Goal: Task Accomplishment & Management: Manage account settings

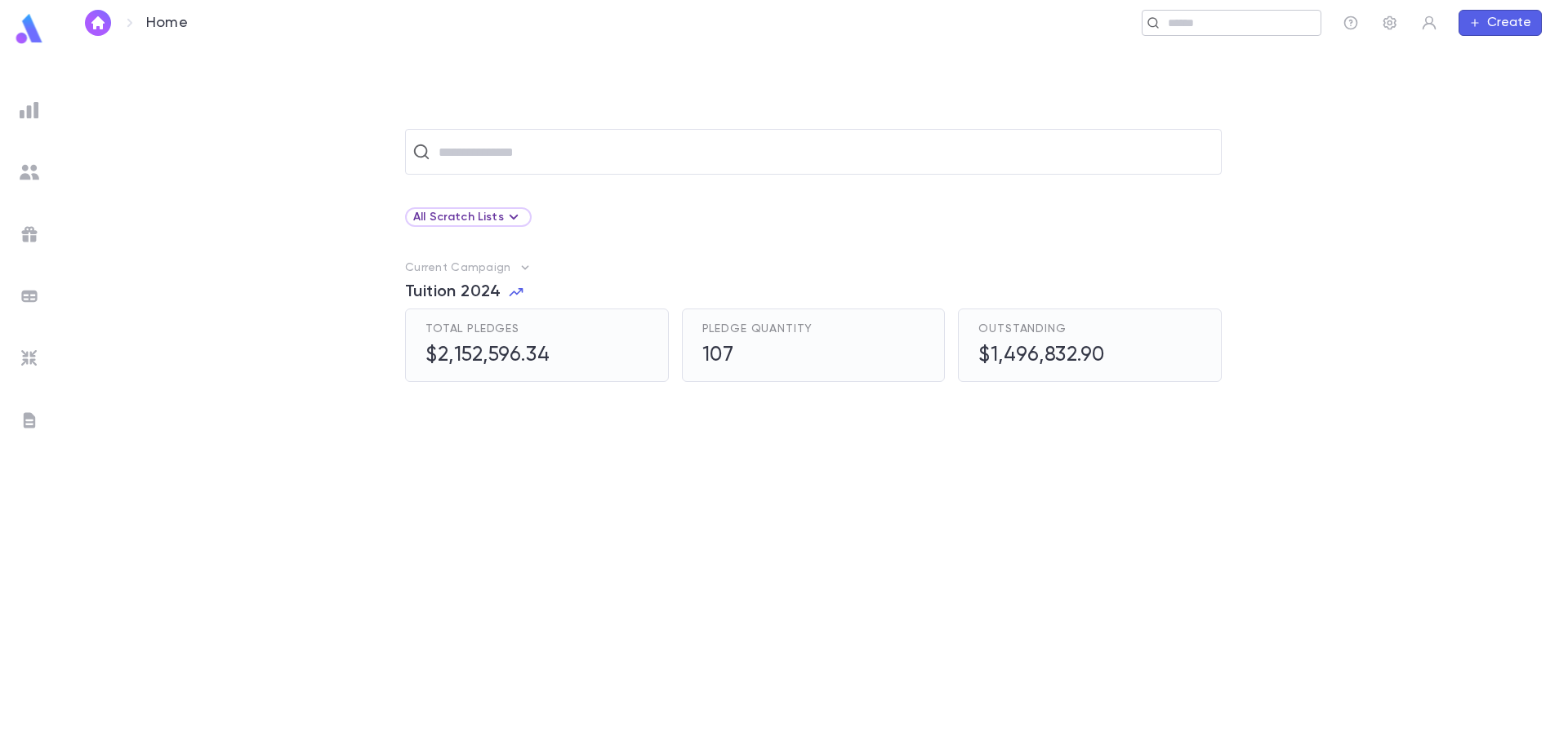
click at [1226, 20] on input "text" at bounding box center [1238, 23] width 151 height 15
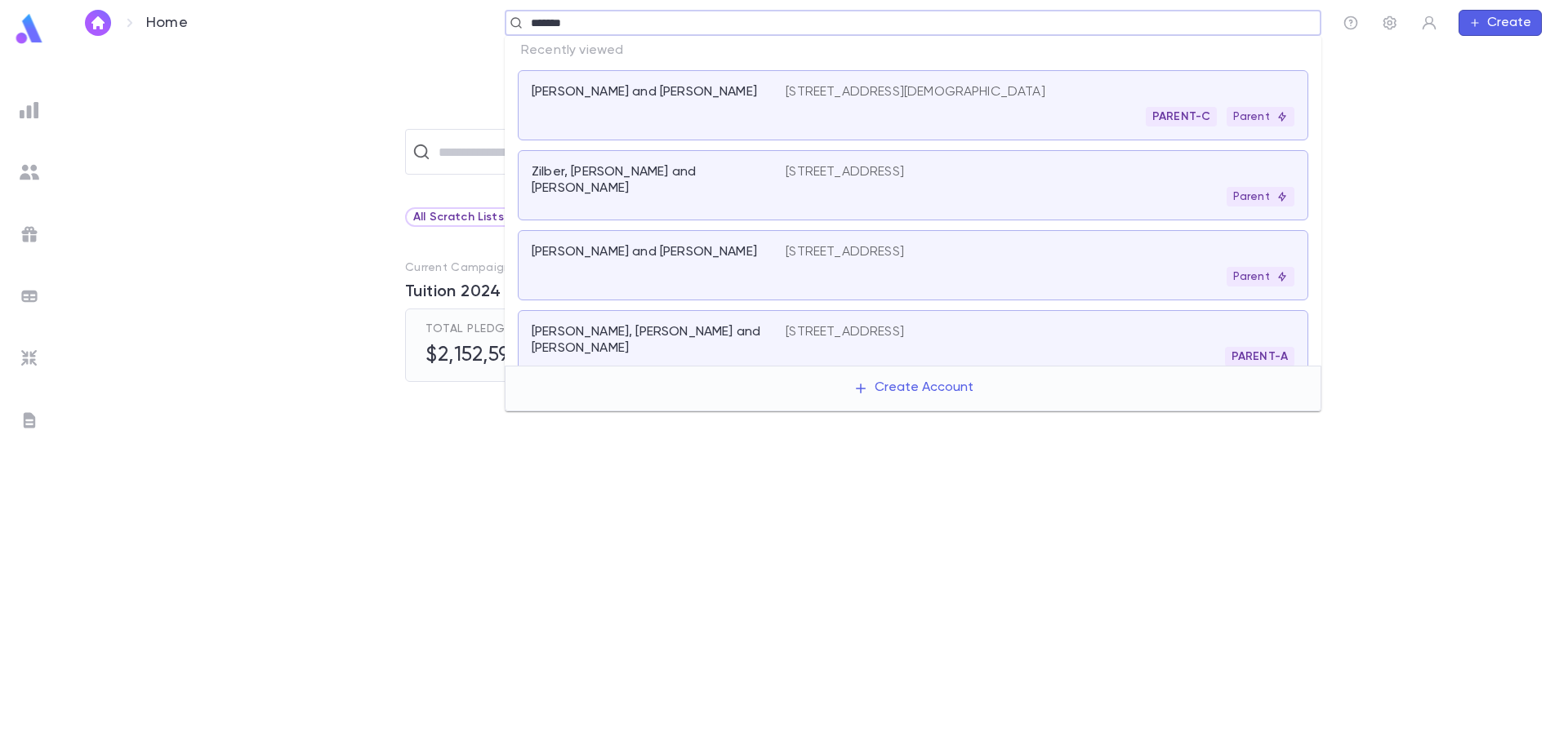
type input "********"
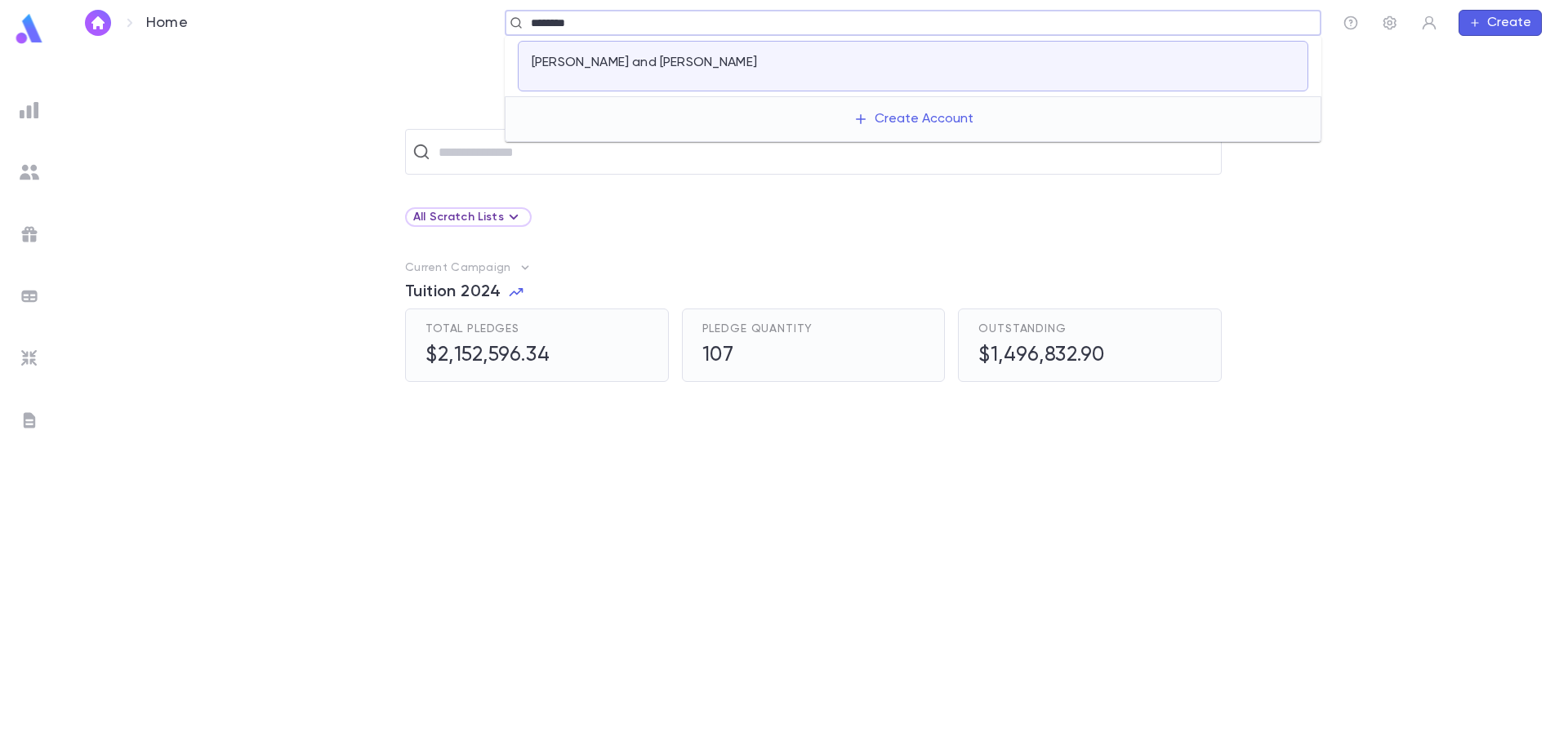
click at [916, 69] on div at bounding box center [1040, 66] width 509 height 23
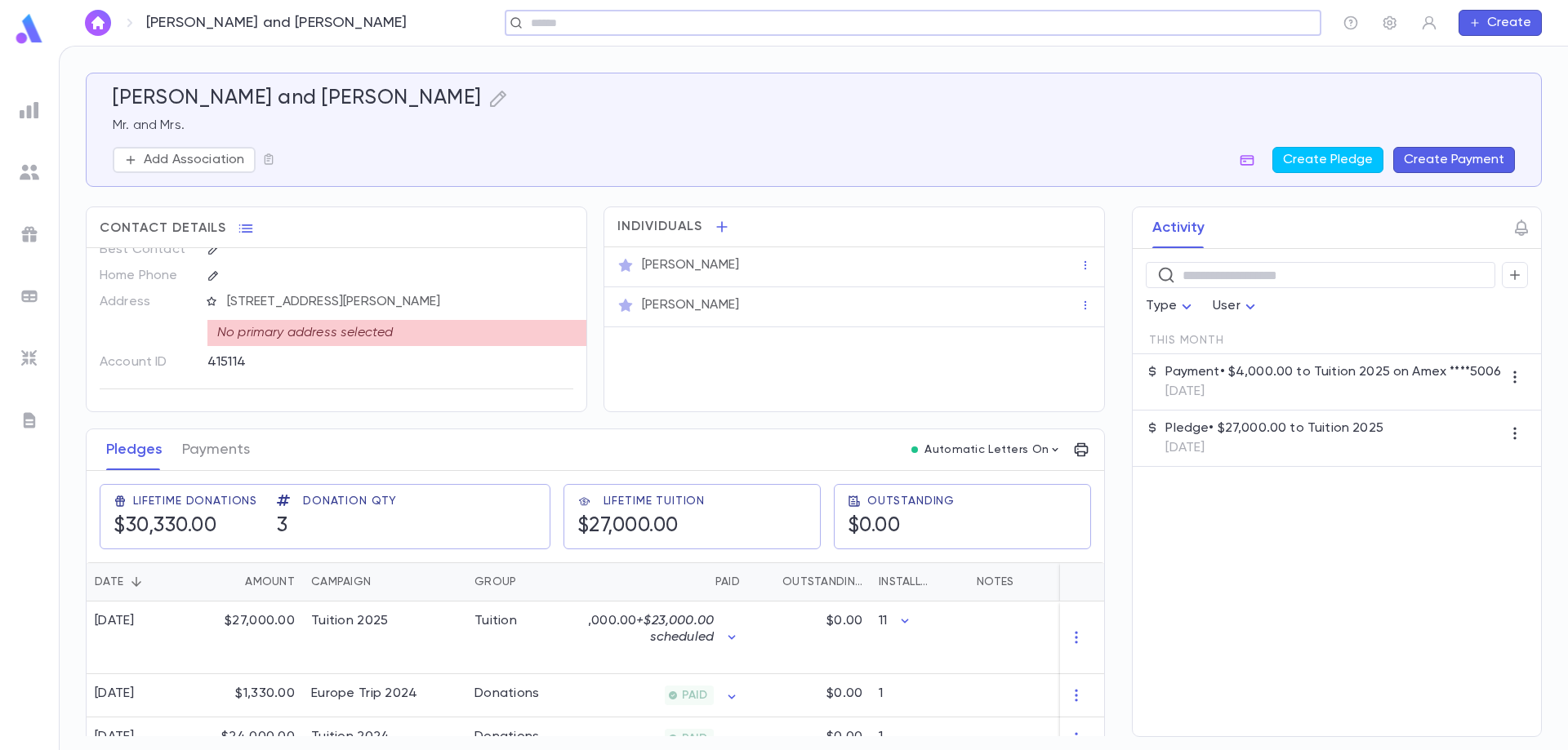
scroll to position [30, 0]
click at [224, 437] on button "Payments" at bounding box center [216, 450] width 67 height 40
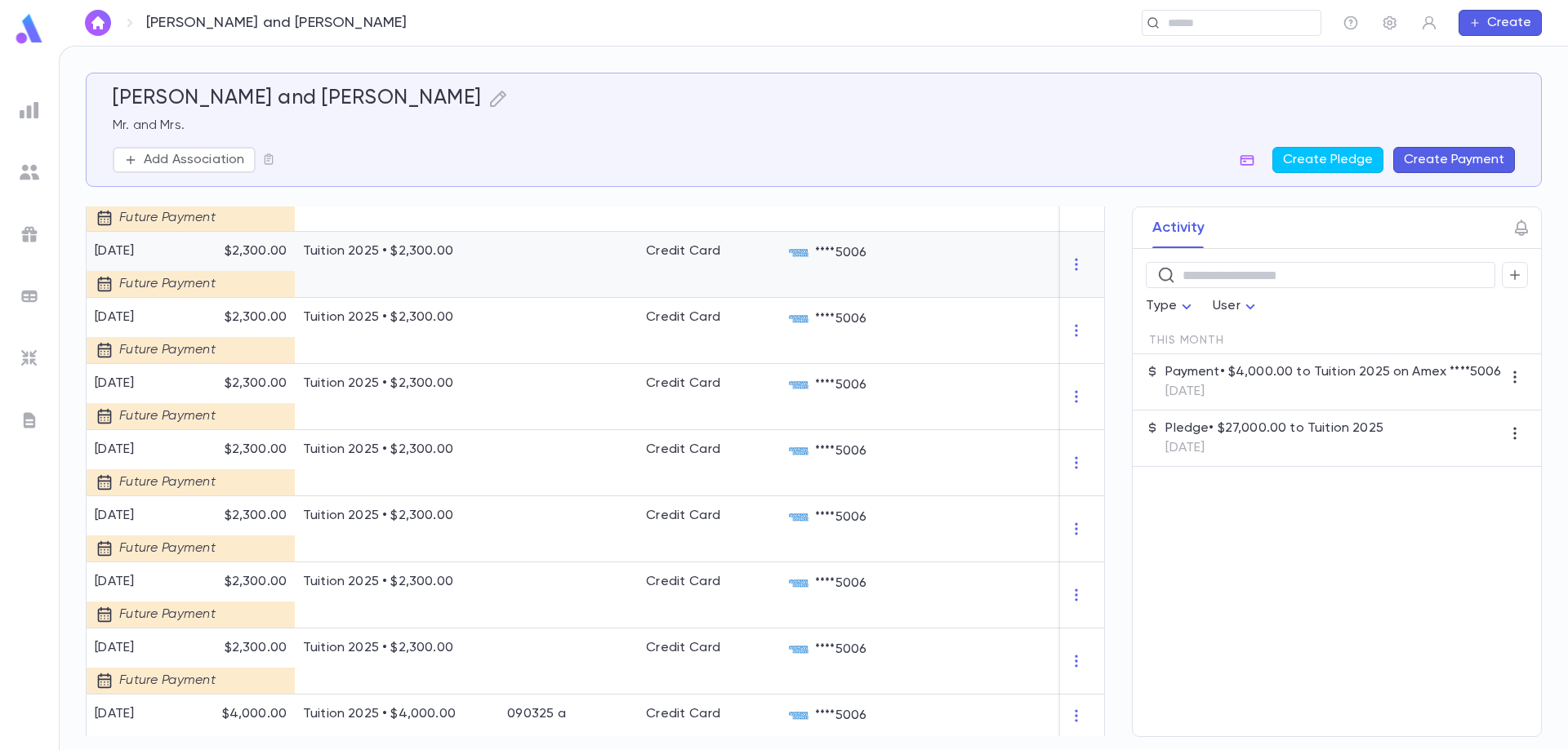
scroll to position [816, 0]
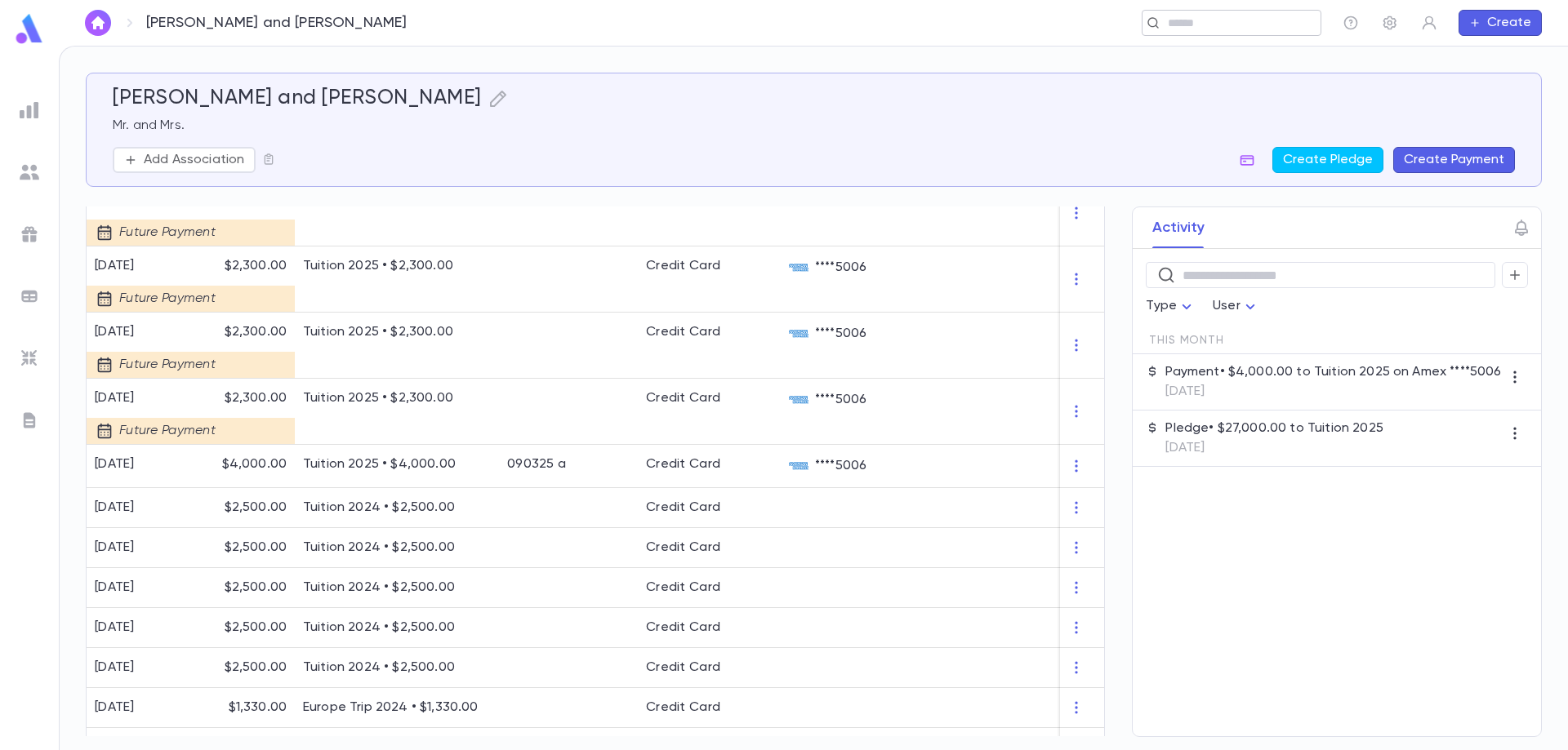
click at [1227, 28] on input "text" at bounding box center [1225, 23] width 126 height 15
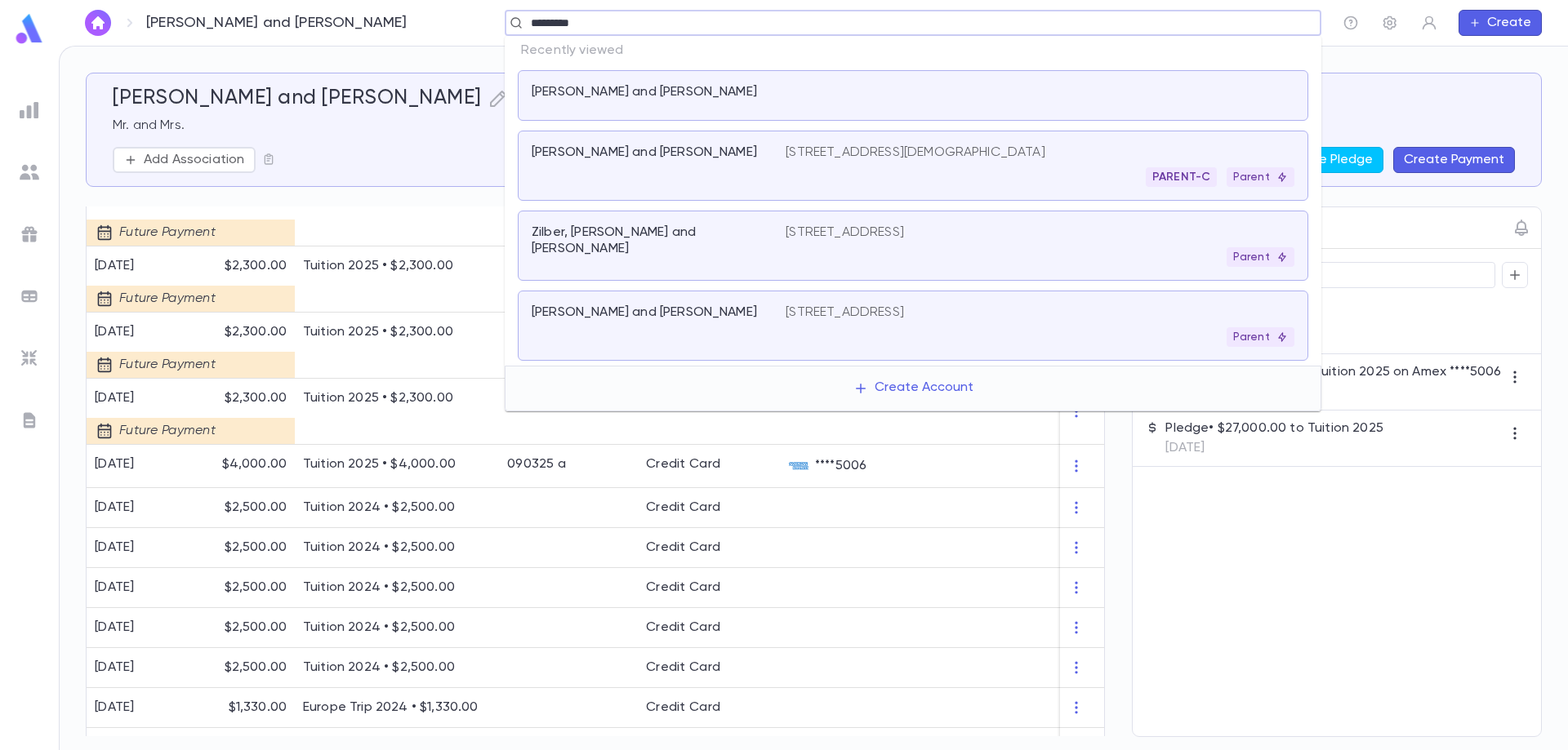
type input "**********"
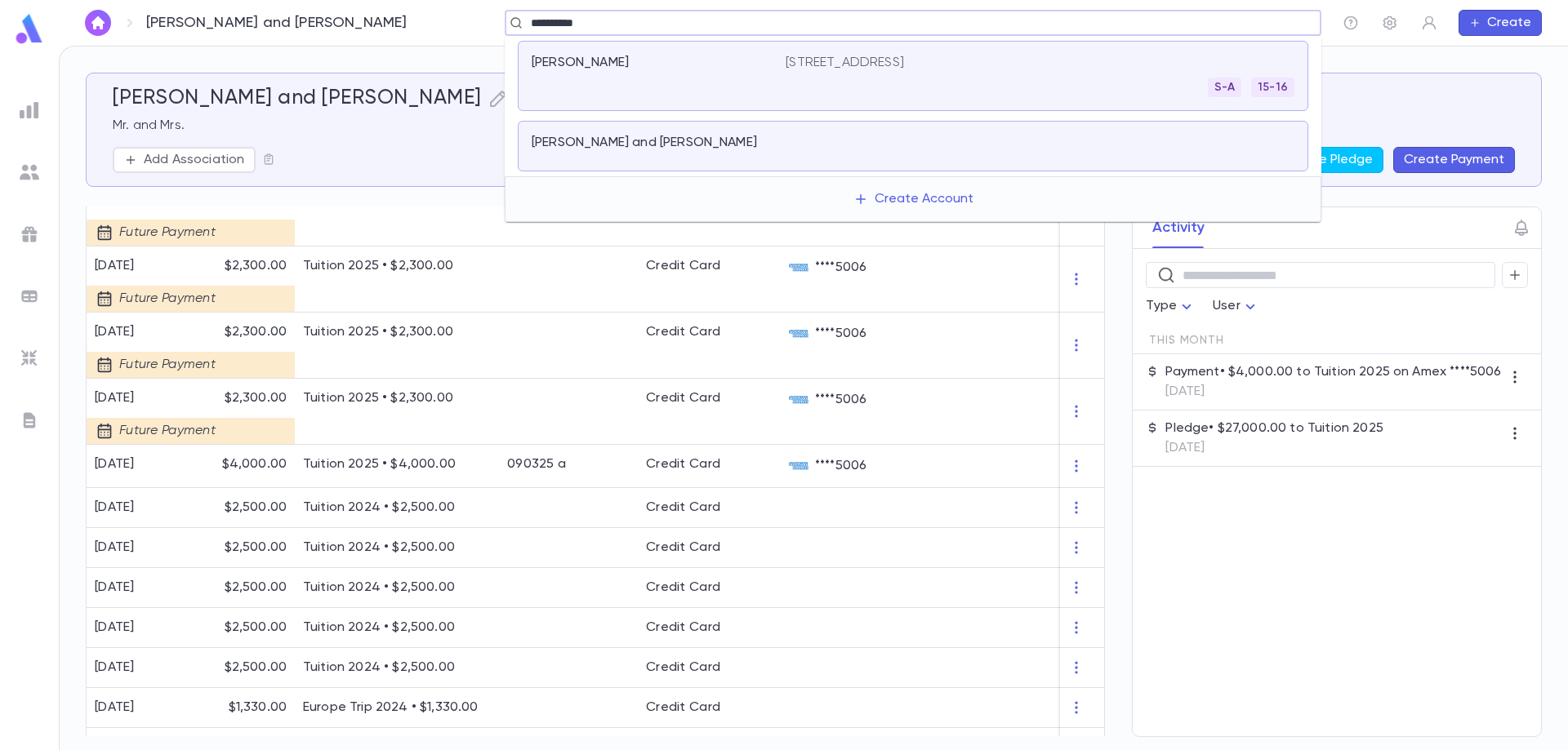
click at [973, 157] on div at bounding box center [1040, 146] width 509 height 23
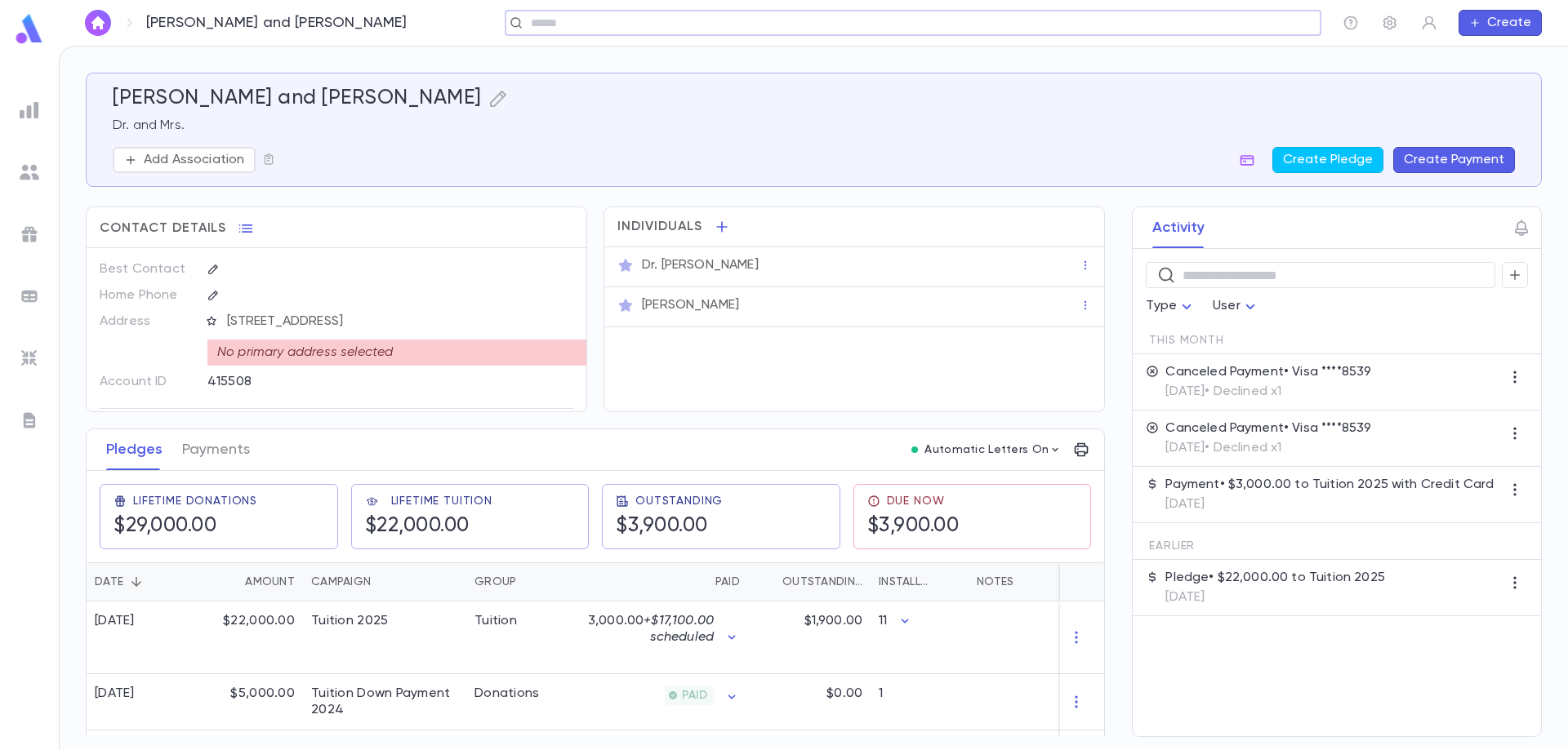
scroll to position [41, 0]
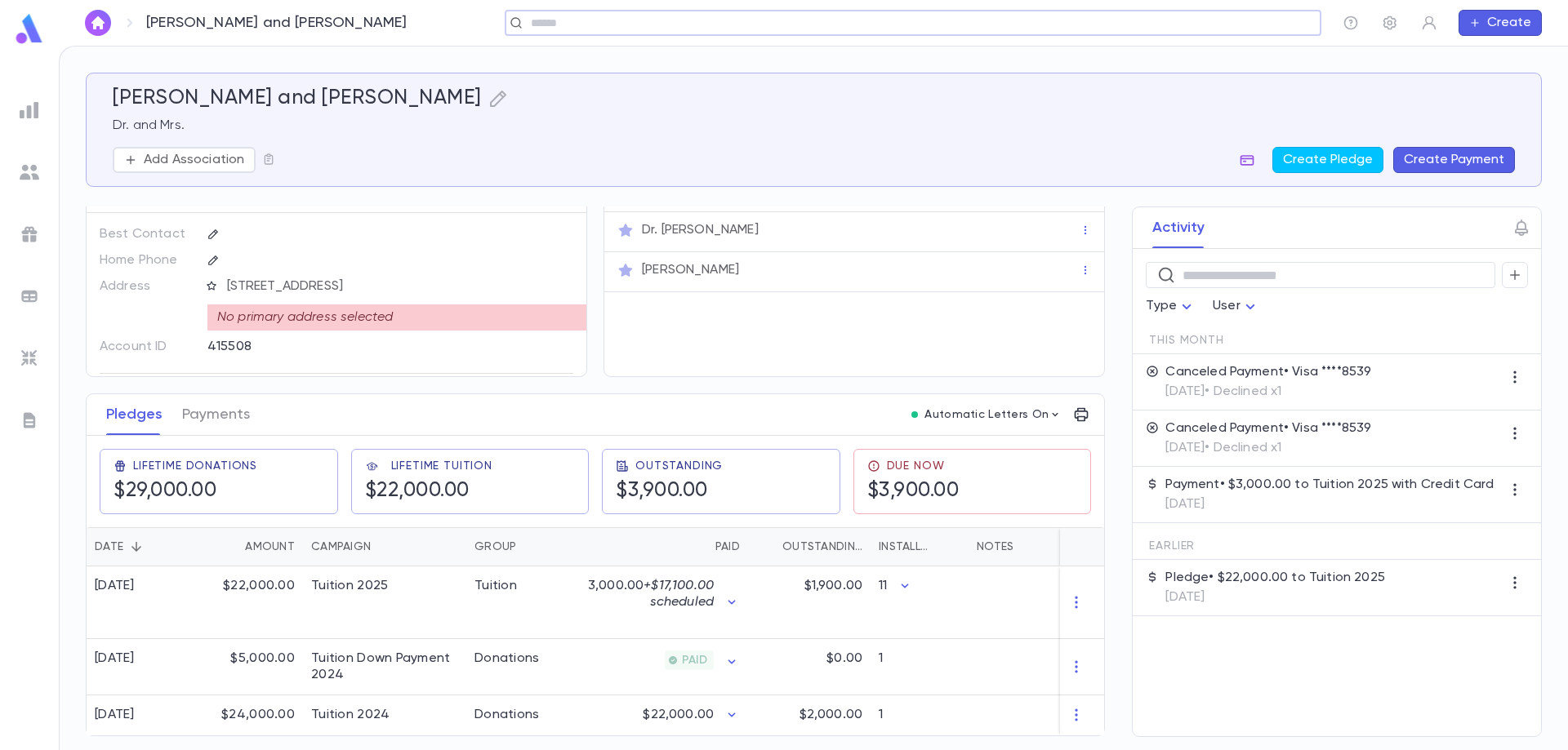
click at [1252, 153] on icon "button" at bounding box center [1246, 160] width 16 height 16
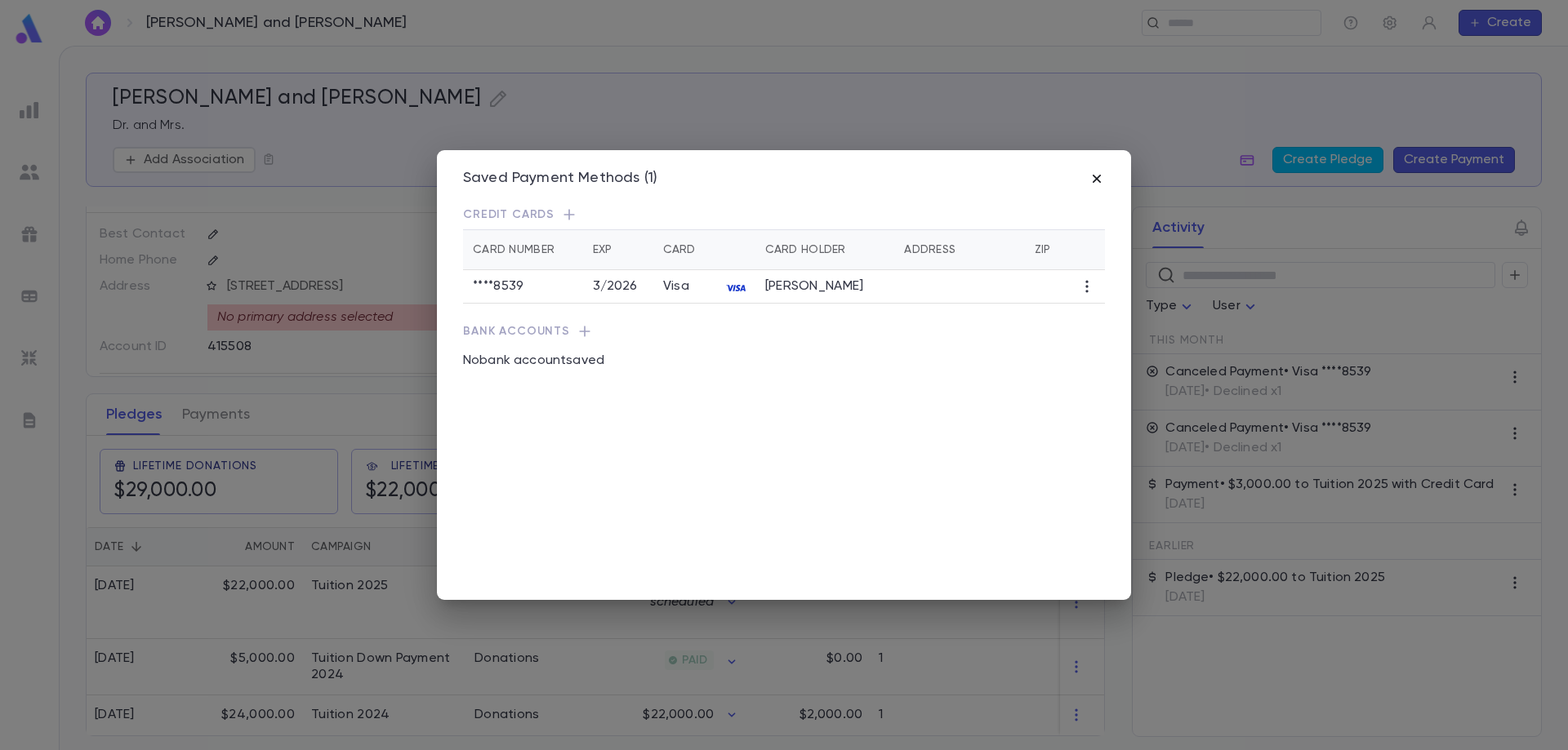
click at [1097, 178] on icon "button" at bounding box center [1096, 178] width 8 height 8
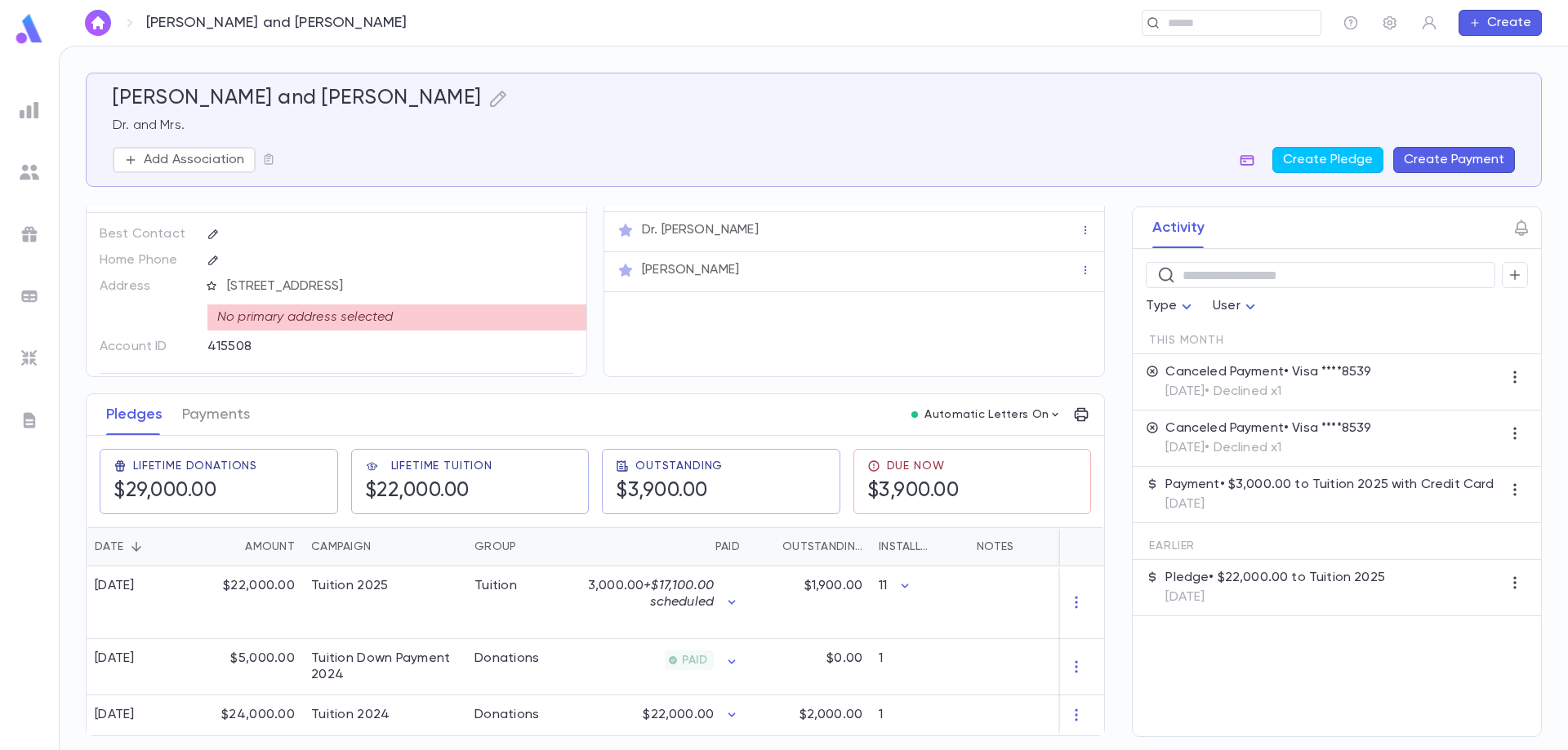
click at [1249, 166] on icon "button" at bounding box center [1246, 160] width 16 height 16
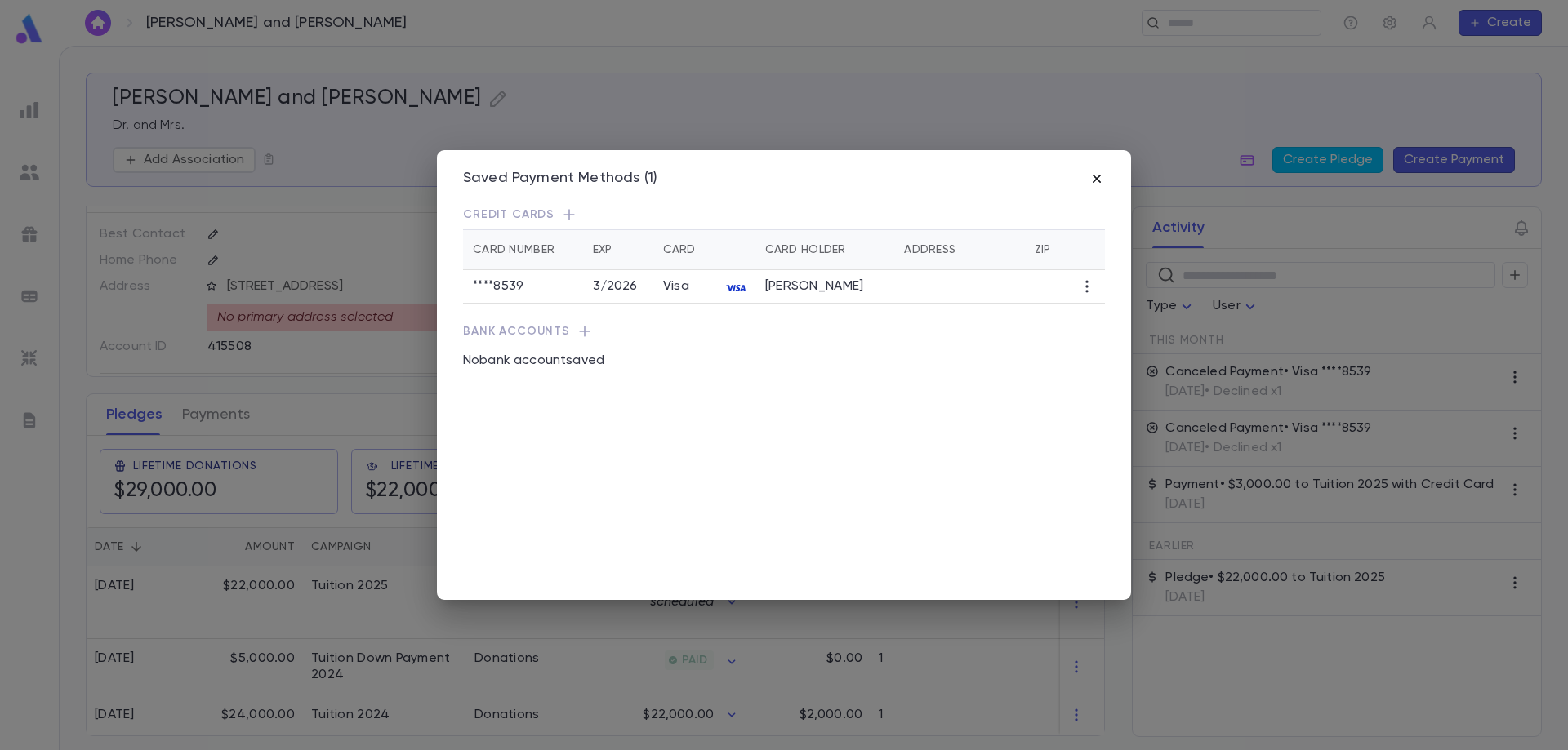
click at [1100, 181] on icon "button" at bounding box center [1096, 178] width 16 height 16
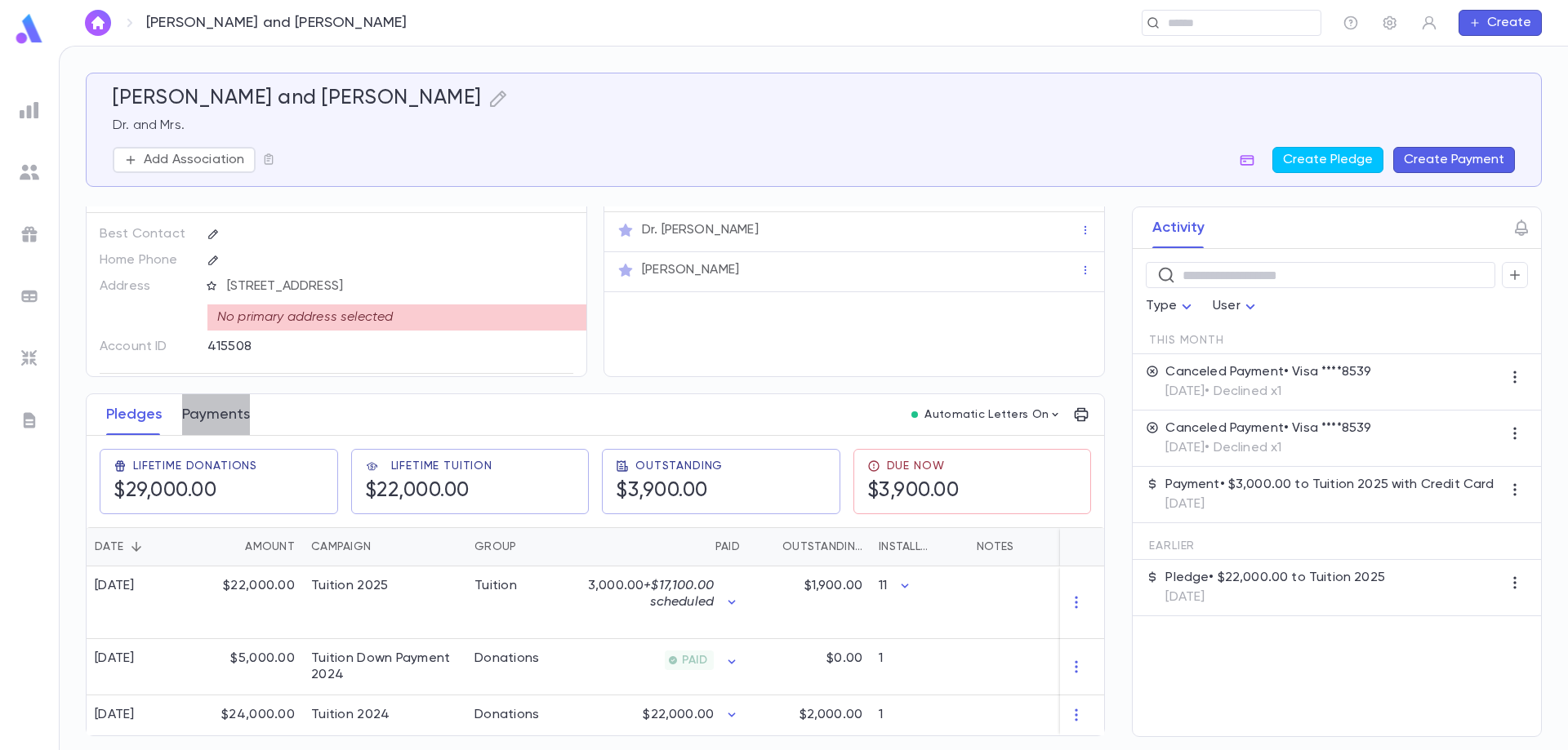
click at [217, 407] on button "Payments" at bounding box center [216, 415] width 67 height 40
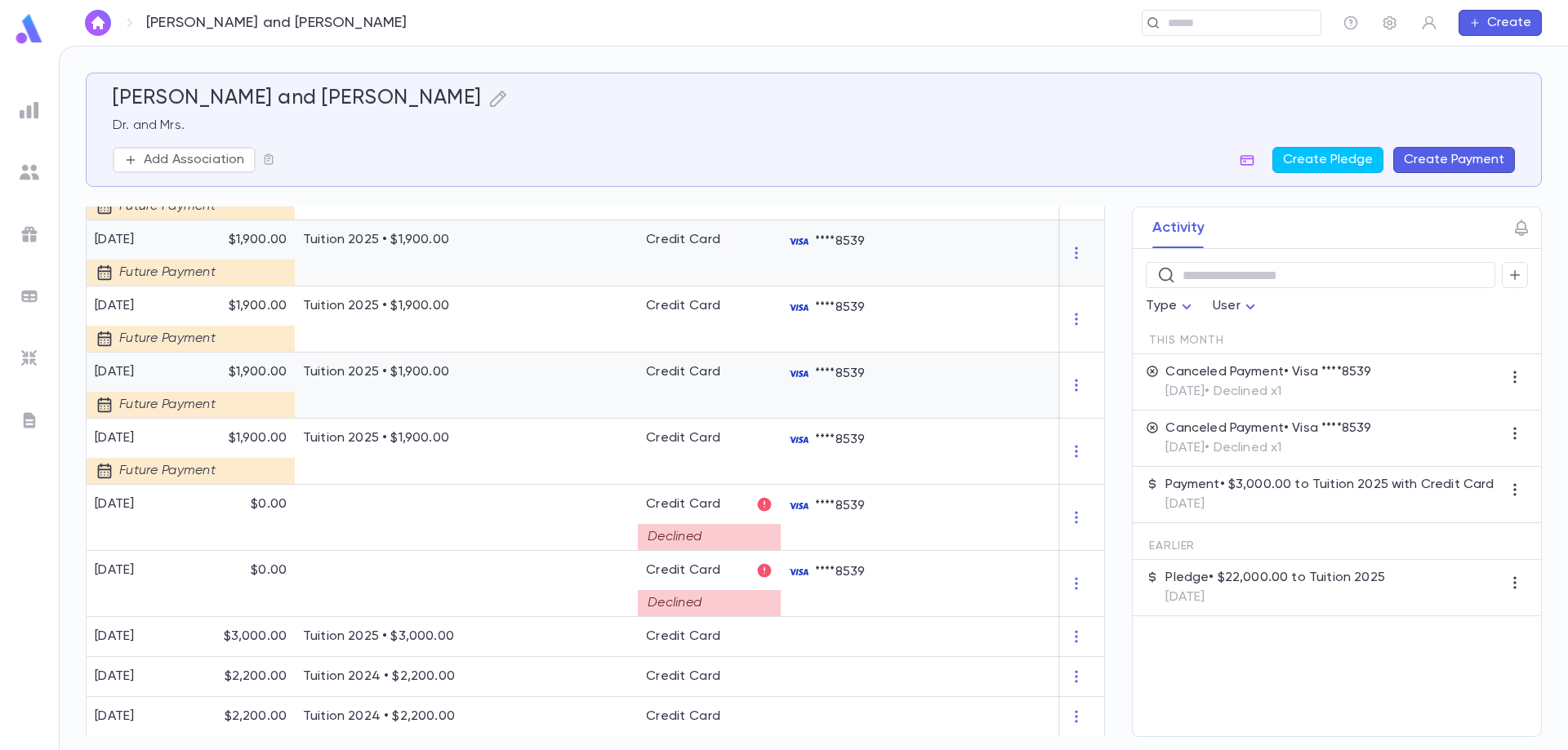
scroll to position [735, 0]
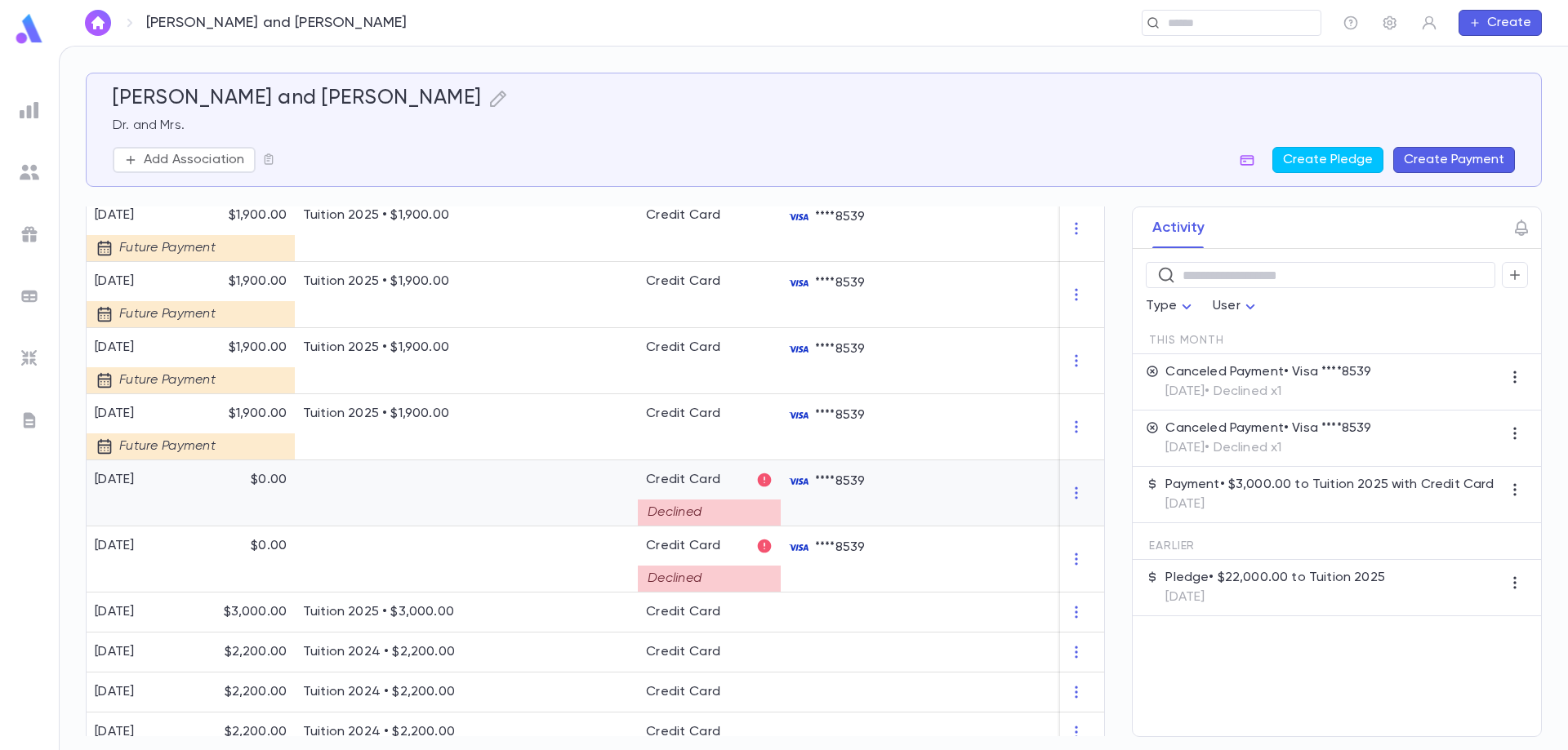
click at [1065, 502] on div at bounding box center [1083, 493] width 44 height 66
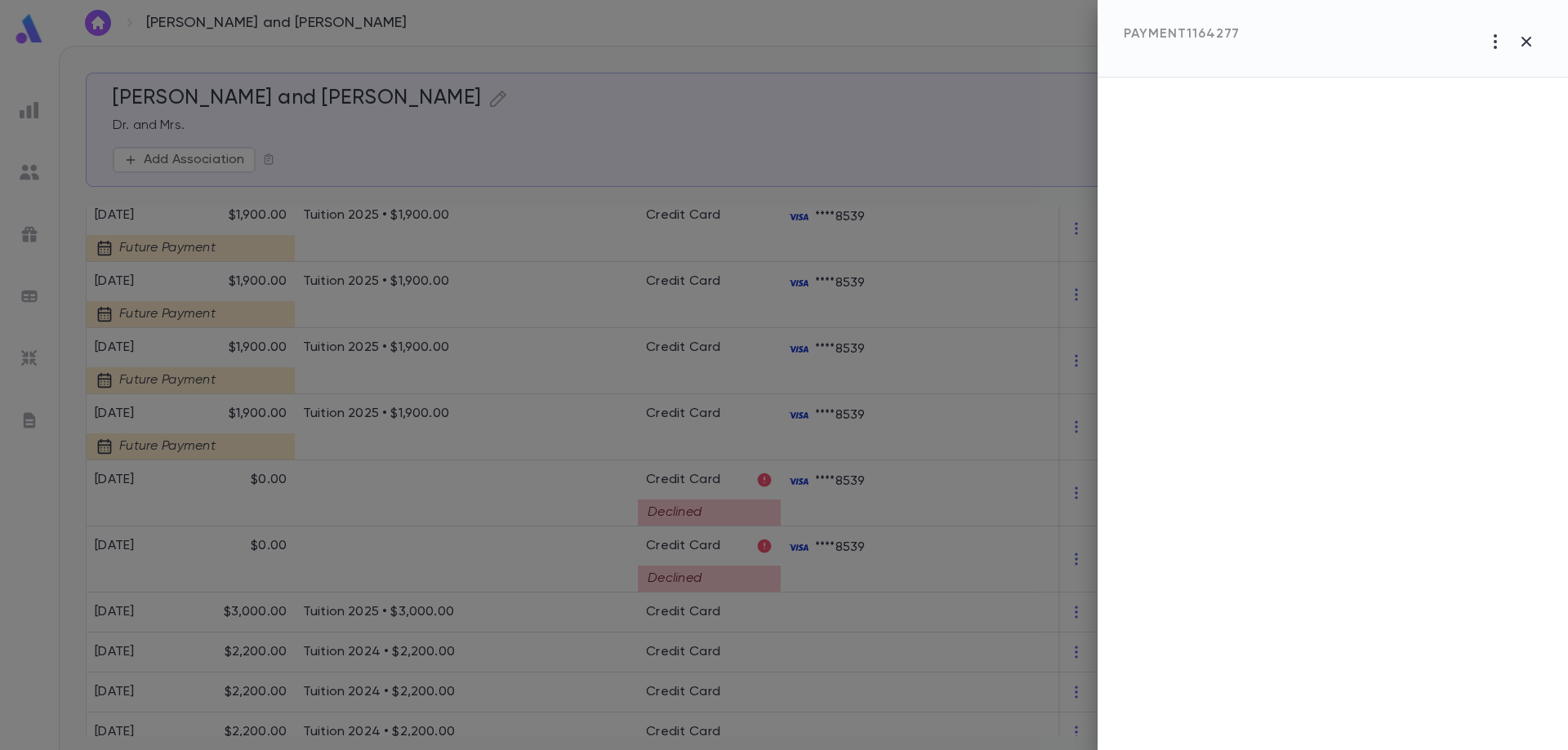
click at [581, 485] on div at bounding box center [784, 375] width 1568 height 750
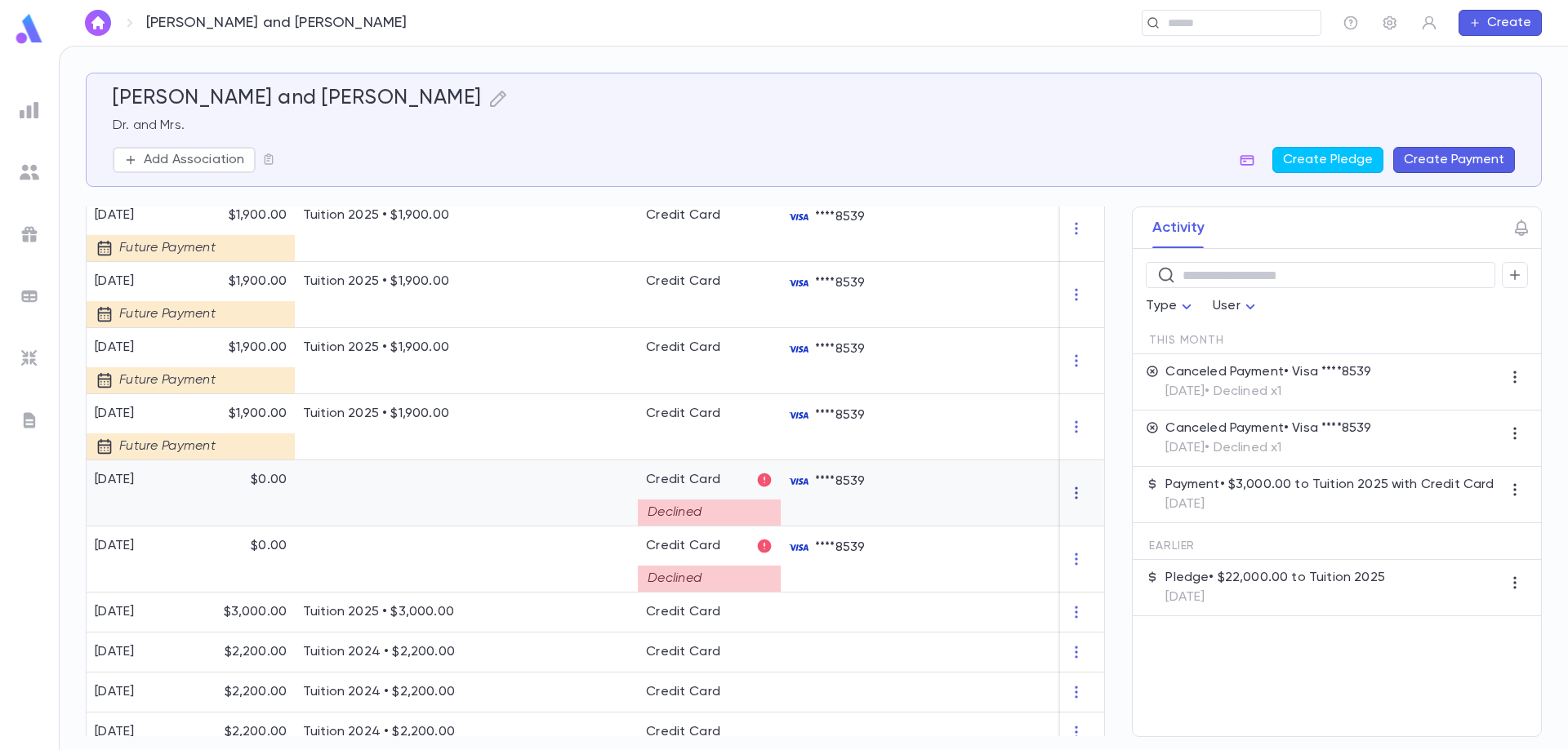
click at [1073, 493] on icon "button" at bounding box center [1076, 493] width 16 height 16
click at [555, 556] on div at bounding box center [784, 375] width 1568 height 750
click at [561, 496] on div at bounding box center [568, 493] width 139 height 66
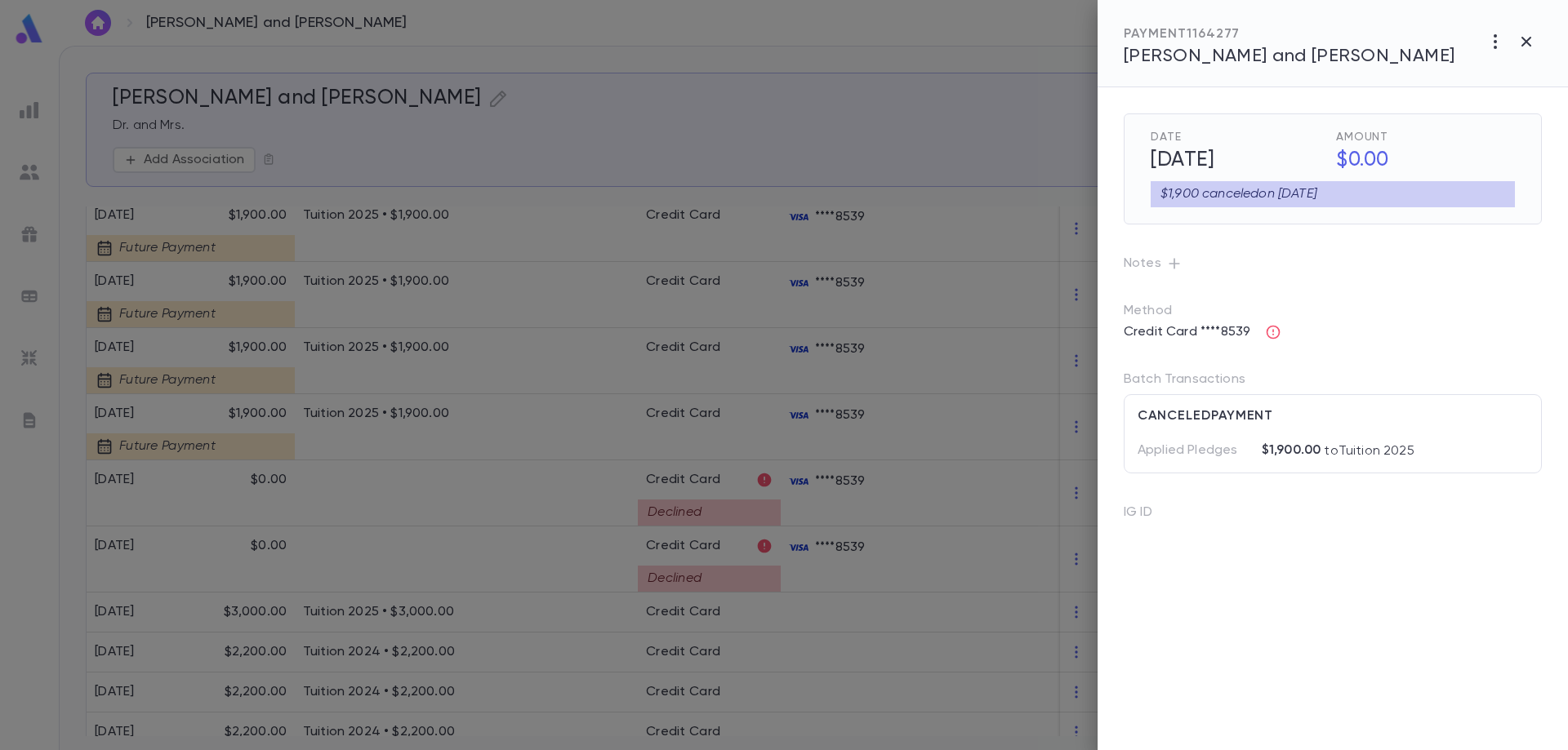
click at [574, 504] on div at bounding box center [784, 375] width 1568 height 750
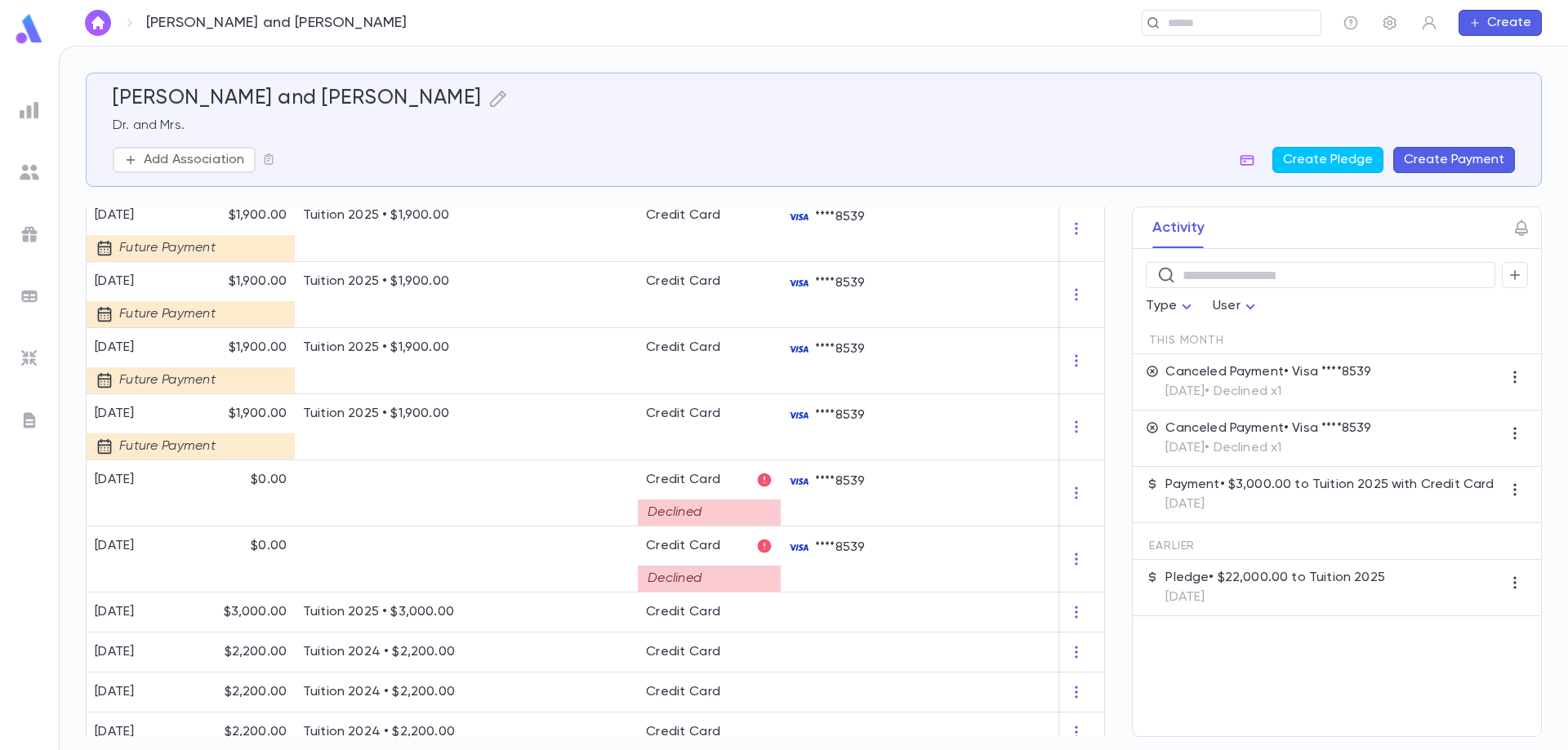
click at [1351, 432] on p "Canceled Payment • Visa ****8539" at bounding box center [1268, 428] width 206 height 16
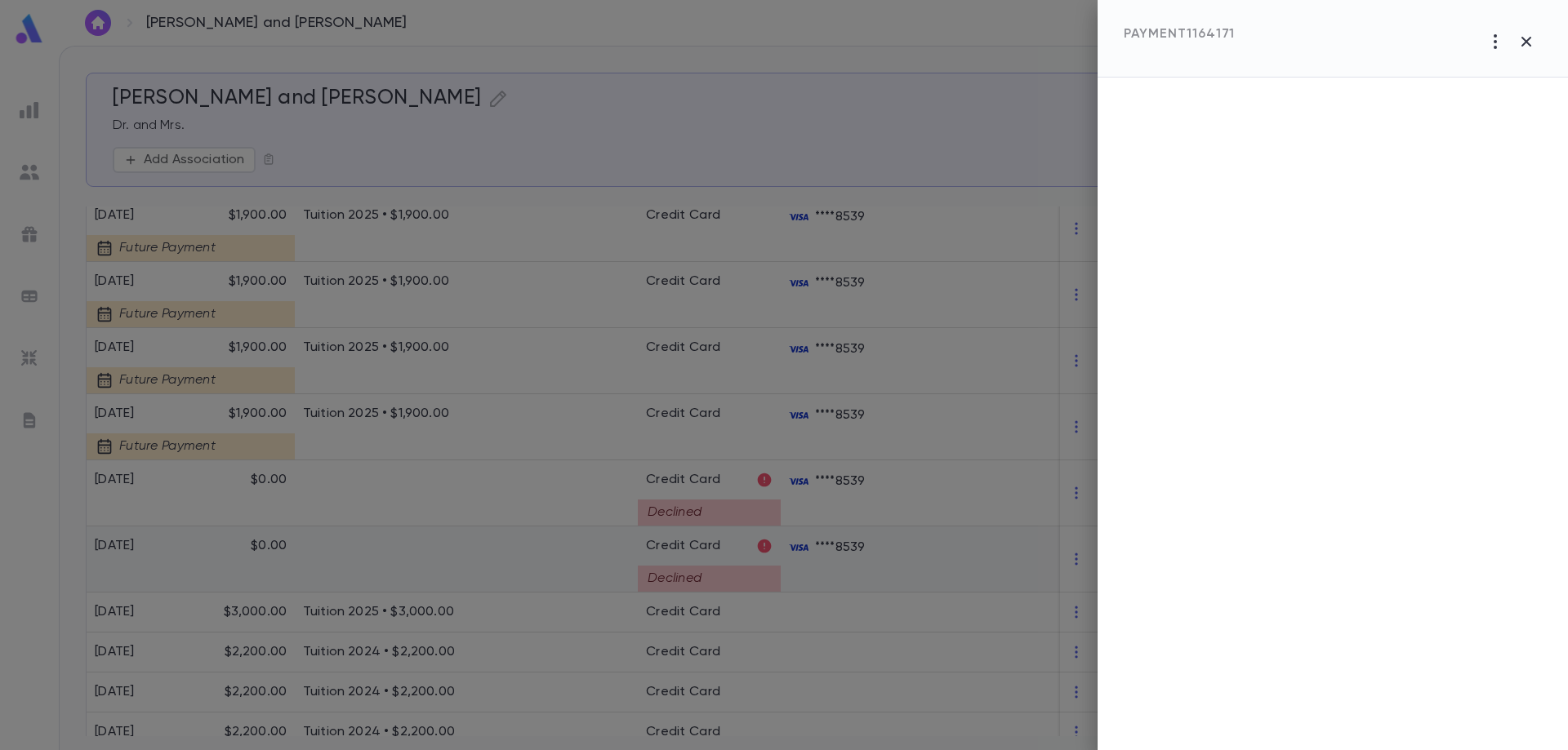
drag, startPoint x: 462, startPoint y: 556, endPoint x: 479, endPoint y: 543, distance: 21.4
click at [464, 556] on div at bounding box center [784, 375] width 1568 height 750
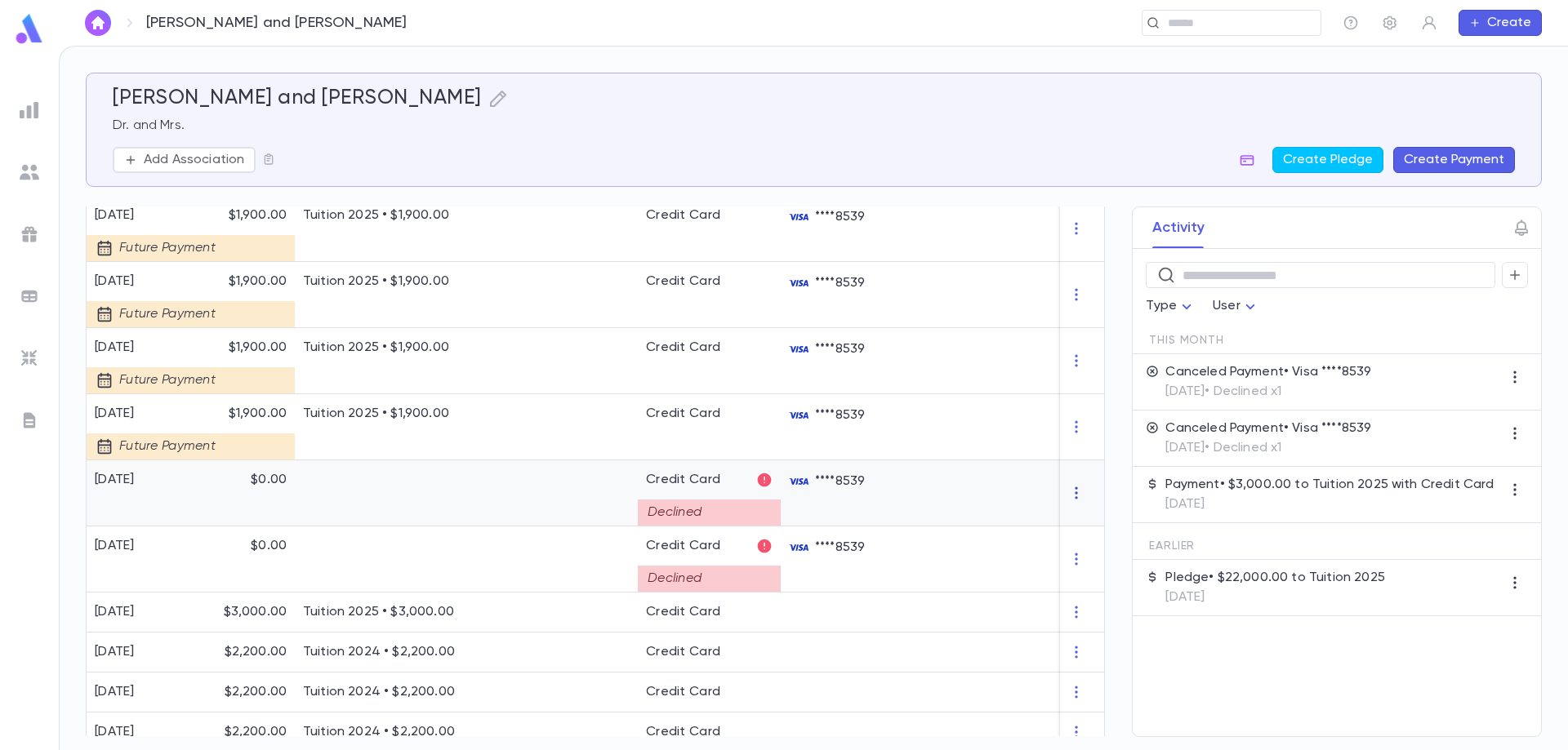
click at [1072, 495] on icon "button" at bounding box center [1076, 493] width 16 height 16
click at [1017, 495] on div at bounding box center [784, 375] width 1568 height 750
click at [1213, 386] on p "9/4/2025 • Declined x1" at bounding box center [1268, 391] width 206 height 16
click at [562, 617] on div at bounding box center [568, 613] width 139 height 40
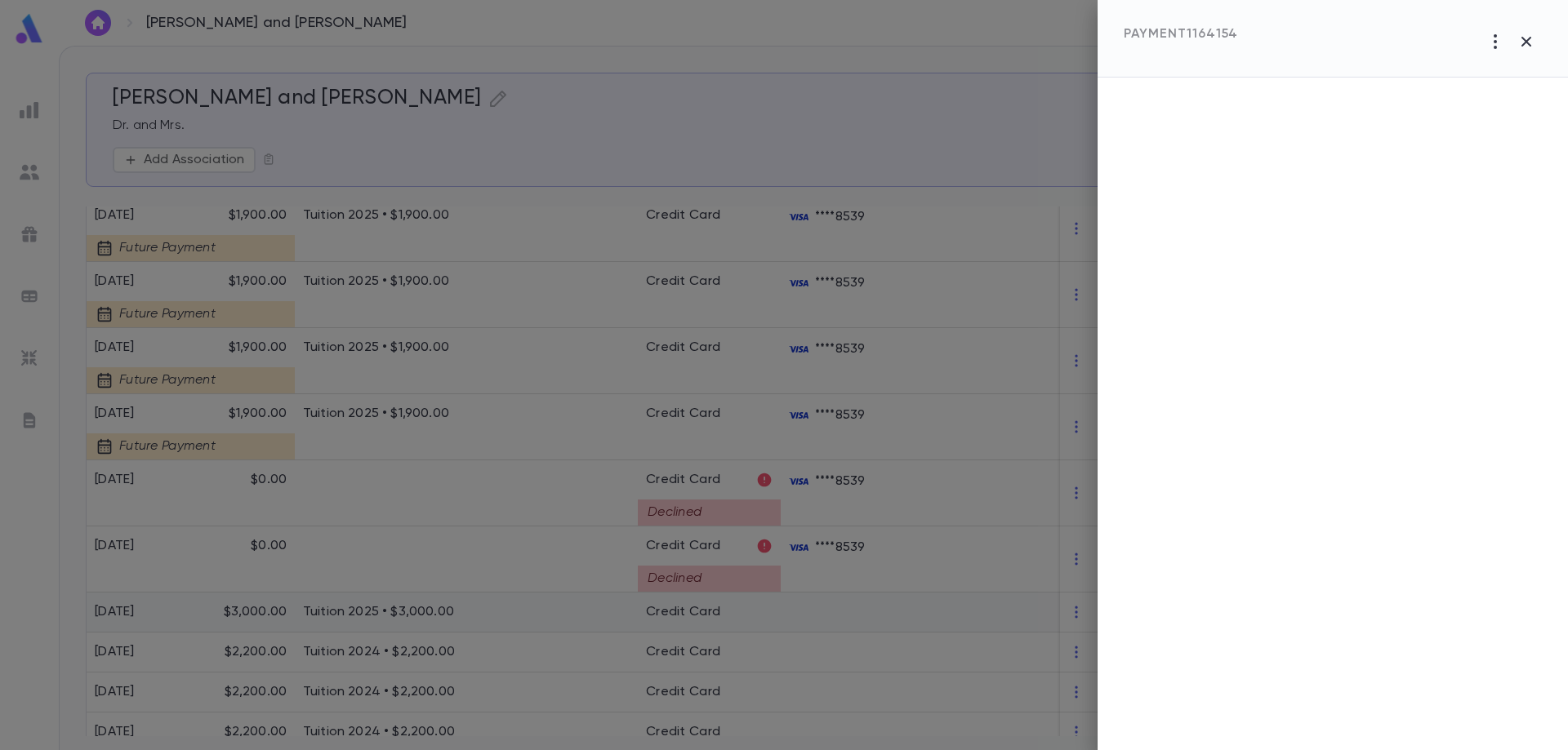
click at [562, 617] on div at bounding box center [784, 375] width 1568 height 750
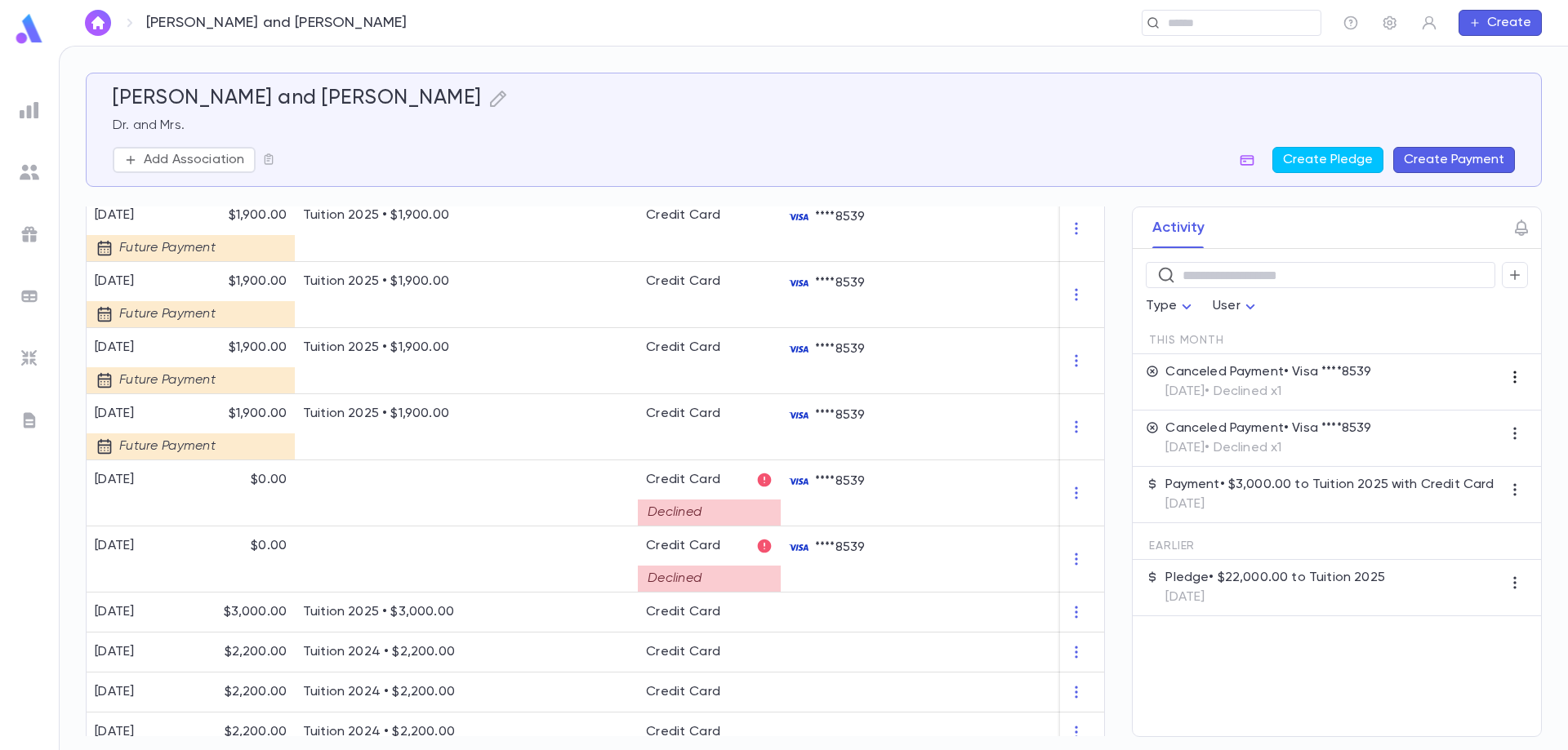
click at [1515, 381] on icon "button" at bounding box center [1514, 377] width 3 height 13
click at [1433, 377] on div at bounding box center [784, 375] width 1568 height 750
click at [1325, 377] on p "Canceled Payment • Visa ****8539" at bounding box center [1268, 372] width 206 height 16
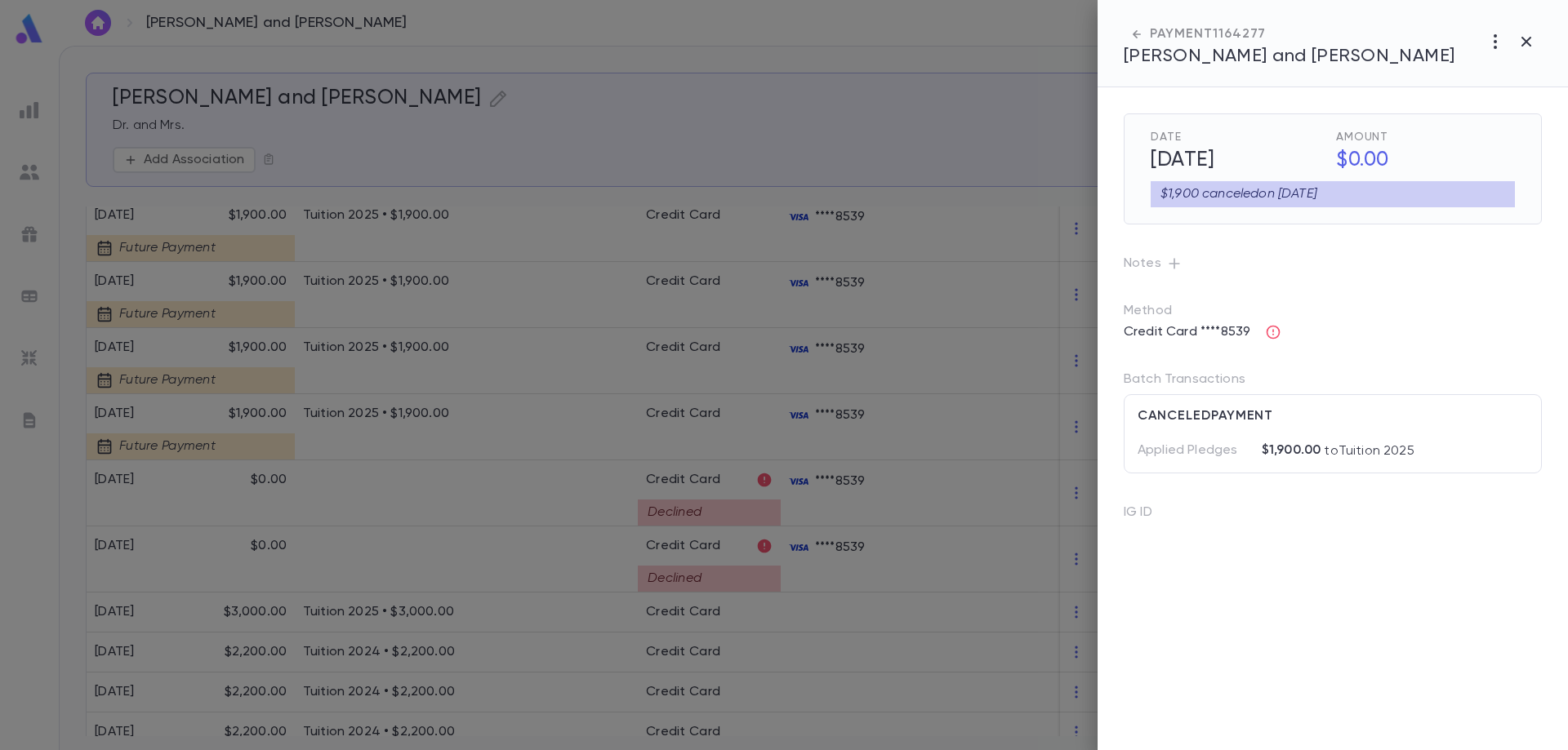
click at [1225, 457] on p "Applied Pledges" at bounding box center [1199, 452] width 124 height 17
click at [187, 486] on div at bounding box center [784, 375] width 1568 height 750
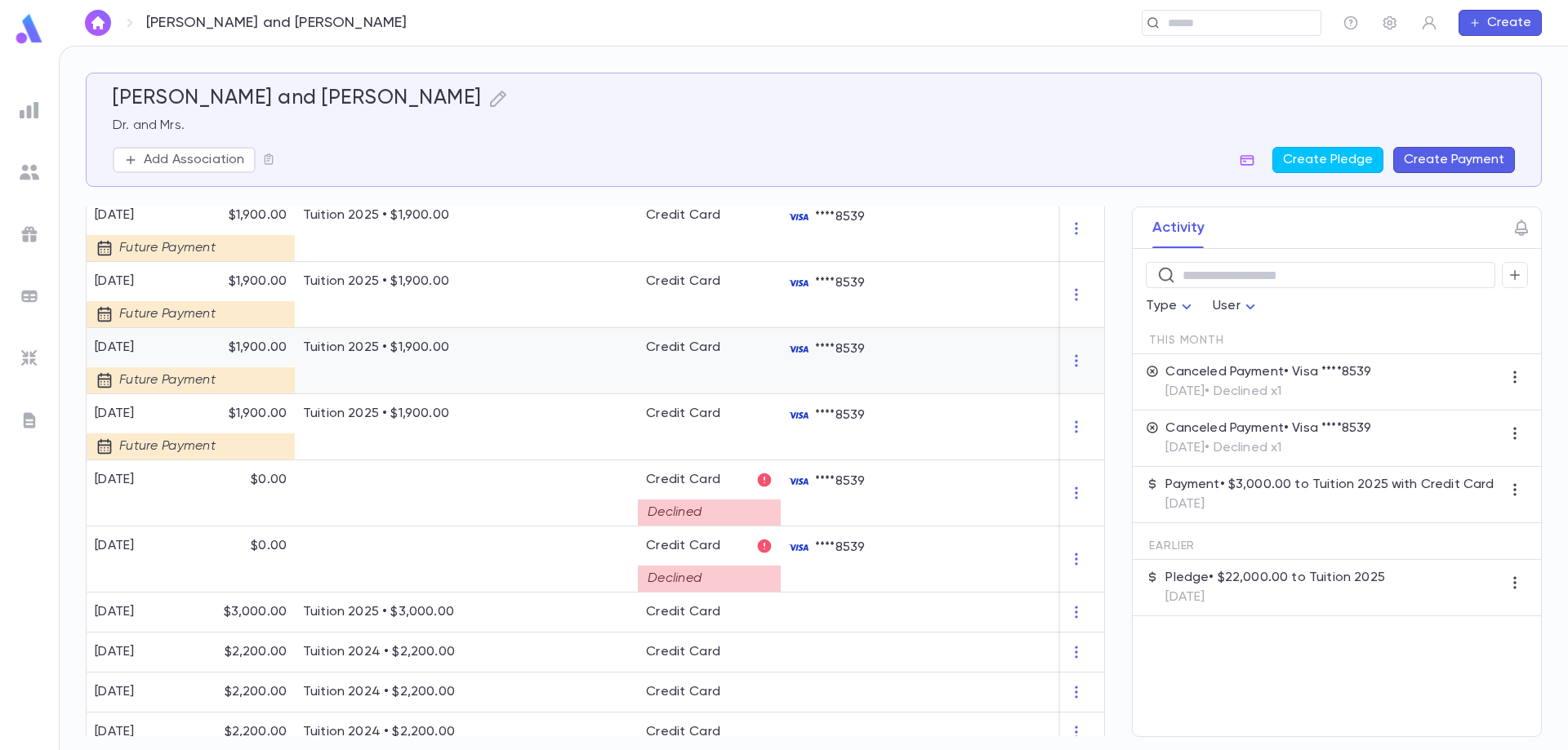
scroll to position [164, 0]
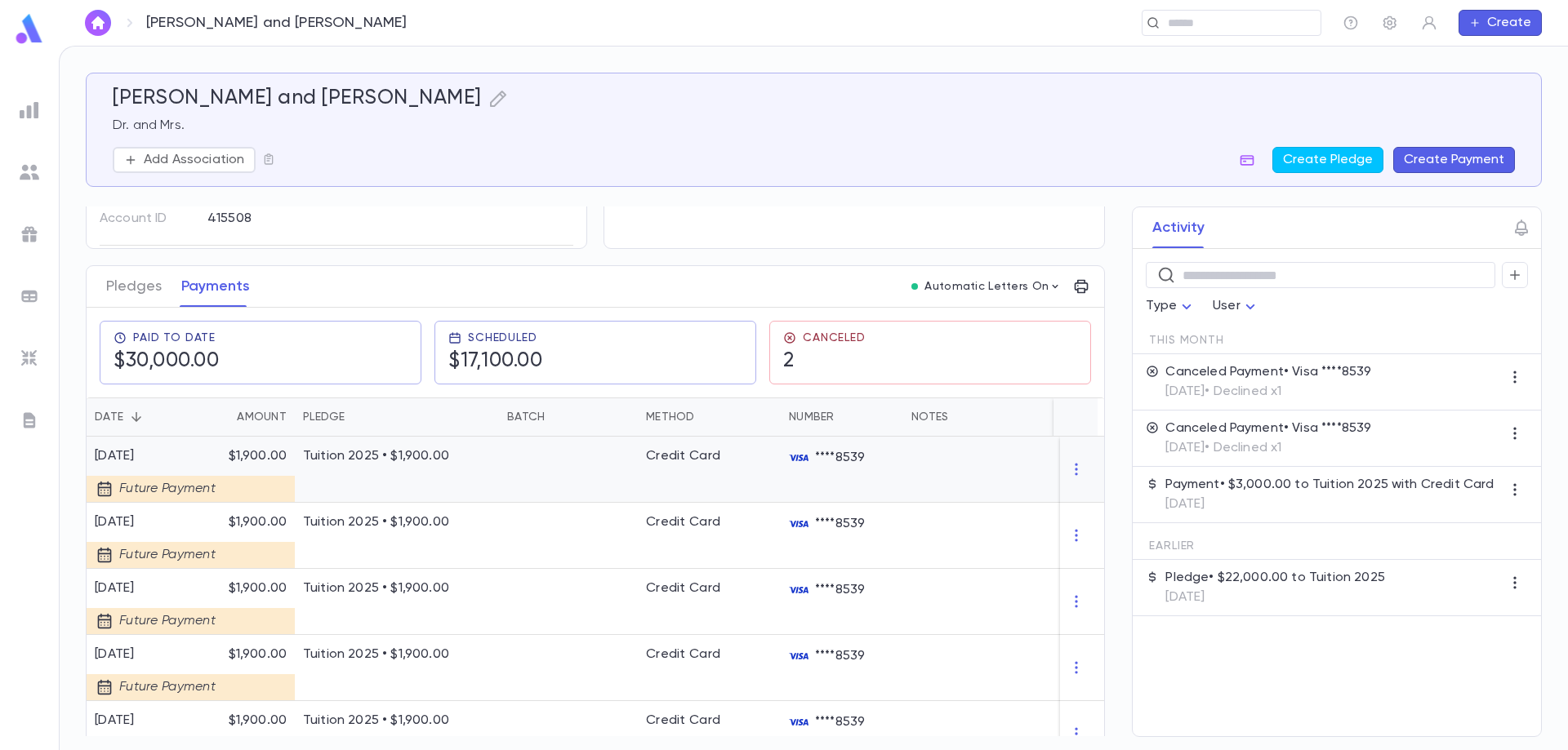
click at [431, 453] on p "Tuition 2025 • $1,900.00" at bounding box center [397, 455] width 188 height 16
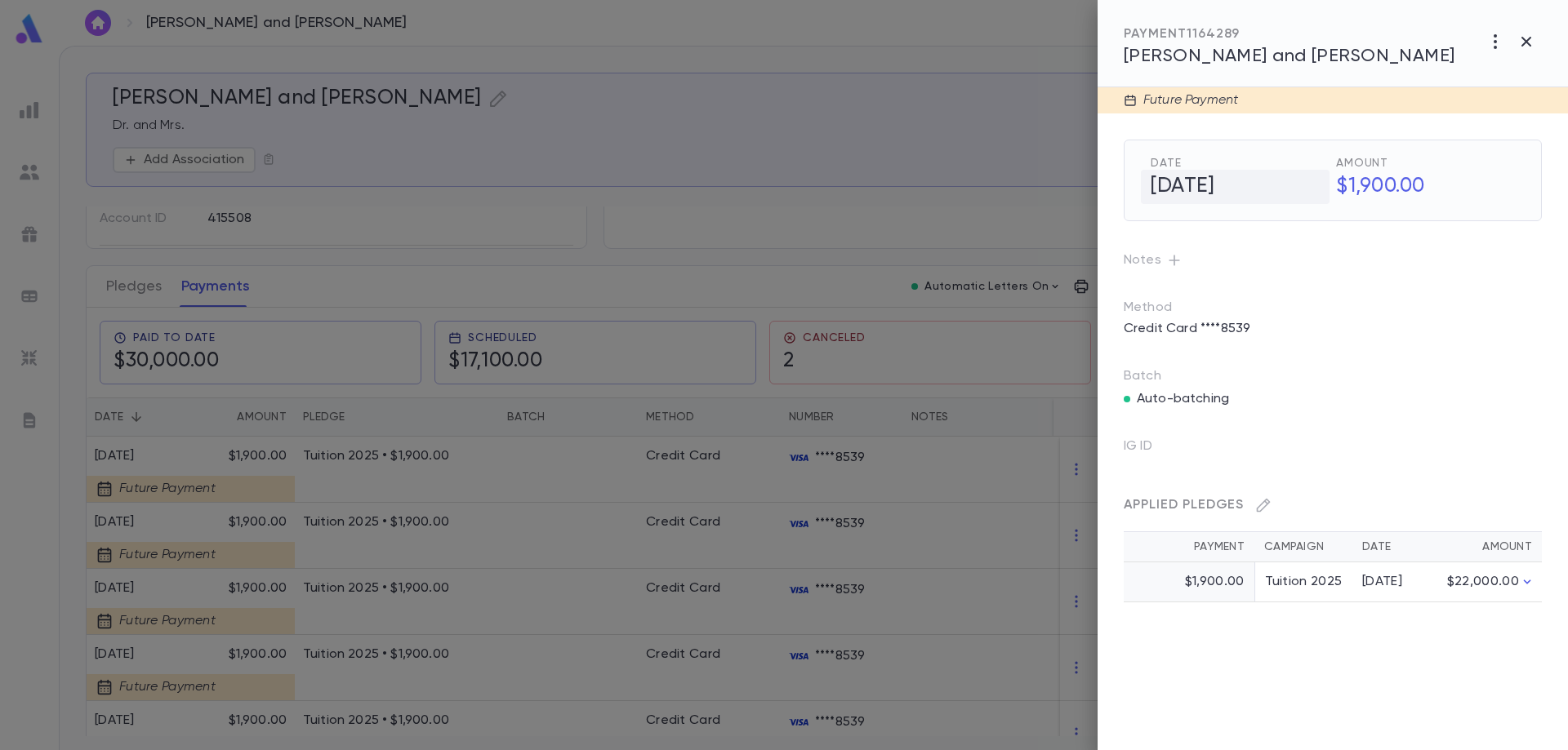
click at [1157, 195] on h5 "[DATE]" at bounding box center [1235, 187] width 189 height 35
click at [1299, 292] on div "Method Credit Card ****8539" at bounding box center [1320, 307] width 444 height 68
click at [529, 519] on div at bounding box center [784, 375] width 1568 height 750
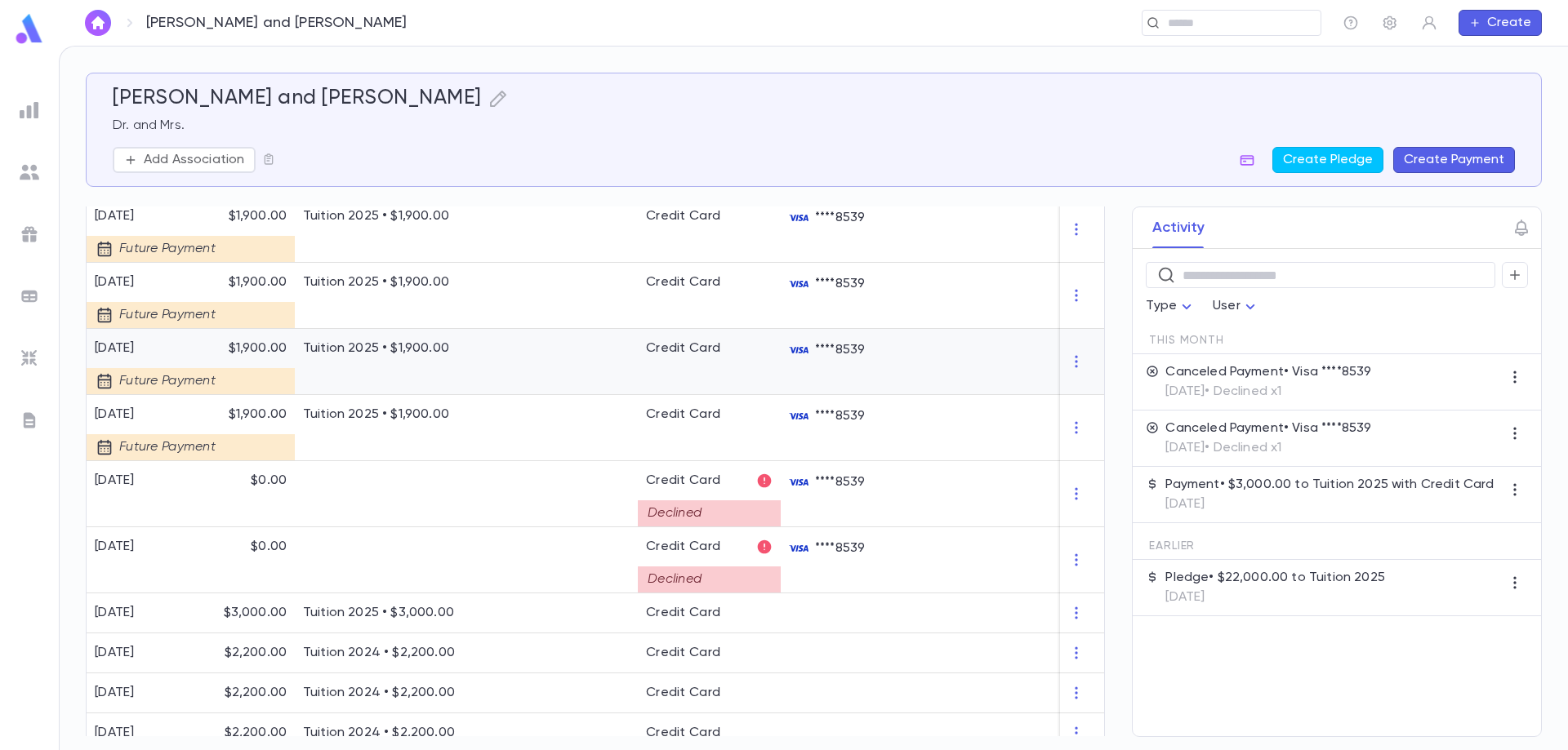
scroll to position [735, 0]
click at [1209, 39] on div "Cohen, Adam and Chanie ​ Create" at bounding box center [813, 22] width 1509 height 45
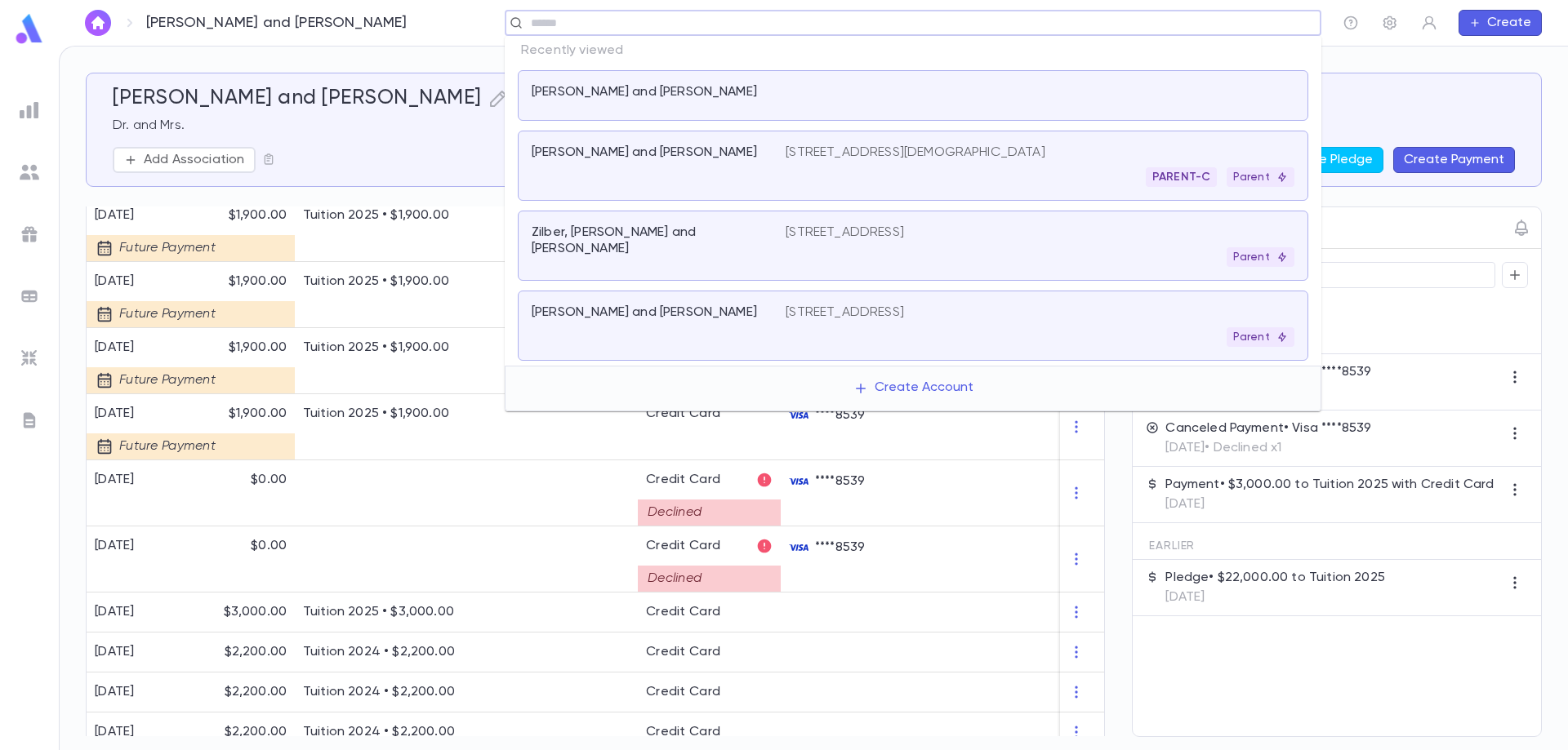
click at [1209, 30] on input "text" at bounding box center [907, 23] width 764 height 15
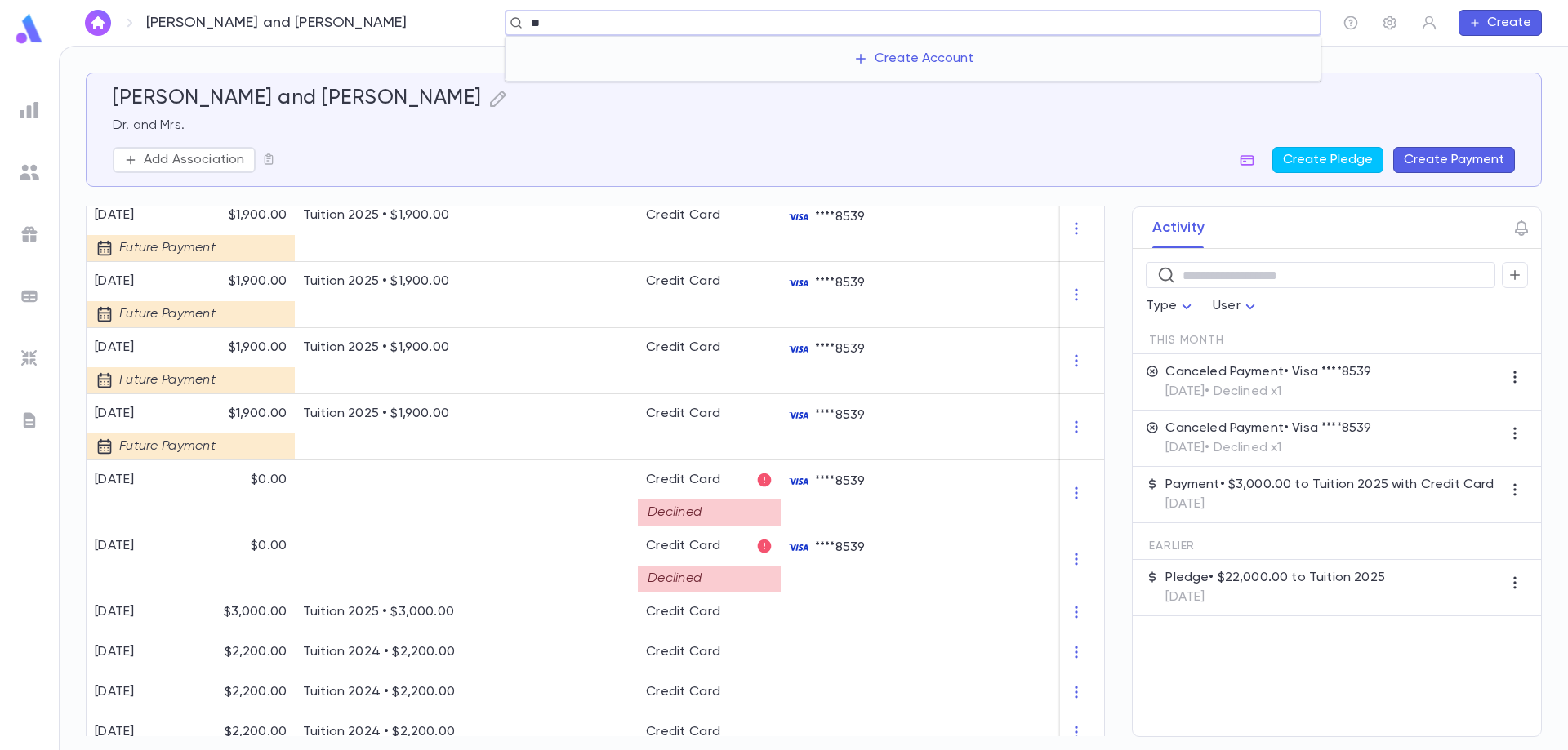
type input "*"
click at [1237, 32] on div "​" at bounding box center [1231, 22] width 180 height 26
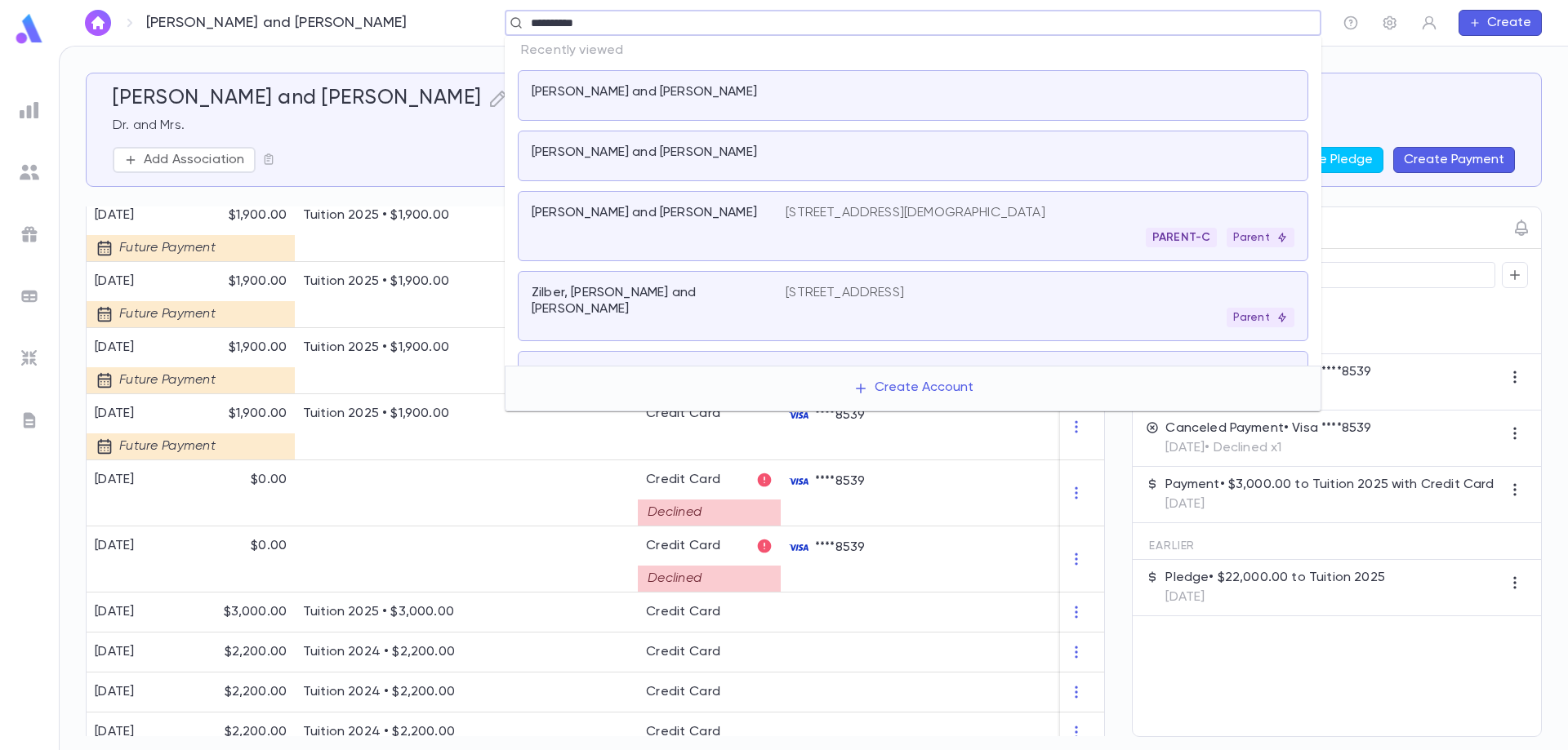
type input "*********"
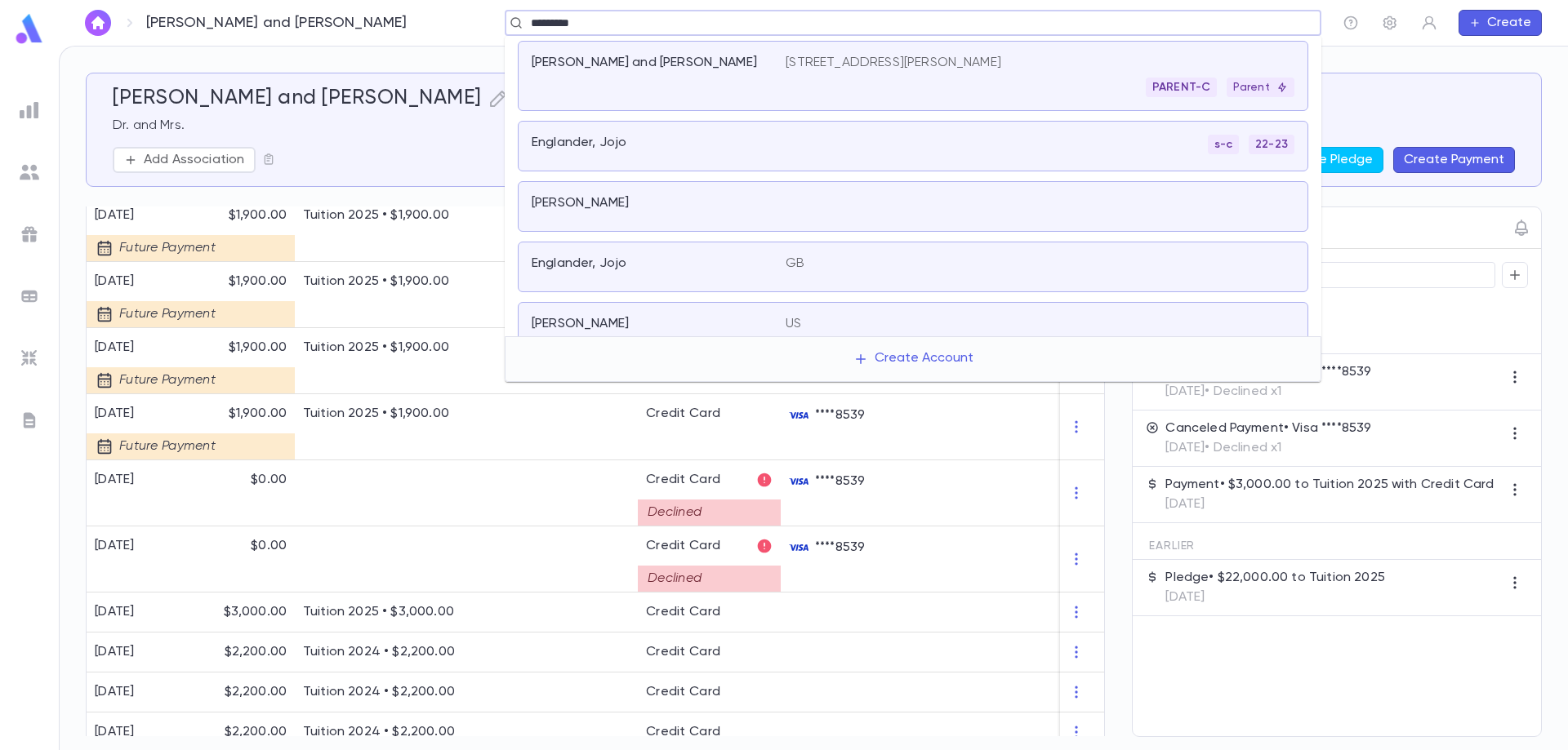
click at [670, 77] on div "[PERSON_NAME] and [PERSON_NAME]" at bounding box center [659, 76] width 254 height 42
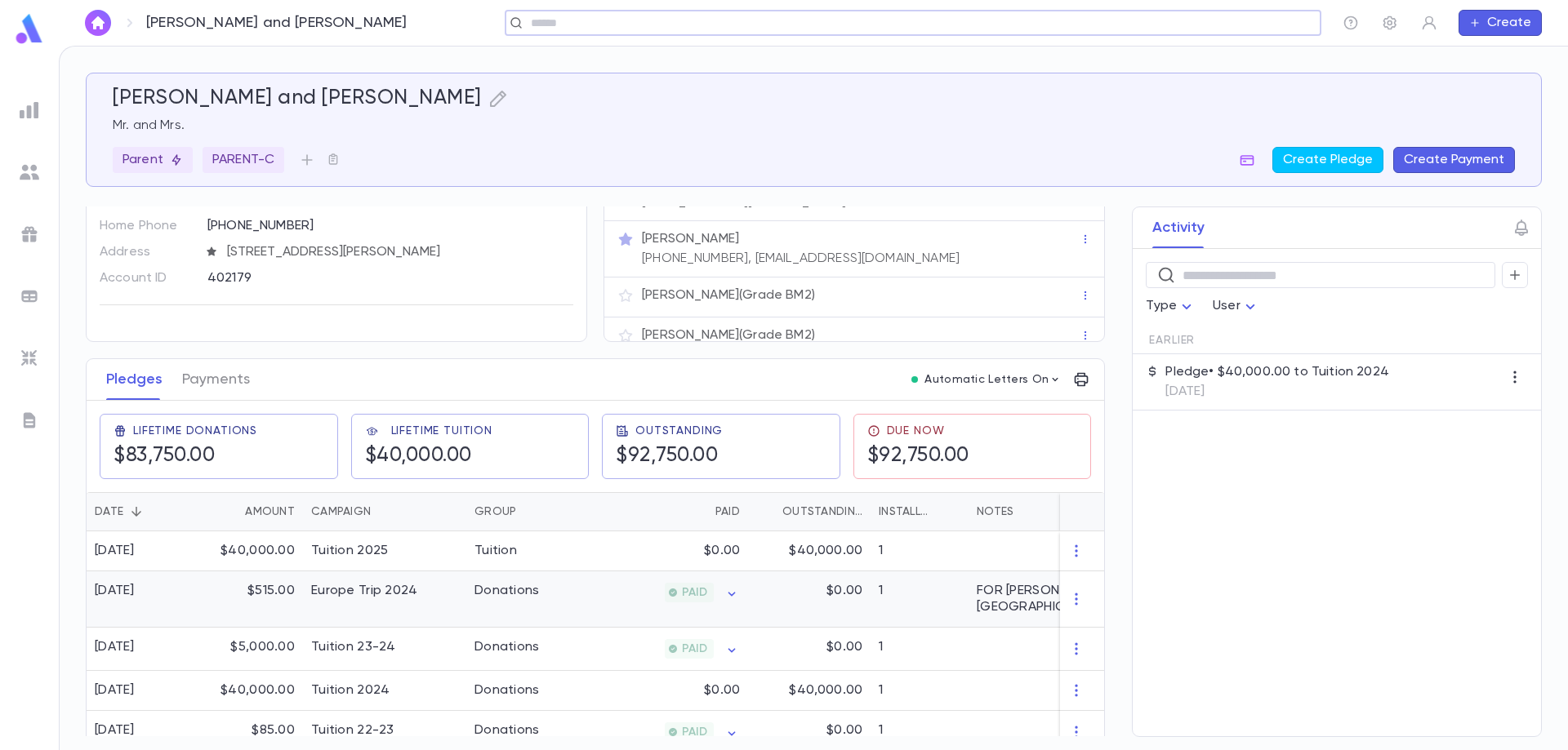
scroll to position [164, 0]
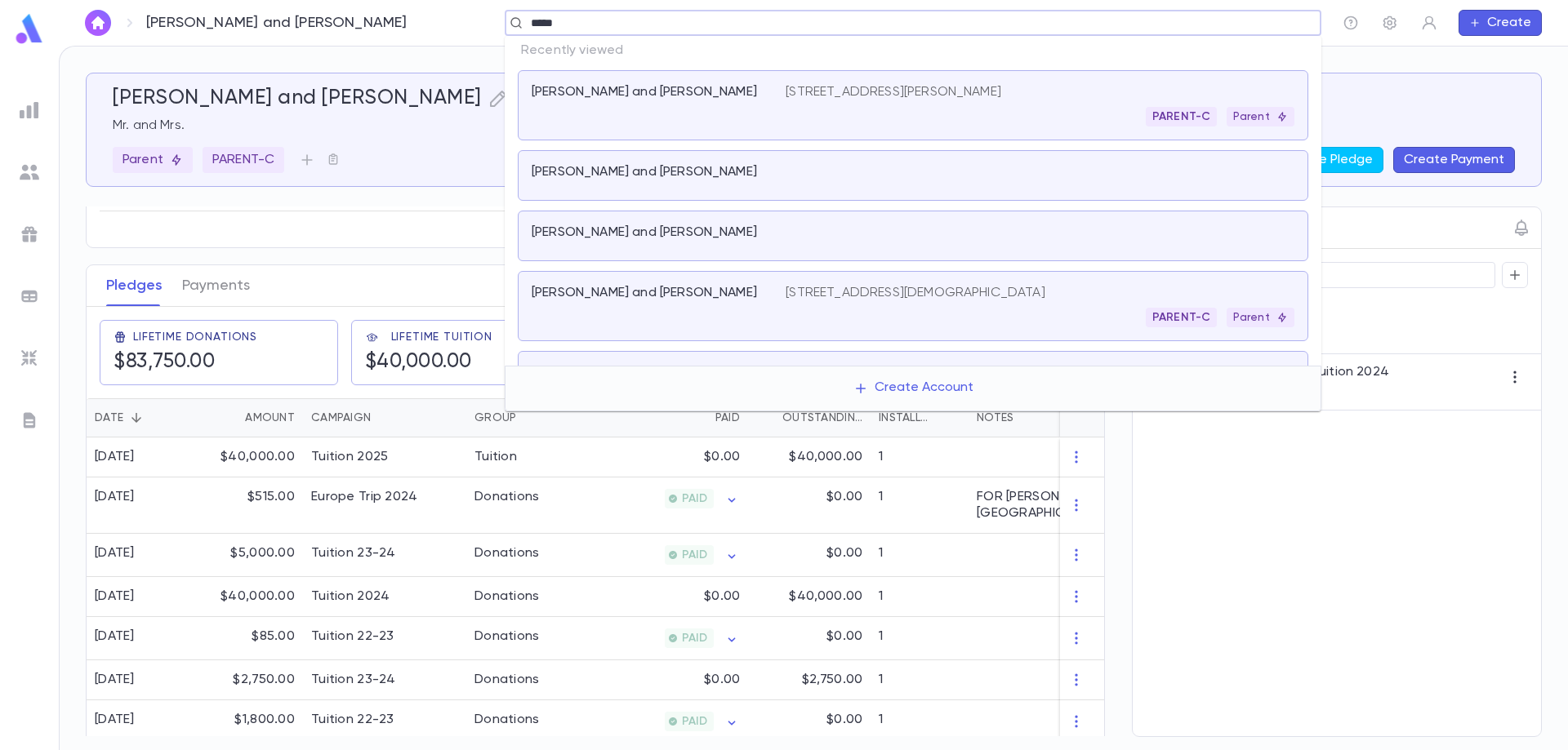
type input "******"
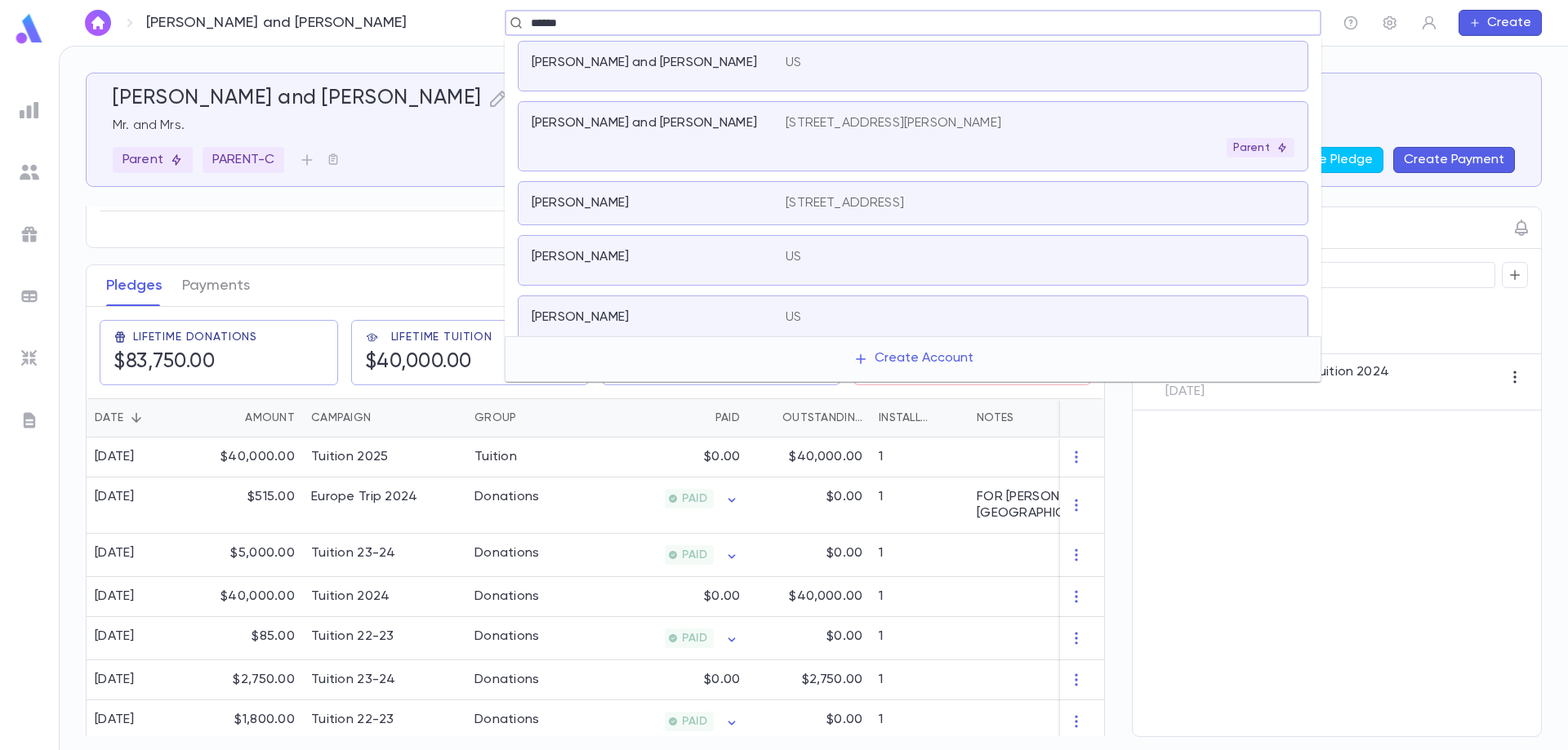
click at [626, 133] on div "[PERSON_NAME] and [PERSON_NAME]" at bounding box center [659, 137] width 254 height 42
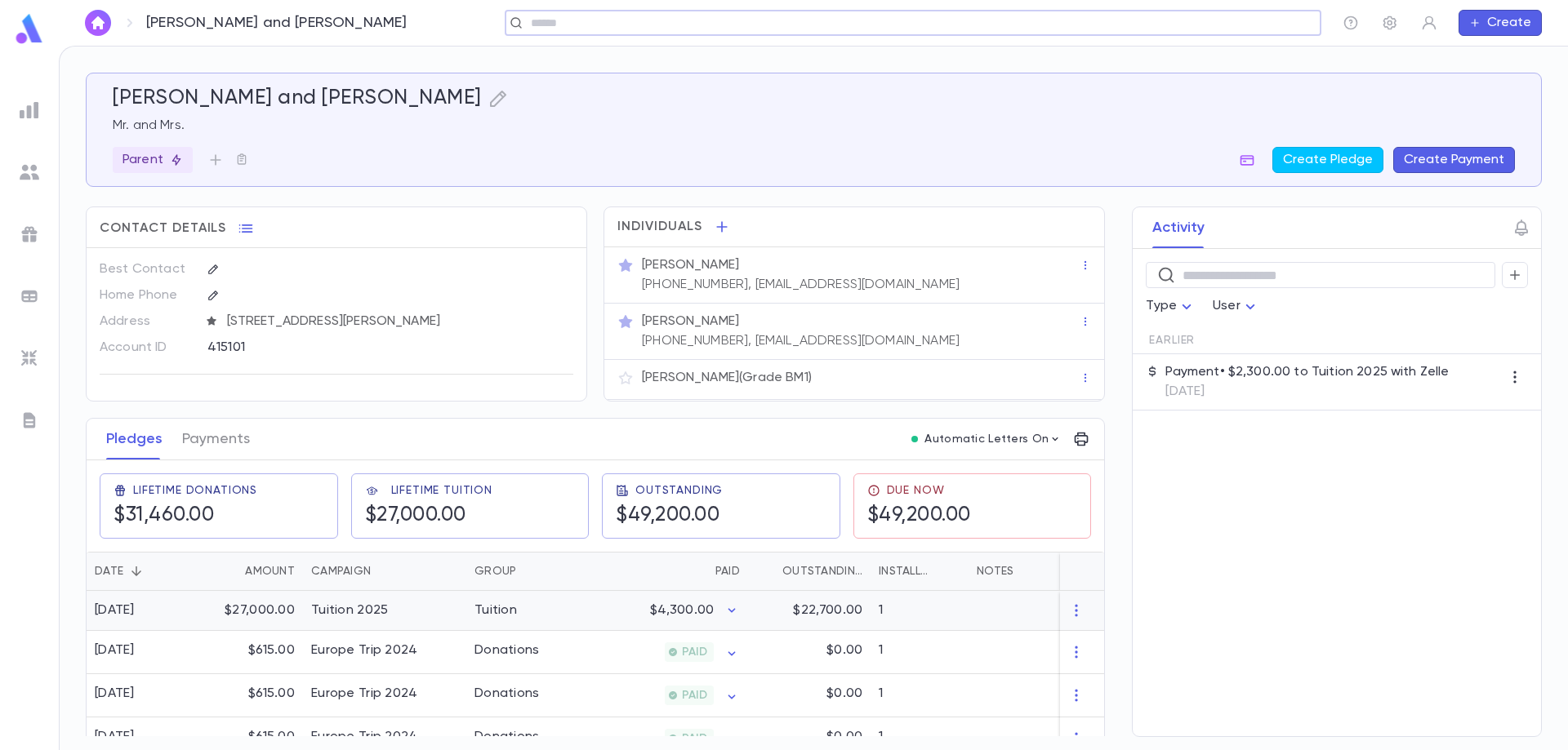
click at [369, 608] on div "Tuition 2025" at bounding box center [350, 610] width 77 height 16
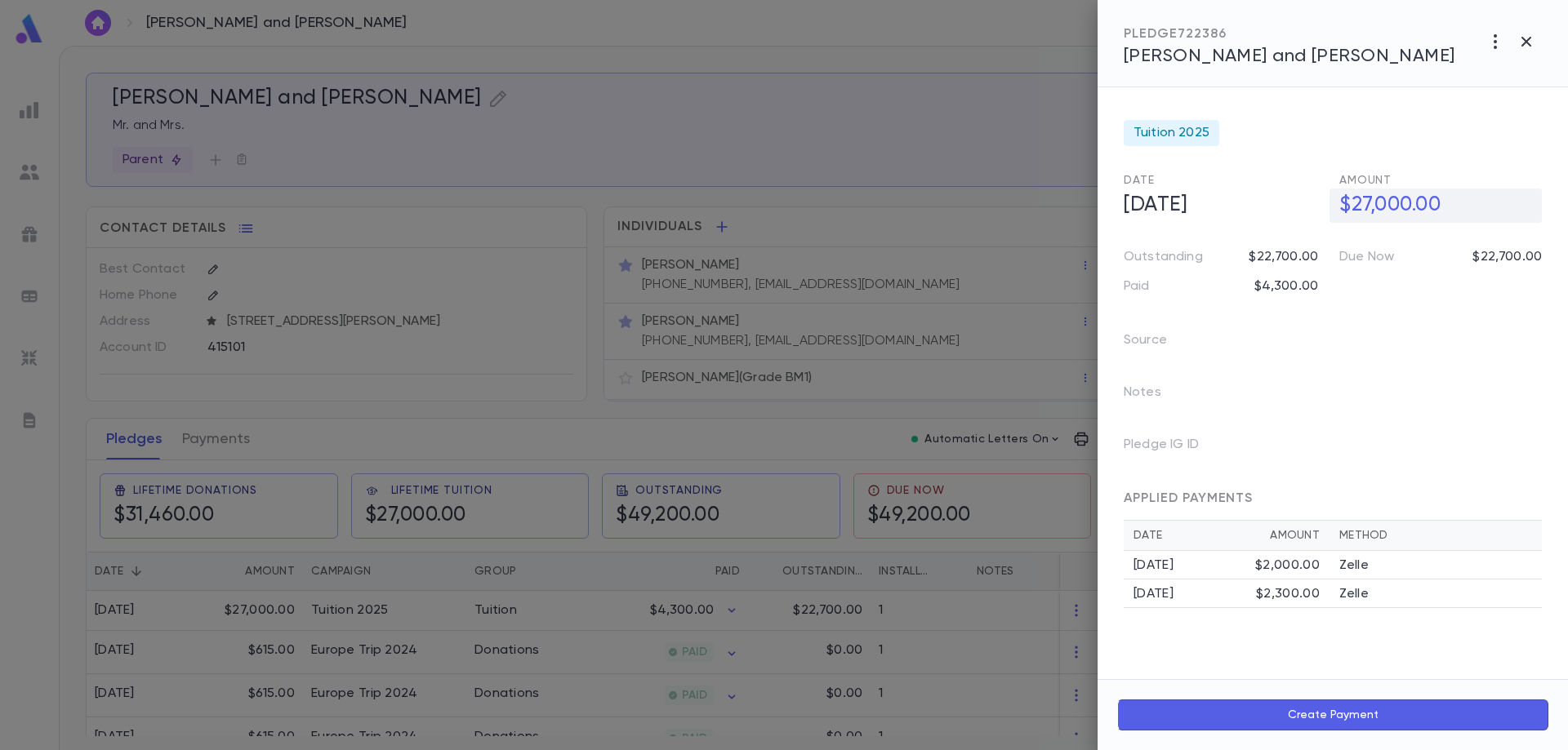
click at [1375, 206] on h5 "$27,000.00" at bounding box center [1435, 206] width 212 height 35
click at [1376, 205] on input "**********" at bounding box center [1440, 205] width 202 height 32
type input "**********"
click at [1143, 38] on icon "button" at bounding box center [1137, 34] width 16 height 16
click at [1532, 50] on button "button" at bounding box center [1527, 41] width 31 height 31
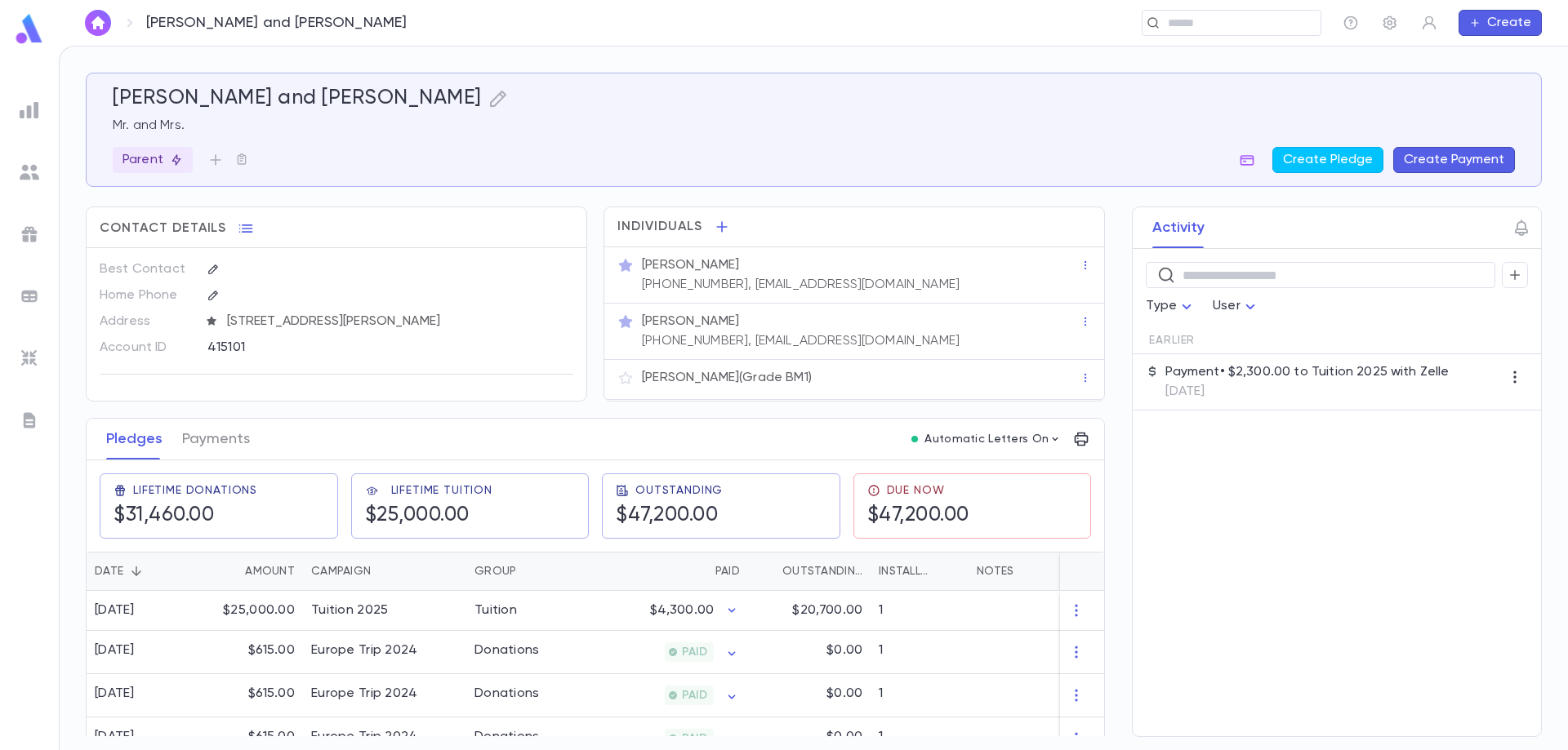
click at [1191, 37] on div "Ferber, Michael and Andrea ​ Create" at bounding box center [813, 22] width 1509 height 45
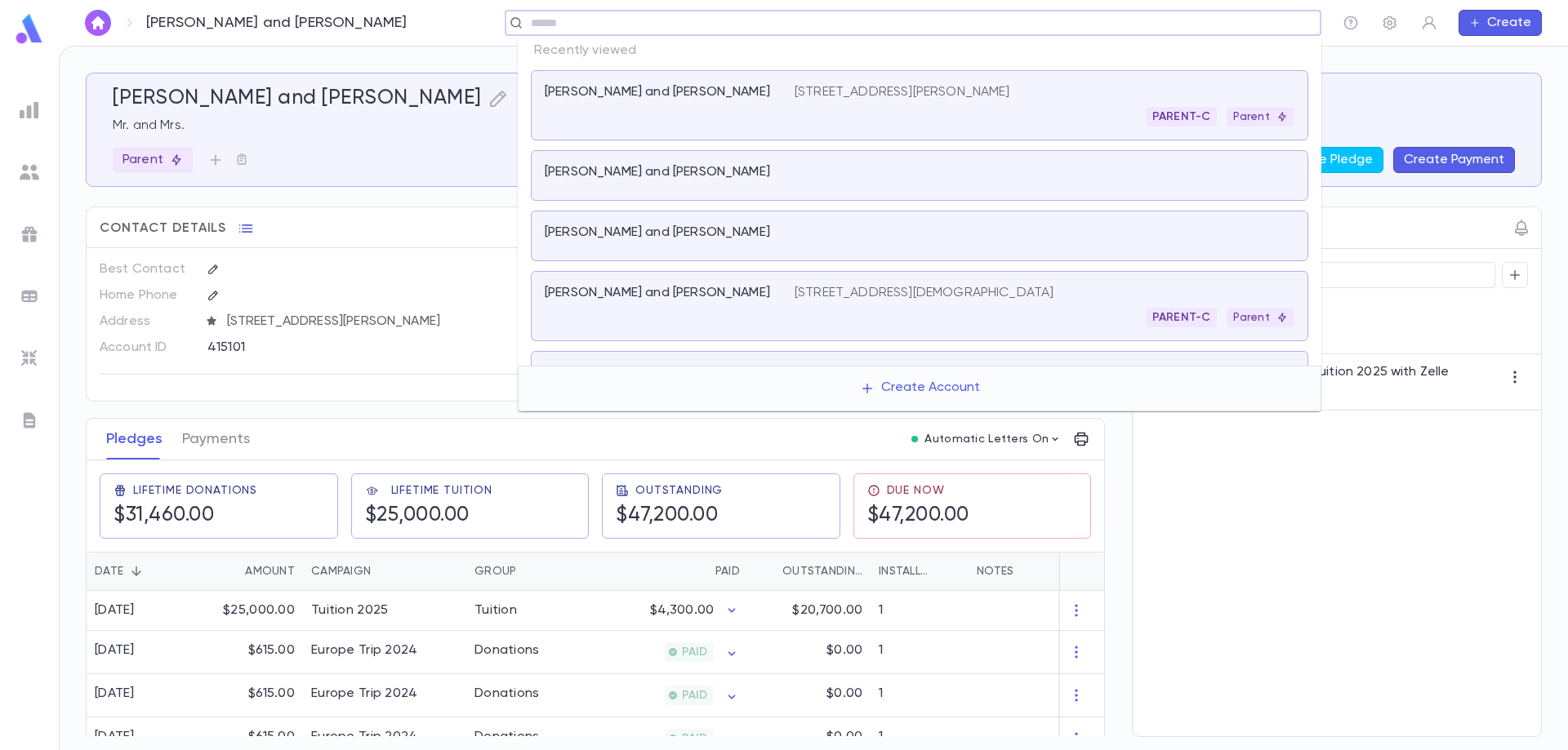
click at [1199, 29] on input "text" at bounding box center [907, 23] width 764 height 15
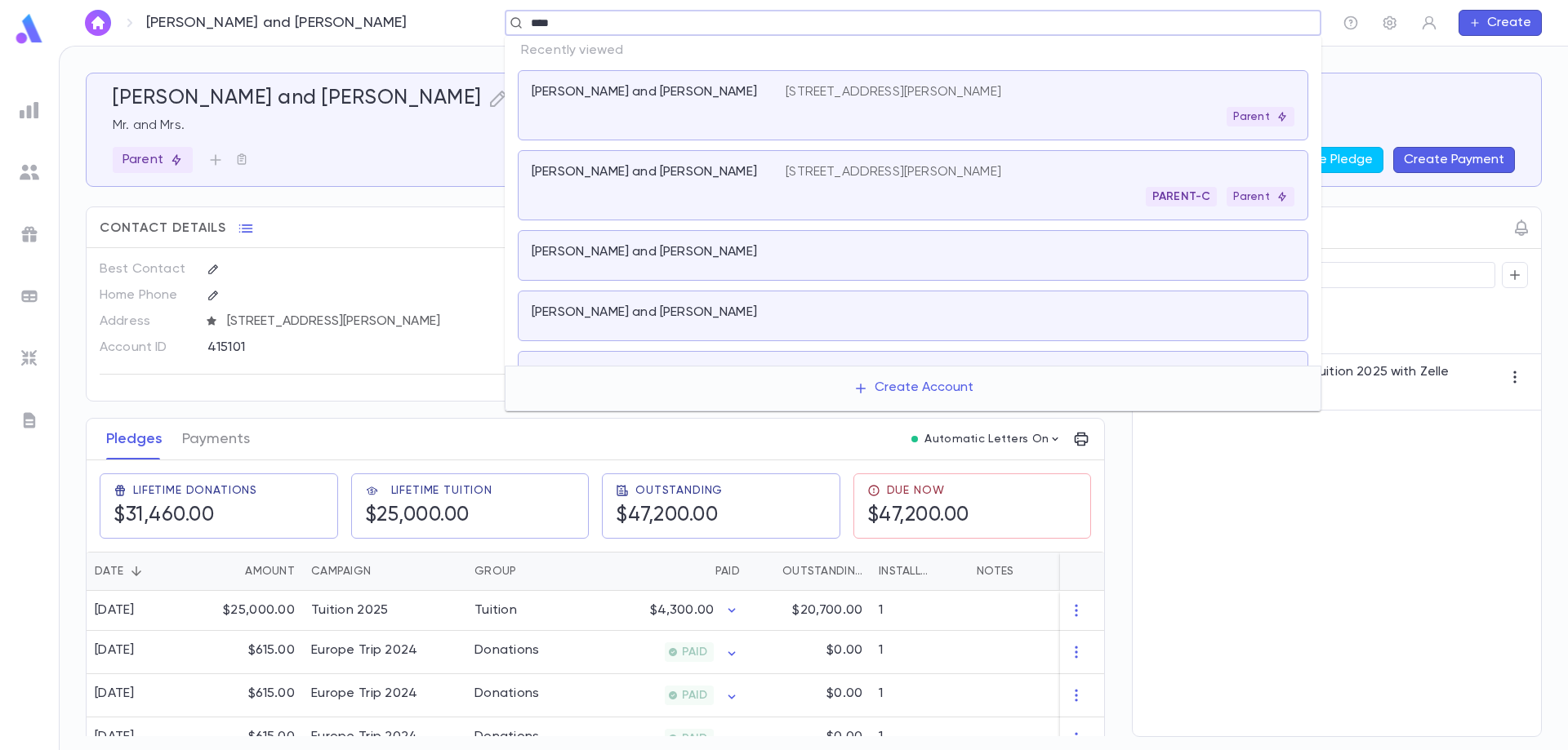
type input "*****"
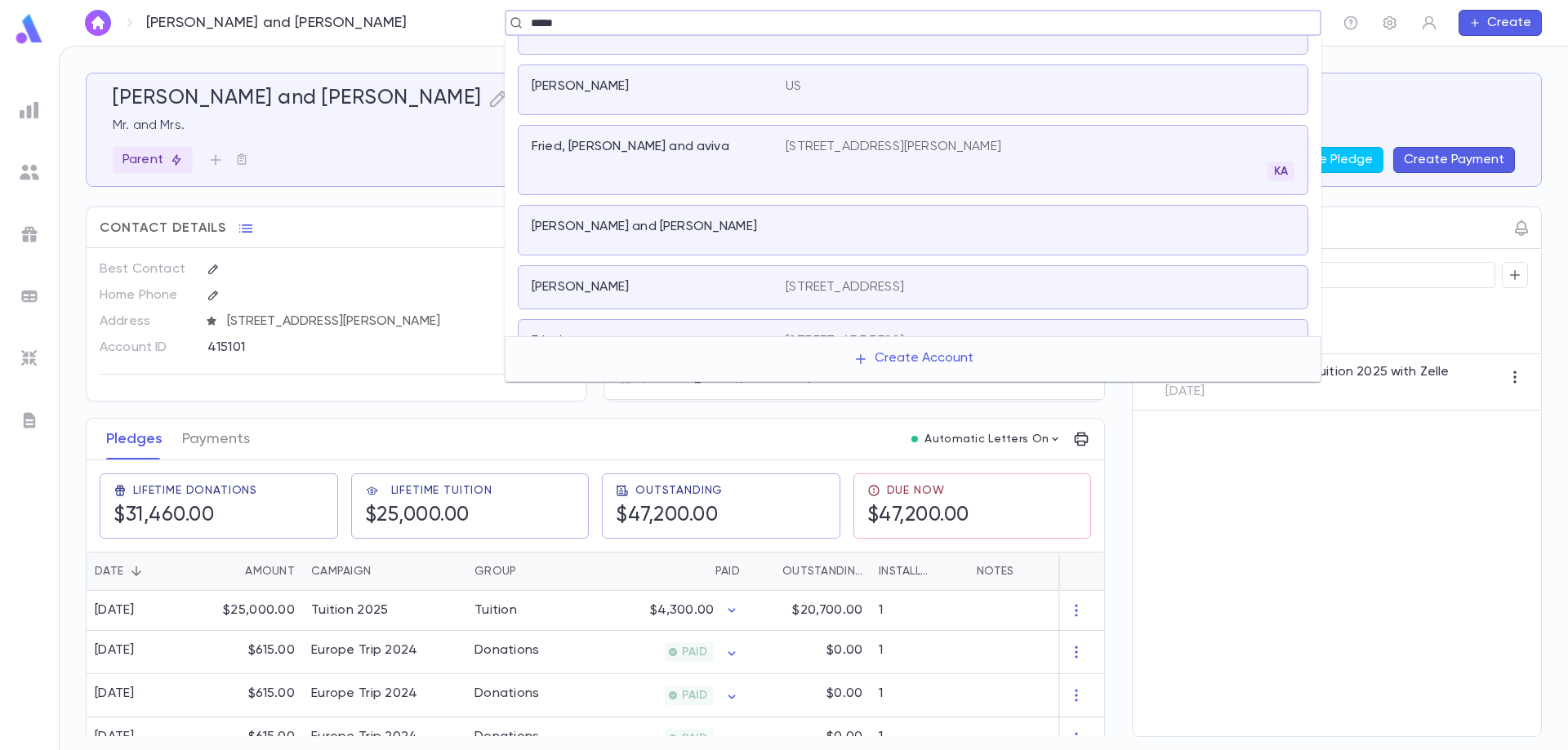
scroll to position [490, 0]
click at [890, 234] on div at bounding box center [1040, 228] width 509 height 23
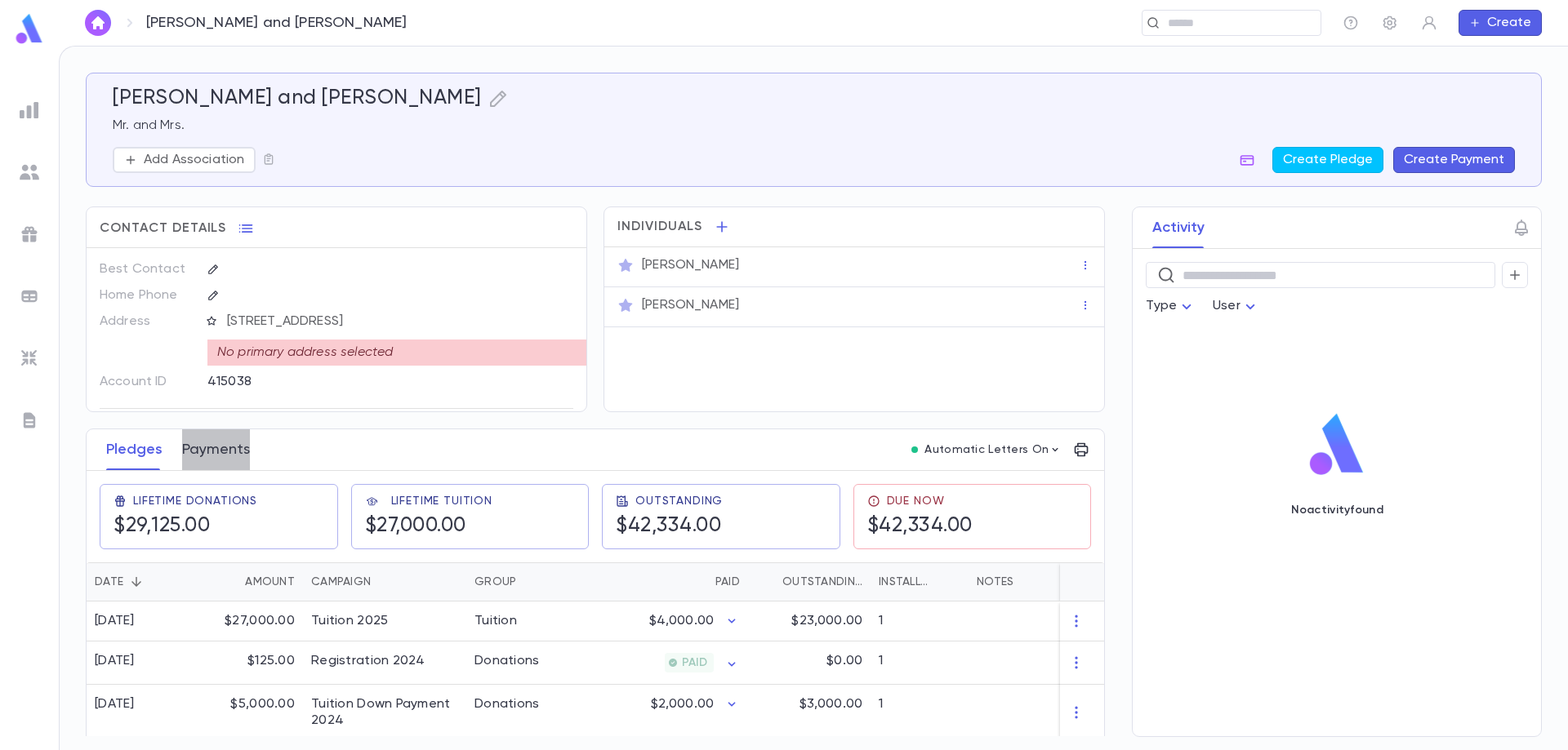
click at [207, 450] on button "Payments" at bounding box center [216, 450] width 67 height 40
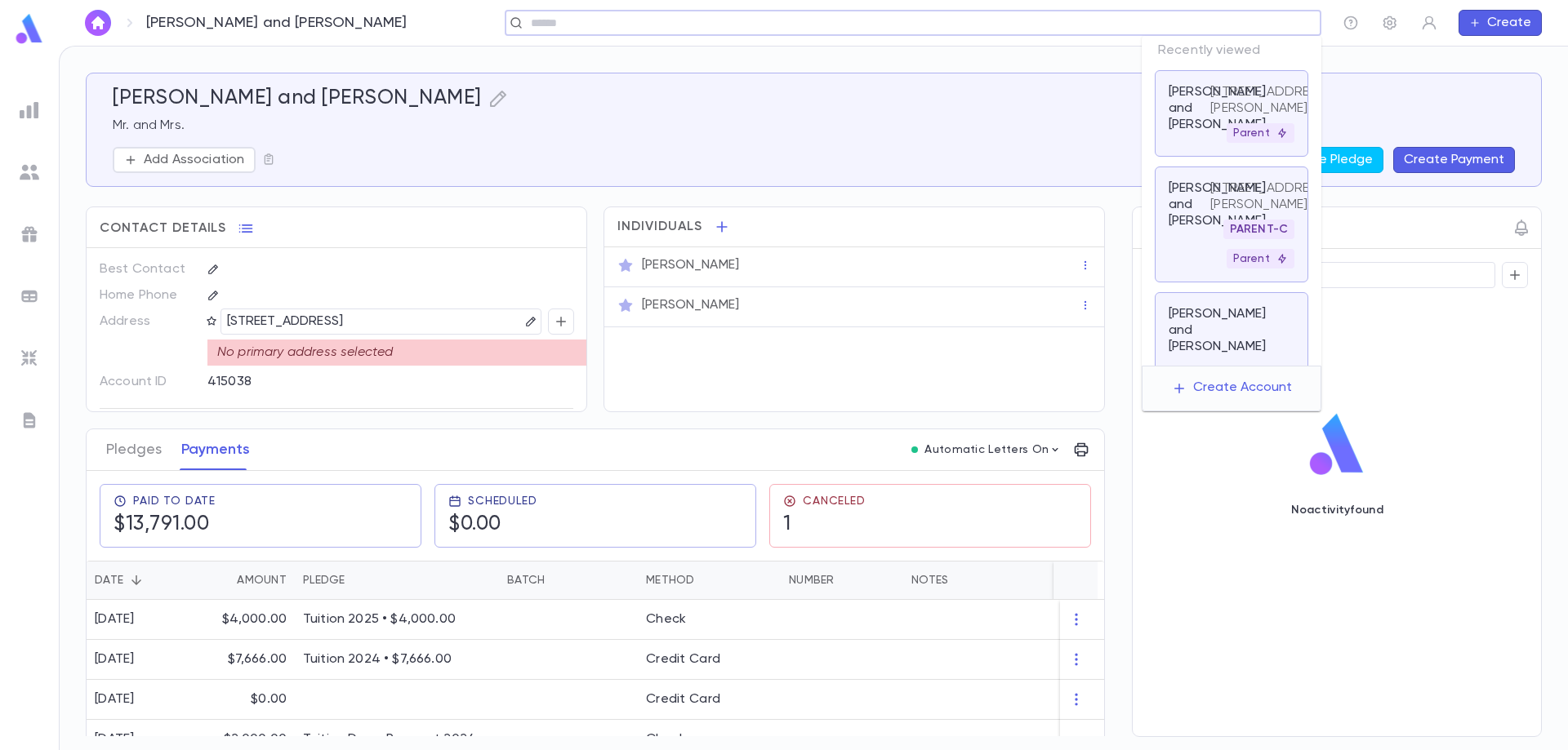
click at [1213, 28] on input "text" at bounding box center [907, 23] width 764 height 15
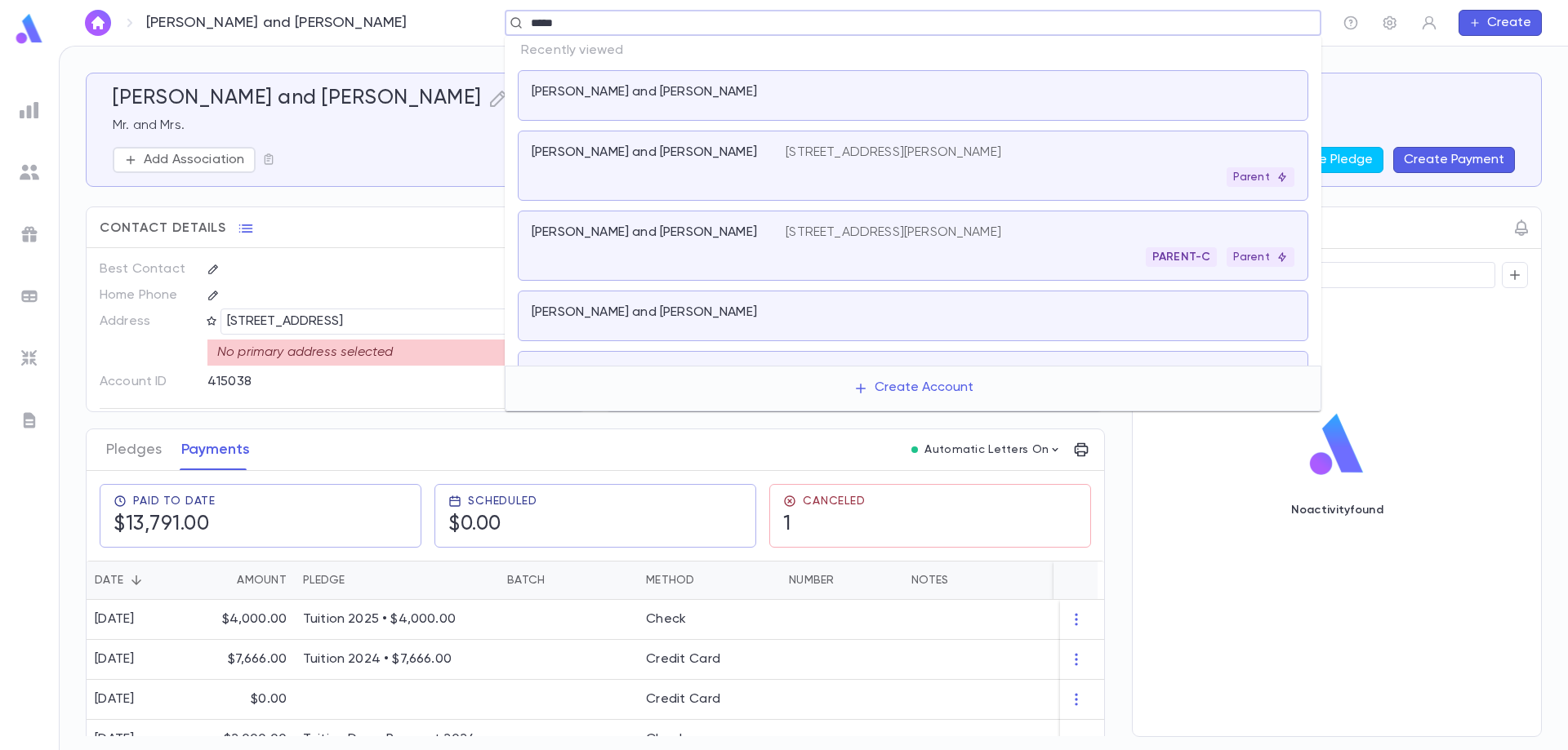
type input "******"
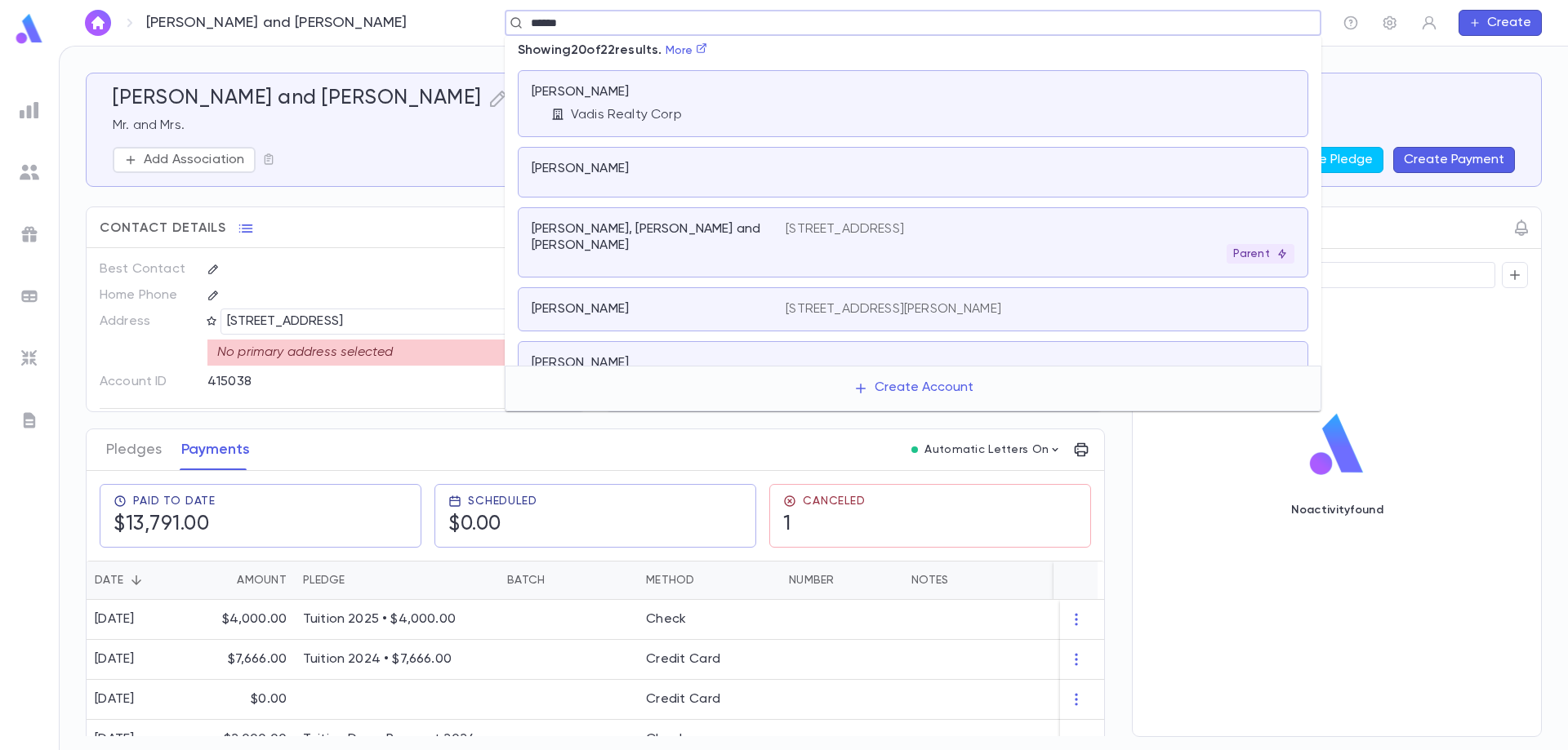
click at [963, 245] on div "Parent" at bounding box center [1040, 254] width 509 height 19
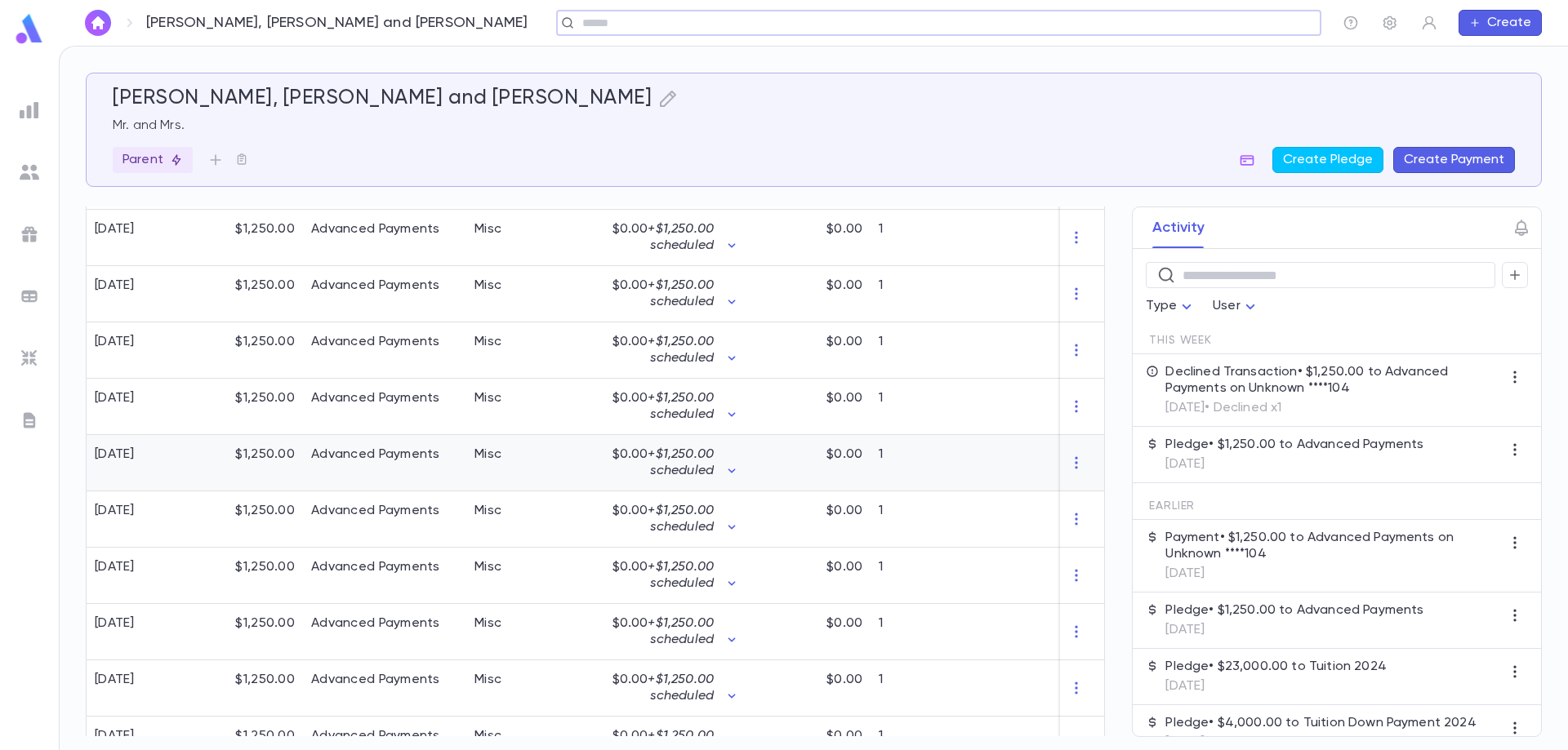
scroll to position [1263, 0]
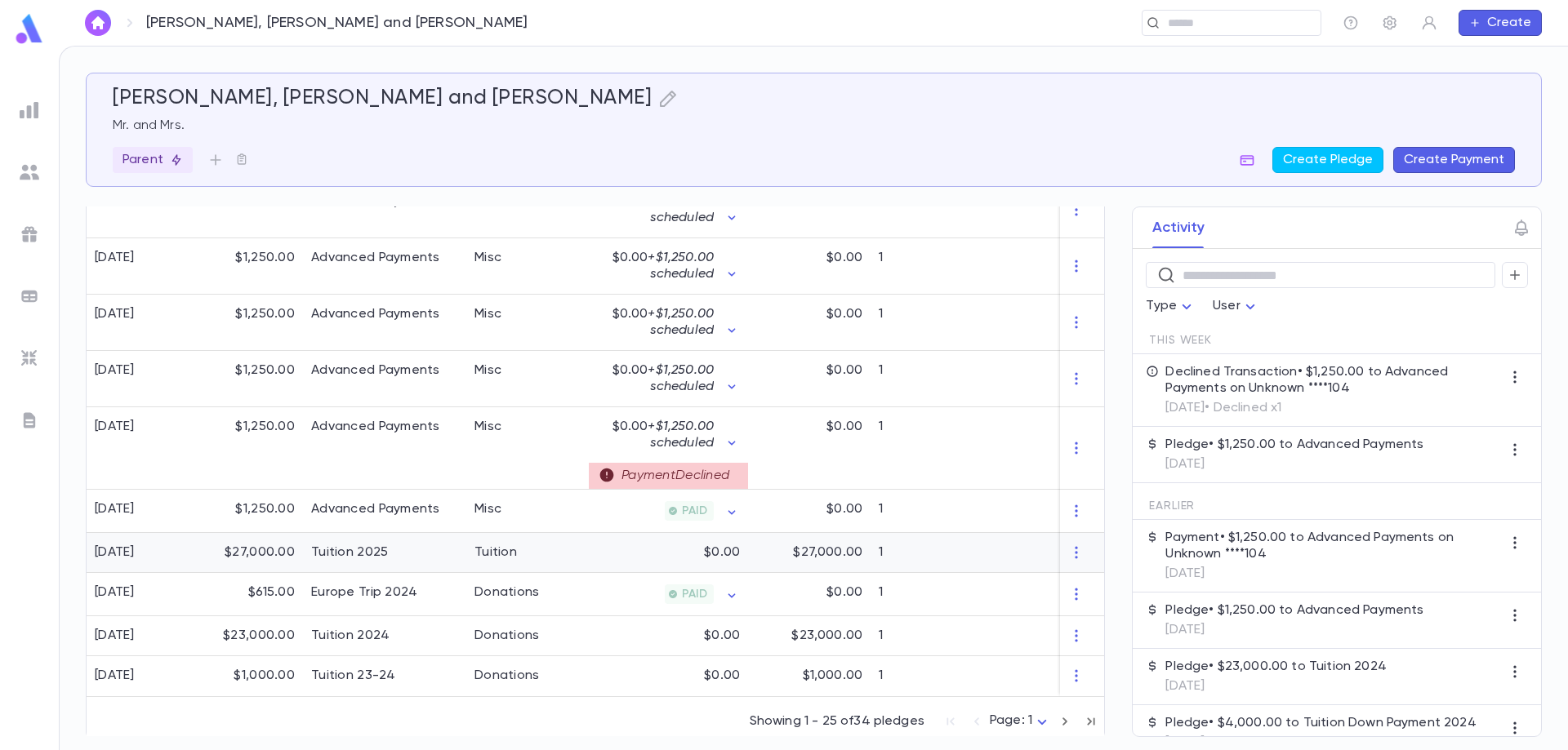
click at [346, 545] on div "Tuition 2025" at bounding box center [350, 553] width 77 height 16
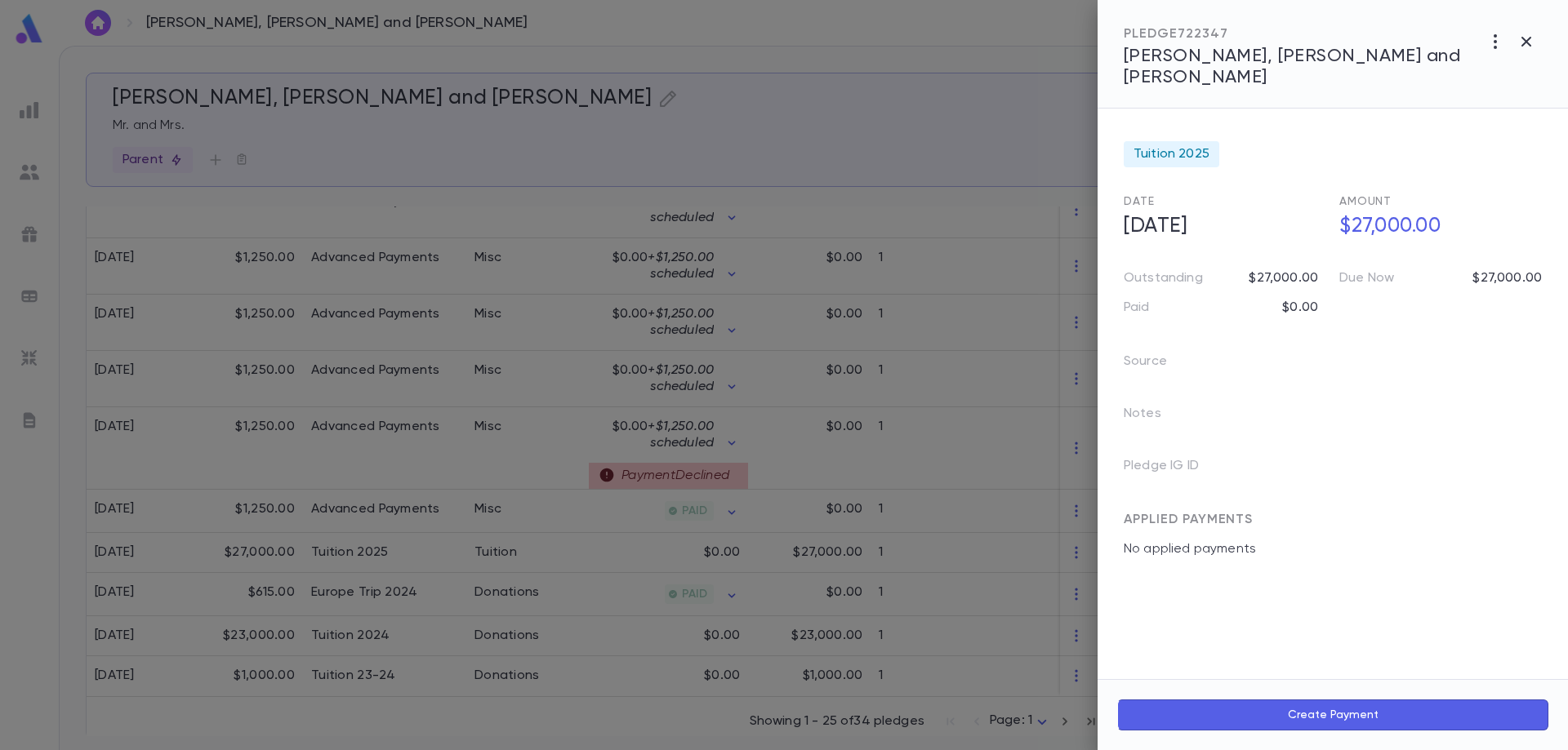
click at [384, 457] on div at bounding box center [784, 375] width 1568 height 750
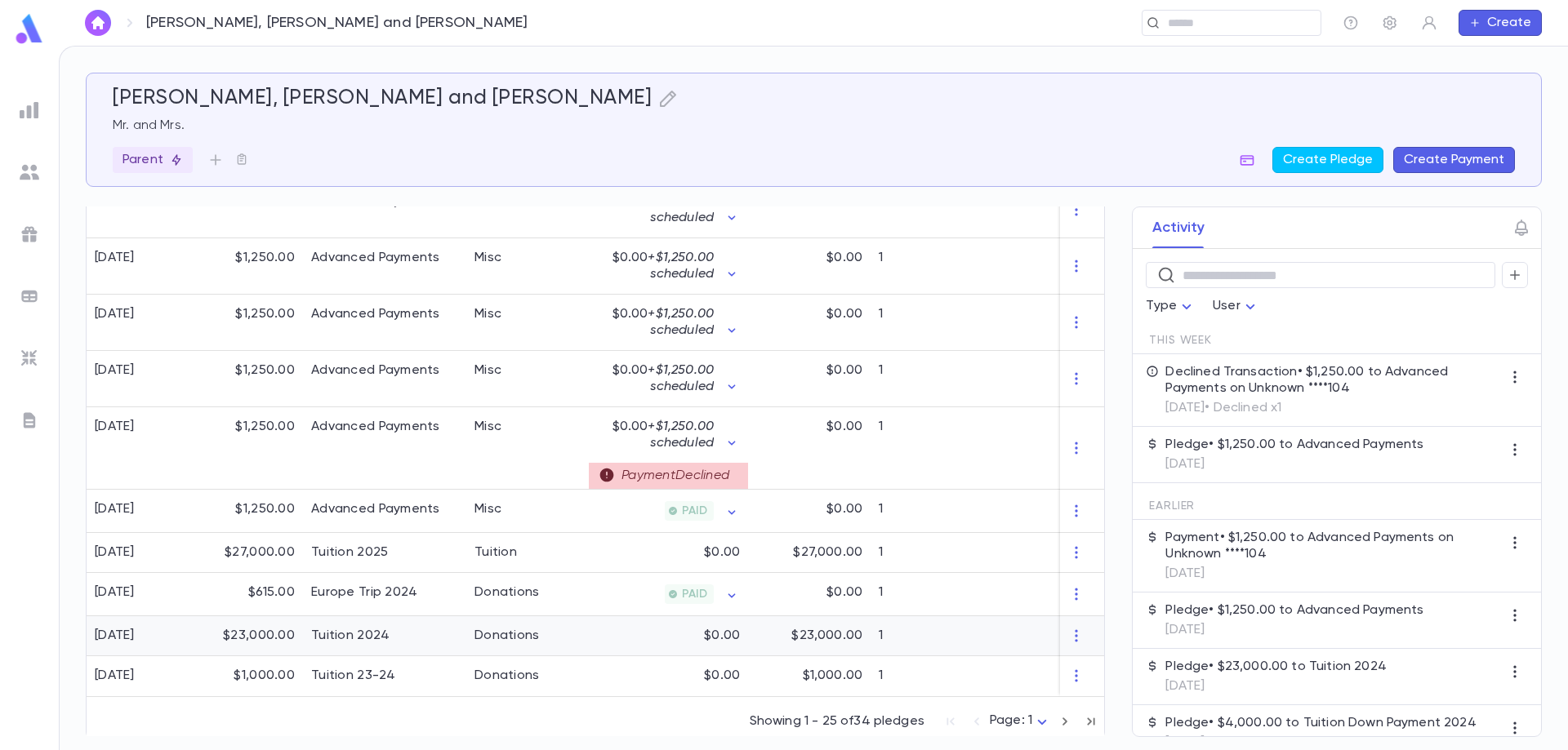
click at [366, 628] on div "Tuition 2024" at bounding box center [350, 635] width 78 height 16
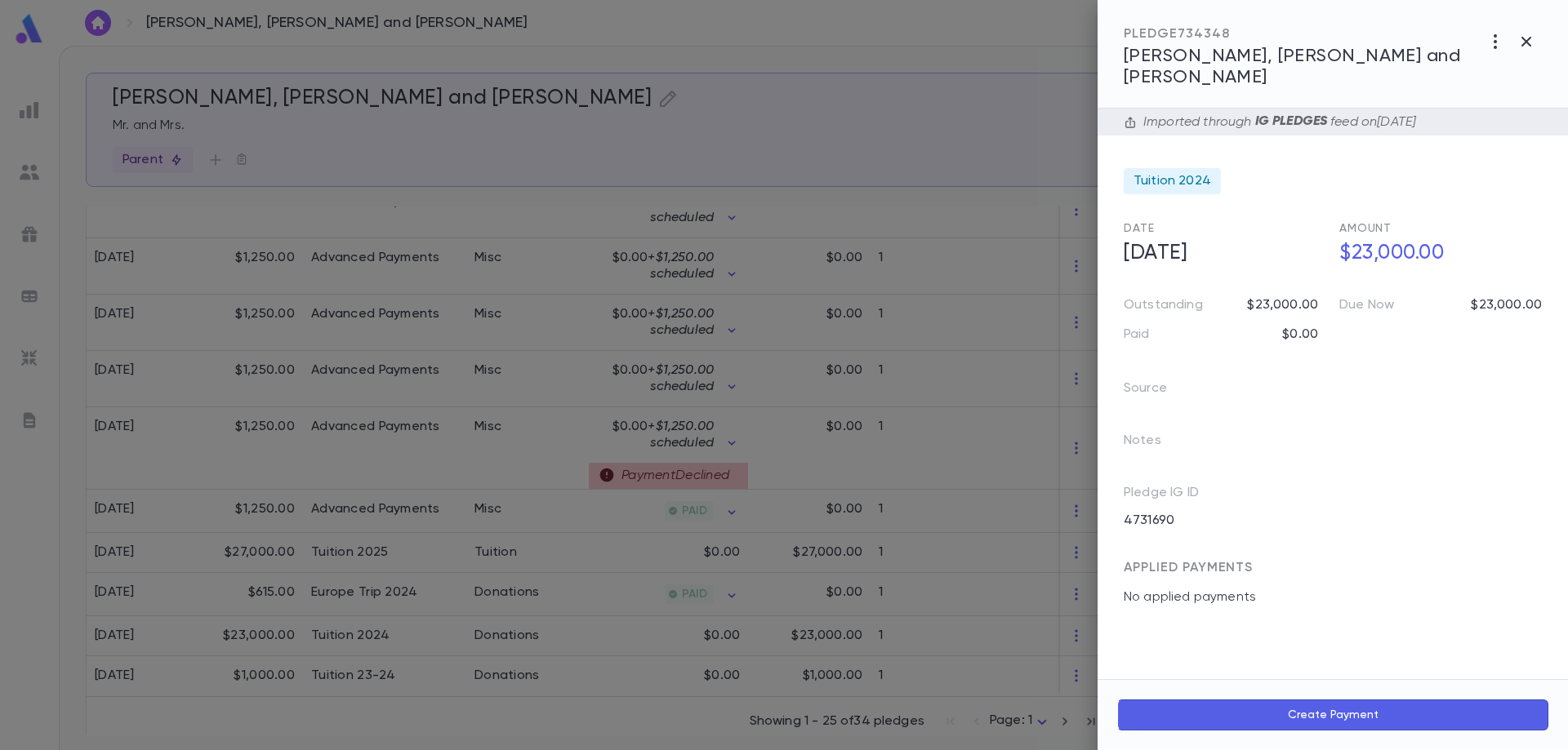
click at [176, 222] on div at bounding box center [784, 375] width 1568 height 750
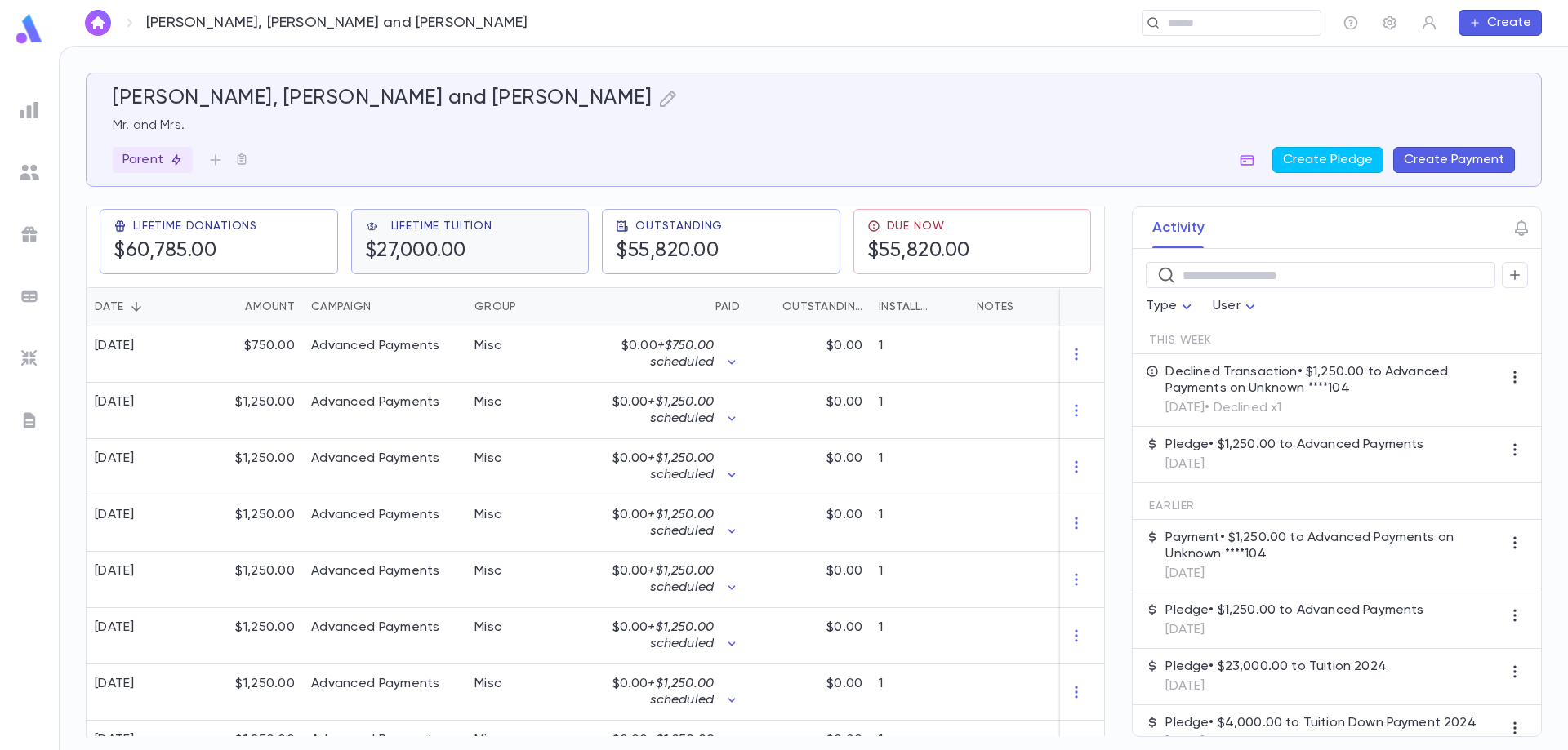
scroll to position [39, 0]
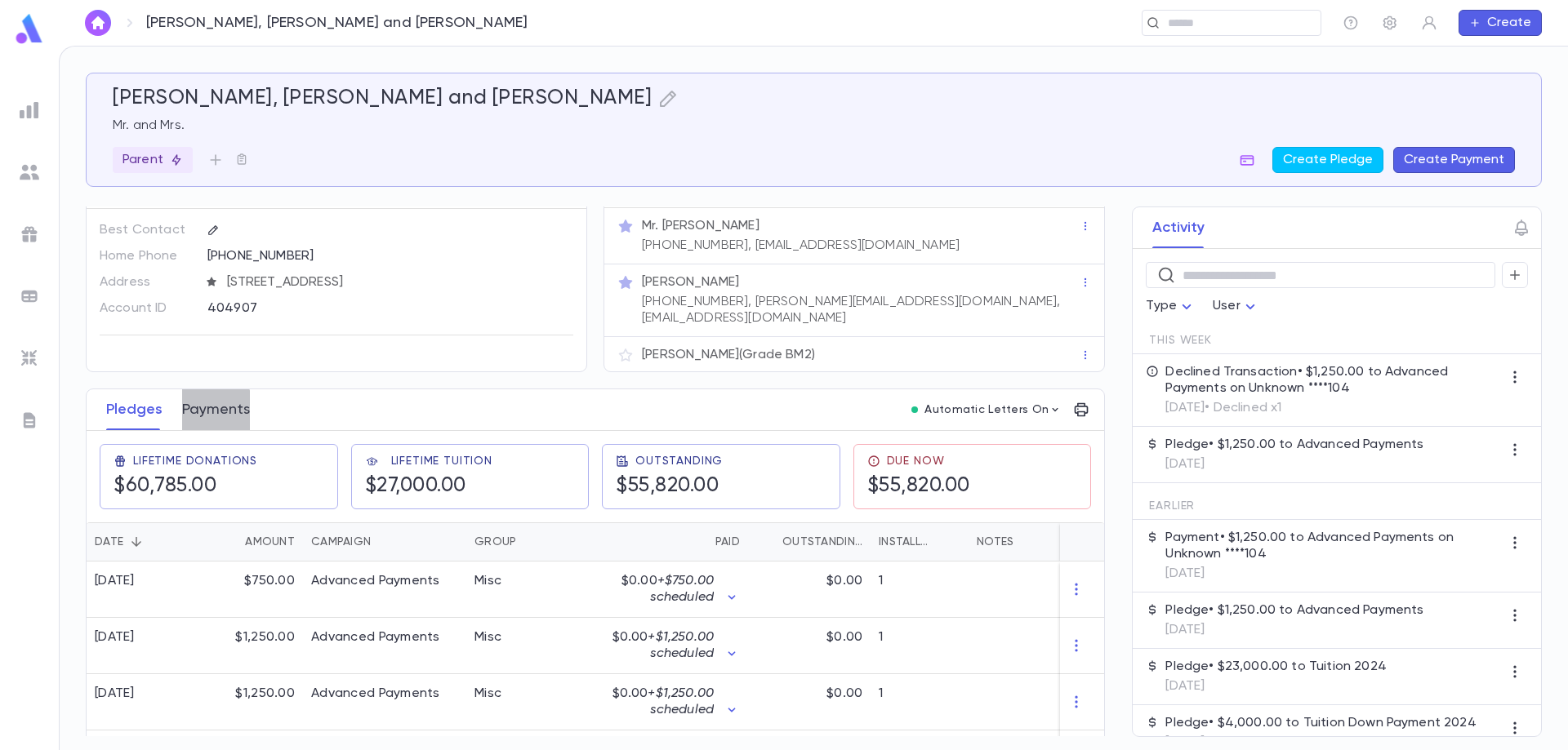
click at [211, 405] on button "Payments" at bounding box center [216, 409] width 67 height 40
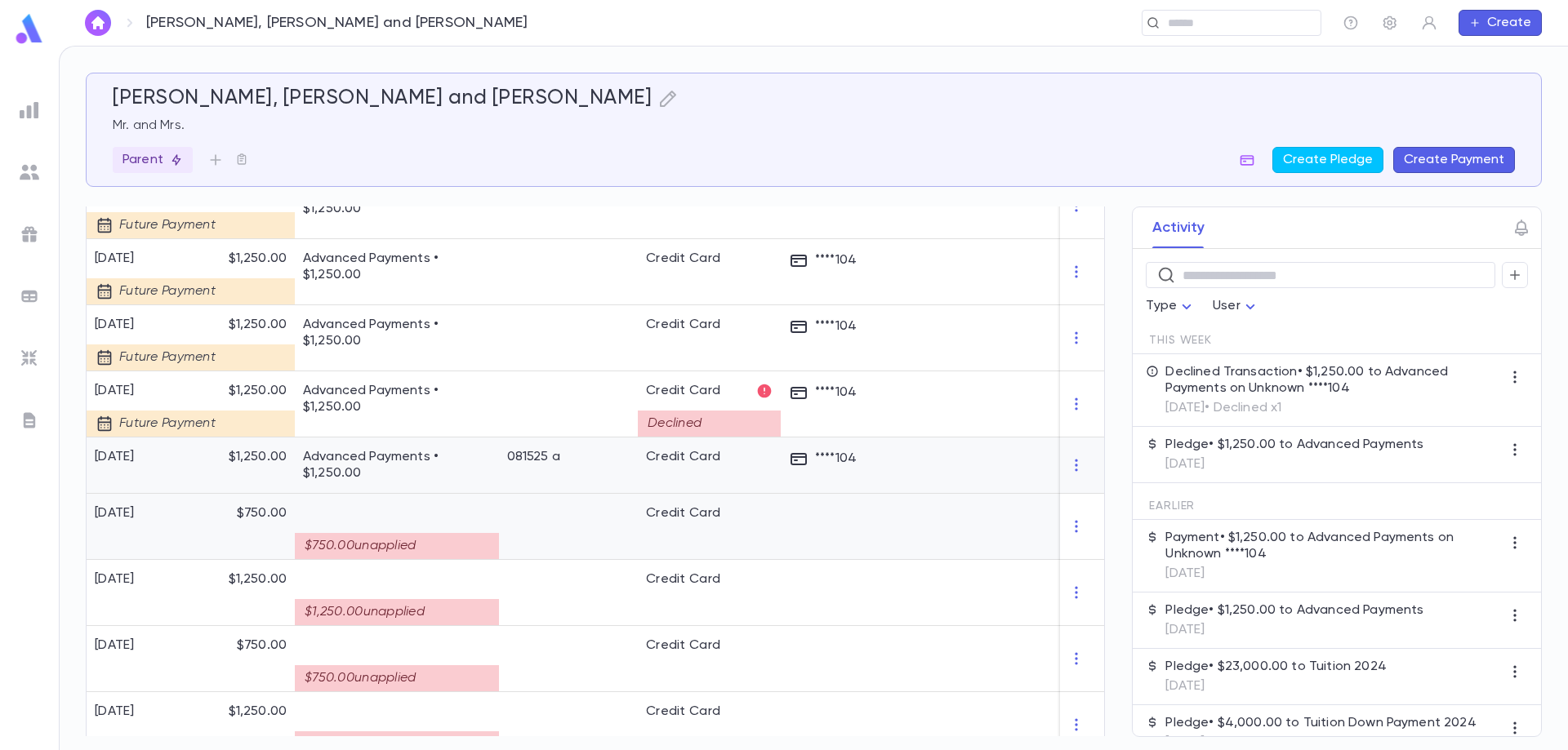
scroll to position [1546, 0]
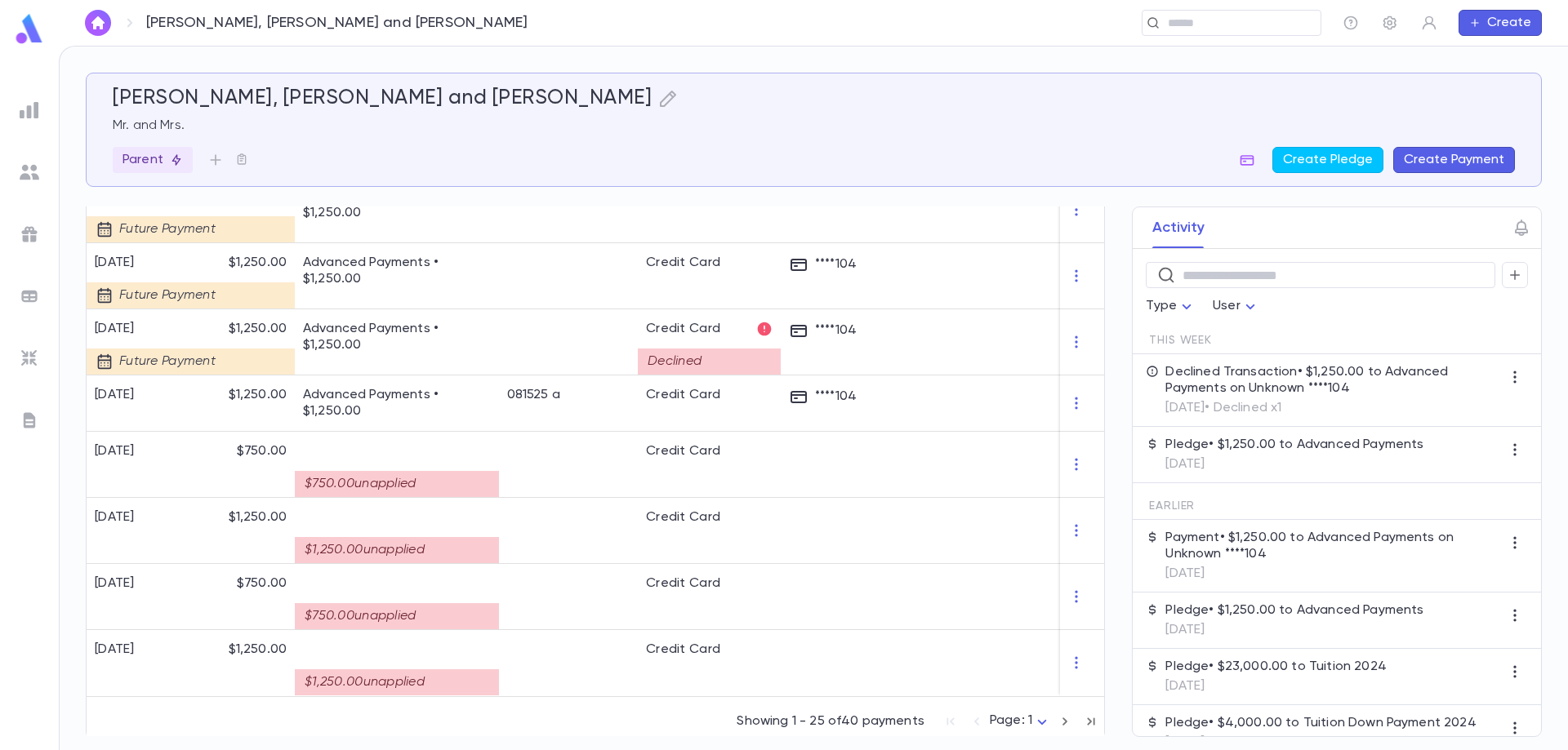
click at [1062, 716] on icon "button" at bounding box center [1064, 721] width 18 height 19
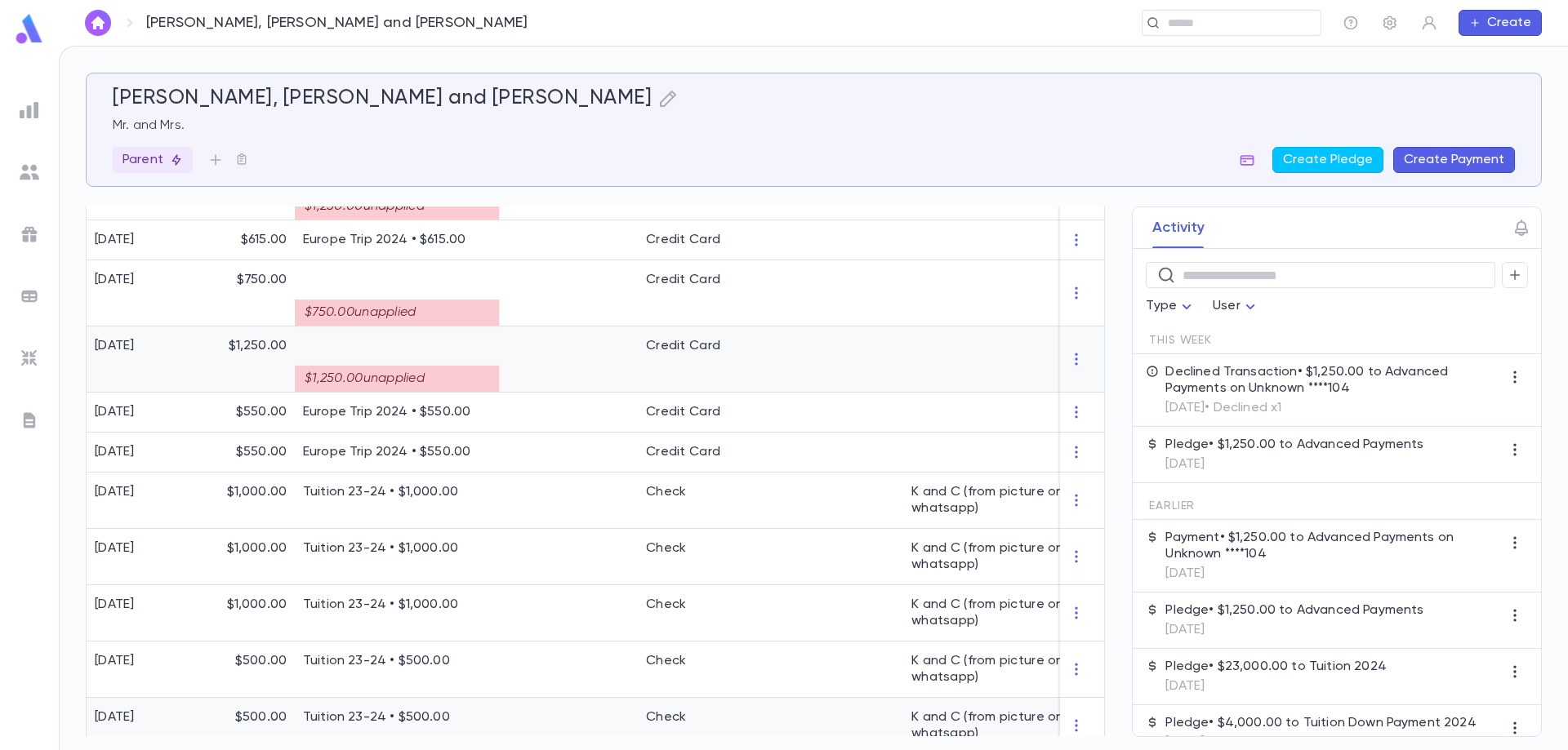
scroll to position [758, 0]
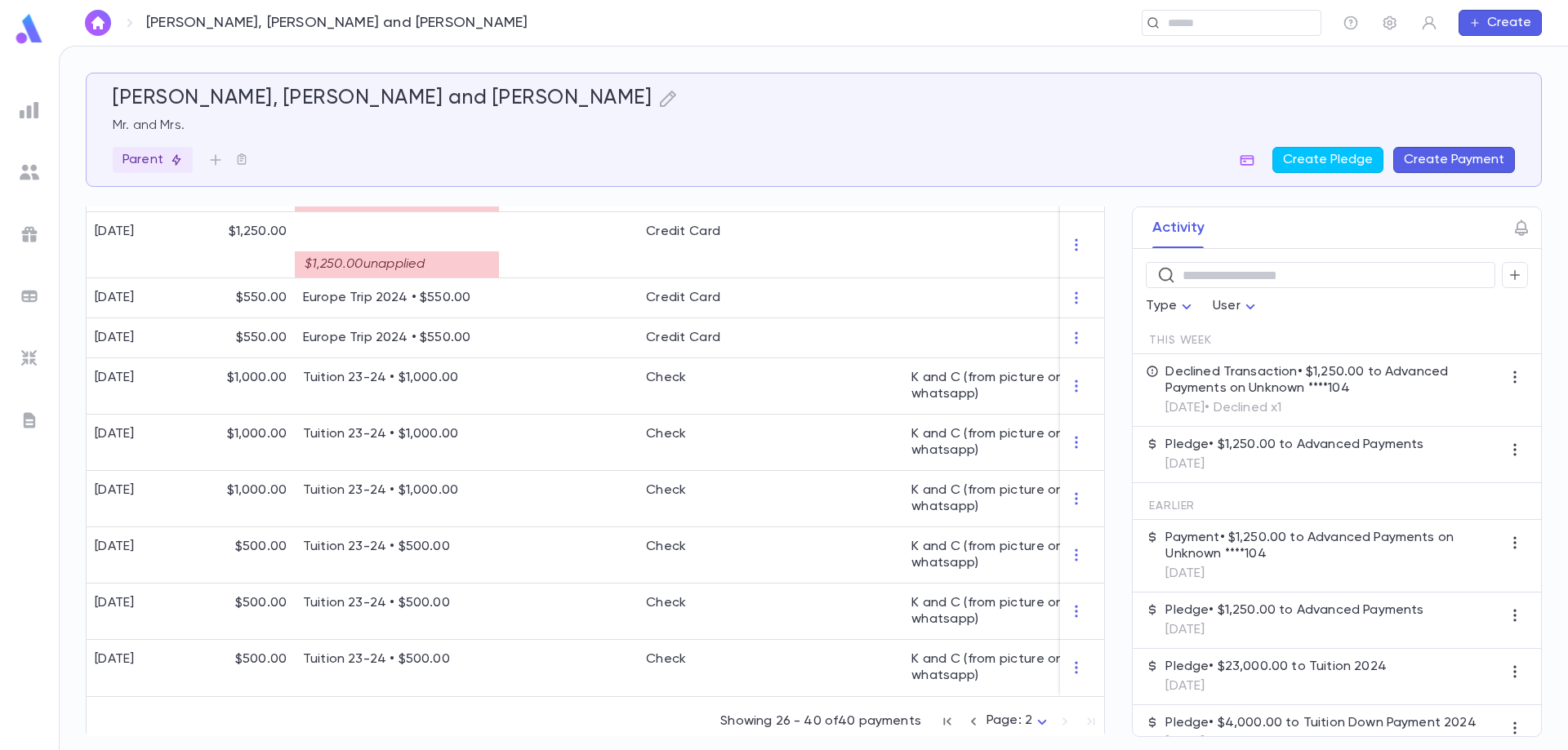
click at [967, 721] on icon "button" at bounding box center [973, 721] width 18 height 19
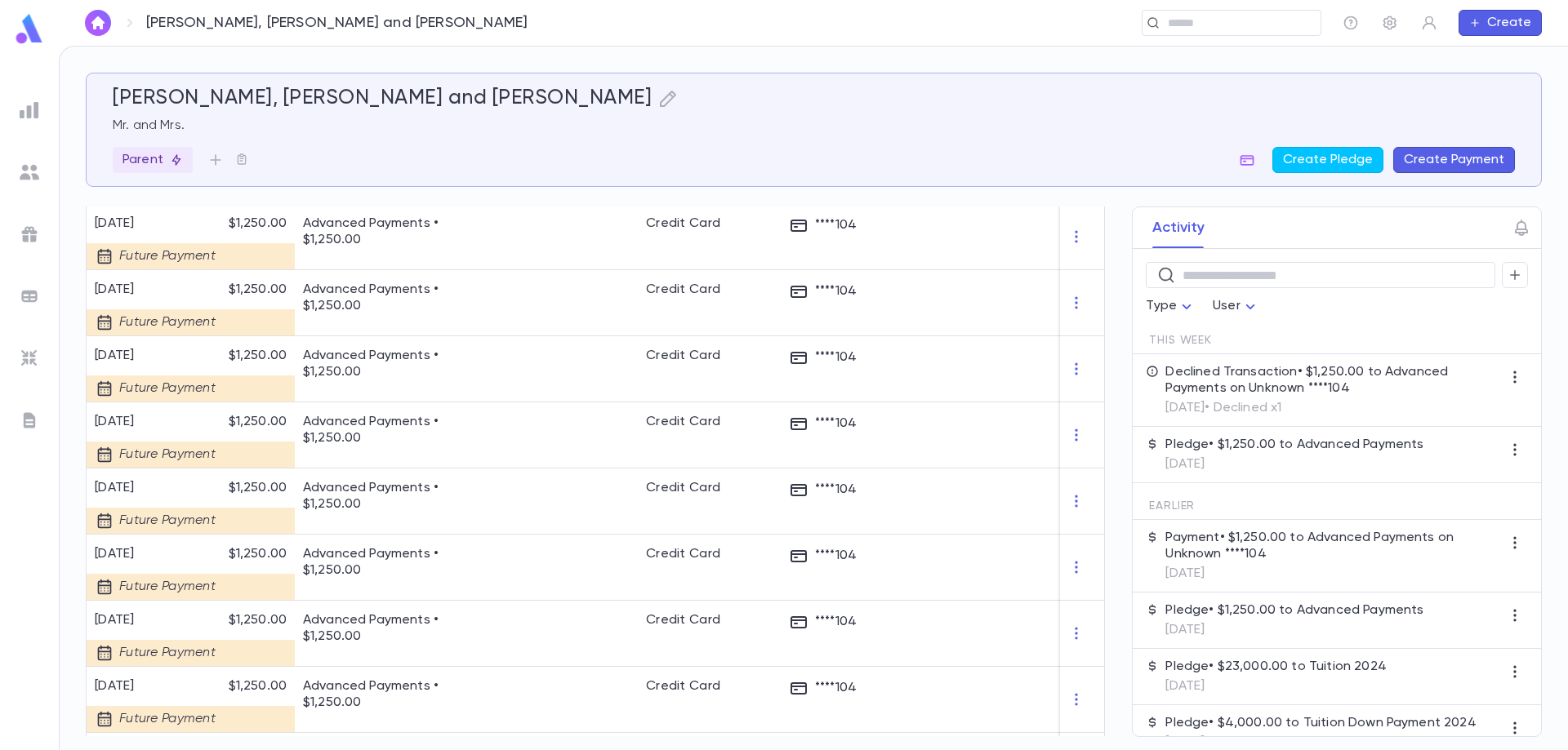
scroll to position [1546, 0]
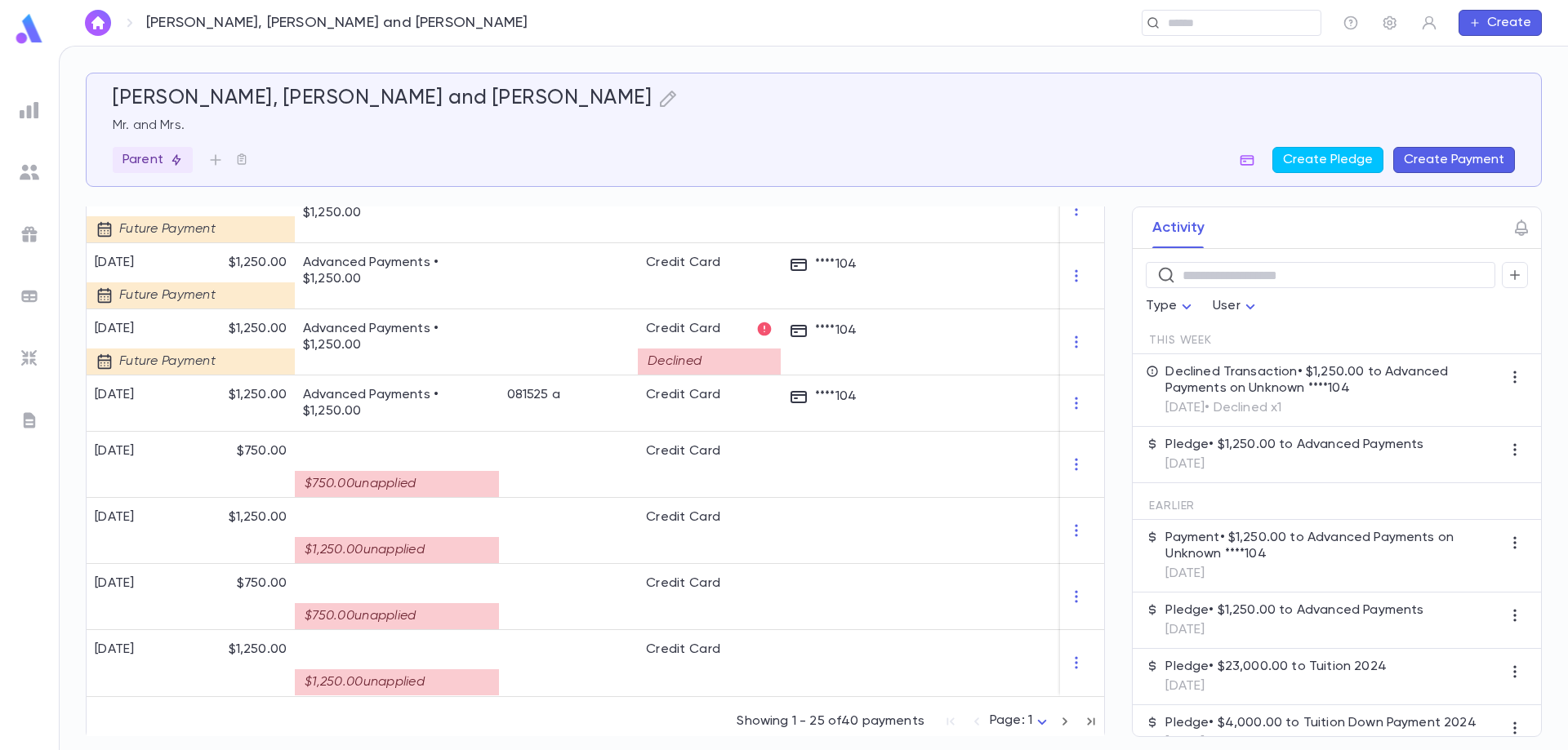
click at [1056, 718] on icon "button" at bounding box center [1064, 721] width 18 height 19
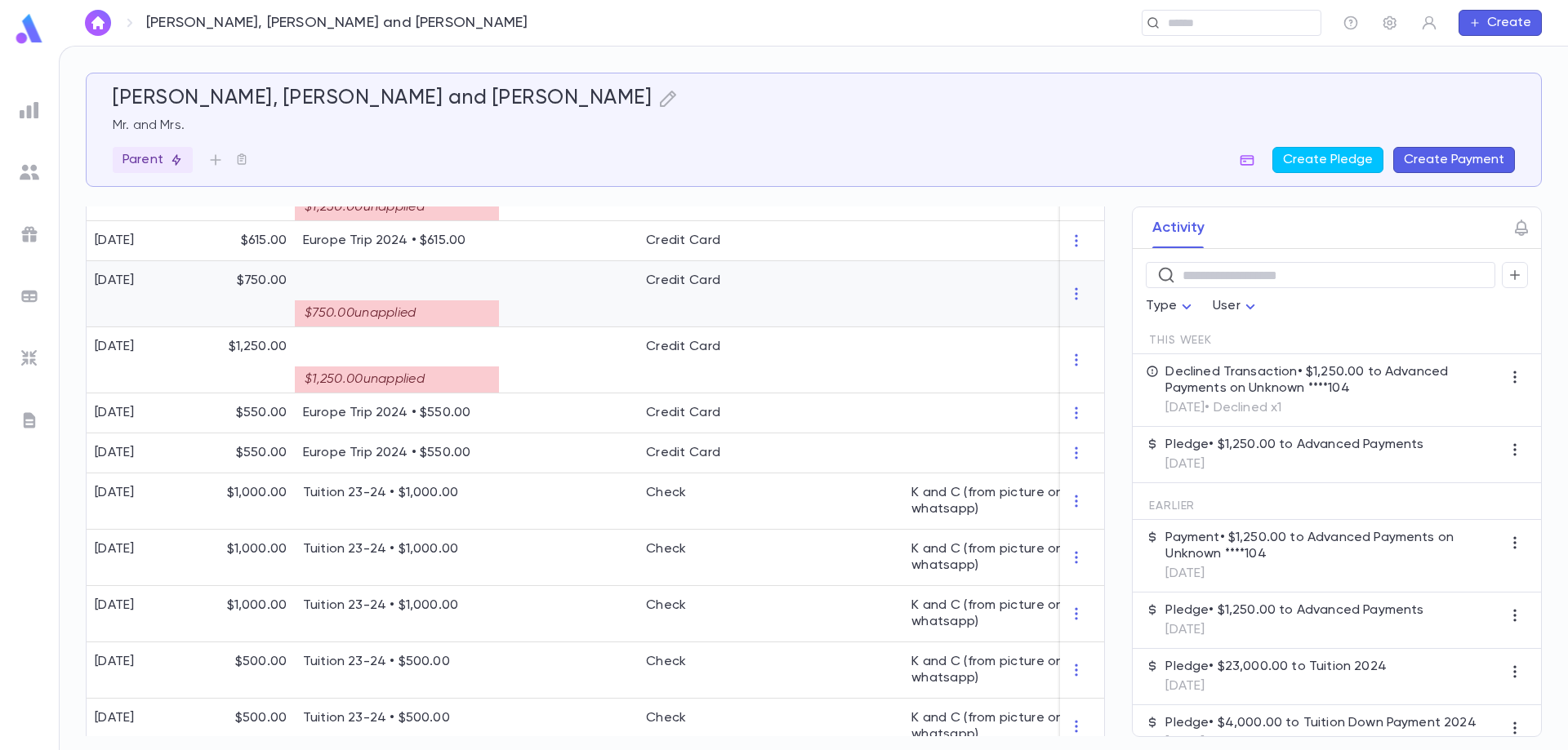
scroll to position [758, 0]
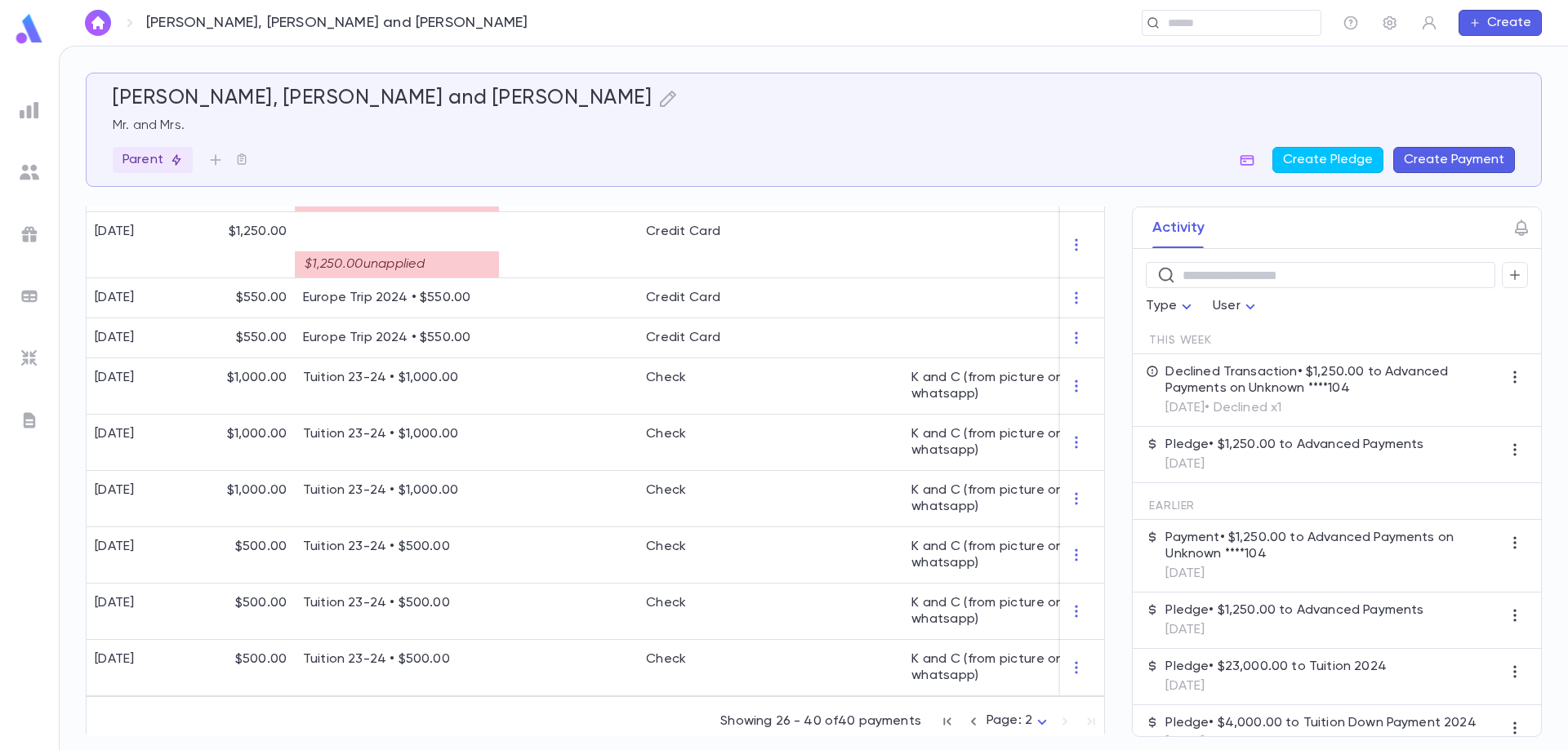
click at [969, 720] on icon "button" at bounding box center [973, 721] width 18 height 19
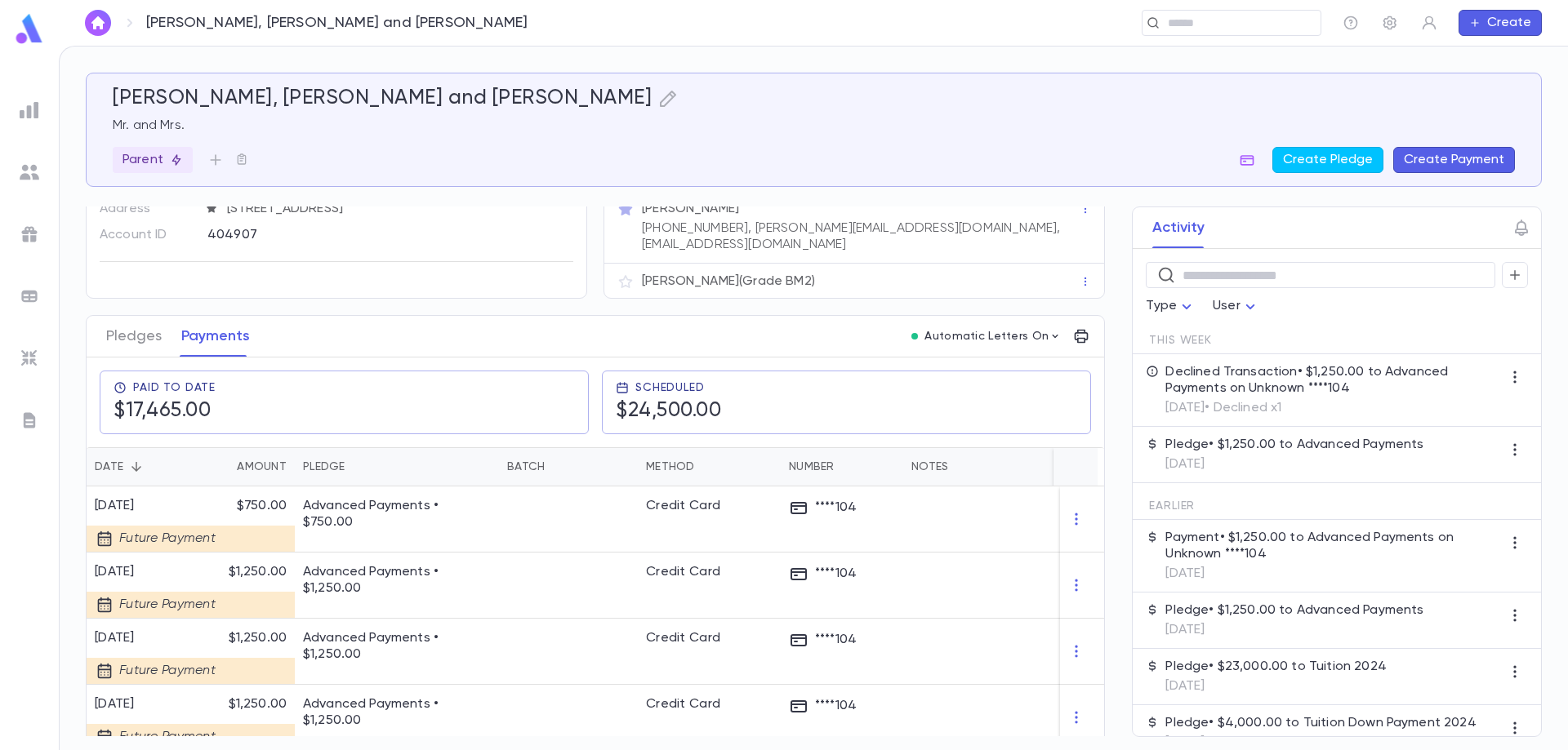
scroll to position [0, 0]
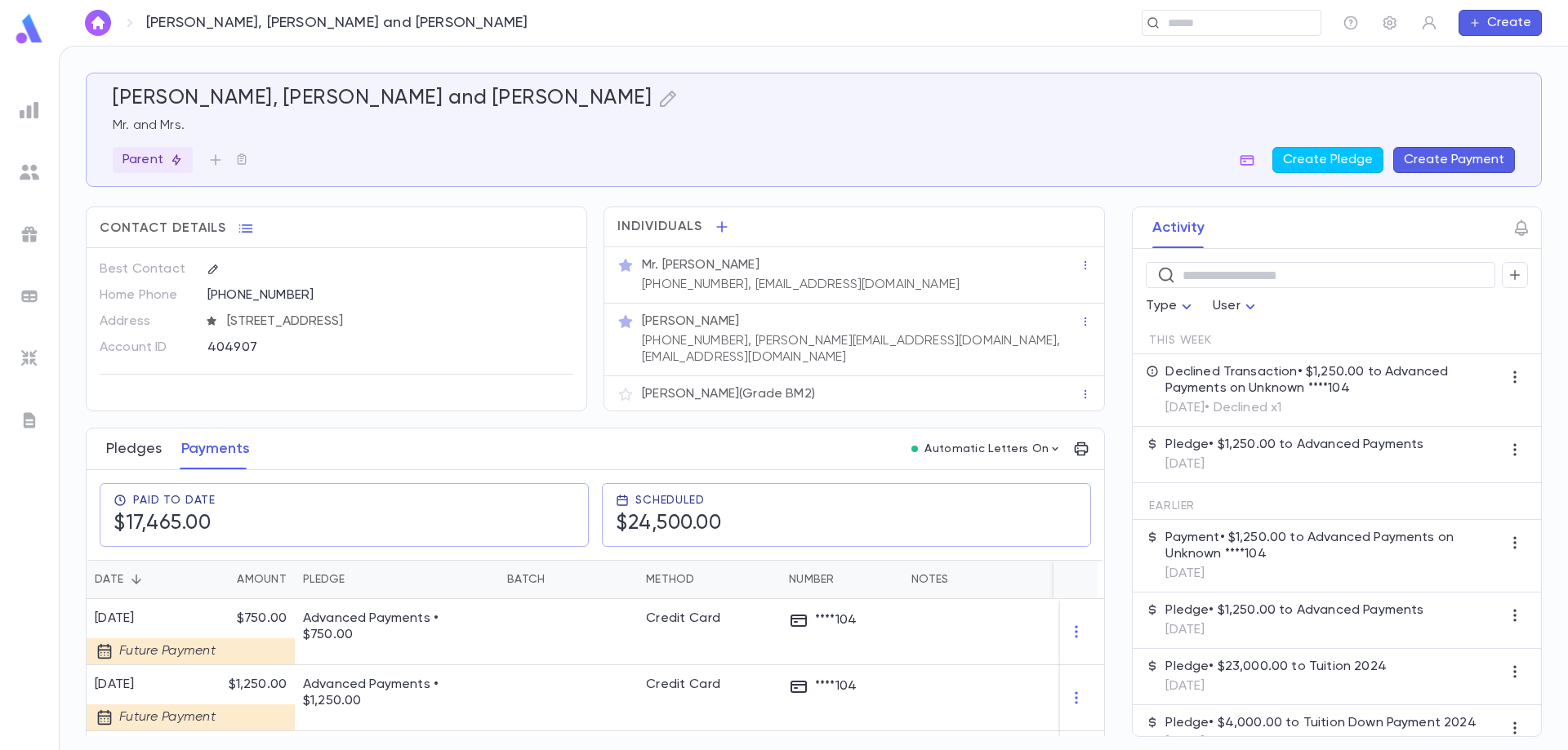
click at [133, 455] on button "Pledges" at bounding box center [134, 449] width 56 height 40
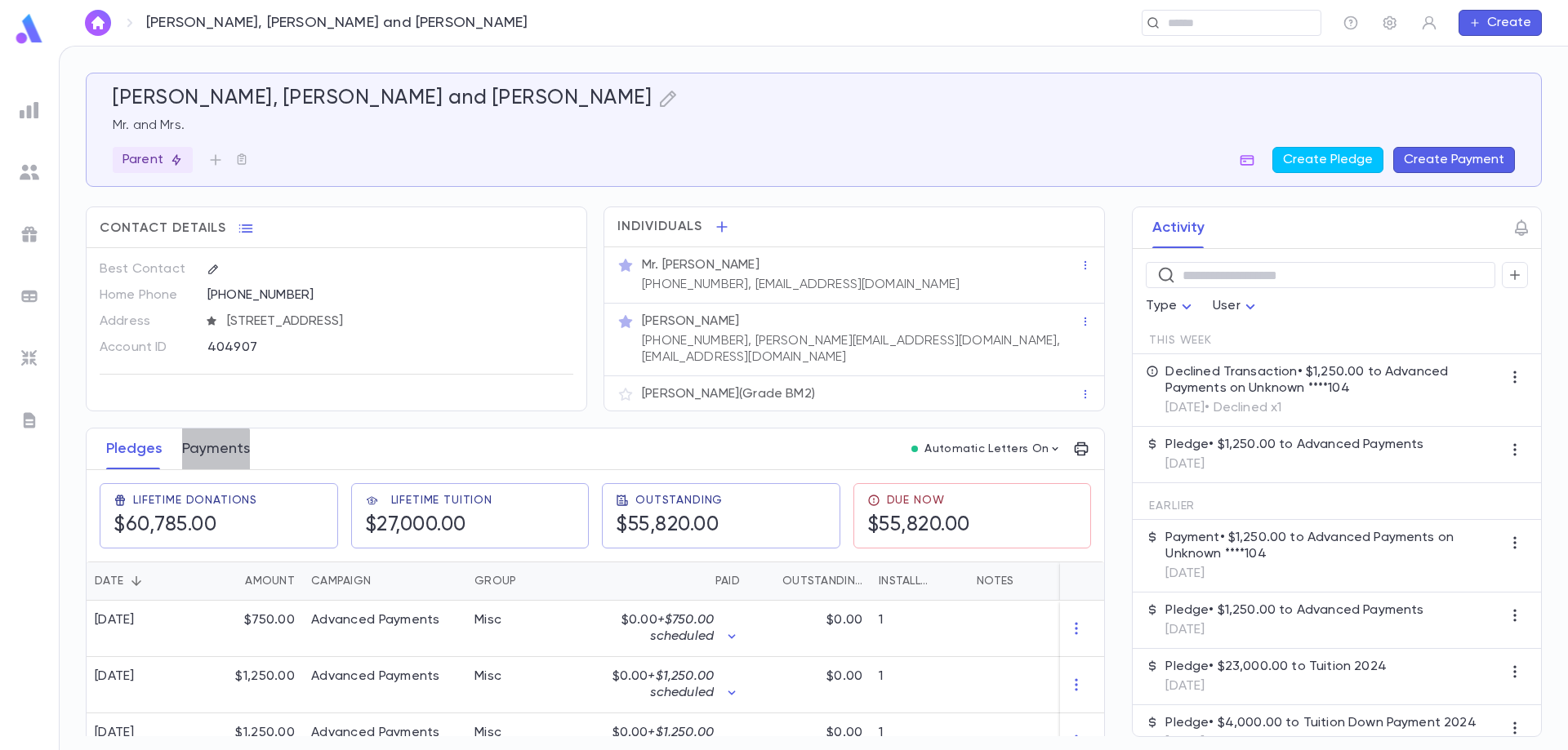
click at [209, 443] on button "Payments" at bounding box center [216, 449] width 67 height 40
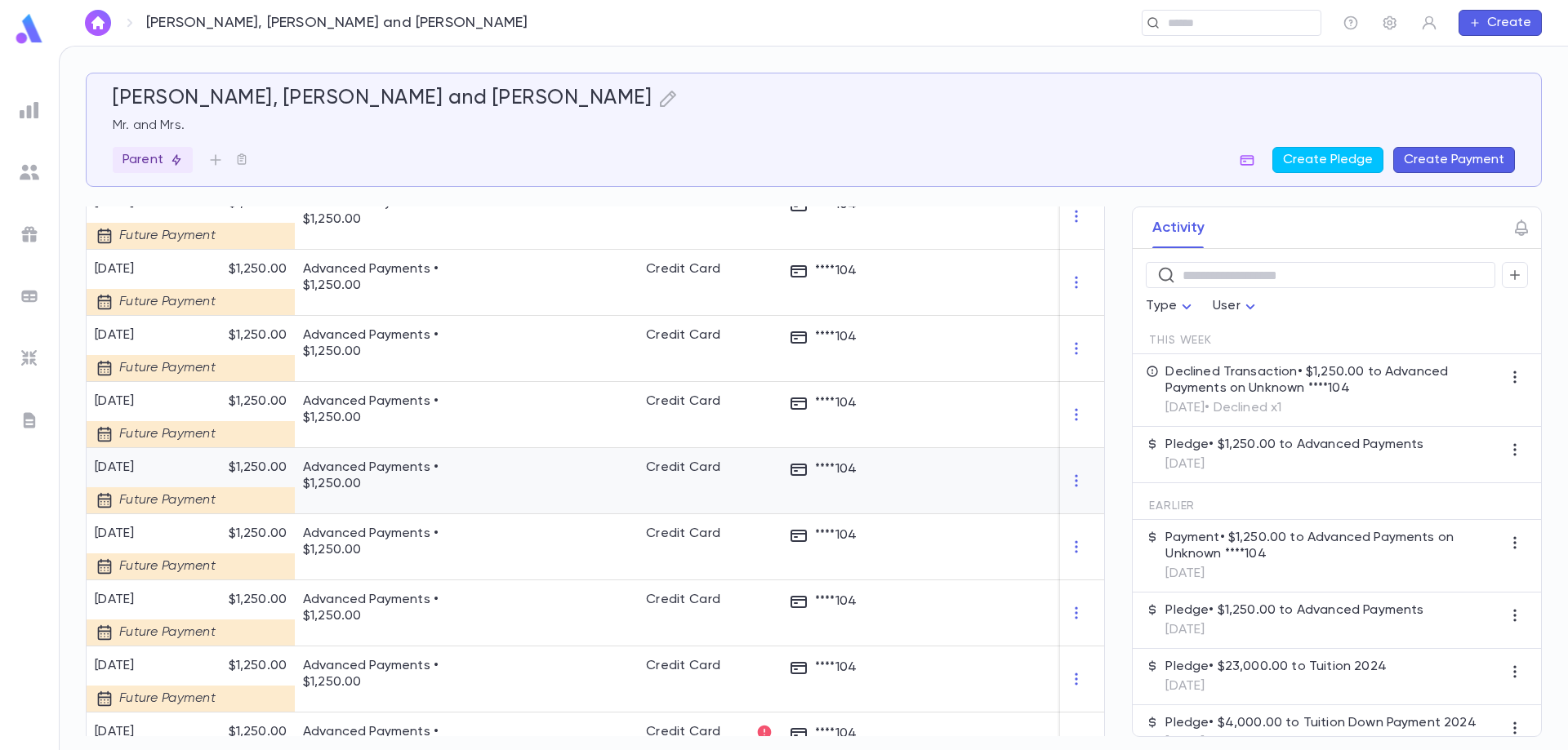
scroll to position [1546, 0]
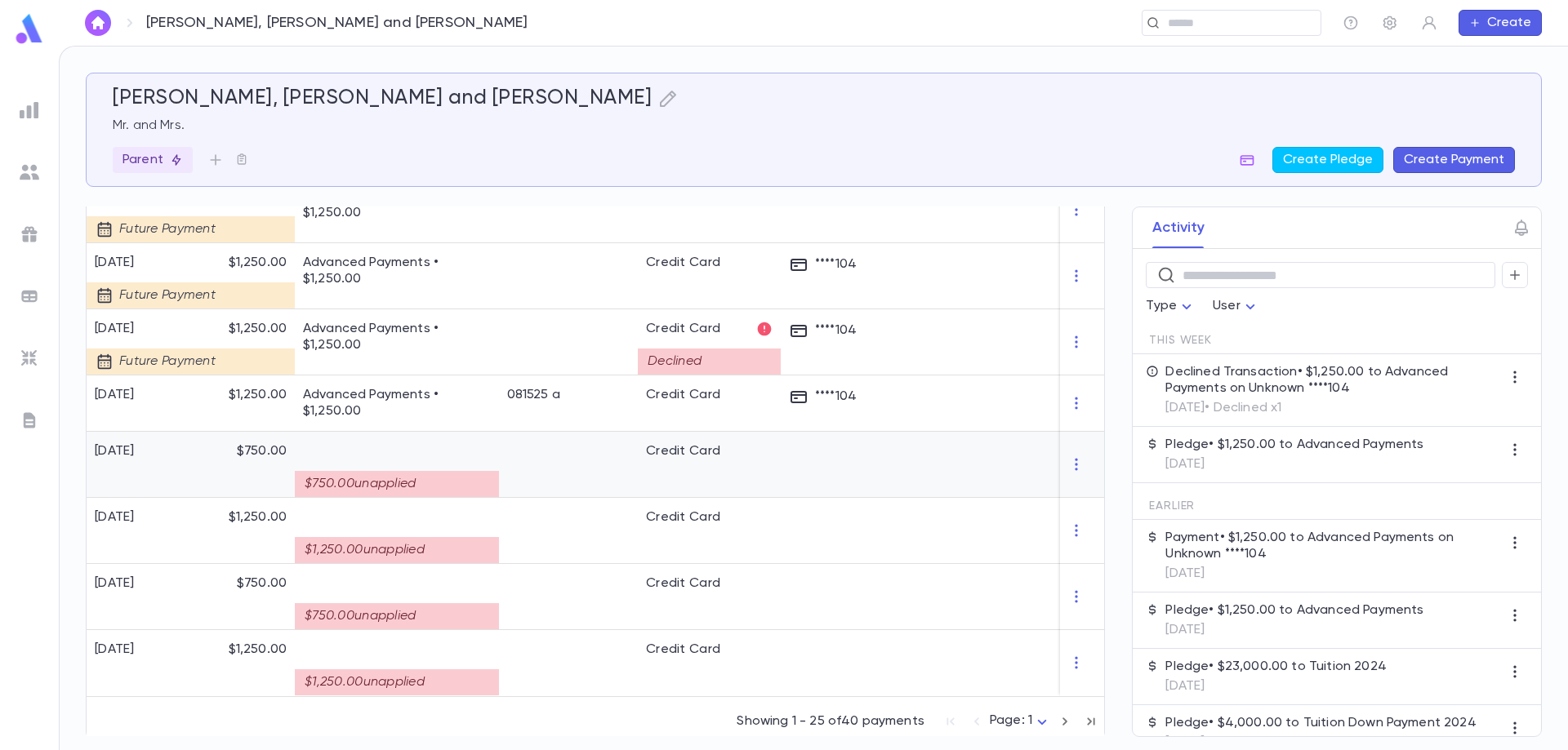
click at [572, 466] on div at bounding box center [568, 465] width 139 height 66
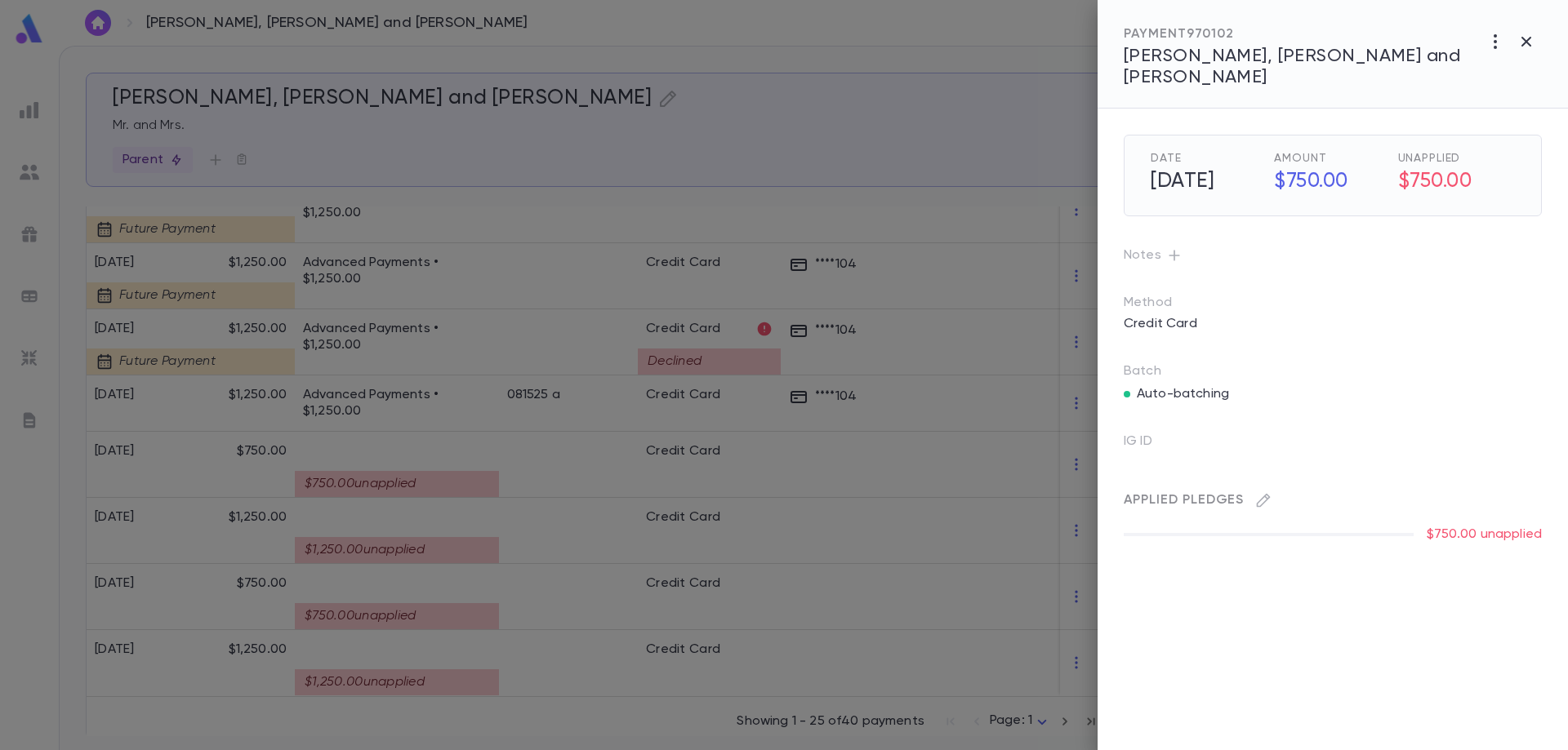
click at [548, 484] on div at bounding box center [784, 375] width 1568 height 750
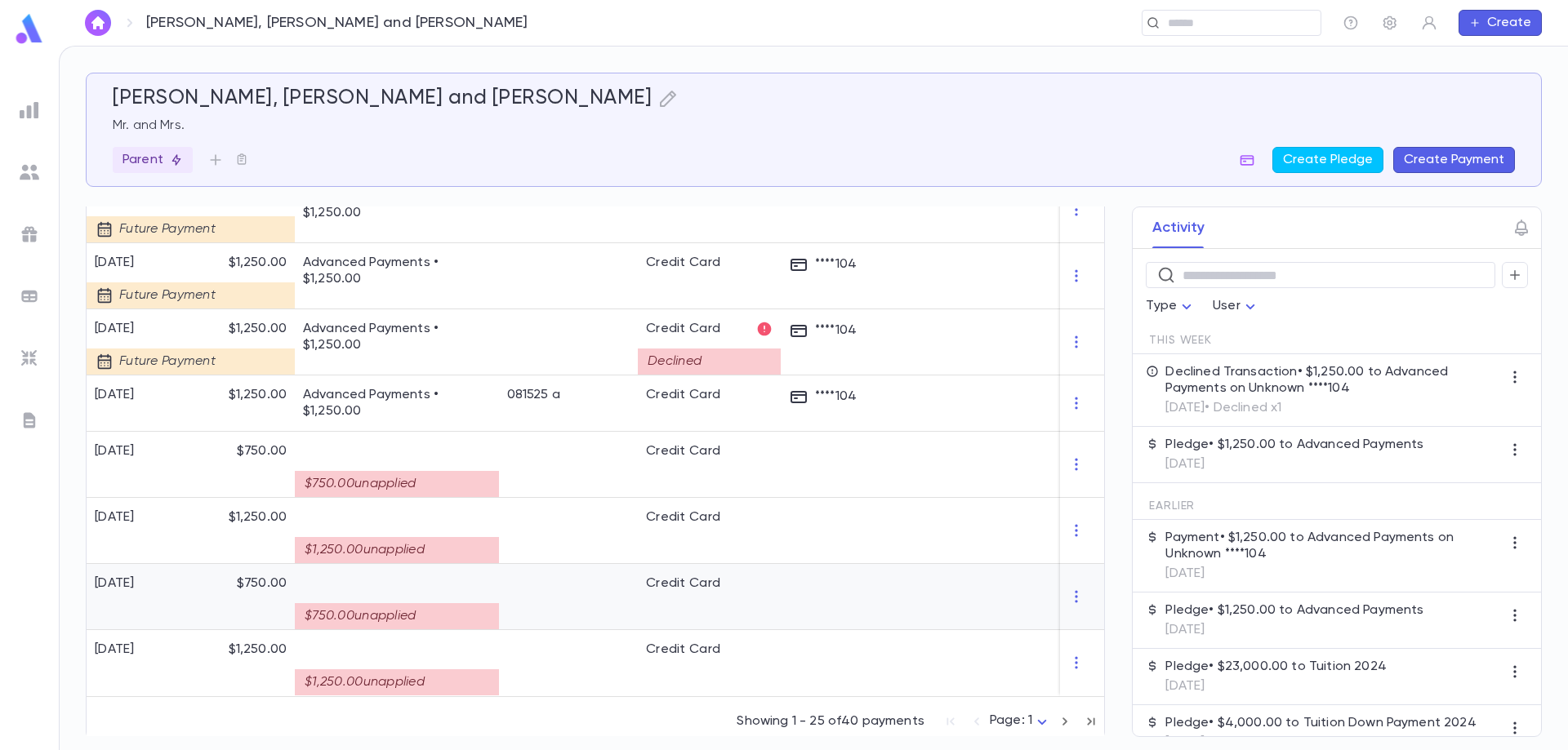
click at [570, 570] on div at bounding box center [568, 597] width 139 height 66
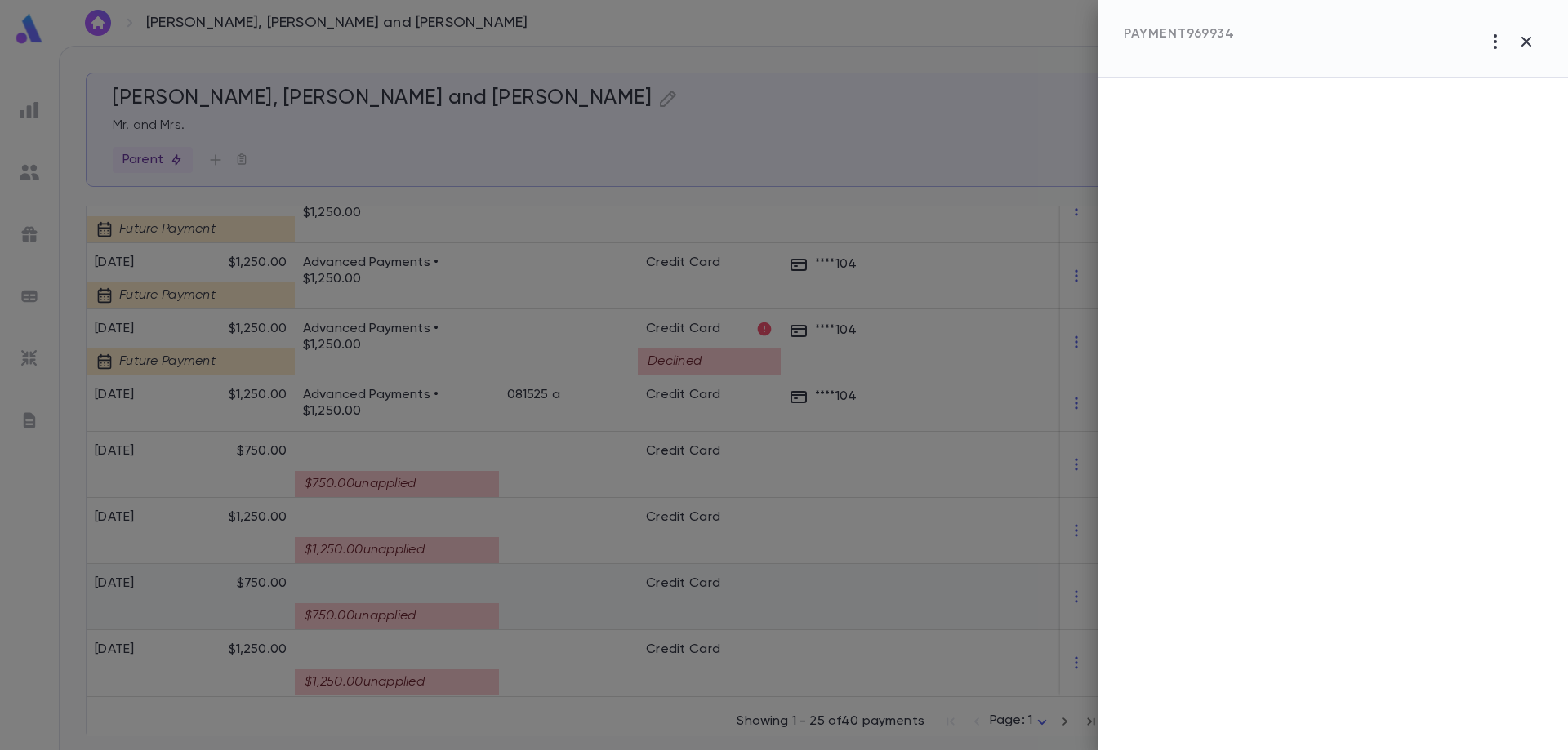
click at [570, 570] on div at bounding box center [784, 375] width 1568 height 750
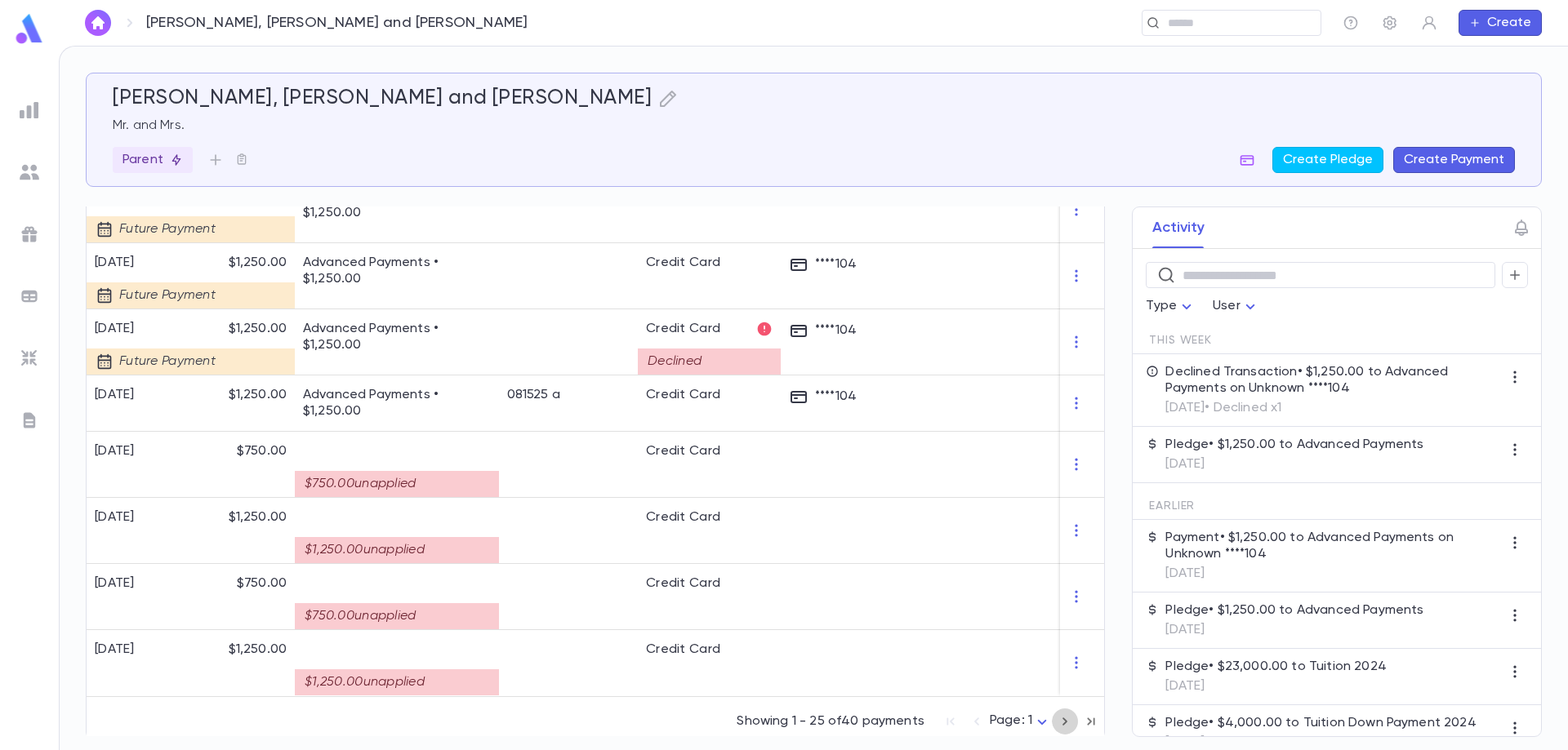
click at [1061, 722] on icon "button" at bounding box center [1064, 721] width 18 height 19
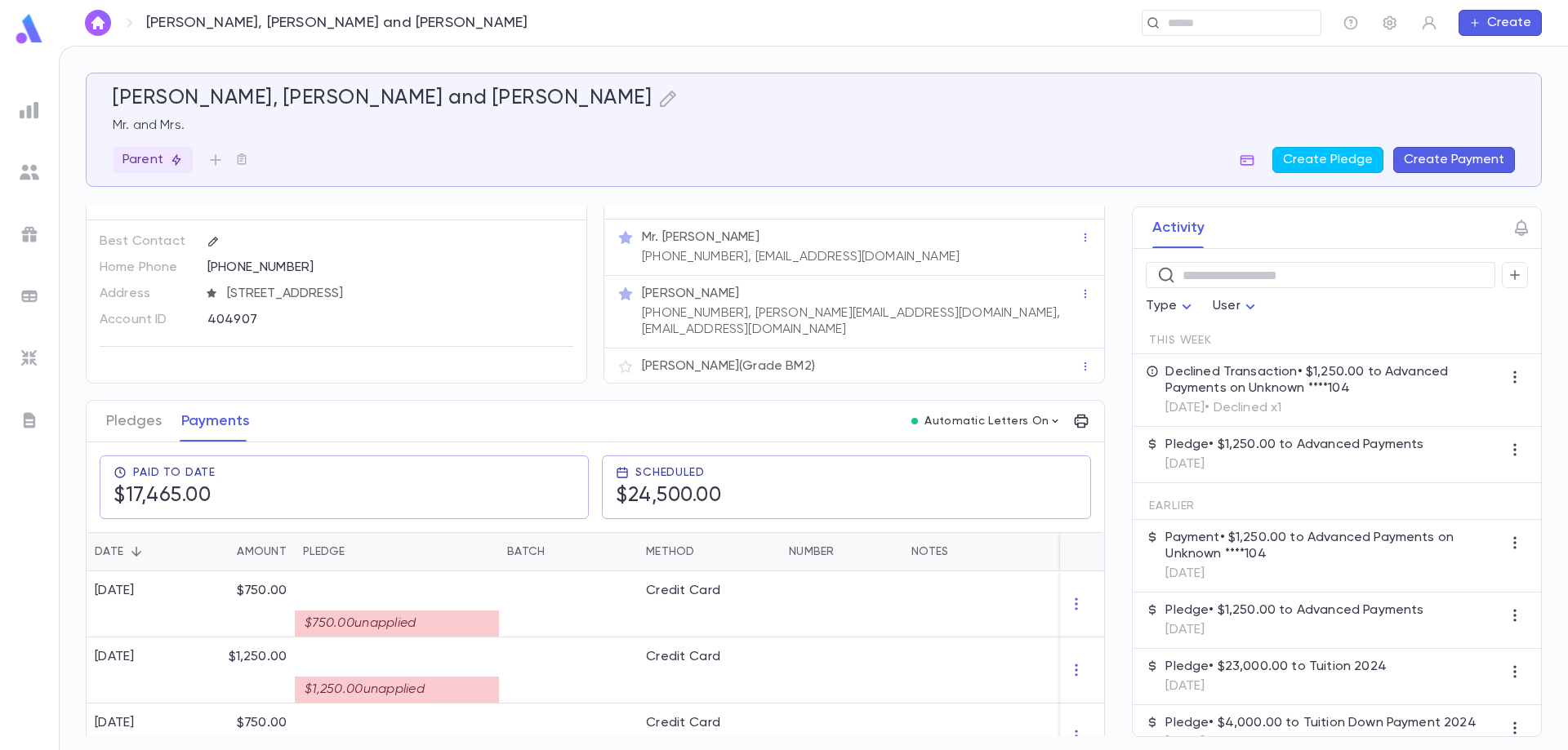
scroll to position [0, 0]
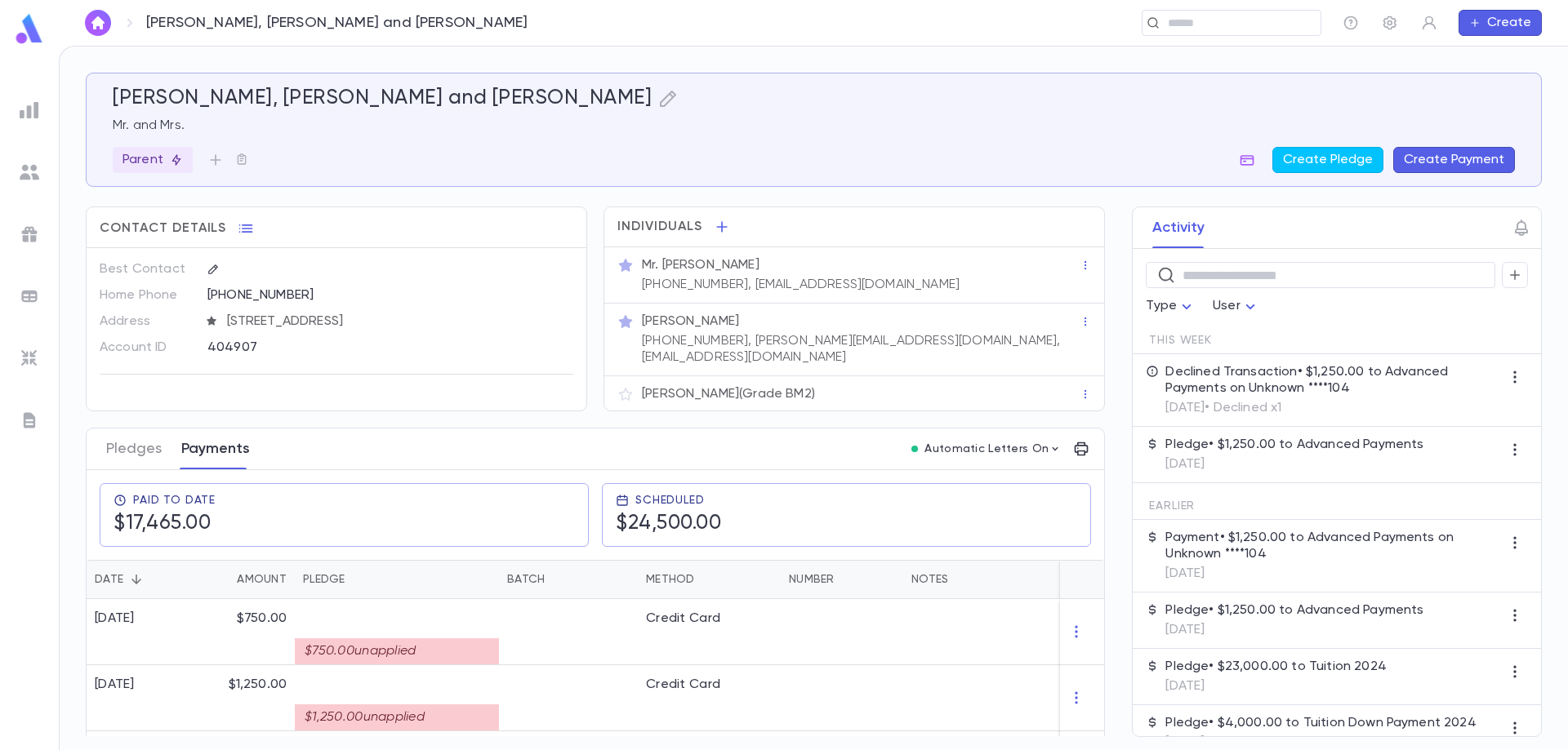
click at [225, 446] on button "Payments" at bounding box center [215, 449] width 68 height 40
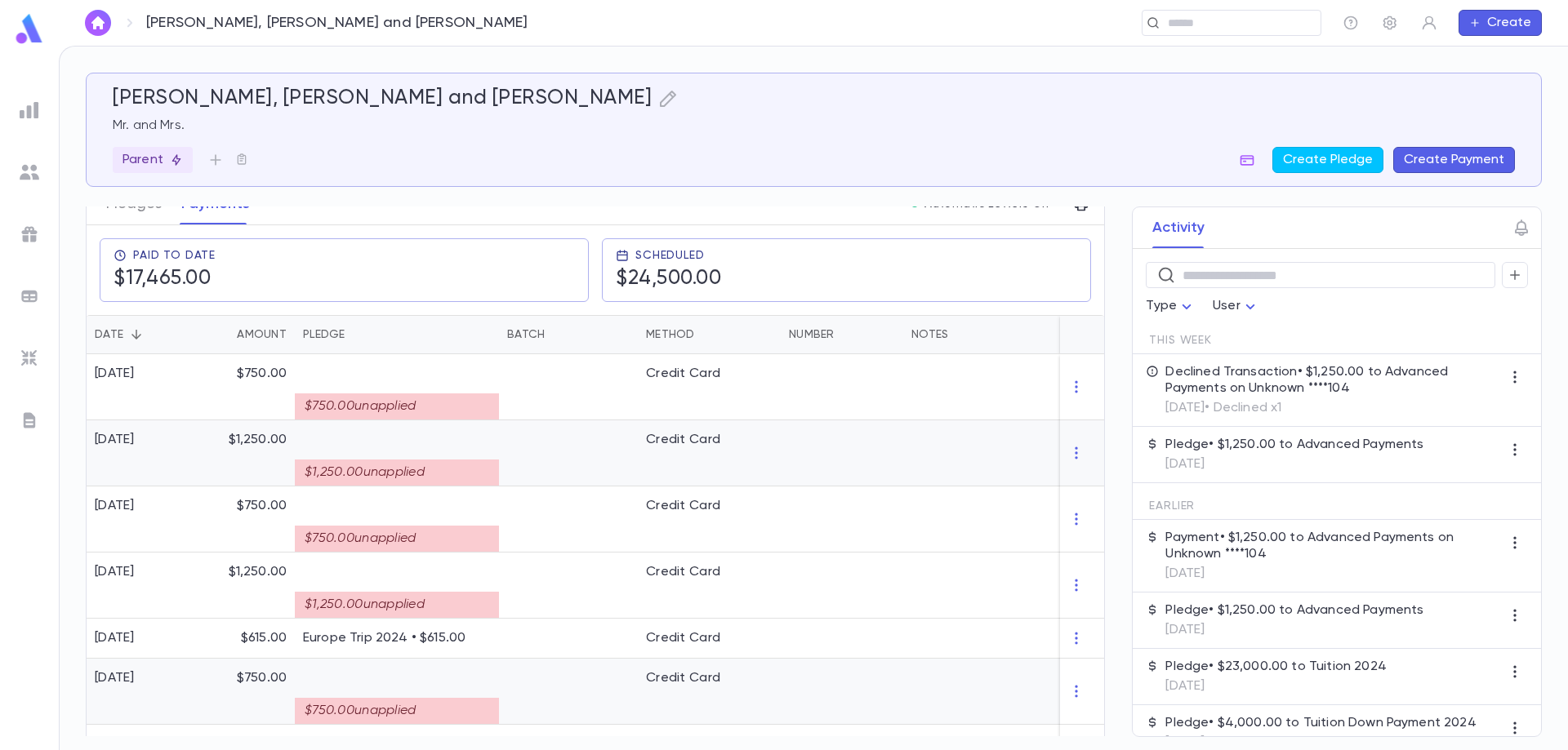
scroll to position [164, 0]
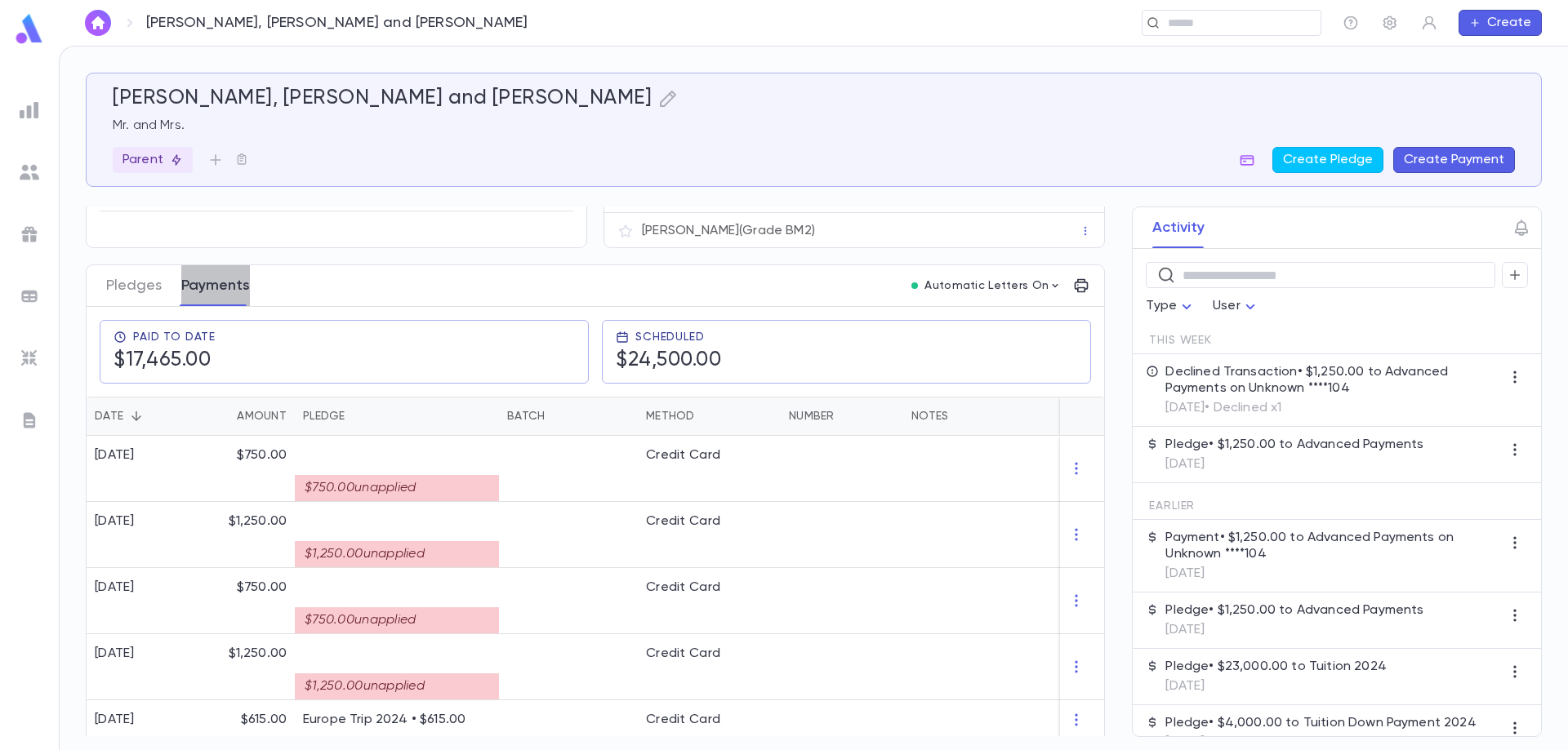
click at [222, 287] on button "Payments" at bounding box center [215, 286] width 68 height 40
click at [137, 282] on button "Pledges" at bounding box center [134, 286] width 56 height 40
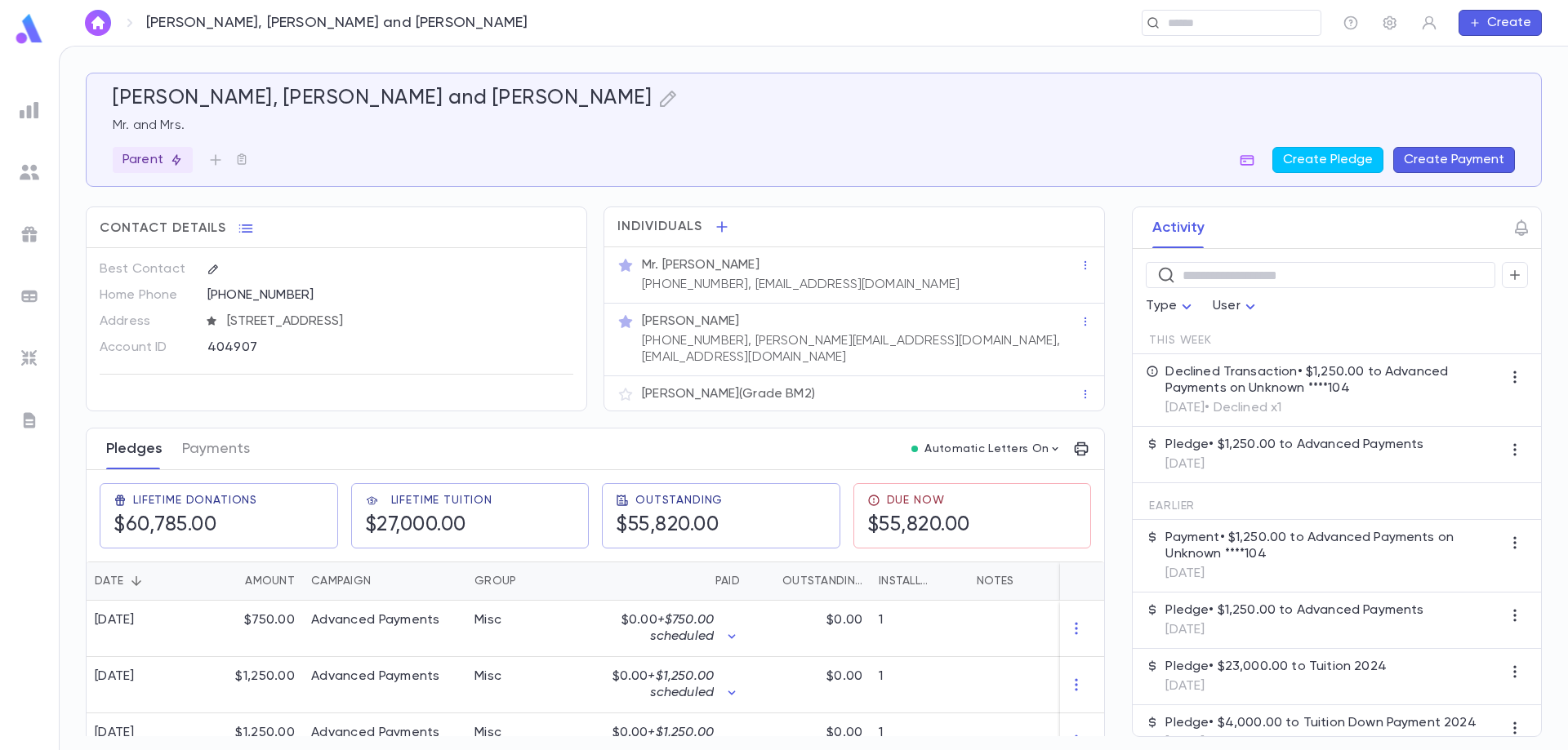
click at [137, 443] on button "Pledges" at bounding box center [134, 449] width 57 height 40
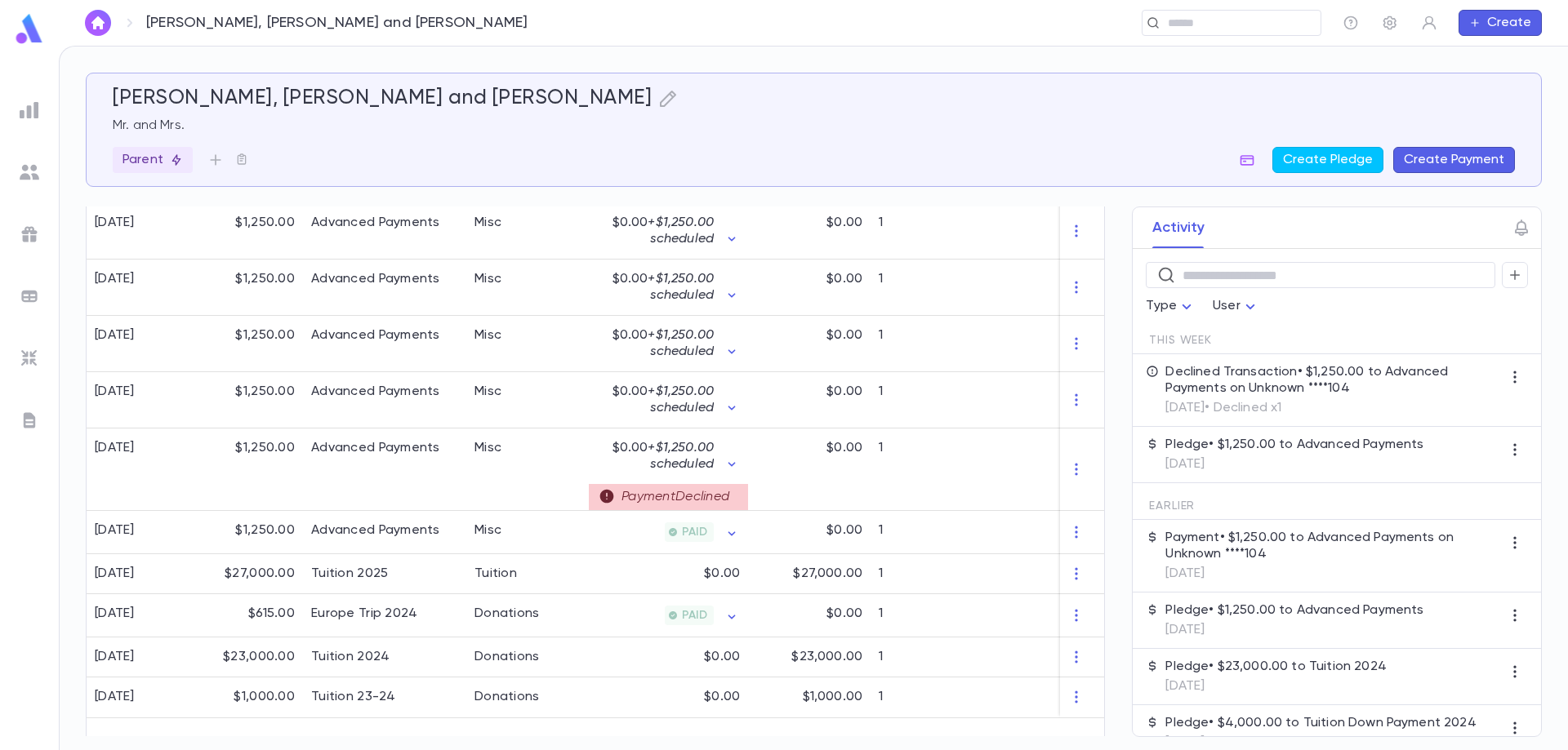
scroll to position [1263, 0]
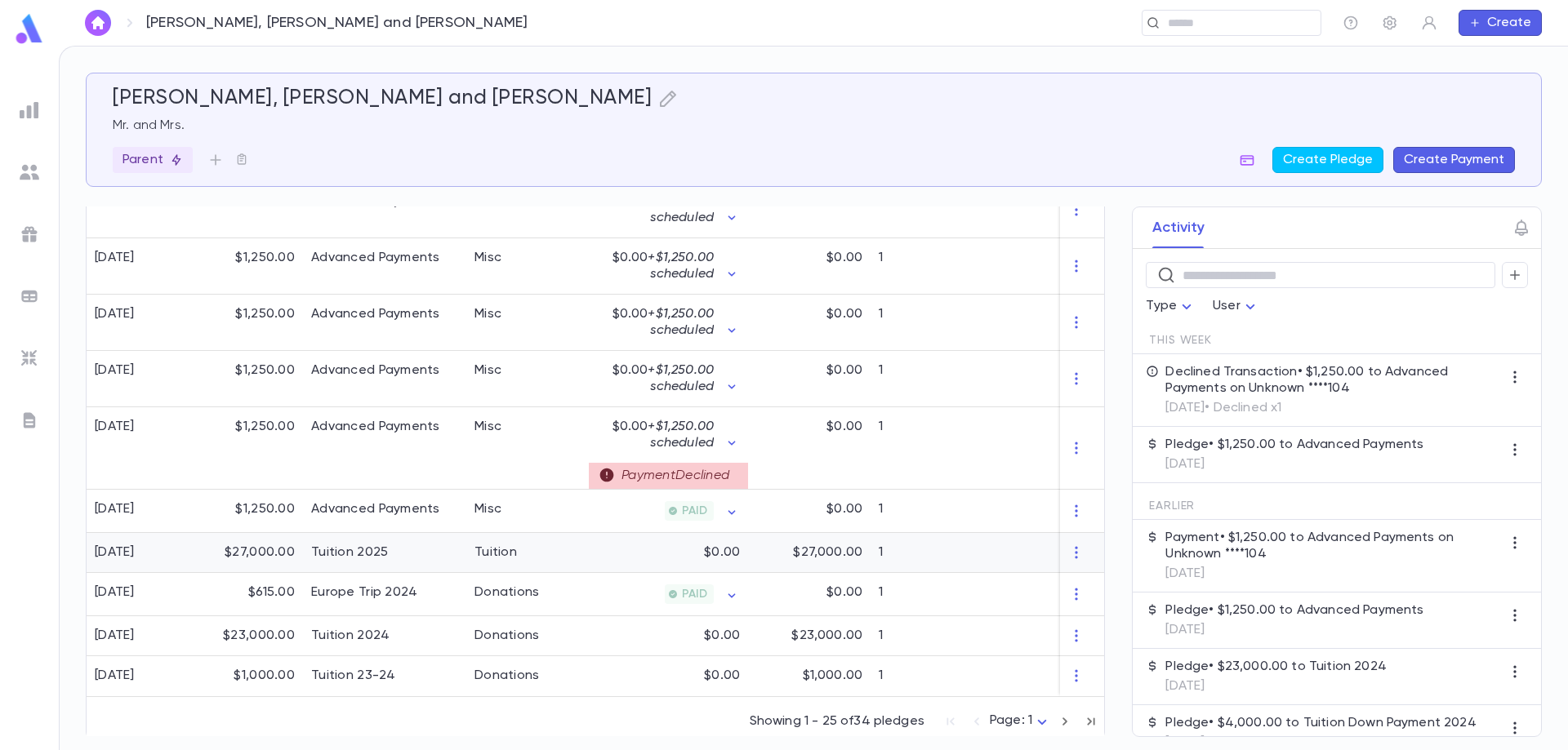
click at [197, 540] on div "$27,000.00" at bounding box center [249, 554] width 106 height 40
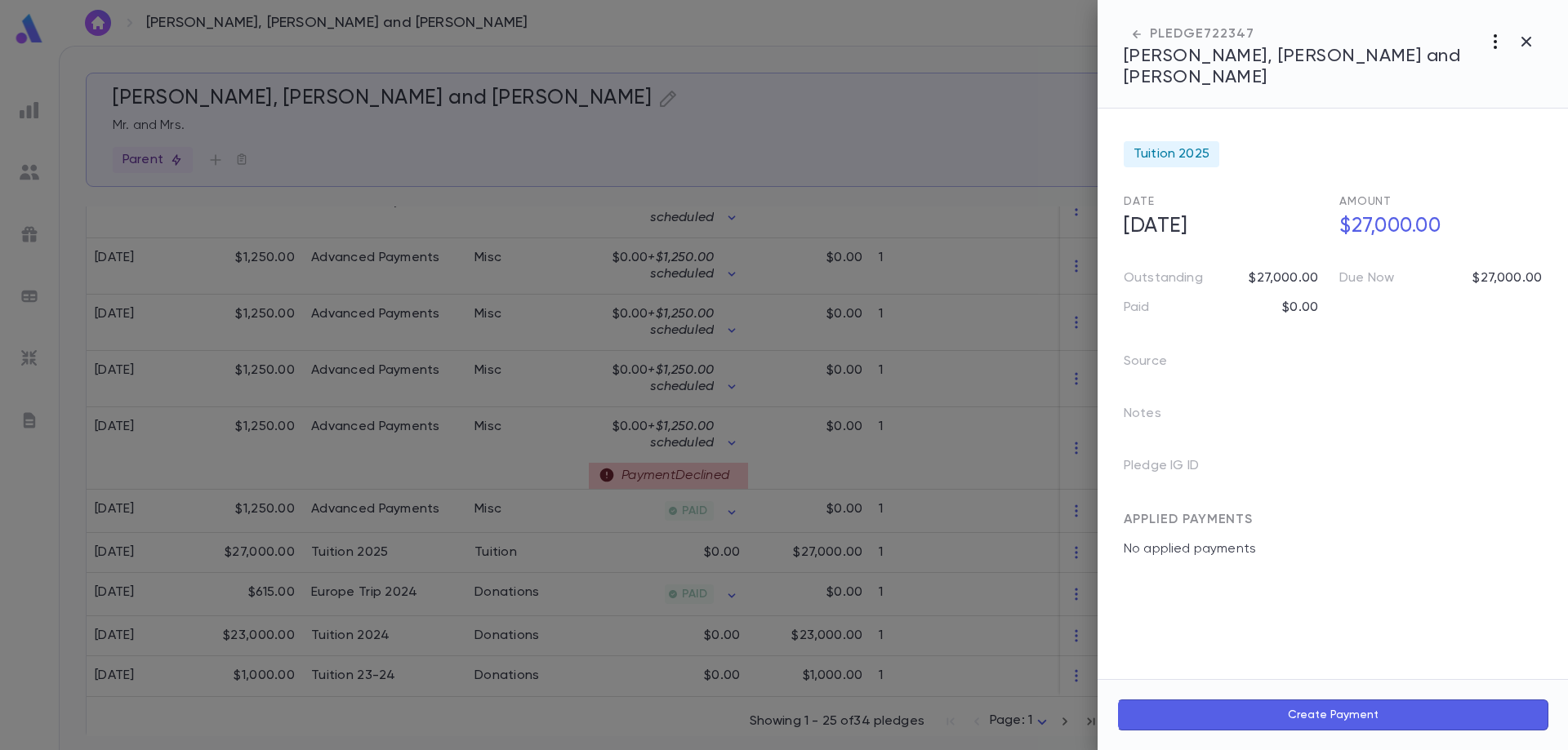
click at [1495, 42] on icon "button" at bounding box center [1495, 41] width 3 height 14
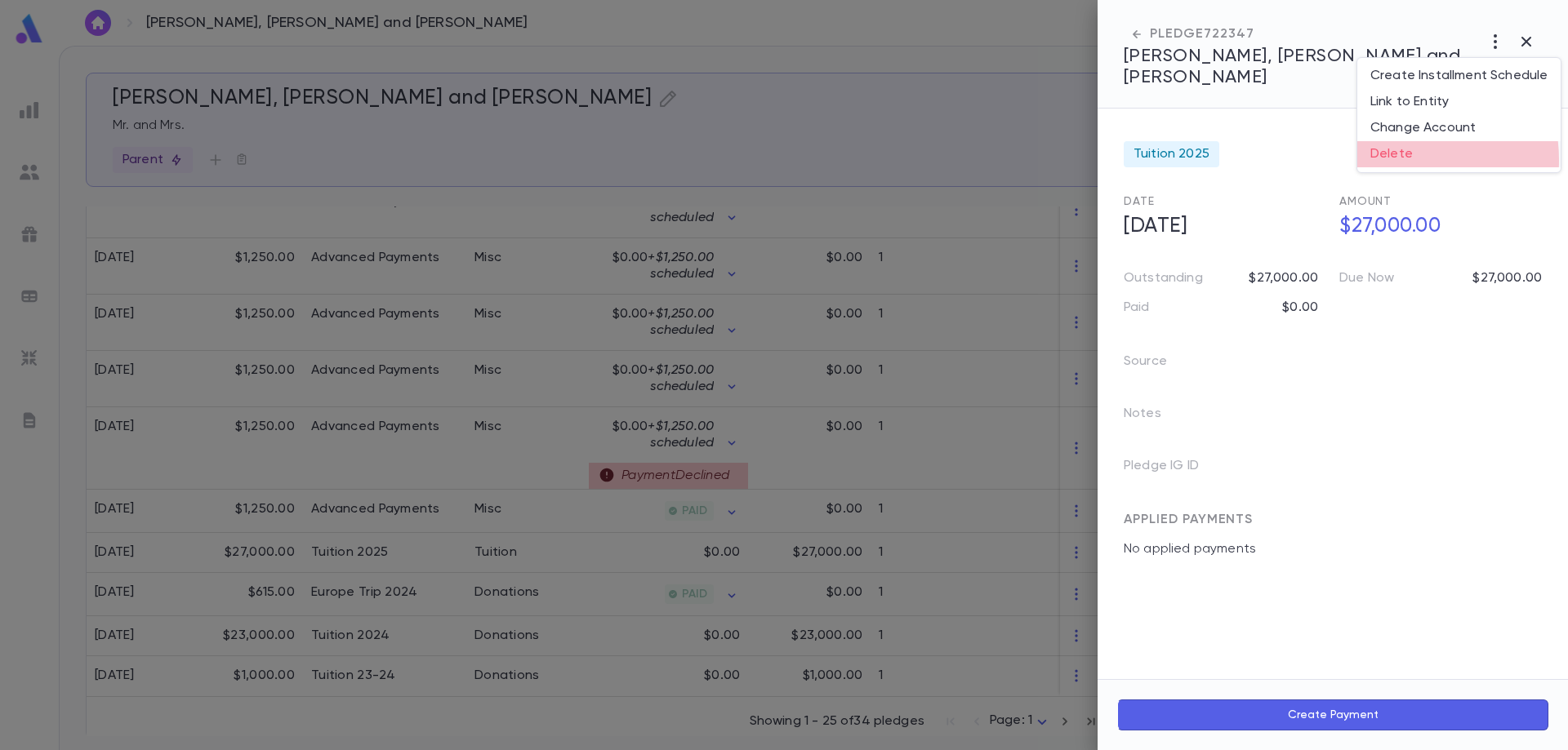
click at [1392, 160] on li "Delete" at bounding box center [1458, 154] width 203 height 26
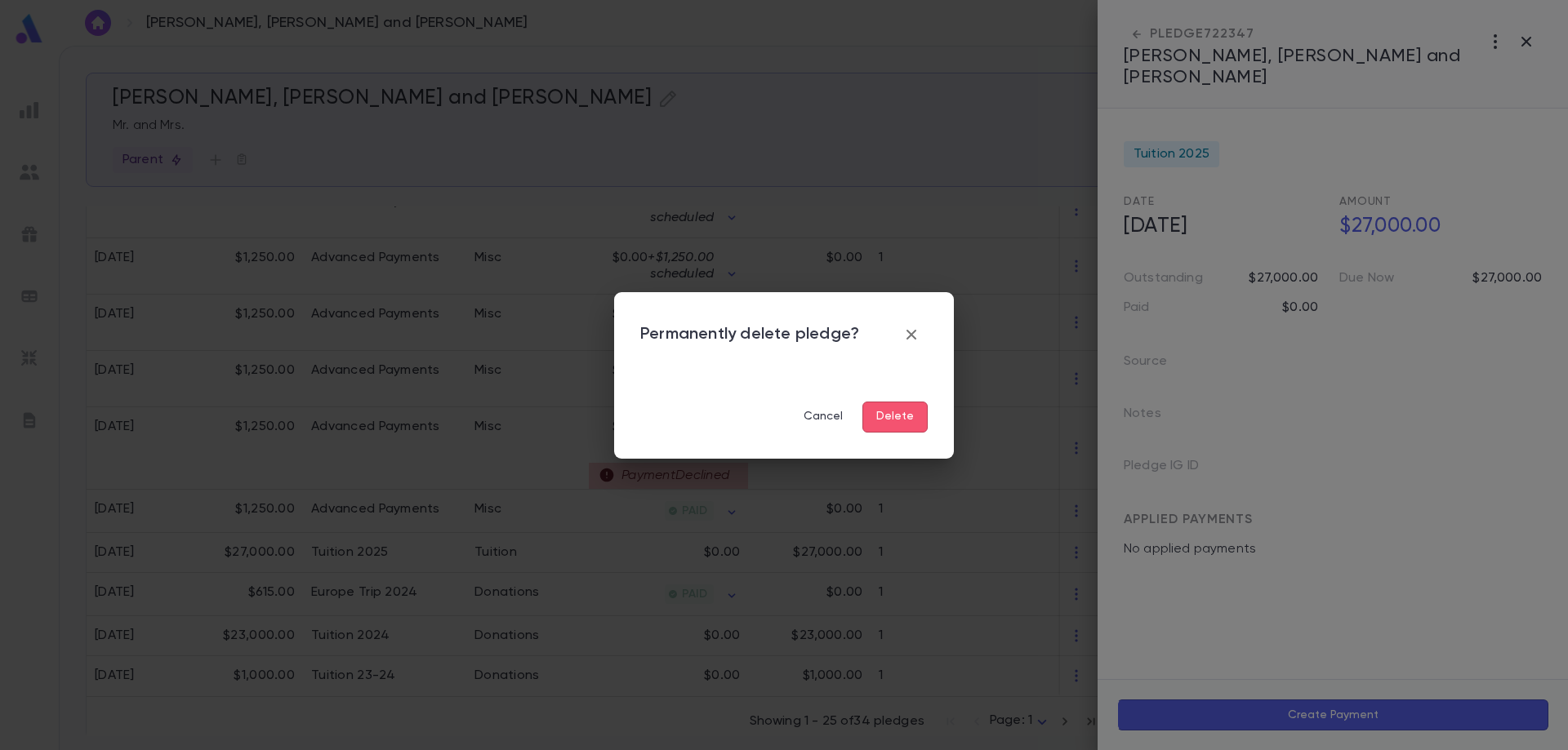
click at [893, 414] on button "Delete" at bounding box center [895, 417] width 65 height 31
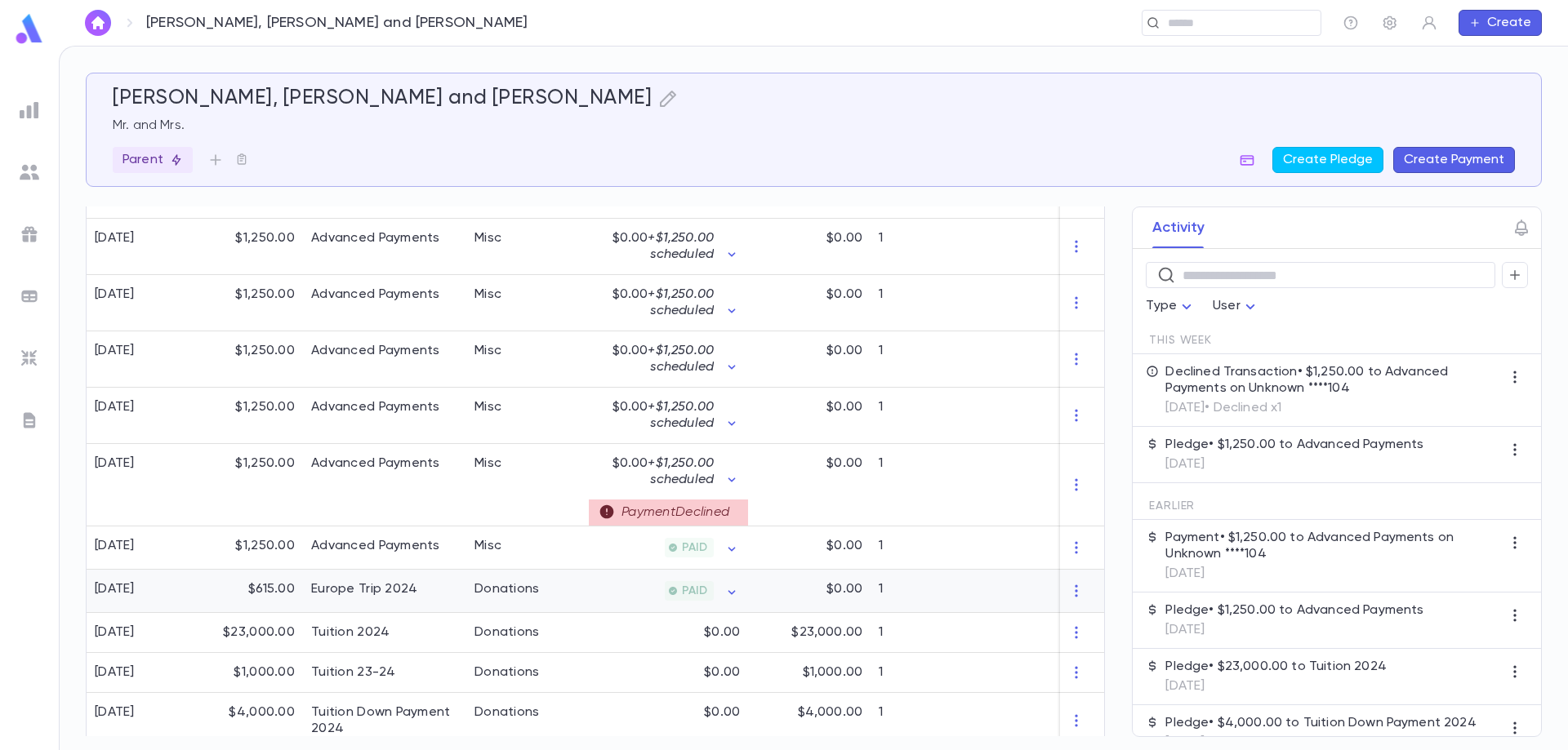
scroll to position [1197, 0]
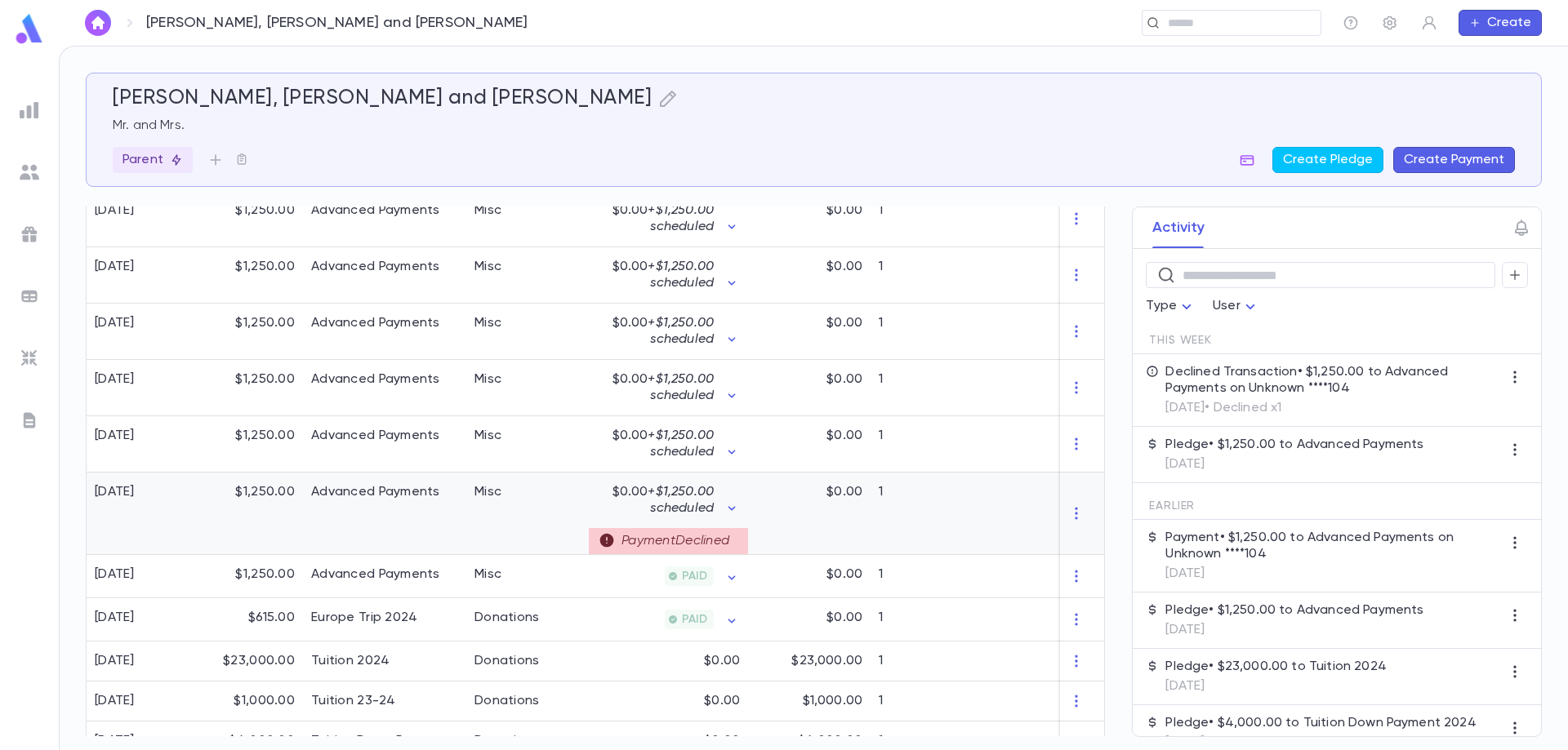
click at [382, 484] on div "Advanced Payments" at bounding box center [376, 492] width 129 height 16
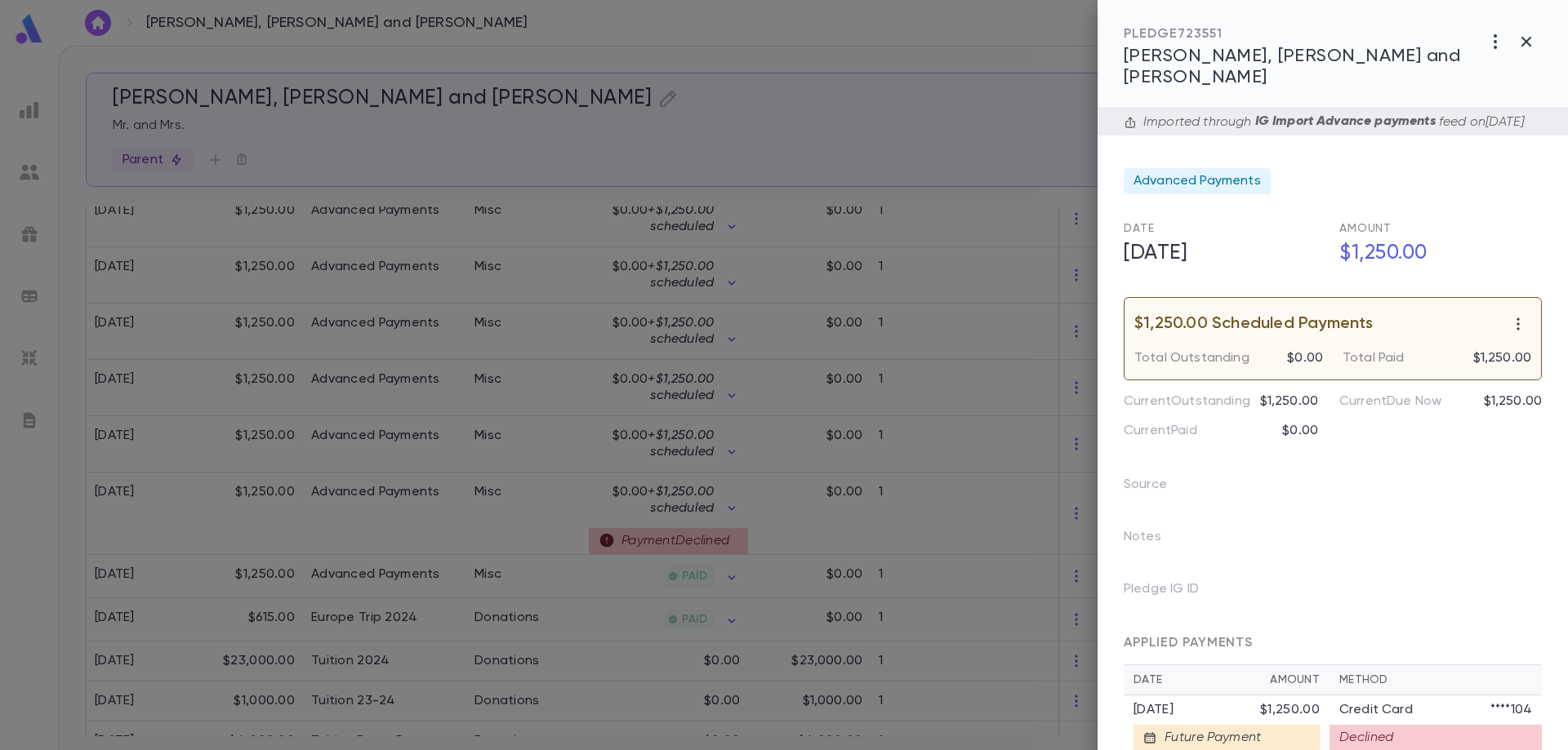
click at [379, 478] on div at bounding box center [784, 375] width 1568 height 750
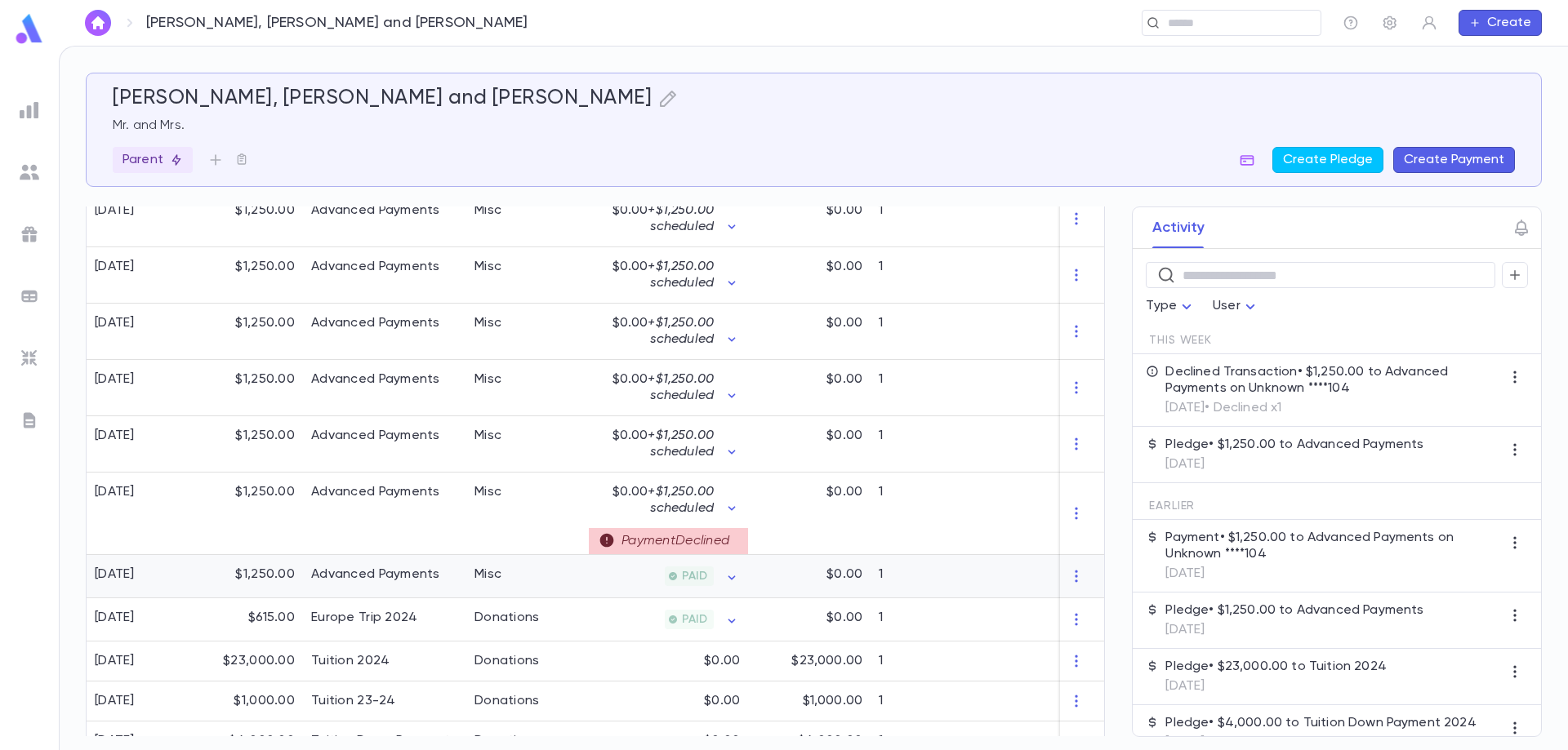
click at [372, 587] on div "Advanced Payments" at bounding box center [385, 577] width 164 height 43
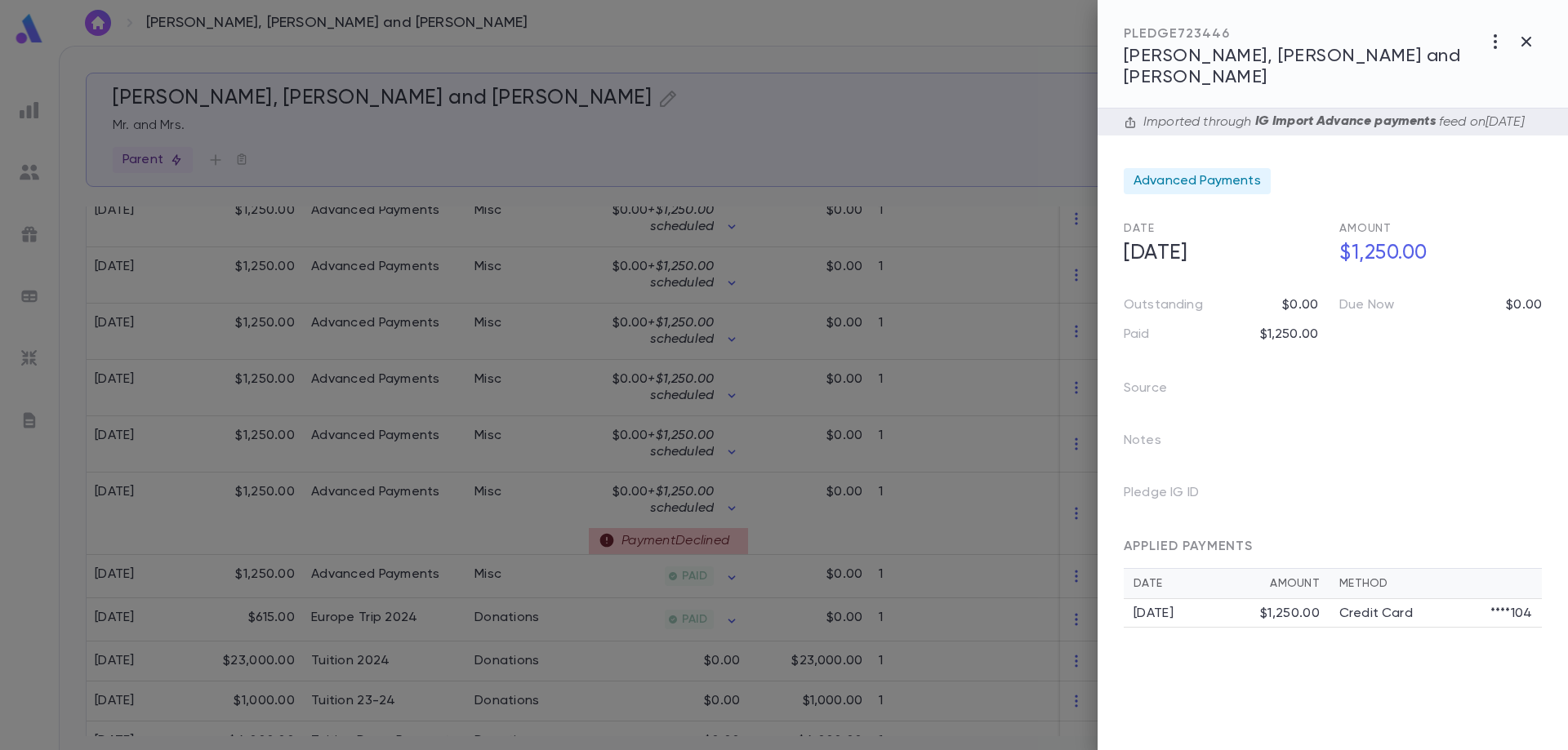
click at [374, 651] on div at bounding box center [784, 375] width 1568 height 750
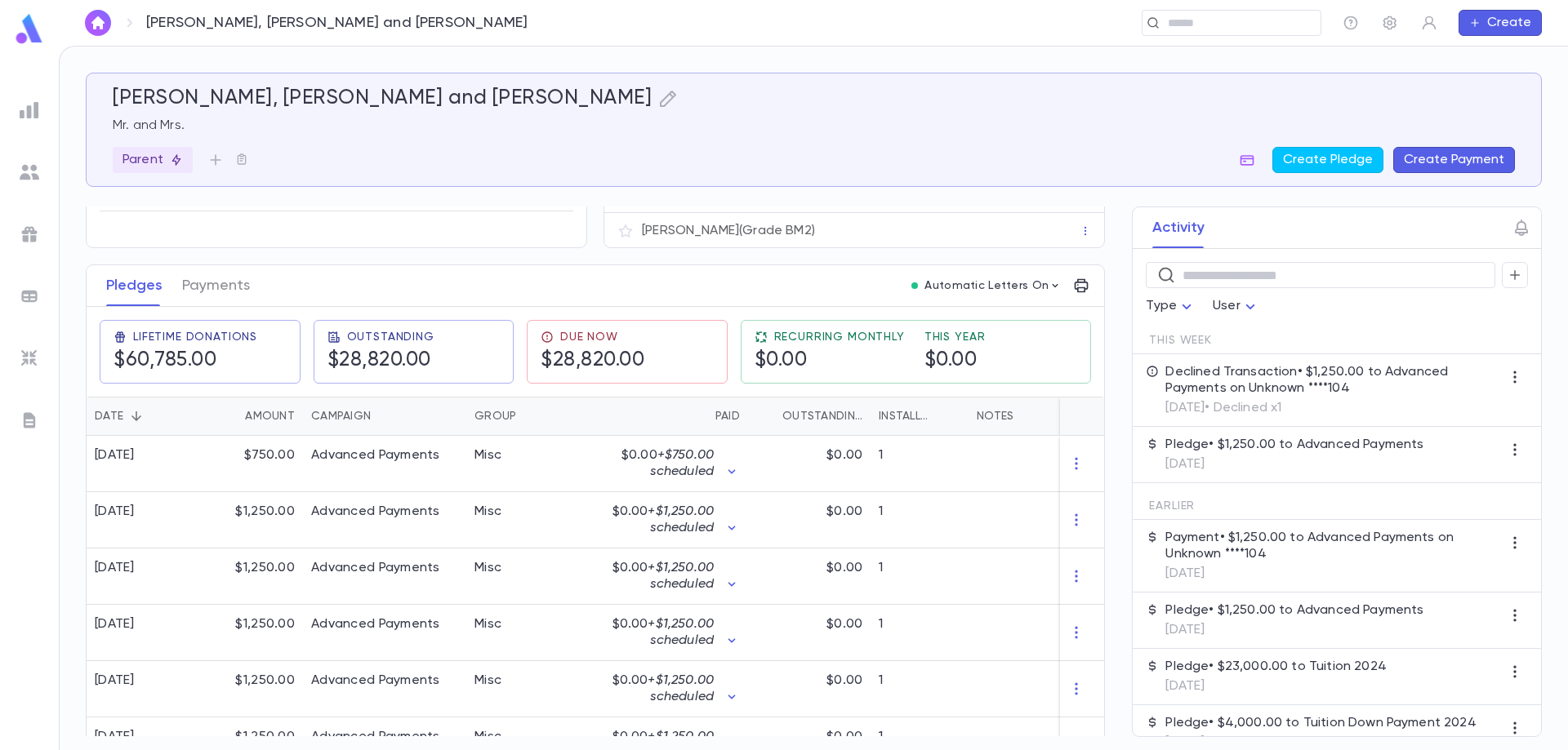
scroll to position [0, 0]
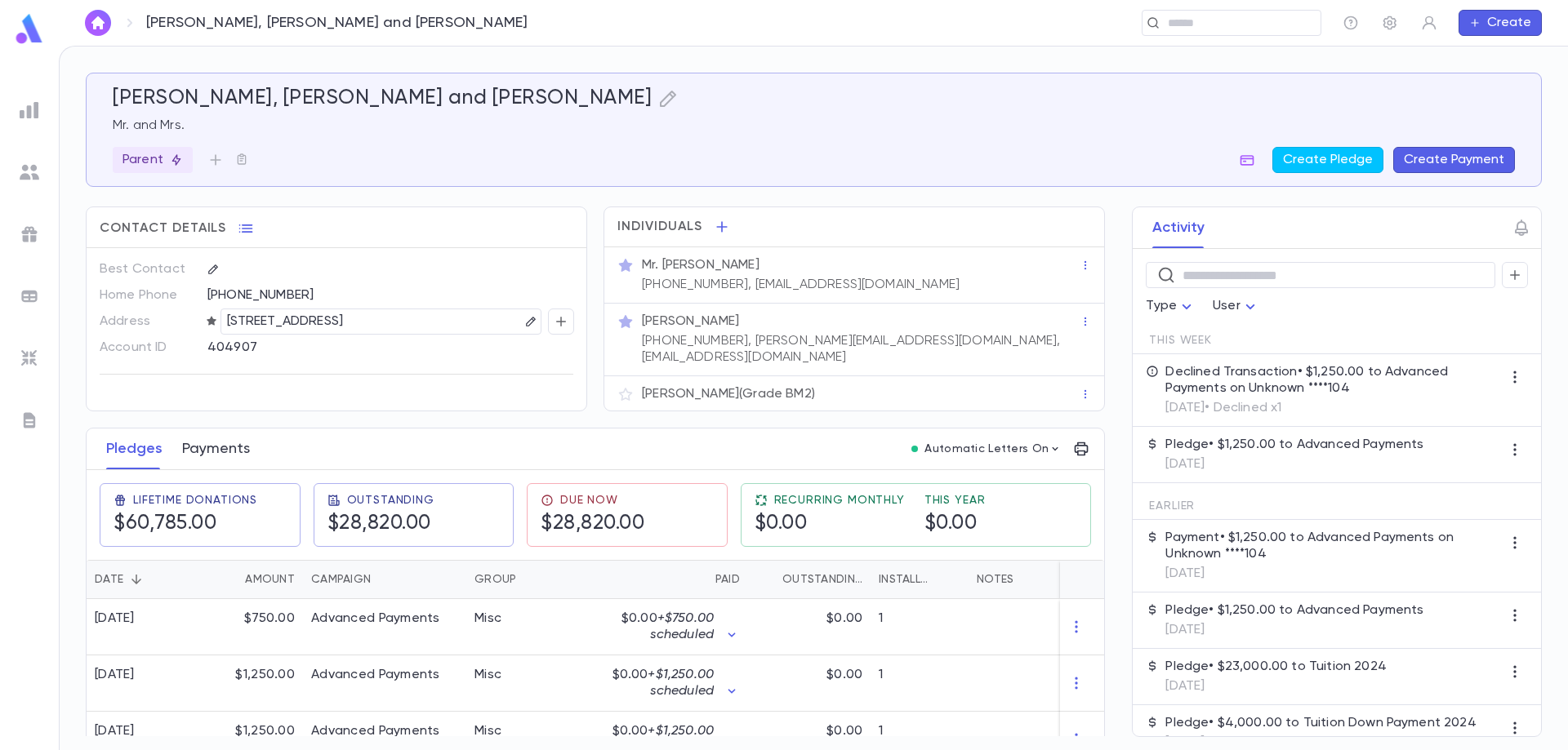
click at [220, 448] on button "Payments" at bounding box center [216, 449] width 67 height 40
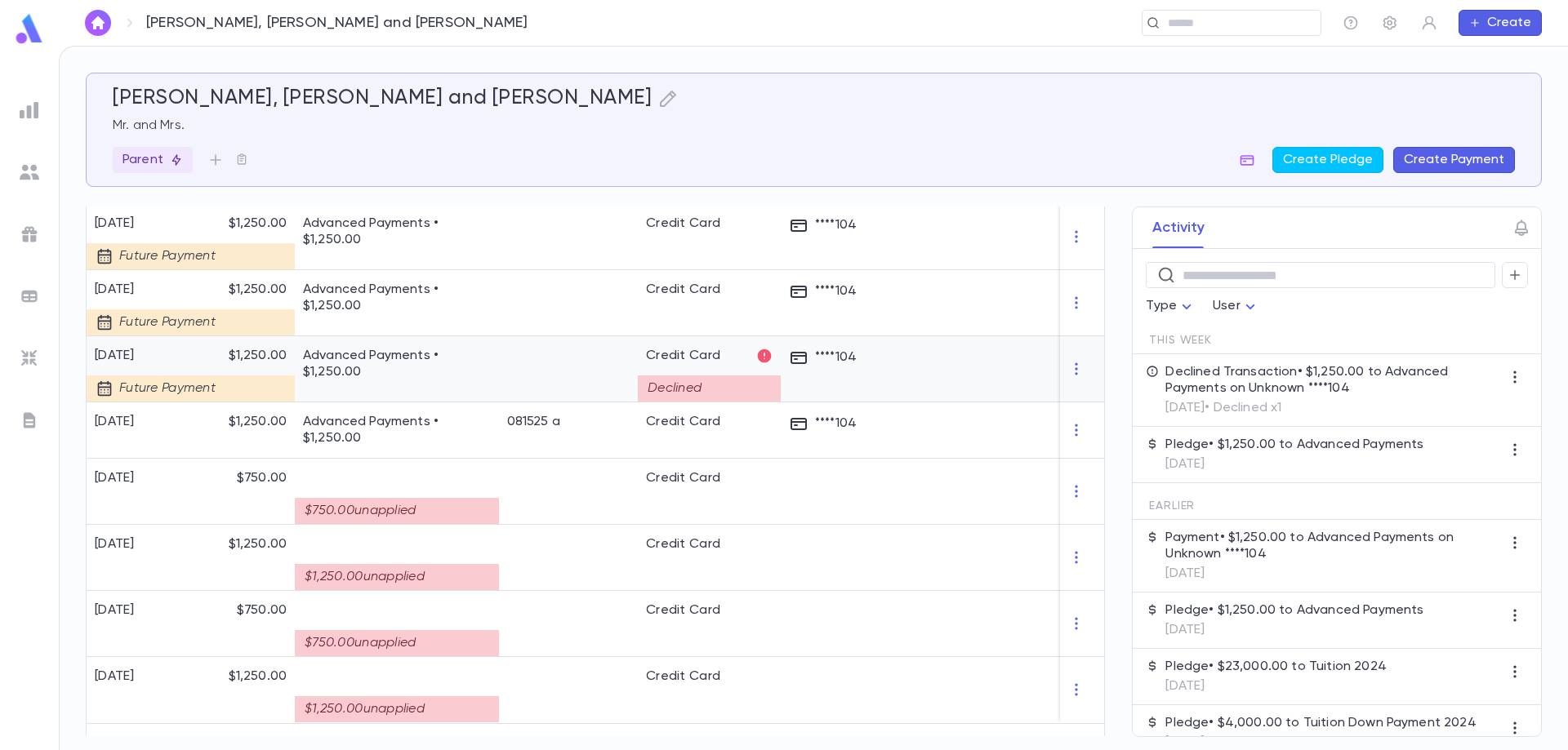
scroll to position [1546, 0]
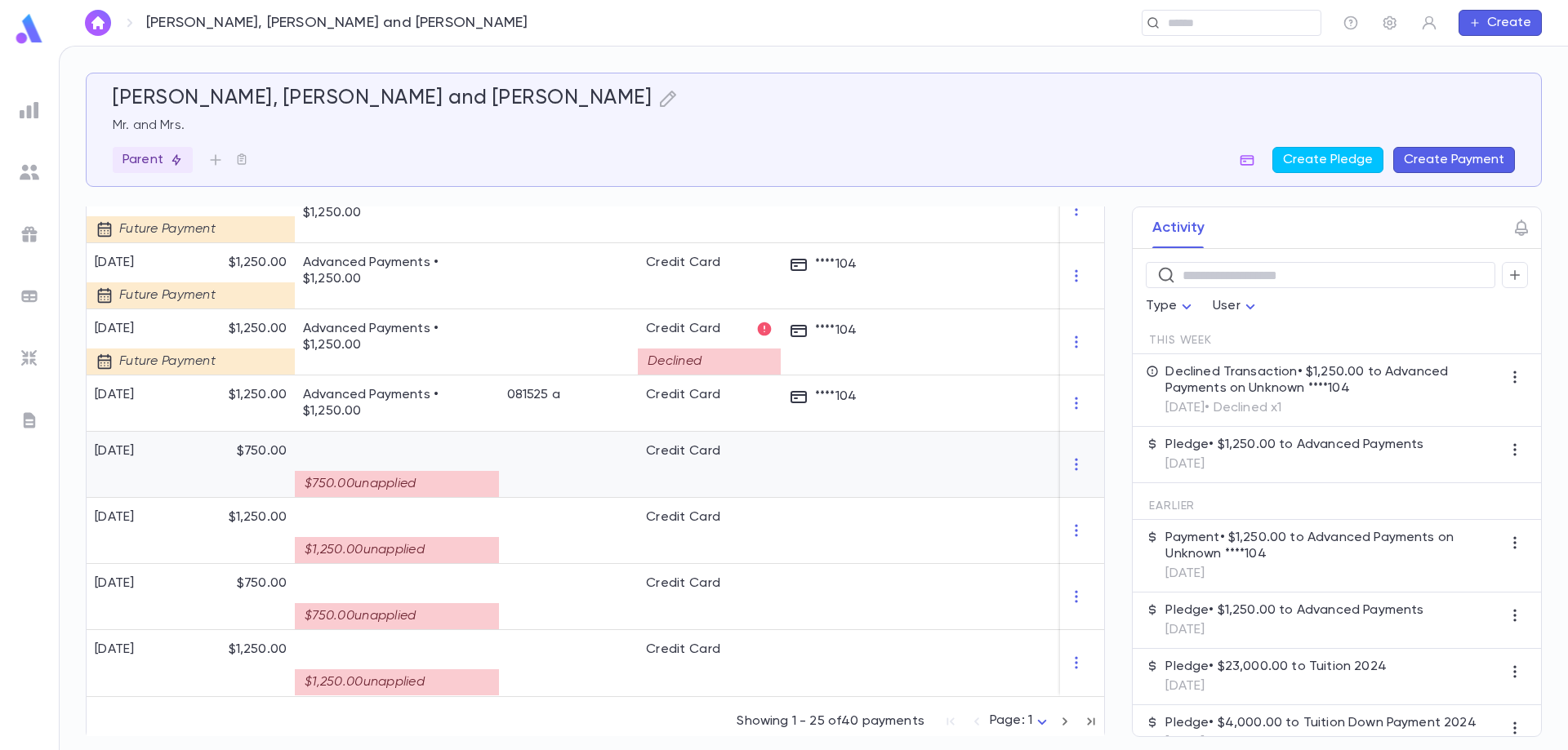
click at [367, 471] on div "$750.00 unapplied" at bounding box center [397, 483] width 204 height 26
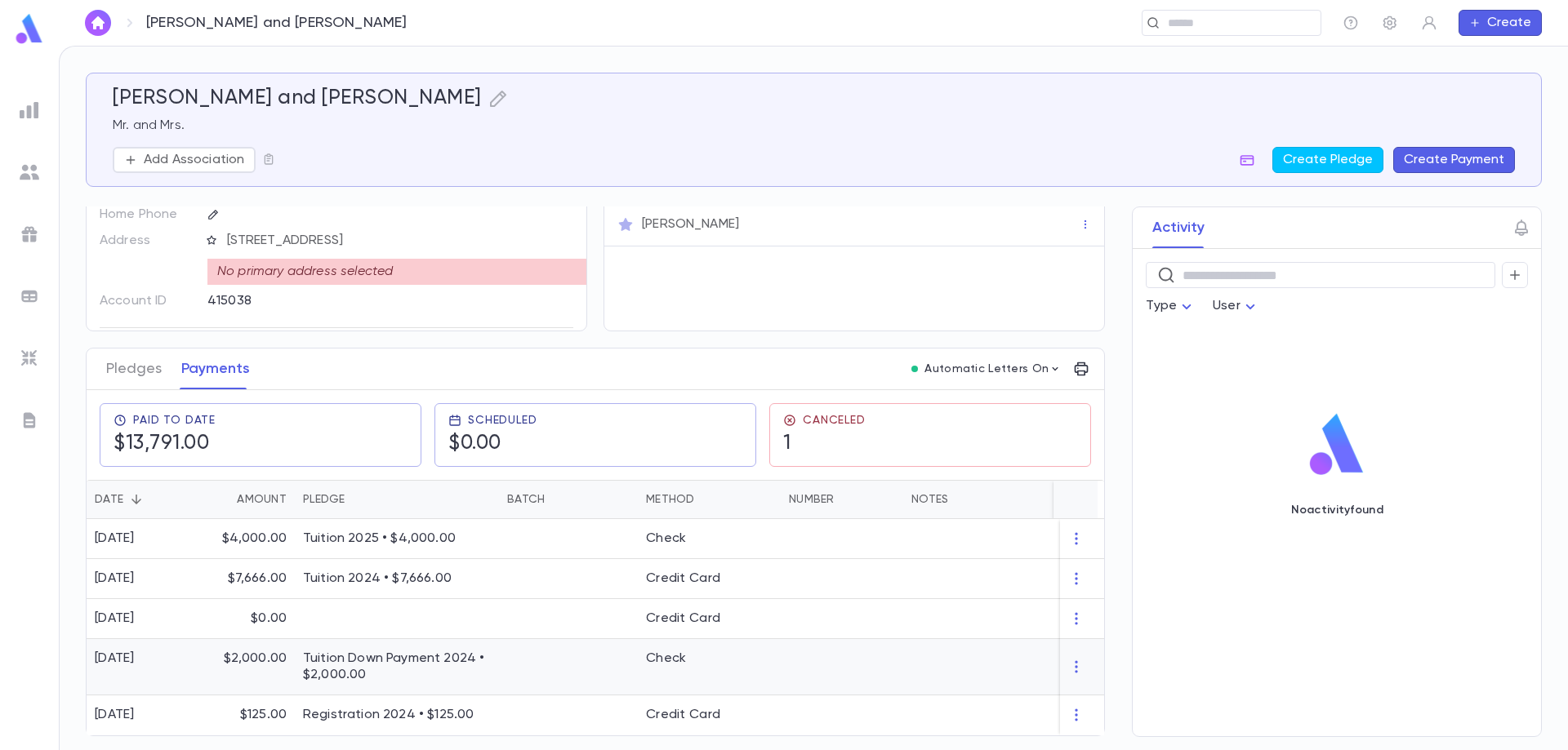
scroll to position [88, 0]
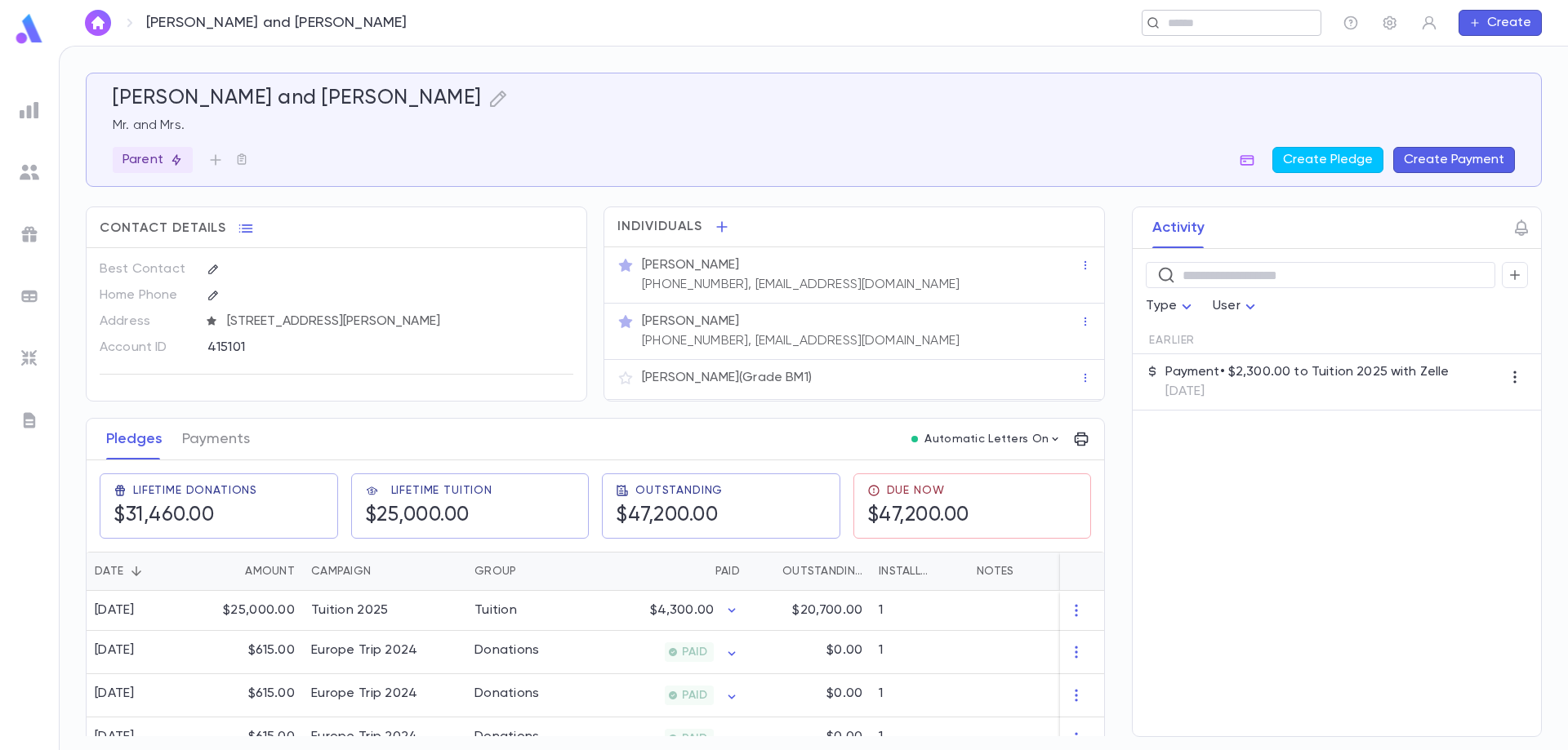
click at [1218, 28] on input "text" at bounding box center [1225, 23] width 126 height 15
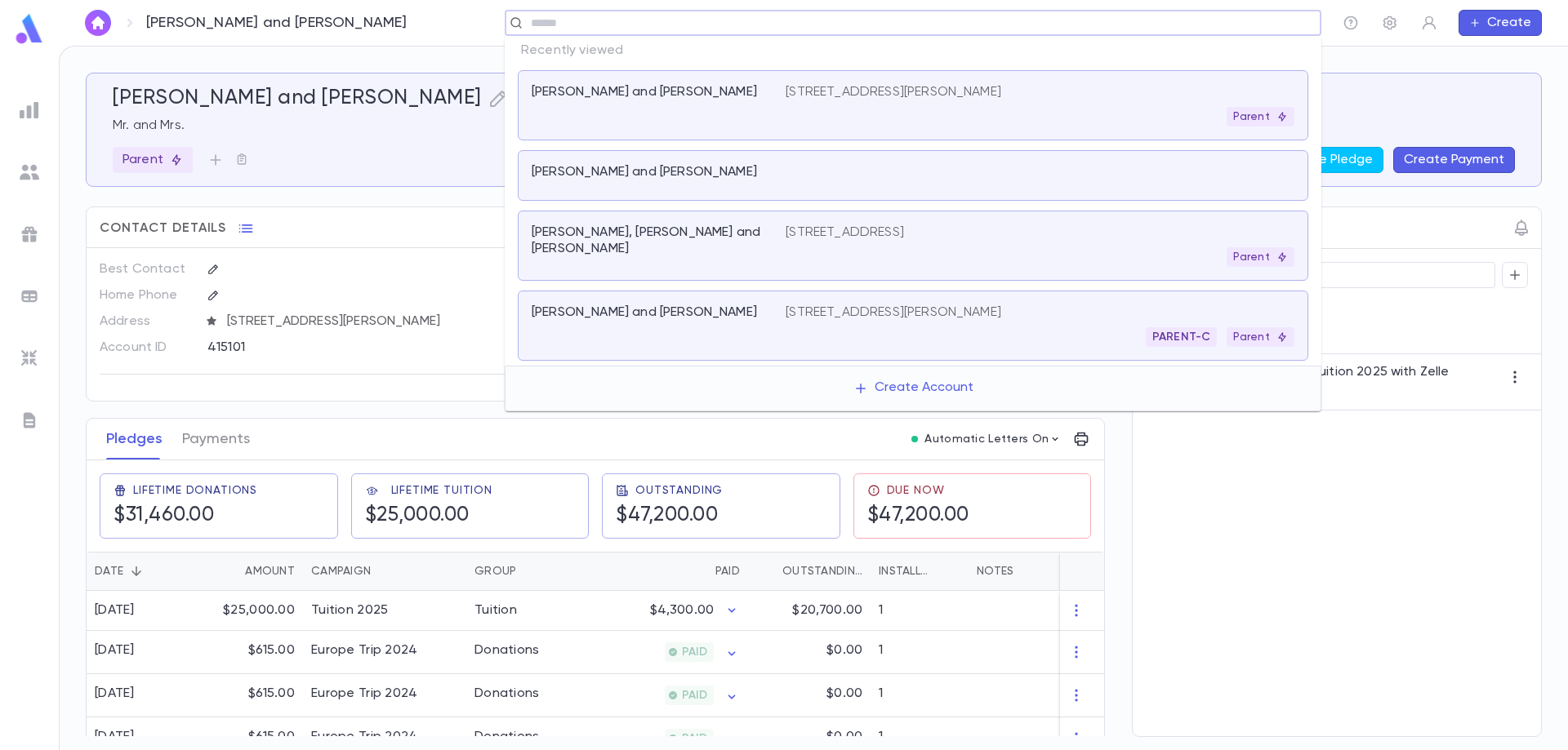
click at [544, 231] on p "[PERSON_NAME], [PERSON_NAME] and [PERSON_NAME]" at bounding box center [648, 241] width 234 height 33
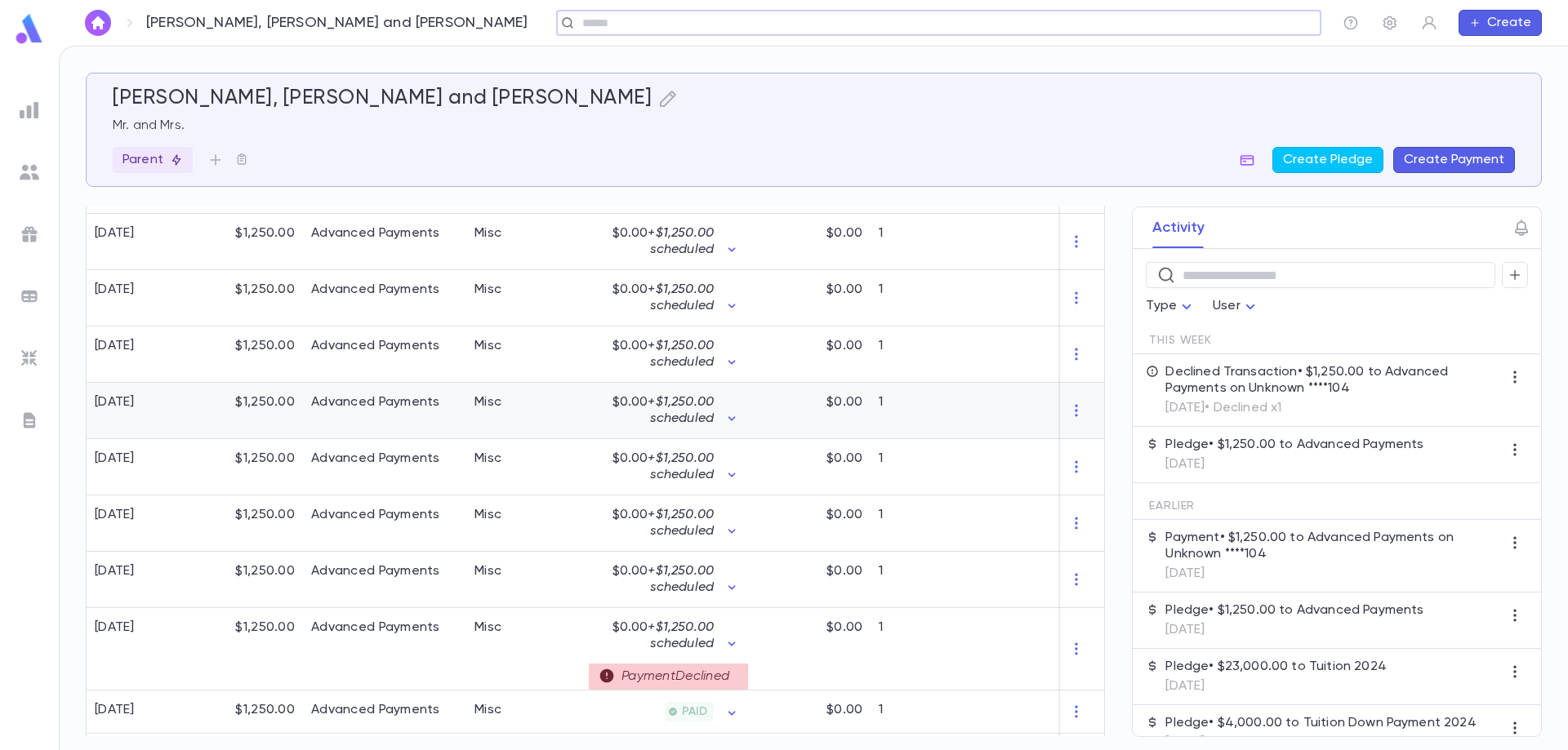
scroll to position [1279, 0]
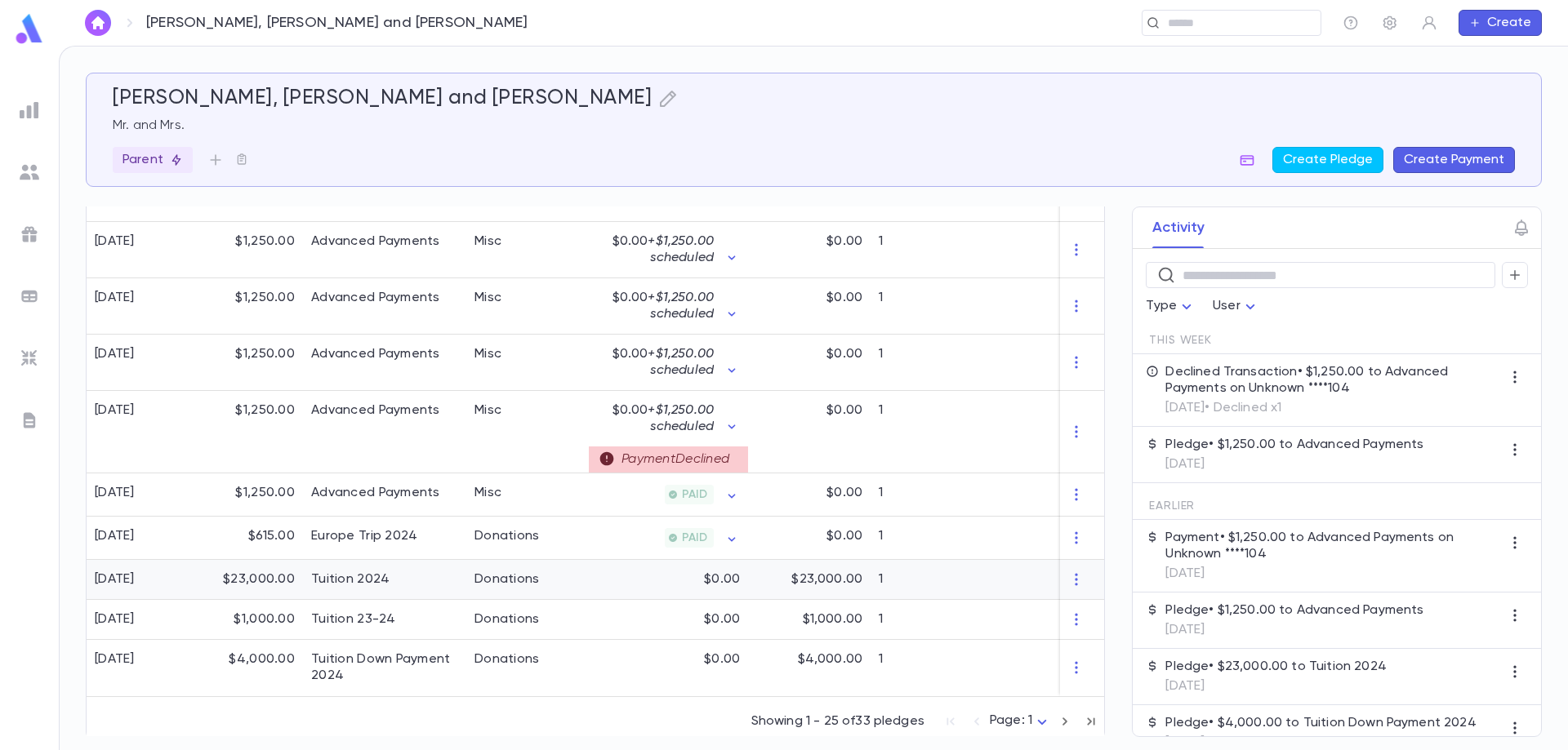
click at [511, 571] on div "Donations" at bounding box center [508, 579] width 65 height 16
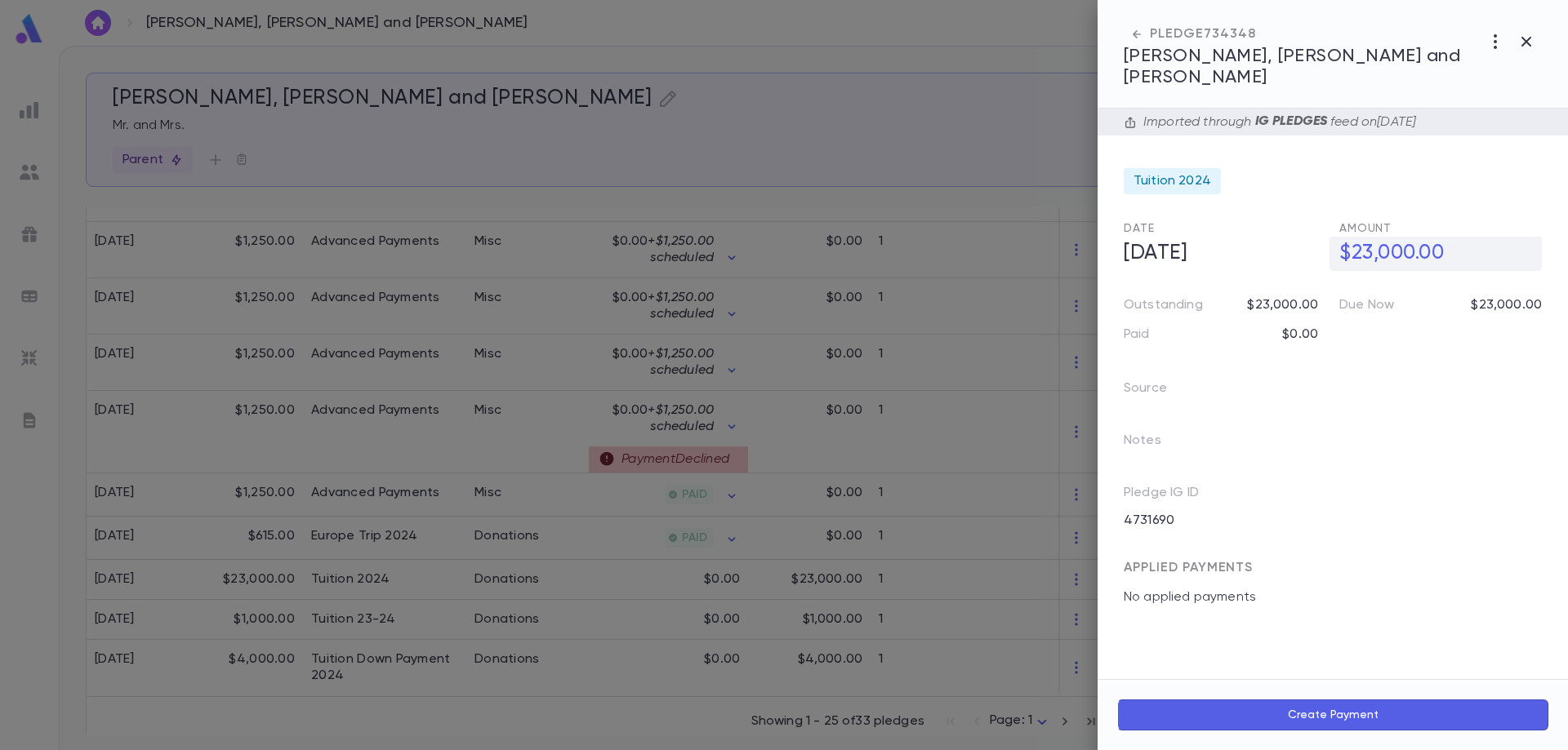
click at [1361, 237] on h5 "$23,000.00" at bounding box center [1435, 254] width 212 height 35
drag, startPoint x: 1372, startPoint y: 232, endPoint x: 1362, endPoint y: 232, distance: 10.0
click at [1362, 238] on input "**********" at bounding box center [1440, 253] width 202 height 32
type input "**********"
click at [1522, 40] on icon "button" at bounding box center [1526, 41] width 19 height 19
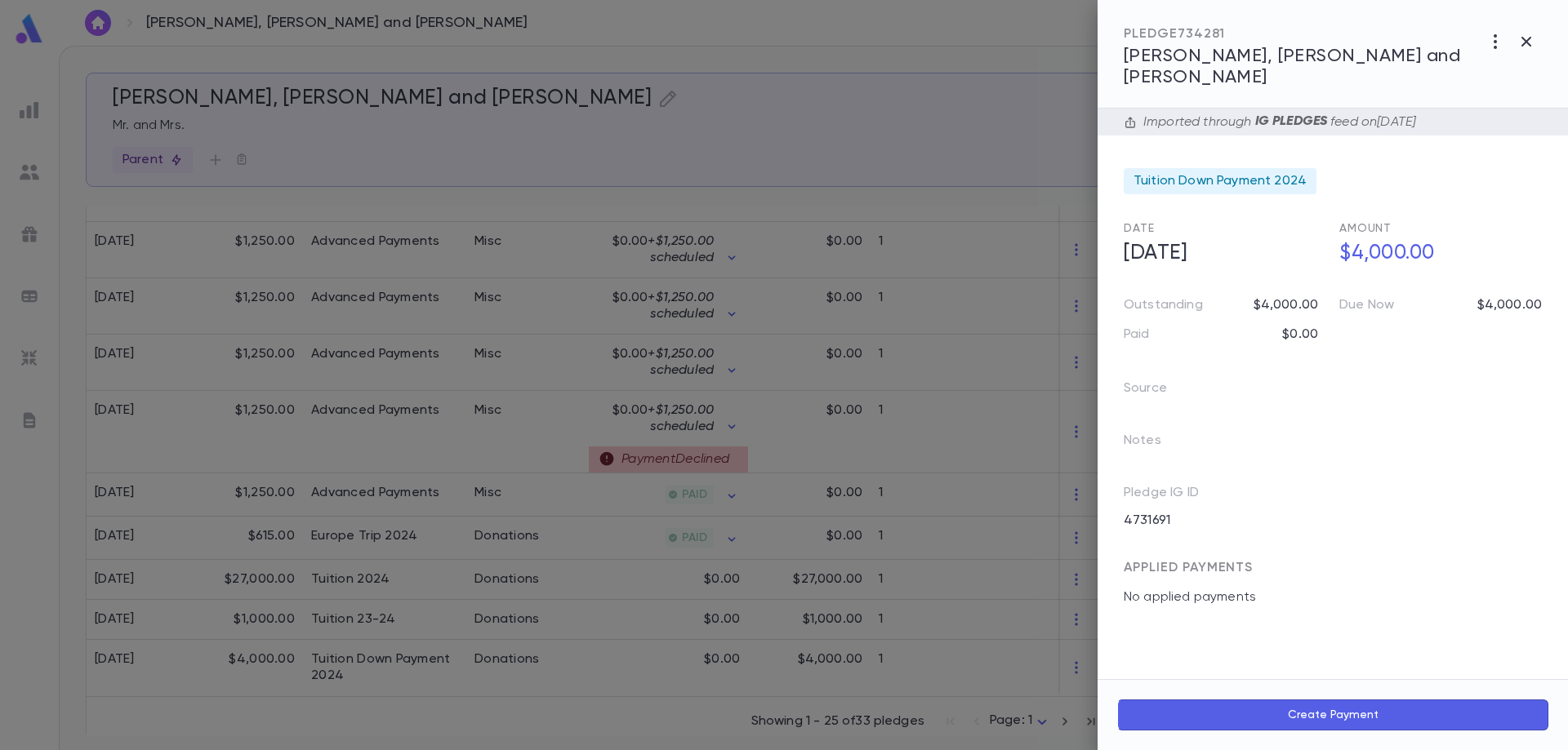
click at [429, 657] on div at bounding box center [784, 375] width 1568 height 750
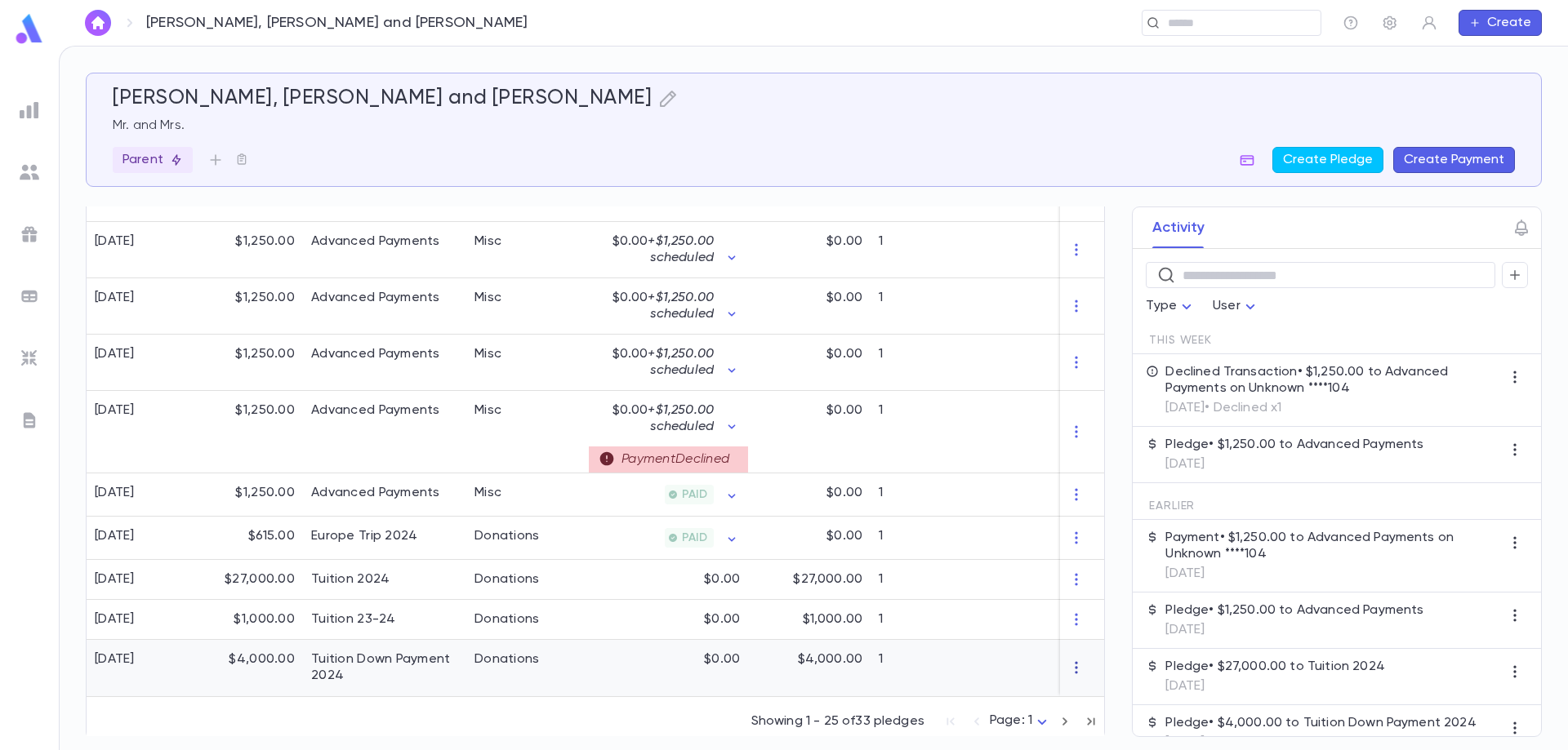
click at [1068, 659] on icon "button" at bounding box center [1076, 667] width 16 height 16
click at [1102, 698] on ul "Delete" at bounding box center [1099, 685] width 68 height 36
click at [1100, 692] on li "Delete" at bounding box center [1099, 685] width 68 height 26
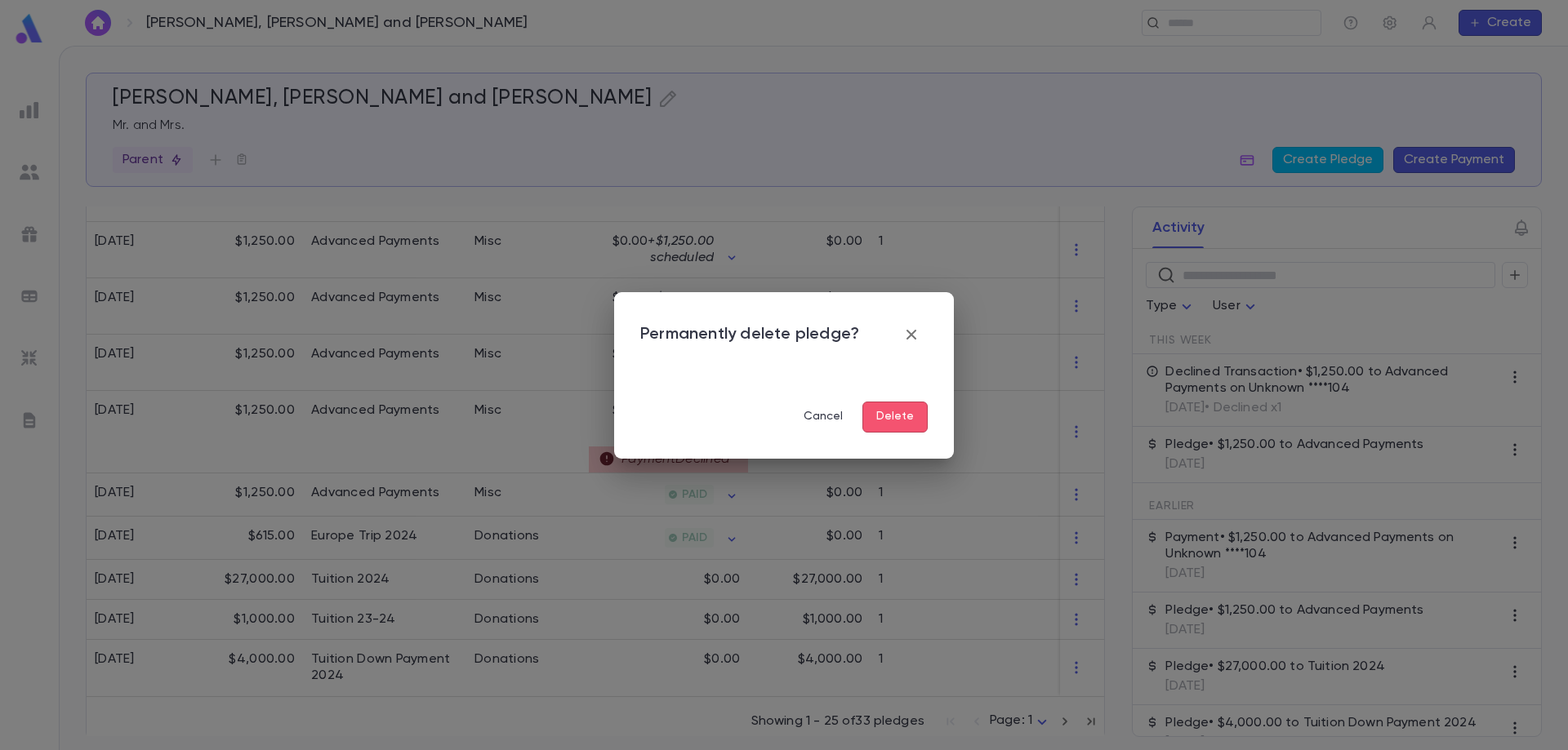
click at [901, 416] on button "Delete" at bounding box center [895, 417] width 65 height 31
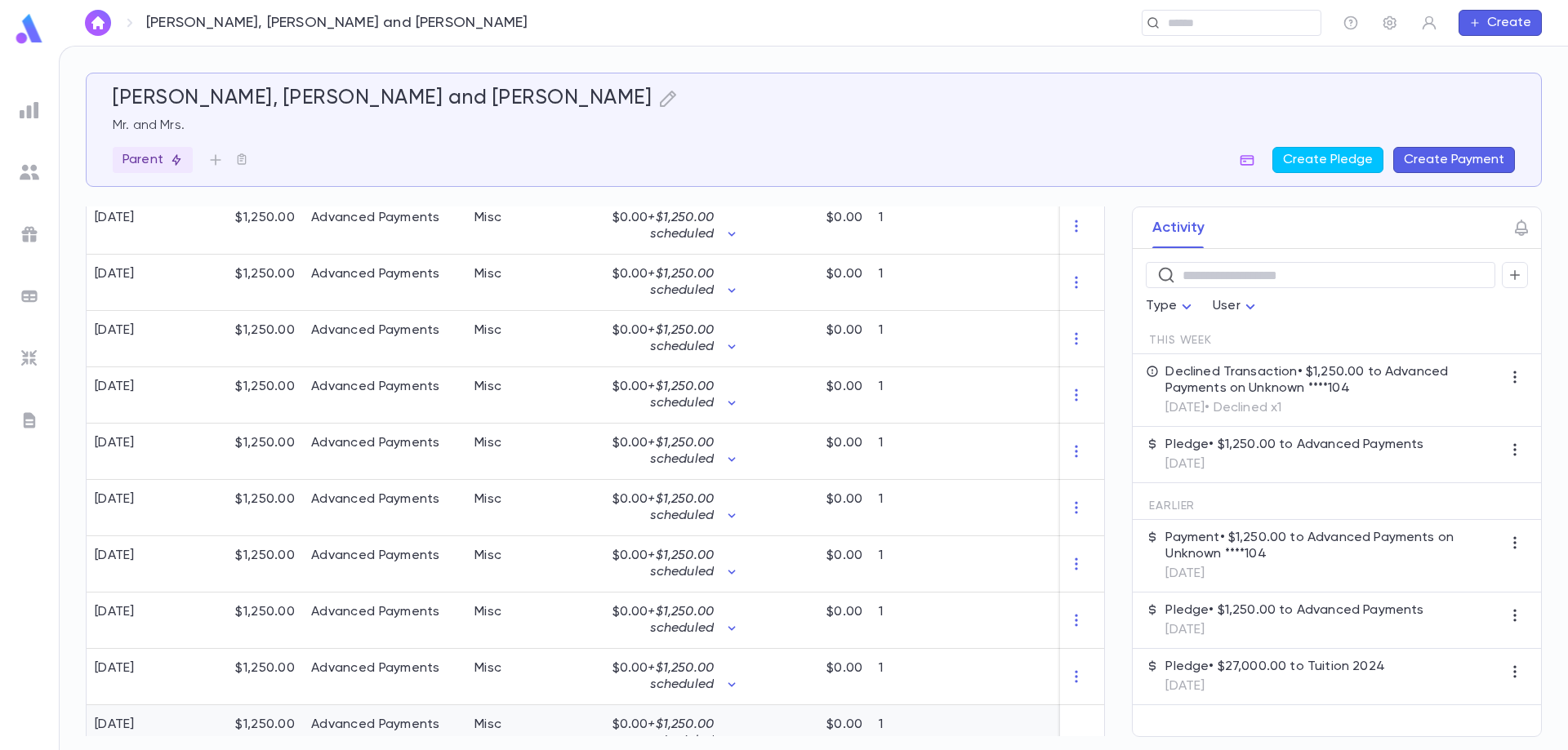
scroll to position [1225, 0]
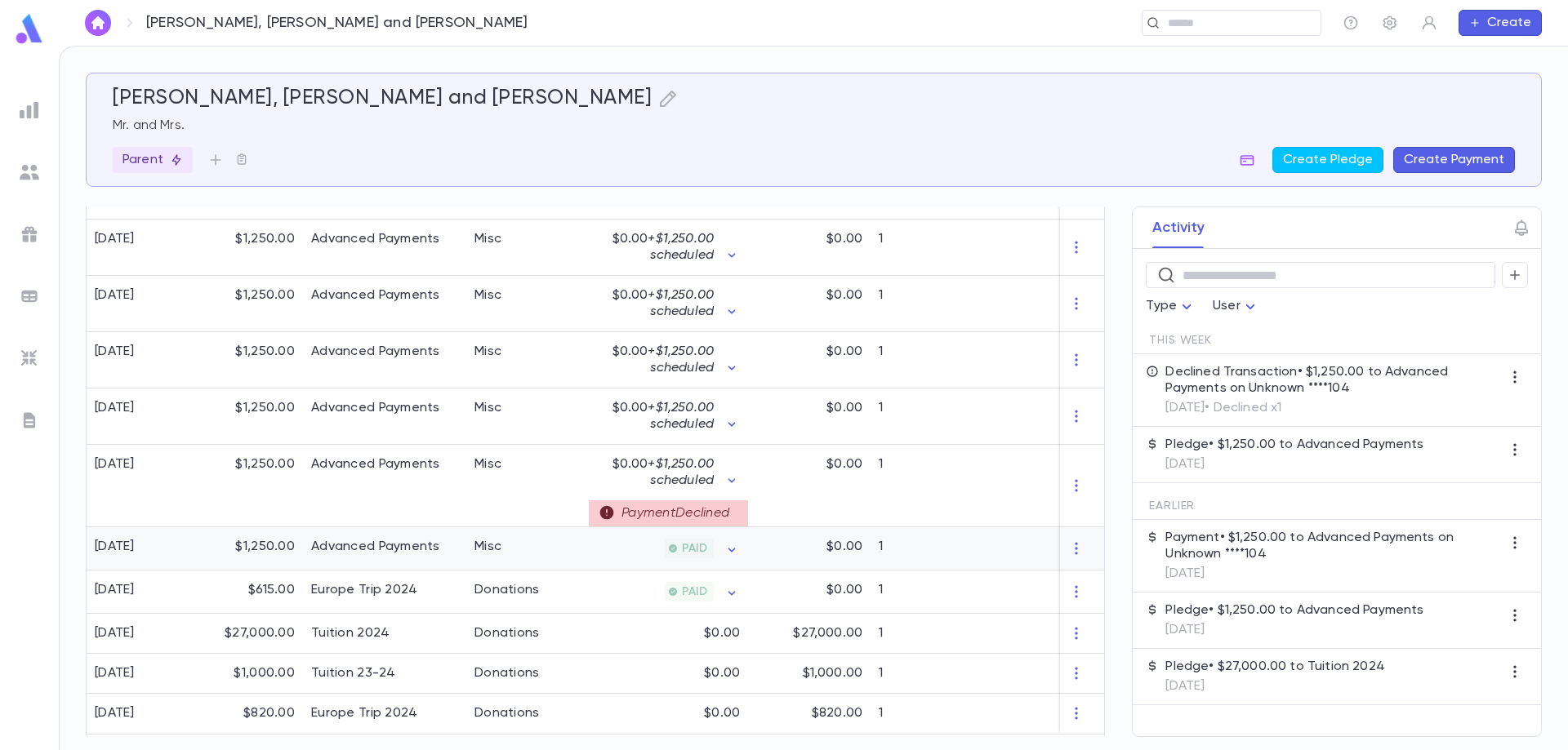
click at [392, 539] on div "Advanced Payments" at bounding box center [376, 547] width 129 height 16
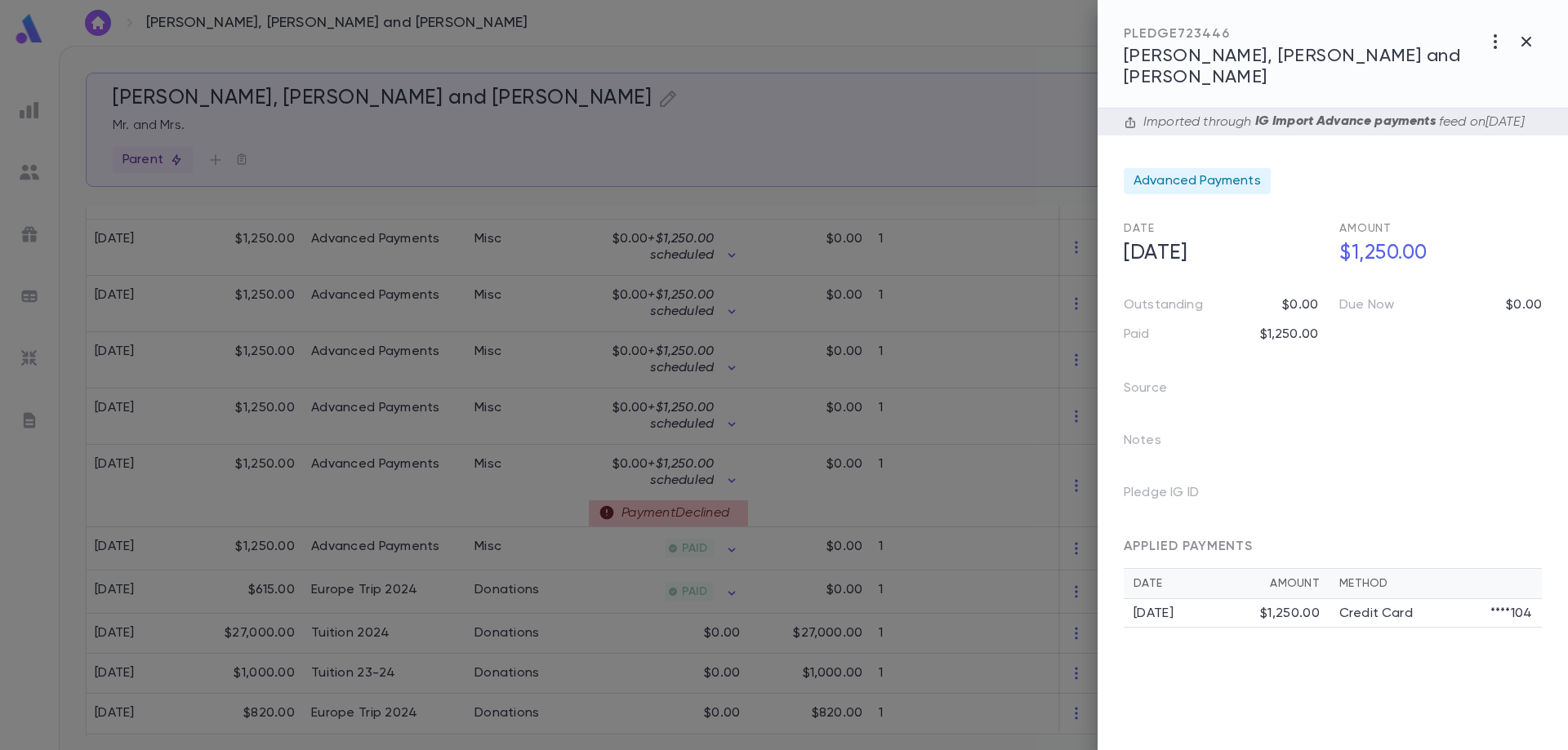
click at [1268, 551] on div "APPLIED PAYMENTS" at bounding box center [1333, 540] width 418 height 56
click at [1249, 551] on div "APPLIED PAYMENTS" at bounding box center [1333, 540] width 418 height 56
click at [1259, 548] on div "APPLIED PAYMENTS" at bounding box center [1333, 540] width 418 height 56
click at [1249, 541] on span "APPLIED PAYMENTS" at bounding box center [1189, 547] width 129 height 13
click at [1248, 540] on span "APPLIED PAYMENTS" at bounding box center [1189, 547] width 129 height 13
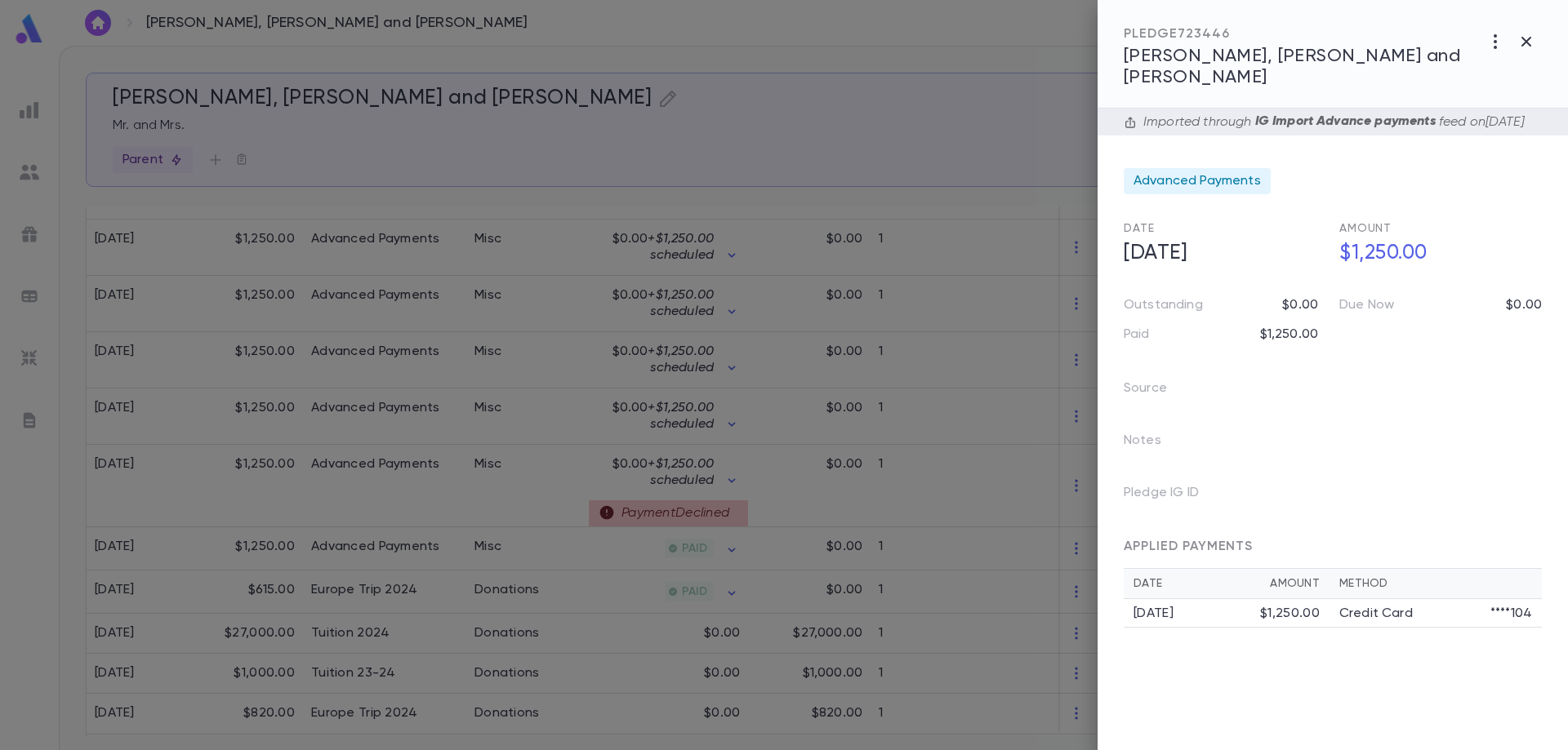
click at [1248, 540] on span "APPLIED PAYMENTS" at bounding box center [1189, 547] width 129 height 13
click at [456, 595] on div at bounding box center [784, 375] width 1568 height 750
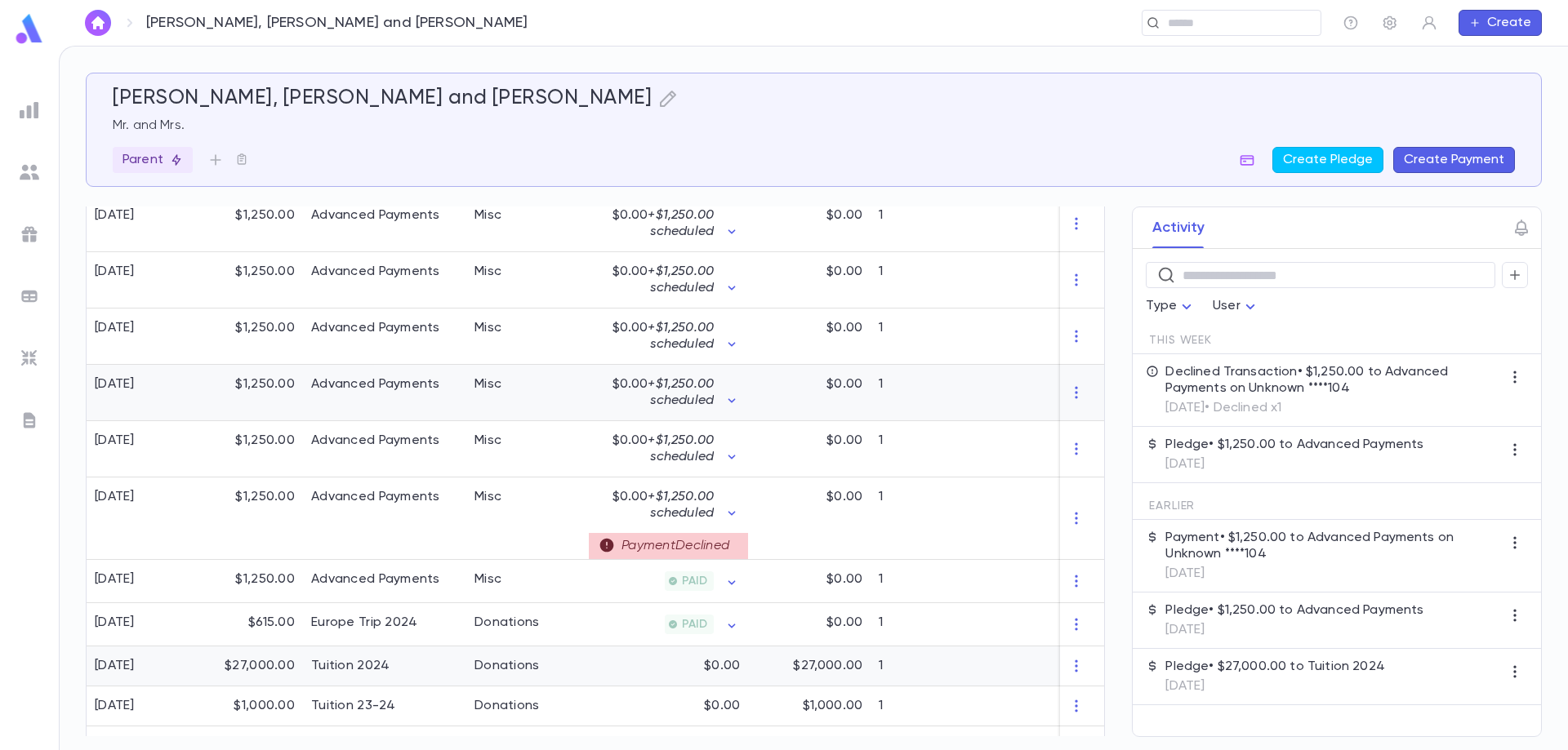
scroll to position [1262, 0]
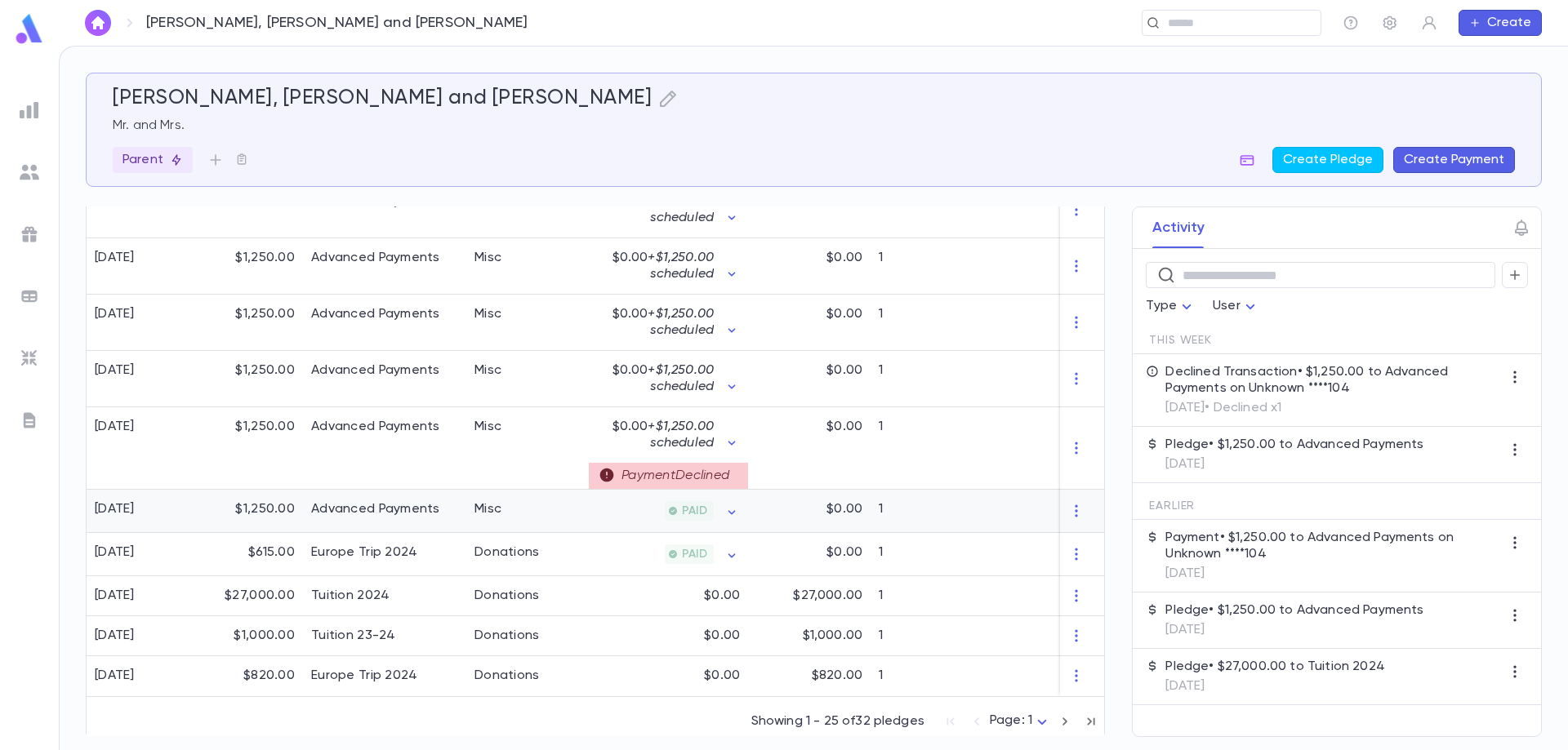
click at [382, 502] on div "Advanced Payments" at bounding box center [376, 509] width 129 height 16
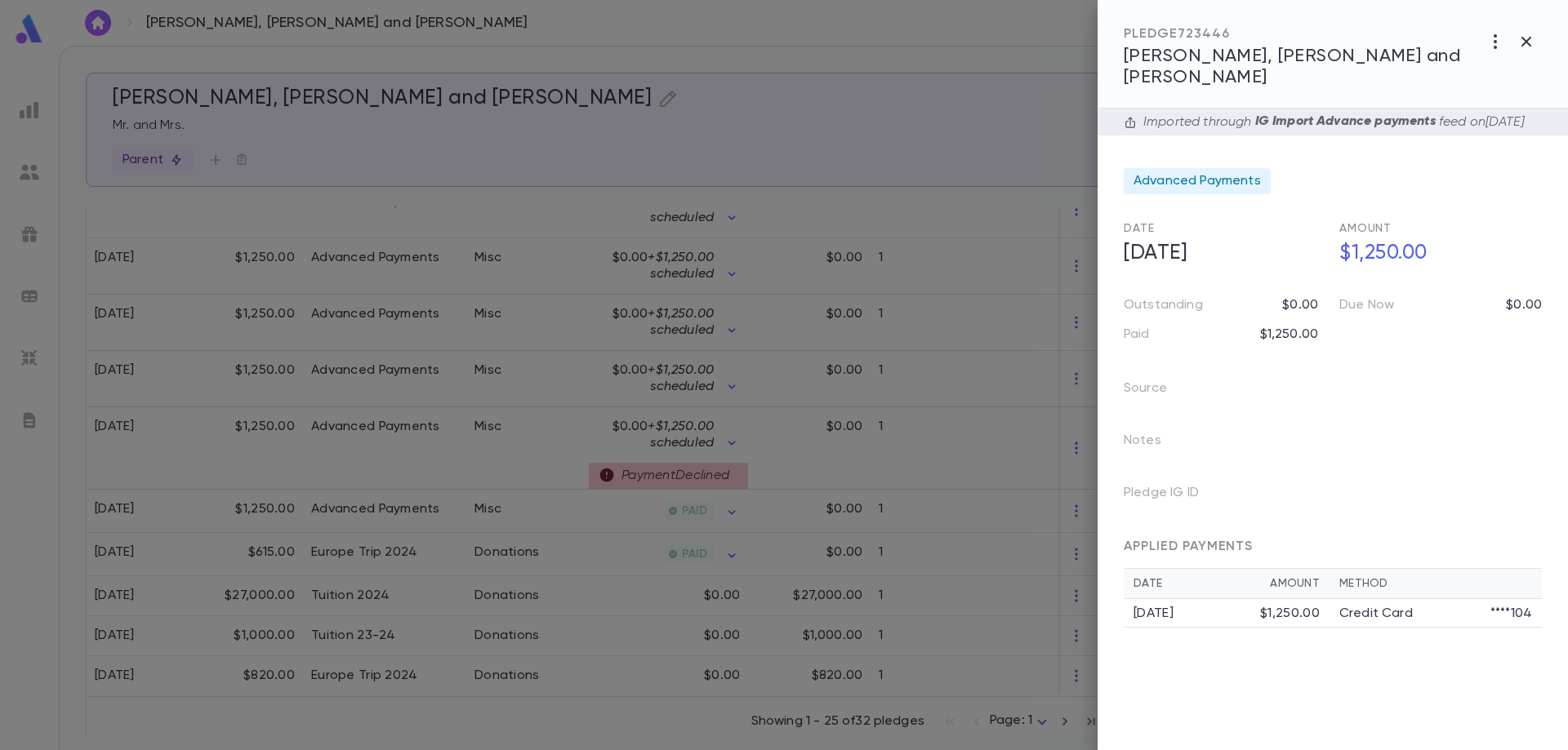
click at [1235, 541] on span "APPLIED PAYMENTS" at bounding box center [1189, 547] width 129 height 13
click at [1247, 460] on div "Pledge IG ID" at bounding box center [1213, 486] width 219 height 52
click at [1167, 176] on span "Advanced Payments" at bounding box center [1197, 181] width 127 height 16
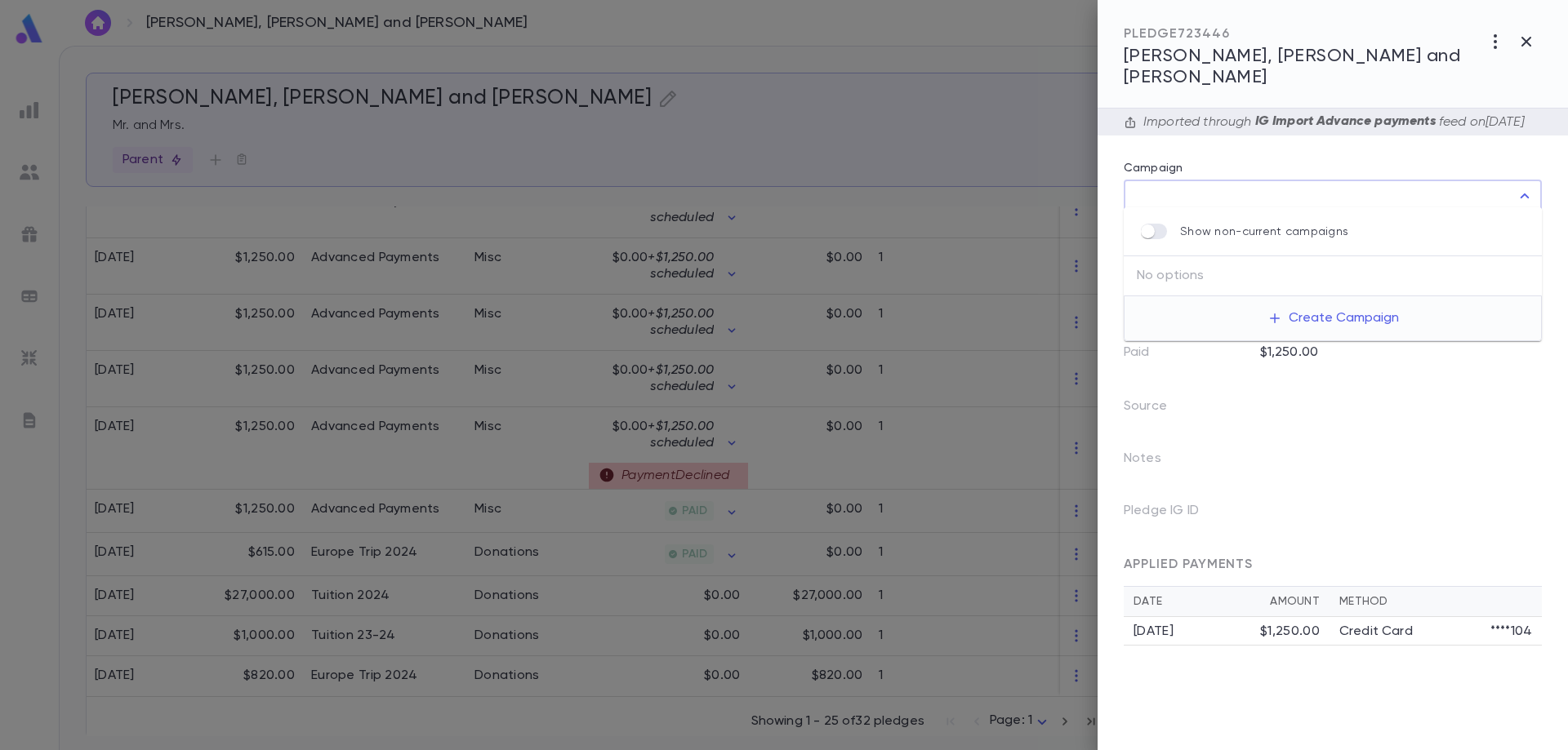
type input "**********"
click at [343, 418] on div at bounding box center [784, 375] width 1568 height 750
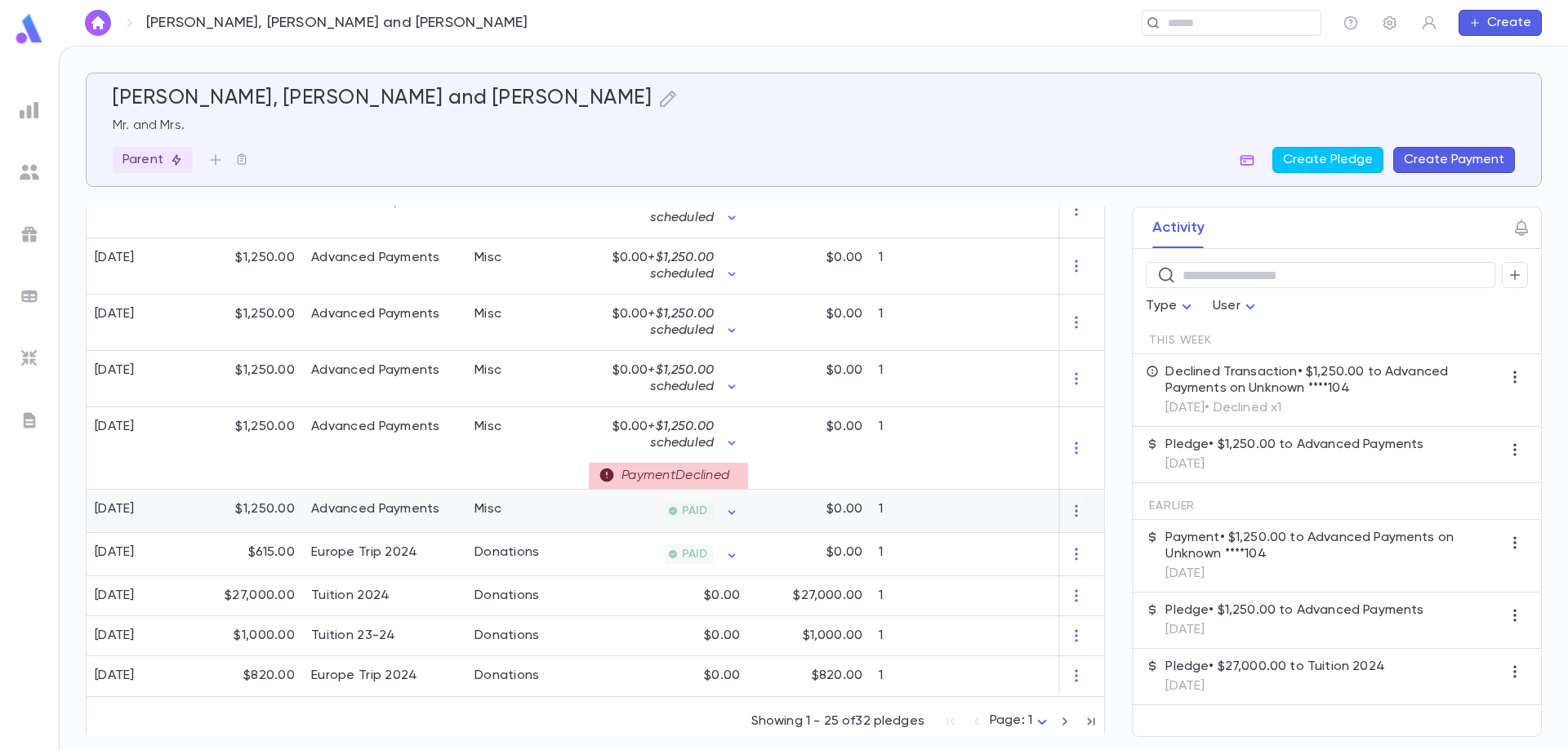
click at [345, 502] on div "Advanced Payments" at bounding box center [376, 509] width 129 height 16
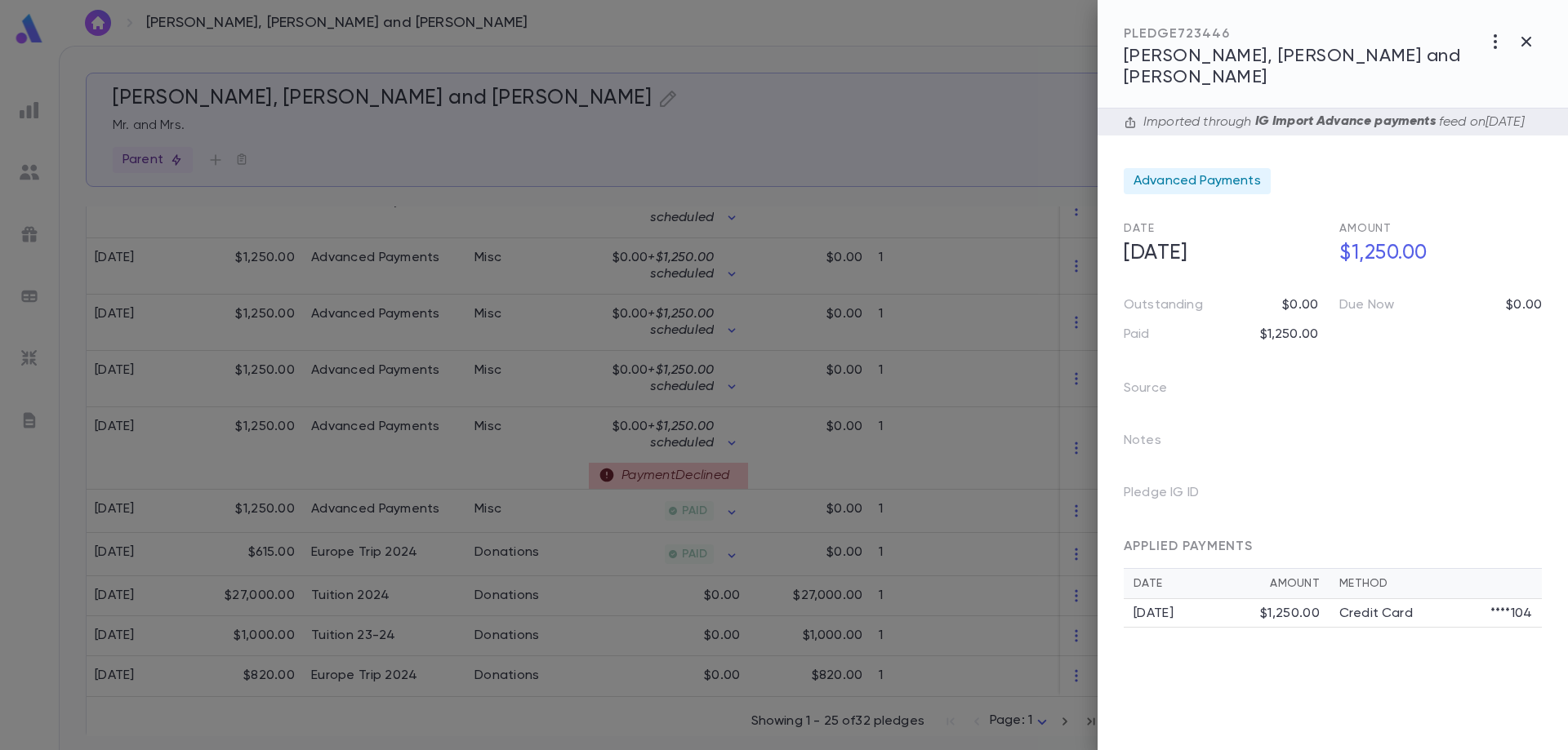
click at [346, 499] on div at bounding box center [784, 375] width 1568 height 750
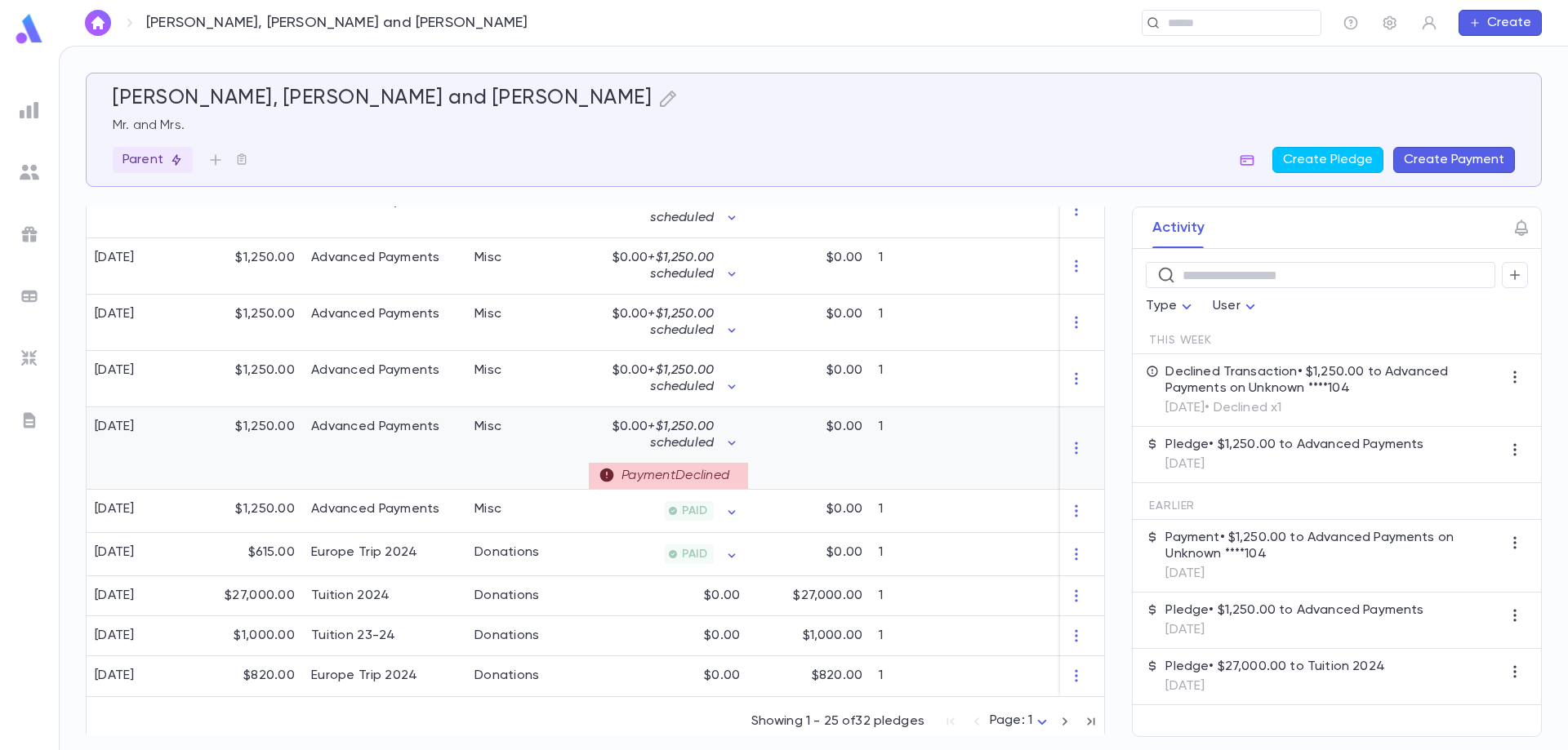
click at [338, 419] on div "Advanced Payments" at bounding box center [376, 427] width 129 height 16
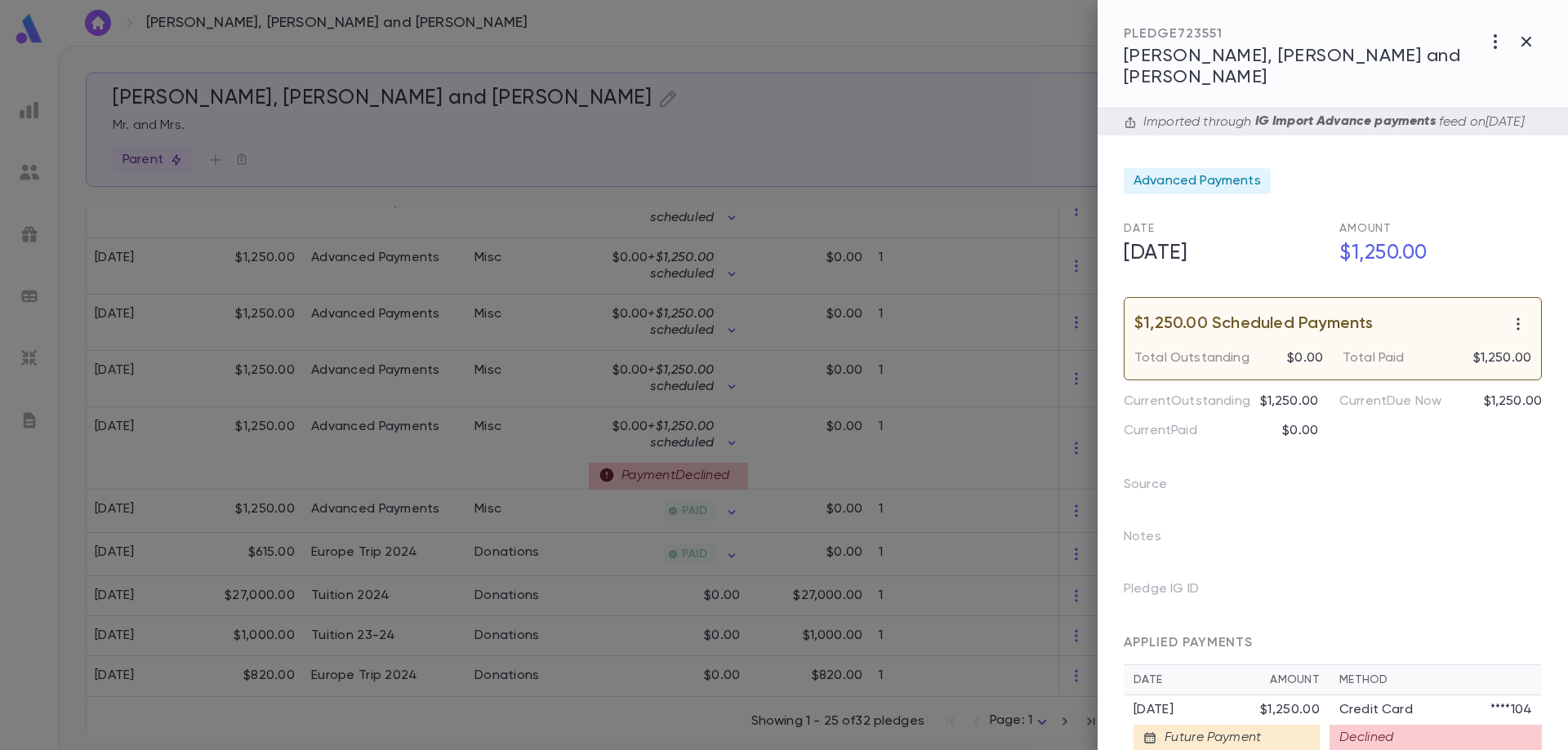
click at [360, 496] on div at bounding box center [784, 375] width 1568 height 750
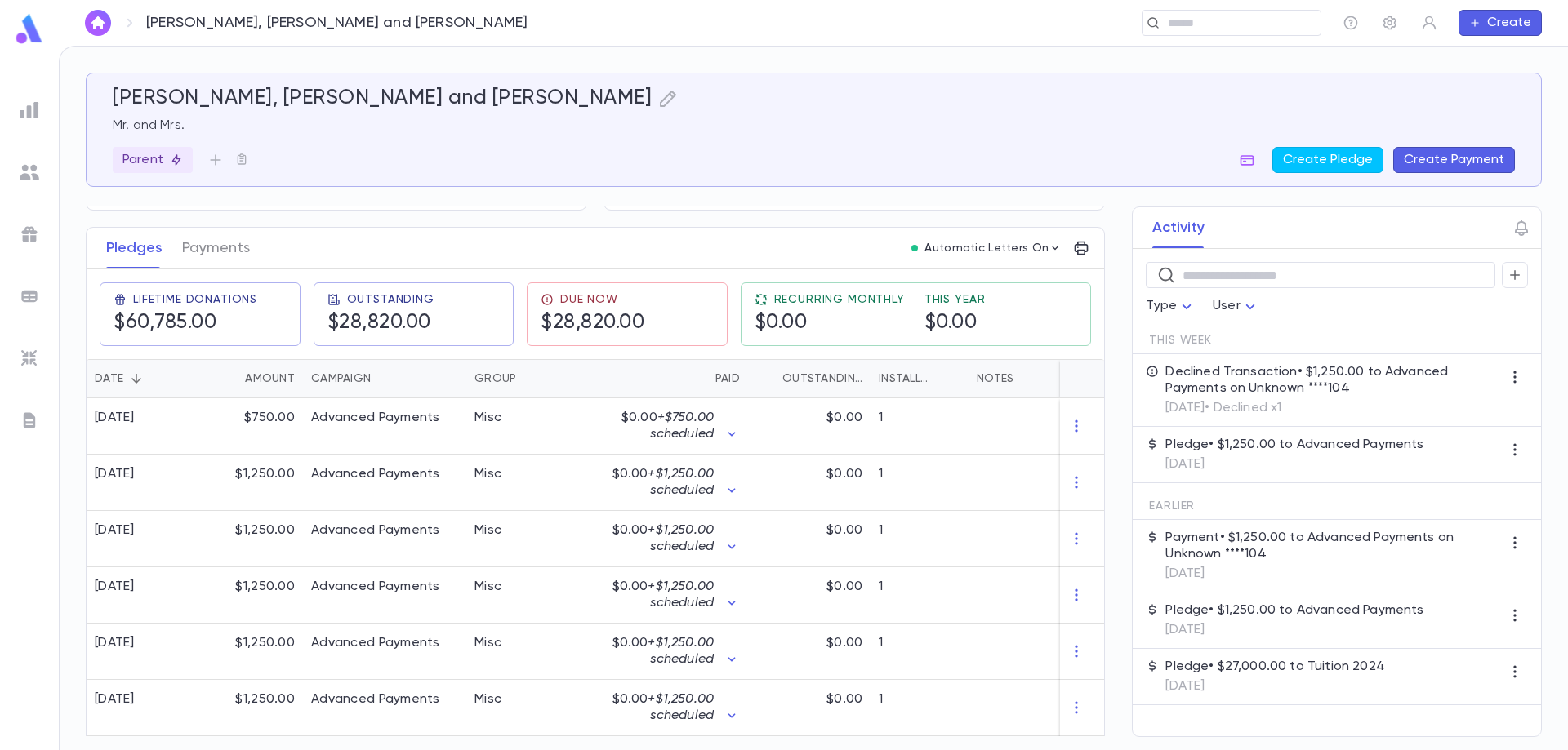
scroll to position [0, 0]
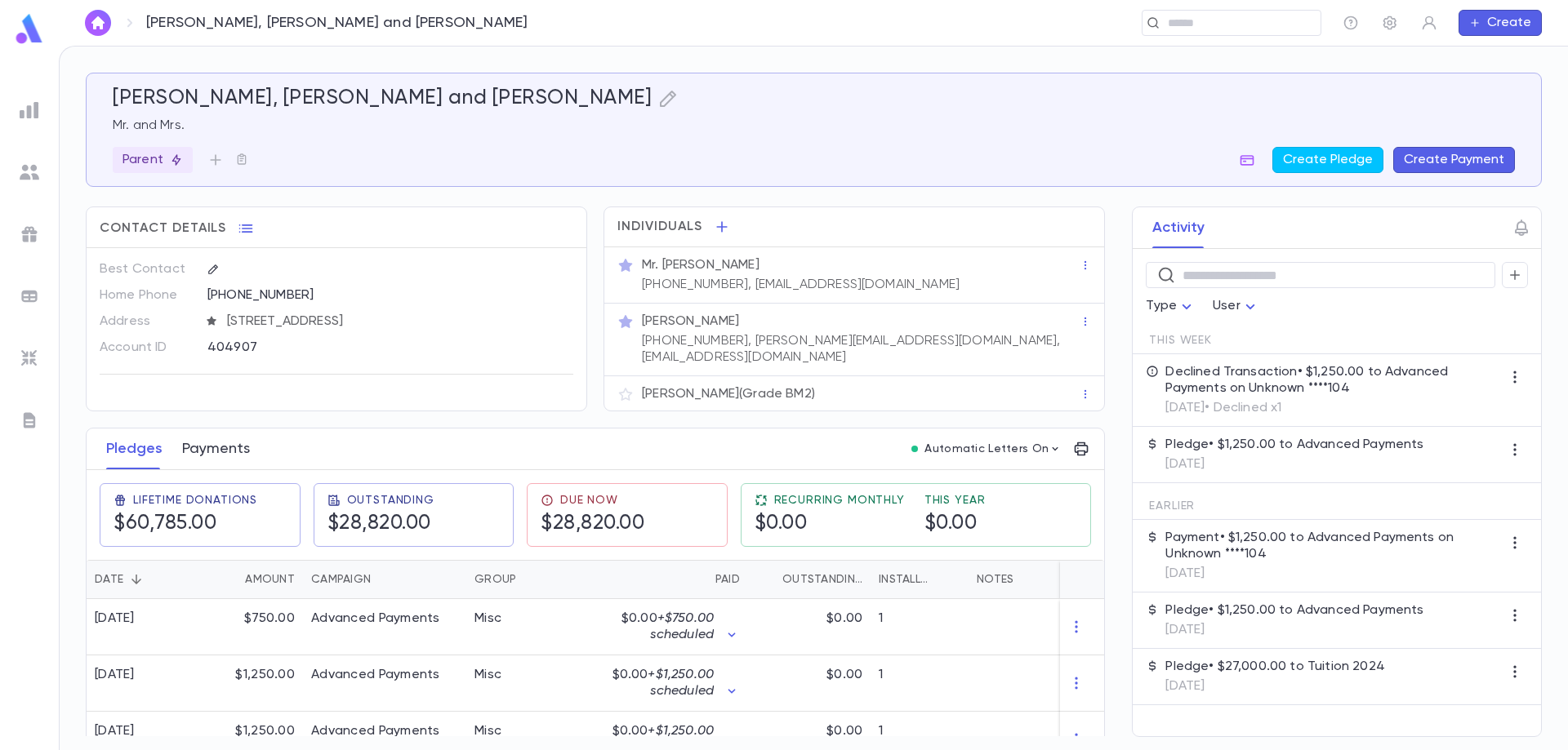
click at [212, 440] on button "Payments" at bounding box center [216, 449] width 67 height 40
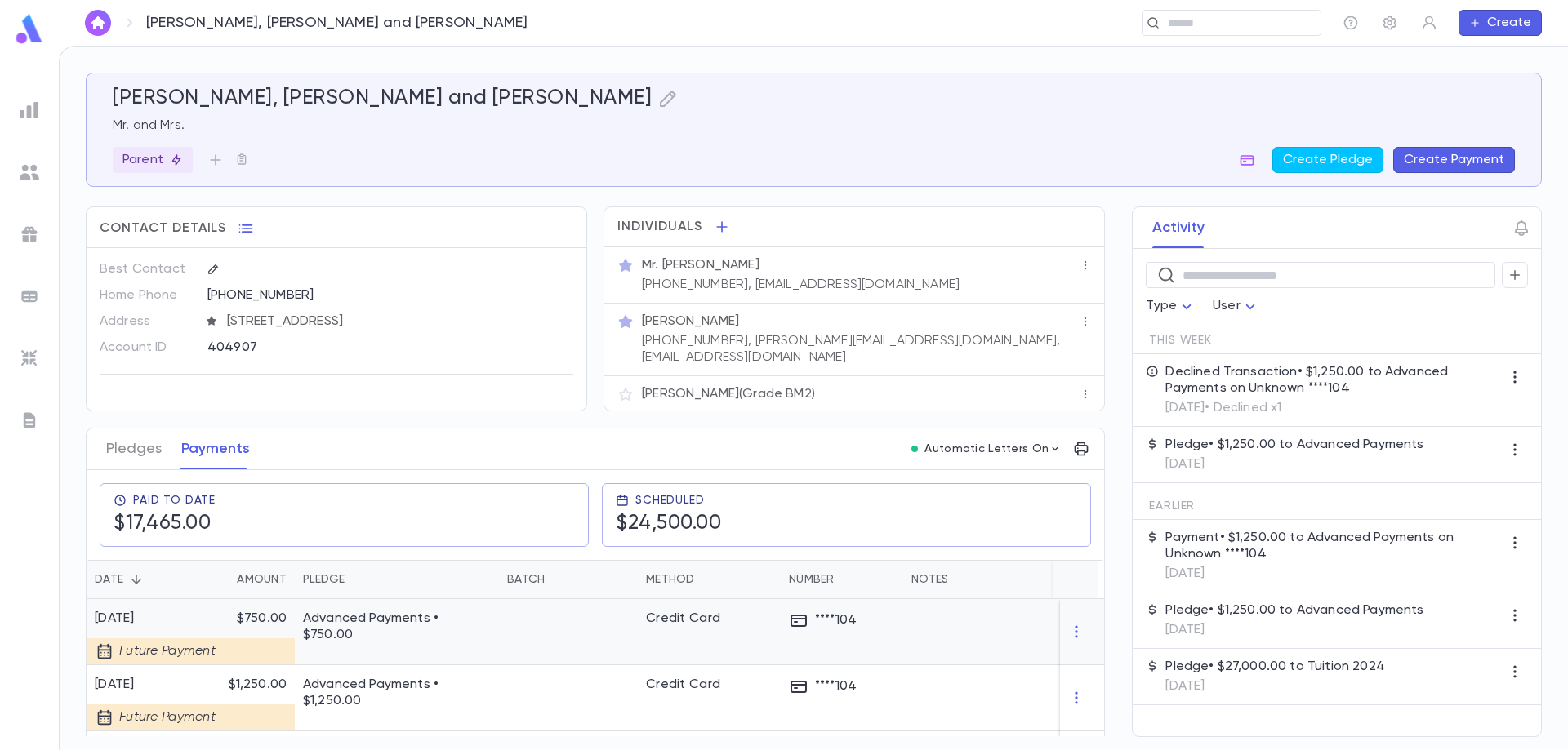
click at [373, 611] on p "Advanced Payments • $750.00" at bounding box center [397, 627] width 188 height 33
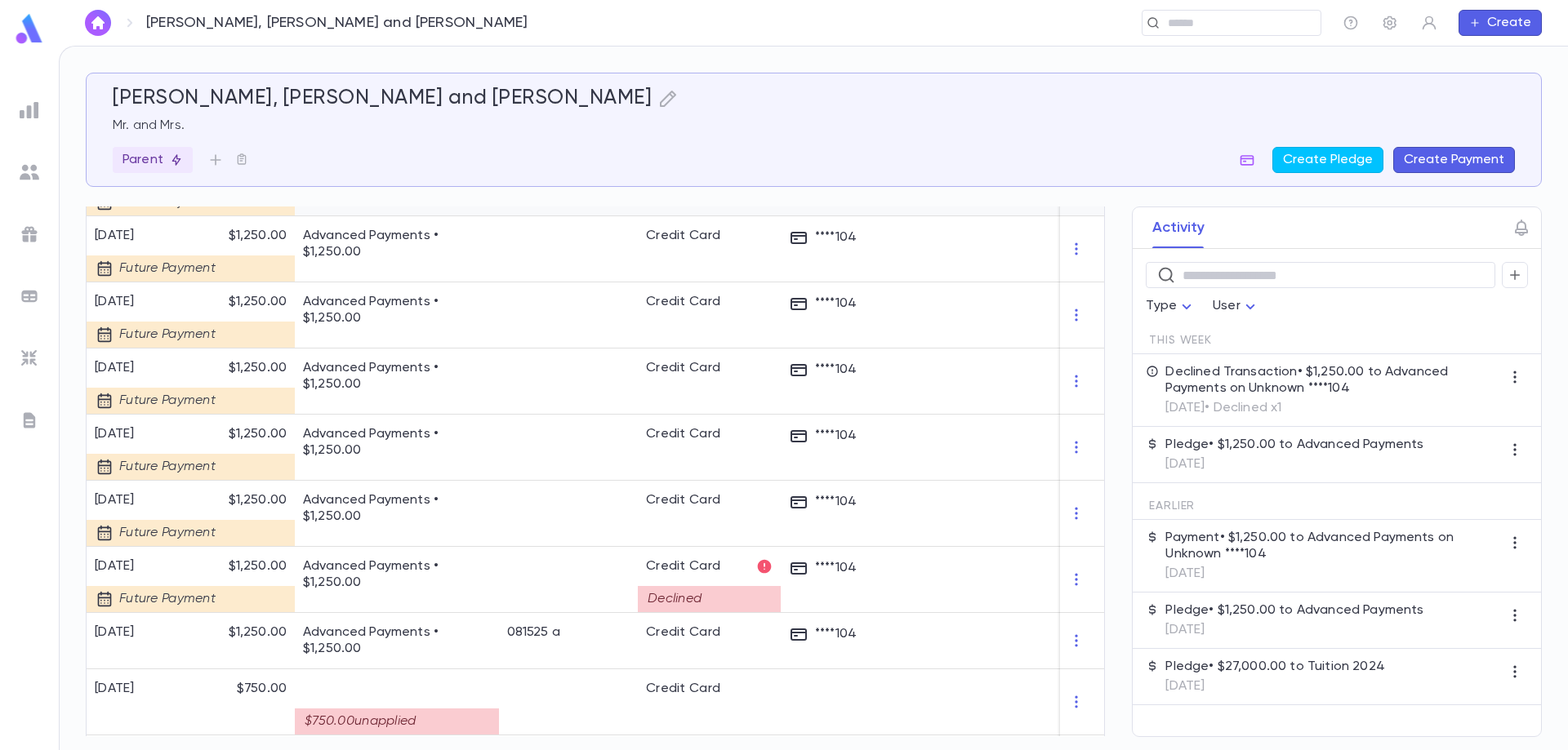
scroll to position [1464, 0]
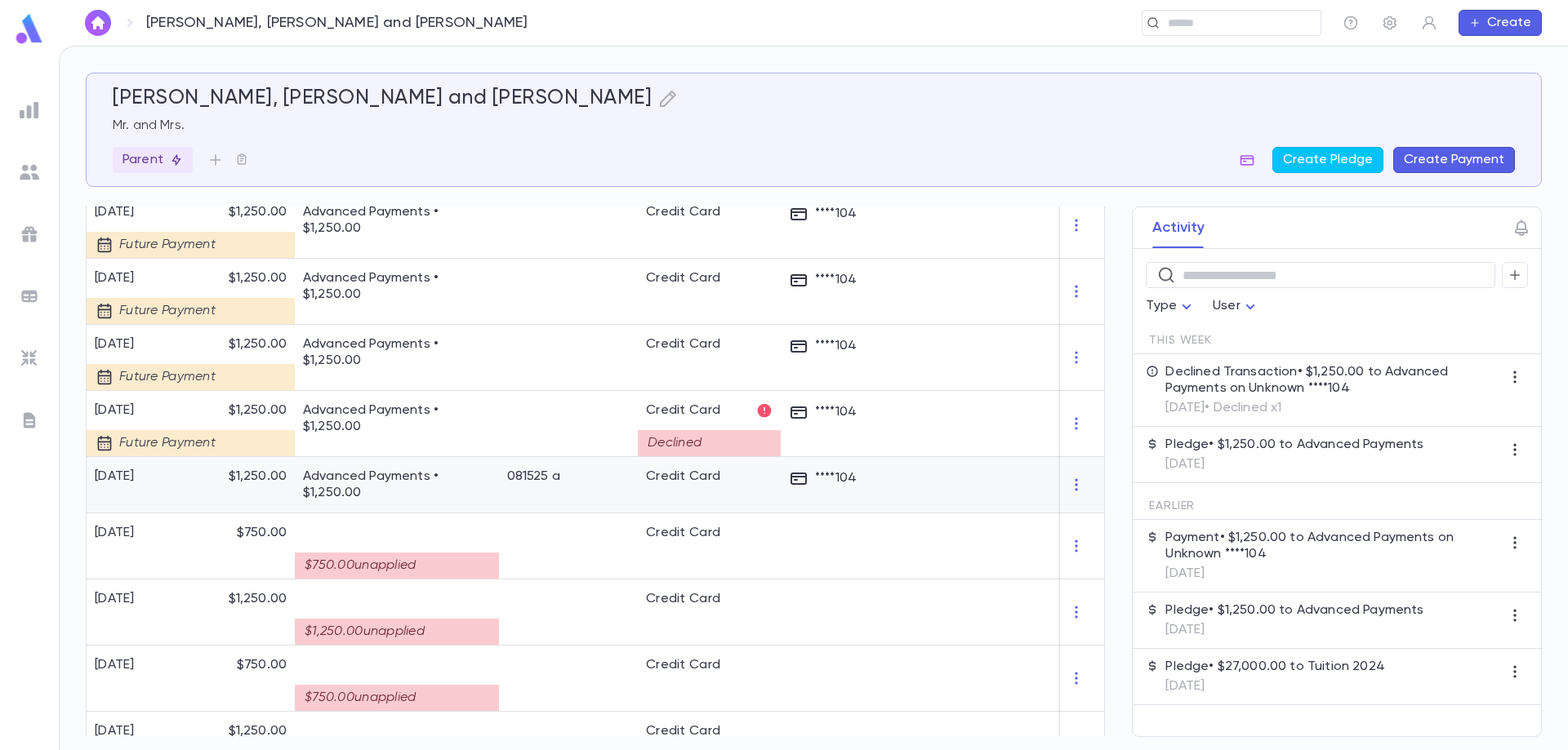
click at [441, 481] on p "Advanced Payments • $1,250.00" at bounding box center [397, 485] width 188 height 33
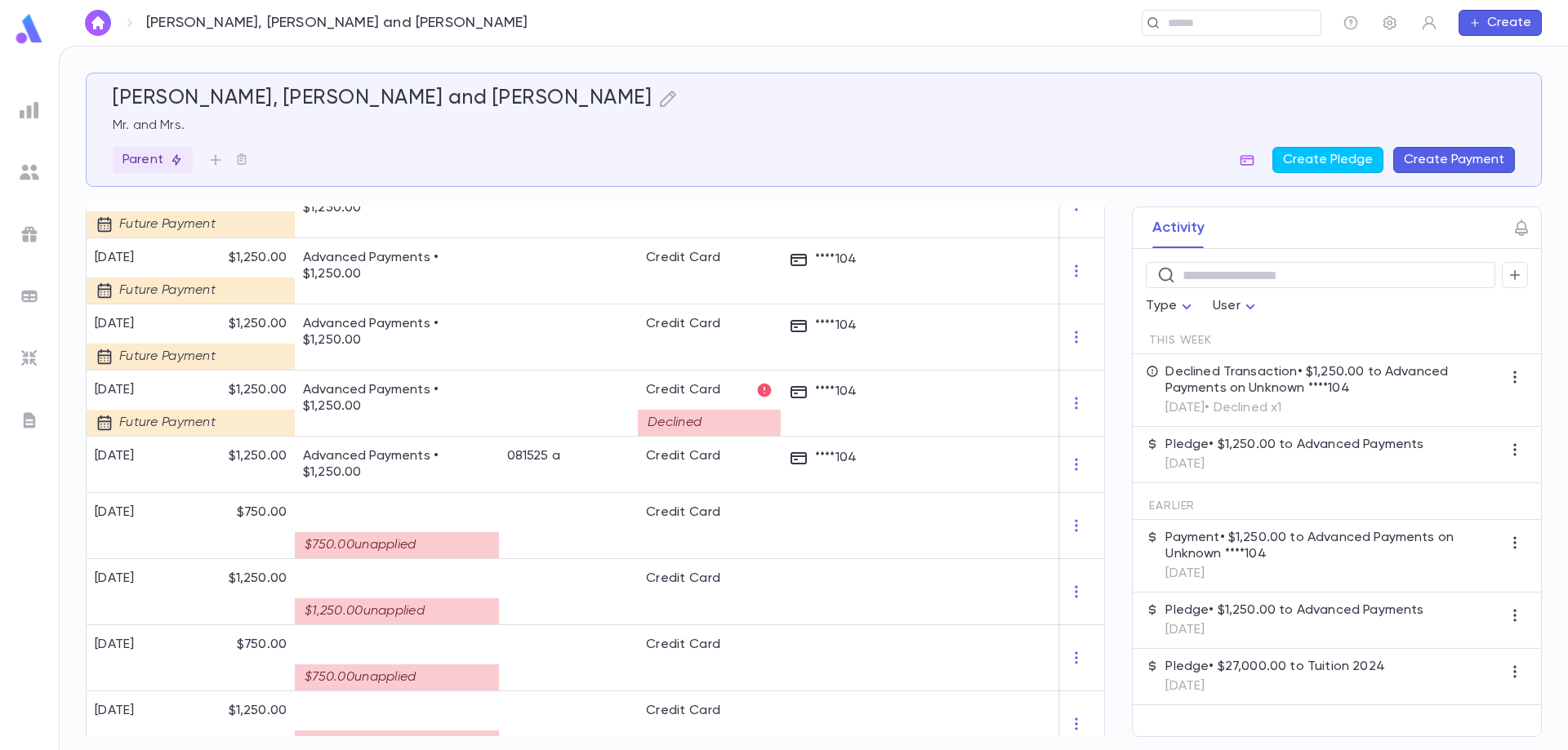
scroll to position [1546, 0]
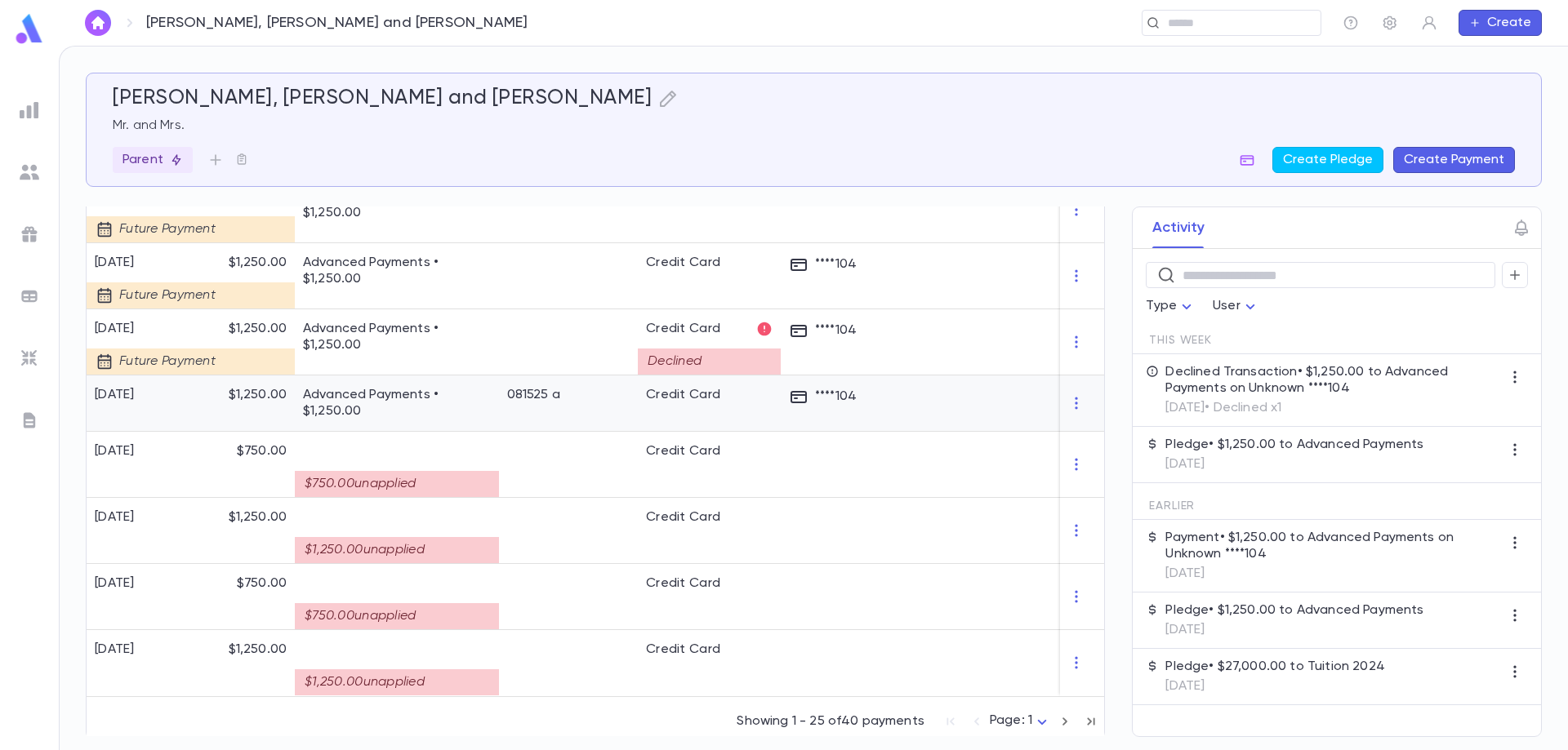
click at [375, 387] on p "Advanced Payments • $1,250.00" at bounding box center [397, 403] width 188 height 33
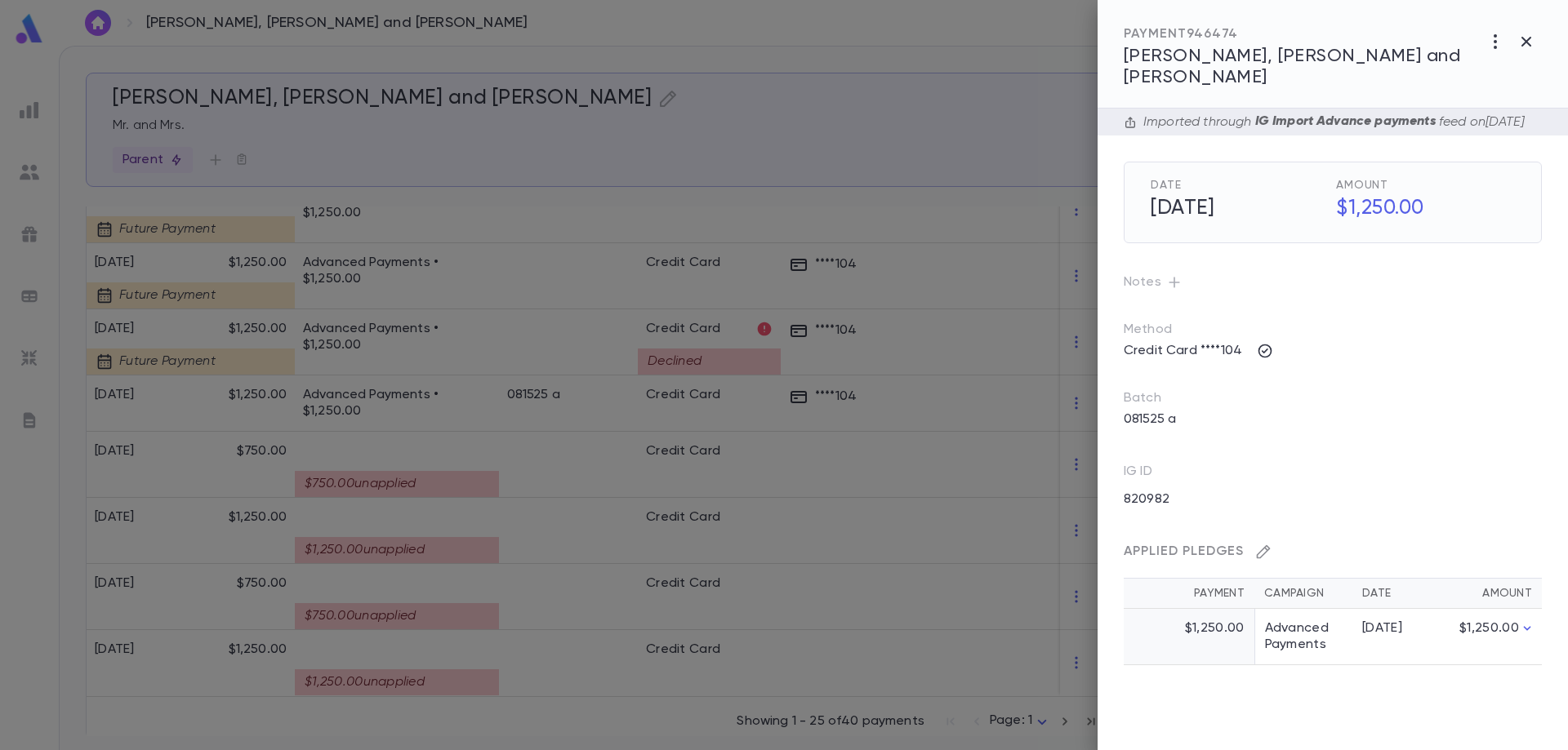
click at [1257, 550] on icon "button" at bounding box center [1264, 552] width 13 height 13
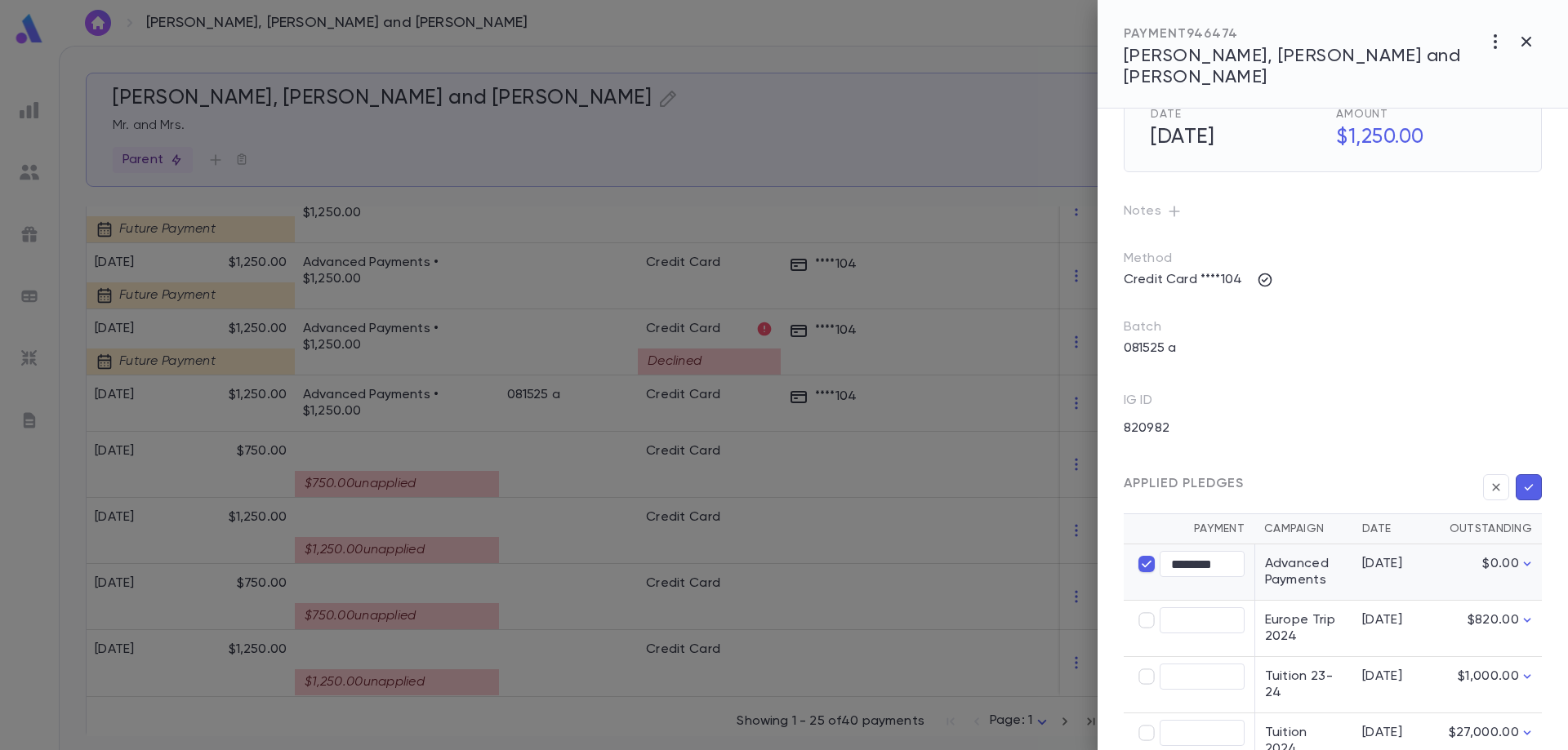
scroll to position [142, 0]
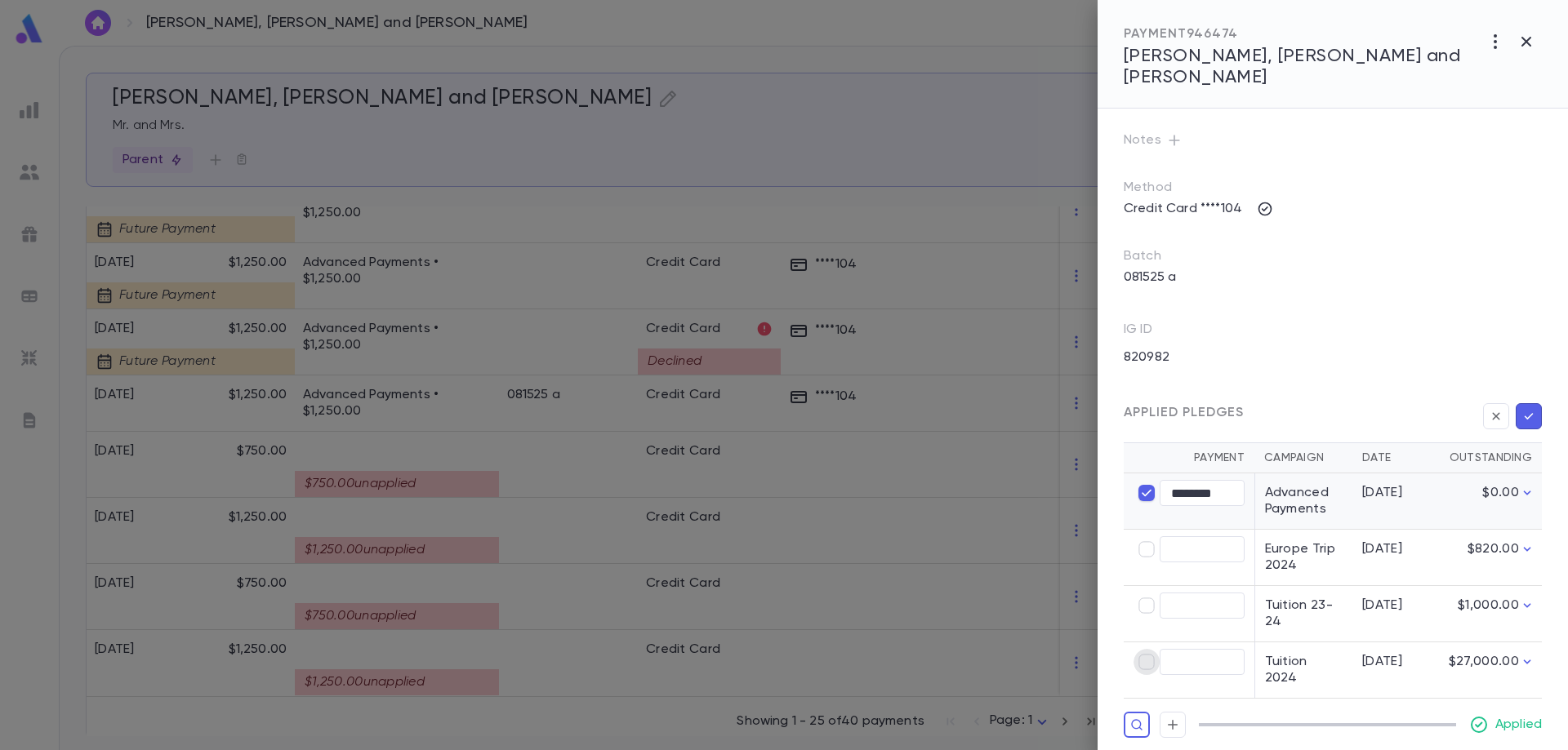
type input "****"
click at [1522, 411] on icon "button" at bounding box center [1529, 416] width 14 height 16
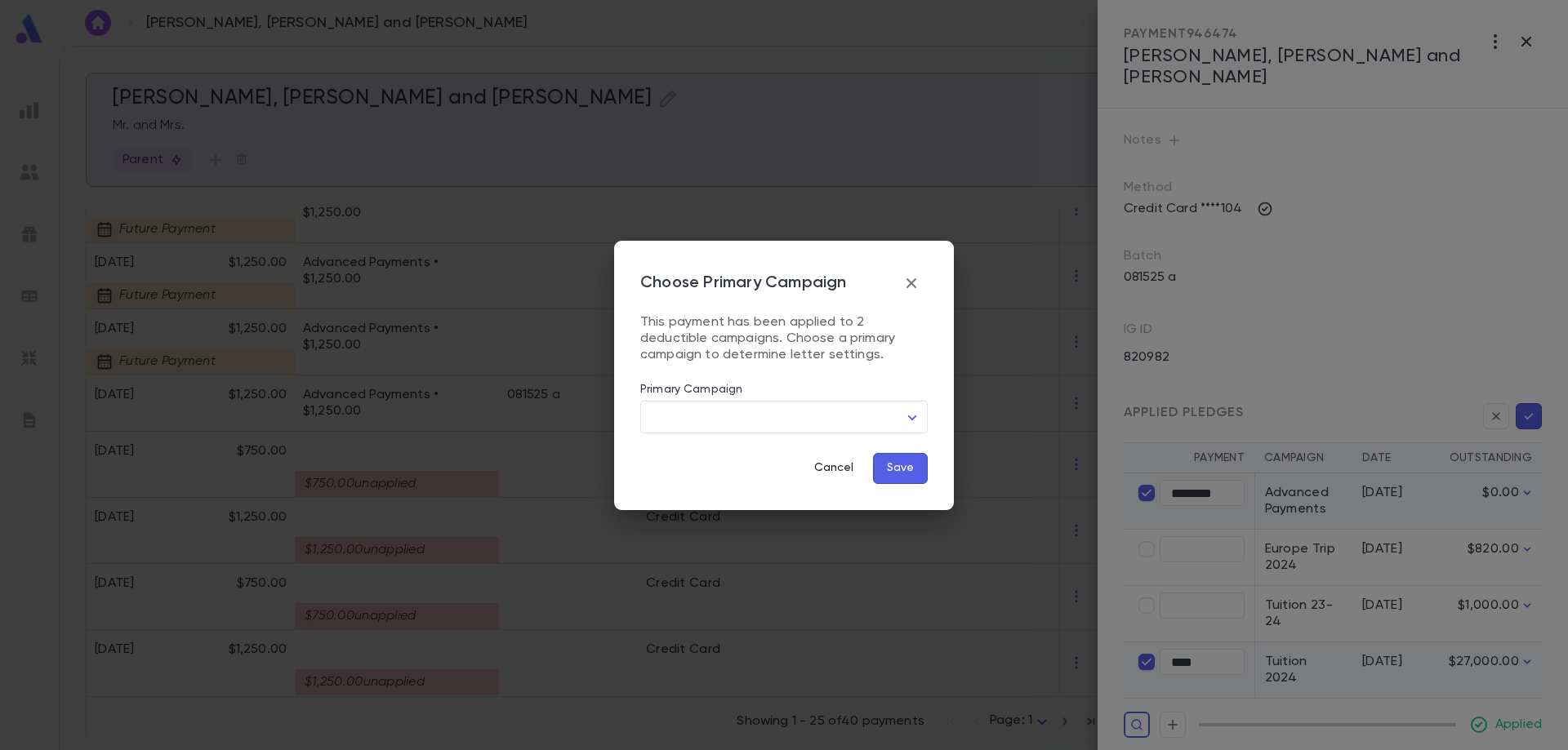
click at [833, 462] on button "Cancel" at bounding box center [834, 469] width 65 height 31
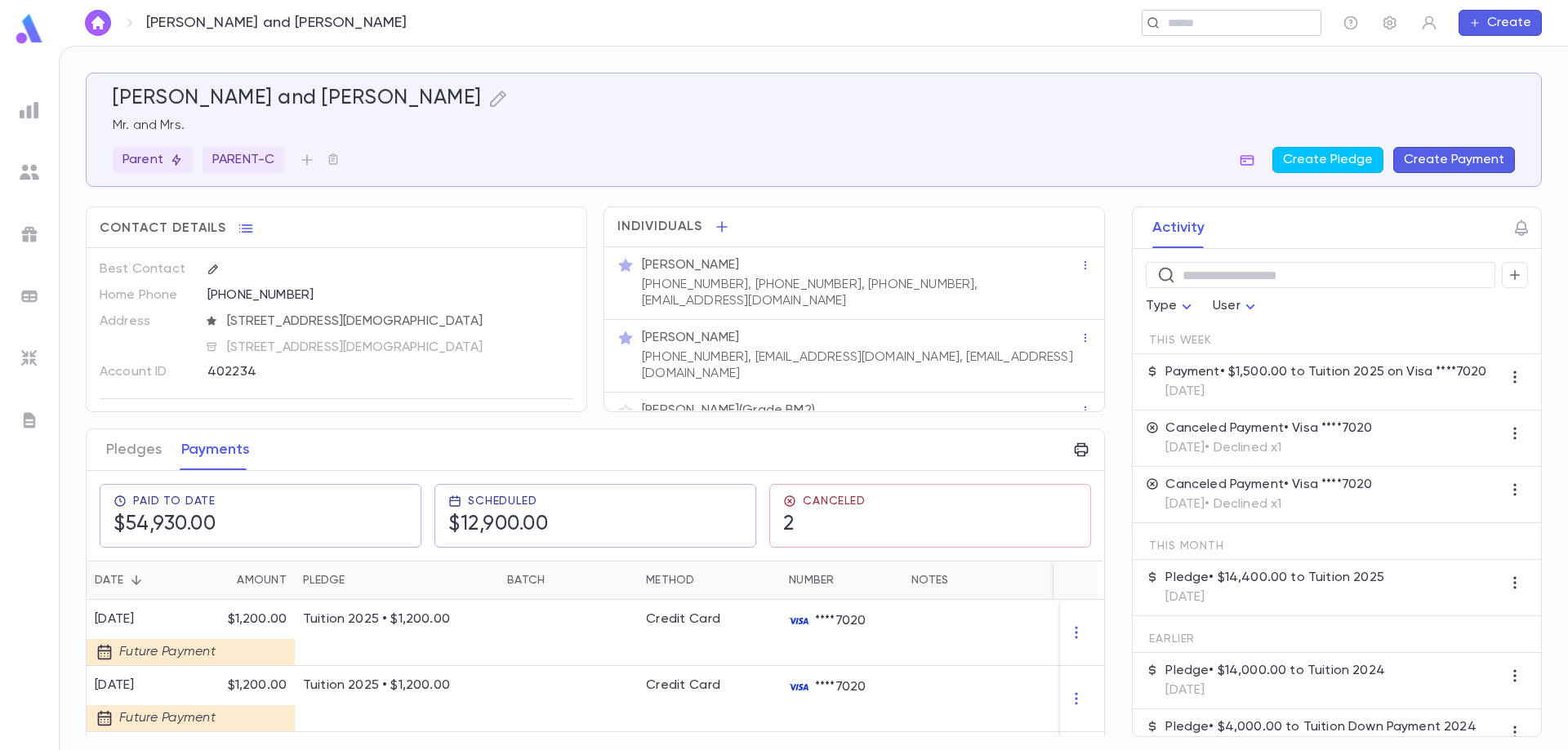
drag, startPoint x: 1232, startPoint y: 3, endPoint x: 1221, endPoint y: 10, distance: 13.0
click at [1230, 3] on div "[PERSON_NAME] and [PERSON_NAME] ​ Create" at bounding box center [813, 22] width 1509 height 45
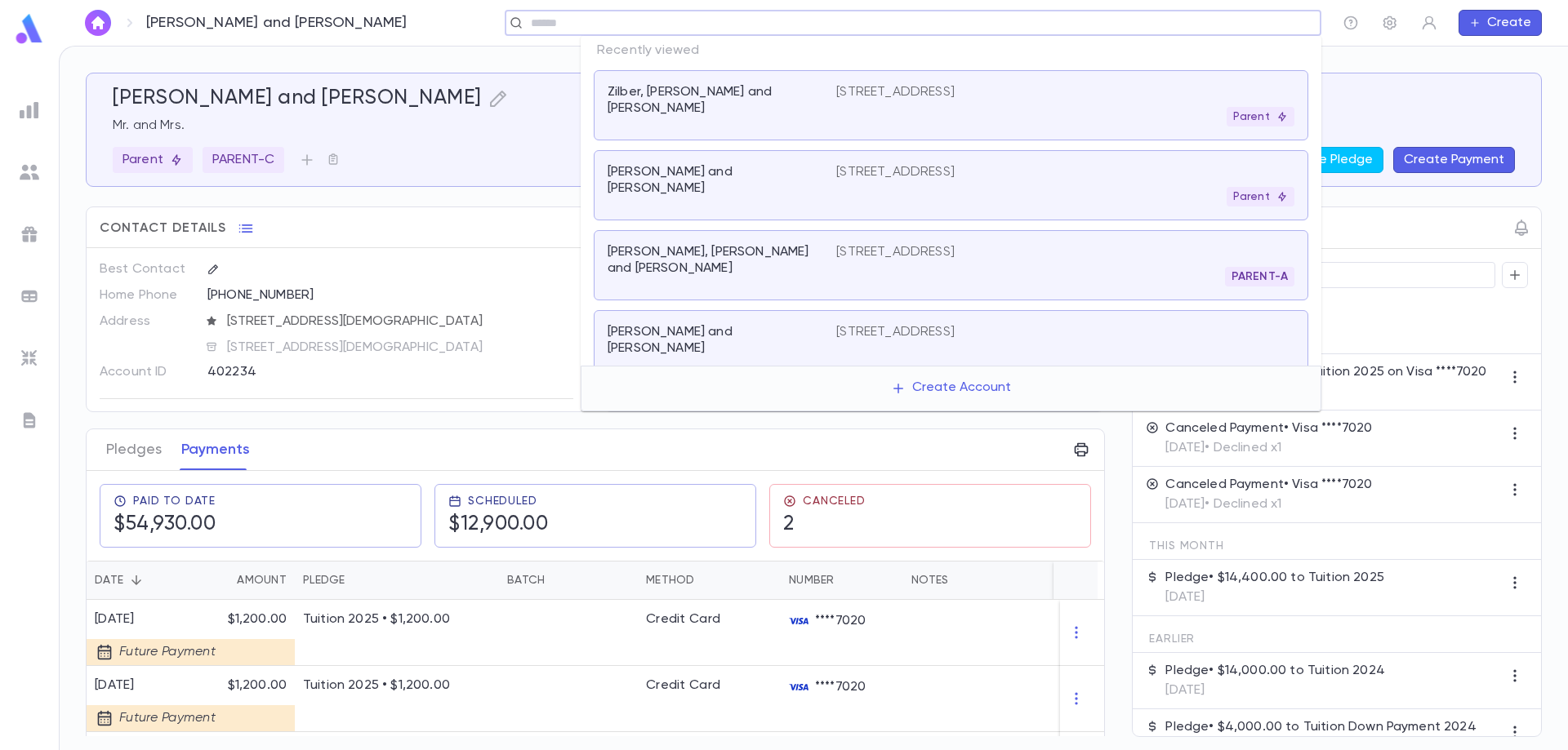
click at [1222, 23] on input "text" at bounding box center [907, 23] width 764 height 15
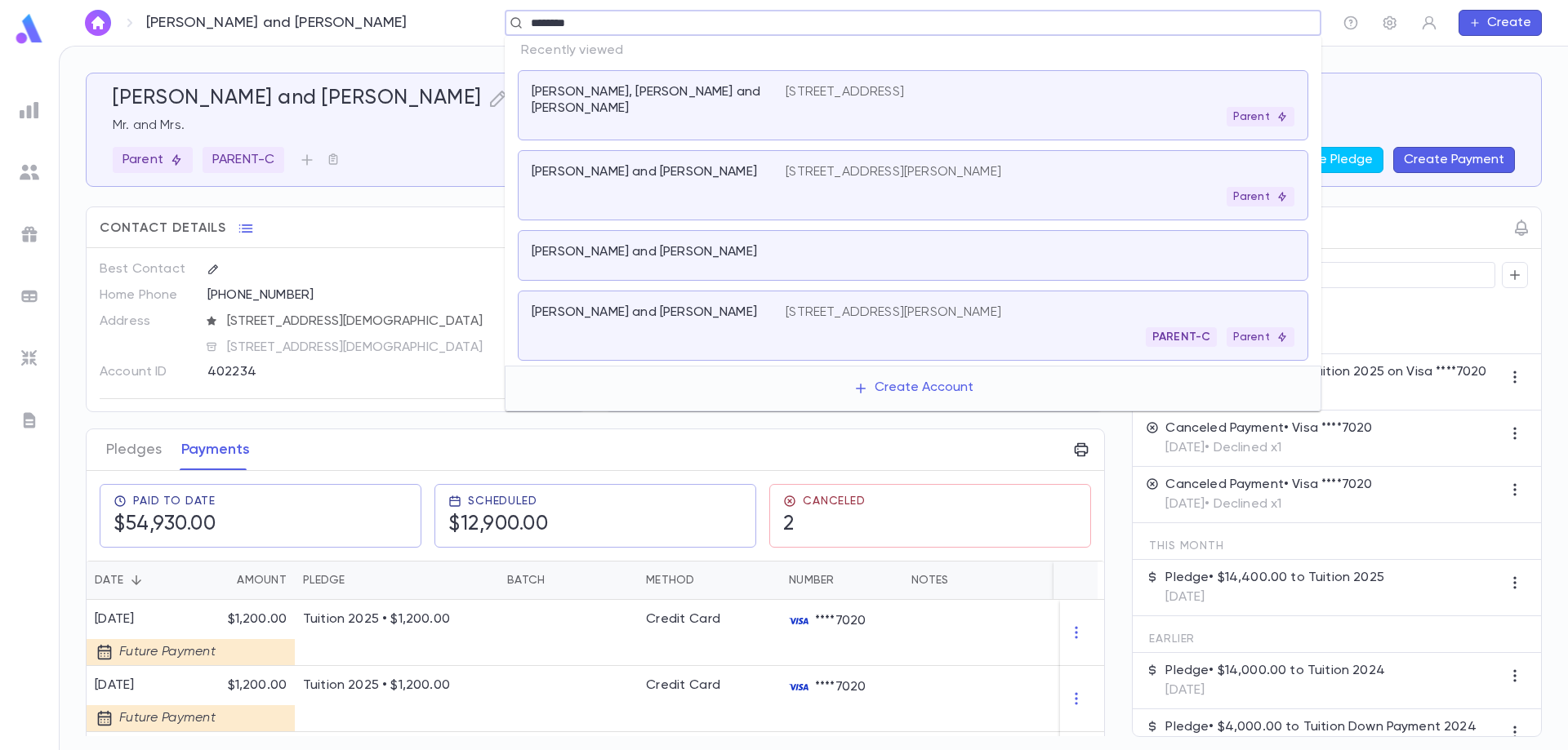
type input "*********"
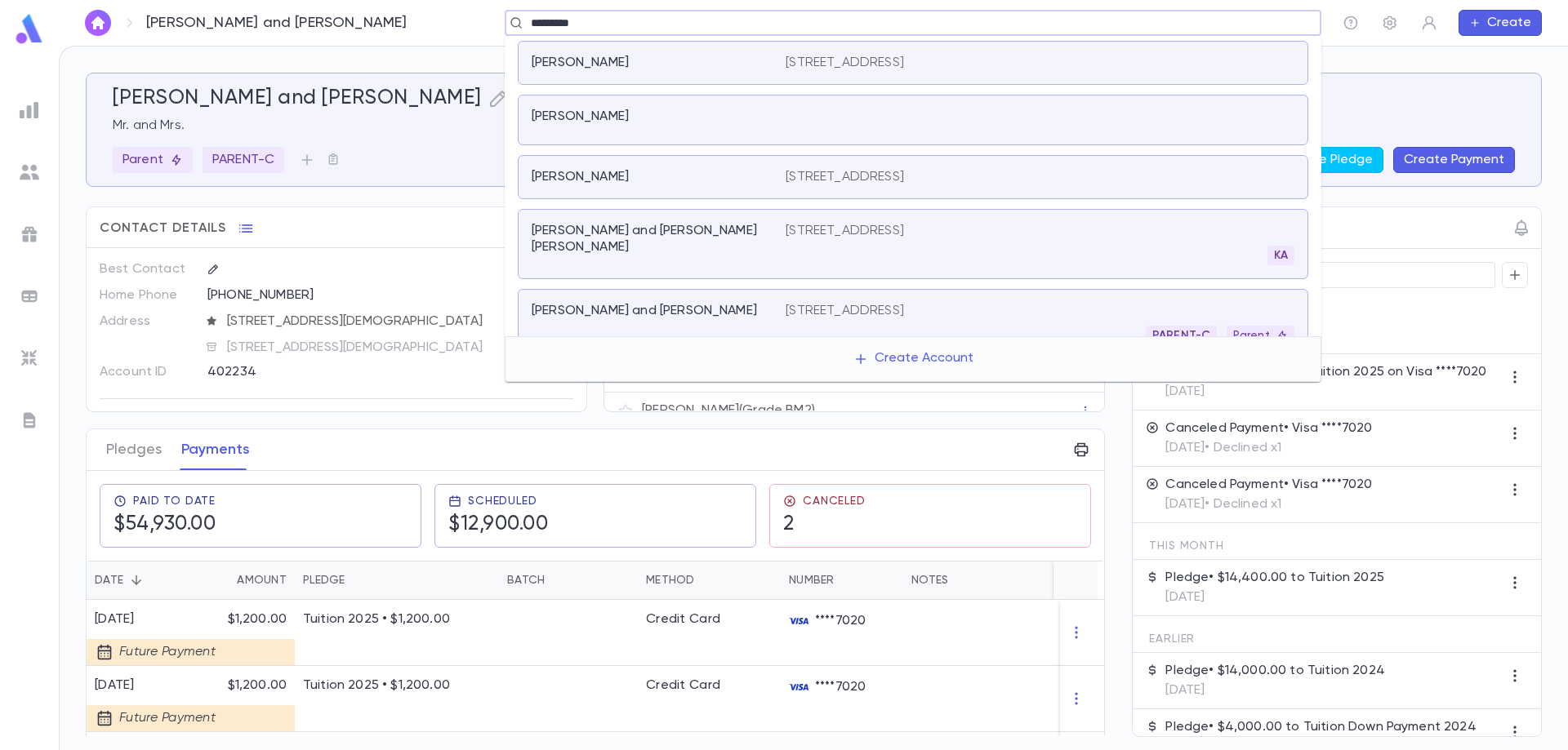
click at [698, 311] on div "[PERSON_NAME] and [PERSON_NAME]" at bounding box center [648, 311] width 234 height 16
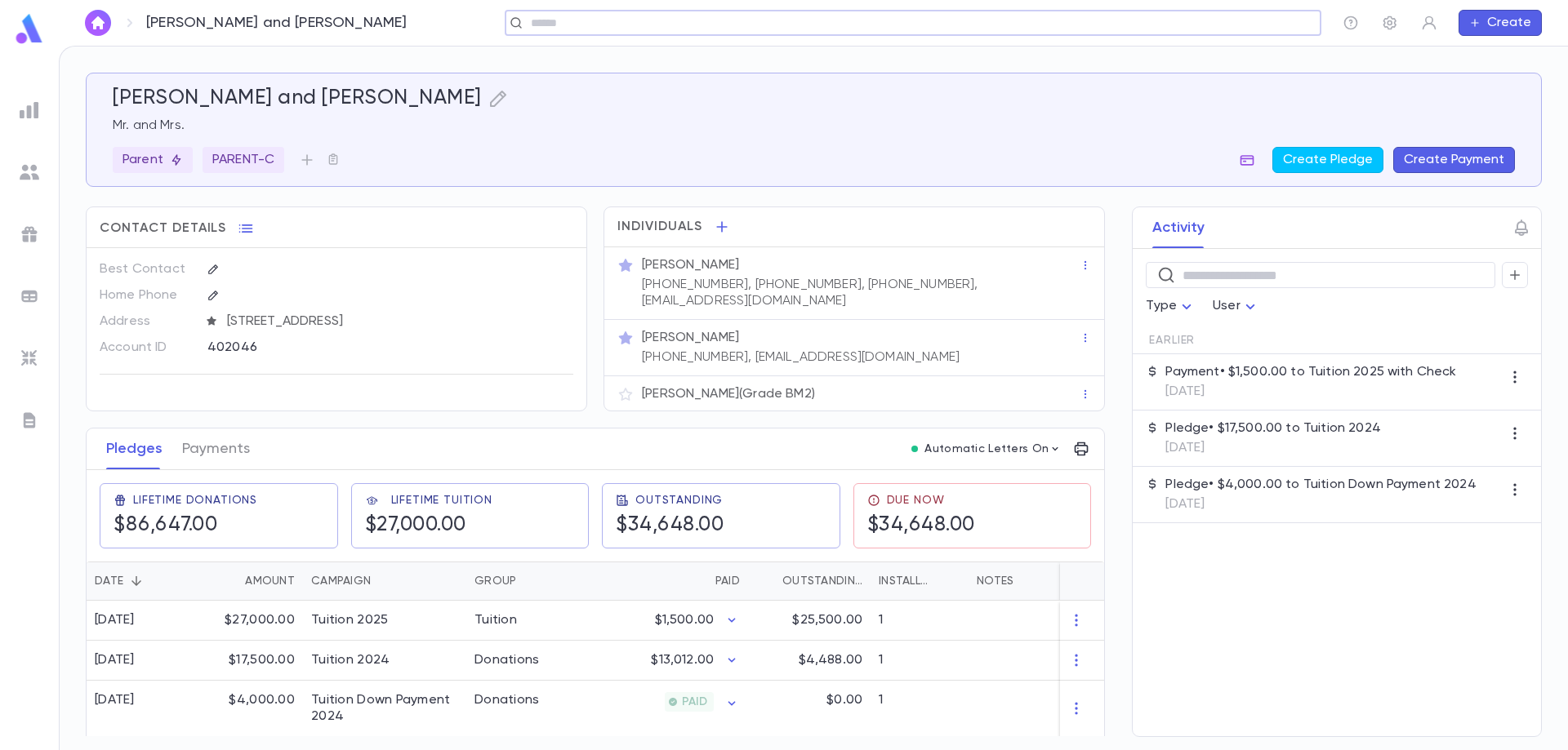
click at [1254, 163] on icon "button" at bounding box center [1247, 160] width 13 height 11
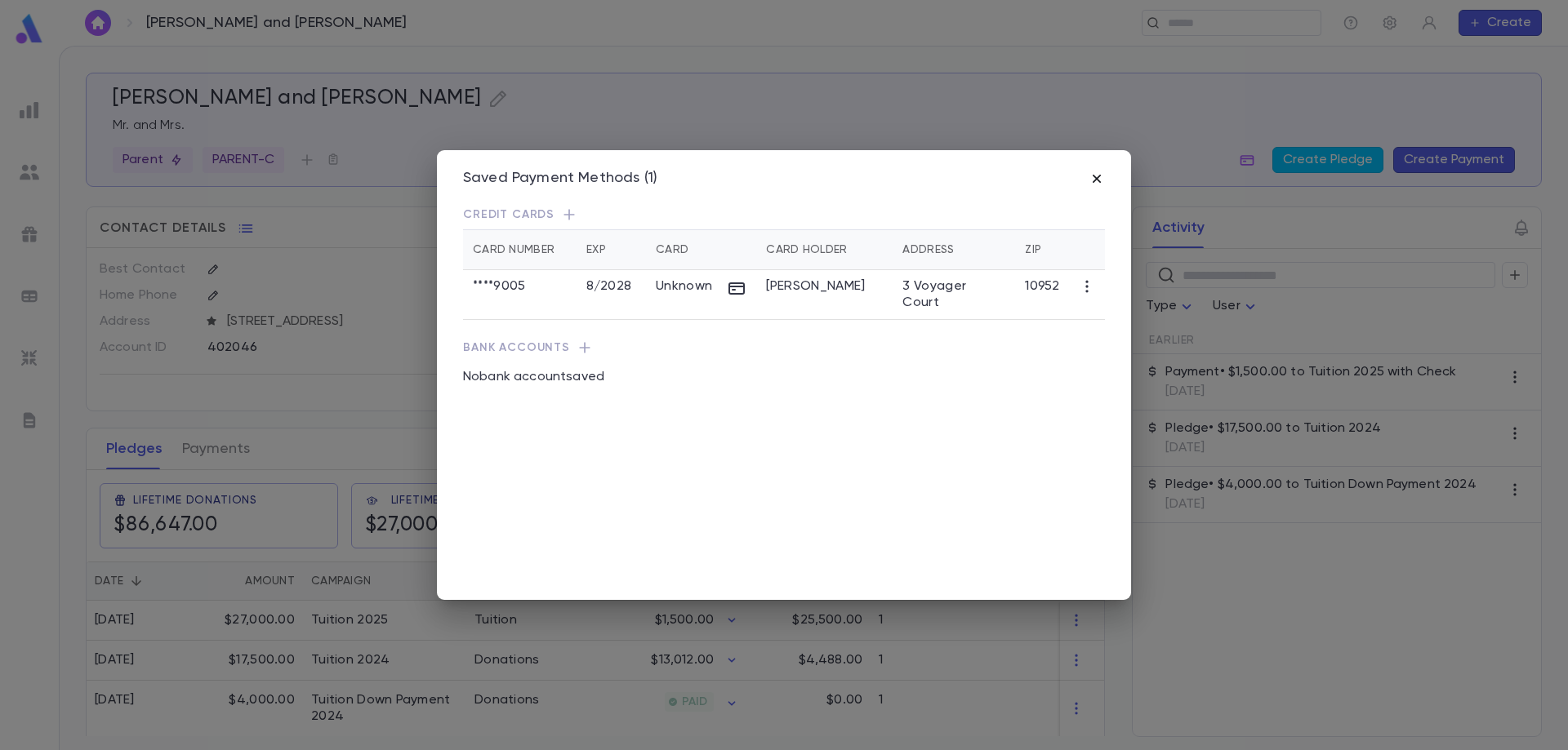
click at [1094, 179] on icon "button" at bounding box center [1096, 178] width 16 height 16
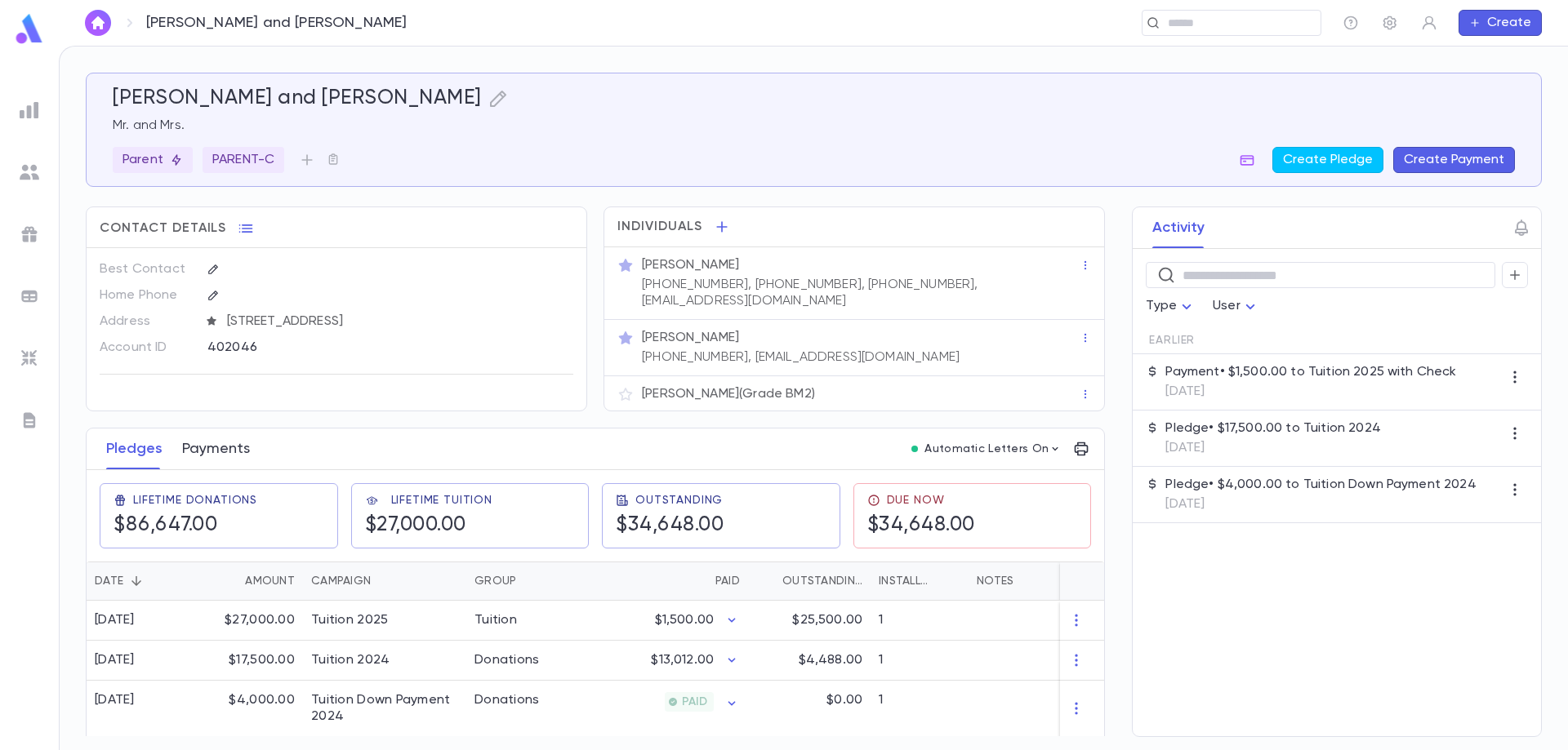
click at [228, 447] on button "Payments" at bounding box center [216, 449] width 67 height 40
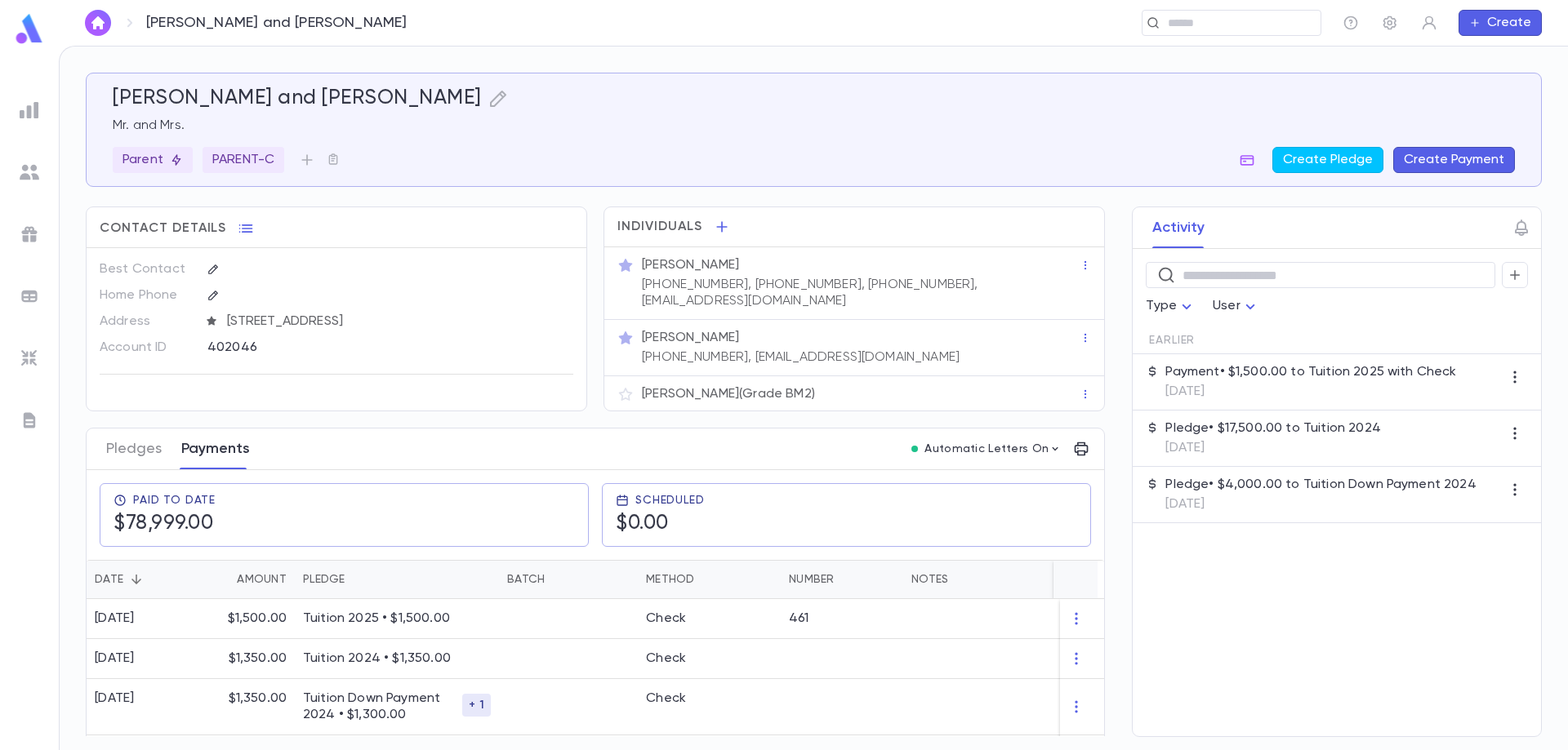
click at [230, 444] on button "Payments" at bounding box center [215, 449] width 68 height 40
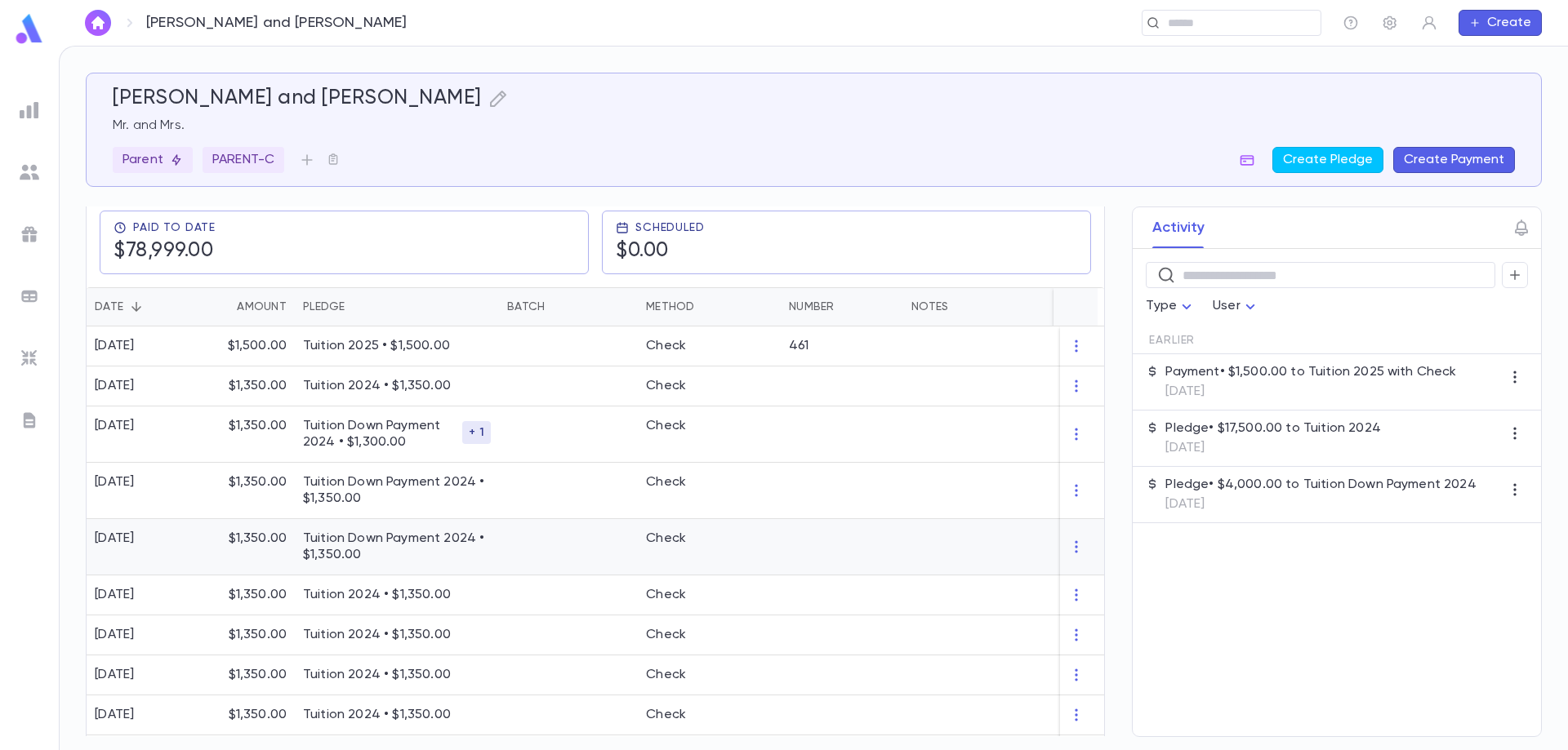
scroll to position [245, 0]
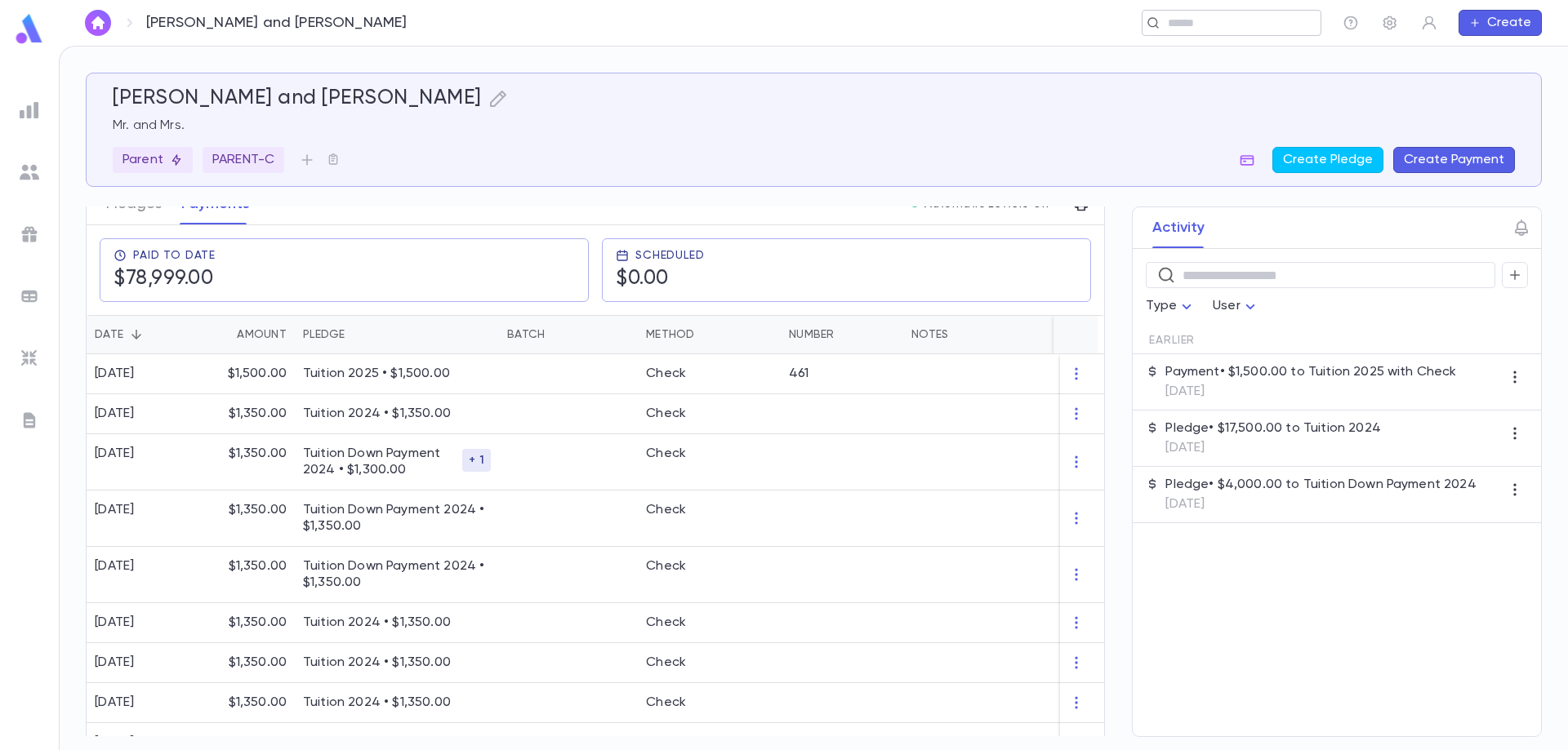
click at [1189, 25] on input "text" at bounding box center [1225, 23] width 126 height 15
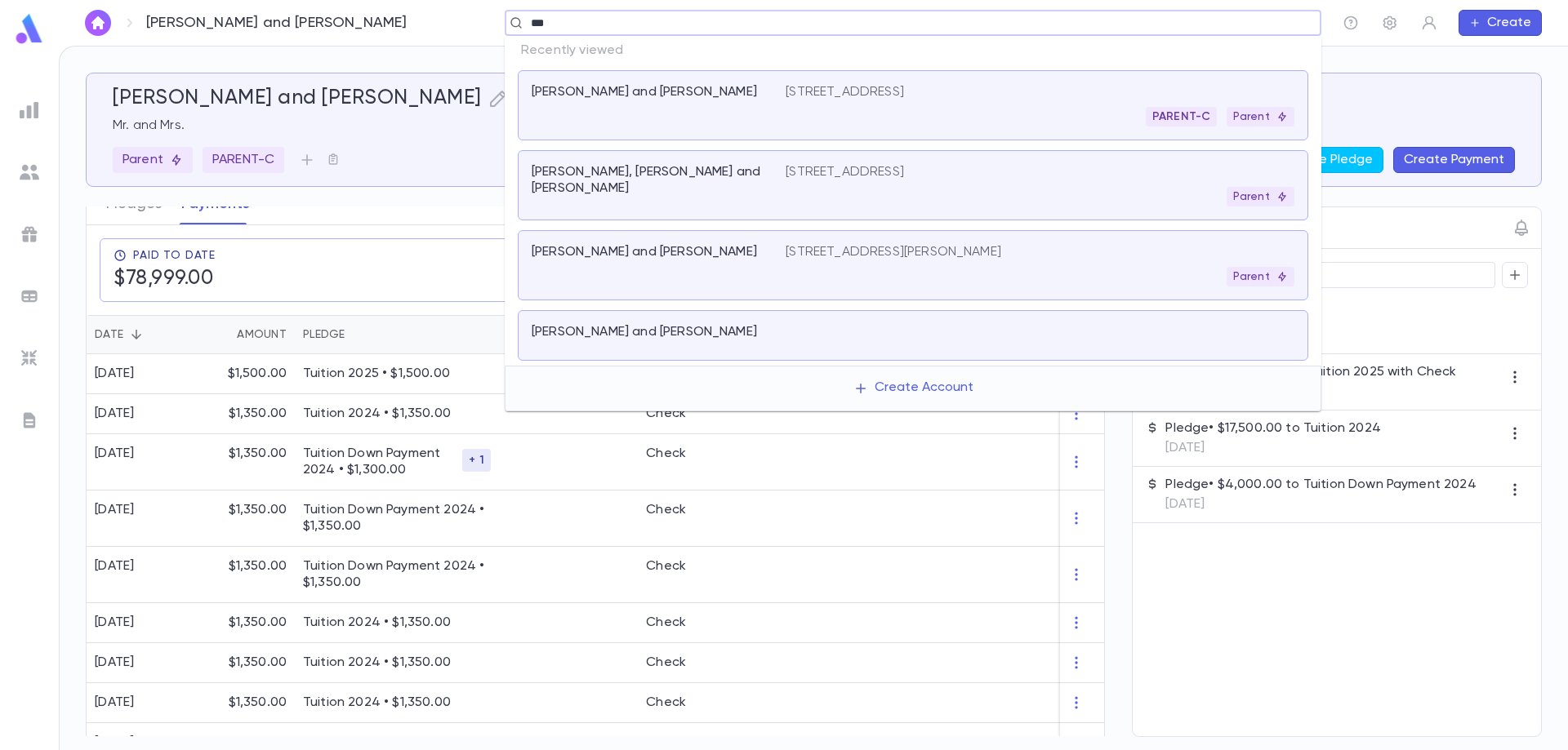
type input "****"
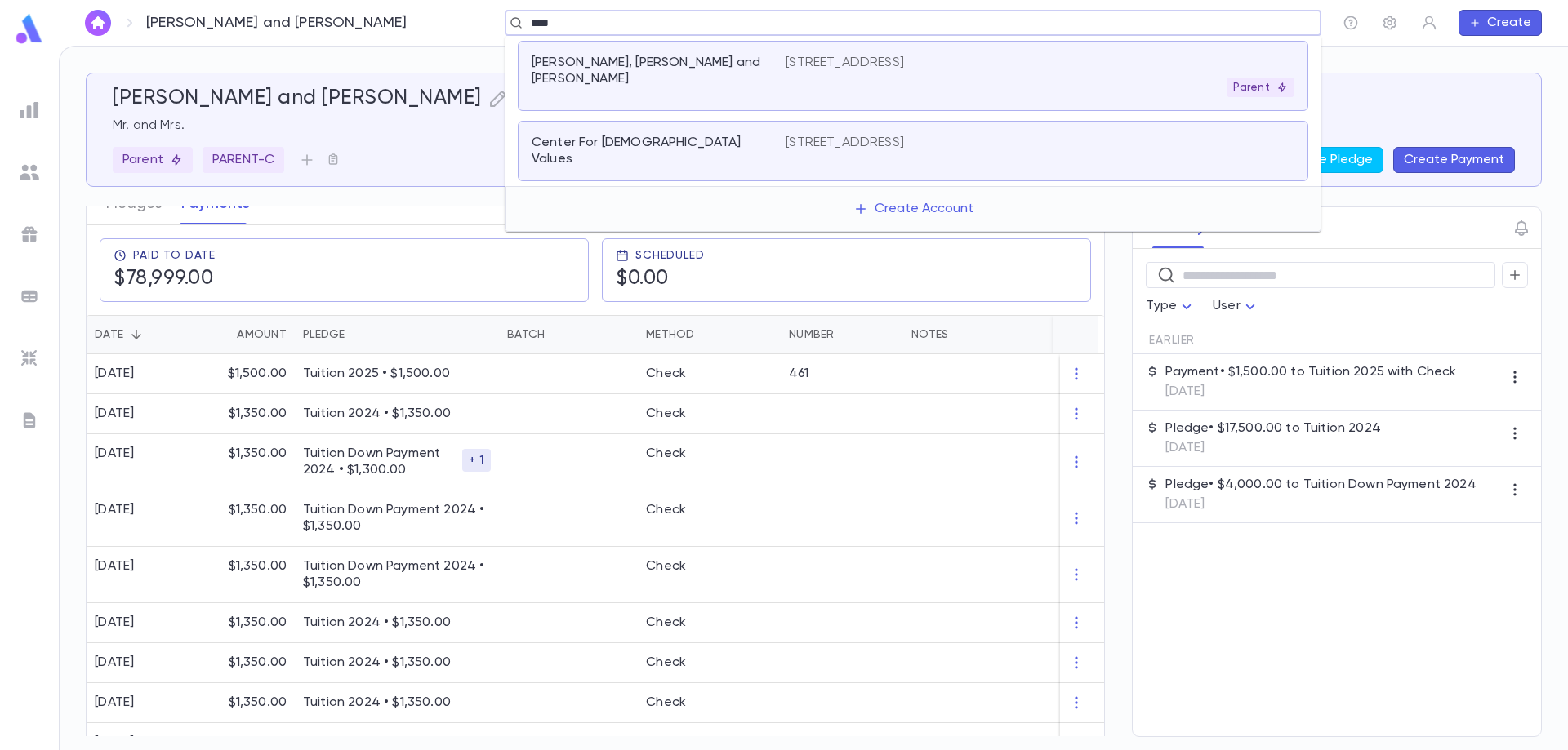
click at [862, 88] on div "Parent" at bounding box center [1040, 88] width 509 height 19
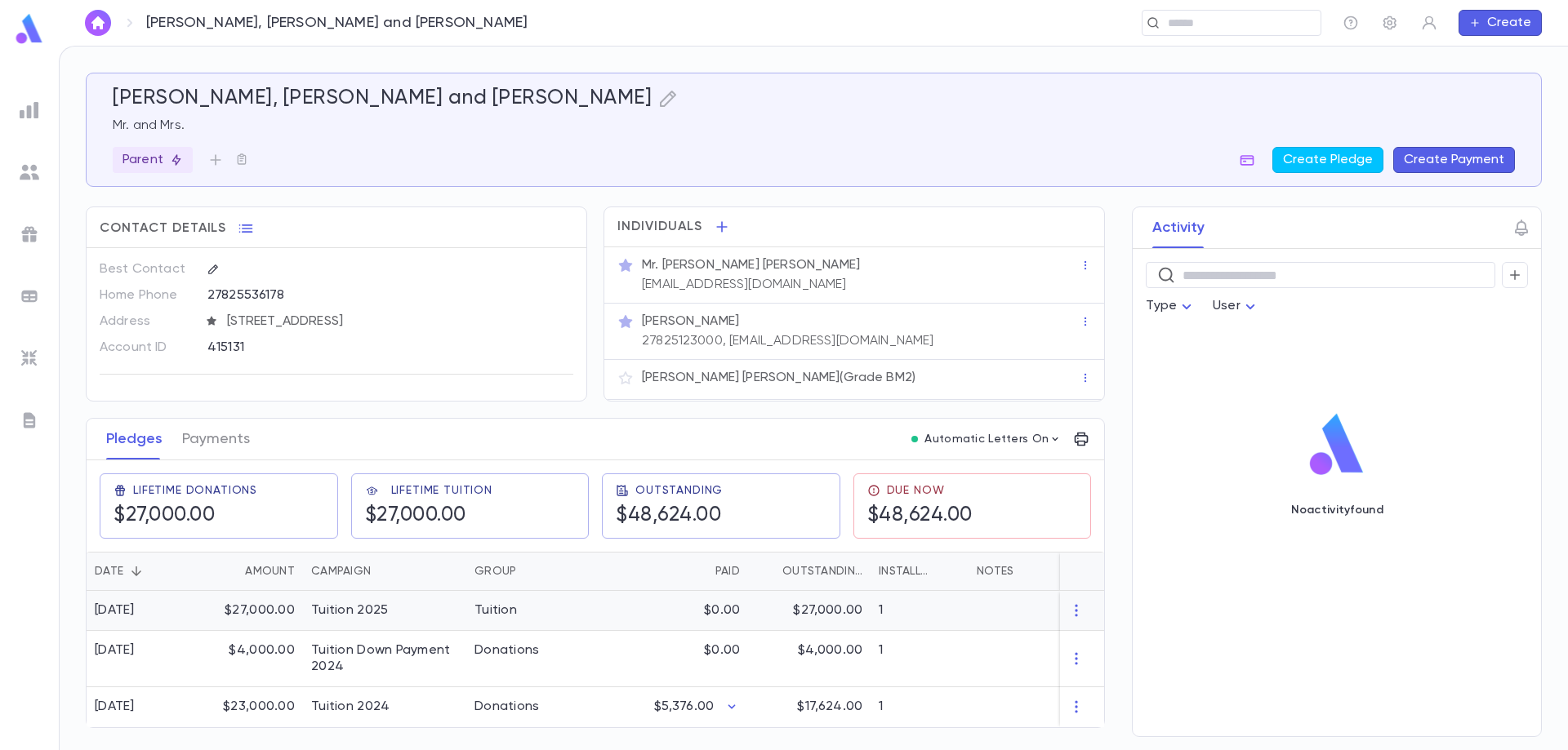
click at [361, 618] on div "Tuition 2025" at bounding box center [350, 610] width 77 height 16
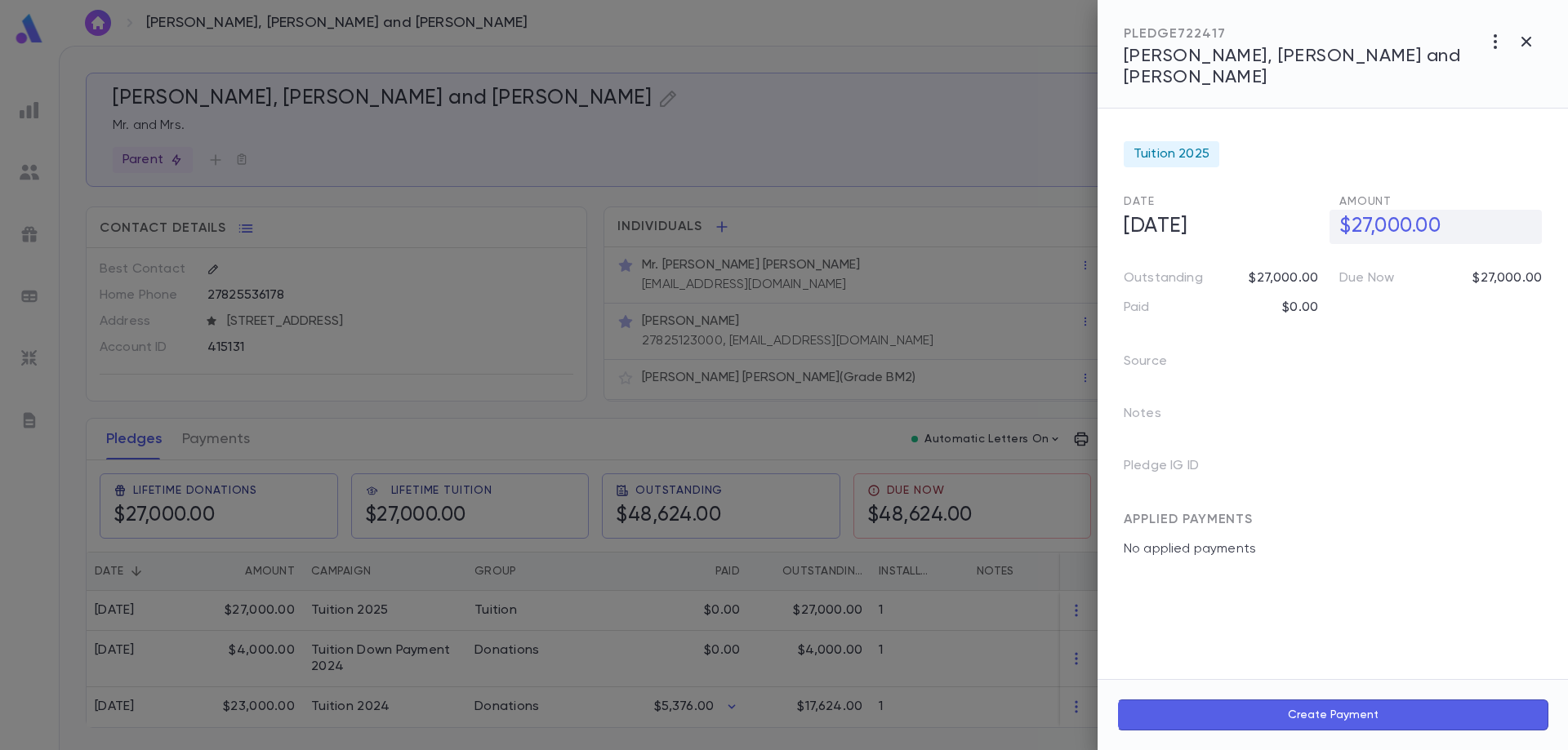
click at [1403, 210] on h5 "$27,000.00" at bounding box center [1435, 227] width 212 height 35
click at [1401, 211] on input "**********" at bounding box center [1440, 226] width 202 height 32
type input "**********"
click at [203, 635] on div at bounding box center [784, 375] width 1568 height 750
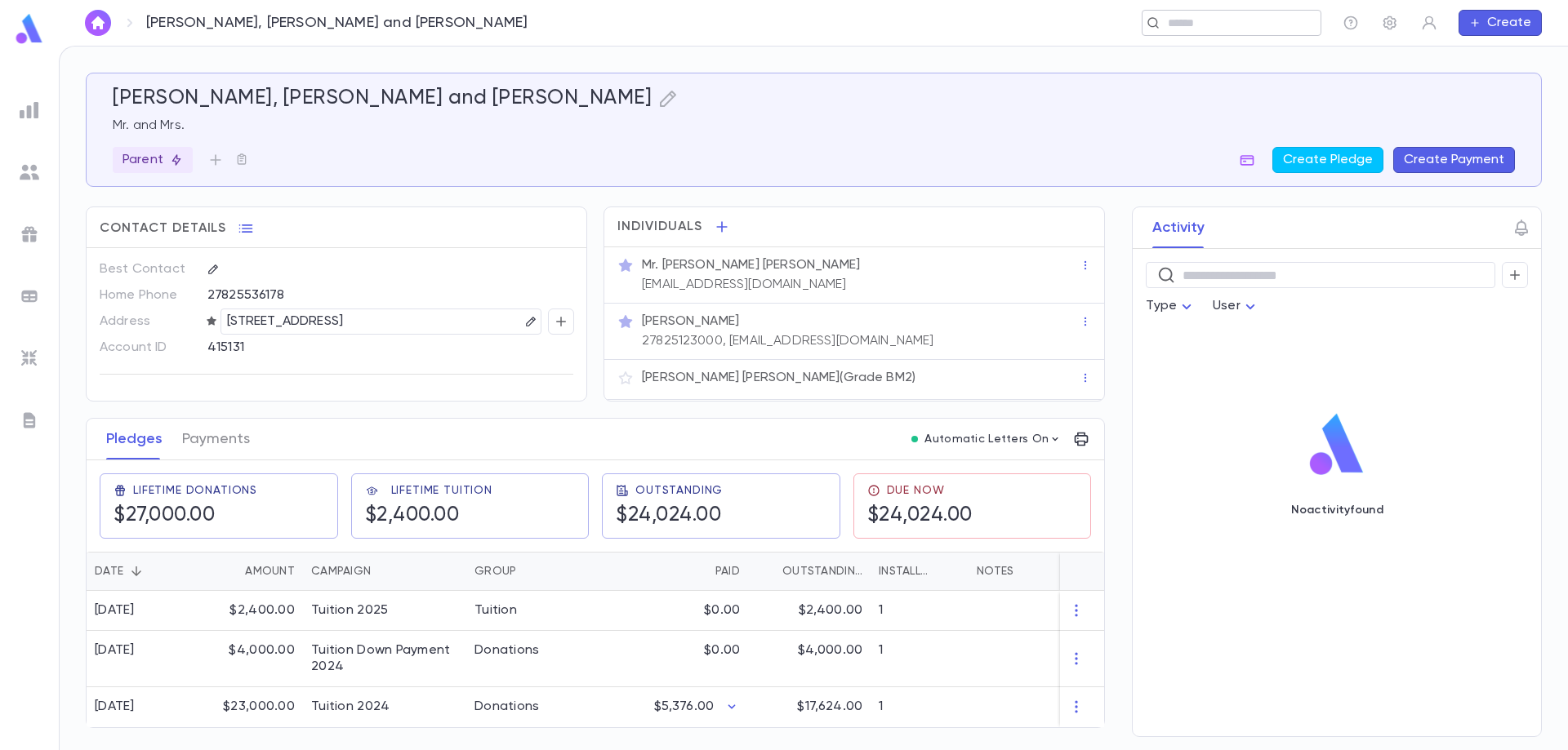
click at [1221, 30] on input "text" at bounding box center [1225, 23] width 126 height 15
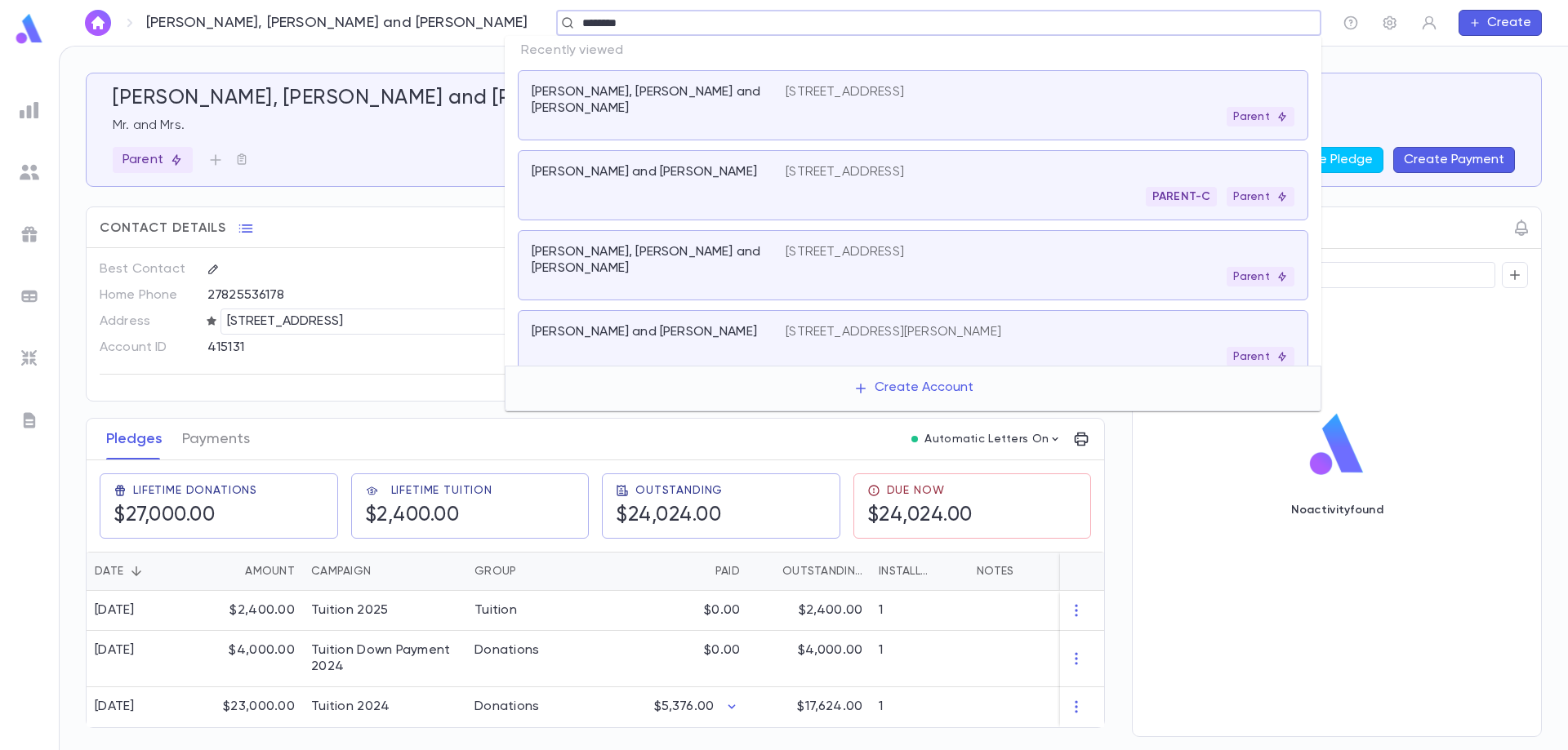
type input "*******"
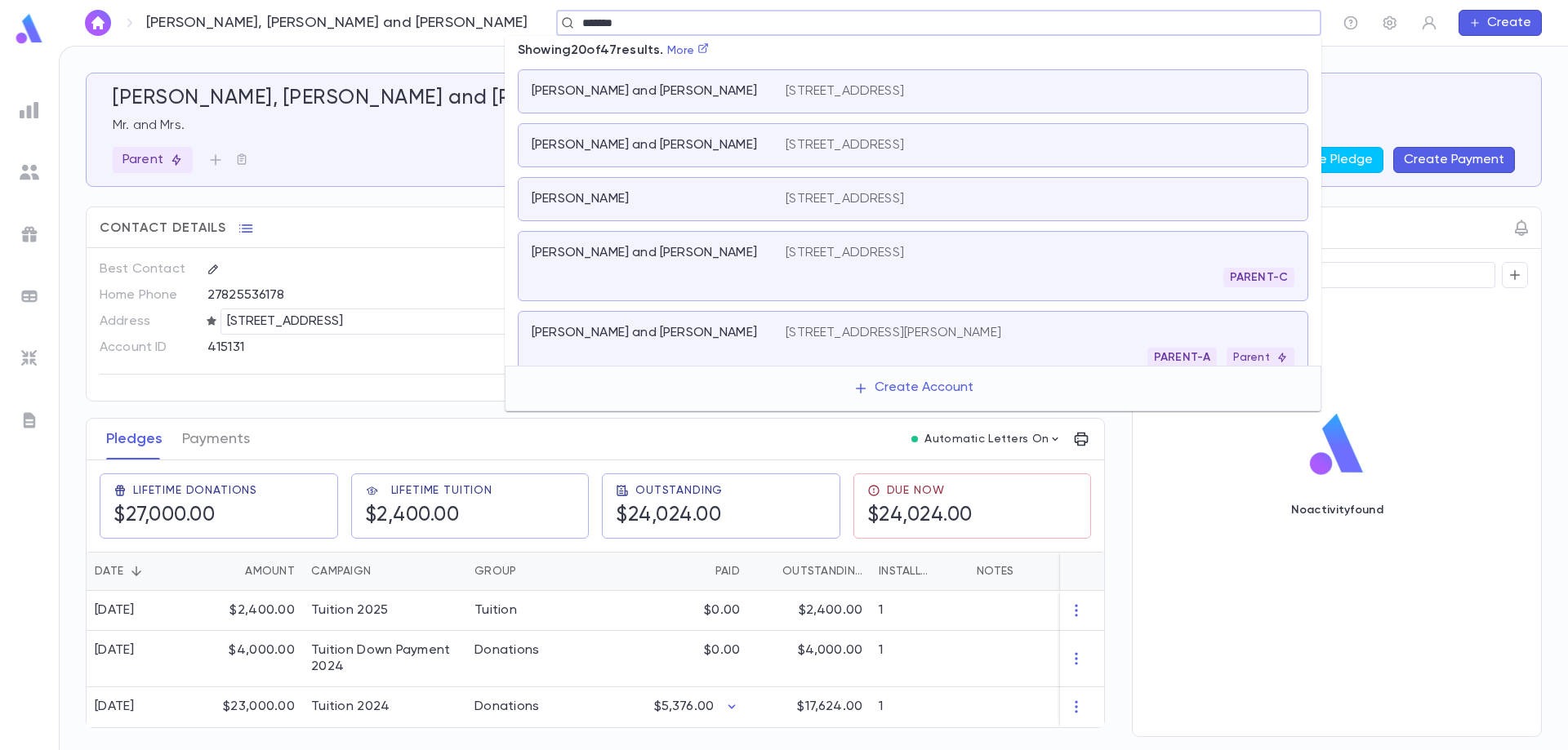
scroll to position [653, 0]
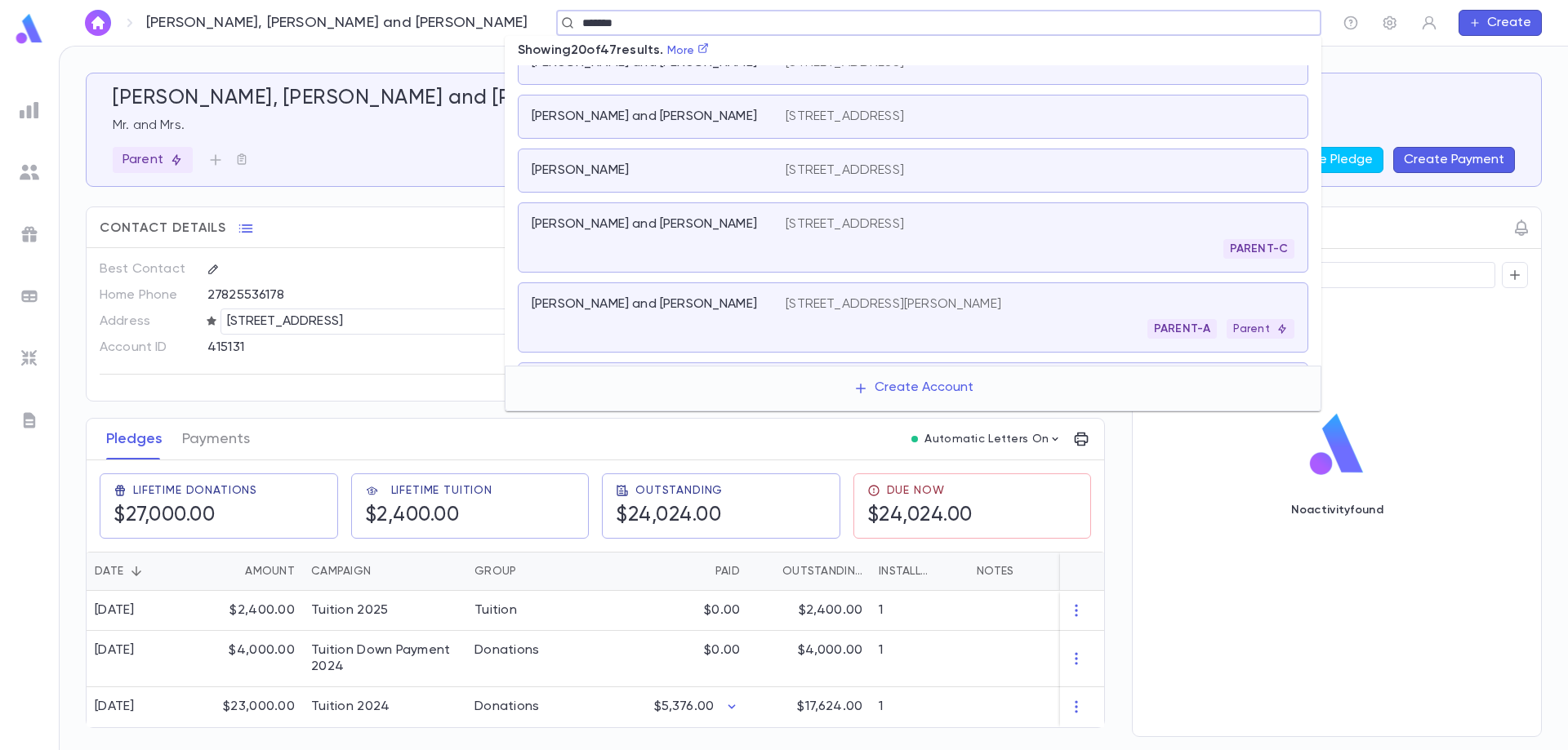
click at [875, 290] on div "[PERSON_NAME] and [PERSON_NAME] [STREET_ADDRESS][PERSON_NAME] PARENT-A Parent" at bounding box center [913, 317] width 791 height 70
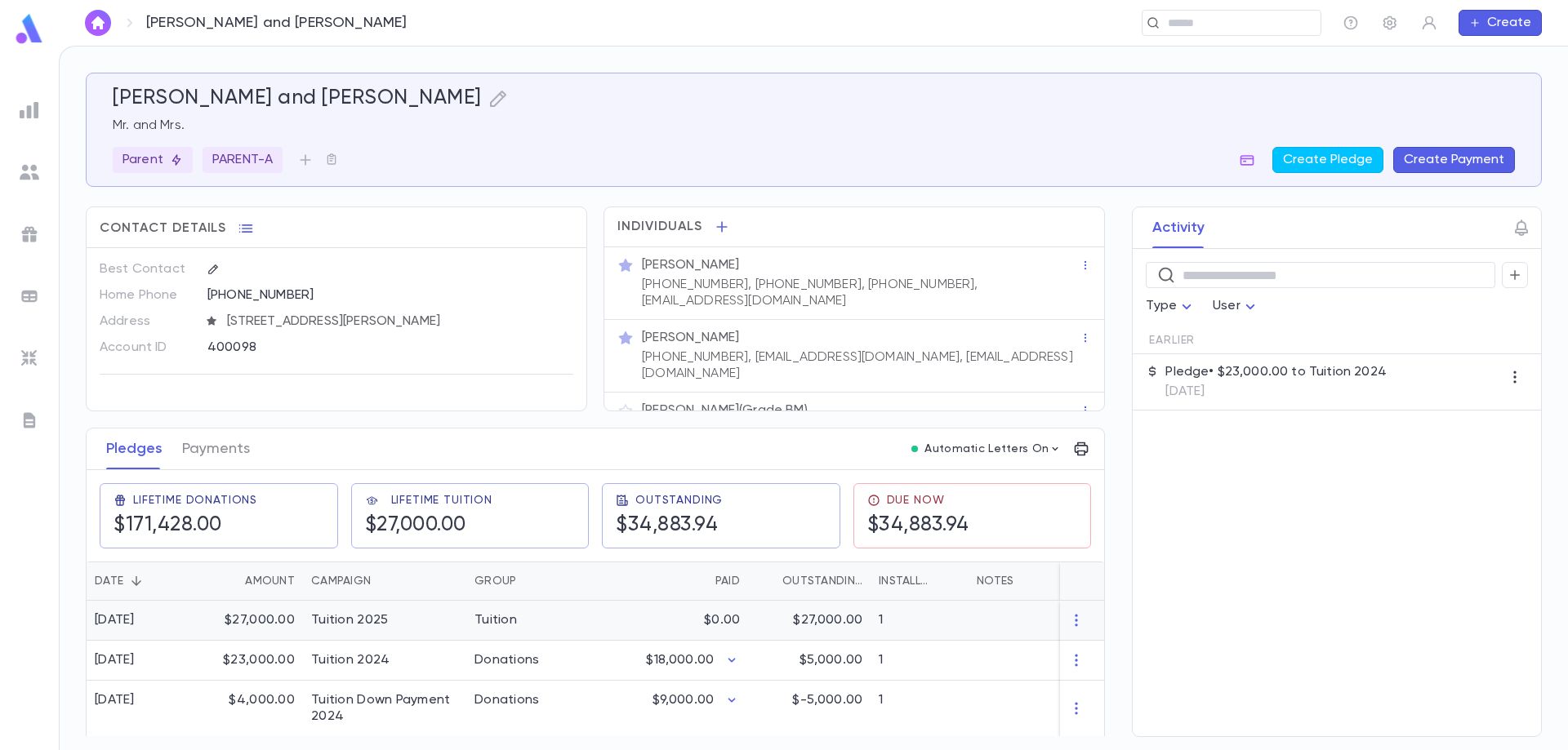
click at [377, 624] on div "Tuition 2025" at bounding box center [350, 620] width 77 height 16
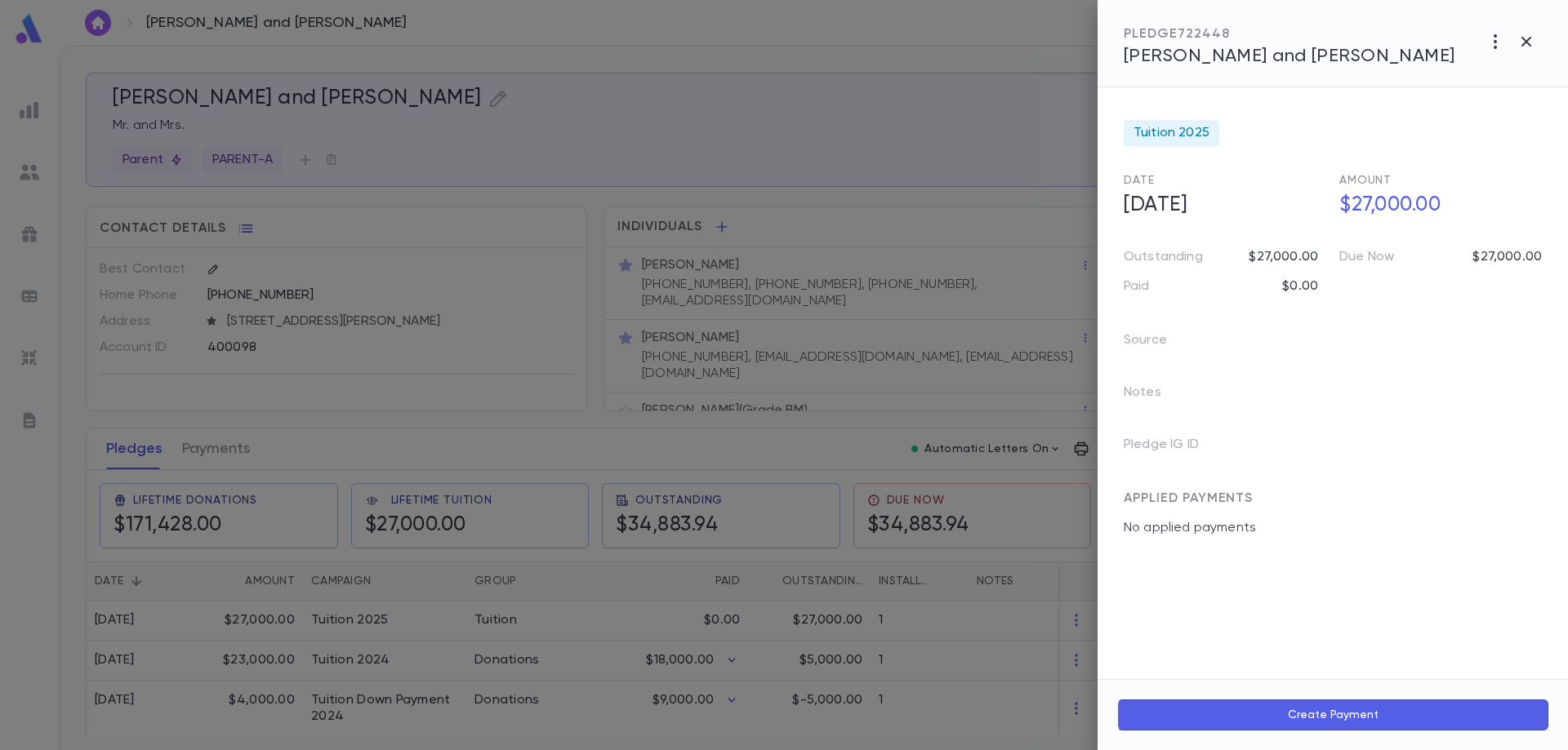
click at [1271, 57] on span "[PERSON_NAME] and [PERSON_NAME]" at bounding box center [1290, 56] width 331 height 18
click at [878, 84] on div at bounding box center [784, 375] width 1568 height 750
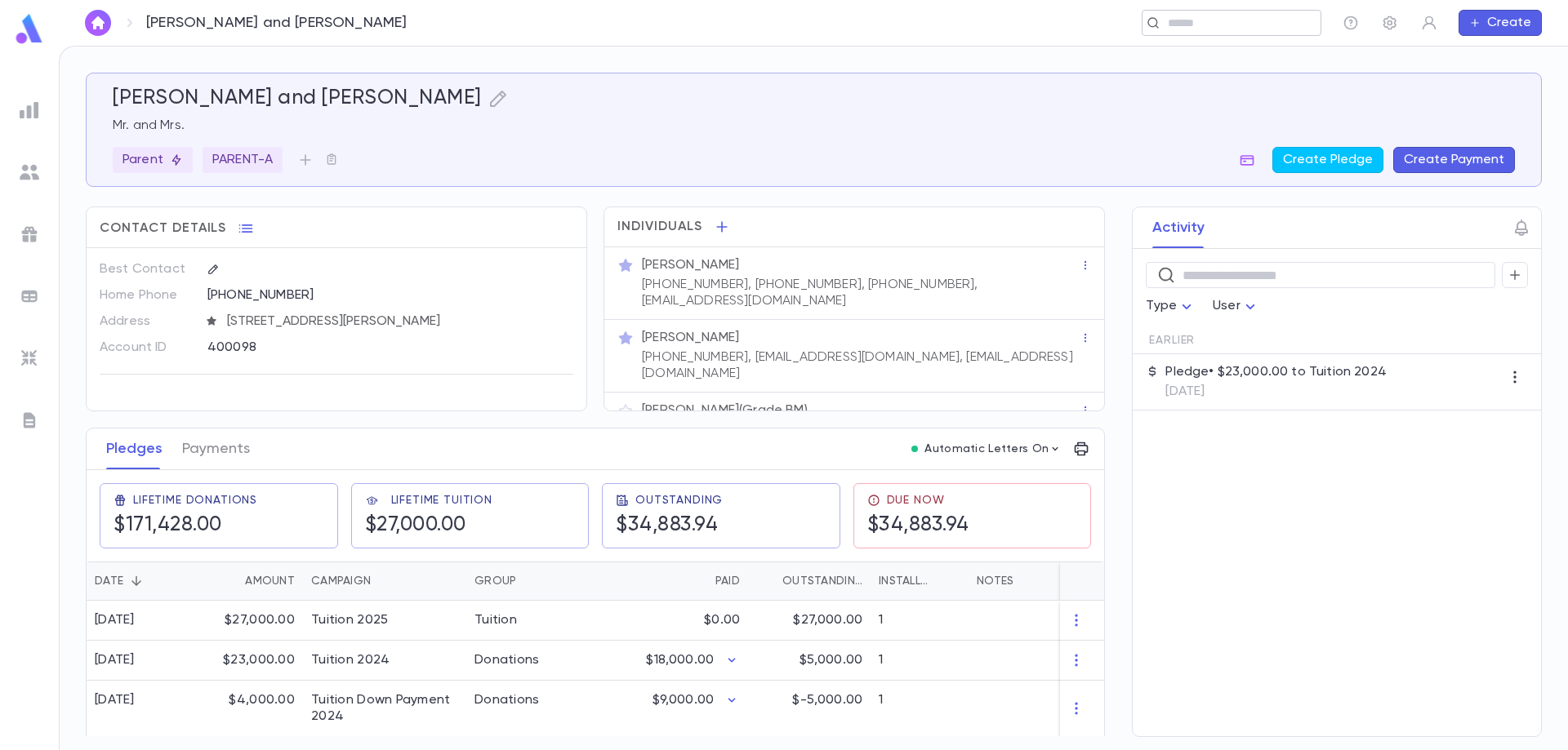
click at [1185, 35] on div "​" at bounding box center [1231, 22] width 180 height 26
type input "*********"
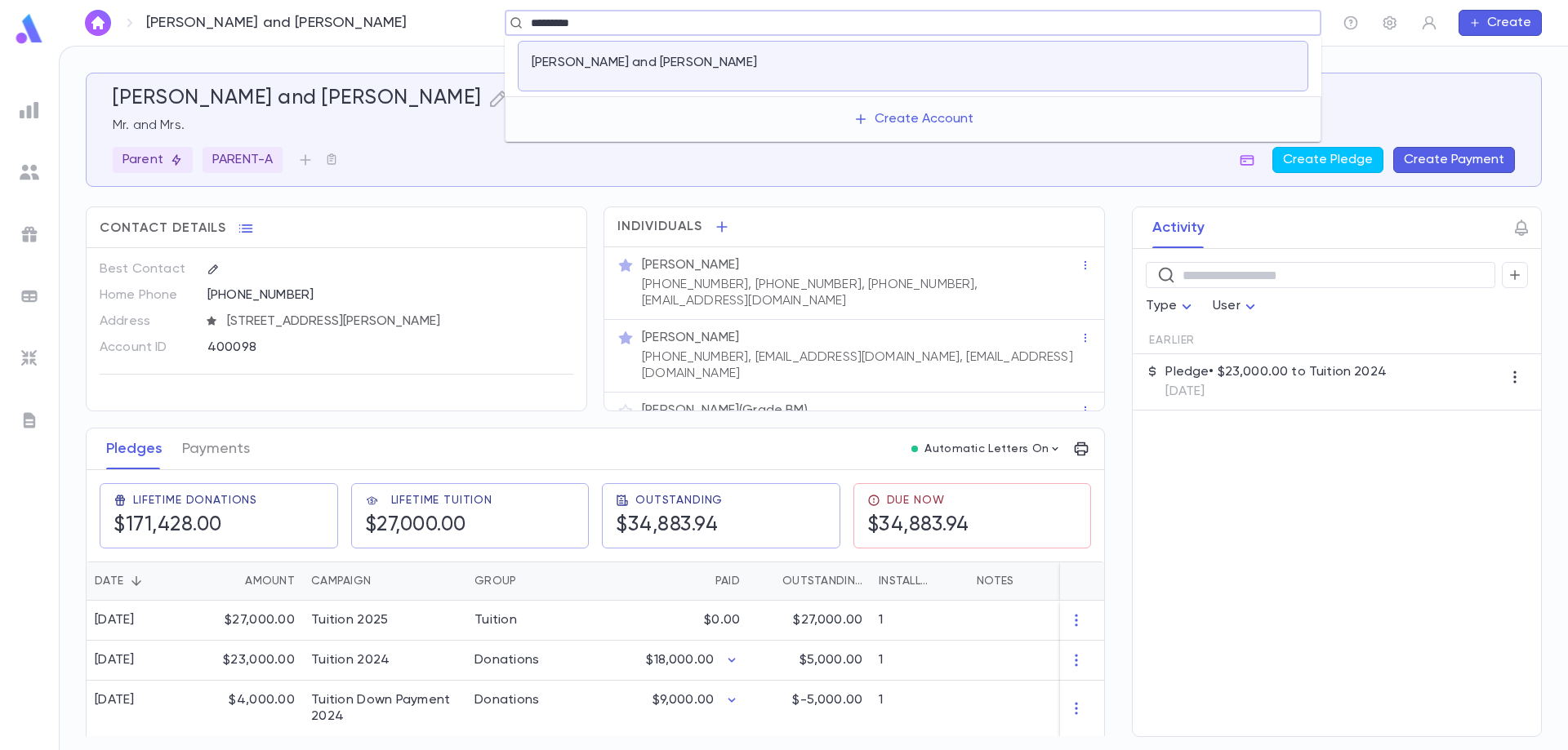
click at [846, 69] on div at bounding box center [1040, 66] width 509 height 23
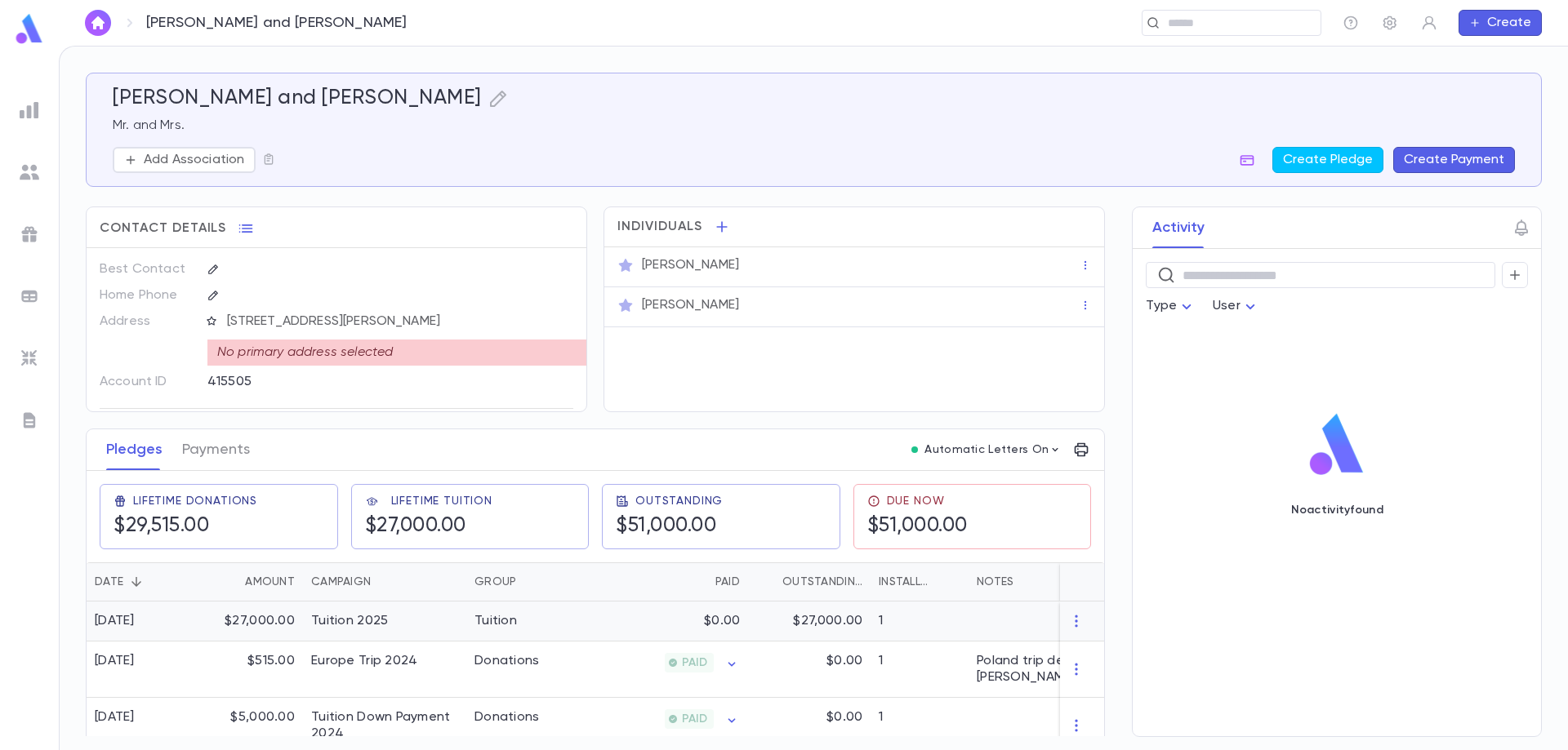
click at [364, 621] on div "Tuition 2025" at bounding box center [350, 621] width 77 height 16
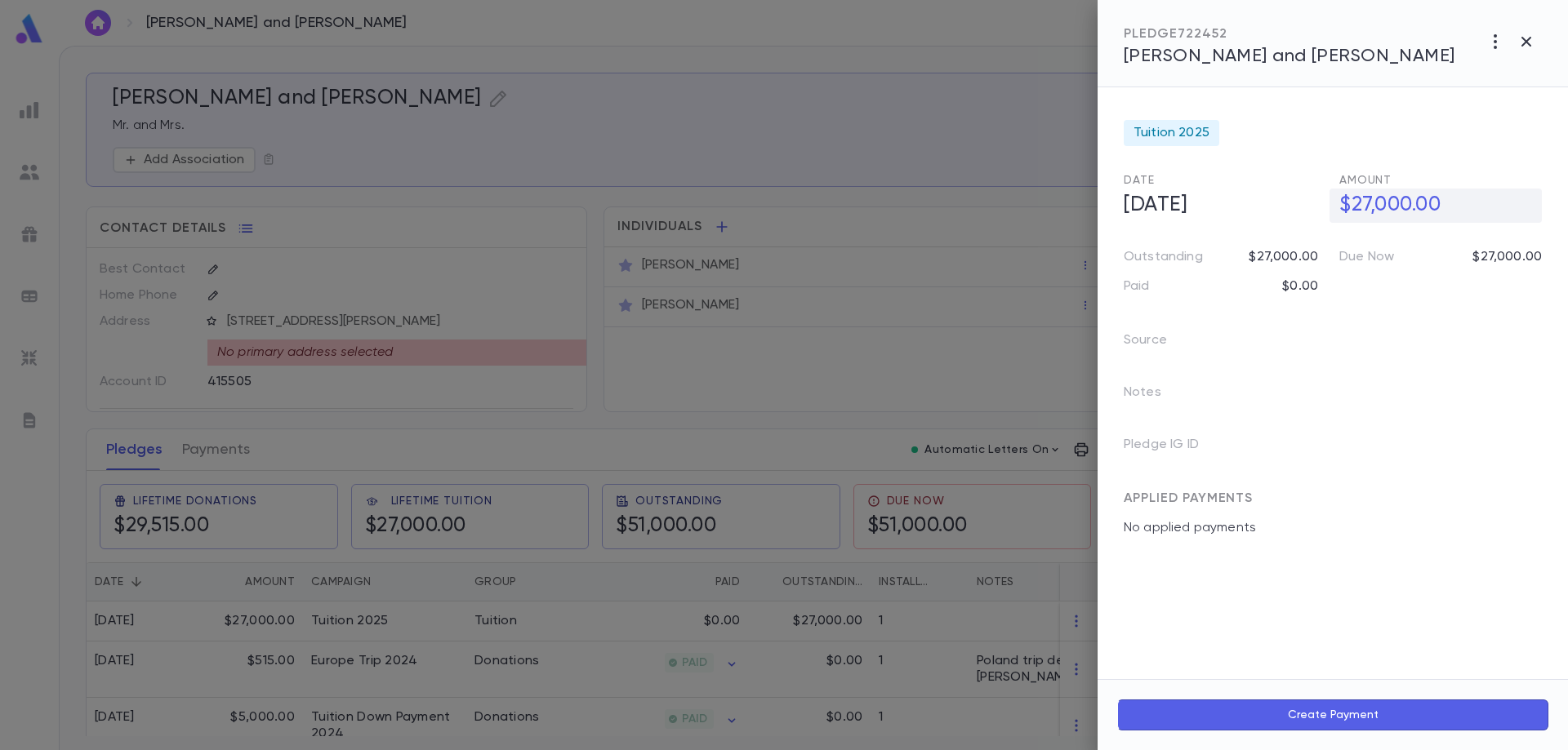
click at [1413, 206] on h5 "$27,000.00" at bounding box center [1435, 206] width 212 height 35
click at [1363, 218] on input "**********" at bounding box center [1440, 205] width 202 height 32
type input "**********"
click at [413, 625] on div at bounding box center [784, 375] width 1568 height 750
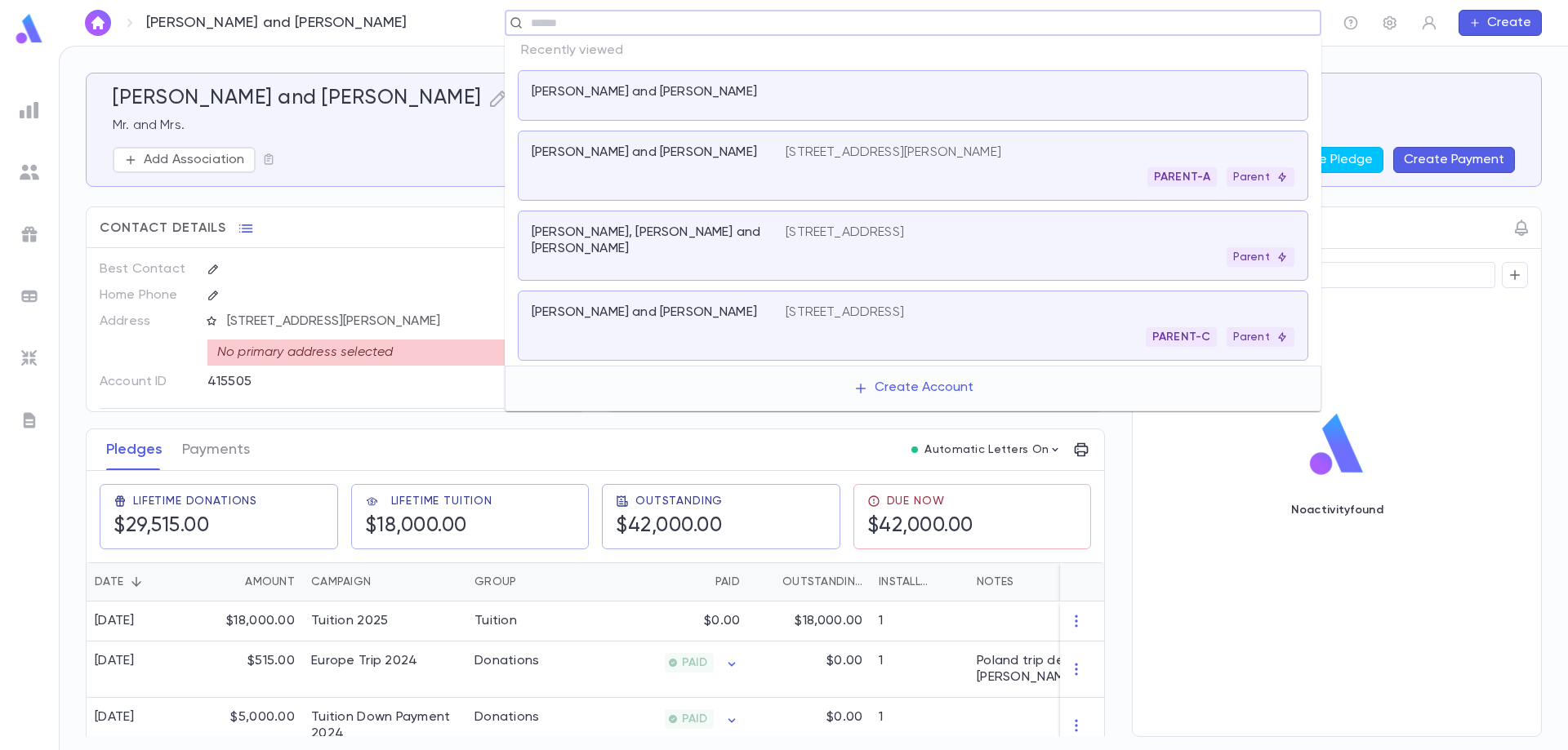
click at [1209, 24] on input "text" at bounding box center [907, 23] width 764 height 15
type input "*********"
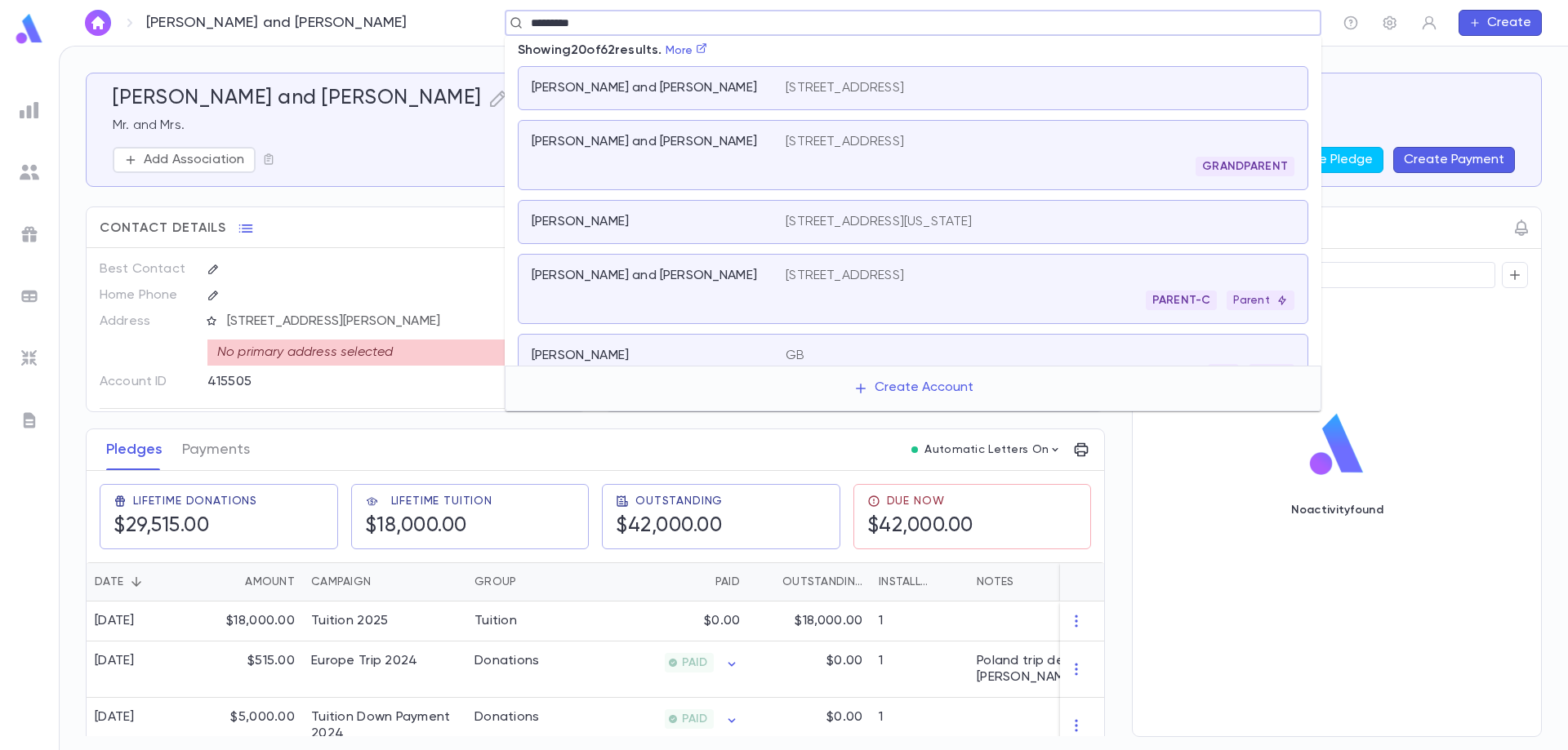
scroll to position [571, 0]
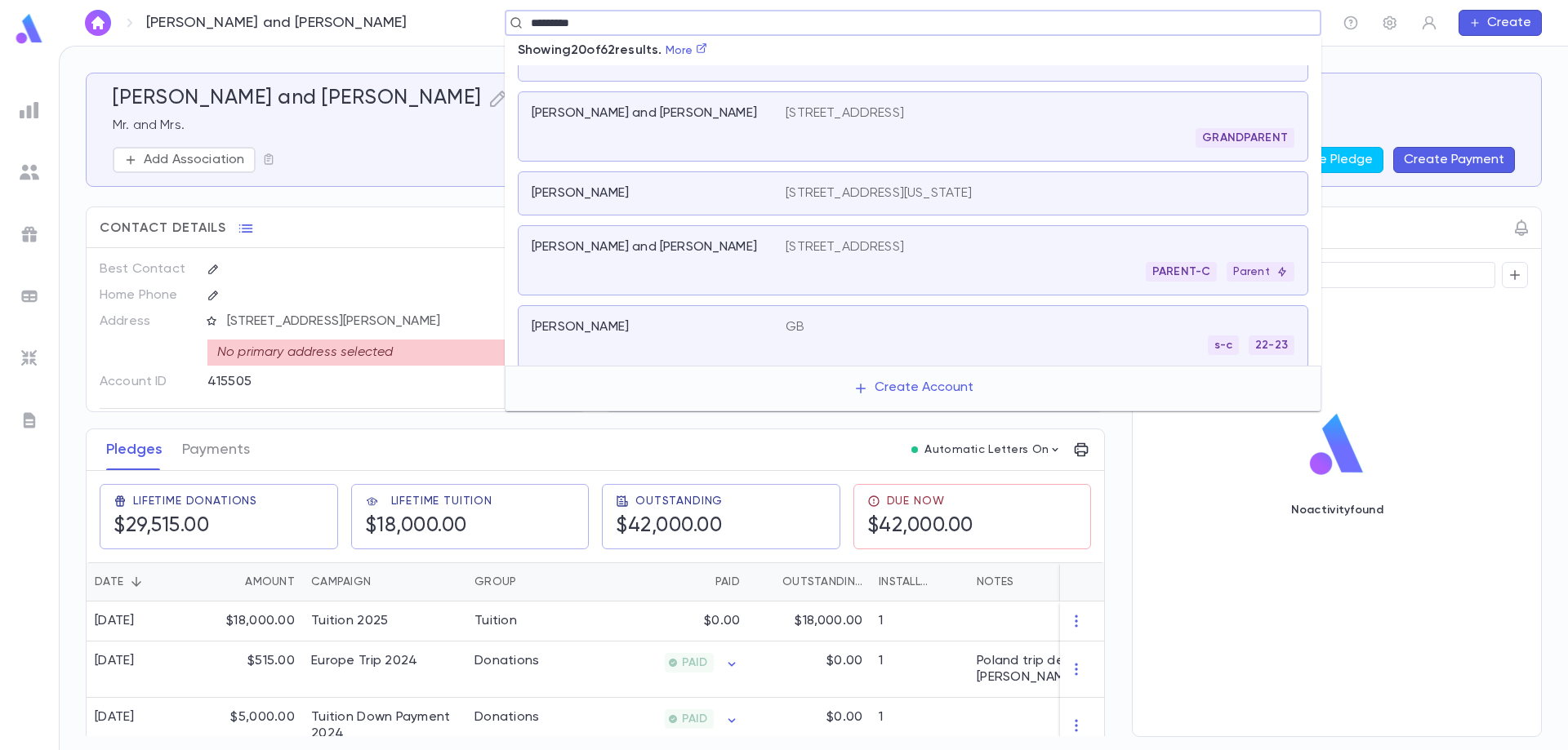
click at [788, 244] on p "[STREET_ADDRESS]" at bounding box center [845, 246] width 118 height 16
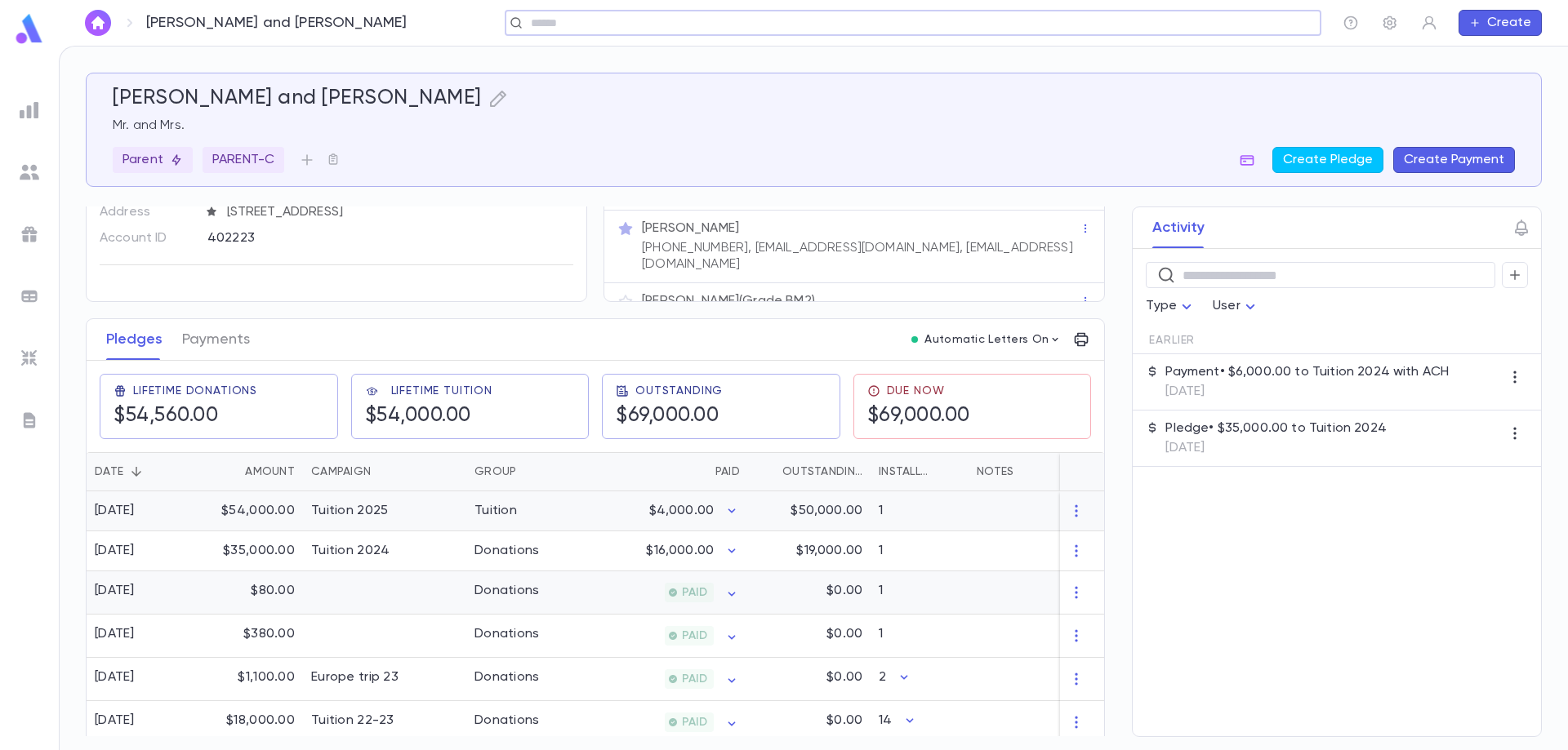
scroll to position [125, 0]
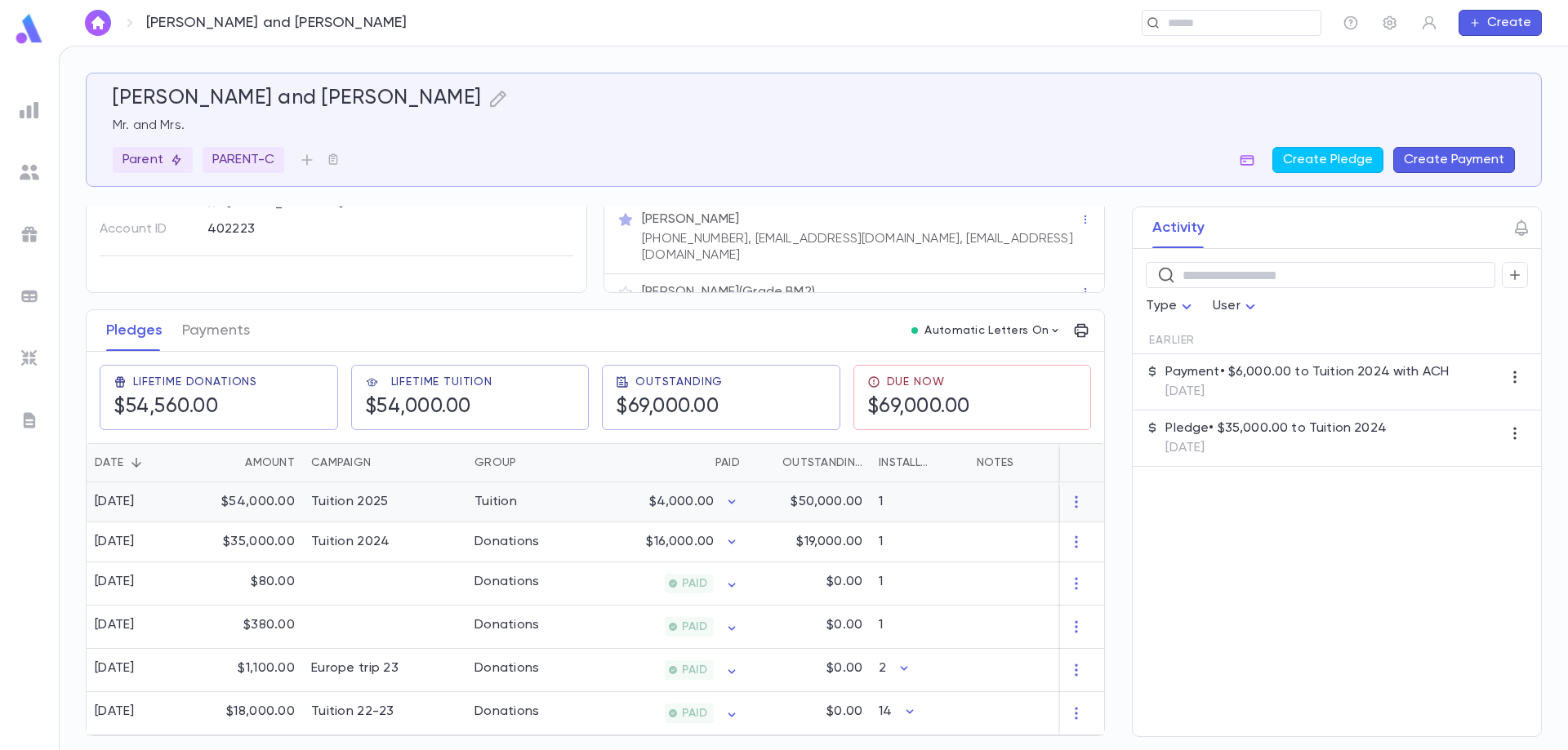
click at [268, 505] on div "$54,000.00" at bounding box center [249, 503] width 106 height 40
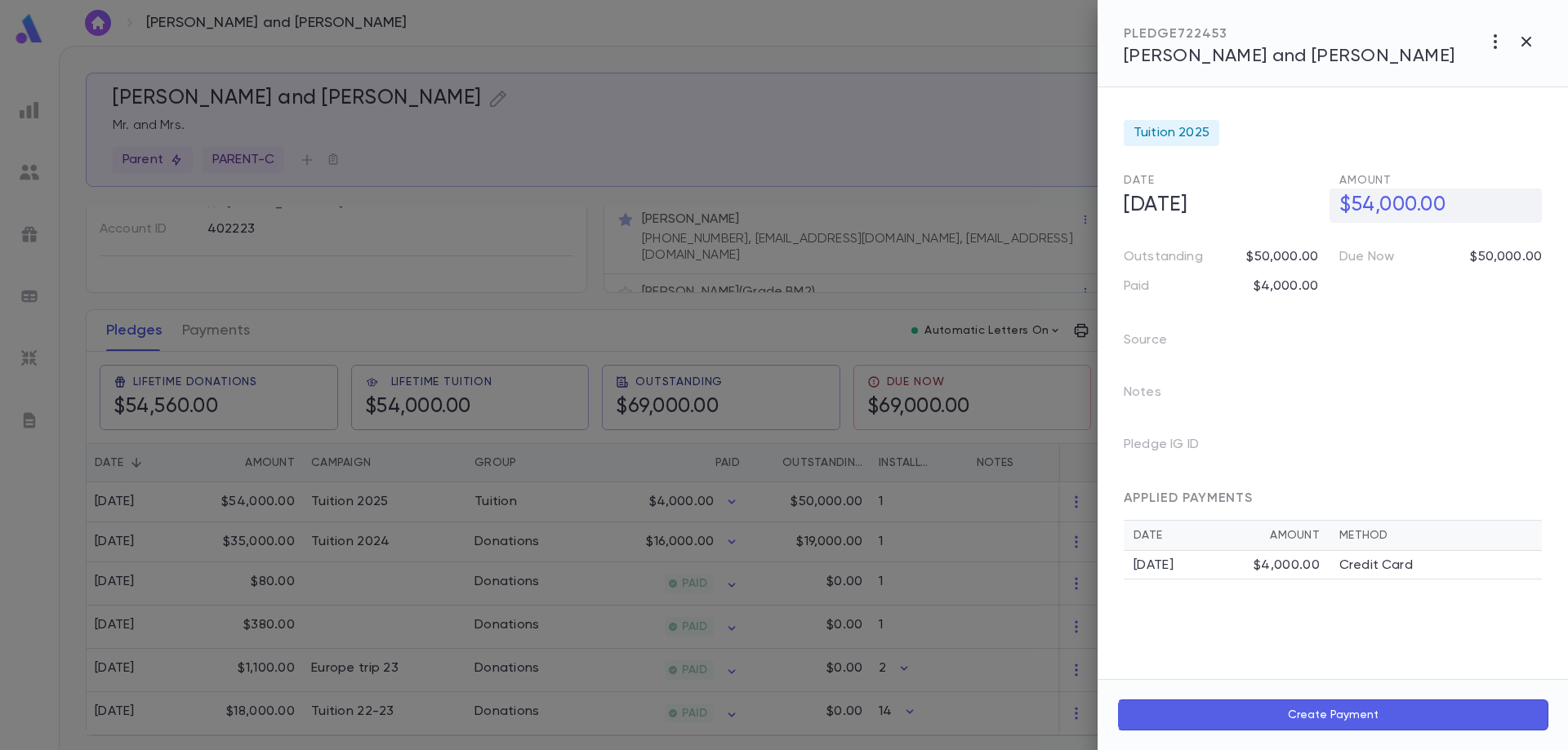
click at [1414, 212] on h5 "$54,000.00" at bounding box center [1435, 206] width 212 height 35
click at [1413, 200] on input "**********" at bounding box center [1440, 205] width 202 height 32
type input "**********"
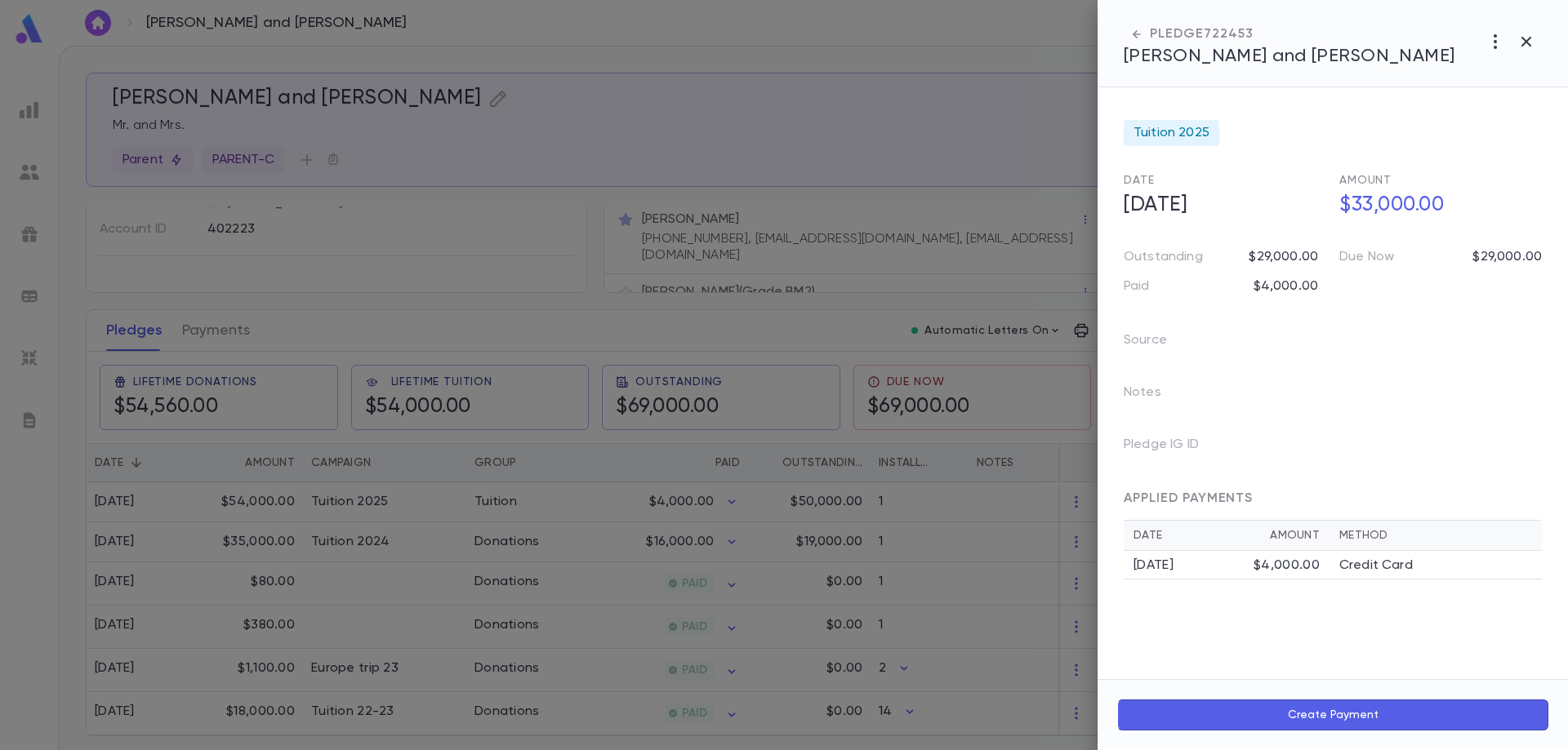
click at [395, 494] on div at bounding box center [784, 375] width 1568 height 750
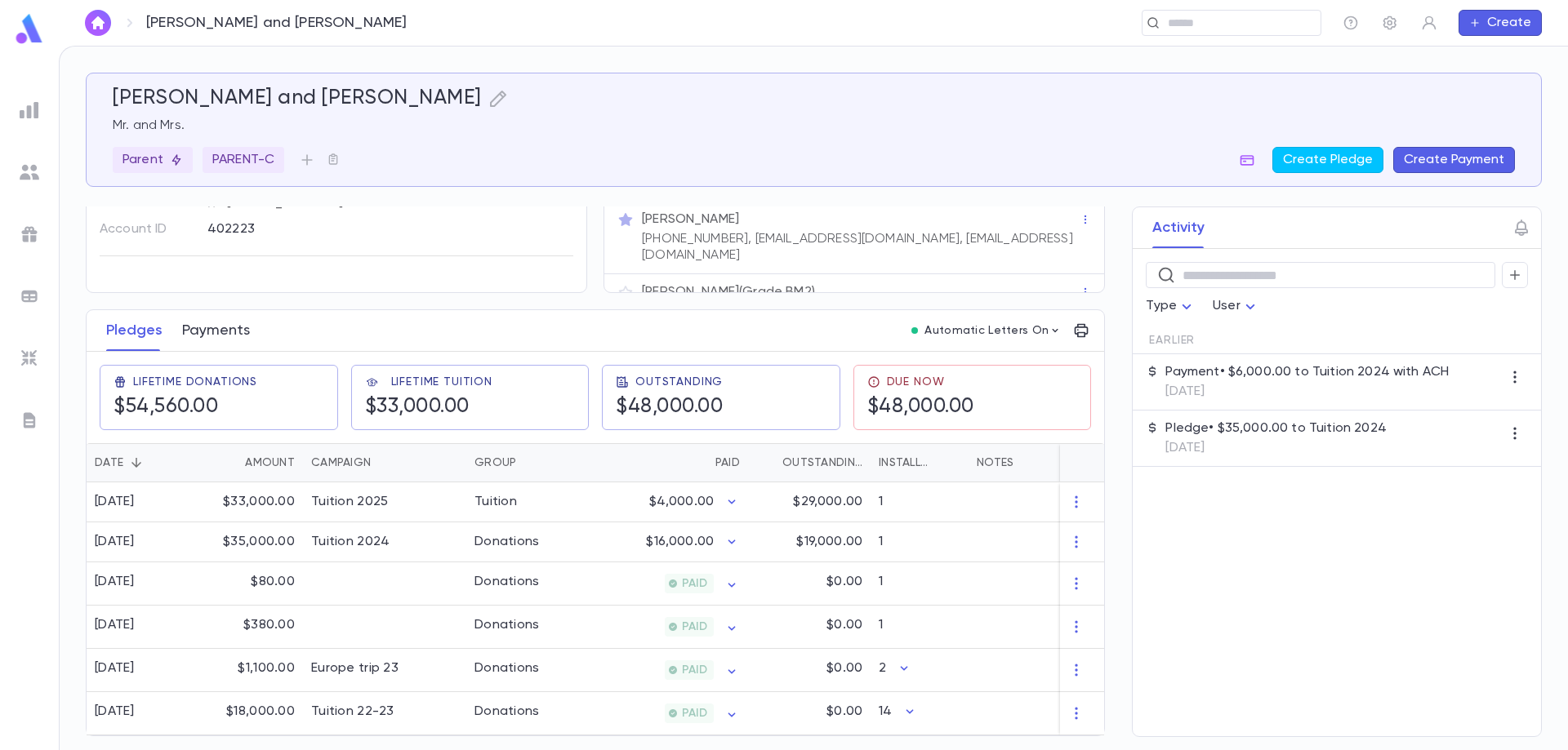
click at [241, 328] on button "Payments" at bounding box center [216, 330] width 67 height 40
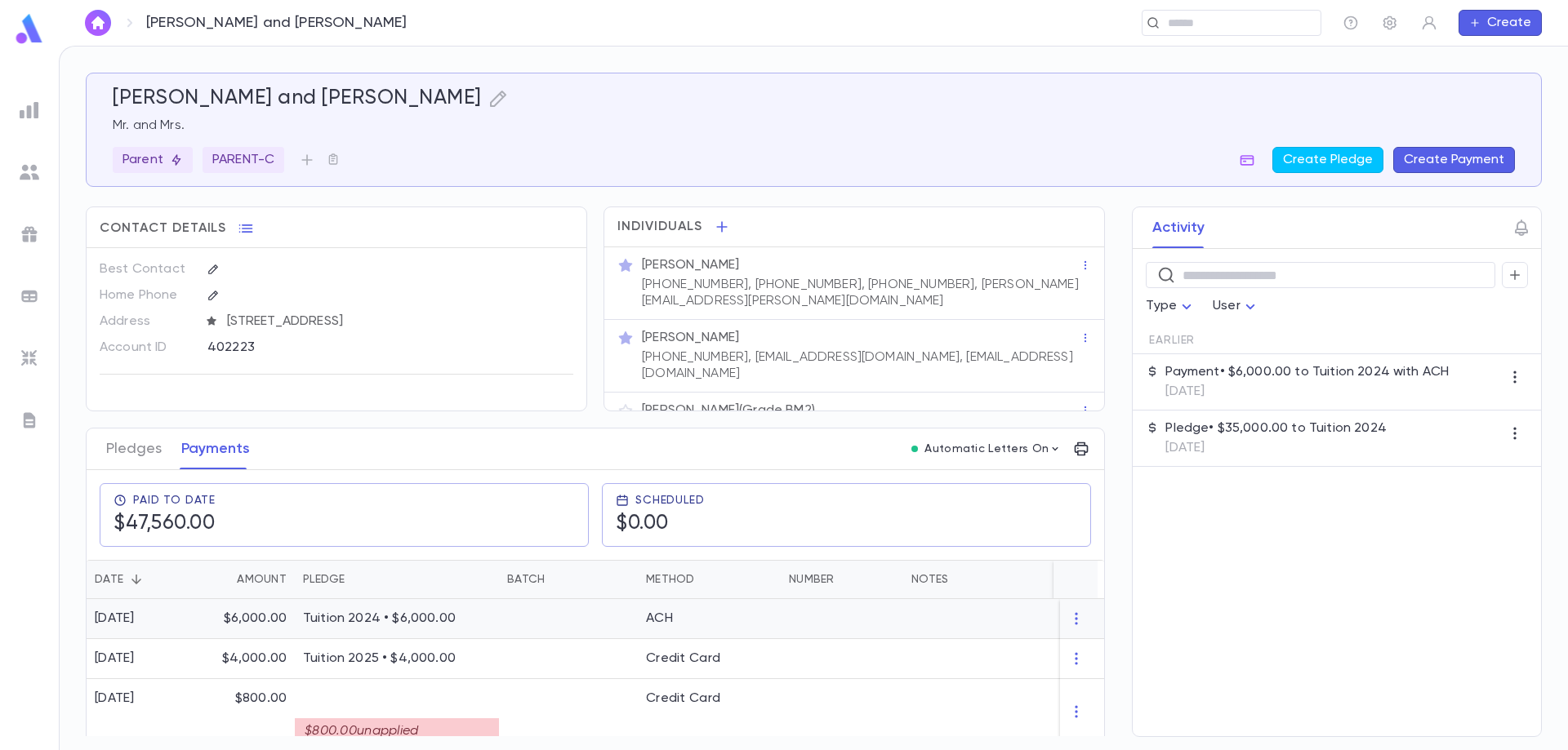
scroll to position [82, 0]
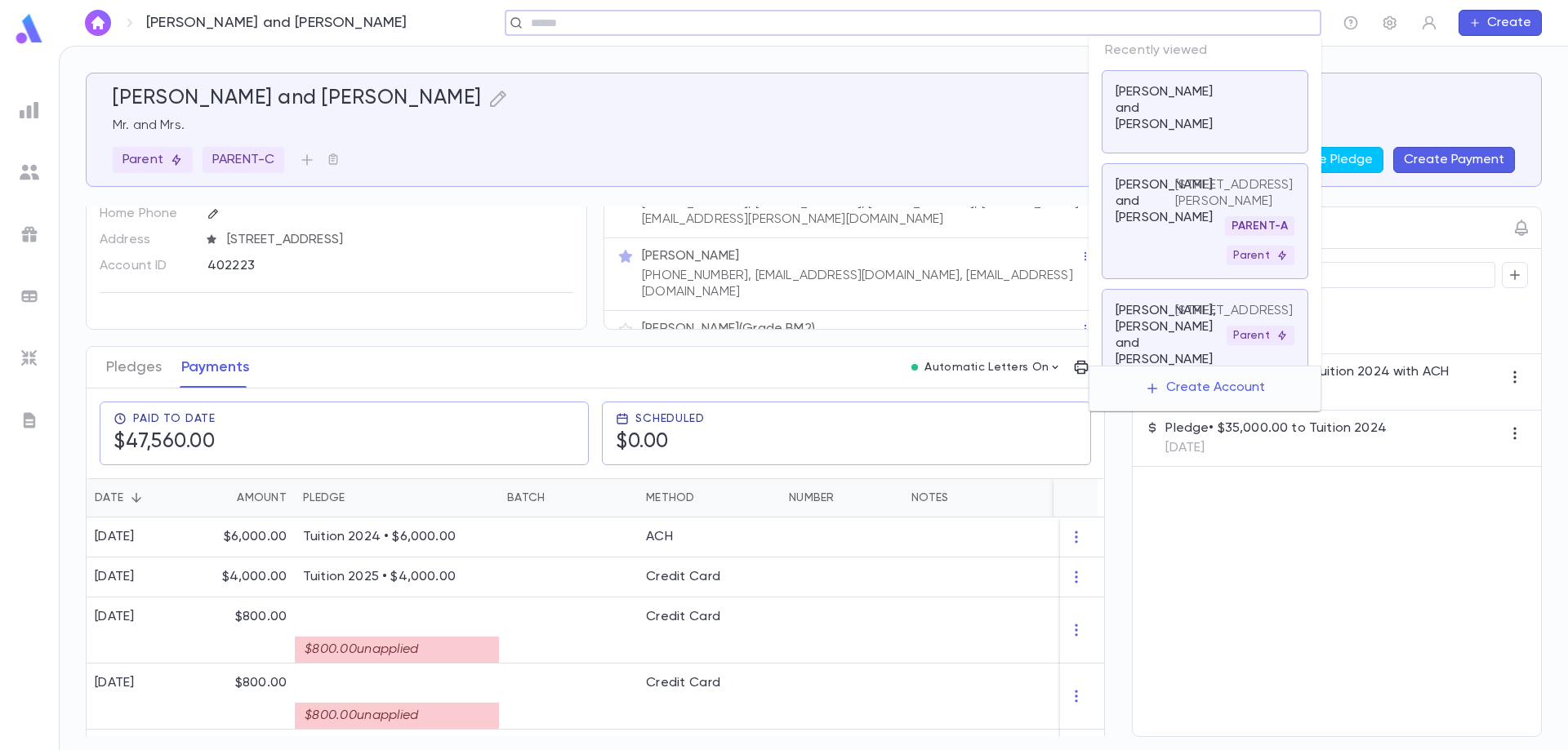
click at [1213, 18] on input "text" at bounding box center [907, 23] width 764 height 15
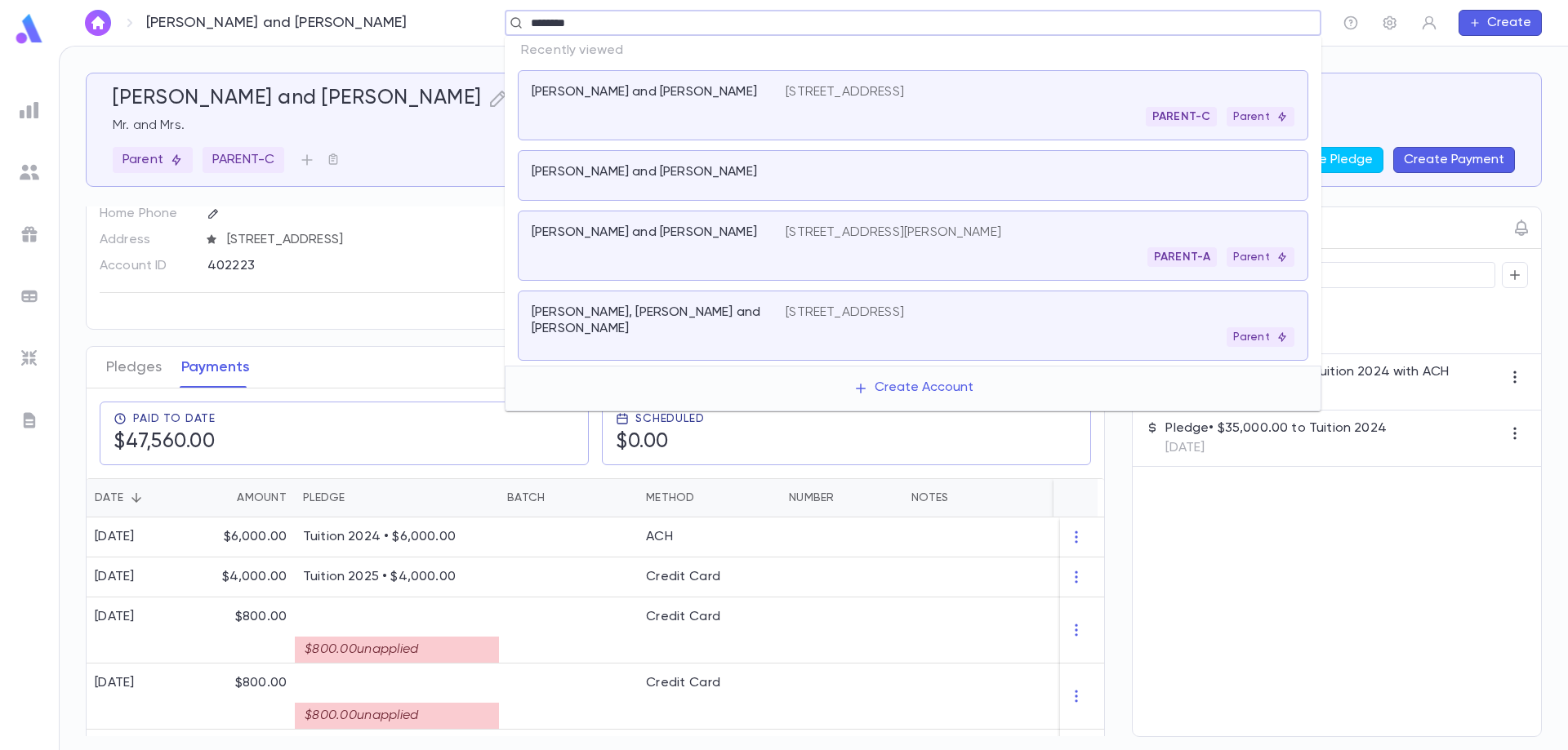
type input "*********"
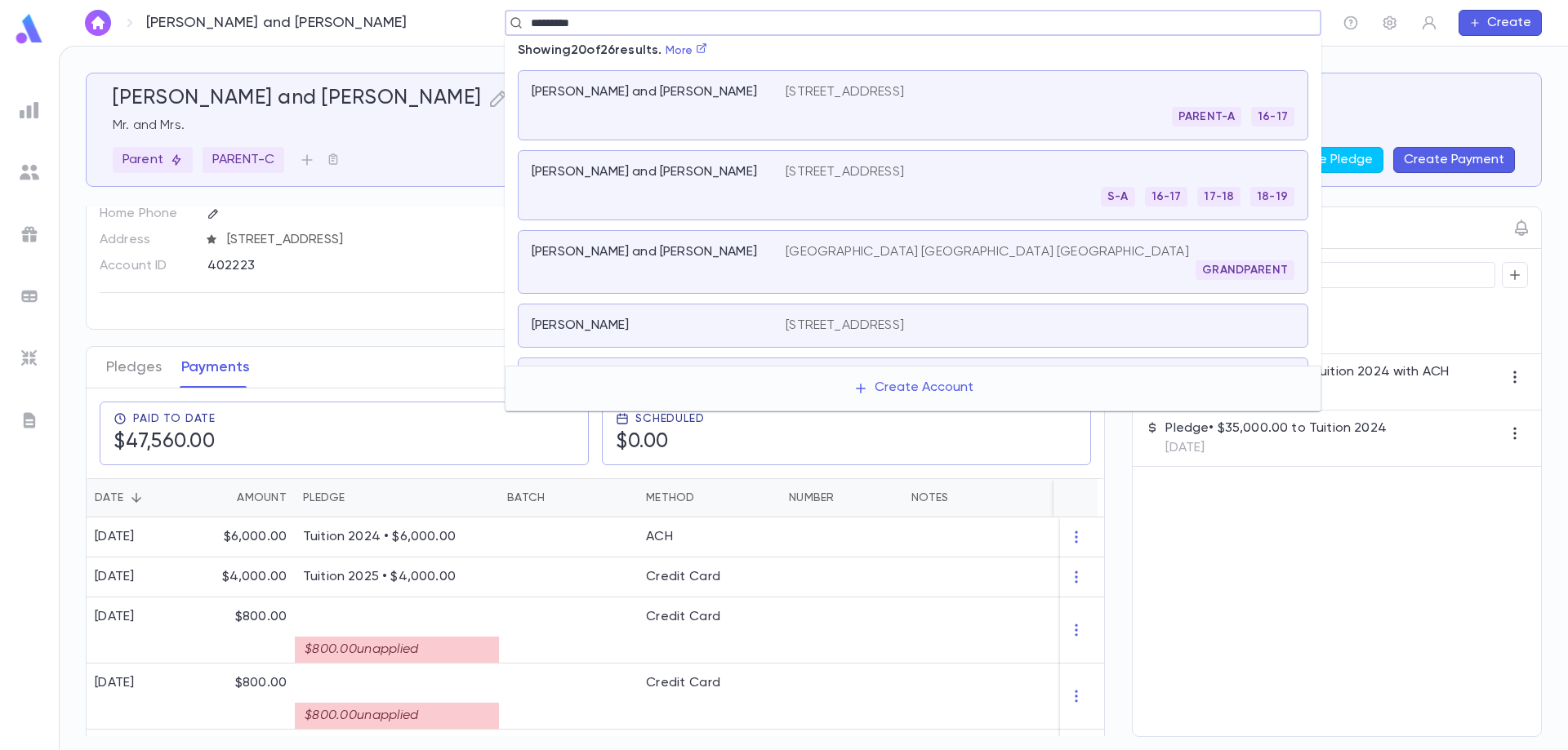
click at [921, 339] on div "[PERSON_NAME] [STREET_ADDRESS]" at bounding box center [913, 325] width 791 height 44
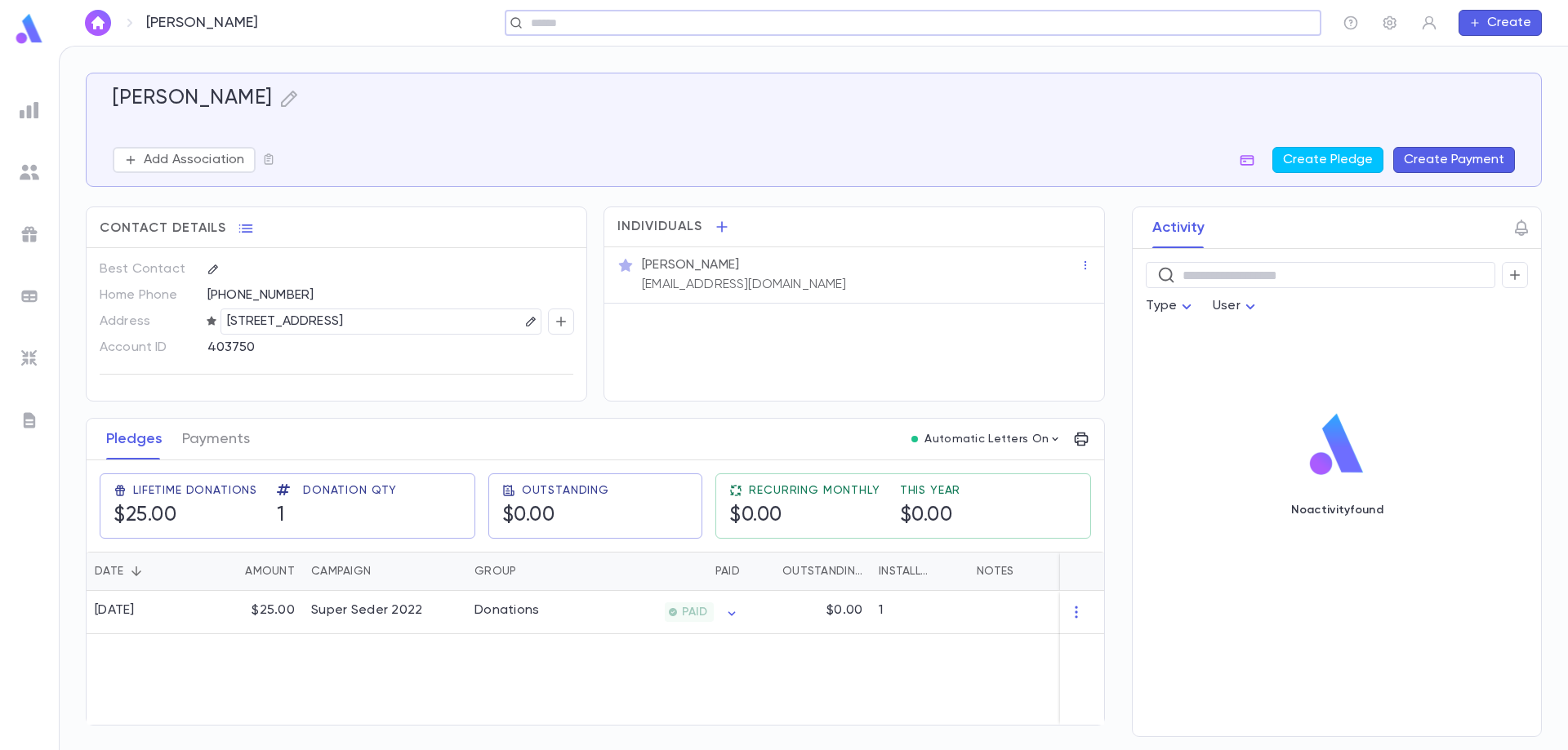
click at [583, 25] on input "text" at bounding box center [907, 23] width 764 height 15
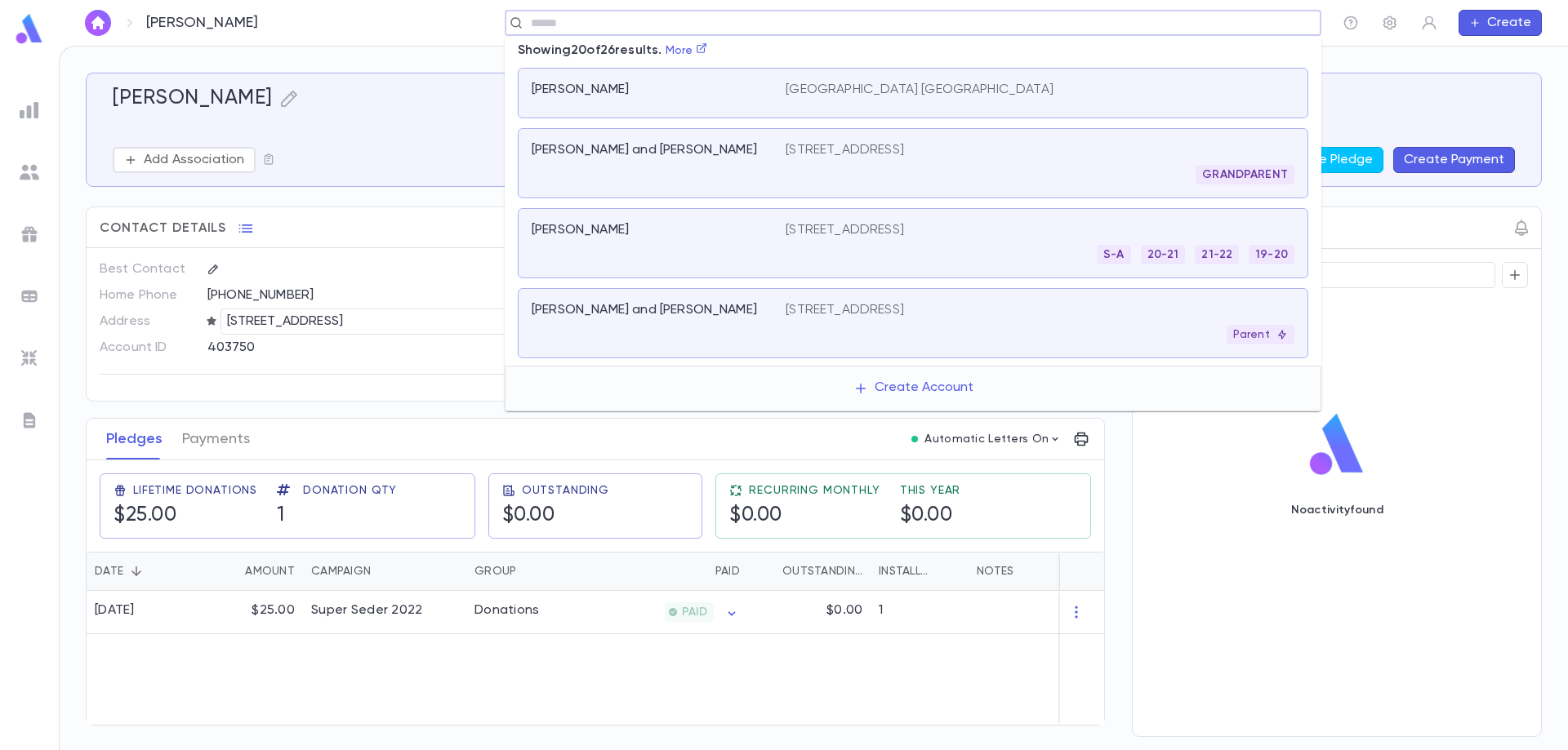
scroll to position [588, 0]
click at [706, 309] on p "[PERSON_NAME] and [PERSON_NAME]" at bounding box center [644, 313] width 225 height 16
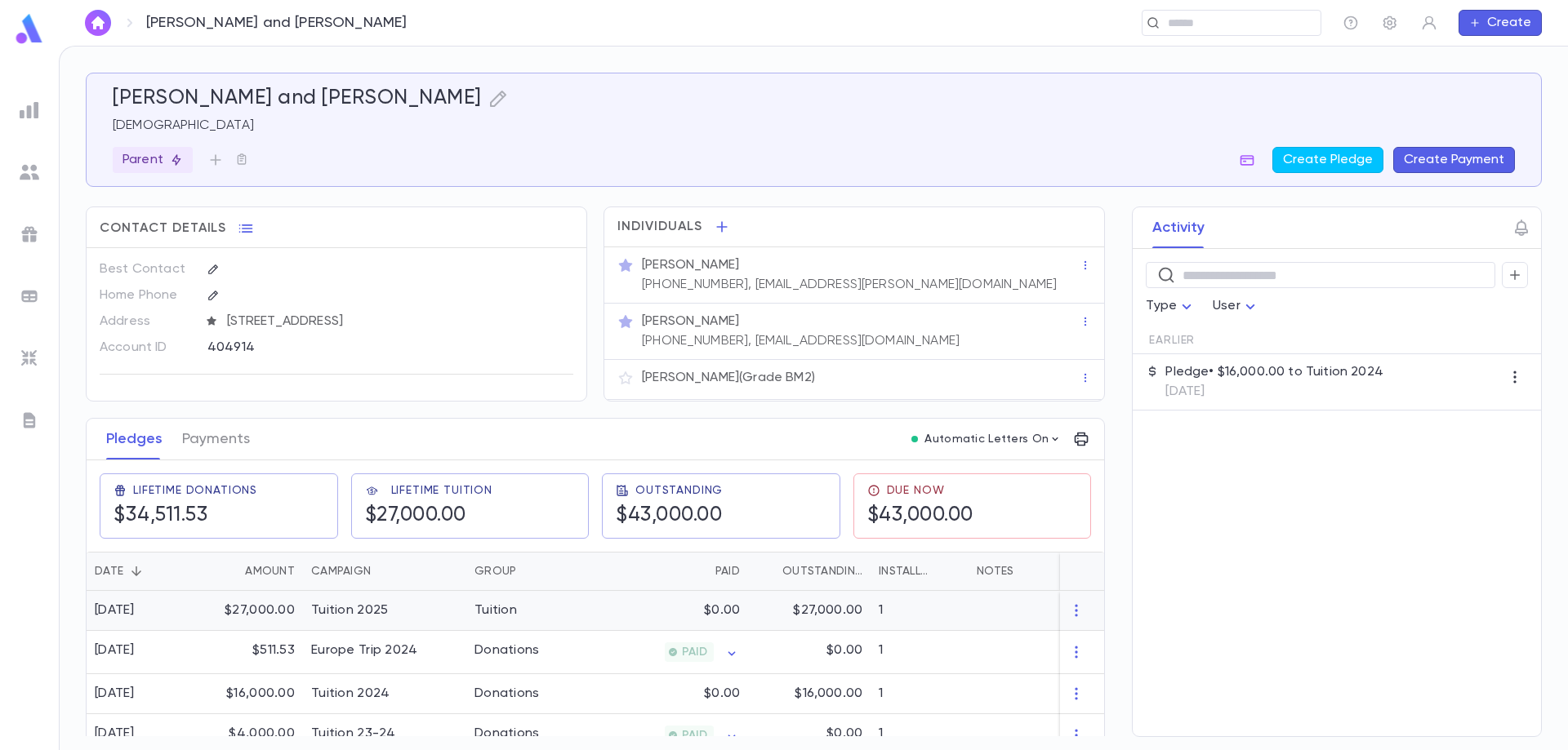
click at [354, 607] on div "Tuition 2025" at bounding box center [350, 610] width 77 height 16
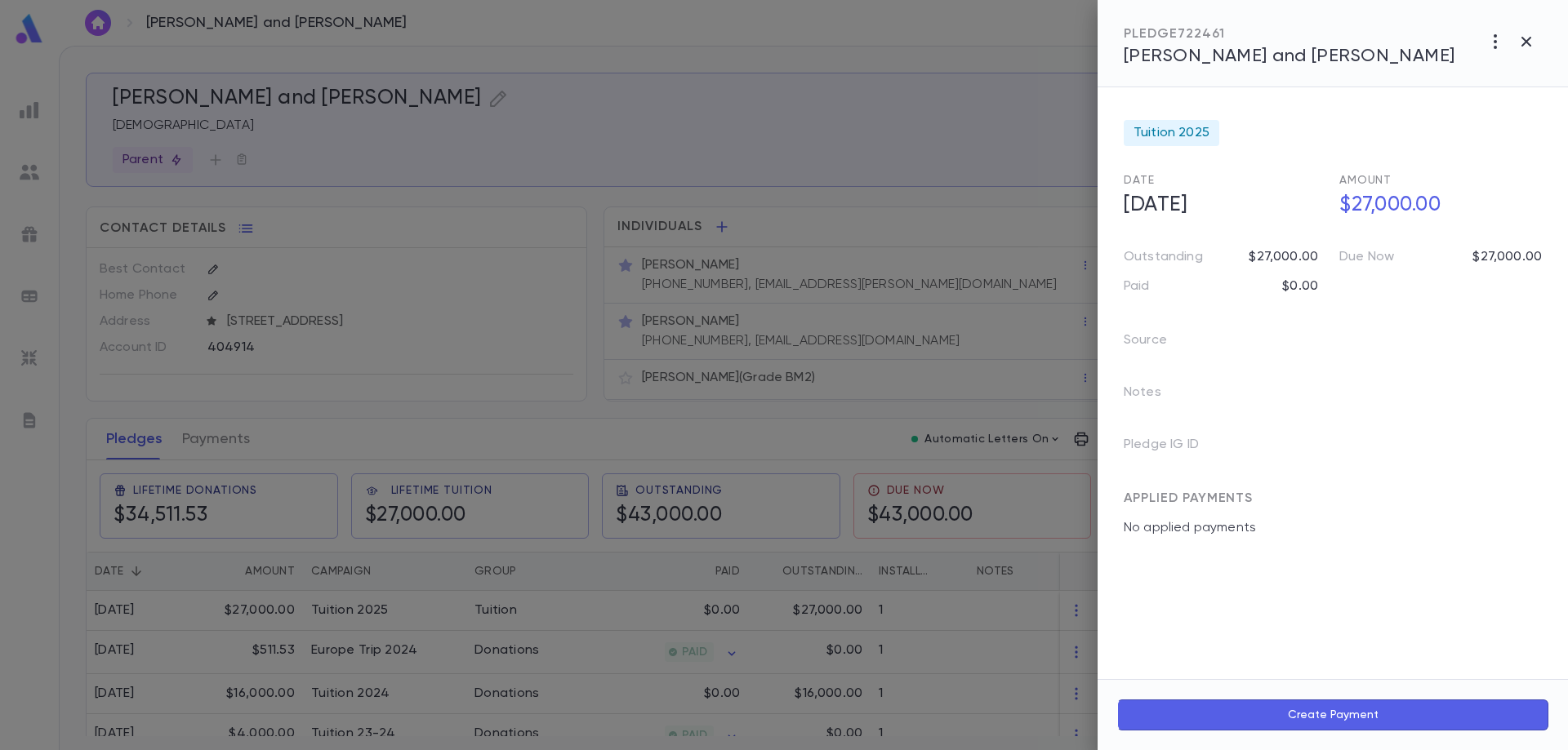
click at [353, 608] on div at bounding box center [784, 375] width 1568 height 750
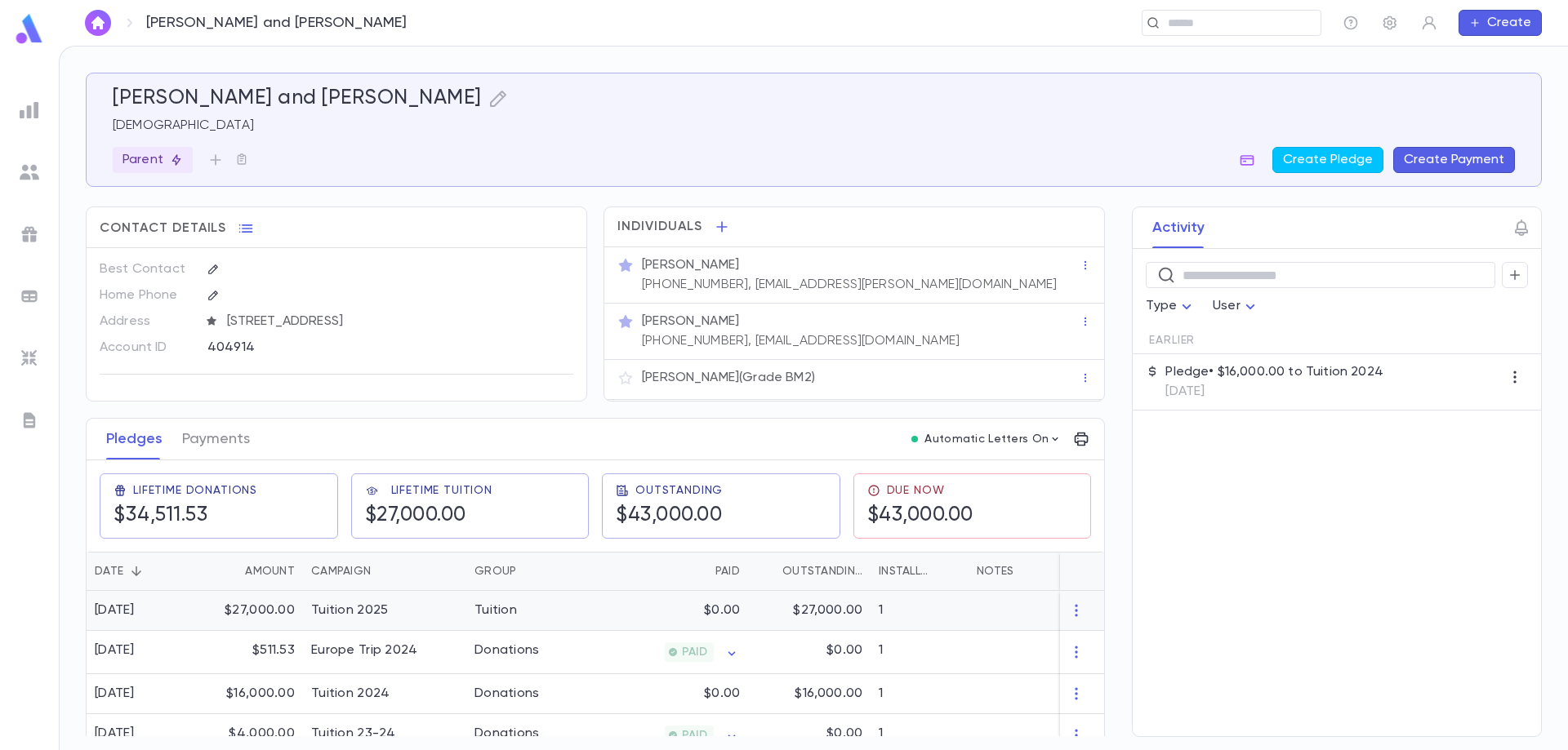
click at [267, 607] on div "$27,000.00" at bounding box center [249, 611] width 106 height 40
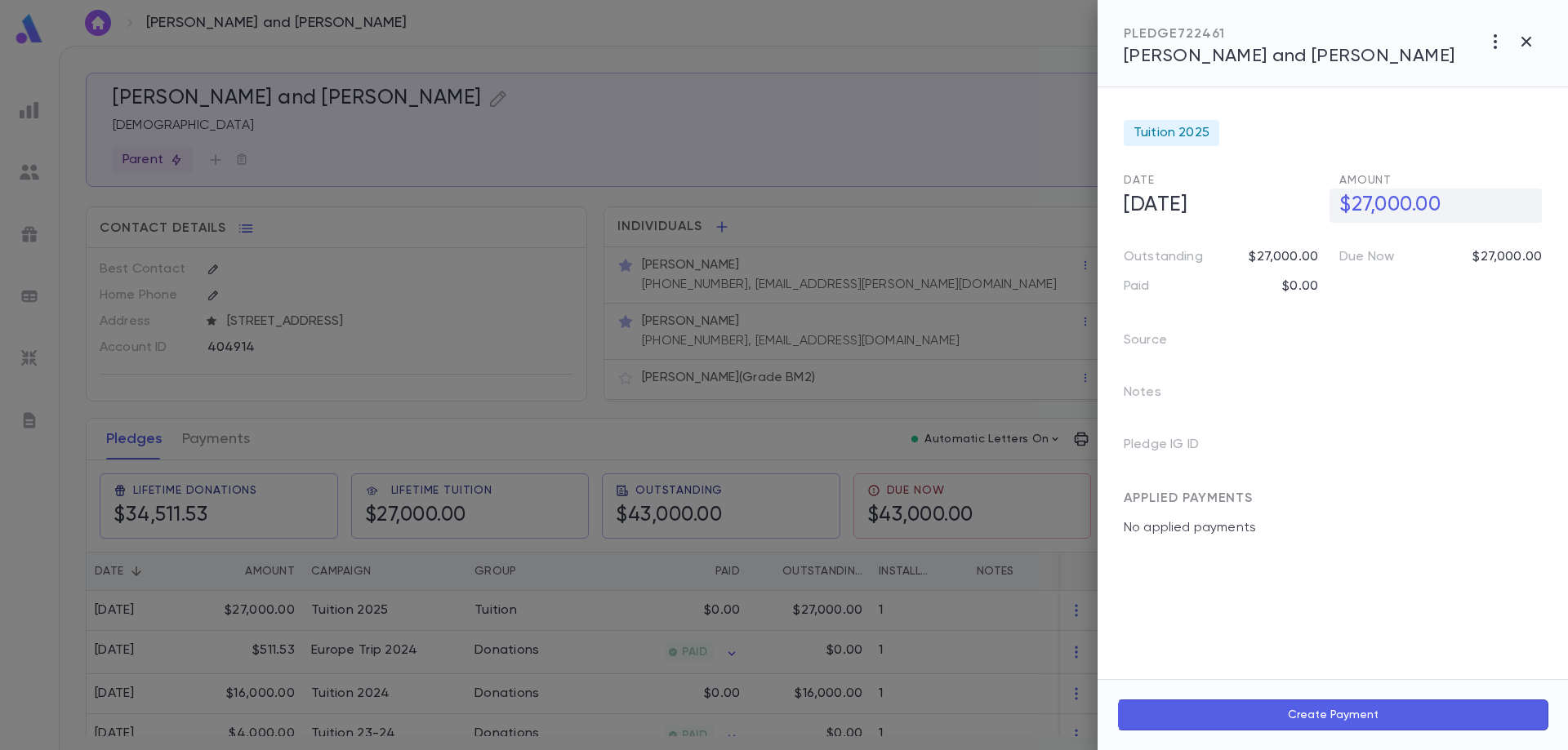
click at [1368, 202] on h5 "$27,000.00" at bounding box center [1435, 206] width 212 height 35
click at [1368, 202] on input "**********" at bounding box center [1440, 205] width 202 height 32
type input "**********"
click at [364, 612] on div at bounding box center [784, 375] width 1568 height 750
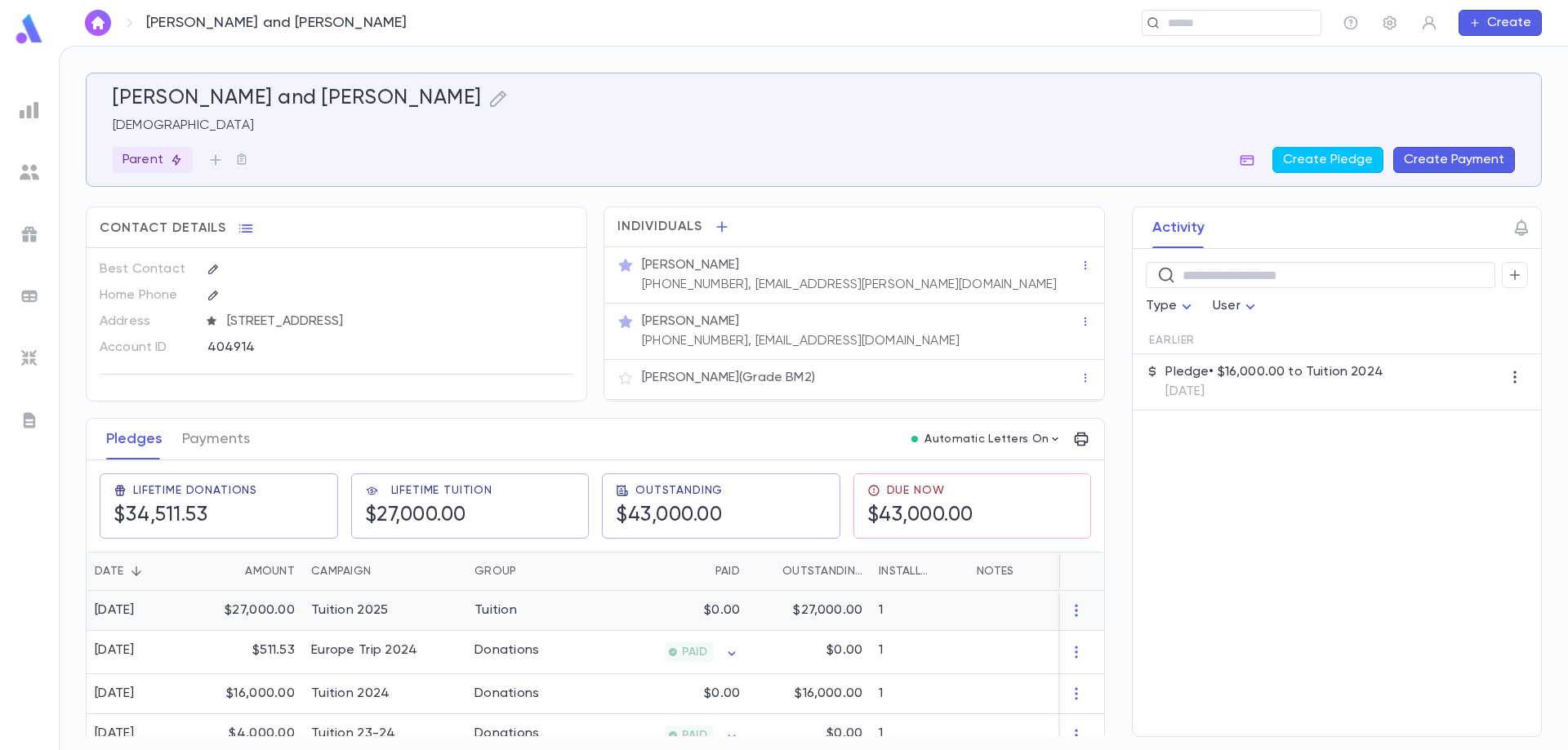
click at [346, 607] on div "Tuition 2025" at bounding box center [350, 610] width 77 height 16
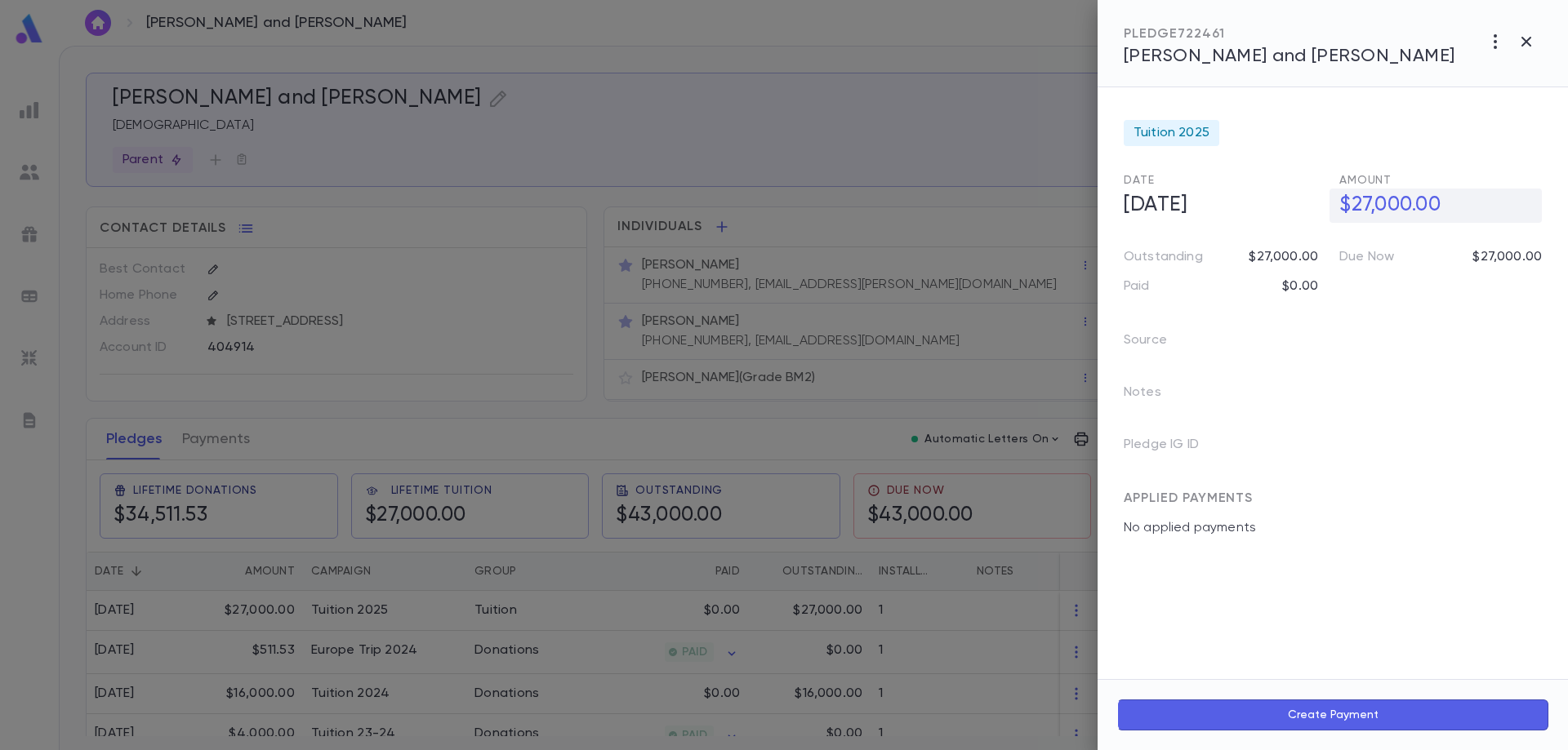
click at [1402, 205] on h5 "$27,000.00" at bounding box center [1435, 206] width 212 height 35
click at [1429, 371] on div "Notes" at bounding box center [1322, 386] width 437 height 52
click at [1428, 200] on h5 "$27,000.00" at bounding box center [1435, 206] width 212 height 35
click at [1428, 200] on input "**********" at bounding box center [1440, 205] width 202 height 32
type input "**********"
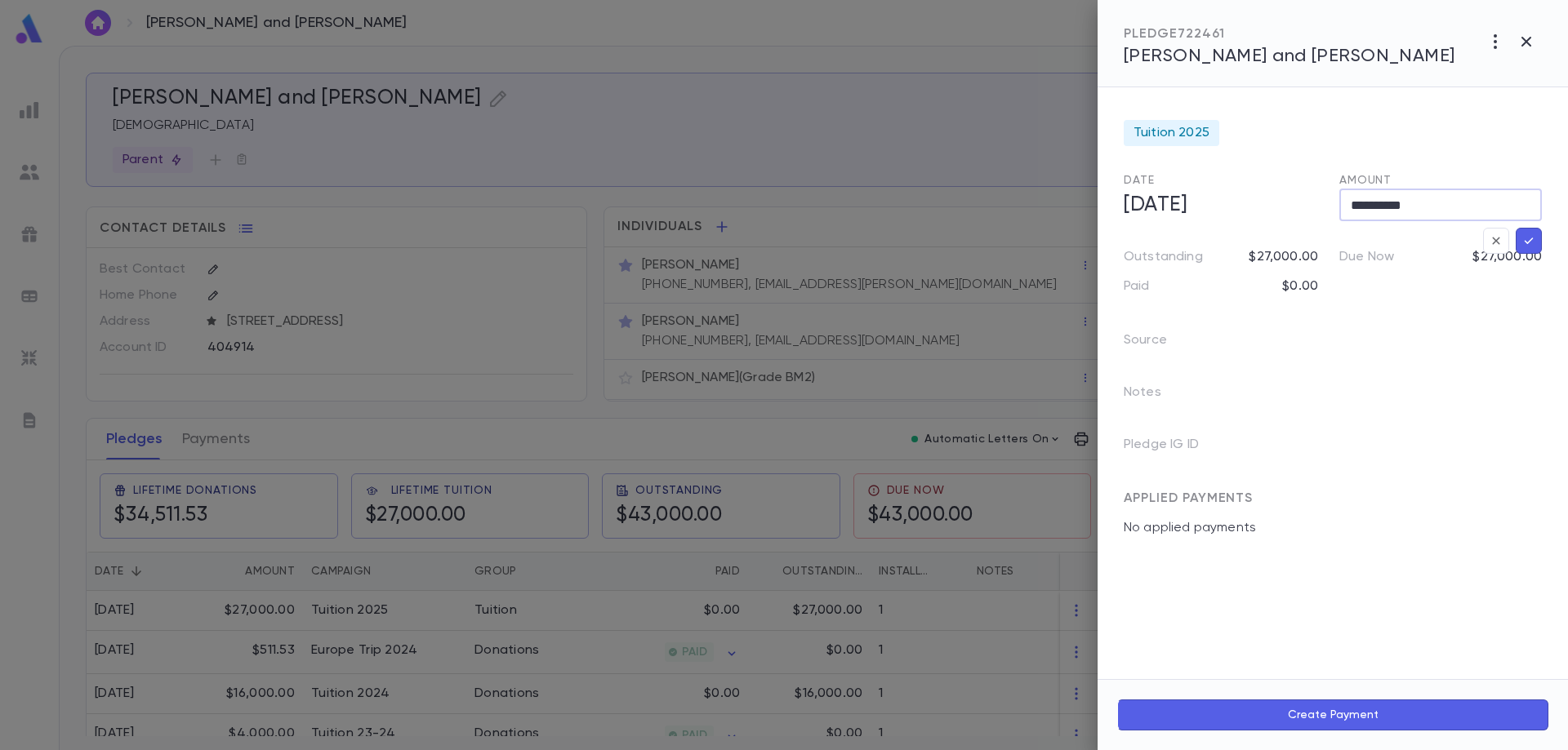
click at [1527, 242] on icon "button" at bounding box center [1529, 241] width 9 height 7
click at [1130, 28] on div "PLEDGE 722461" at bounding box center [1290, 34] width 331 height 16
click at [1143, 35] on icon "button" at bounding box center [1137, 34] width 16 height 16
click at [544, 599] on div at bounding box center [784, 375] width 1568 height 750
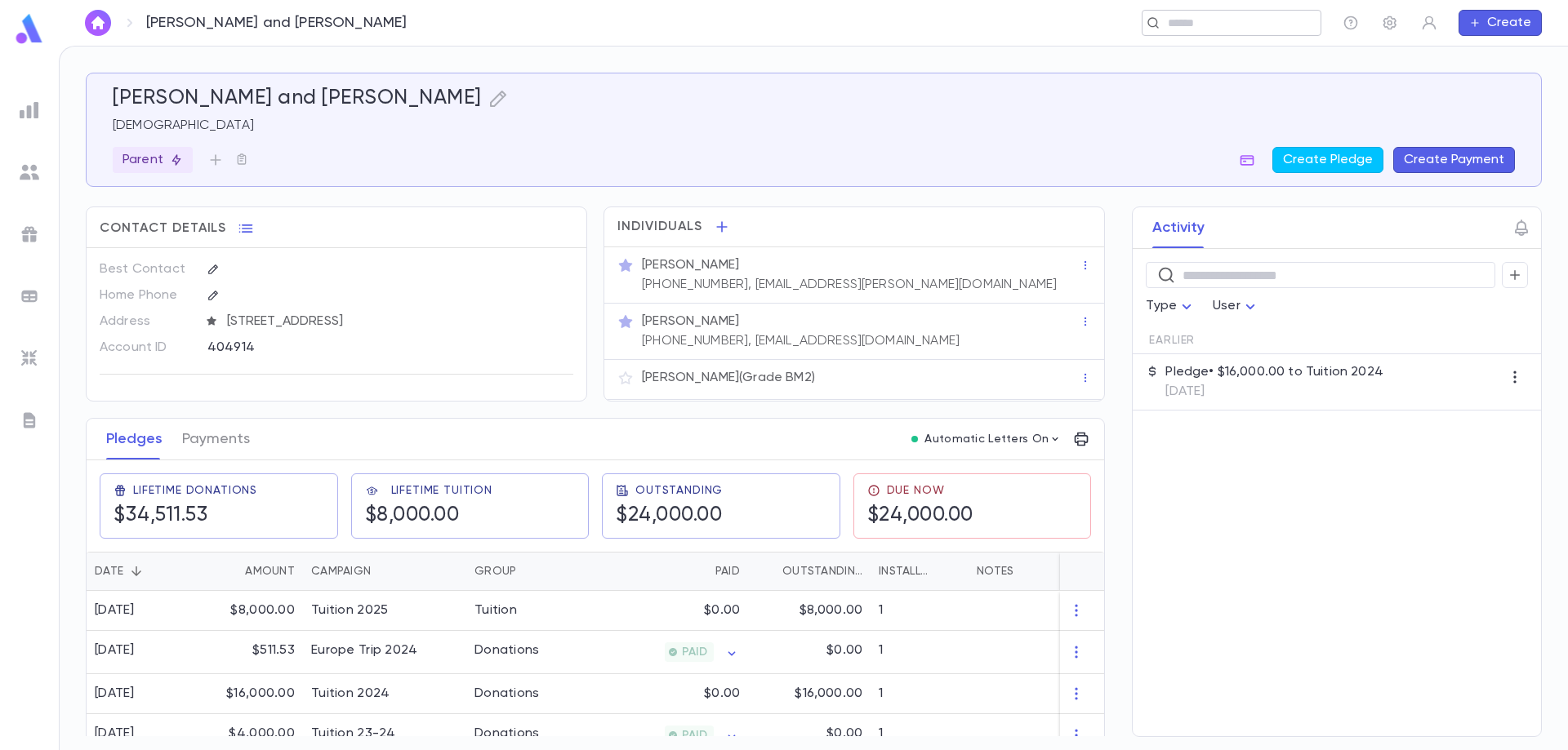
click at [1232, 13] on div "​" at bounding box center [1231, 22] width 180 height 26
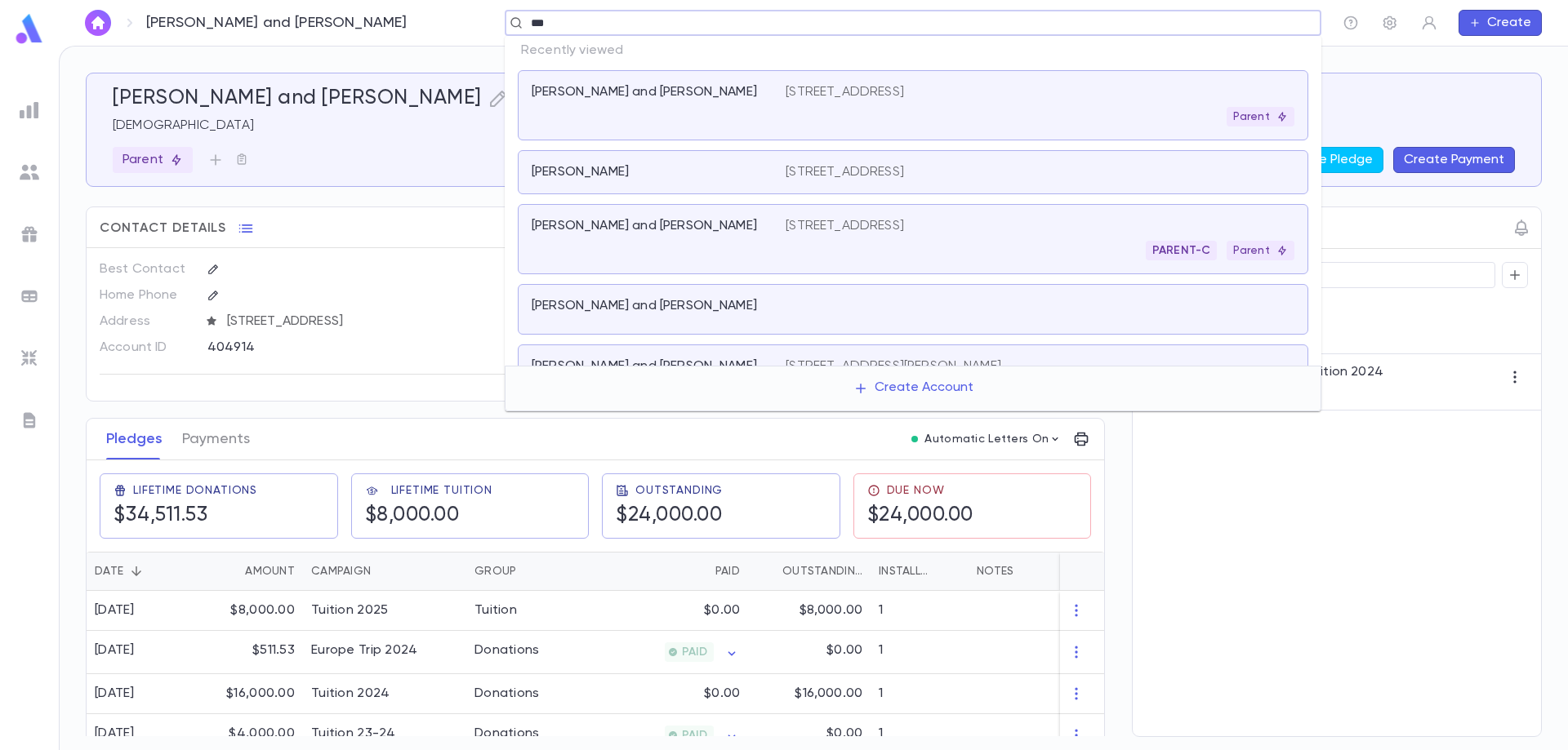
type input "****"
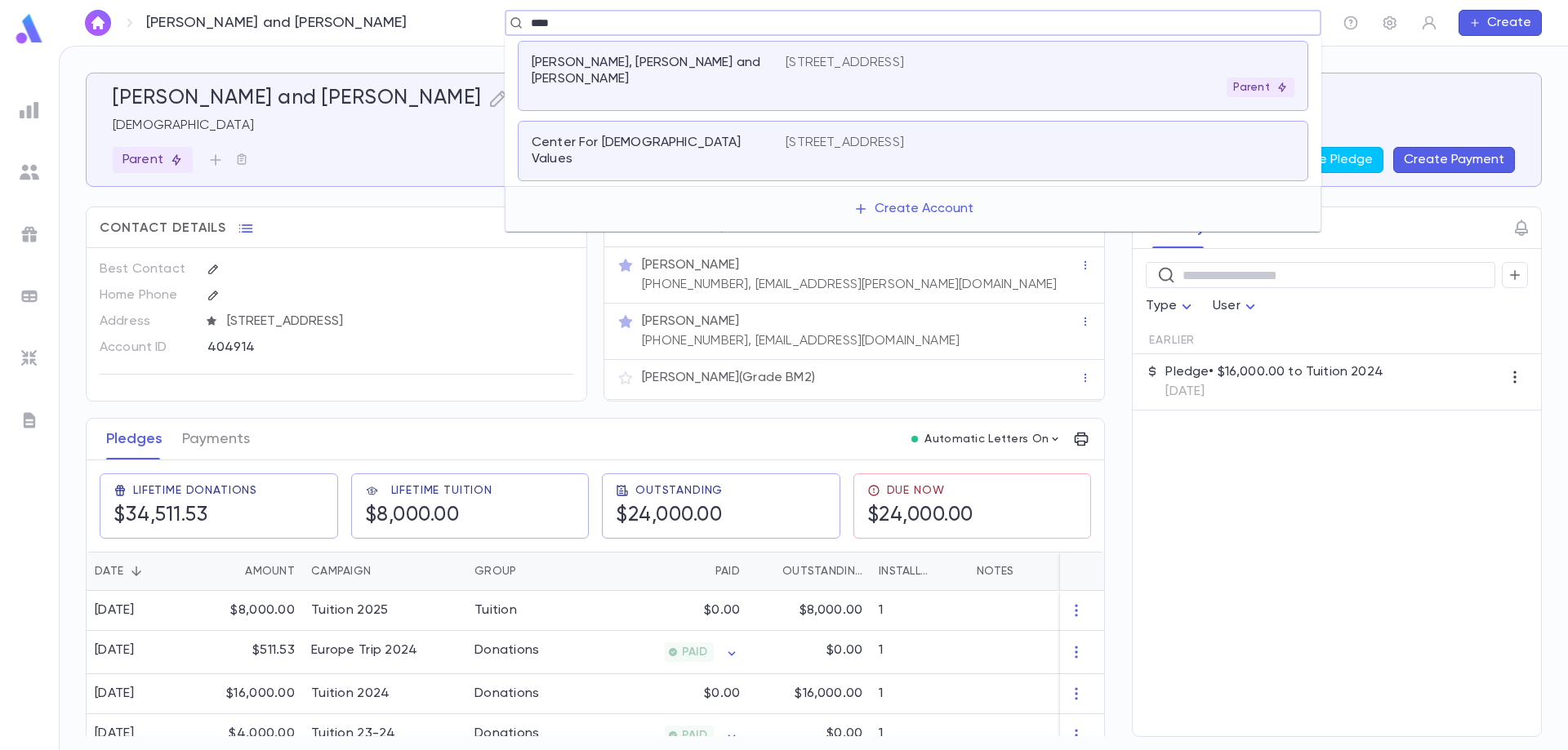
click at [957, 88] on div "Parent" at bounding box center [1040, 88] width 509 height 19
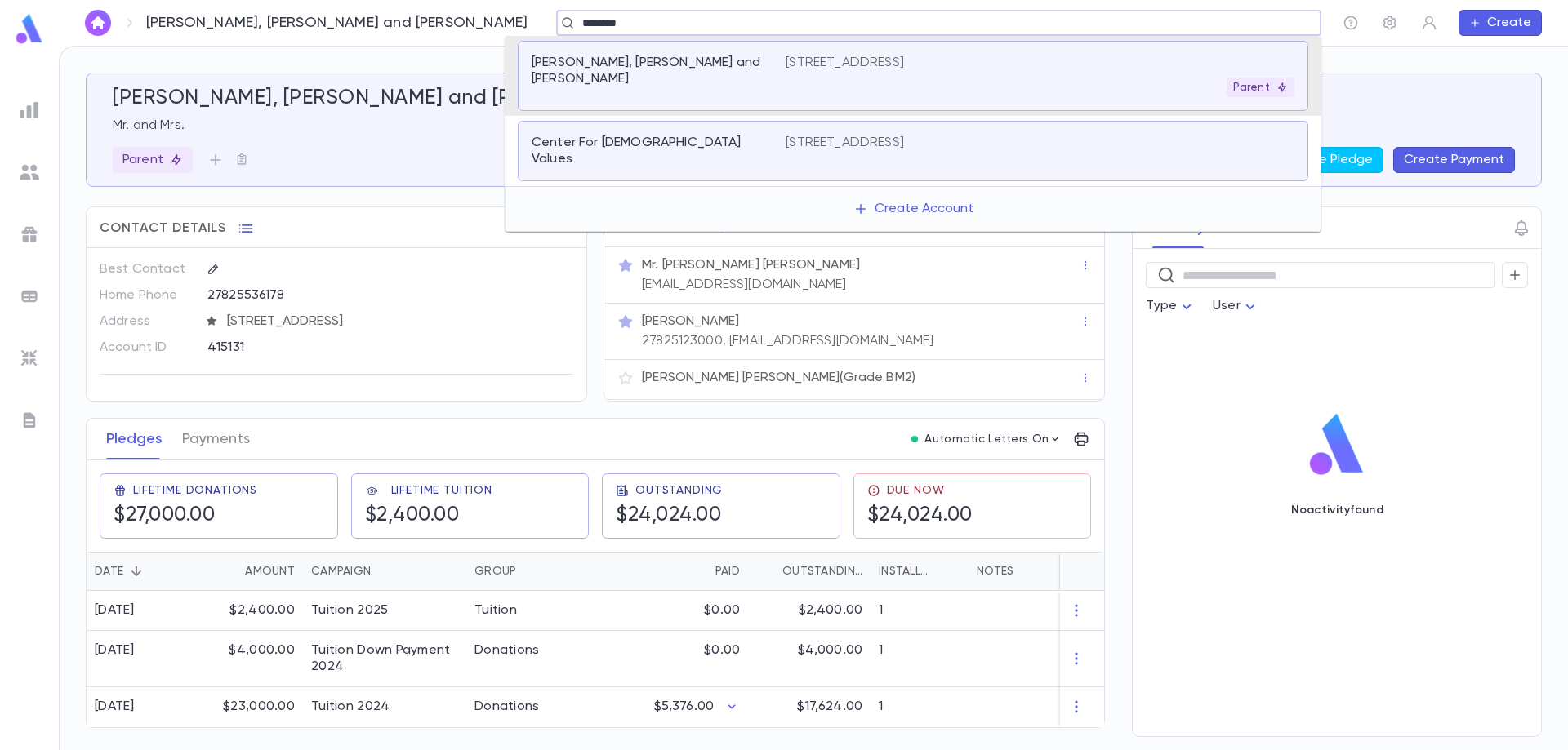
type input "*********"
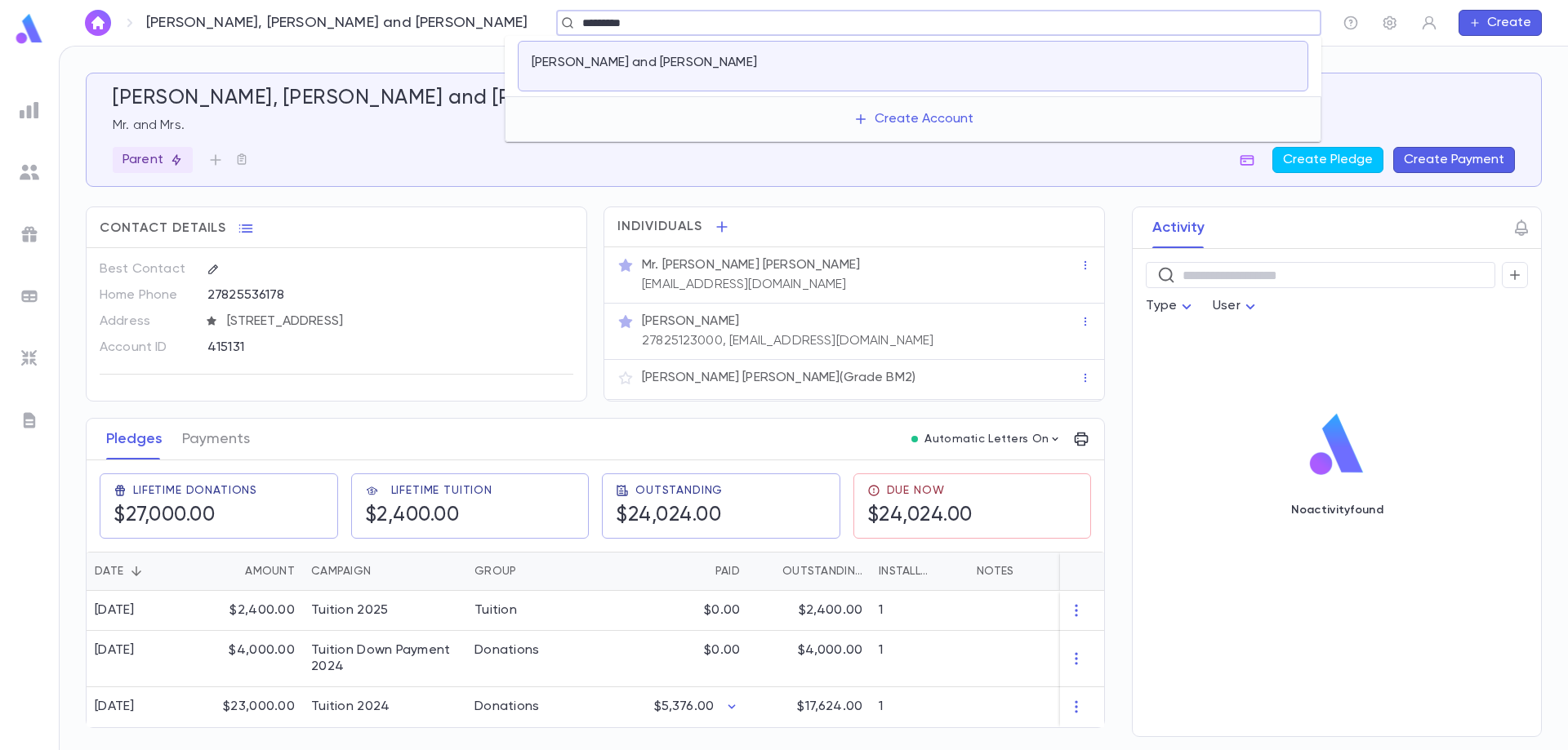
click at [663, 65] on p "[PERSON_NAME] and [PERSON_NAME]" at bounding box center [644, 63] width 225 height 16
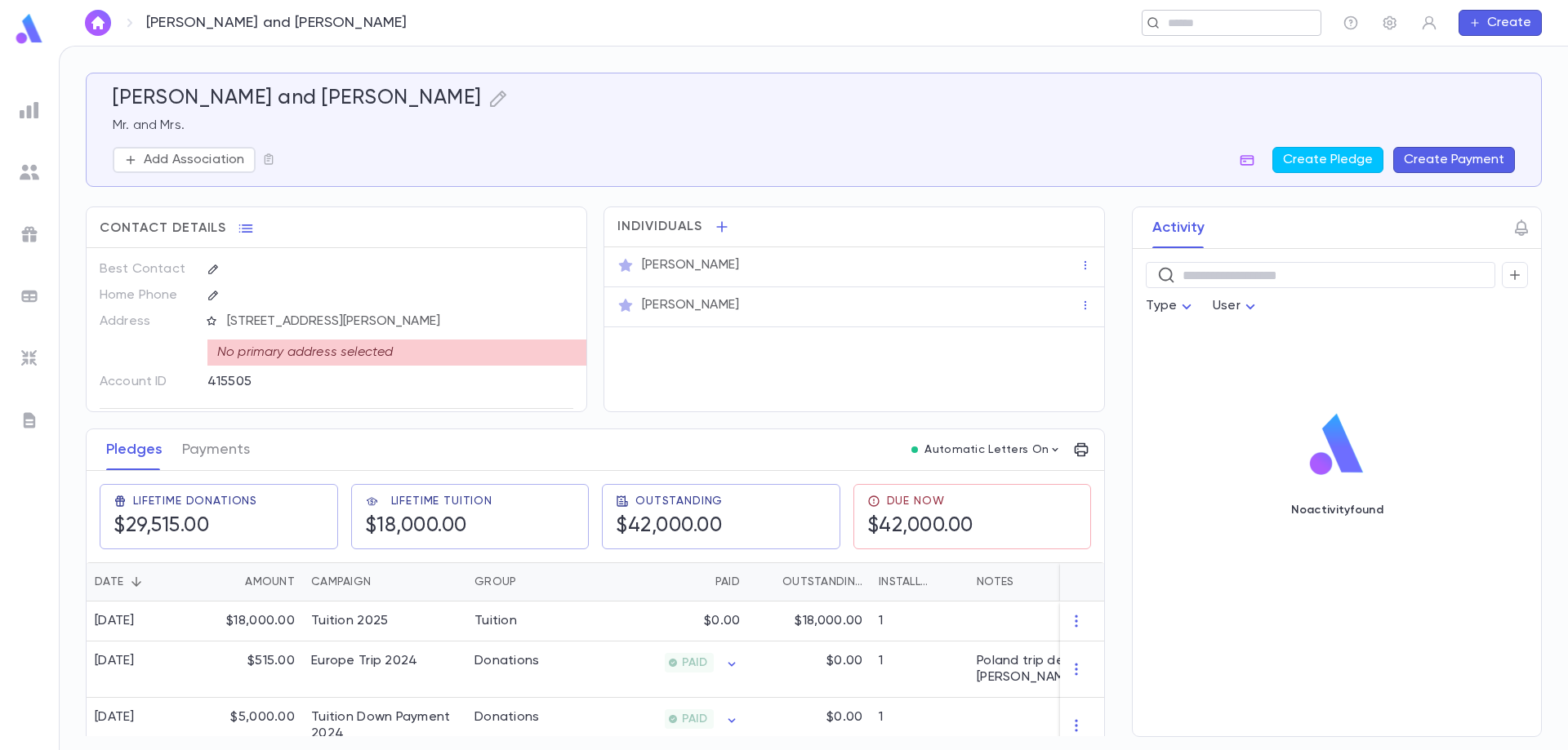
click at [1188, 21] on input "text" at bounding box center [1225, 23] width 126 height 15
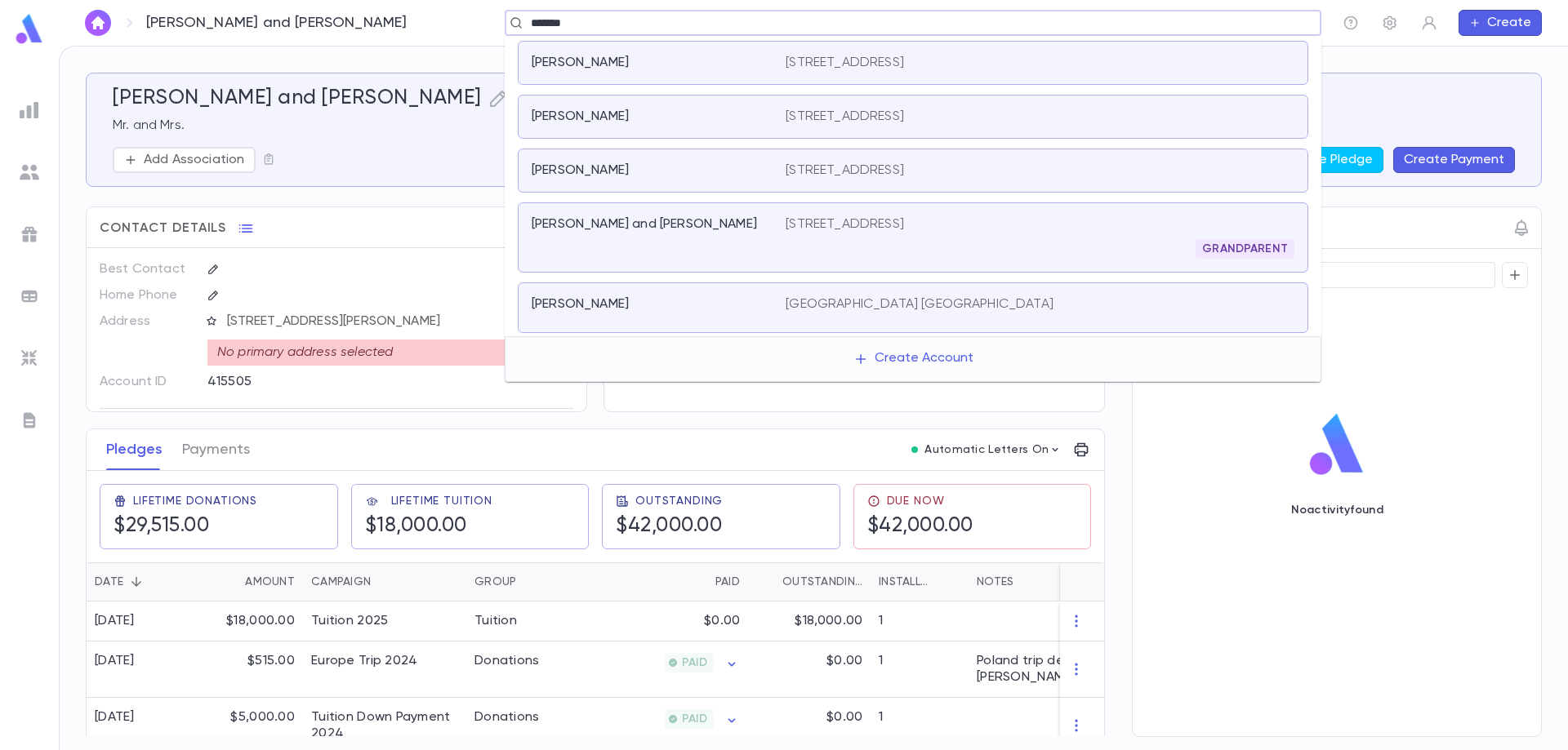
type input "********"
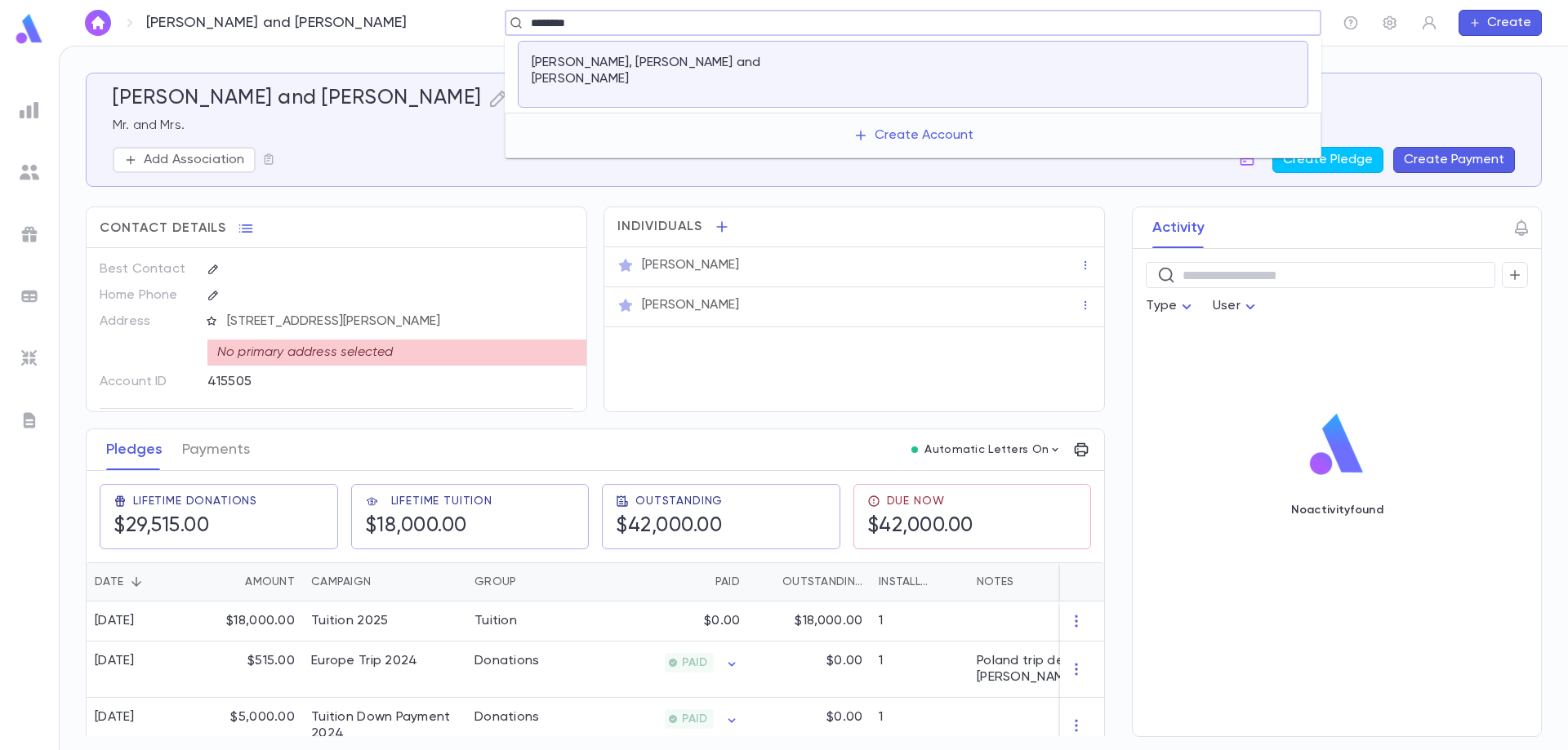
click at [667, 72] on div "[PERSON_NAME], [PERSON_NAME] and [PERSON_NAME]" at bounding box center [659, 74] width 254 height 39
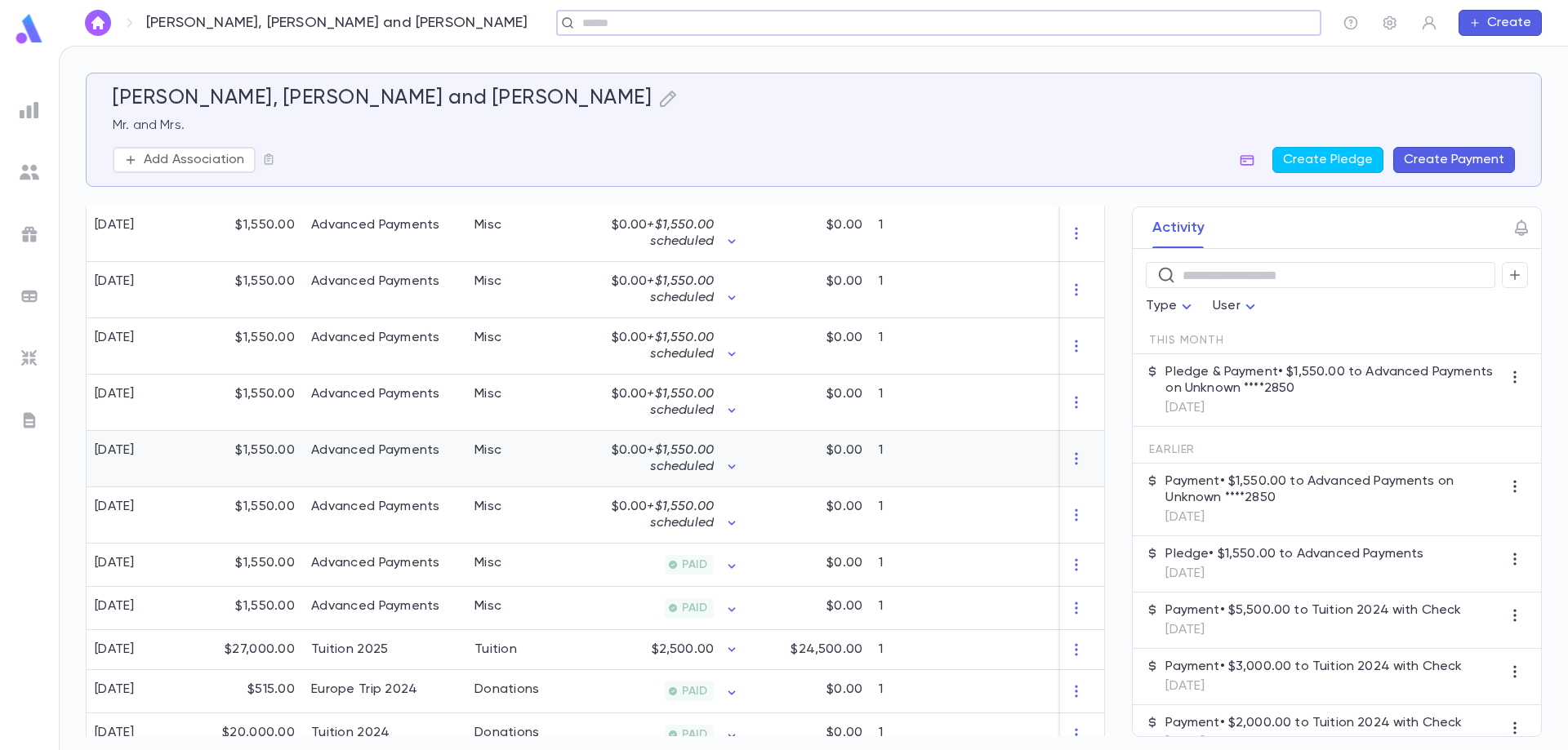
scroll to position [536, 0]
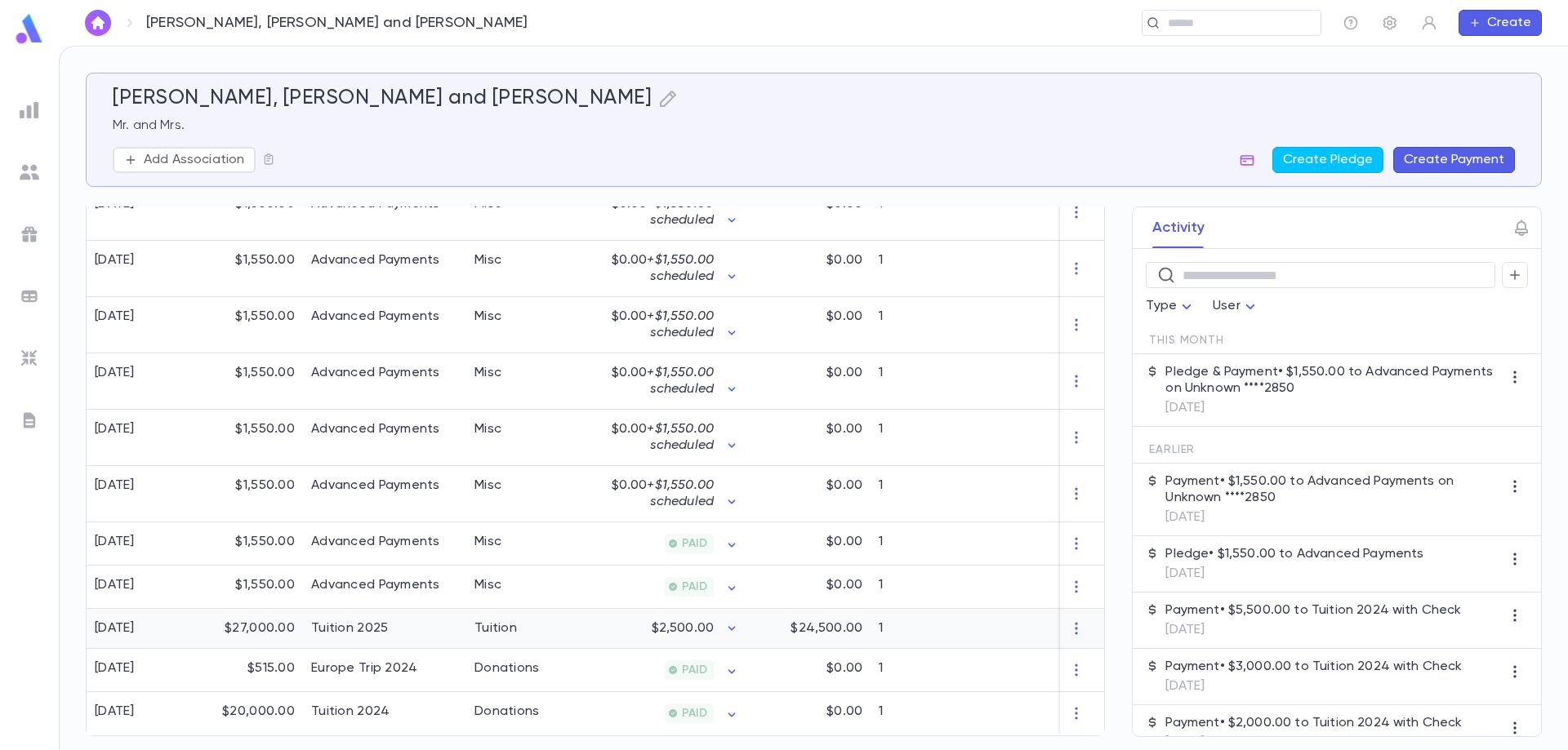
click at [355, 624] on div "Tuition 2025" at bounding box center [350, 628] width 77 height 16
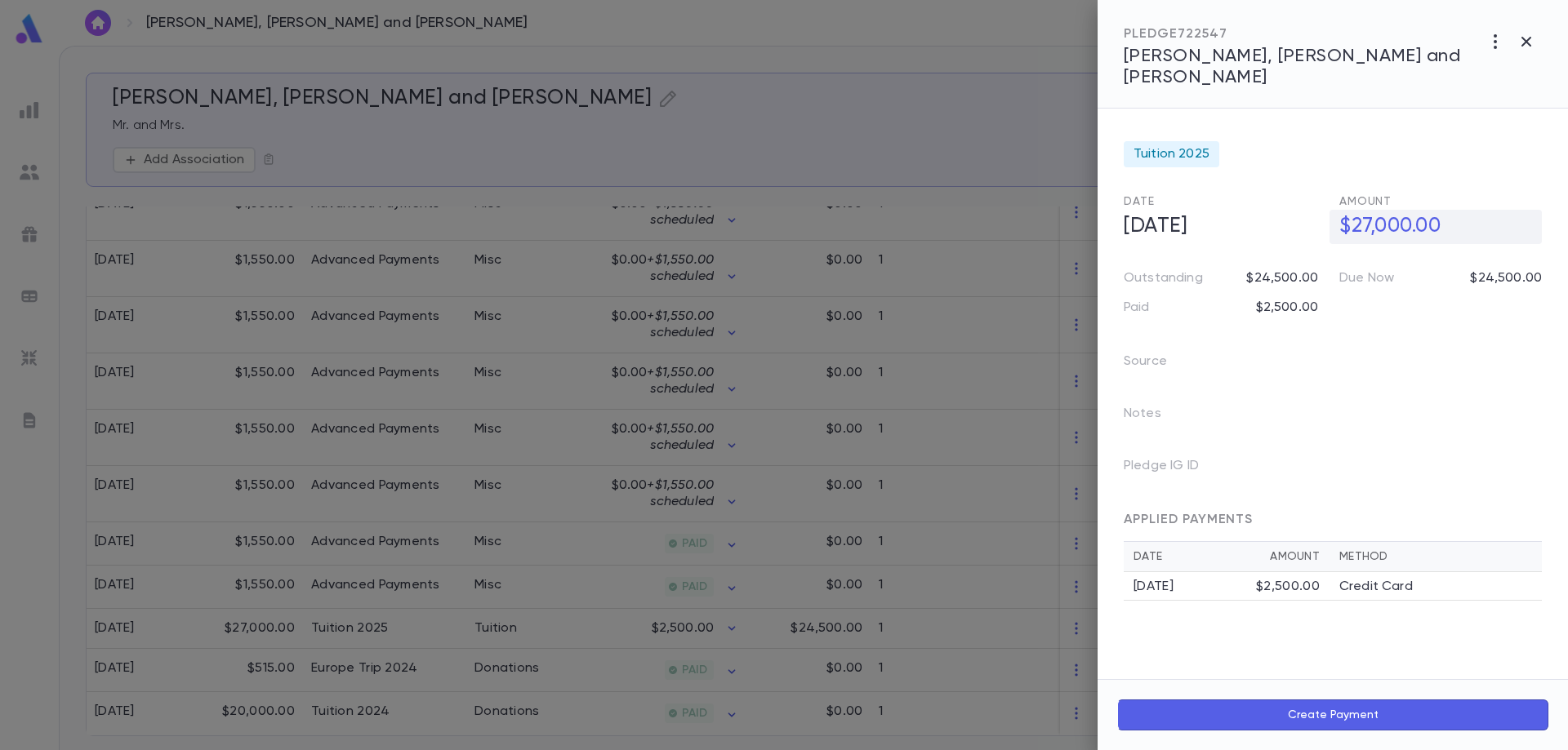
click at [1373, 210] on h5 "$27,000.00" at bounding box center [1435, 227] width 212 height 35
click at [1373, 211] on input "**********" at bounding box center [1440, 226] width 202 height 32
type input "**********"
click at [373, 622] on div at bounding box center [784, 375] width 1568 height 750
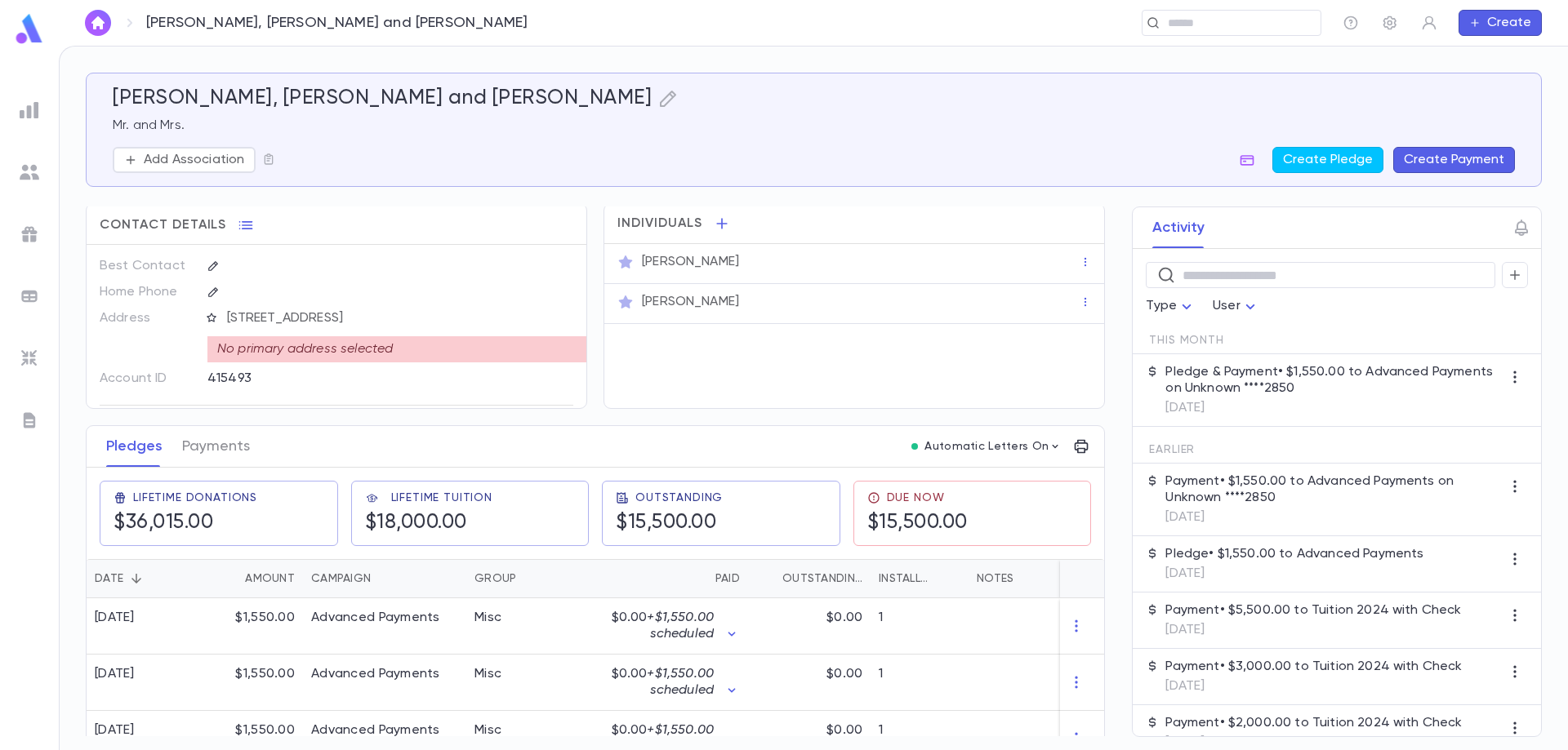
scroll to position [0, 0]
click at [196, 442] on button "Payments" at bounding box center [216, 450] width 67 height 40
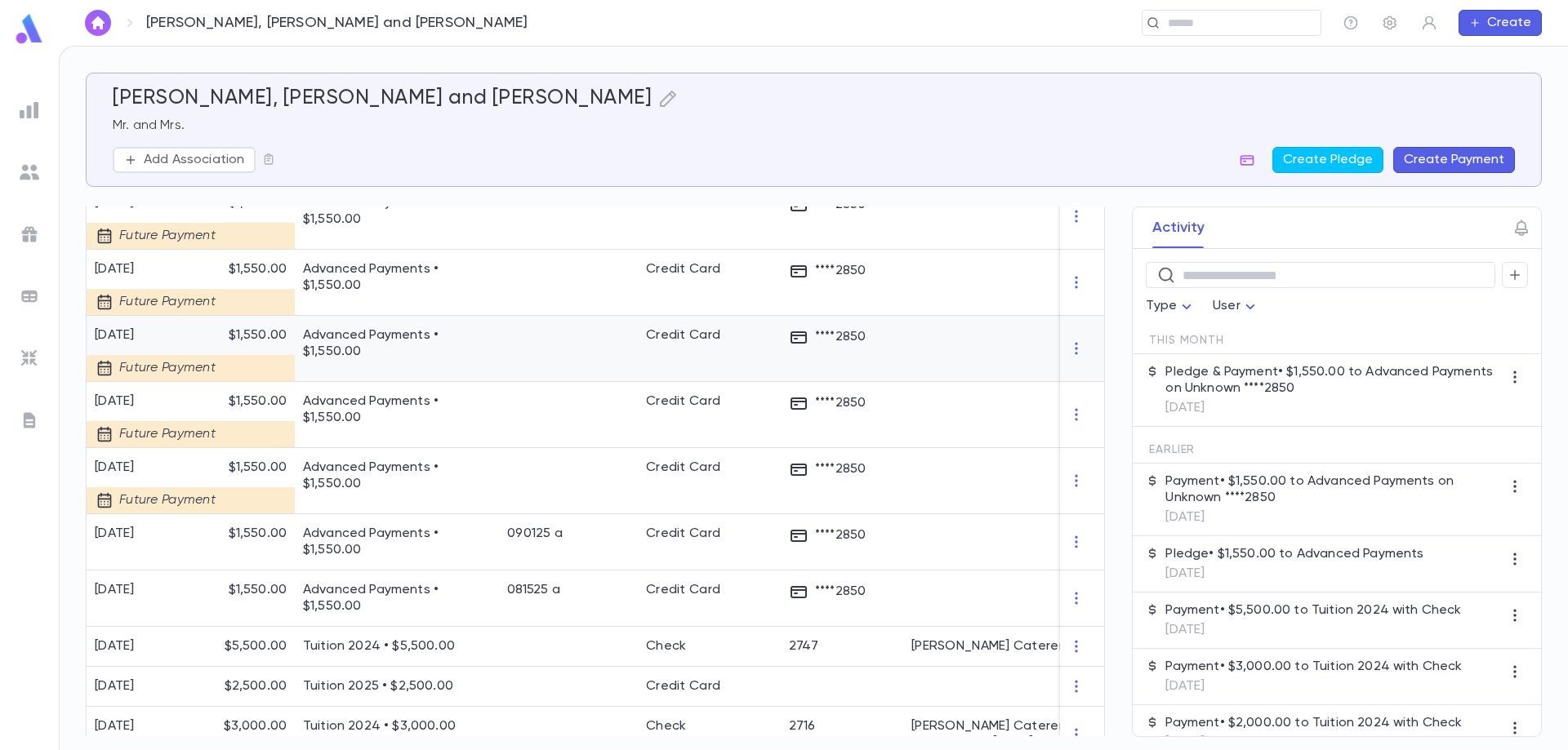
scroll to position [735, 0]
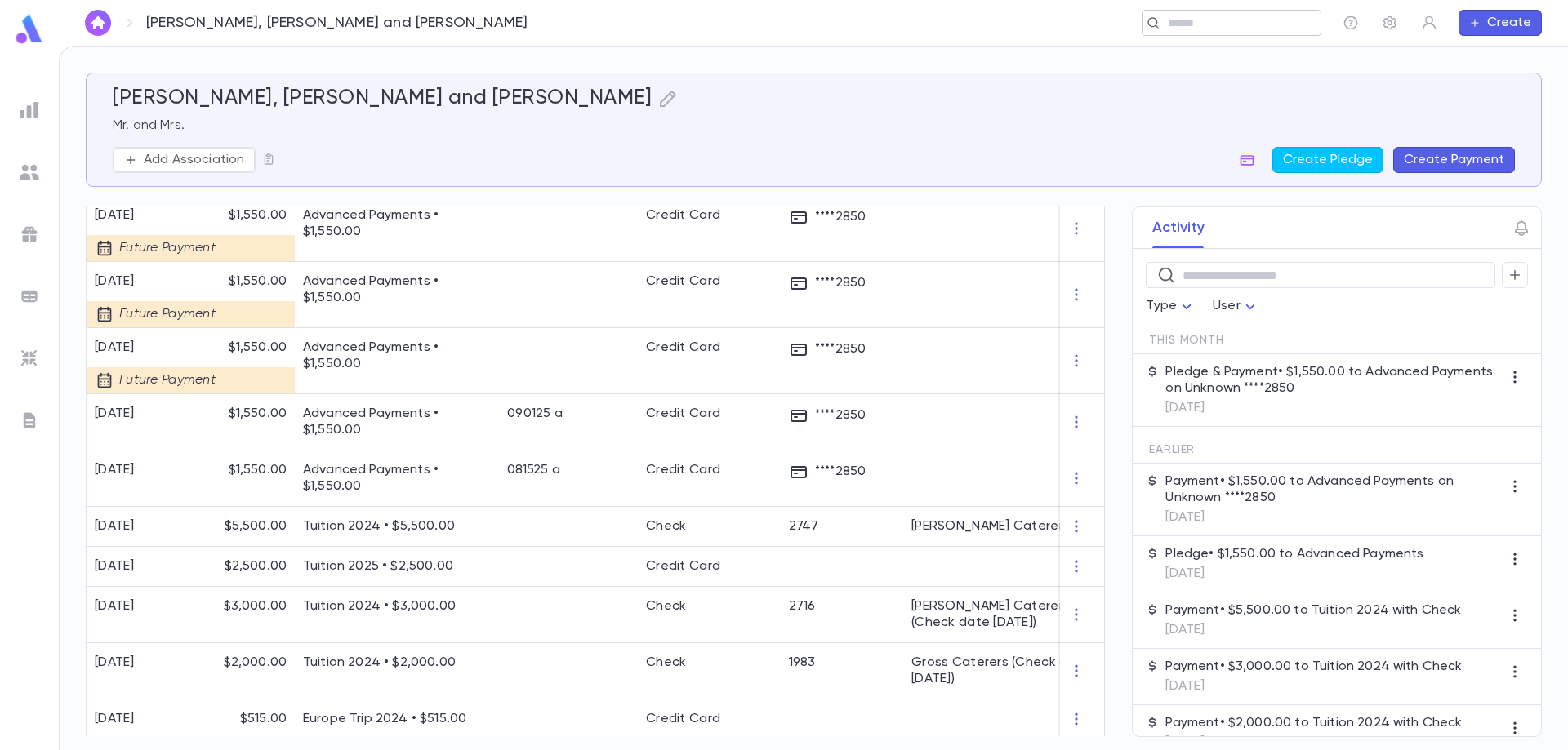
click at [1212, 28] on input "text" at bounding box center [1225, 23] width 126 height 15
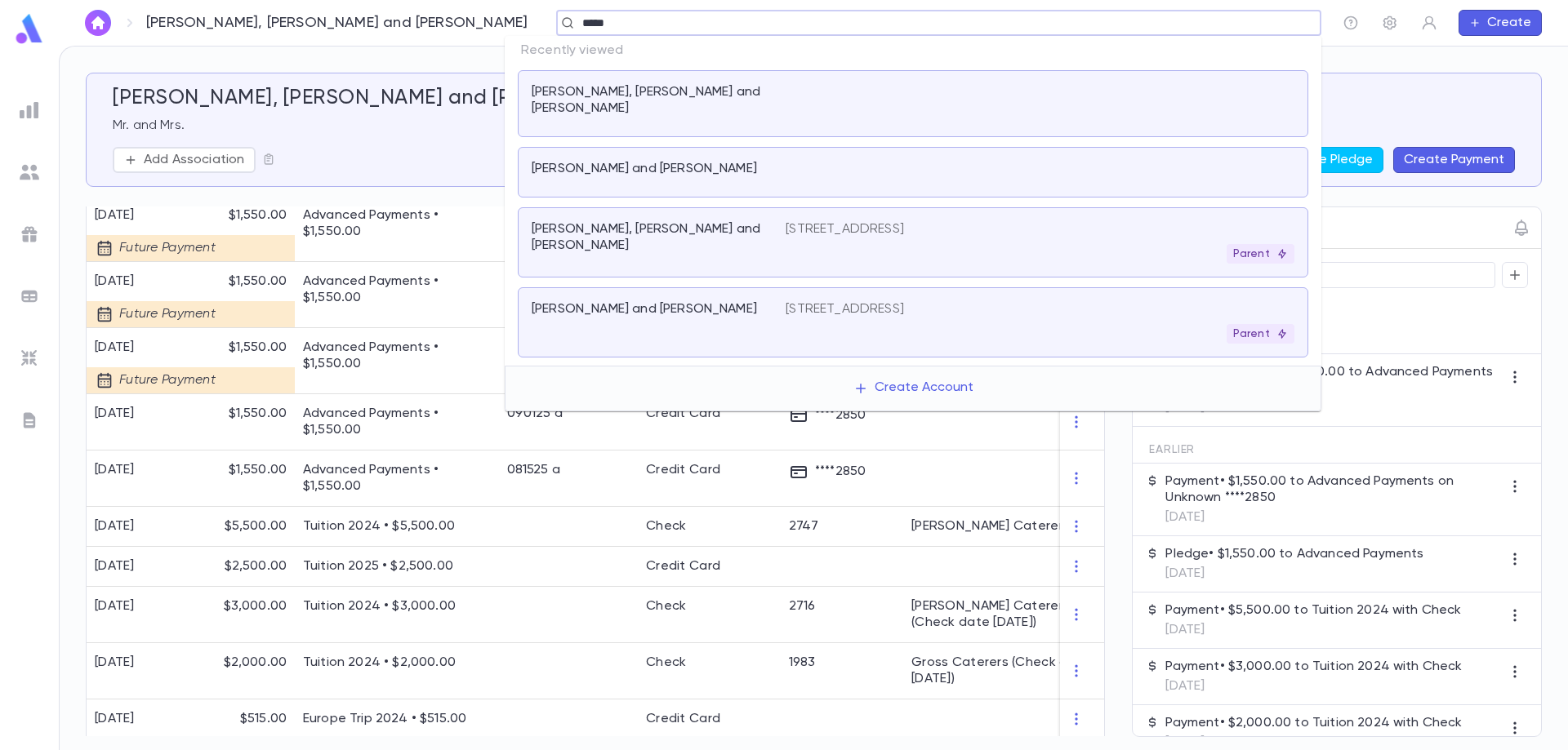
type input "******"
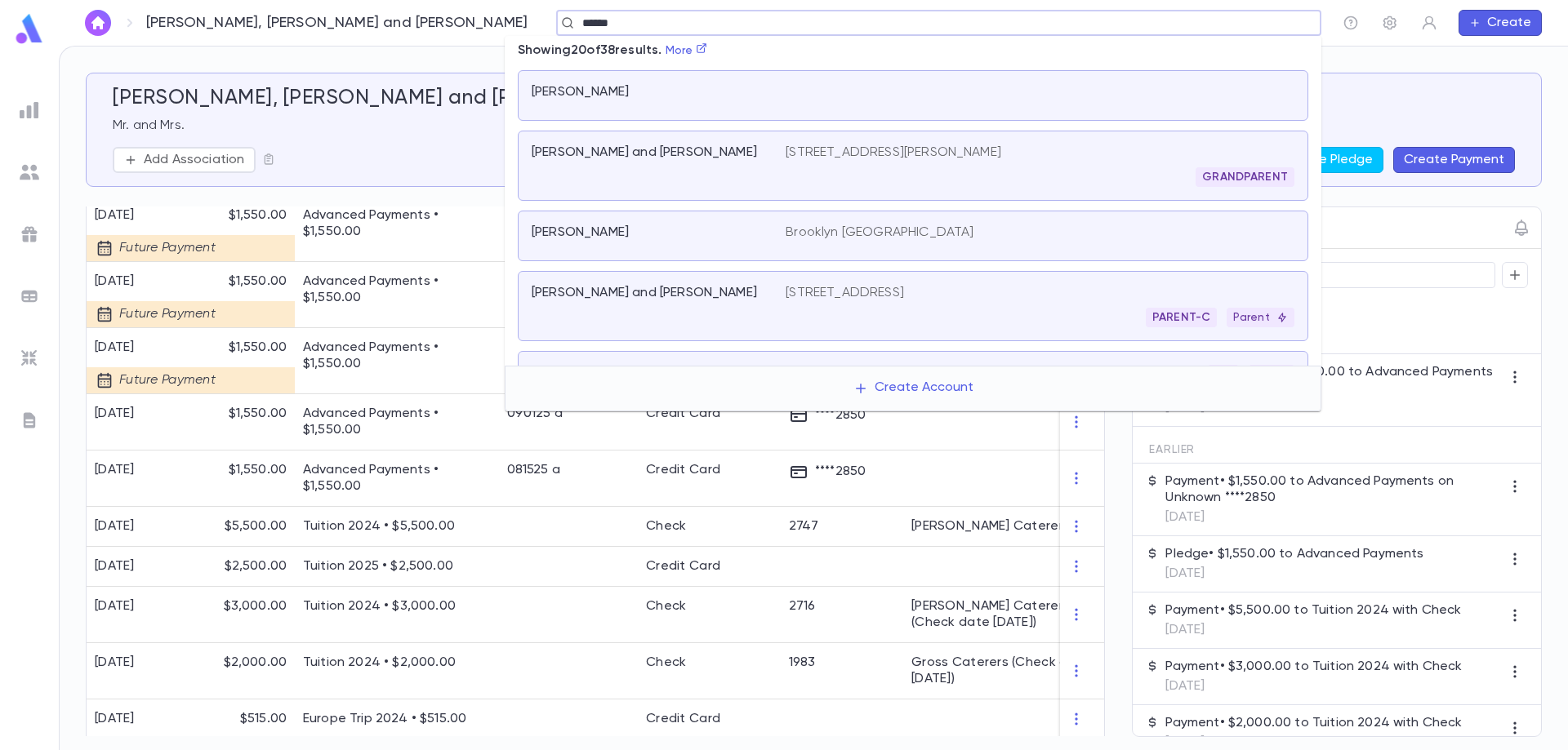
click at [888, 305] on div "[STREET_ADDRESS]" at bounding box center [1040, 306] width 509 height 42
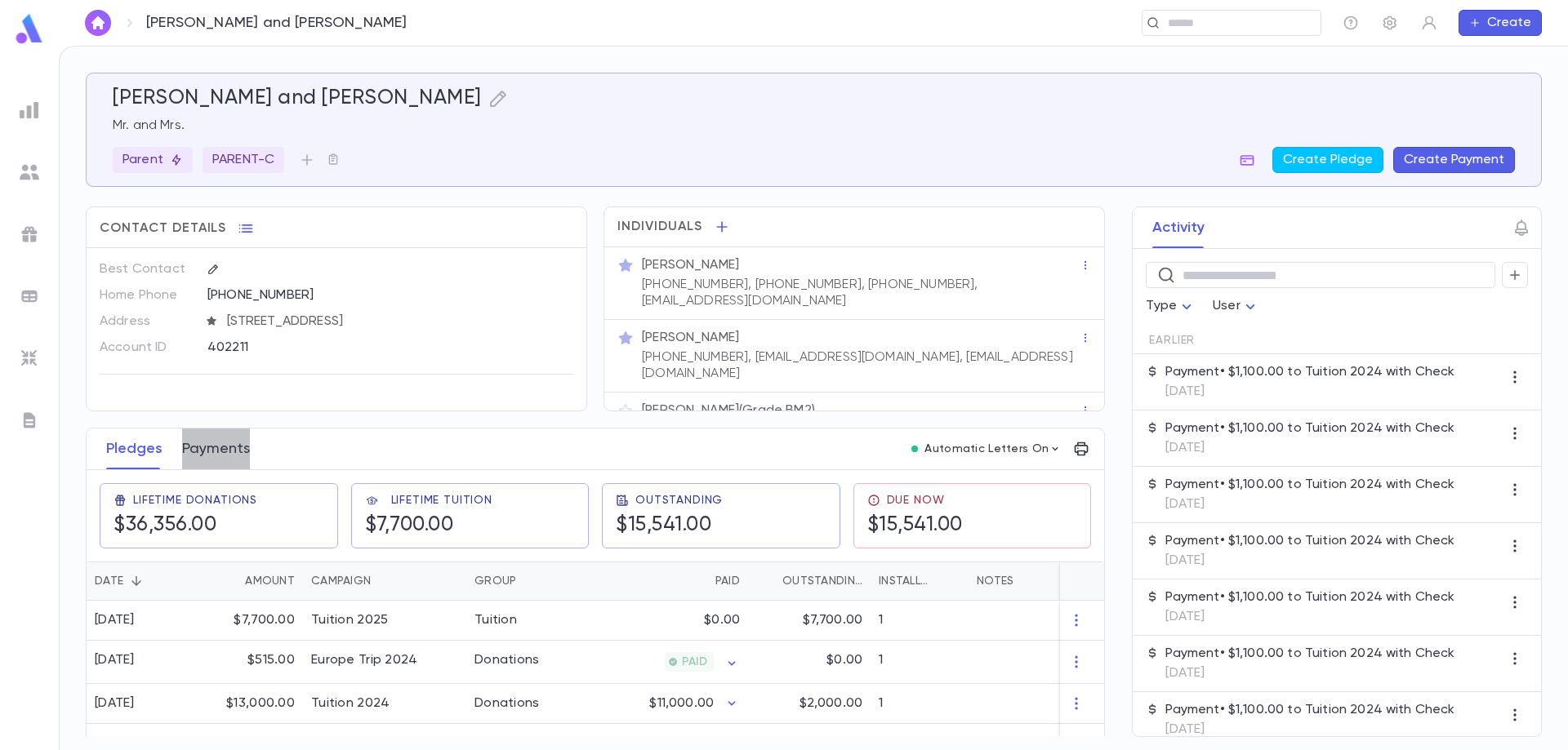
click at [215, 440] on button "Payments" at bounding box center [216, 449] width 67 height 40
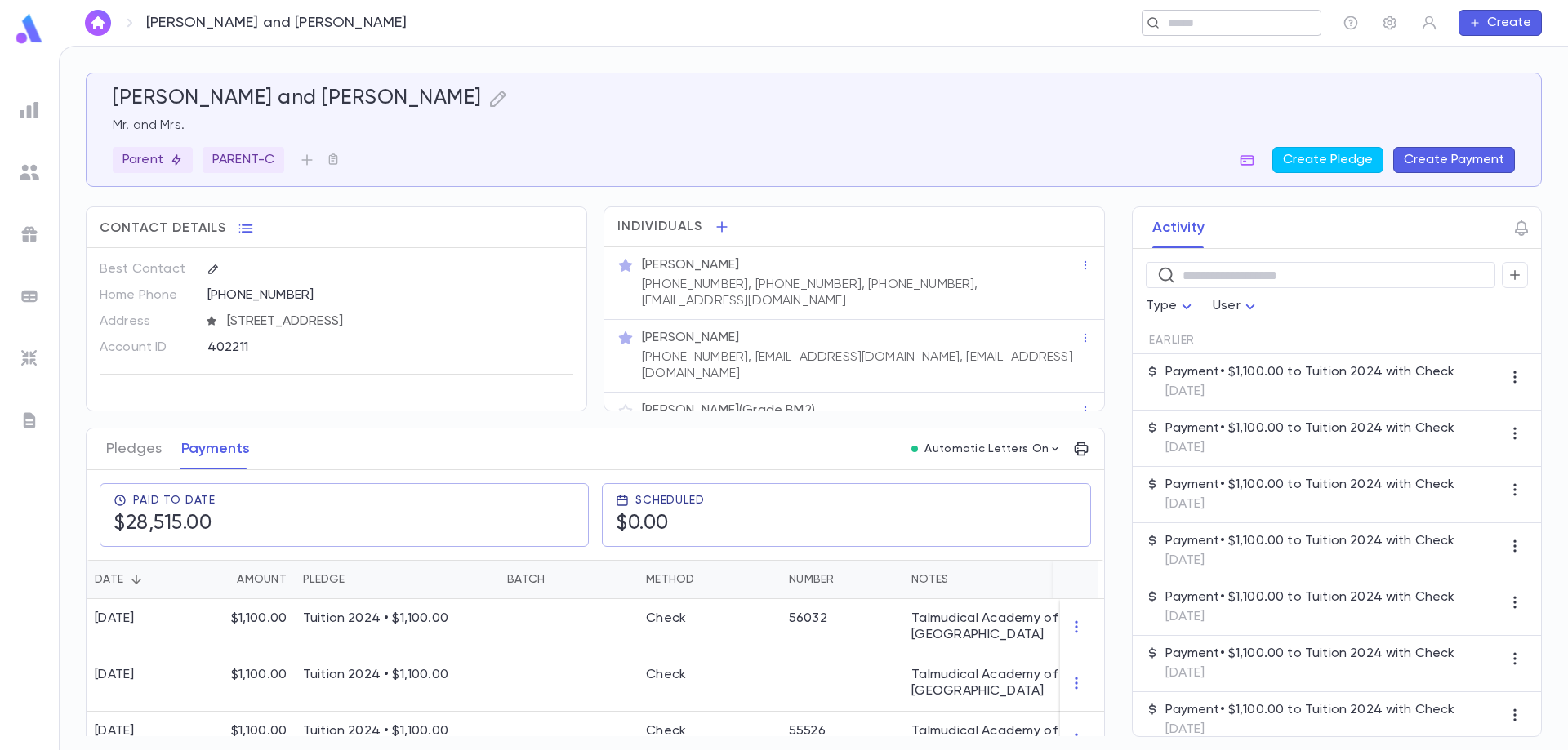
click at [1224, 35] on div "​" at bounding box center [1231, 22] width 180 height 26
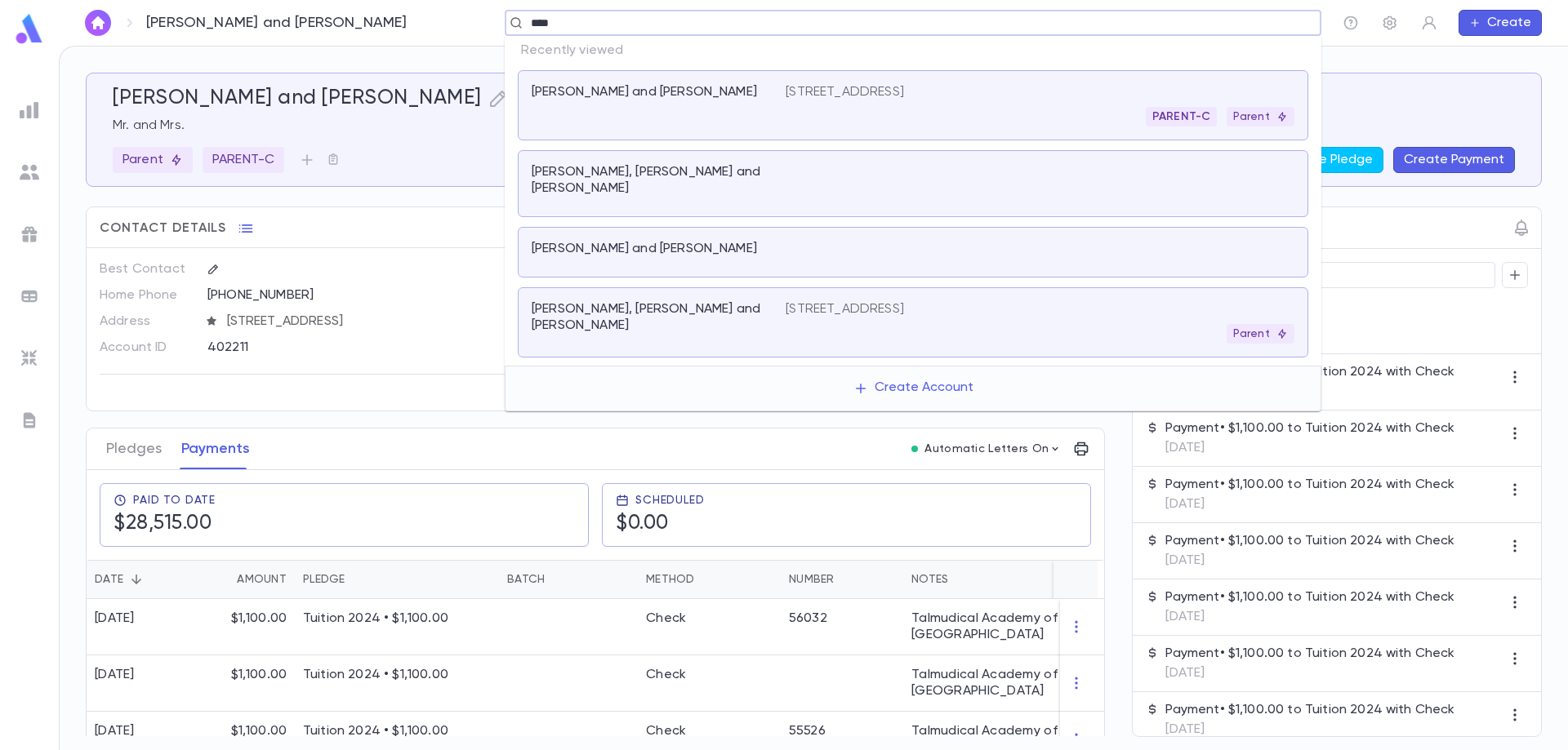
type input "*****"
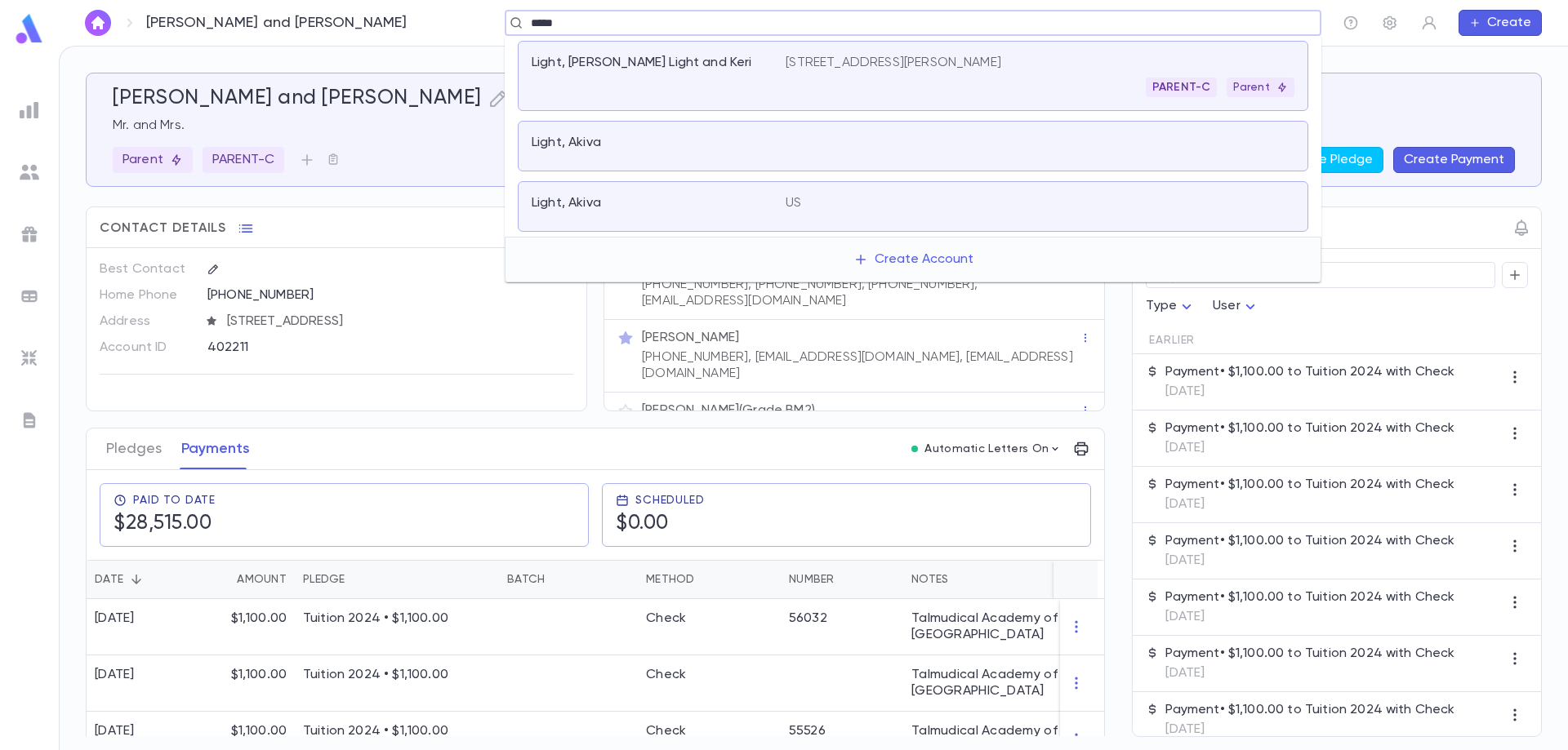
click at [695, 81] on div "Light, [PERSON_NAME] Light and Keri" at bounding box center [659, 76] width 254 height 42
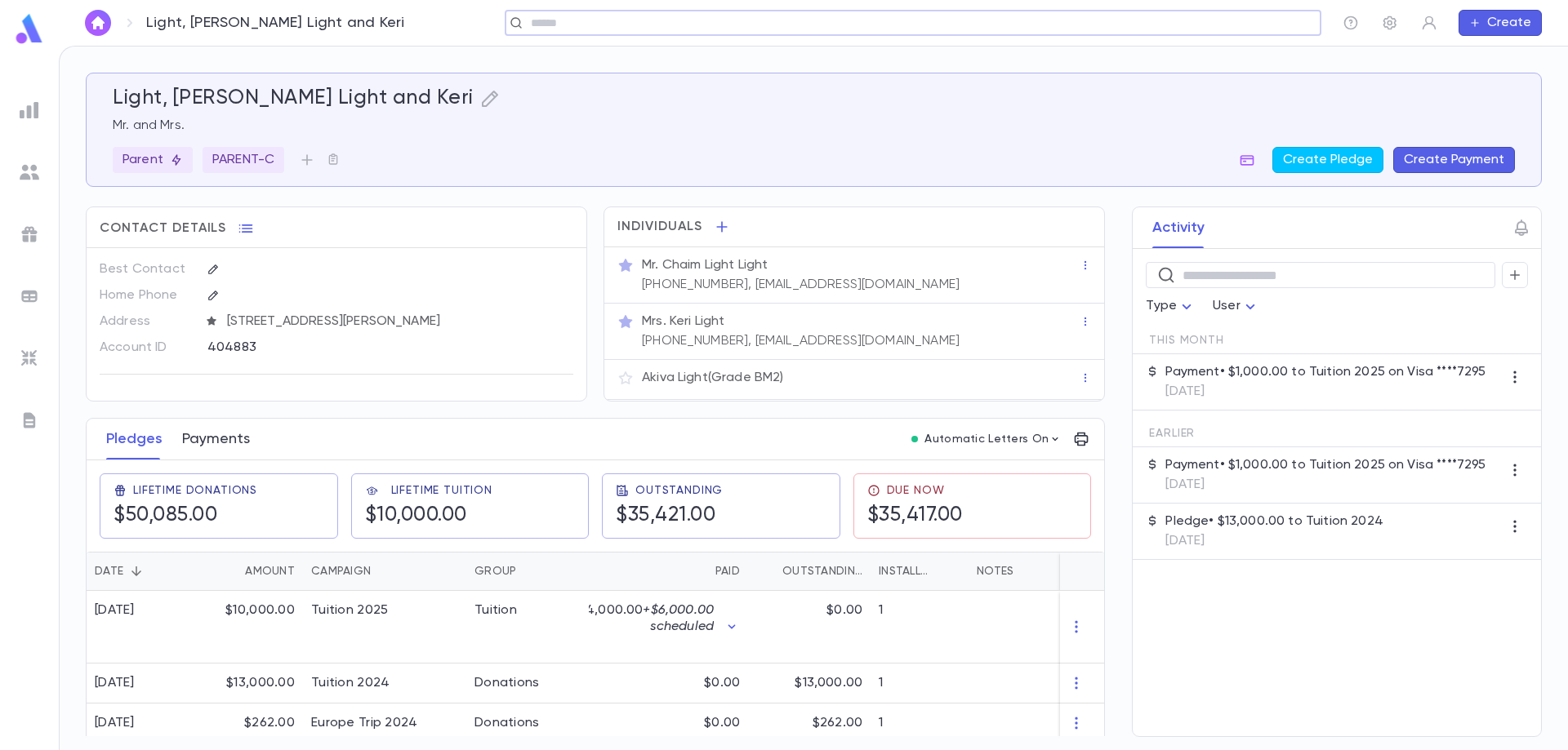
click at [212, 433] on button "Payments" at bounding box center [216, 439] width 67 height 40
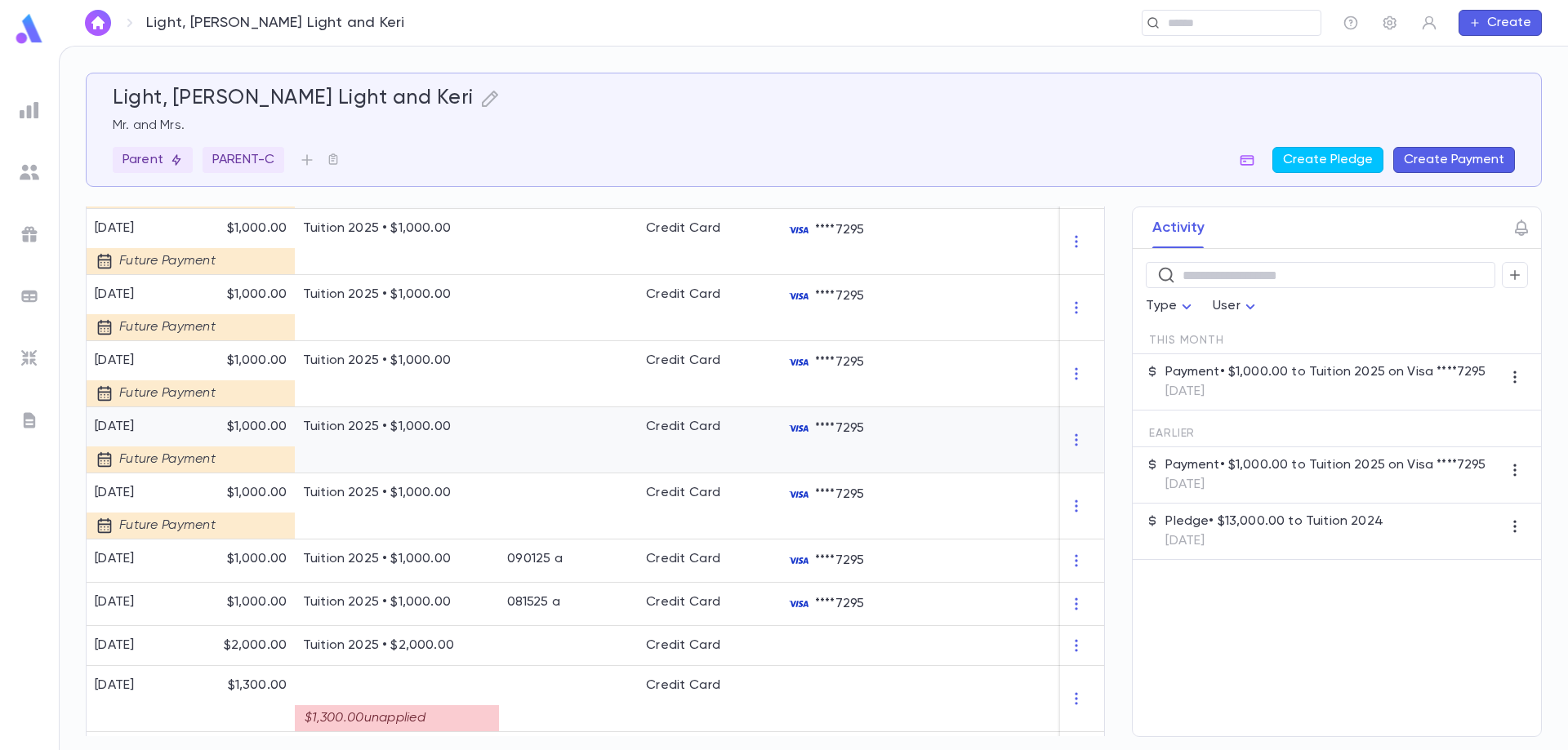
scroll to position [571, 0]
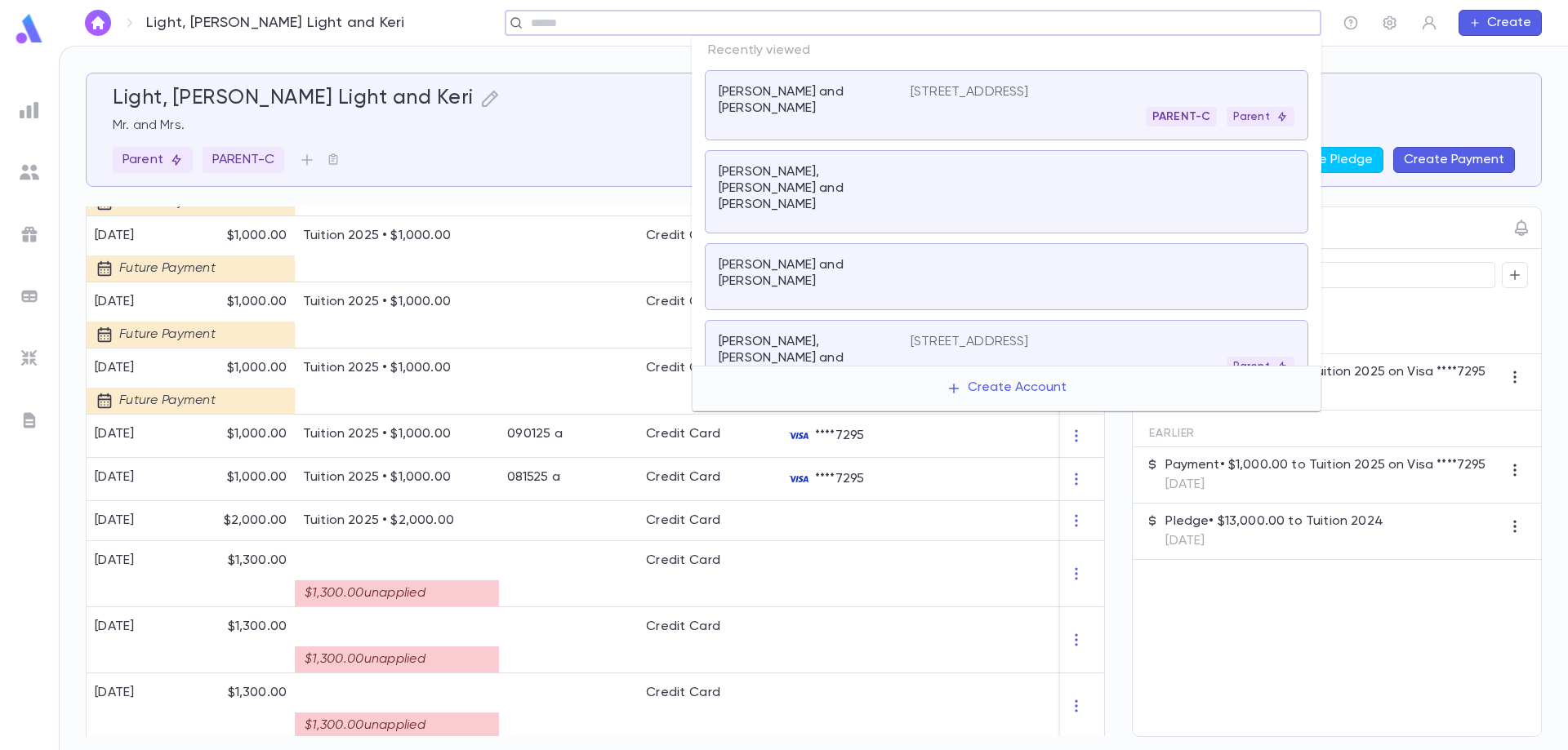
click at [1211, 27] on input "text" at bounding box center [907, 23] width 764 height 15
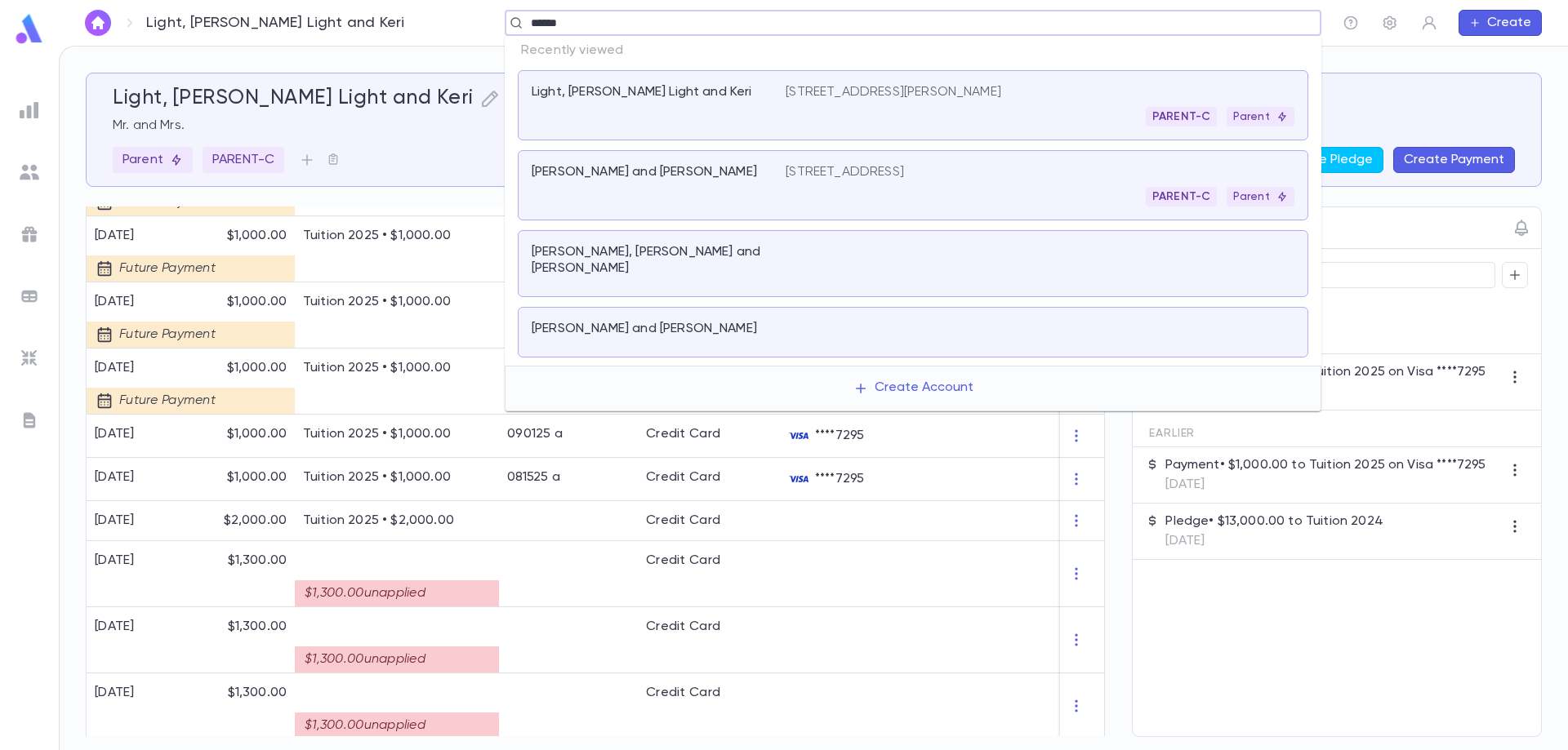
type input "*******"
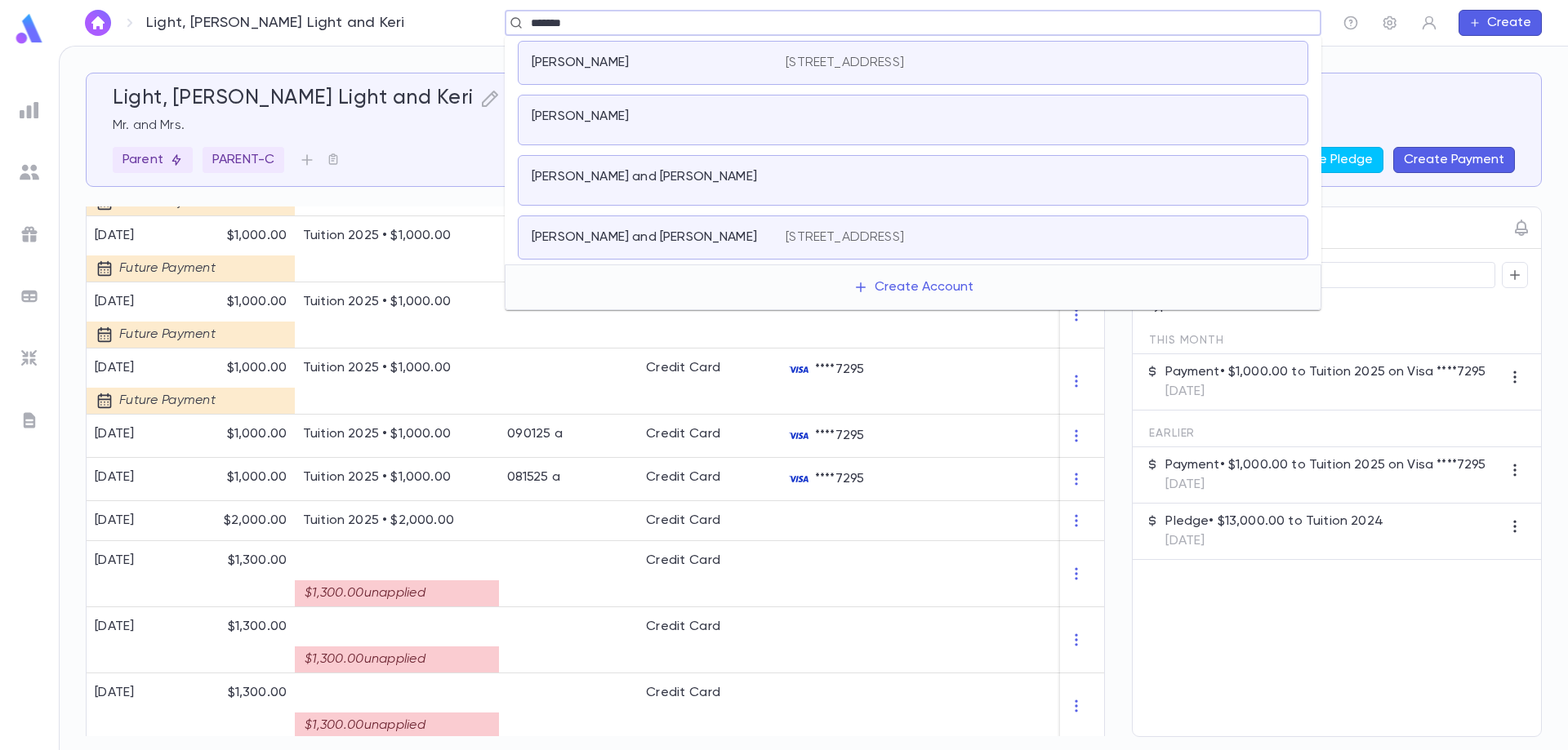
click at [662, 180] on p "[PERSON_NAME] and [PERSON_NAME]" at bounding box center [644, 177] width 225 height 16
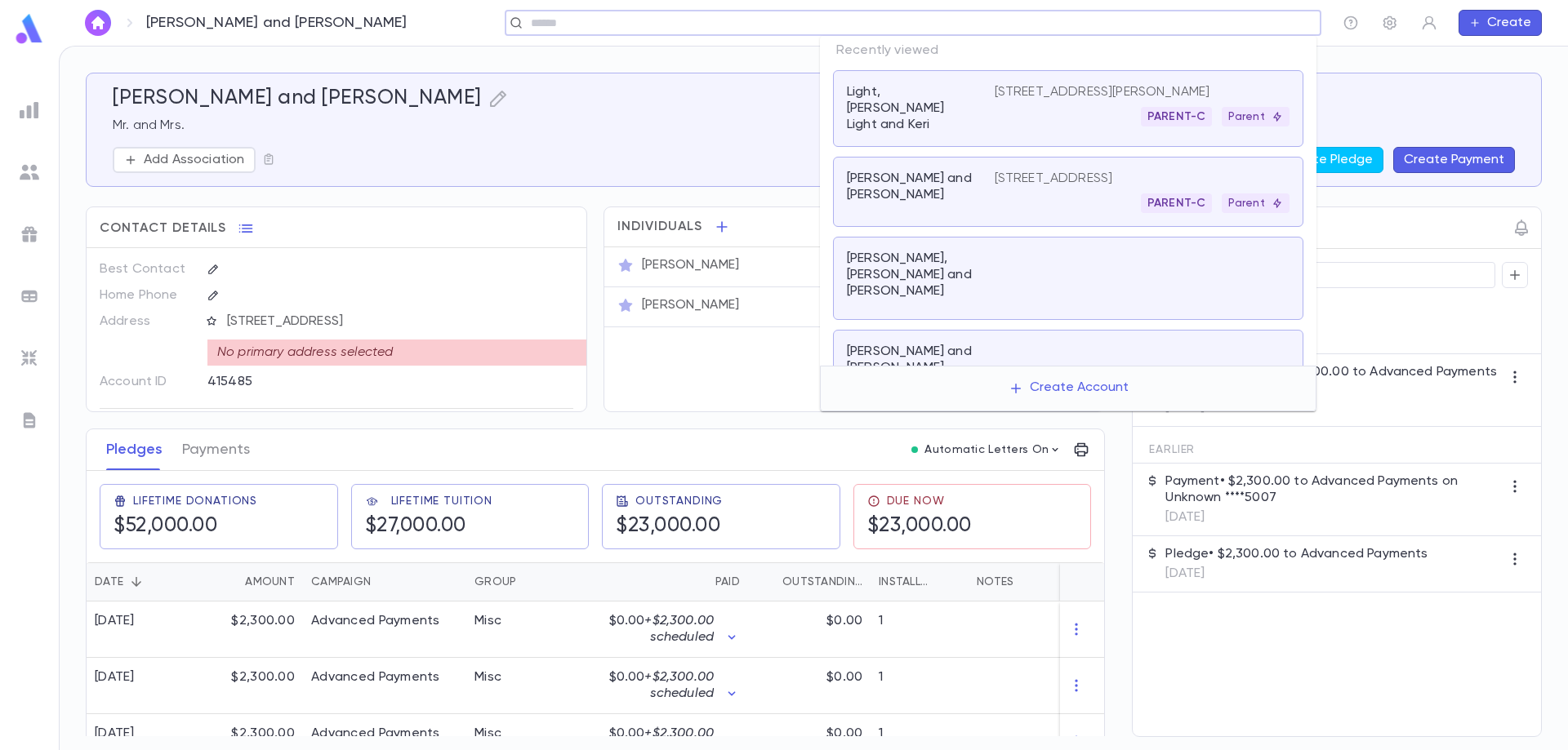
click at [1211, 24] on input "text" at bounding box center [907, 23] width 764 height 15
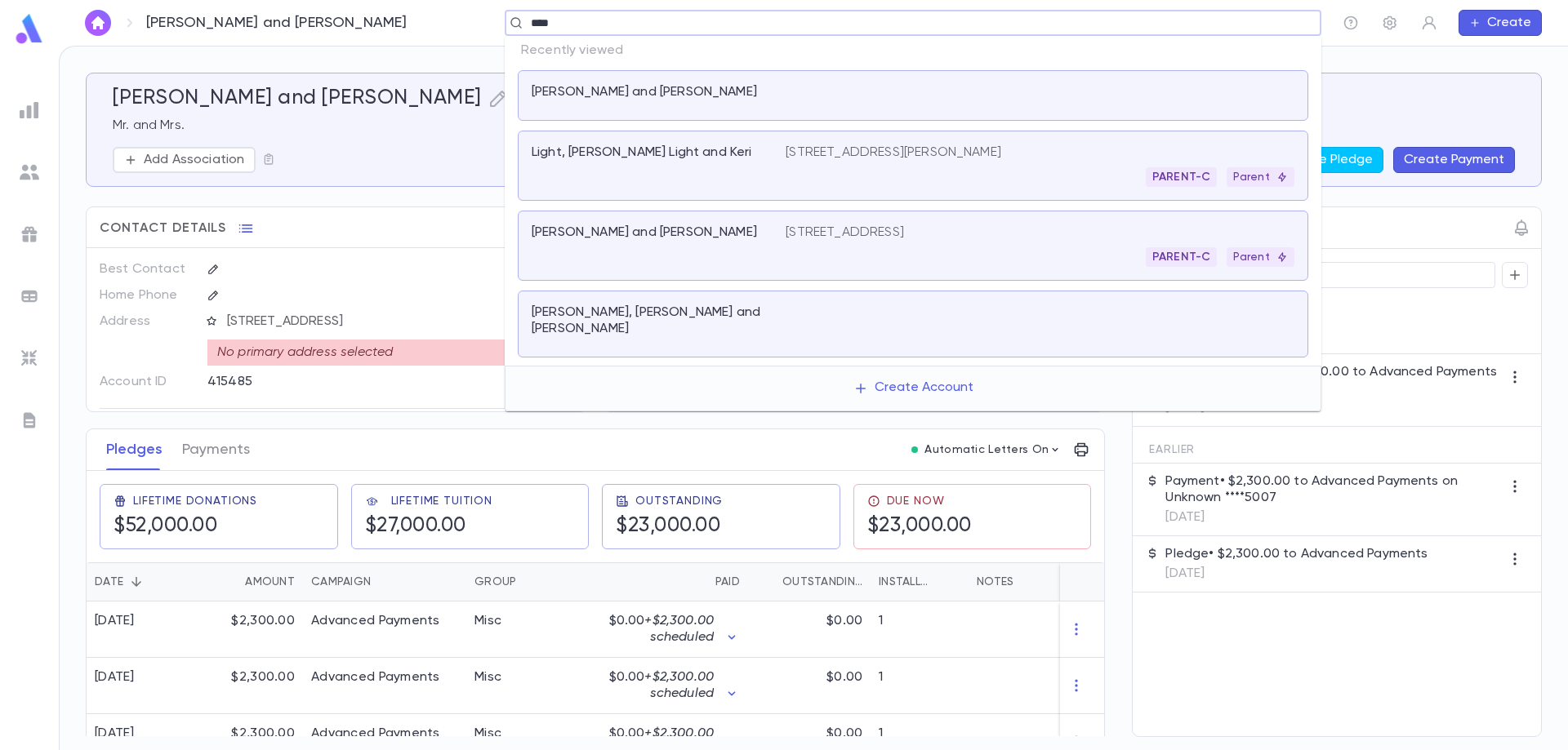
type input "*****"
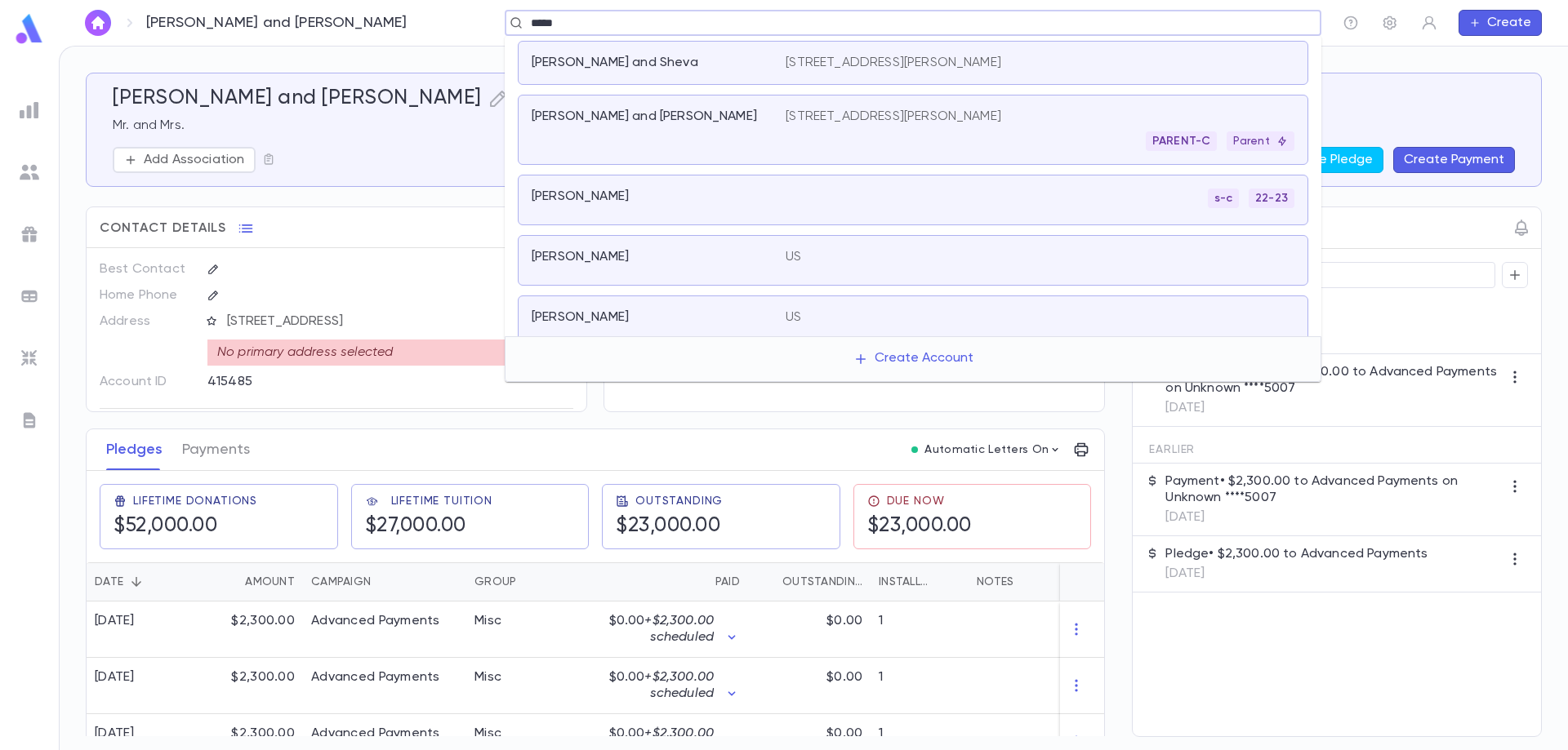
click at [669, 118] on div "[PERSON_NAME] and [PERSON_NAME]" at bounding box center [648, 116] width 234 height 16
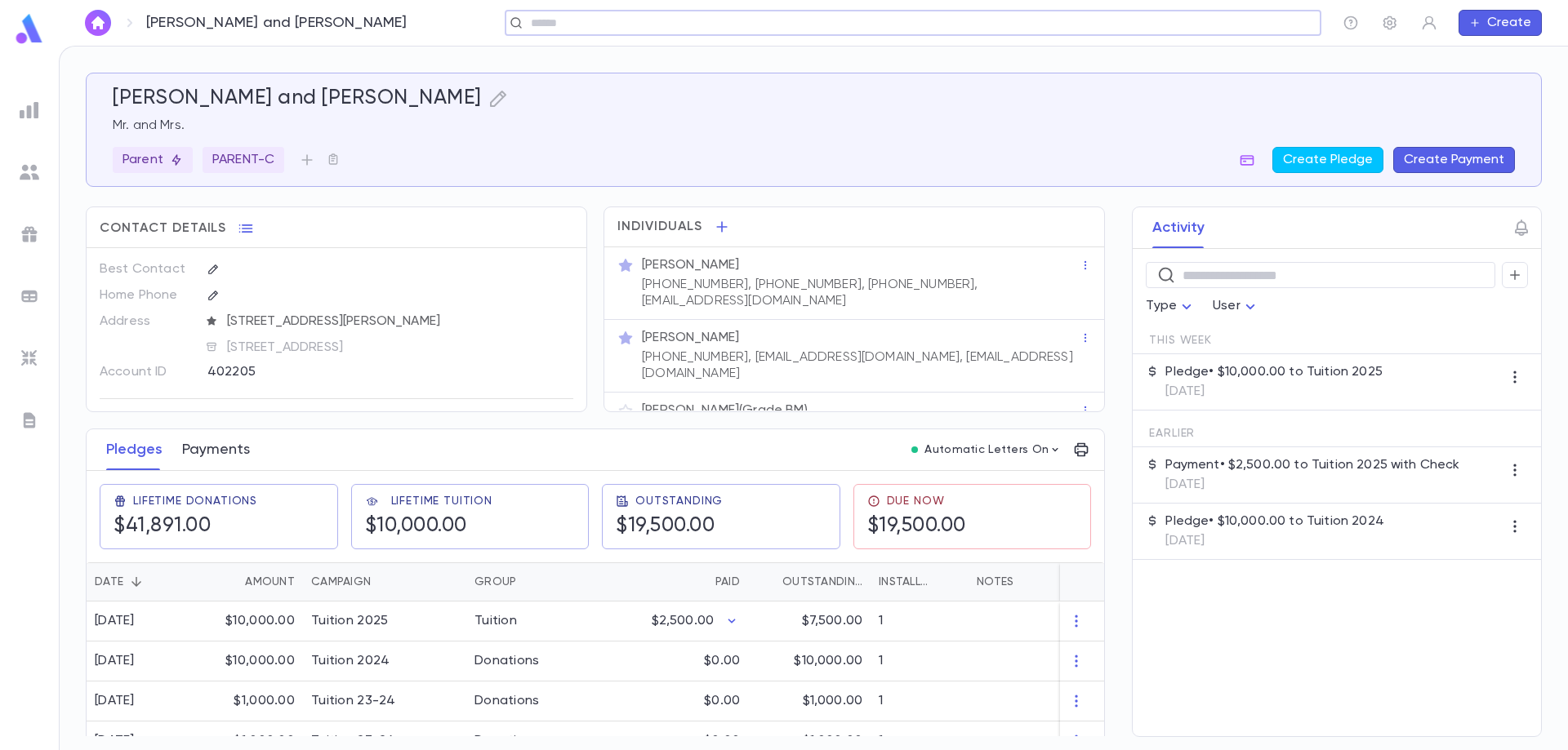
click at [229, 453] on button "Payments" at bounding box center [216, 450] width 67 height 40
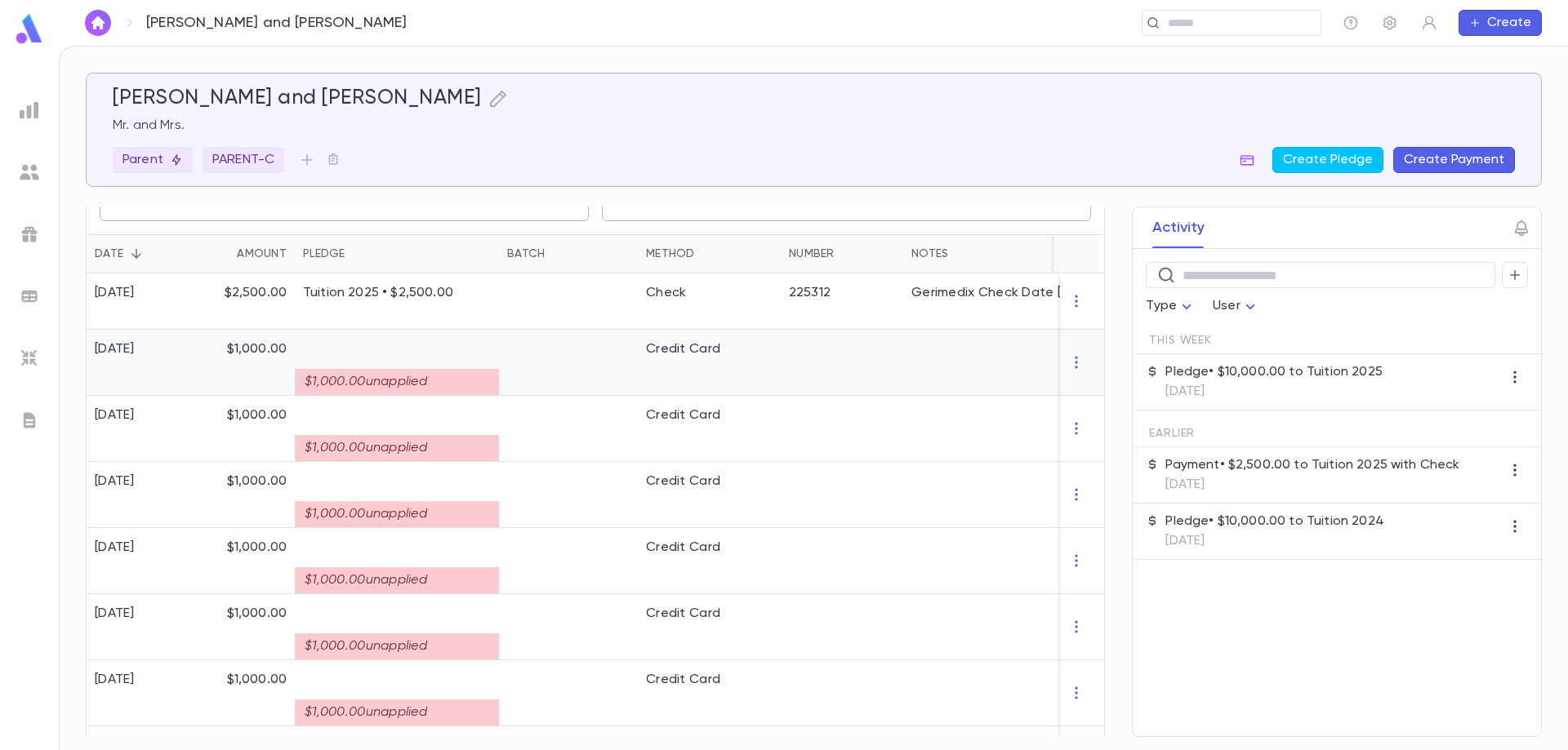
scroll to position [245, 0]
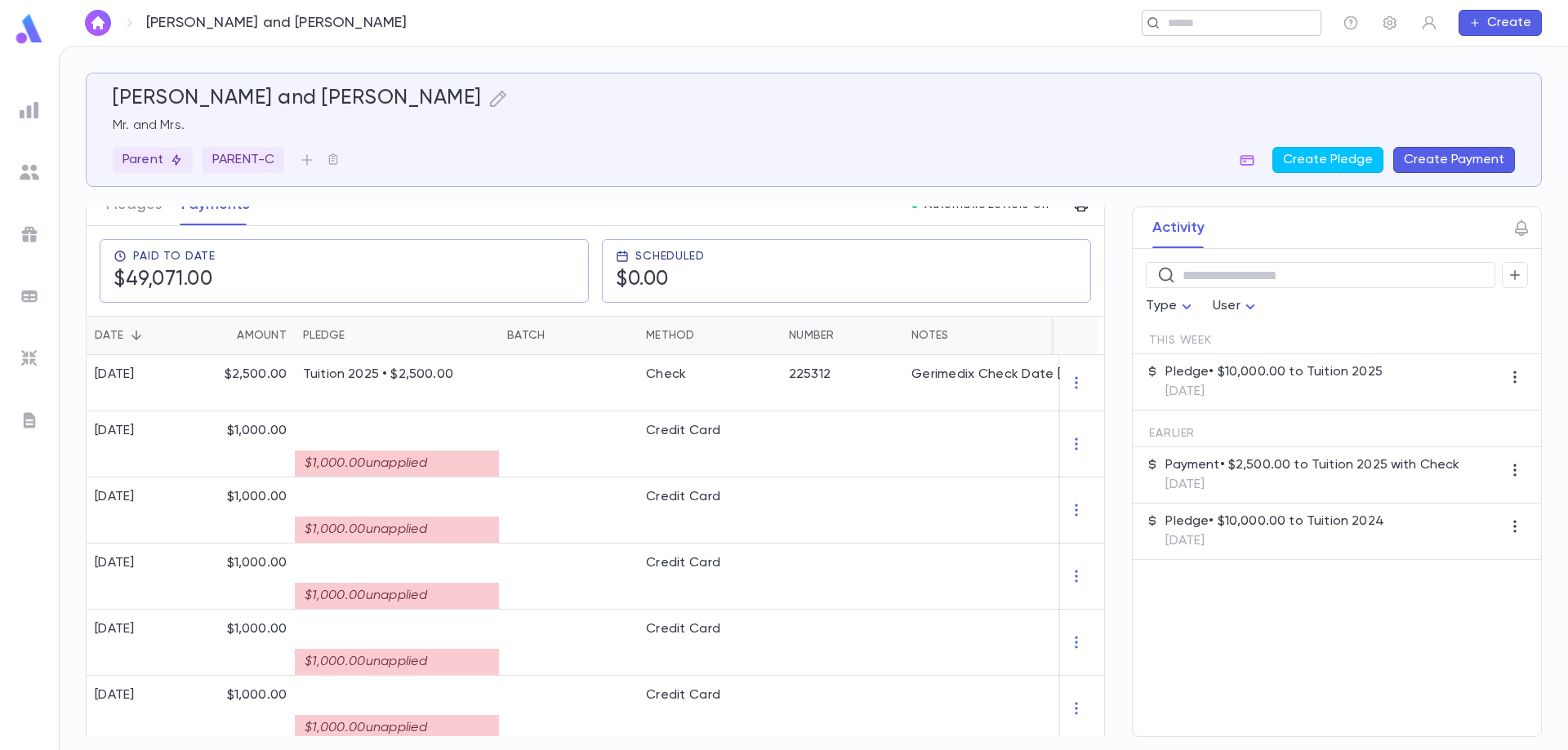
click at [1189, 25] on input "text" at bounding box center [1225, 23] width 126 height 15
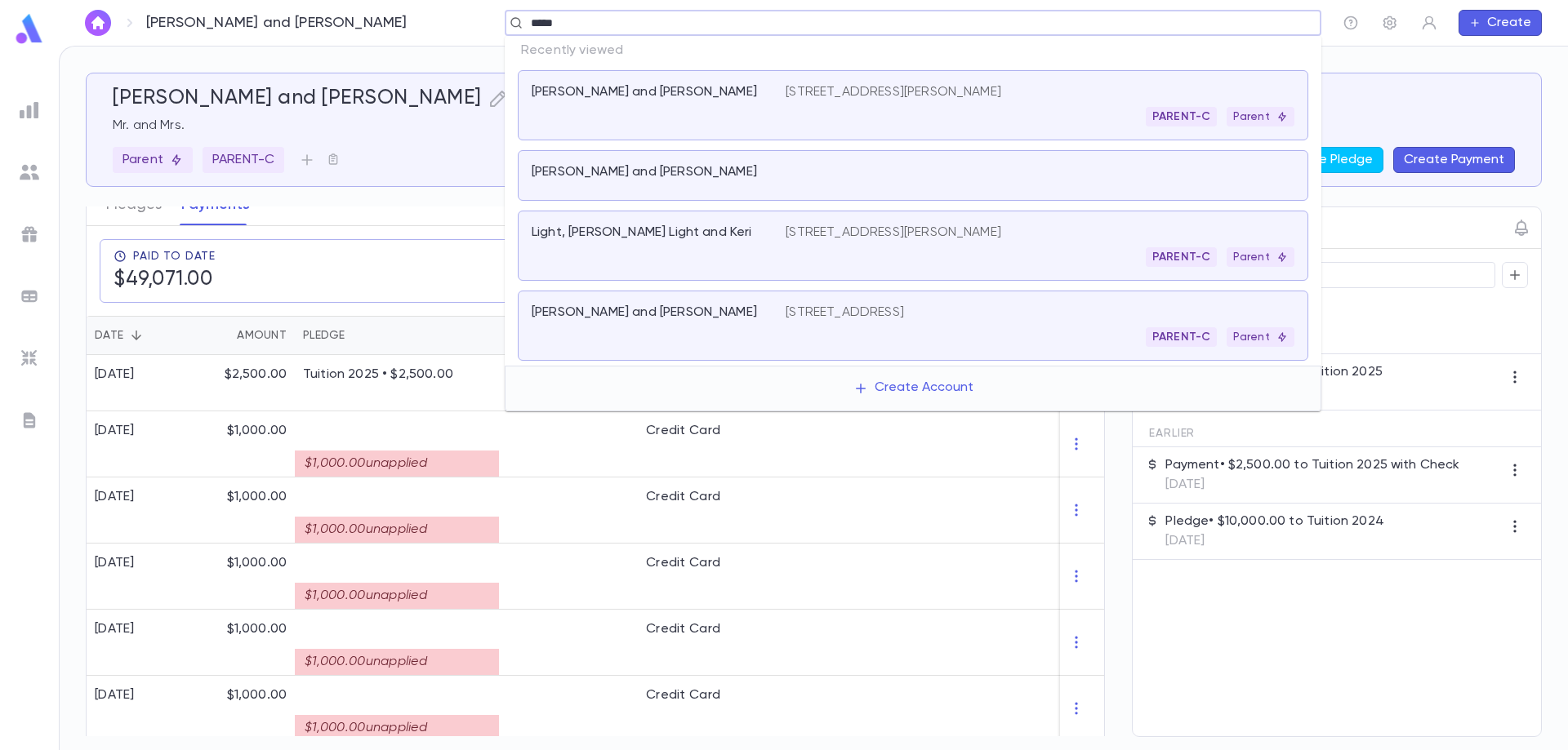
type input "******"
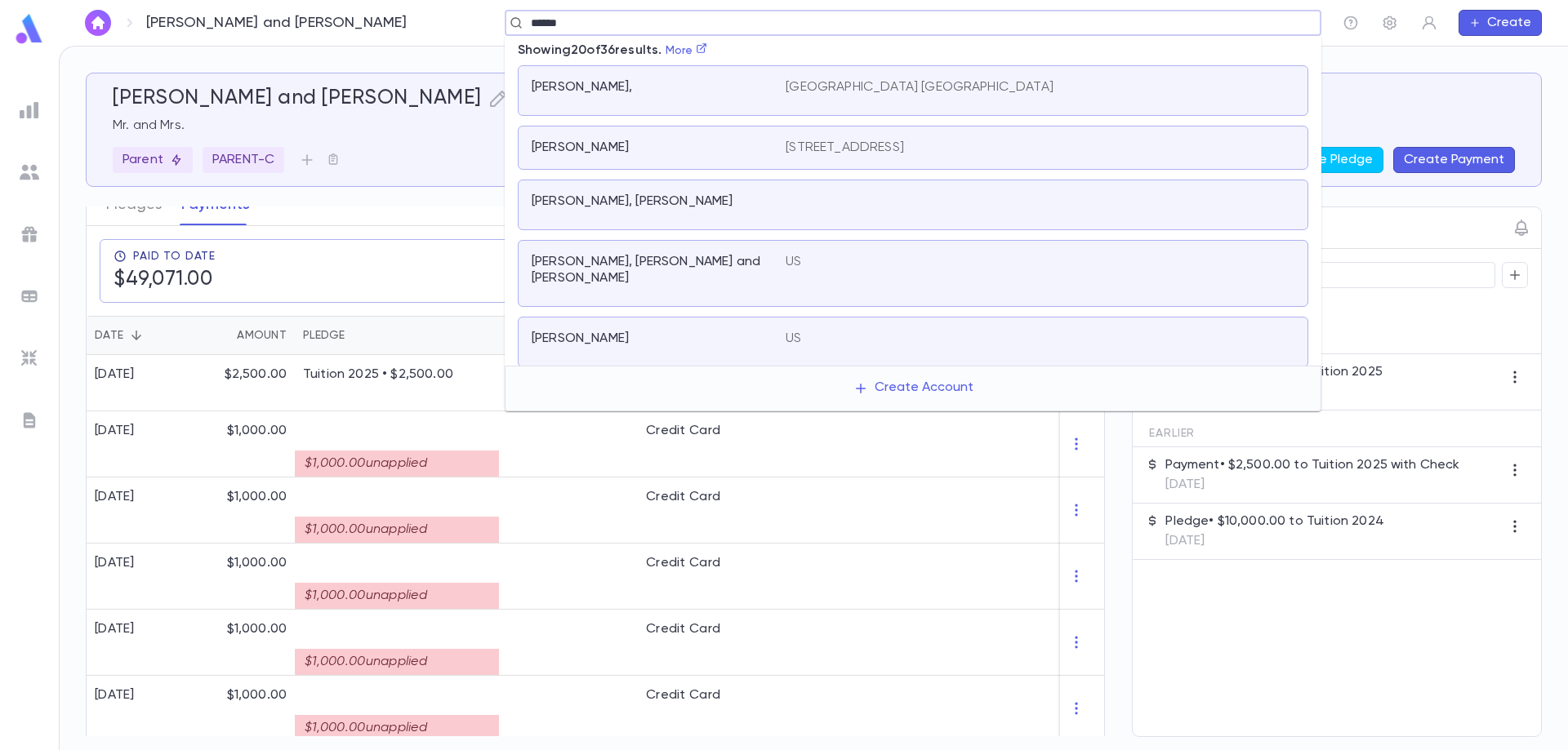
scroll to position [0, 0]
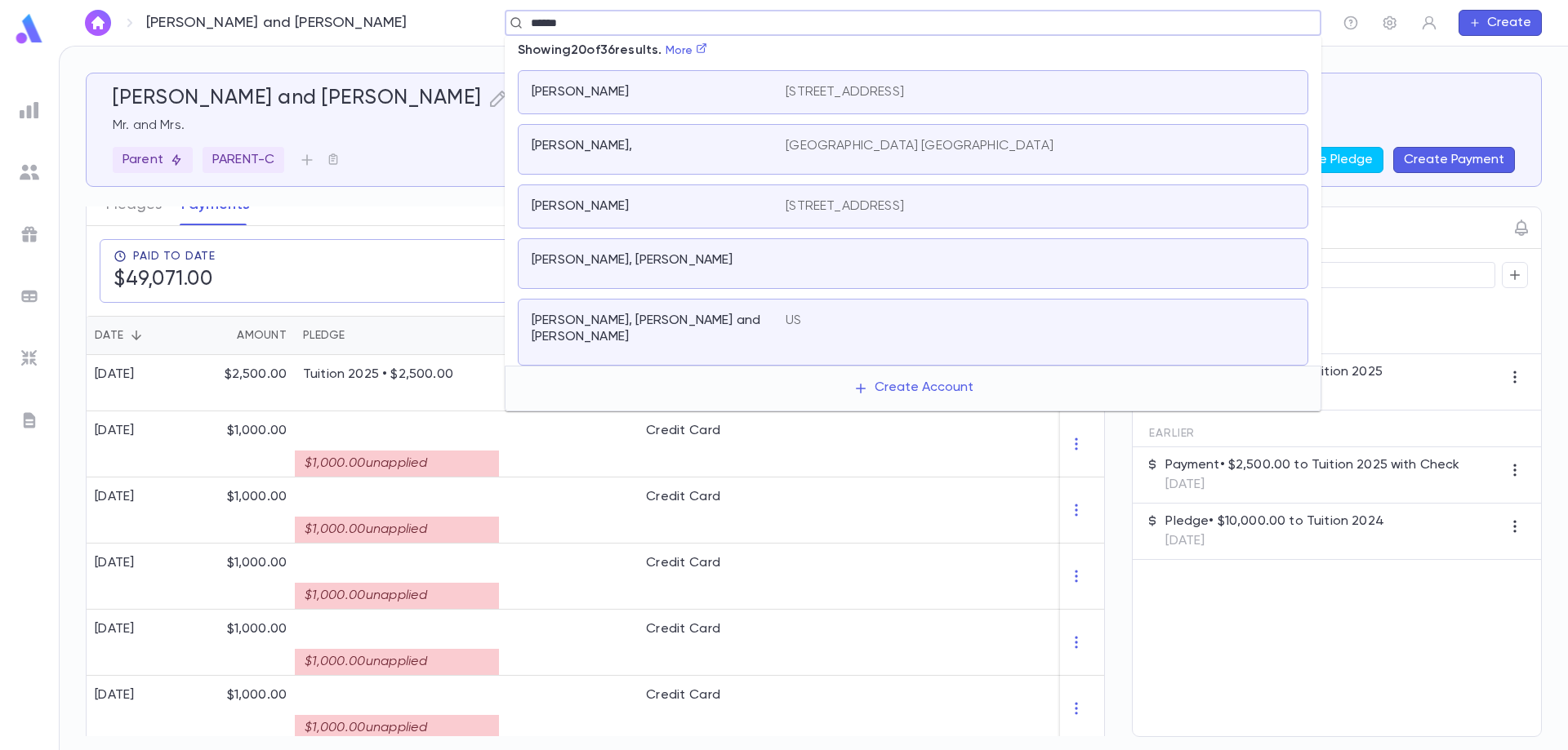
click at [950, 273] on div at bounding box center [1040, 264] width 509 height 23
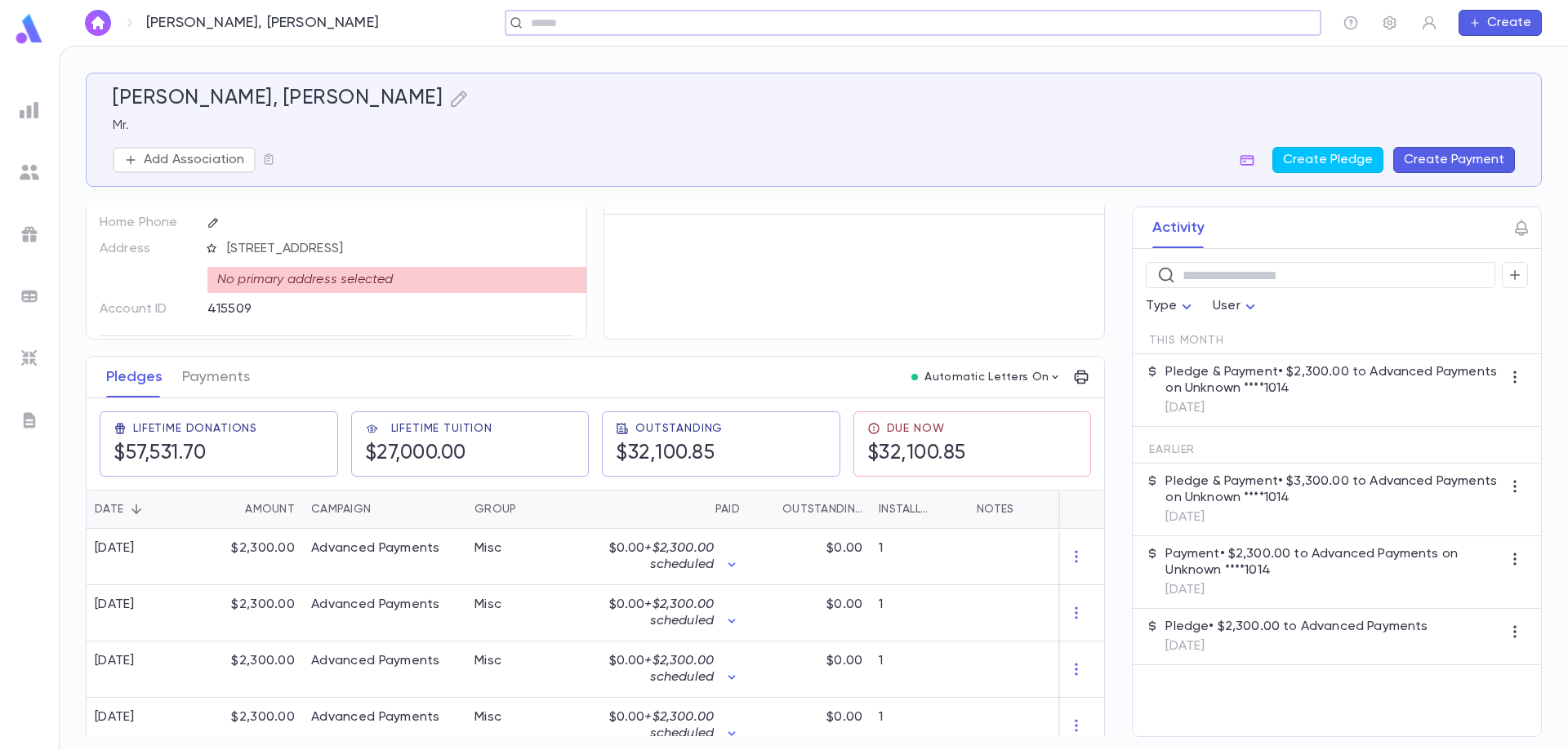
scroll to position [164, 0]
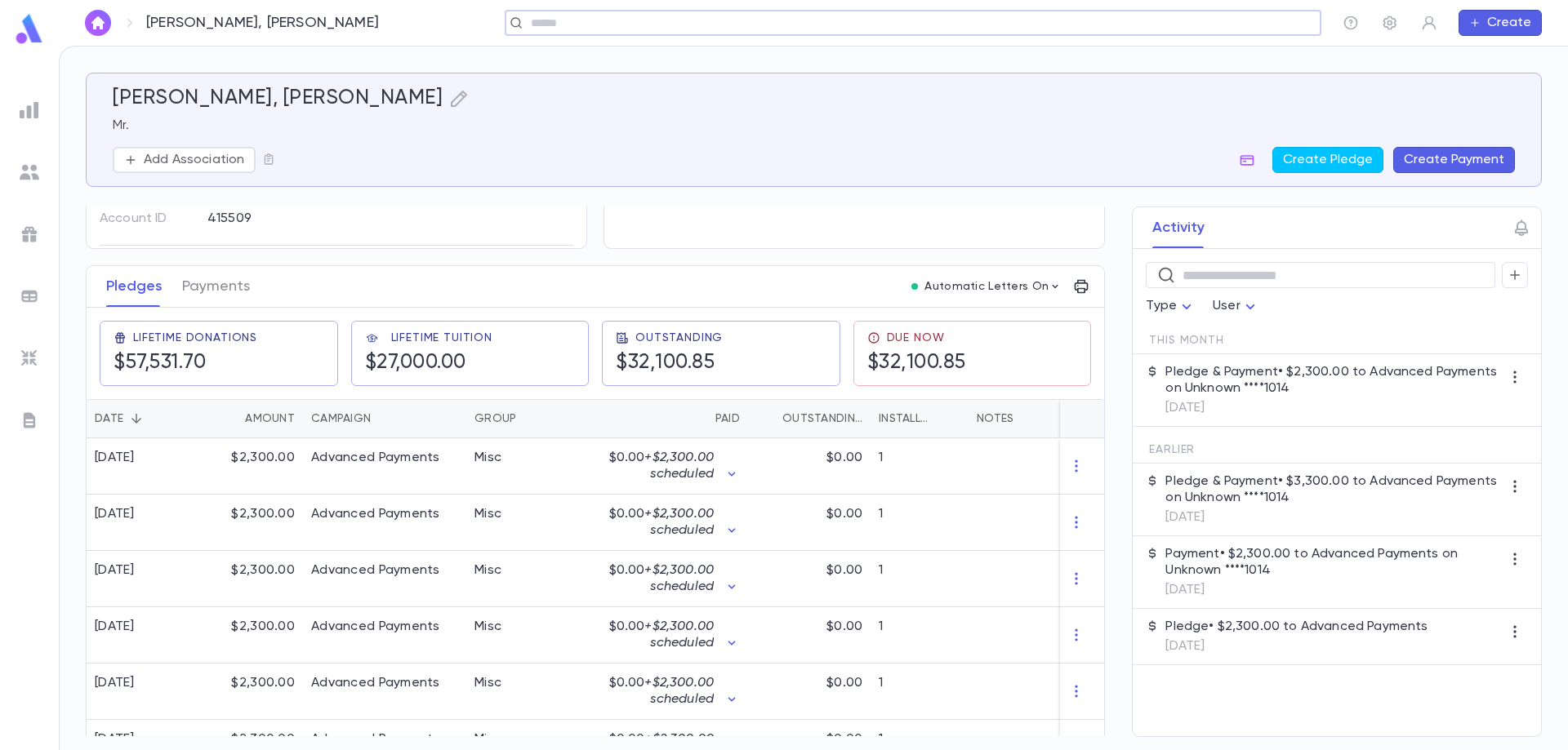
click at [620, 31] on div "​" at bounding box center [913, 22] width 817 height 26
click at [614, 13] on div "​" at bounding box center [913, 22] width 817 height 26
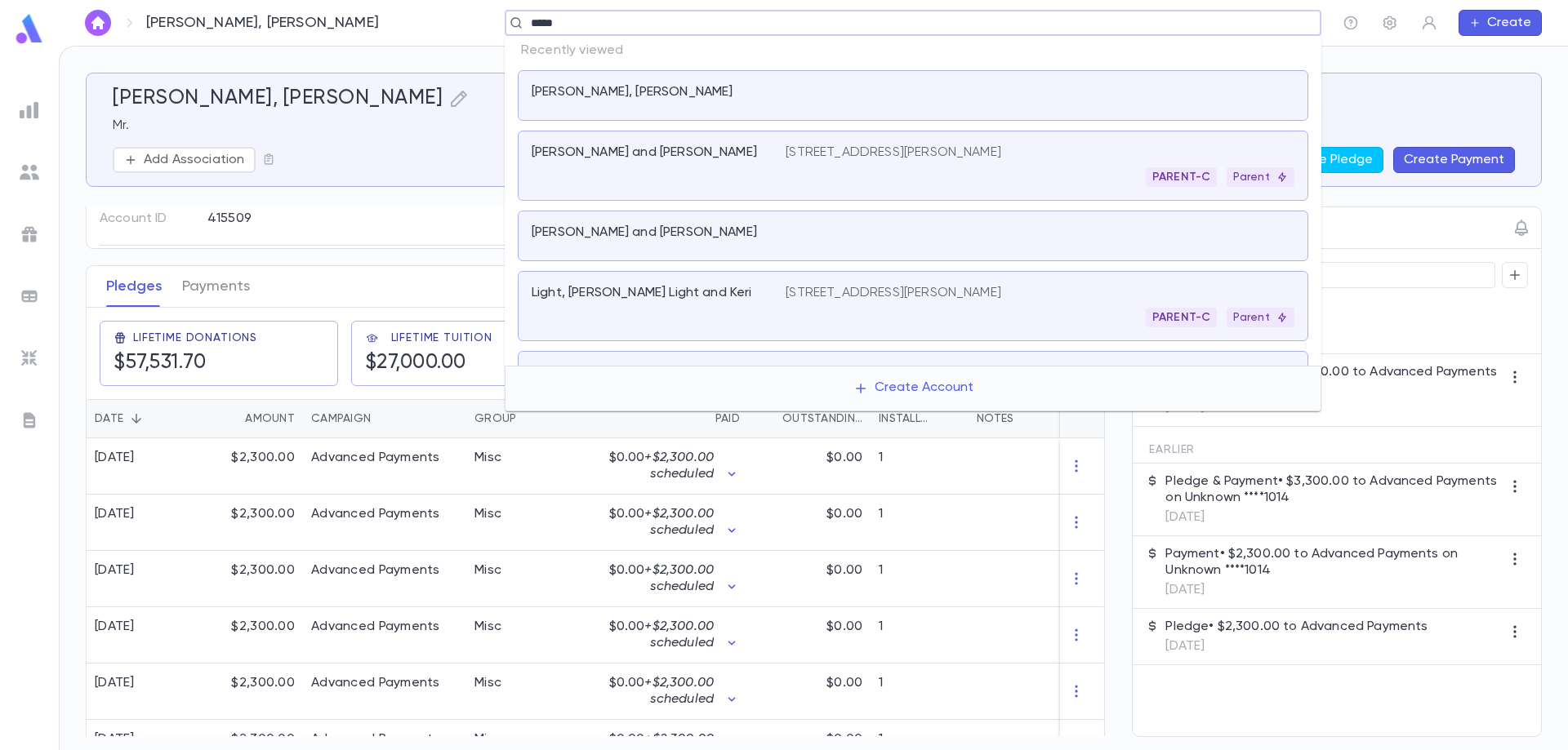
type input "******"
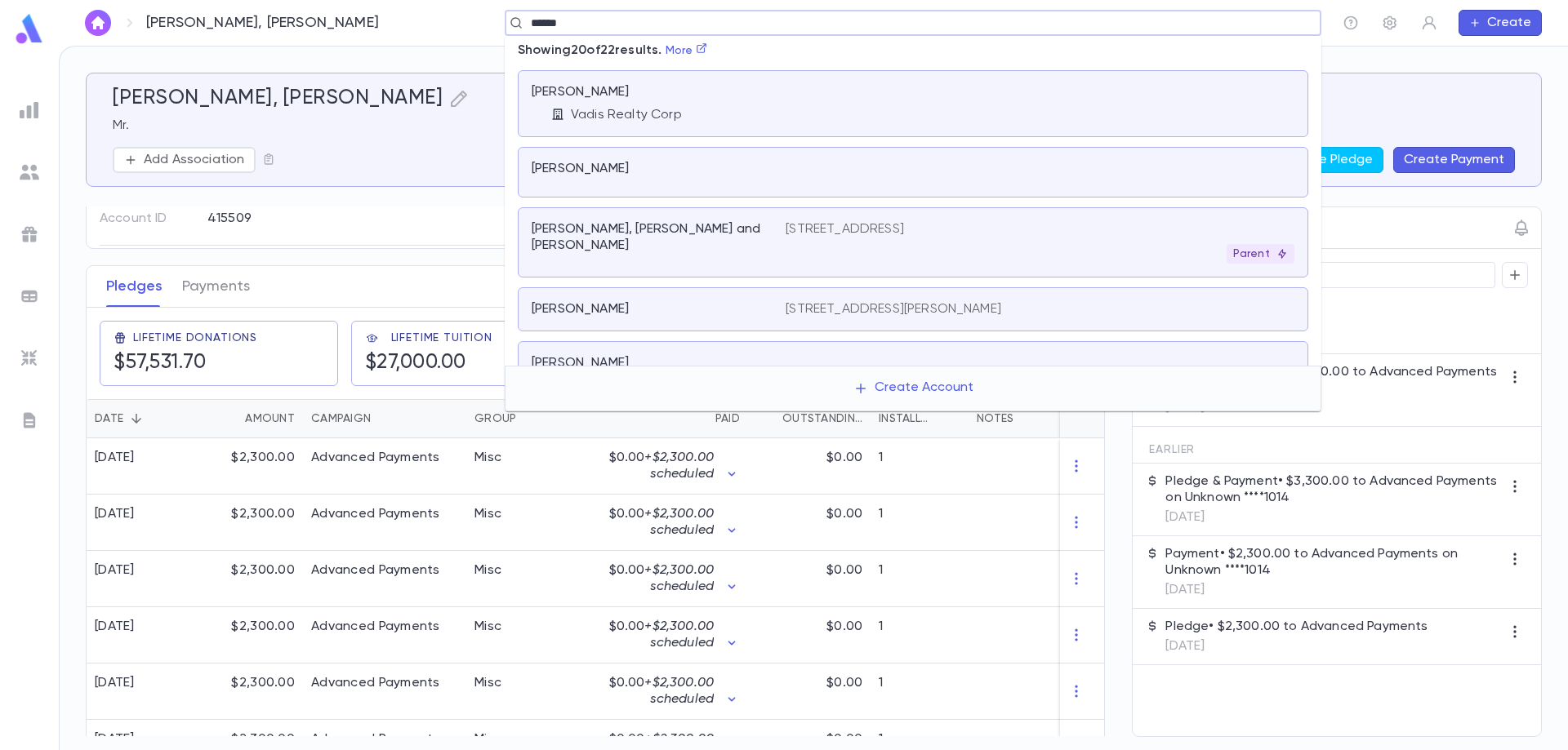
click at [904, 232] on p "[STREET_ADDRESS]" at bounding box center [845, 229] width 118 height 16
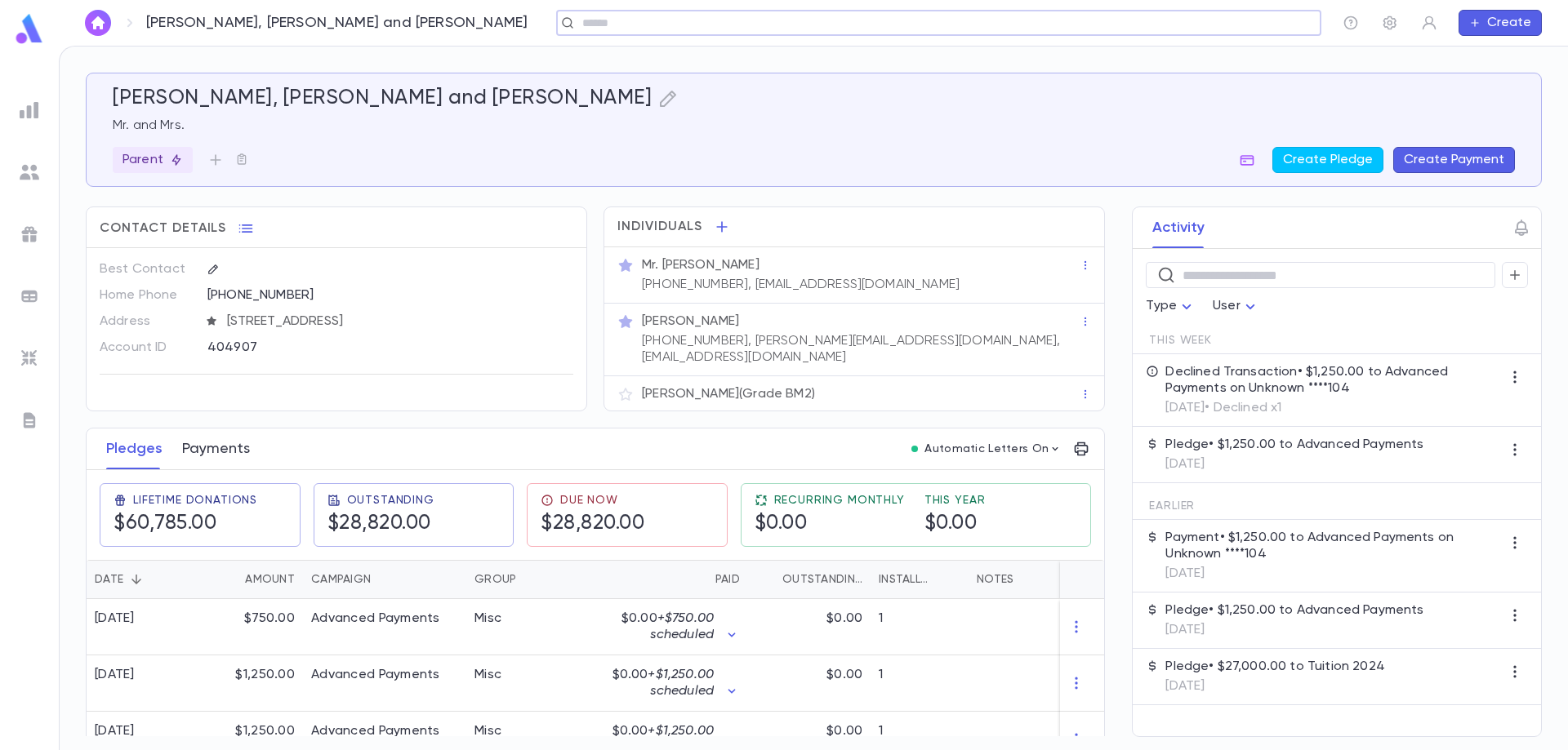
click at [211, 445] on button "Payments" at bounding box center [216, 449] width 67 height 40
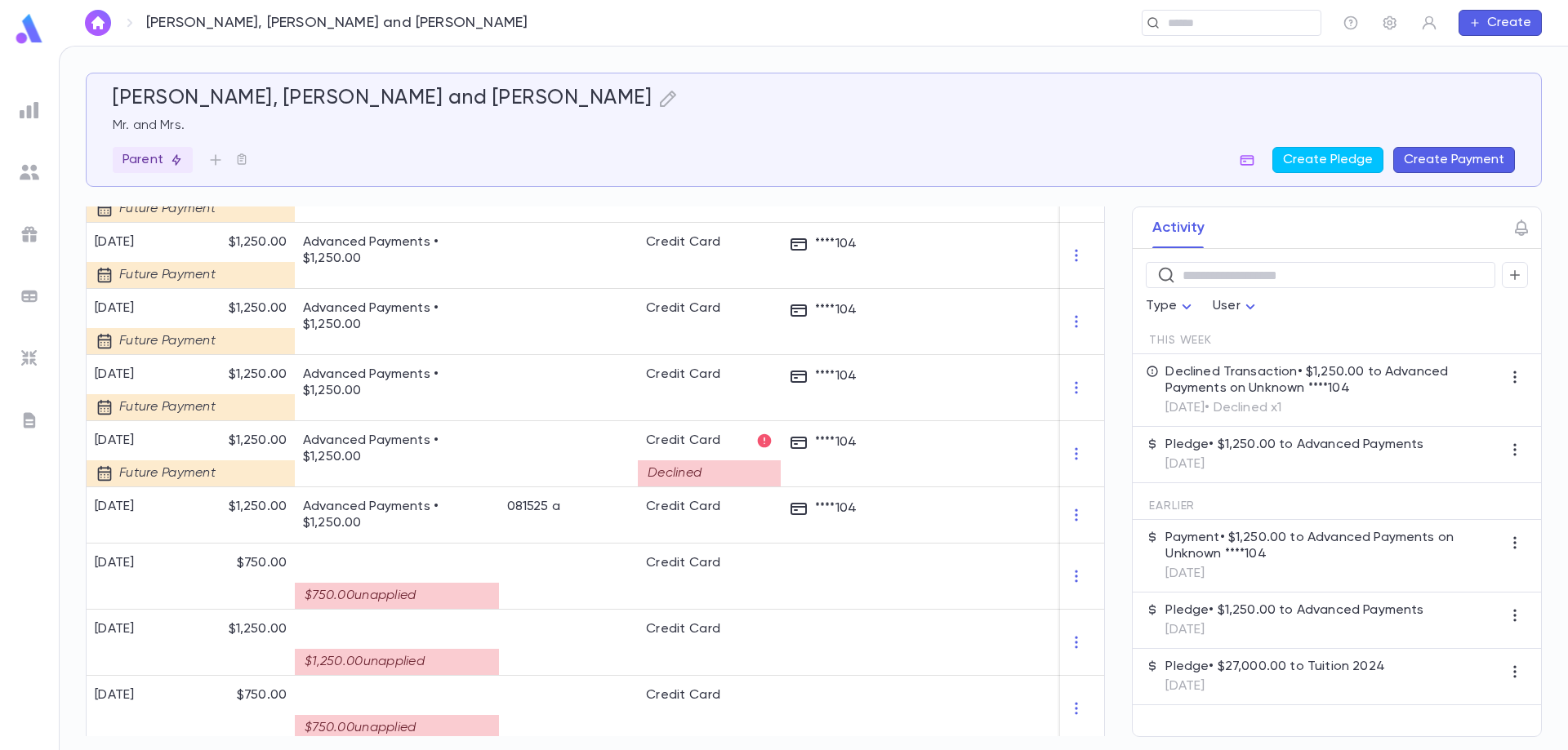
scroll to position [1546, 0]
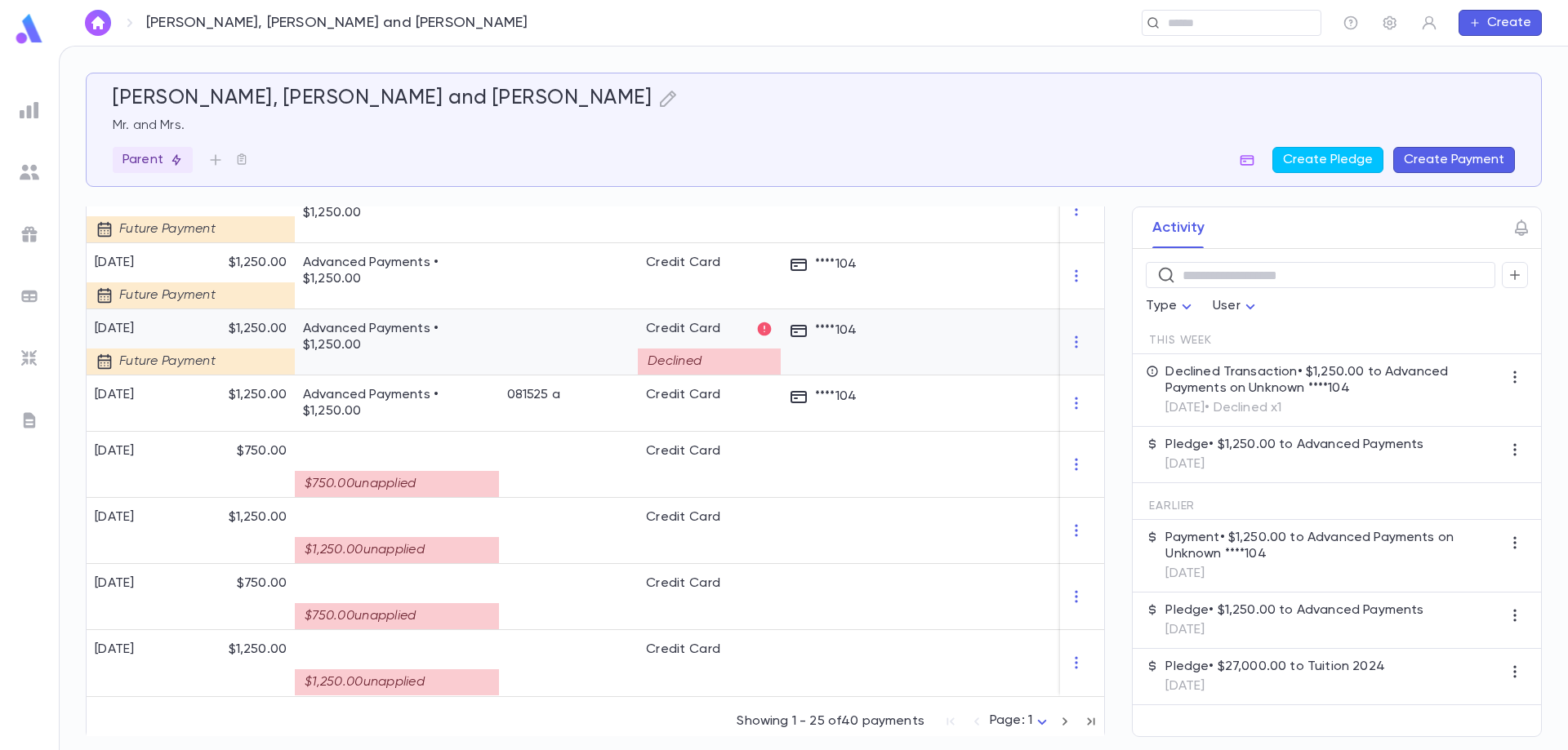
click at [485, 333] on p "Advanced Payments • $1,250.00" at bounding box center [397, 337] width 188 height 33
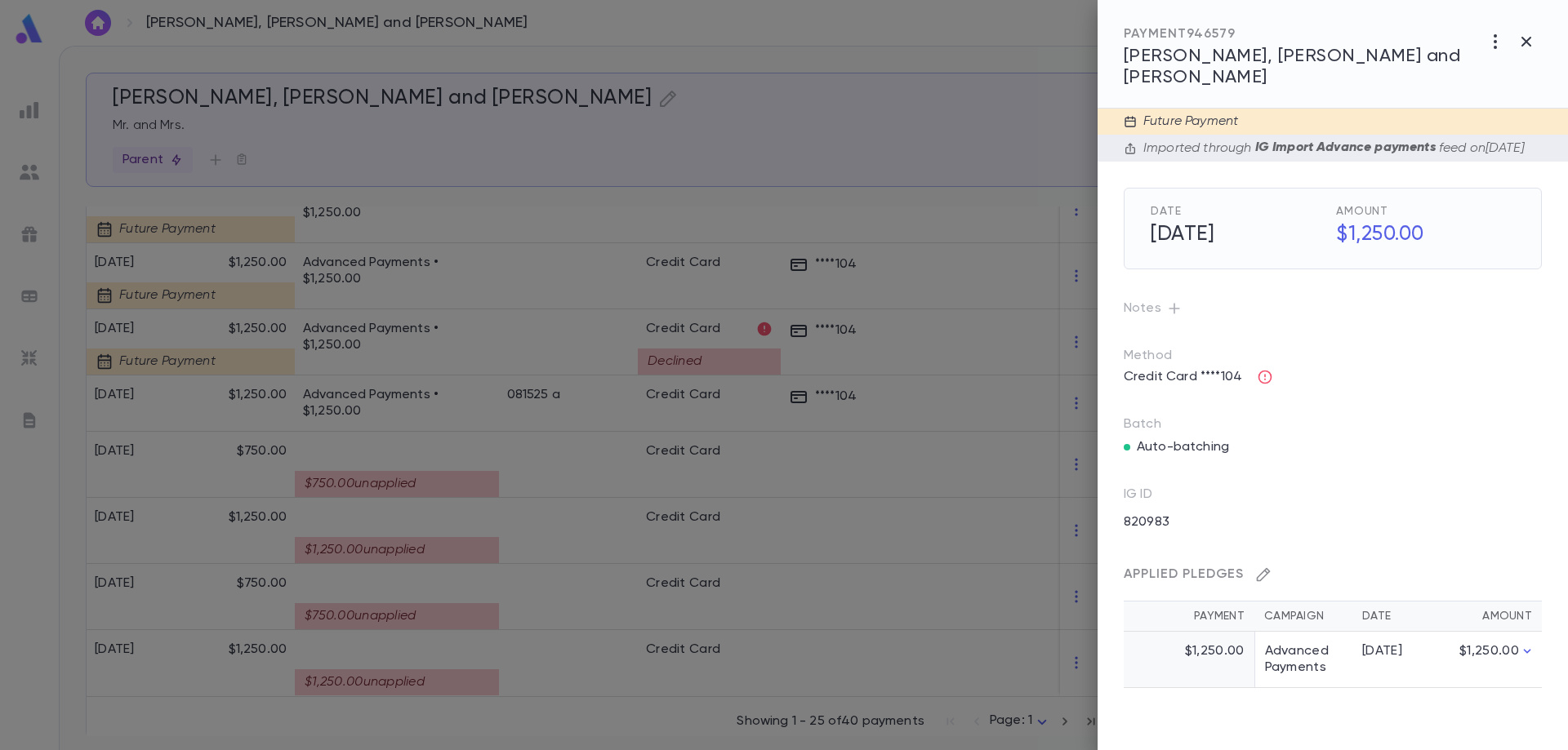
click at [1269, 567] on icon "button" at bounding box center [1263, 574] width 16 height 16
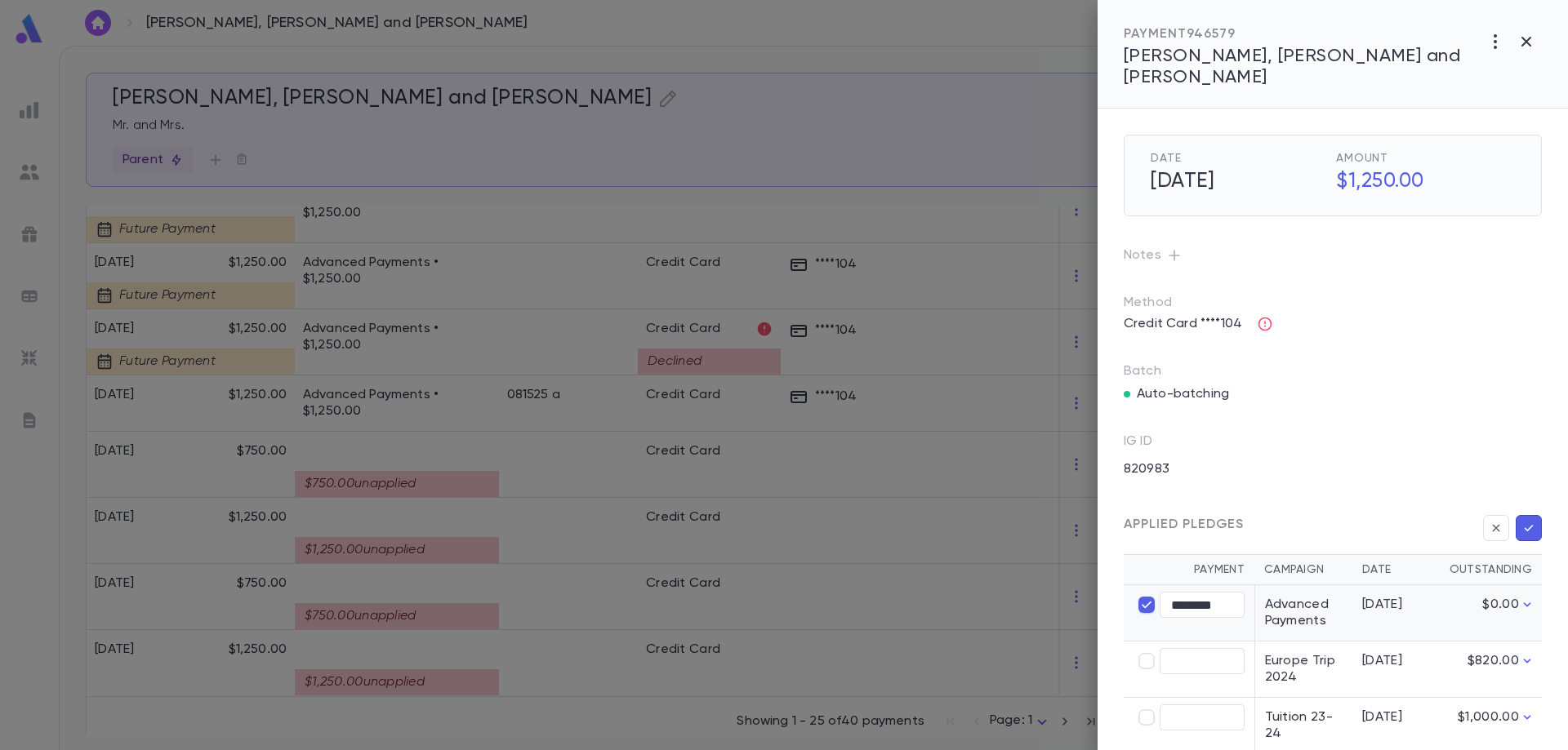
scroll to position [165, 0]
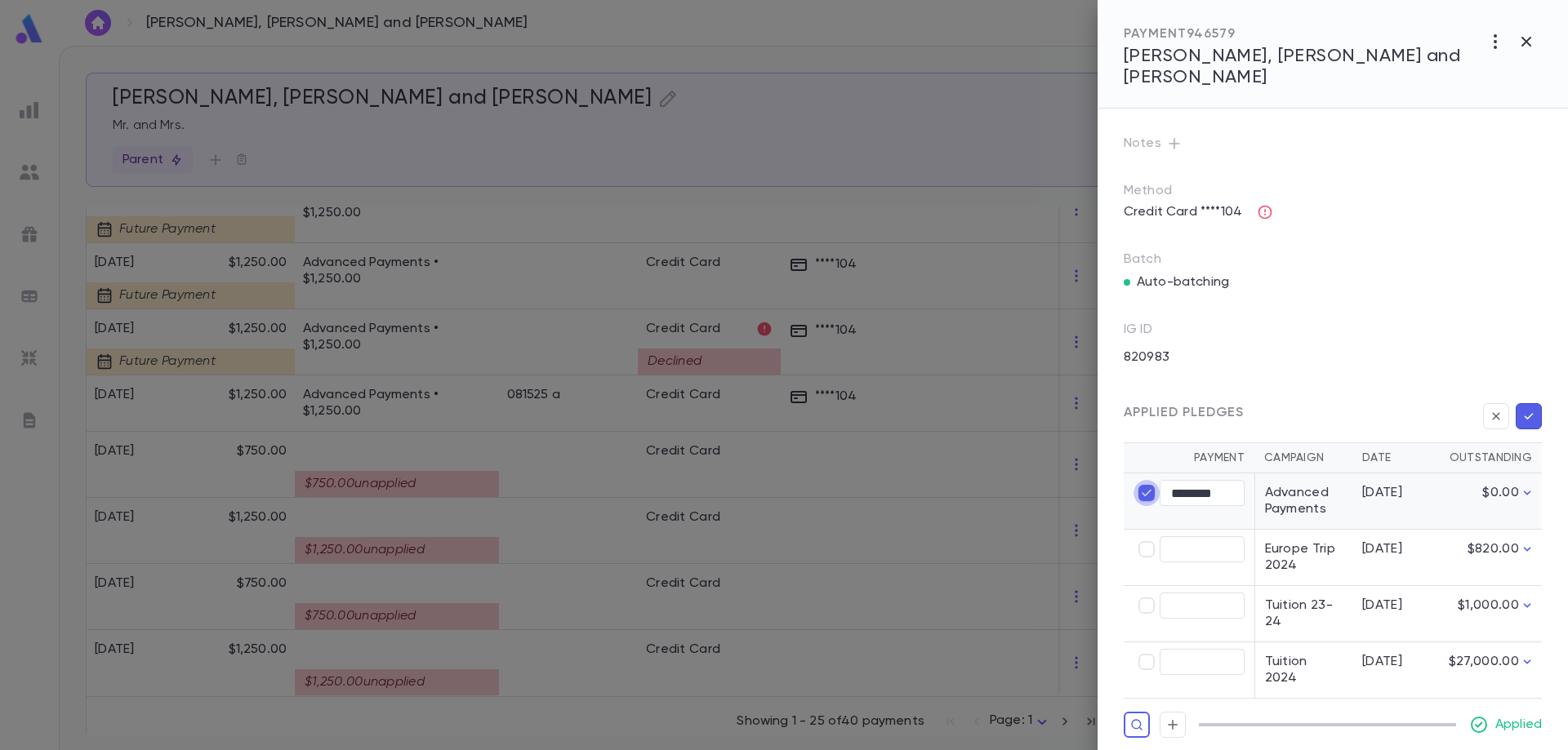
type input "****"
type input "********"
click at [1522, 408] on icon "button" at bounding box center [1529, 416] width 14 height 16
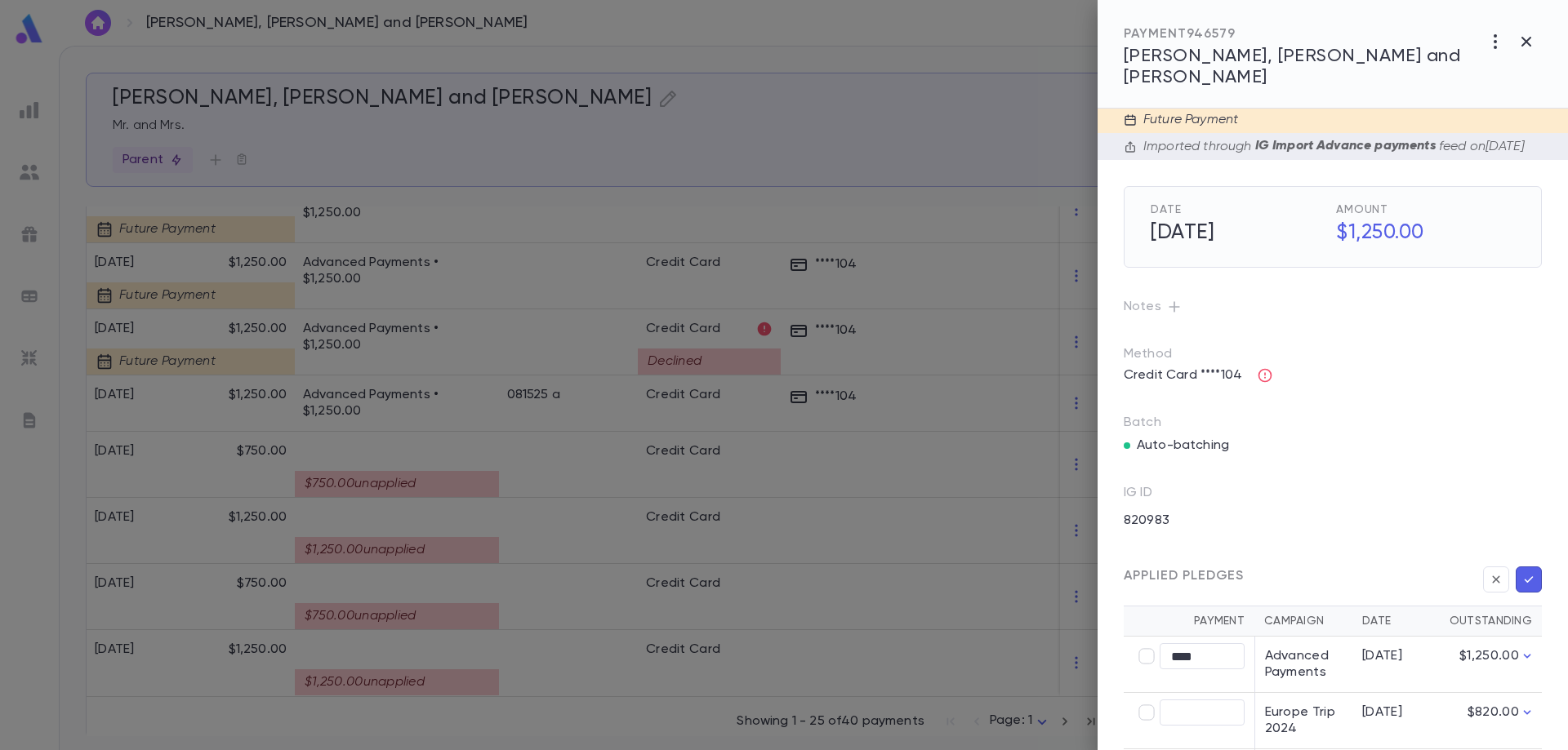
scroll to position [0, 0]
click at [1361, 478] on div "Date [DATE] Amount $1,250.00 Notes Method Credit Card ****104 Batch Auto-batchi…" at bounding box center [1320, 425] width 444 height 527
click at [641, 633] on div at bounding box center [784, 375] width 1568 height 750
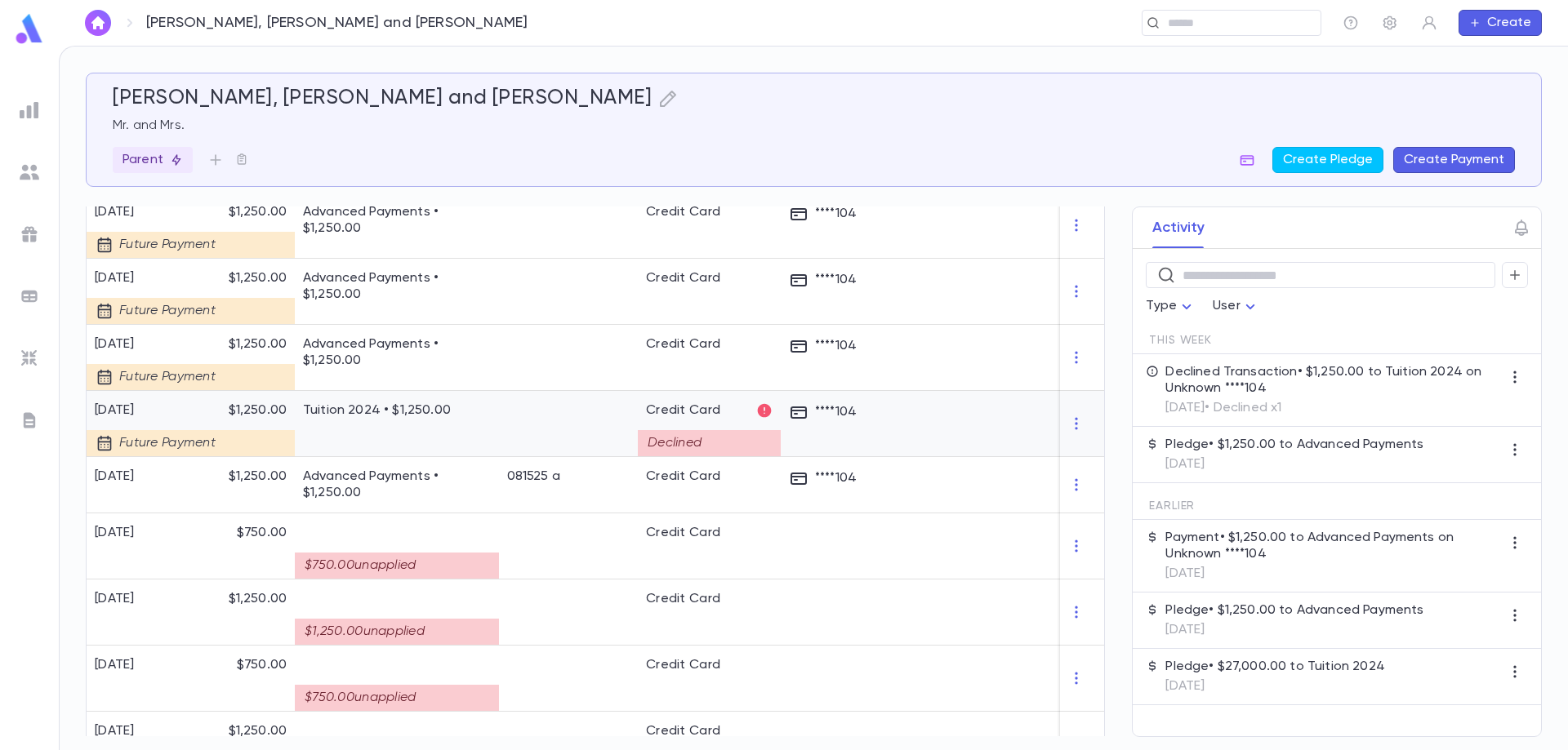
scroll to position [1546, 0]
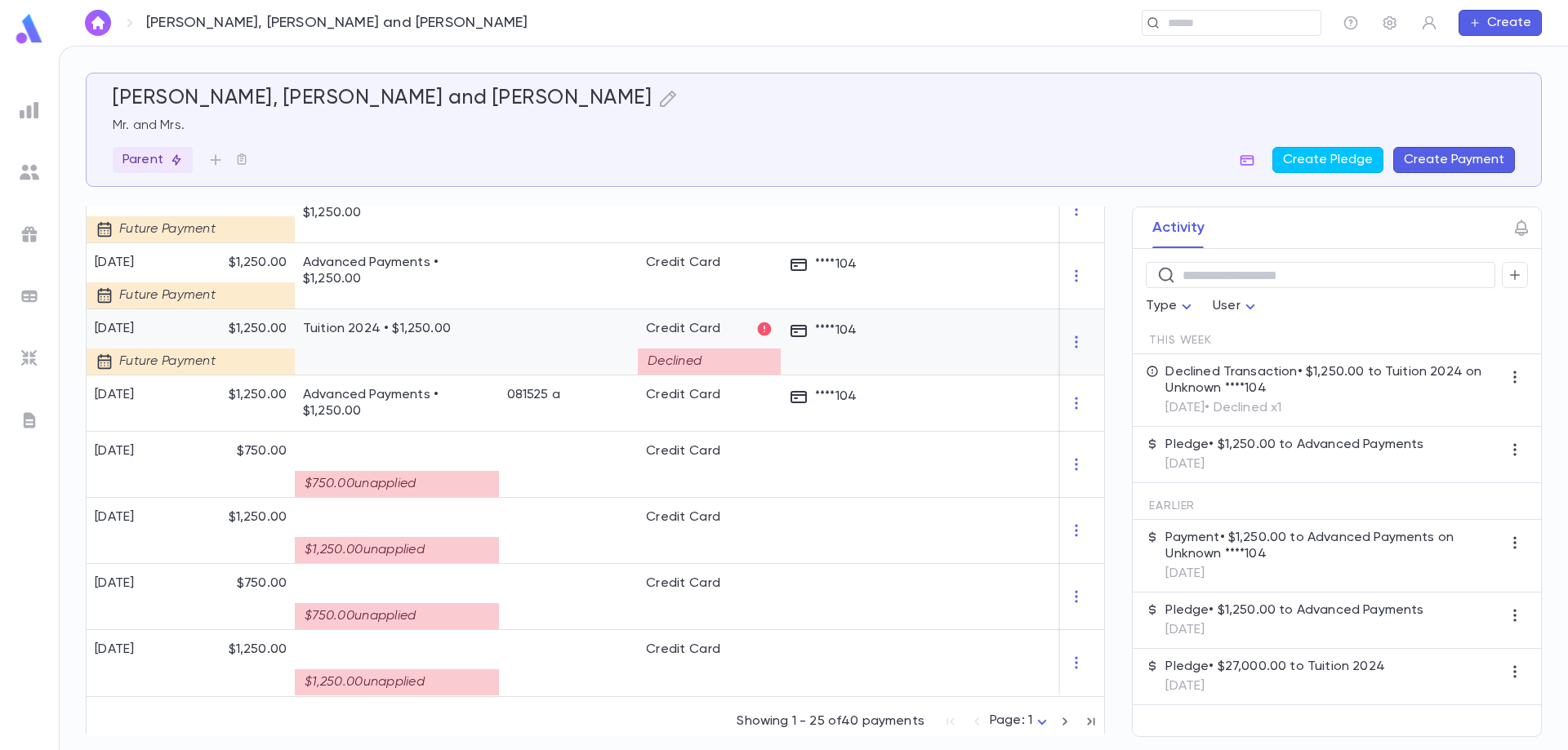
click at [461, 332] on div "Tuition 2024 • $1,250.00" at bounding box center [397, 342] width 204 height 66
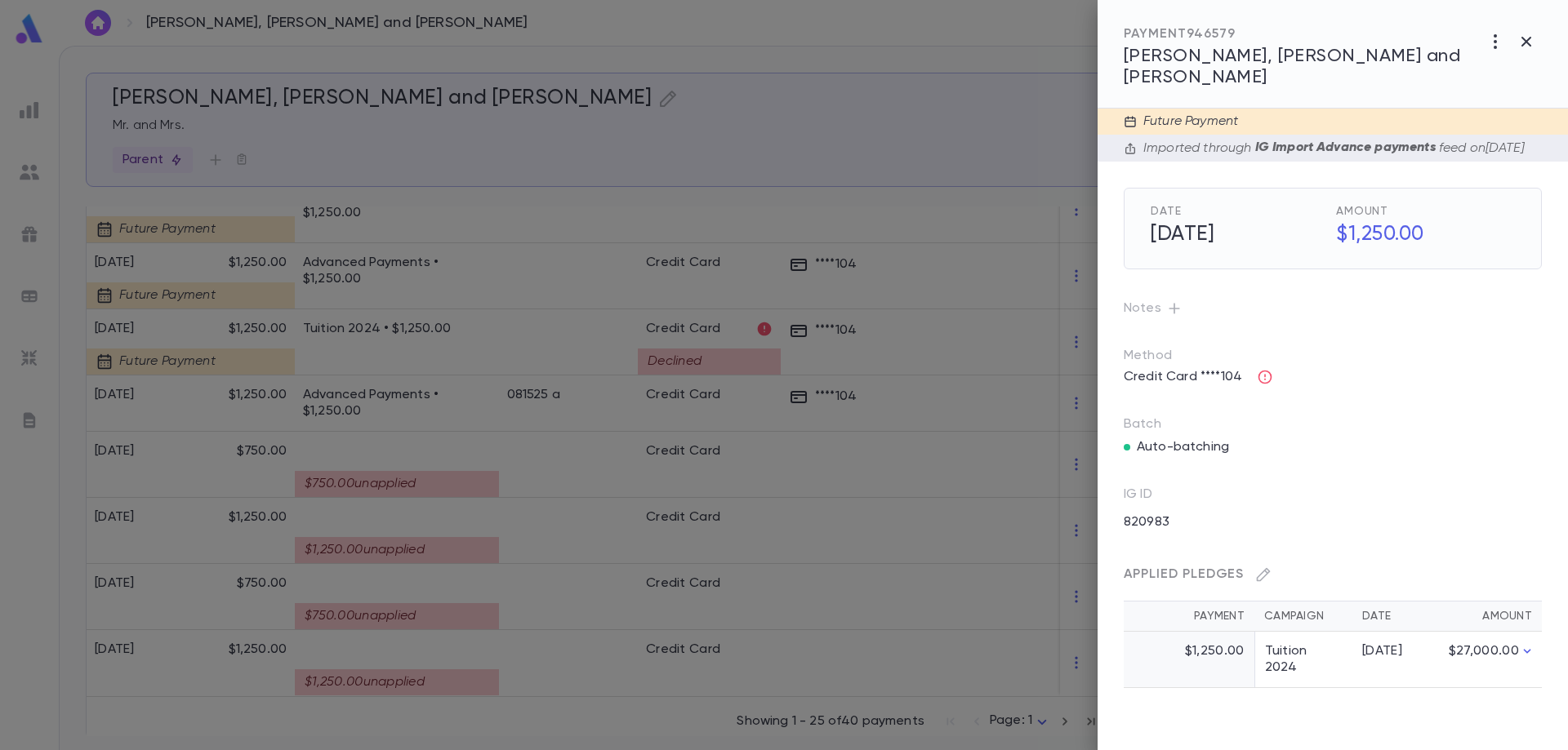
click at [432, 392] on div at bounding box center [784, 375] width 1568 height 750
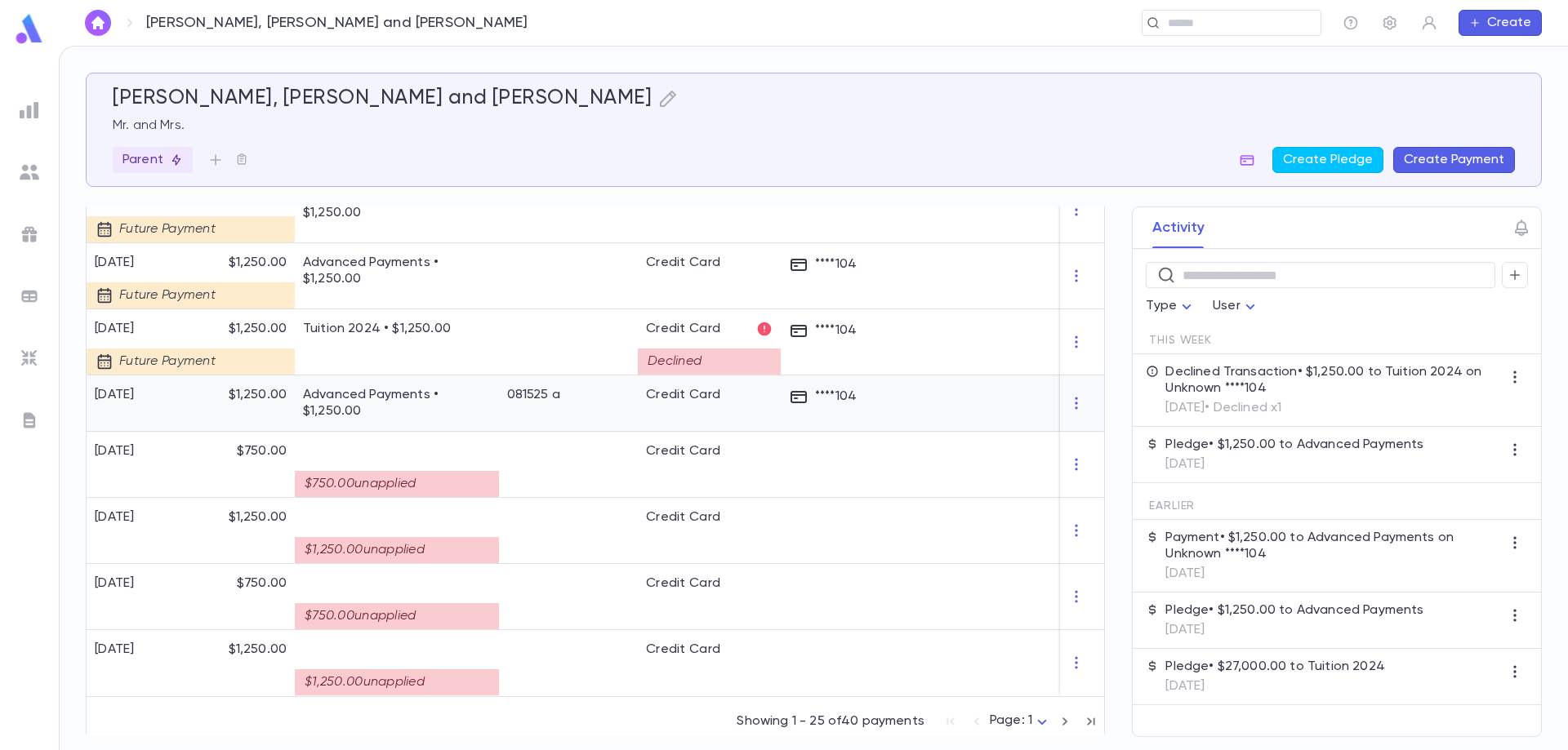
click at [432, 392] on p "Advanced Payments • $1,250.00" at bounding box center [397, 403] width 188 height 33
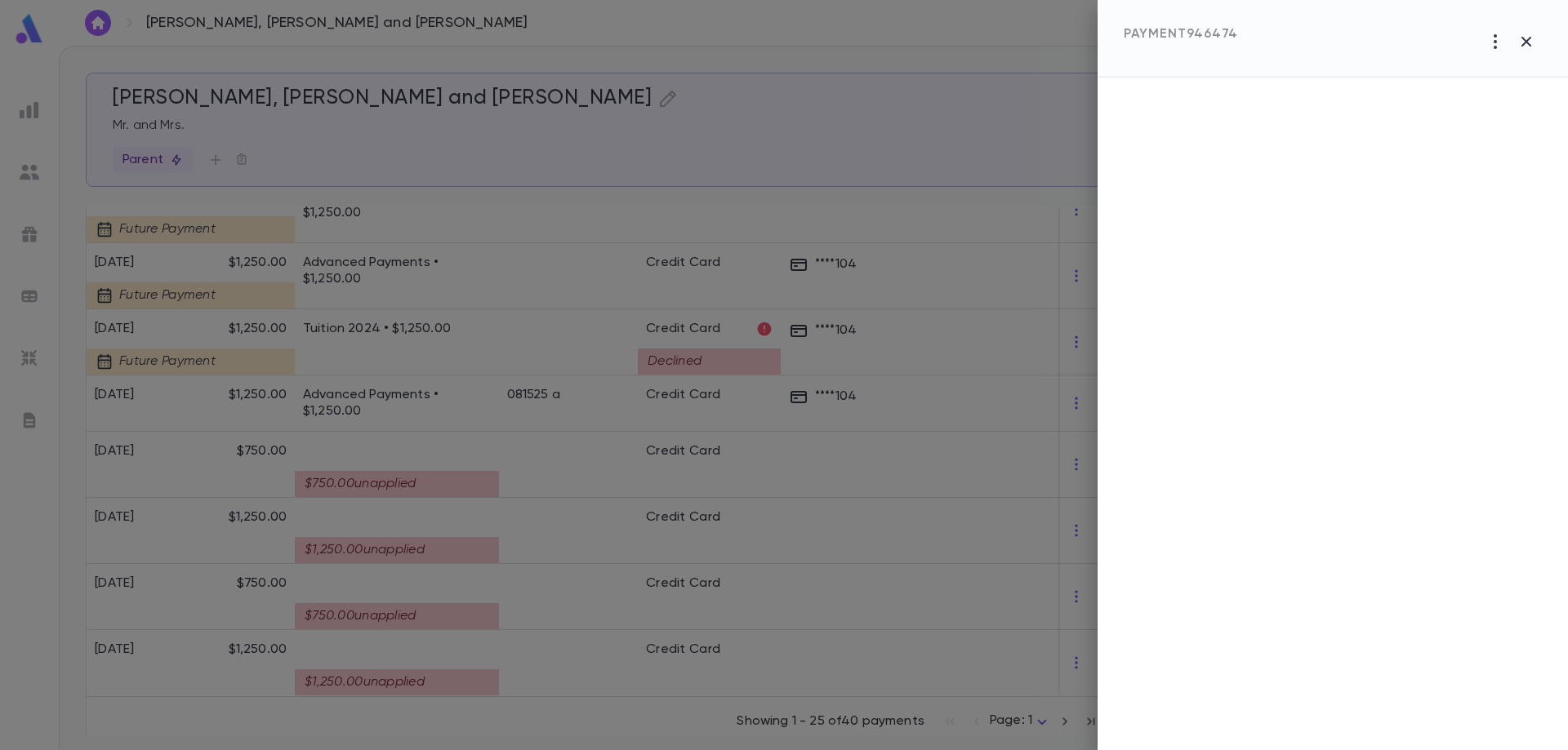
click at [432, 392] on div at bounding box center [784, 375] width 1568 height 750
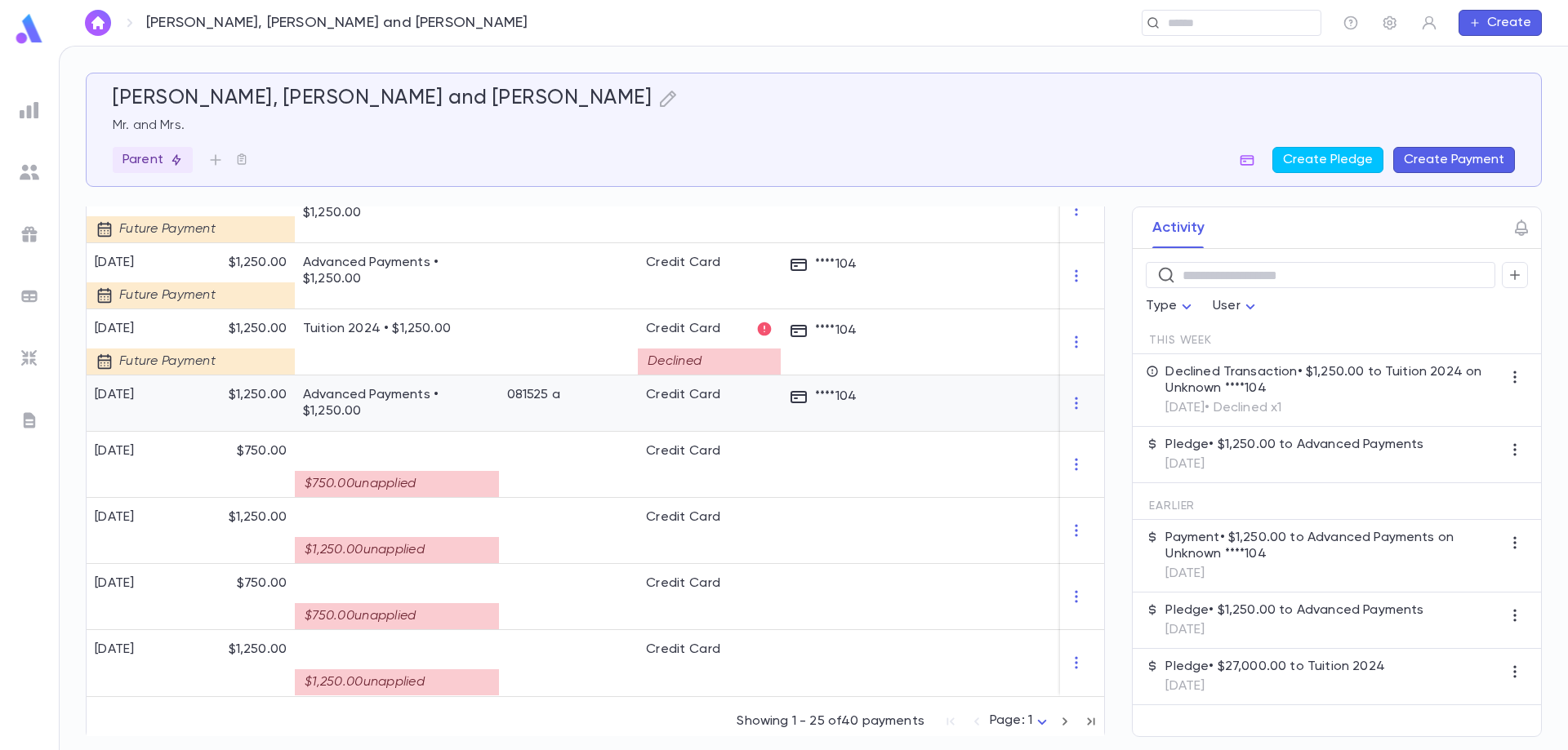
click at [432, 392] on p "Advanced Payments • $1,250.00" at bounding box center [397, 403] width 188 height 33
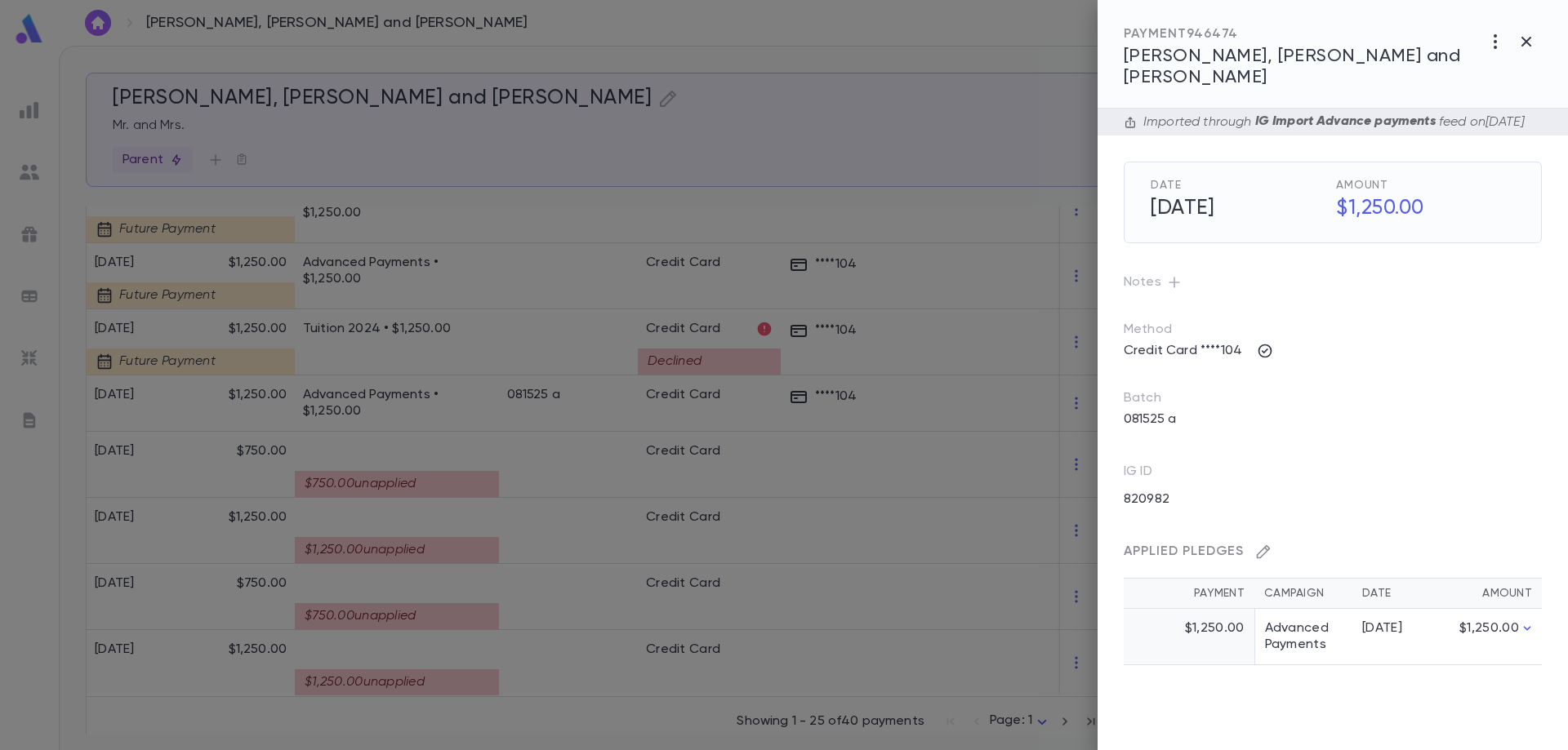
click at [1263, 548] on icon "button" at bounding box center [1263, 552] width 16 height 16
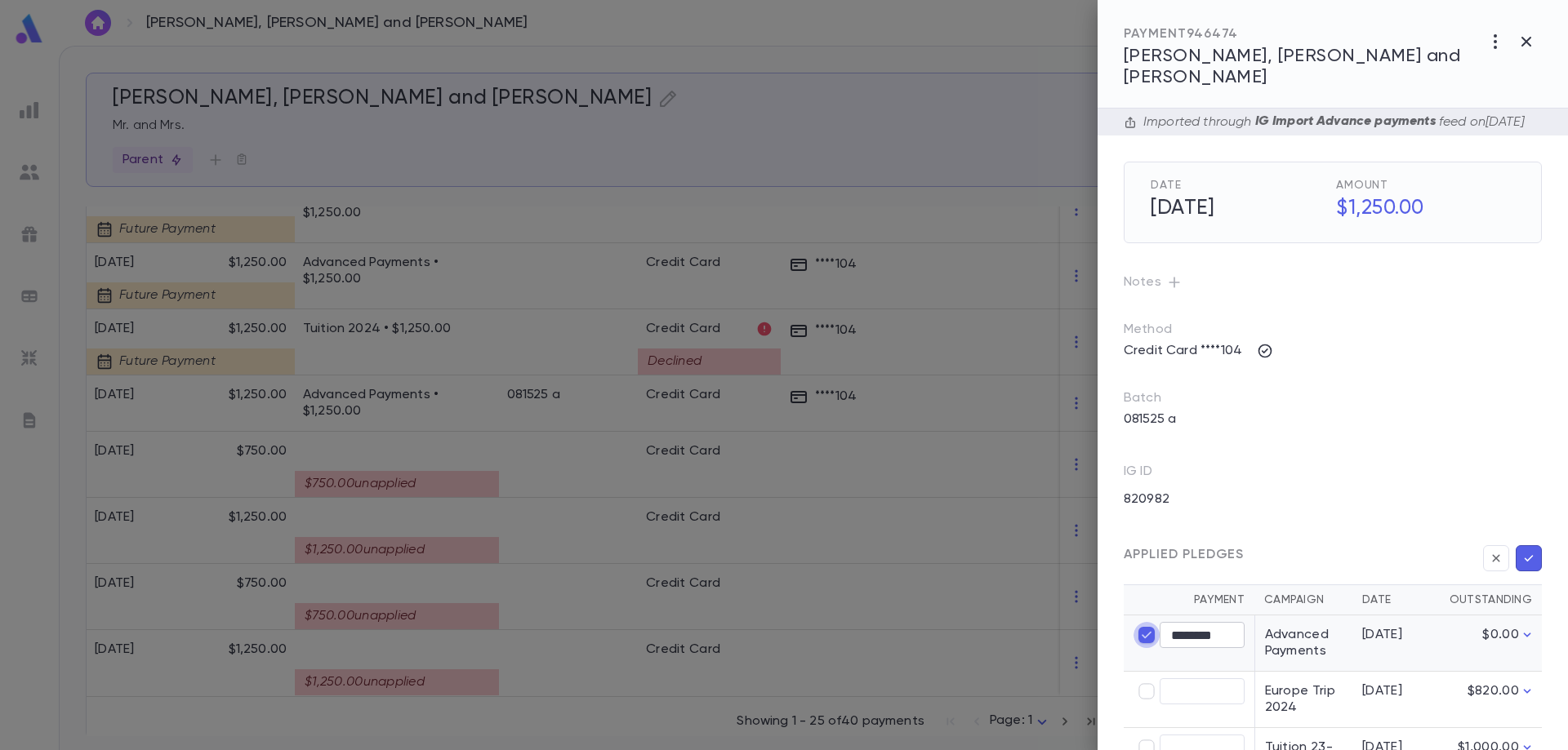
type input "****"
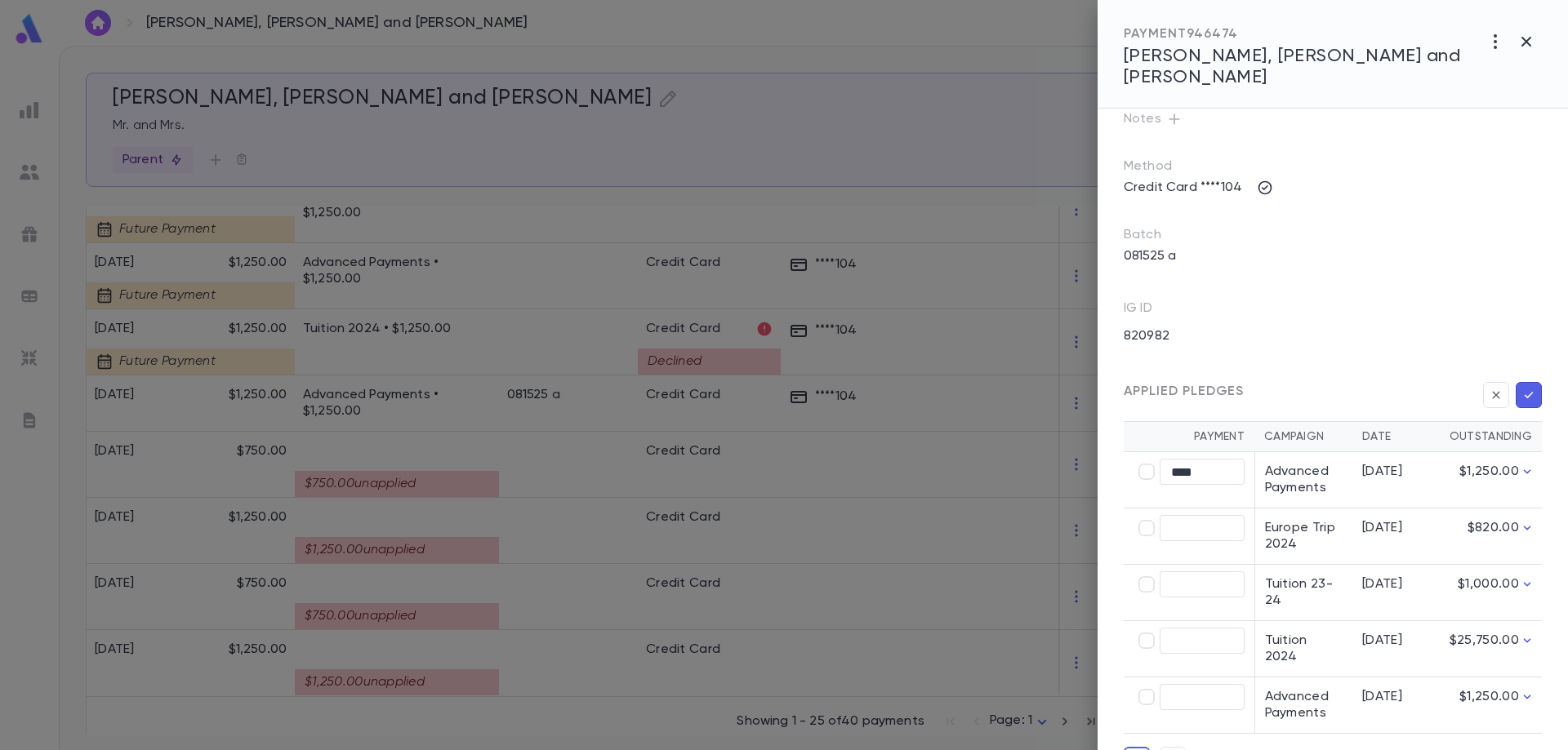
scroll to position [198, 0]
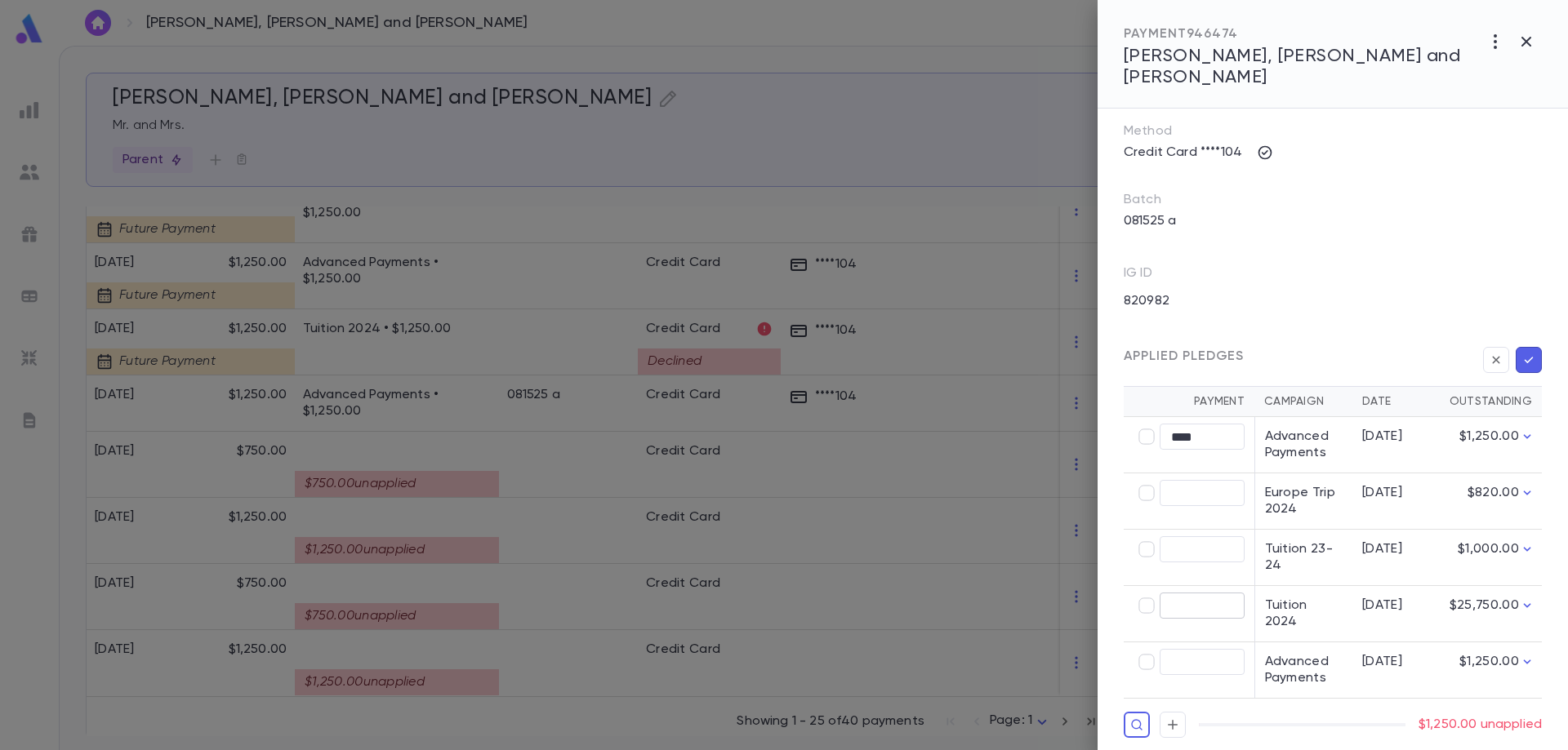
type input "********"
click at [1526, 356] on icon "button" at bounding box center [1529, 359] width 14 height 16
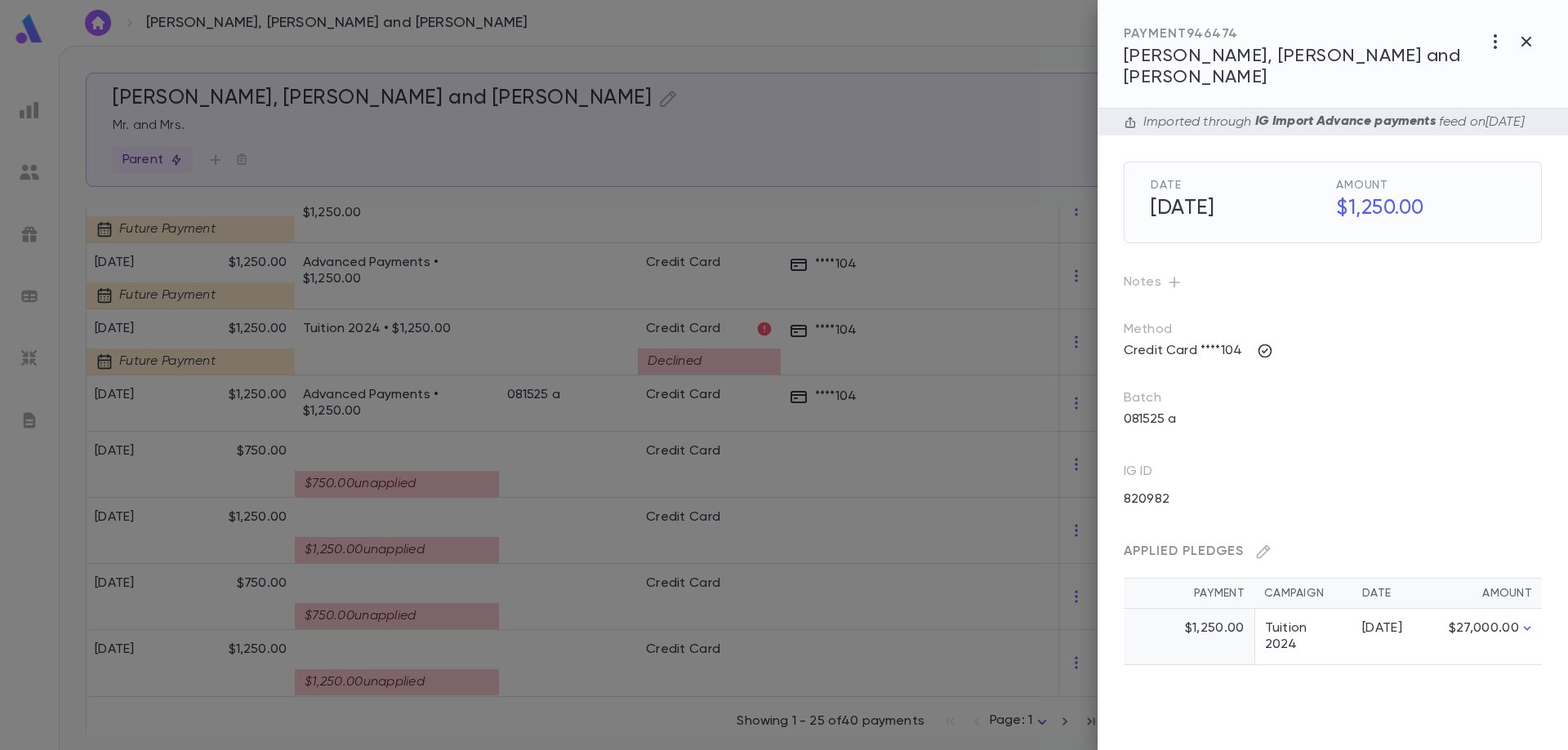
scroll to position [0, 0]
click at [394, 270] on div at bounding box center [784, 375] width 1568 height 750
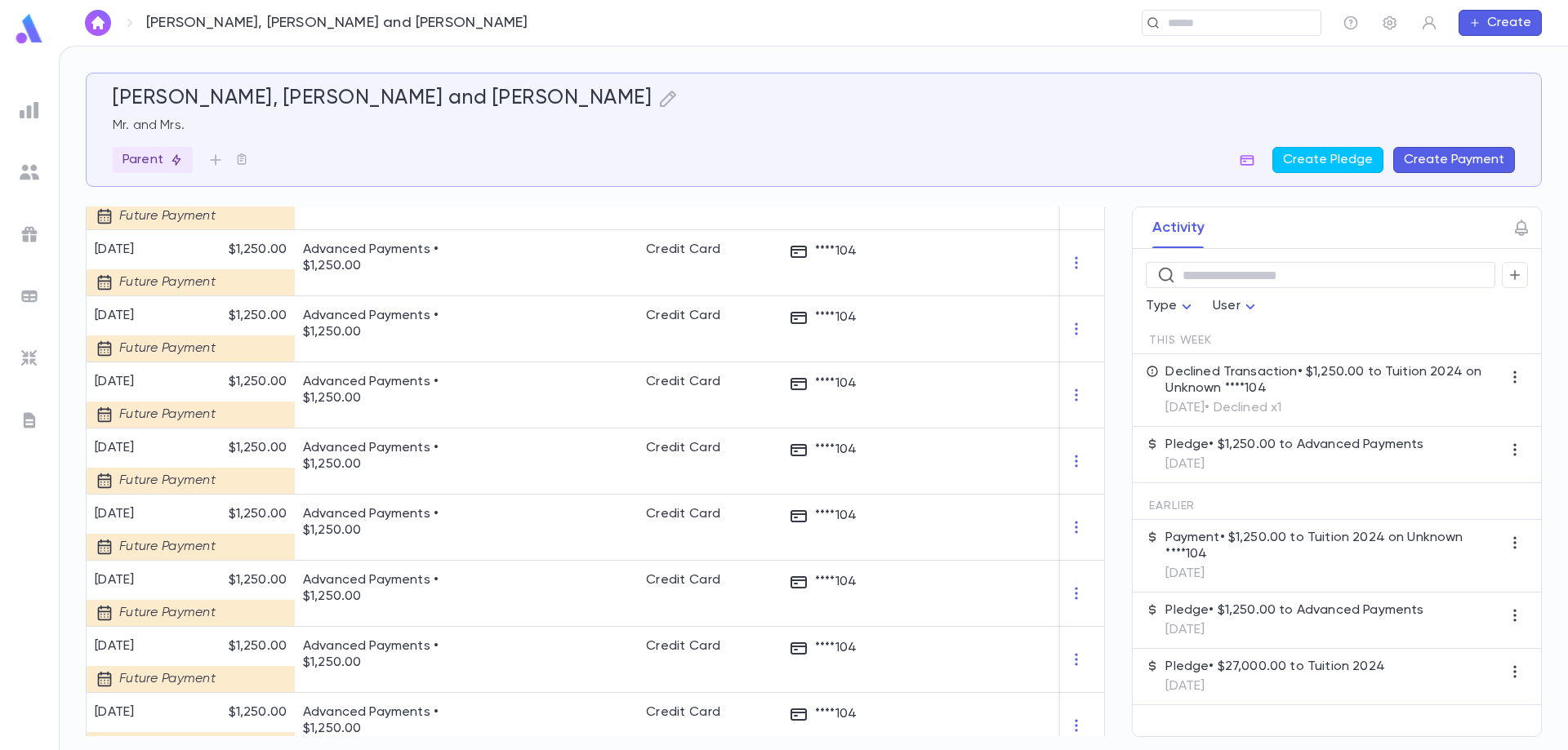
scroll to position [1533, 0]
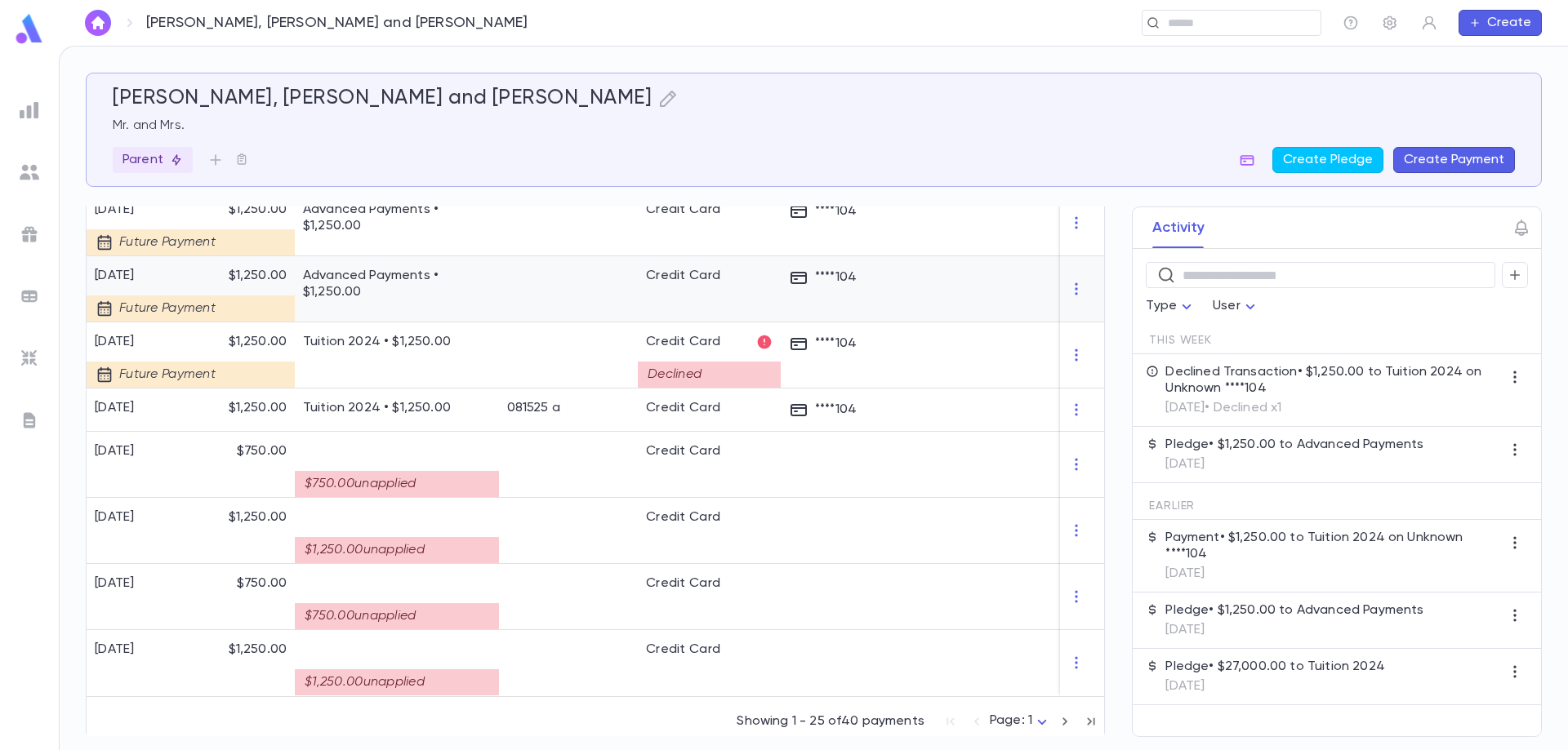
click at [394, 270] on p "Advanced Payments • $1,250.00" at bounding box center [397, 284] width 188 height 33
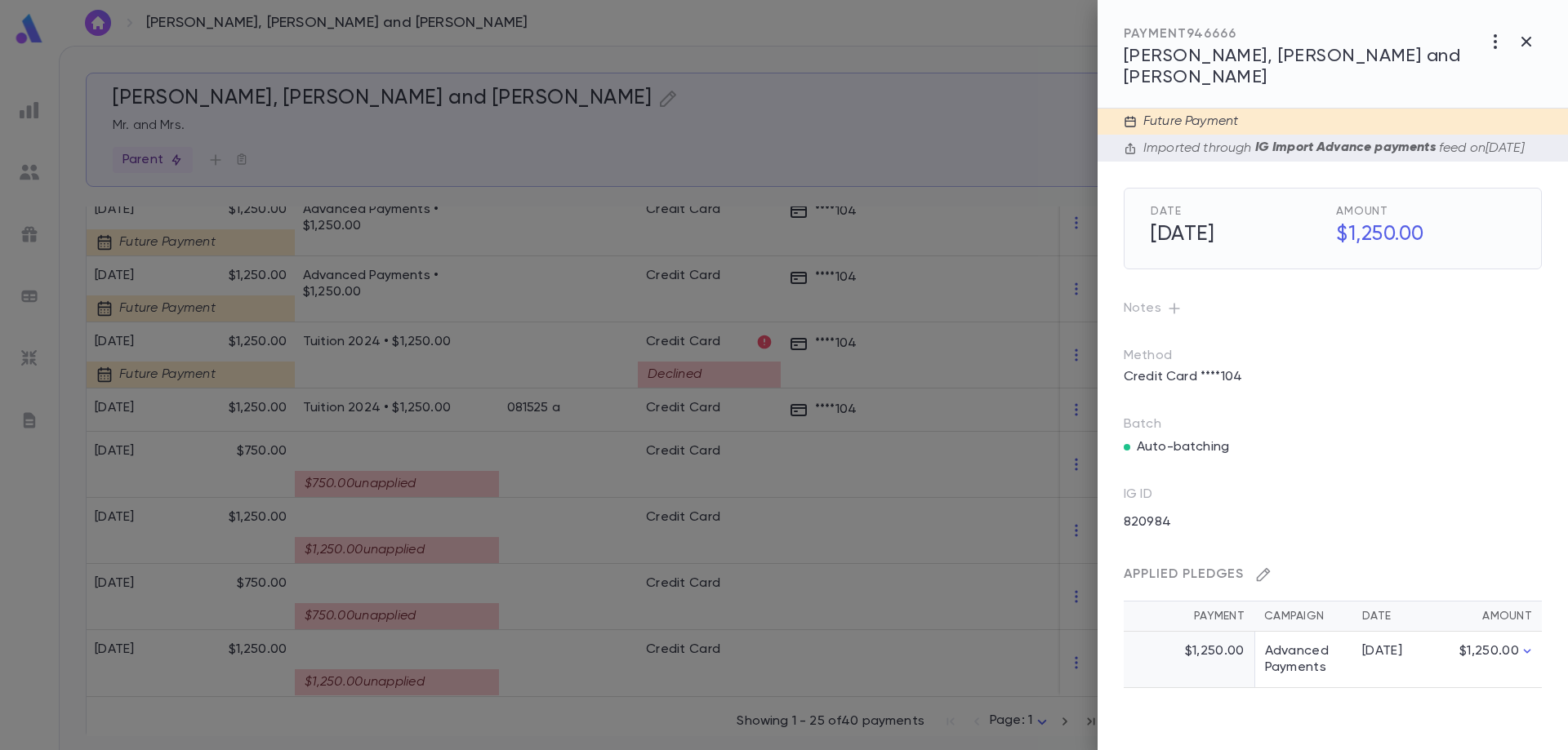
click at [1265, 576] on icon "button" at bounding box center [1263, 574] width 16 height 16
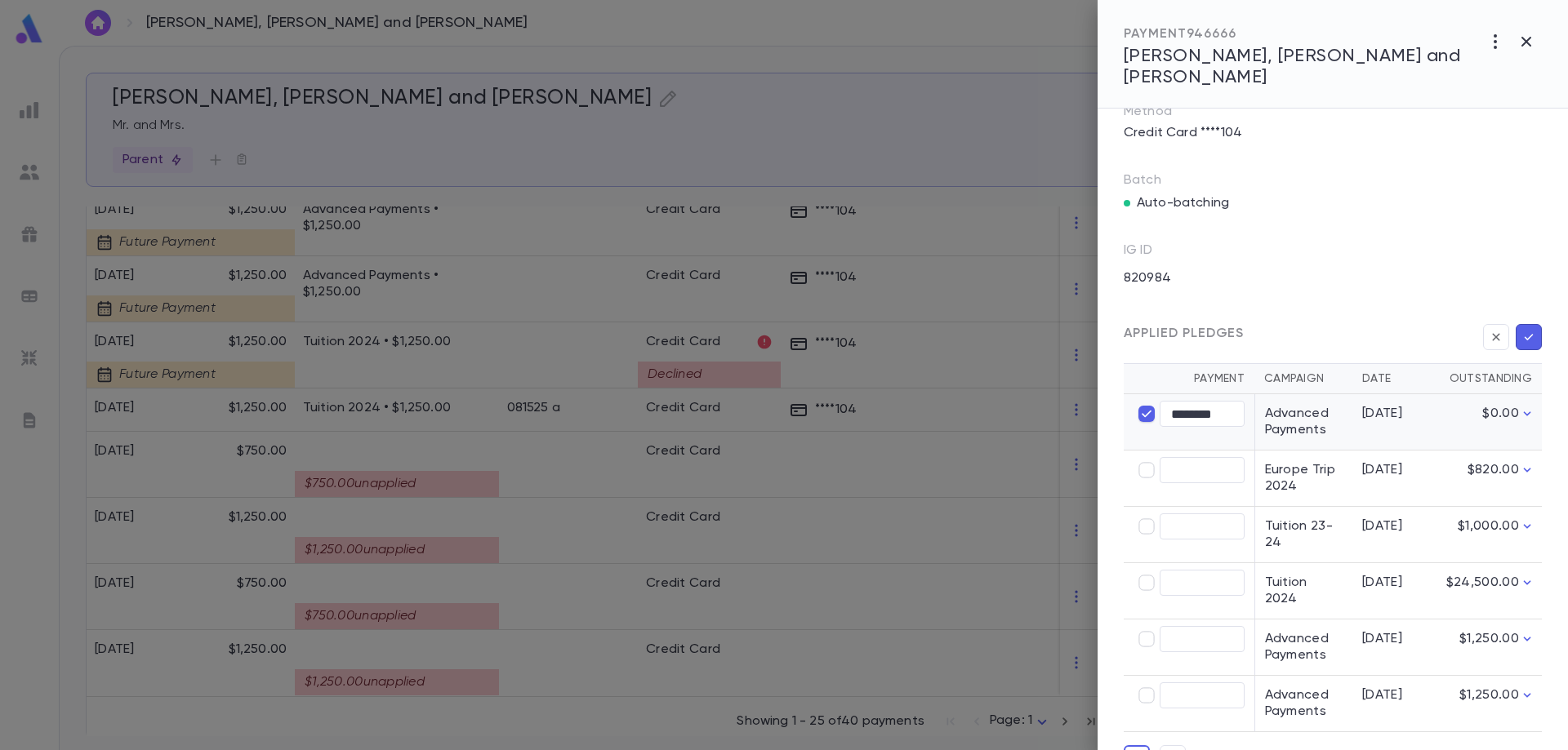
scroll to position [277, 0]
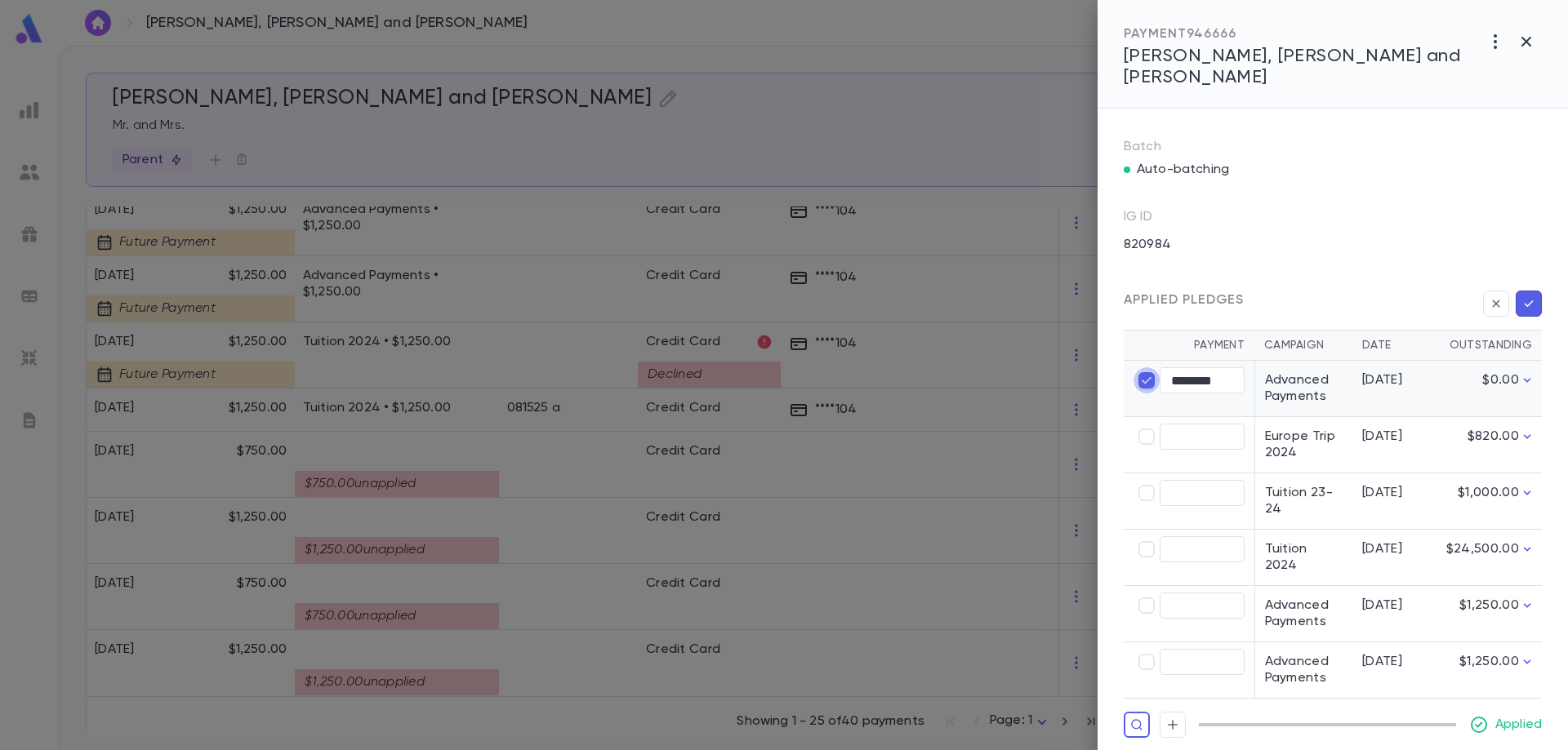
type input "****"
type input "********"
click at [1520, 291] on button "button" at bounding box center [1529, 303] width 26 height 26
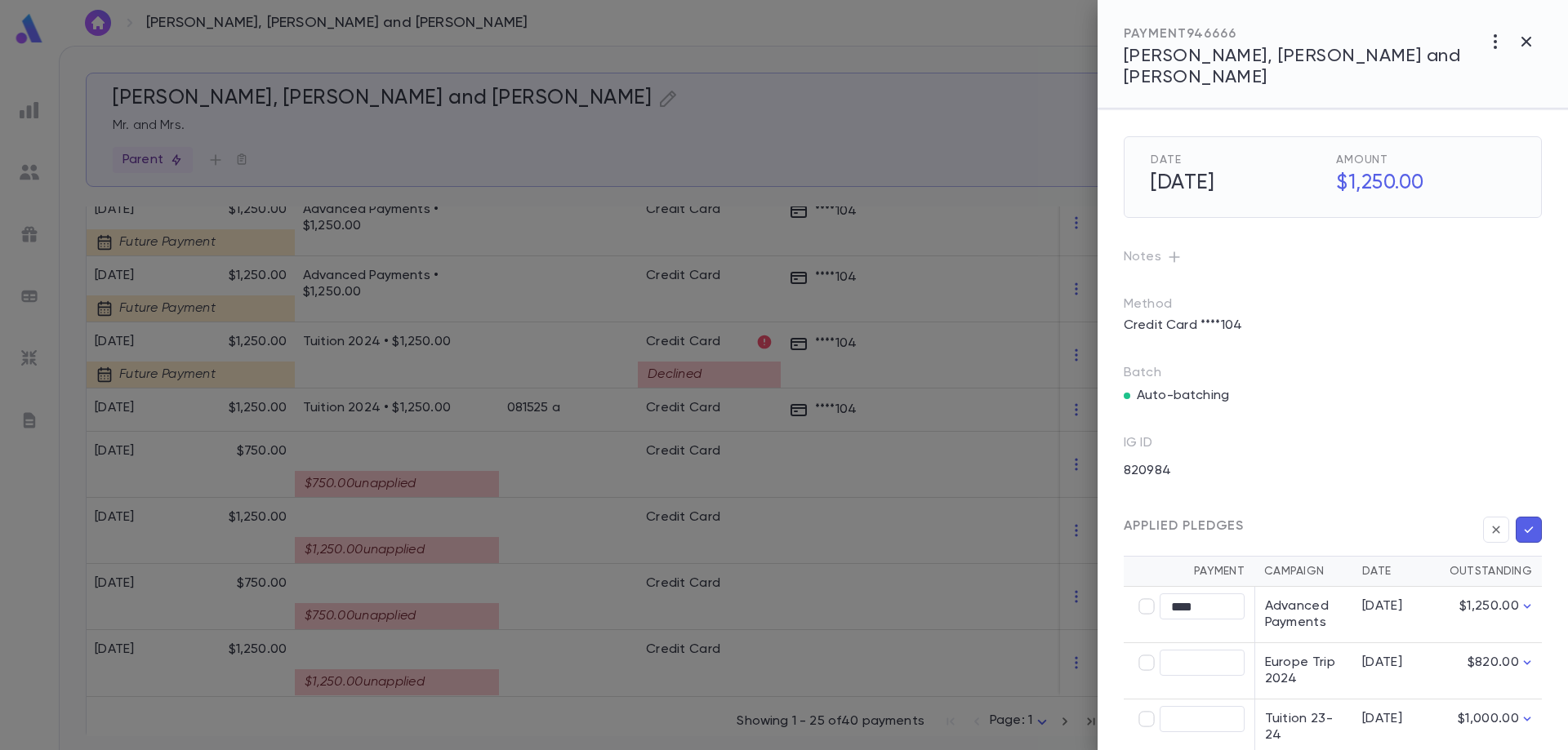
scroll to position [0, 0]
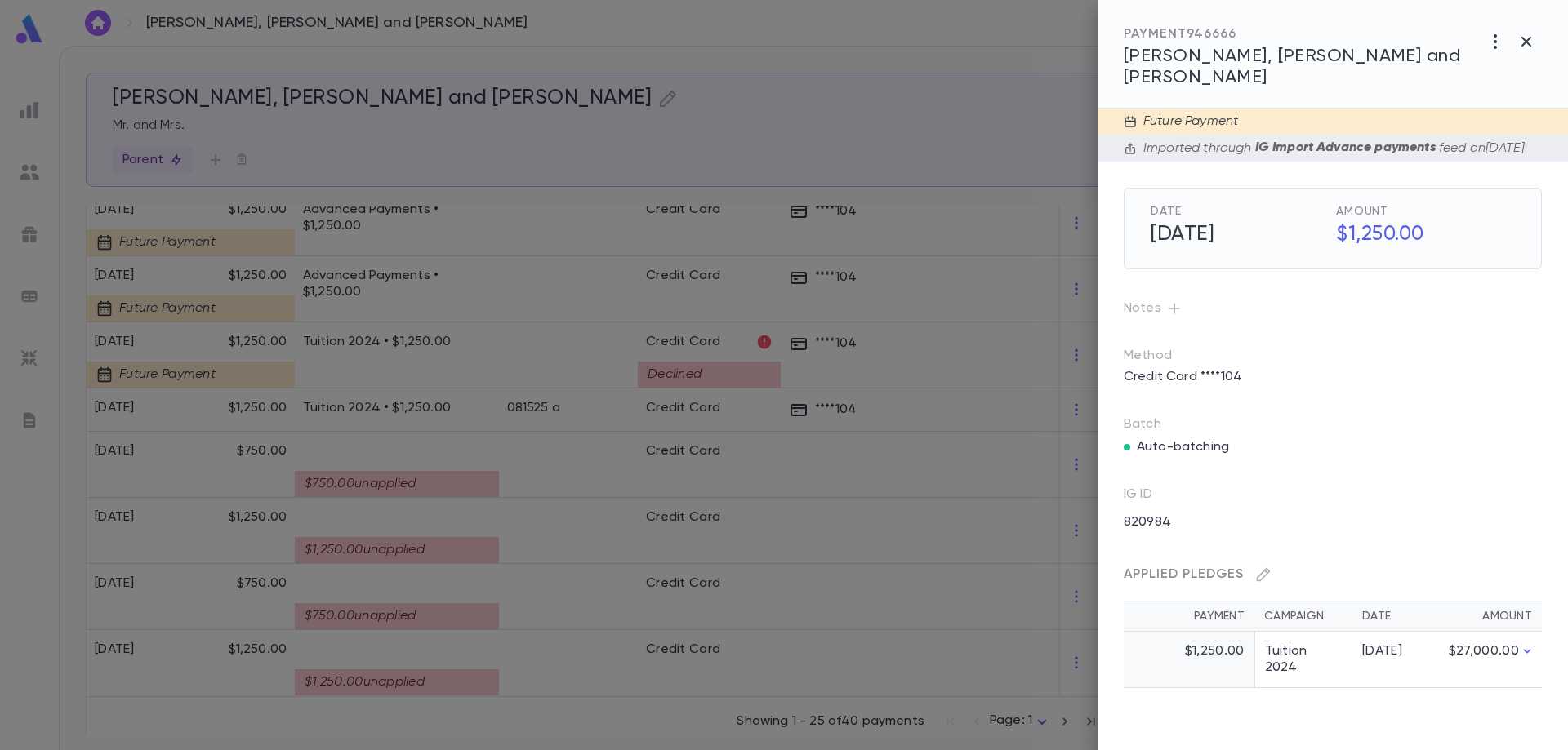
click at [396, 373] on div at bounding box center [784, 375] width 1568 height 750
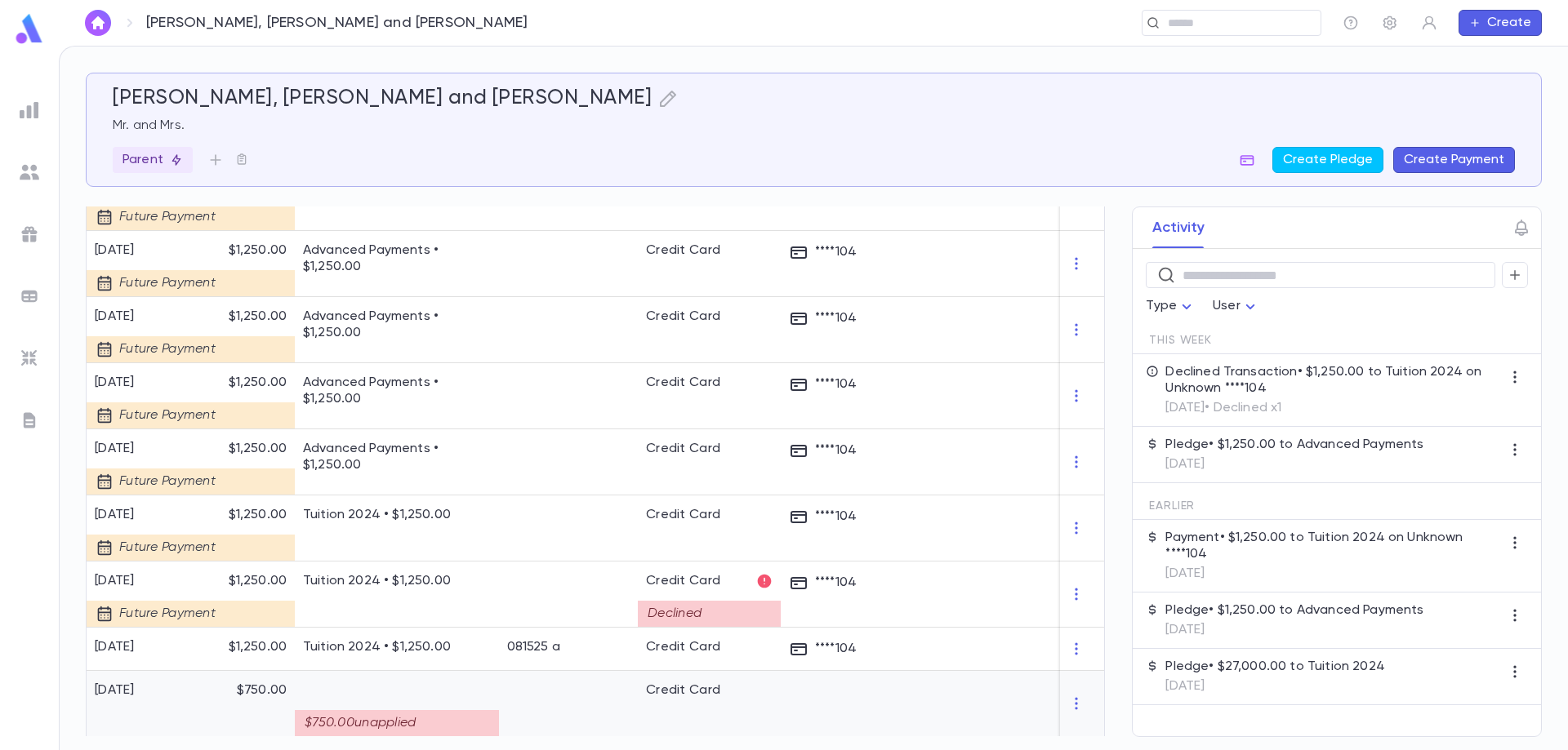
scroll to position [1370, 0]
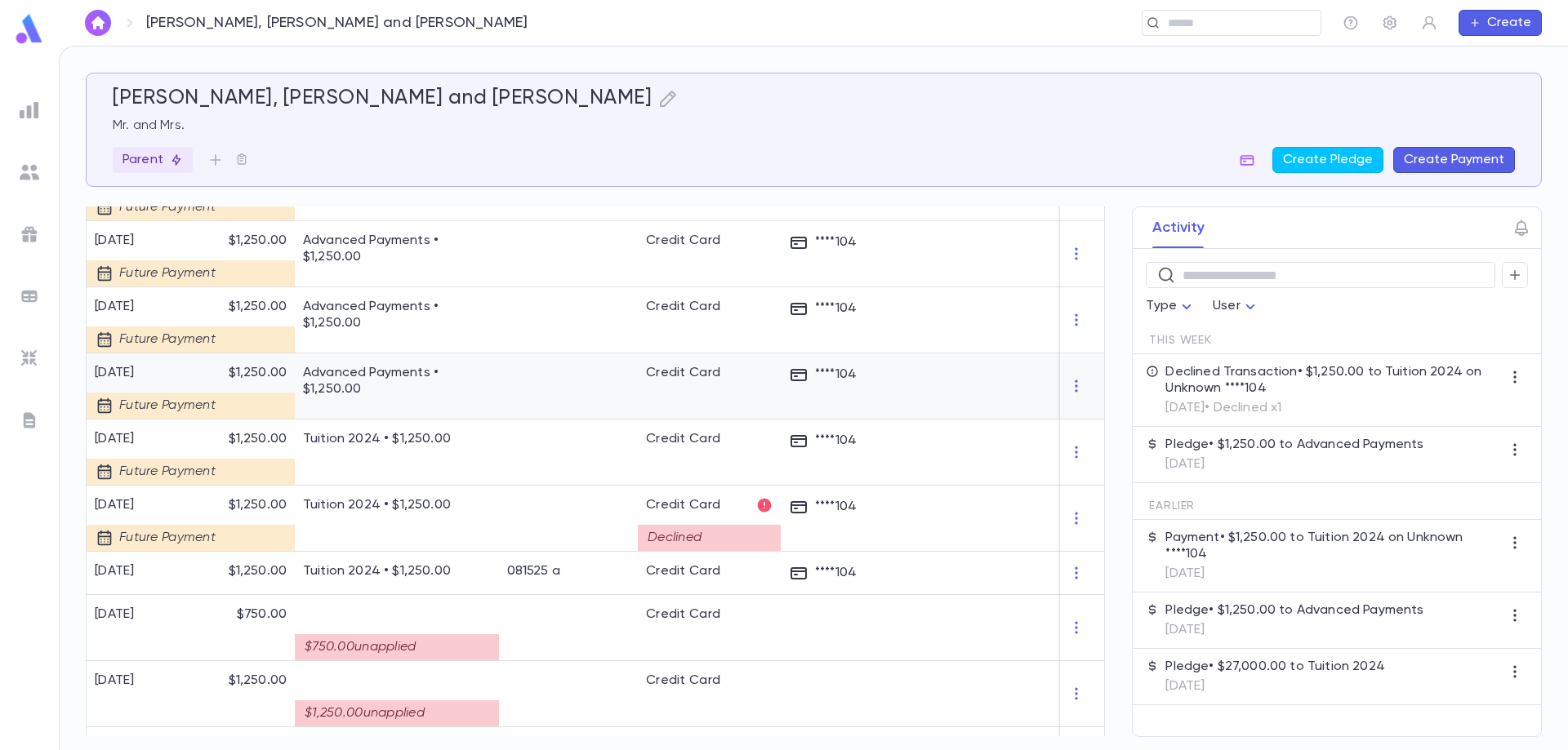
click at [502, 384] on div at bounding box center [568, 386] width 139 height 66
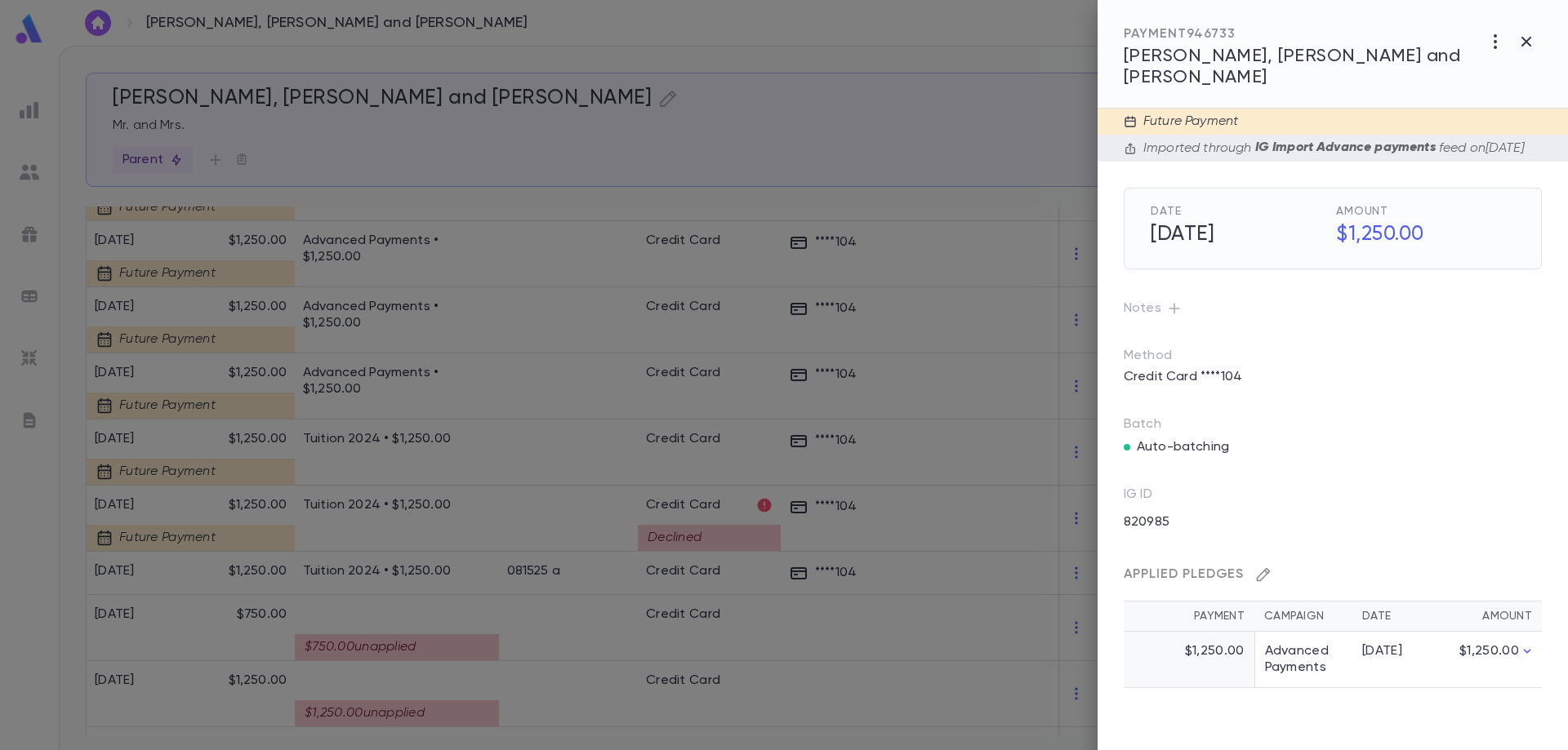
click at [1265, 574] on icon "button" at bounding box center [1263, 574] width 16 height 16
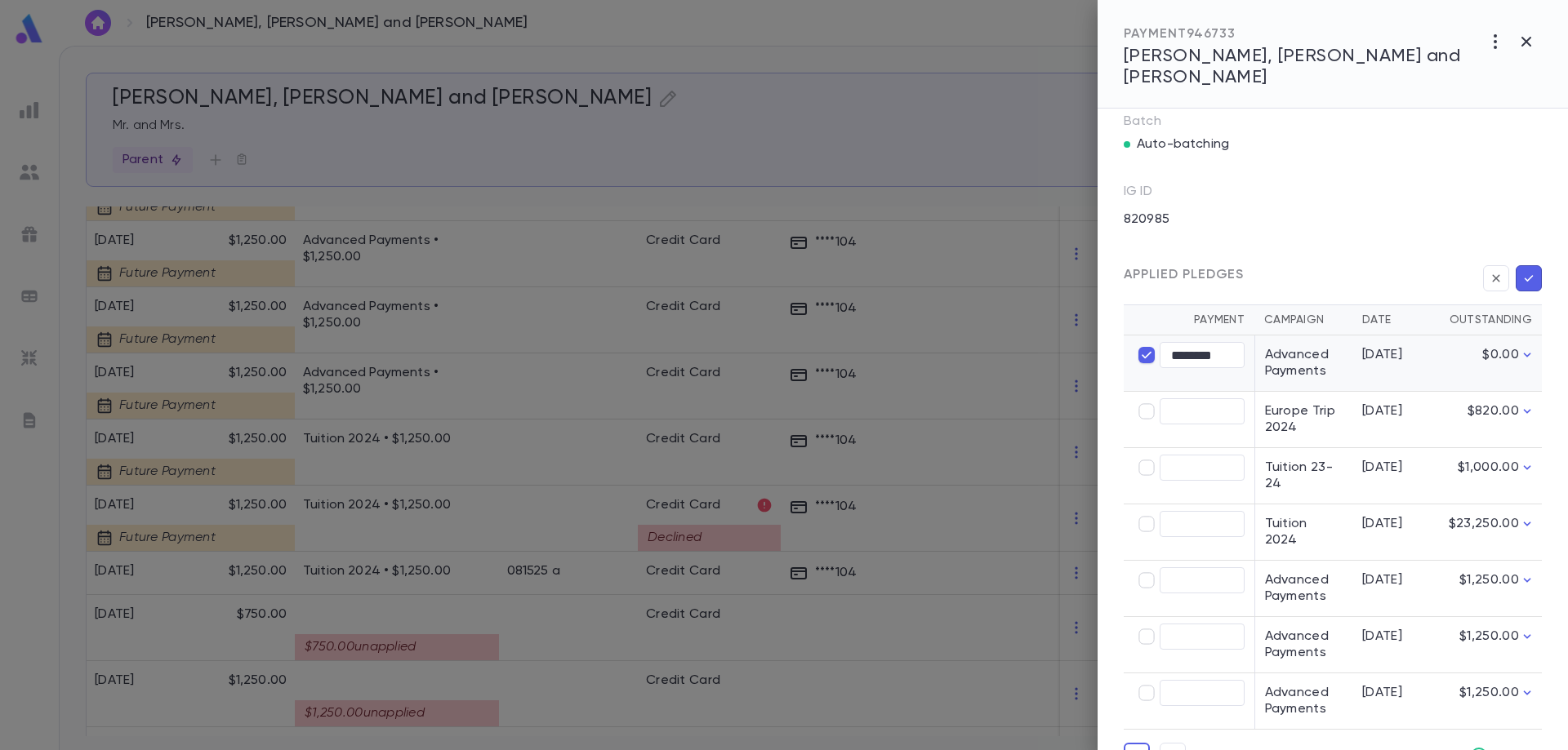
scroll to position [326, 0]
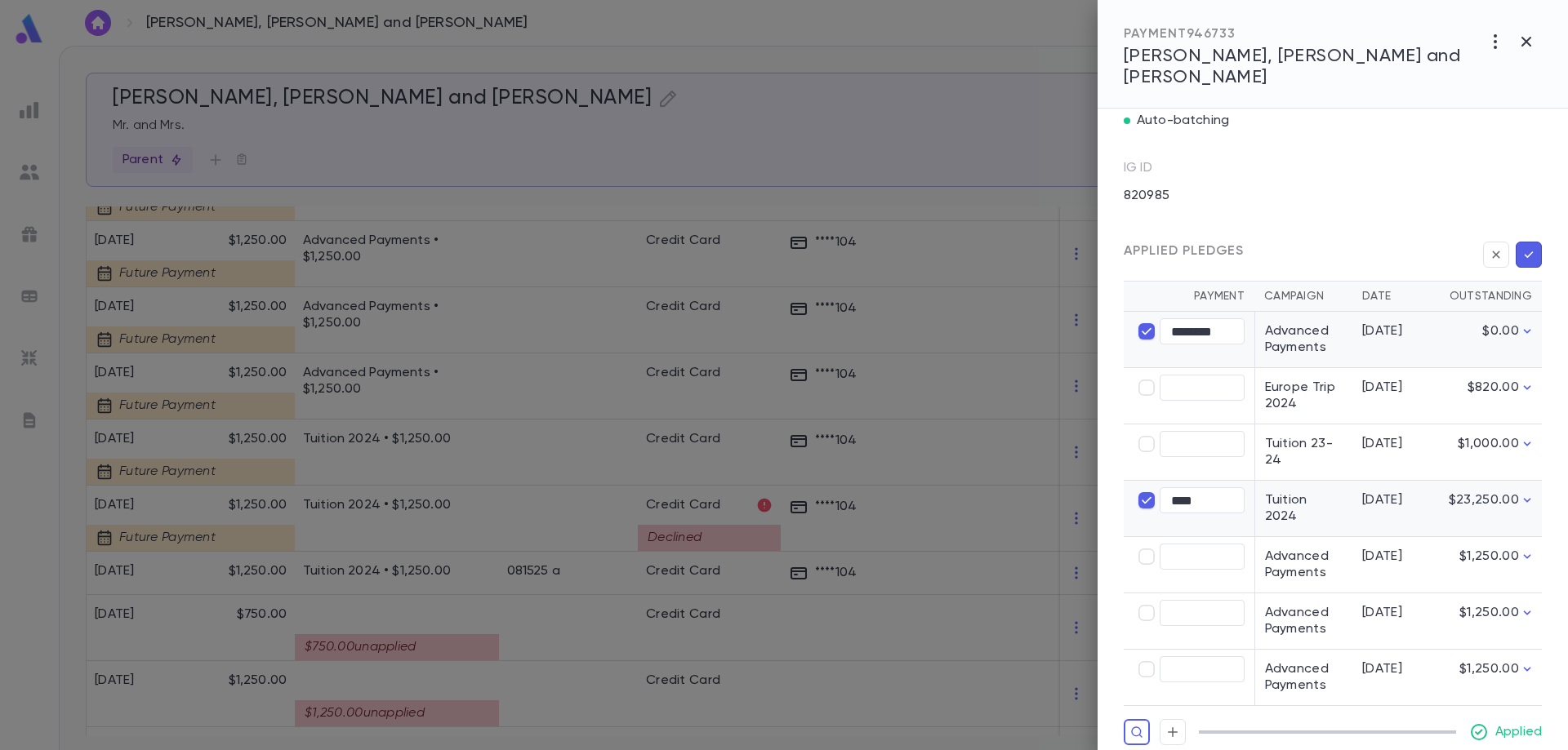
type input "****"
click at [1193, 495] on input "****" at bounding box center [1202, 501] width 85 height 25
click at [1194, 445] on input "text" at bounding box center [1202, 445] width 85 height 25
type input "********"
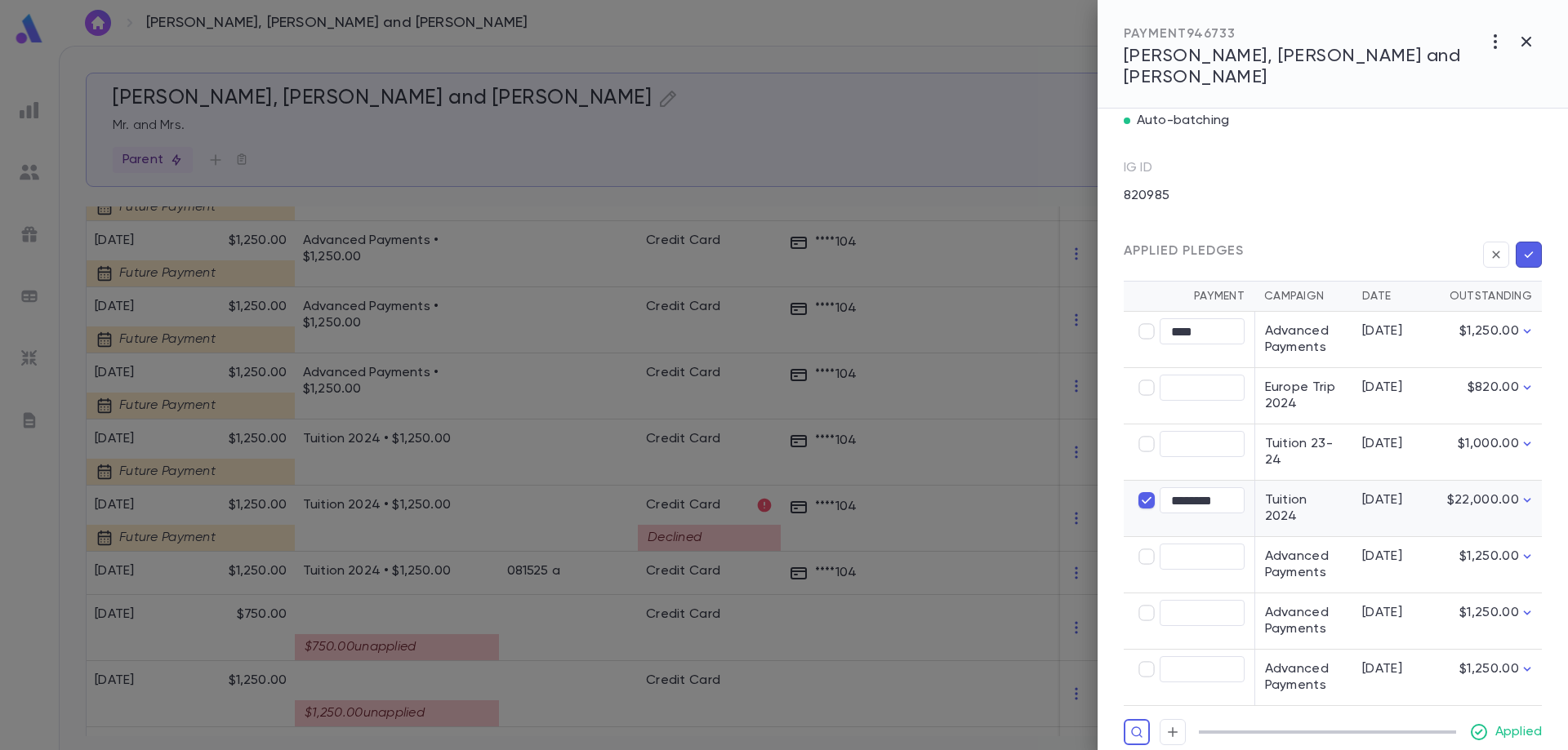
click at [1526, 246] on icon "button" at bounding box center [1529, 254] width 14 height 16
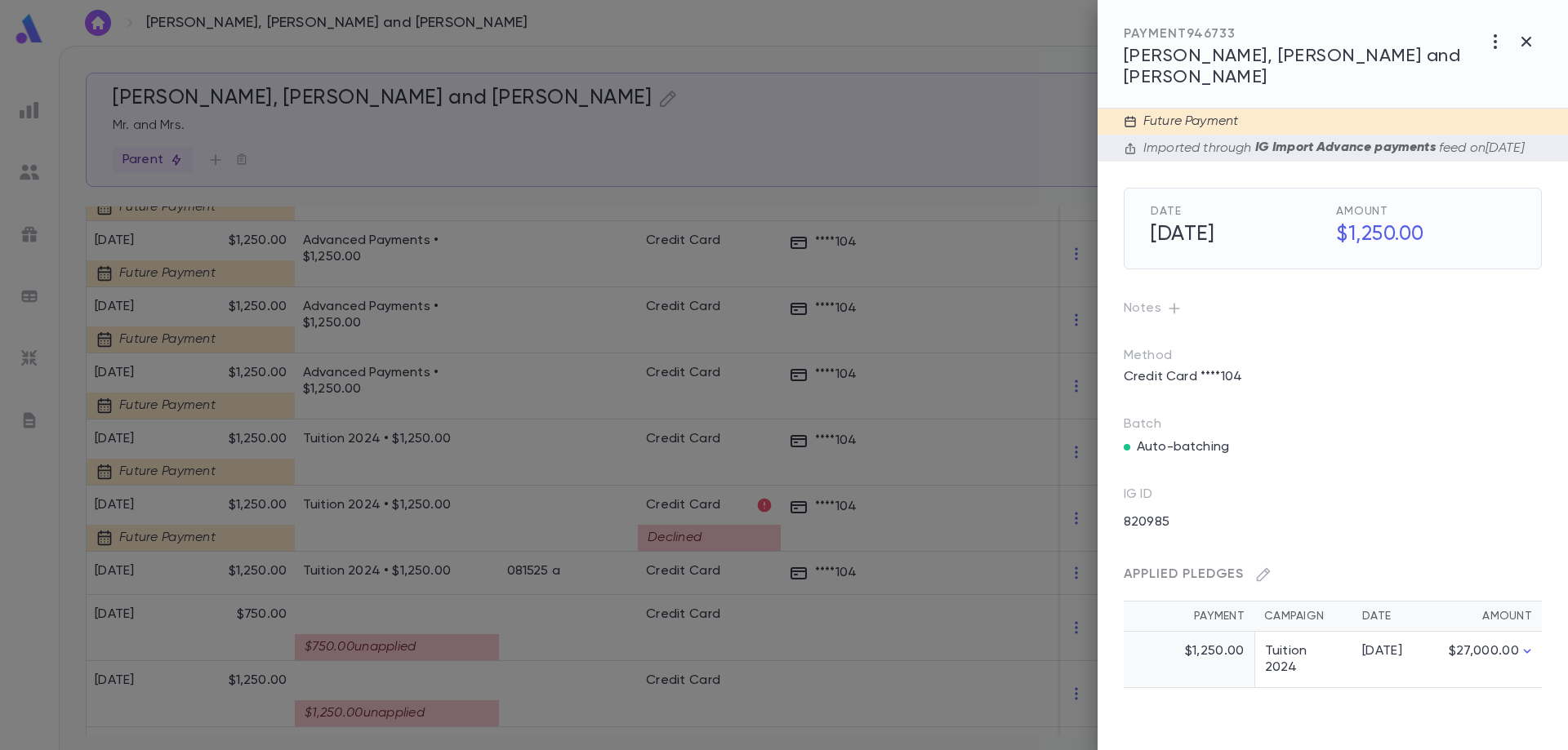
click at [390, 307] on div at bounding box center [784, 375] width 1568 height 750
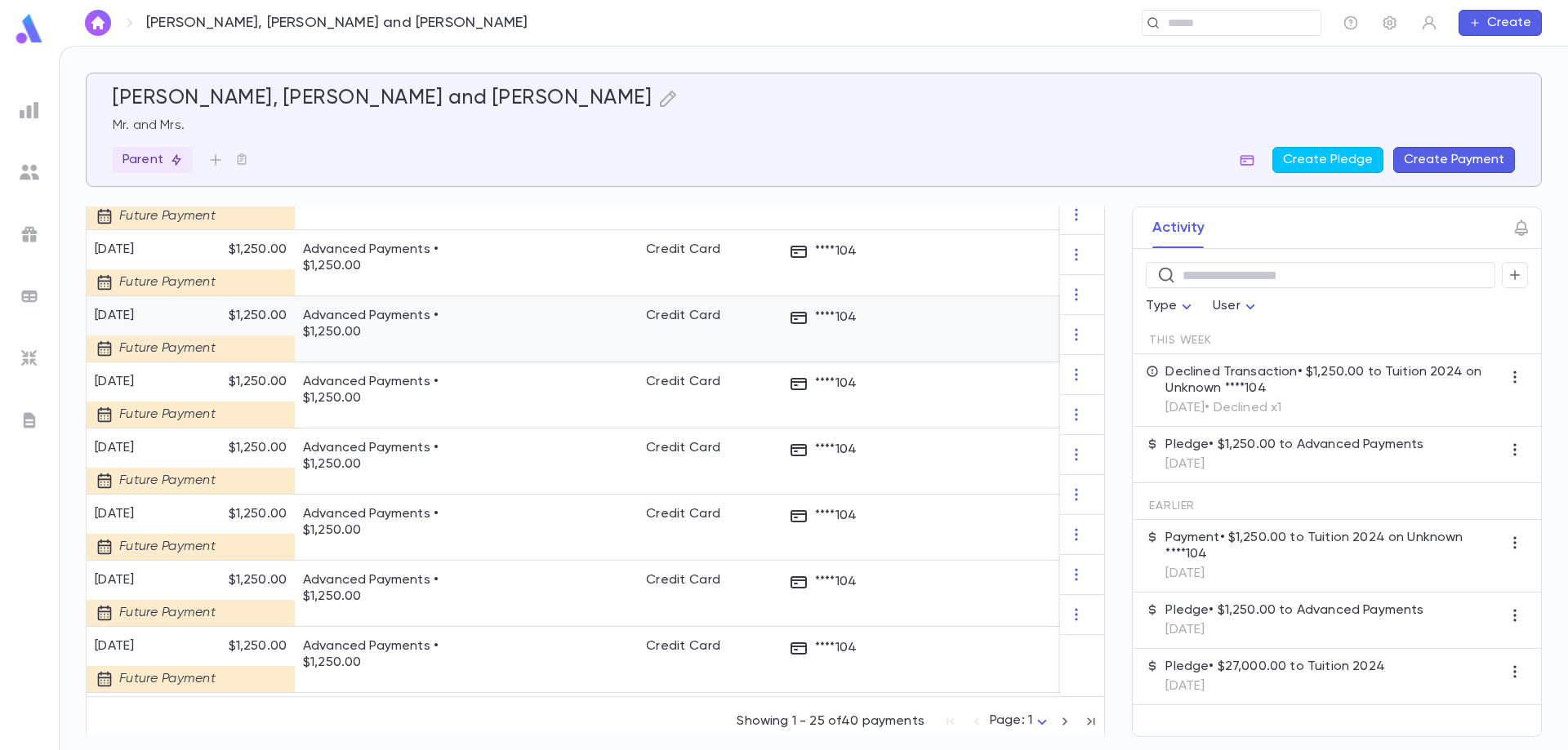
scroll to position [1370, 0]
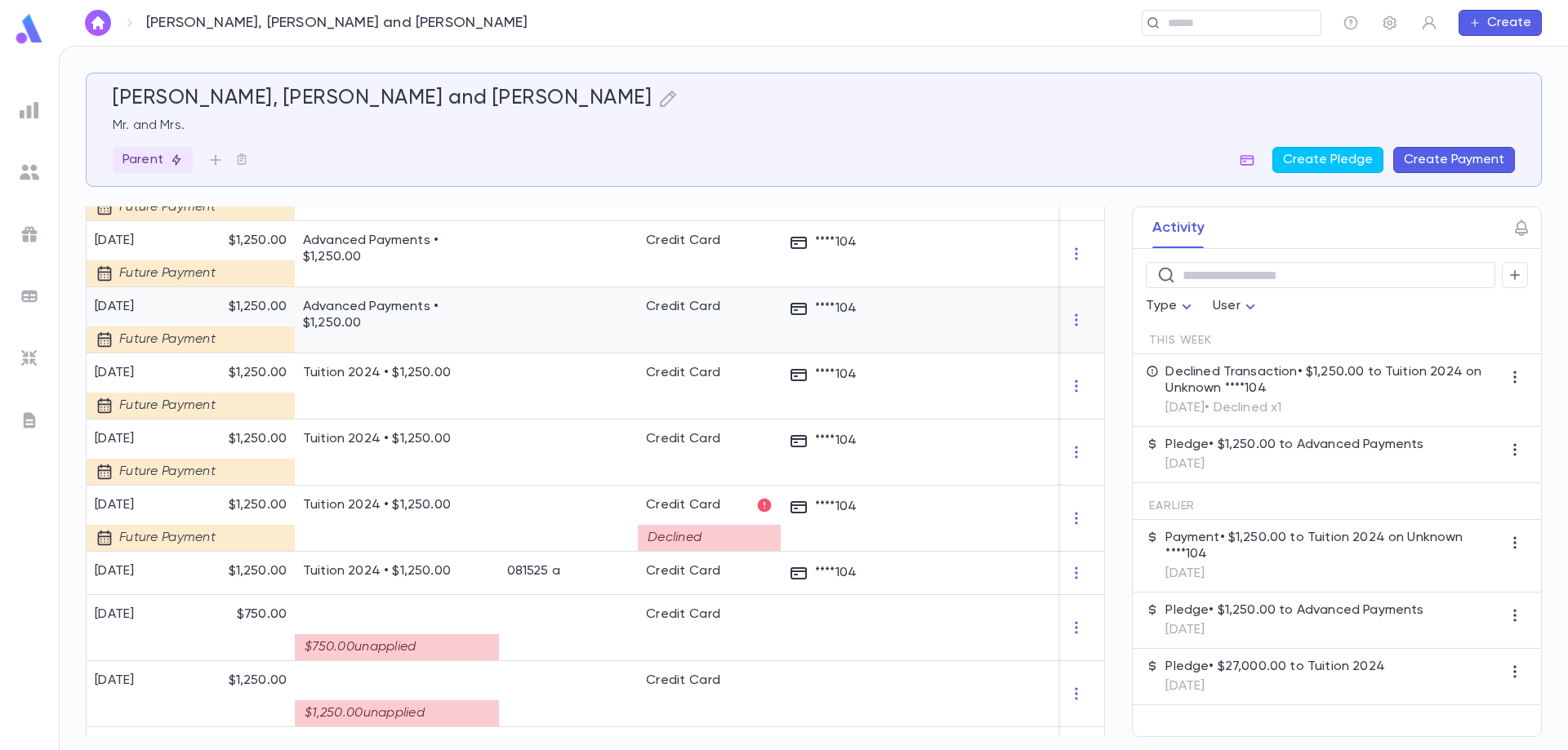
click at [390, 307] on p "Advanced Payments • $1,250.00" at bounding box center [397, 315] width 188 height 33
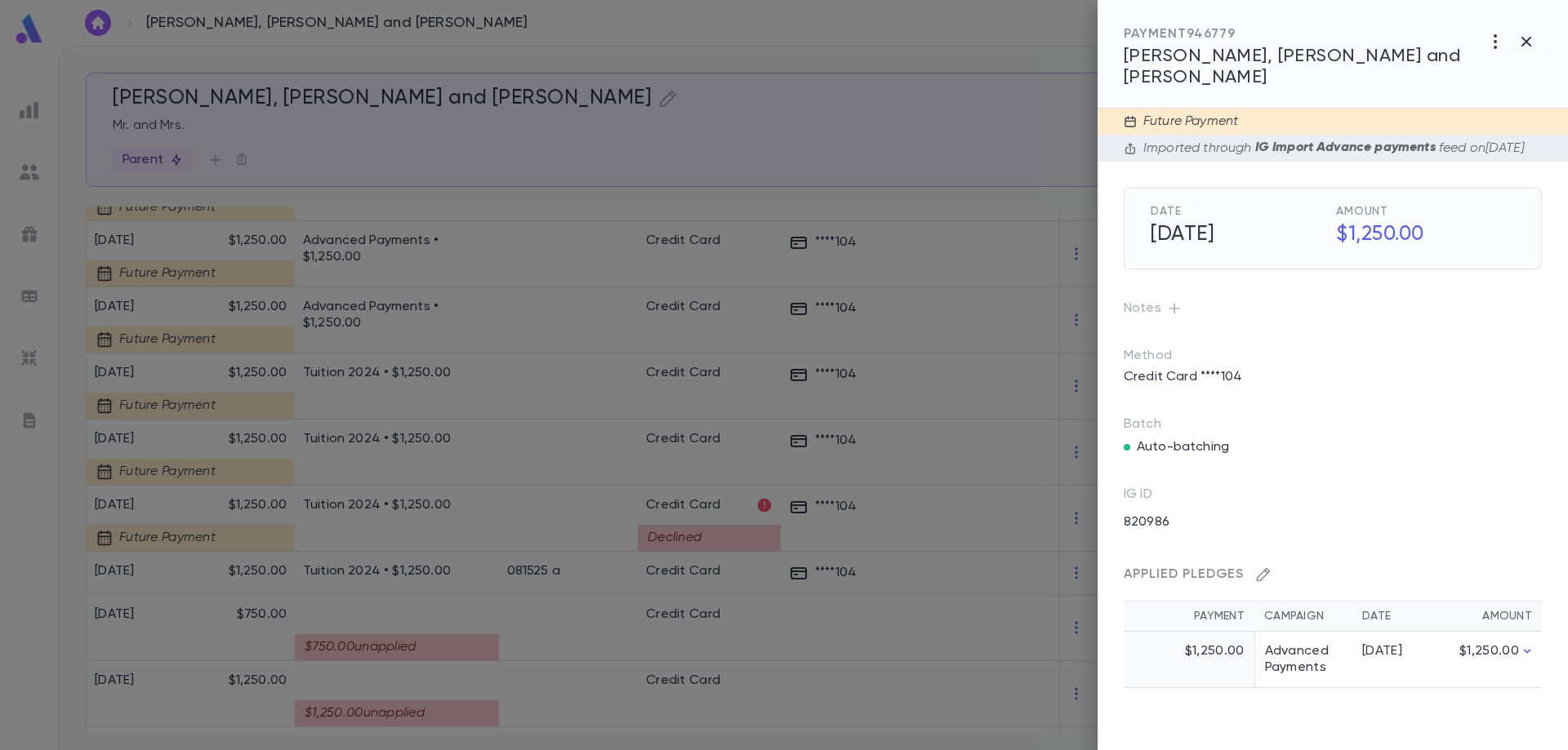
click at [1267, 569] on icon "button" at bounding box center [1264, 575] width 13 height 13
type input "****"
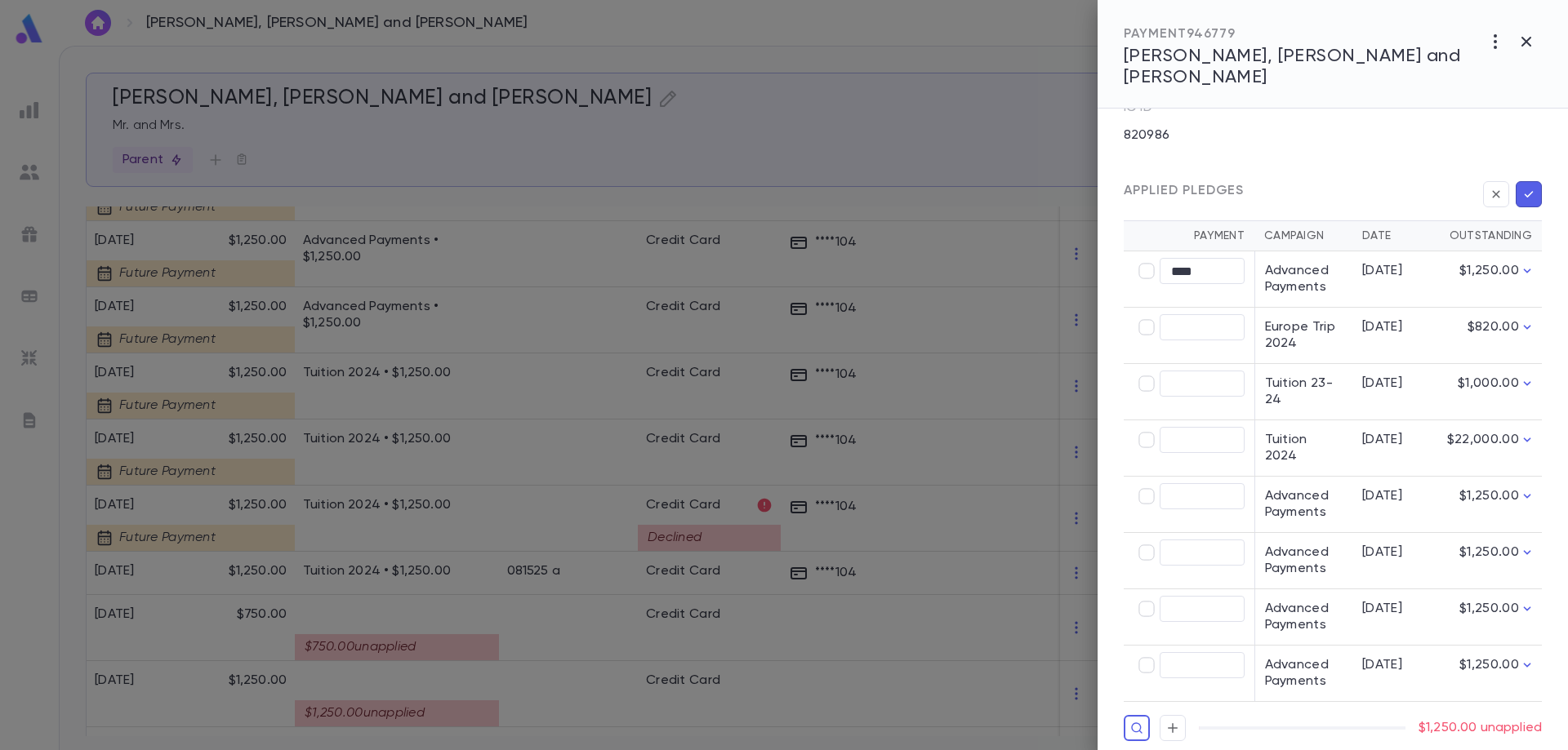
scroll to position [390, 0]
type input "********"
click at [1523, 183] on icon "button" at bounding box center [1529, 191] width 14 height 16
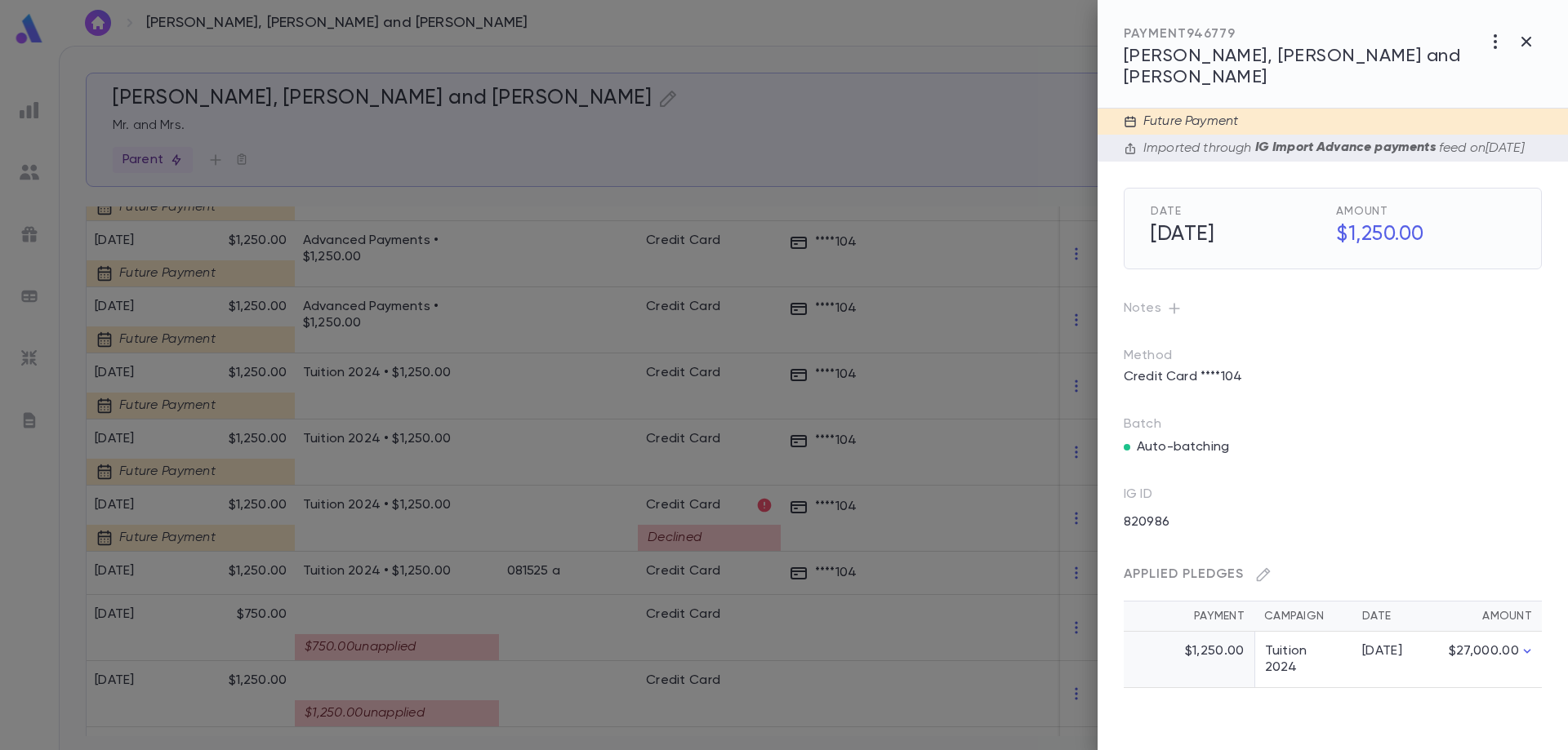
scroll to position [0, 0]
click at [462, 241] on div at bounding box center [784, 375] width 1568 height 750
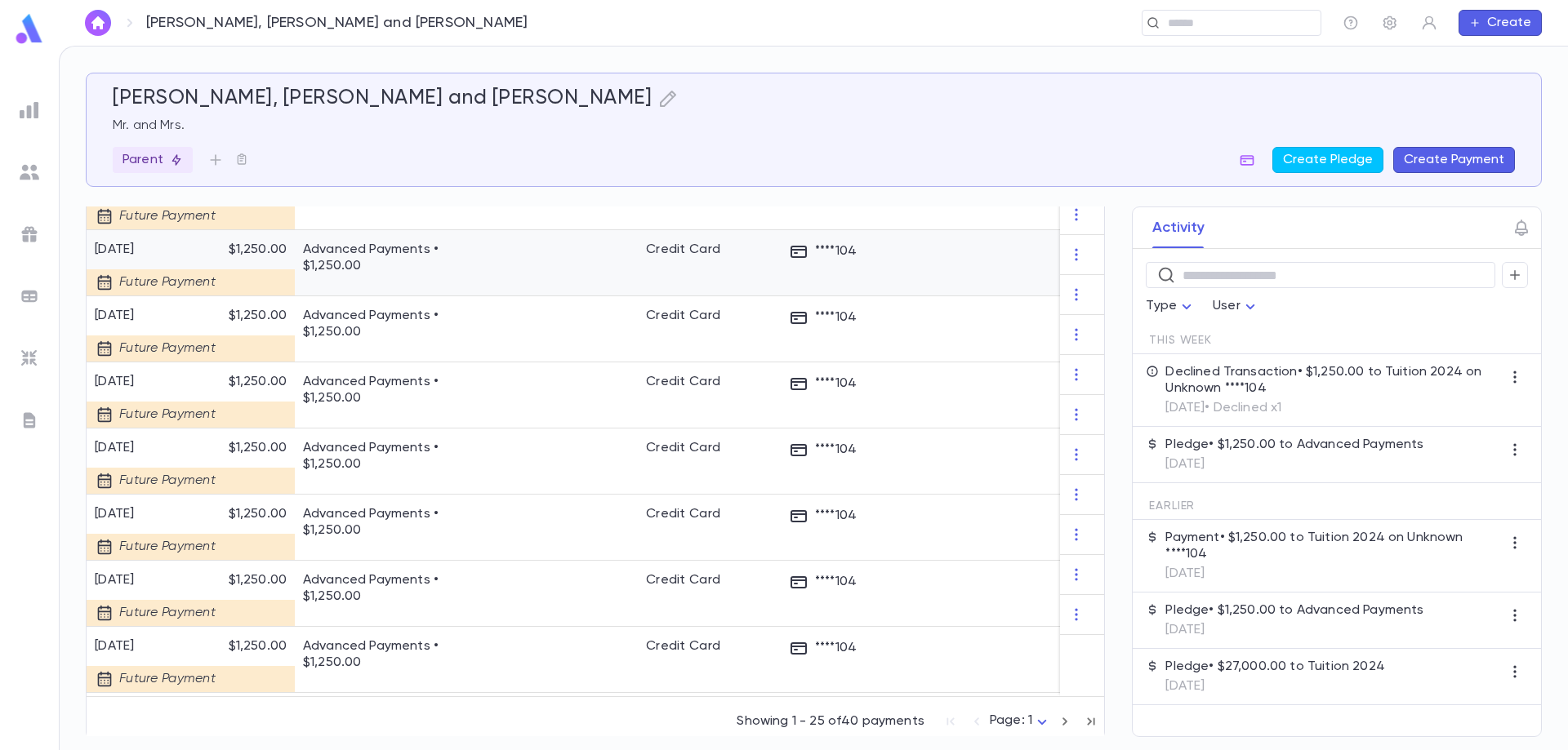
scroll to position [1370, 0]
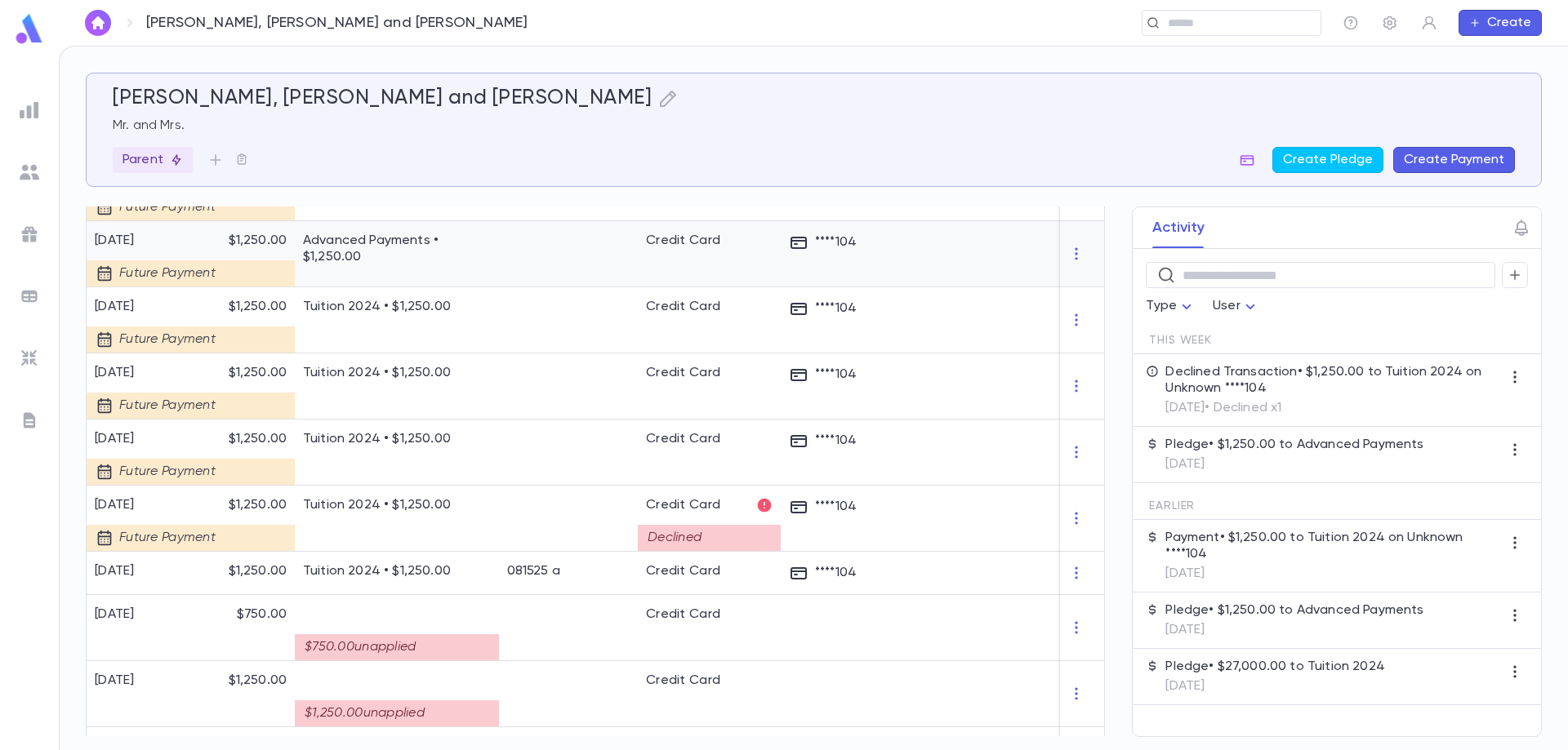
click at [462, 241] on p "Advanced Payments • $1,250.00" at bounding box center [397, 249] width 188 height 33
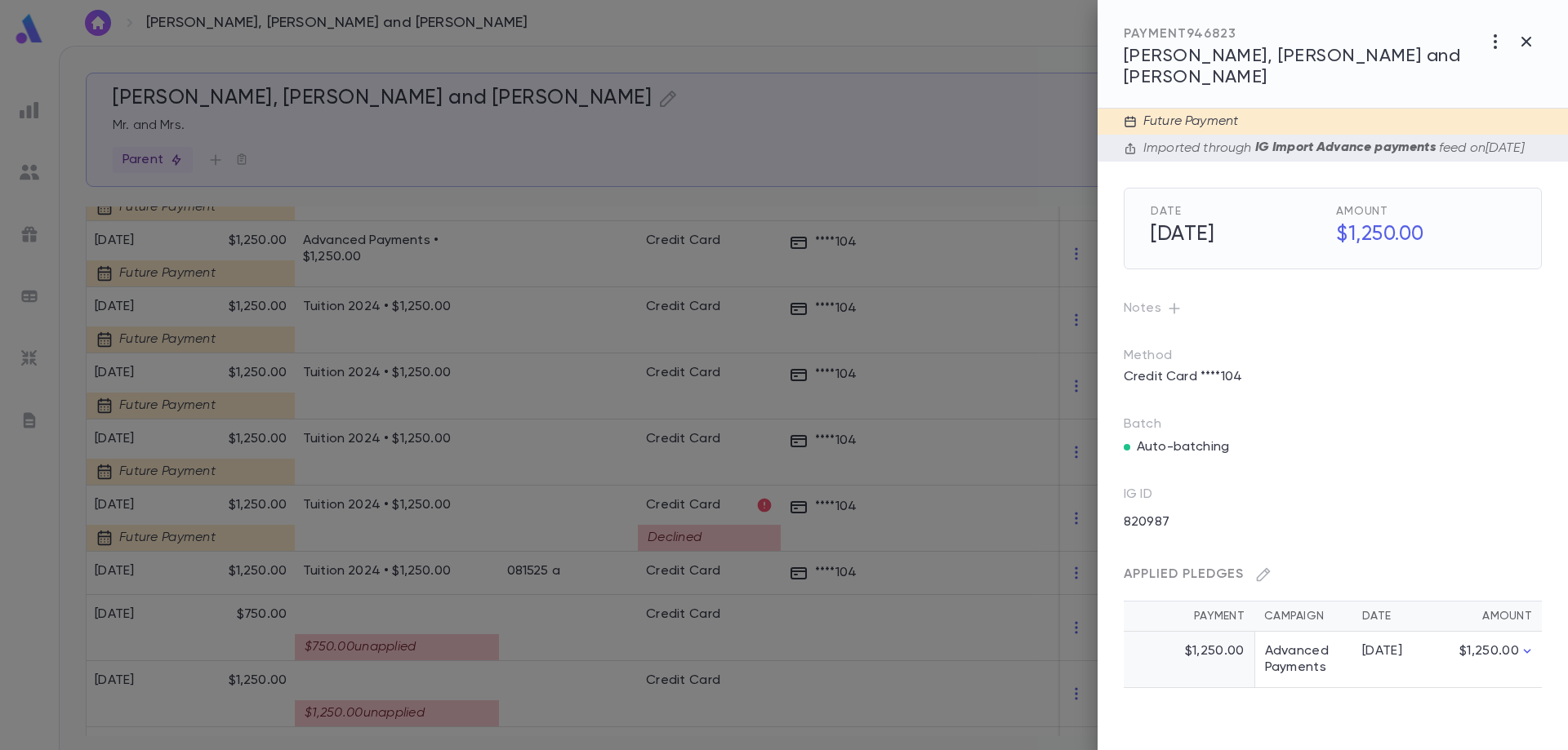
click at [462, 241] on div at bounding box center [784, 375] width 1568 height 750
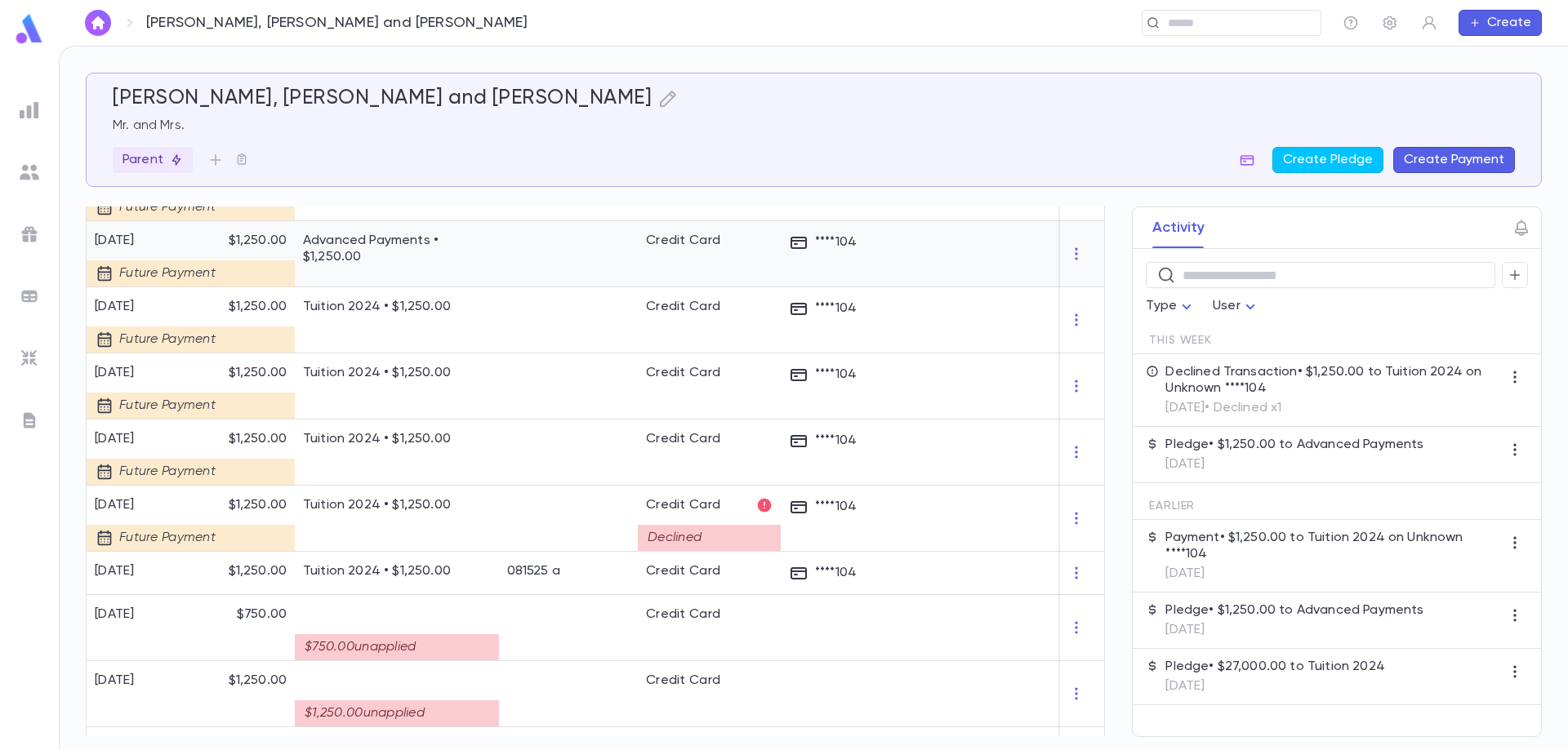
click at [507, 242] on div at bounding box center [568, 254] width 139 height 66
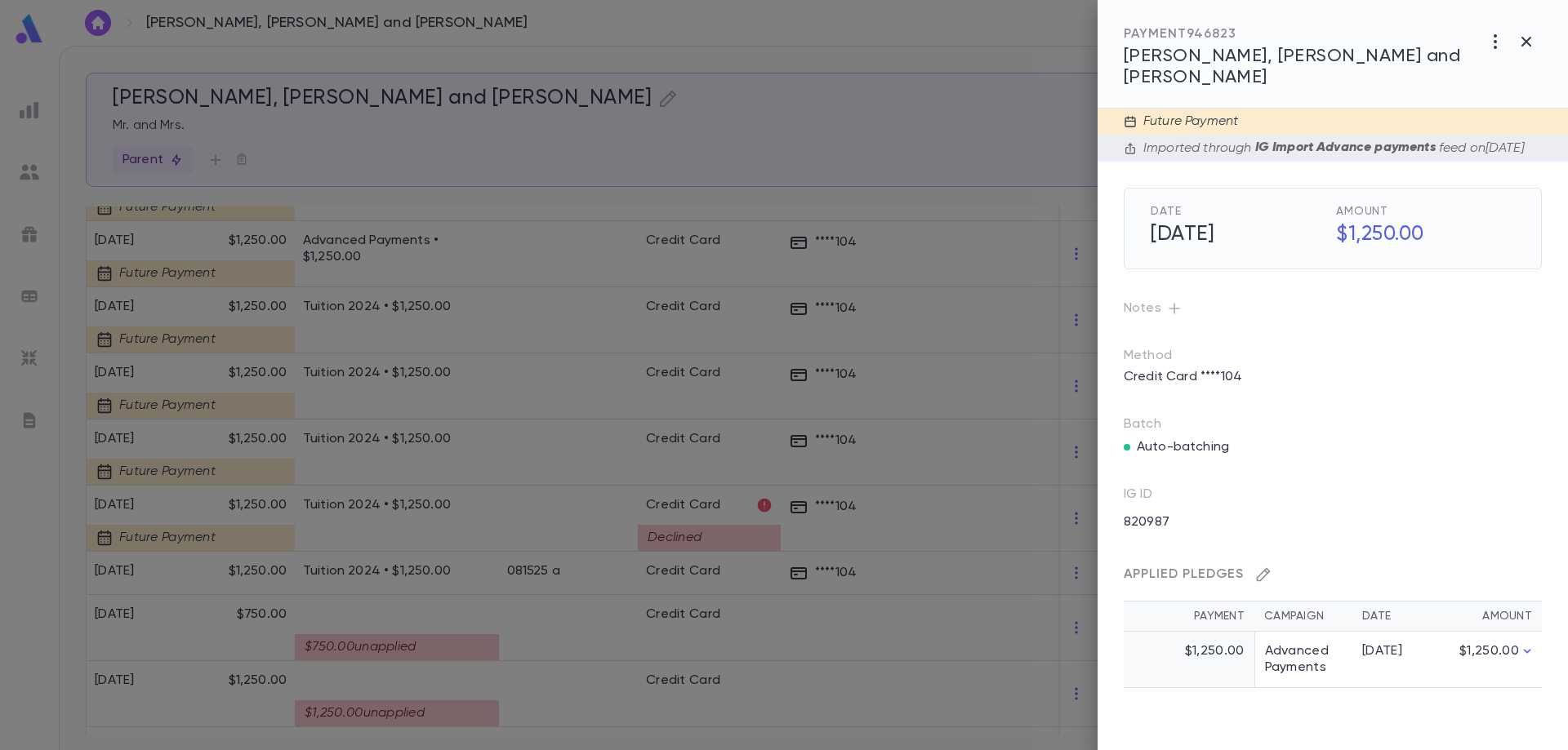
click at [1264, 579] on button "button" at bounding box center [1263, 574] width 26 height 26
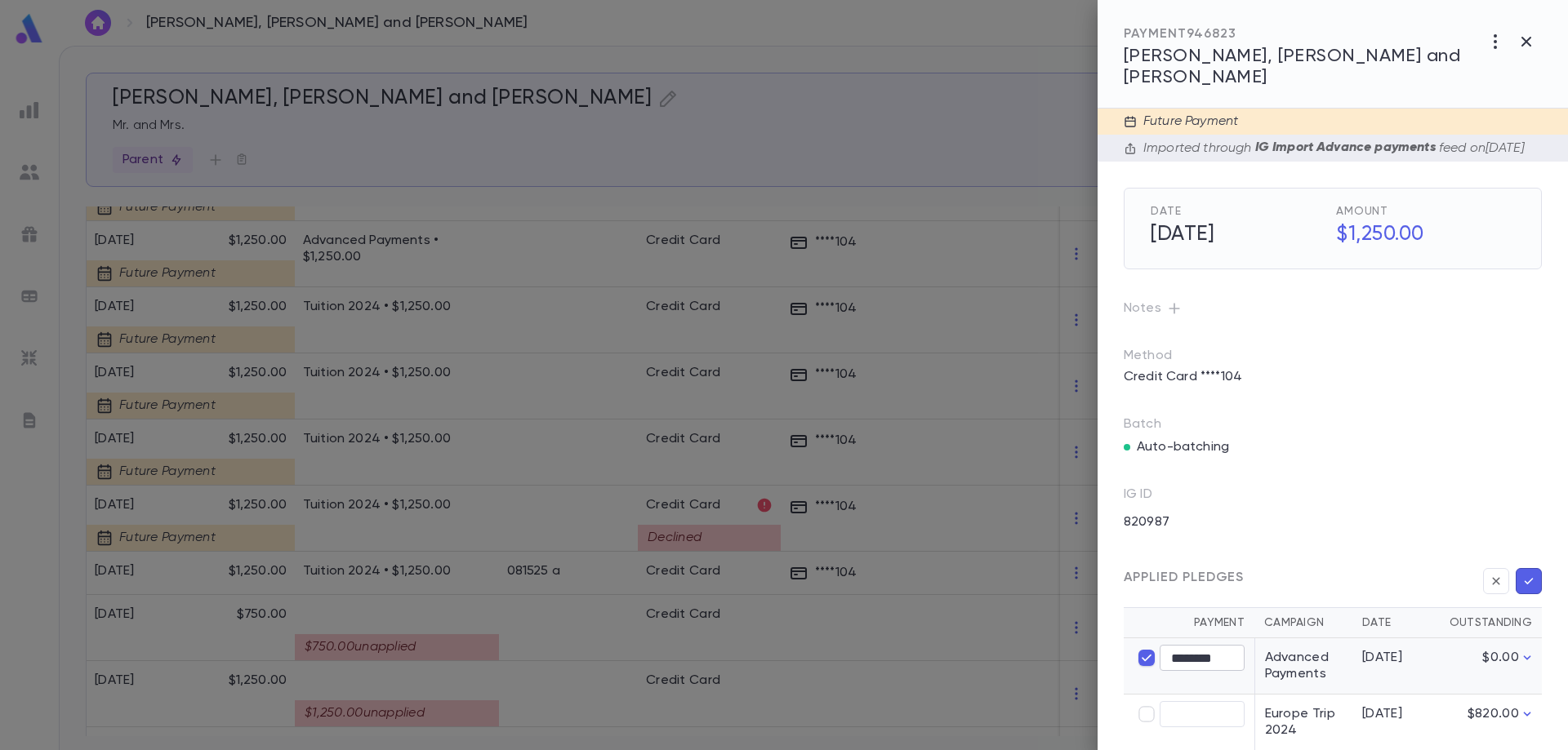
type input "****"
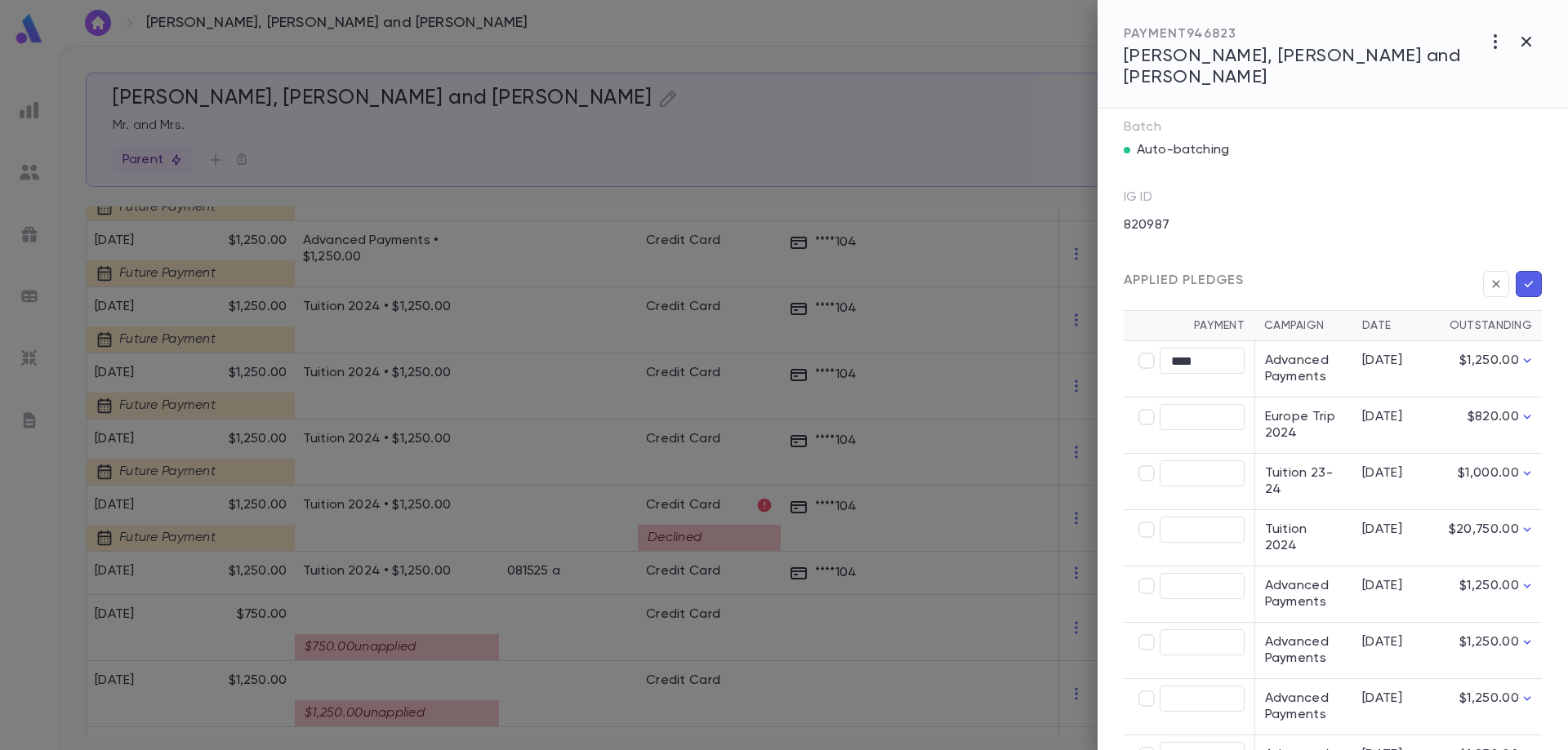
scroll to position [447, 0]
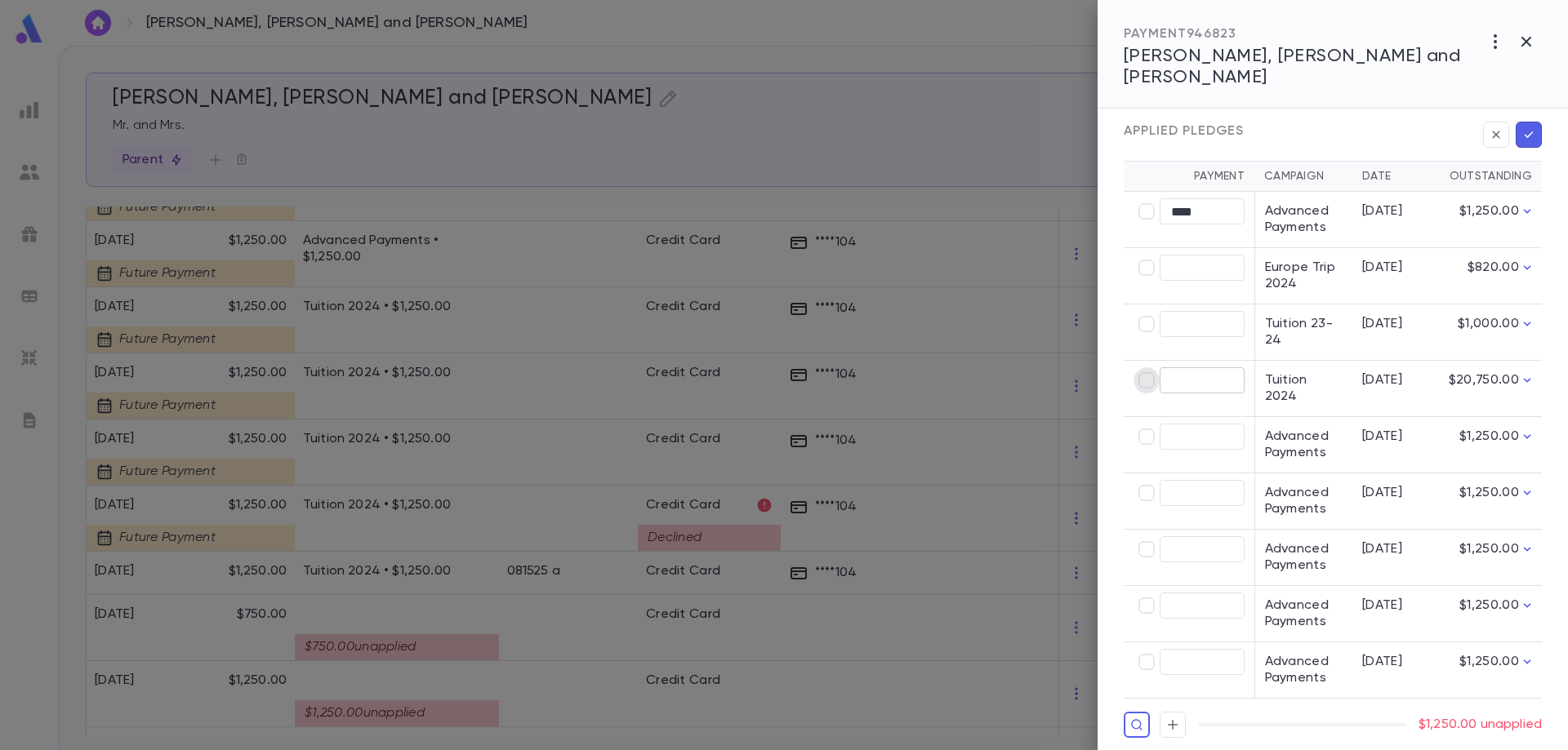
type input "********"
click at [1525, 132] on icon "button" at bounding box center [1529, 135] width 9 height 7
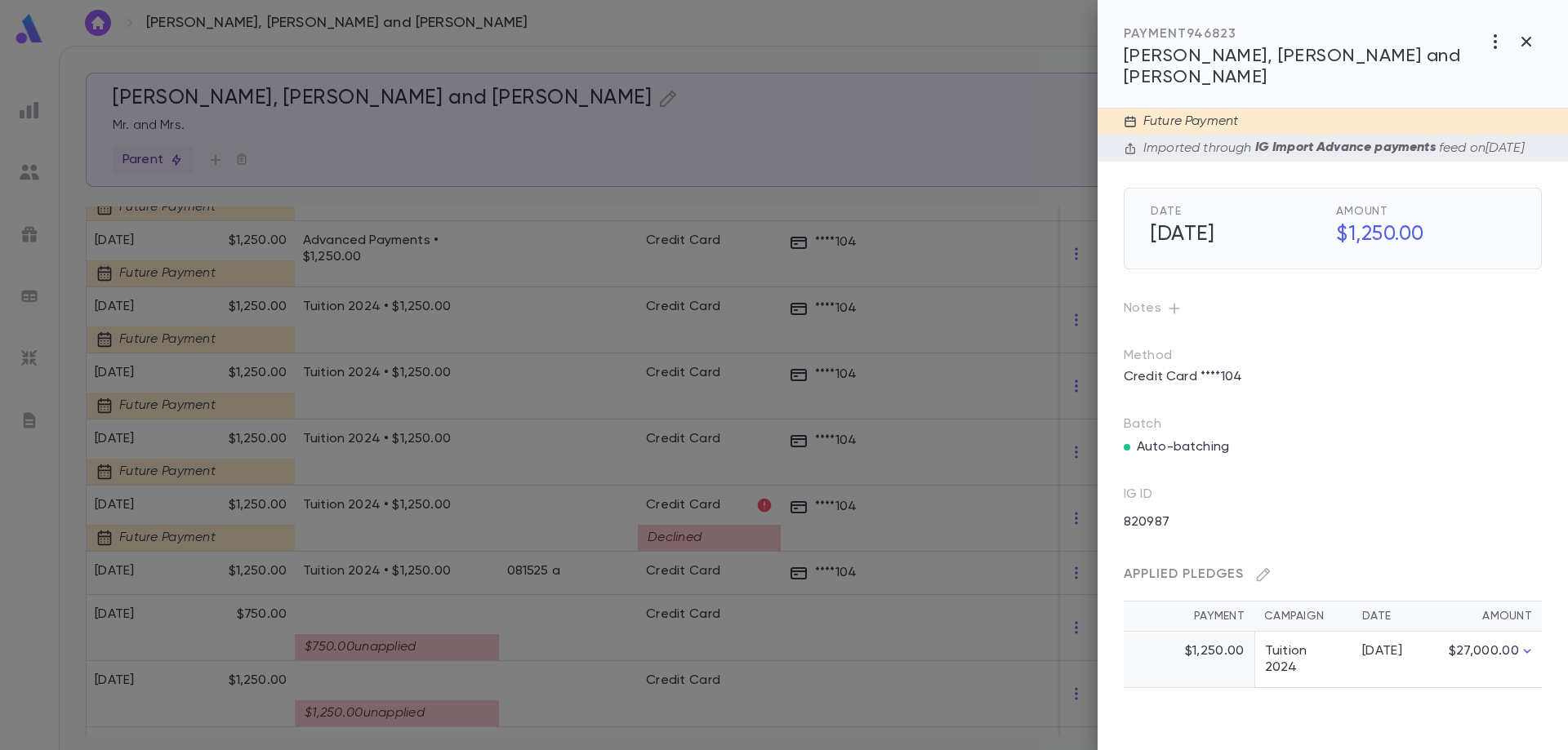
scroll to position [0, 0]
click at [427, 627] on div at bounding box center [784, 375] width 1568 height 750
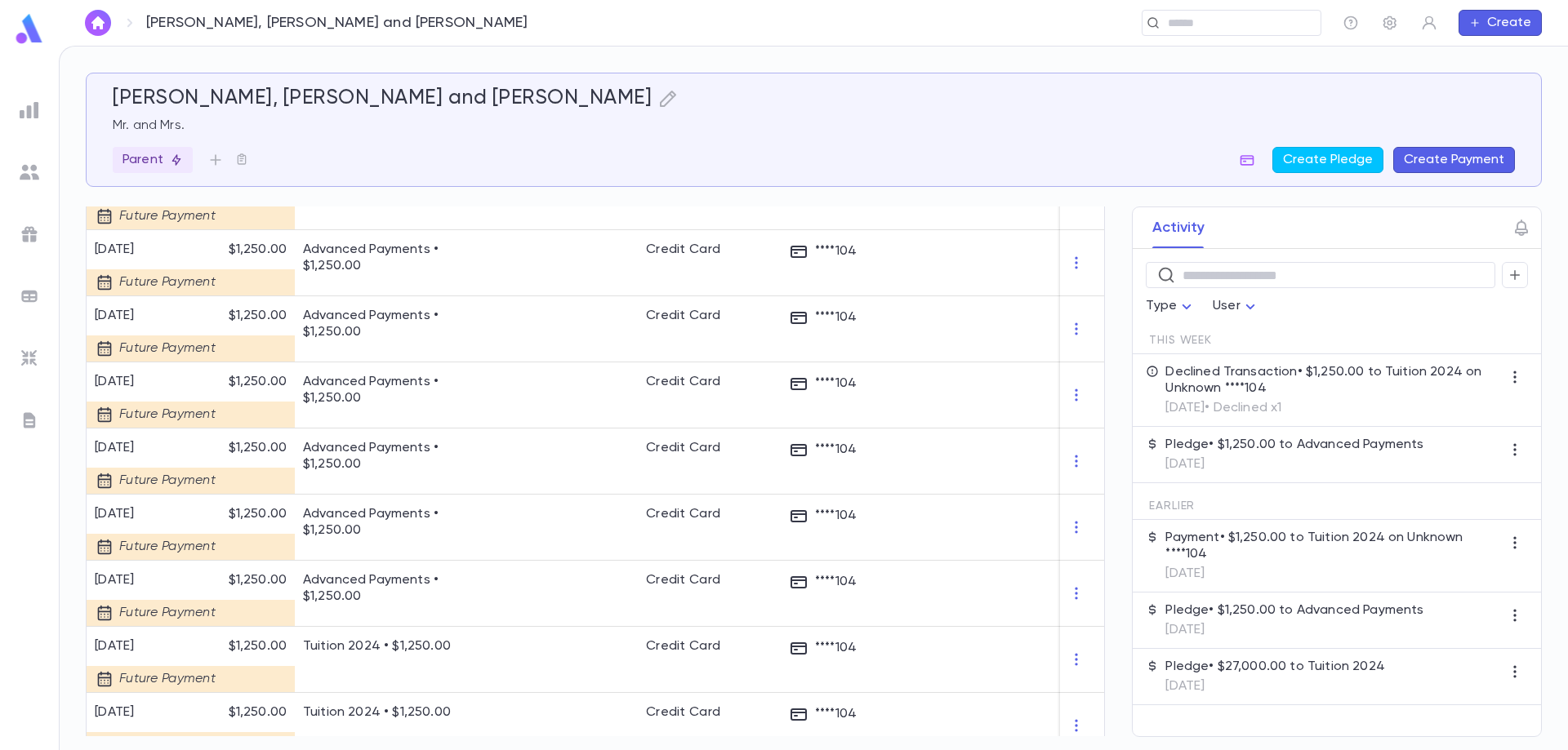
scroll to position [1370, 0]
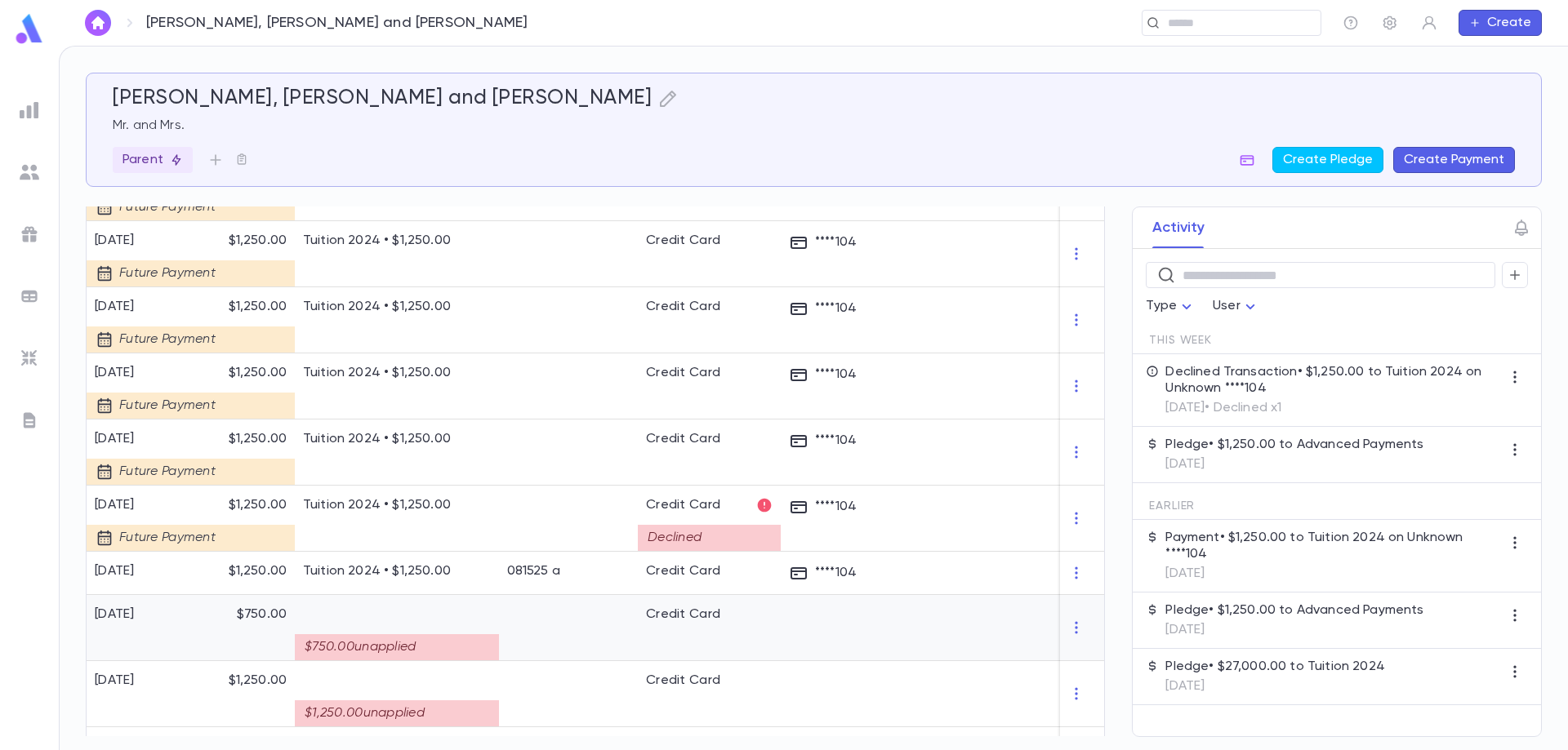
click at [427, 634] on div "$750.00 unapplied" at bounding box center [397, 647] width 204 height 26
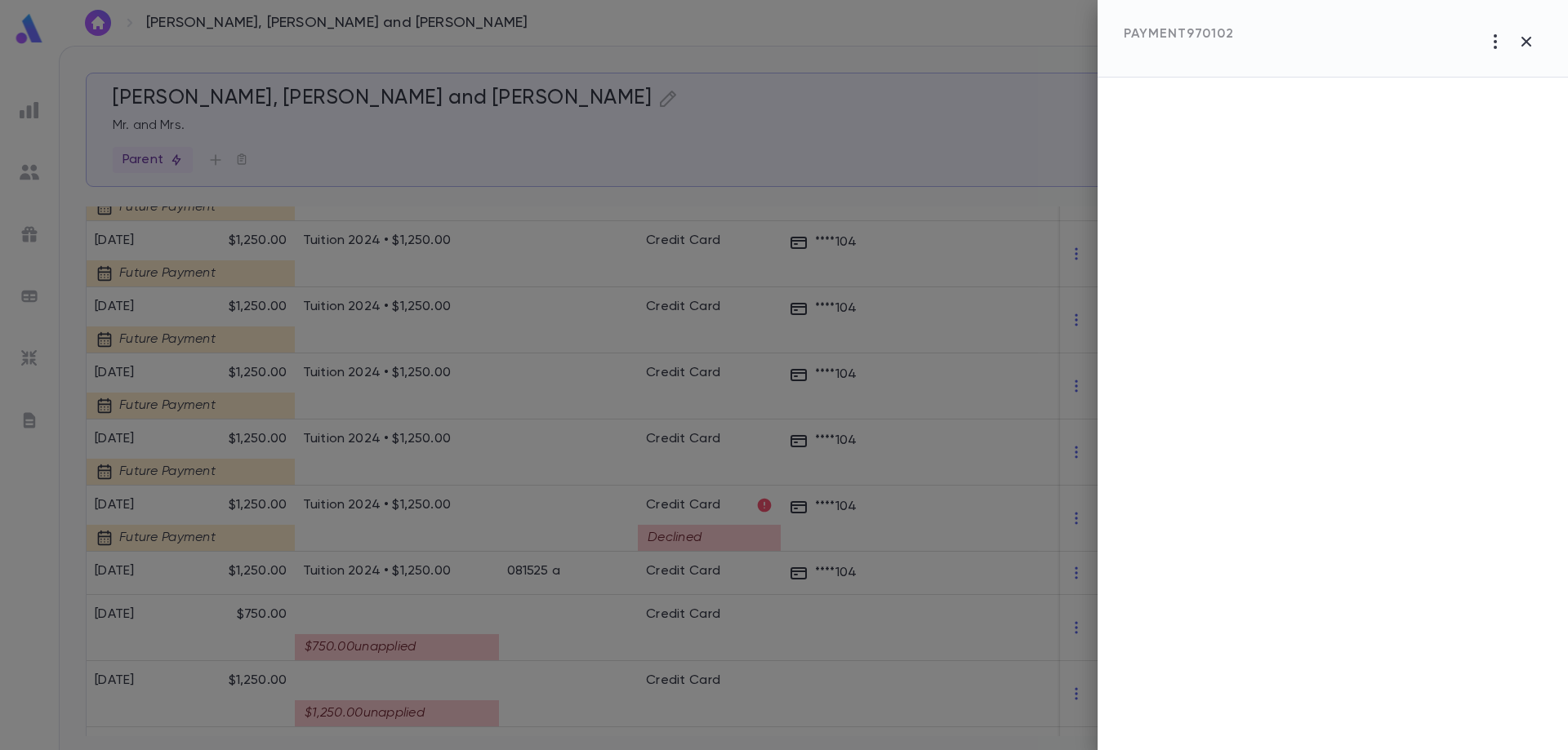
click at [561, 617] on div at bounding box center [784, 375] width 1568 height 750
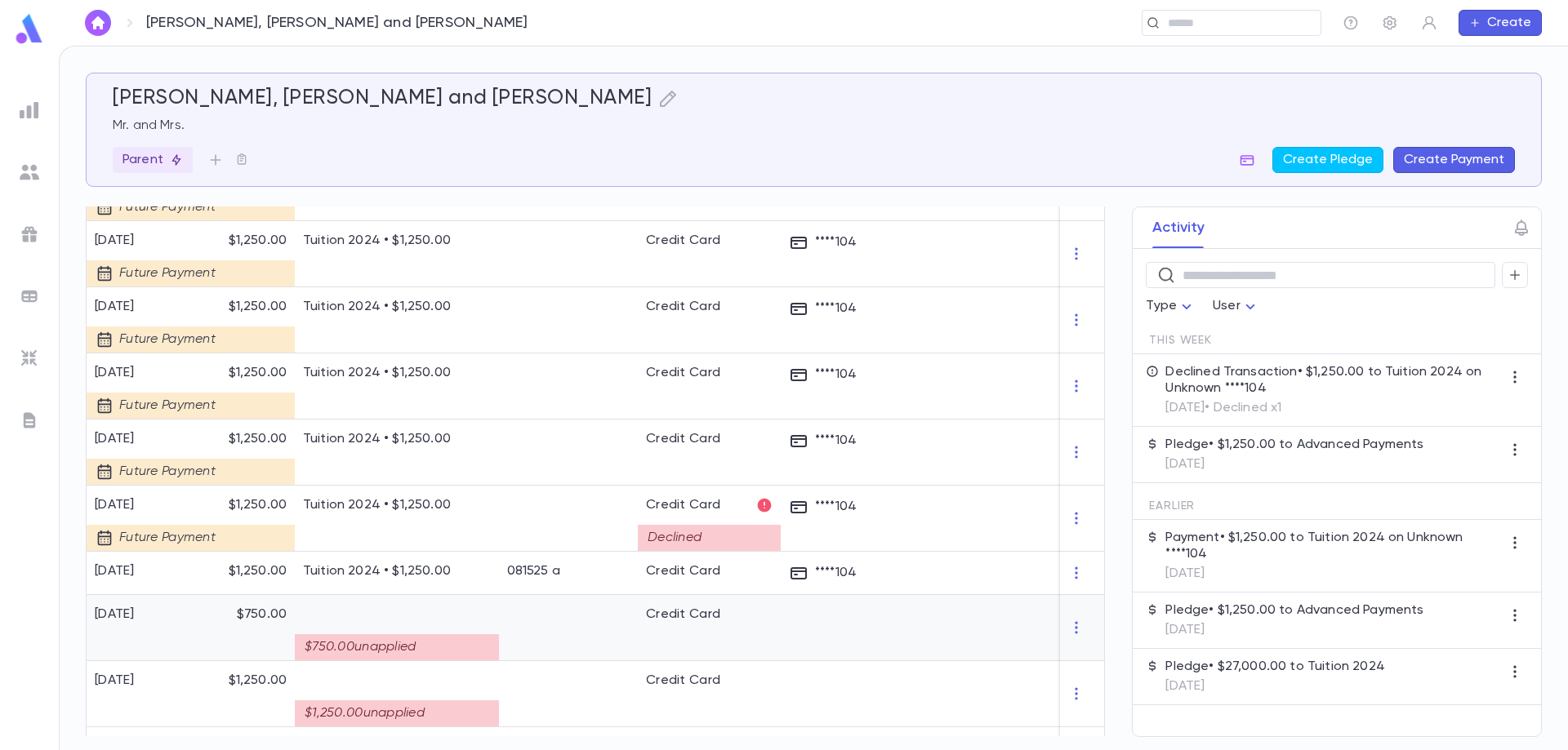
click at [561, 617] on div at bounding box center [568, 628] width 139 height 66
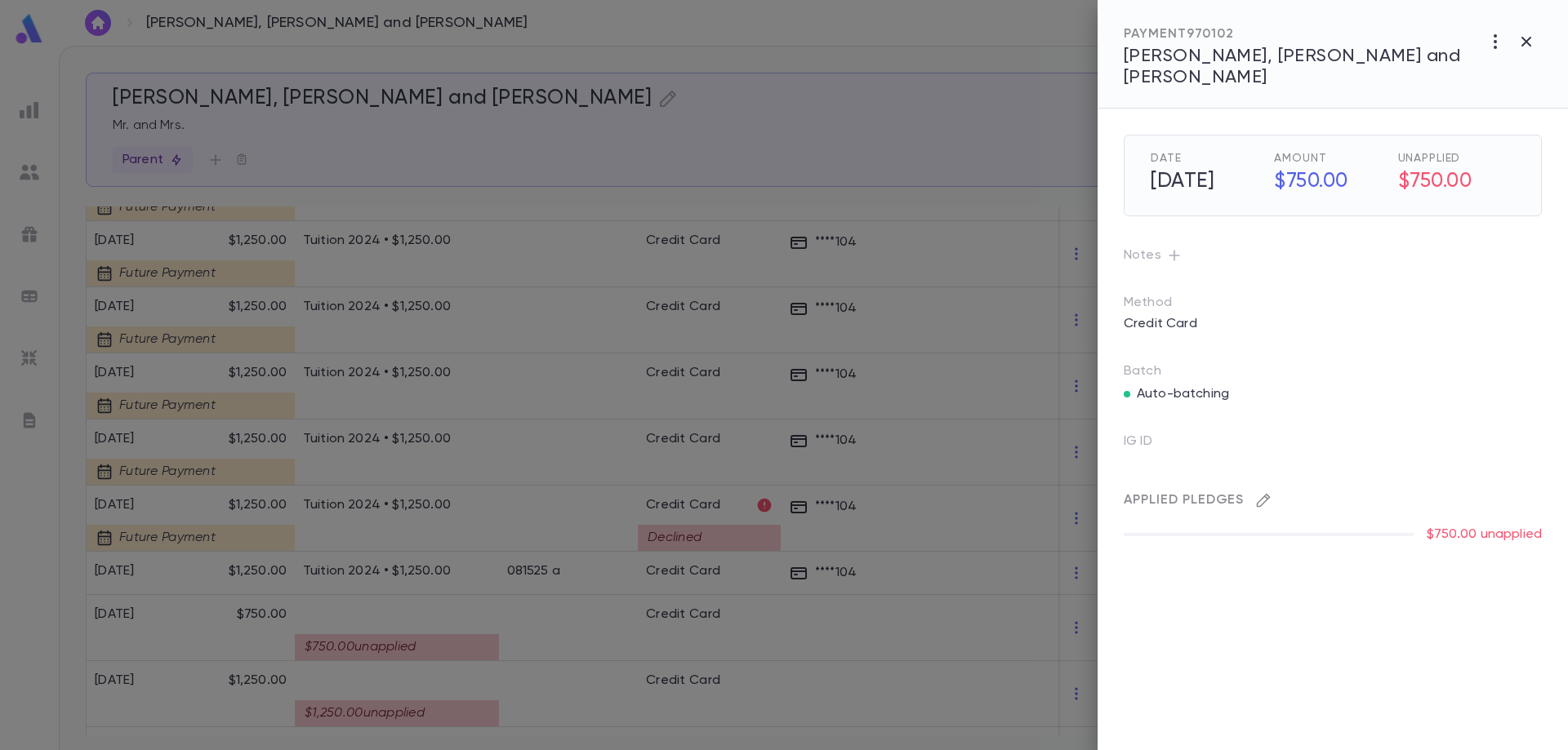
click at [1267, 492] on icon "button" at bounding box center [1263, 500] width 16 height 16
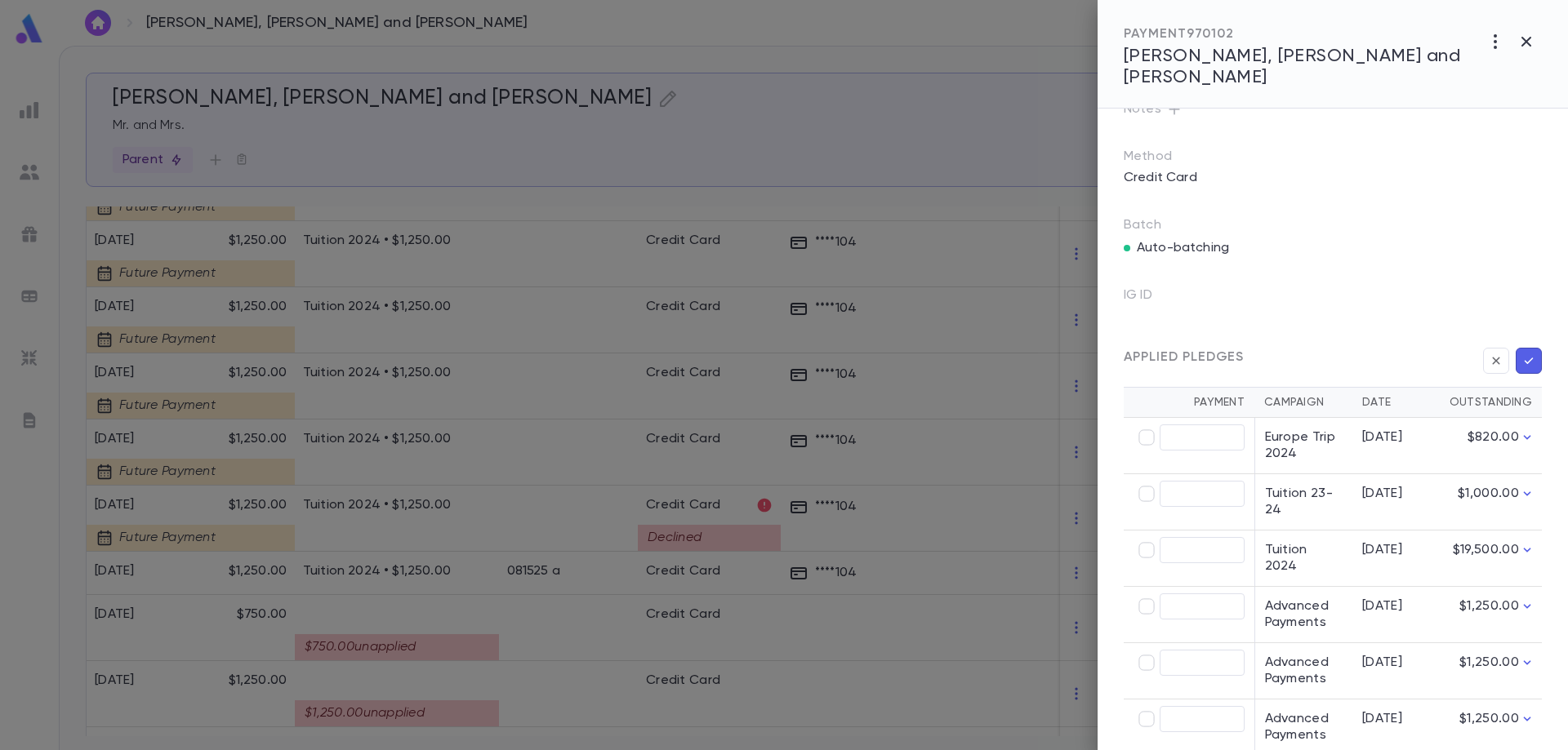
scroll to position [164, 0]
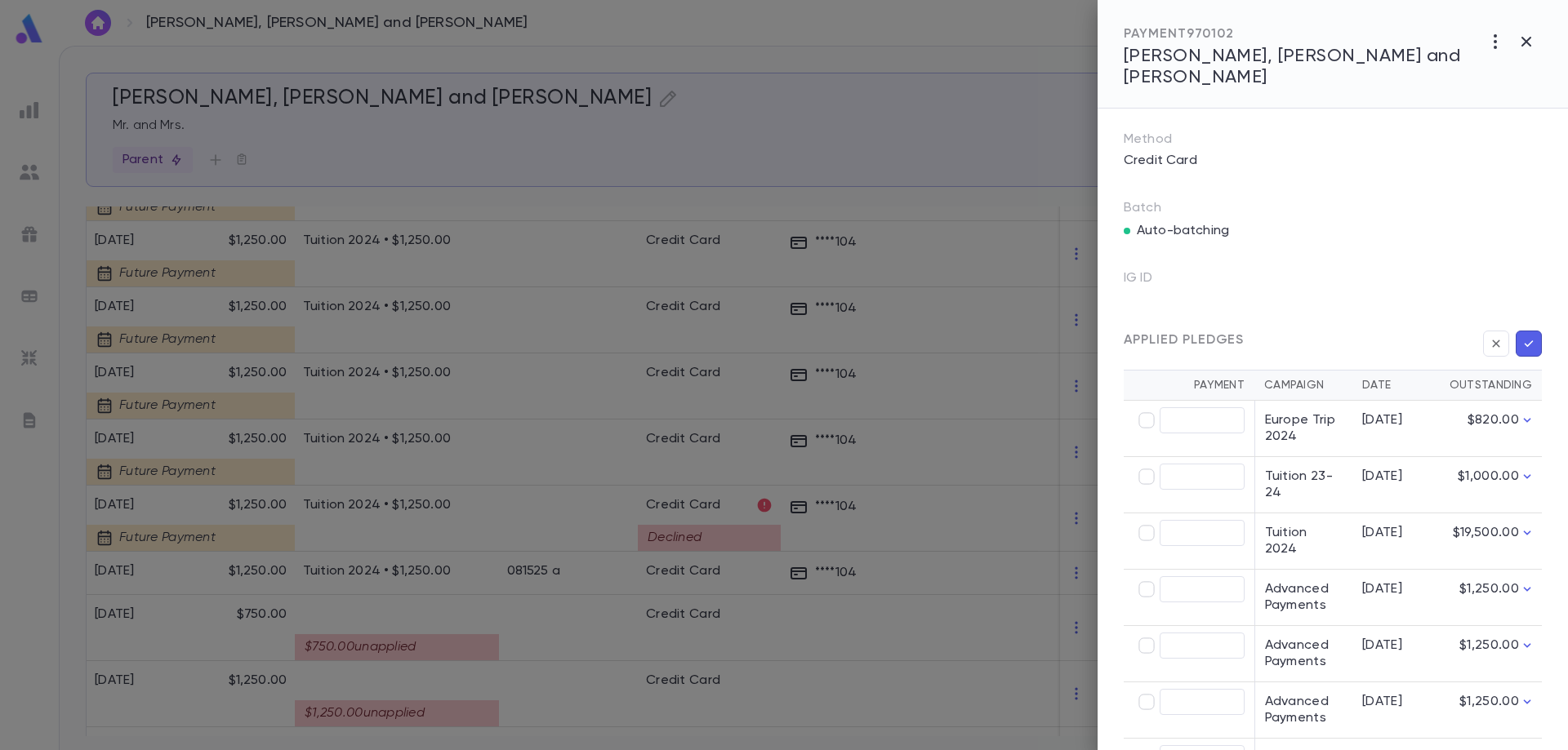
type input "******"
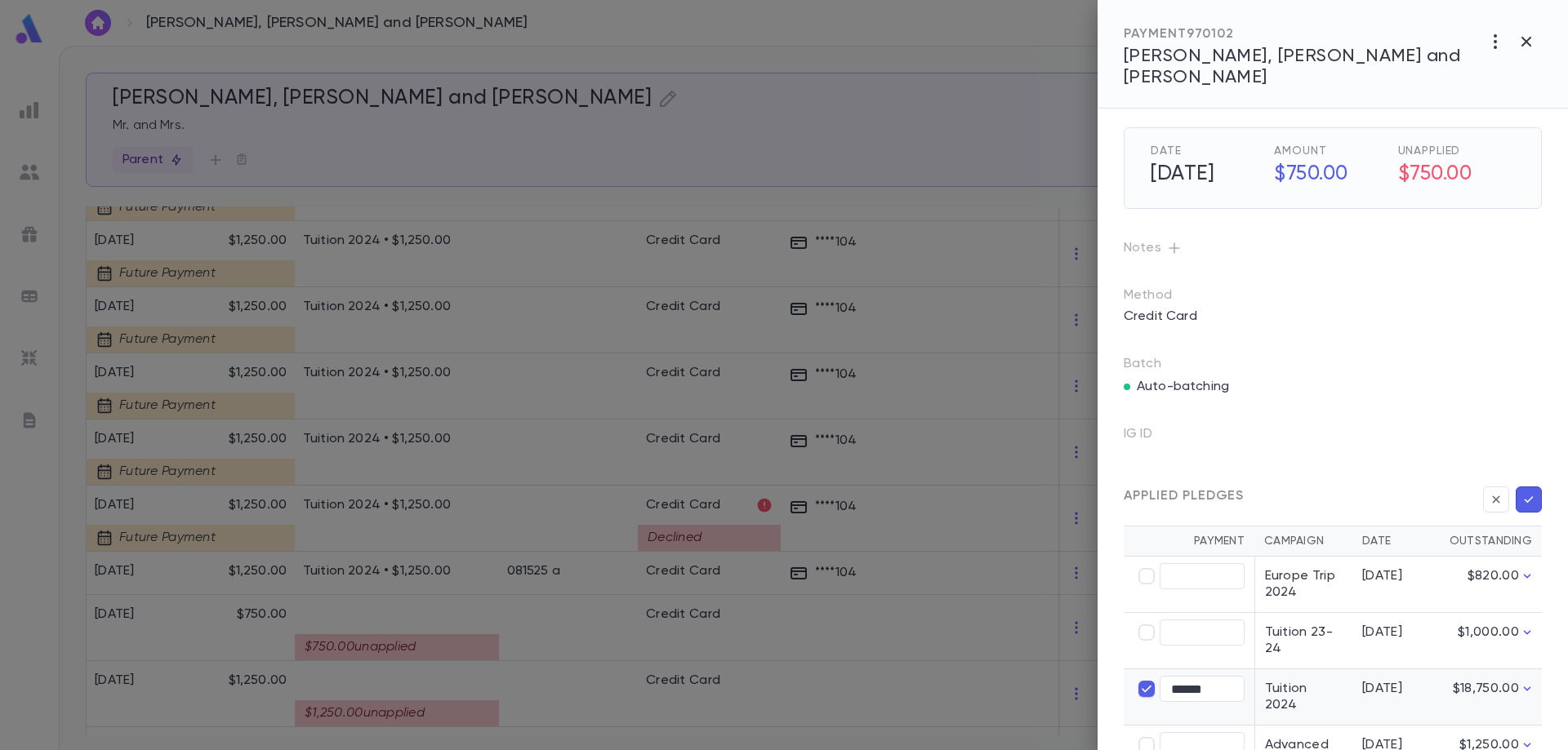
scroll to position [0, 0]
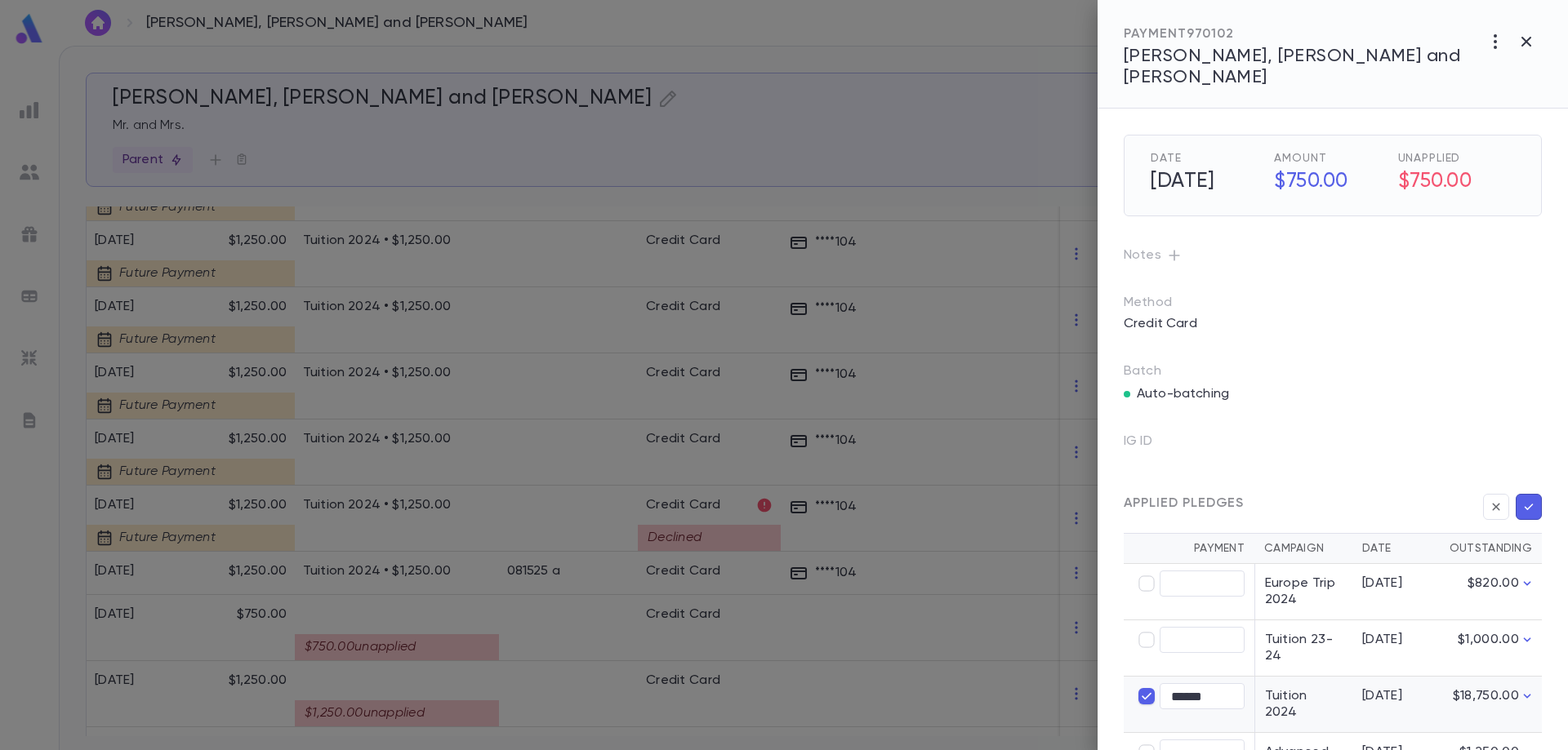
click at [1528, 499] on icon "button" at bounding box center [1529, 506] width 14 height 16
click at [1522, 499] on icon "button" at bounding box center [1529, 506] width 14 height 16
click at [921, 634] on div at bounding box center [784, 375] width 1568 height 750
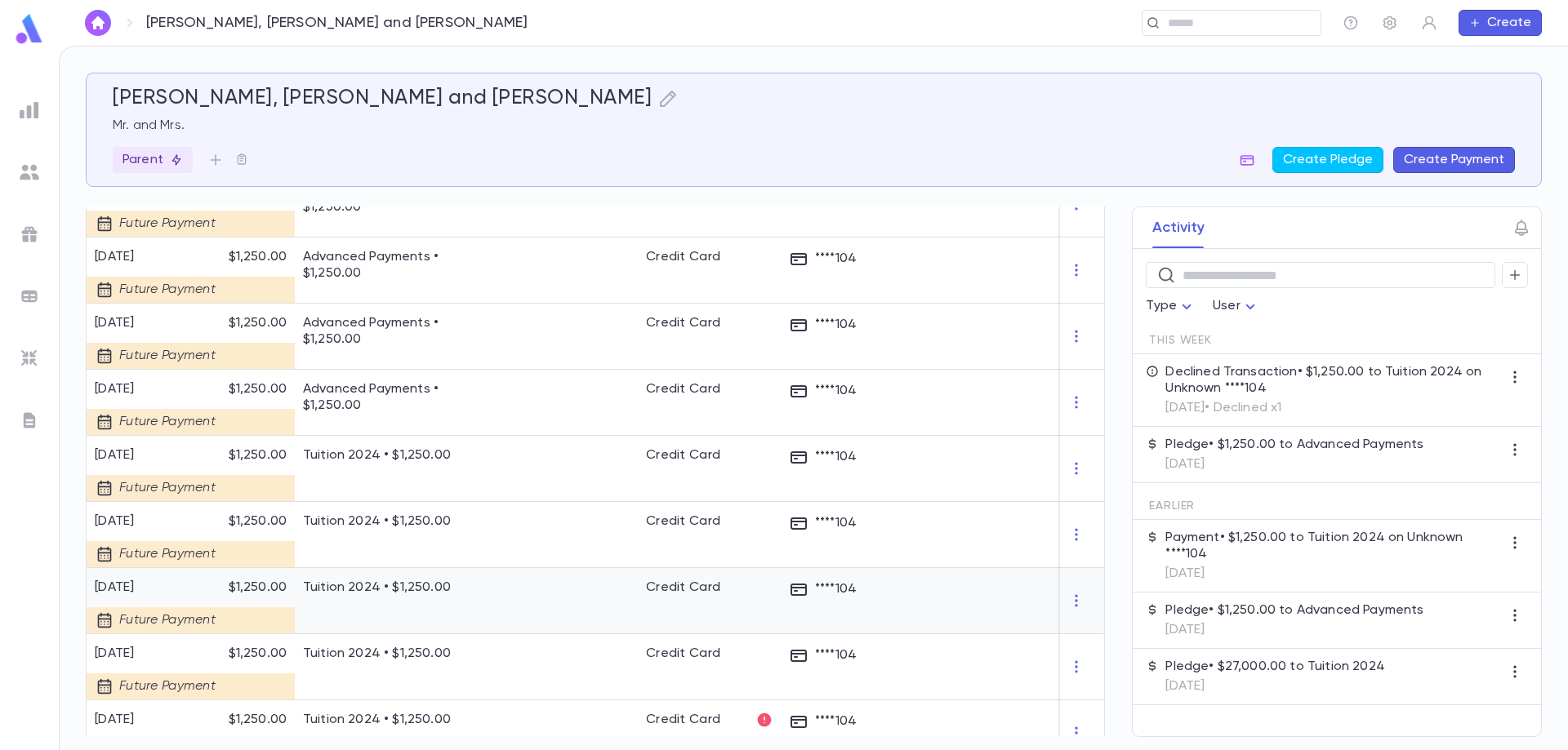
scroll to position [1125, 0]
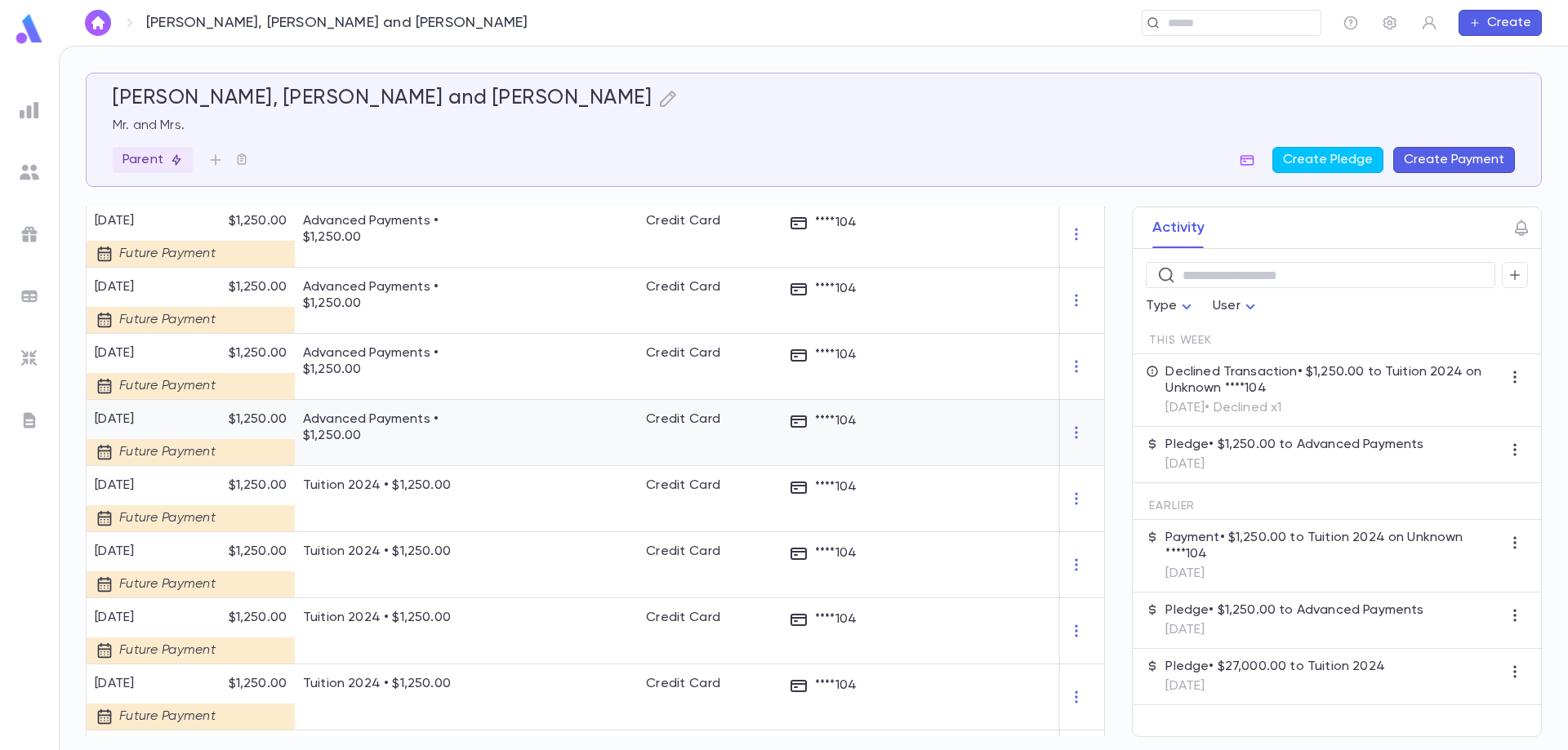
click at [405, 412] on p "Advanced Payments • $1,250.00" at bounding box center [397, 427] width 188 height 33
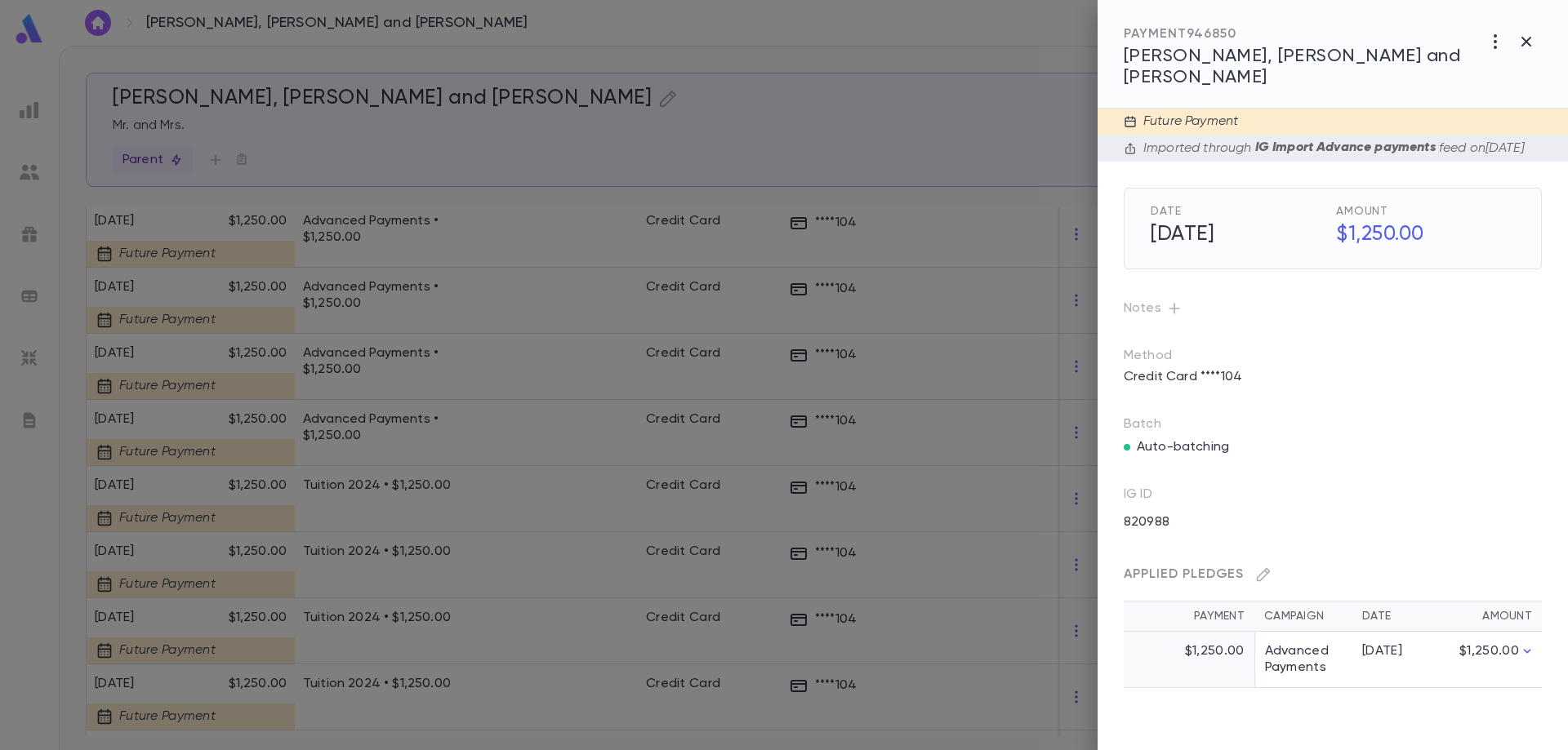
click at [404, 414] on div at bounding box center [784, 375] width 1568 height 750
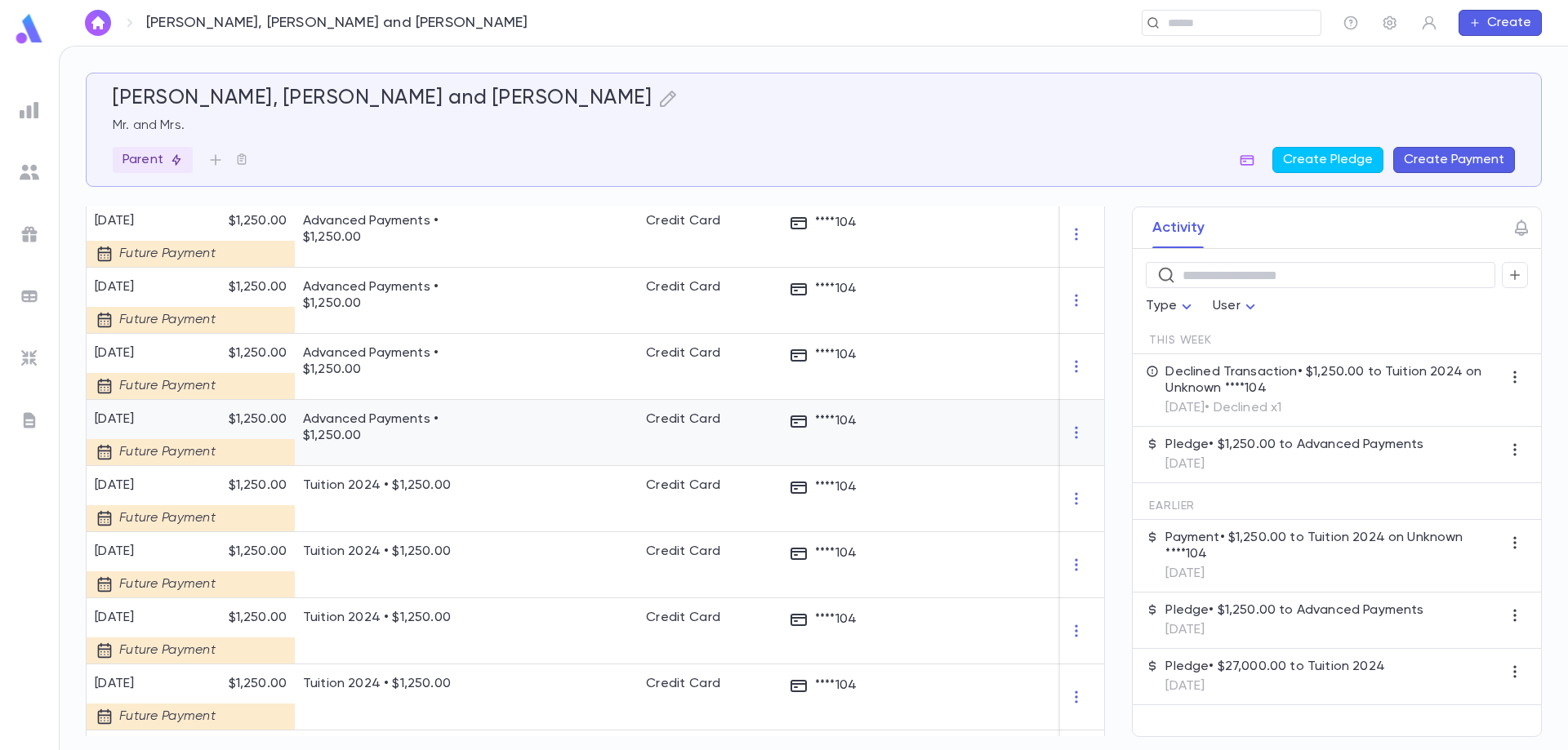
click at [404, 414] on p "Advanced Payments • $1,250.00" at bounding box center [397, 427] width 188 height 33
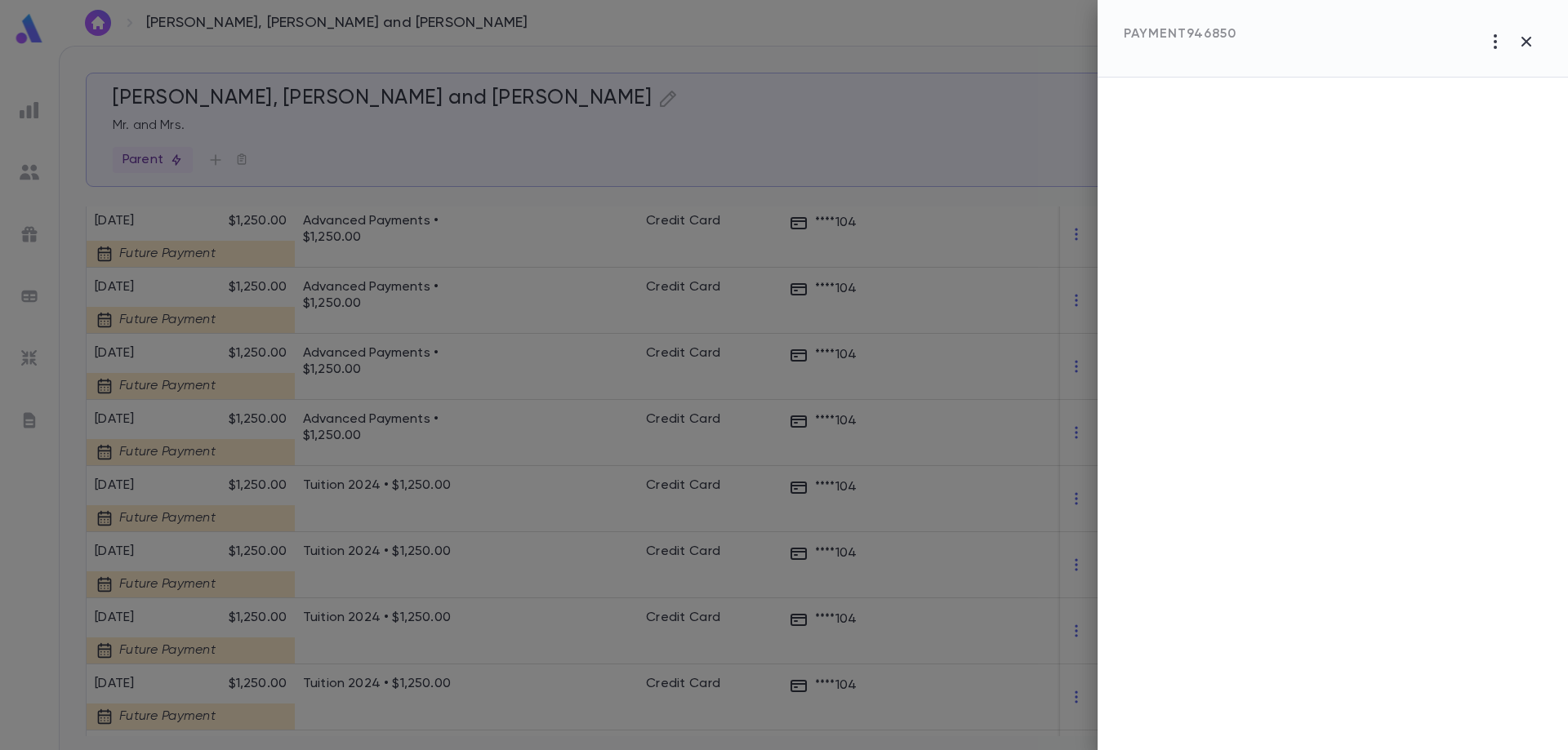
click at [415, 414] on div at bounding box center [784, 375] width 1568 height 750
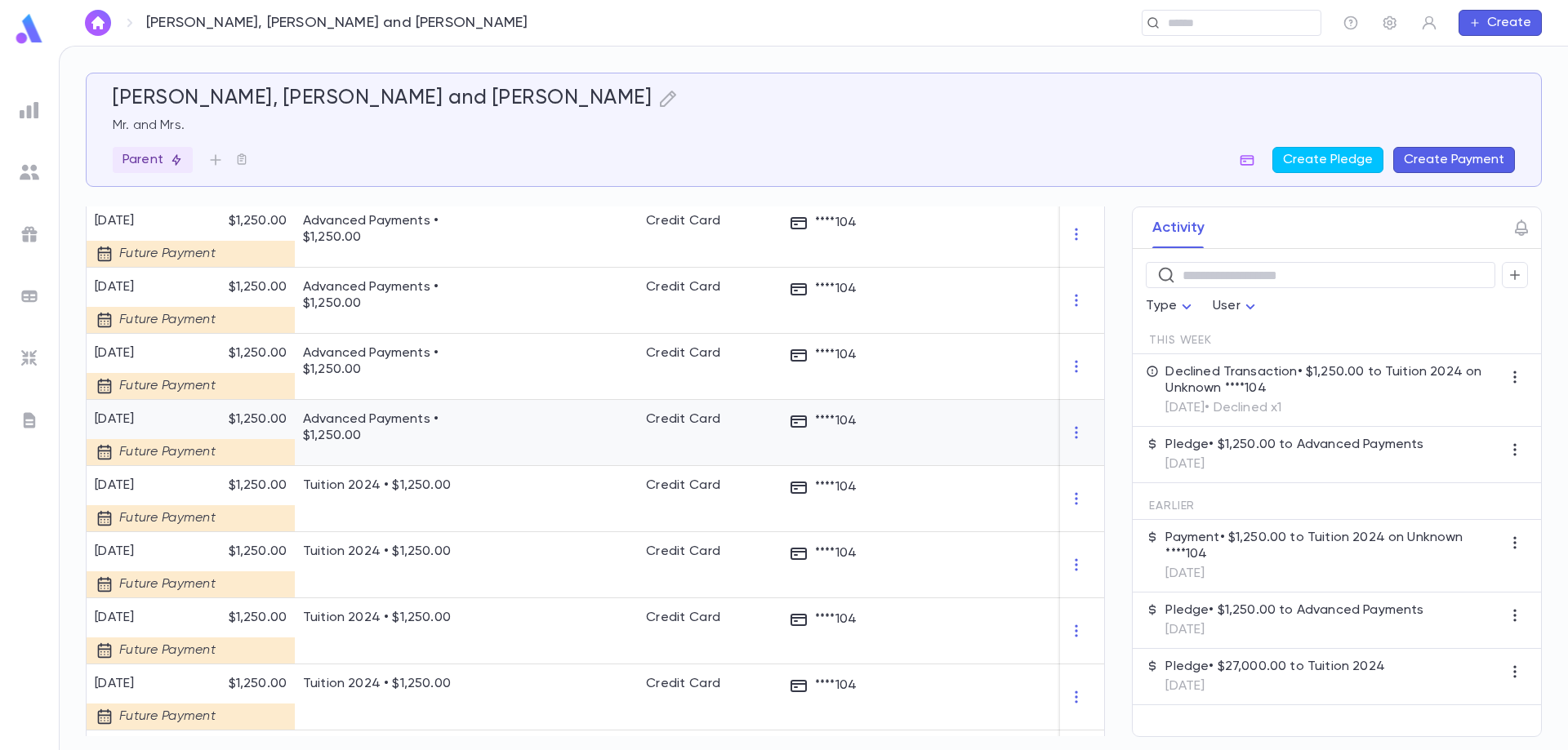
click at [305, 428] on p "Advanced Payments • $1,250.00" at bounding box center [397, 427] width 188 height 33
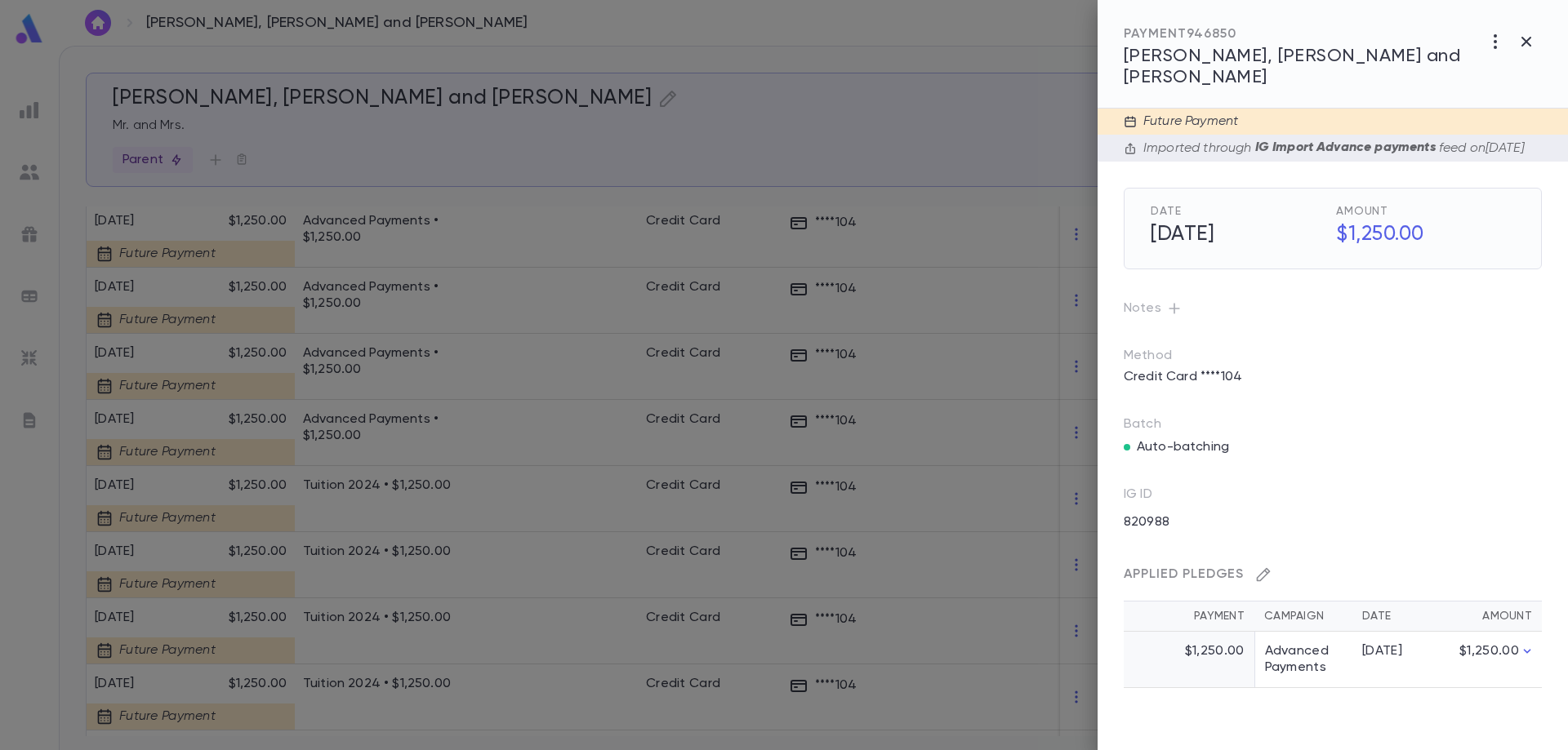
click at [1264, 568] on icon "button" at bounding box center [1264, 575] width 13 height 13
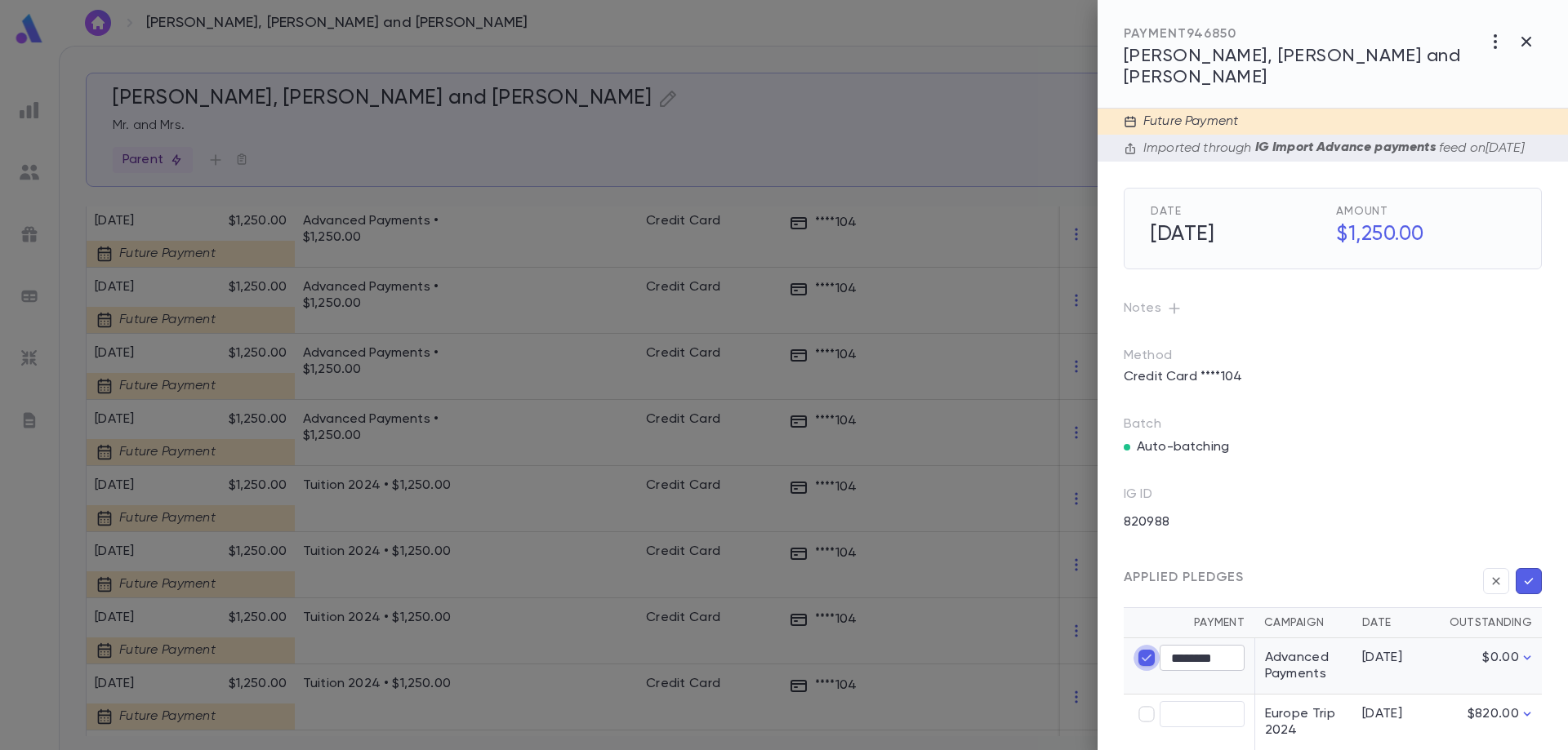
type input "****"
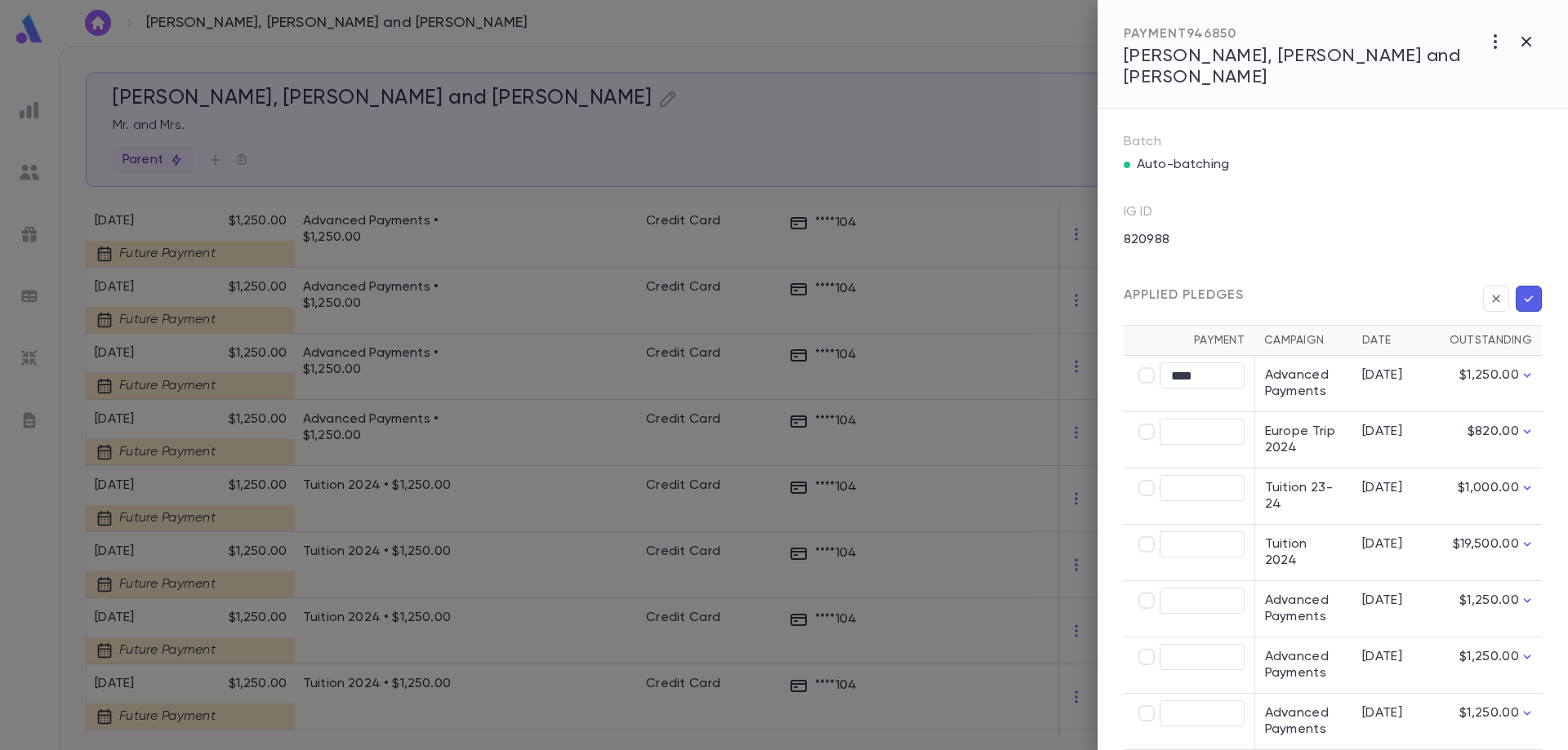
scroll to position [326, 0]
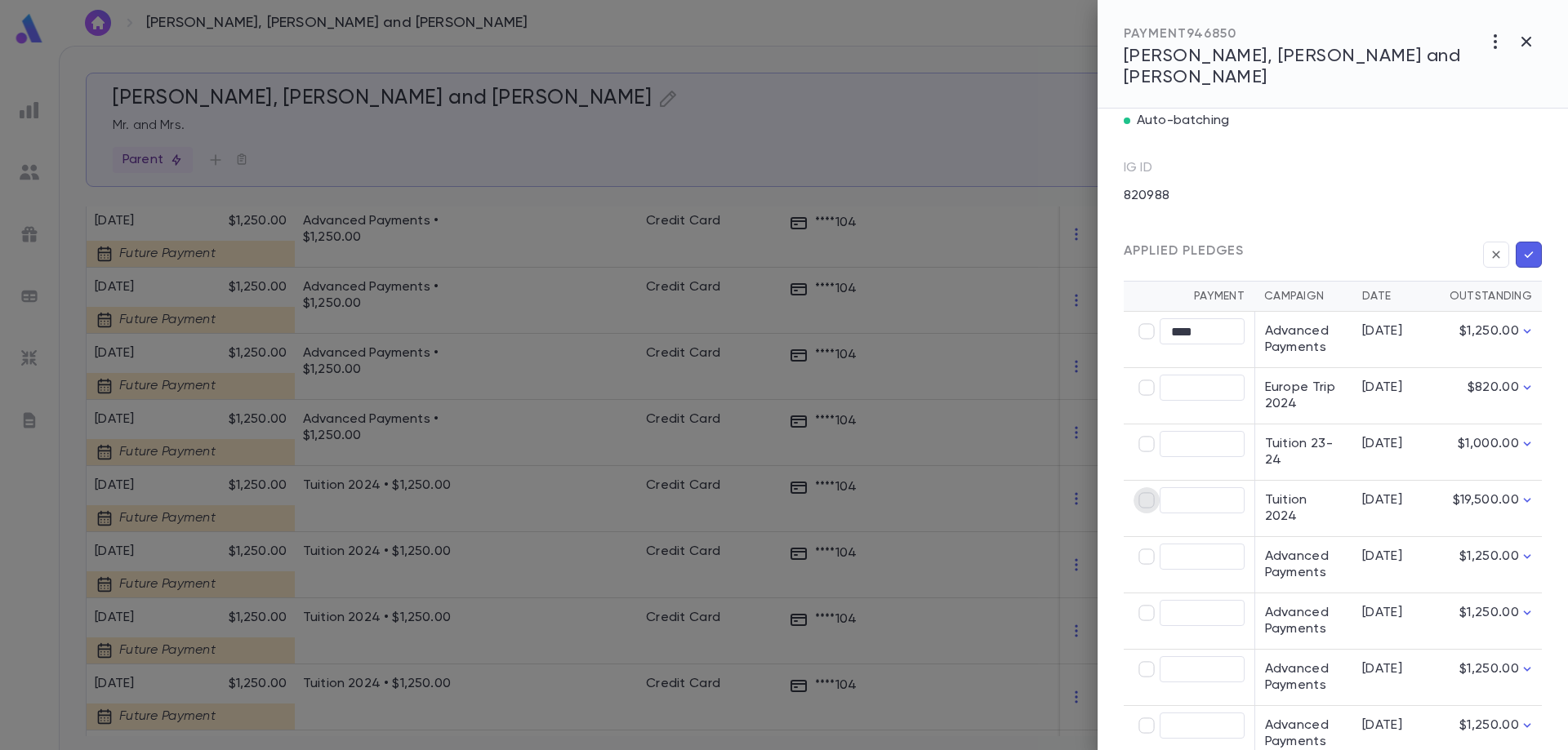
type input "********"
click at [1524, 247] on icon "button" at bounding box center [1529, 254] width 14 height 16
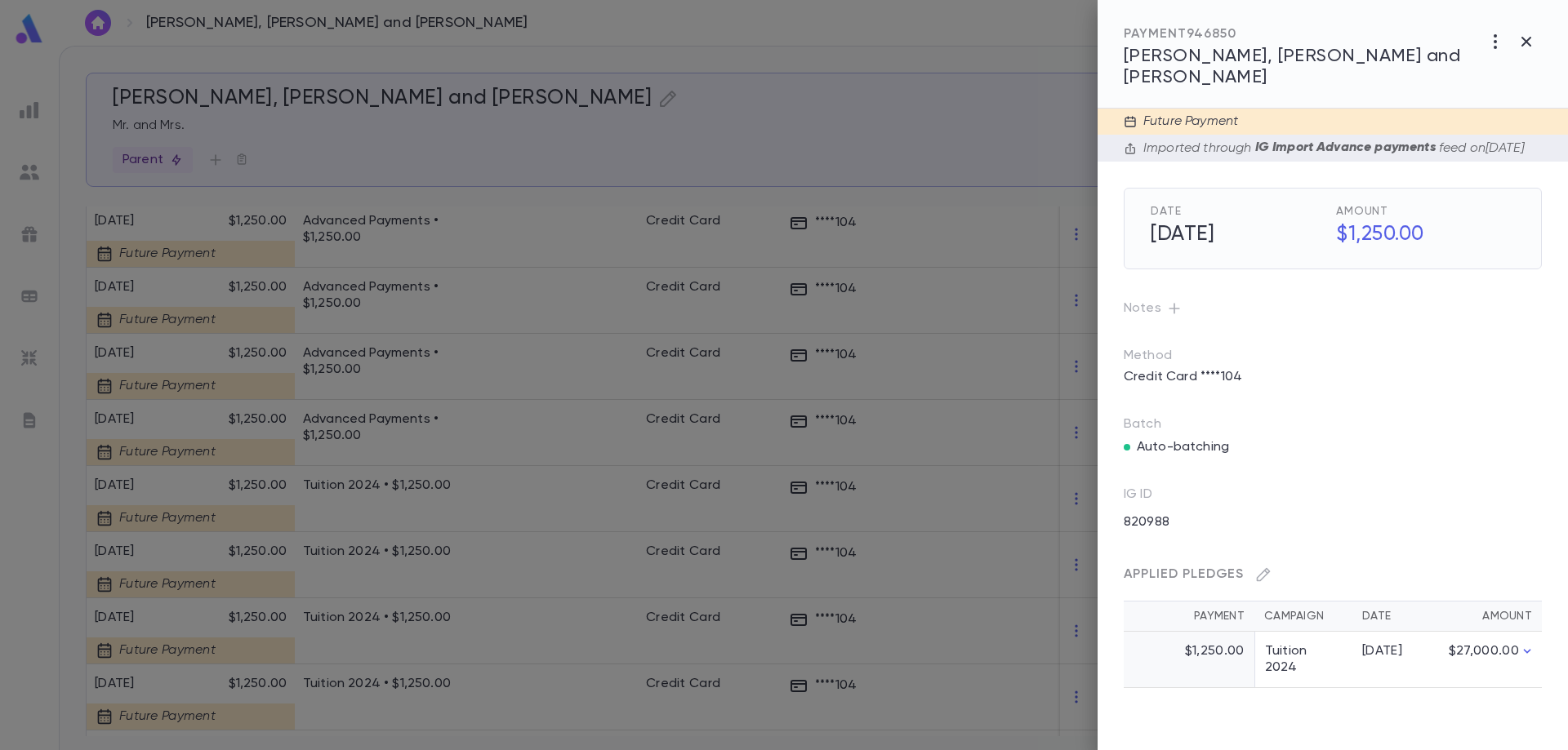
click at [385, 355] on div at bounding box center [784, 375] width 1568 height 750
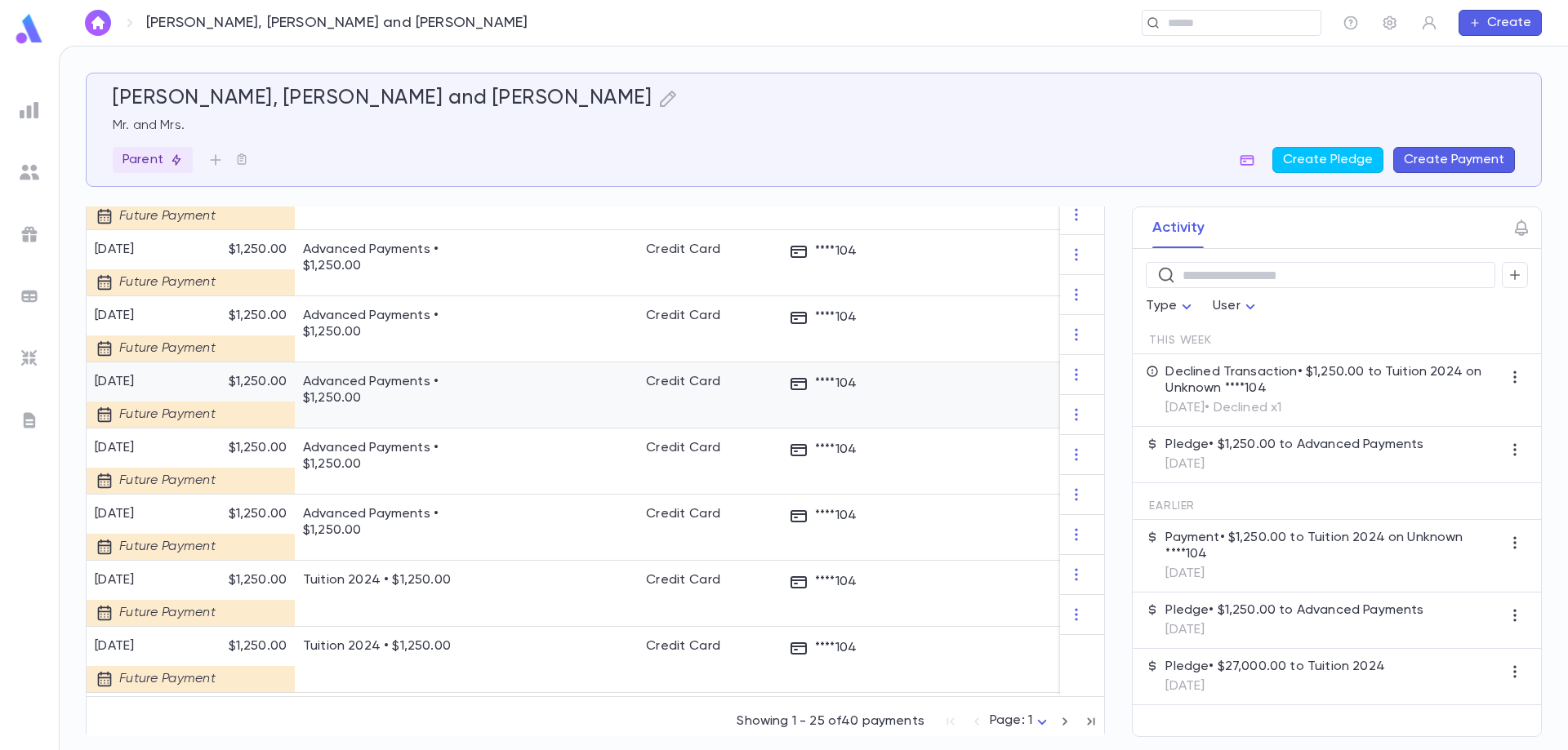
scroll to position [1125, 0]
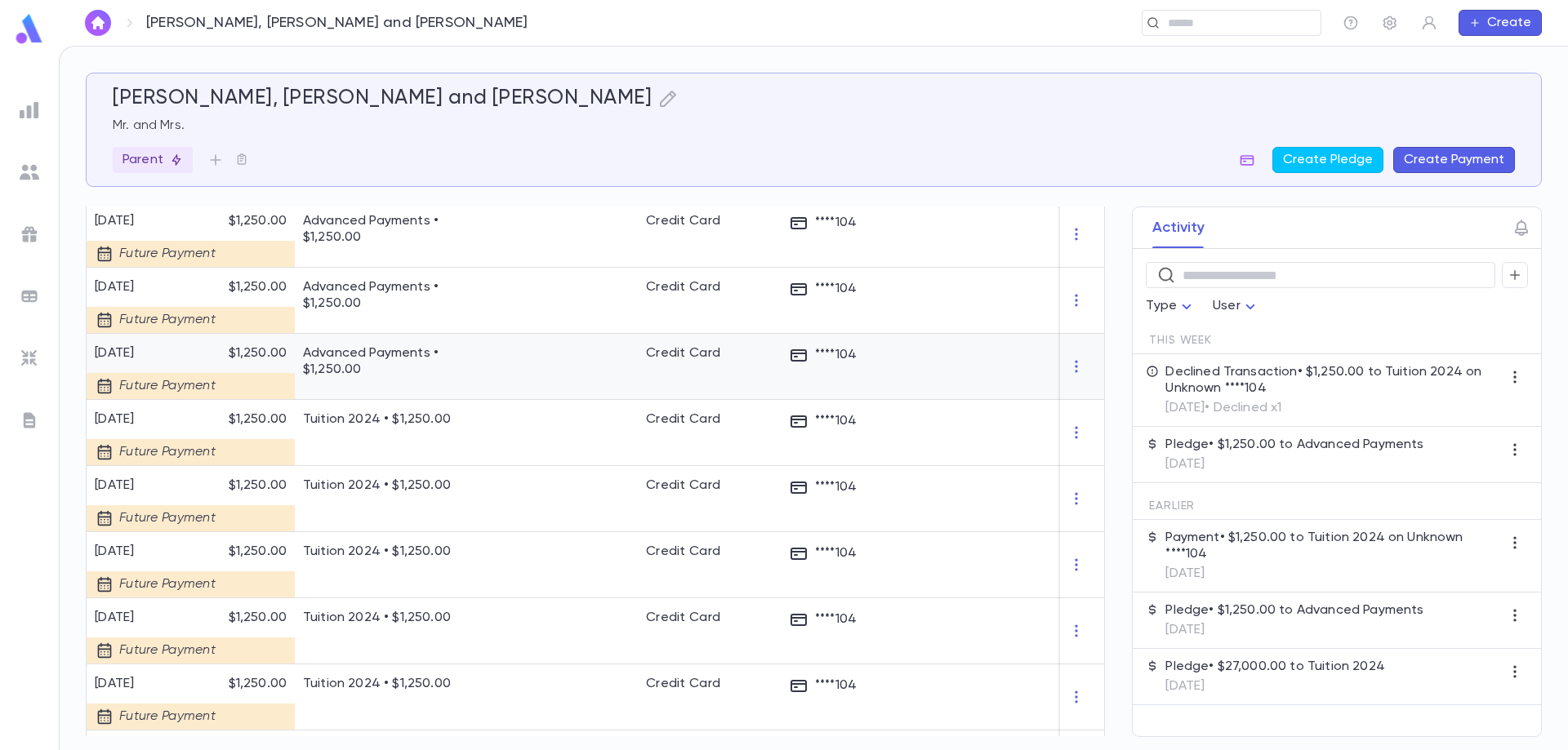
click at [353, 349] on p "Advanced Payments • $1,250.00" at bounding box center [397, 362] width 188 height 33
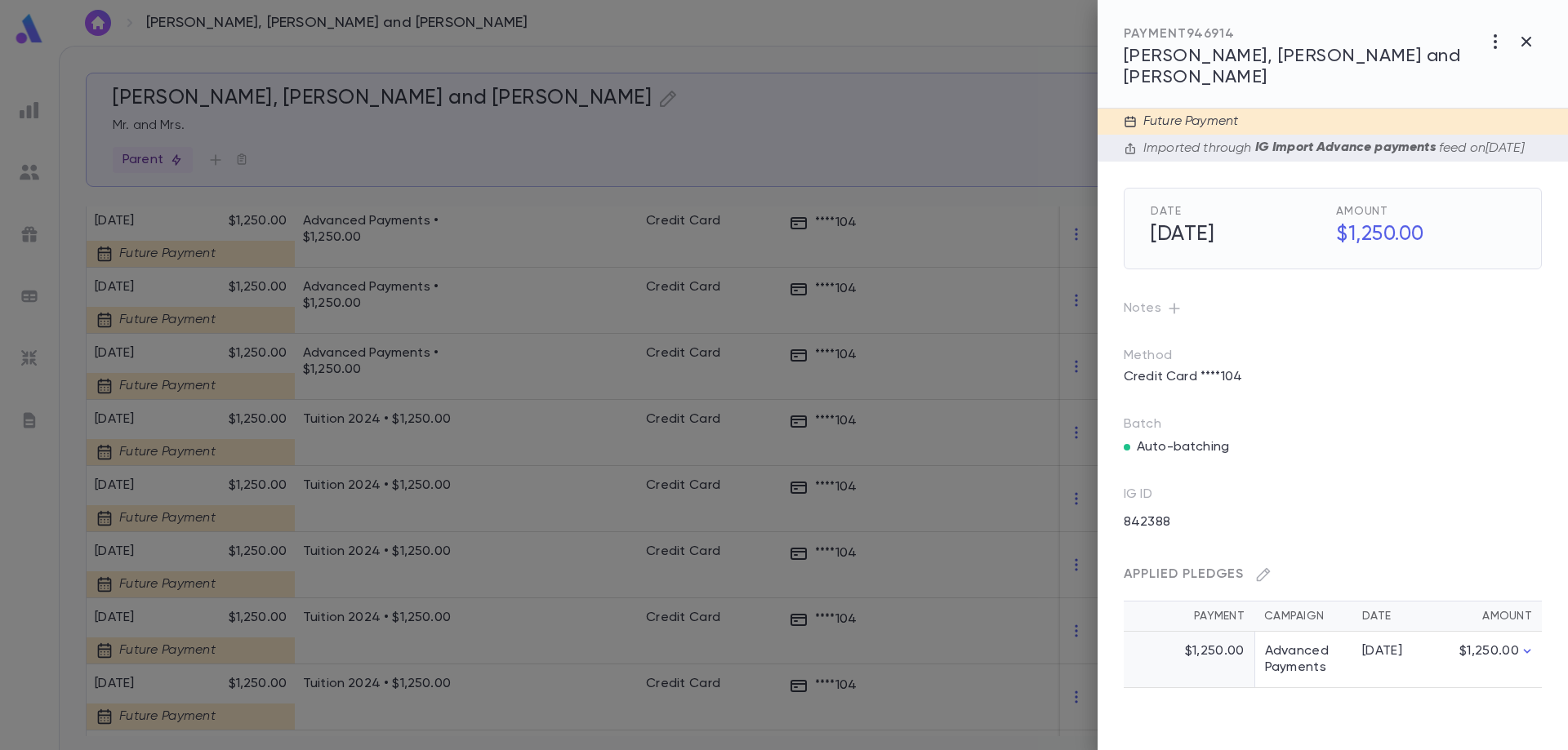
click at [366, 346] on div at bounding box center [784, 375] width 1568 height 750
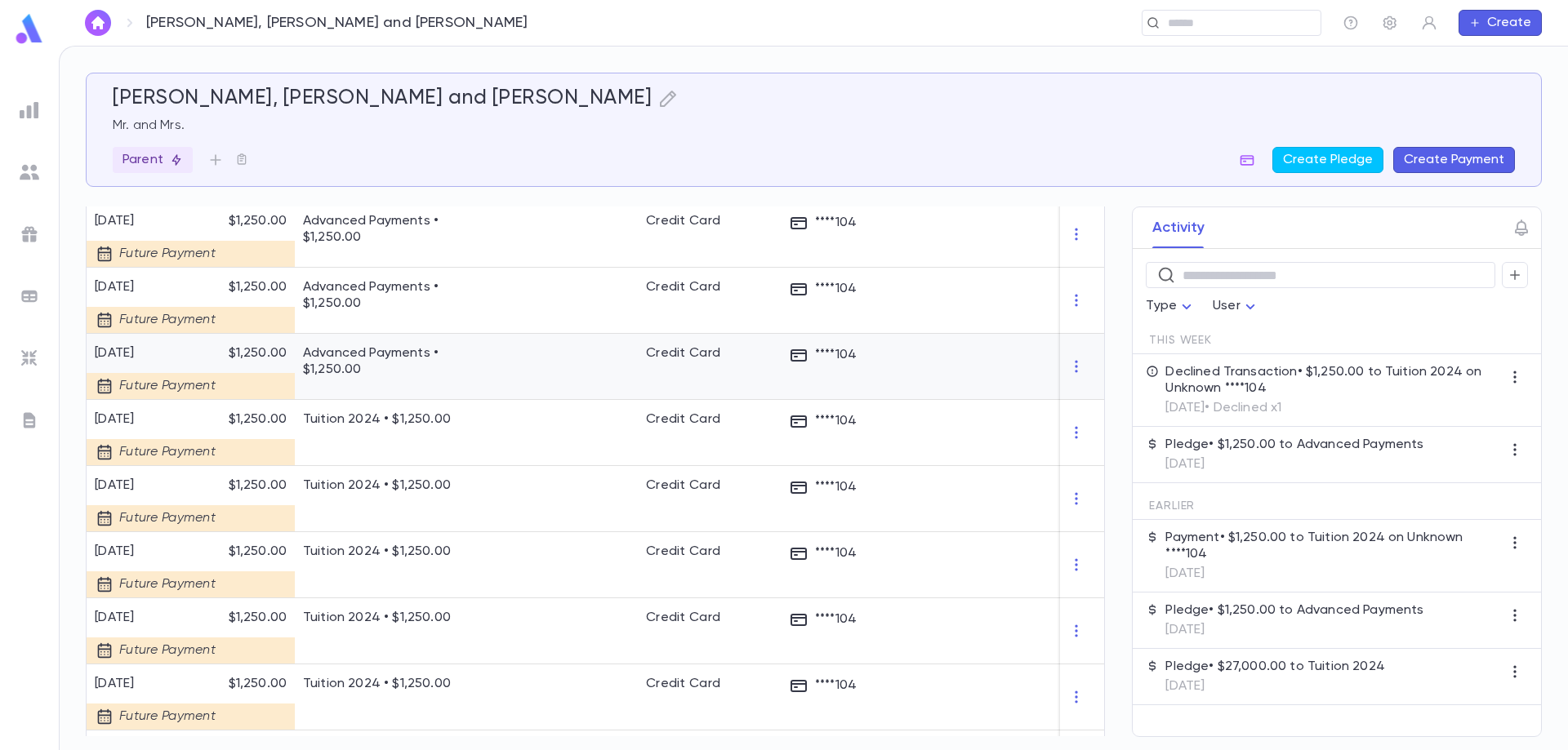
click at [366, 346] on p "Advanced Payments • $1,250.00" at bounding box center [397, 362] width 188 height 33
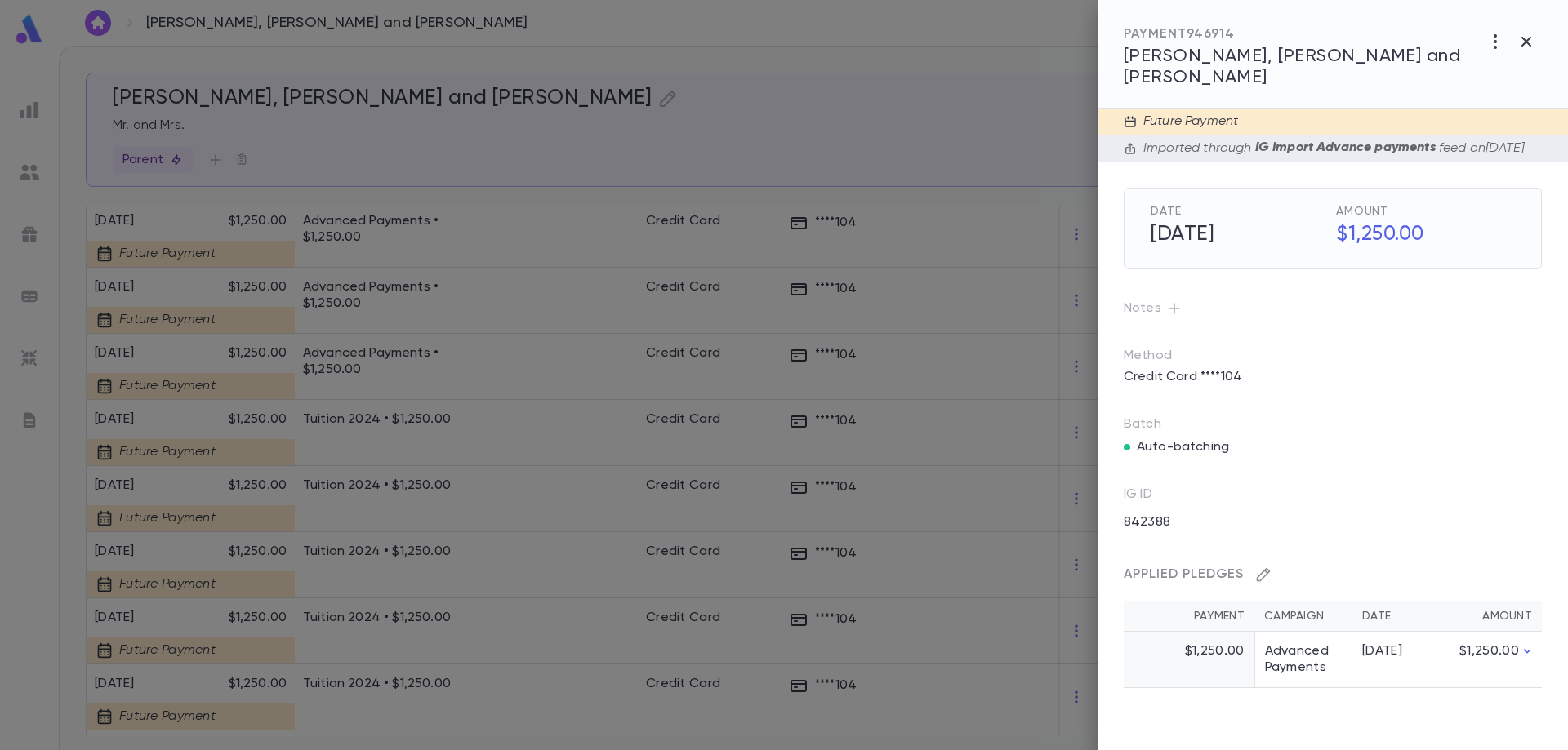
click at [1265, 567] on icon "button" at bounding box center [1263, 574] width 16 height 16
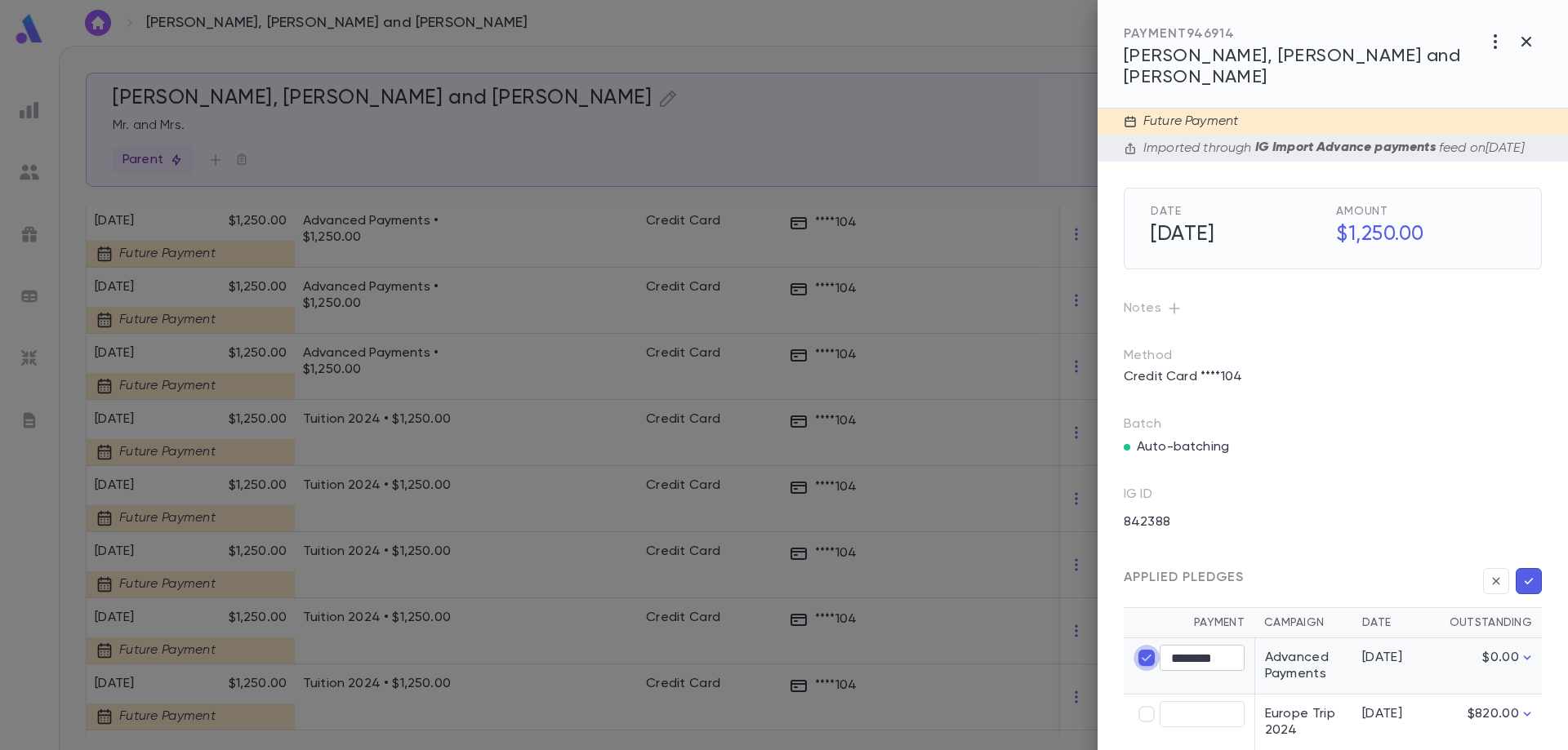
type input "****"
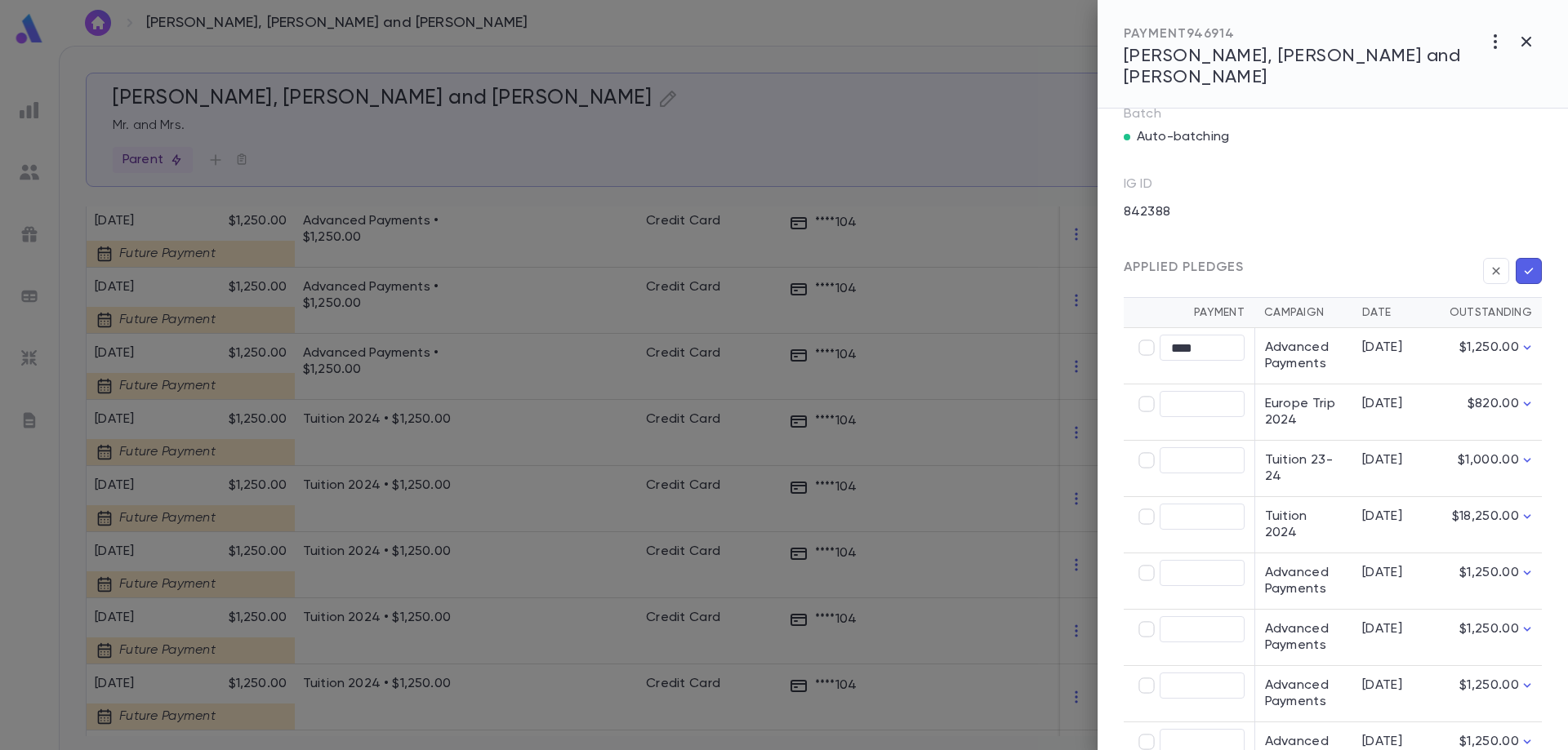
scroll to position [326, 0]
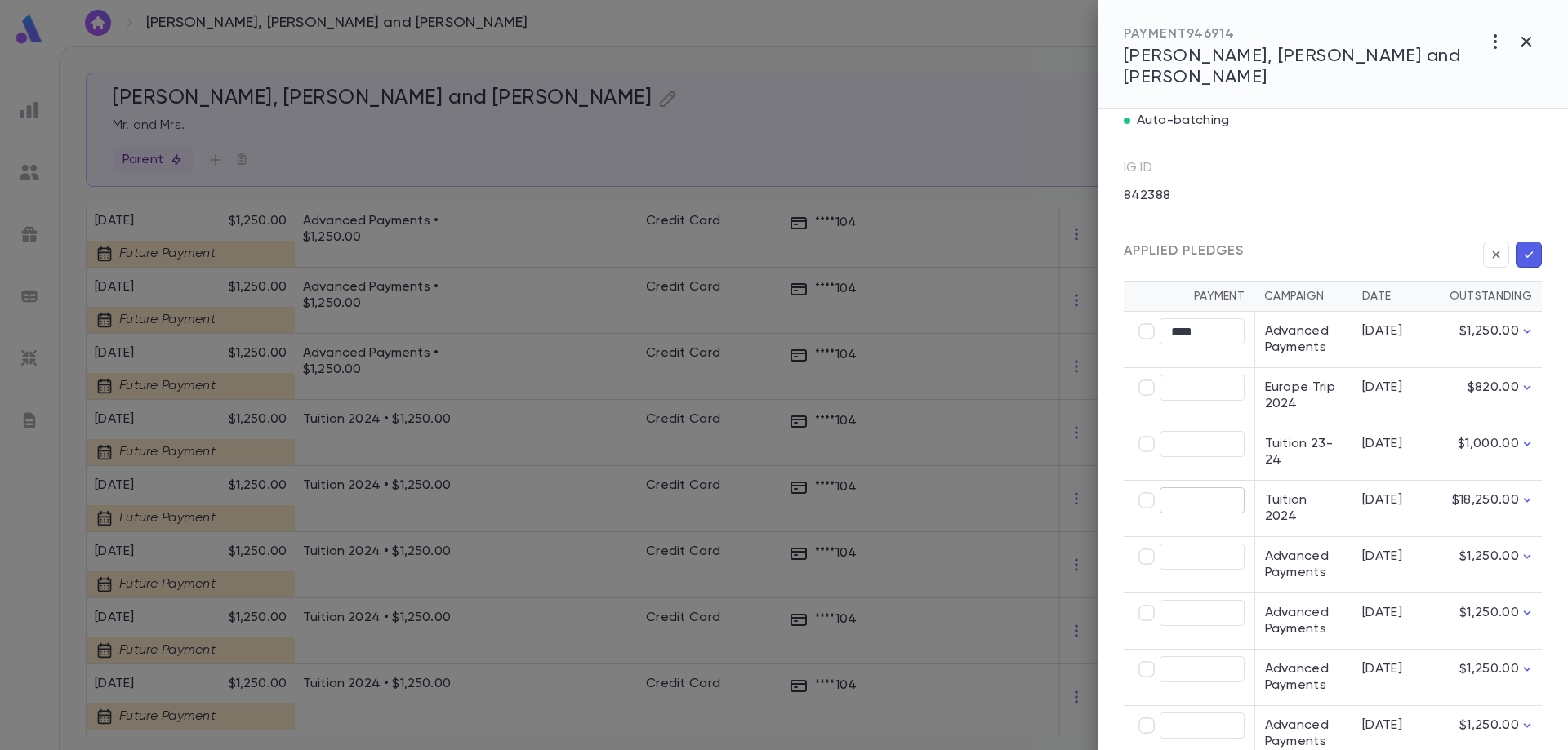
type input "********"
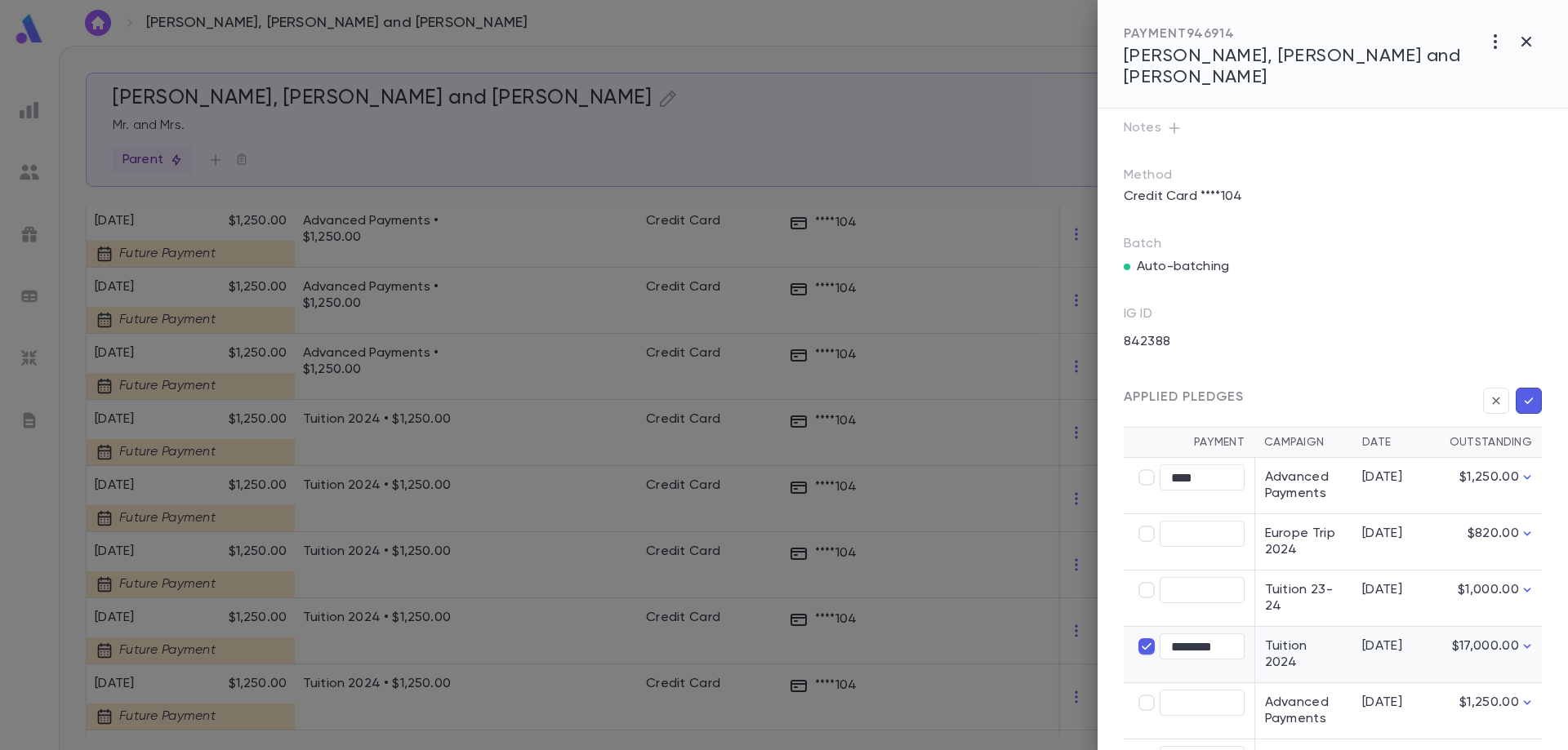
scroll to position [0, 0]
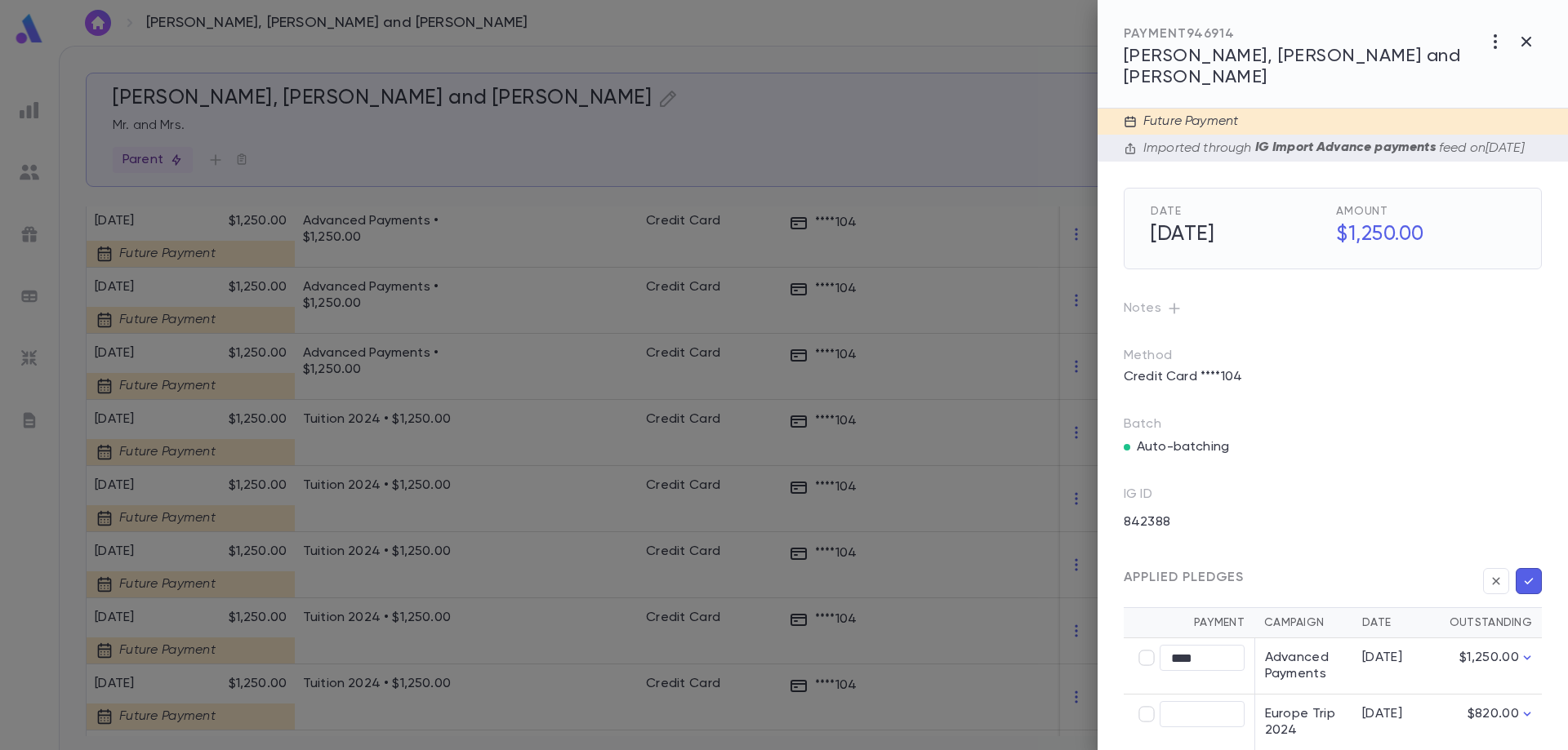
click at [1522, 573] on icon "button" at bounding box center [1529, 581] width 14 height 16
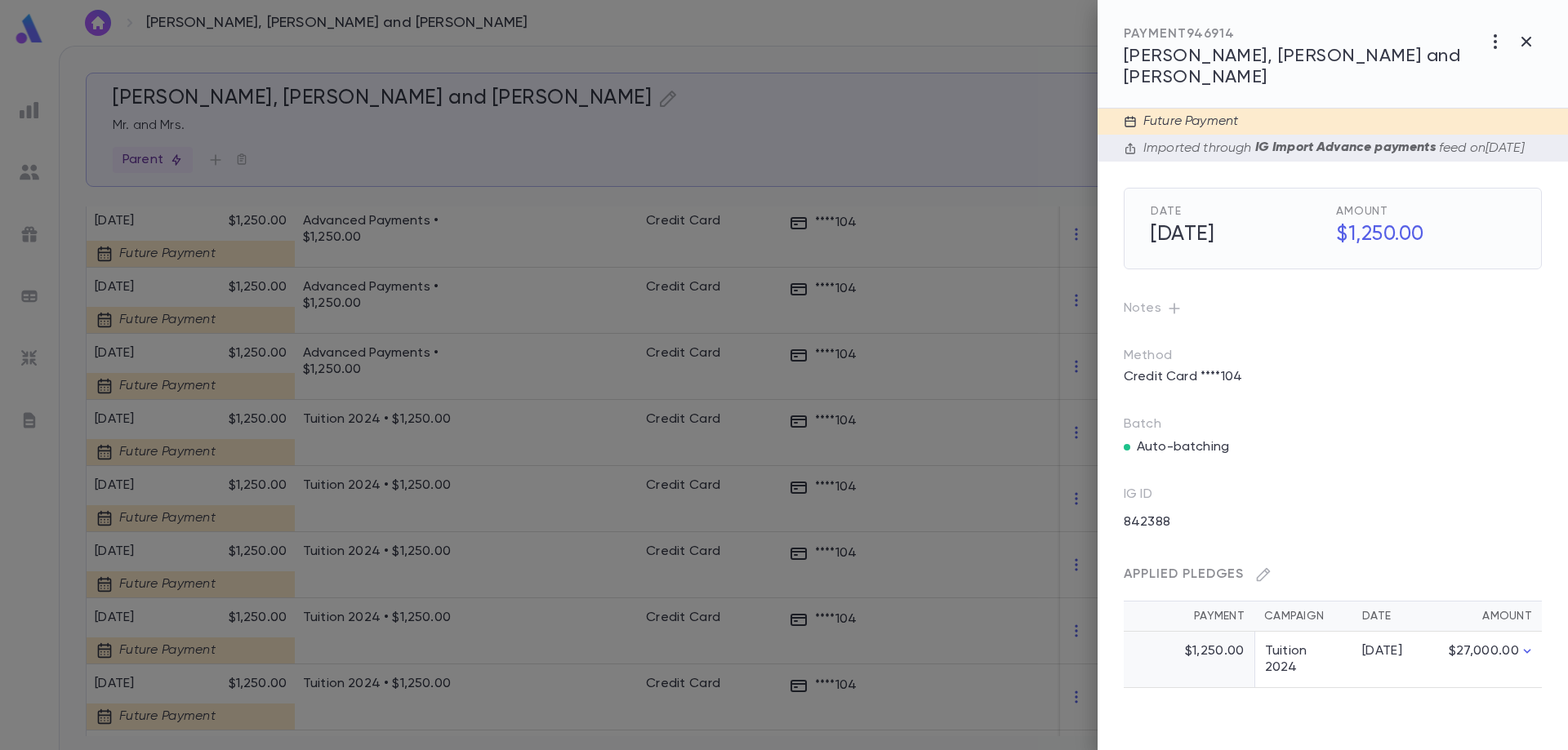
click at [423, 282] on div at bounding box center [784, 375] width 1568 height 750
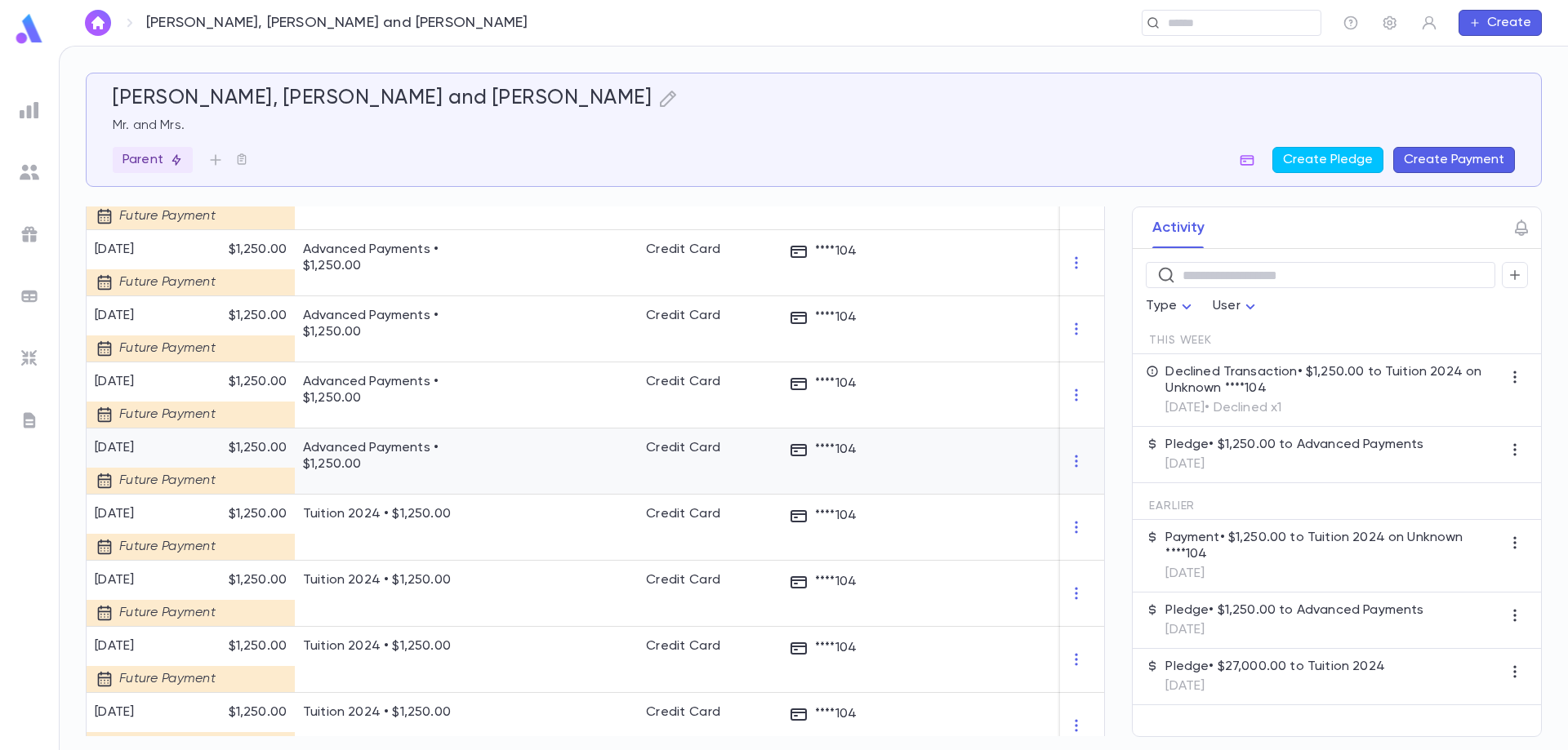
scroll to position [1125, 0]
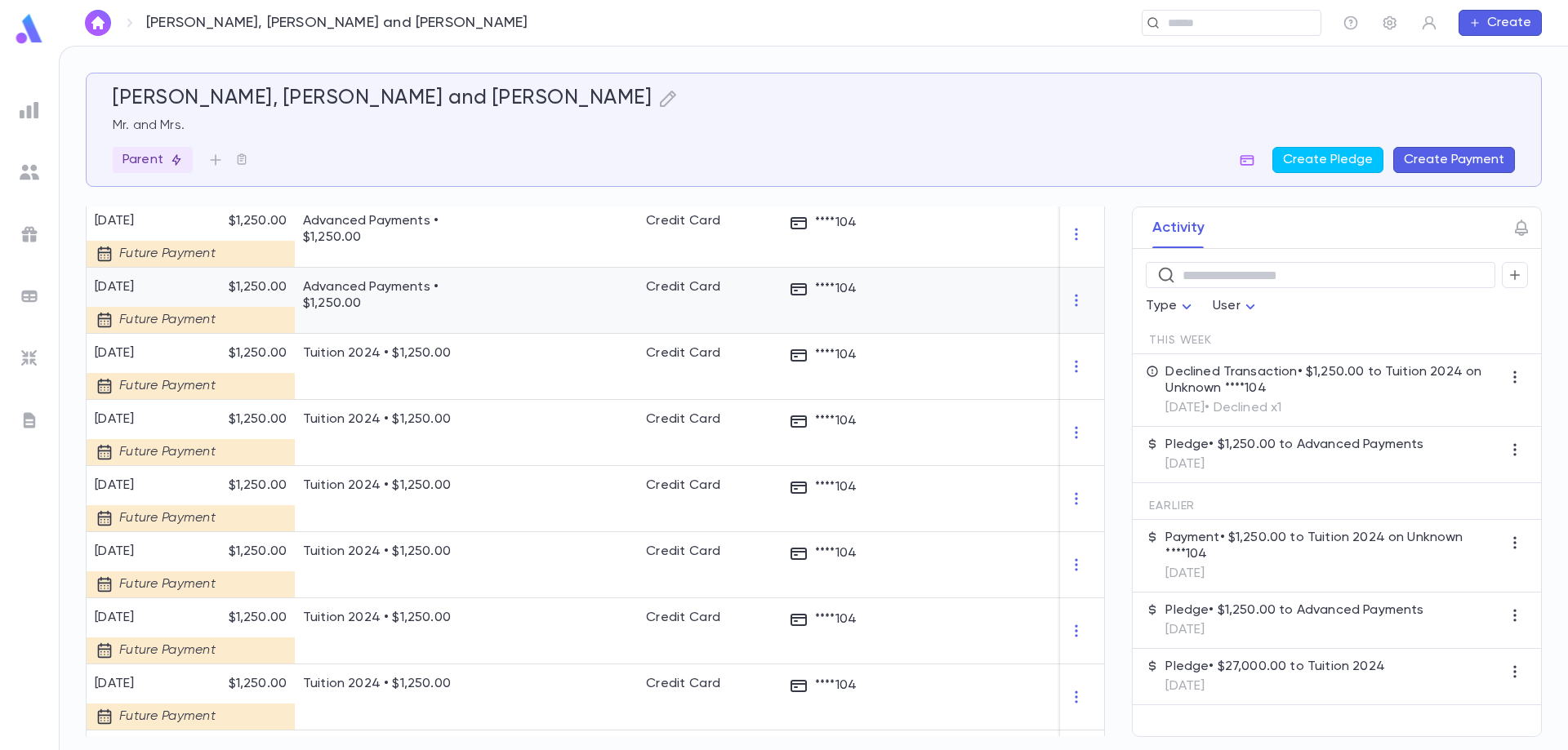
click at [614, 293] on div at bounding box center [568, 300] width 139 height 66
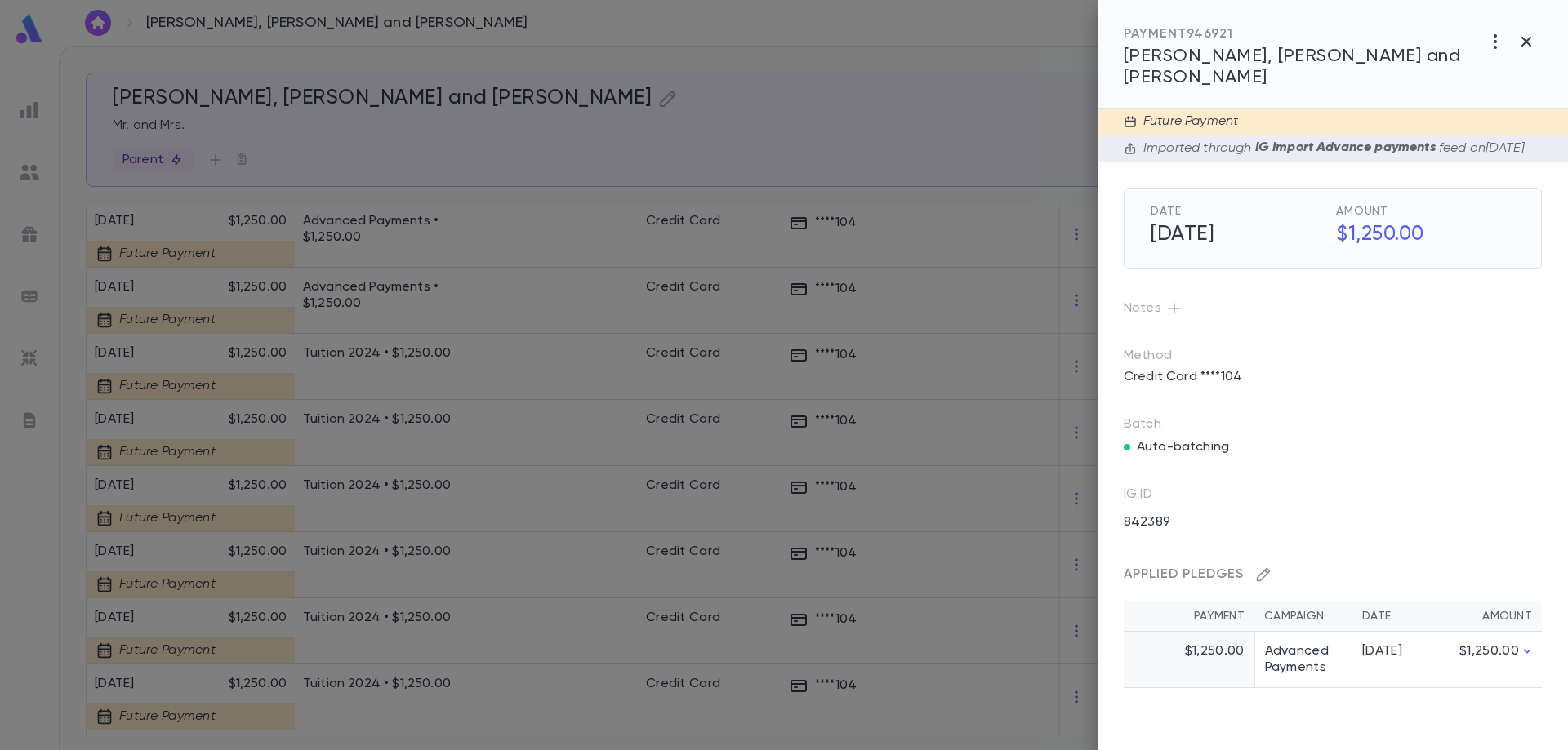
click at [1257, 574] on icon "button" at bounding box center [1263, 574] width 16 height 16
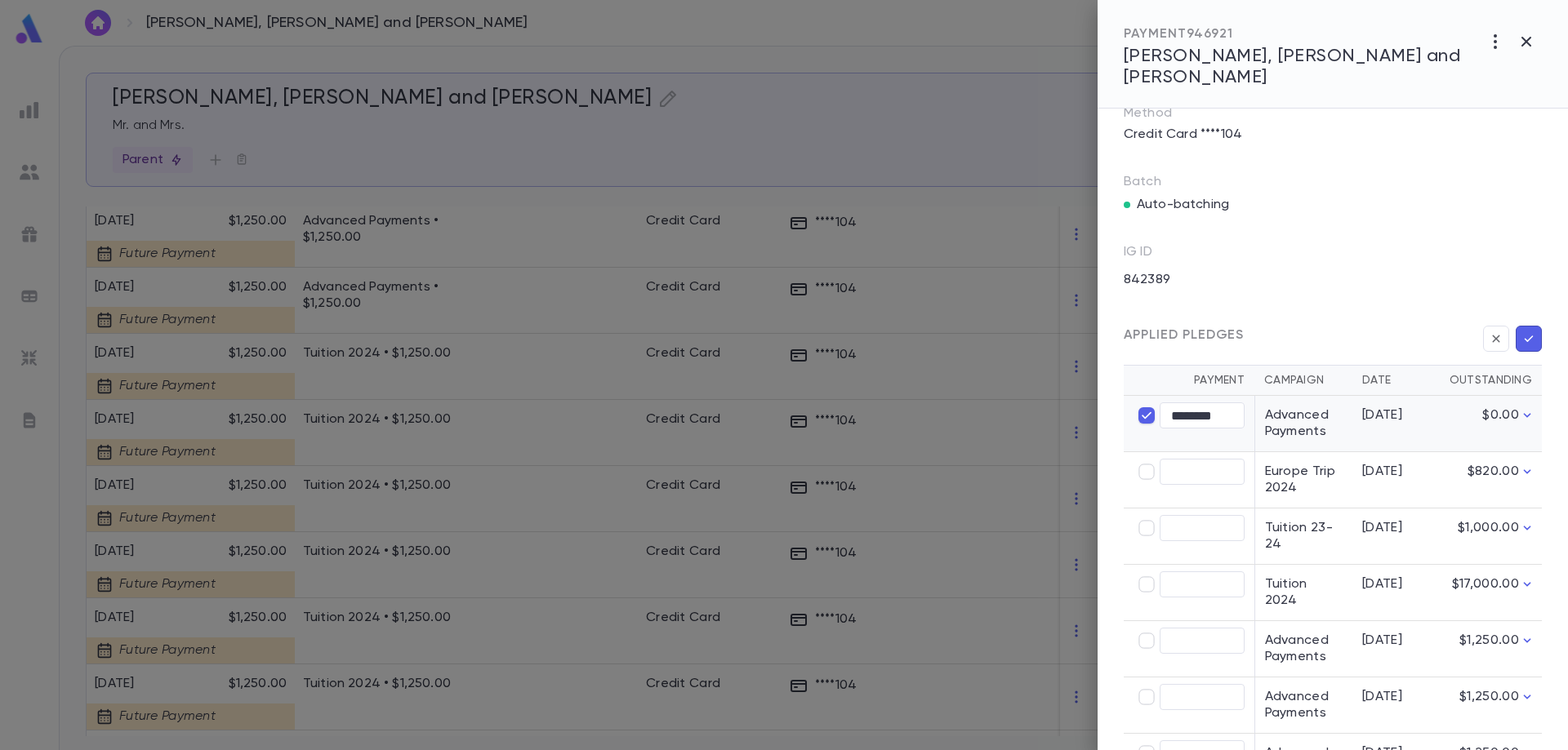
scroll to position [326, 0]
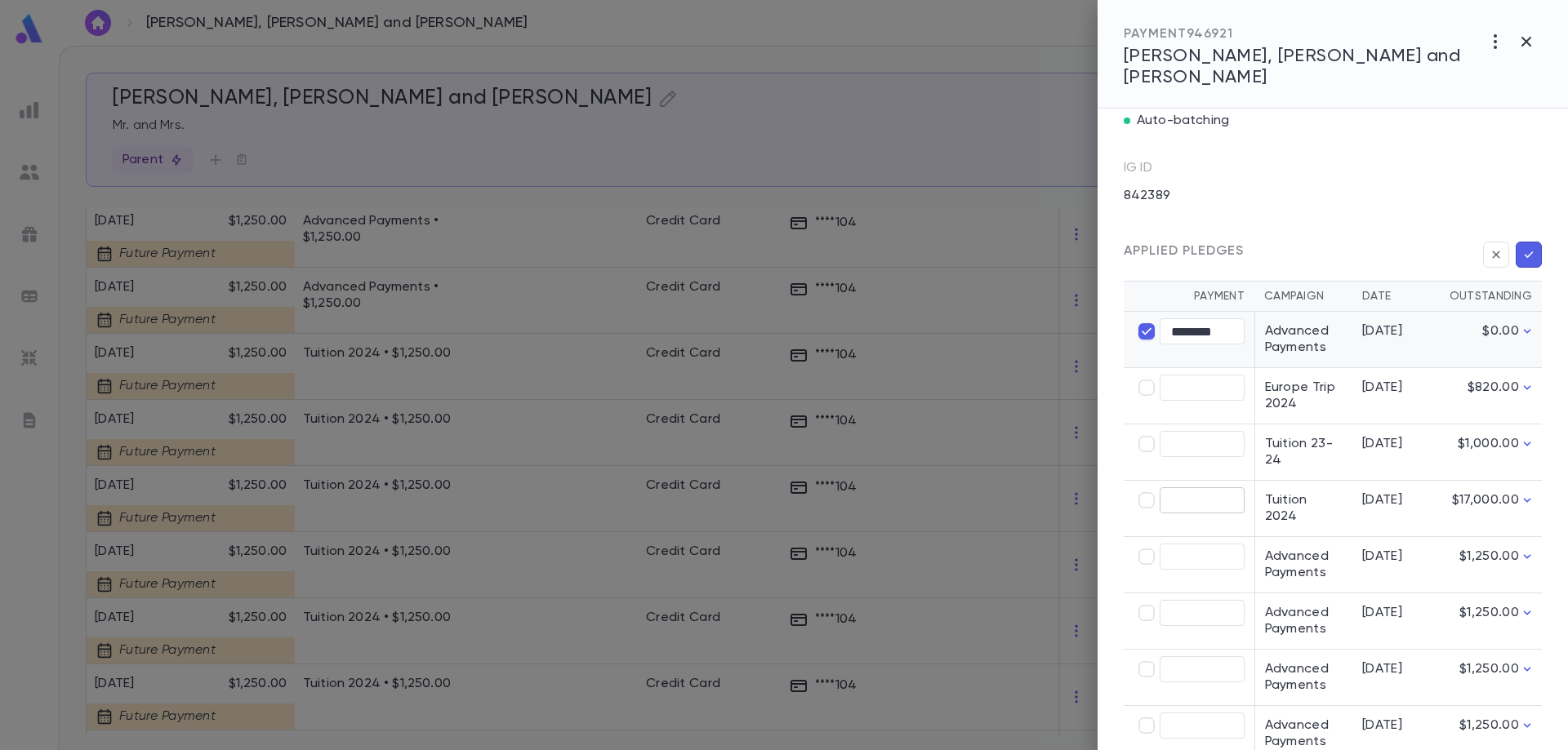
type input "****"
type input "********"
click at [1526, 250] on icon "button" at bounding box center [1529, 254] width 14 height 16
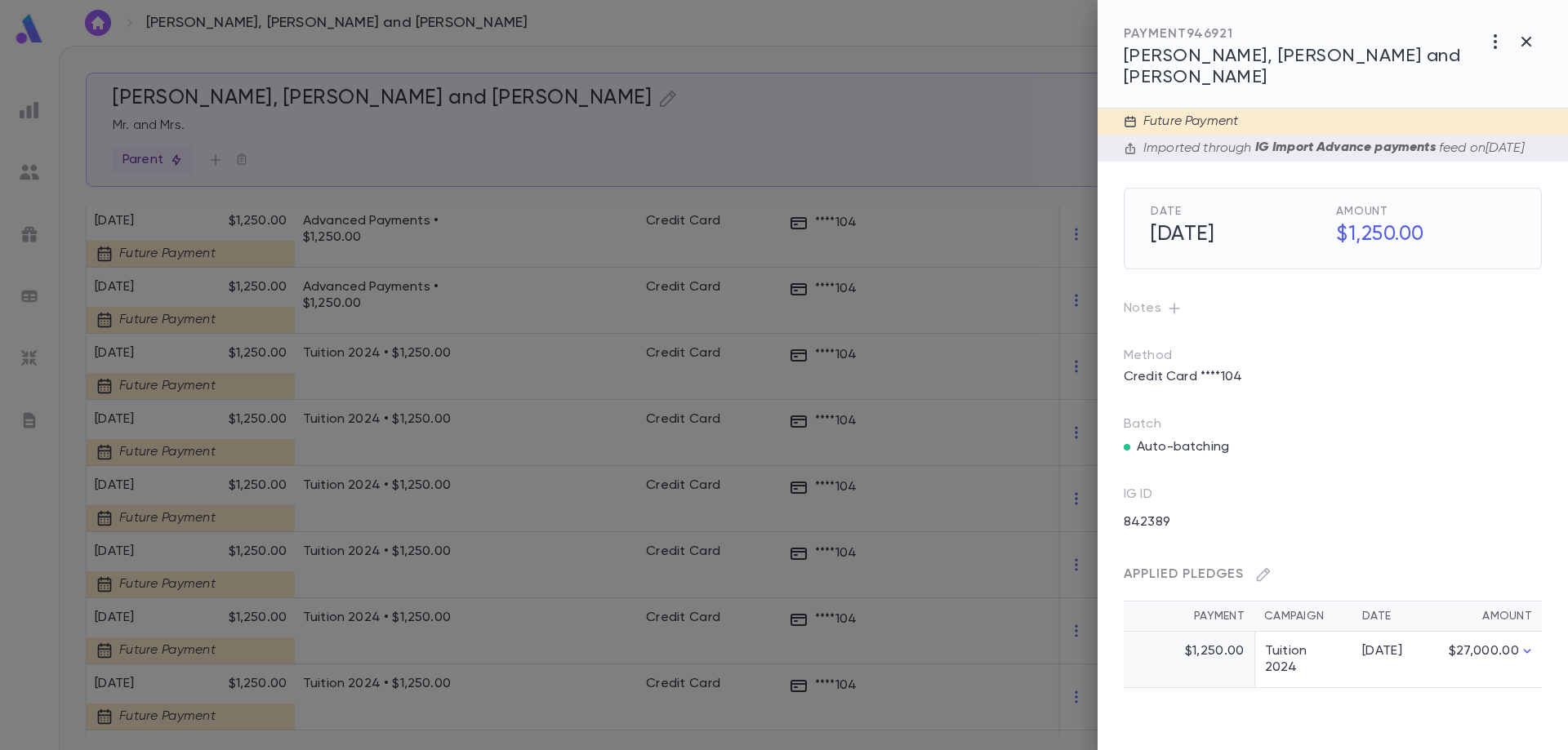
scroll to position [0, 0]
click at [468, 220] on div at bounding box center [784, 375] width 1568 height 750
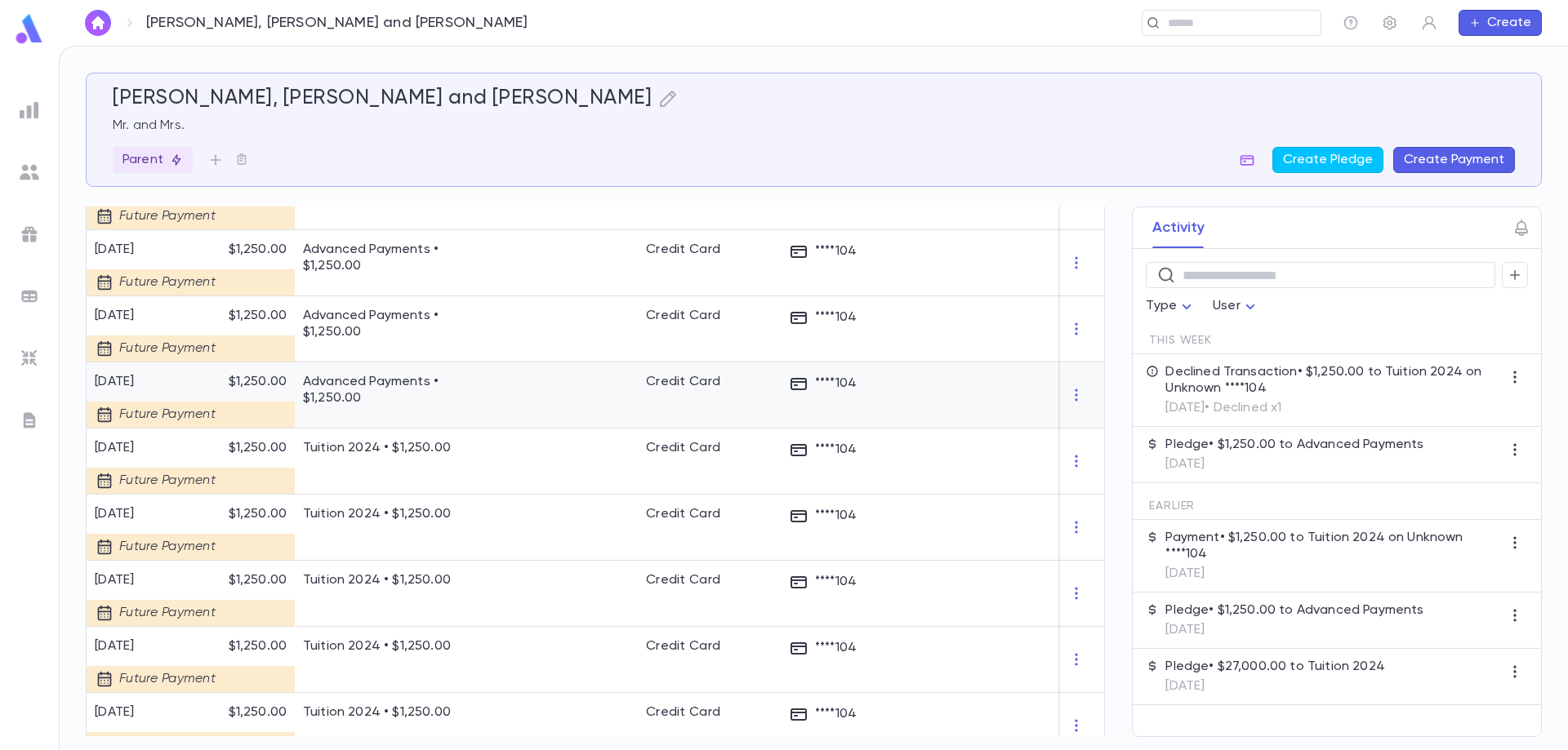
scroll to position [1125, 0]
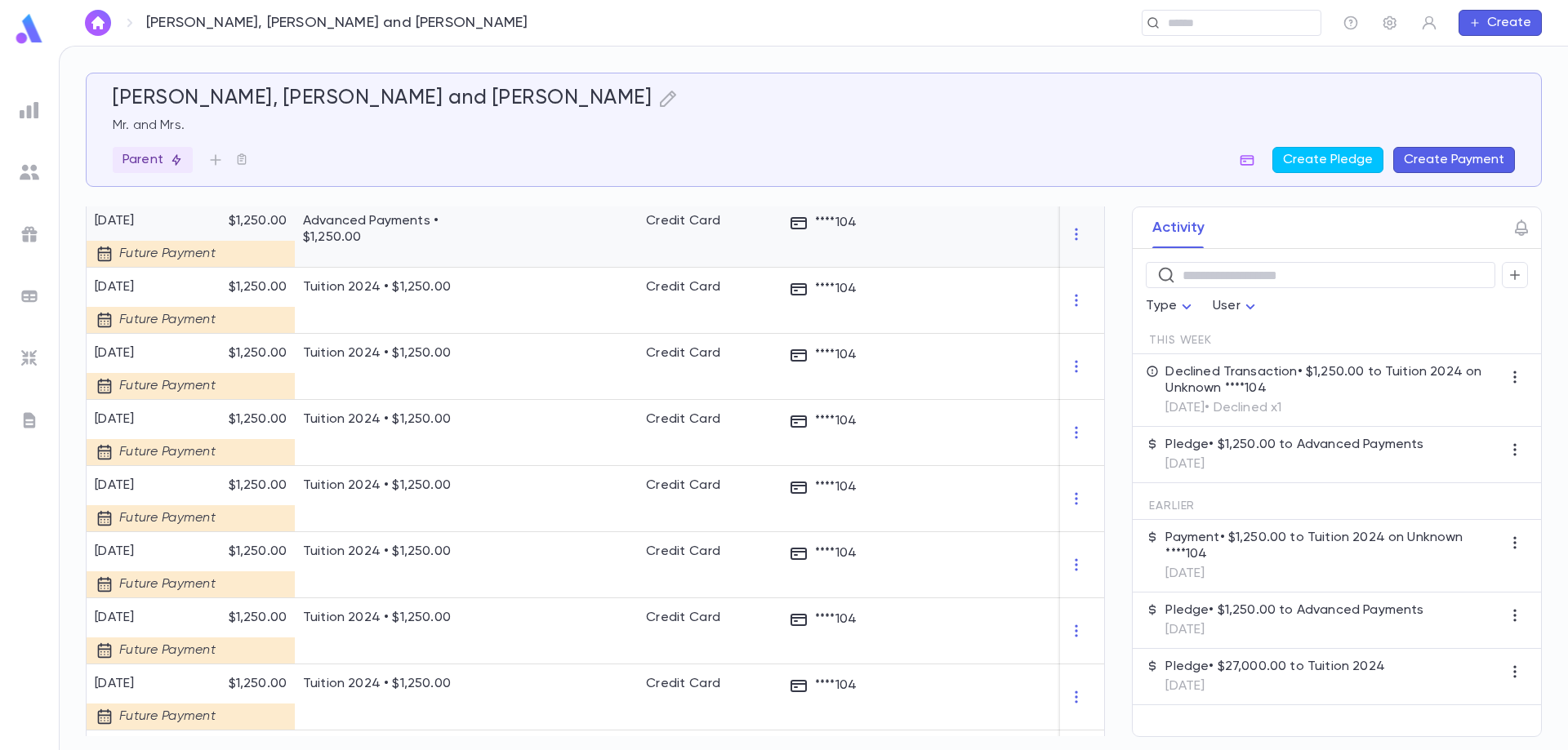
click at [468, 220] on p "Advanced Payments • $1,250.00" at bounding box center [397, 229] width 188 height 33
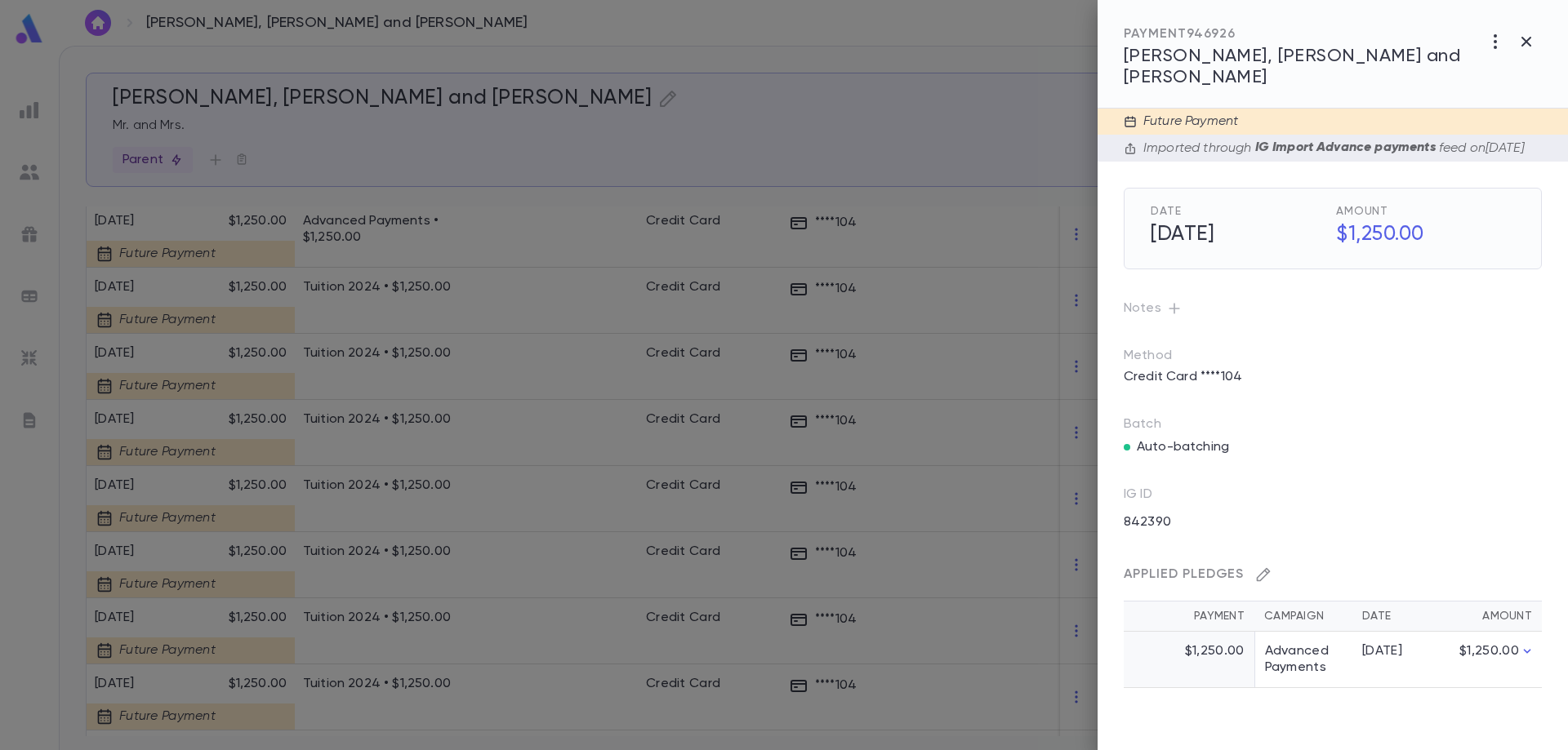
click at [1264, 566] on icon "button" at bounding box center [1263, 574] width 16 height 16
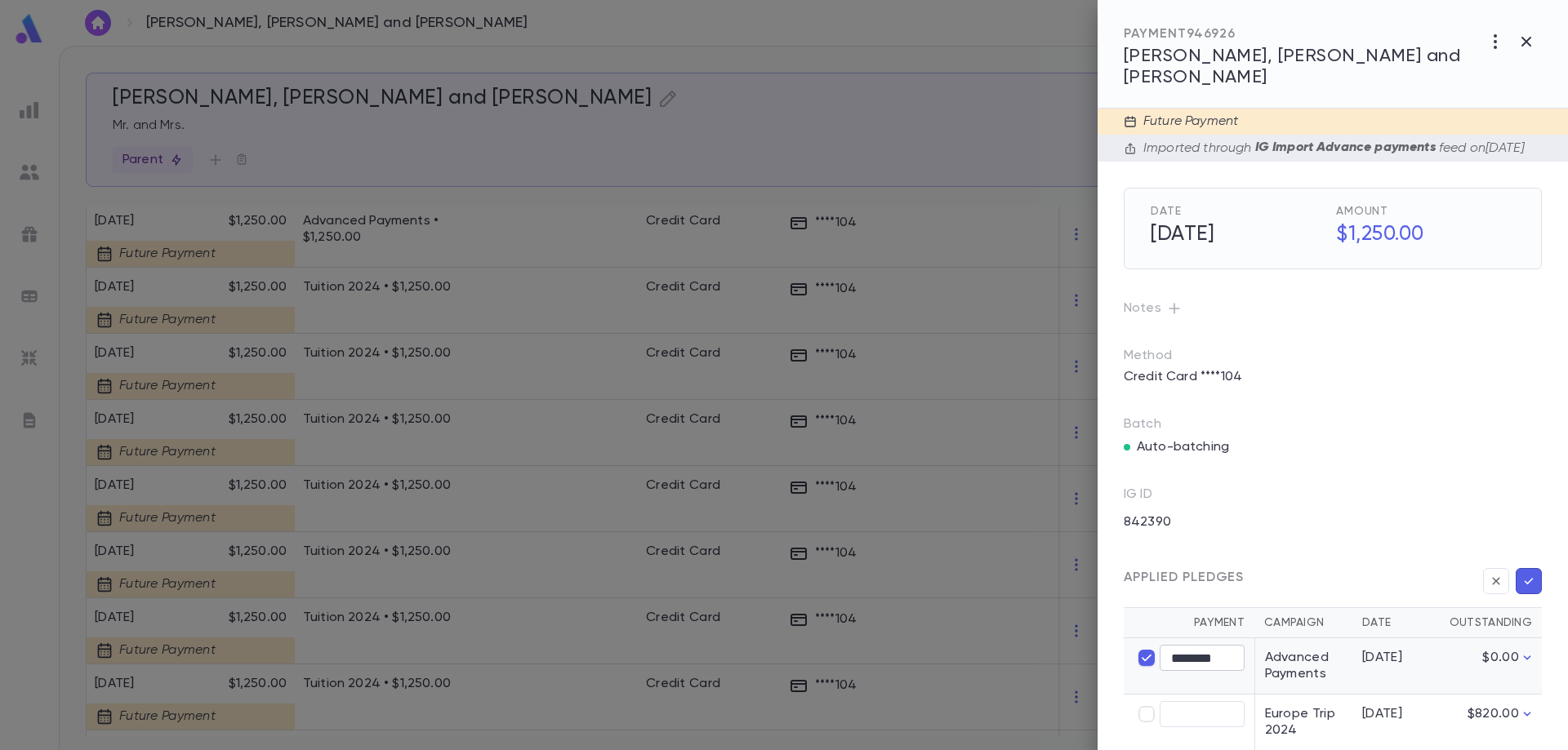
type input "****"
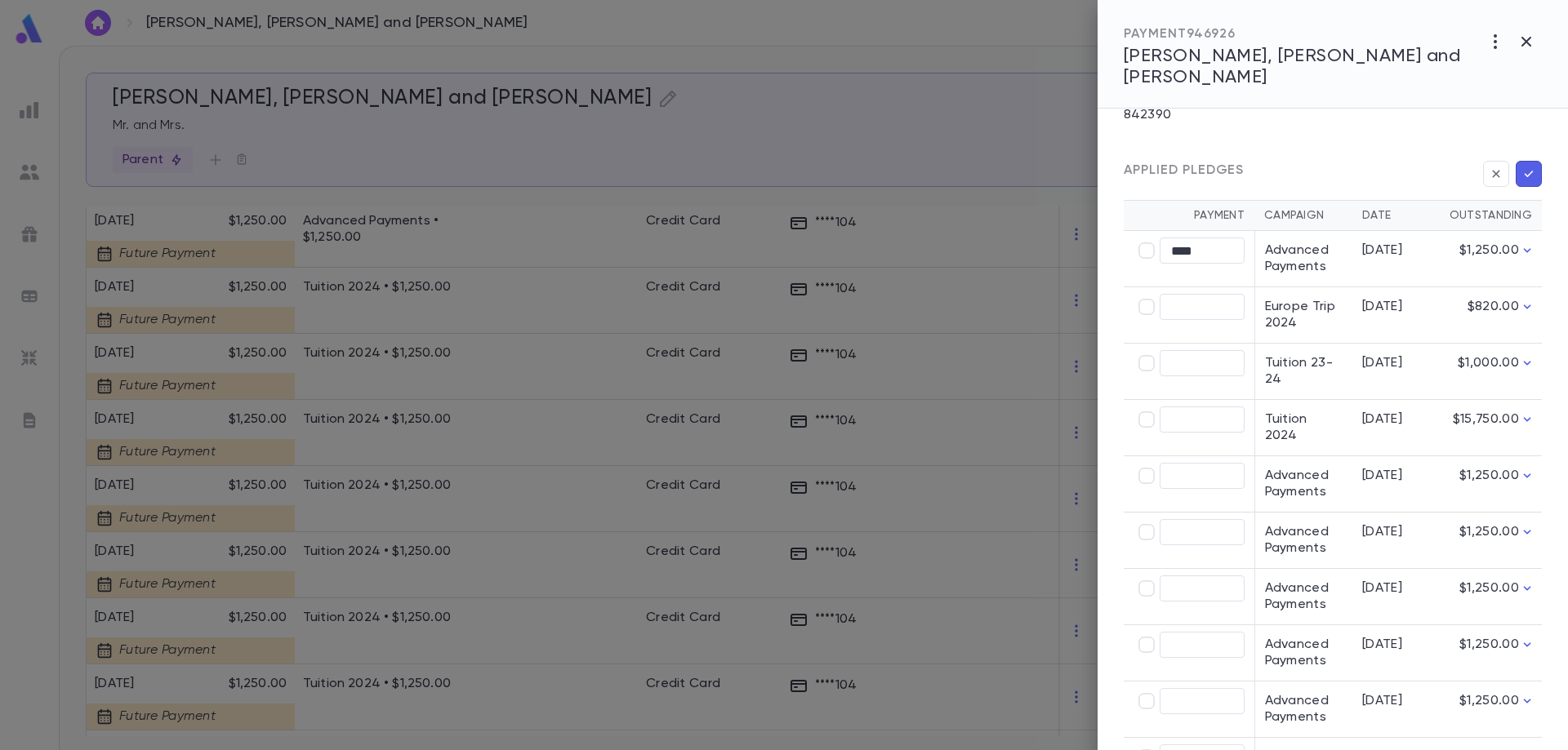
scroll to position [408, 0]
type input "********"
click at [1531, 171] on button "button" at bounding box center [1529, 172] width 26 height 26
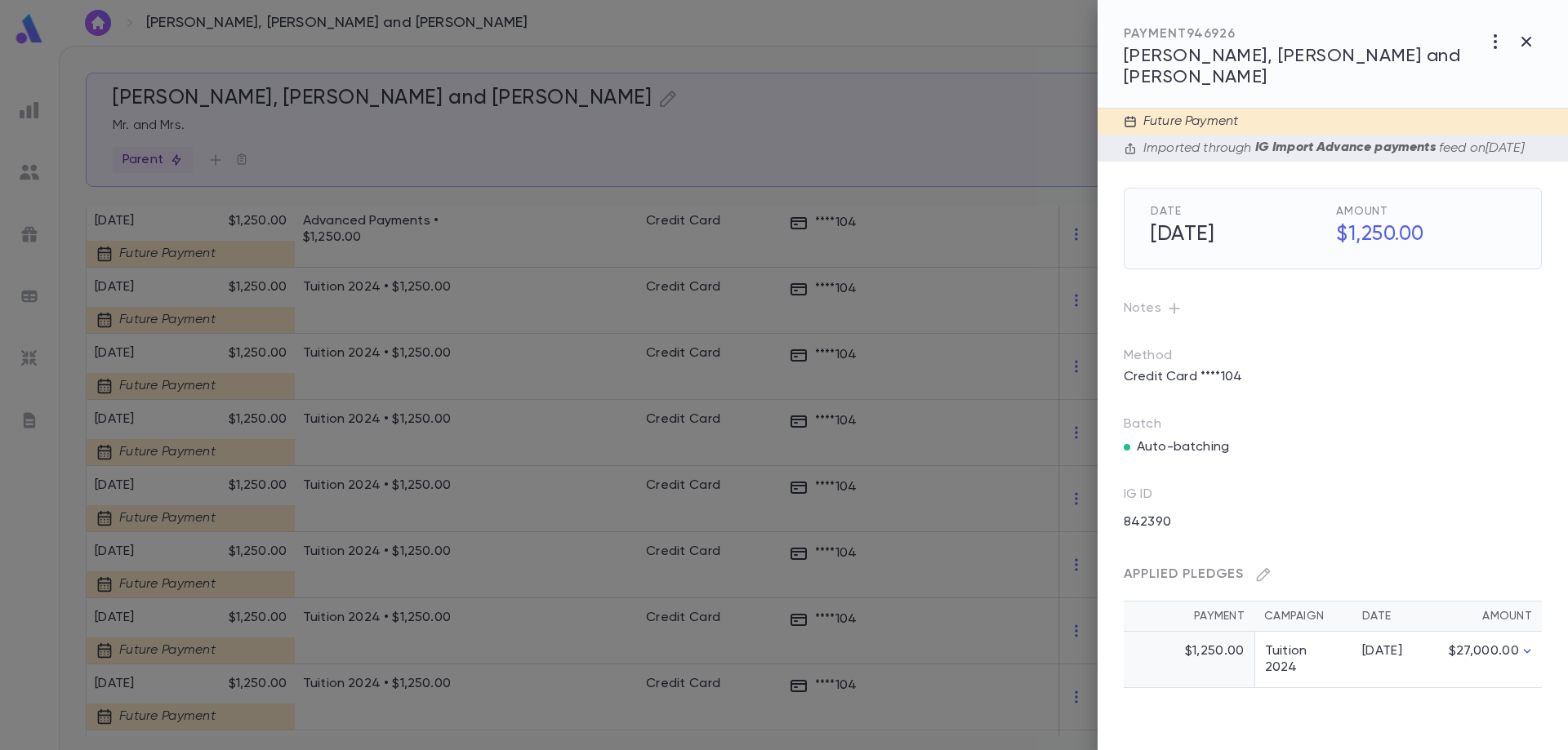
click at [408, 226] on div at bounding box center [784, 375] width 1568 height 750
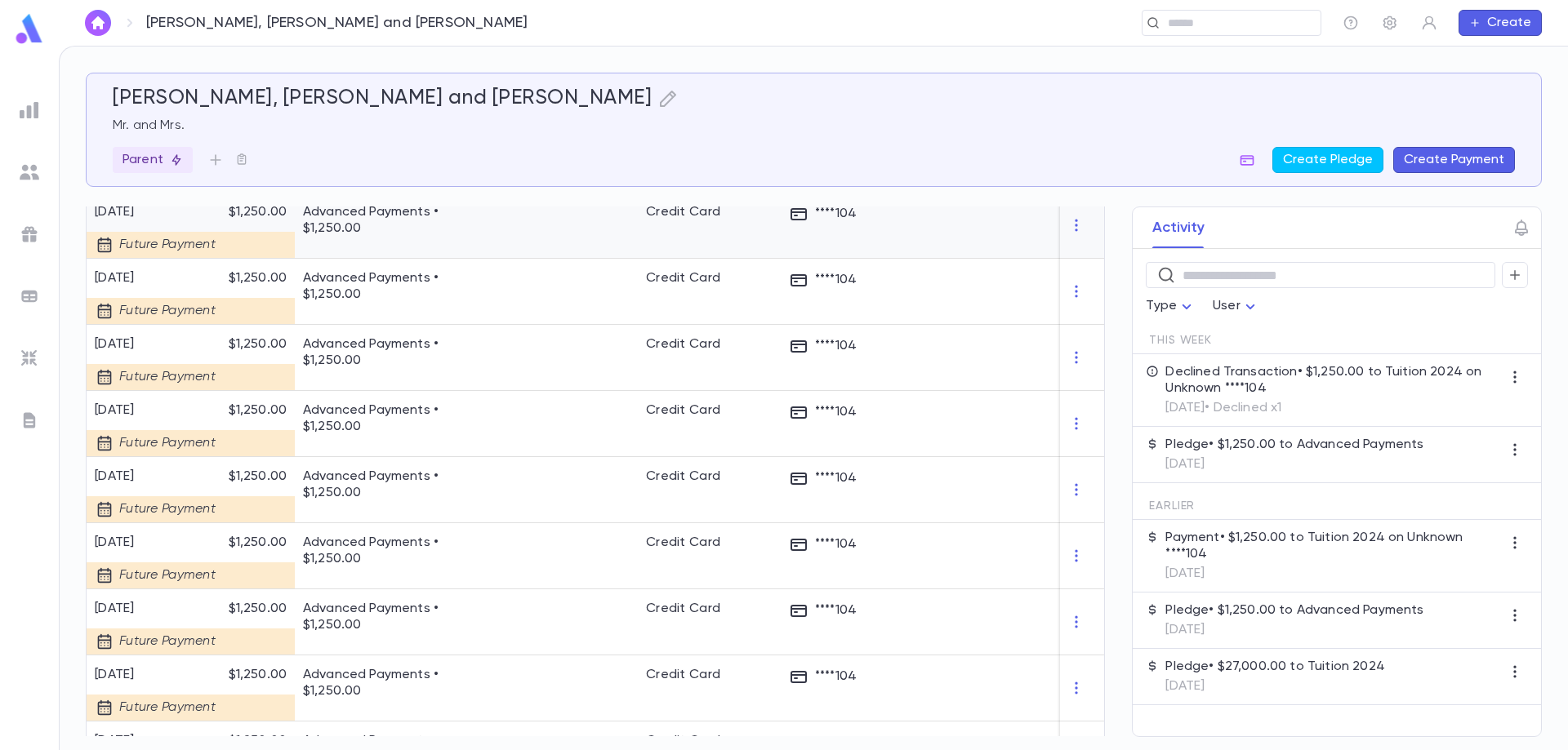
scroll to position [620, 0]
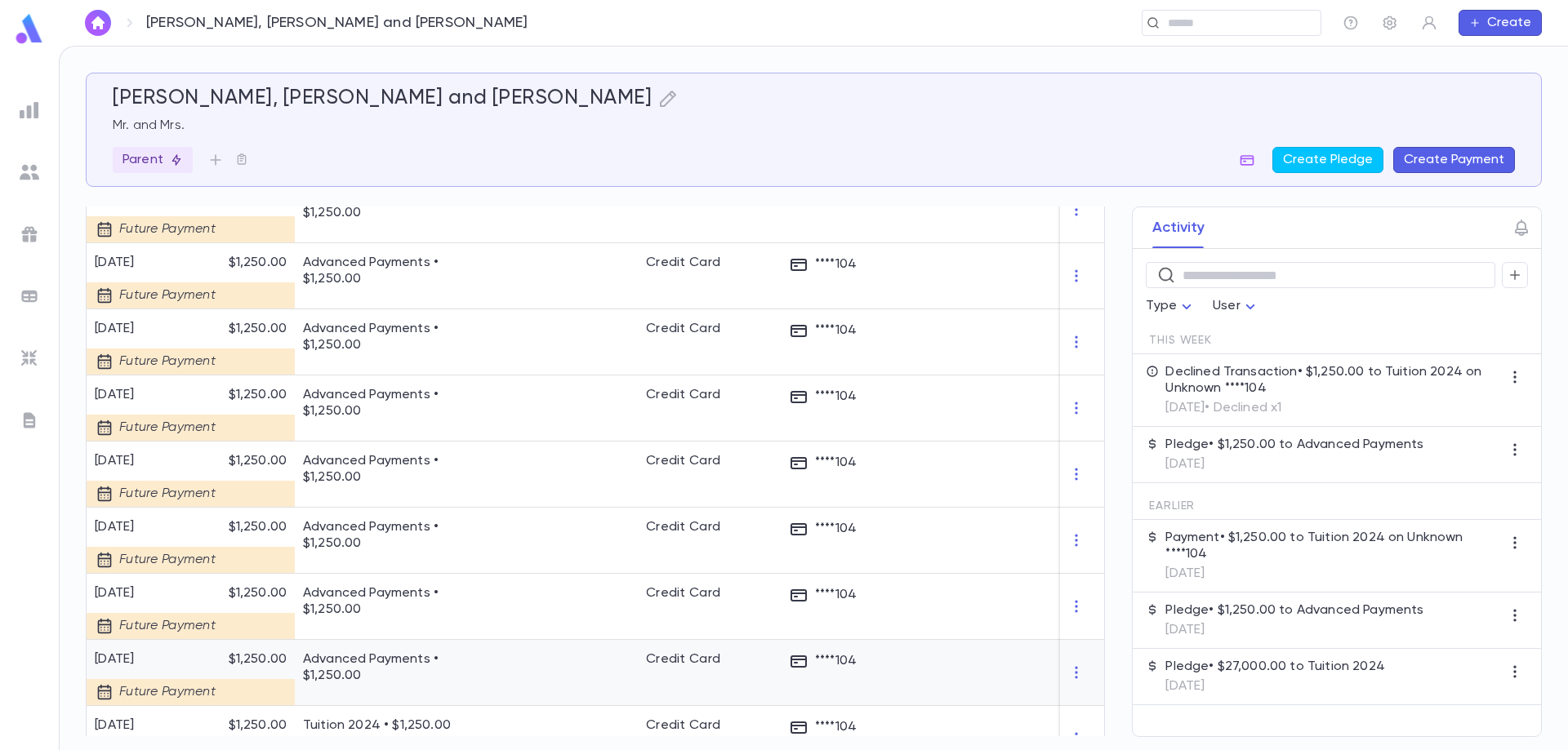
click at [357, 668] on p "Advanced Payments • $1,250.00" at bounding box center [397, 668] width 188 height 33
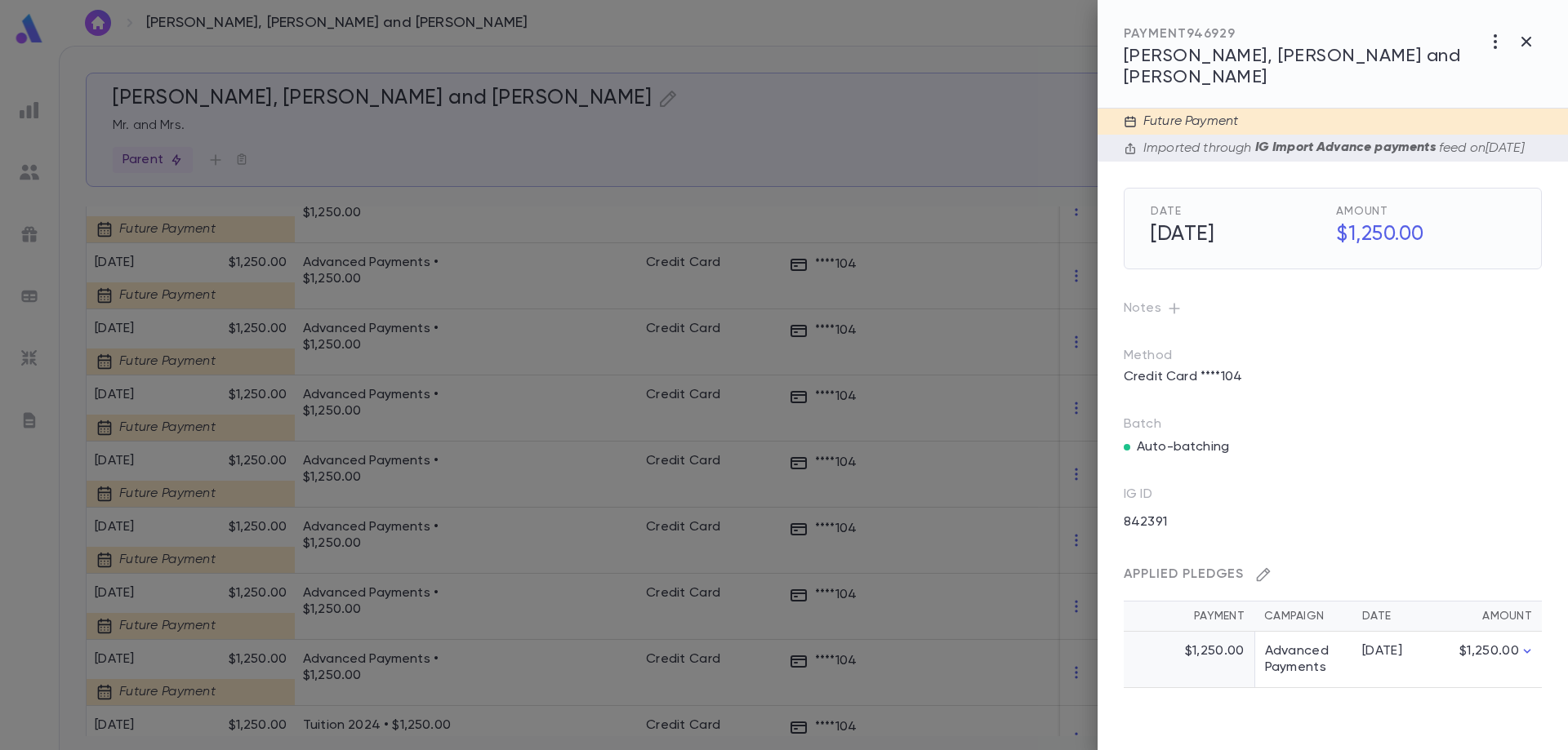
click at [1264, 566] on icon "button" at bounding box center [1263, 574] width 16 height 16
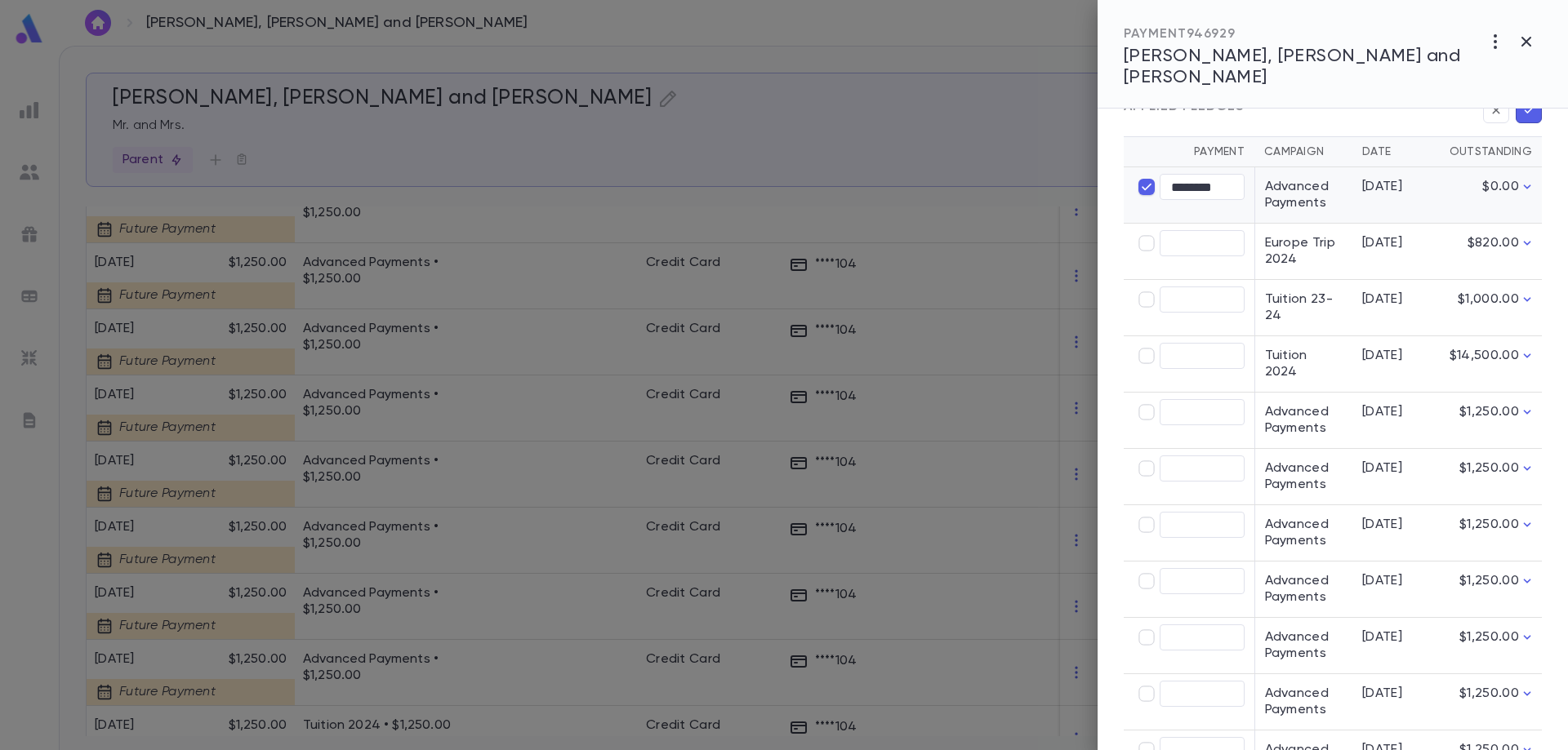
scroll to position [490, 0]
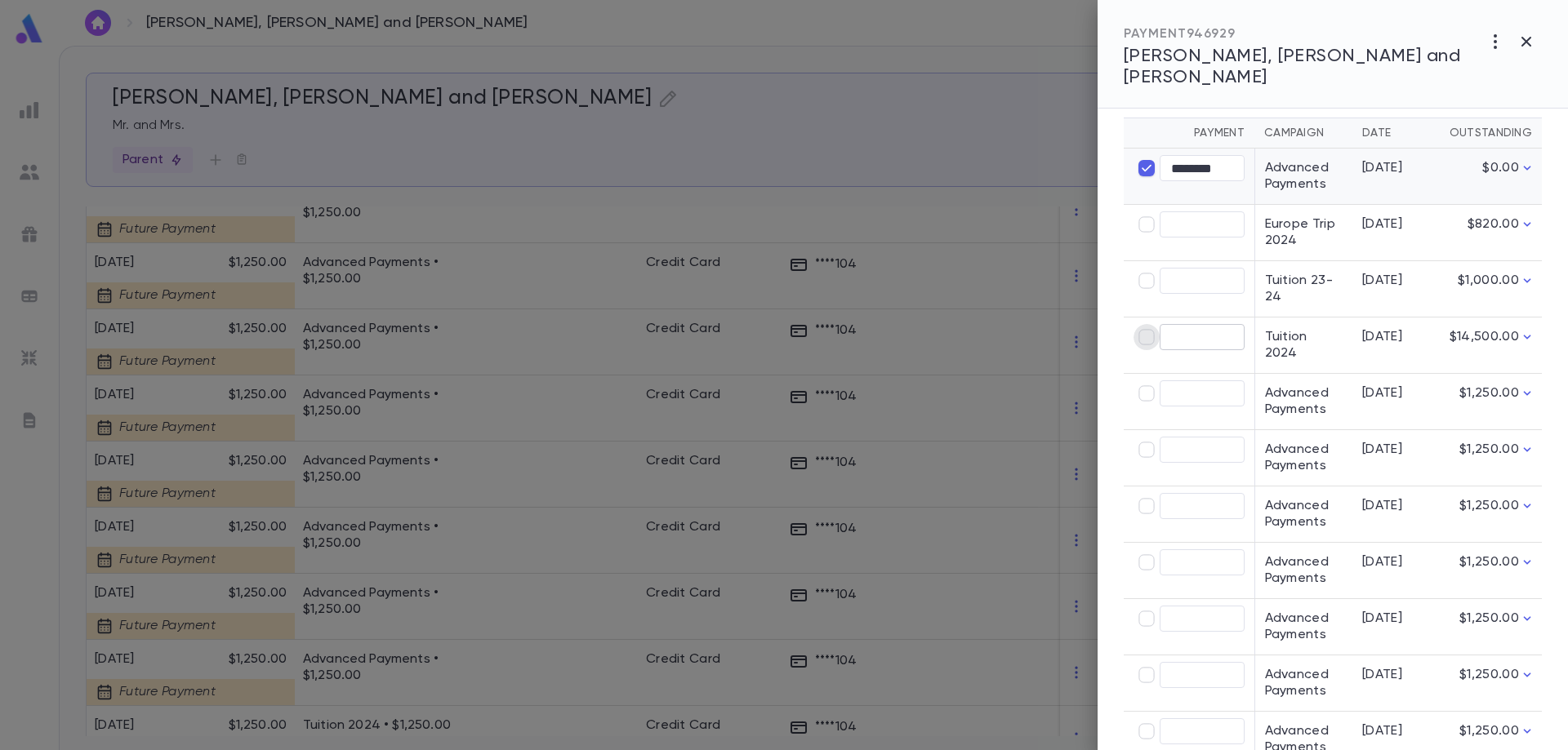
type input "****"
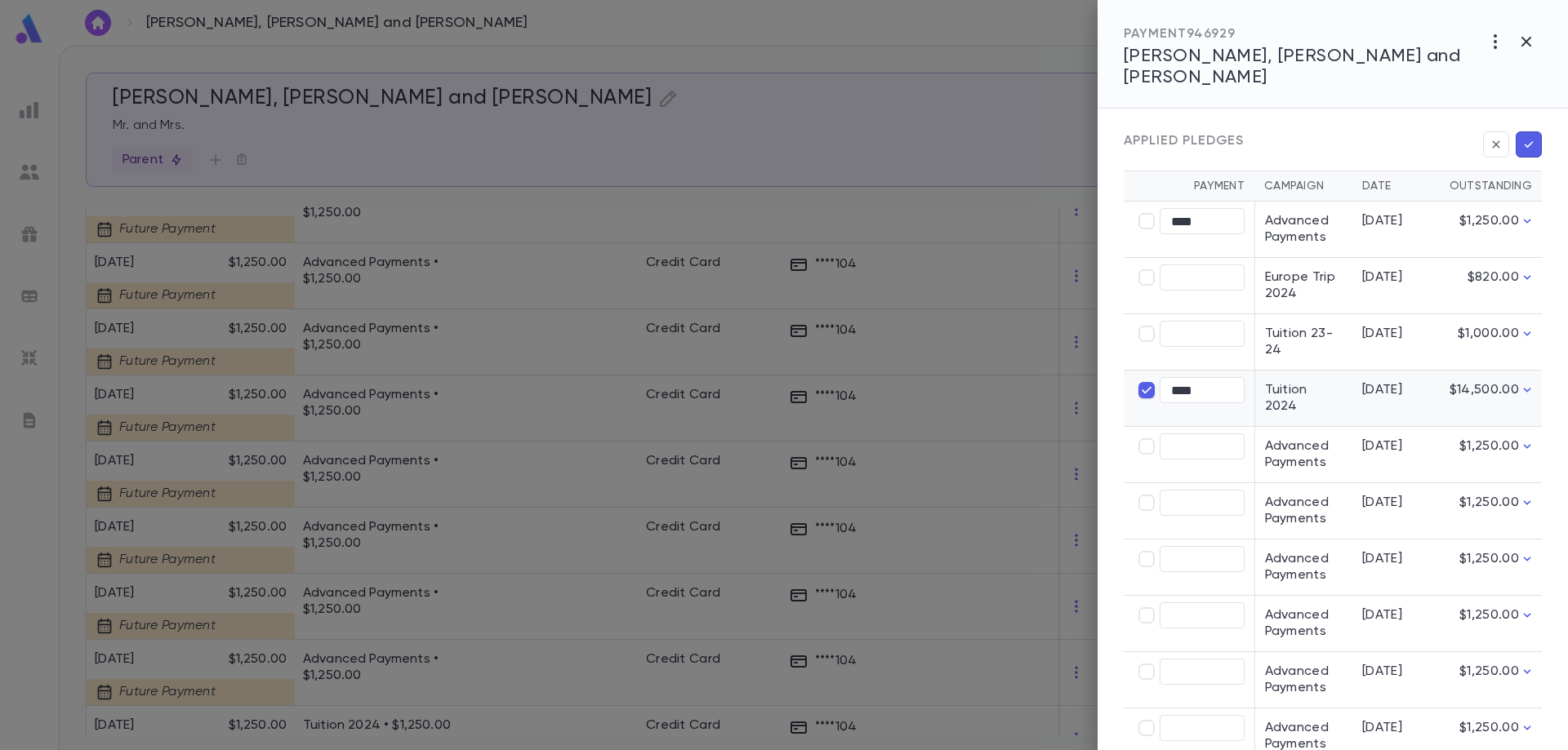
scroll to position [408, 0]
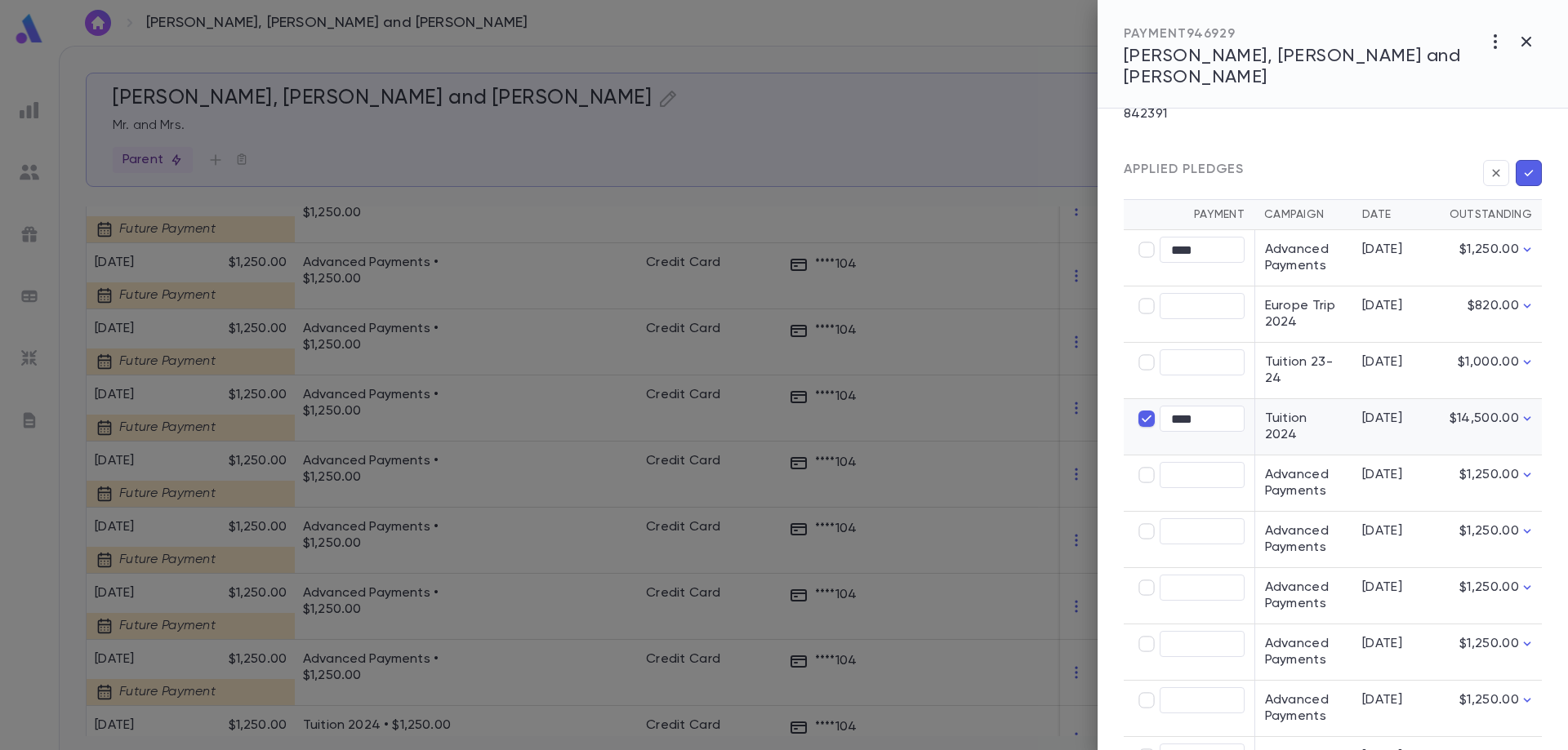
click at [1527, 169] on icon "button" at bounding box center [1529, 172] width 9 height 7
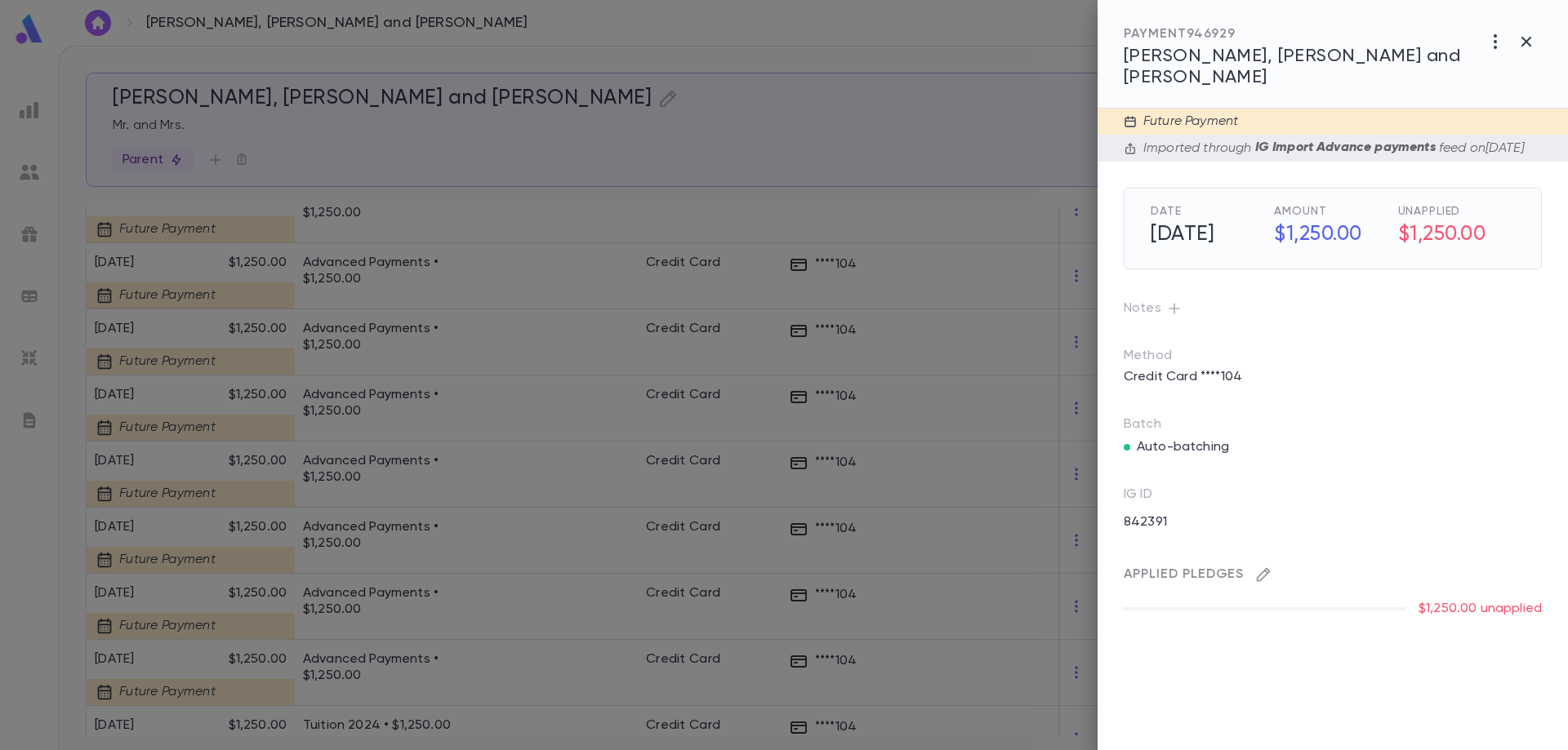
click at [1260, 571] on icon "button" at bounding box center [1263, 574] width 16 height 16
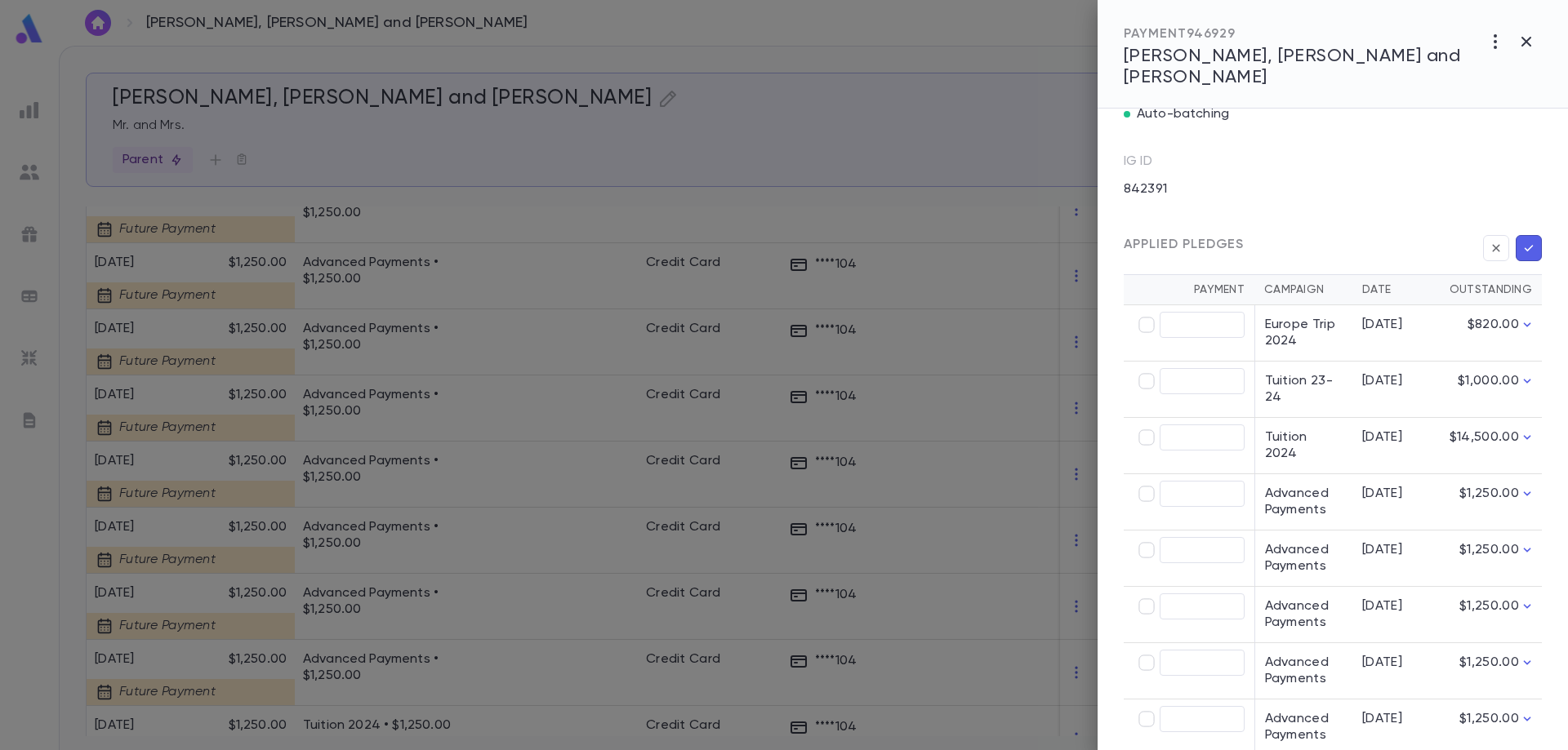
scroll to position [326, 0]
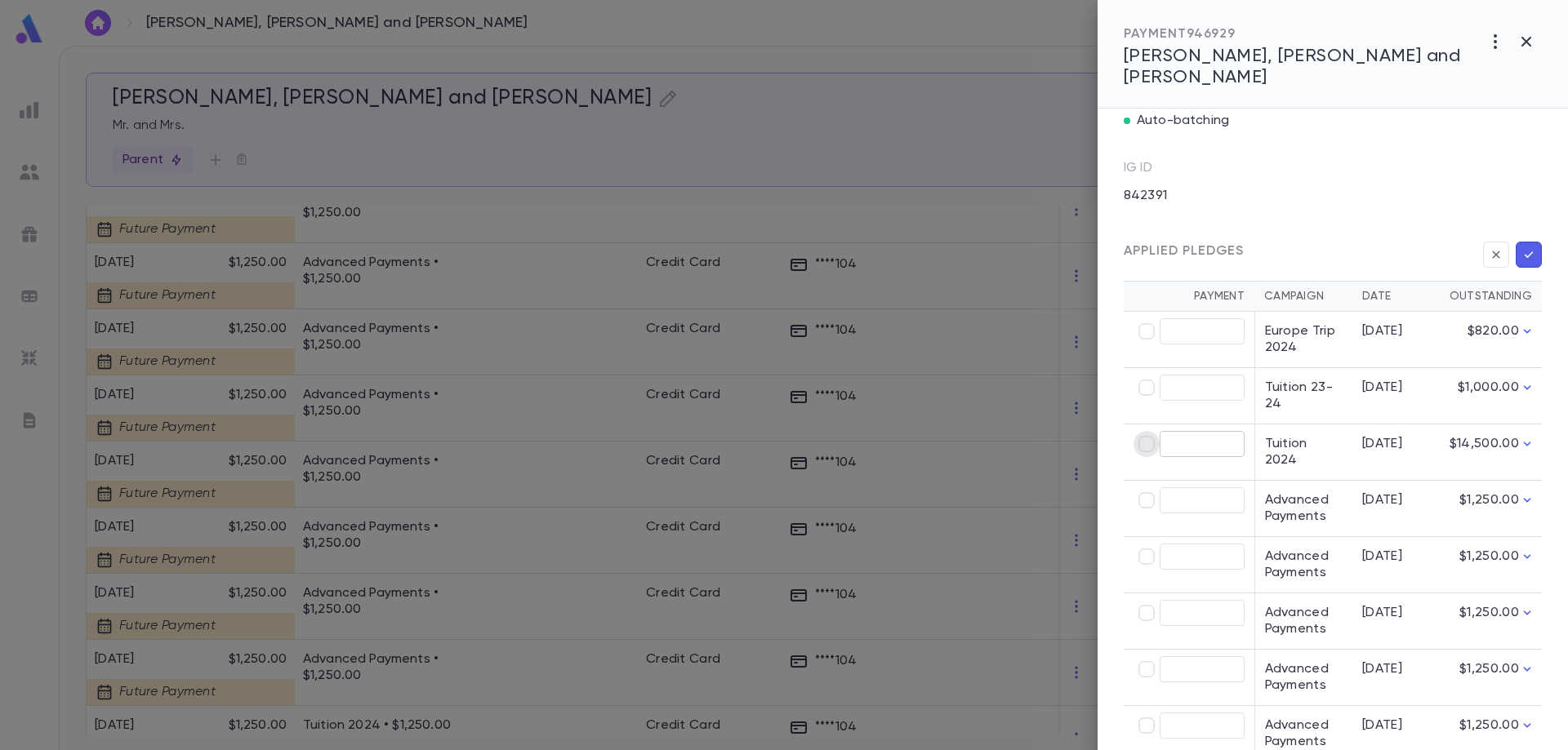
type input "********"
click at [1524, 242] on button "button" at bounding box center [1529, 254] width 26 height 26
click at [1526, 251] on icon "button" at bounding box center [1529, 254] width 9 height 7
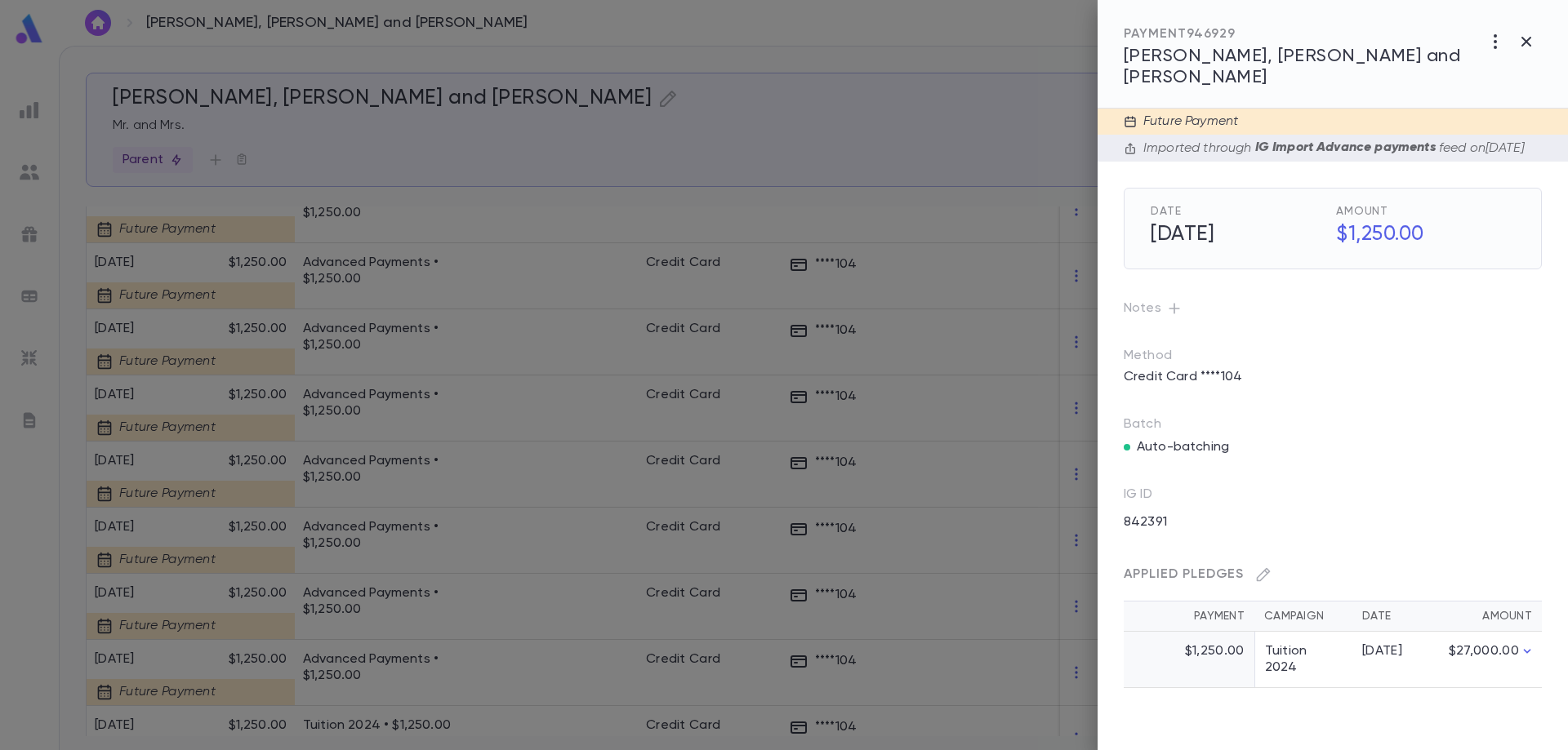
scroll to position [0, 0]
click at [426, 571] on div at bounding box center [784, 375] width 1568 height 750
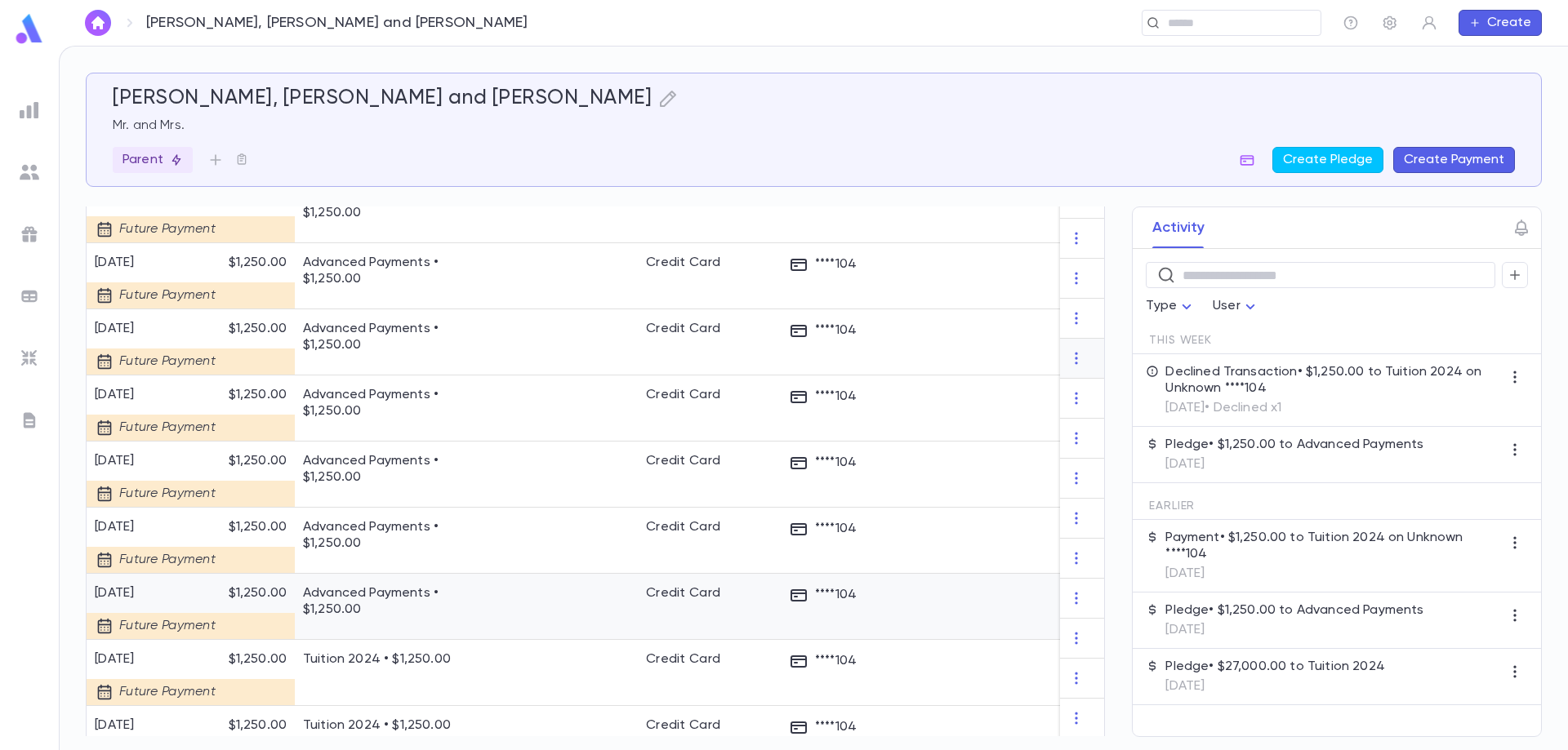
click at [420, 585] on p "Advanced Payments • $1,250.00" at bounding box center [397, 602] width 188 height 33
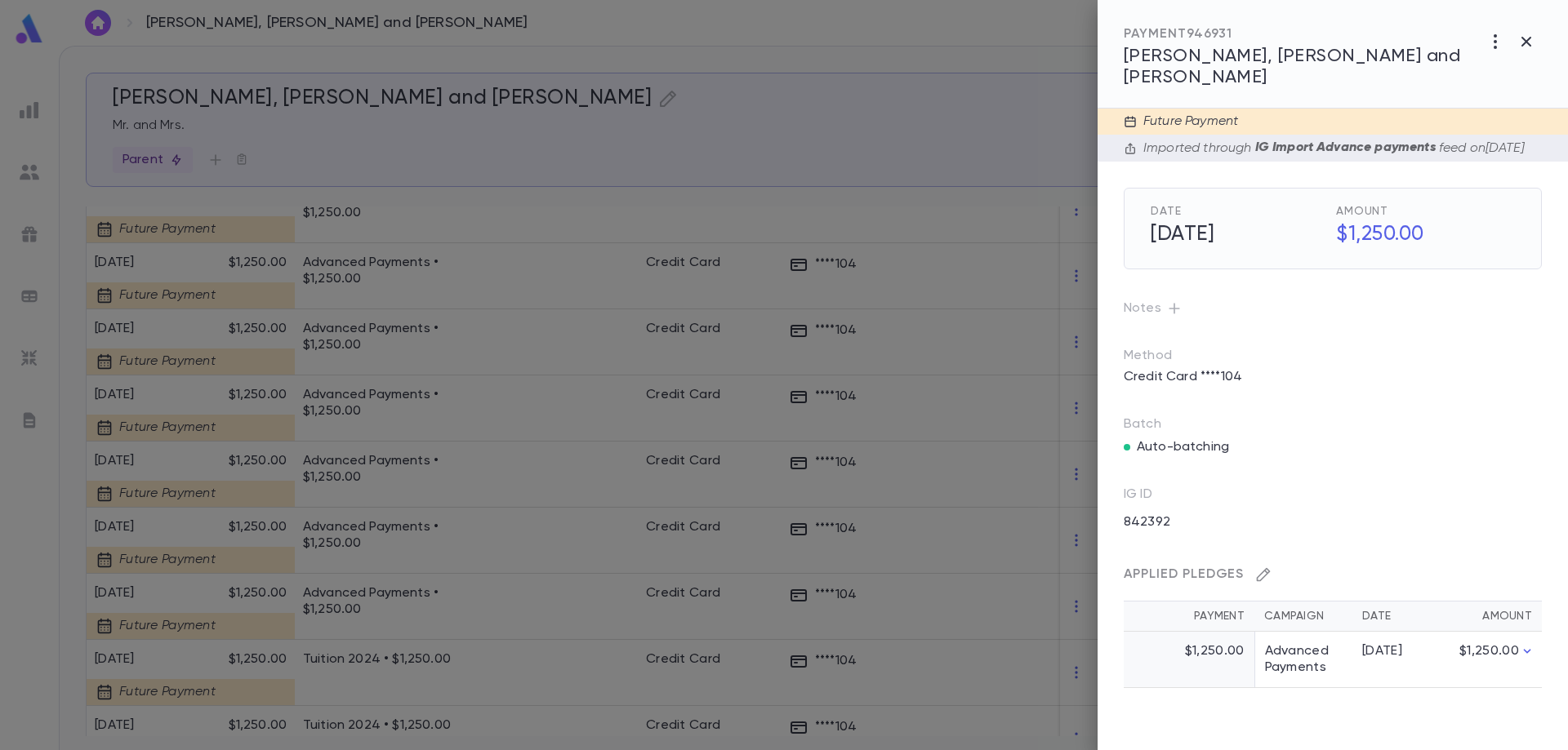
click at [1264, 571] on icon "button" at bounding box center [1263, 574] width 16 height 16
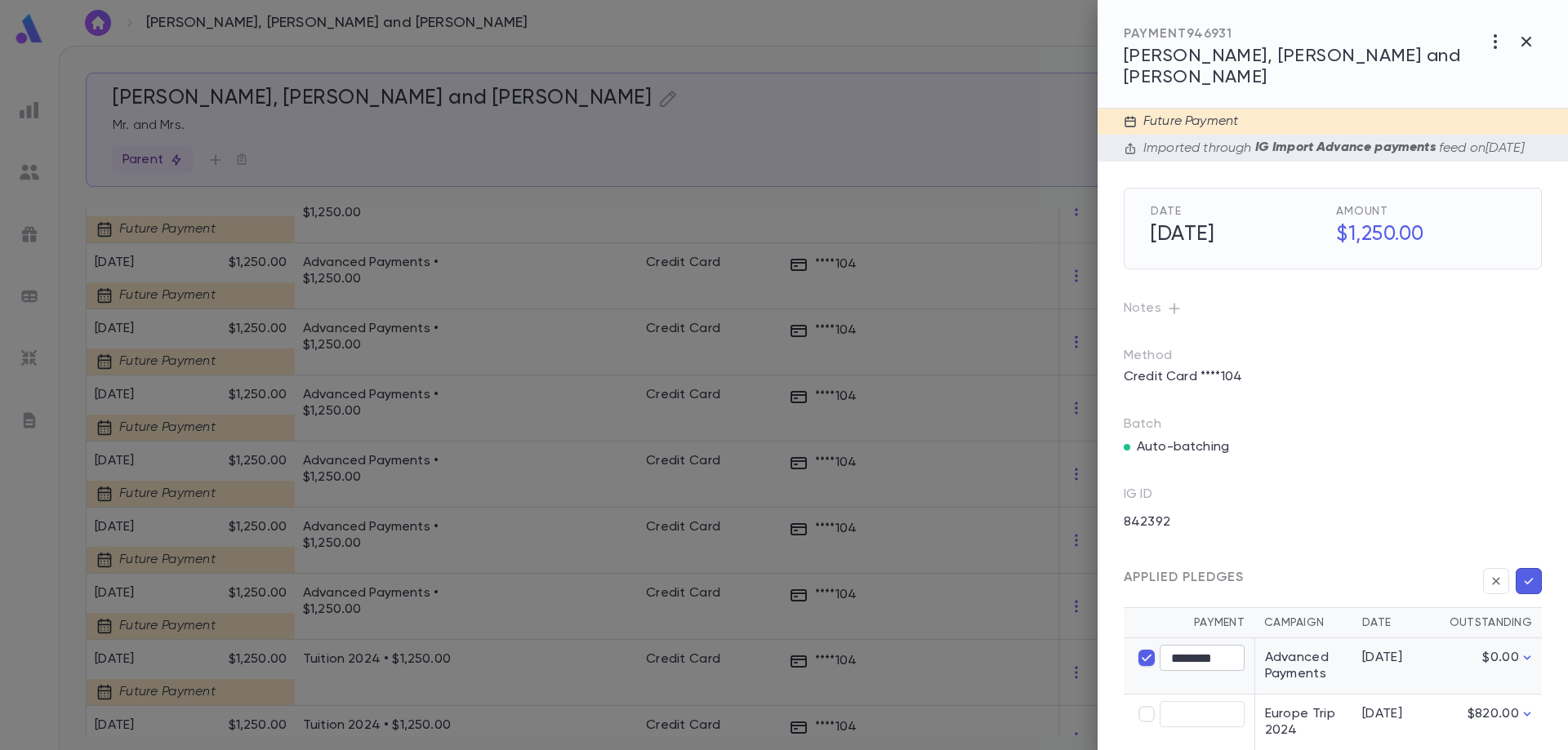
type input "****"
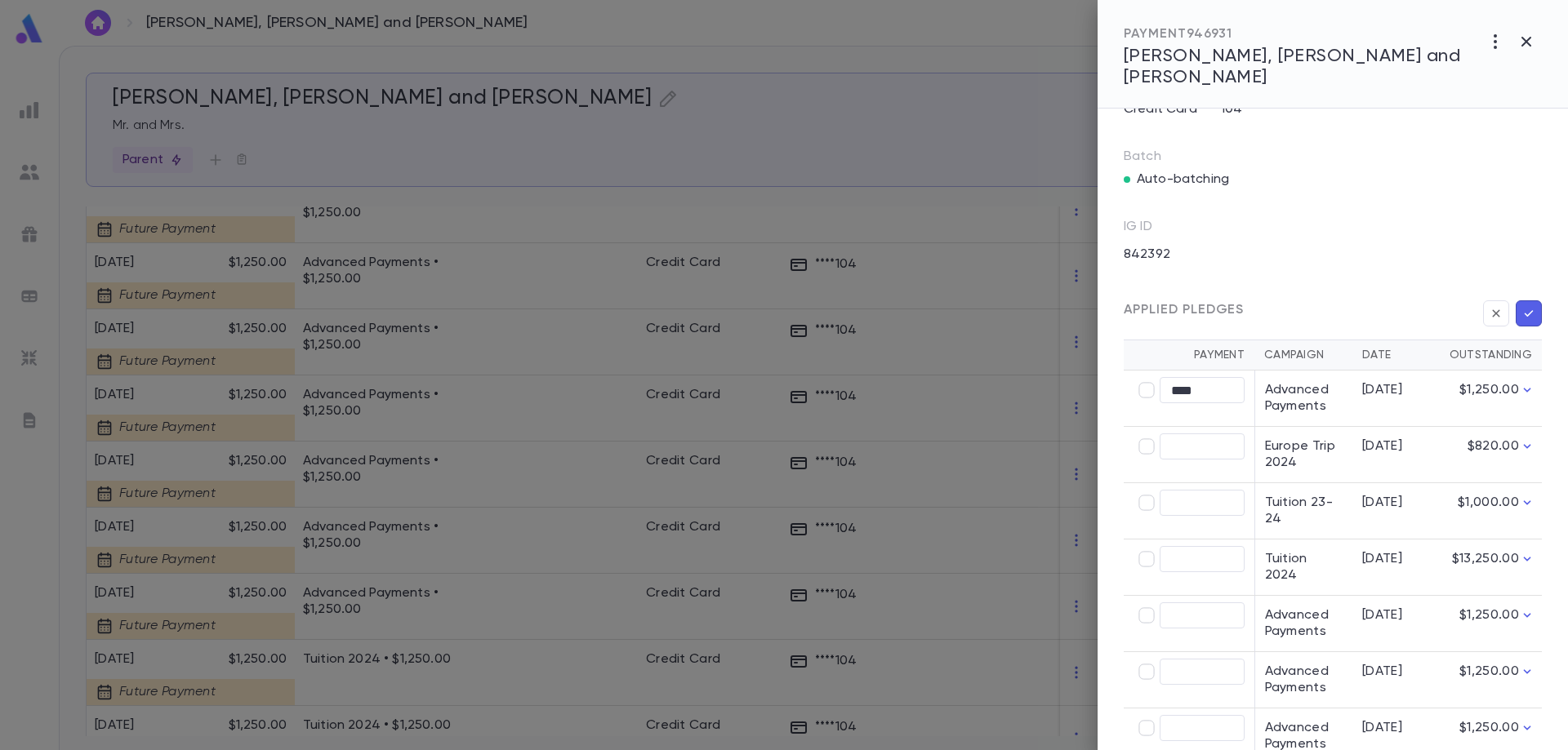
scroll to position [326, 0]
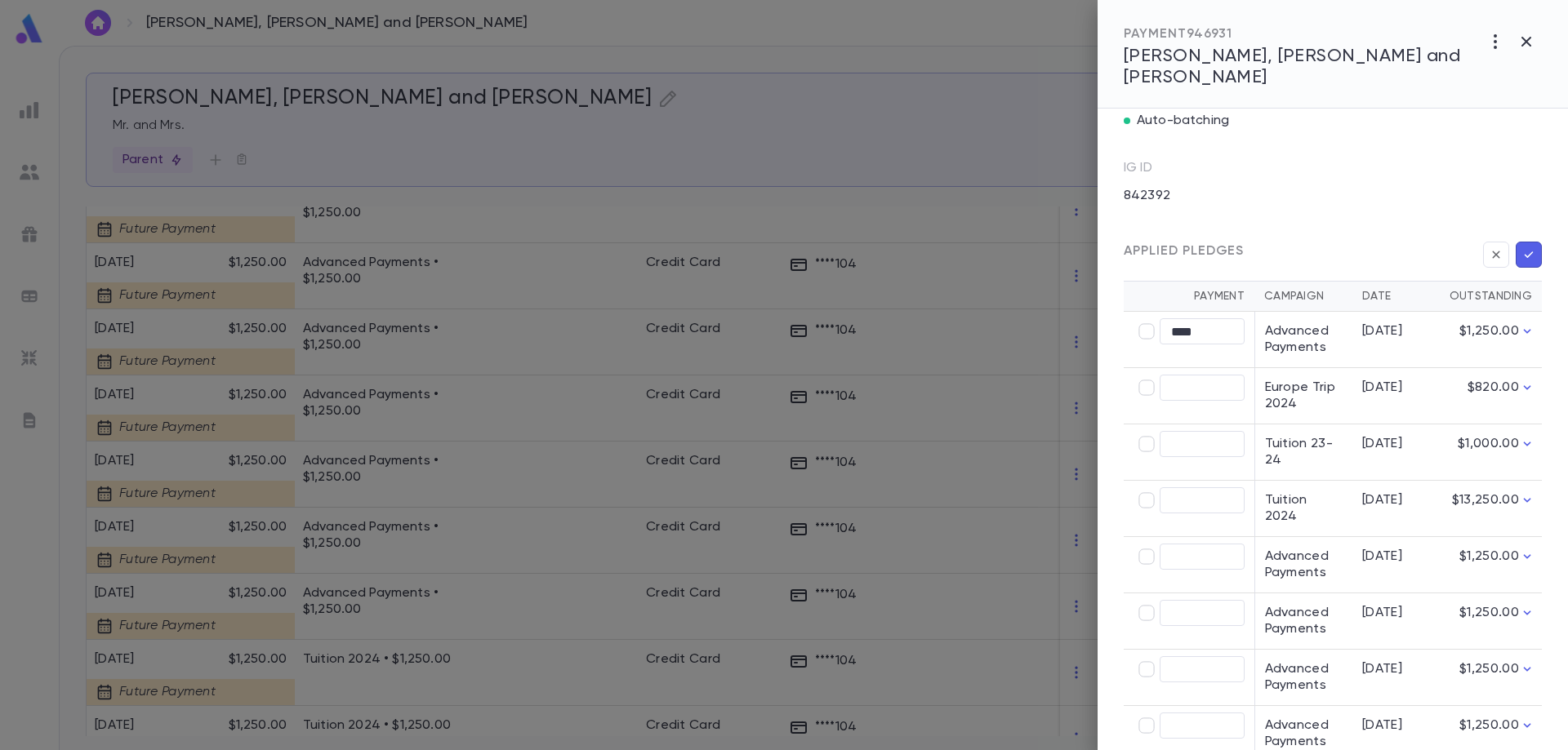
type input "********"
click at [1523, 246] on icon "button" at bounding box center [1529, 254] width 14 height 16
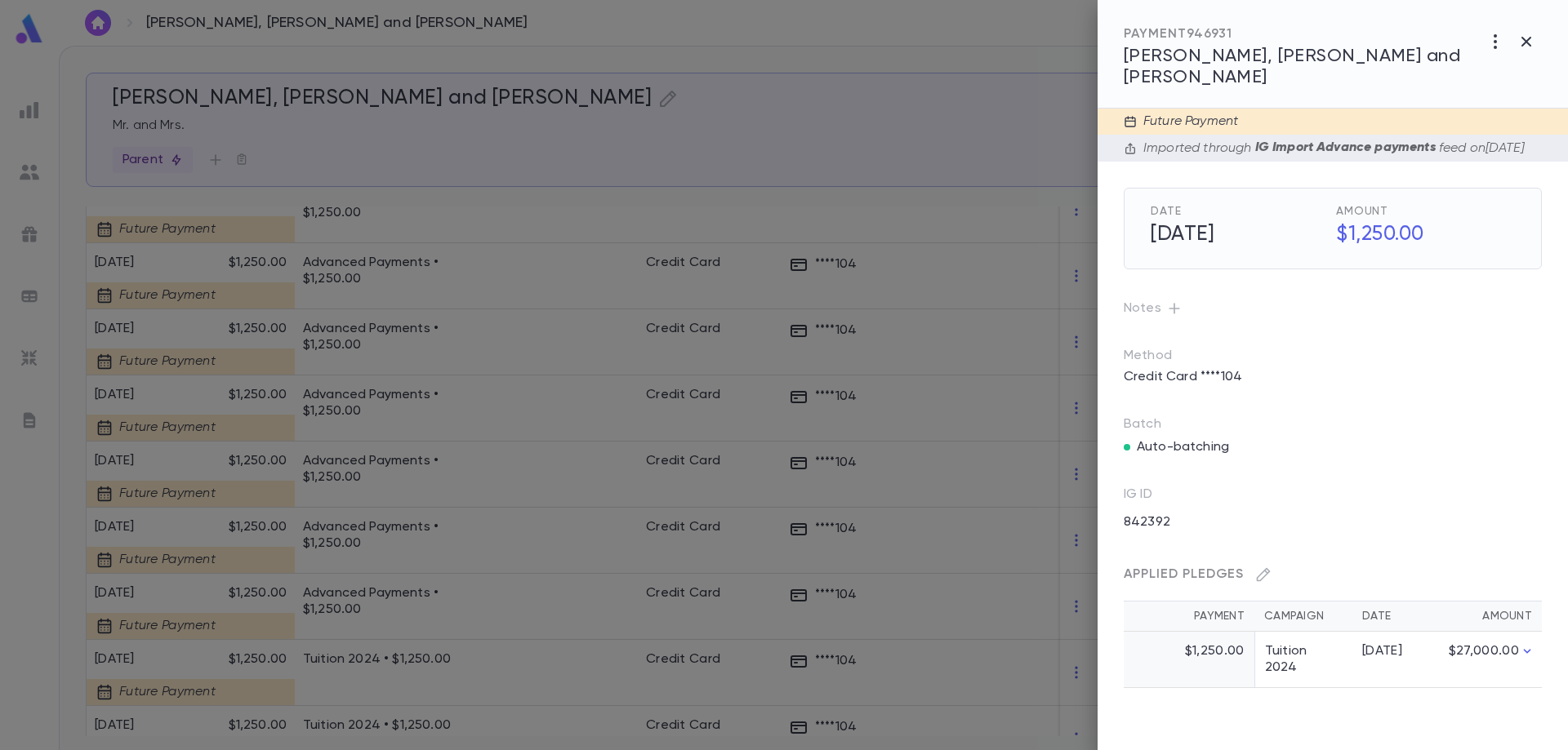
scroll to position [0, 0]
click at [46, 475] on div at bounding box center [784, 375] width 1568 height 750
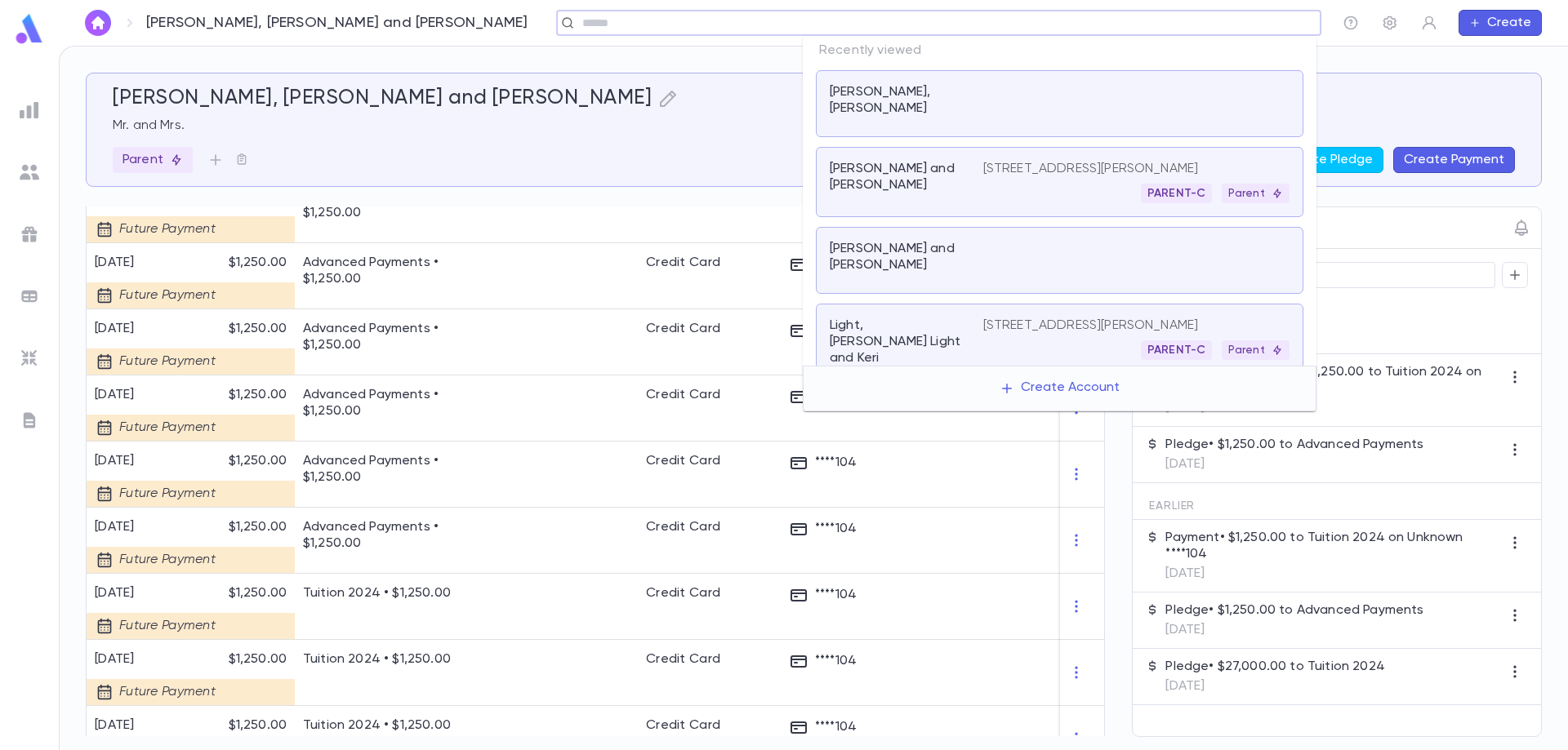
click at [1227, 20] on input "text" at bounding box center [932, 23] width 712 height 15
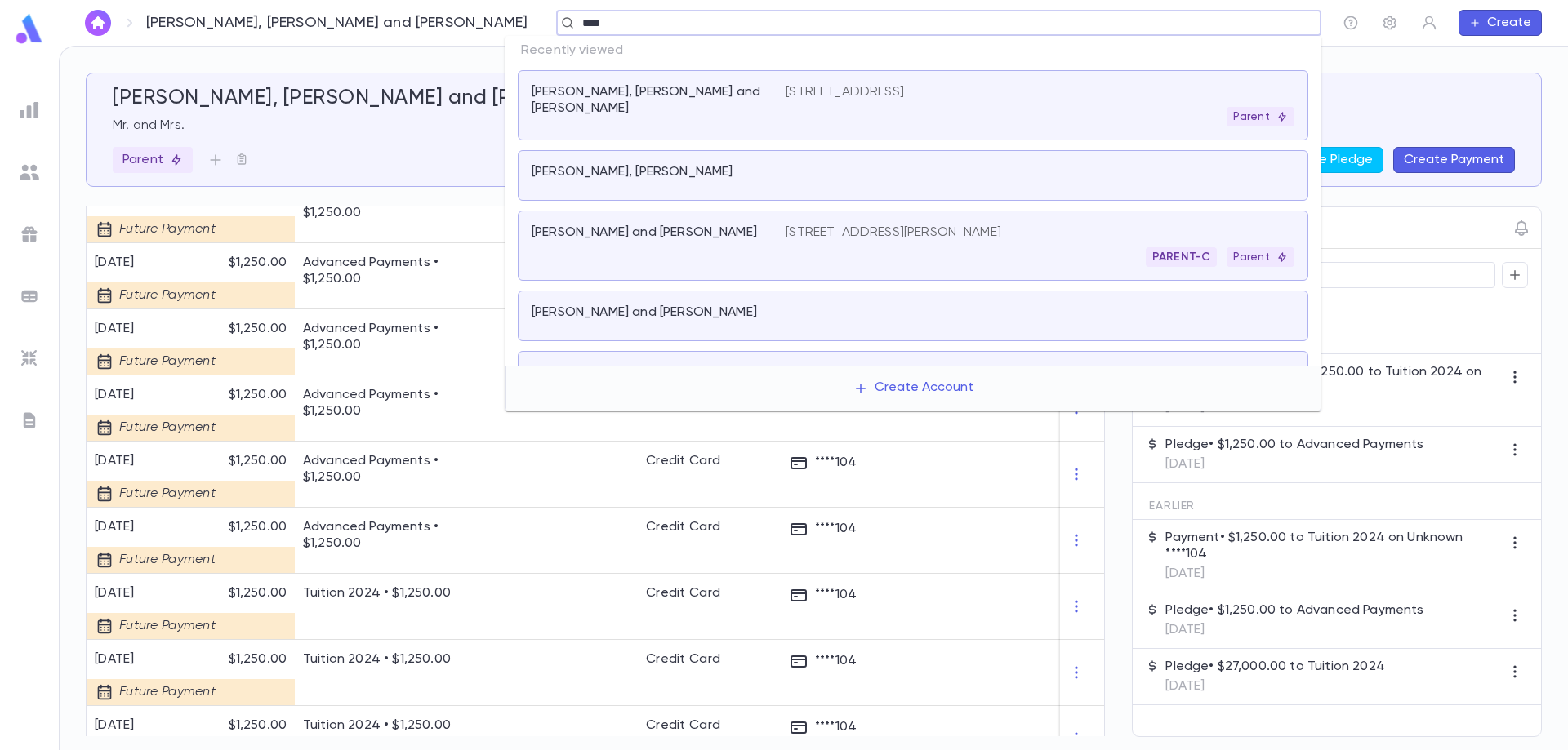
type input "*****"
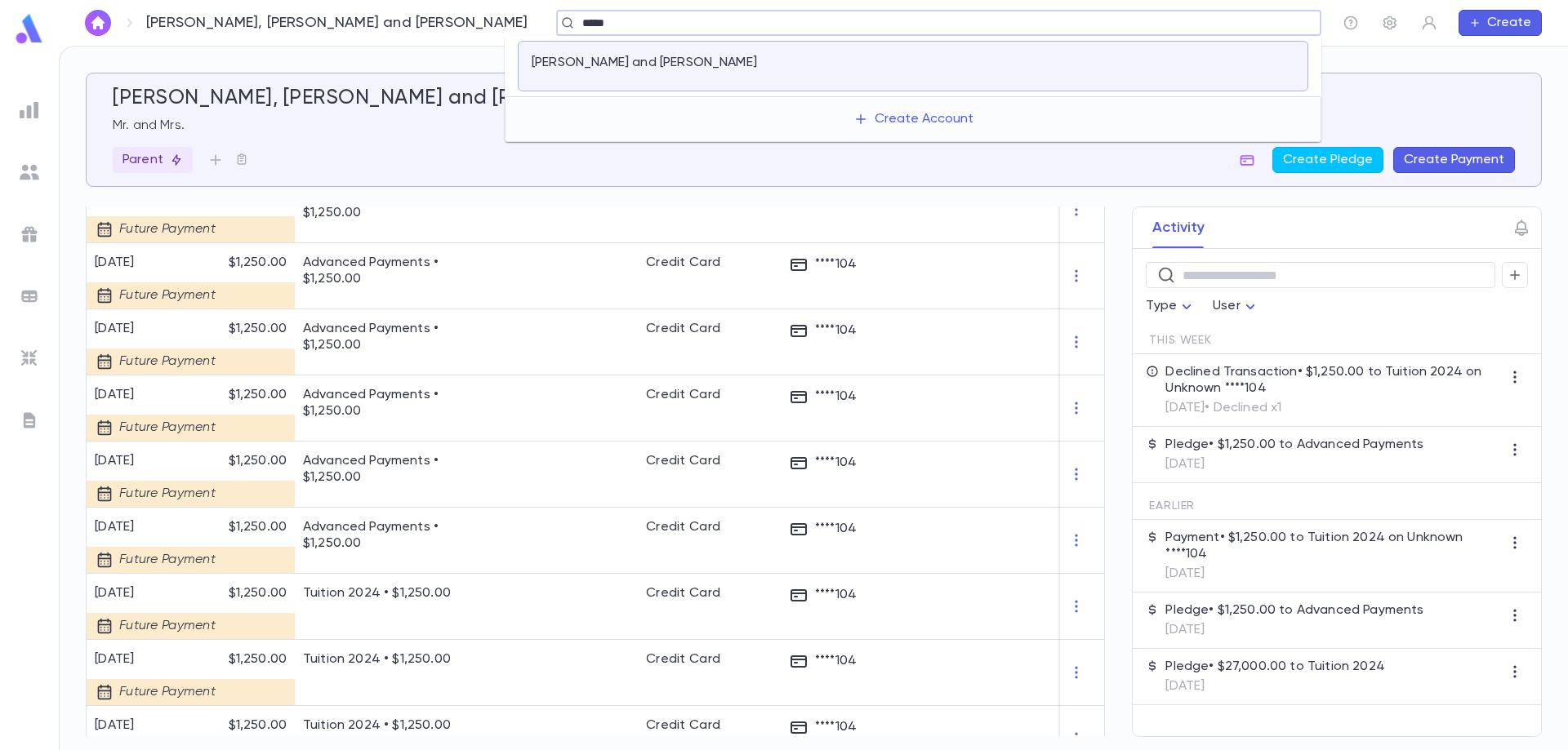
click at [907, 72] on div at bounding box center [1040, 66] width 509 height 23
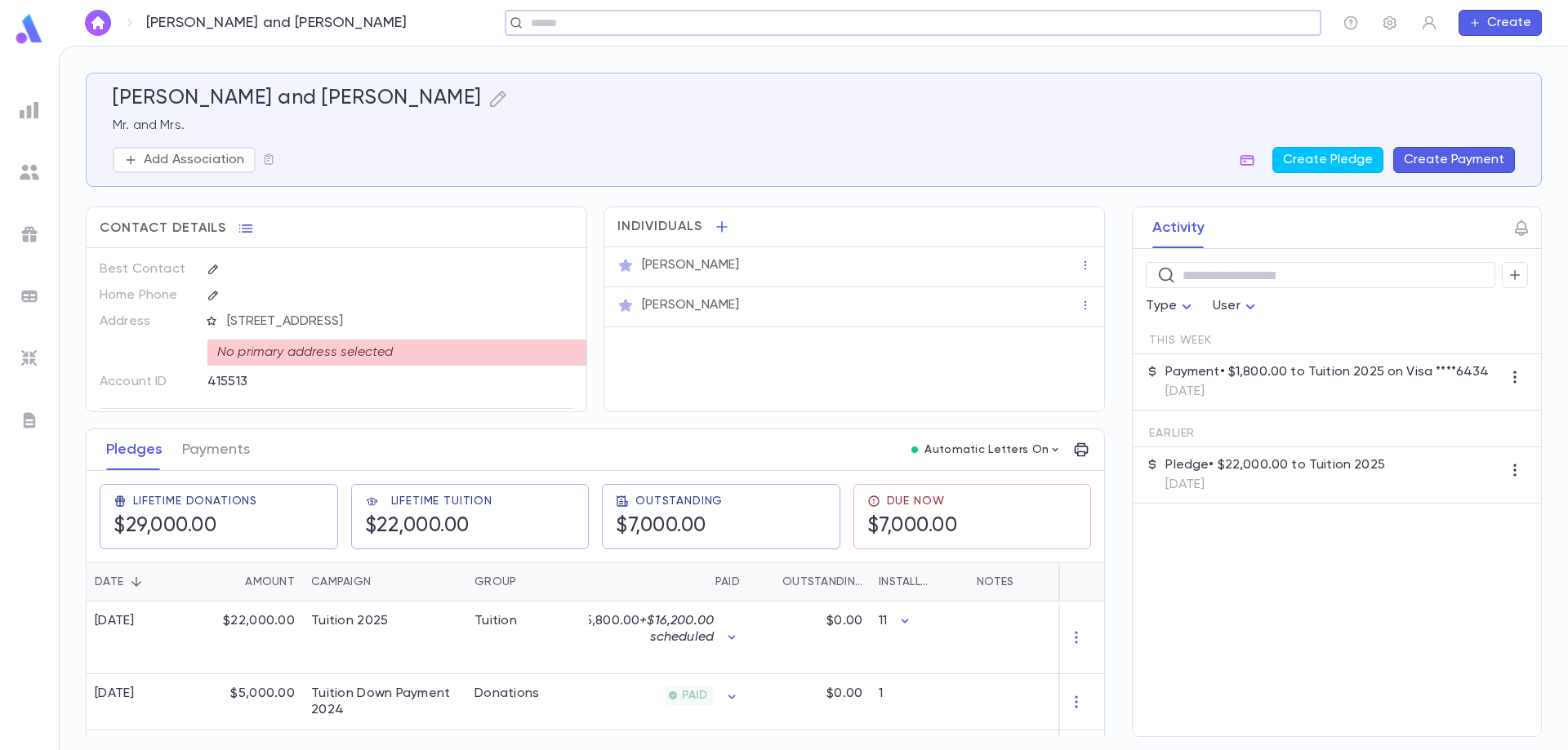
scroll to position [41, 0]
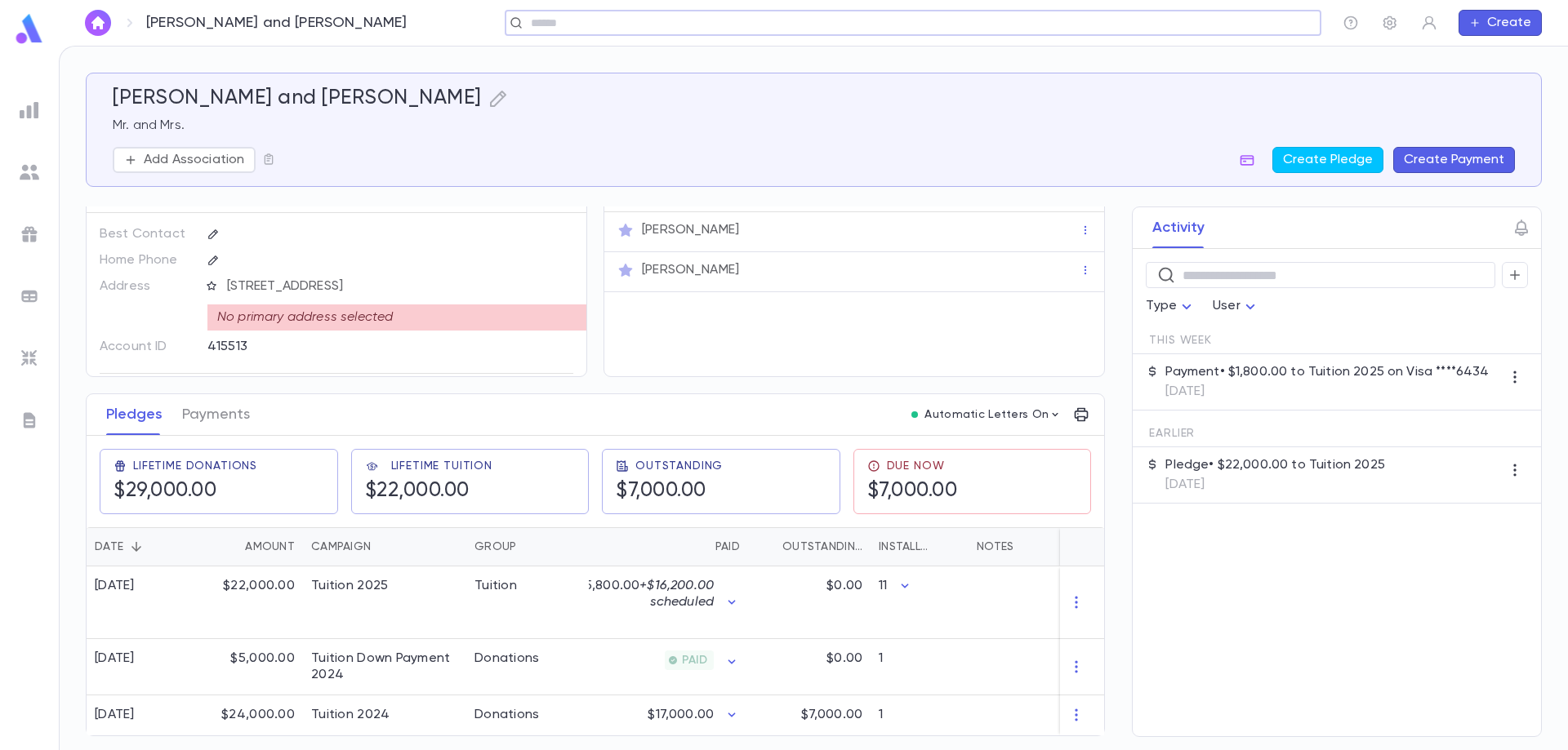
click at [763, 8] on div "[PERSON_NAME] and [PERSON_NAME] ​ Create" at bounding box center [813, 22] width 1509 height 45
click at [735, 127] on p "Mr. and Mrs." at bounding box center [814, 125] width 1402 height 16
click at [1189, 34] on div "​" at bounding box center [1231, 22] width 180 height 26
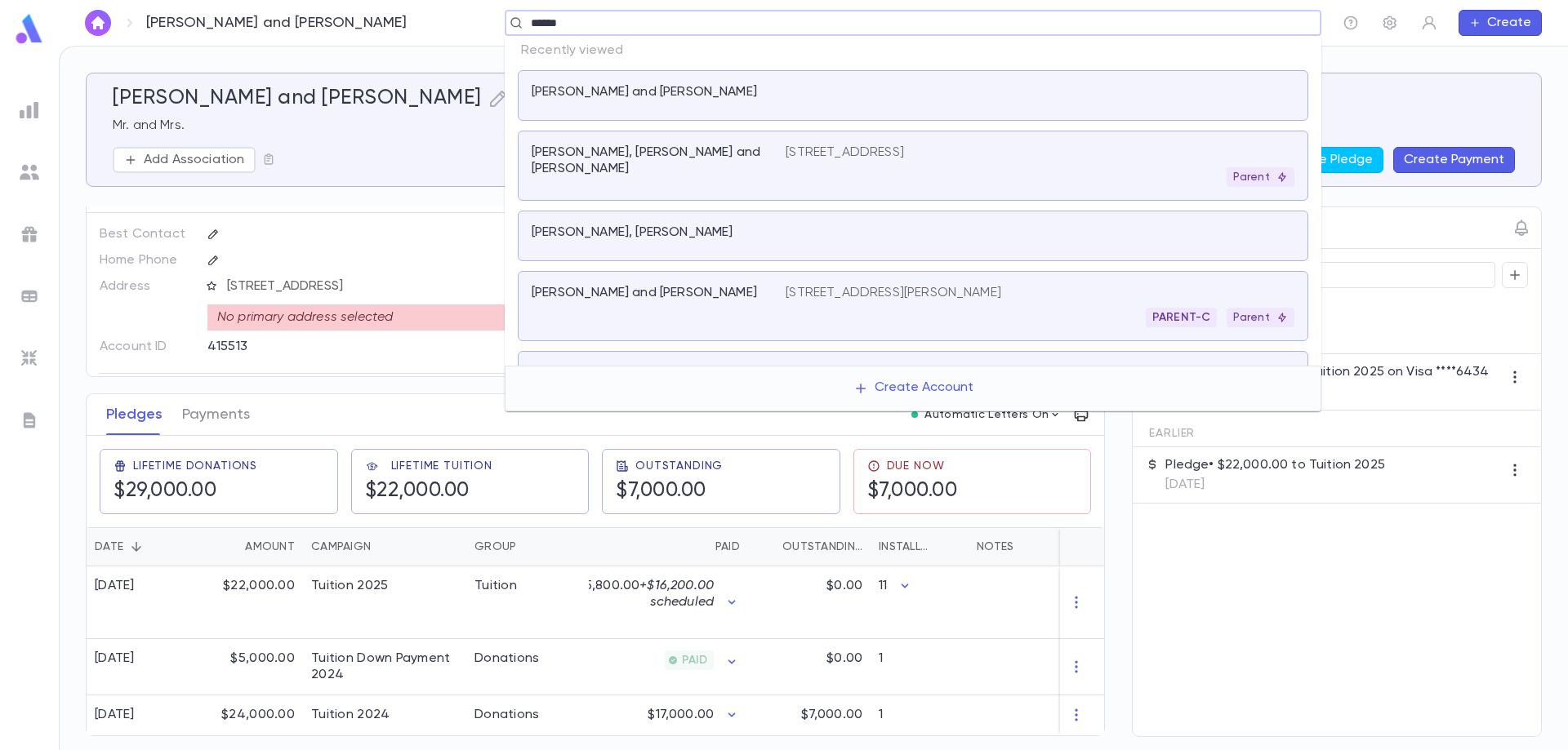
type input "*******"
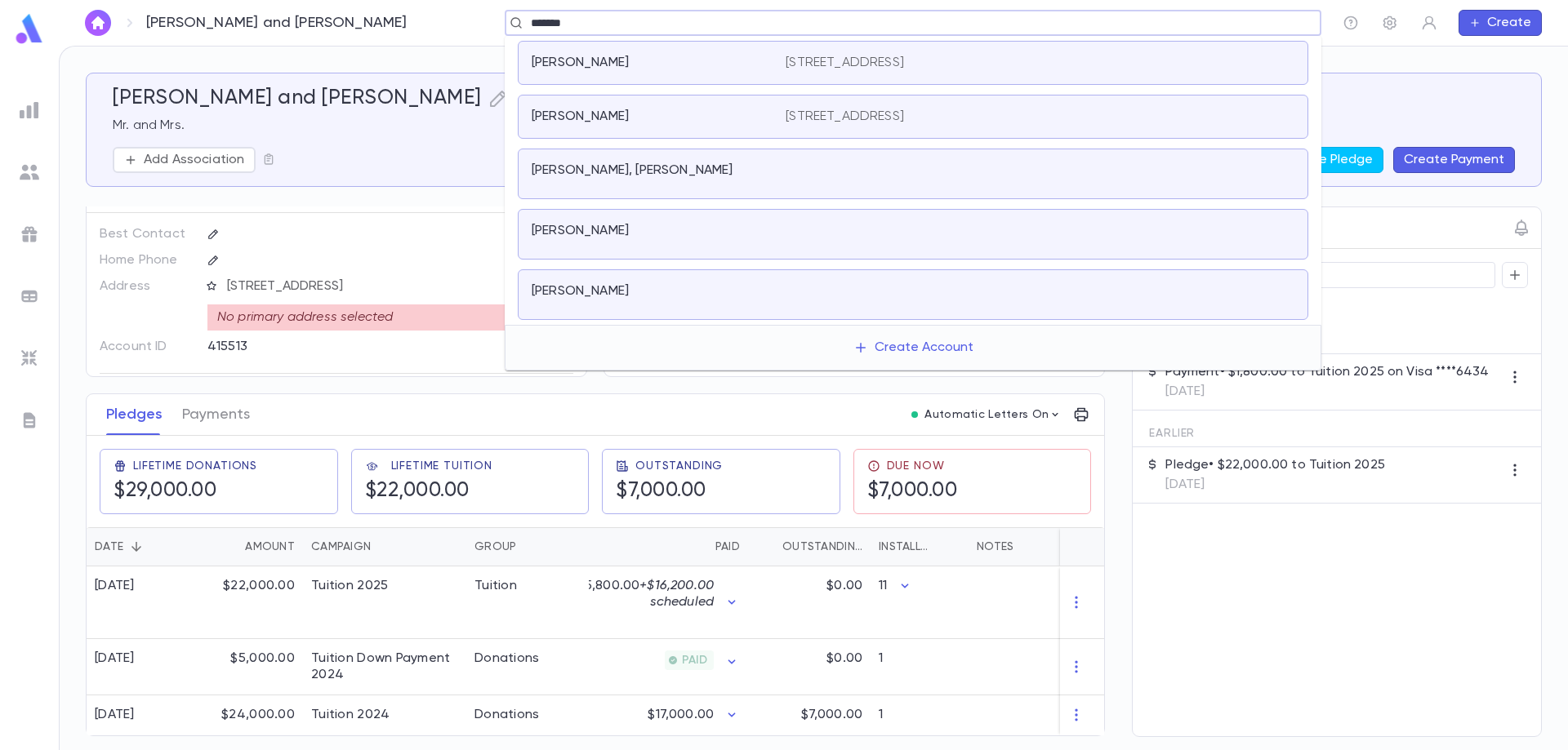
click at [863, 56] on p "[STREET_ADDRESS]" at bounding box center [845, 63] width 118 height 16
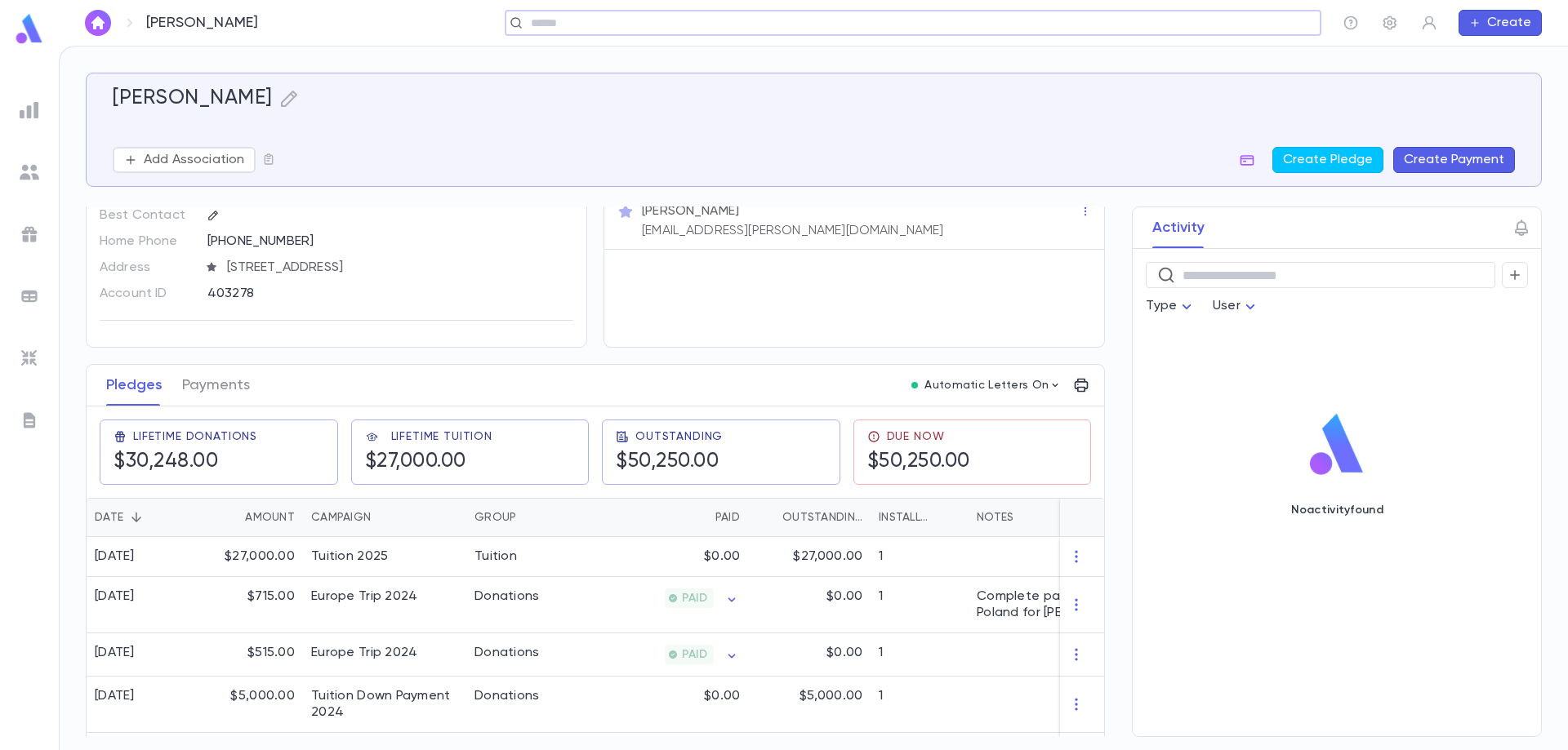
scroll to position [82, 0]
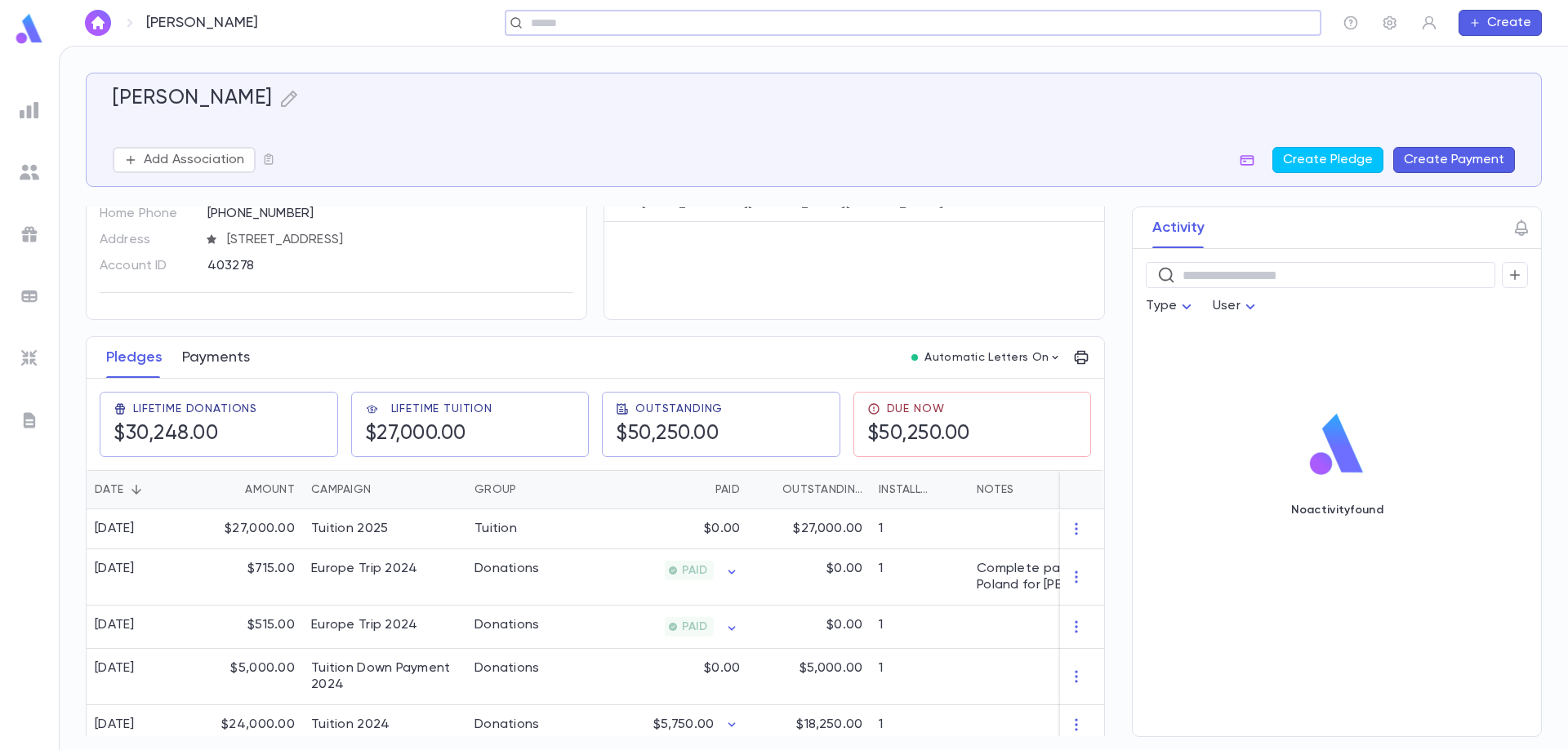
click at [220, 357] on button "Payments" at bounding box center [216, 357] width 67 height 40
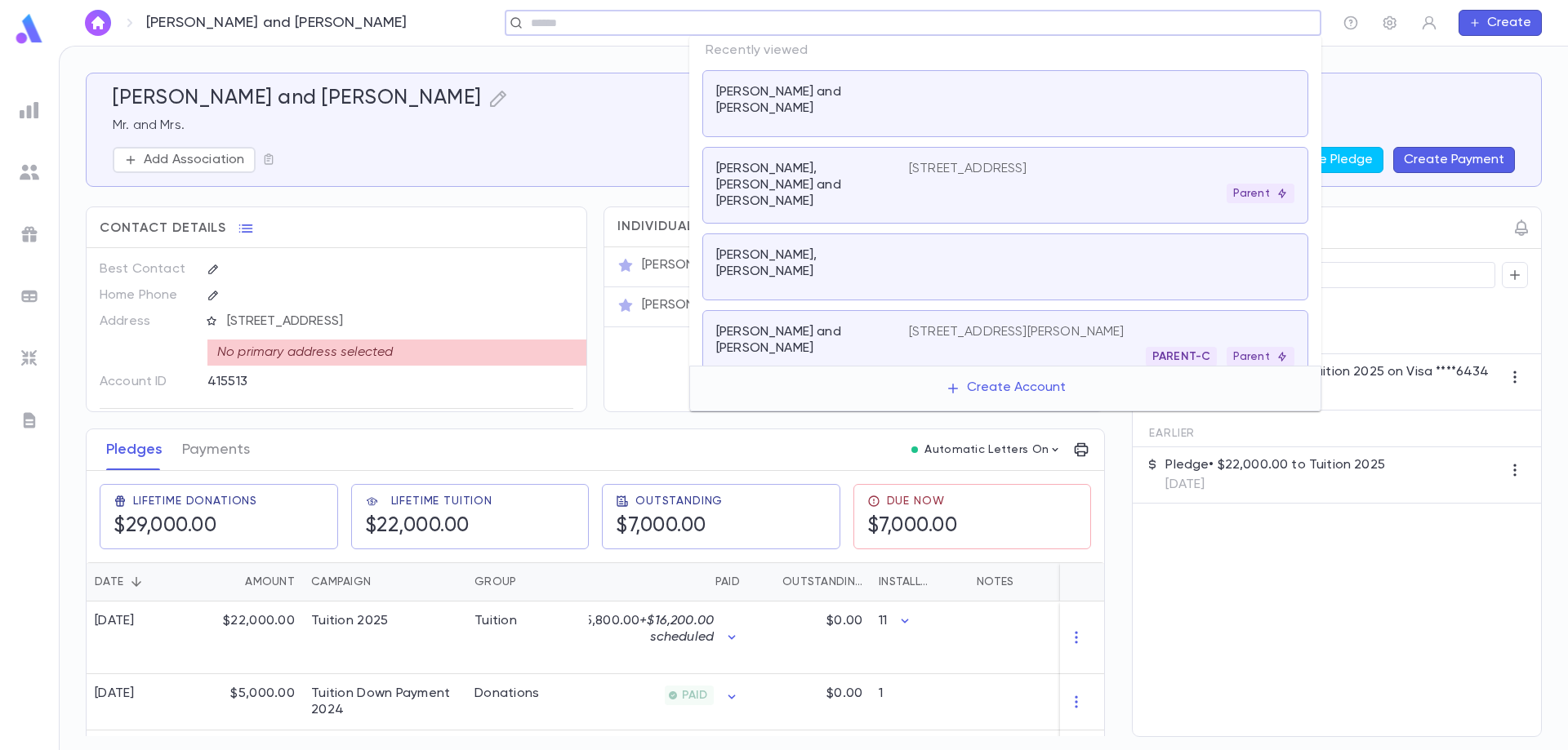
click at [1199, 21] on input "text" at bounding box center [907, 23] width 764 height 15
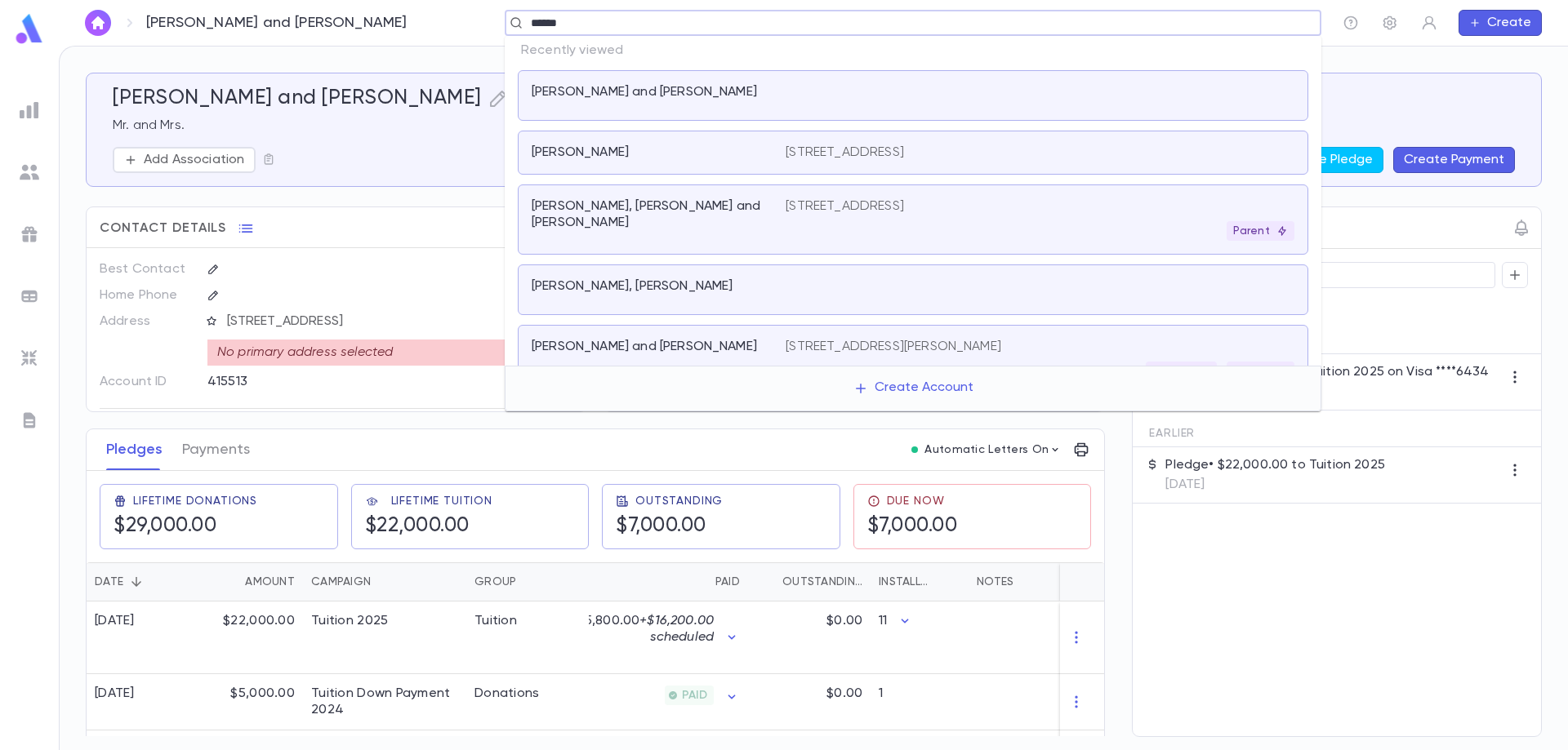
type input "*******"
click at [971, 165] on div "[PERSON_NAME] [STREET_ADDRESS]" at bounding box center [913, 153] width 791 height 44
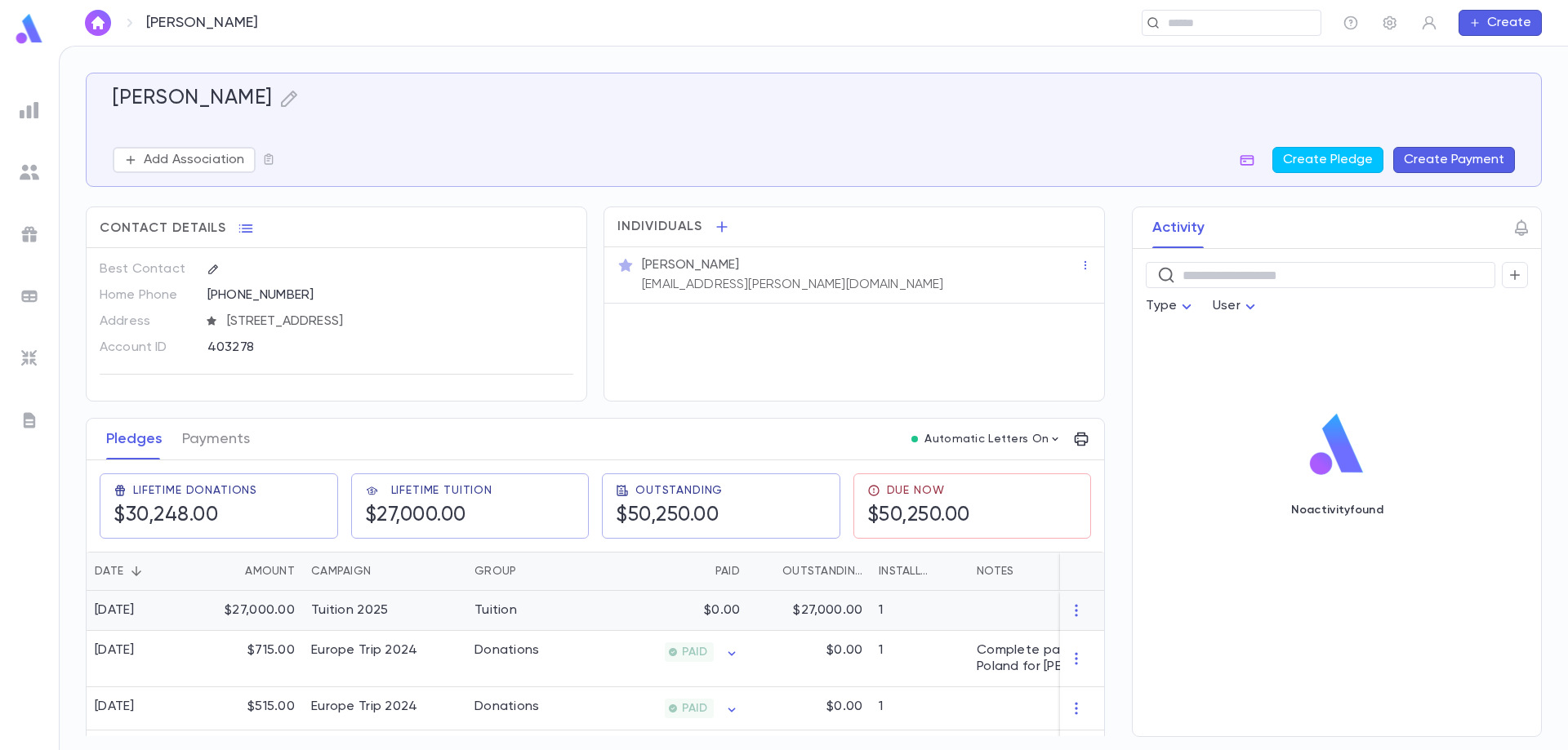
click at [370, 612] on div "Tuition 2025" at bounding box center [350, 610] width 77 height 16
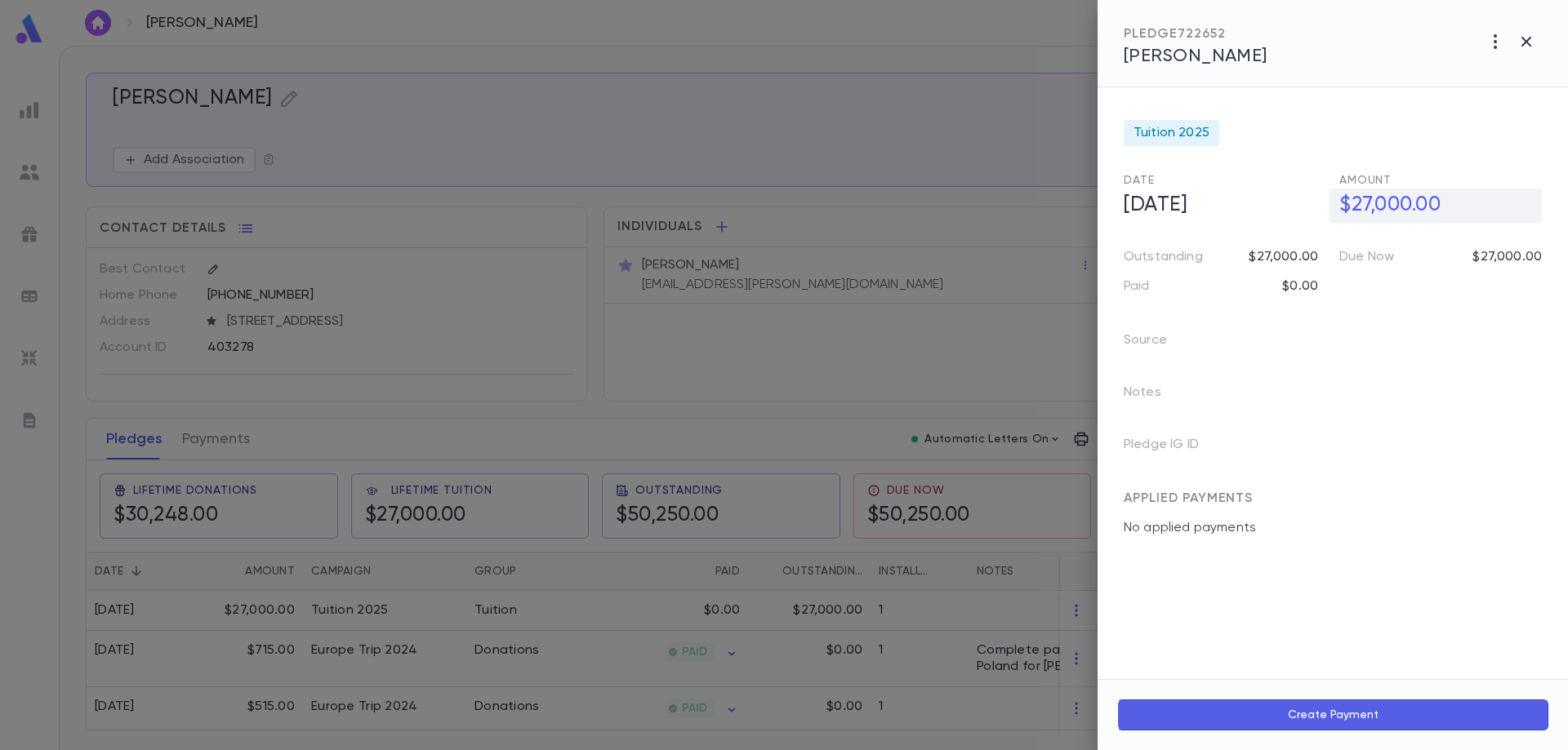
click at [1349, 217] on h5 "$27,000.00" at bounding box center [1435, 206] width 212 height 35
drag, startPoint x: 1361, startPoint y: 204, endPoint x: 1436, endPoint y: 194, distance: 75.7
click at [1451, 210] on input "**********" at bounding box center [1440, 205] width 202 height 32
type input "**********"
click at [390, 626] on div at bounding box center [784, 375] width 1568 height 750
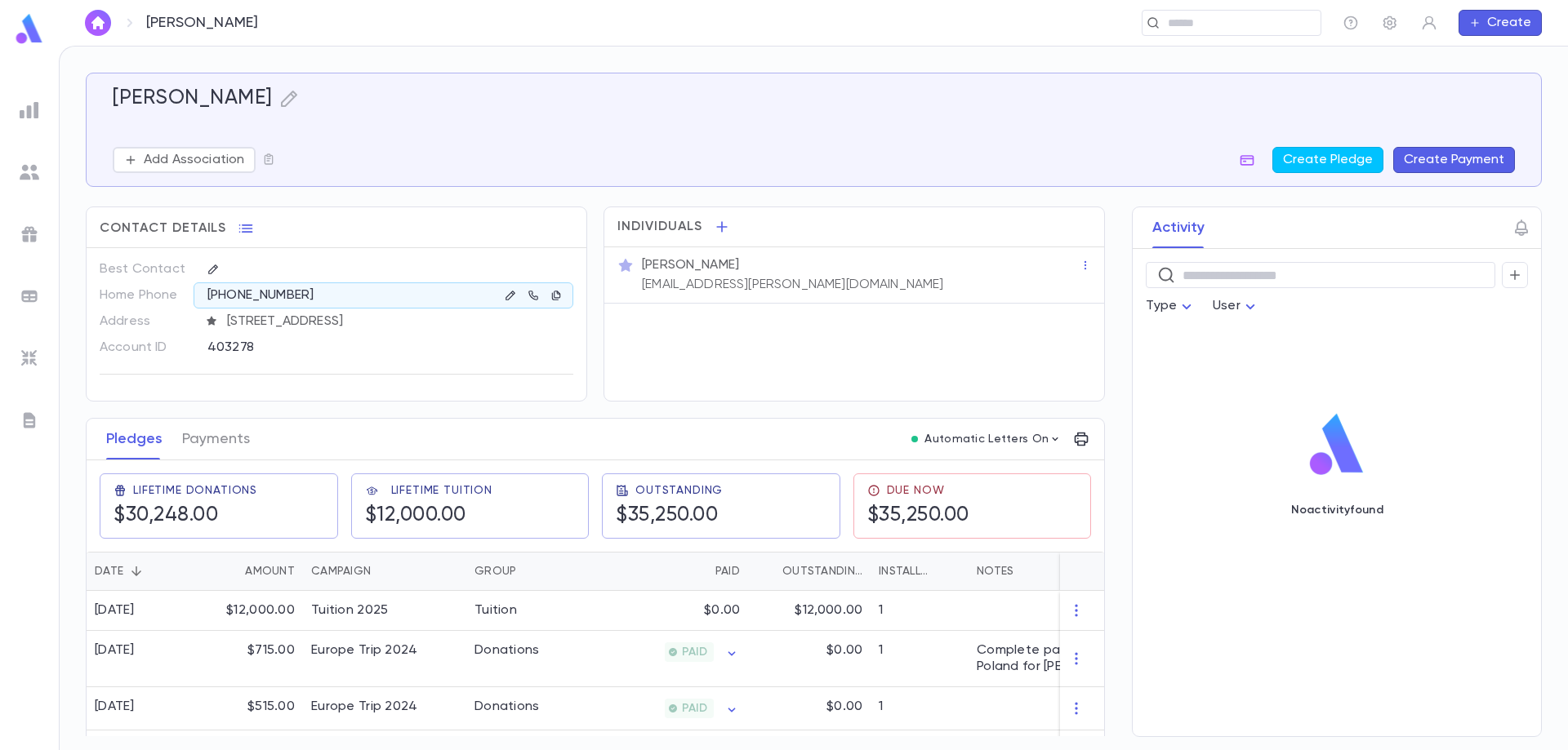
click at [1199, 37] on div "[PERSON_NAME] ​ Create" at bounding box center [813, 22] width 1509 height 45
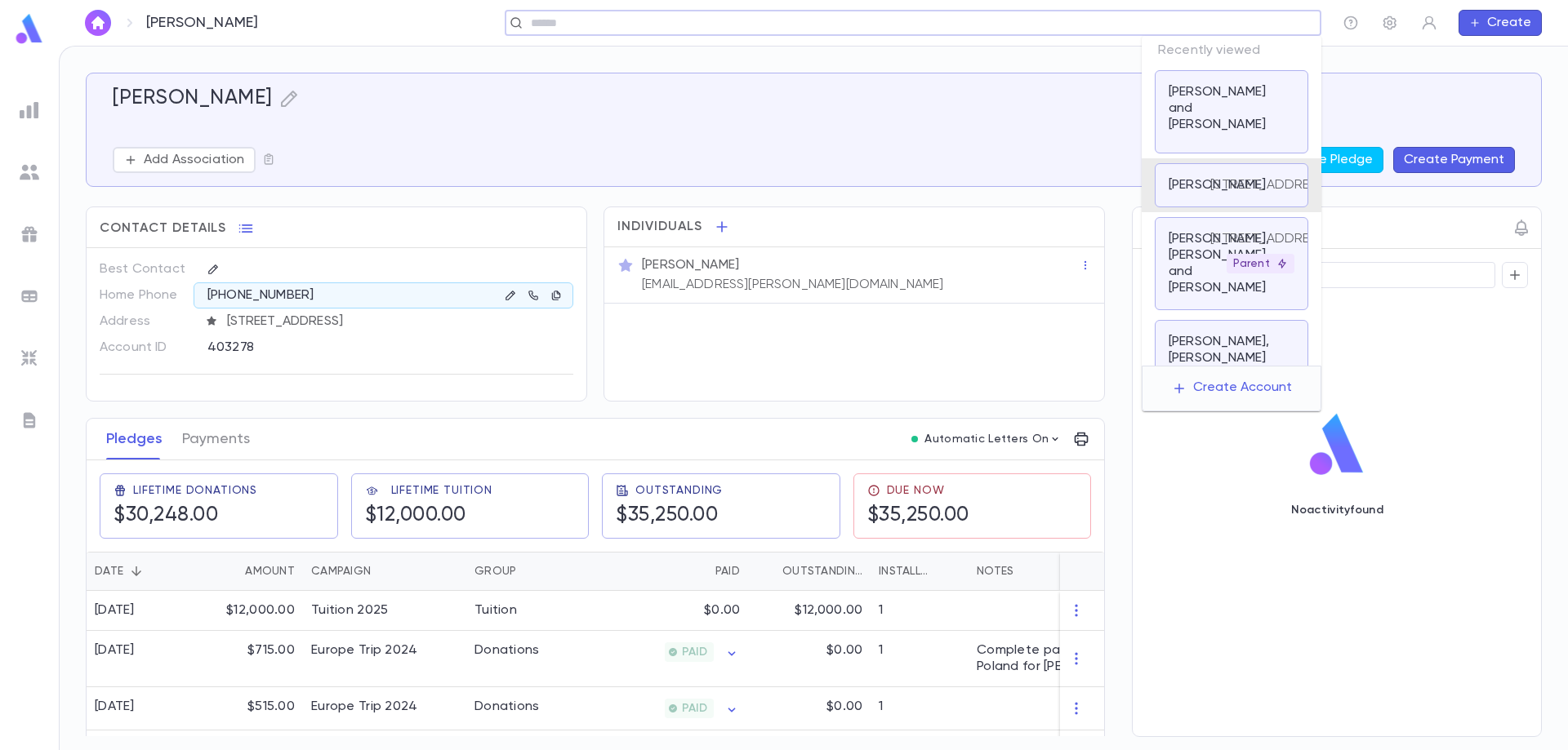
click at [1201, 23] on input "text" at bounding box center [907, 23] width 764 height 15
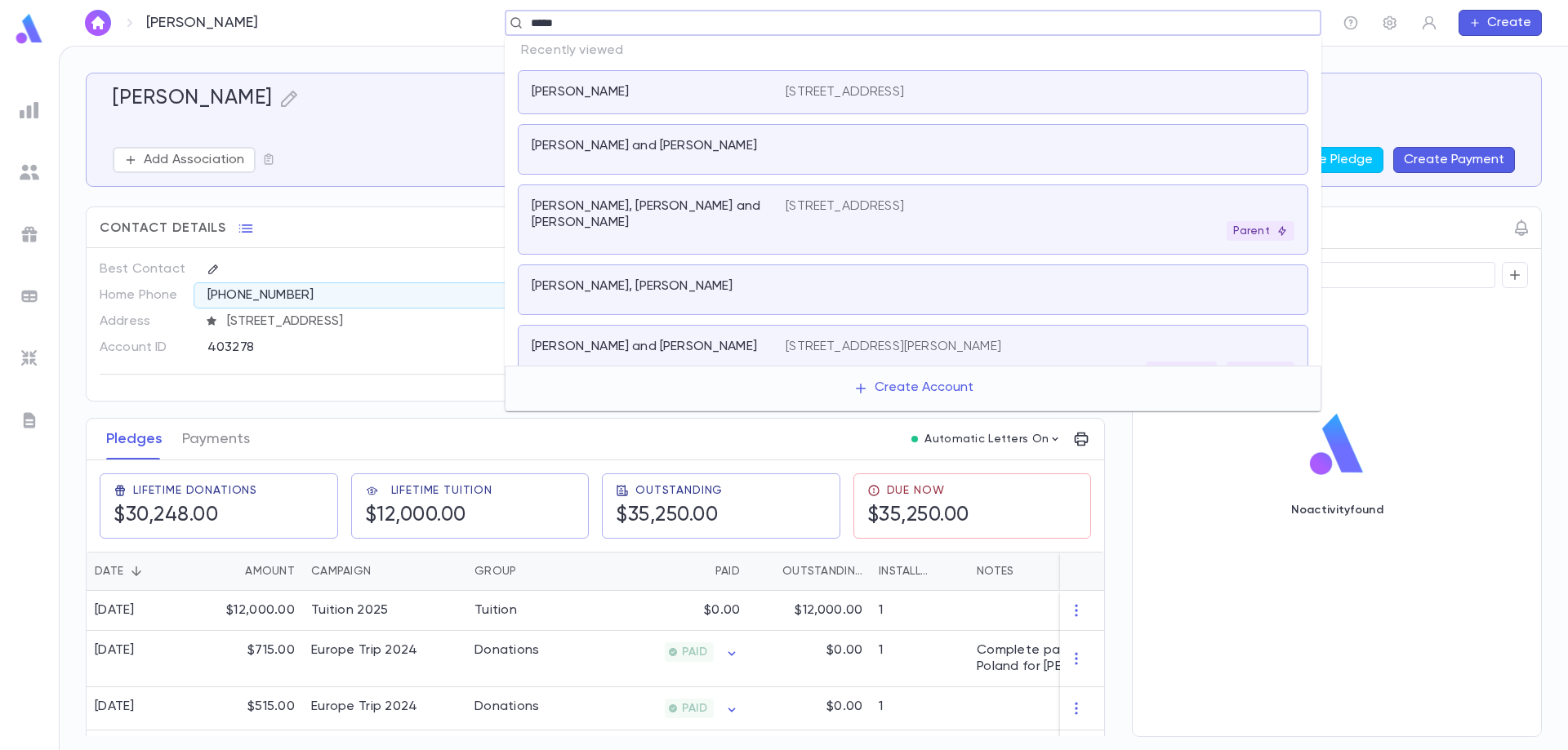
type input "******"
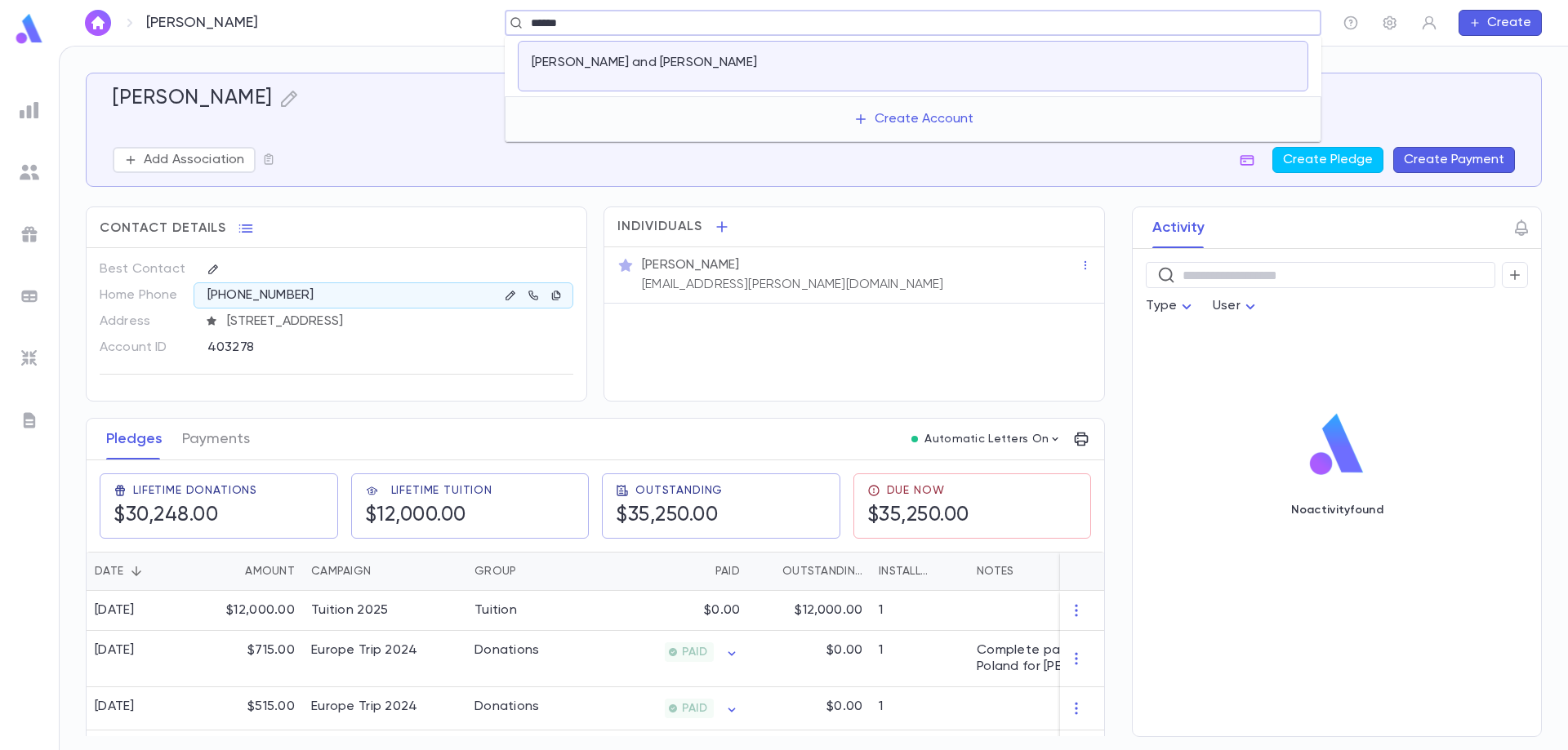
click at [824, 88] on div "[PERSON_NAME] and [PERSON_NAME]" at bounding box center [913, 65] width 791 height 51
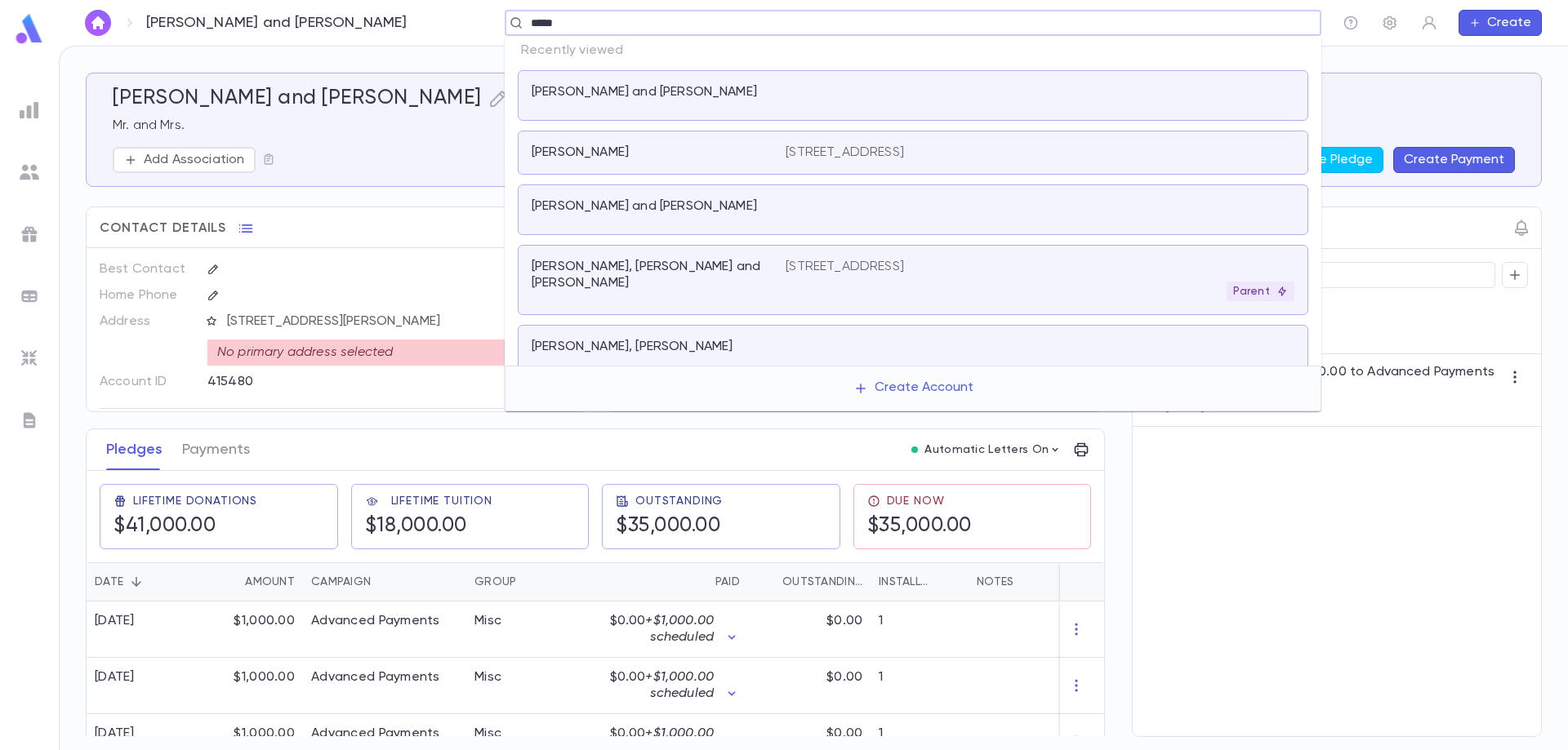
type input "******"
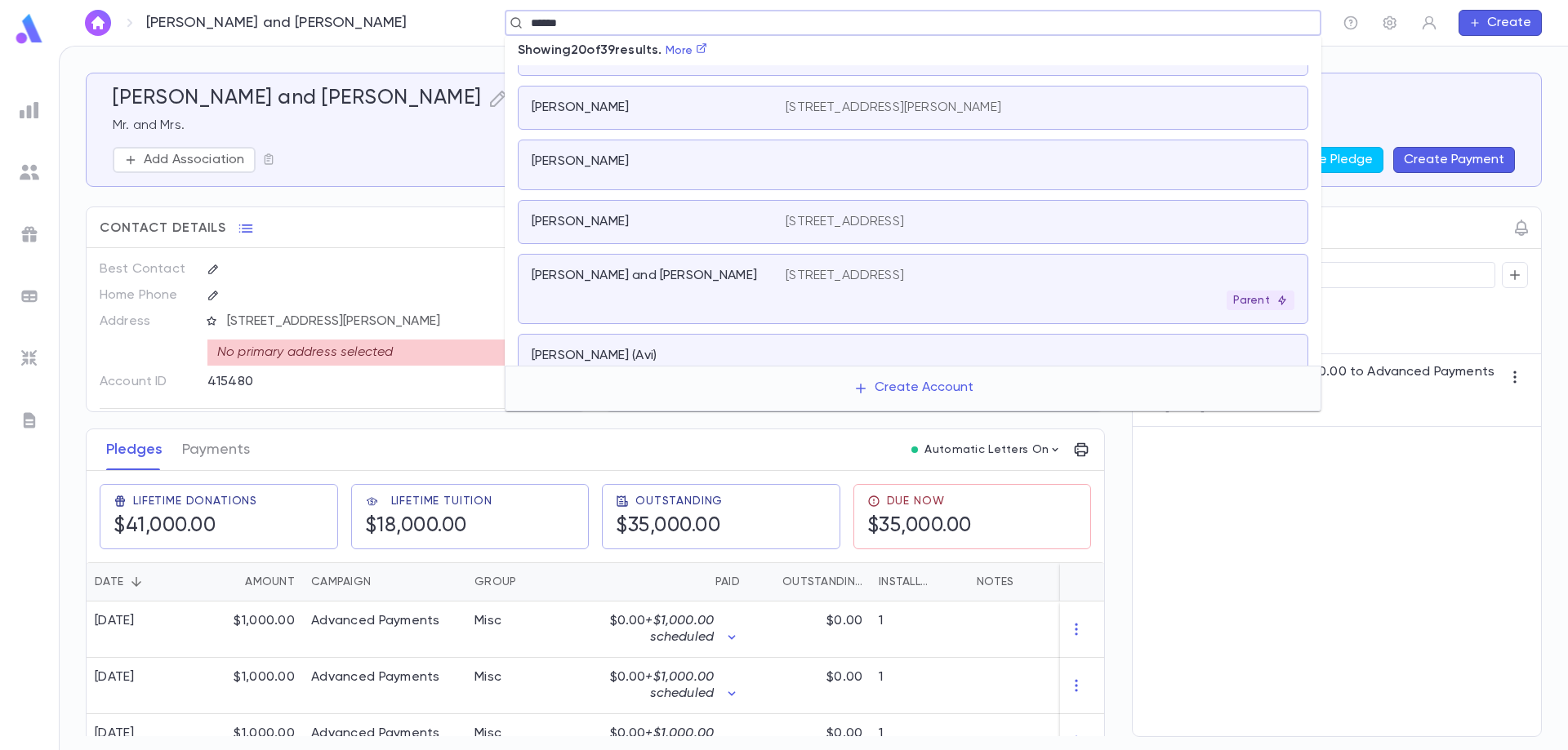
scroll to position [326, 0]
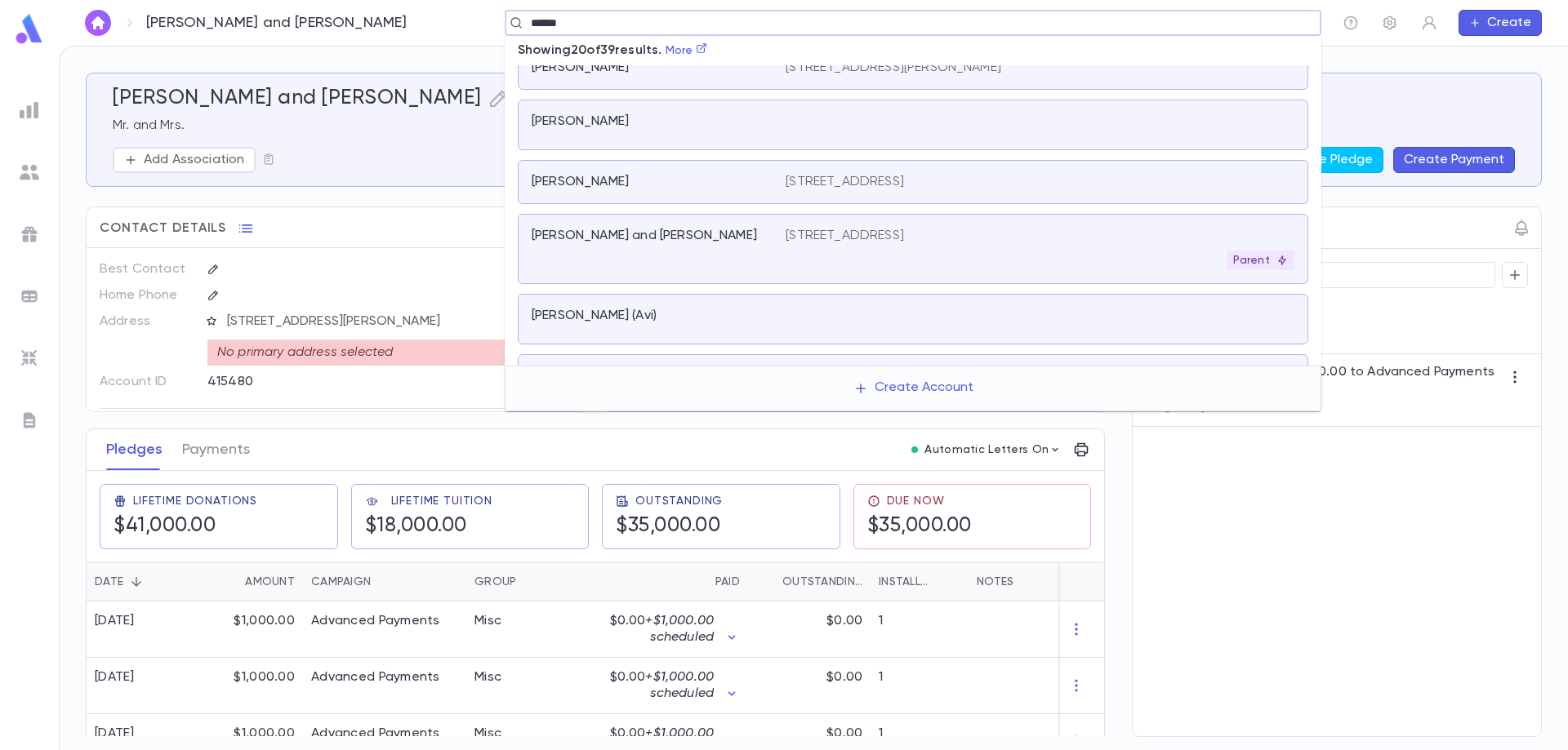
click at [695, 237] on div "[PERSON_NAME] and [PERSON_NAME]" at bounding box center [648, 236] width 234 height 16
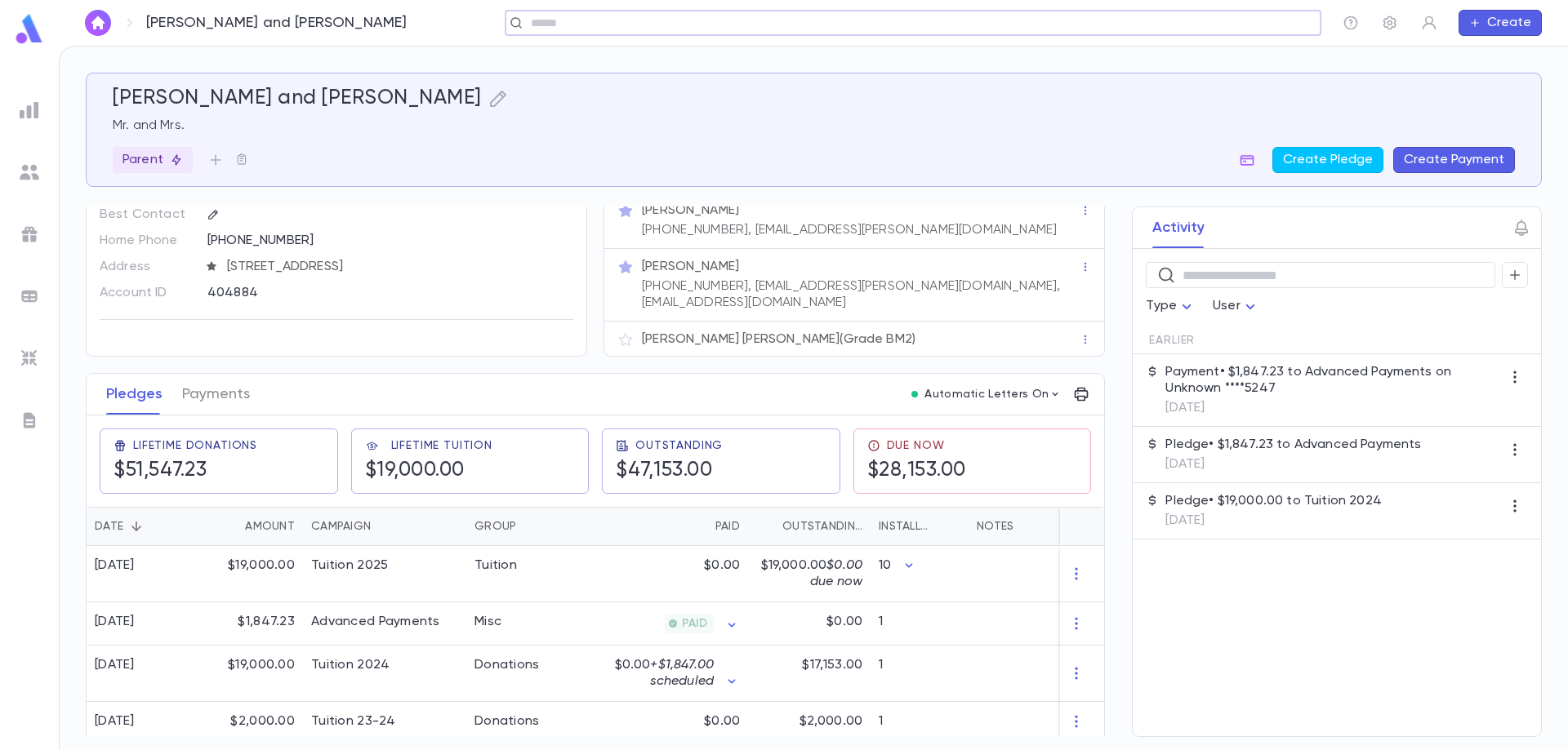
scroll to position [82, 0]
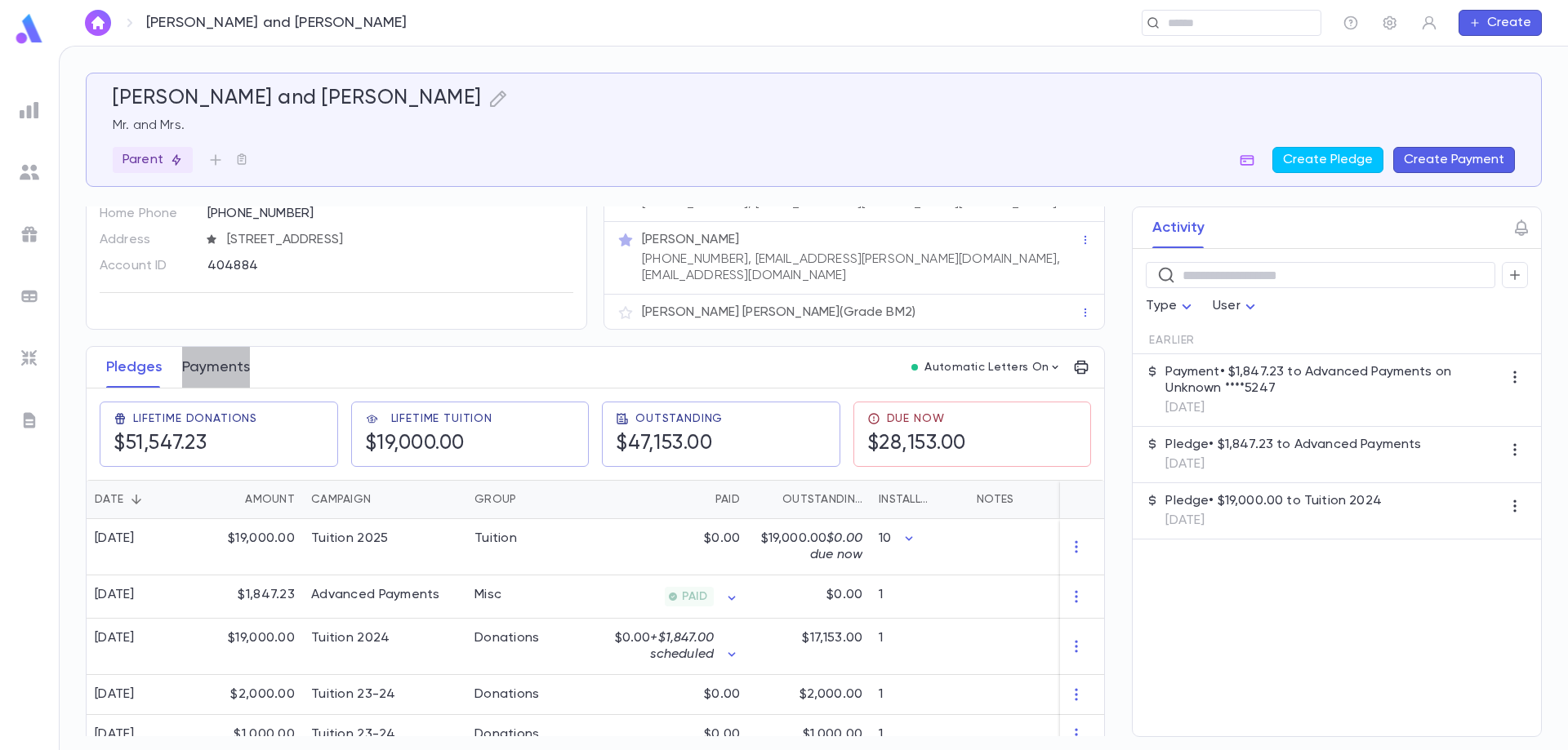
click at [212, 352] on button "Payments" at bounding box center [216, 367] width 67 height 40
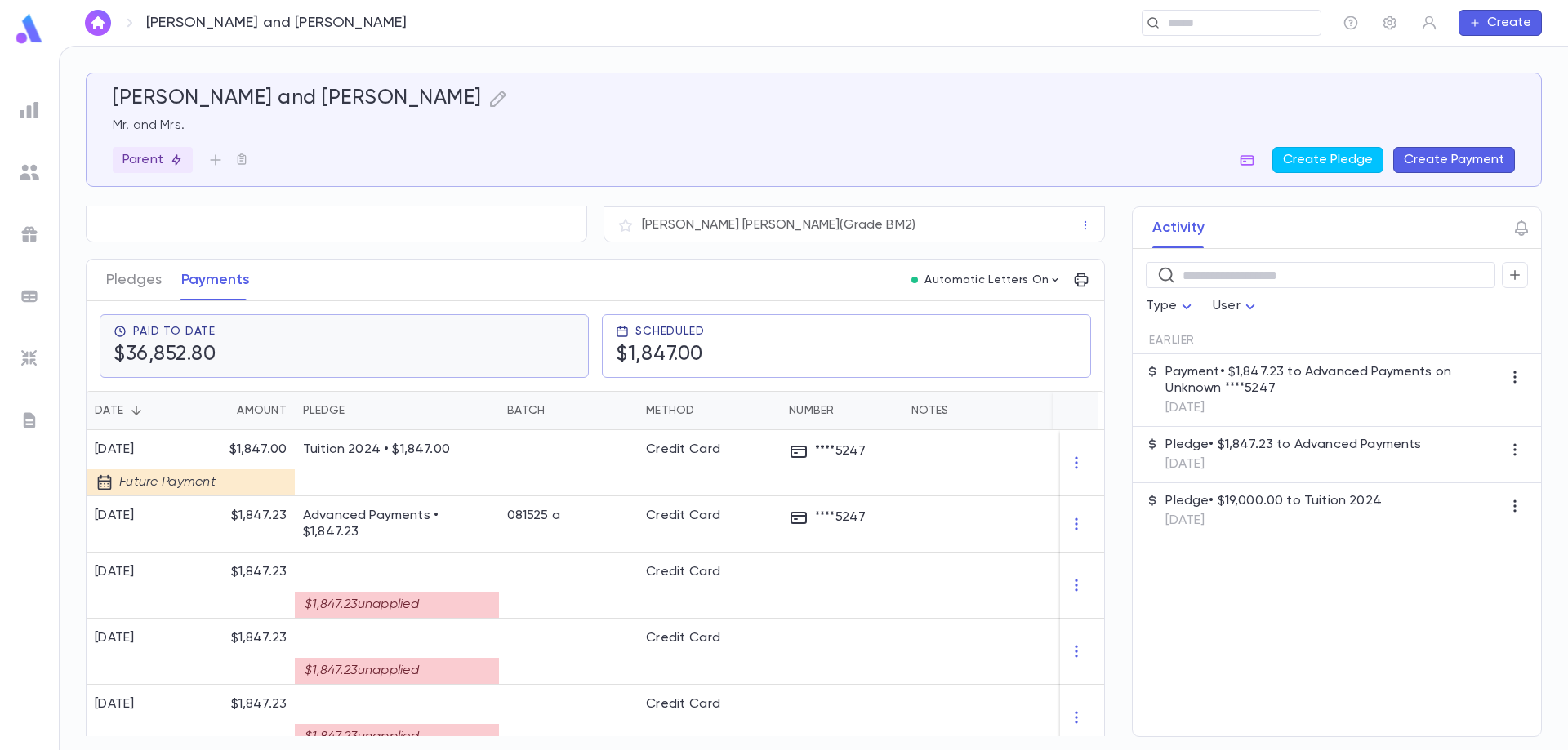
scroll to position [82, 0]
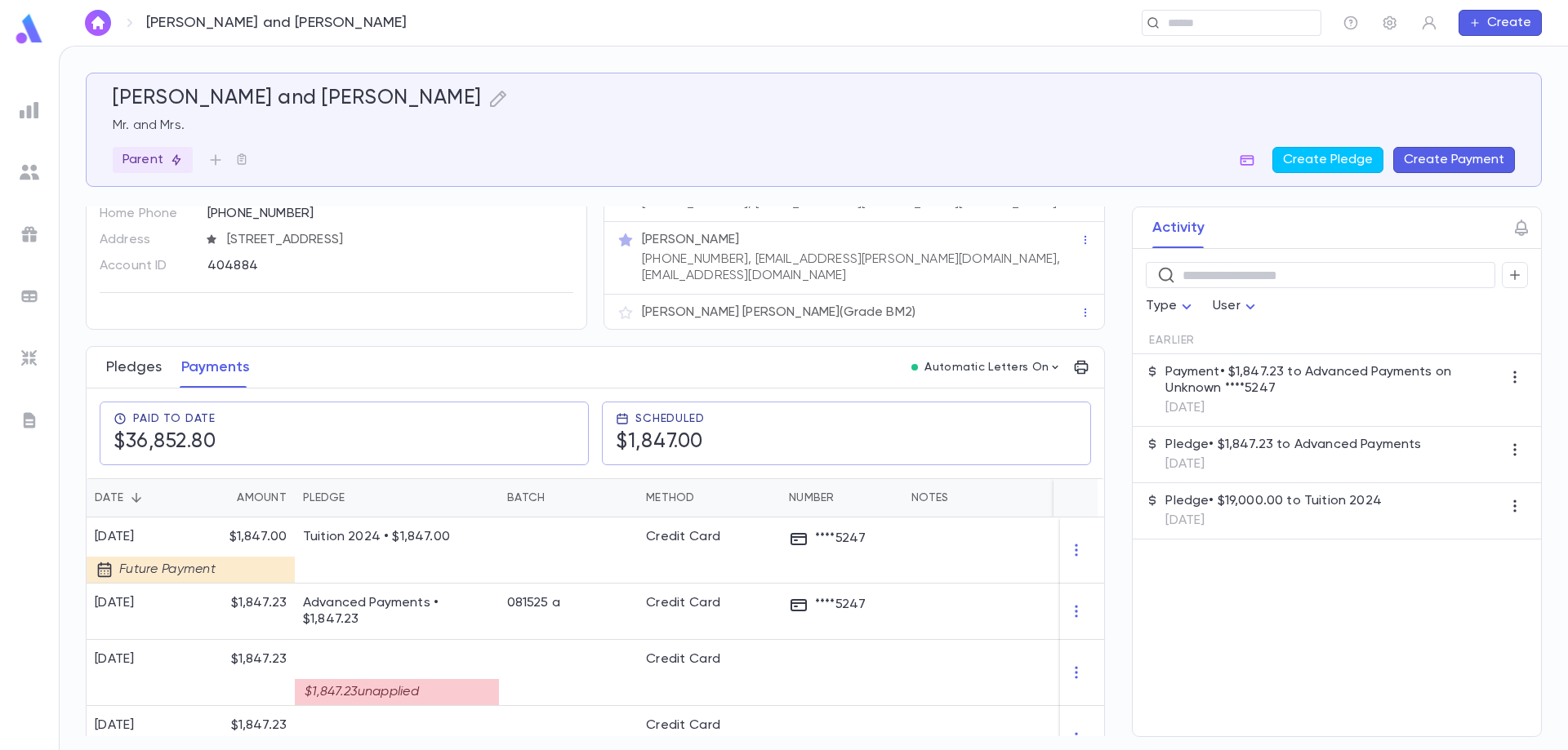
click at [133, 354] on button "Pledges" at bounding box center [134, 367] width 56 height 40
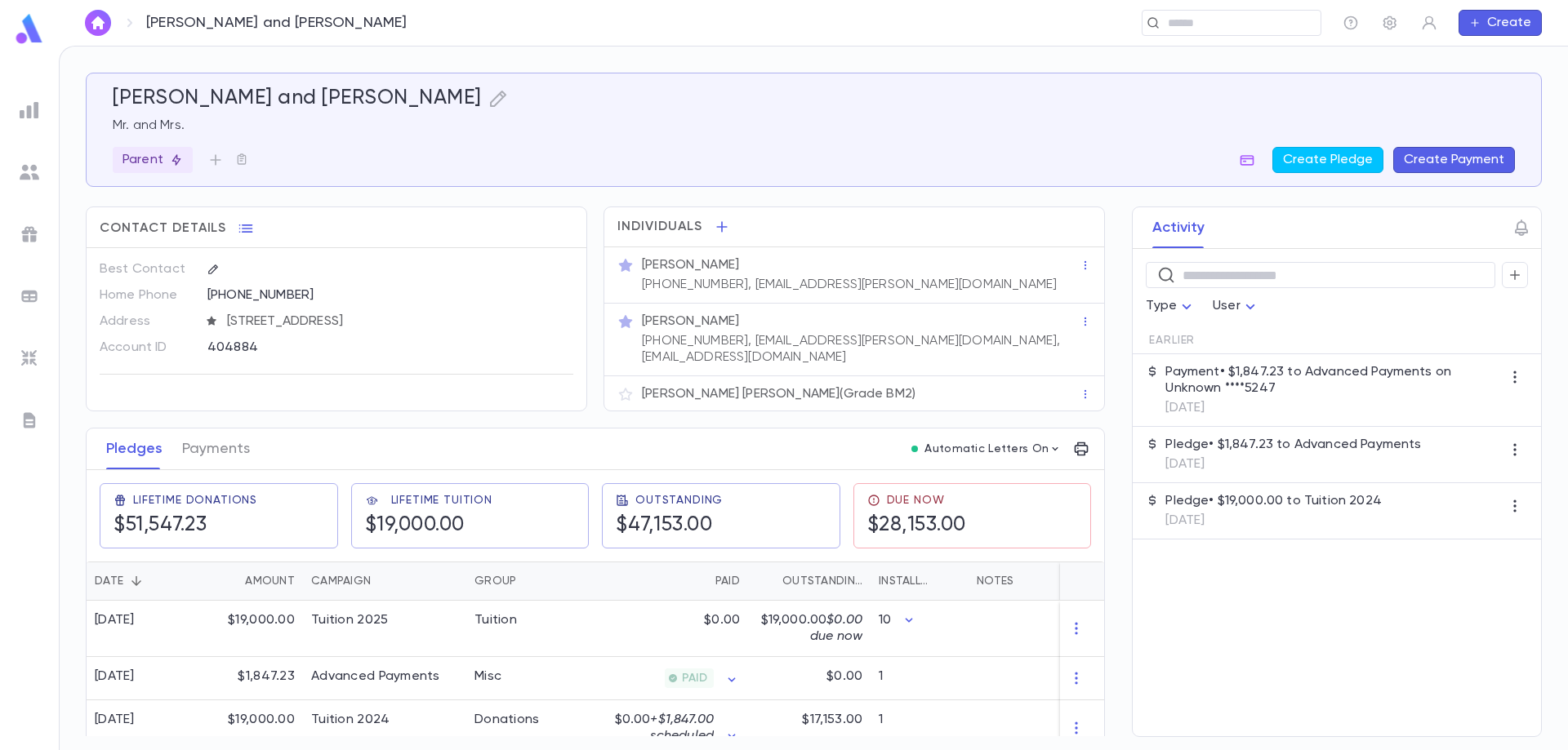
scroll to position [82, 0]
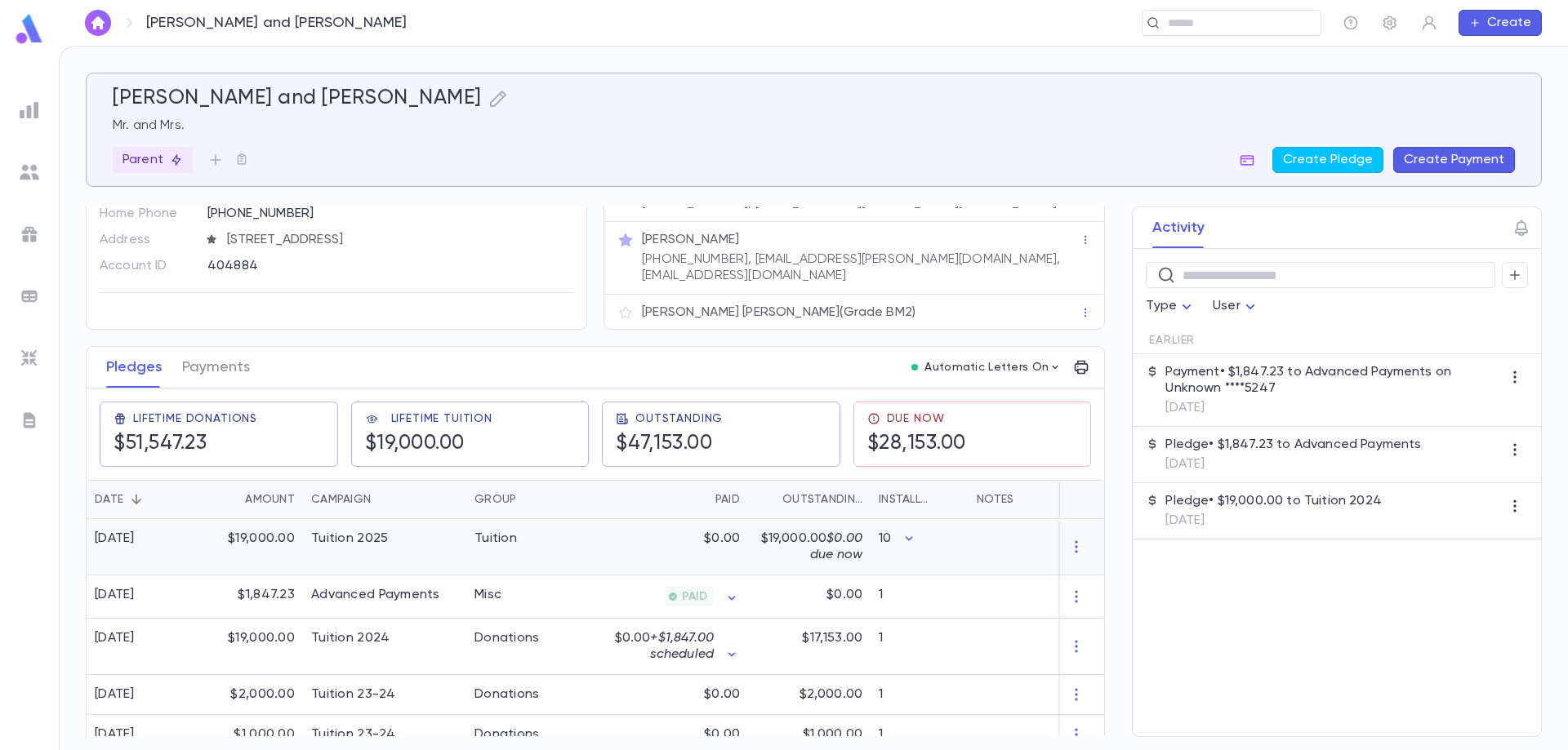
click at [422, 537] on div "Tuition 2025" at bounding box center [385, 547] width 164 height 57
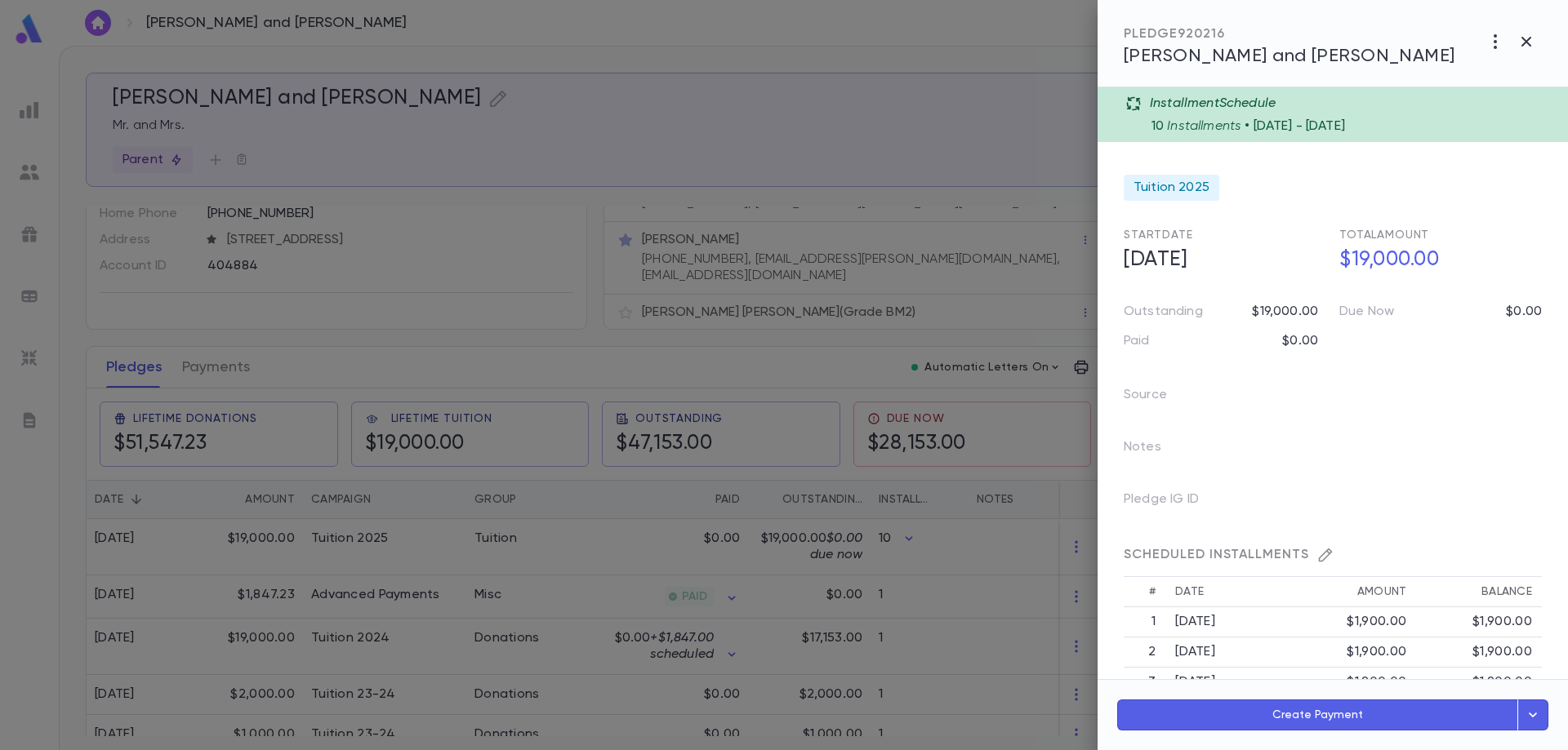
click at [210, 347] on div at bounding box center [784, 375] width 1568 height 750
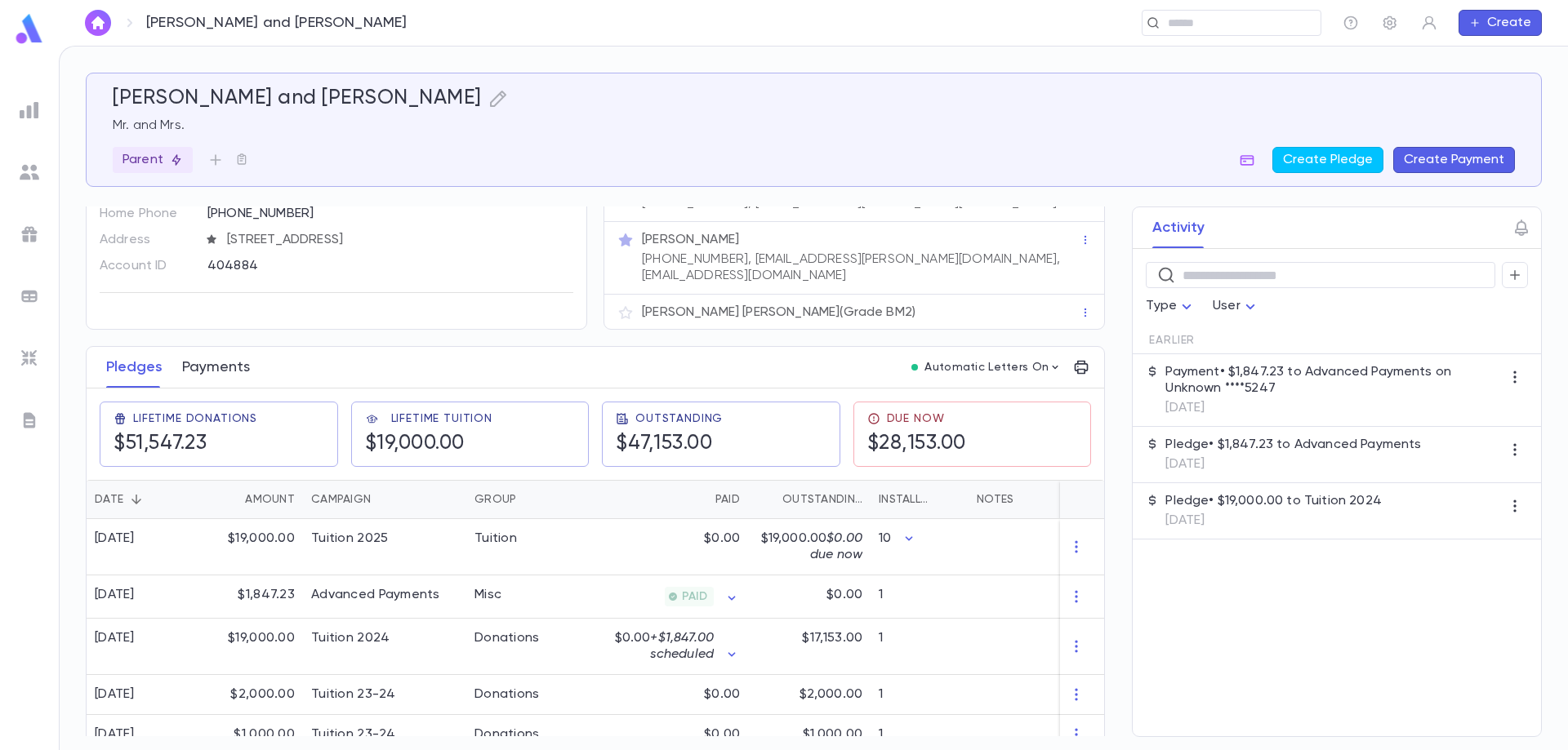
click at [218, 356] on button "Payments" at bounding box center [216, 367] width 67 height 40
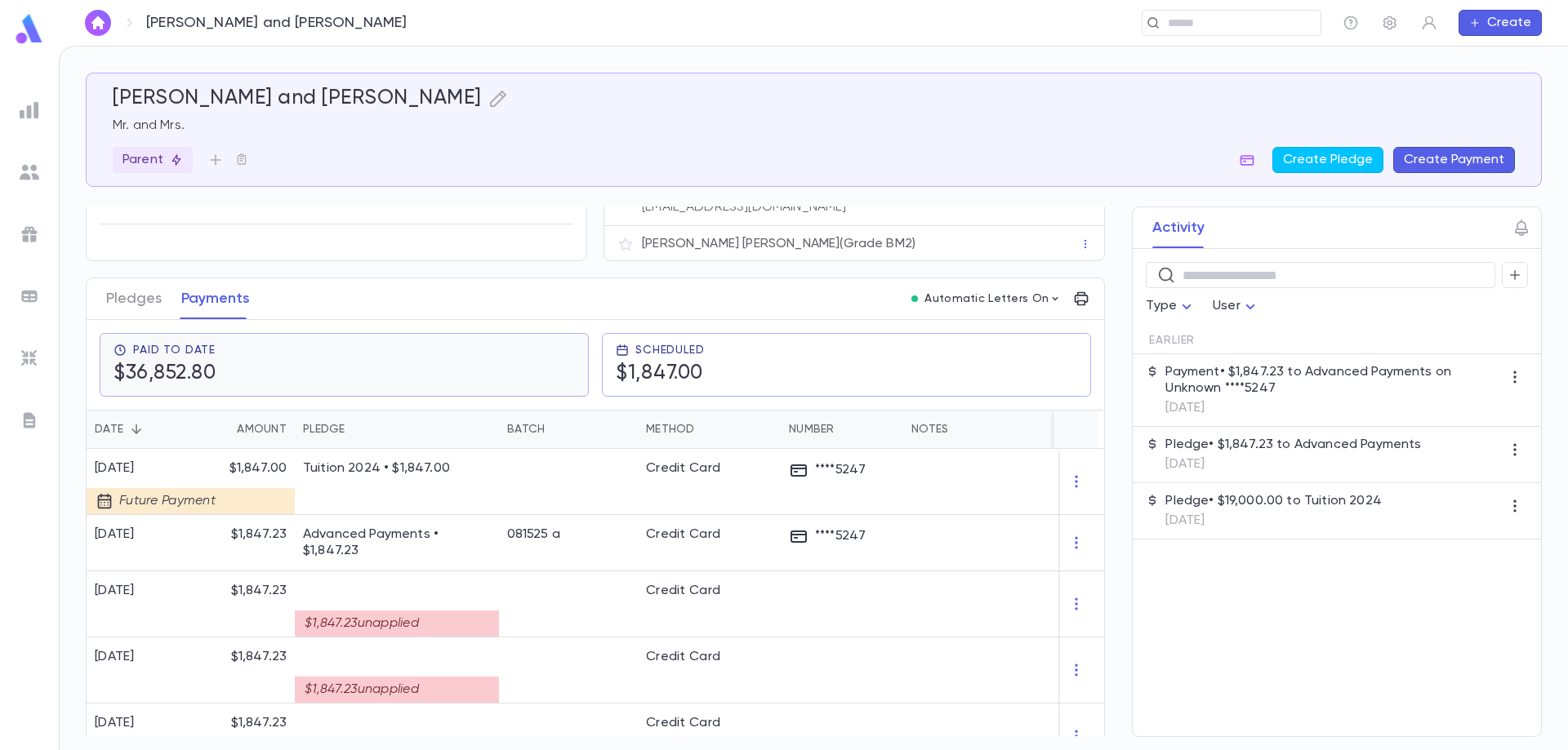
scroll to position [164, 0]
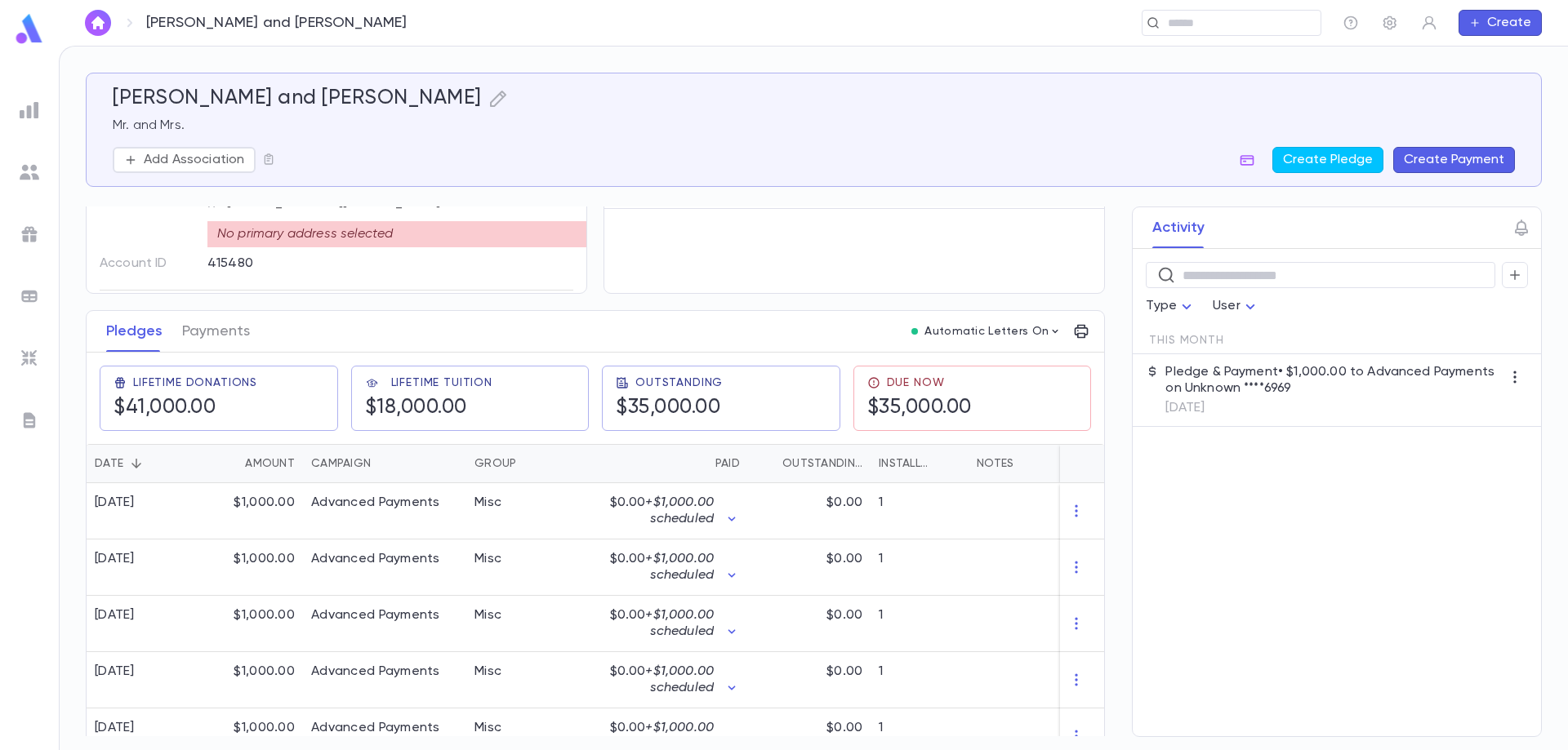
scroll to position [100, 0]
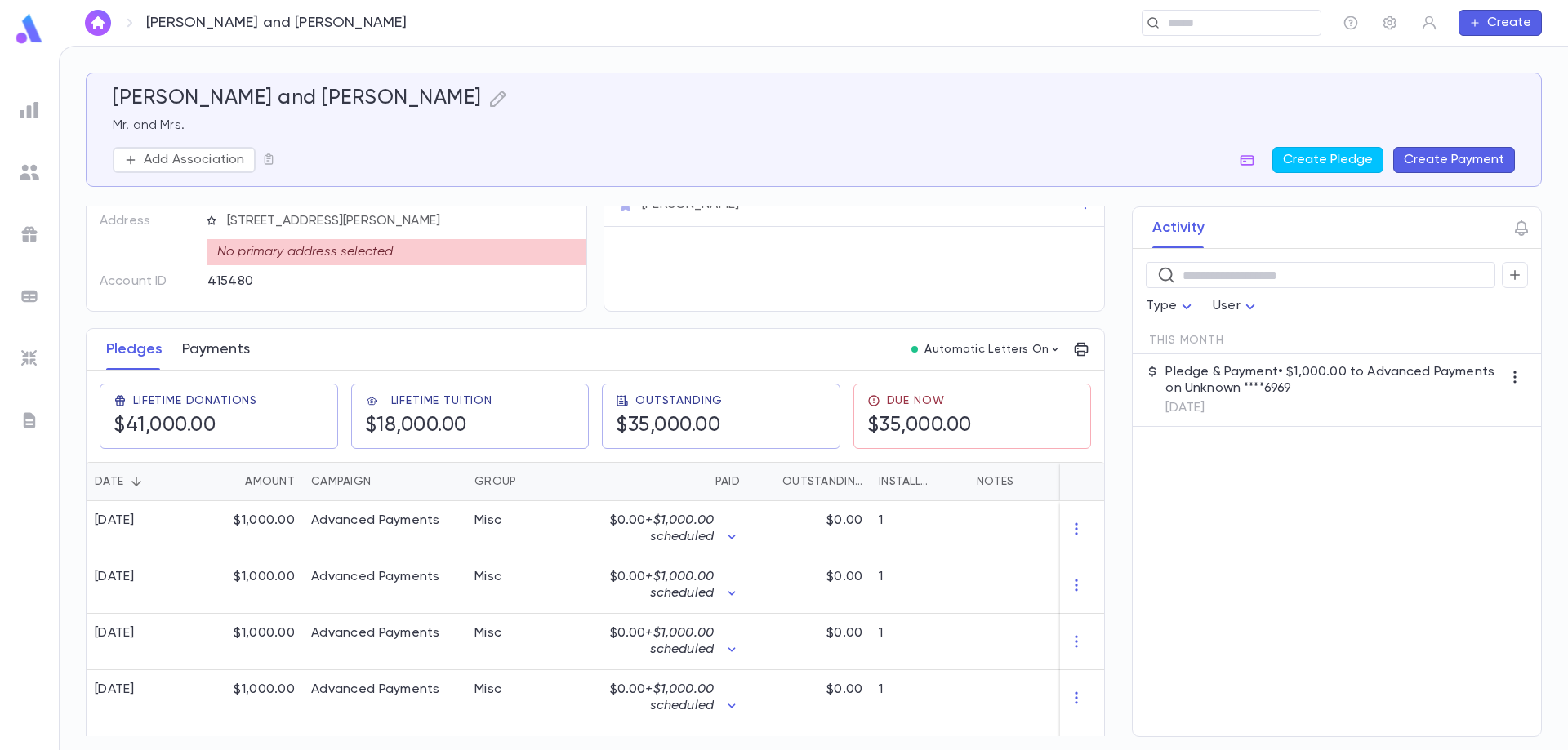
click at [229, 349] on button "Payments" at bounding box center [216, 349] width 67 height 40
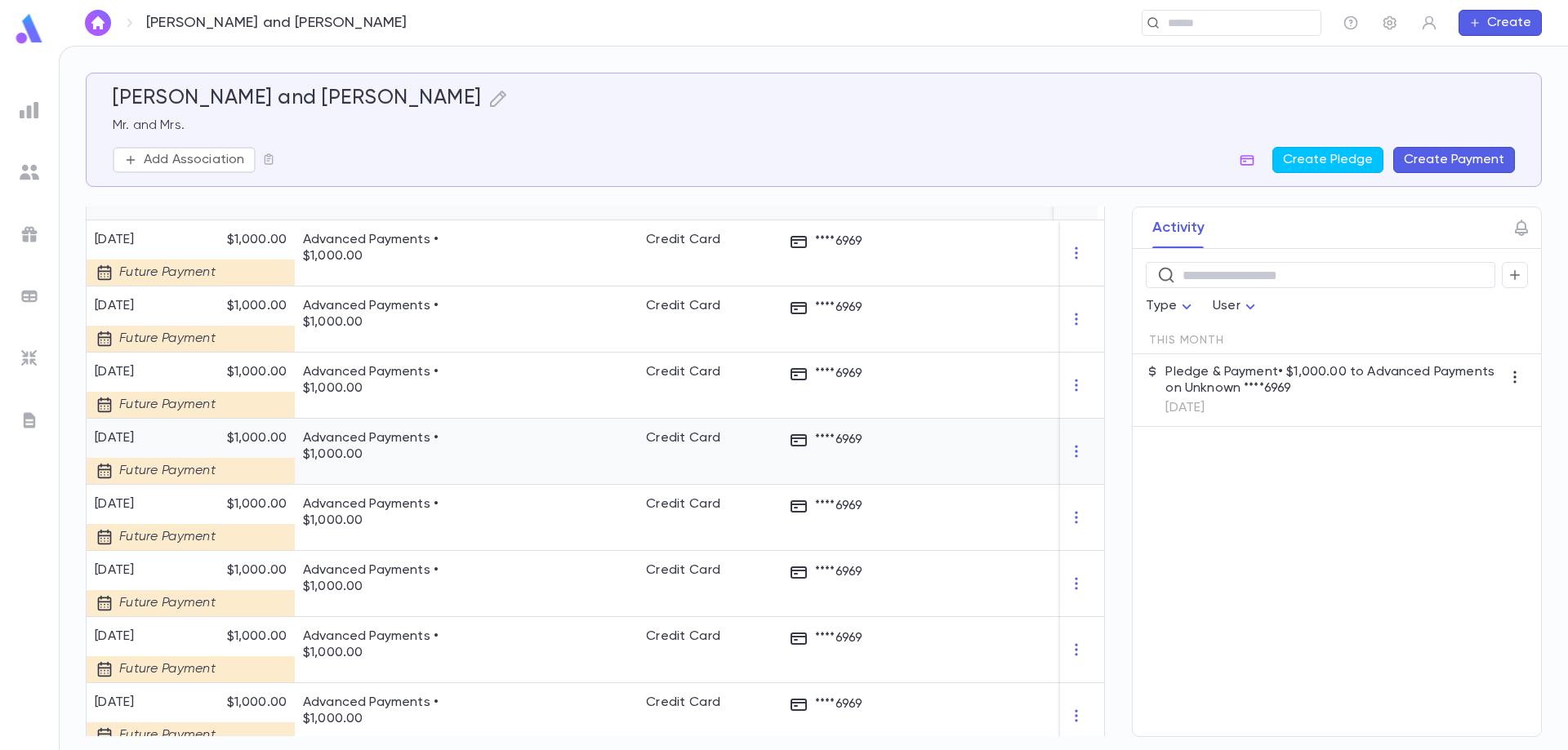
scroll to position [164, 0]
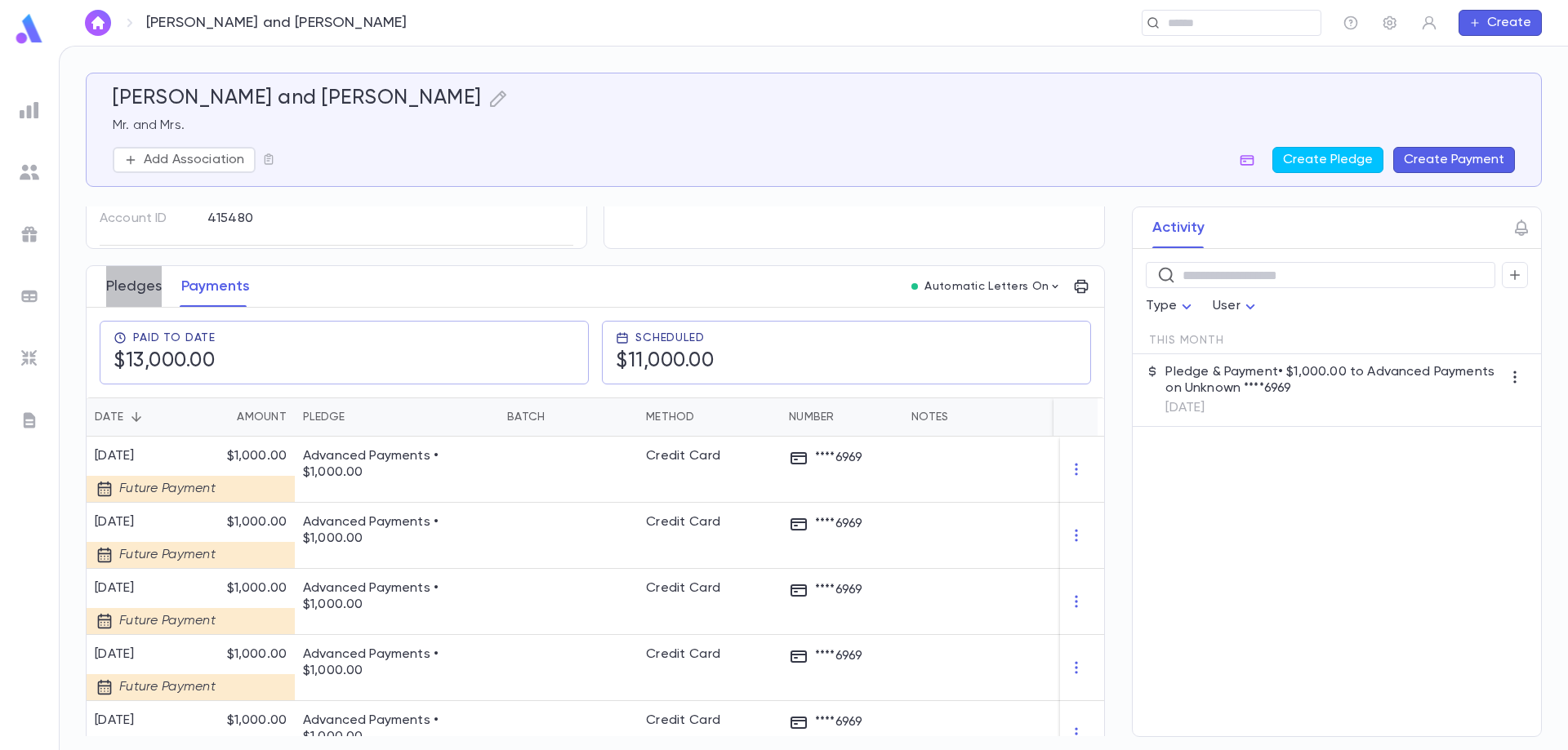
click at [143, 286] on button "Pledges" at bounding box center [134, 286] width 56 height 40
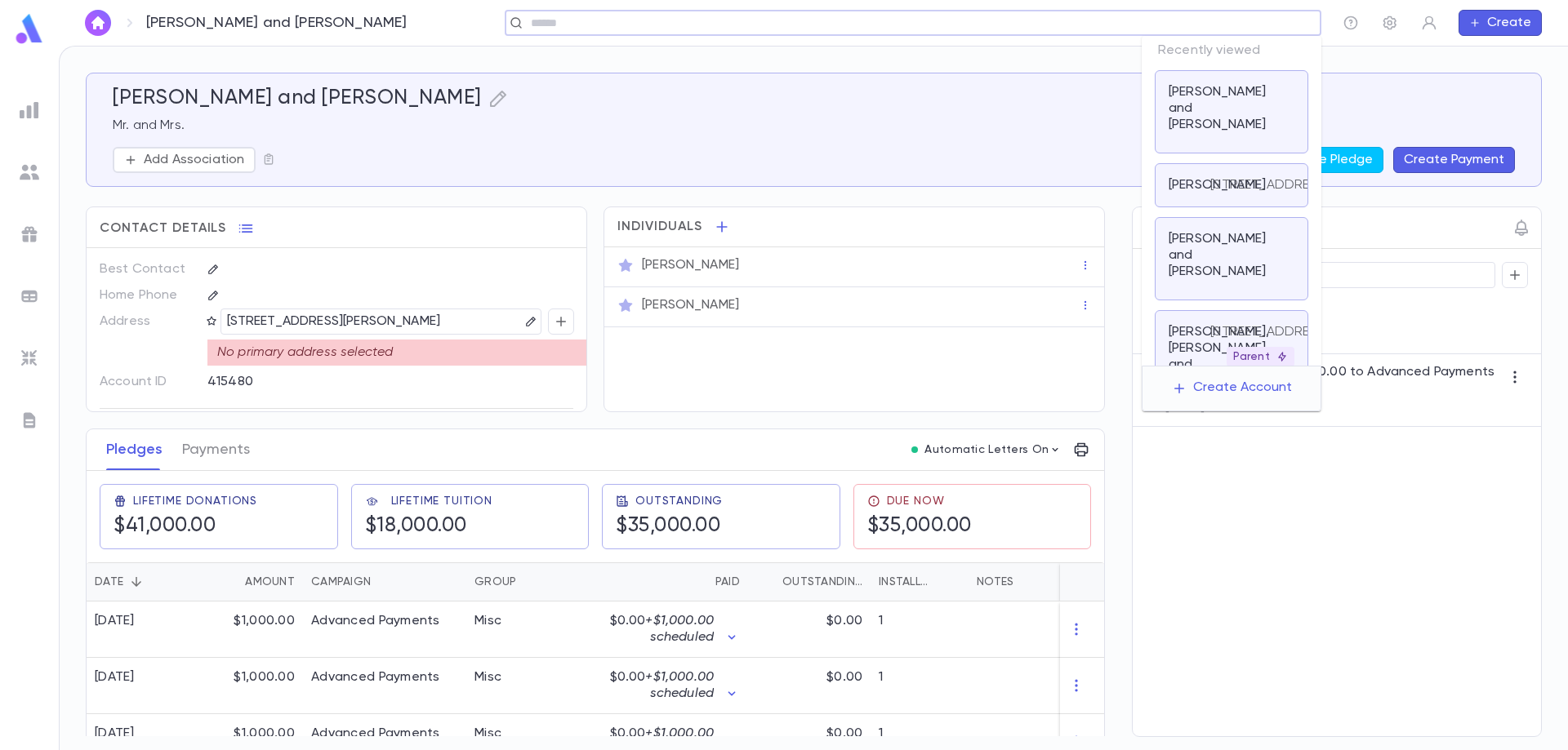
click at [1181, 22] on input "text" at bounding box center [907, 23] width 764 height 15
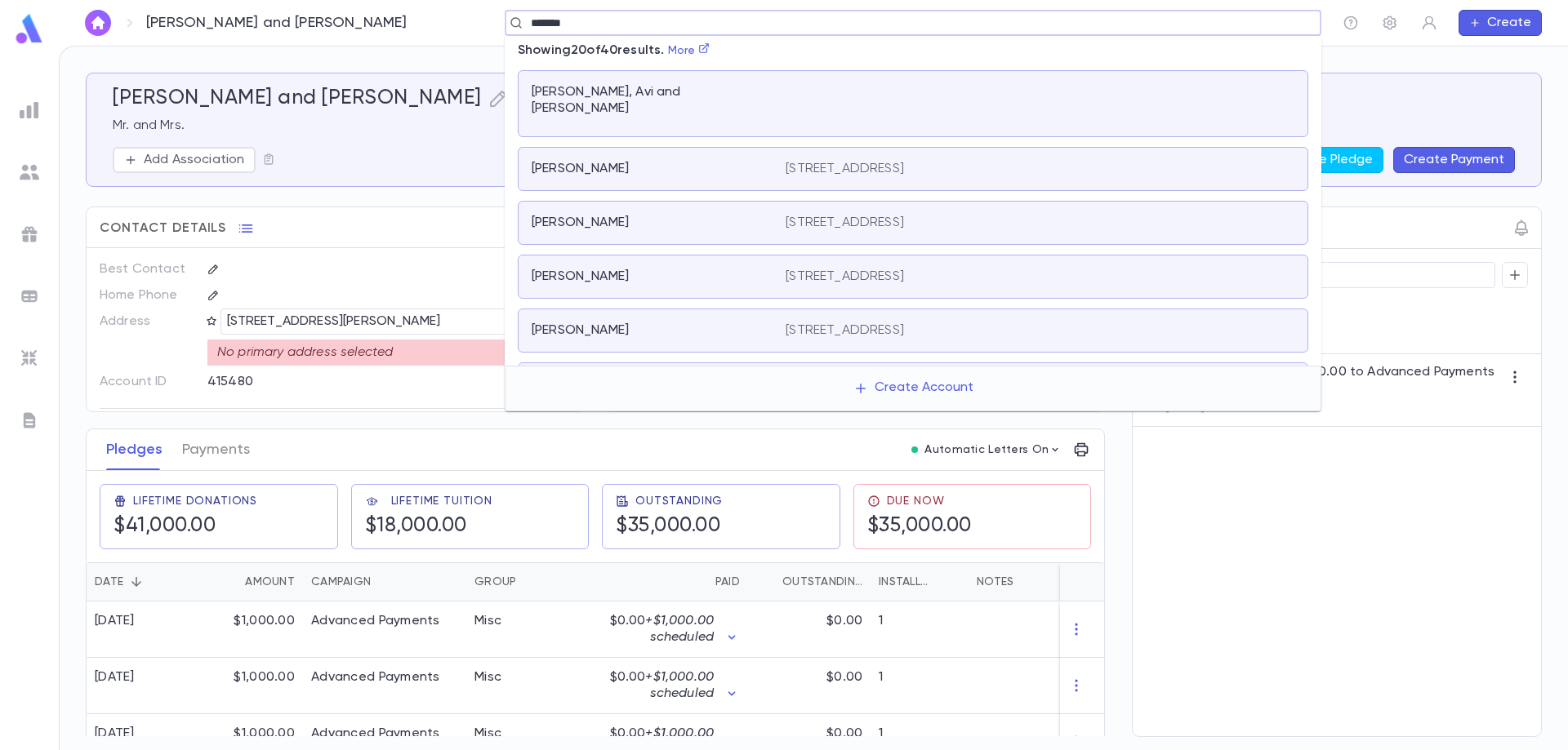
click at [625, 23] on input "*******" at bounding box center [907, 23] width 764 height 15
type input "******"
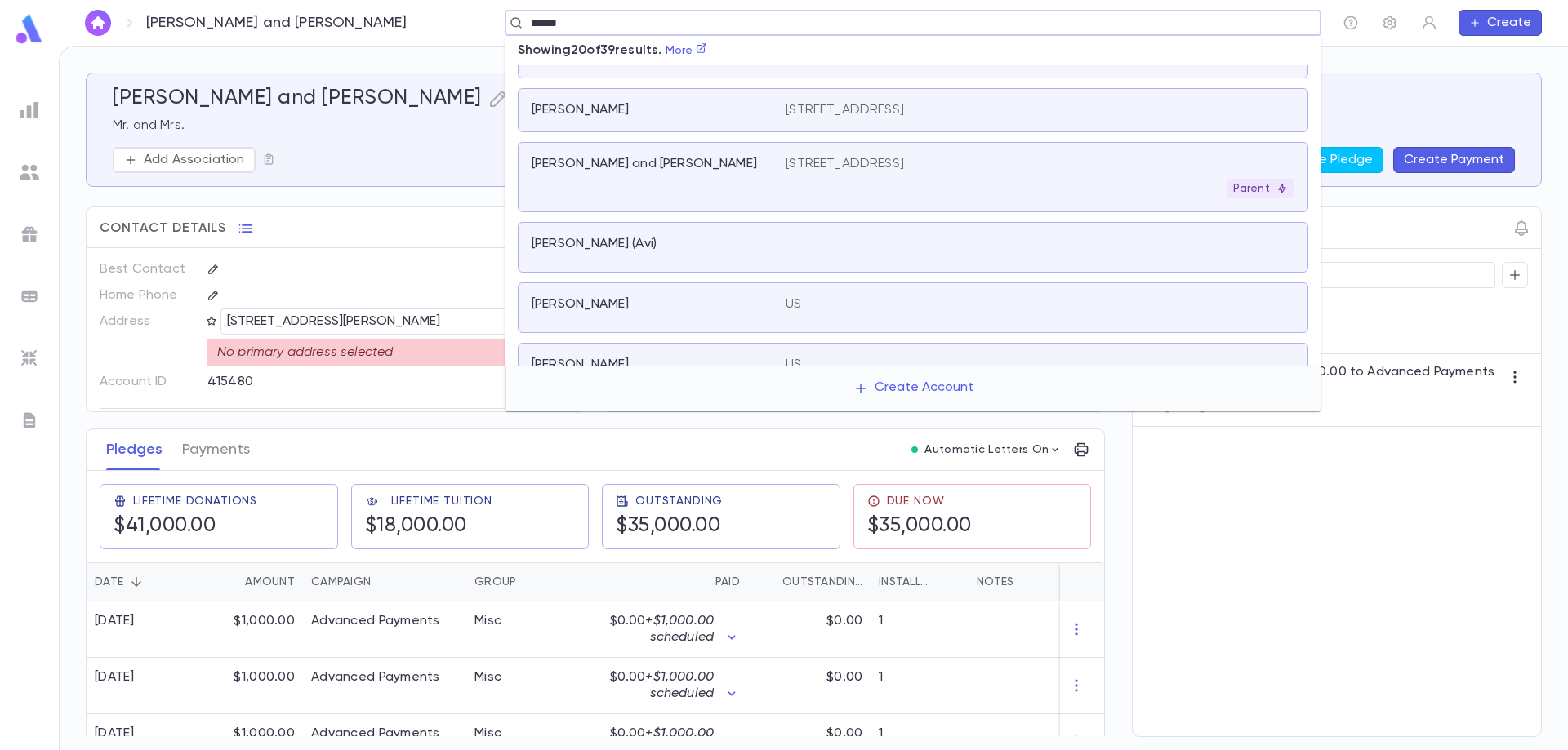
scroll to position [408, 0]
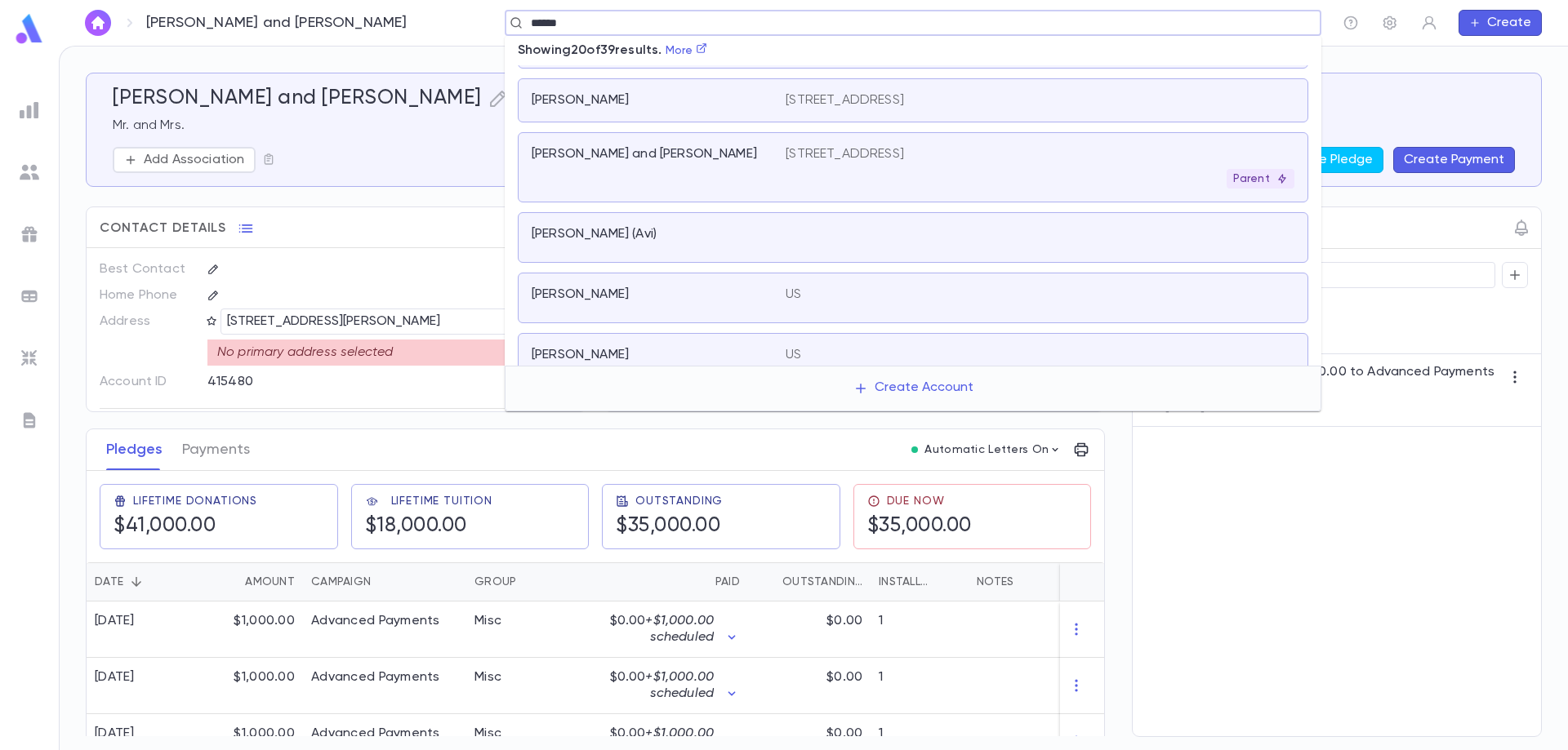
click at [663, 155] on p "[PERSON_NAME] and [PERSON_NAME]" at bounding box center [644, 154] width 225 height 16
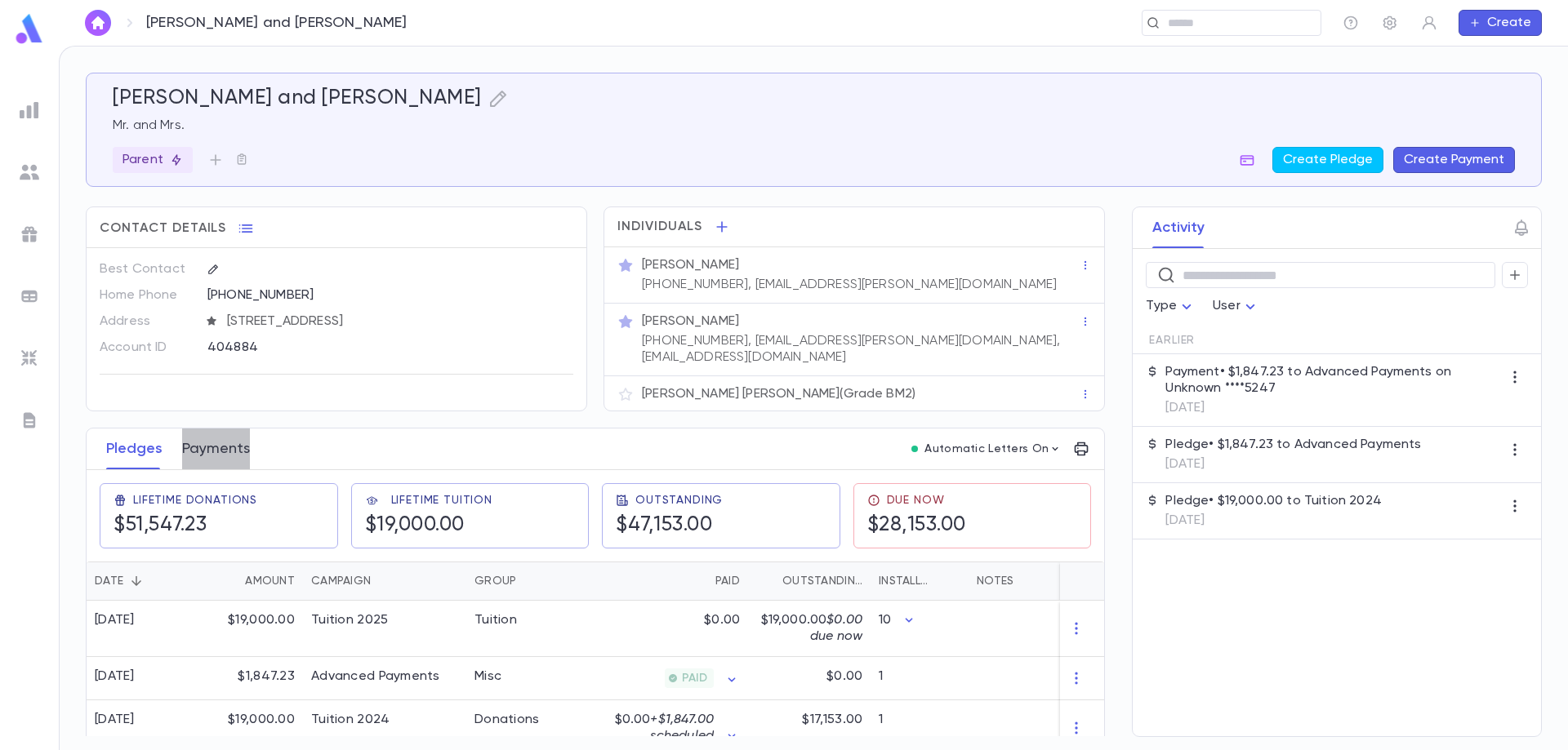
click at [231, 438] on button "Payments" at bounding box center [216, 449] width 67 height 40
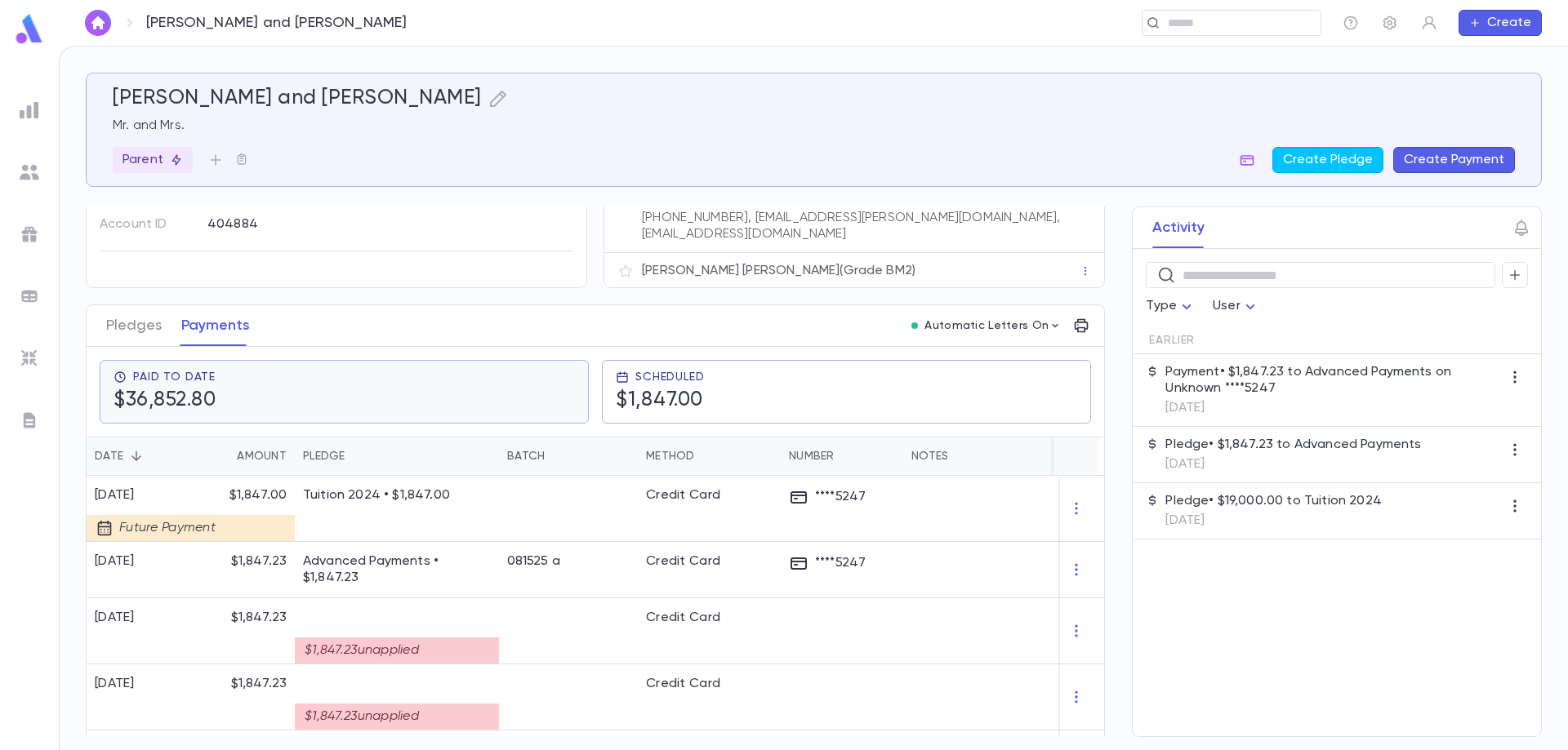
scroll to position [164, 0]
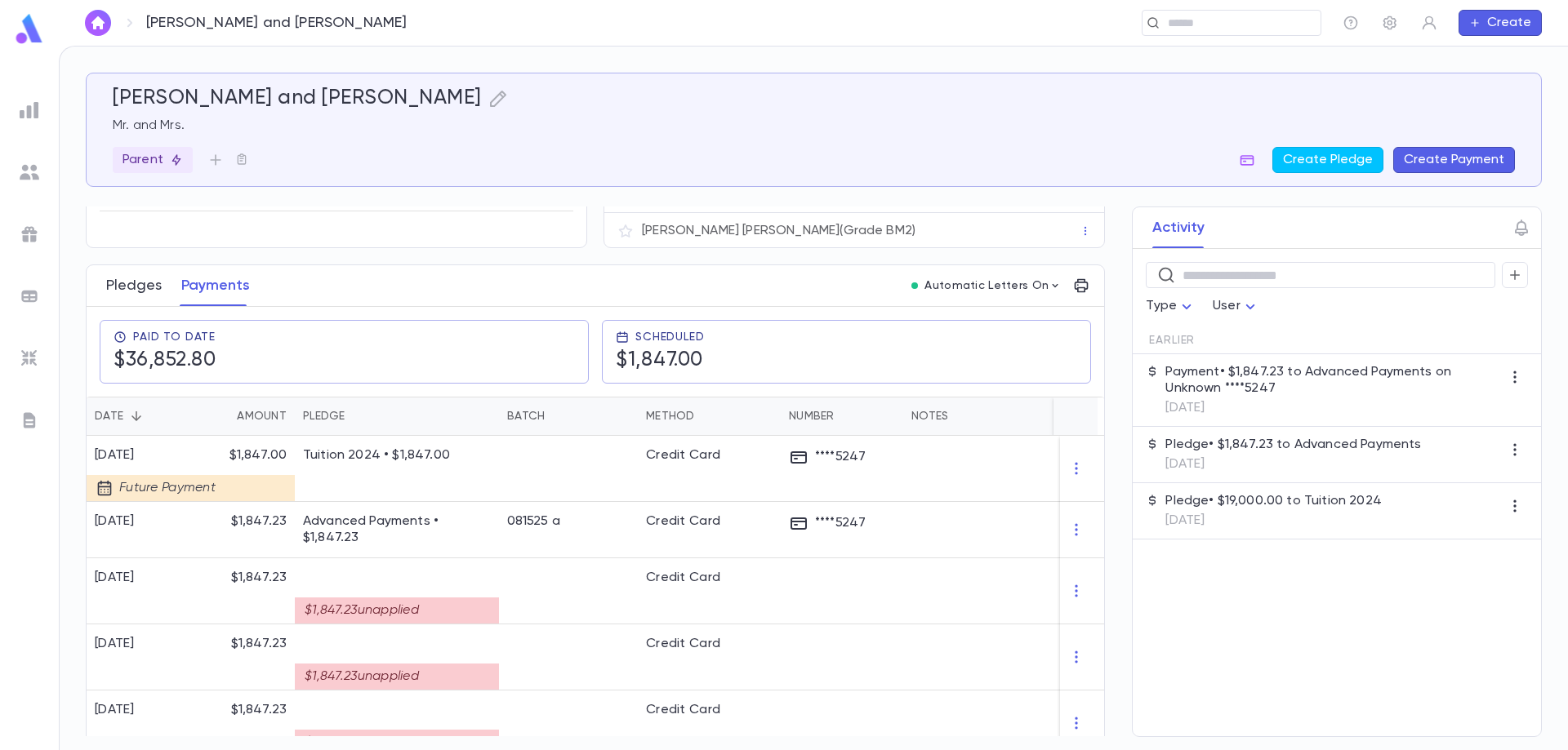
click at [136, 282] on button "Pledges" at bounding box center [134, 286] width 56 height 40
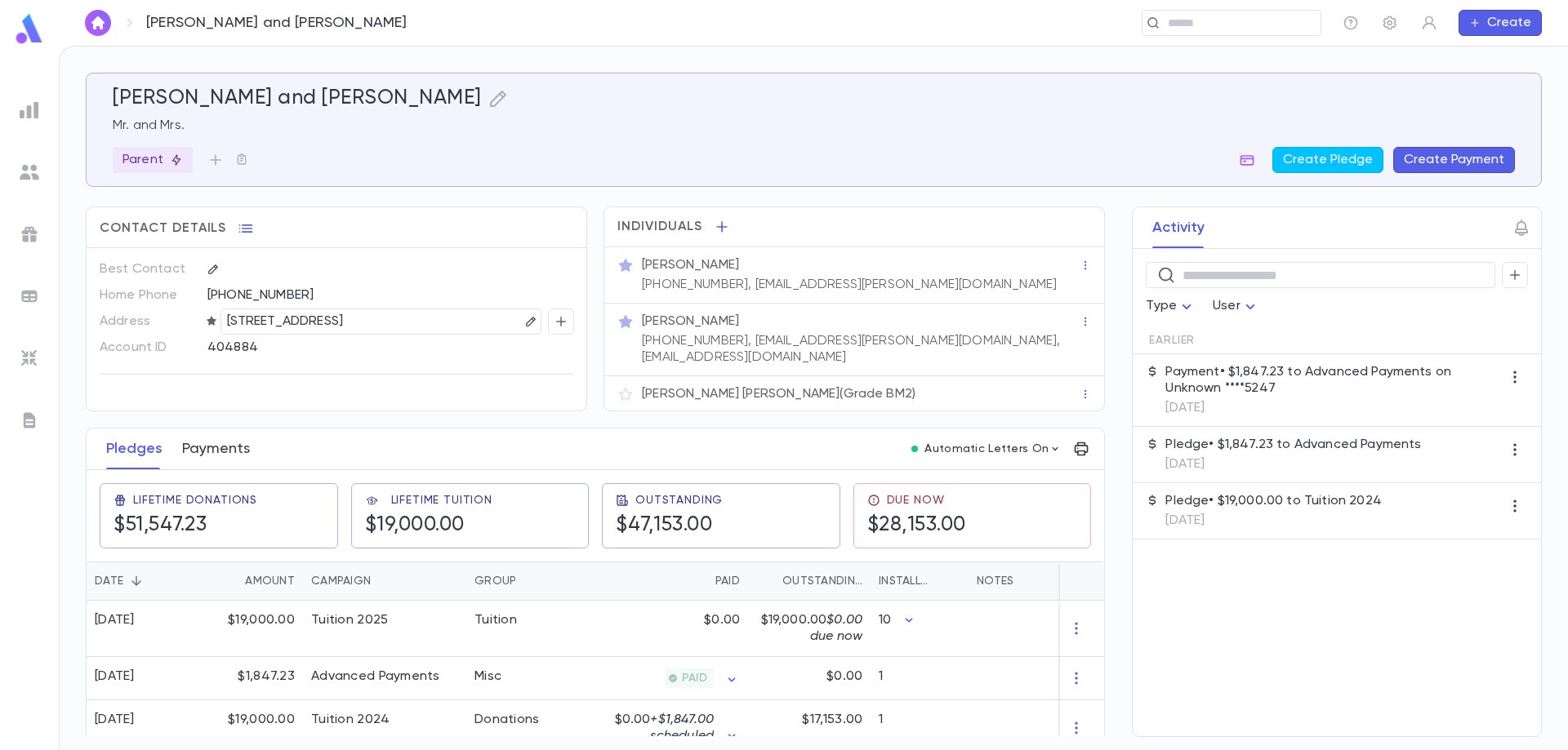
click at [228, 432] on button "Payments" at bounding box center [216, 449] width 67 height 40
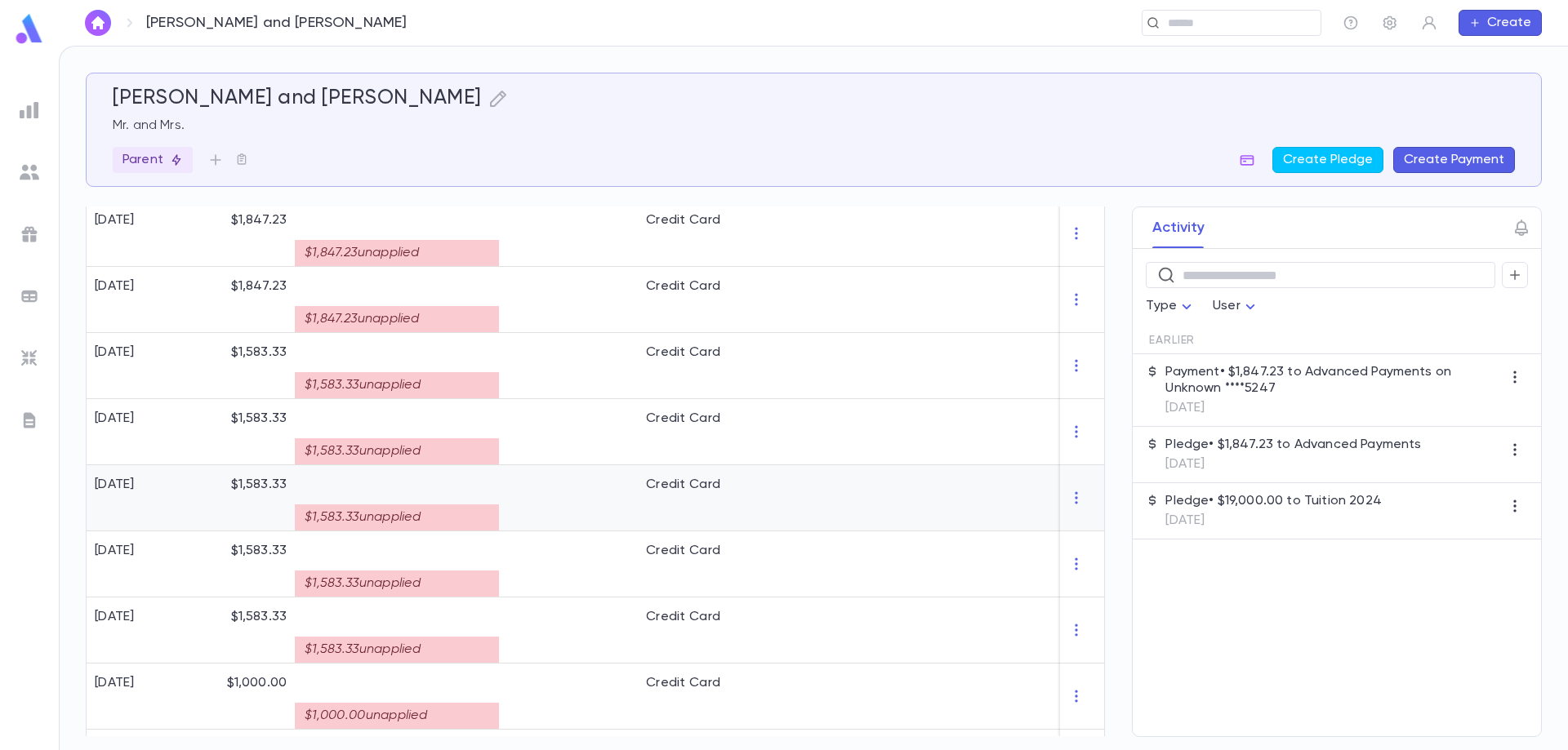
scroll to position [164, 0]
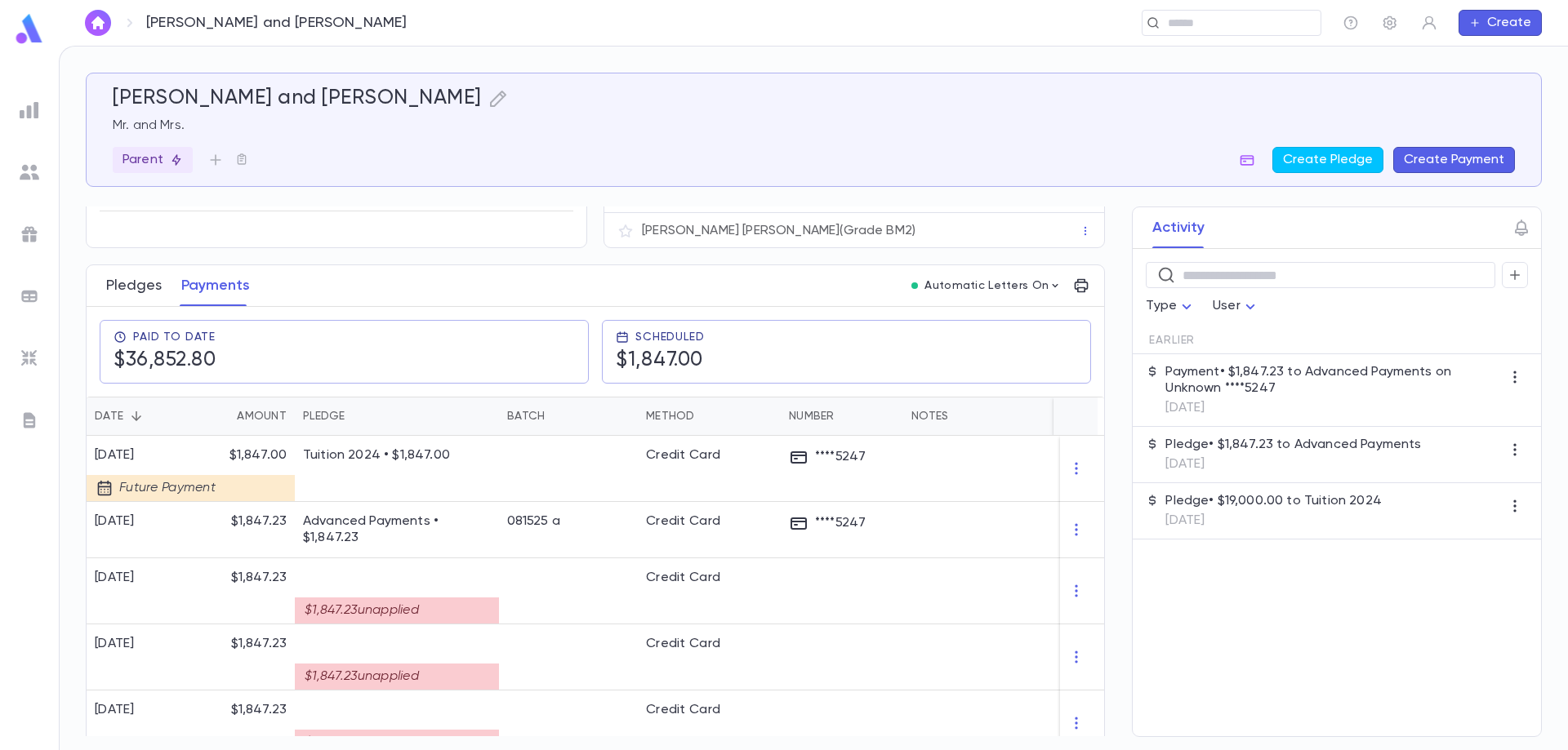
click at [137, 282] on button "Pledges" at bounding box center [134, 286] width 56 height 40
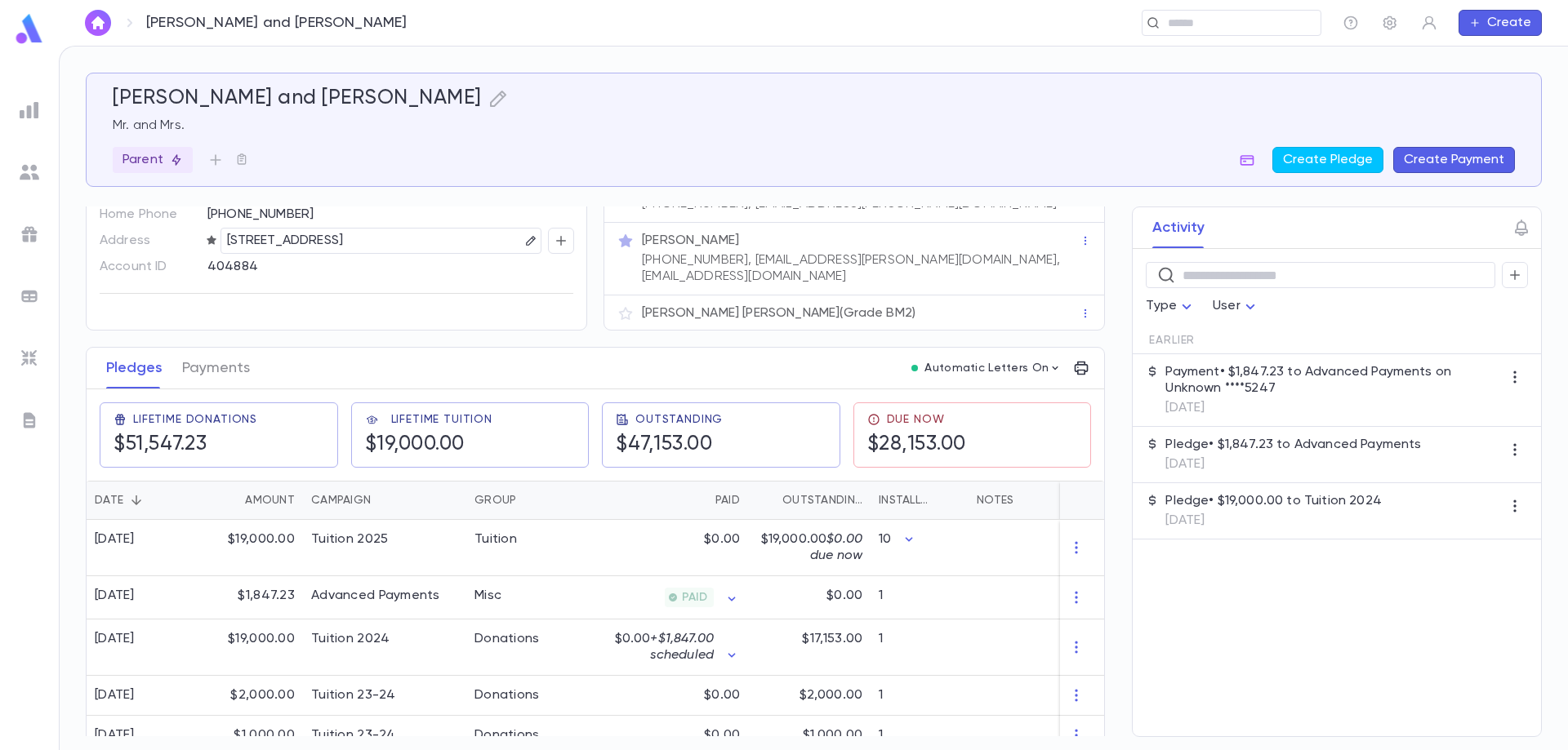
scroll to position [82, 0]
click at [219, 357] on button "Payments" at bounding box center [216, 367] width 67 height 40
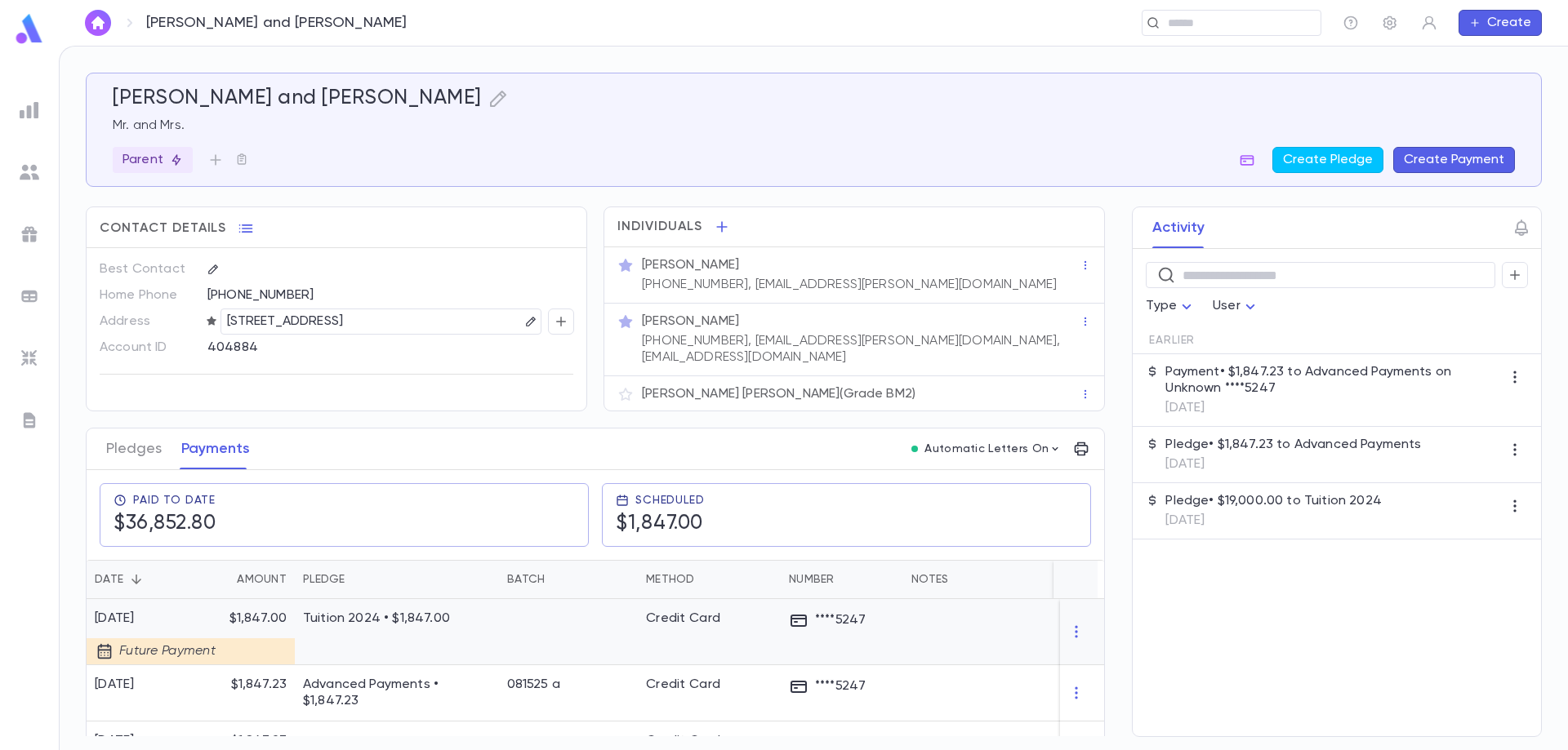
click at [435, 610] on p "Tuition 2024 • $1,847.00" at bounding box center [397, 618] width 188 height 16
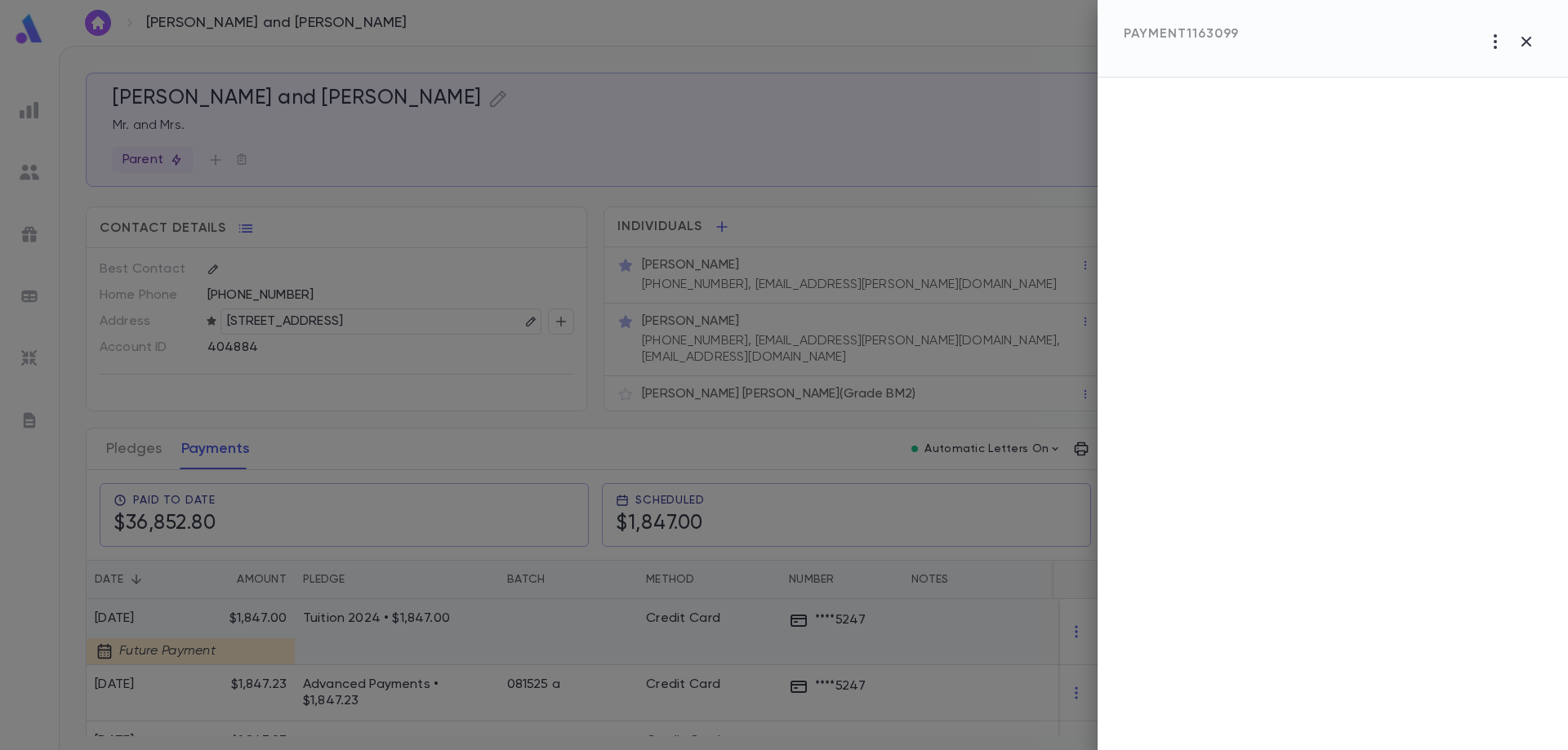
click at [435, 610] on div at bounding box center [784, 375] width 1568 height 750
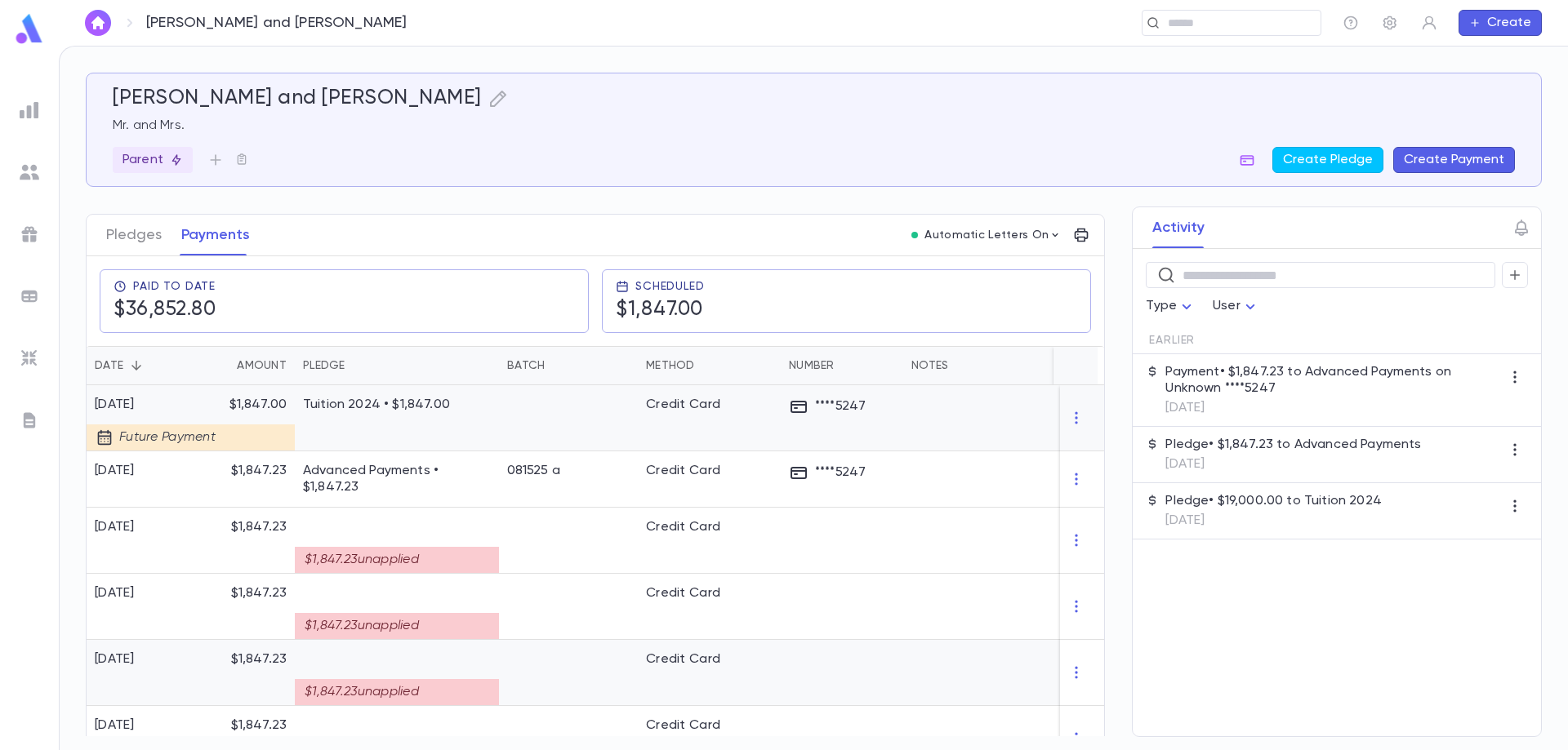
scroll to position [245, 0]
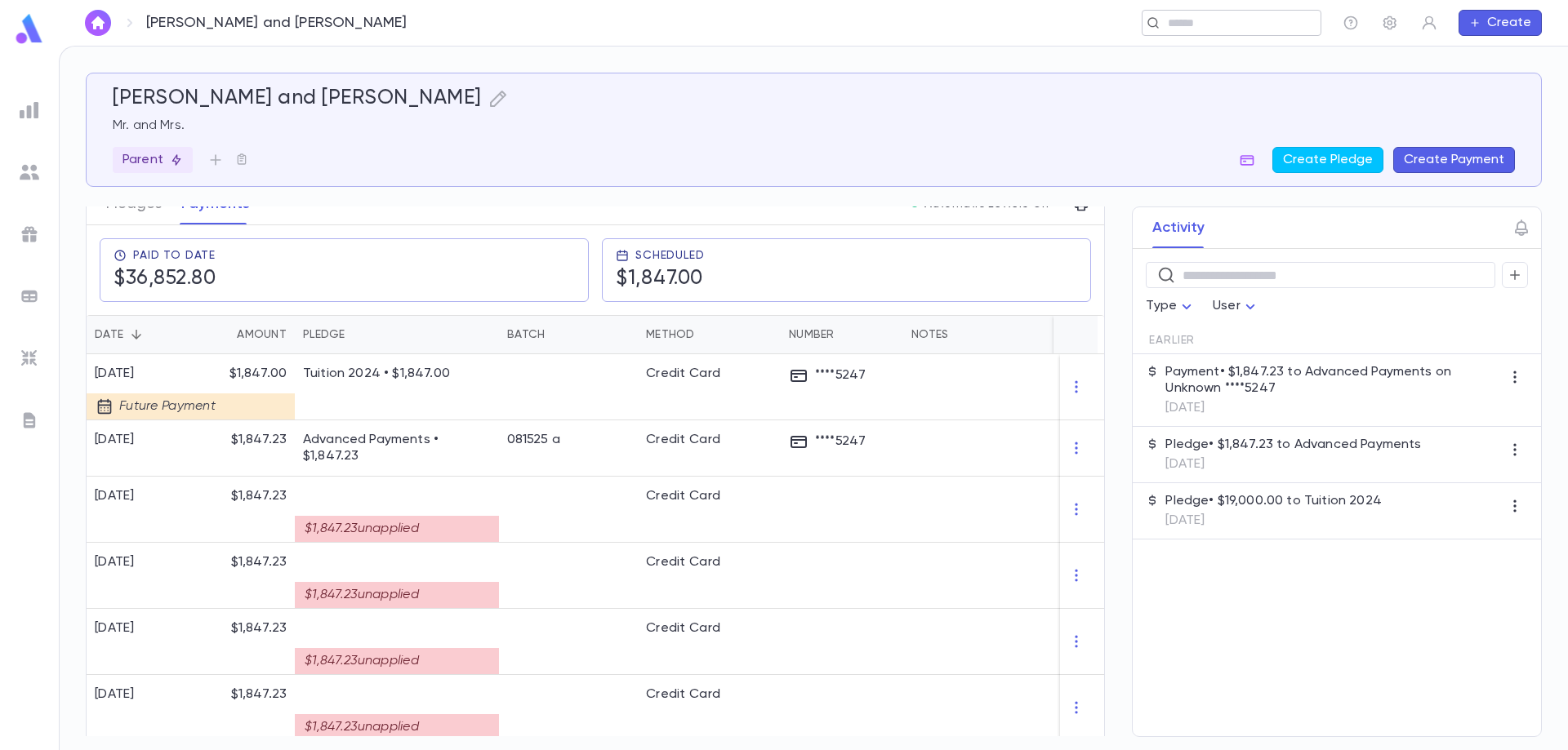
click at [1211, 29] on input "text" at bounding box center [1225, 23] width 126 height 15
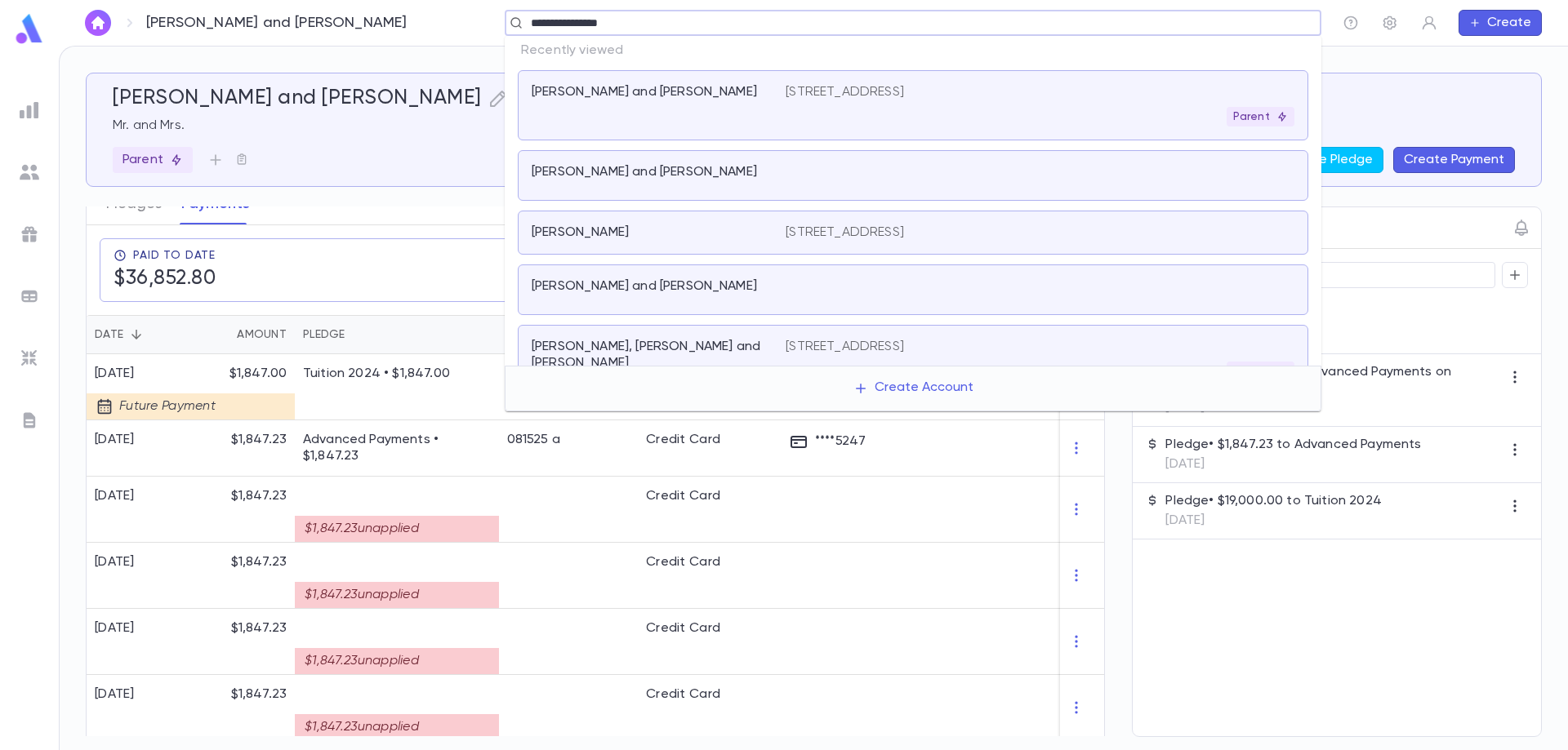
type input "**********"
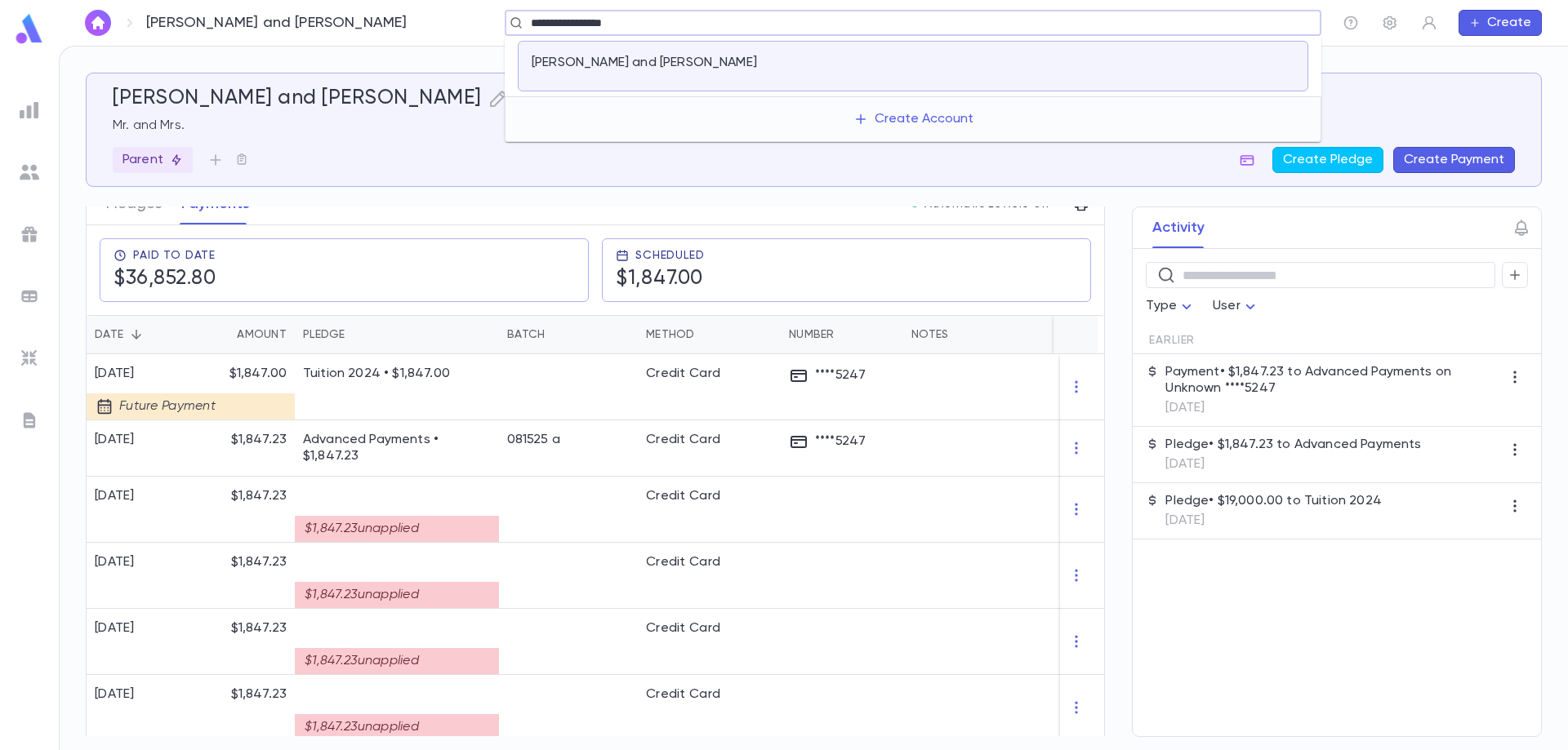
click at [748, 64] on div "[PERSON_NAME] and [PERSON_NAME]" at bounding box center [648, 63] width 234 height 16
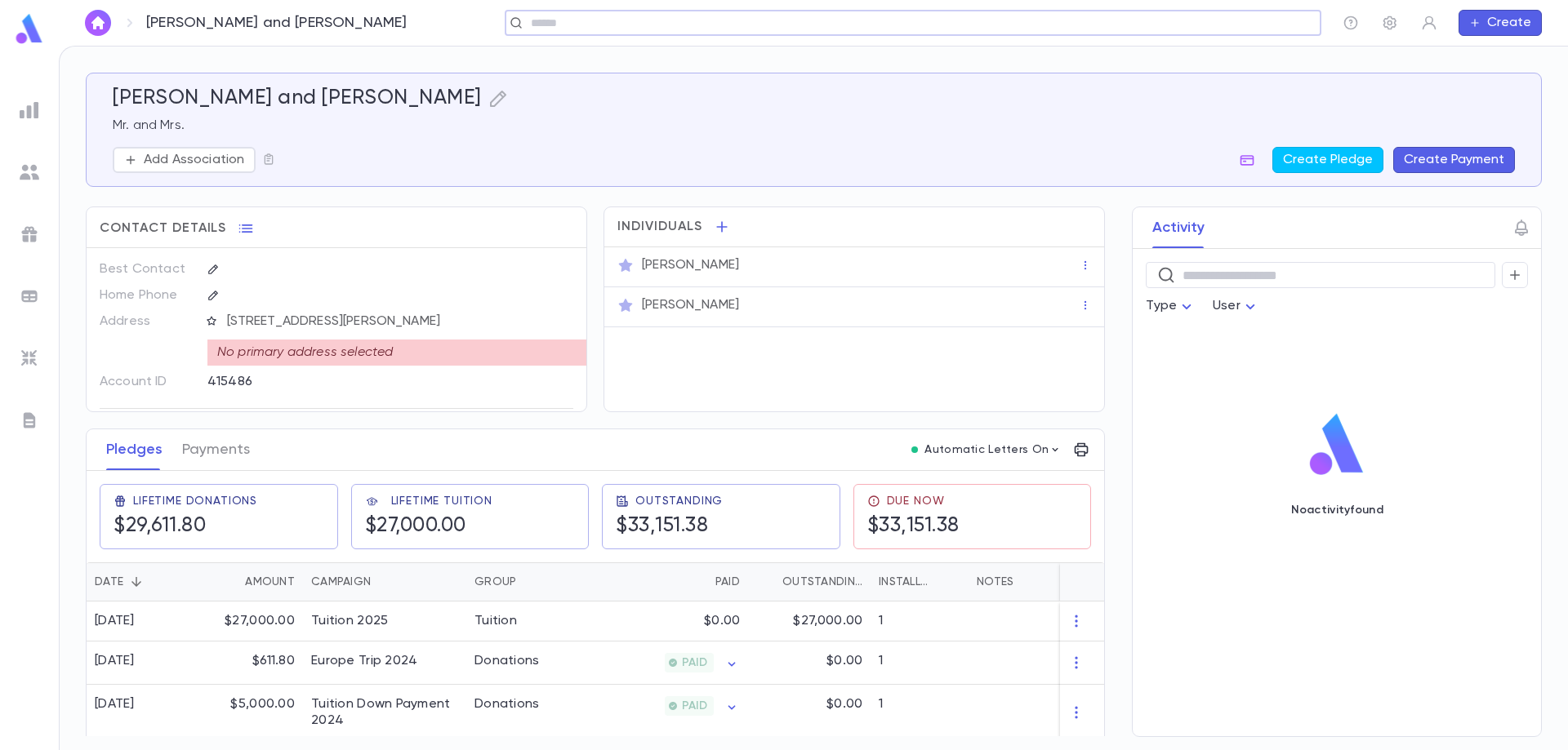
scroll to position [52, 0]
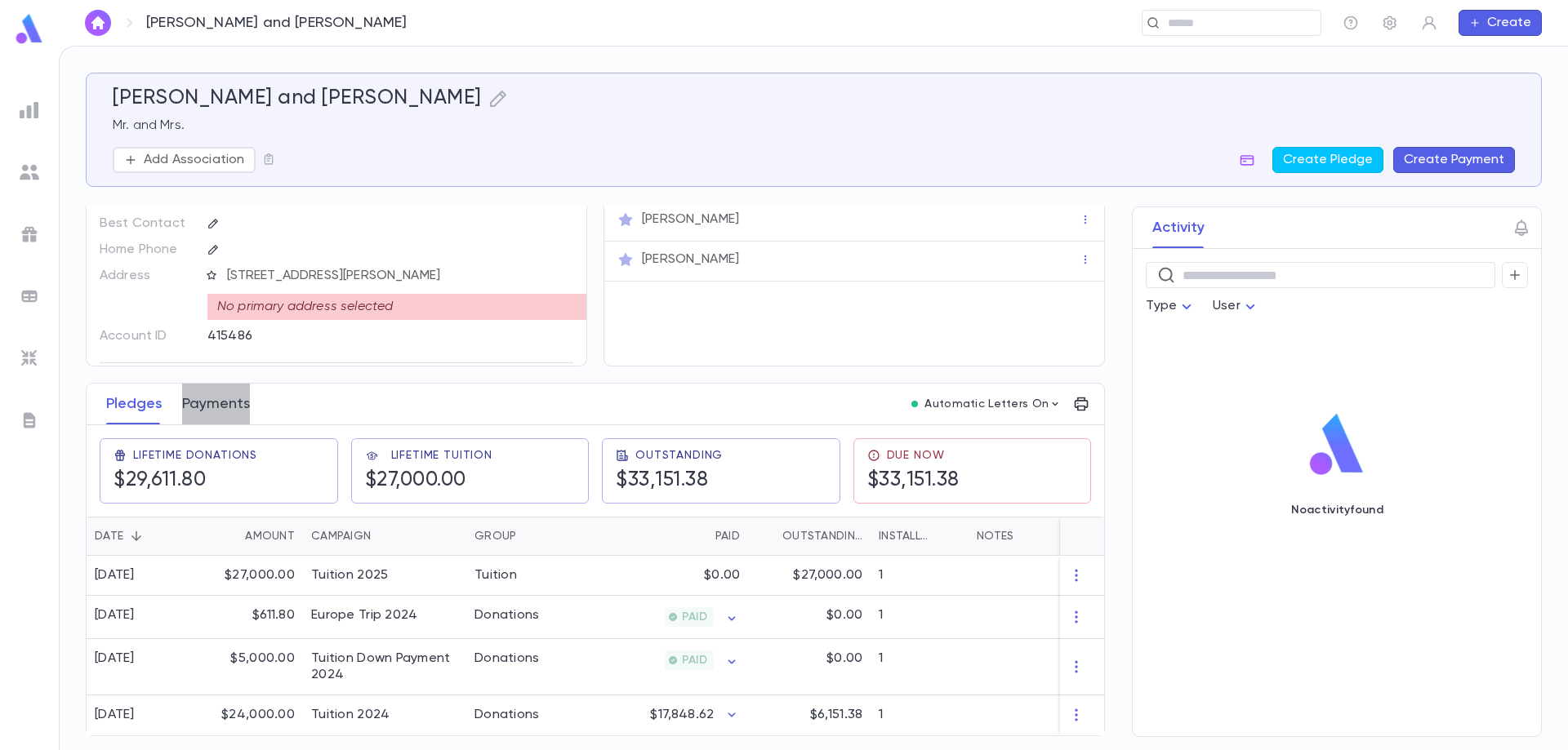
click at [220, 401] on button "Payments" at bounding box center [216, 403] width 67 height 40
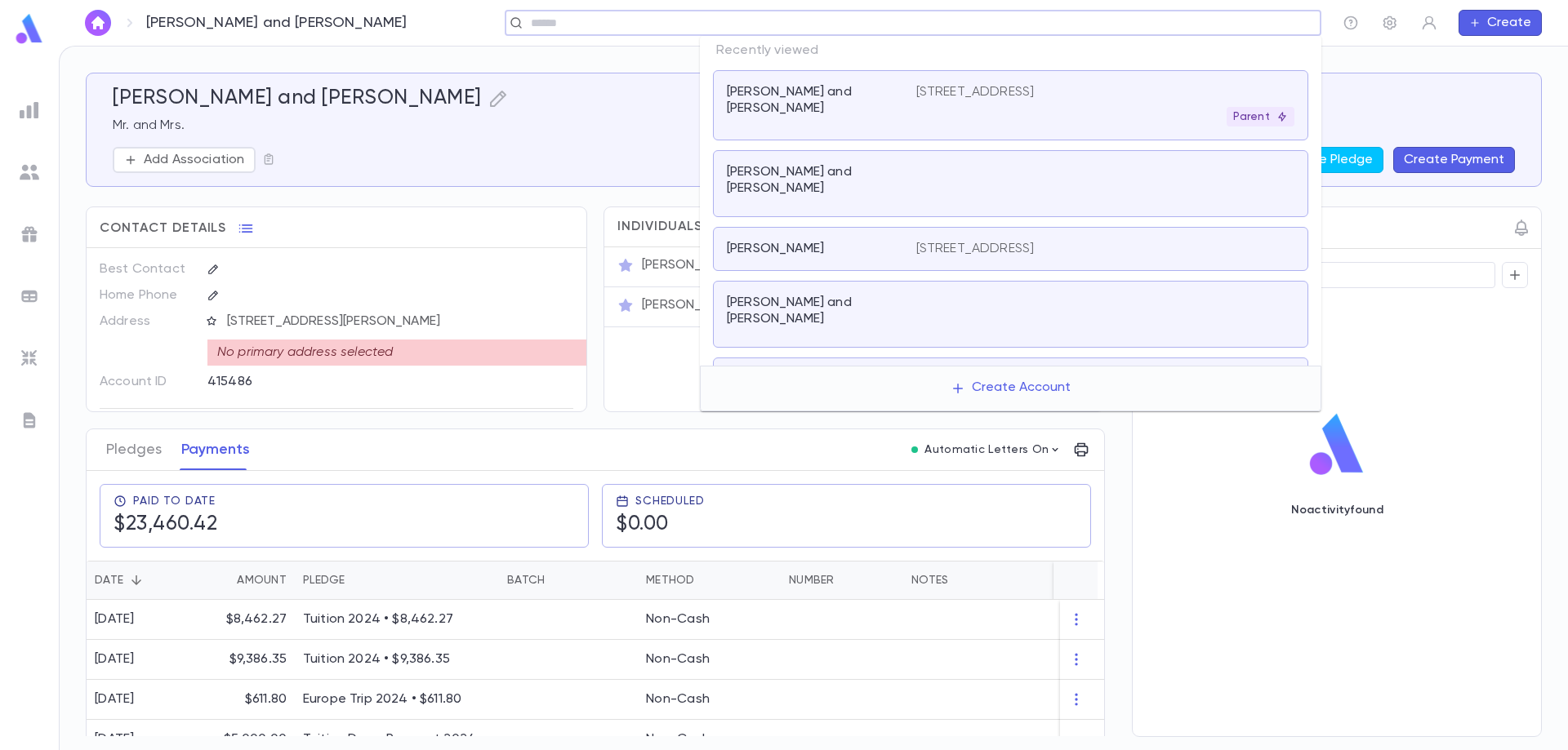
click at [1235, 30] on input "text" at bounding box center [907, 23] width 764 height 15
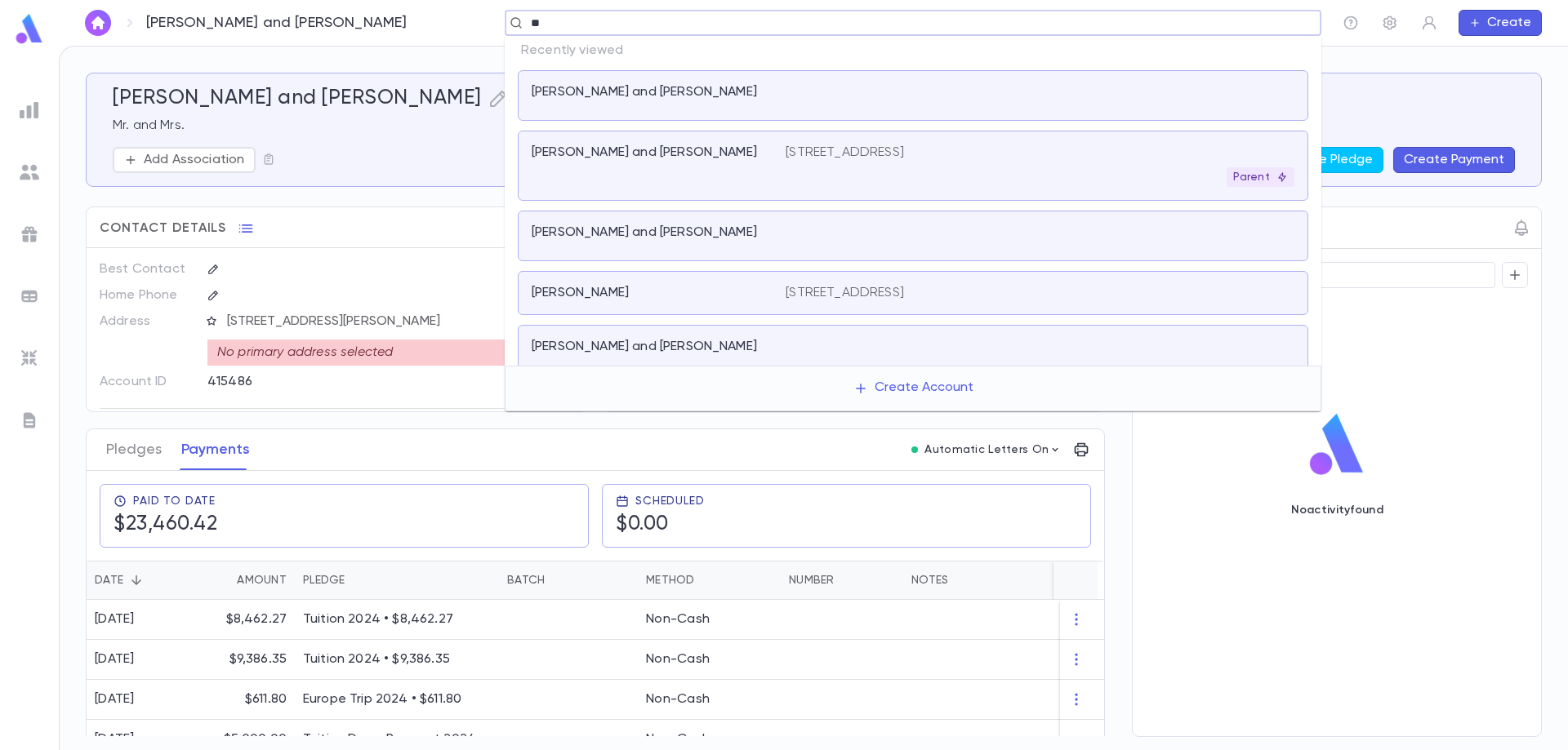
type input "*"
type input "******"
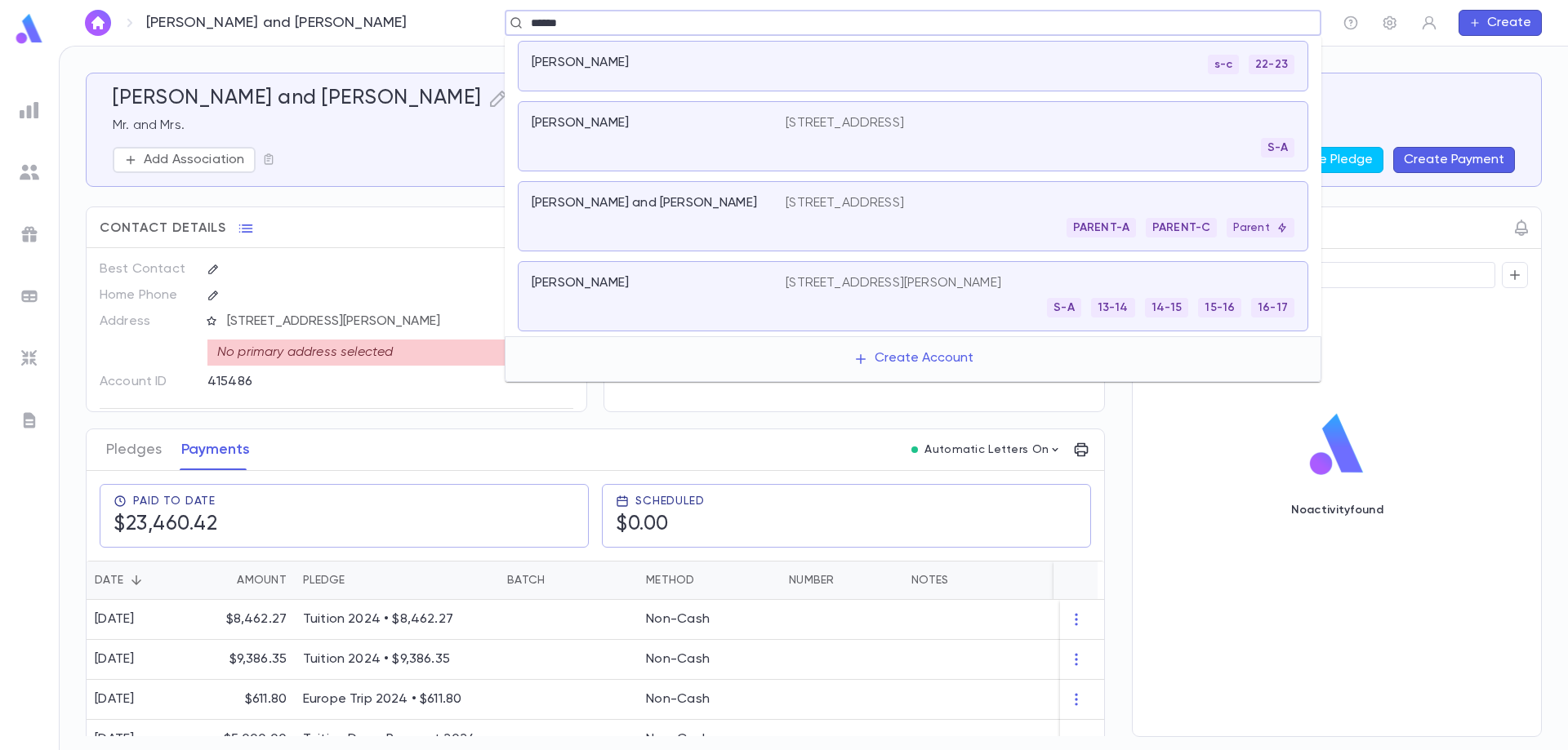
click at [933, 219] on div "PARENT-A PARENT-C Parent" at bounding box center [1040, 227] width 509 height 19
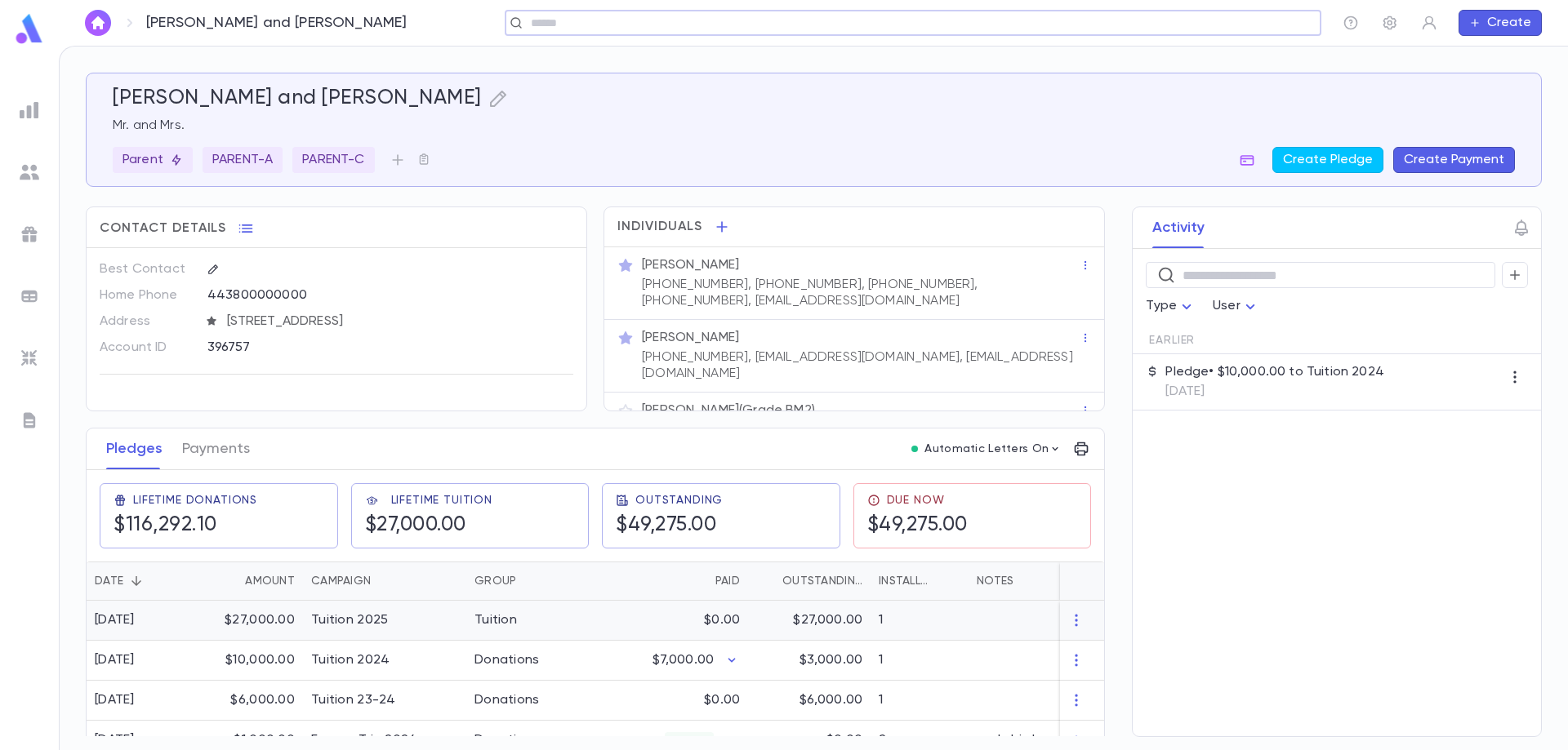
click at [358, 616] on div "Tuition 2025" at bounding box center [350, 620] width 77 height 16
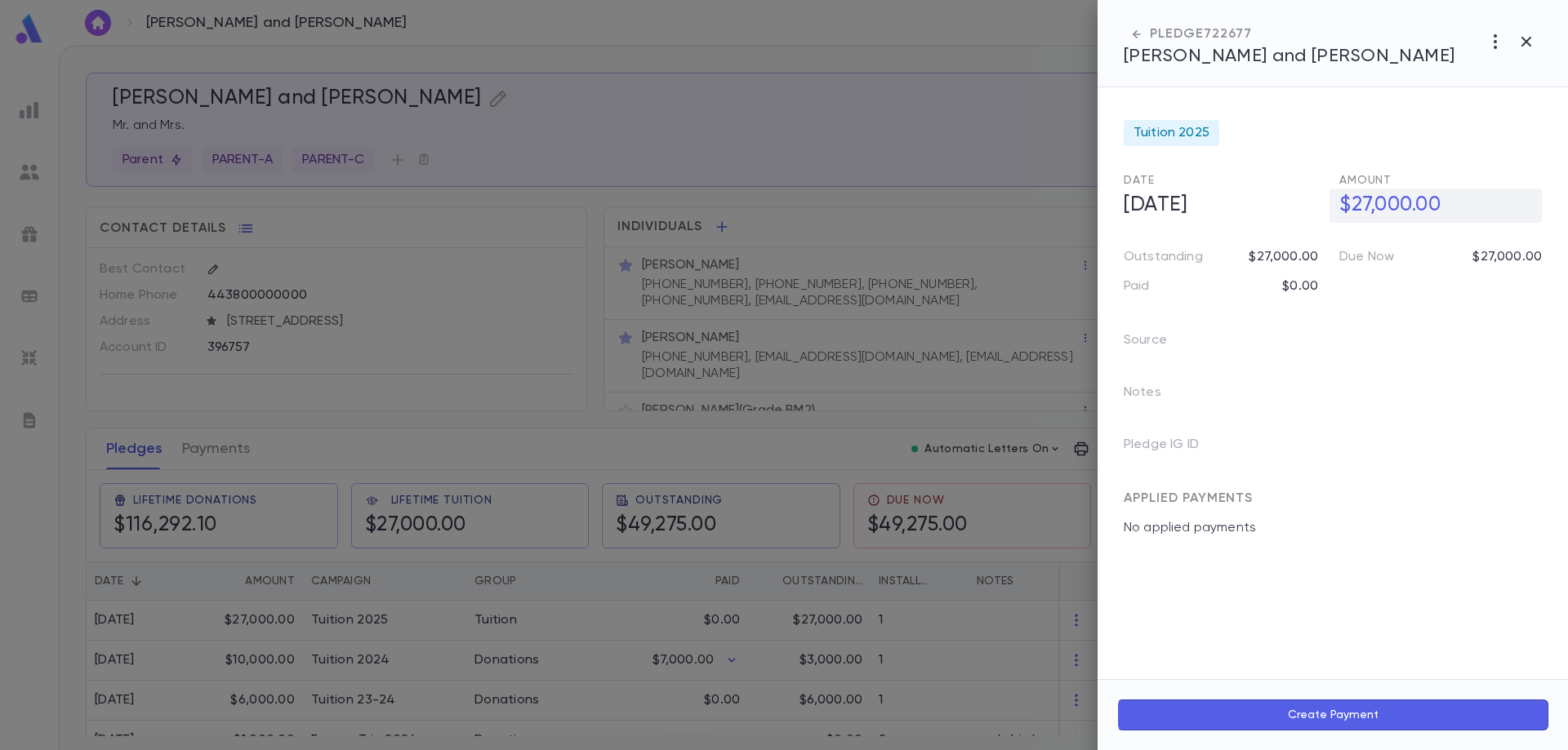
click at [1361, 210] on h5 "$27,000.00" at bounding box center [1435, 206] width 212 height 35
click at [1372, 210] on input "**********" at bounding box center [1440, 205] width 202 height 32
type input "**********"
click at [529, 626] on div at bounding box center [784, 375] width 1568 height 750
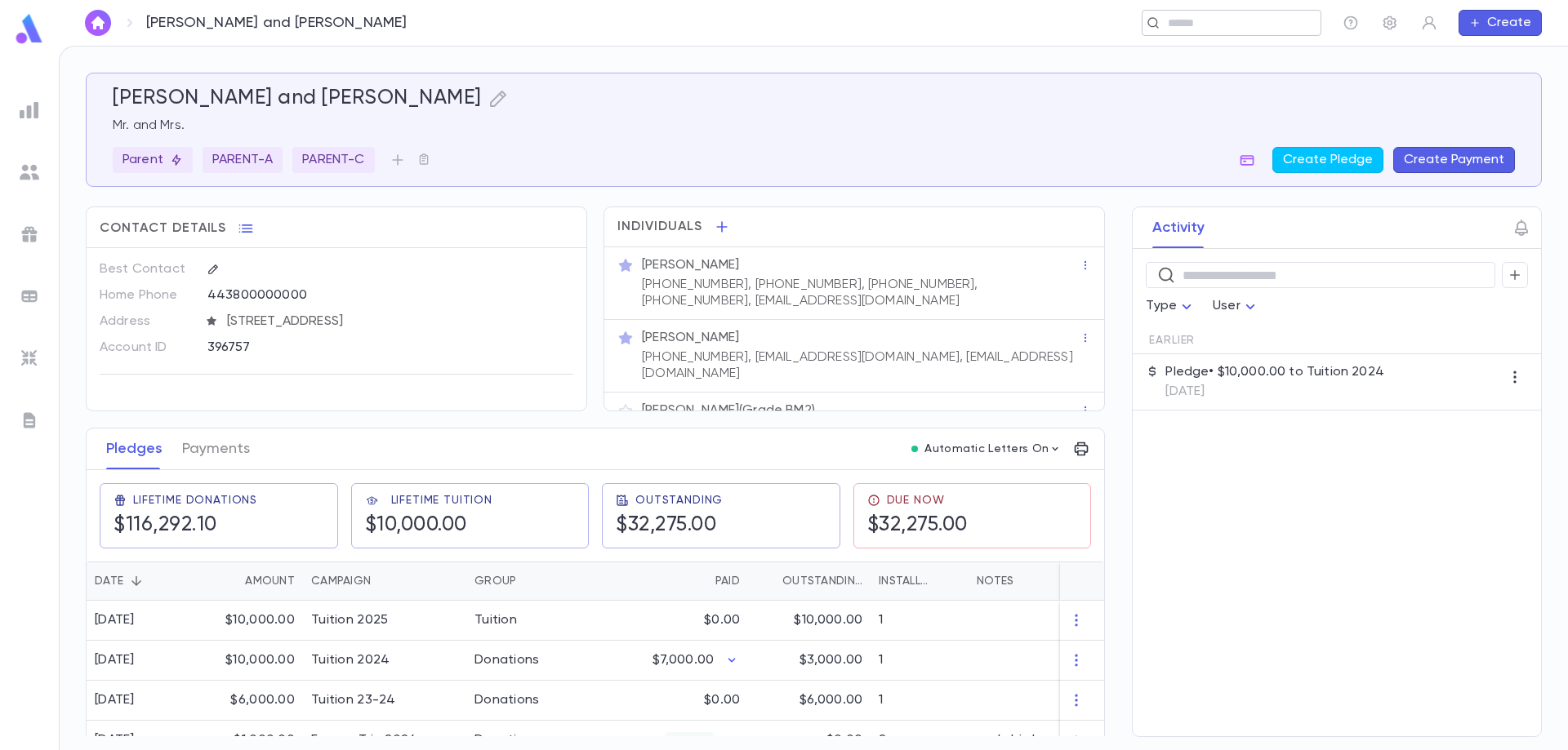
click at [1174, 24] on input "text" at bounding box center [1225, 23] width 126 height 15
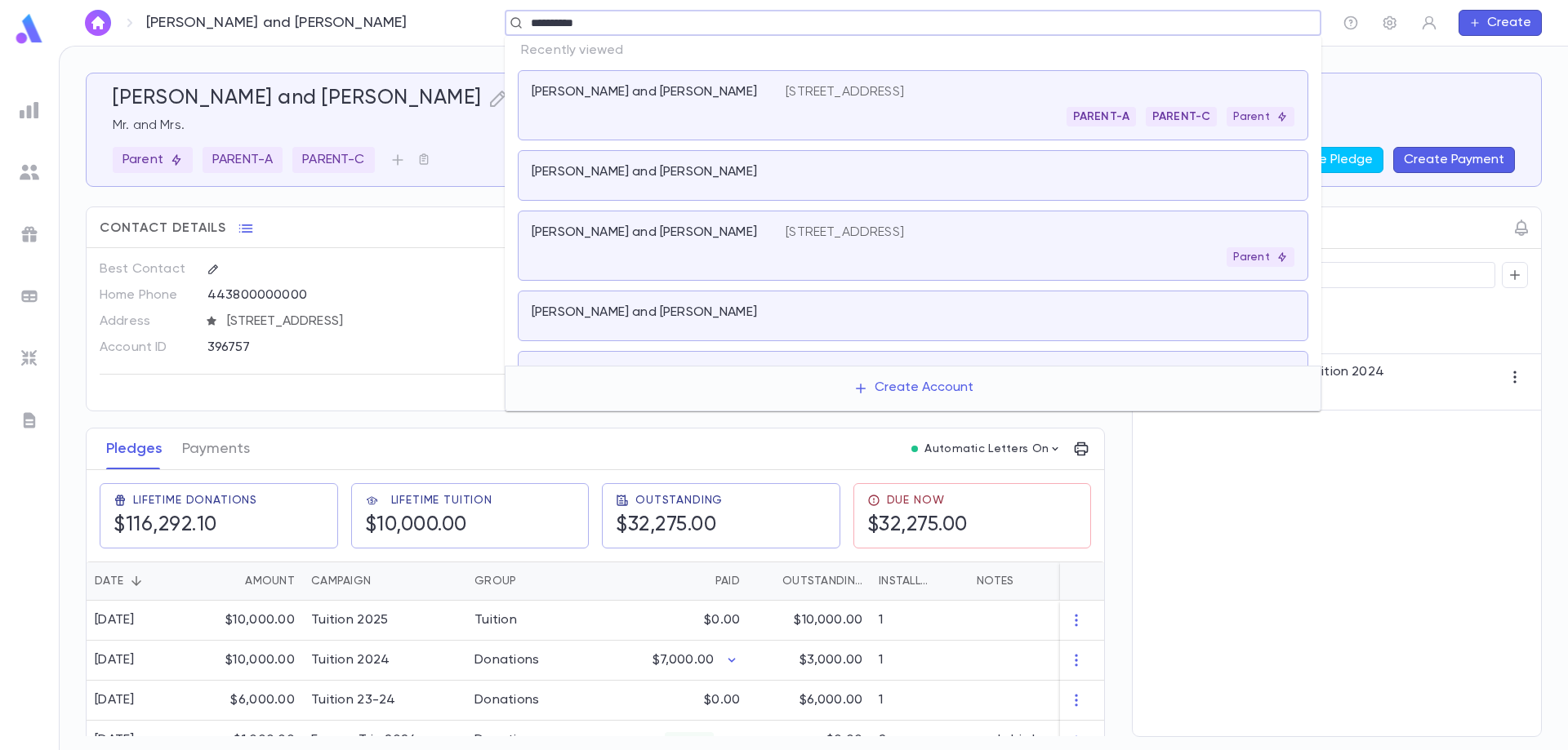
type input "**********"
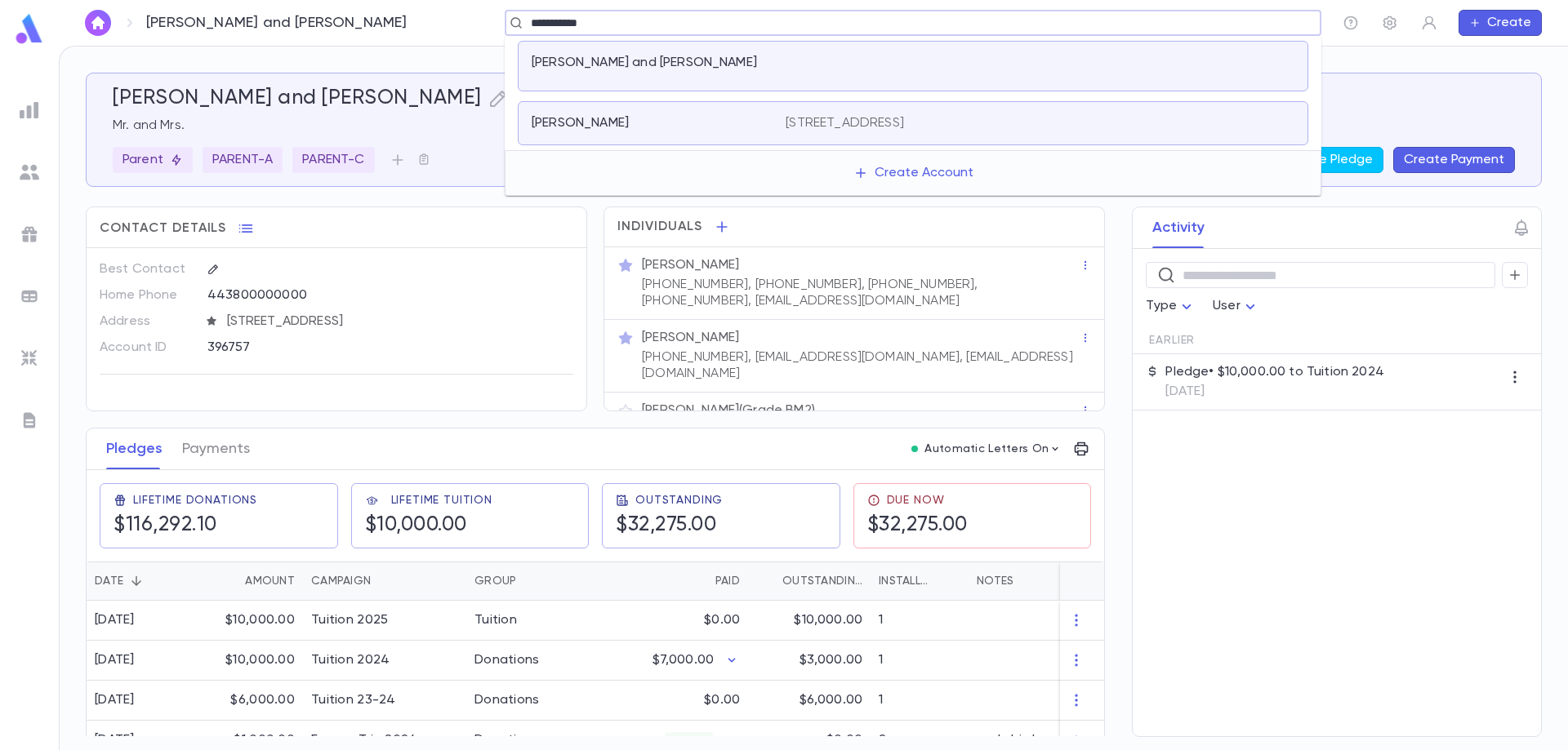
click at [704, 64] on p "[PERSON_NAME] and [PERSON_NAME]" at bounding box center [644, 63] width 225 height 16
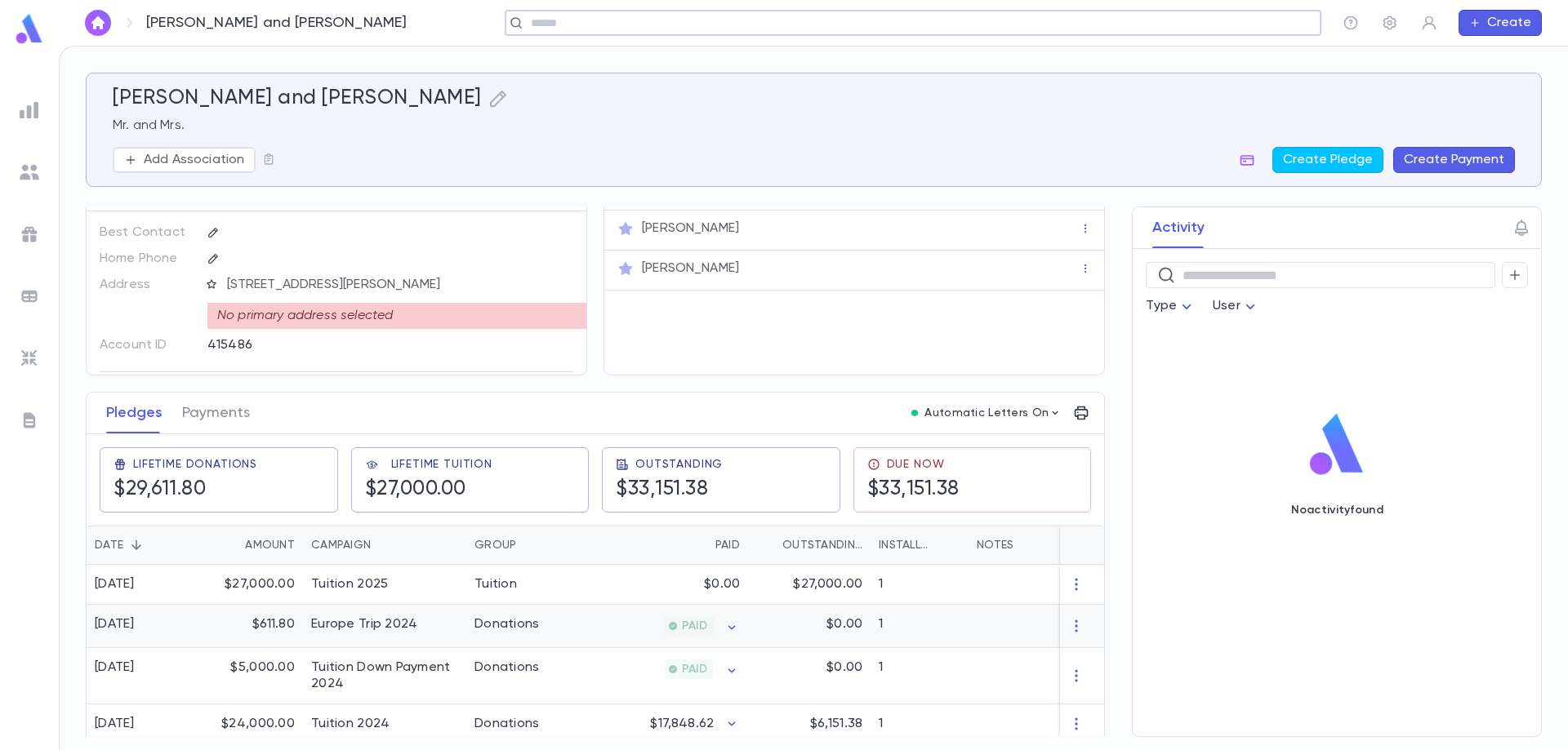
scroll to position [52, 0]
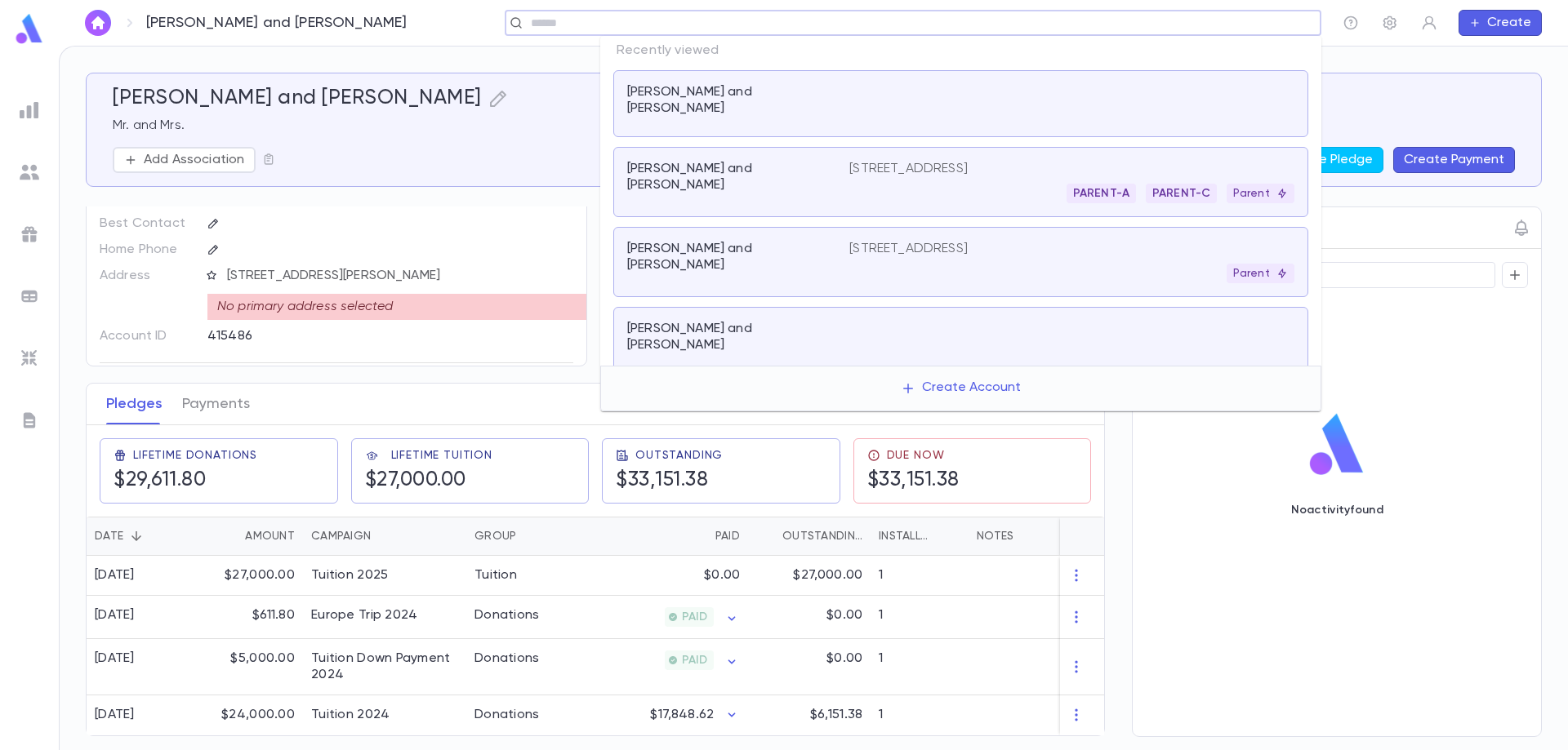
click at [1187, 31] on div "​" at bounding box center [913, 22] width 817 height 26
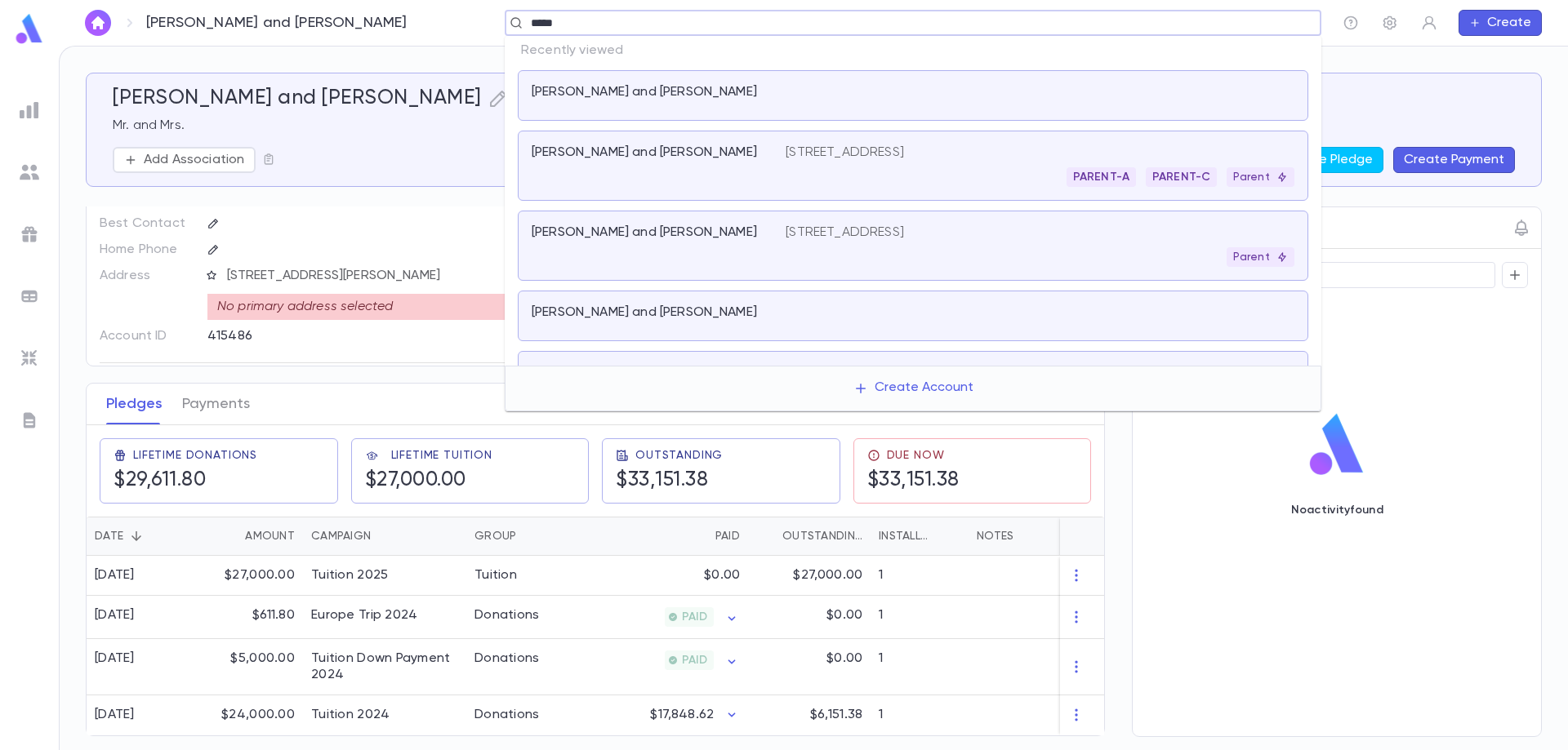
type input "******"
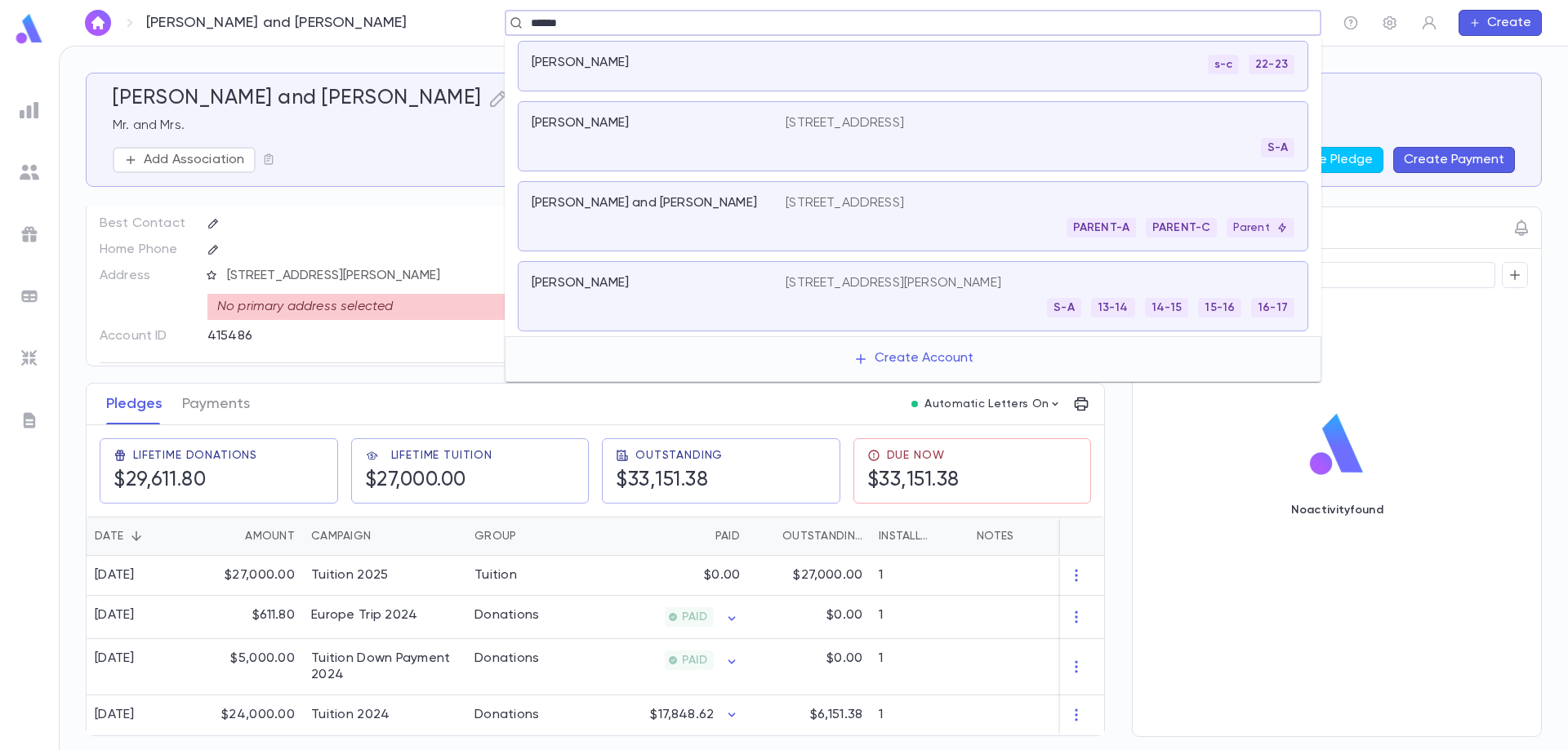
click at [729, 221] on div "[PERSON_NAME] and [PERSON_NAME]" at bounding box center [659, 217] width 254 height 42
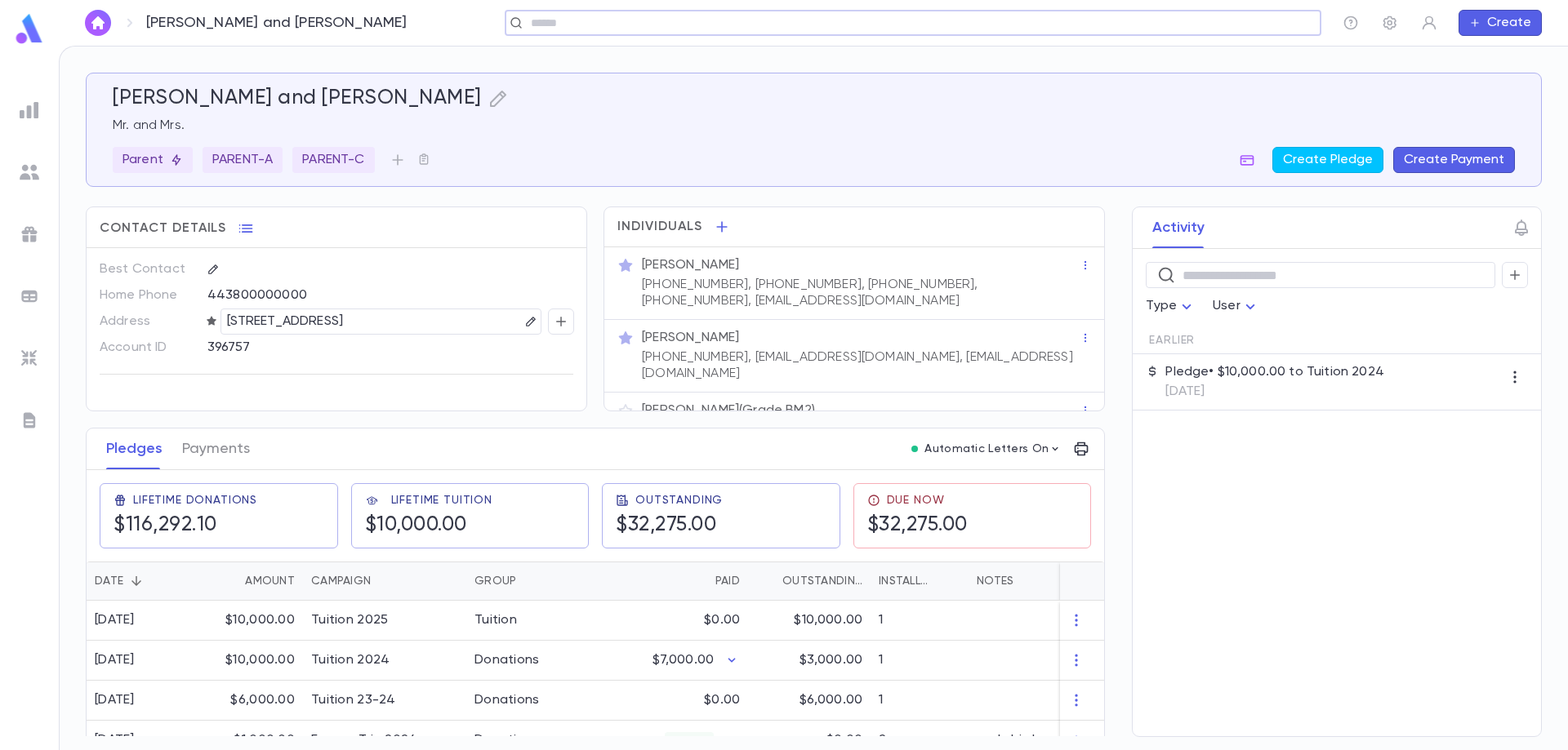
click at [652, 28] on input "text" at bounding box center [907, 23] width 764 height 15
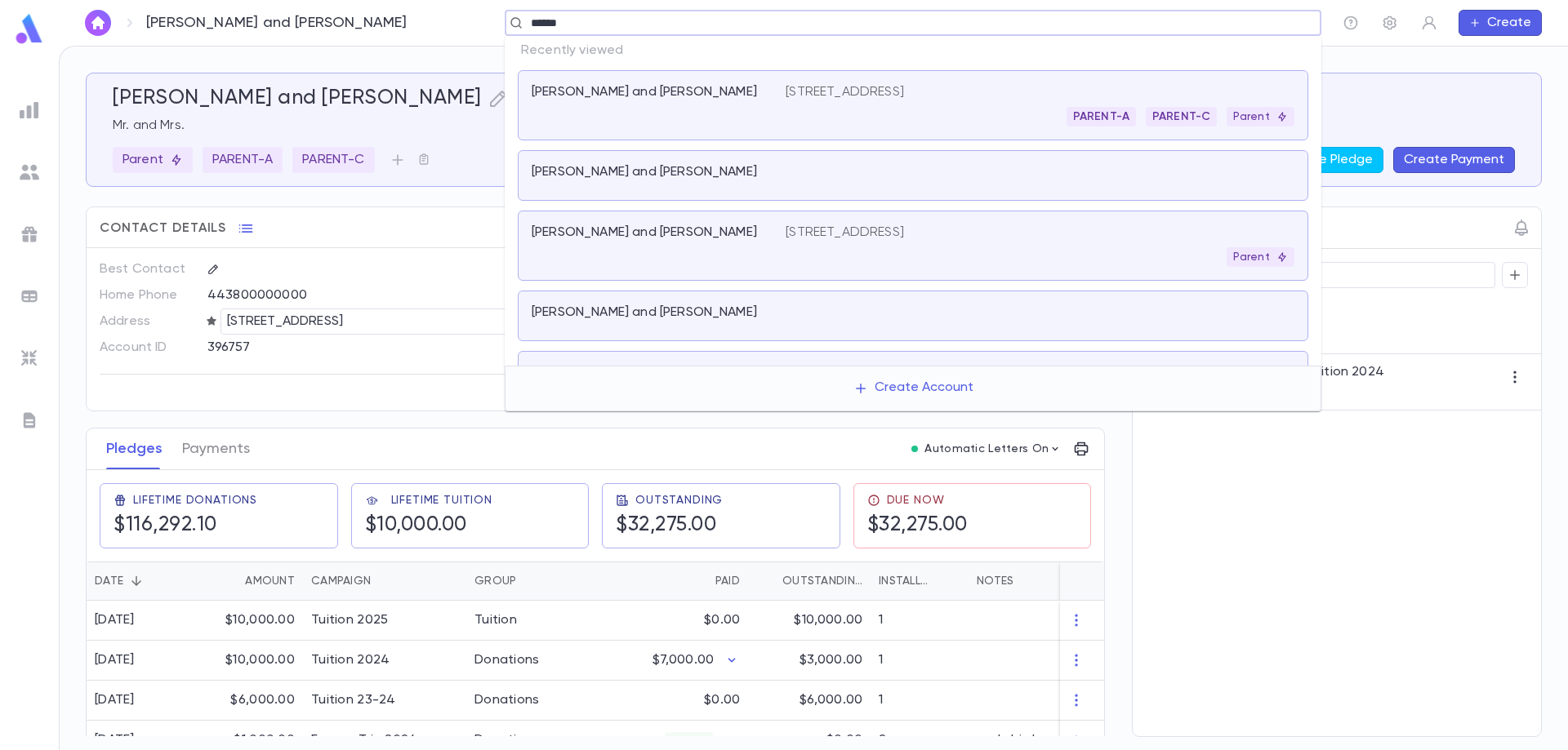
type input "*******"
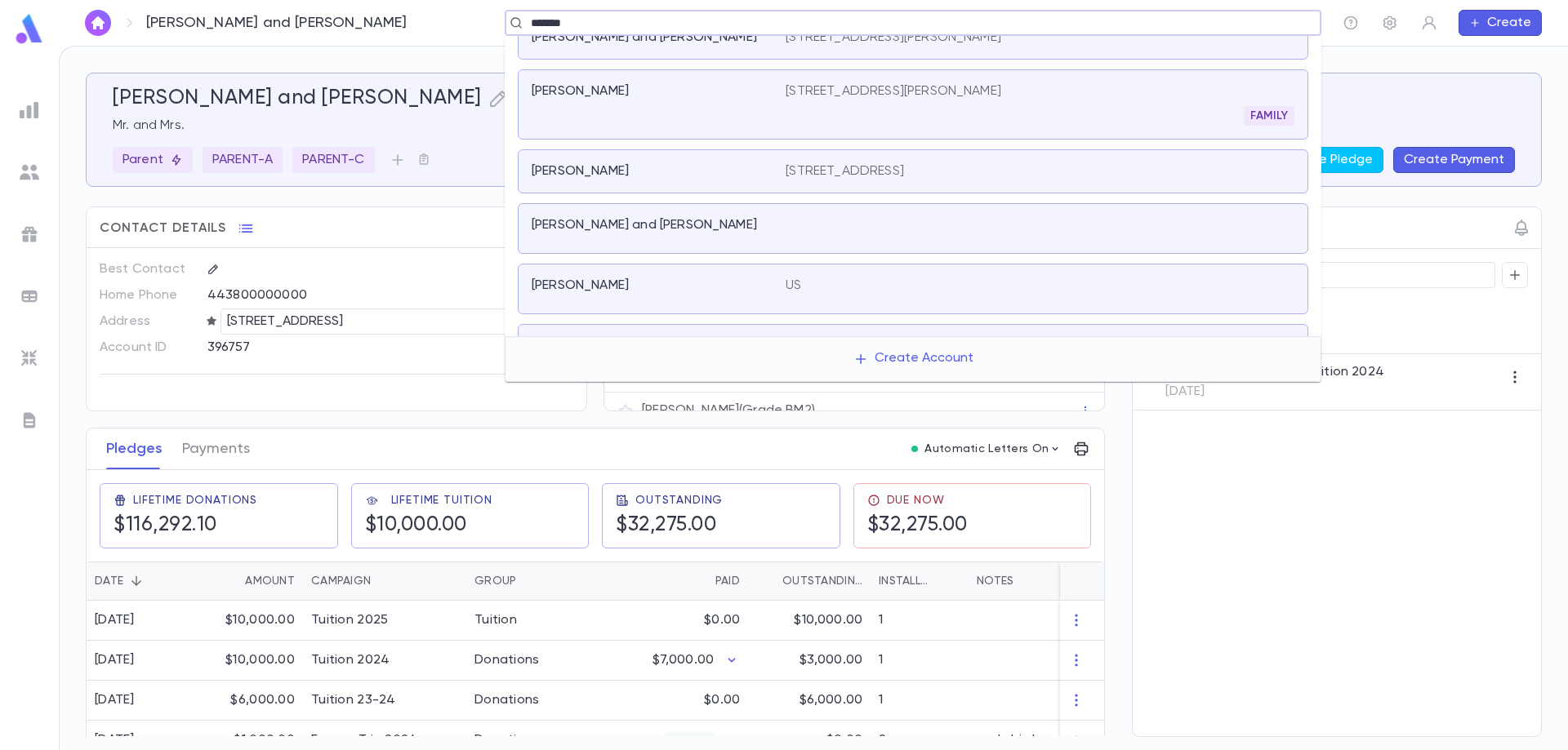
scroll to position [164, 0]
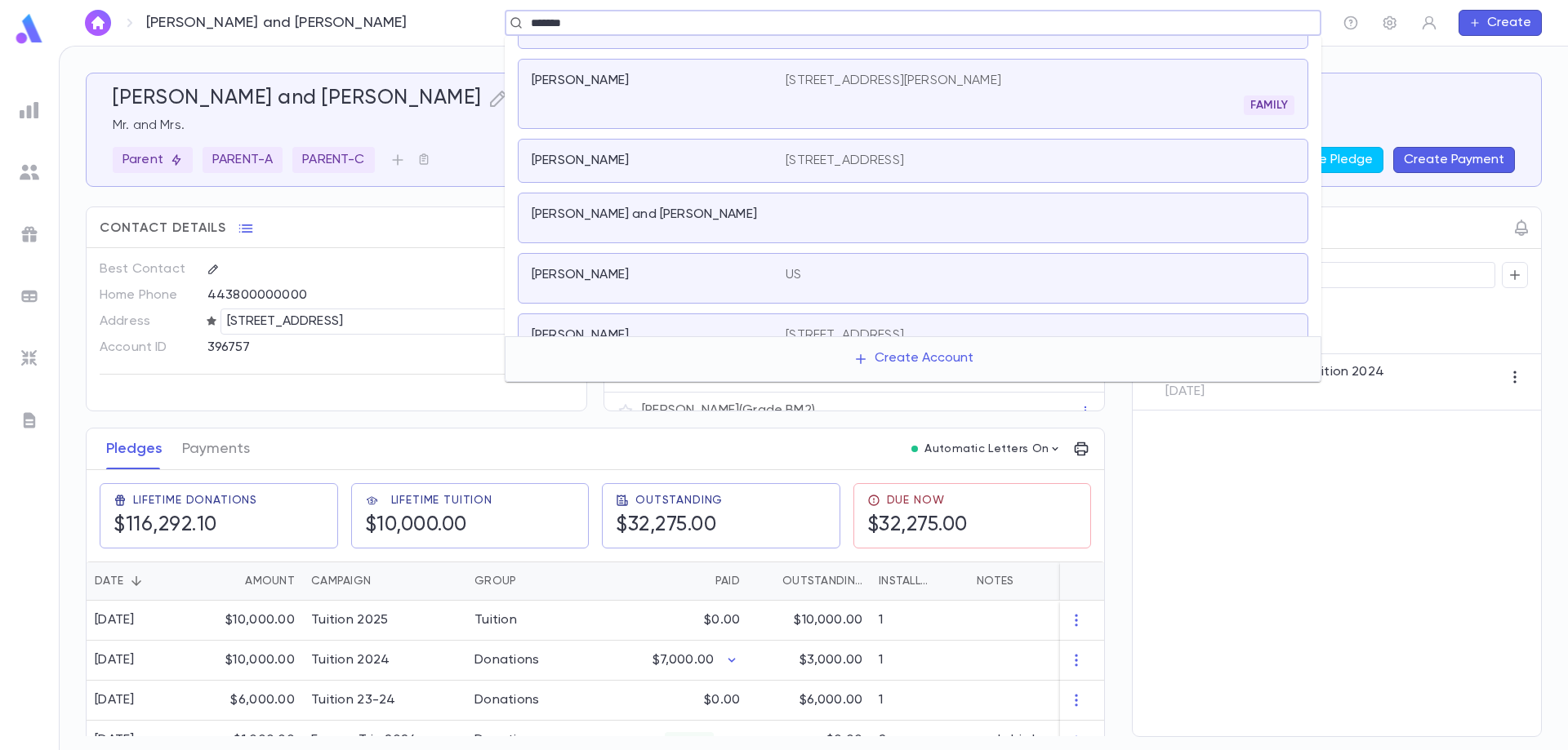
click at [682, 222] on div "[PERSON_NAME] and [PERSON_NAME]" at bounding box center [659, 219] width 254 height 23
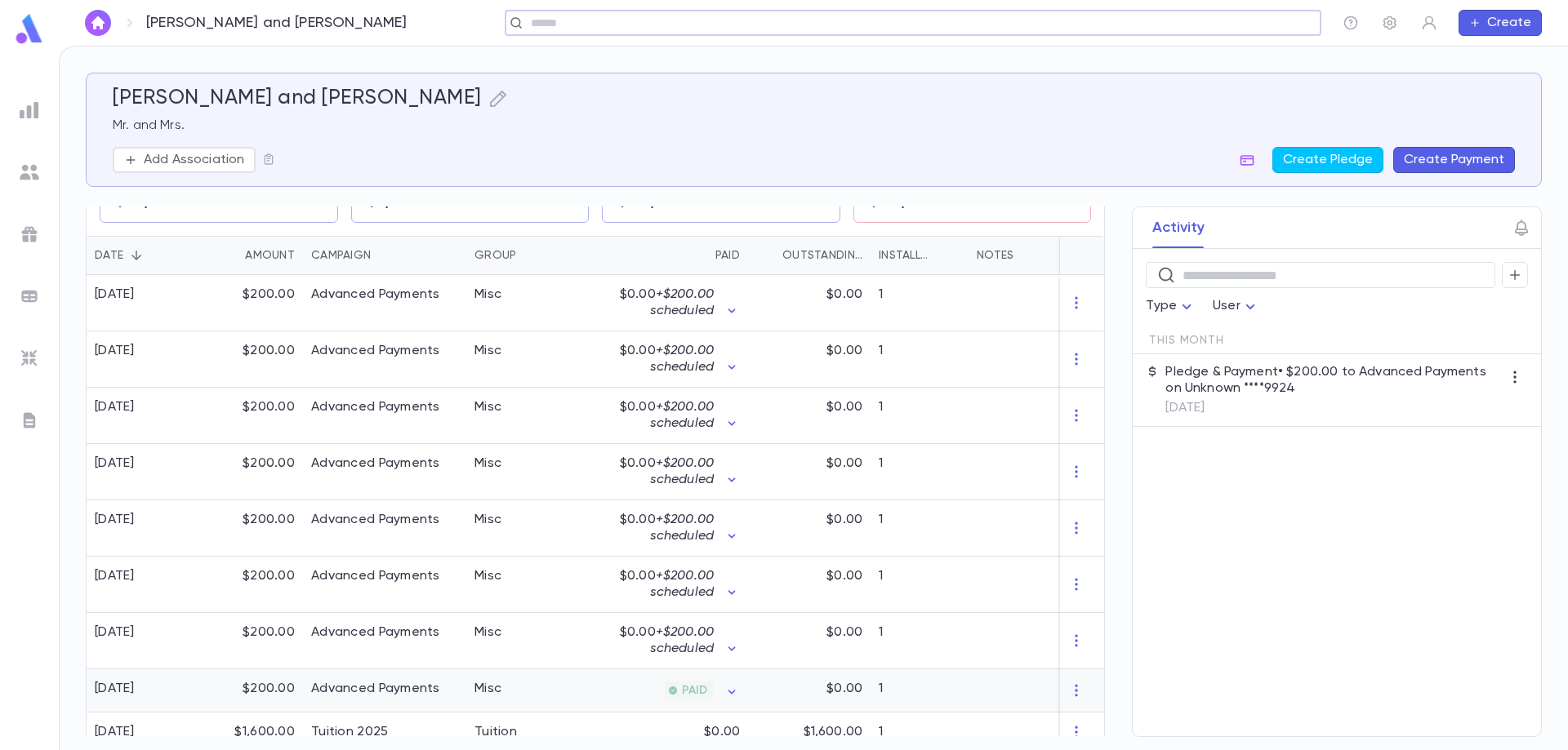
scroll to position [408, 0]
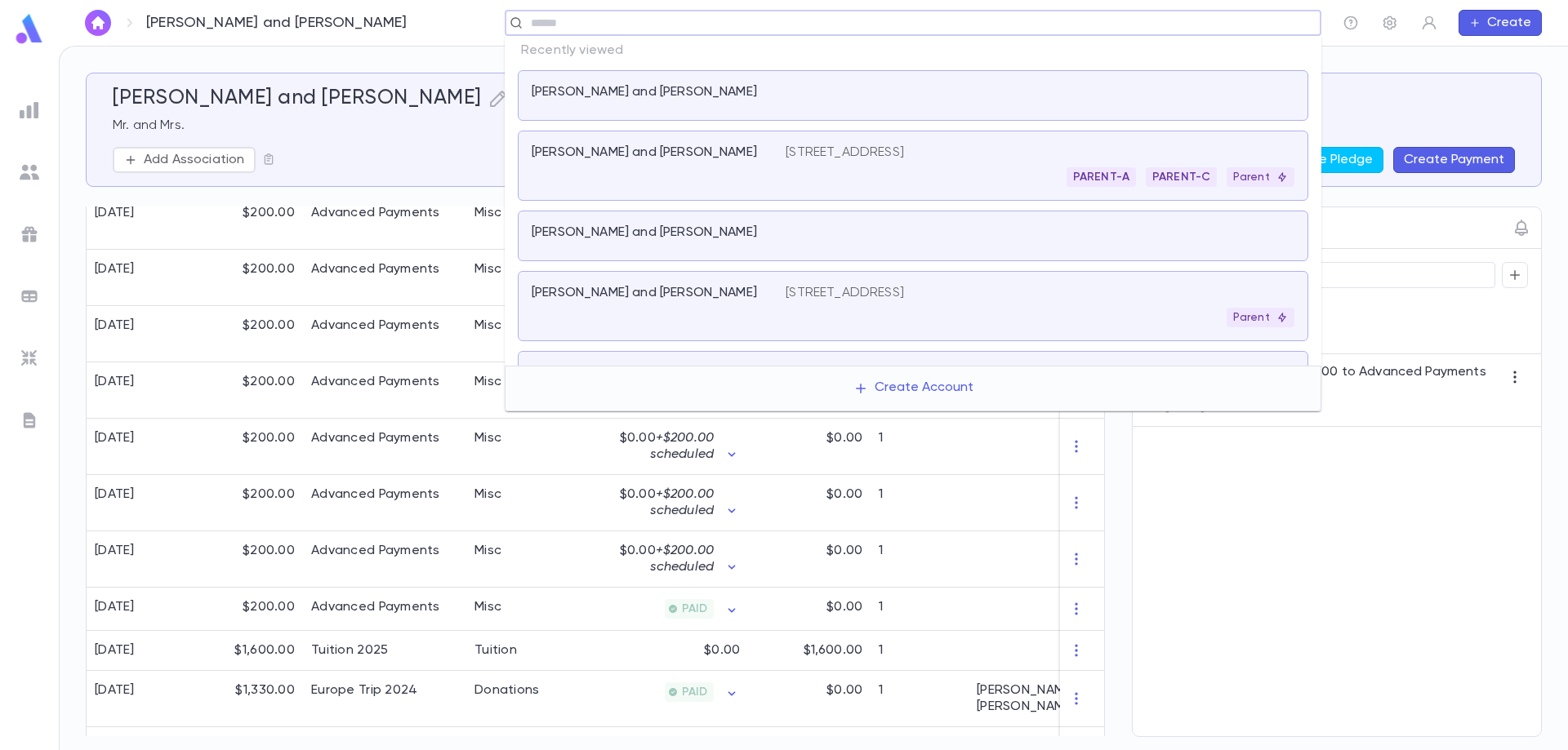
click at [600, 28] on input "text" at bounding box center [907, 23] width 764 height 15
type input "****"
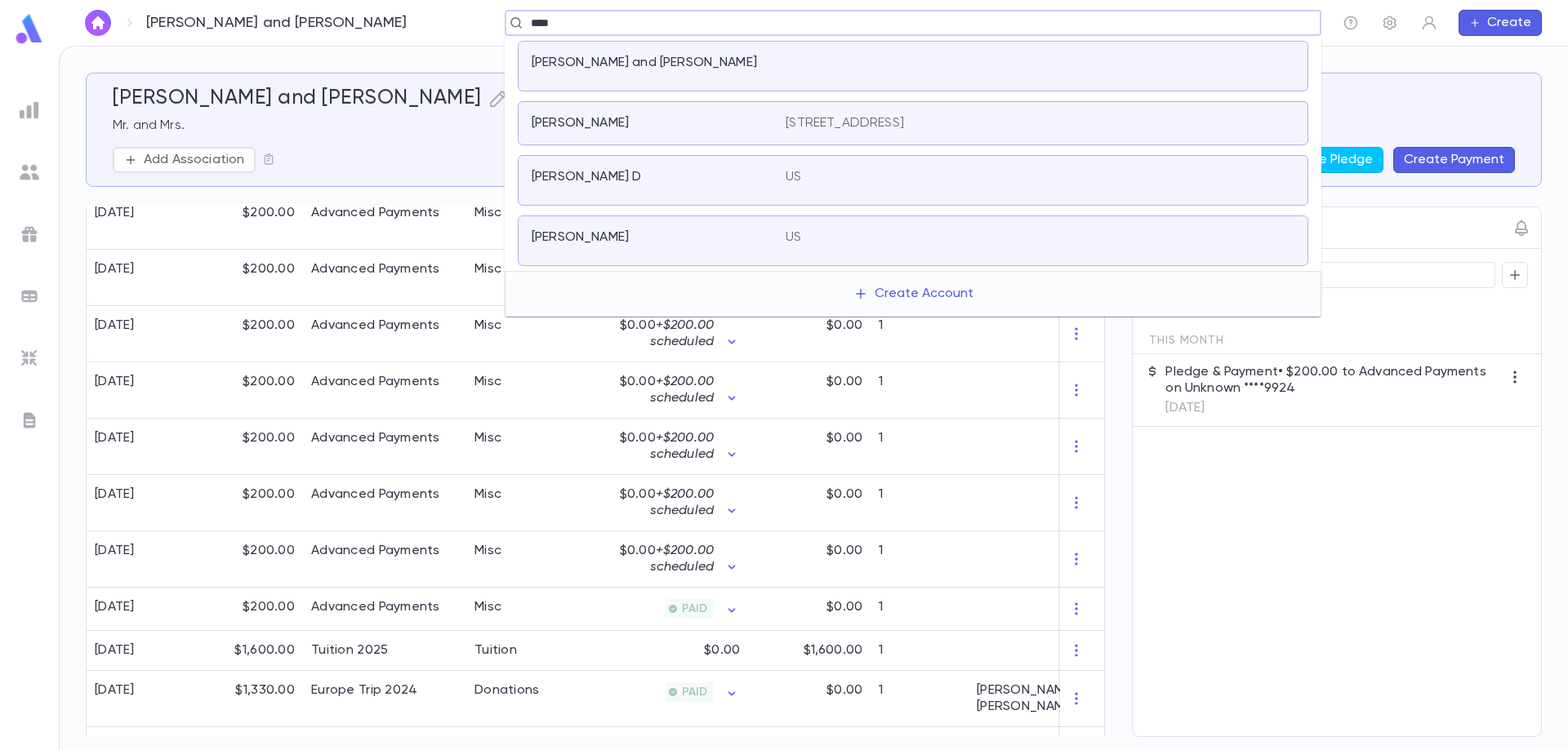
click at [669, 69] on p "[PERSON_NAME] and [PERSON_NAME]" at bounding box center [644, 63] width 225 height 16
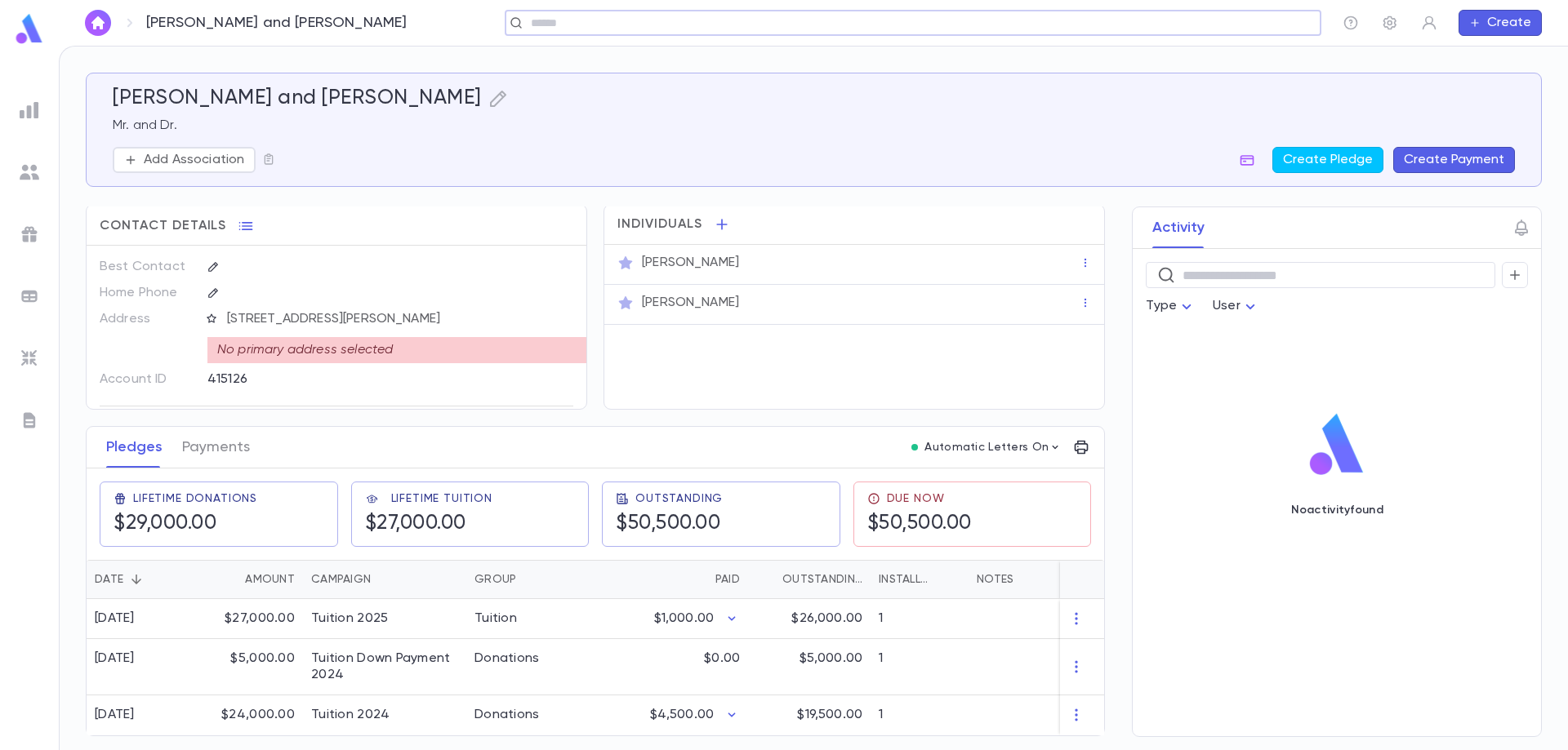
scroll to position [9, 0]
click at [222, 440] on button "Payments" at bounding box center [216, 447] width 67 height 40
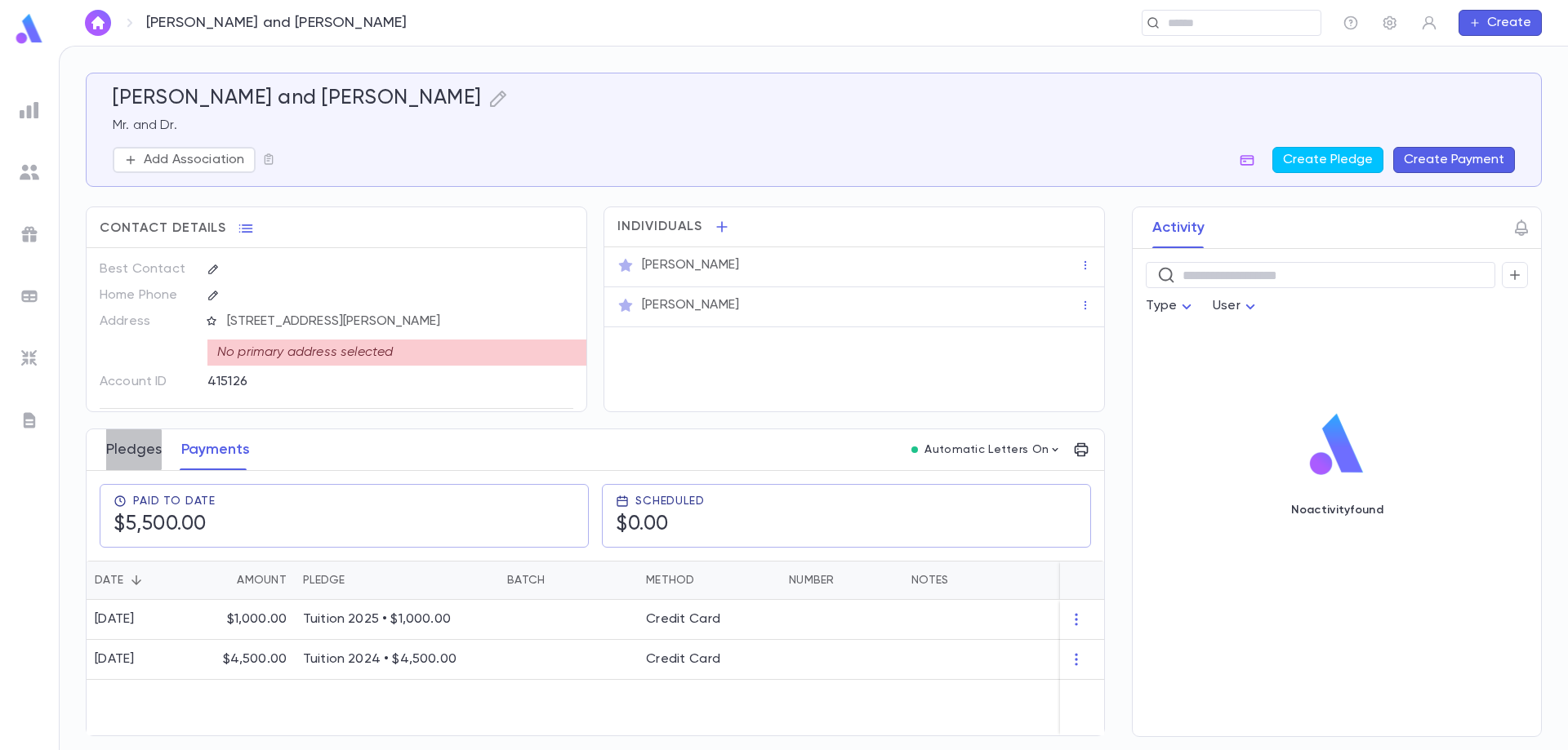
click at [132, 450] on button "Pledges" at bounding box center [134, 450] width 56 height 40
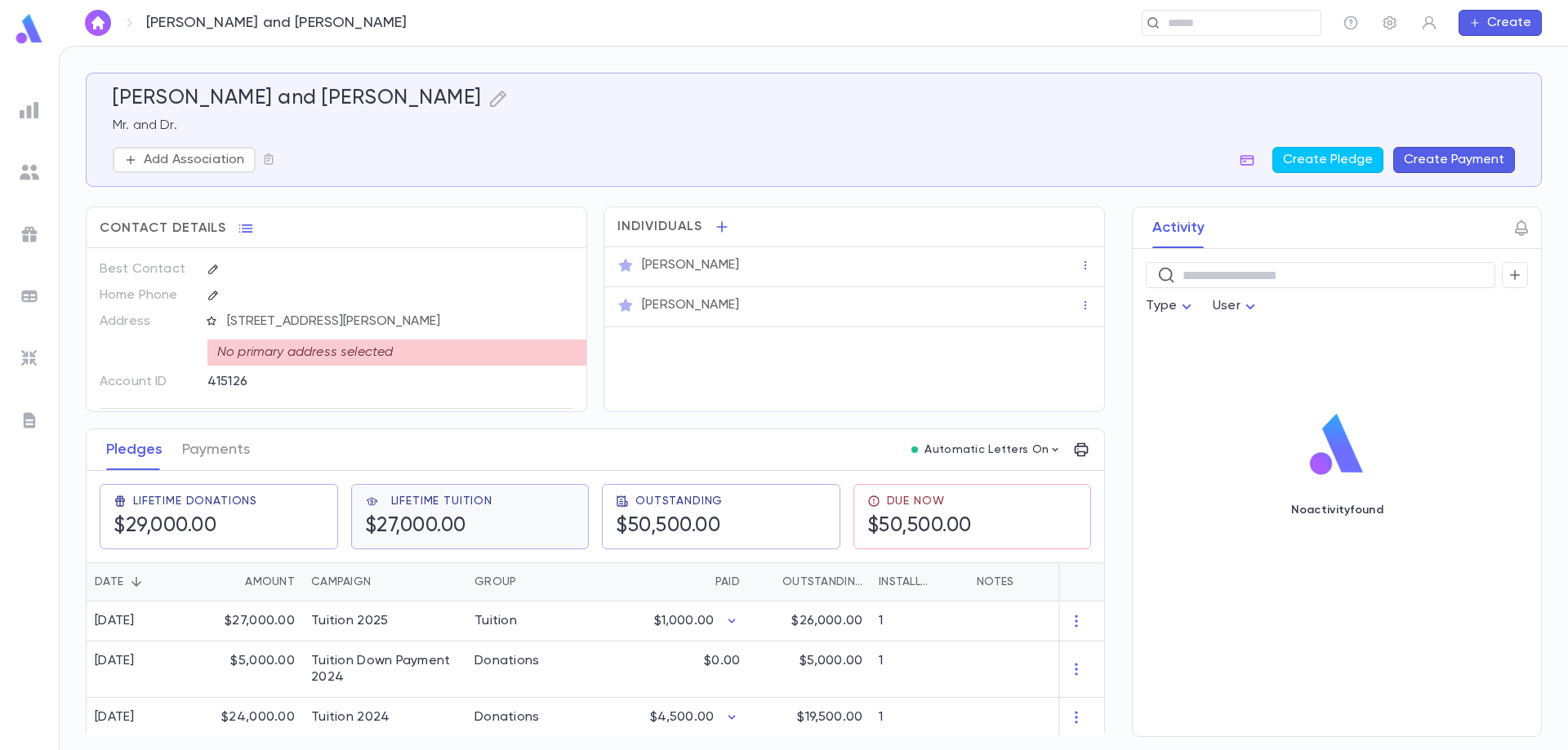
click at [448, 521] on h5 "$27,000.00" at bounding box center [415, 526] width 101 height 24
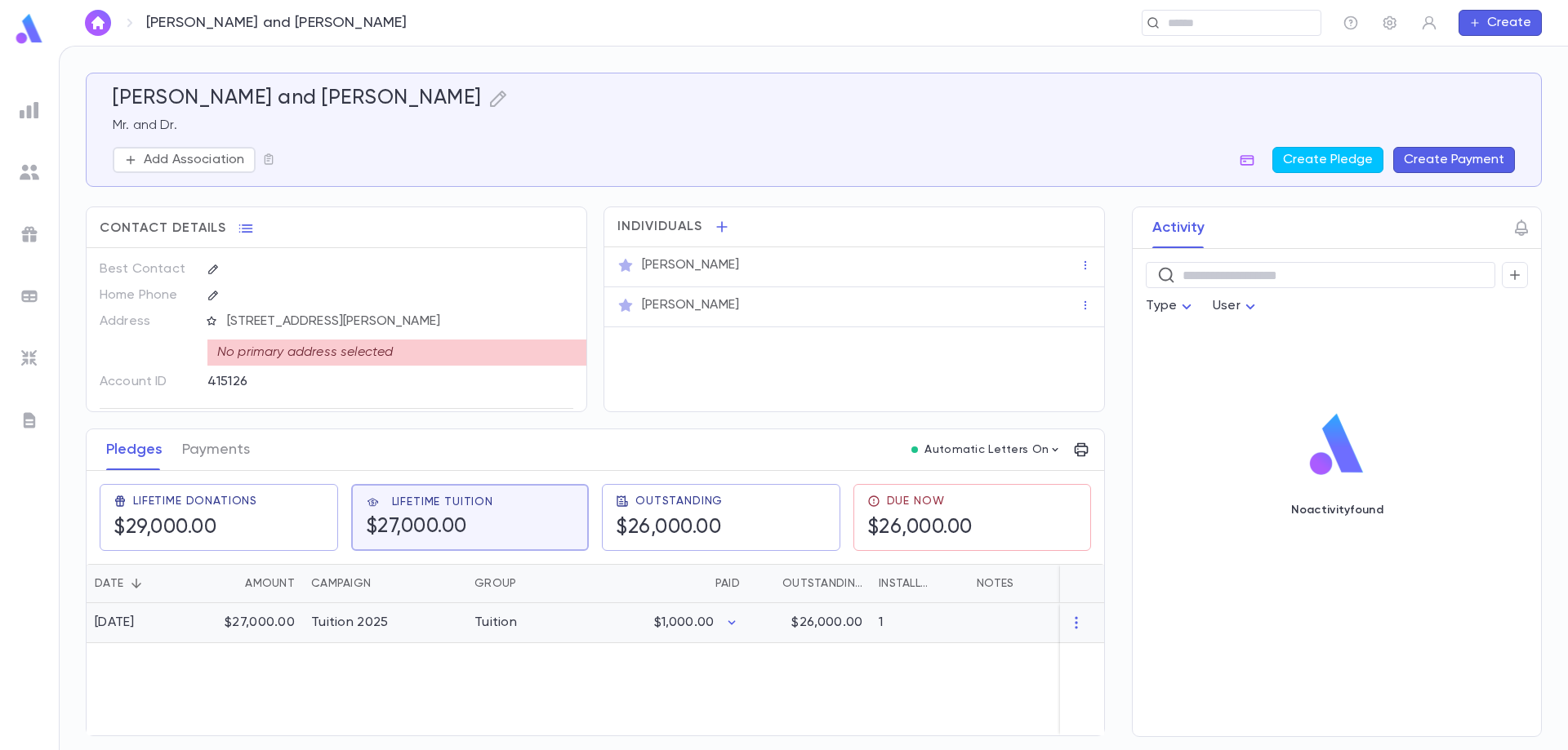
click at [271, 619] on div "$27,000.00" at bounding box center [249, 624] width 106 height 40
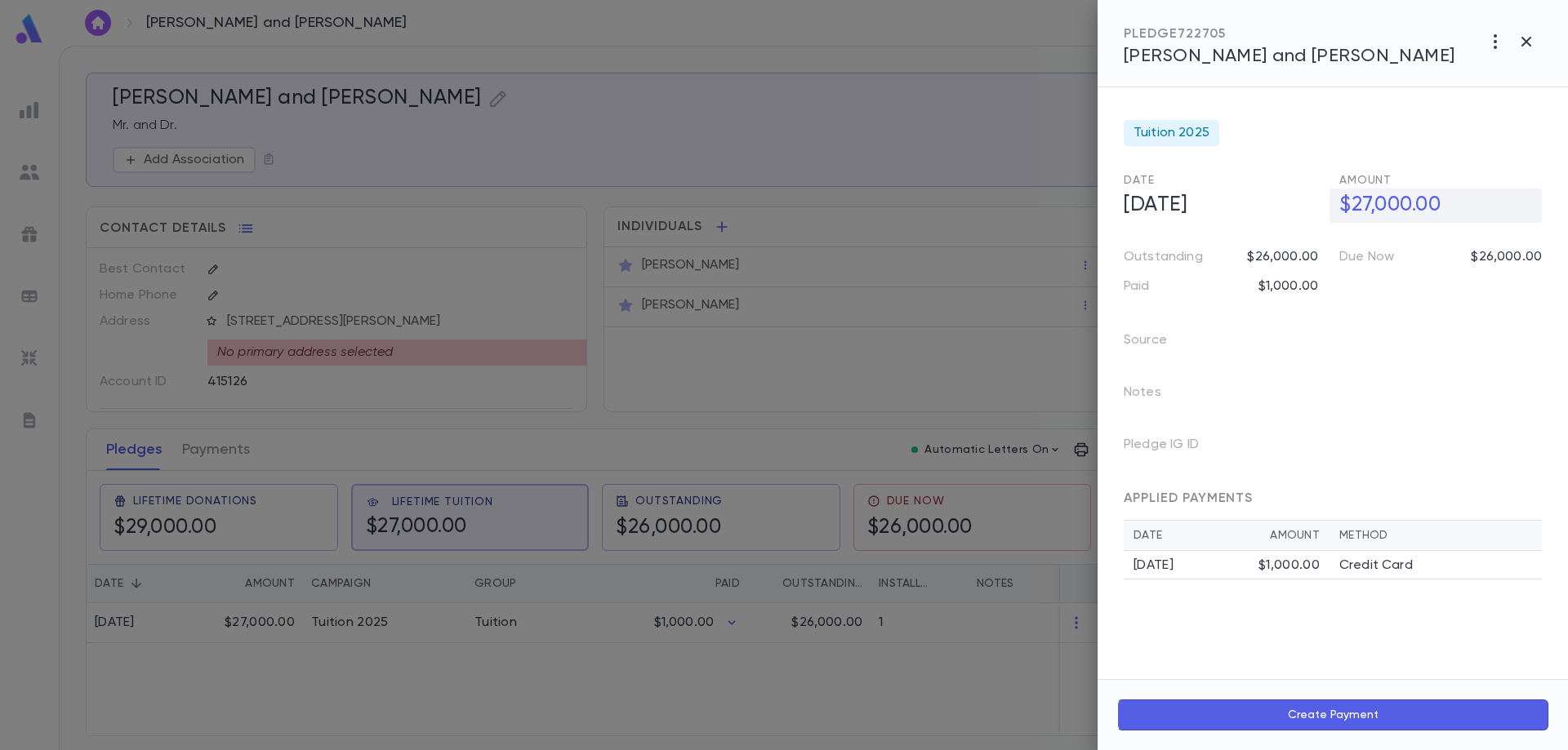
click at [1391, 206] on h5 "$27,000.00" at bounding box center [1435, 206] width 212 height 35
click at [1392, 207] on input "**********" at bounding box center [1440, 205] width 202 height 32
type input "**********"
click at [504, 640] on div at bounding box center [784, 375] width 1568 height 750
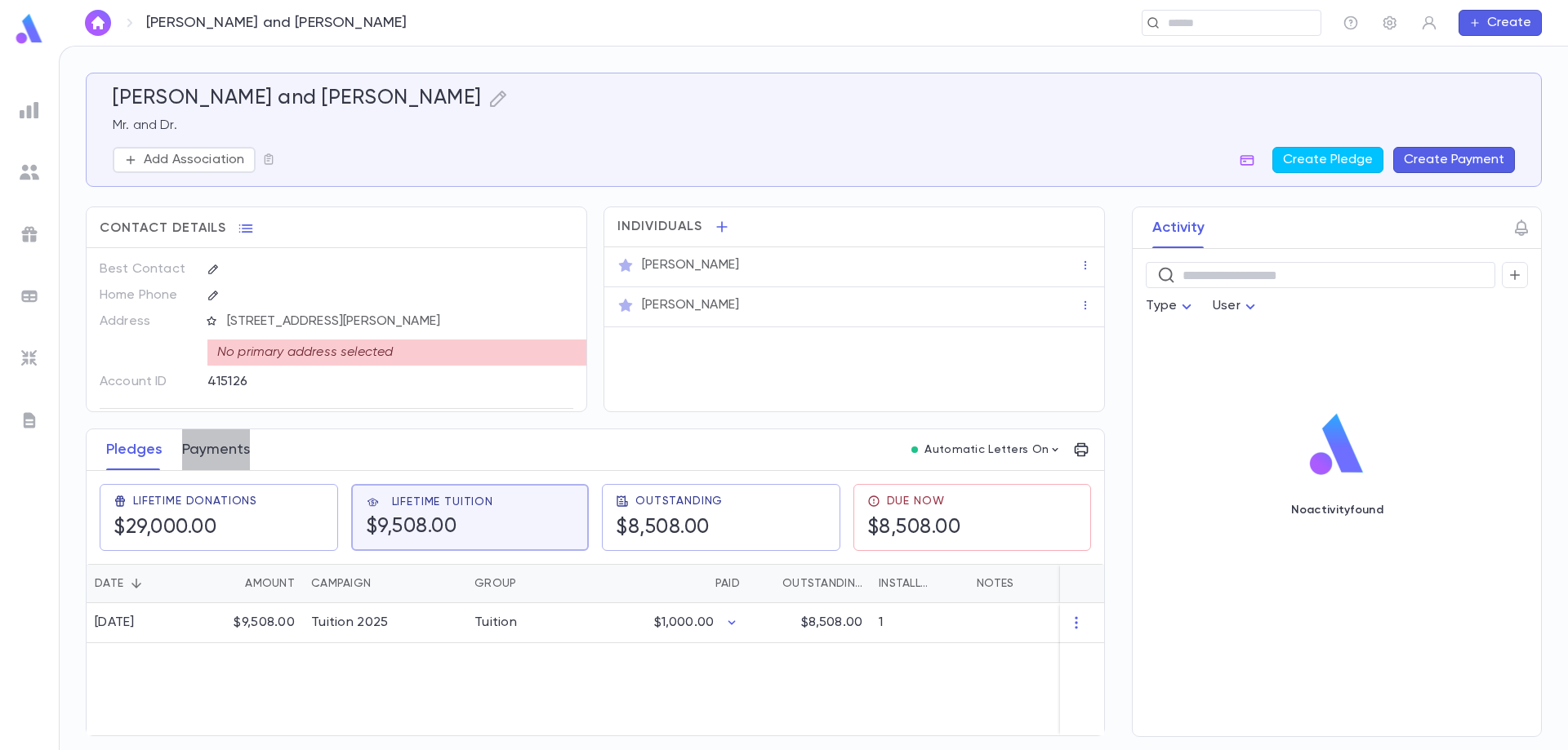
click at [225, 446] on button "Payments" at bounding box center [216, 450] width 67 height 40
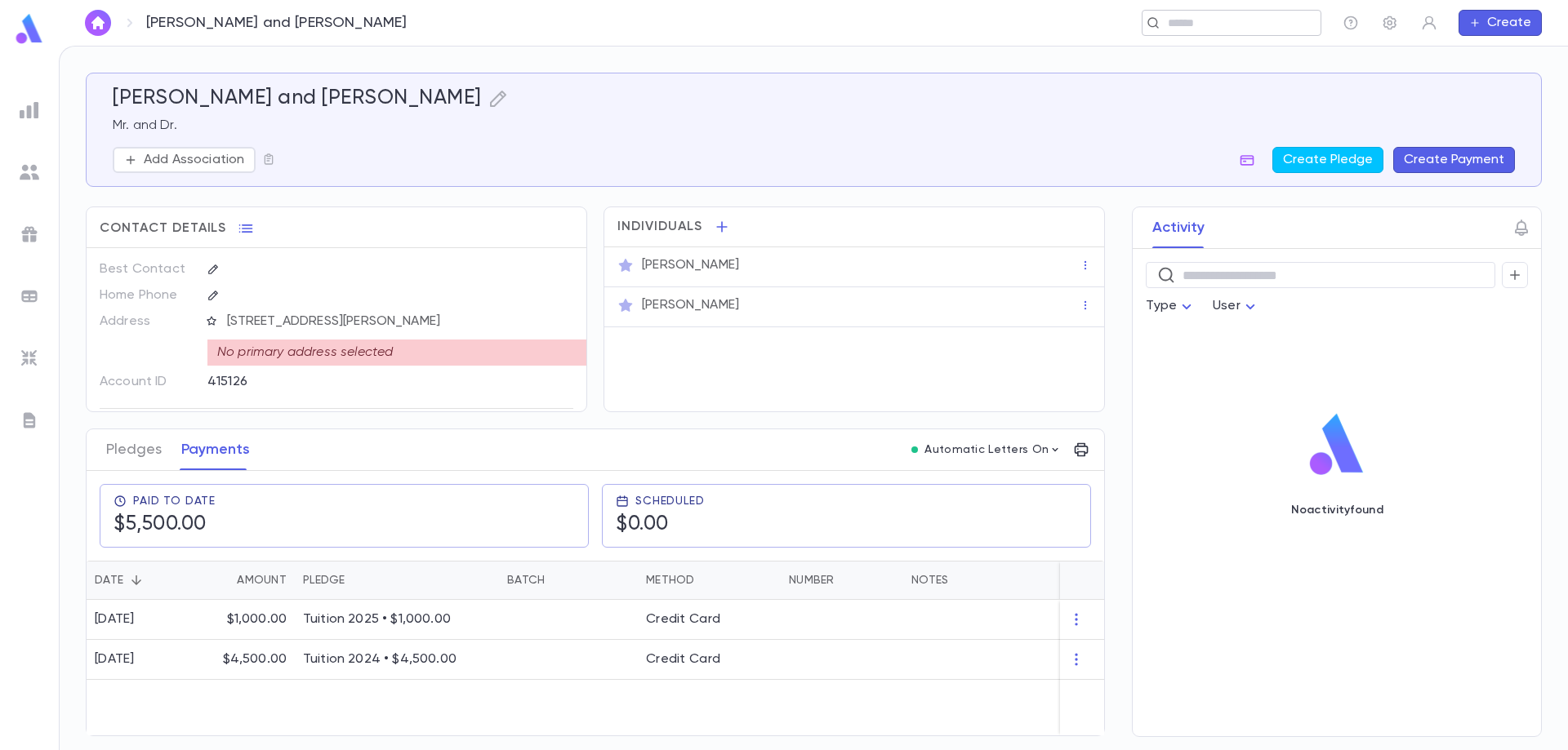
click at [1234, 31] on div "​" at bounding box center [1231, 22] width 180 height 26
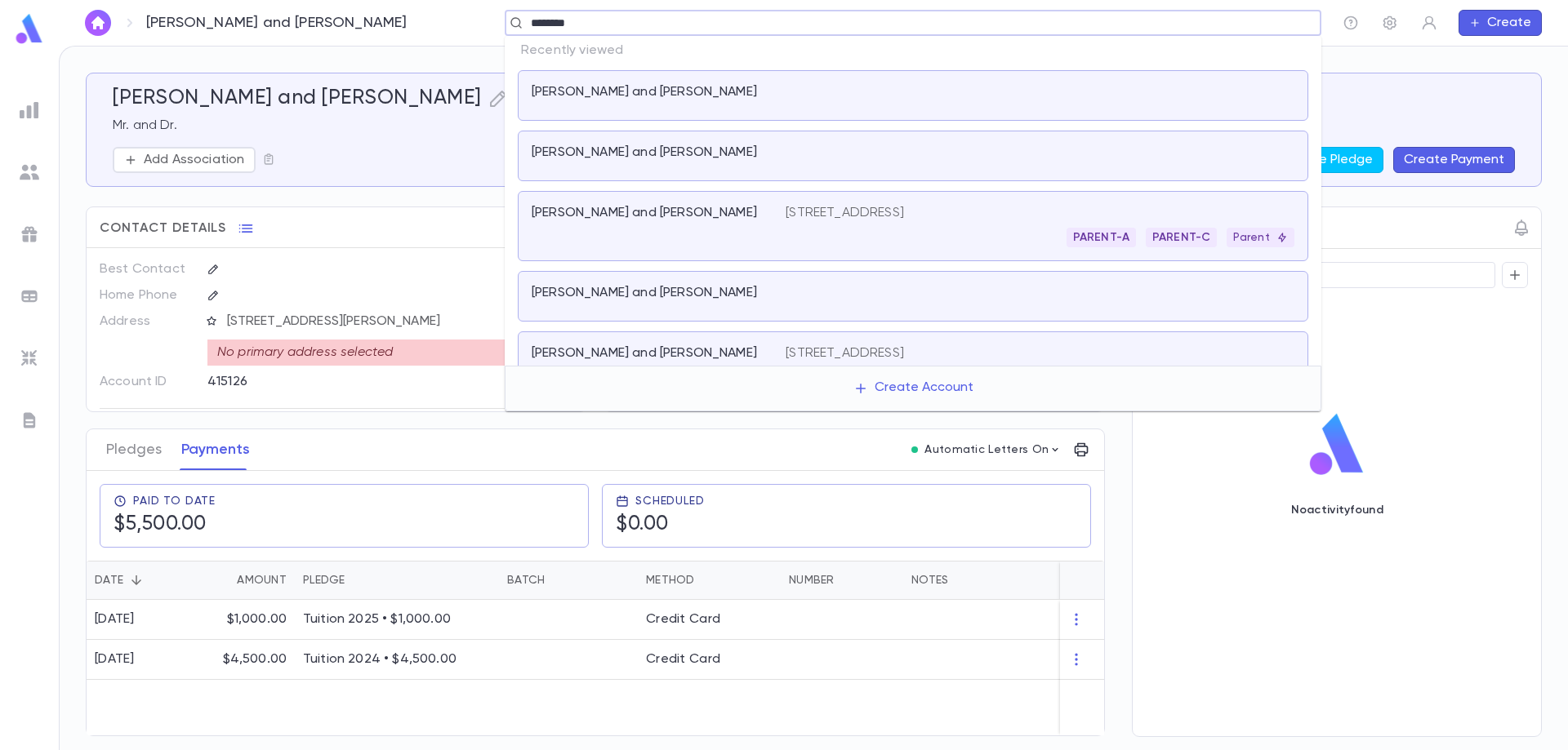
type input "*********"
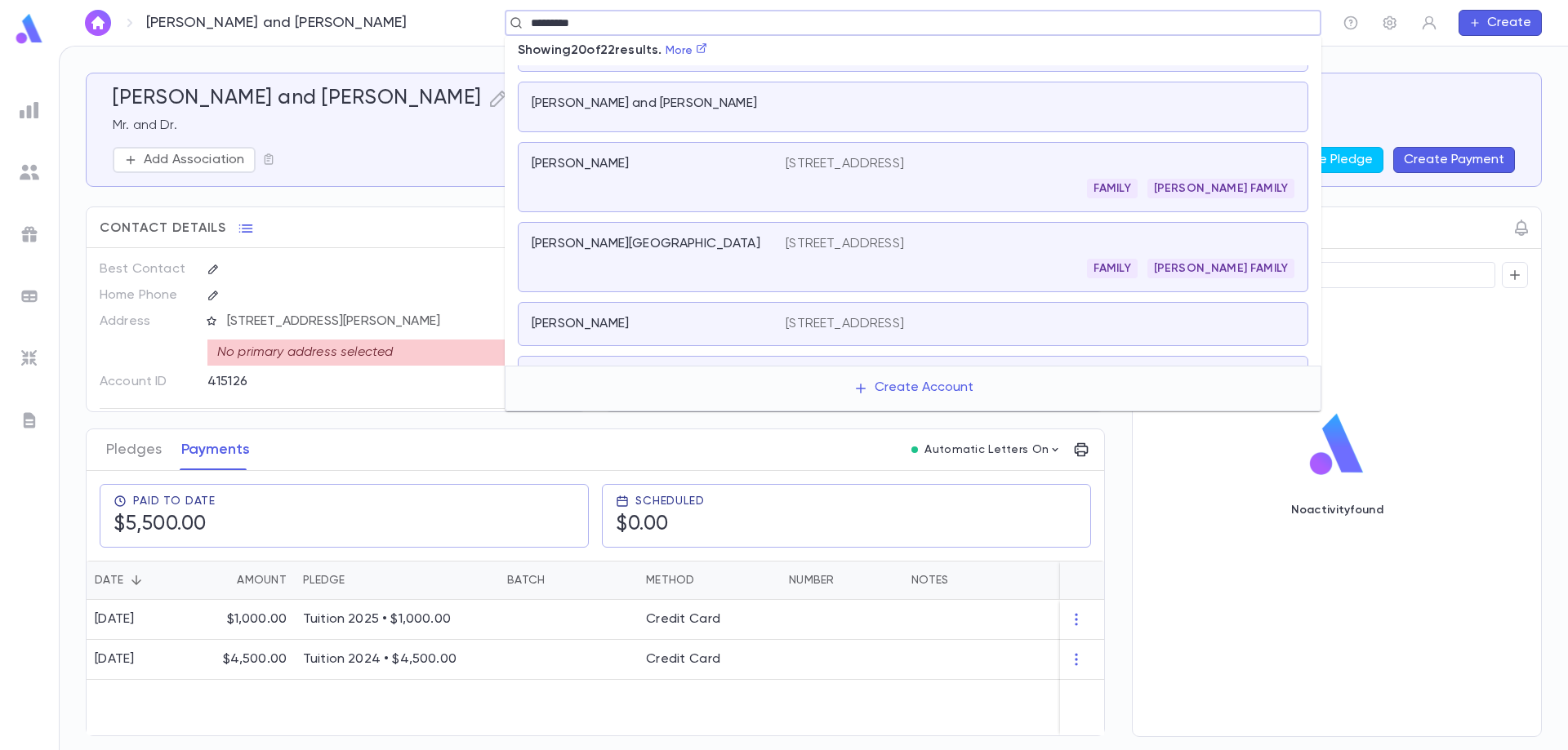
scroll to position [862, 0]
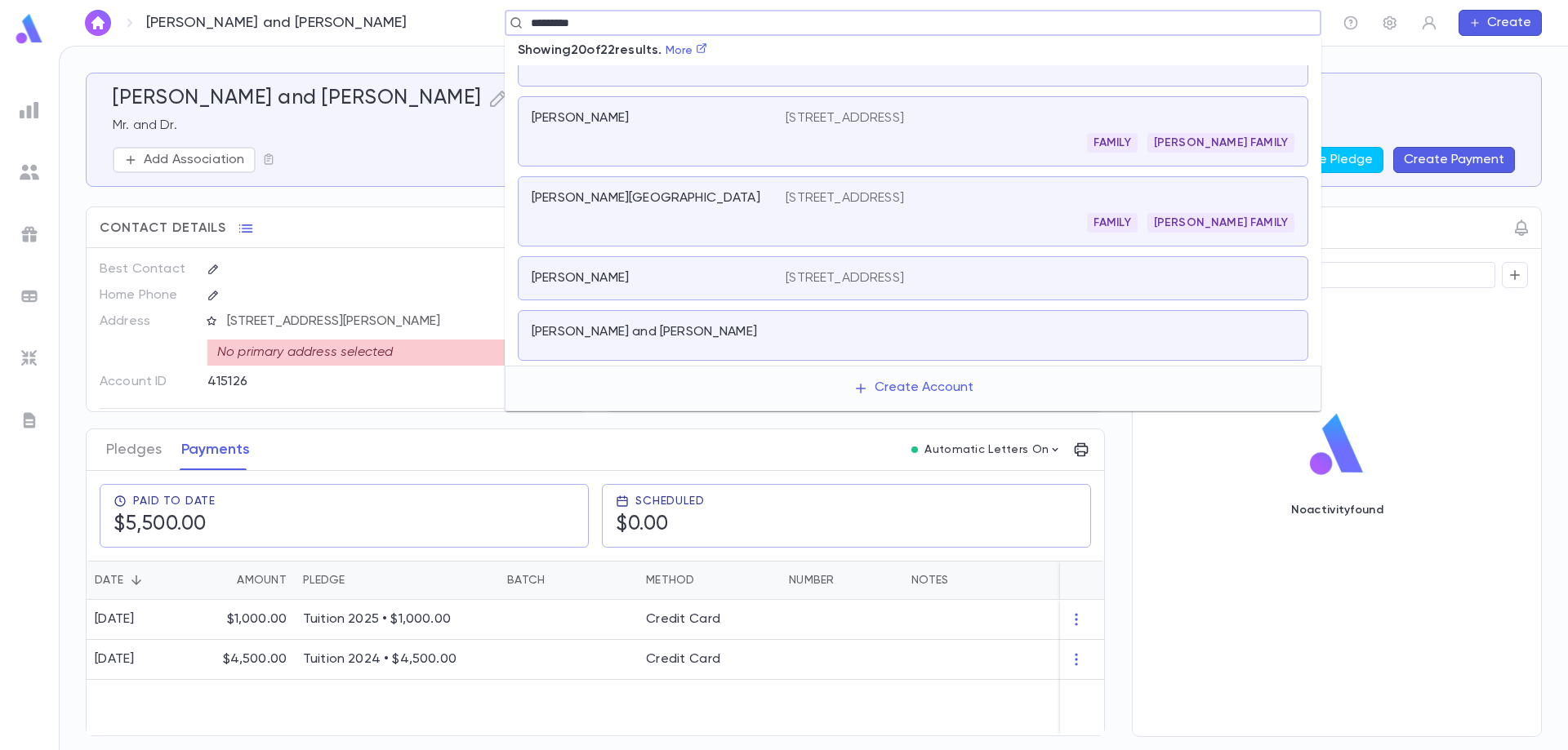
click at [711, 335] on div "[PERSON_NAME] and [PERSON_NAME]" at bounding box center [648, 332] width 234 height 16
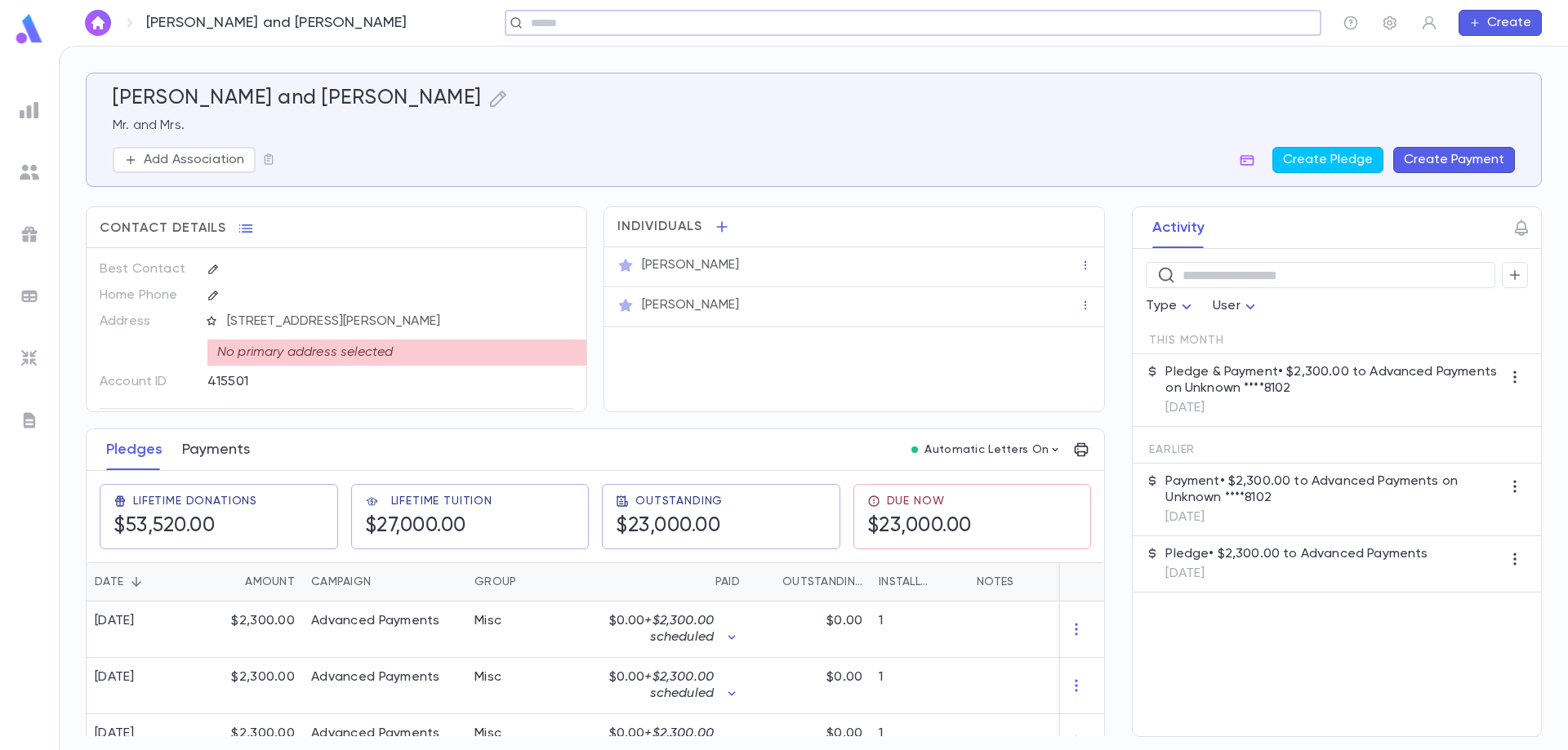
click at [212, 454] on button "Payments" at bounding box center [216, 450] width 67 height 40
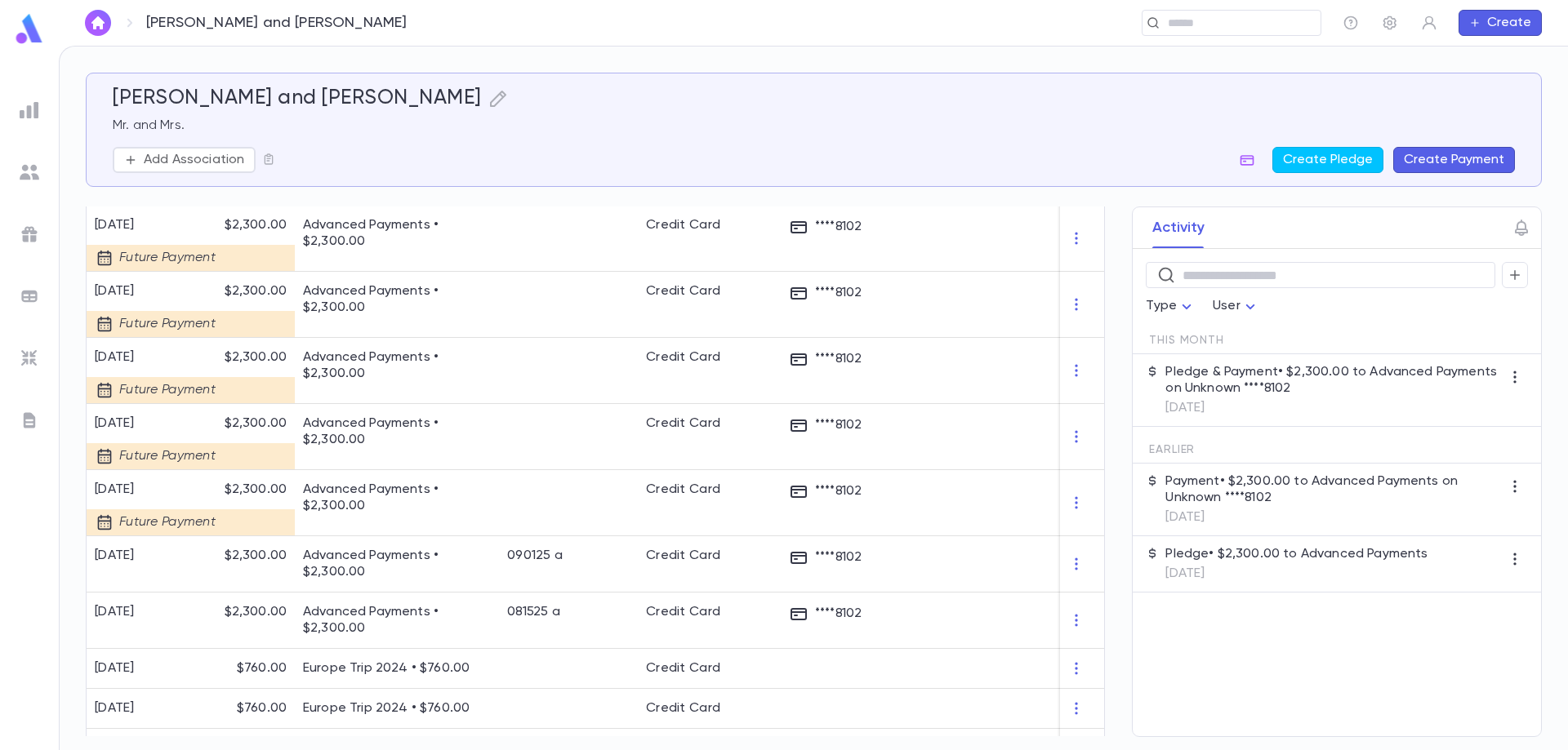
scroll to position [816, 0]
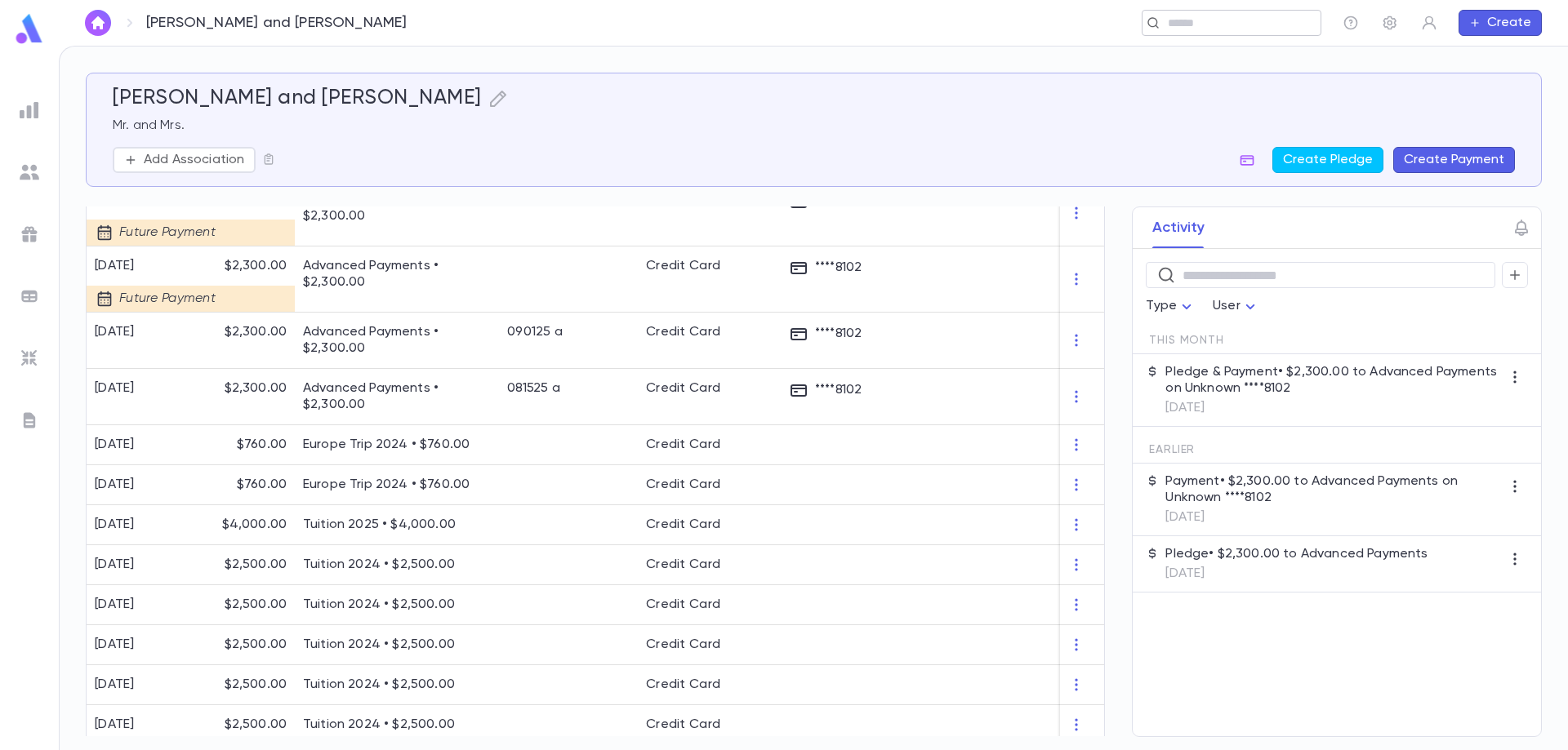
click at [1184, 24] on input "text" at bounding box center [1225, 23] width 126 height 15
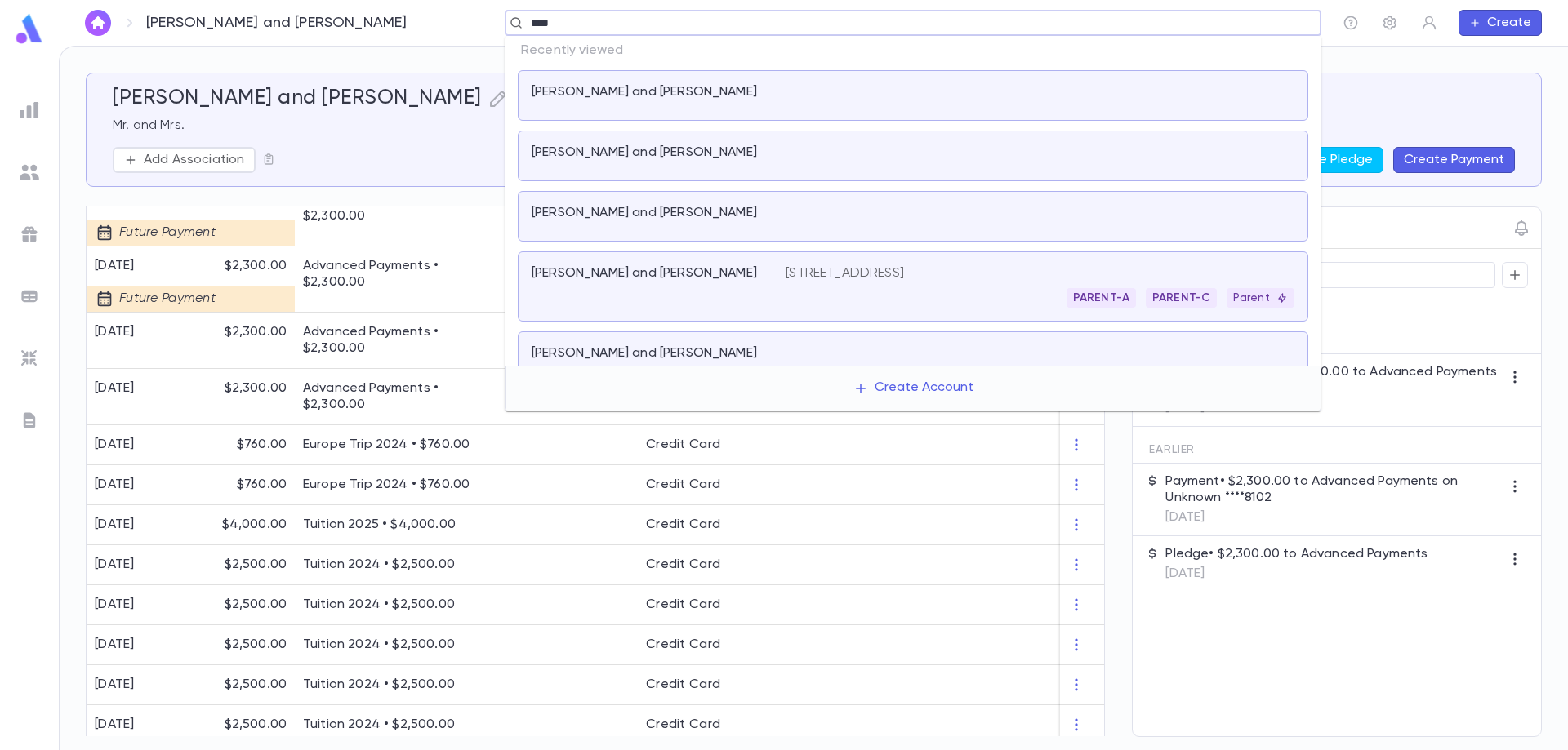
type input "*****"
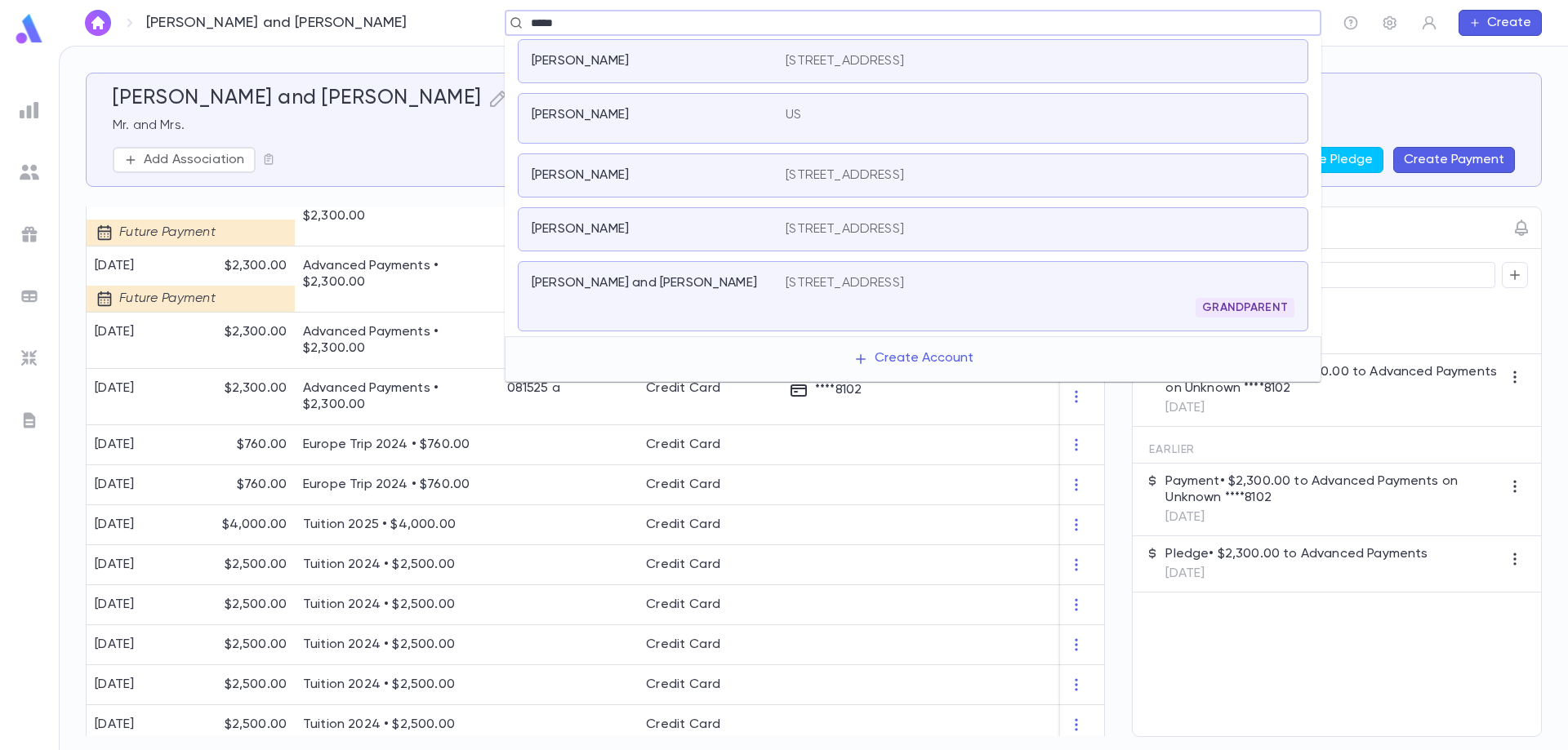
scroll to position [0, 0]
click at [893, 66] on p "[STREET_ADDRESS]" at bounding box center [845, 63] width 118 height 16
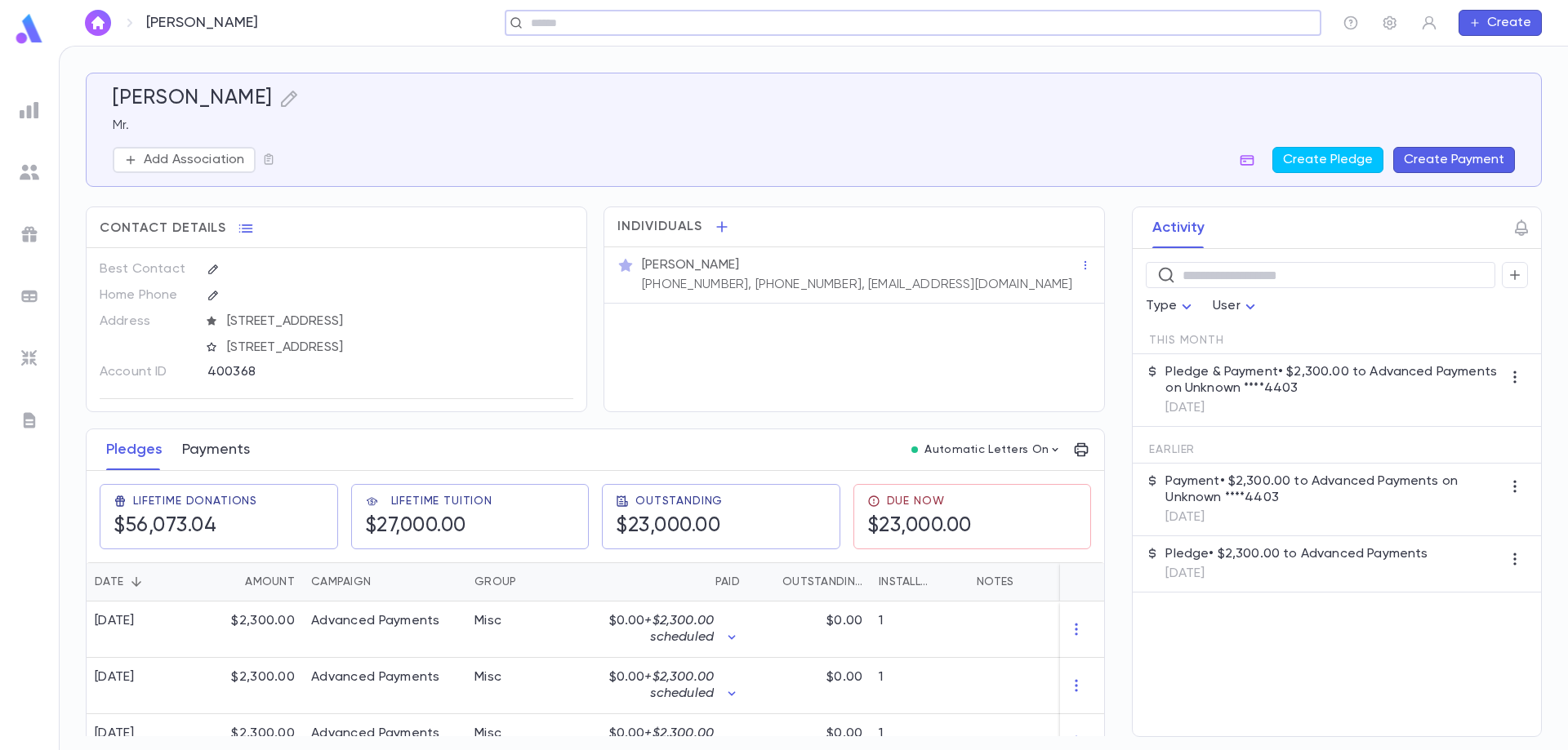
click at [228, 450] on button "Payments" at bounding box center [216, 450] width 67 height 40
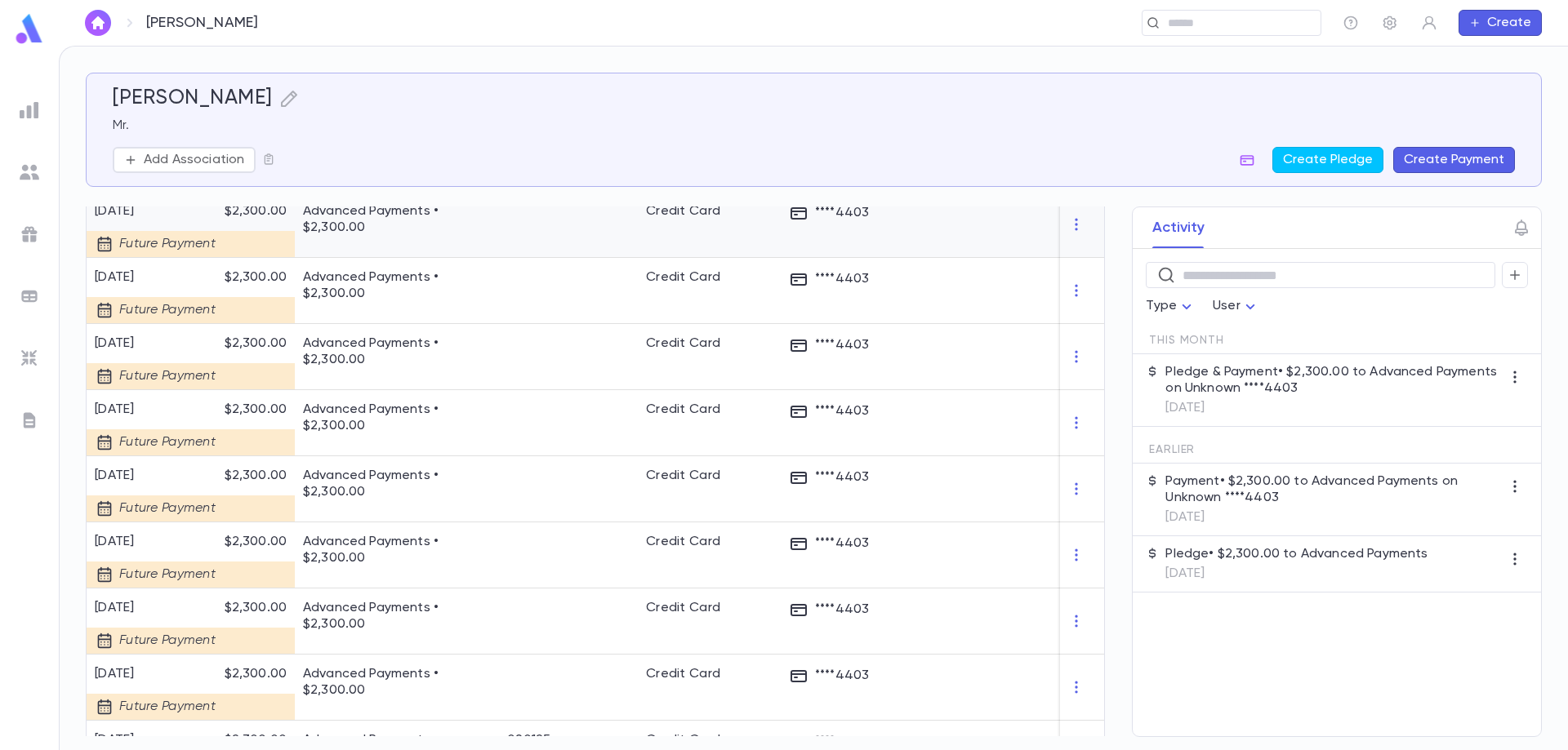
scroll to position [82, 0]
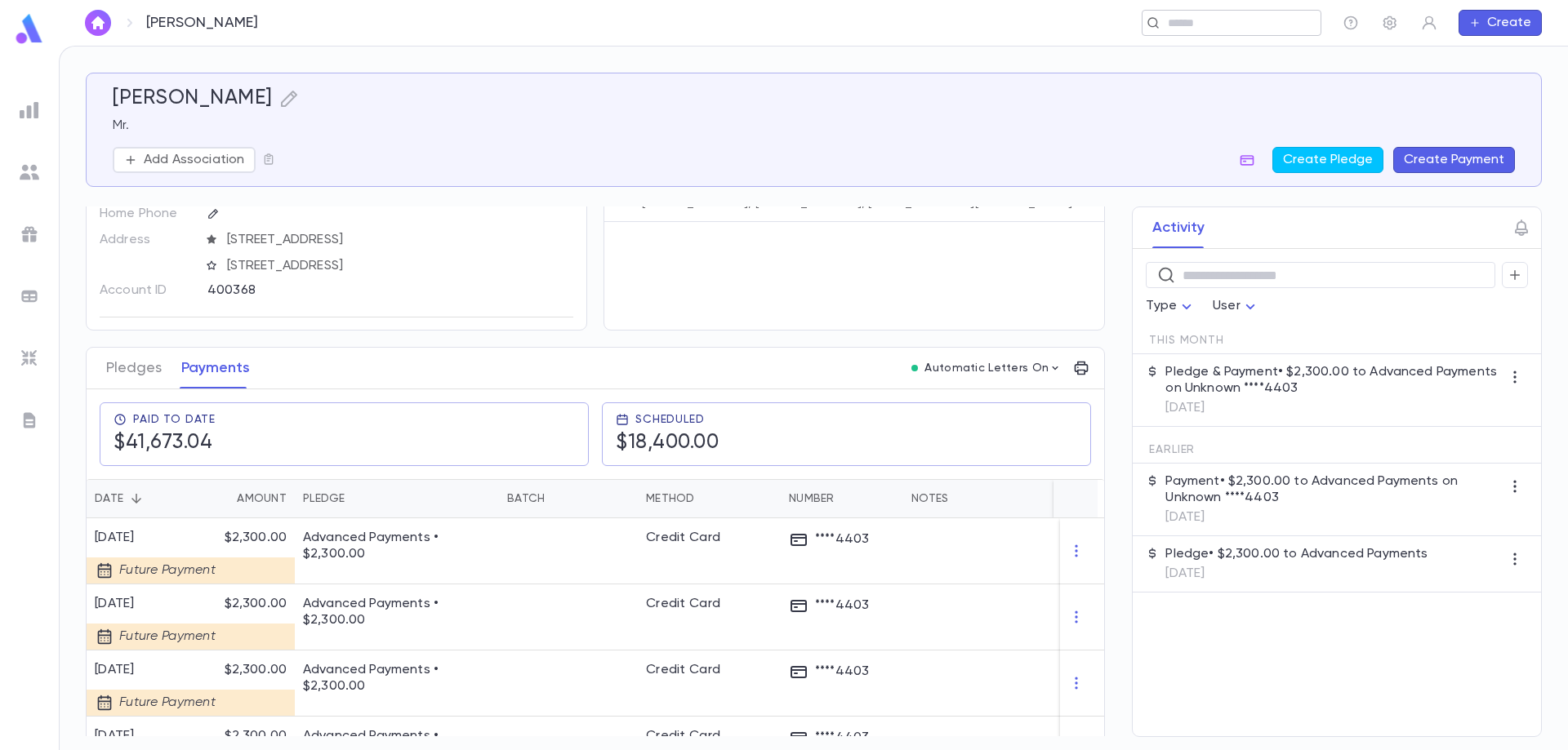
click at [1171, 35] on div "​" at bounding box center [1231, 22] width 180 height 26
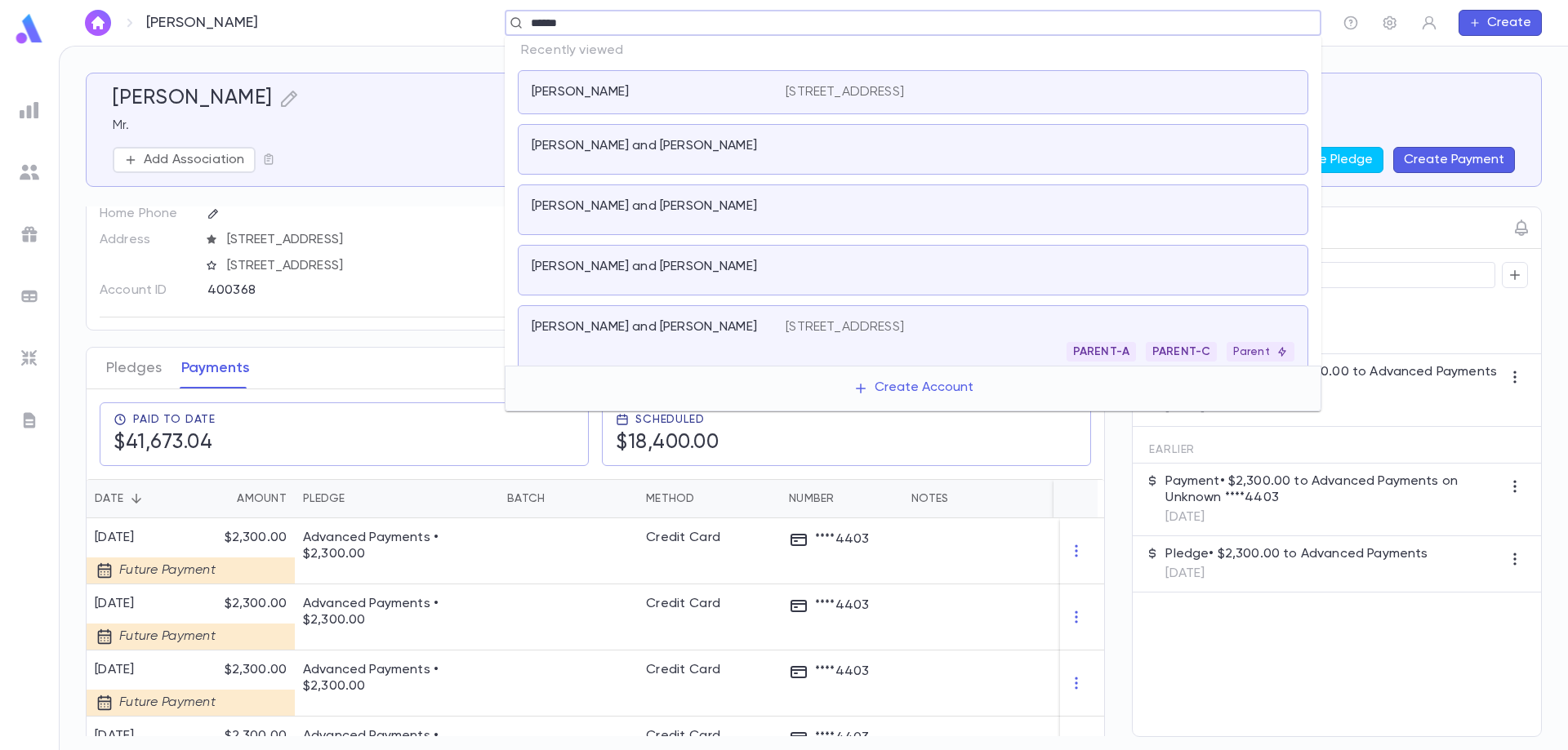
type input "*******"
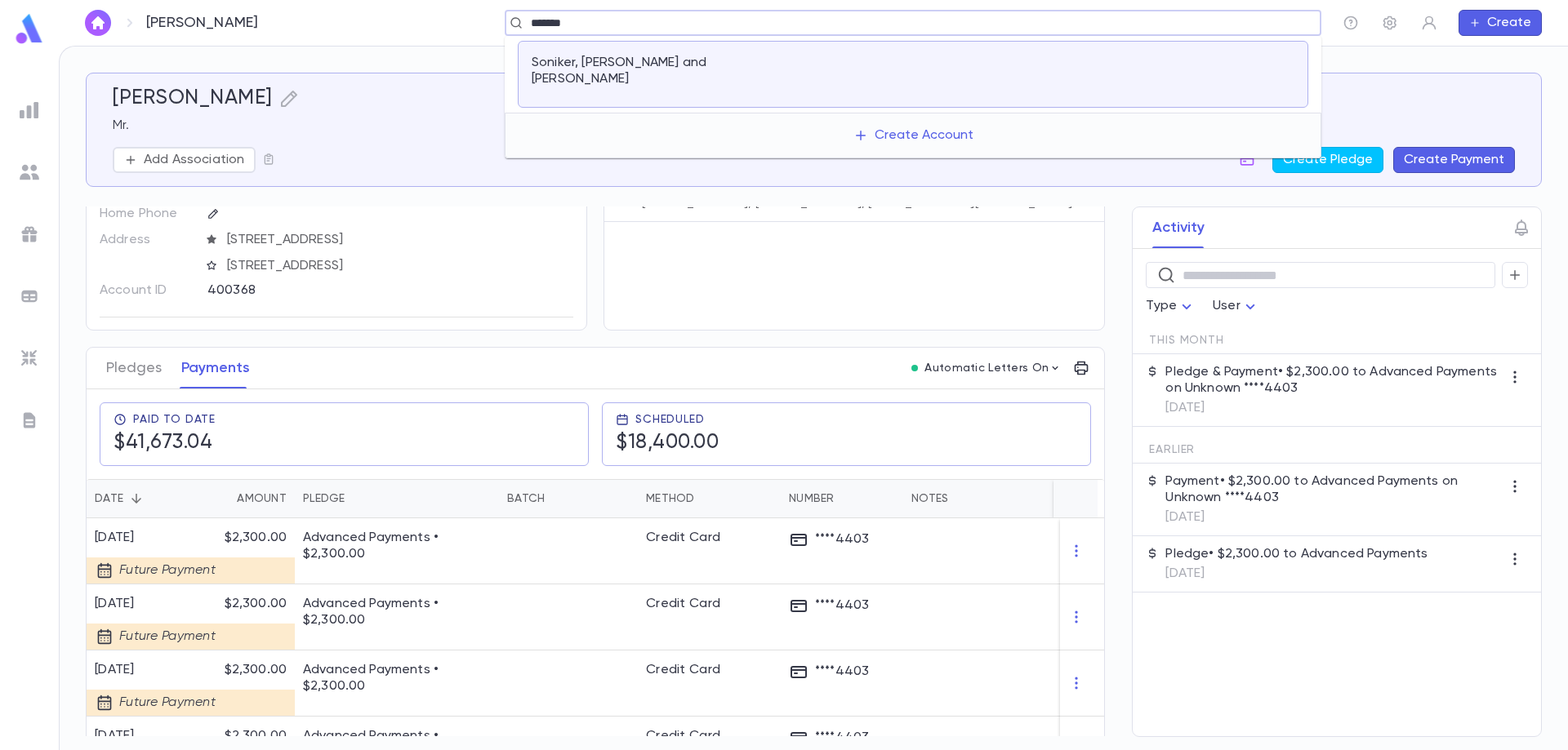
click at [716, 63] on p "Soniker, [PERSON_NAME] and [PERSON_NAME]" at bounding box center [648, 71] width 234 height 33
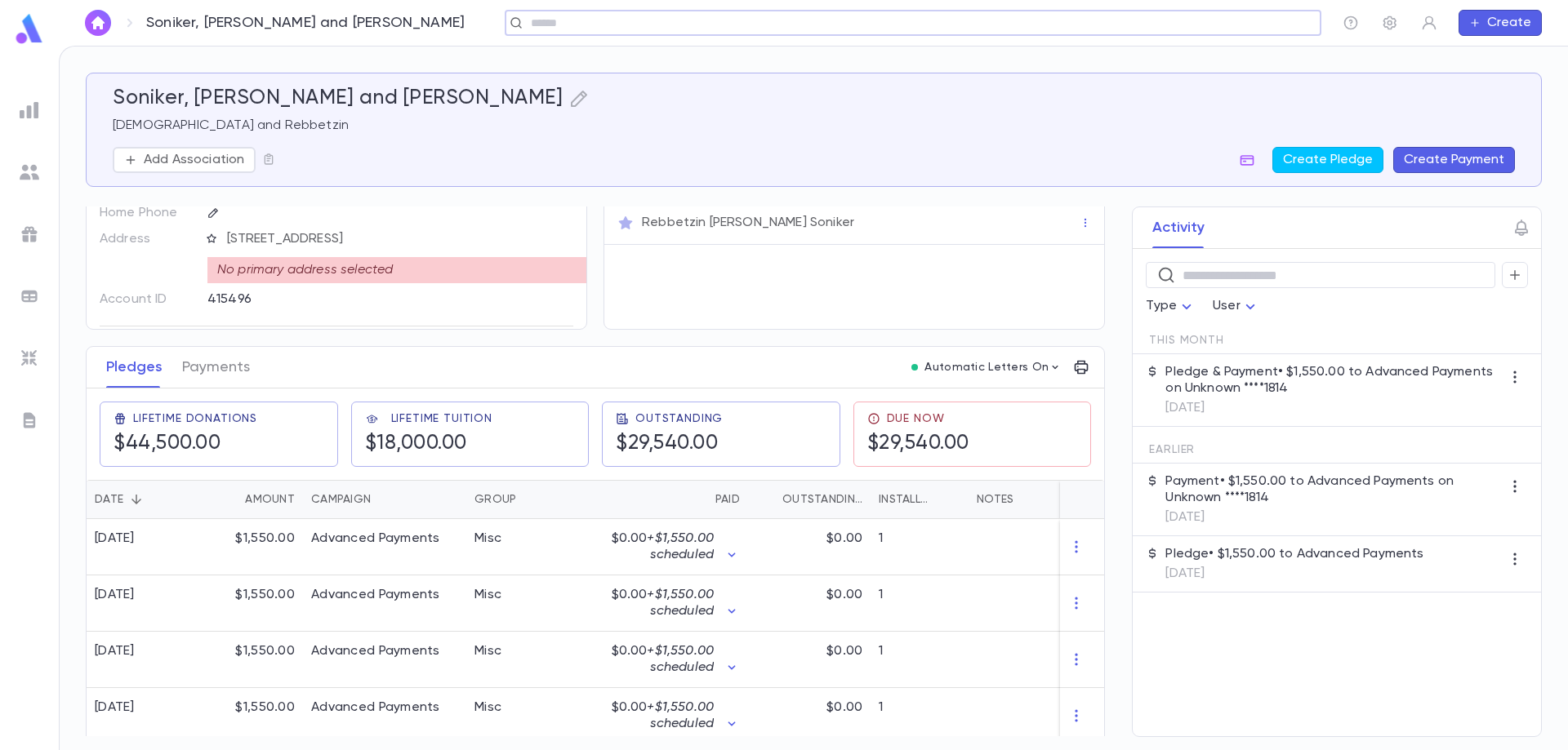
scroll to position [164, 0]
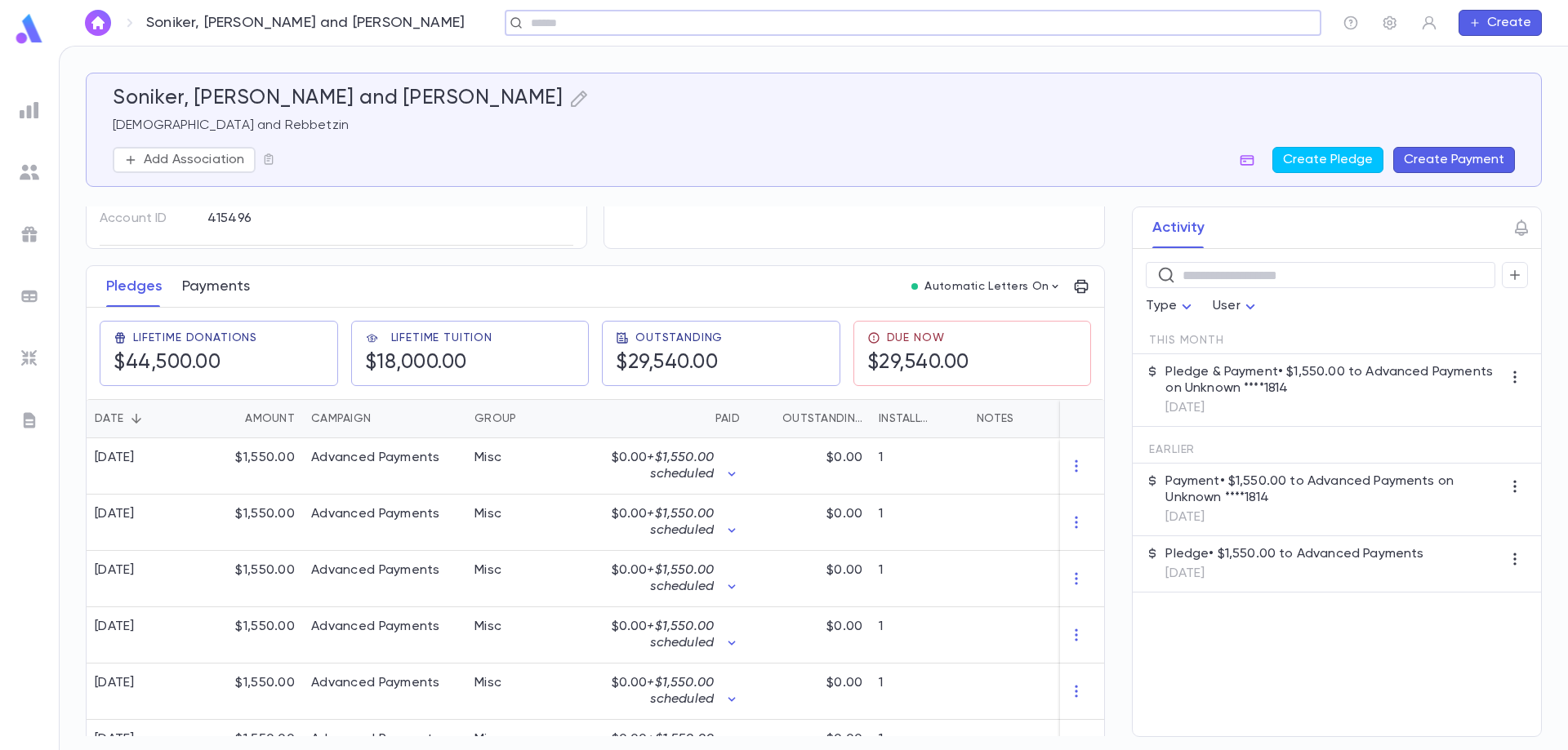
click at [227, 286] on button "Payments" at bounding box center [216, 286] width 67 height 40
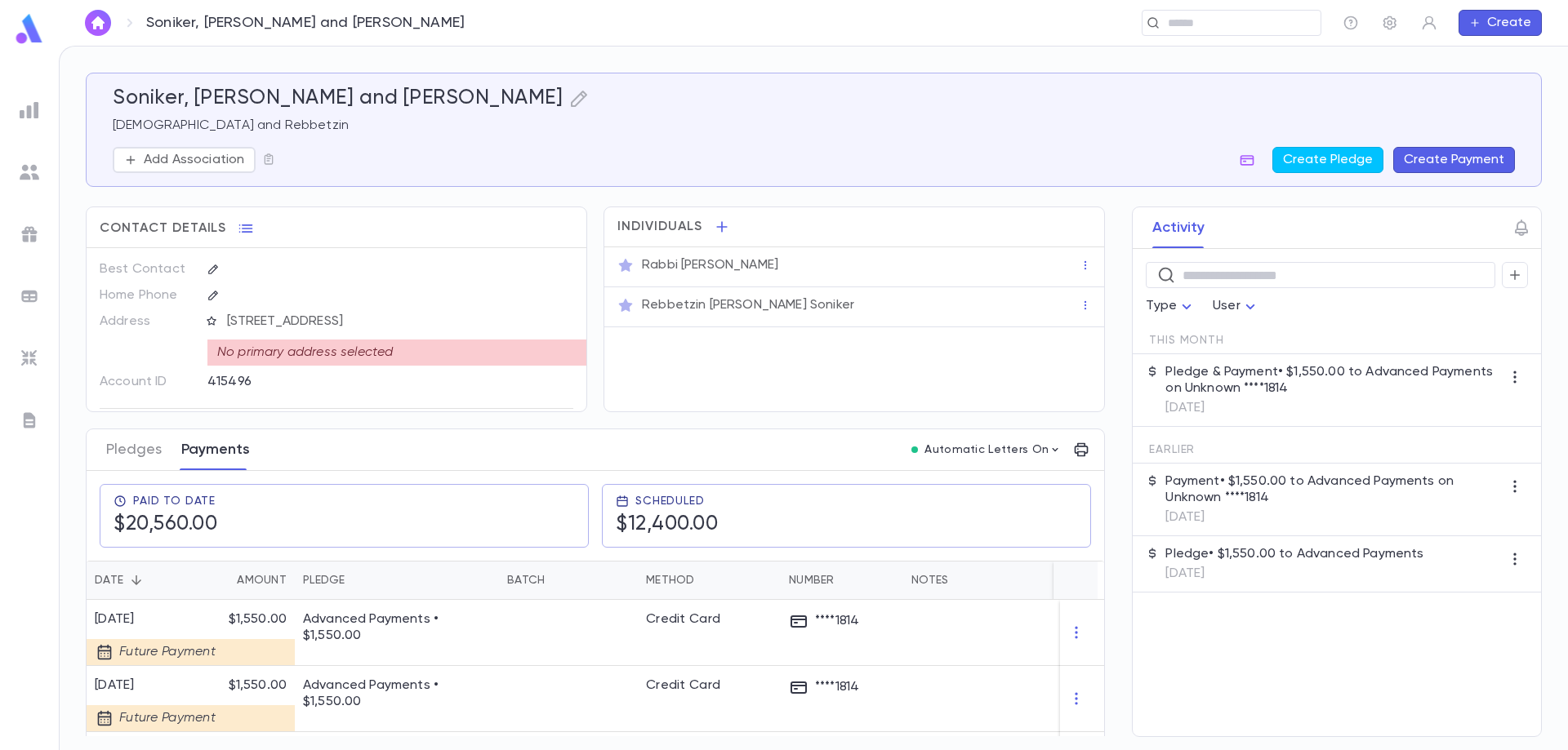
click at [211, 453] on button "Payments" at bounding box center [215, 450] width 68 height 40
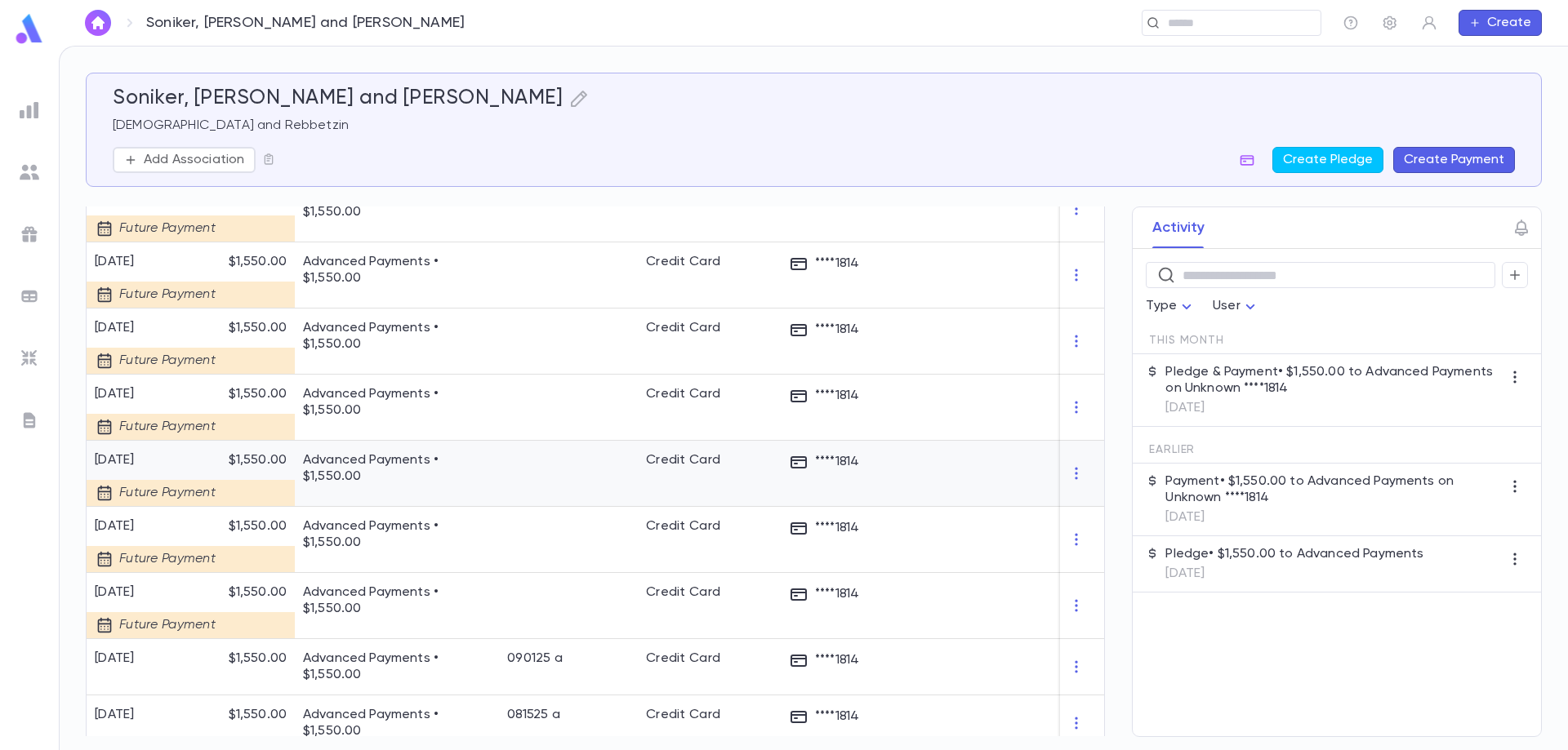
scroll to position [841, 0]
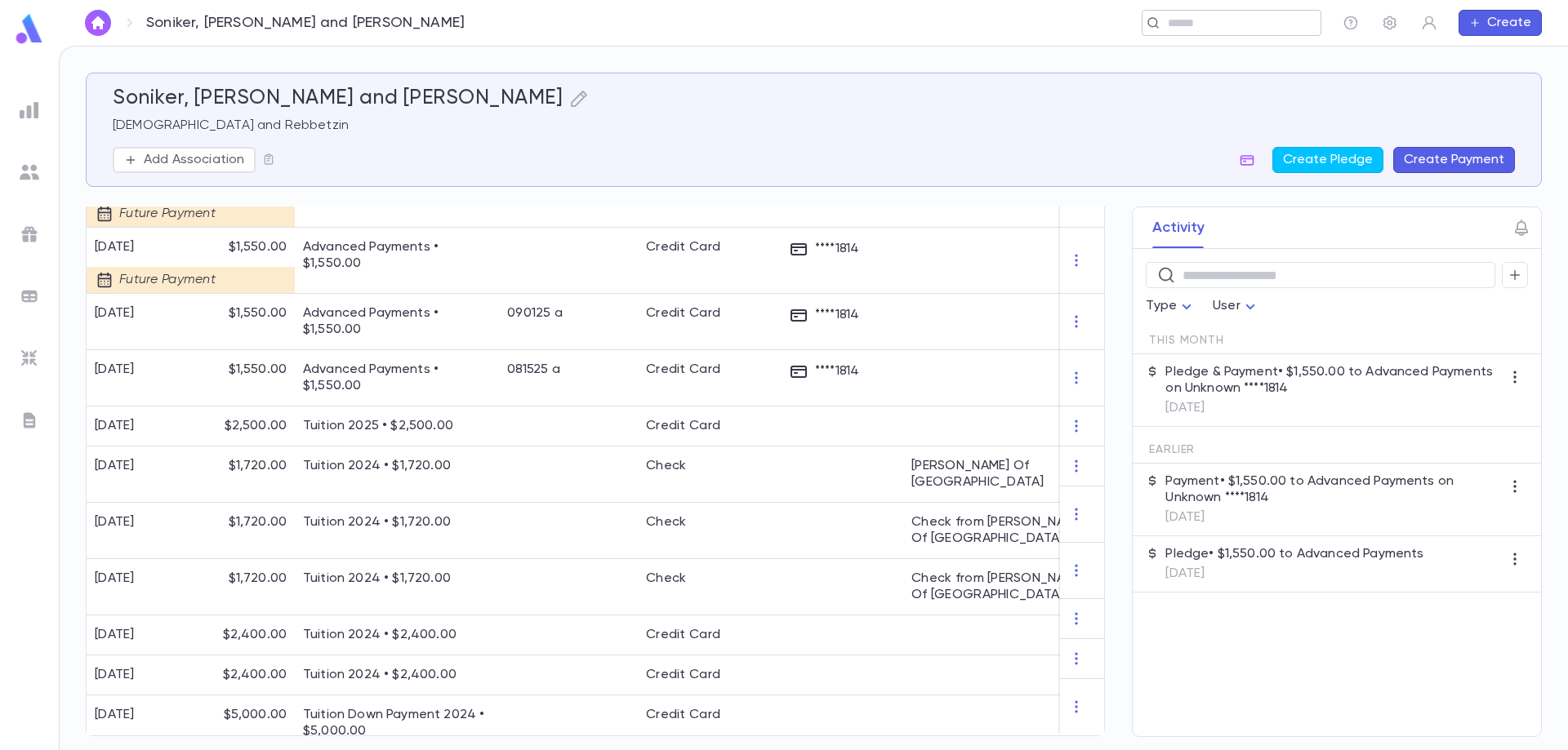
click at [1215, 11] on div "​" at bounding box center [1231, 22] width 180 height 26
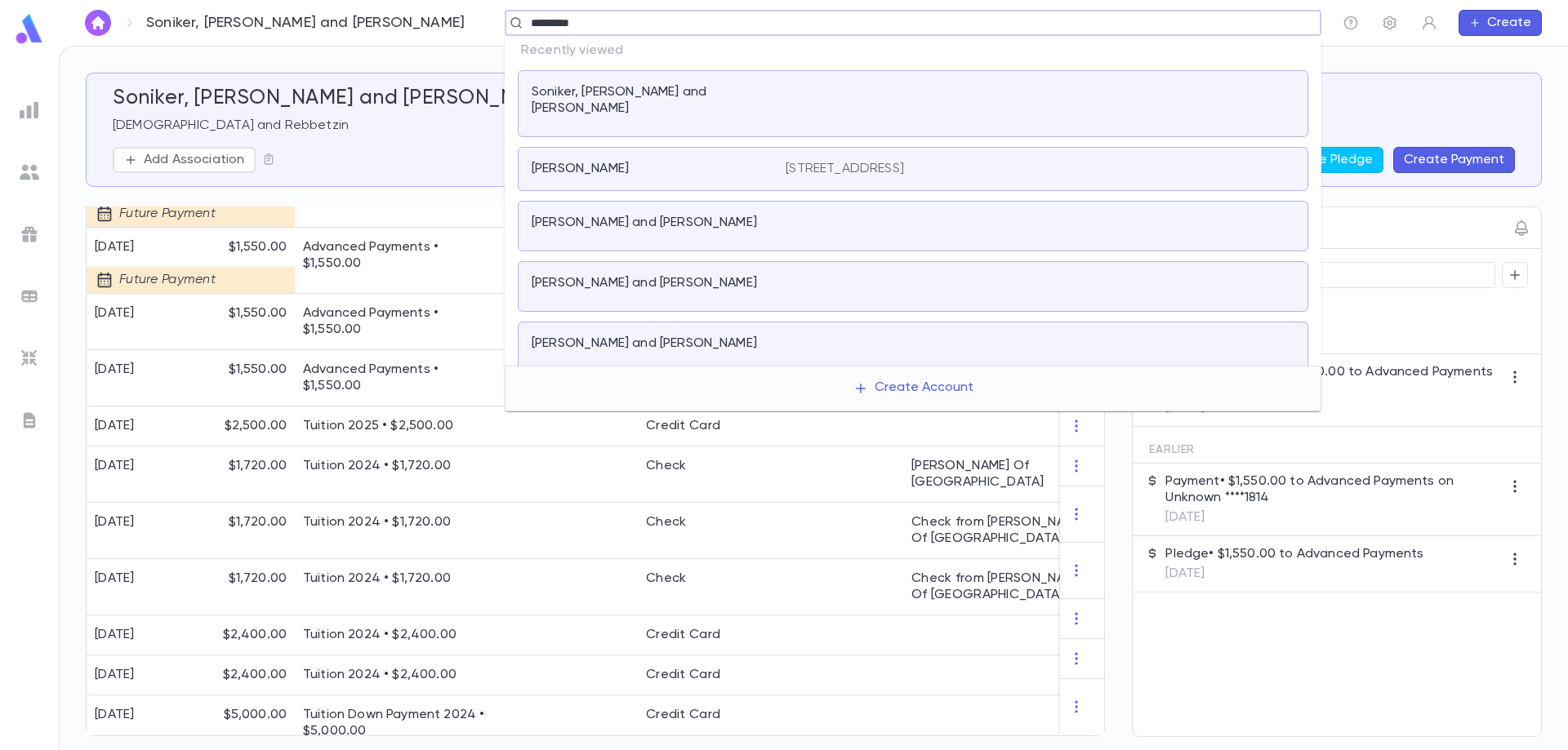
type input "**********"
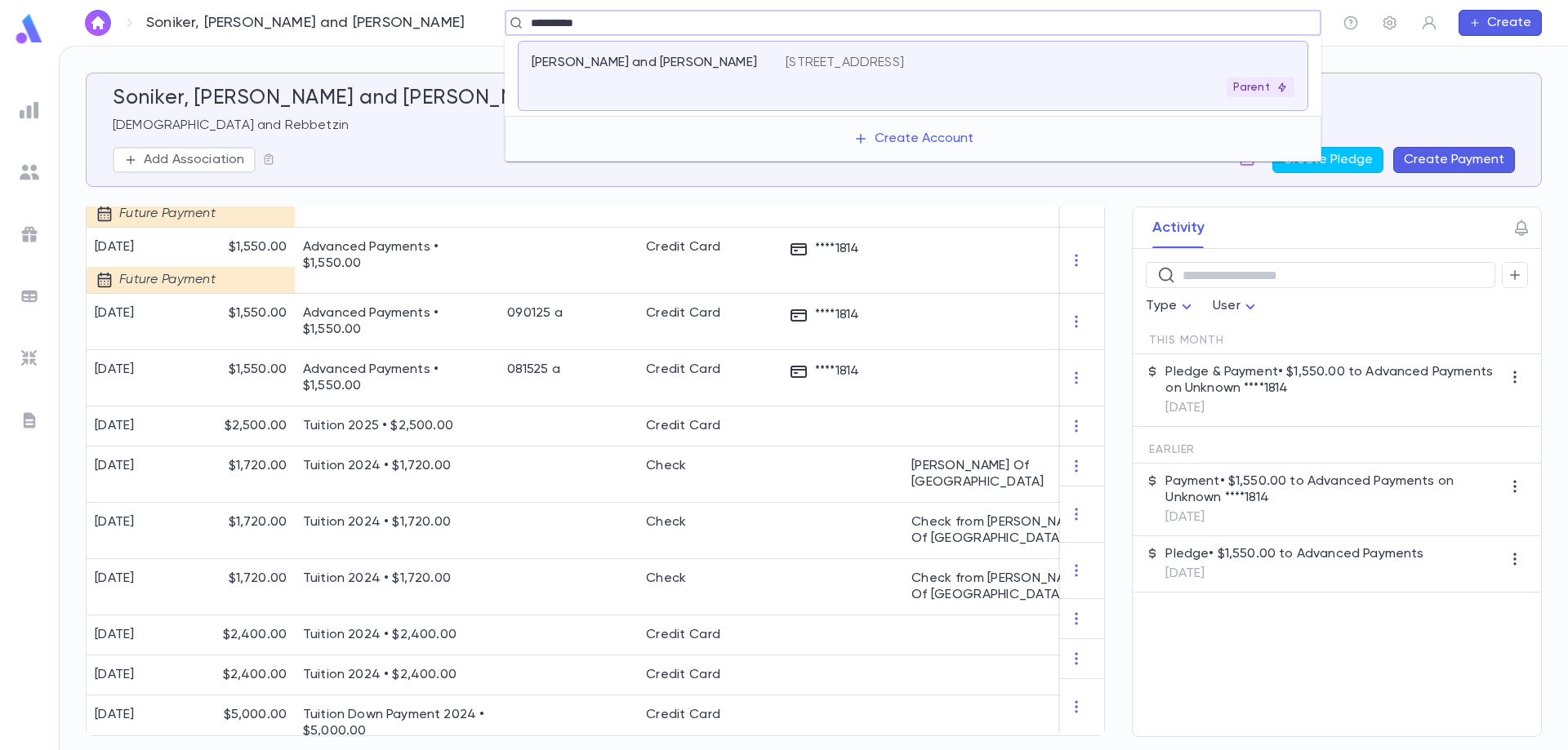
click at [722, 67] on div "[PERSON_NAME] and [PERSON_NAME]" at bounding box center [648, 63] width 234 height 16
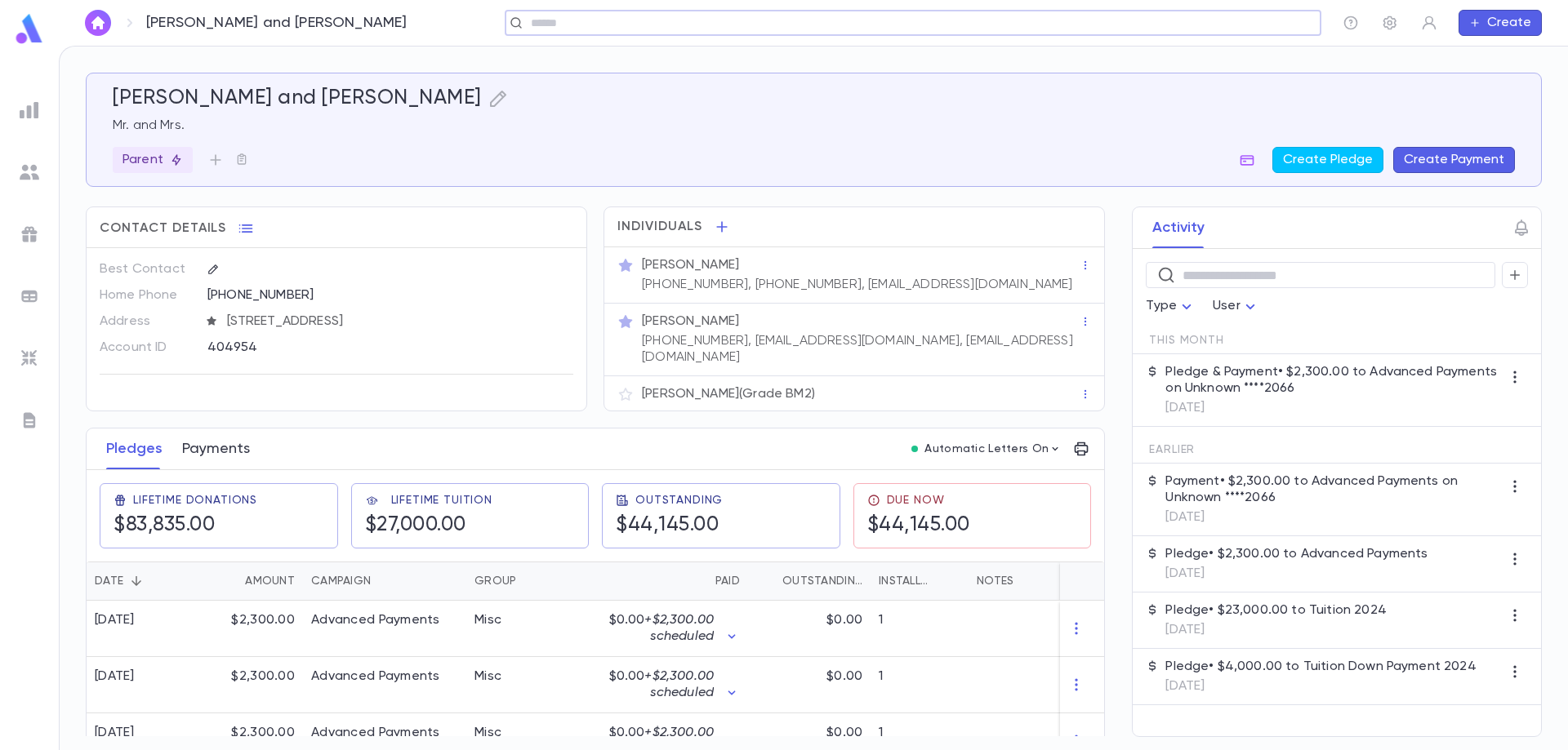
click at [243, 440] on button "Payments" at bounding box center [216, 449] width 67 height 40
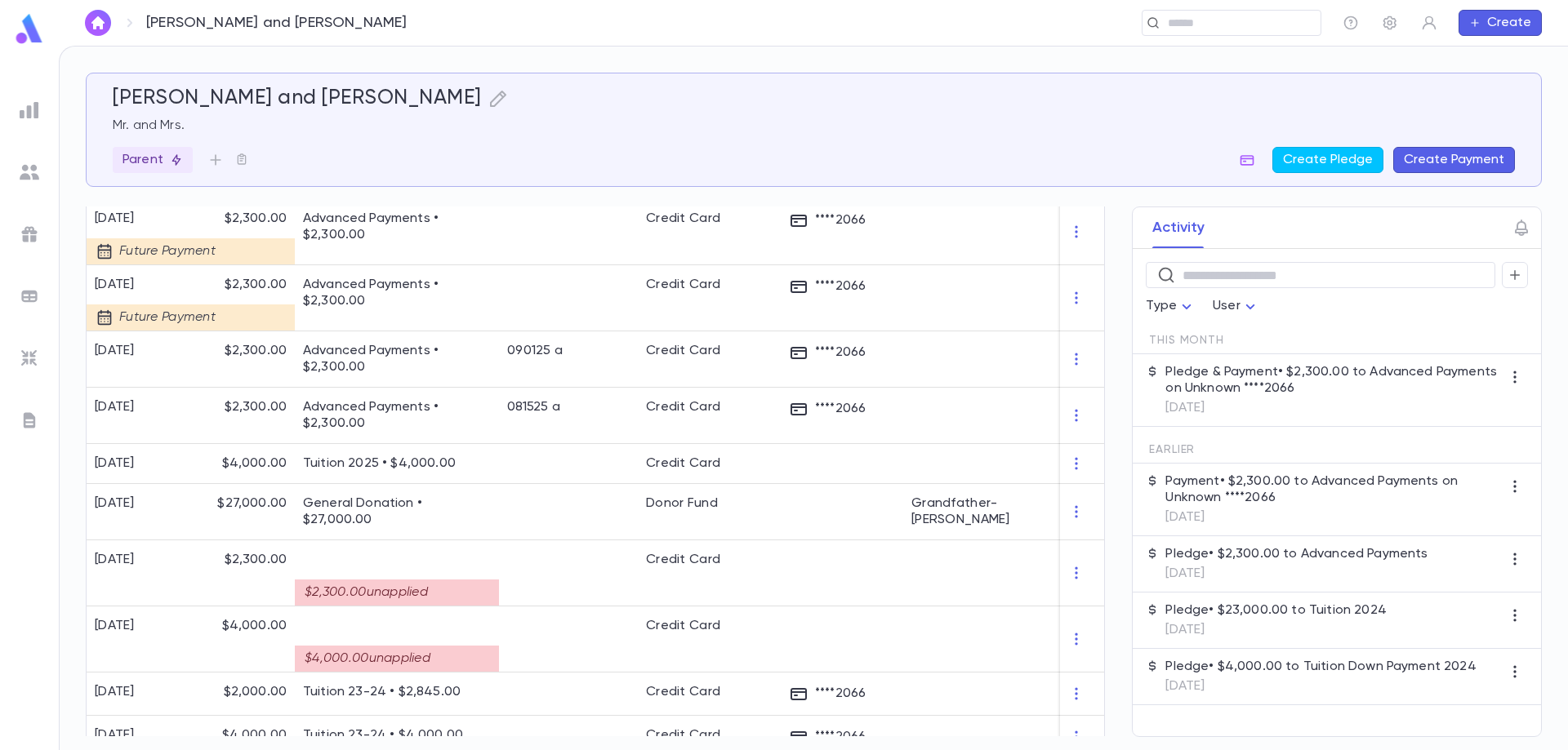
scroll to position [816, 0]
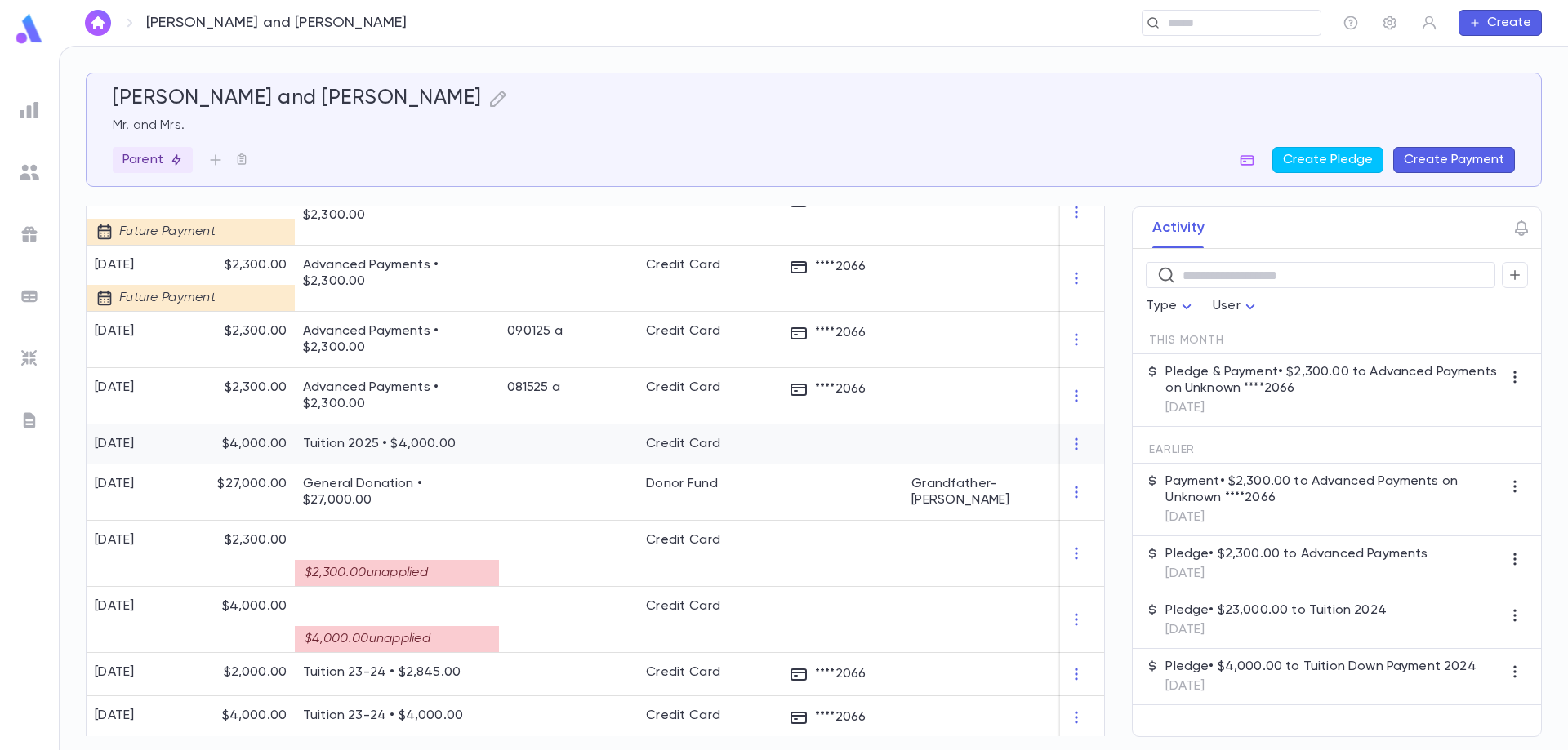
click at [485, 441] on p "Tuition 2025 • $4,000.00" at bounding box center [397, 444] width 188 height 16
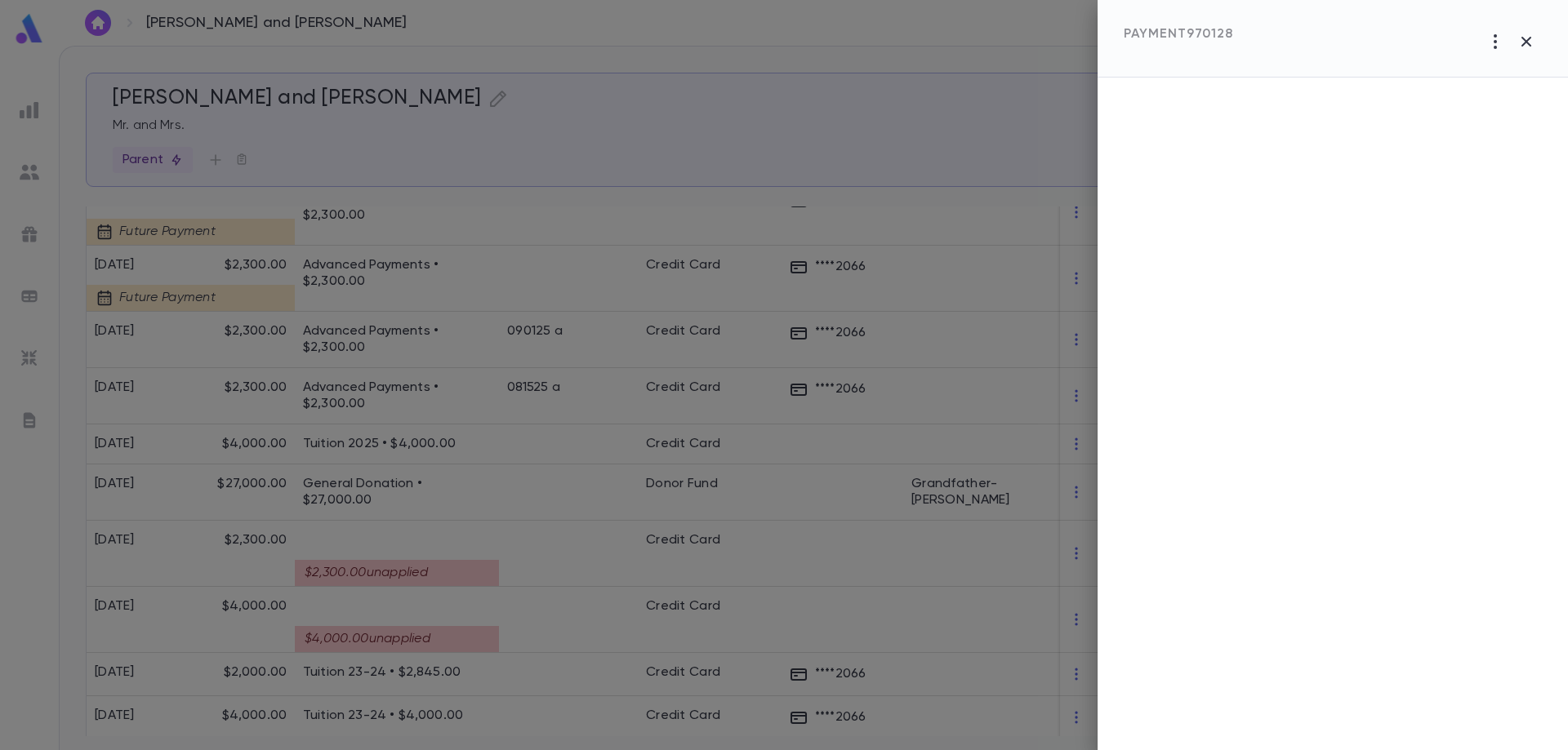
click at [503, 437] on div at bounding box center [784, 375] width 1568 height 750
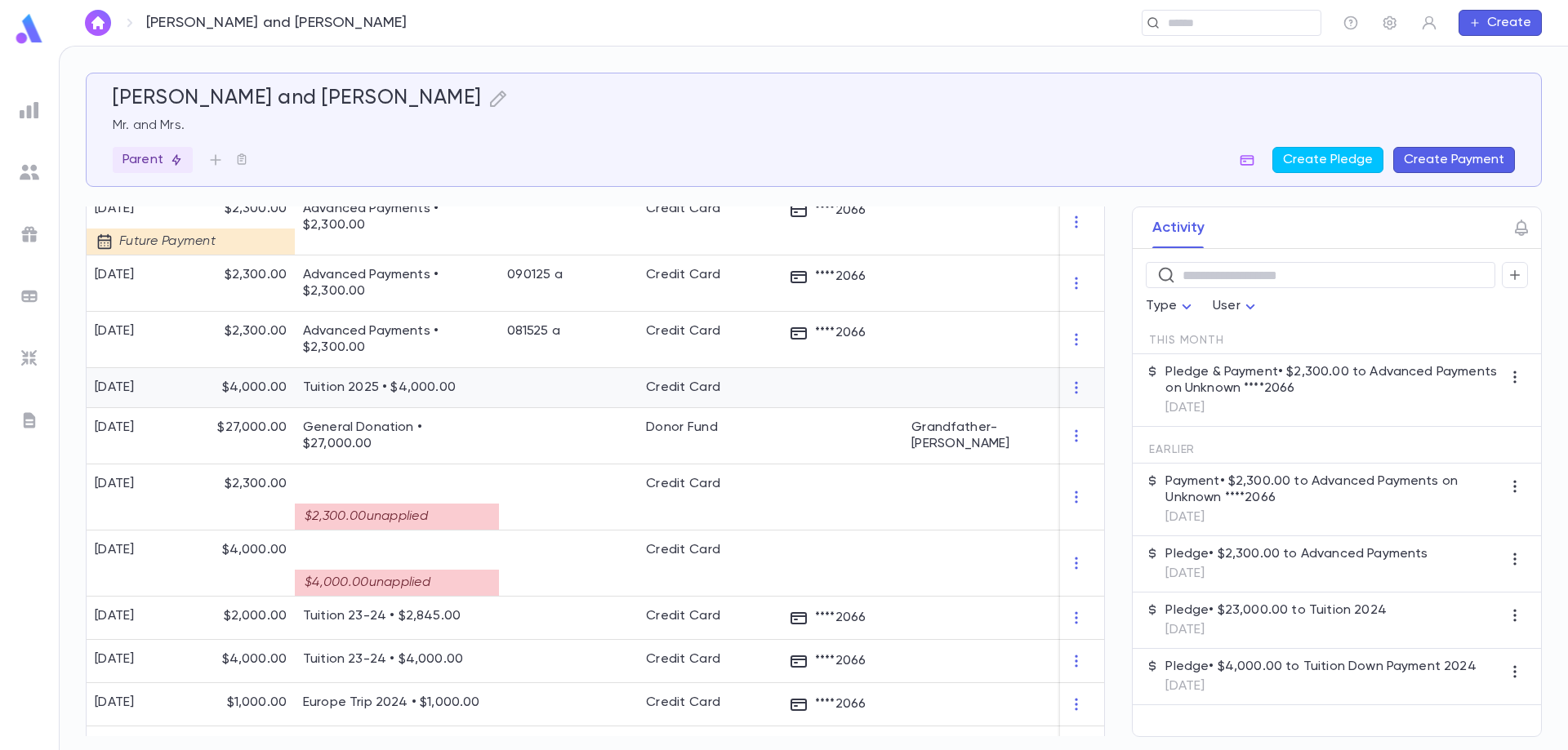
scroll to position [900, 0]
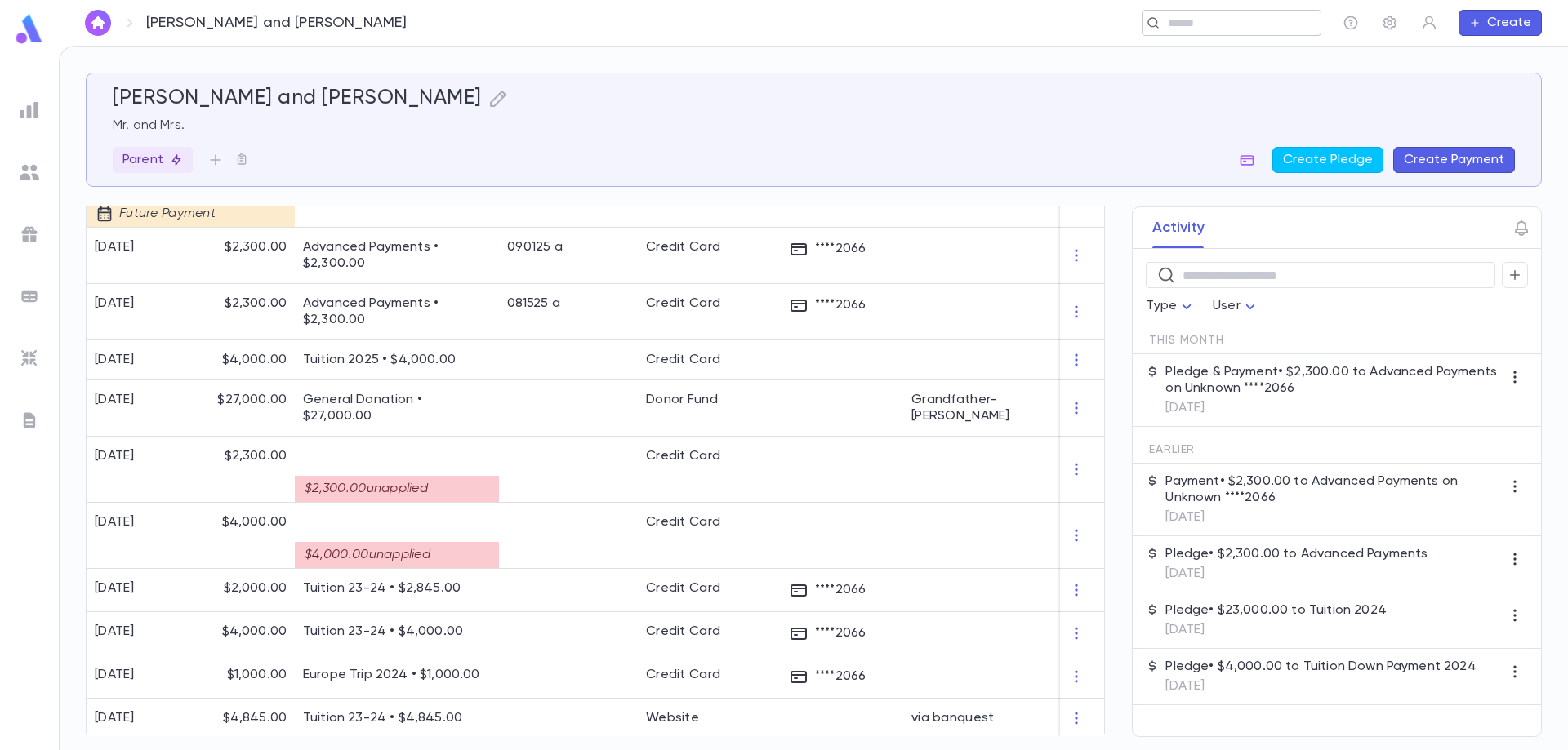
click at [1213, 35] on div "[PERSON_NAME] and [PERSON_NAME] ​ Create" at bounding box center [813, 22] width 1509 height 45
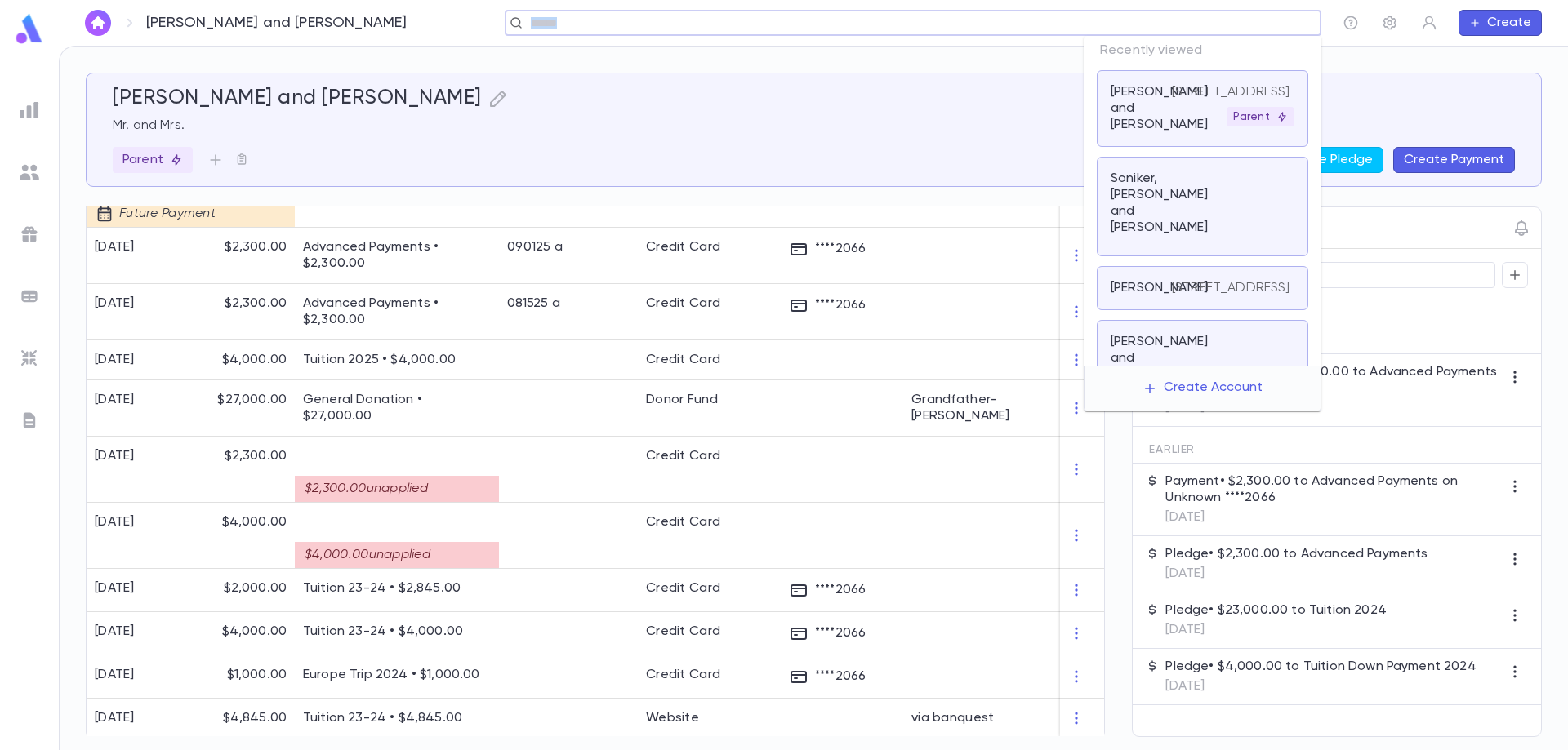
click at [1198, 30] on input "text" at bounding box center [907, 23] width 764 height 15
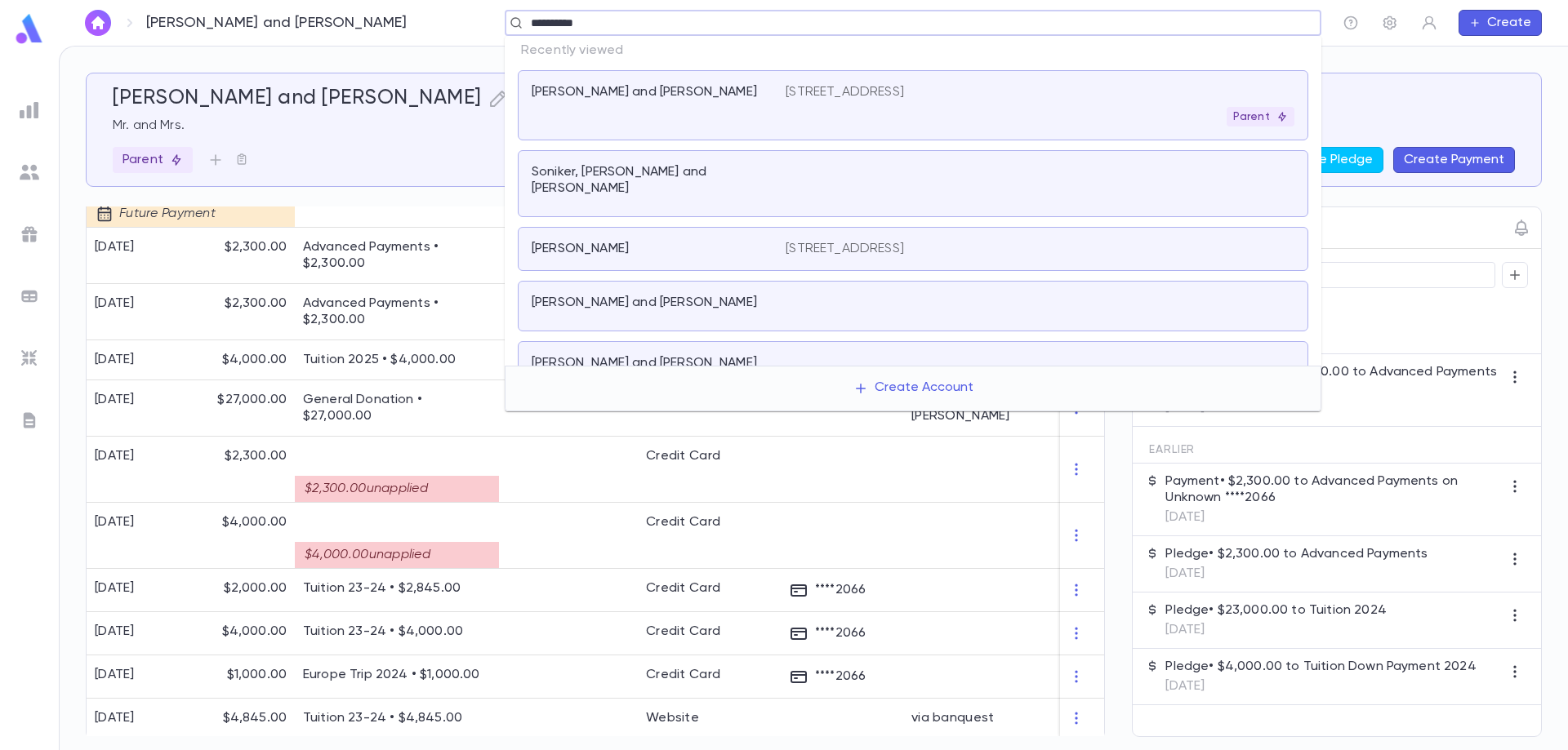
type input "**********"
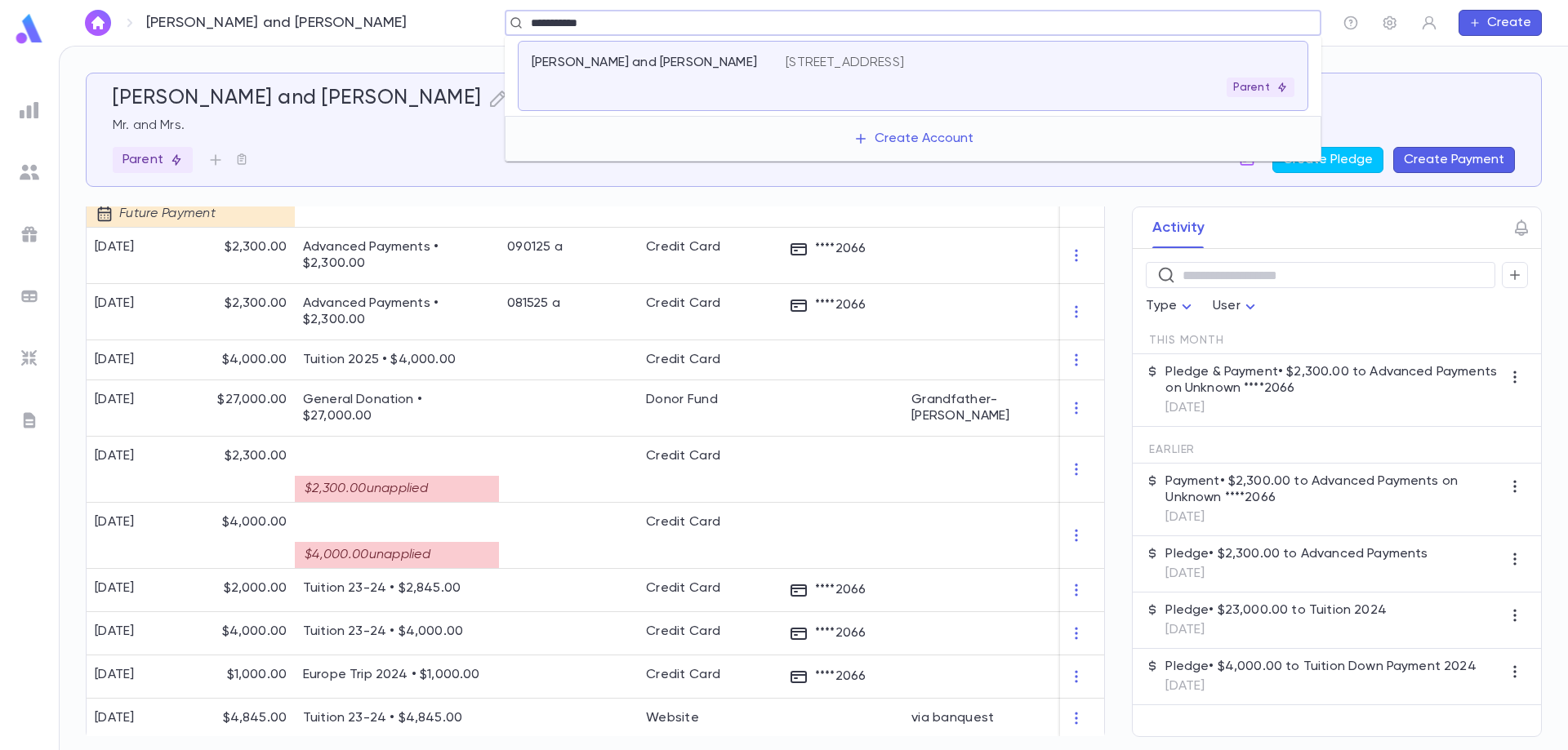
click at [796, 94] on div "Parent" at bounding box center [1040, 88] width 509 height 19
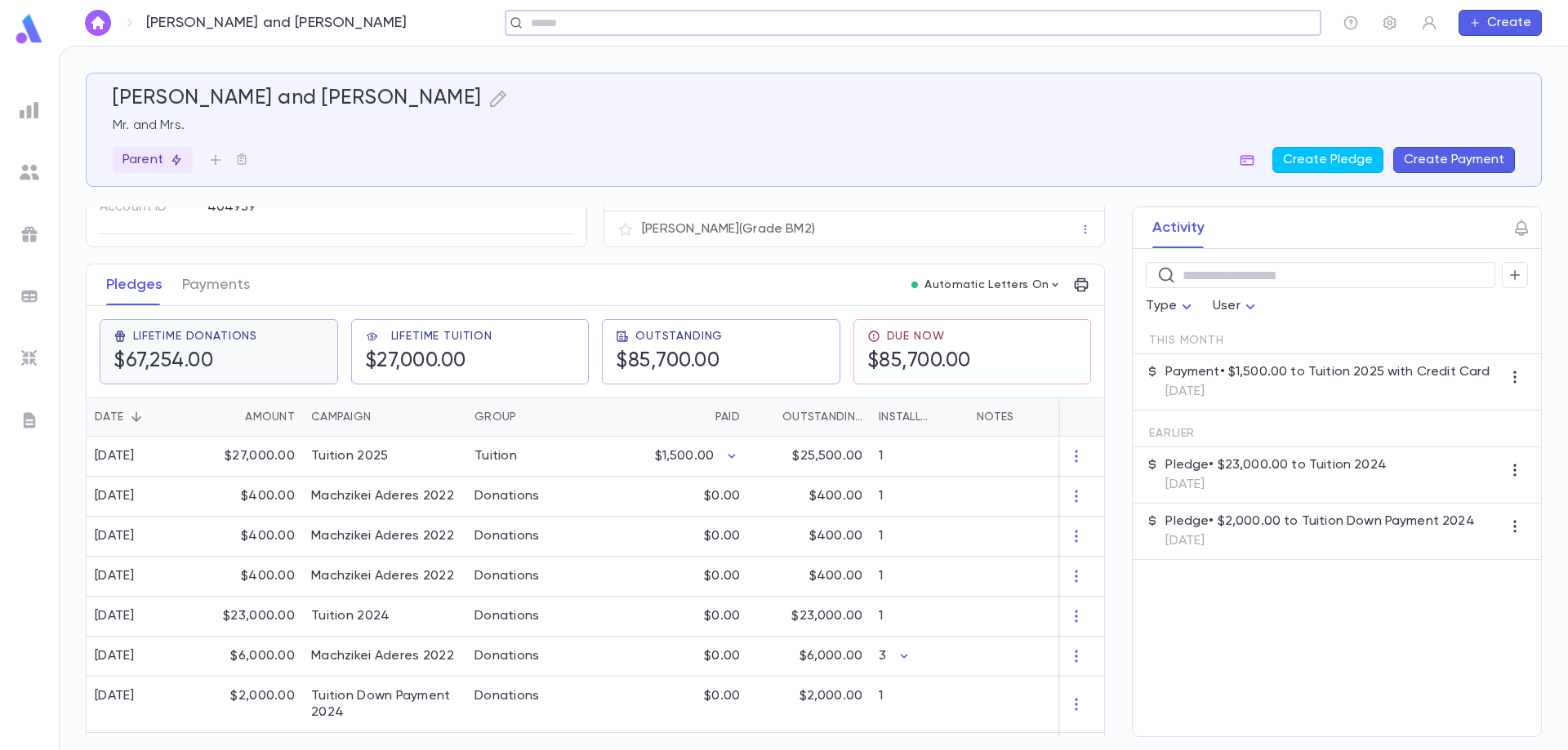
scroll to position [82, 0]
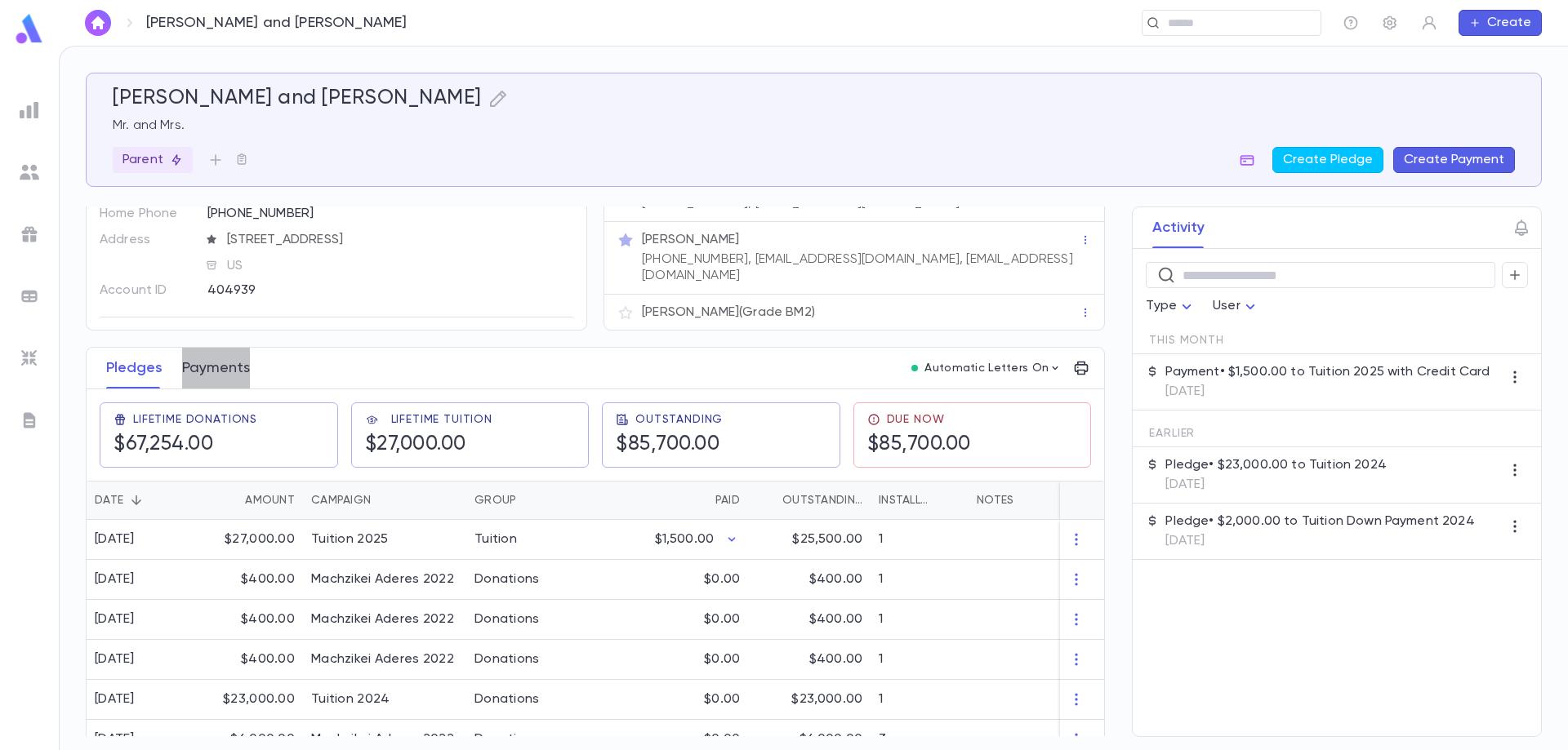
click at [231, 368] on button "Payments" at bounding box center [216, 368] width 67 height 40
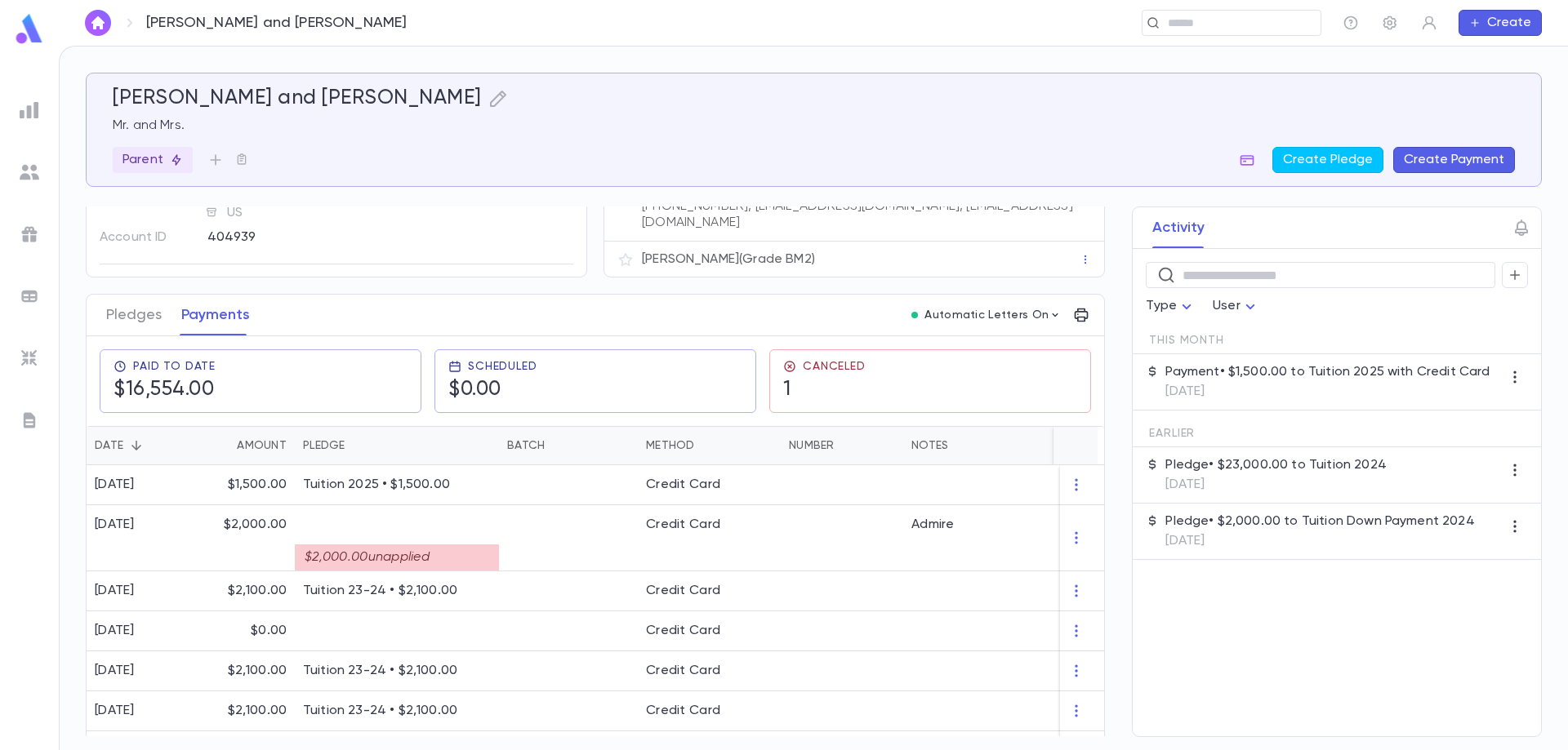
scroll to position [164, 0]
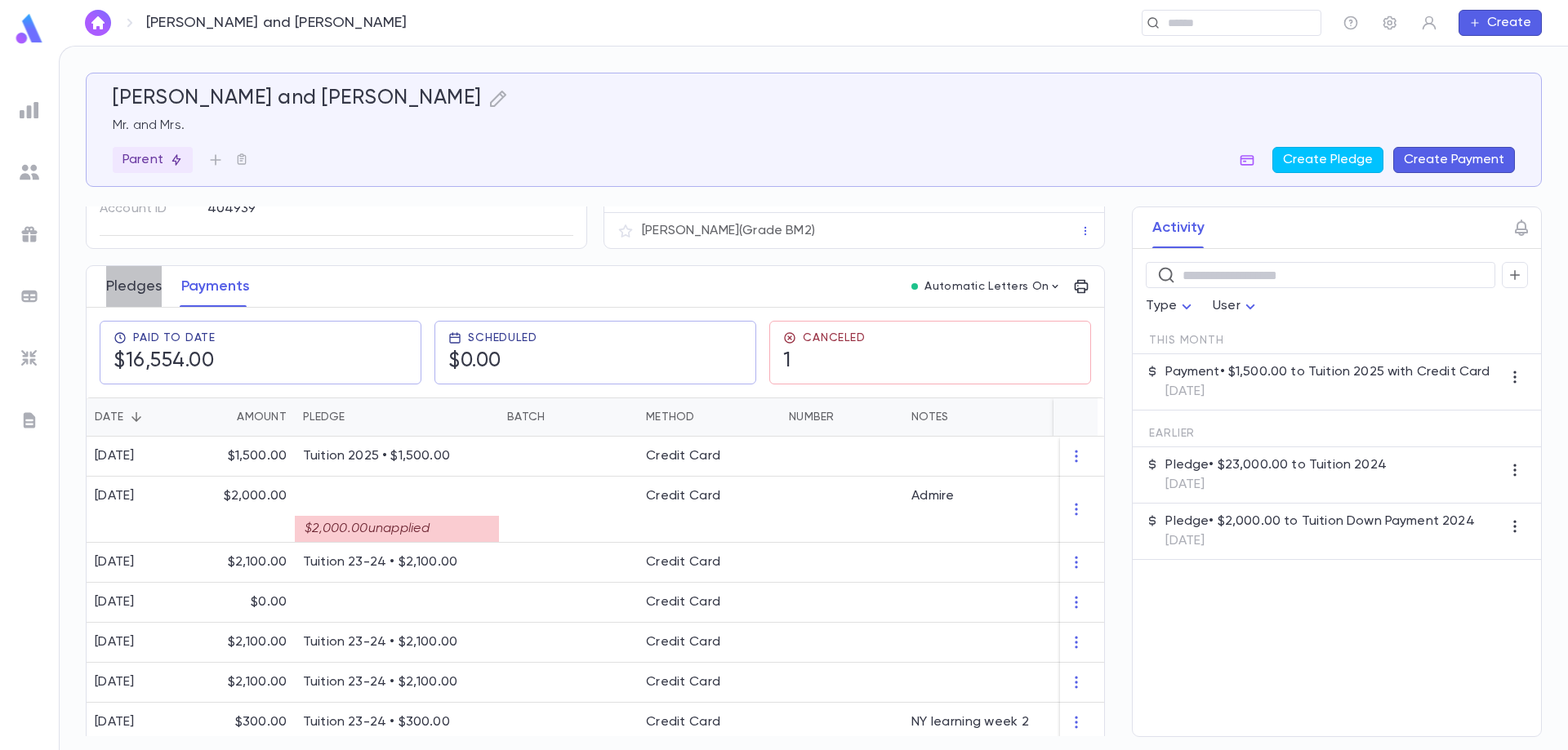
click at [139, 290] on button "Pledges" at bounding box center [134, 286] width 56 height 40
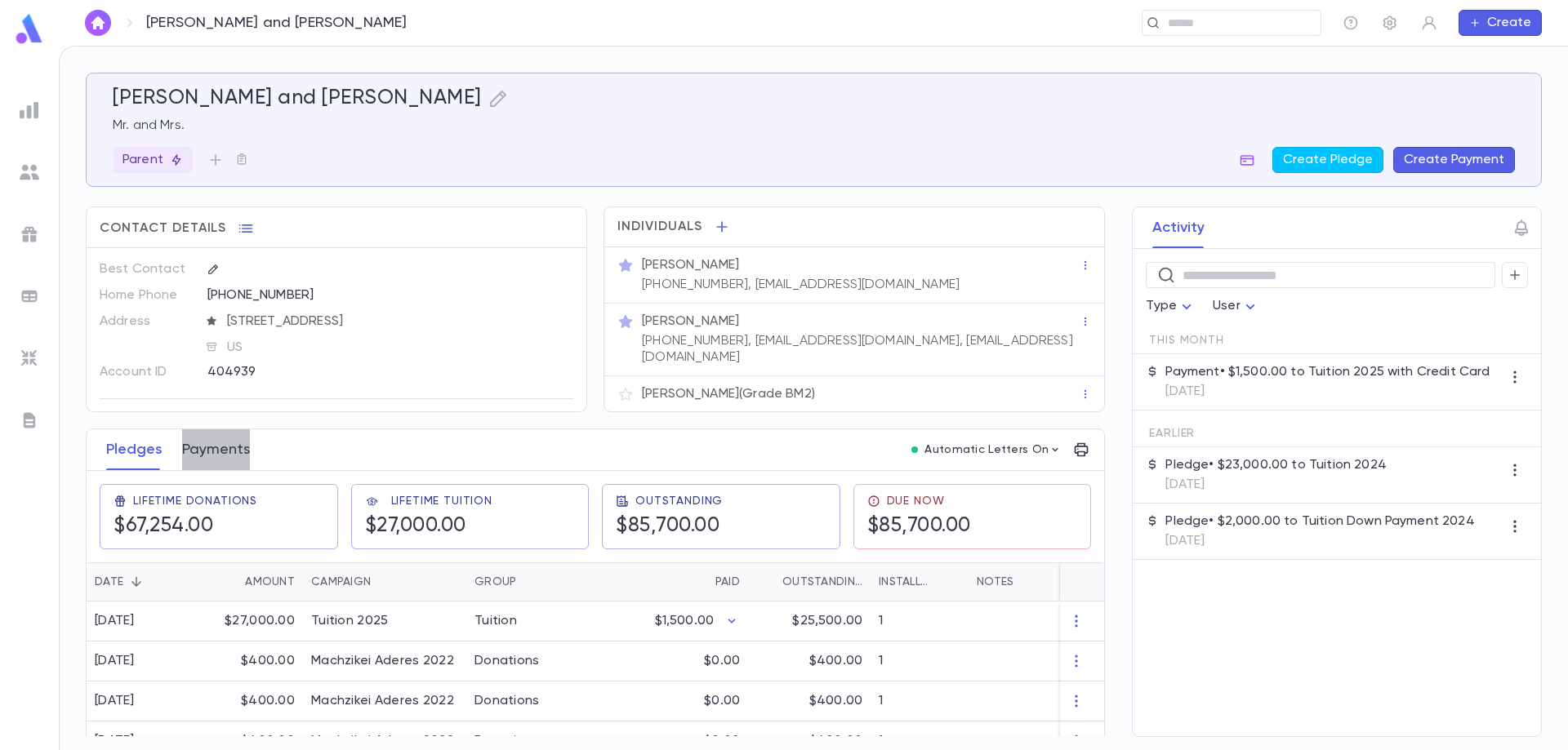
click at [211, 441] on button "Payments" at bounding box center [216, 450] width 67 height 40
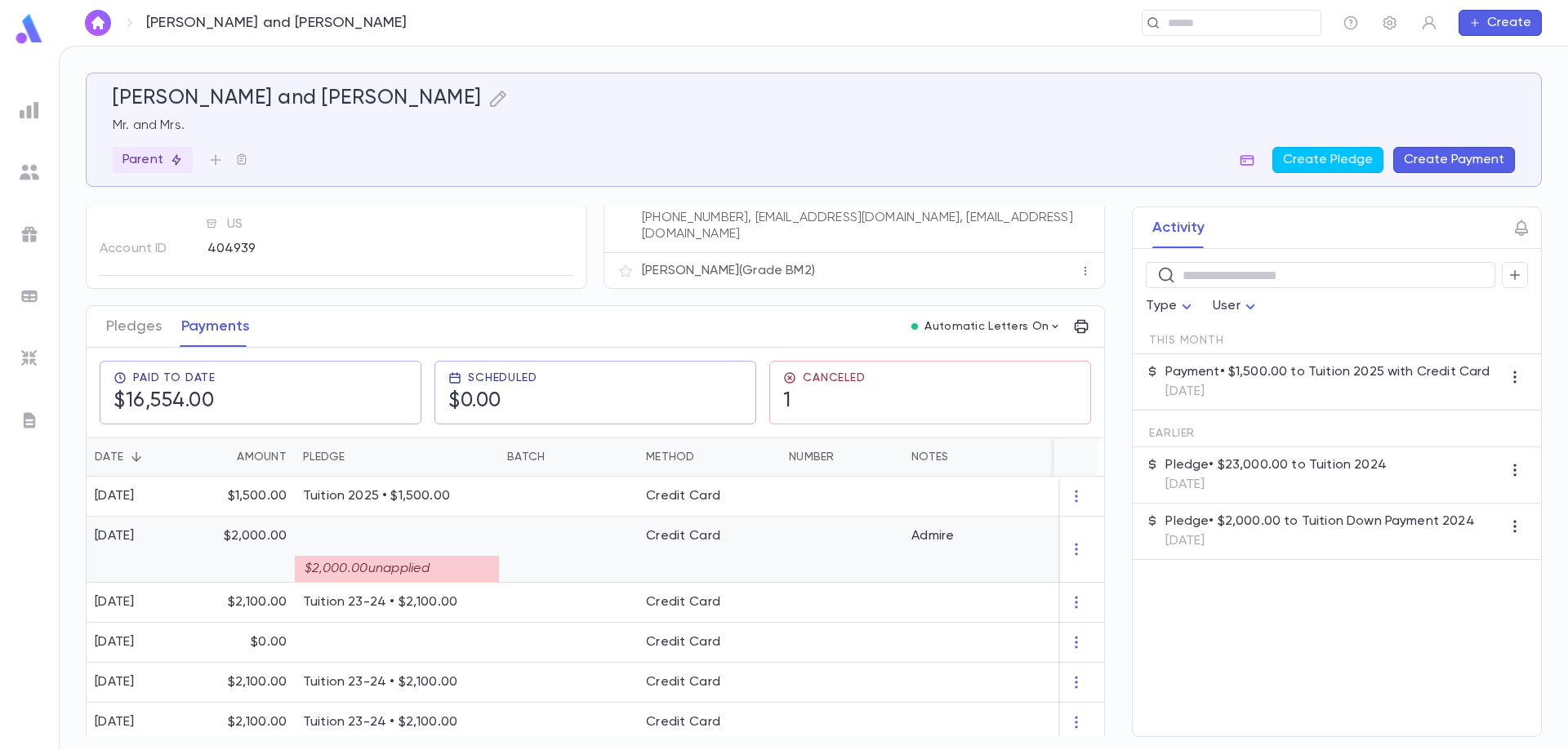
scroll to position [164, 0]
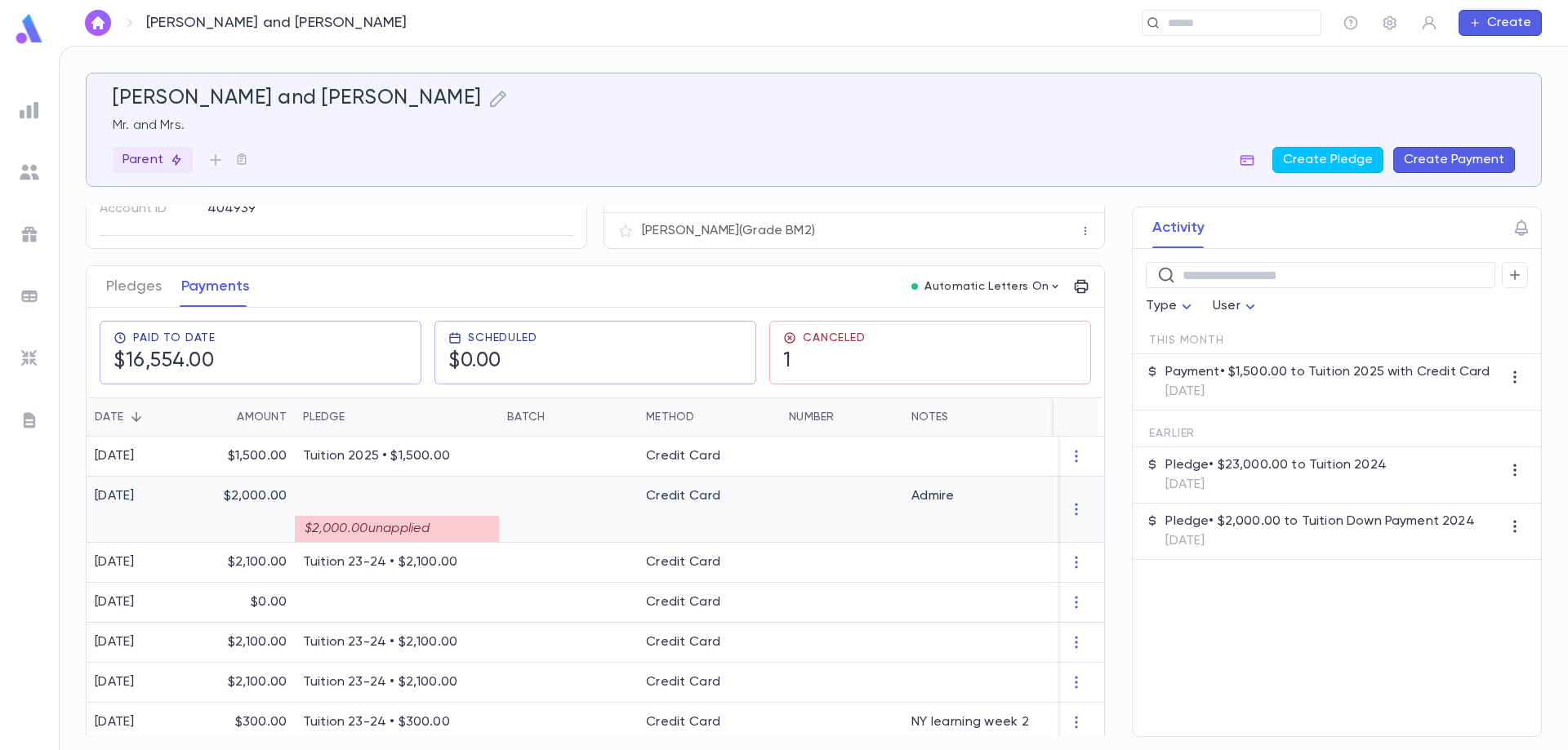
click at [375, 523] on div "$2,000.00 unapplied" at bounding box center [397, 529] width 204 height 26
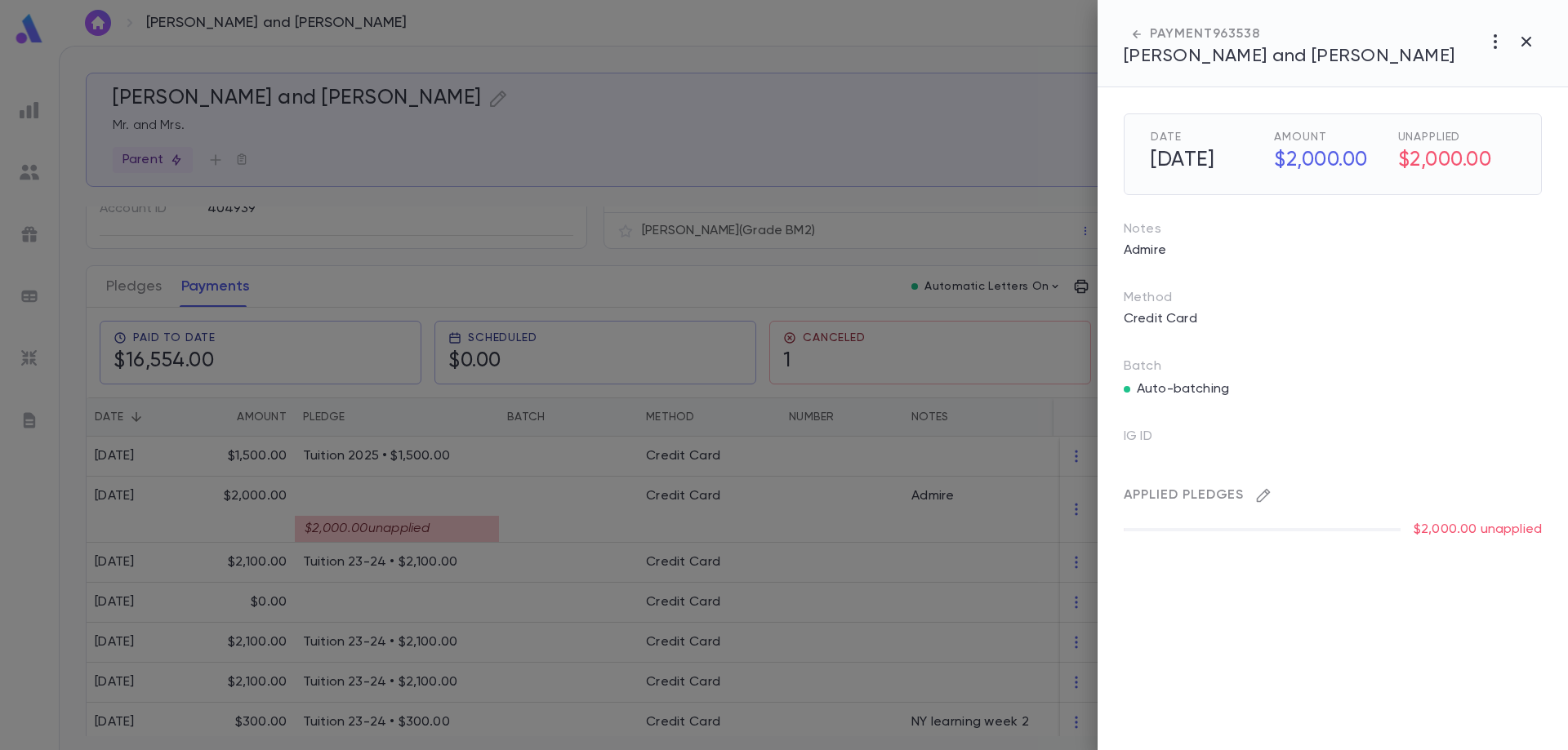
click at [1264, 496] on icon "button" at bounding box center [1263, 495] width 16 height 16
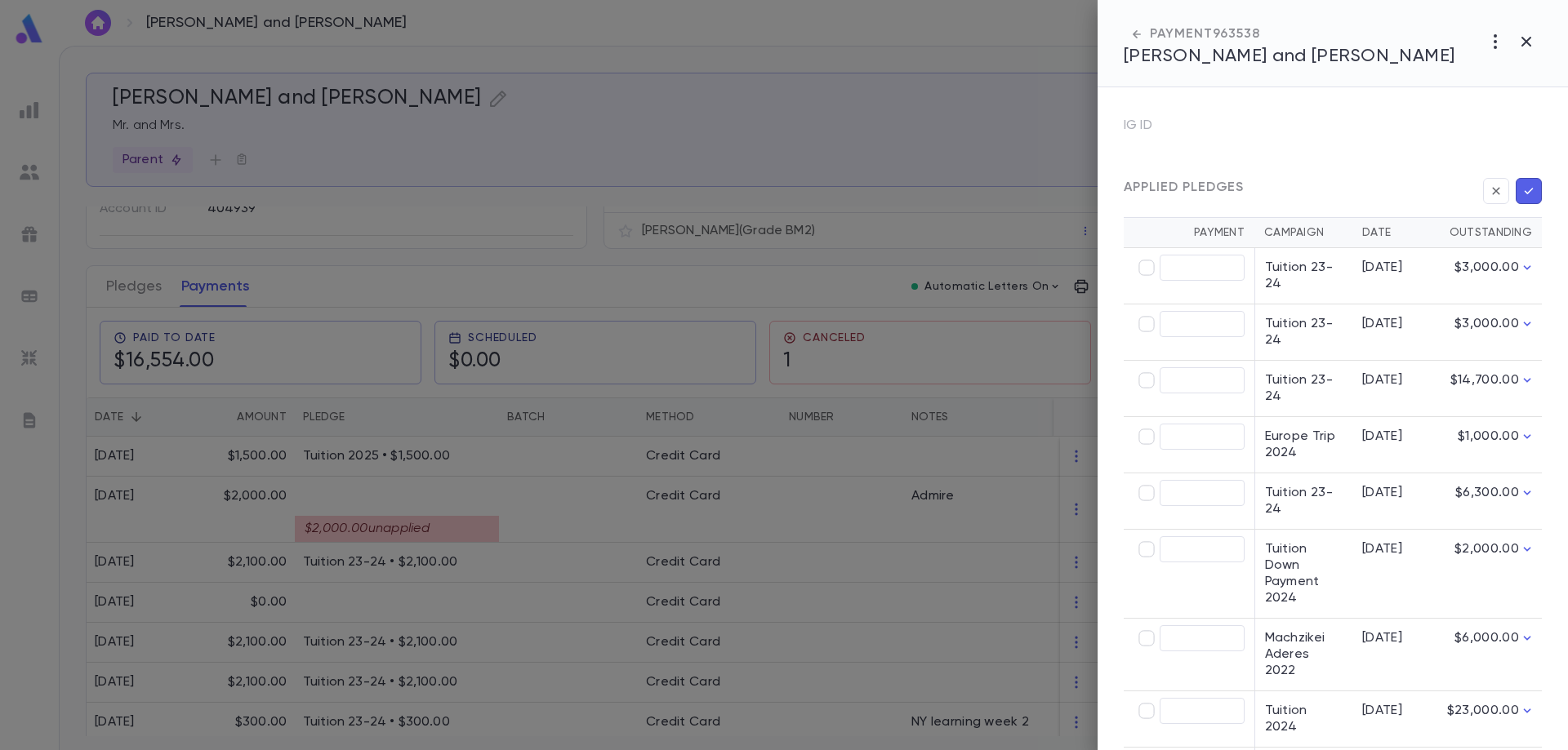
scroll to position [326, 0]
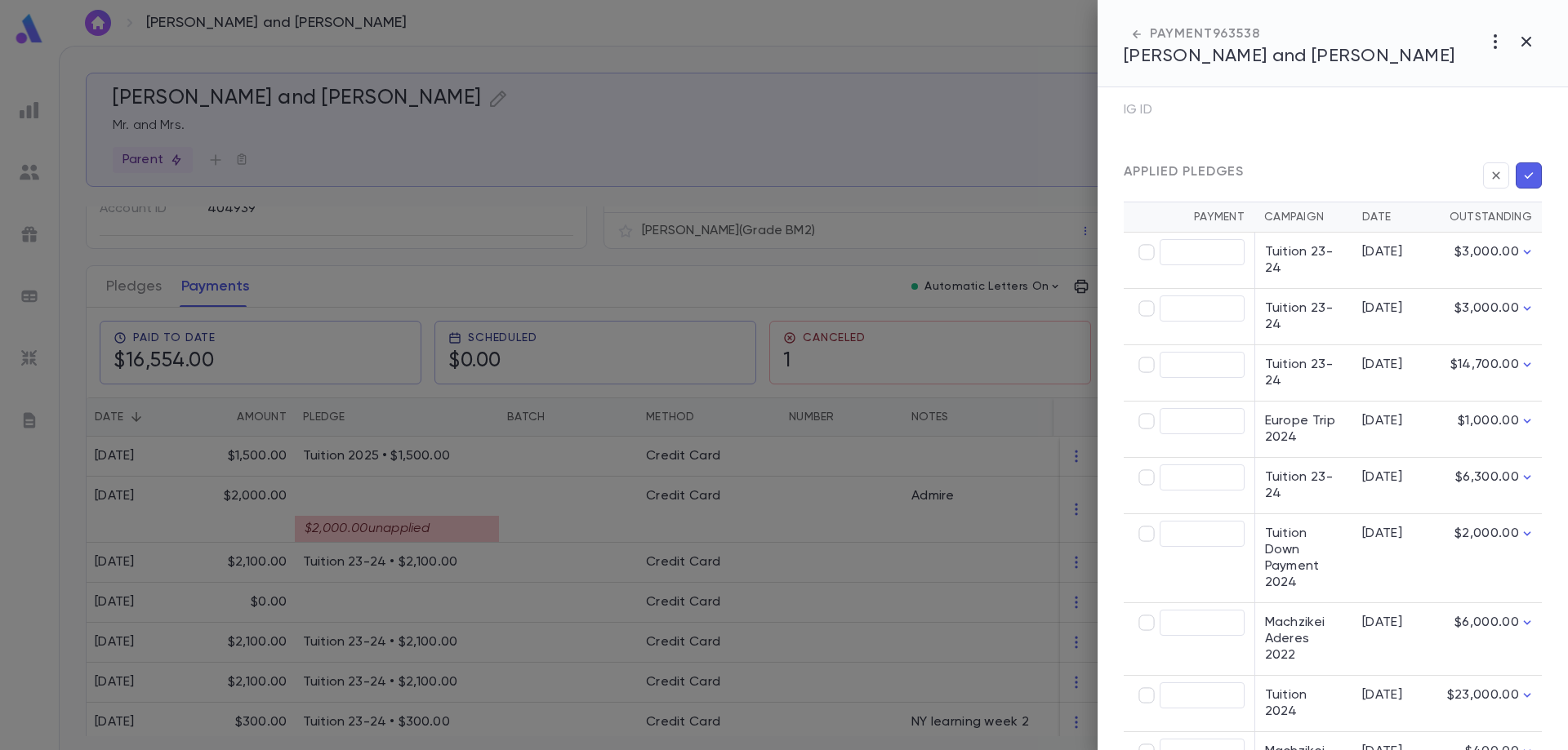
click at [525, 546] on div at bounding box center [784, 375] width 1568 height 750
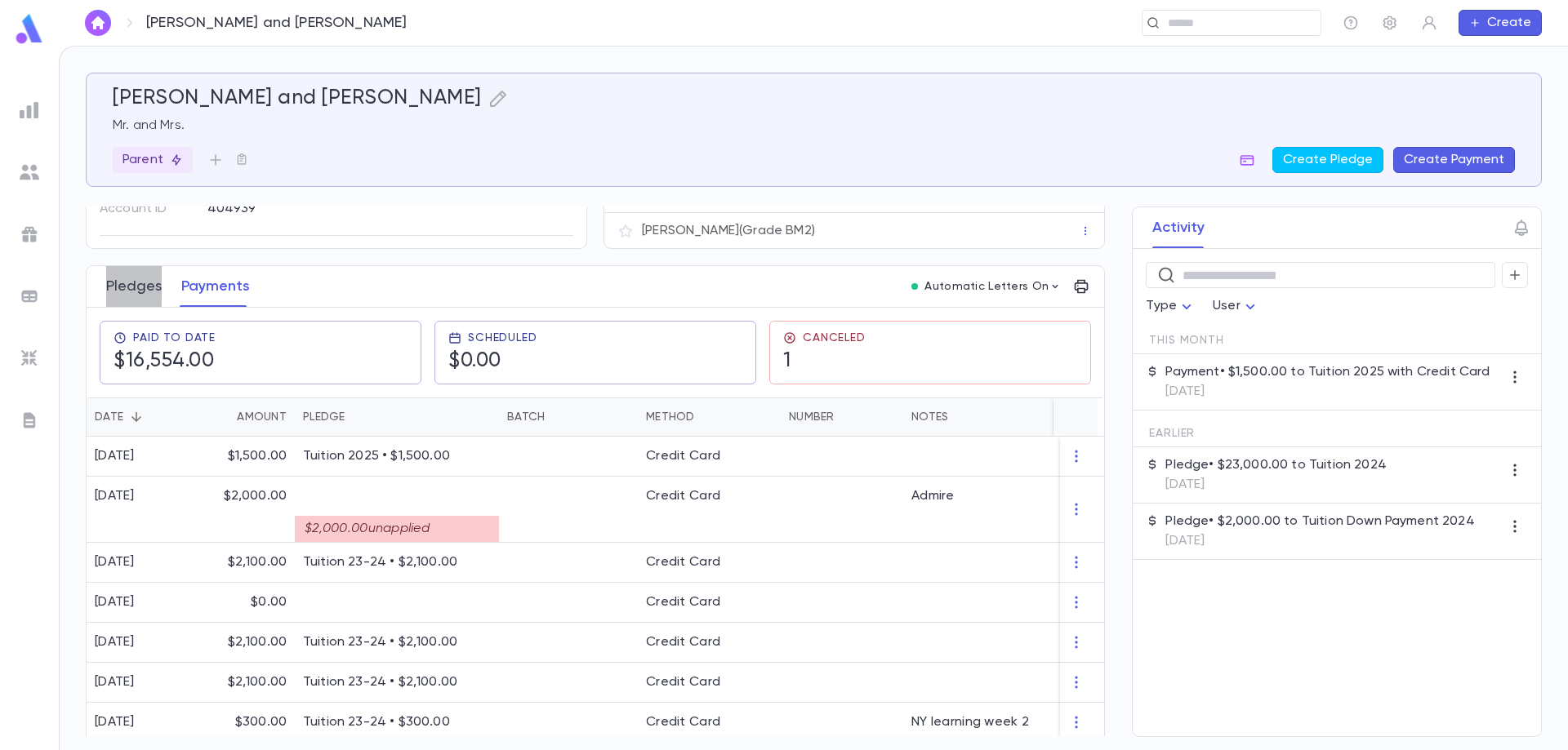
click at [129, 286] on button "Pledges" at bounding box center [134, 286] width 56 height 40
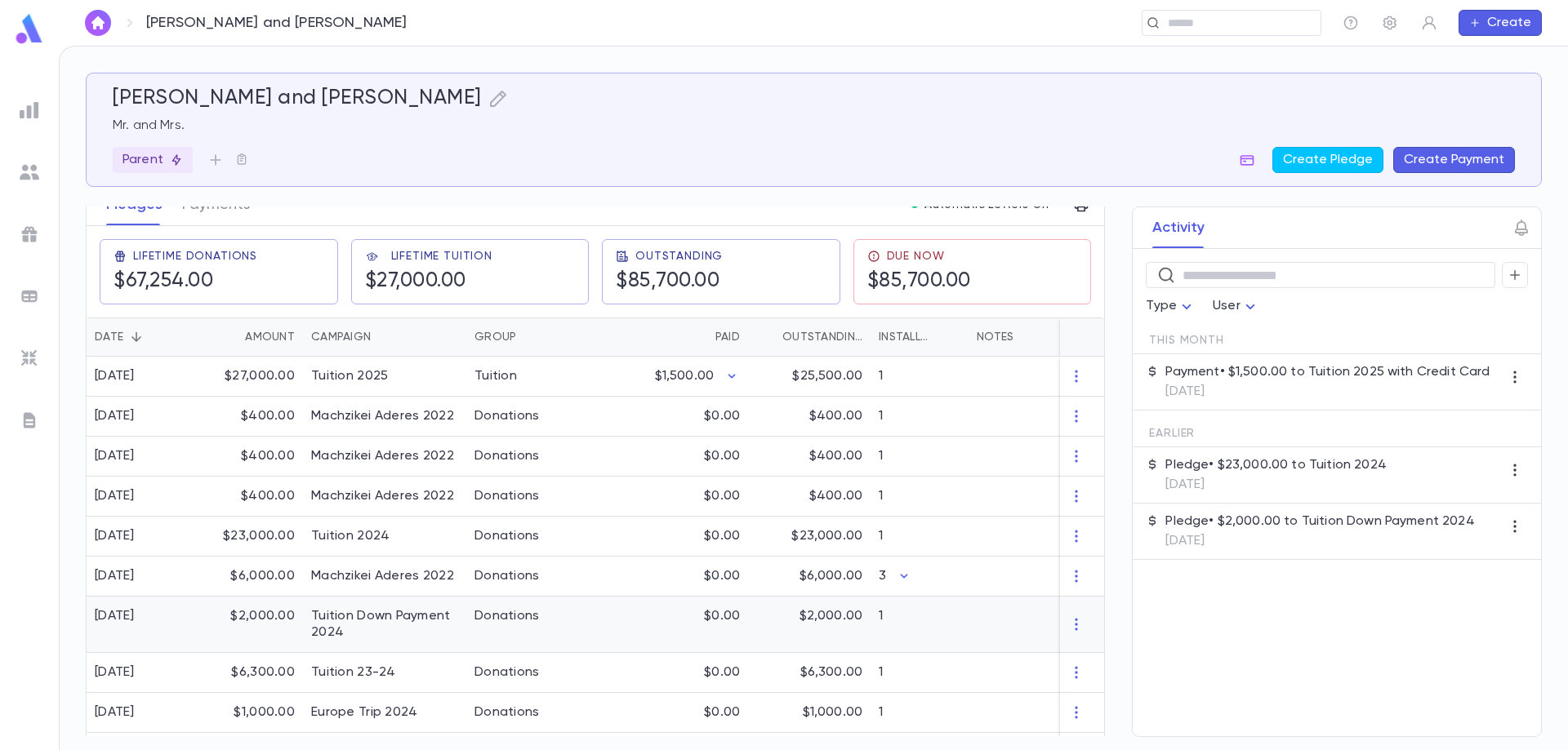
scroll to position [326, 0]
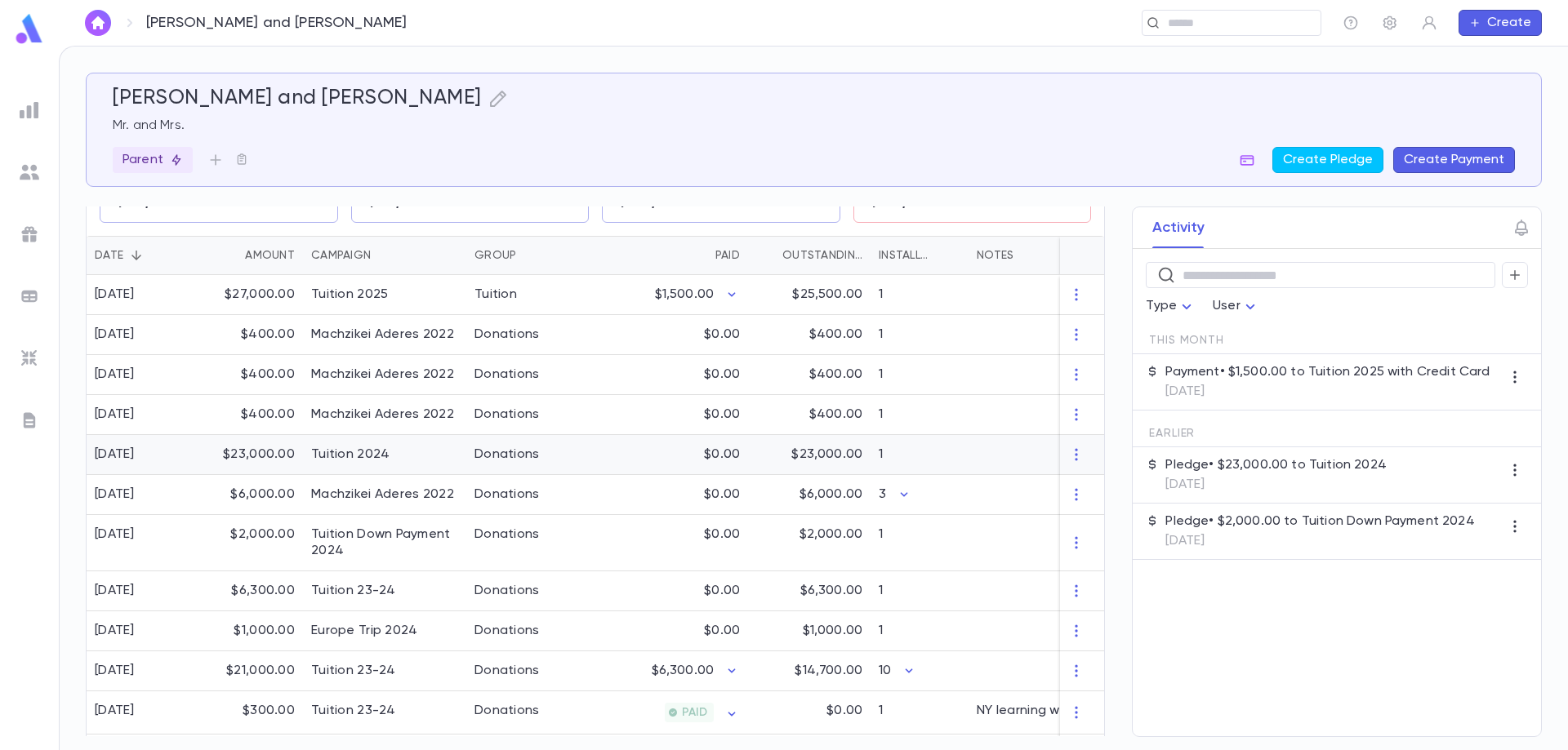
click at [835, 452] on p "$23,000.00" at bounding box center [827, 454] width 71 height 16
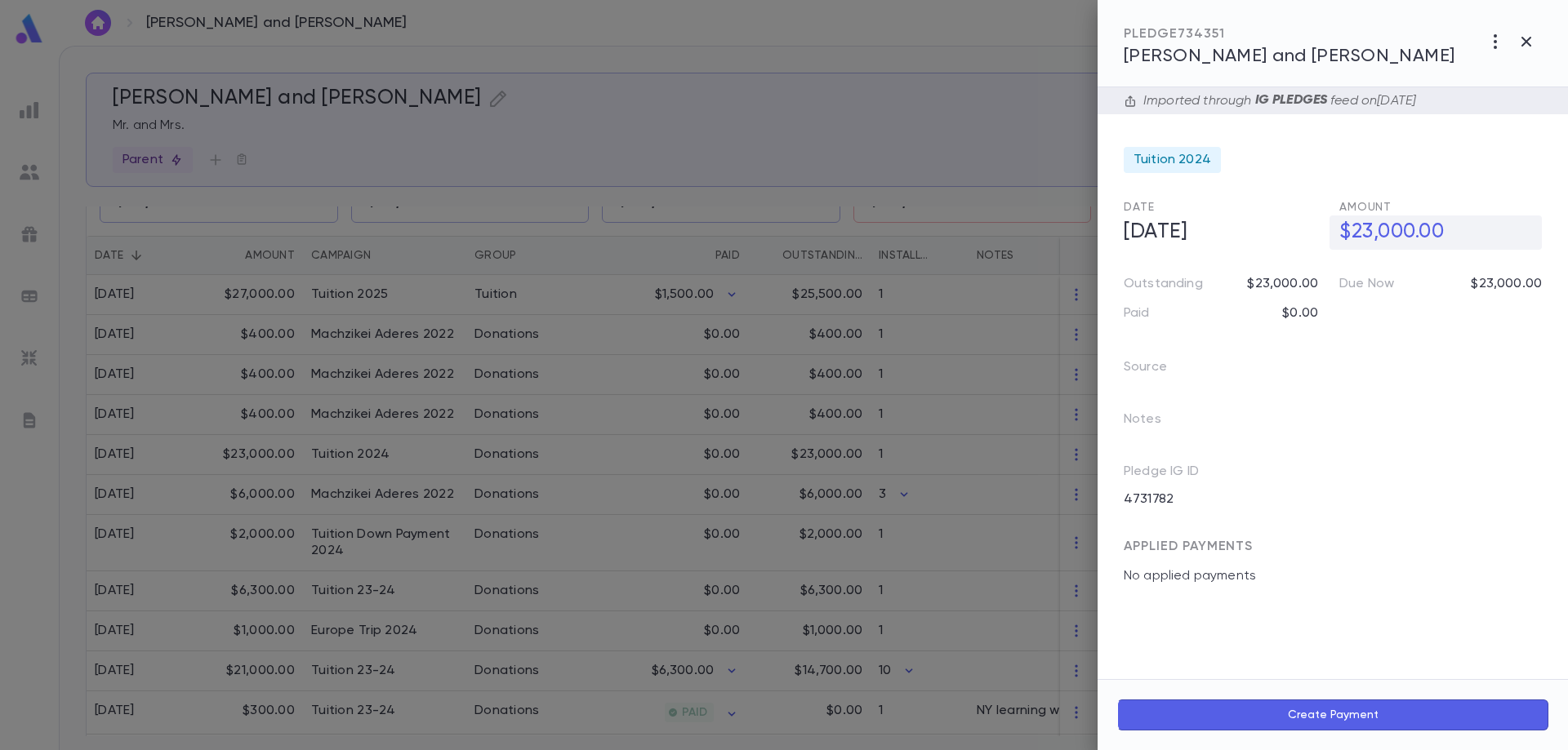
click at [1358, 226] on h5 "$23,000.00" at bounding box center [1435, 233] width 212 height 35
click at [1372, 230] on input "**********" at bounding box center [1440, 232] width 202 height 32
click at [255, 454] on div at bounding box center [784, 375] width 1568 height 750
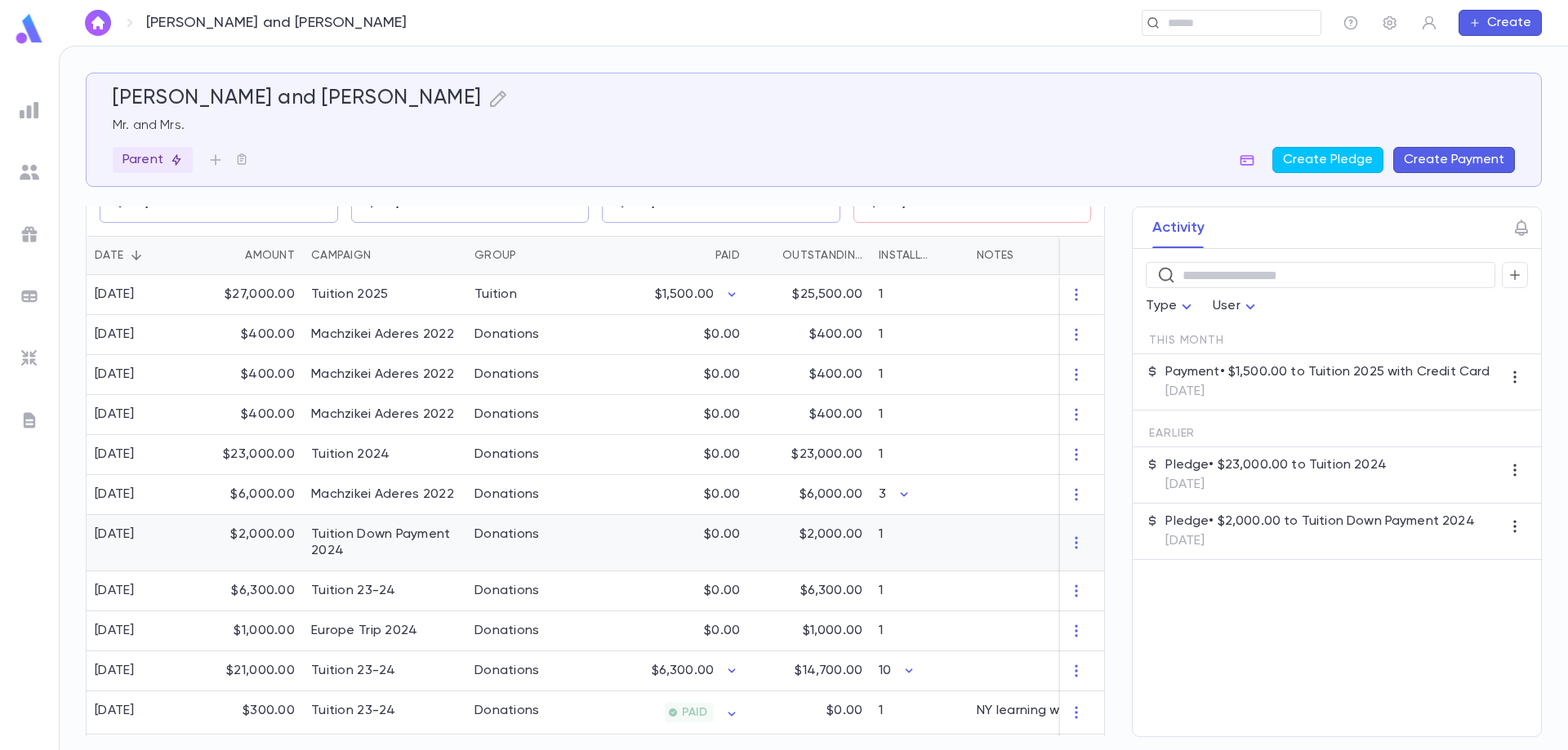
click at [262, 532] on div "$2,000.00" at bounding box center [249, 543] width 106 height 57
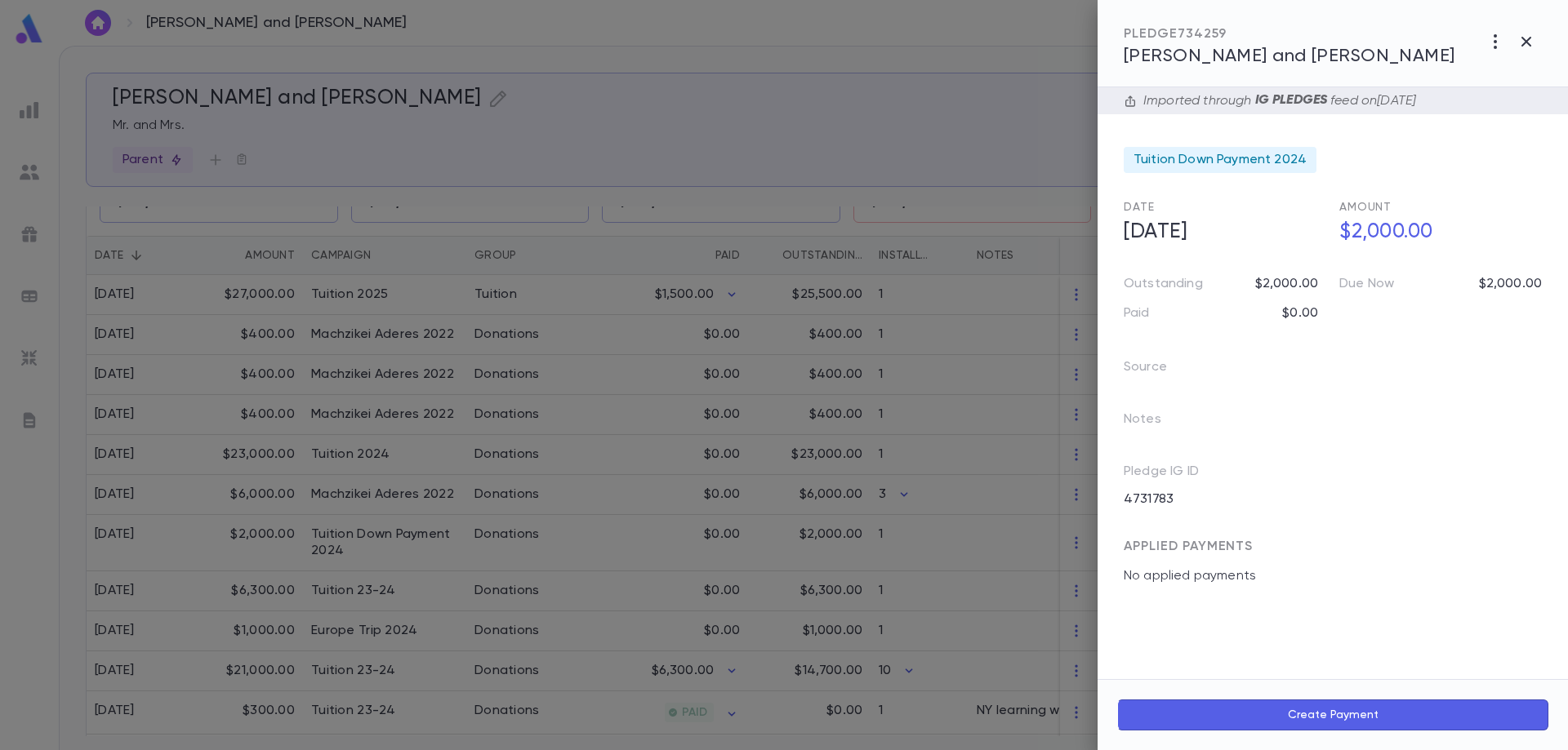
click at [314, 452] on div at bounding box center [784, 375] width 1568 height 750
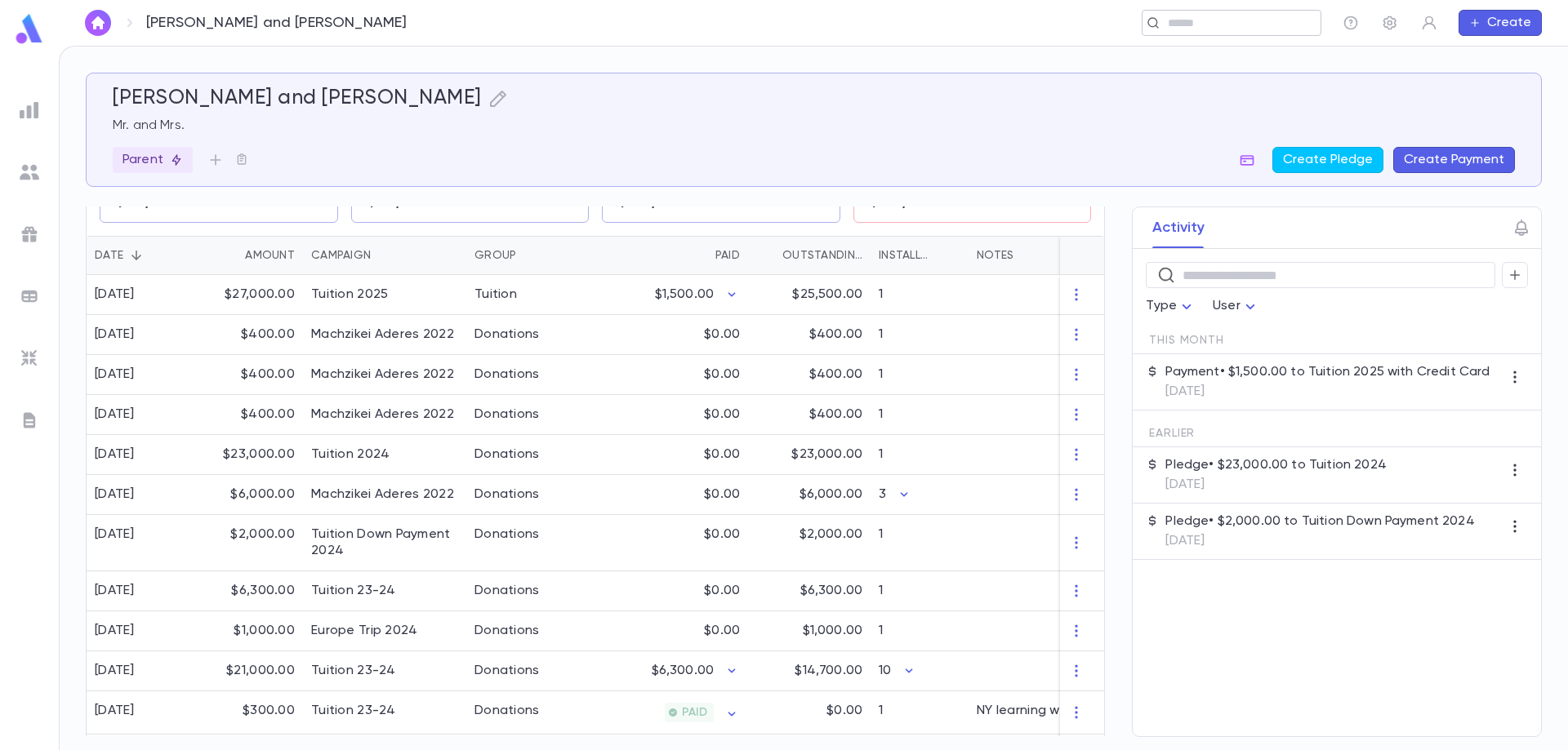
click at [1197, 21] on input "text" at bounding box center [1225, 23] width 126 height 15
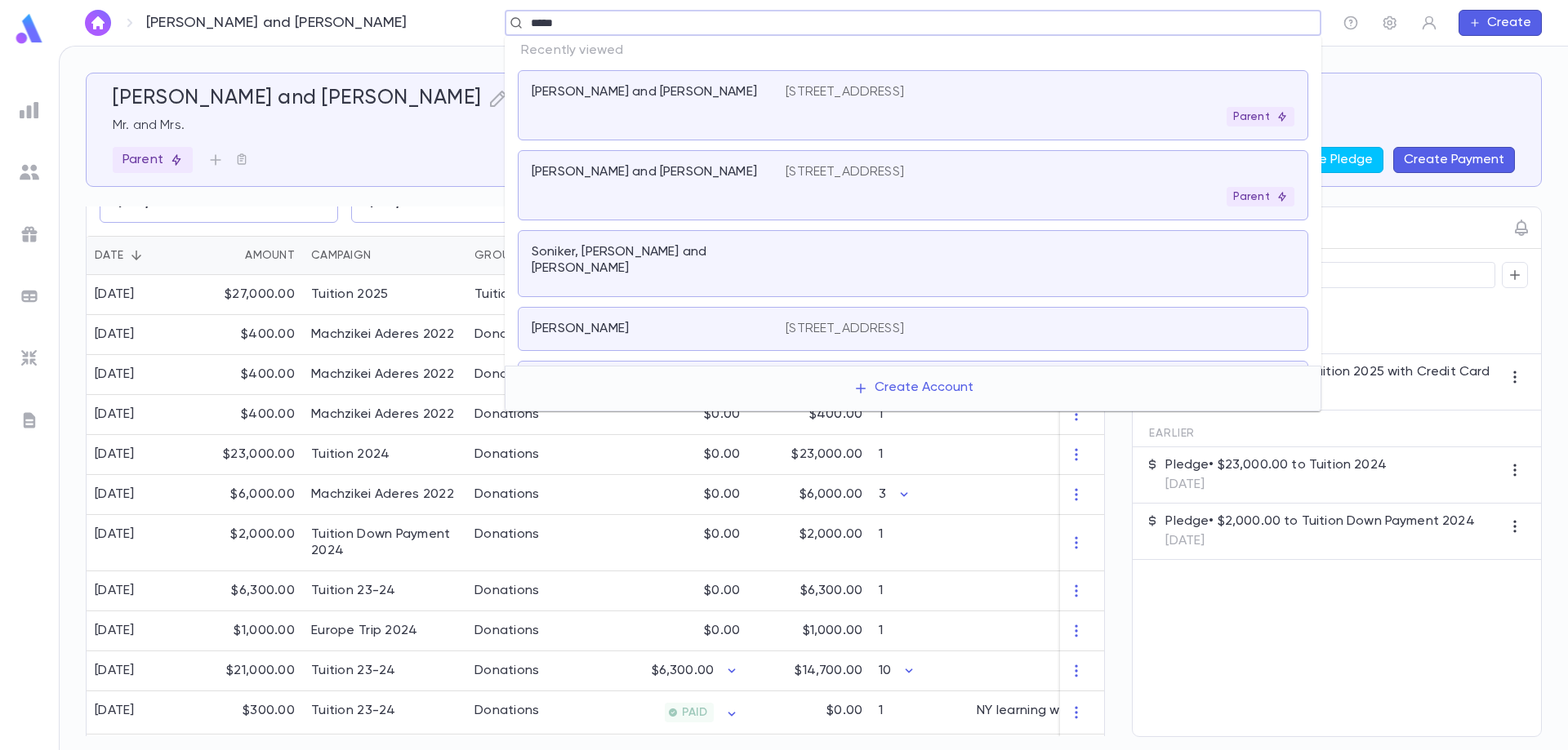
type input "******"
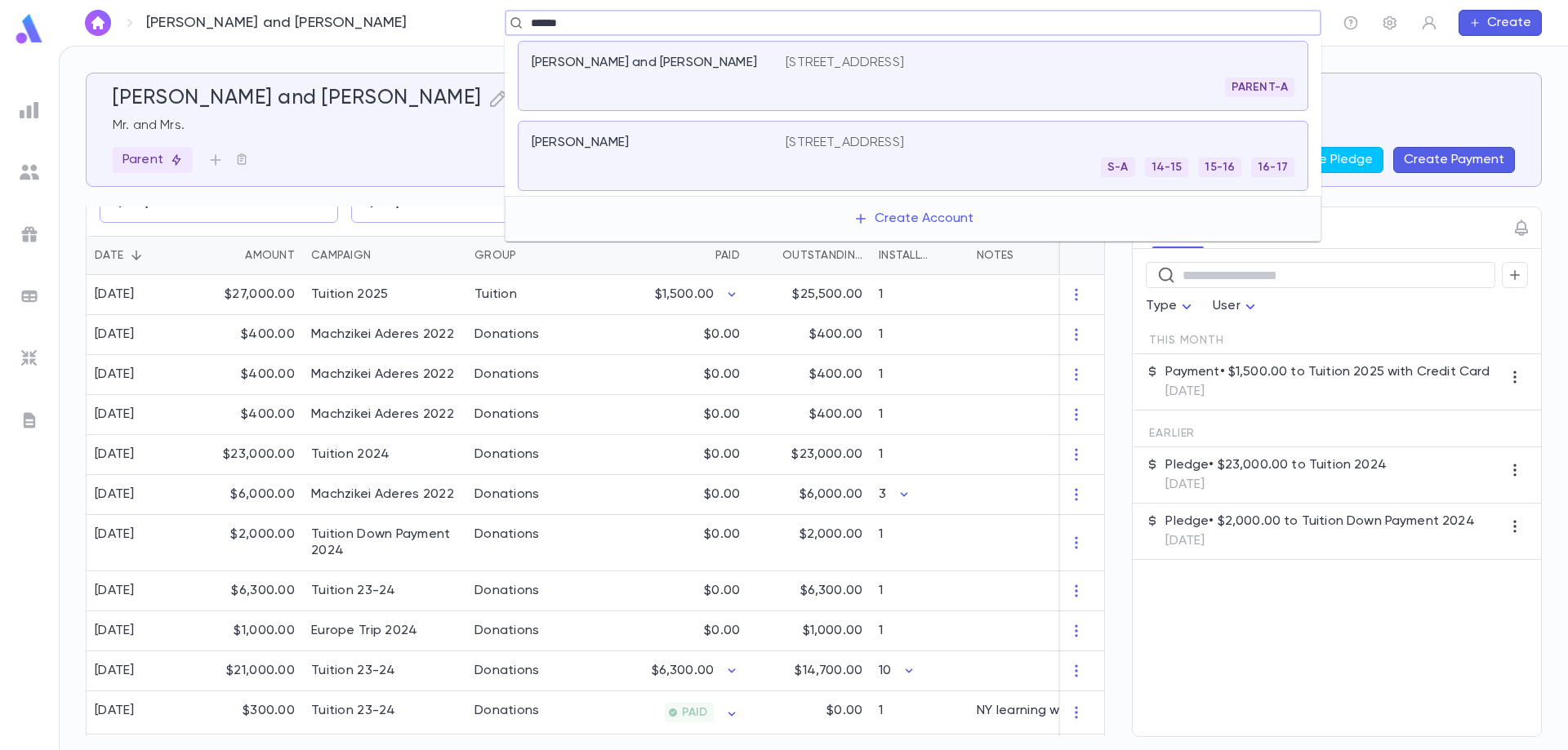
click at [662, 67] on p "[PERSON_NAME] and [PERSON_NAME]" at bounding box center [644, 63] width 225 height 16
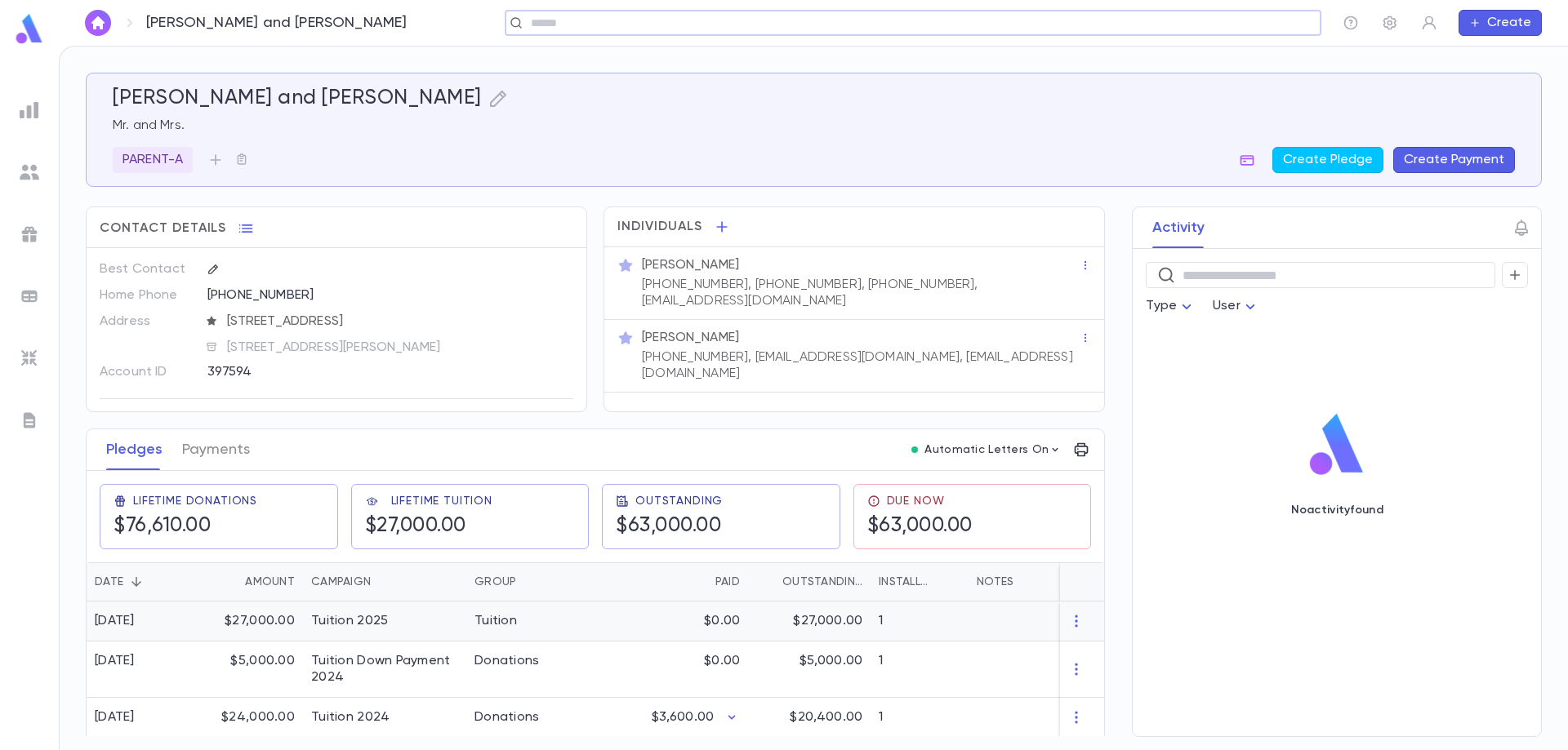
click at [261, 619] on div "$27,000.00" at bounding box center [249, 622] width 106 height 40
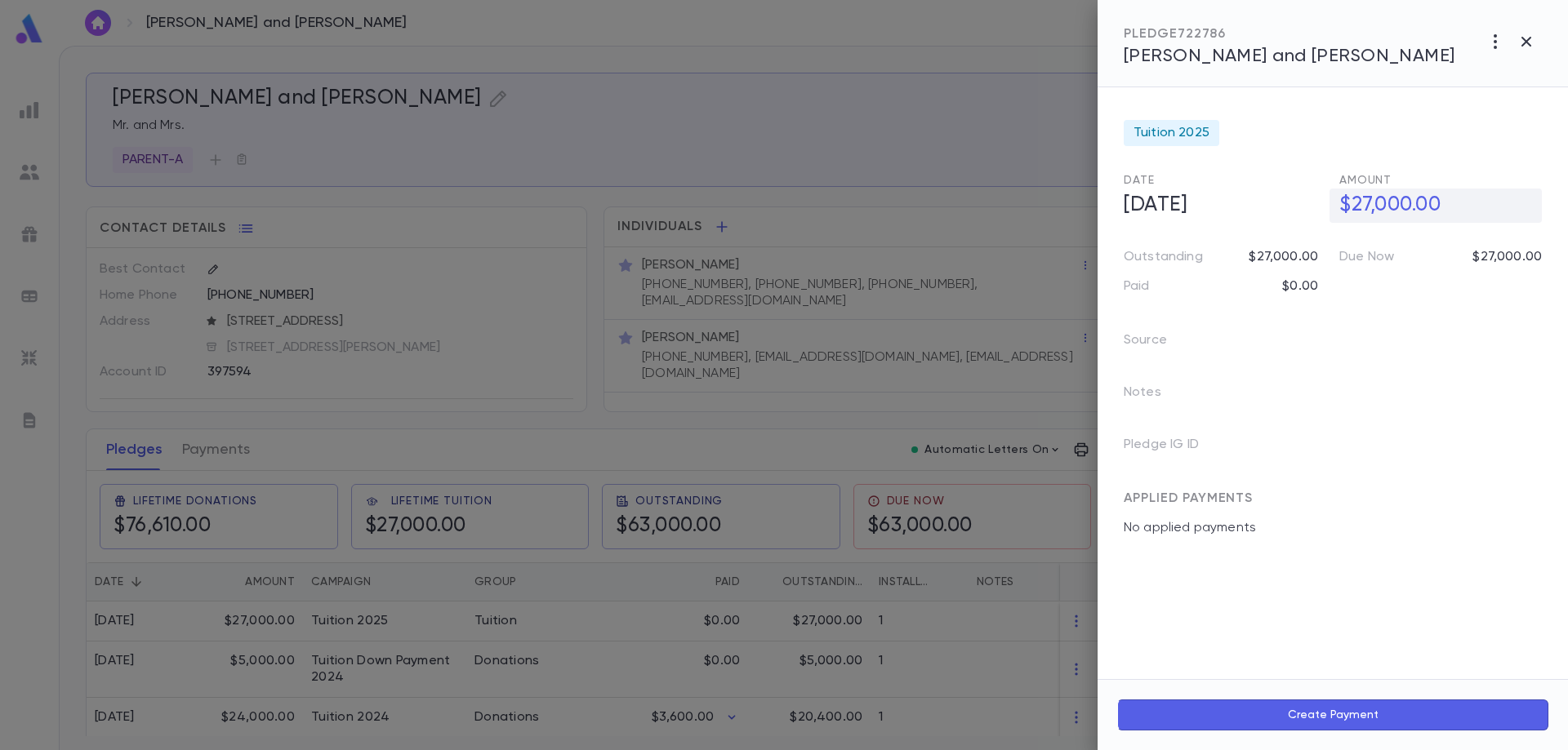
click at [1378, 218] on h5 "$27,000.00" at bounding box center [1435, 206] width 212 height 35
click at [1381, 211] on input "**********" at bounding box center [1440, 205] width 202 height 32
click at [1380, 200] on input "**********" at bounding box center [1440, 205] width 202 height 32
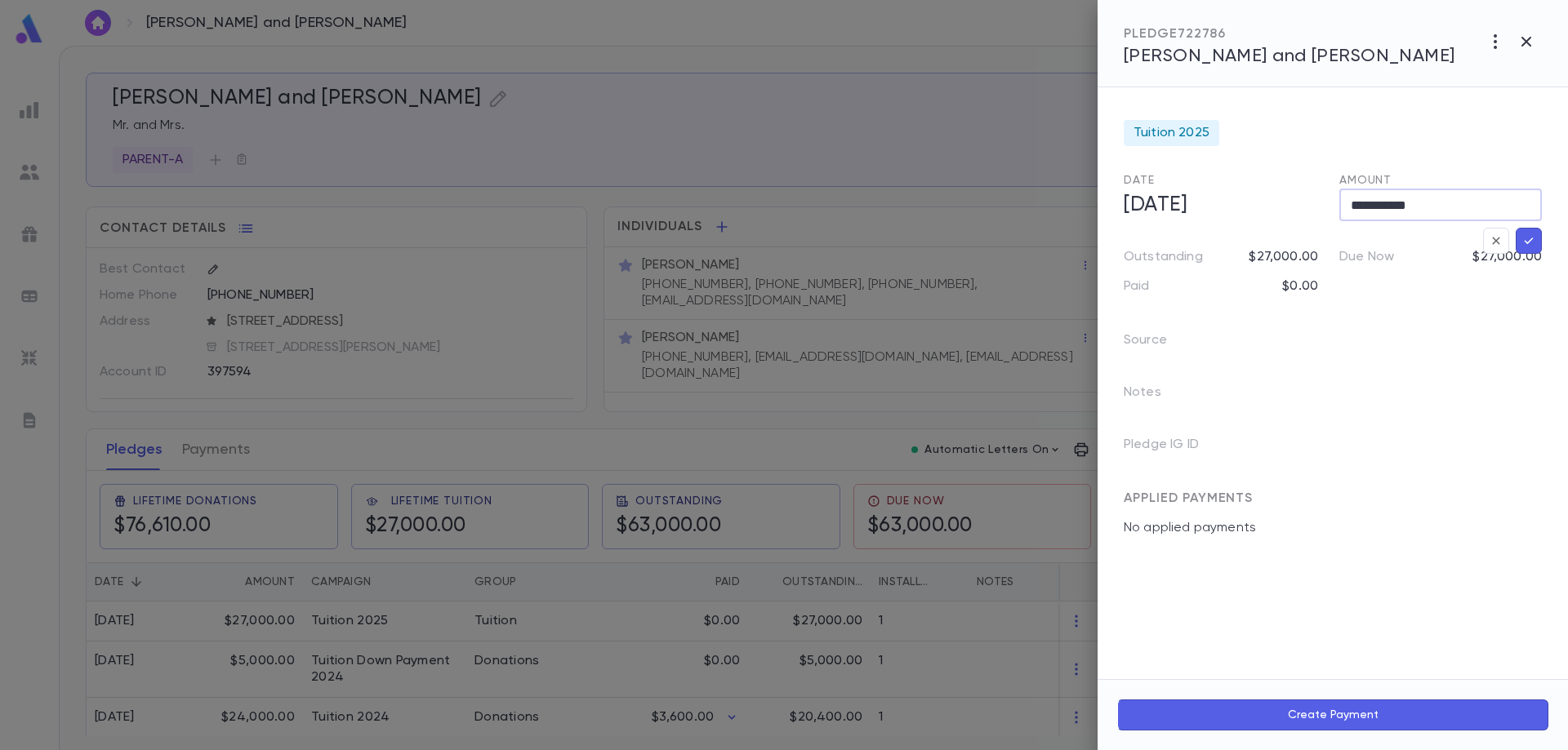
type input "**********"
click at [489, 624] on div at bounding box center [784, 375] width 1568 height 750
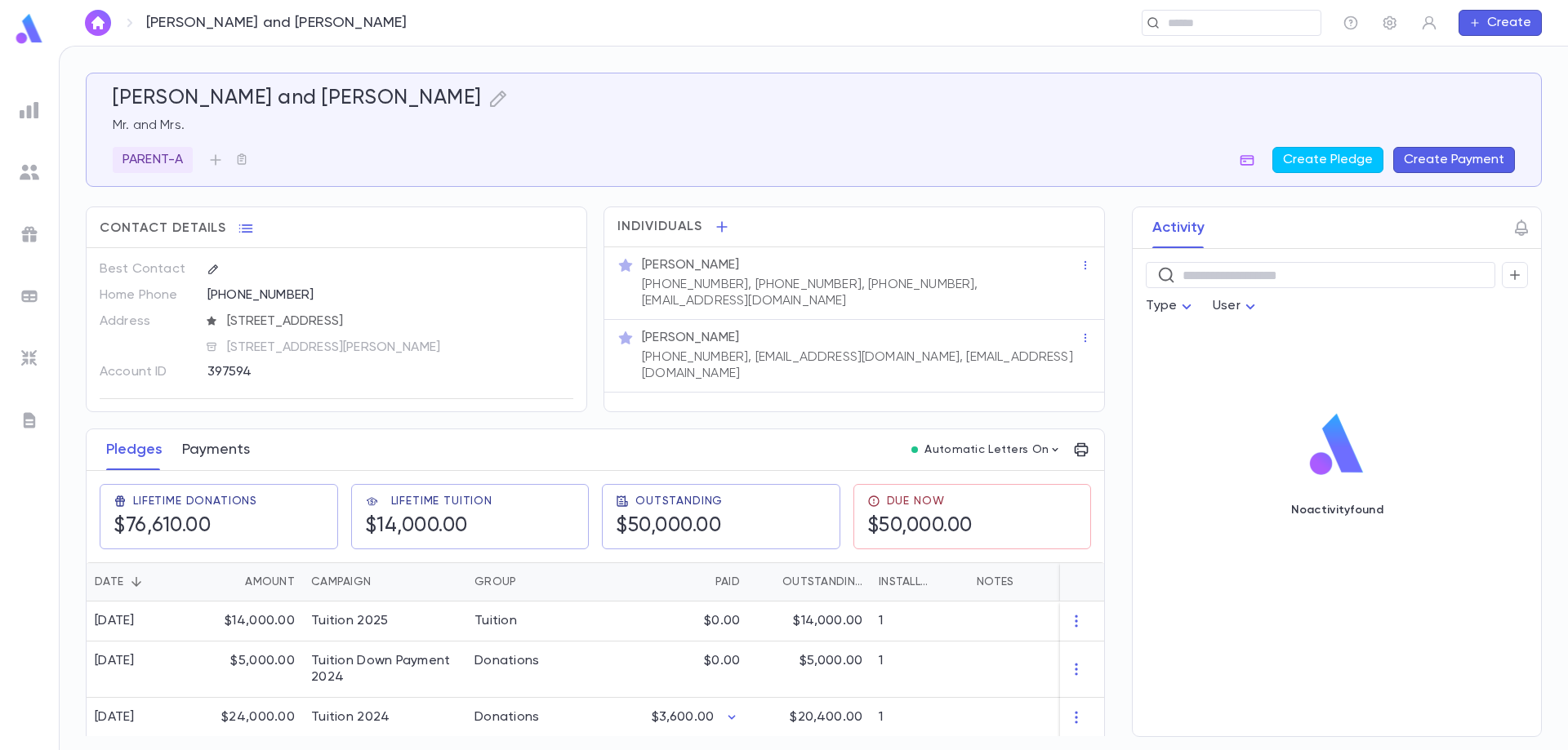
click at [213, 446] on button "Payments" at bounding box center [216, 450] width 67 height 40
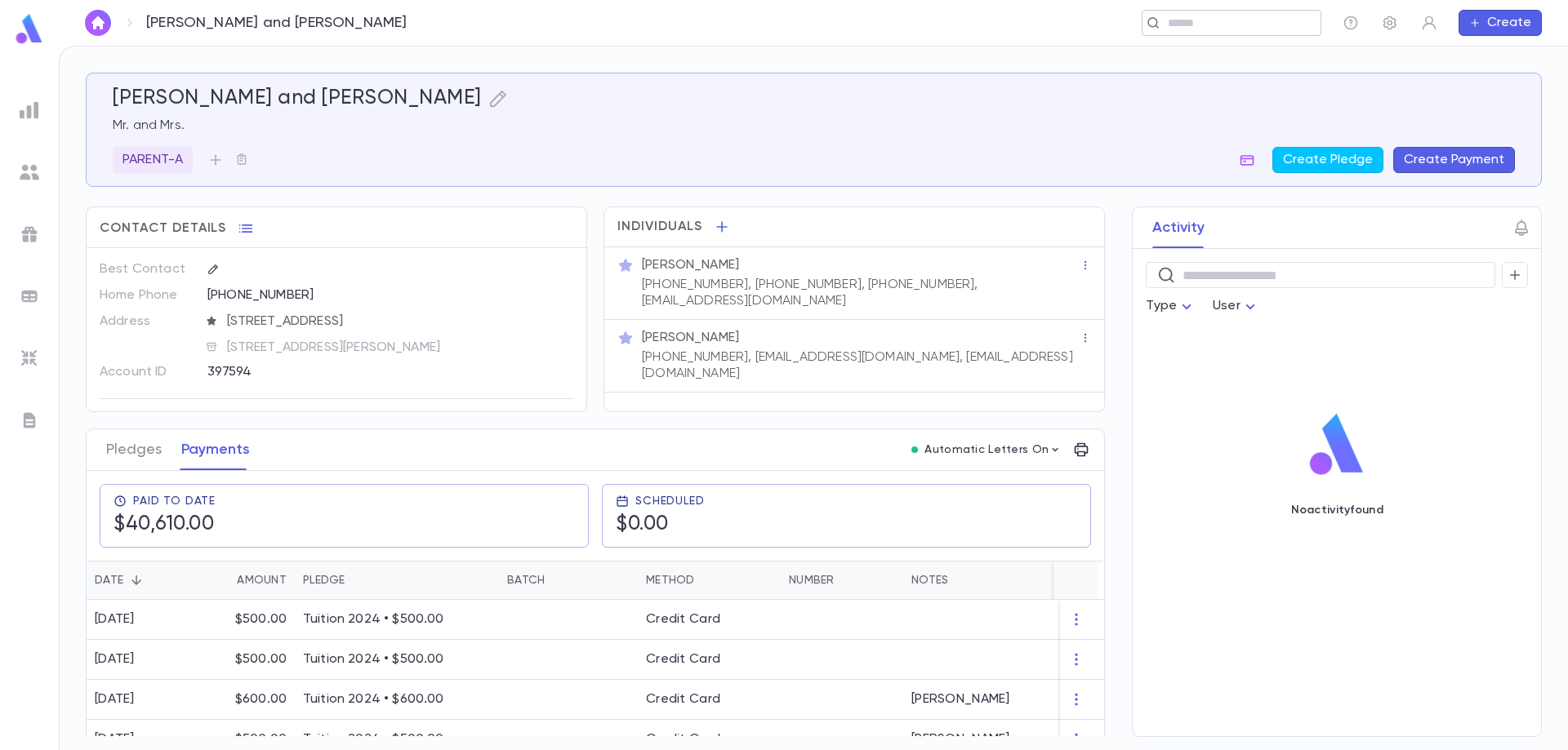
click at [1193, 21] on input "text" at bounding box center [1225, 23] width 126 height 15
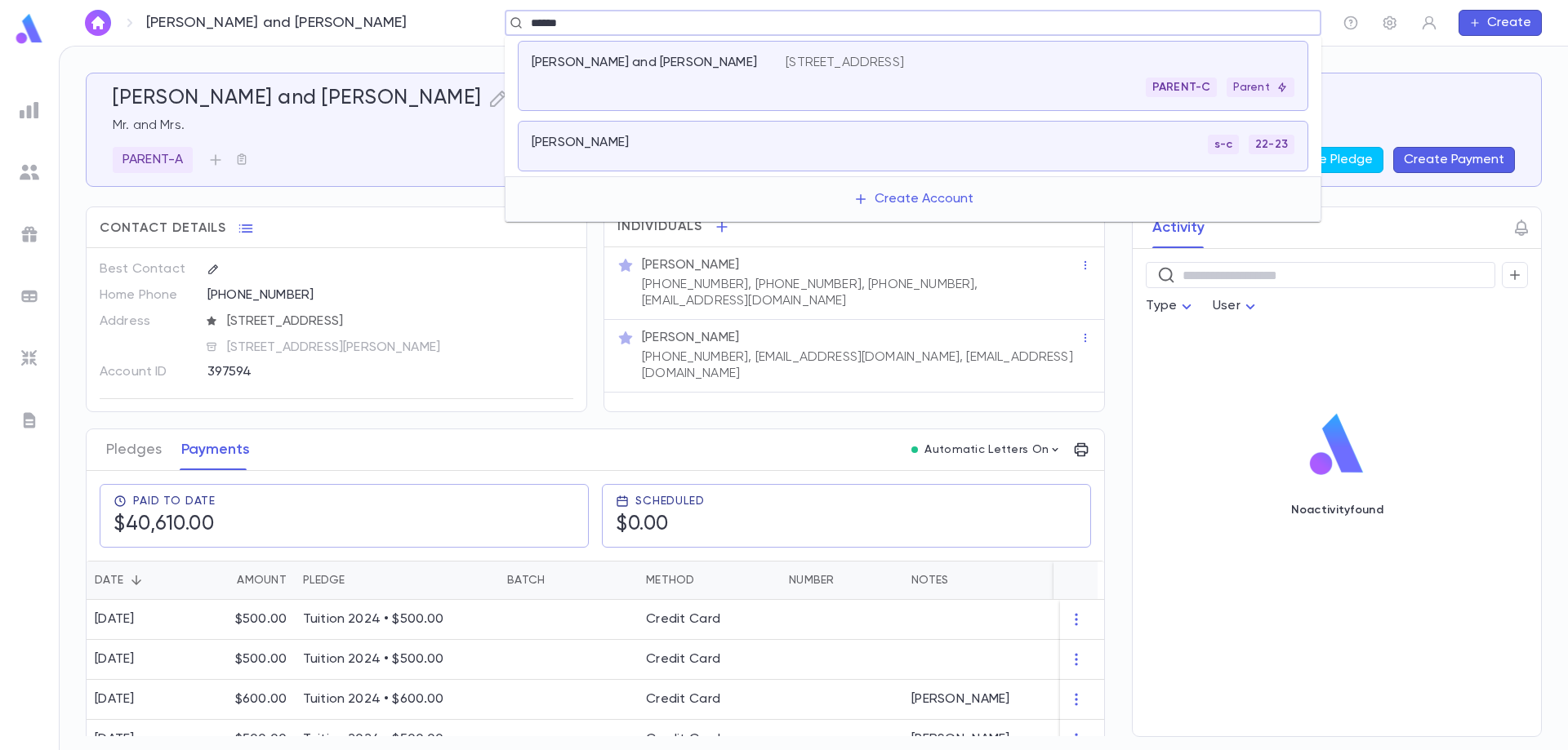
type input "*****"
click at [644, 57] on p "[PERSON_NAME] and [PERSON_NAME]" at bounding box center [644, 63] width 225 height 16
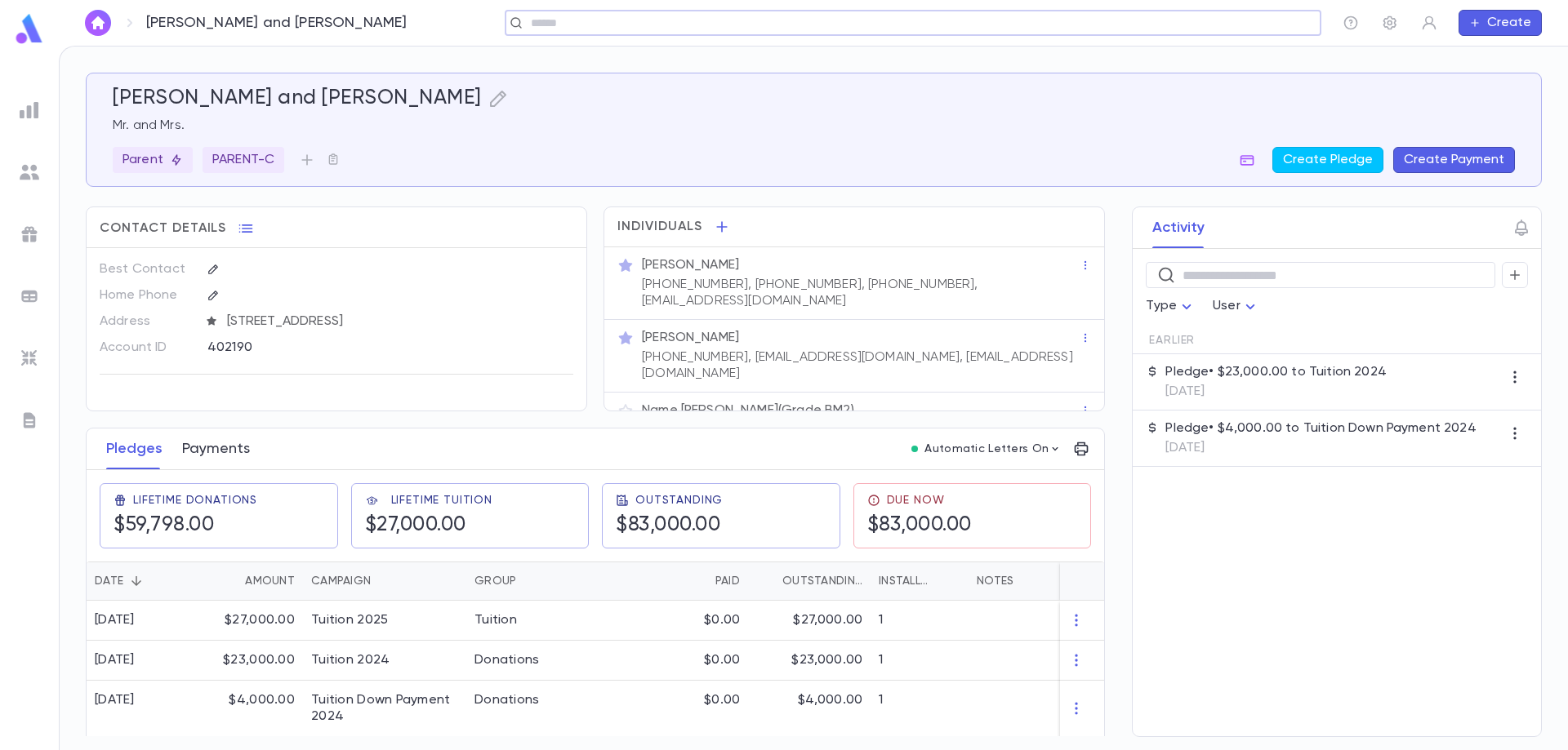
click at [222, 451] on button "Payments" at bounding box center [216, 449] width 67 height 40
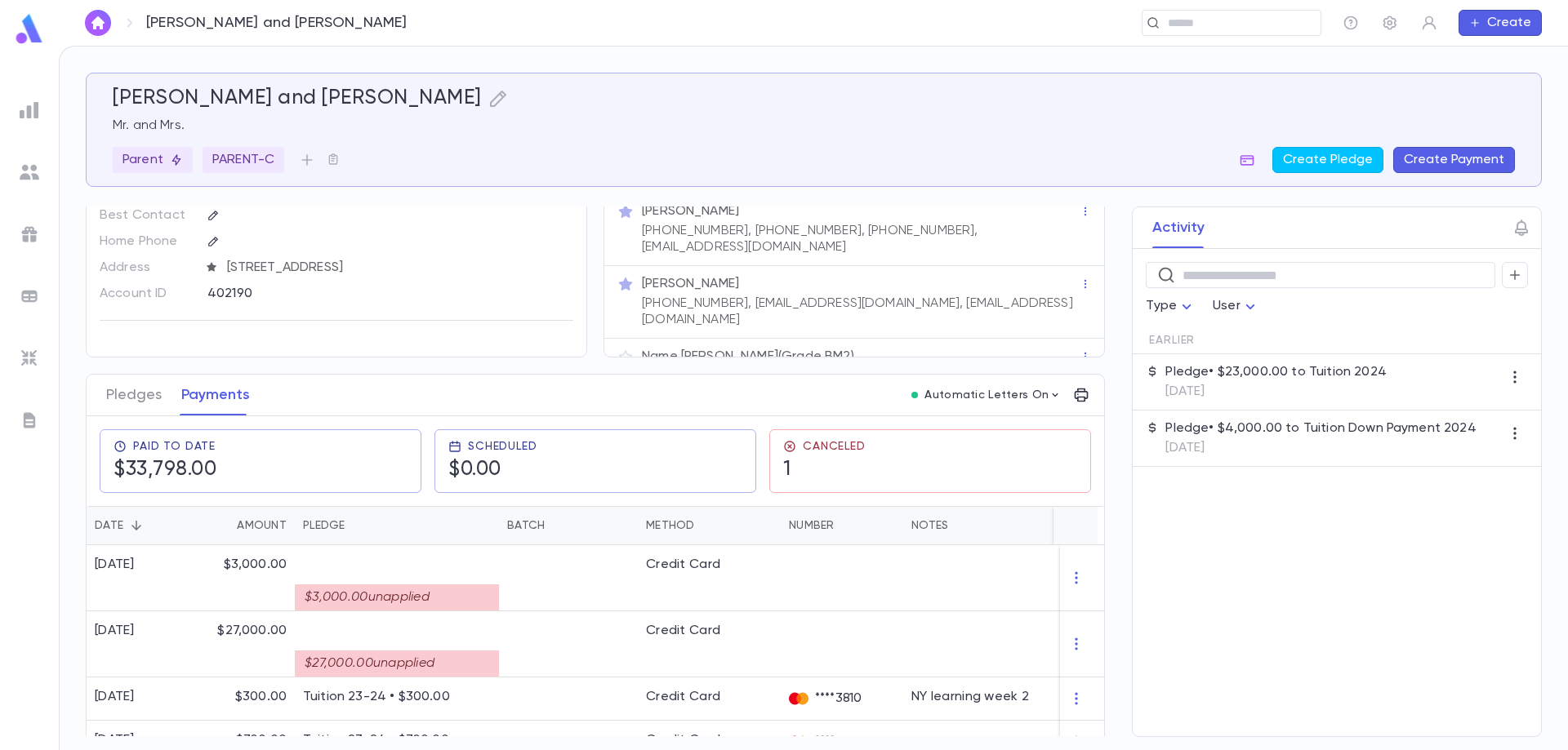
scroll to position [82, 0]
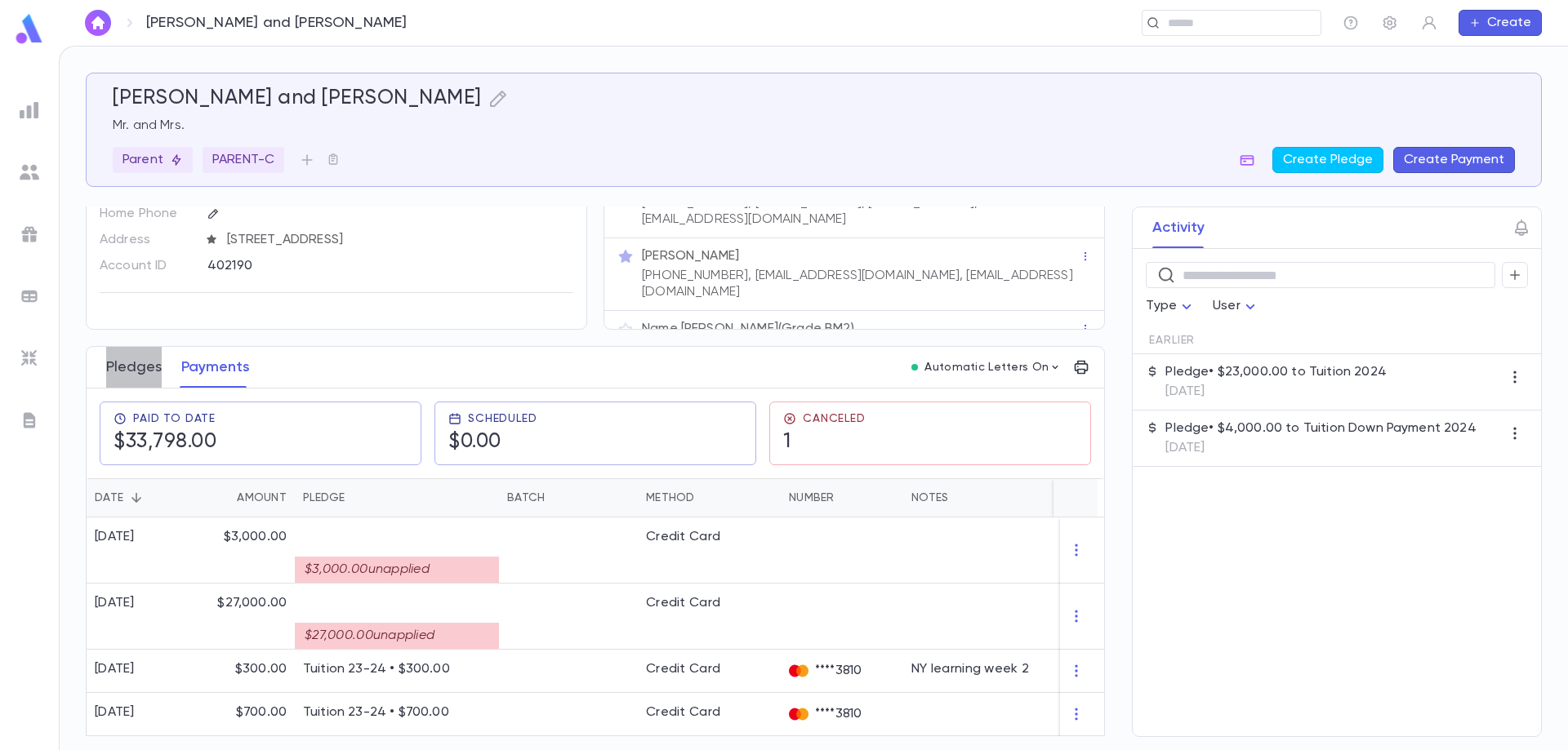
click at [138, 369] on button "Pledges" at bounding box center [134, 367] width 56 height 40
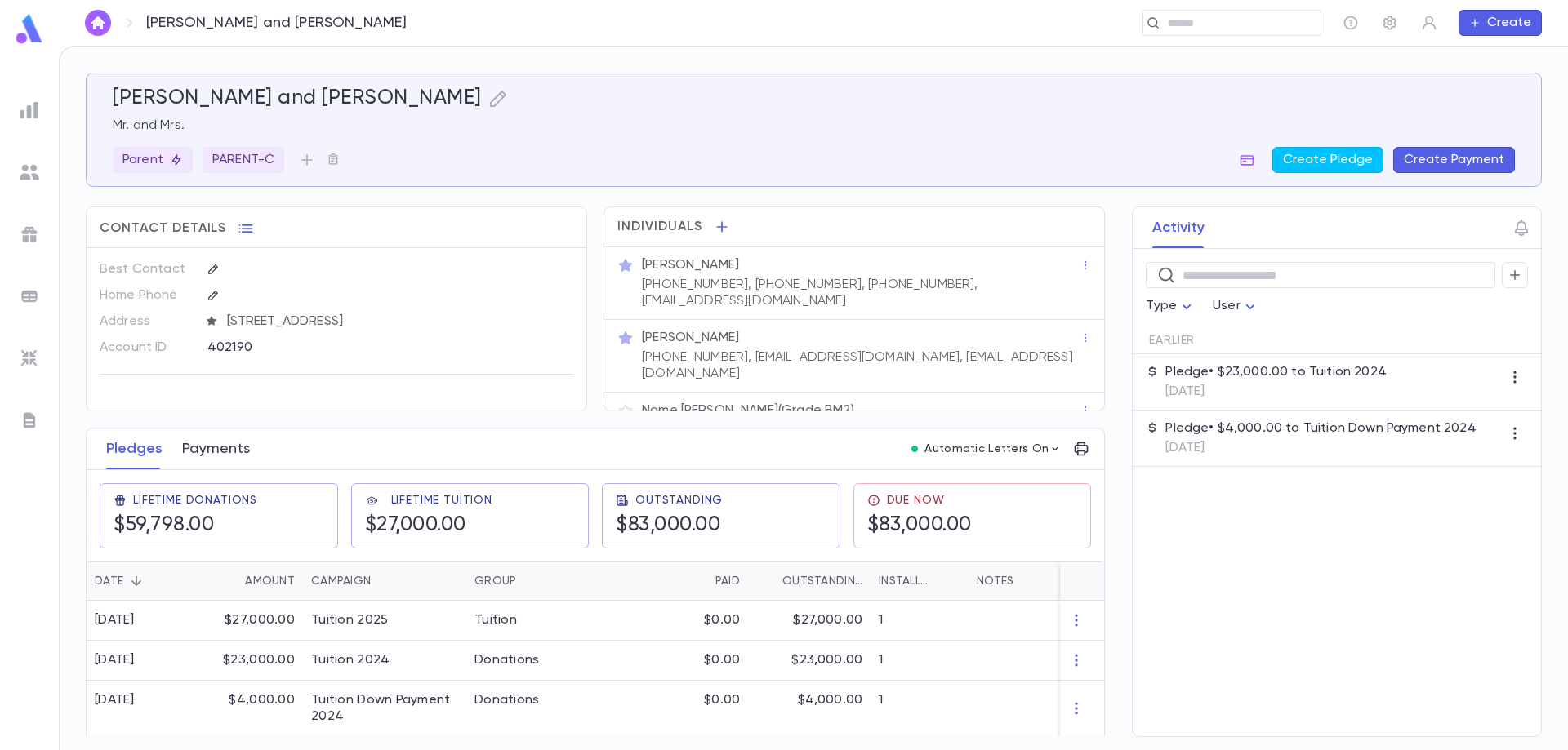
click at [215, 453] on button "Payments" at bounding box center [216, 449] width 67 height 40
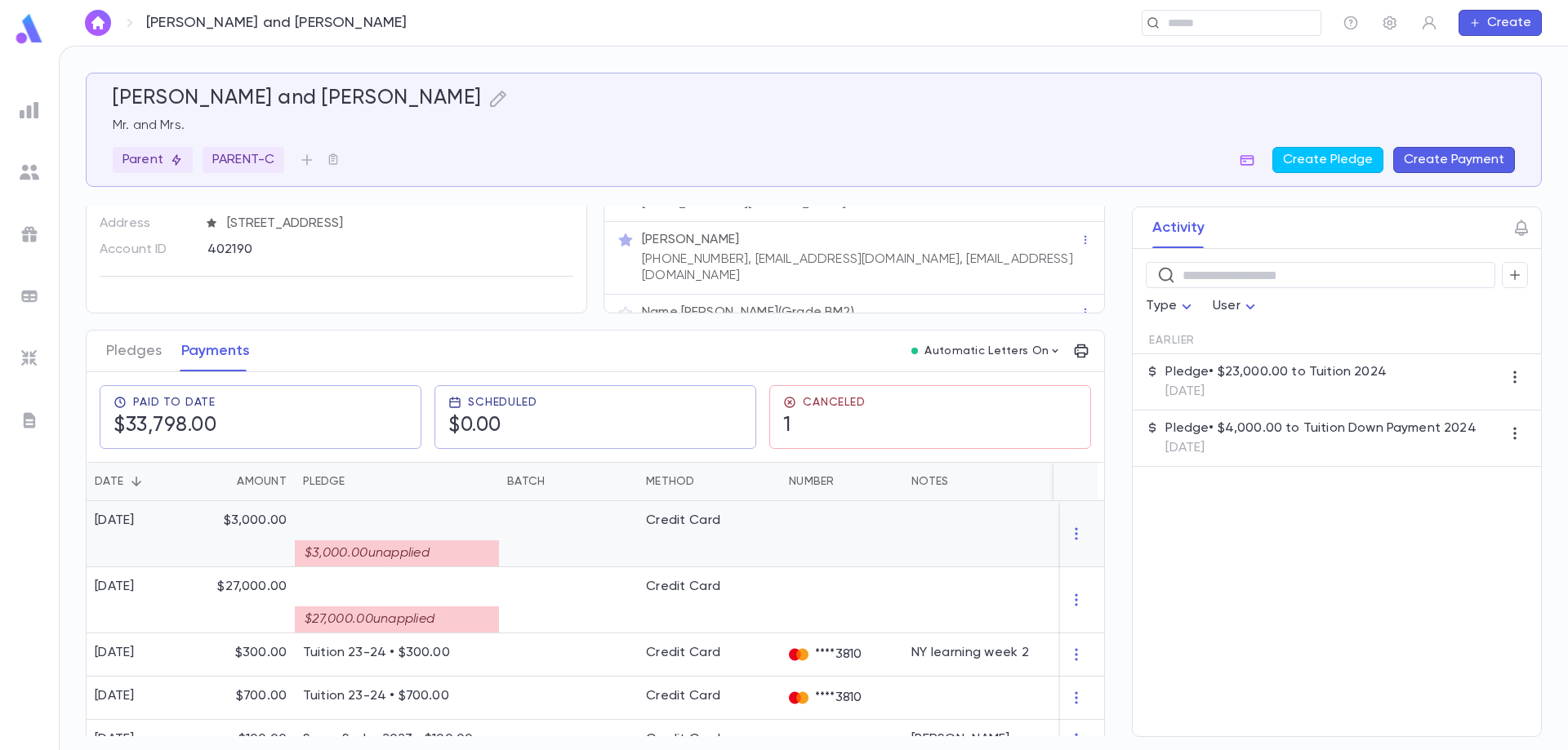
scroll to position [326, 0]
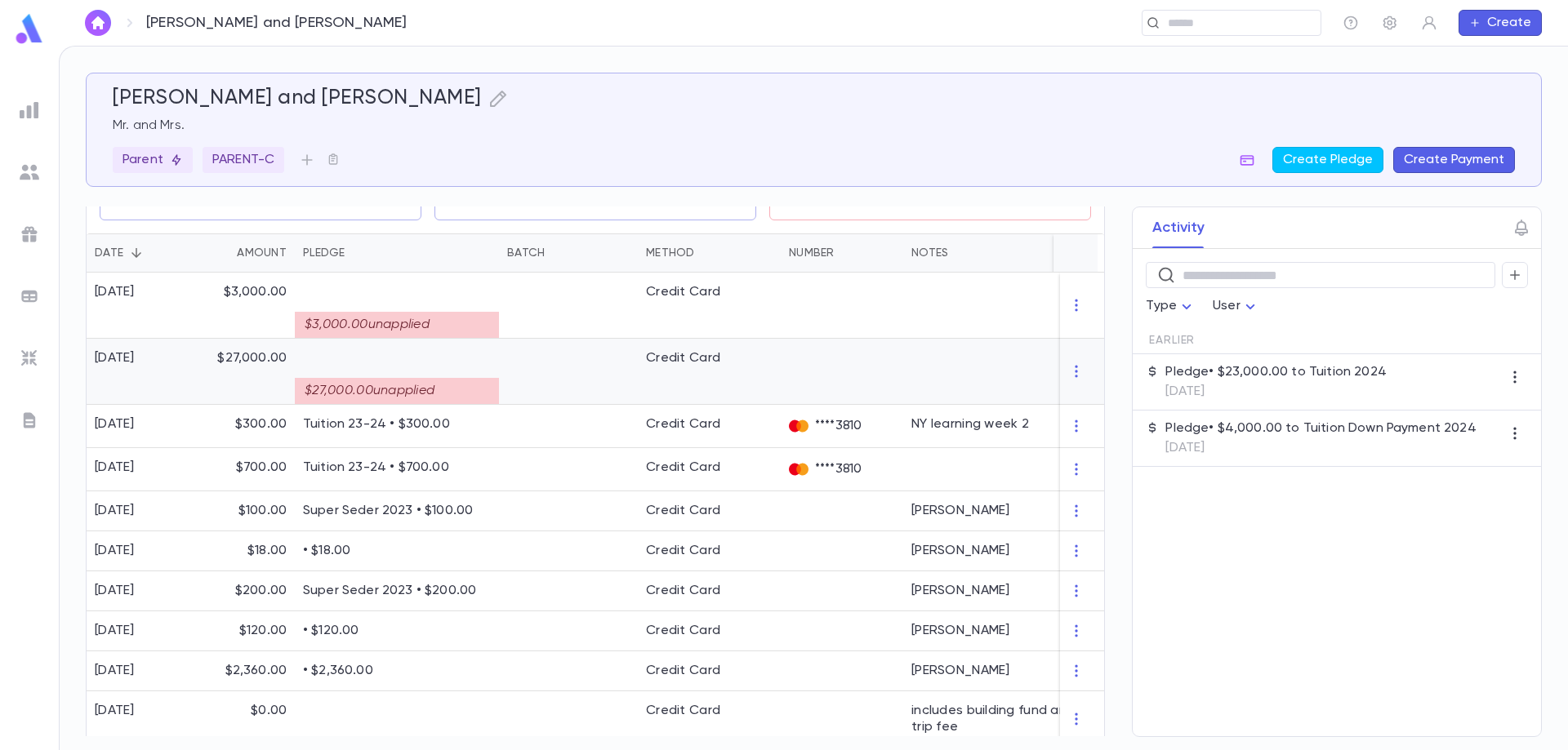
click at [427, 389] on div "$27,000.00 unapplied" at bounding box center [397, 391] width 204 height 26
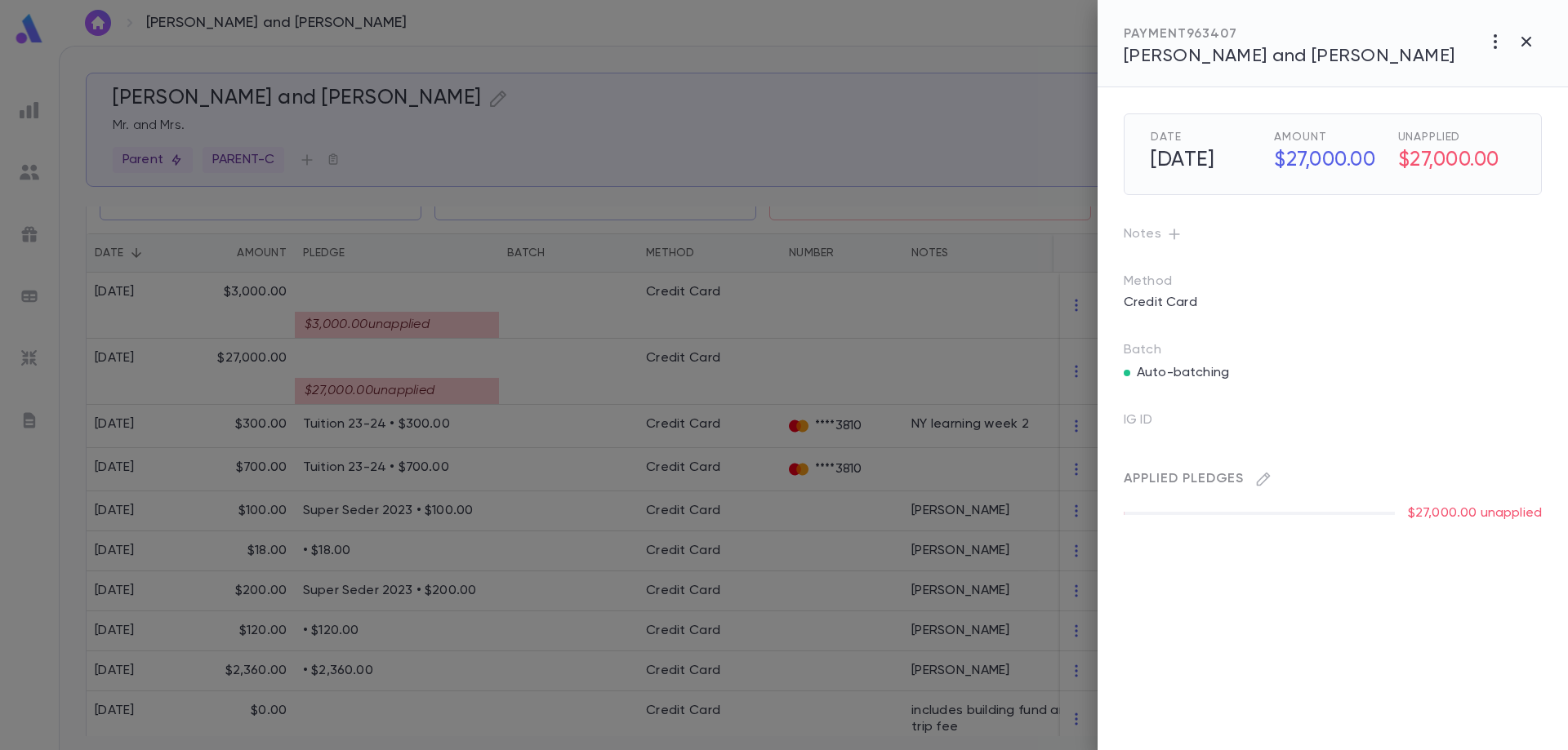
click at [432, 386] on div at bounding box center [784, 375] width 1568 height 750
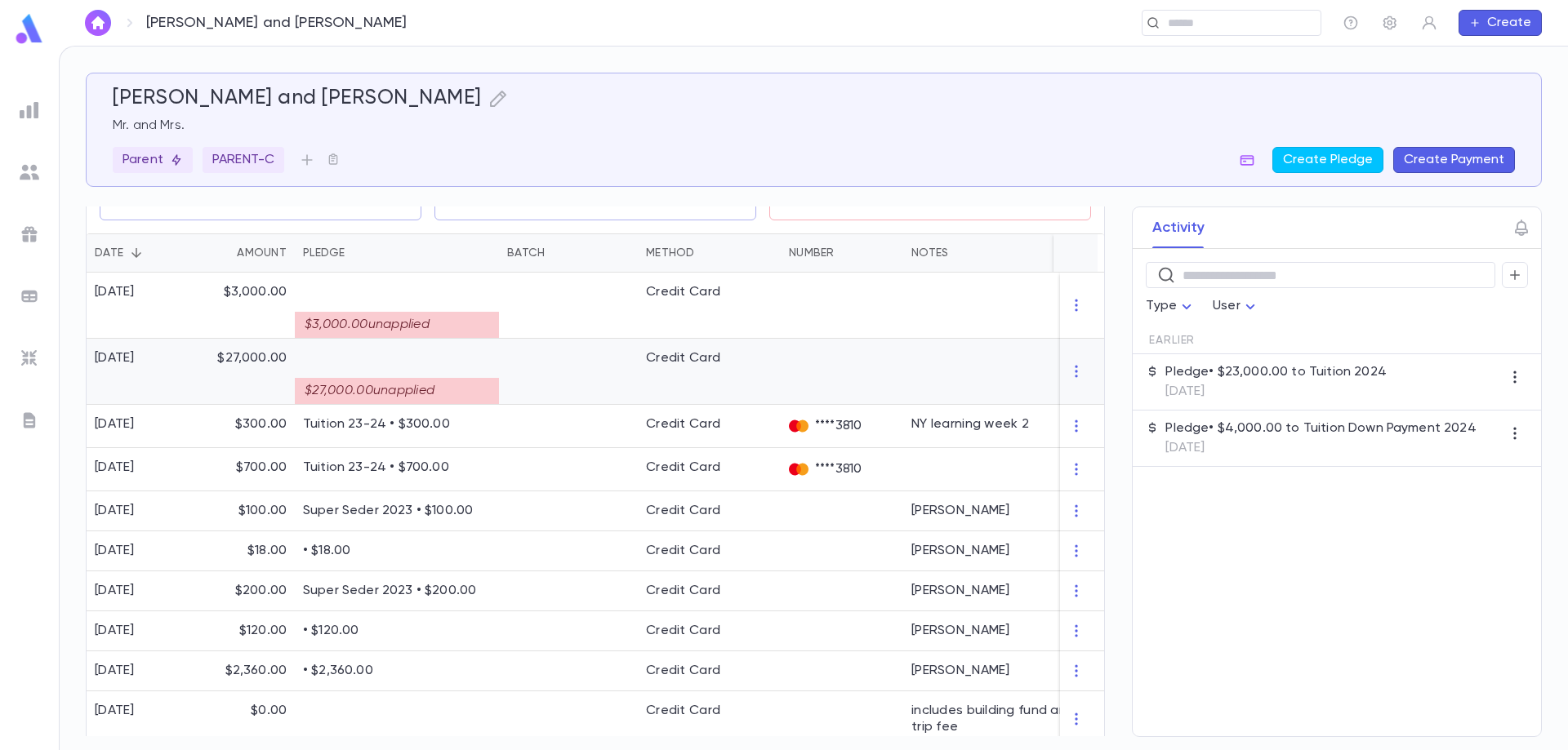
click at [433, 395] on div "$27,000.00 unapplied" at bounding box center [397, 391] width 204 height 26
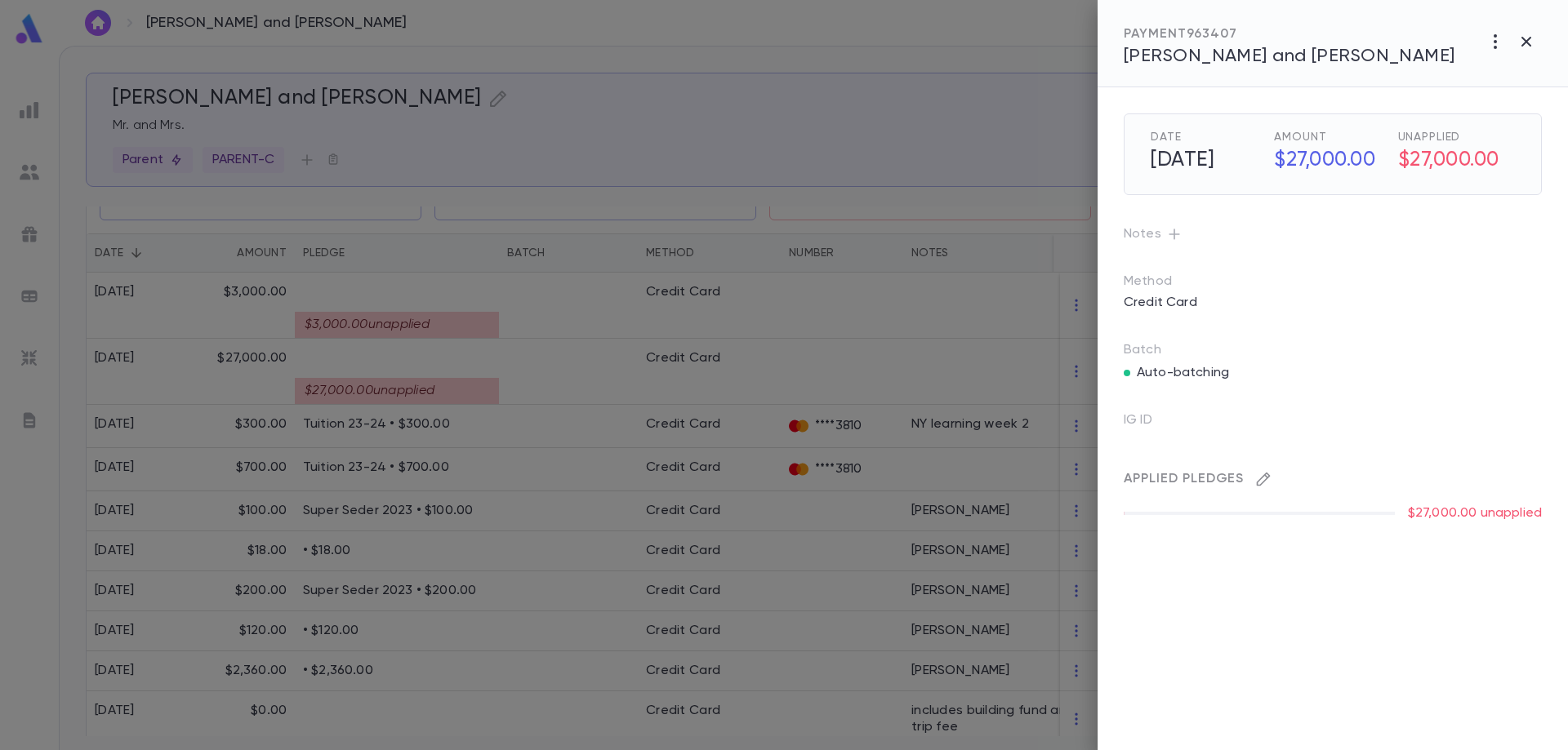
click at [1259, 477] on icon "button" at bounding box center [1263, 478] width 16 height 16
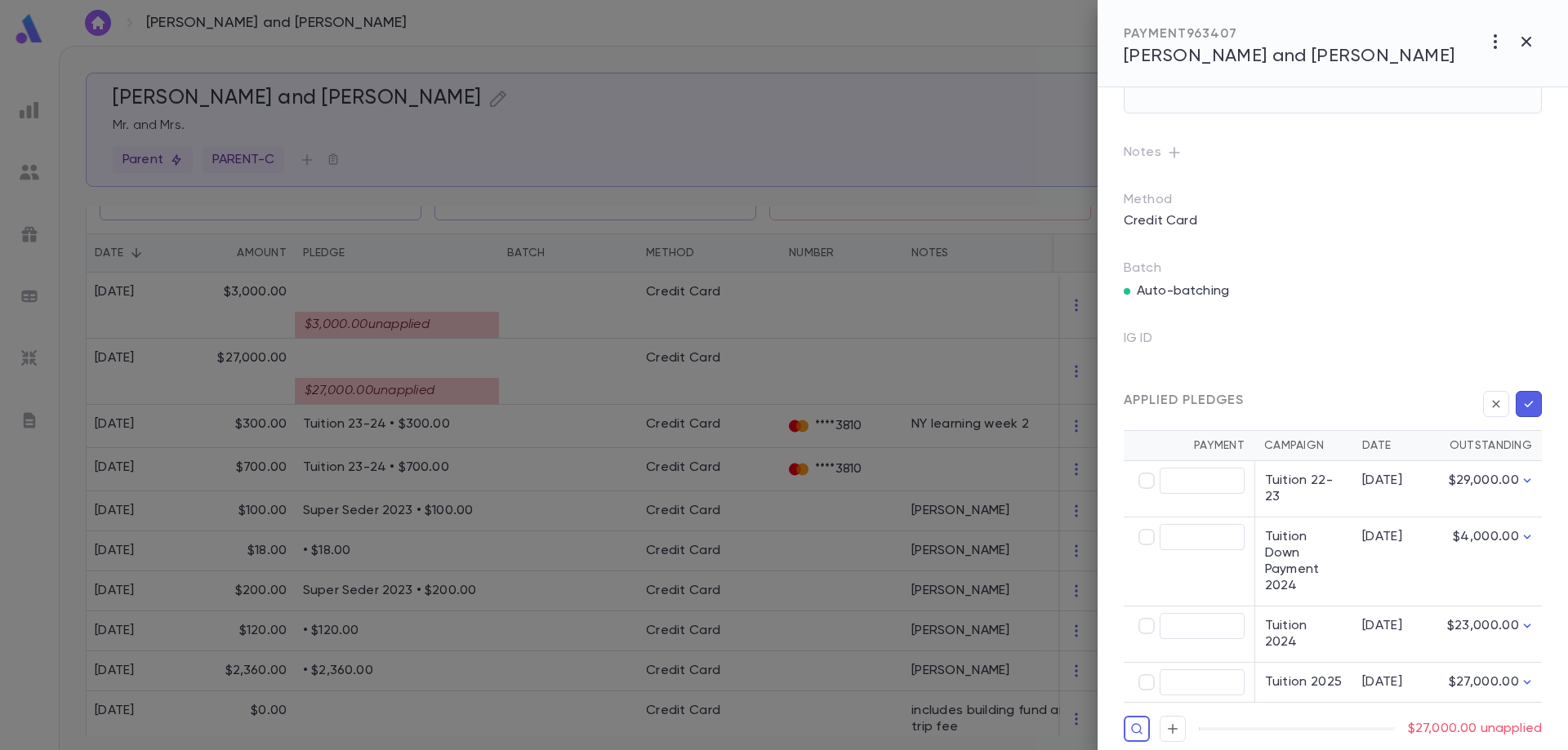
scroll to position [85, 0]
type input "********"
type input "*********"
type input "****"
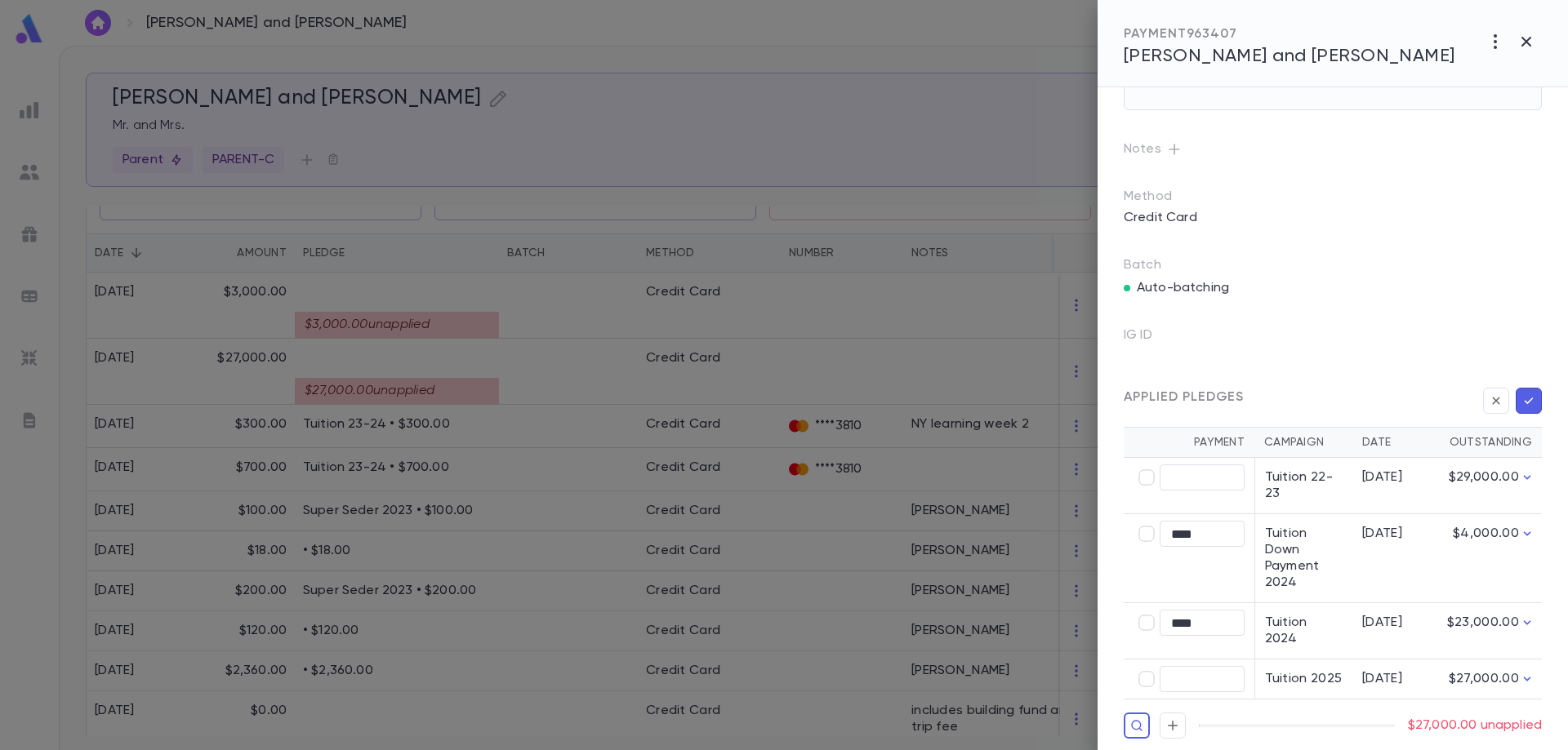
click at [1372, 343] on div "Applied Pledges Payment Campaign Date Outstanding ​ Tuition 22-23 [DATE] $29,00…" at bounding box center [1313, 540] width 457 height 397
click at [618, 395] on div at bounding box center [784, 375] width 1568 height 750
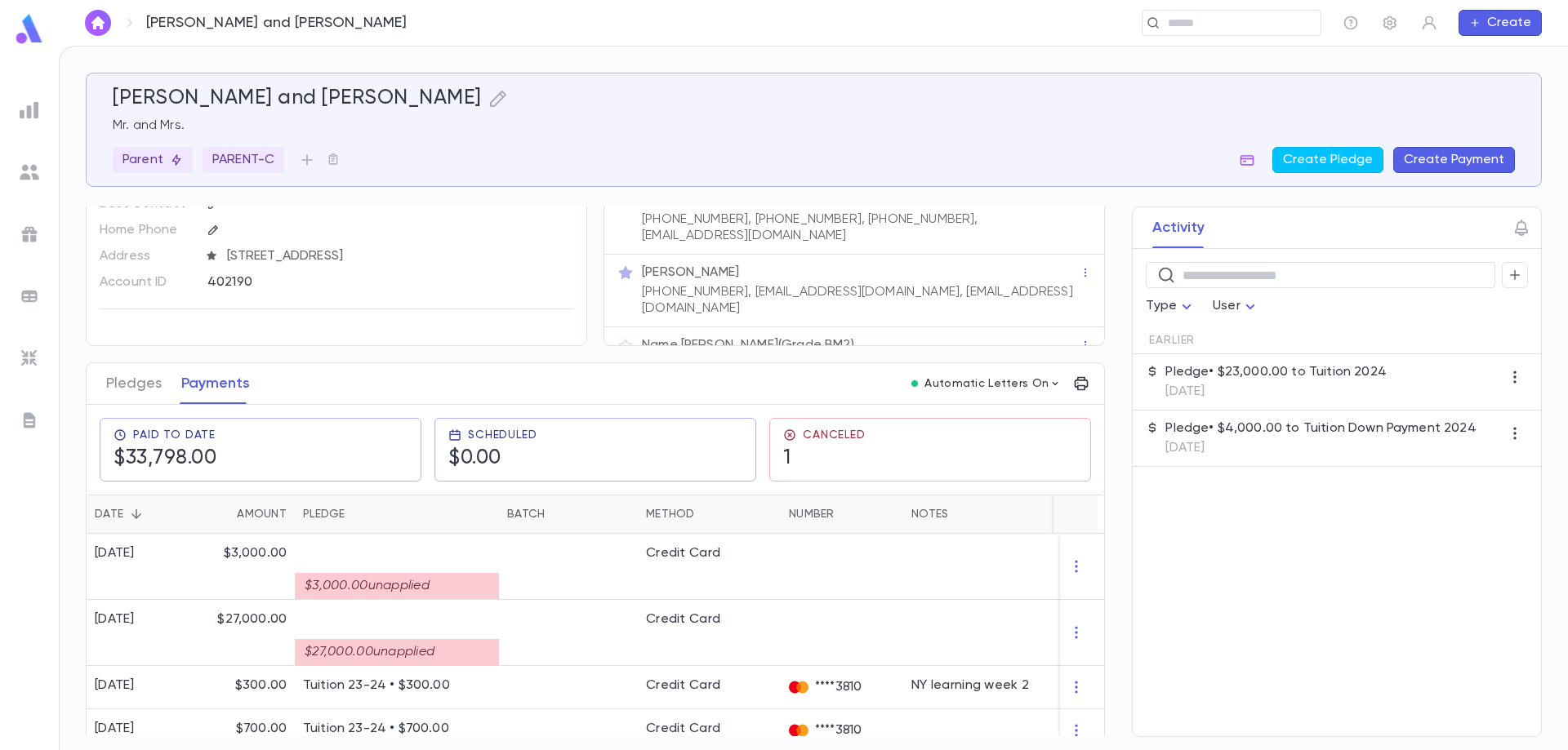
scroll to position [0, 0]
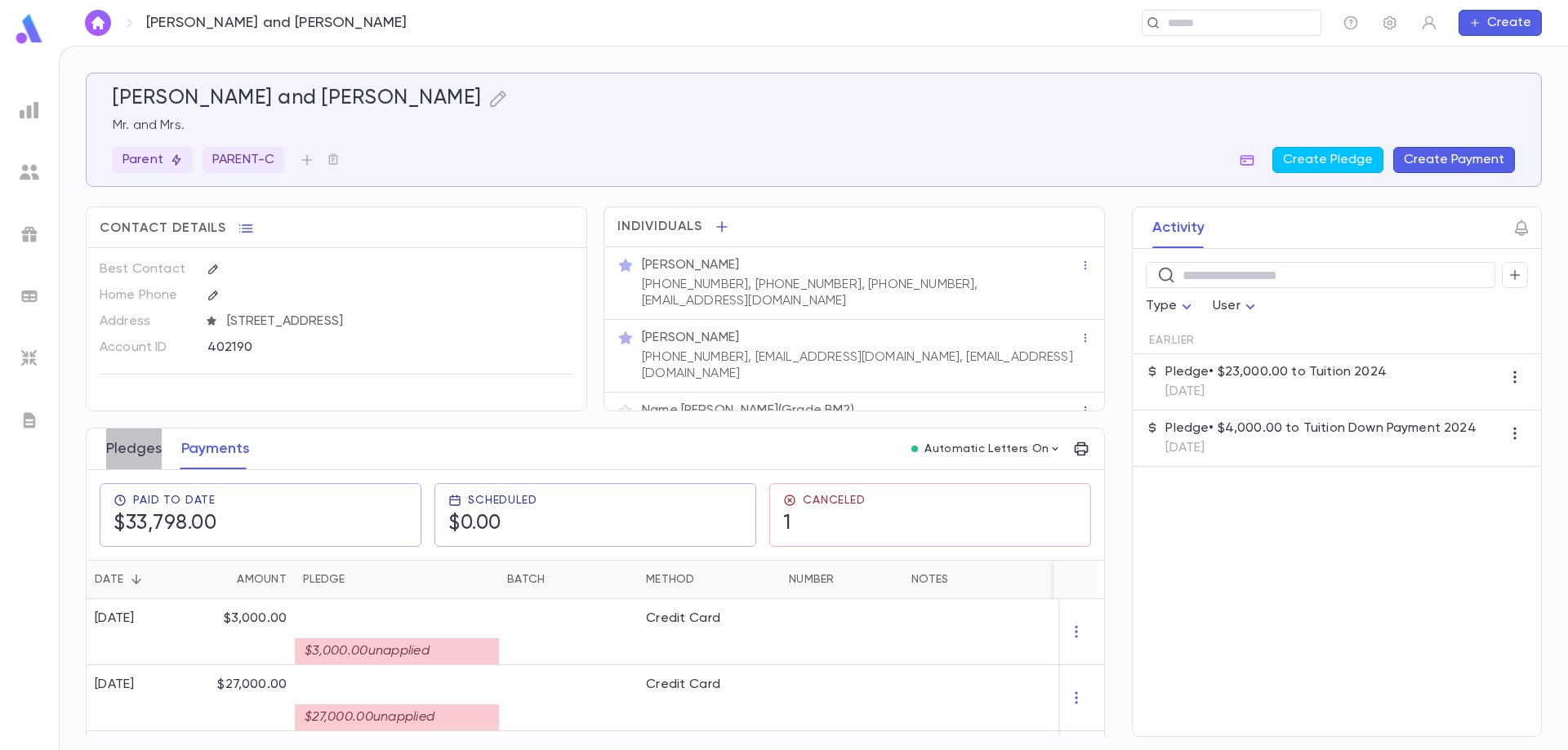
click at [127, 445] on button "Pledges" at bounding box center [134, 449] width 56 height 40
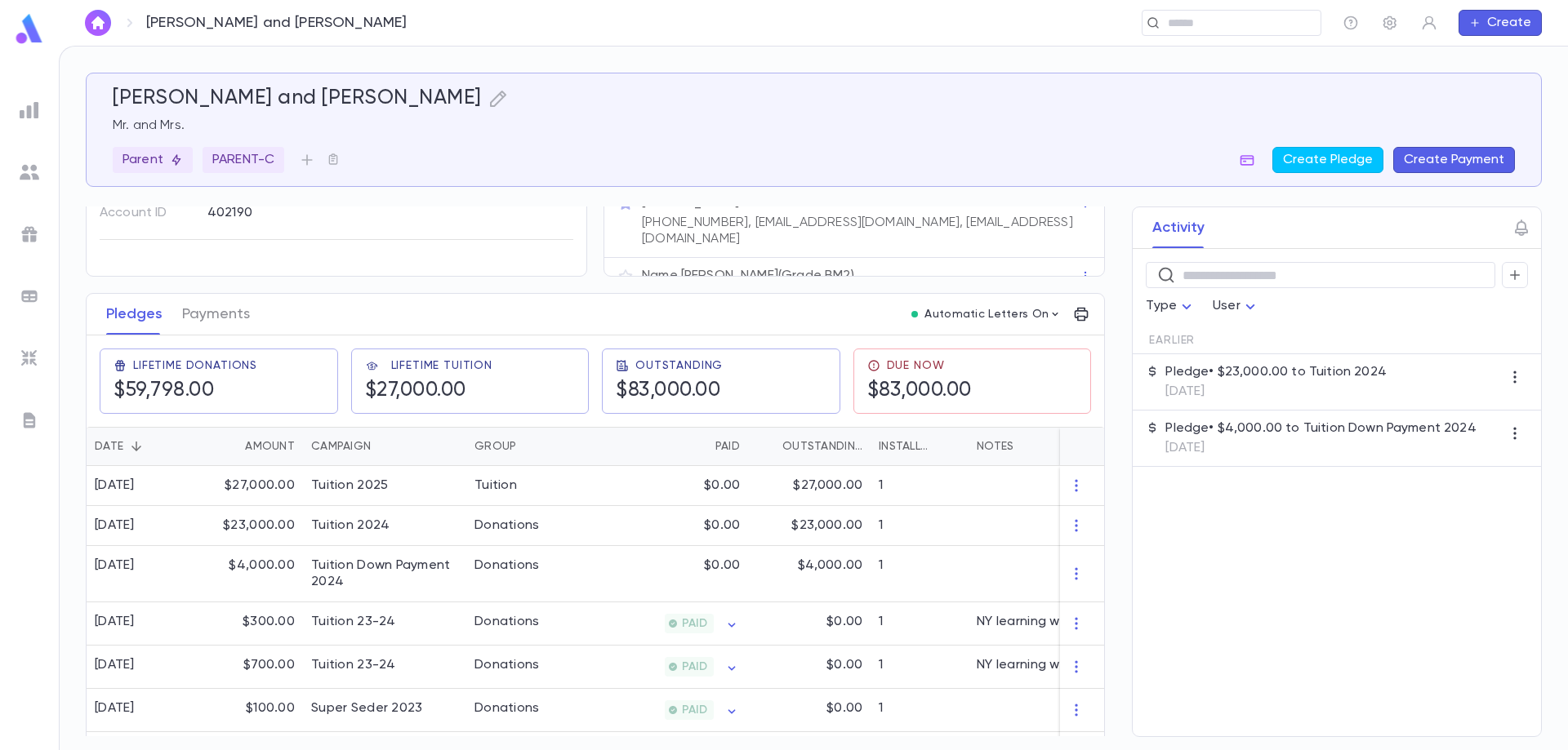
scroll to position [164, 0]
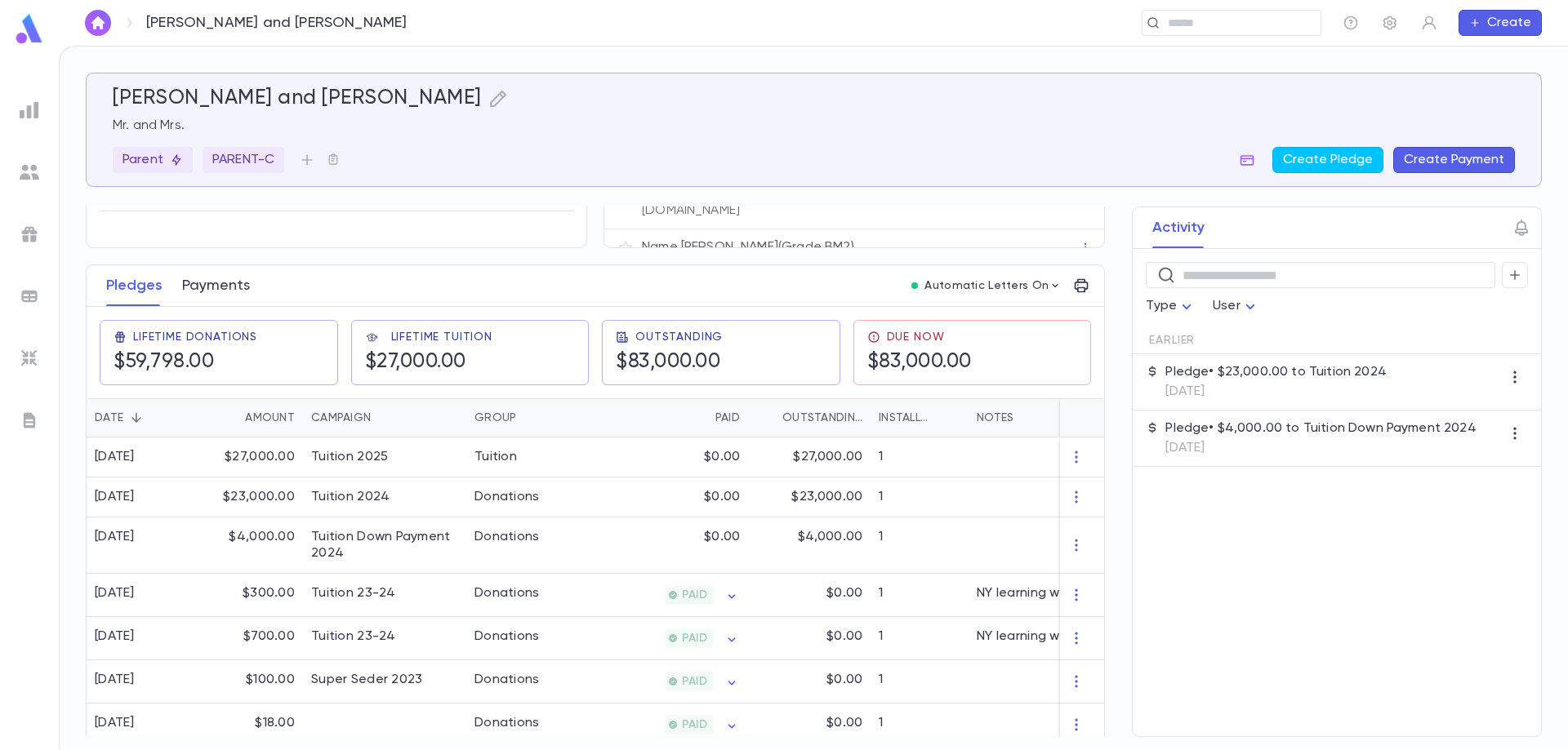
click at [212, 282] on button "Payments" at bounding box center [216, 286] width 67 height 40
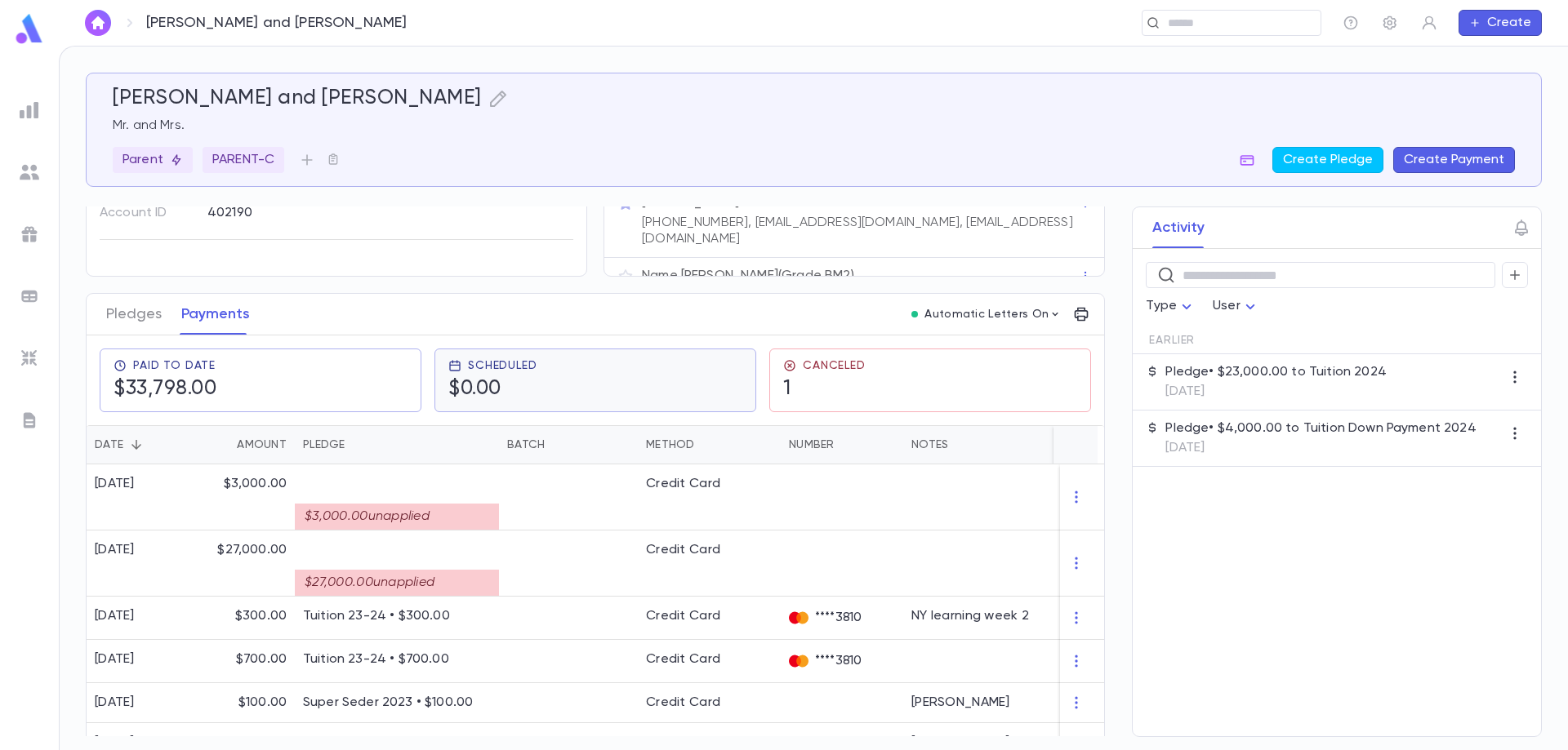
scroll to position [245, 0]
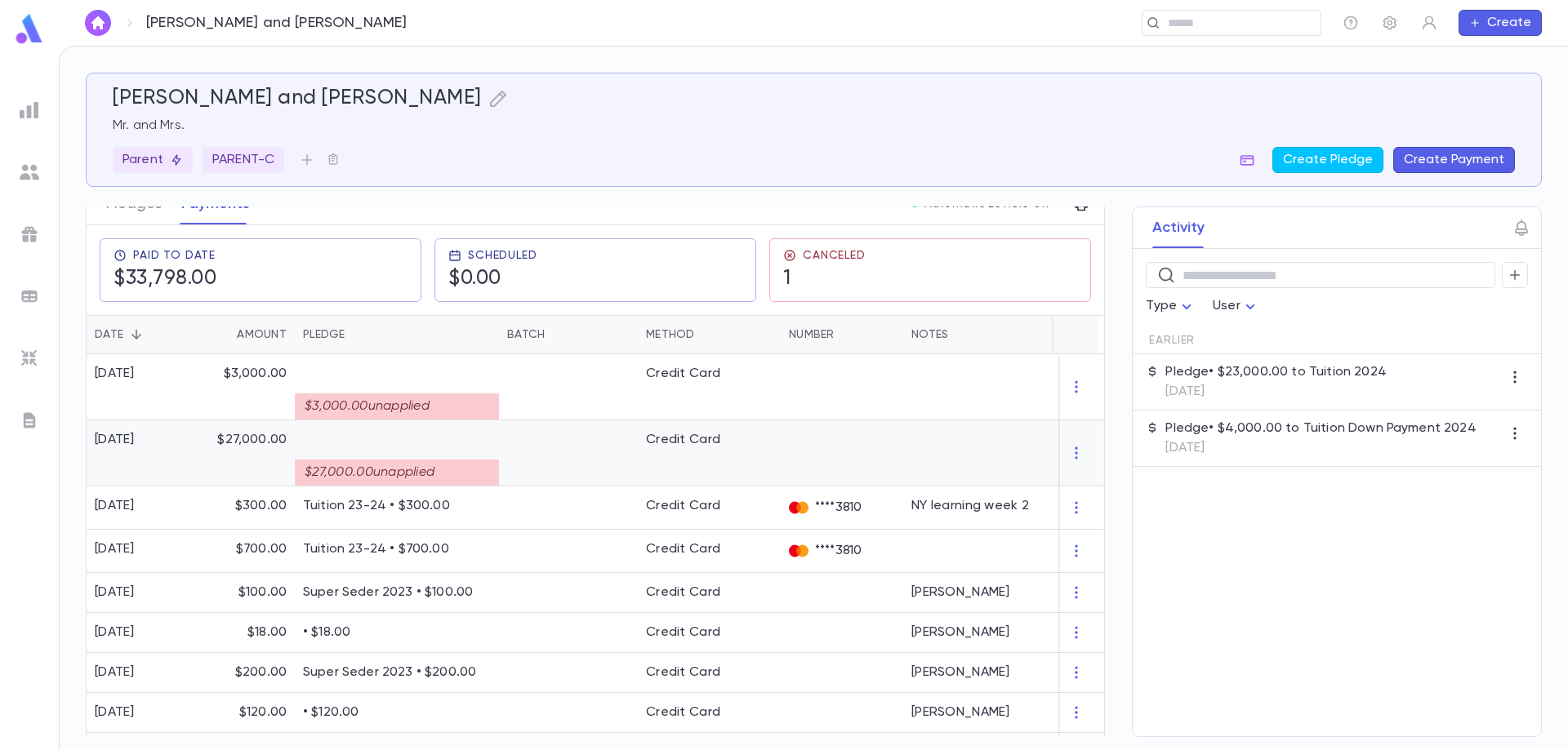
click at [405, 474] on div "$27,000.00 unapplied" at bounding box center [397, 472] width 204 height 26
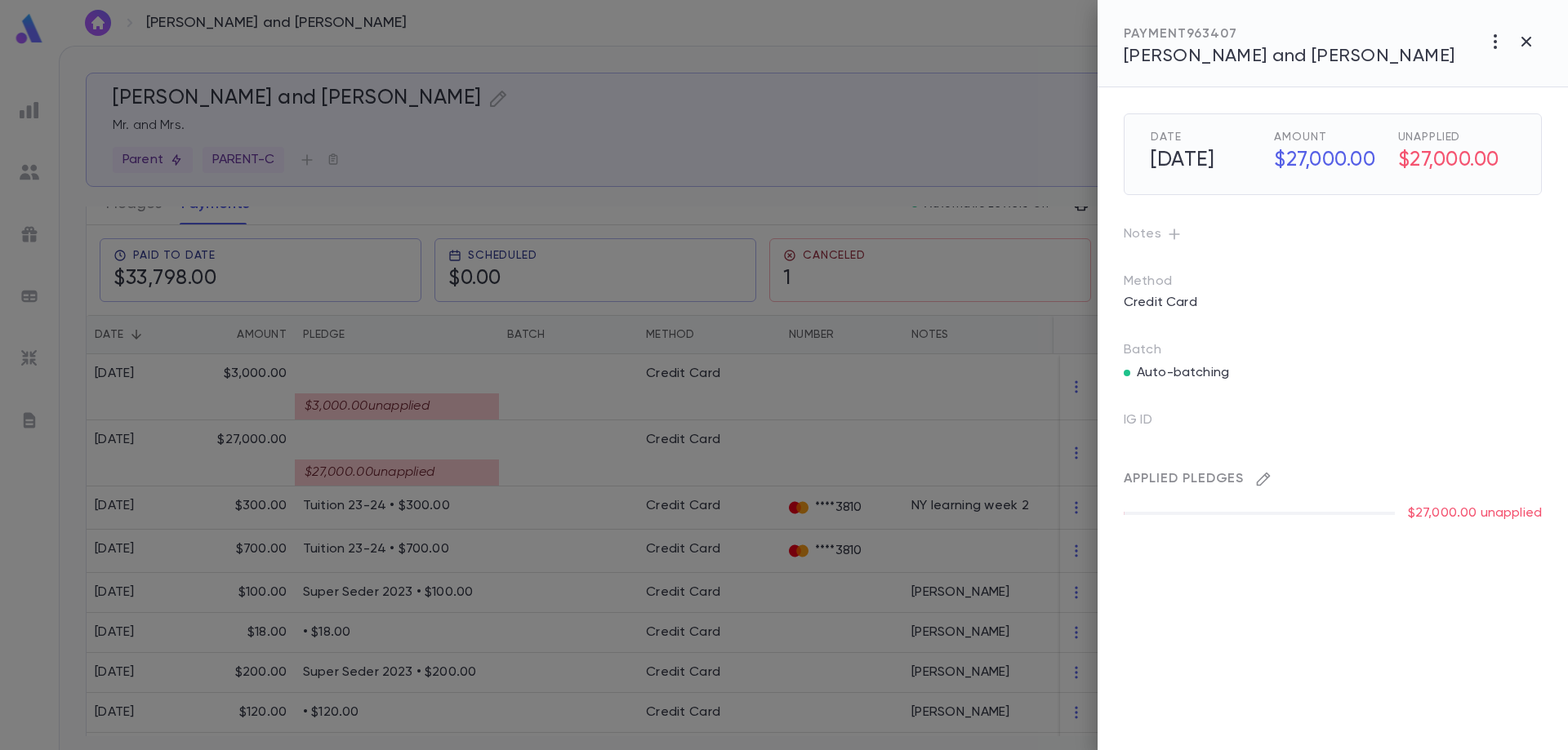
click at [1266, 479] on icon "button" at bounding box center [1264, 479] width 13 height 13
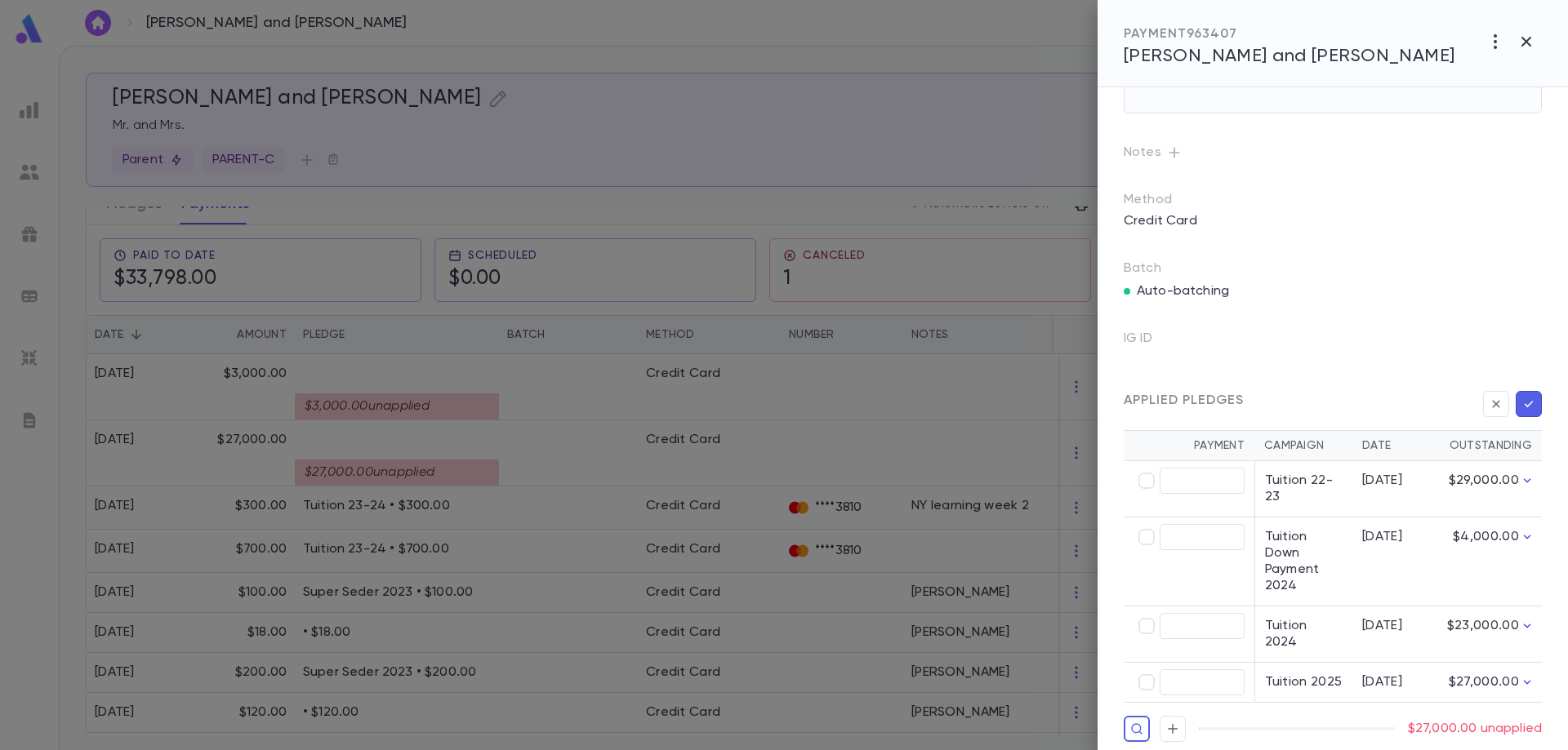
scroll to position [85, 0]
type input "********"
type input "*********"
click at [1522, 400] on icon "button" at bounding box center [1529, 401] width 14 height 16
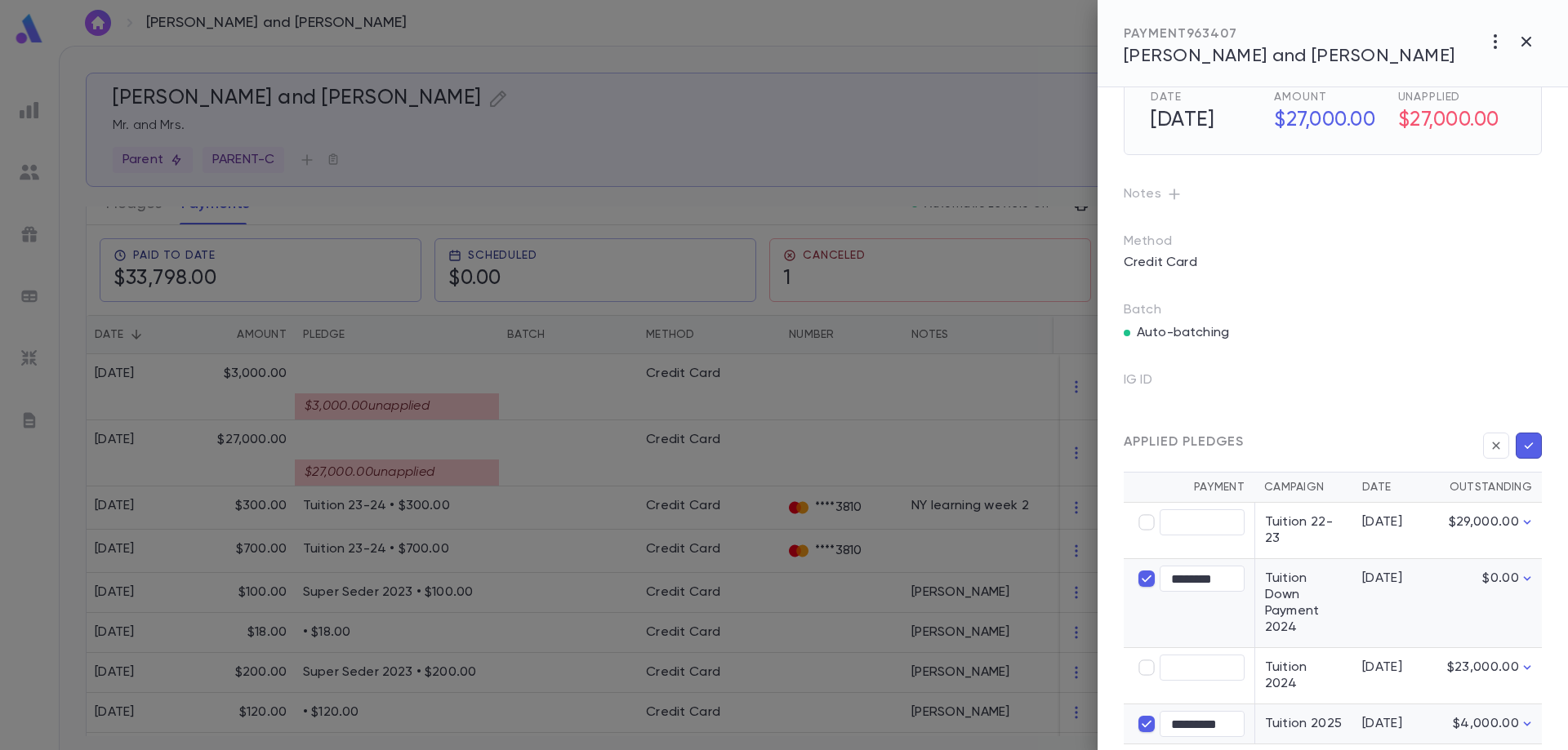
scroll to position [0, 0]
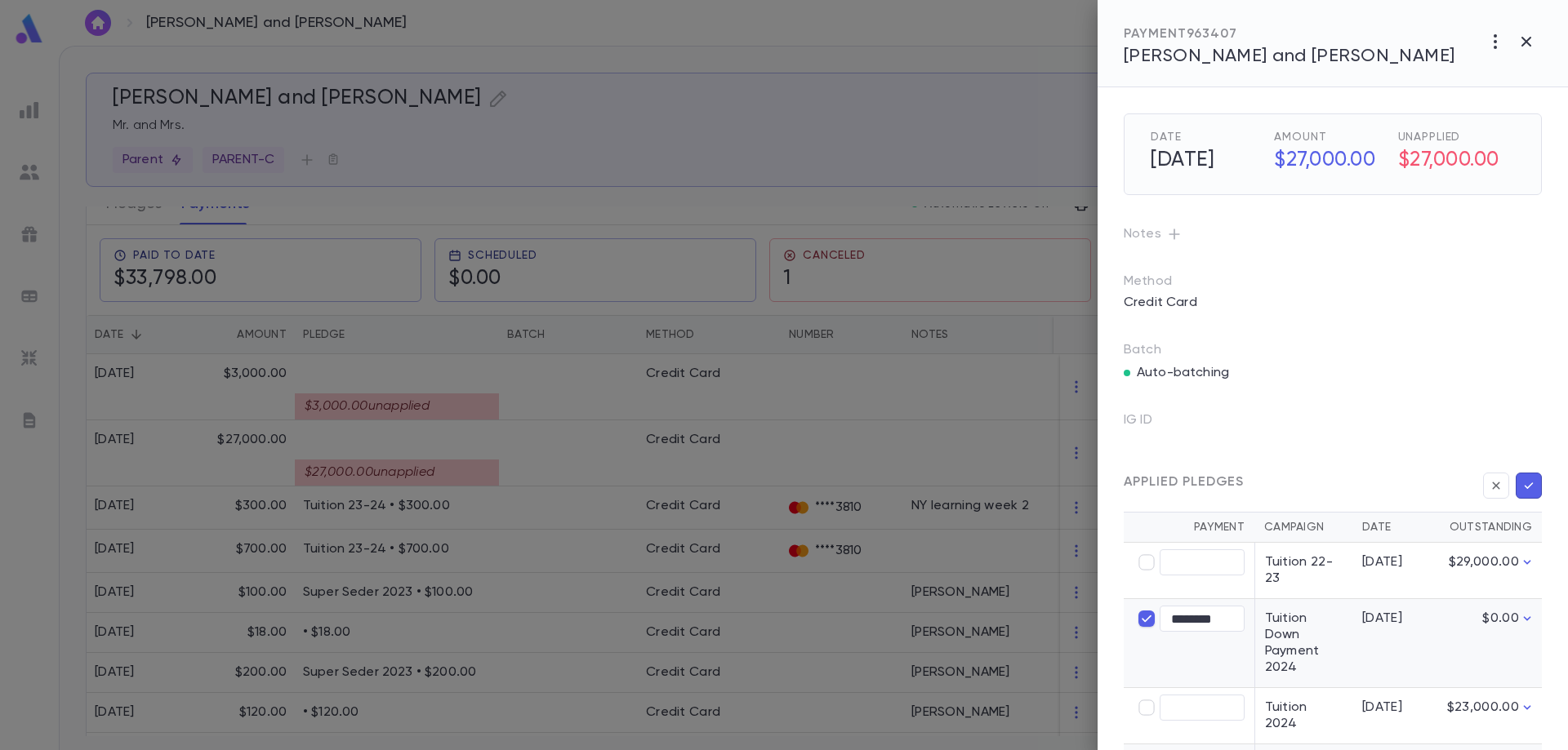
click at [1524, 487] on icon "button" at bounding box center [1529, 485] width 14 height 16
click at [404, 476] on div at bounding box center [784, 375] width 1568 height 750
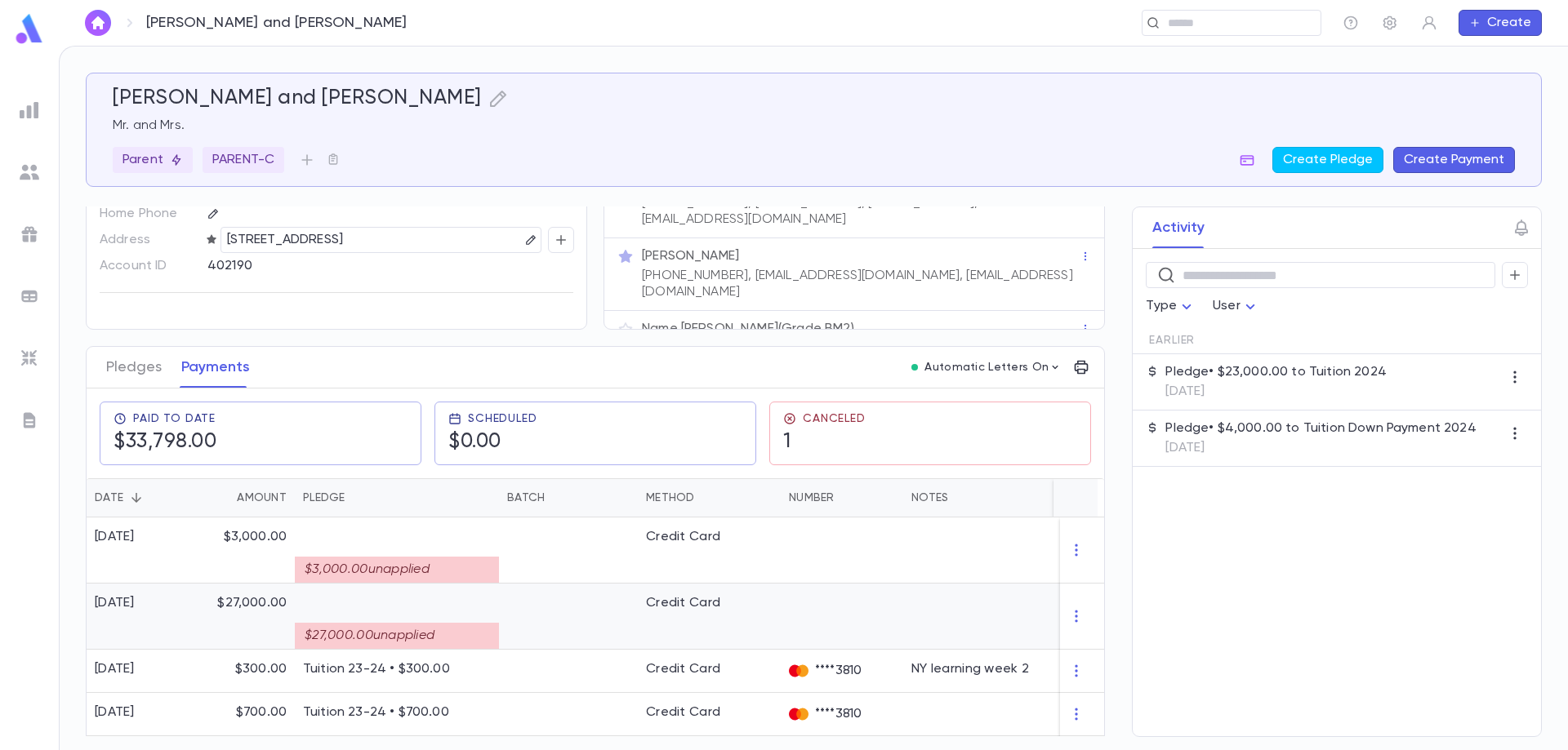
scroll to position [164, 0]
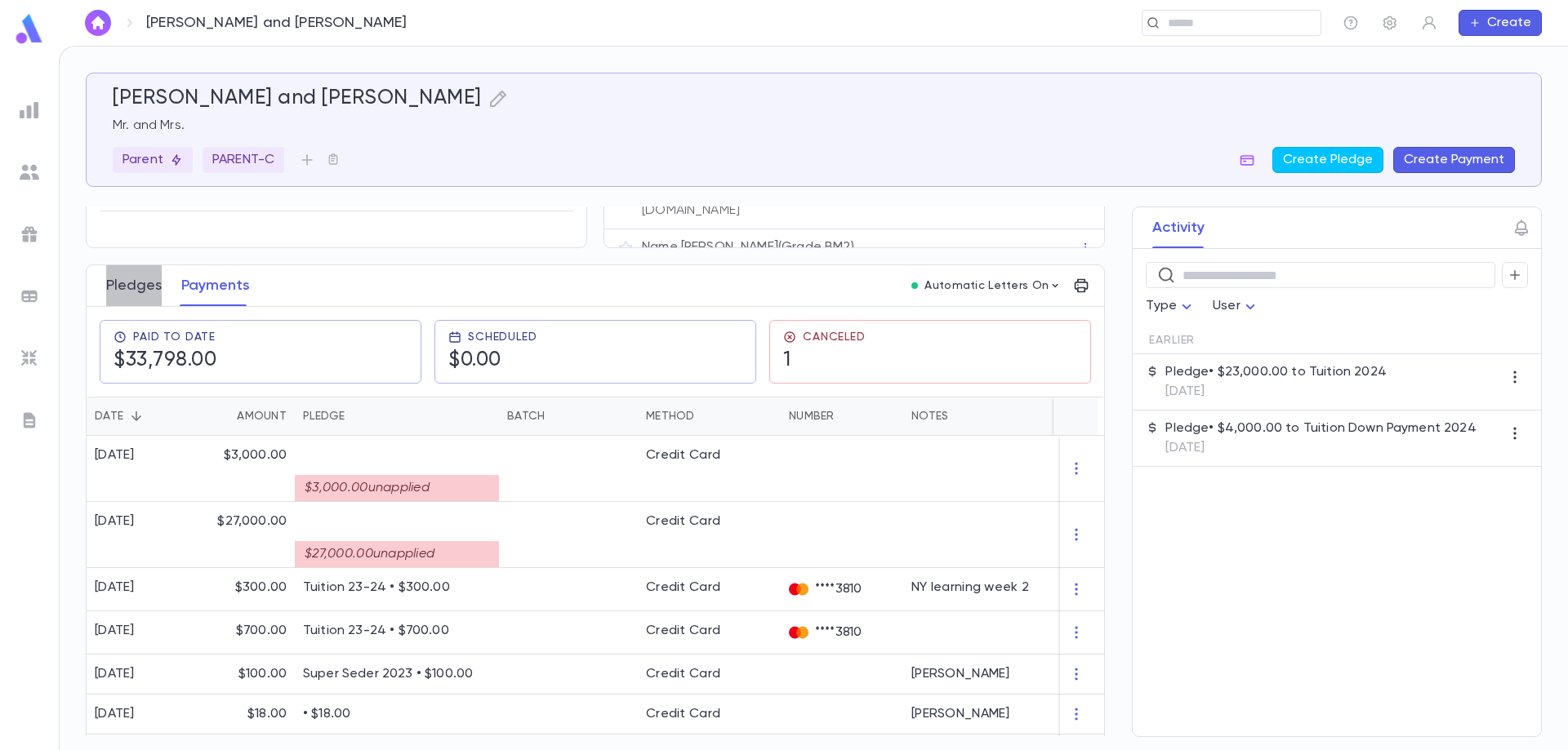
click at [137, 287] on button "Pledges" at bounding box center [134, 286] width 56 height 40
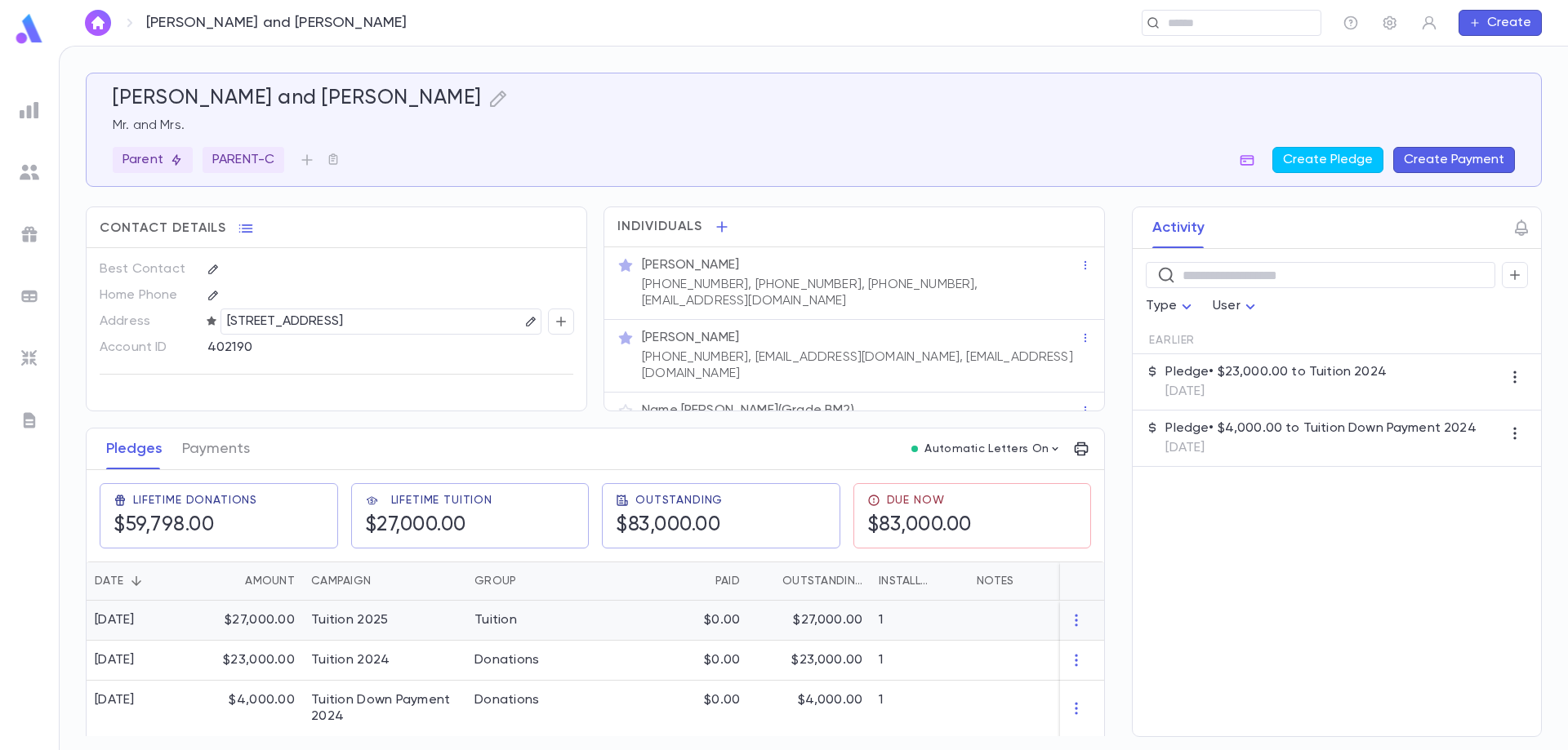
click at [268, 613] on div "$27,000.00" at bounding box center [249, 621] width 106 height 40
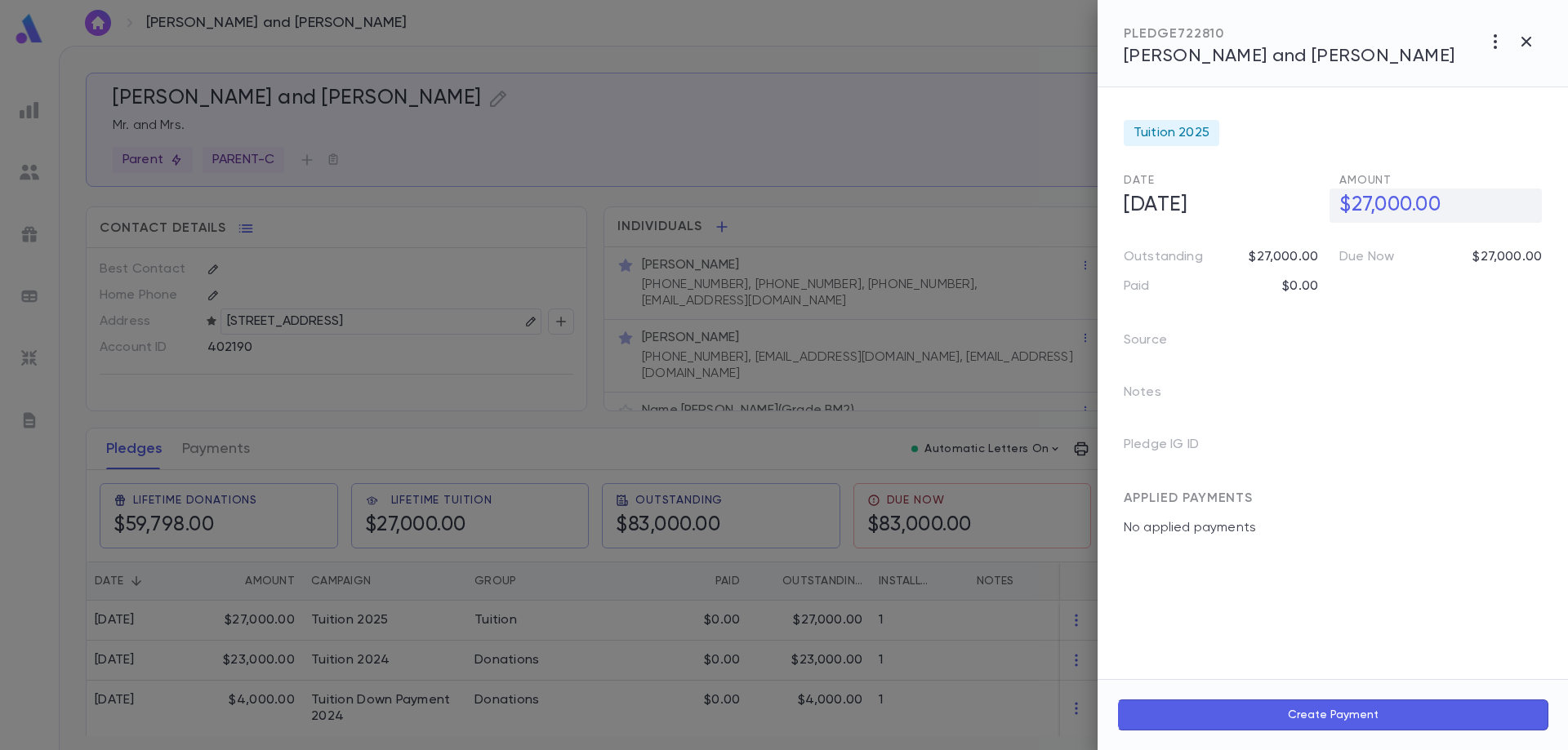
click at [1379, 205] on h5 "$27,000.00" at bounding box center [1435, 206] width 212 height 35
click at [1379, 205] on input "**********" at bounding box center [1440, 205] width 202 height 32
type input "**********"
click at [467, 609] on div at bounding box center [784, 375] width 1568 height 750
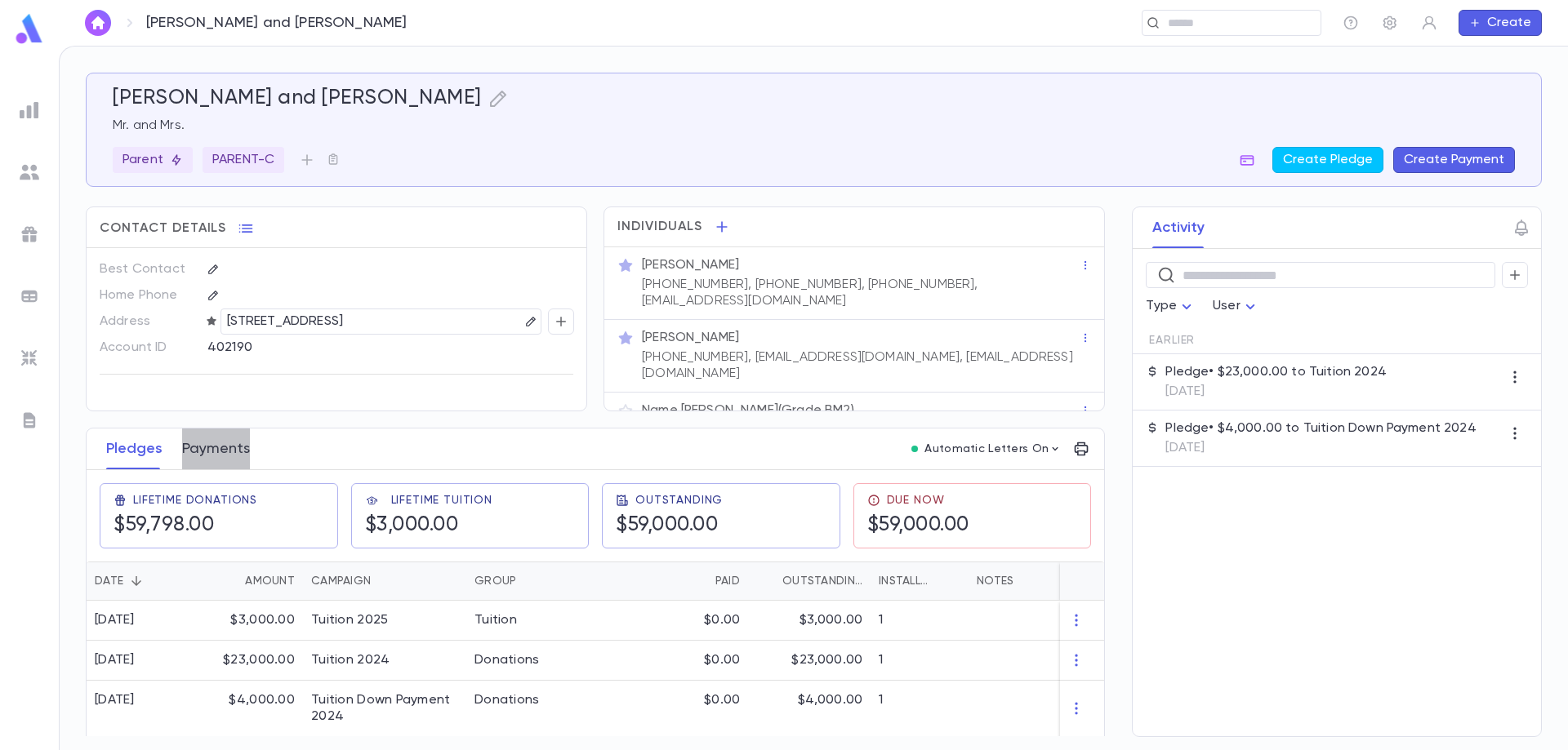
click at [242, 451] on button "Payments" at bounding box center [216, 449] width 67 height 40
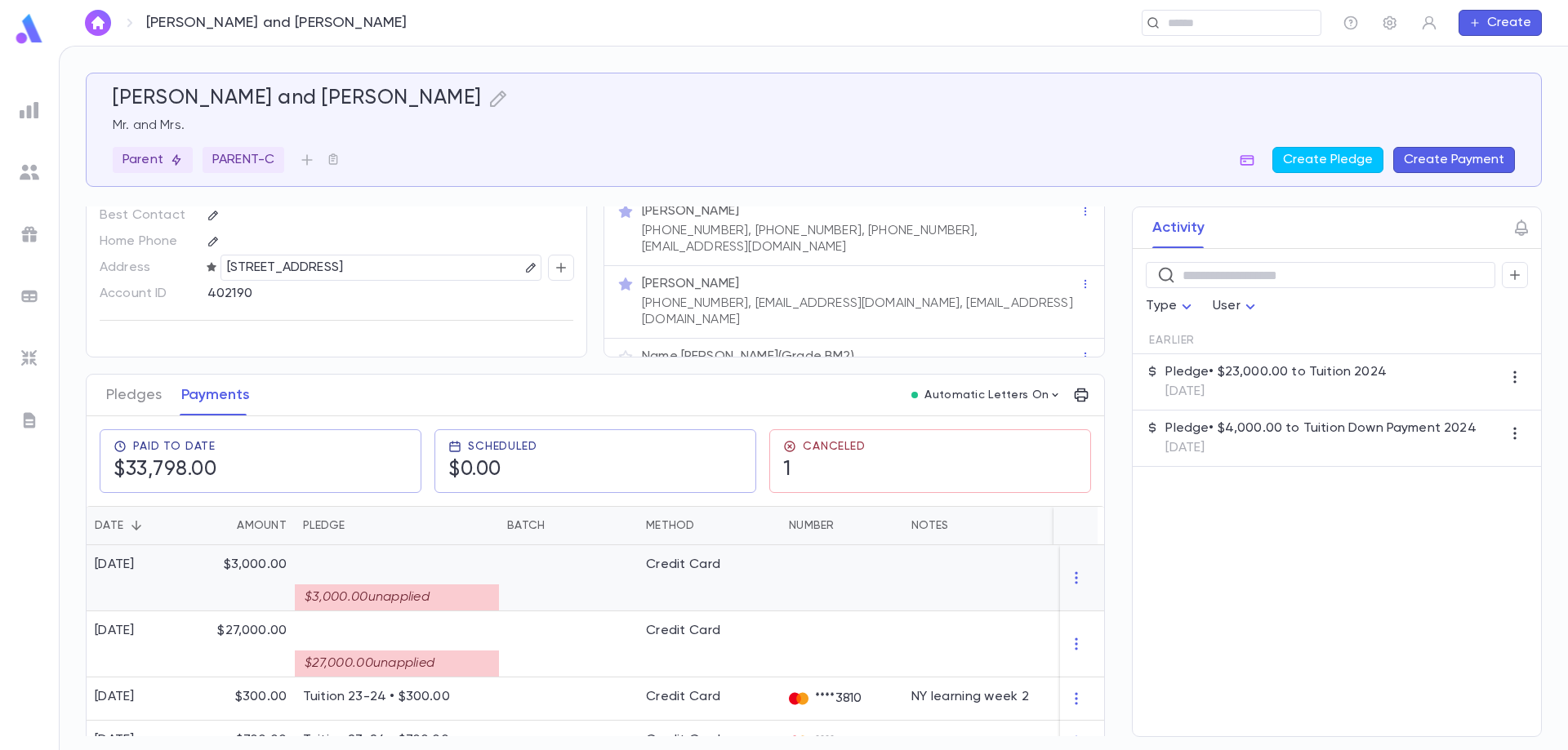
scroll to position [82, 0]
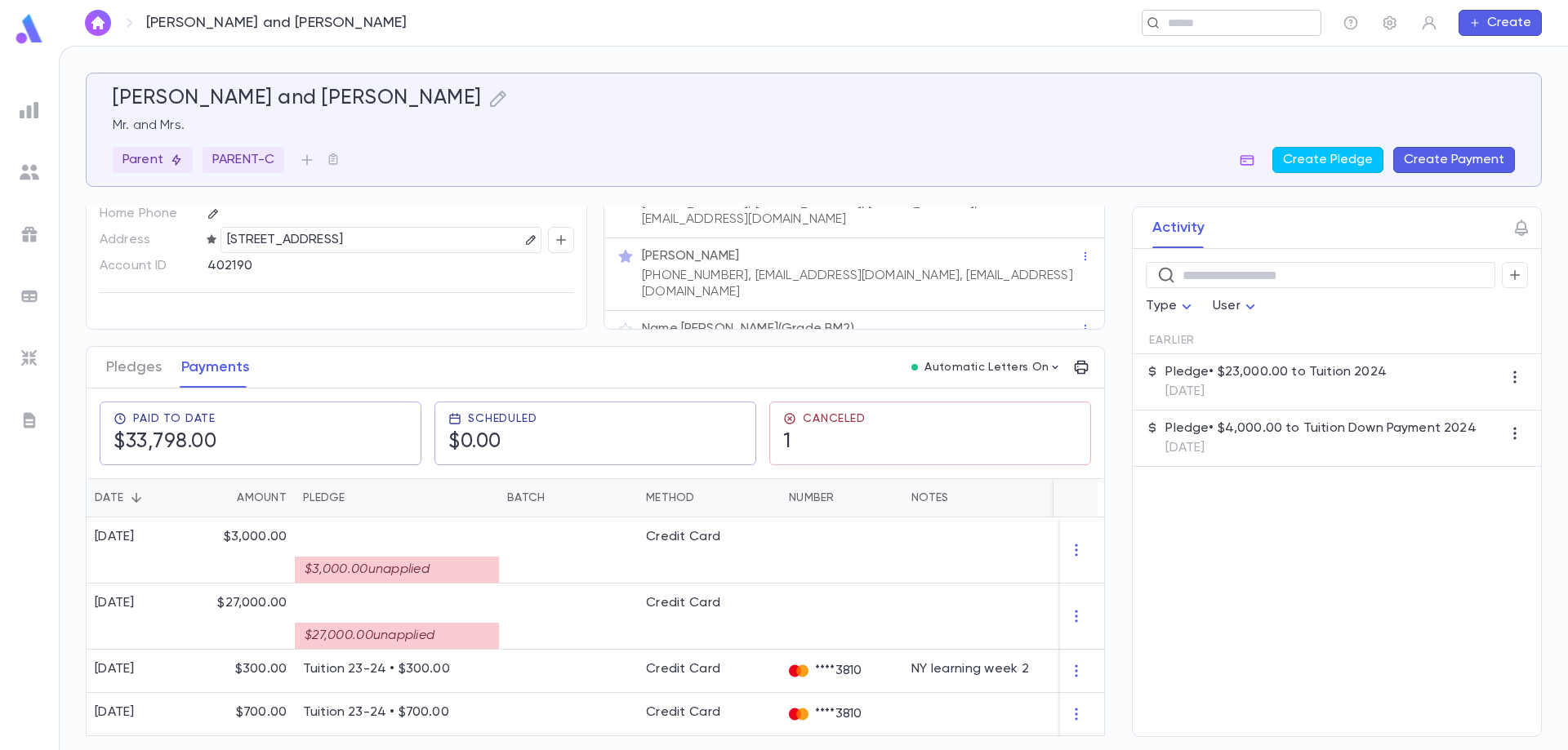
click at [1202, 13] on div "​" at bounding box center [1231, 22] width 180 height 26
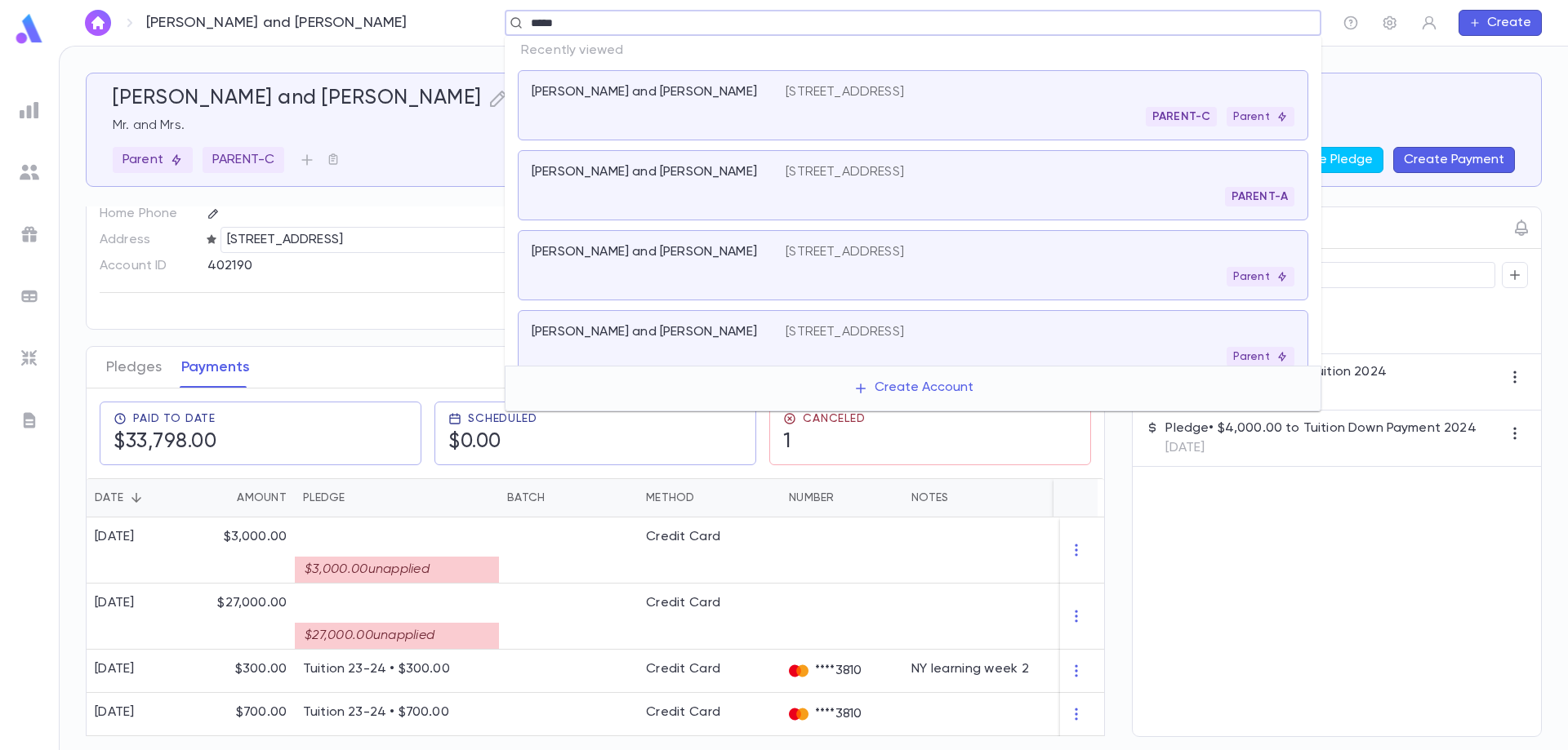
type input "******"
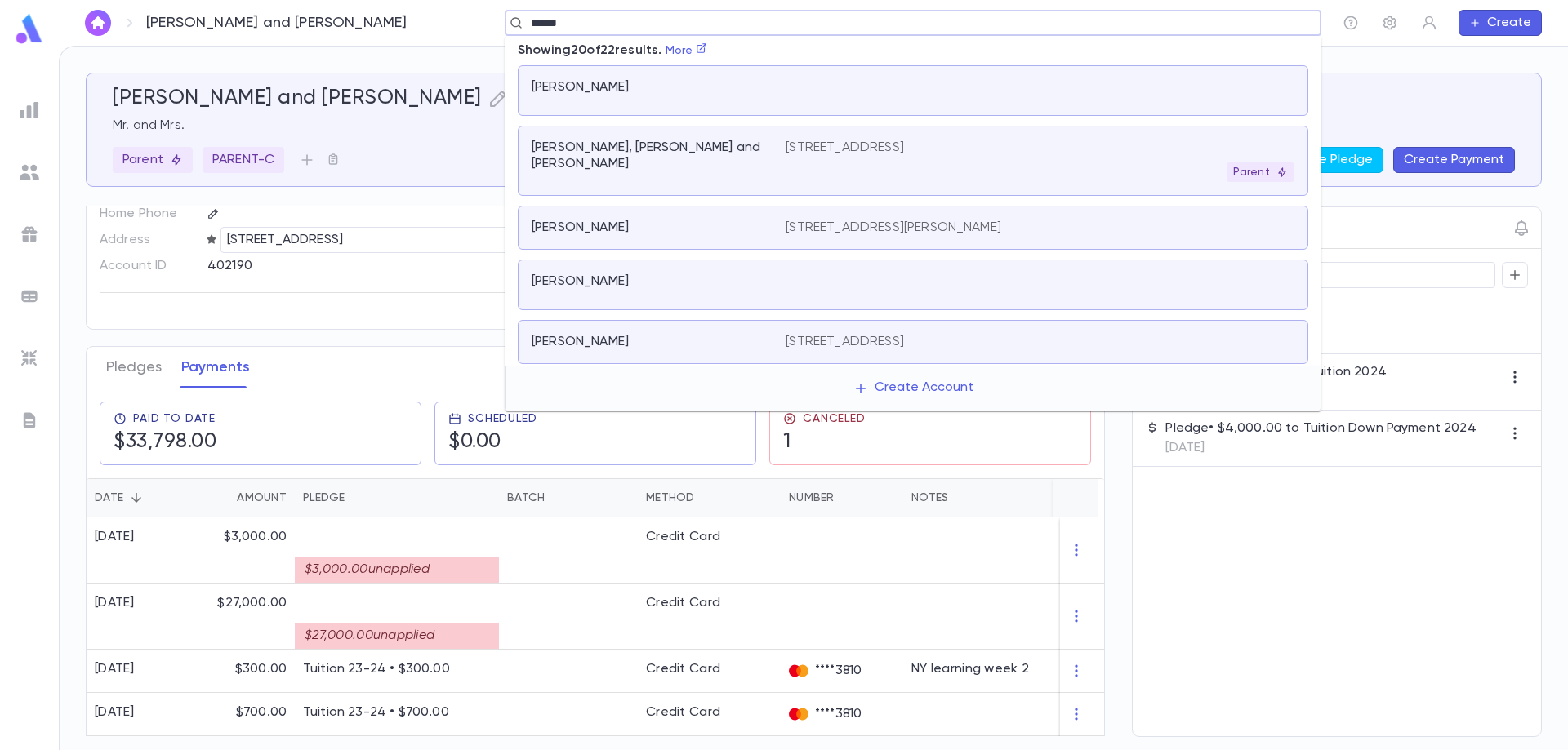
click at [856, 141] on p "[STREET_ADDRESS]" at bounding box center [845, 147] width 118 height 16
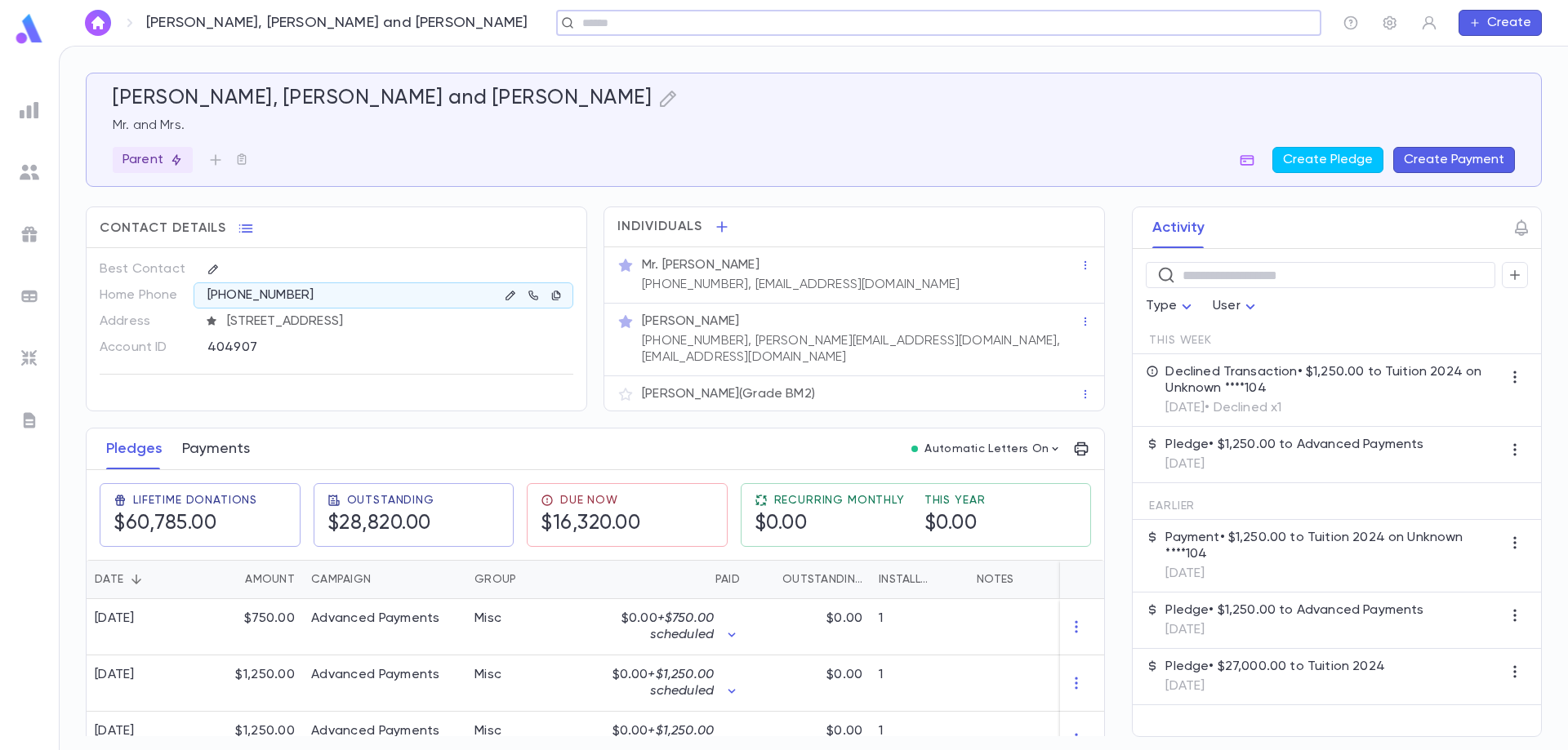
click at [218, 443] on button "Payments" at bounding box center [216, 449] width 67 height 40
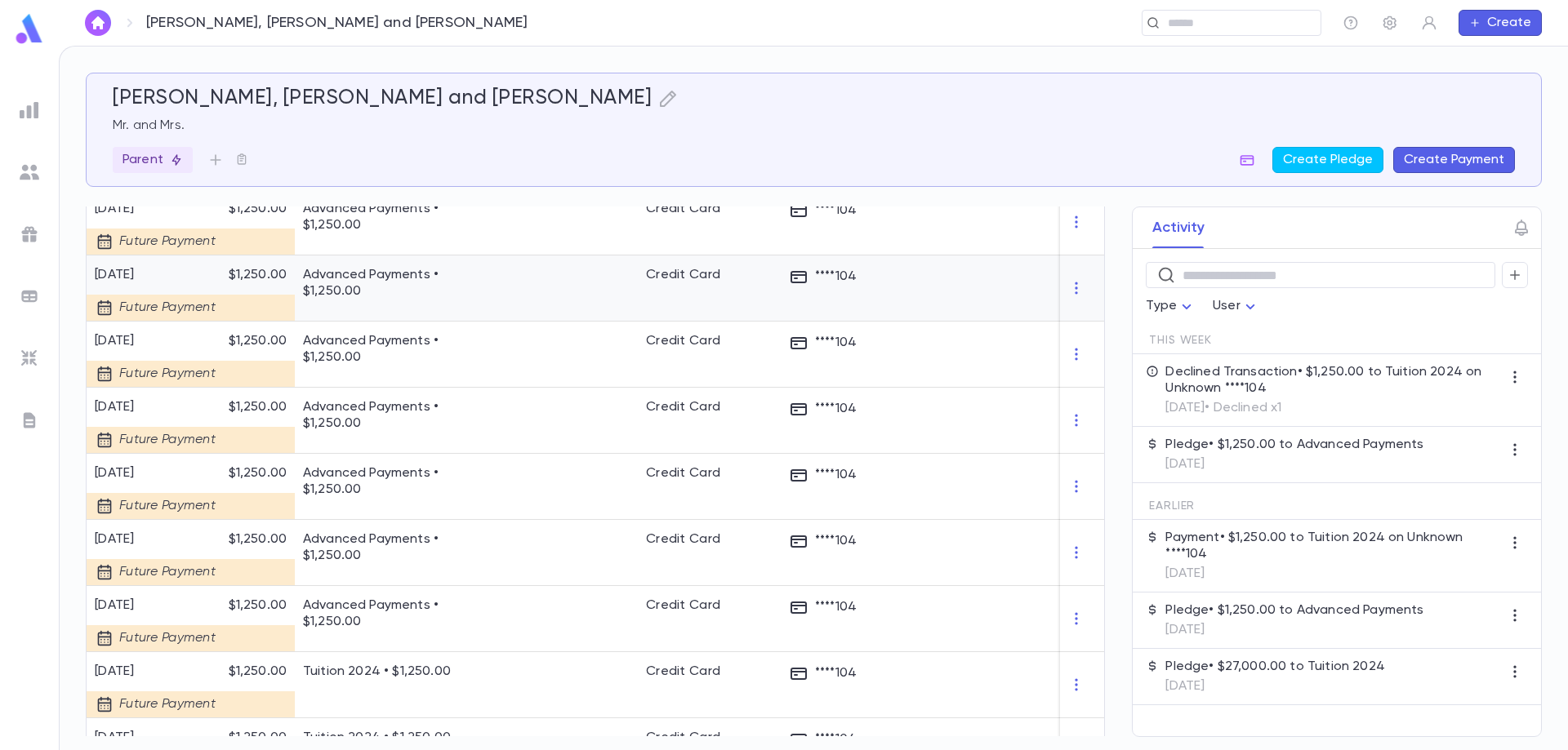
scroll to position [653, 0]
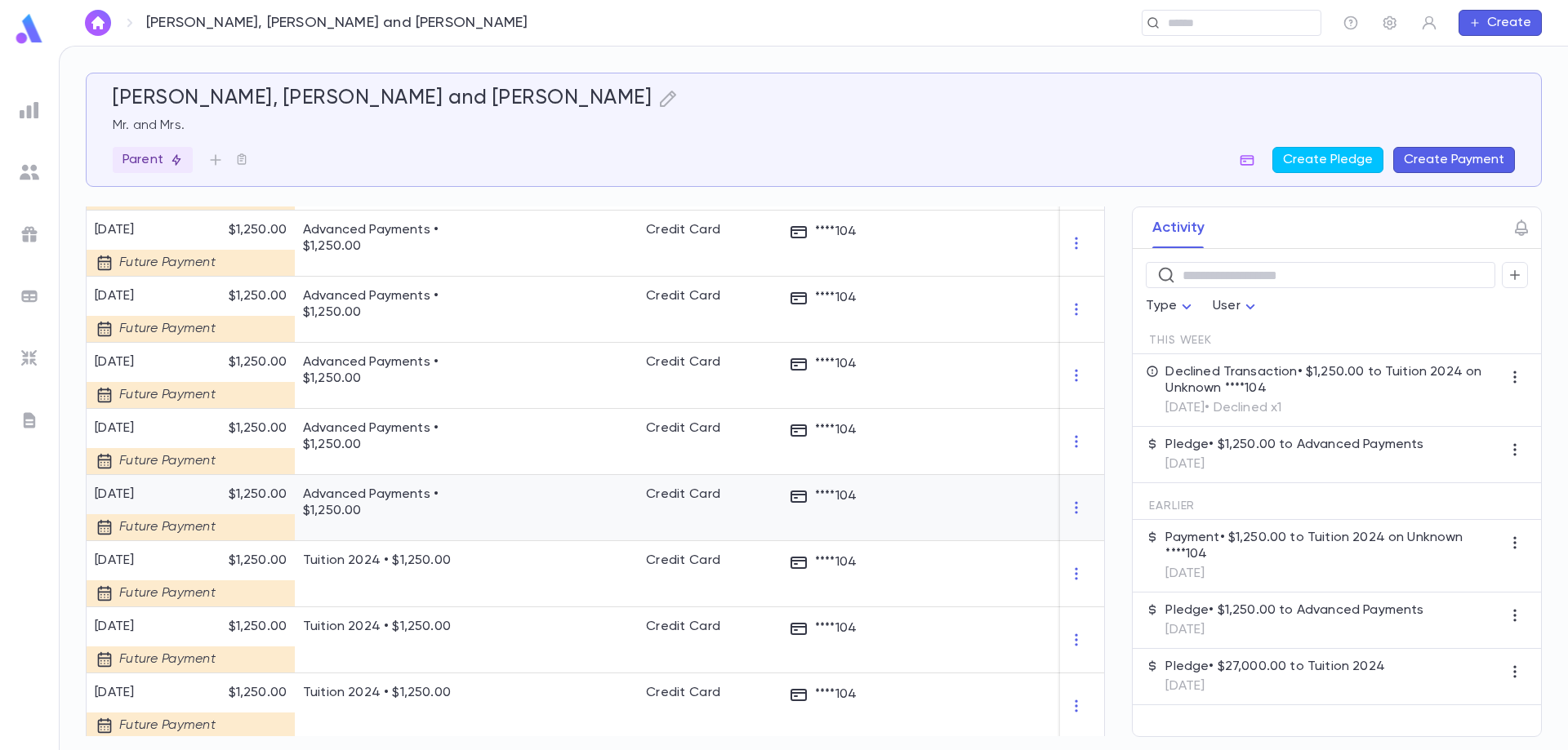
click at [349, 495] on p "Advanced Payments • $1,250.00" at bounding box center [397, 503] width 188 height 33
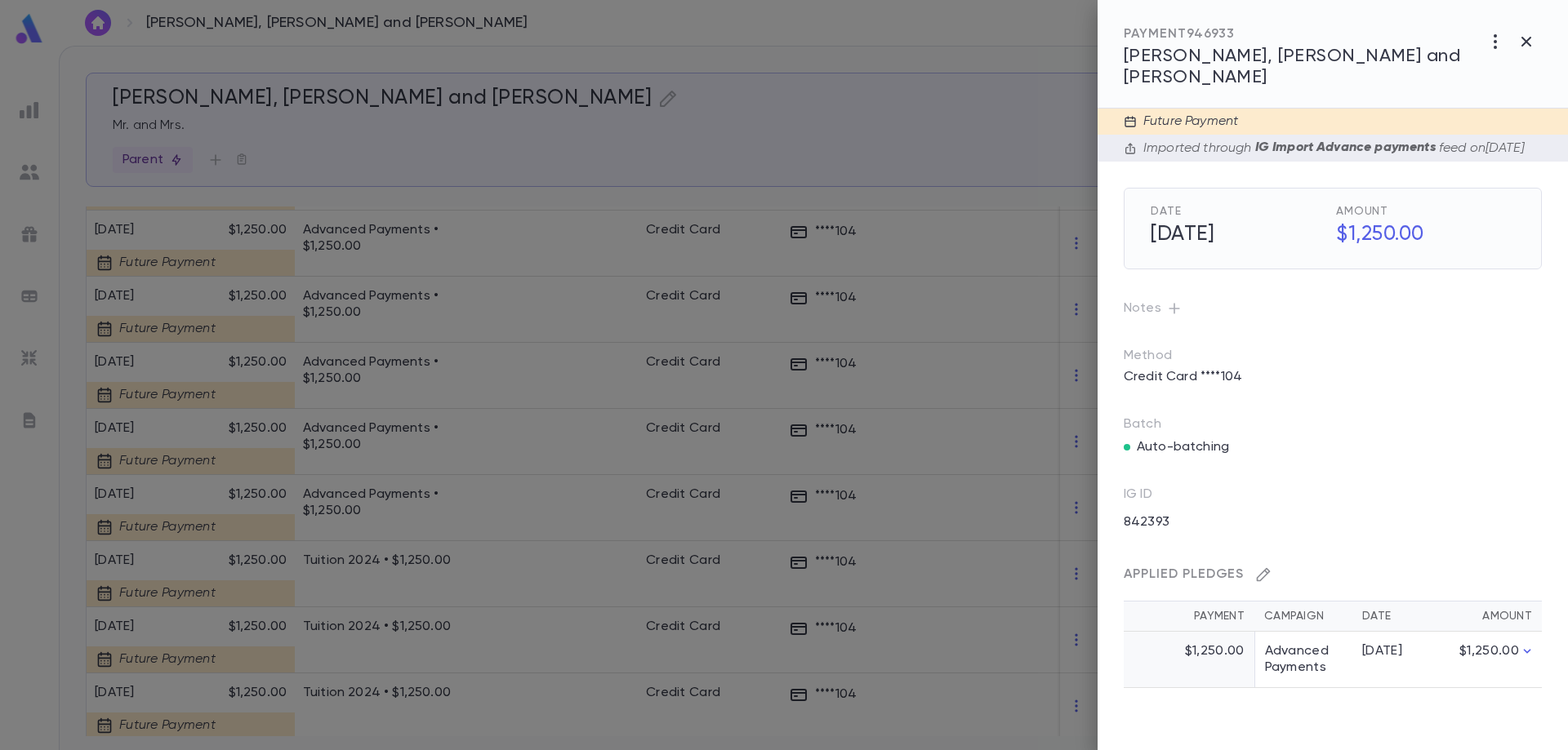
click at [1263, 568] on icon "button" at bounding box center [1264, 575] width 13 height 13
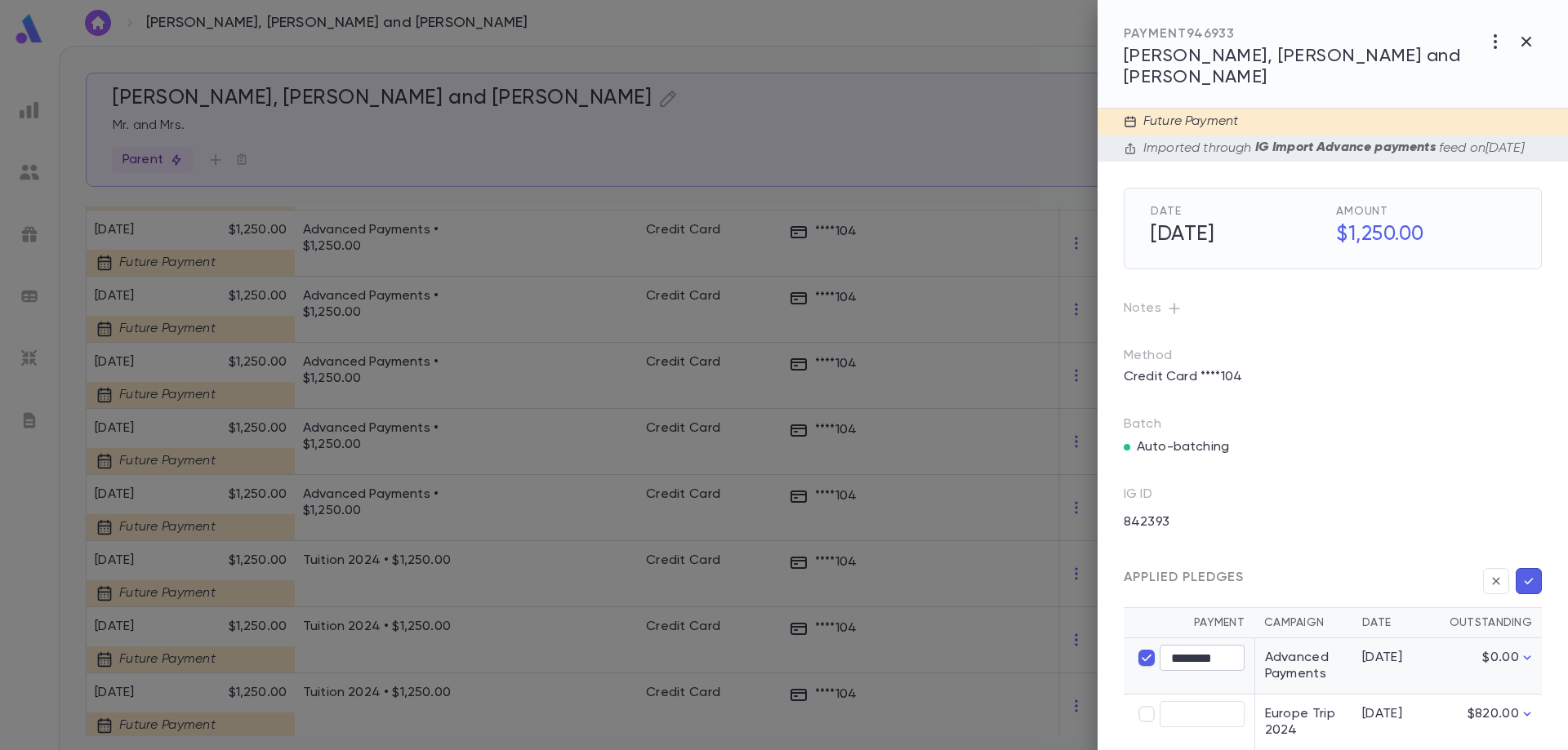
type input "****"
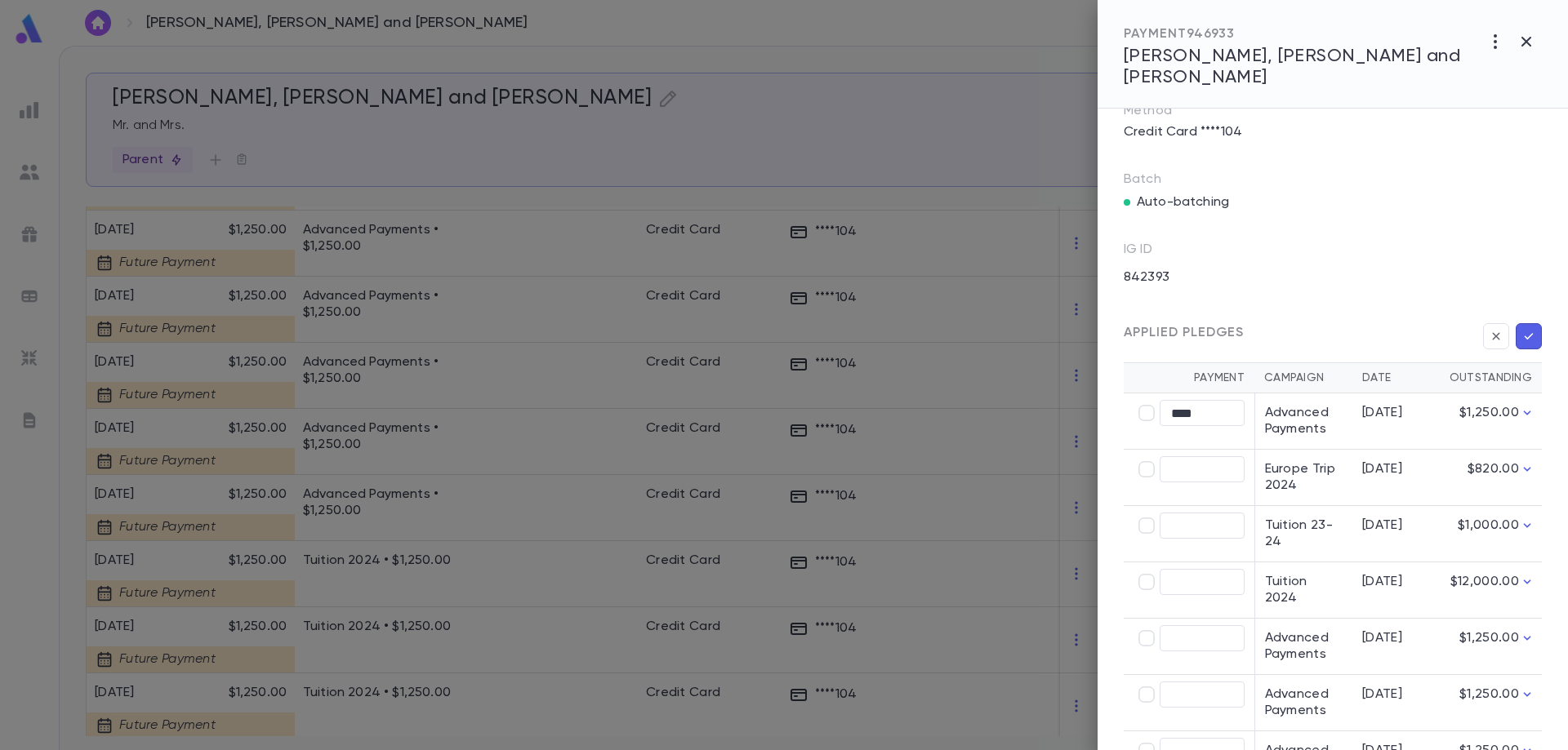
scroll to position [326, 0]
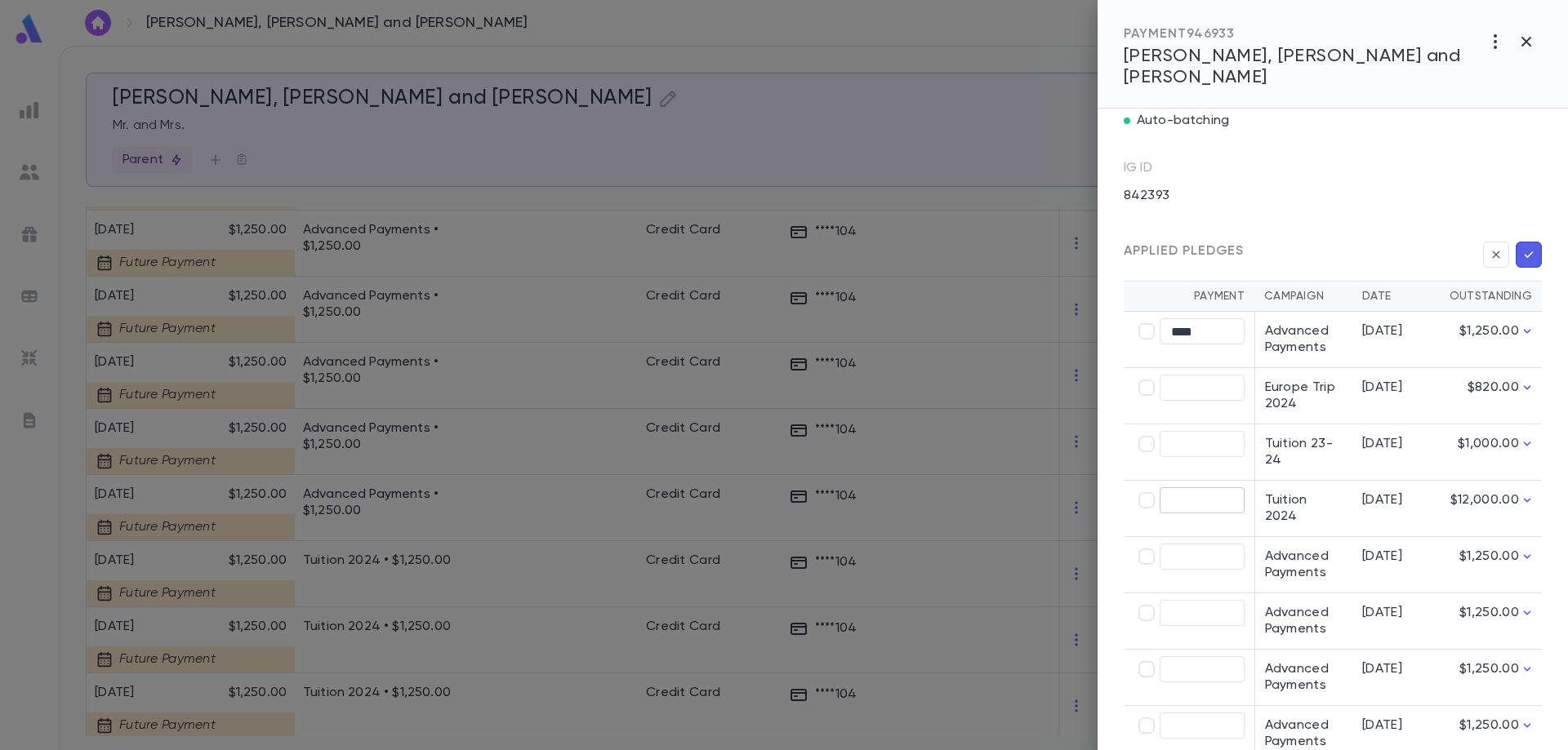
type input "********"
click at [1522, 249] on icon "button" at bounding box center [1529, 254] width 14 height 16
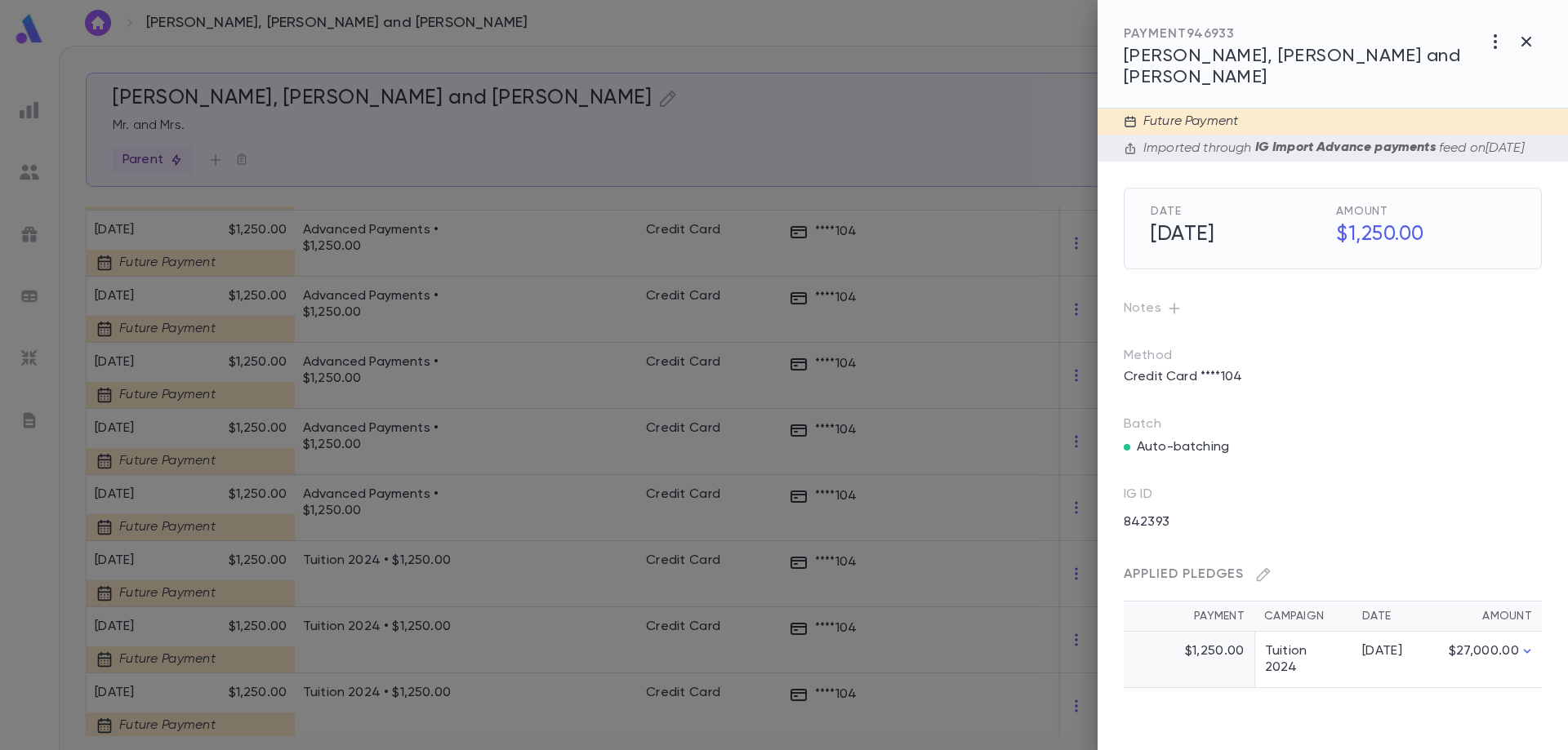
click at [351, 433] on div at bounding box center [784, 375] width 1568 height 750
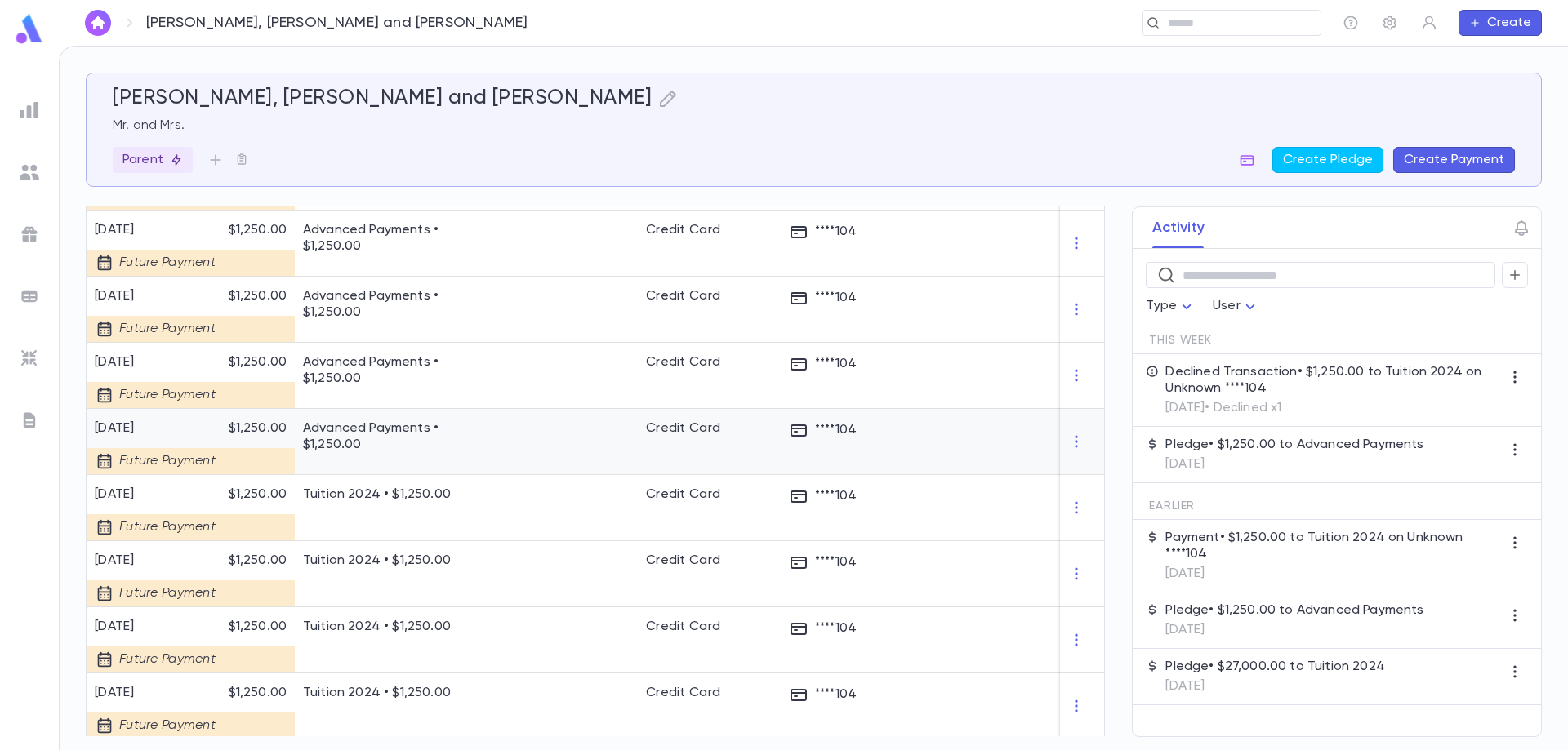
click at [351, 433] on p "Advanced Payments • $1,250.00" at bounding box center [397, 437] width 188 height 33
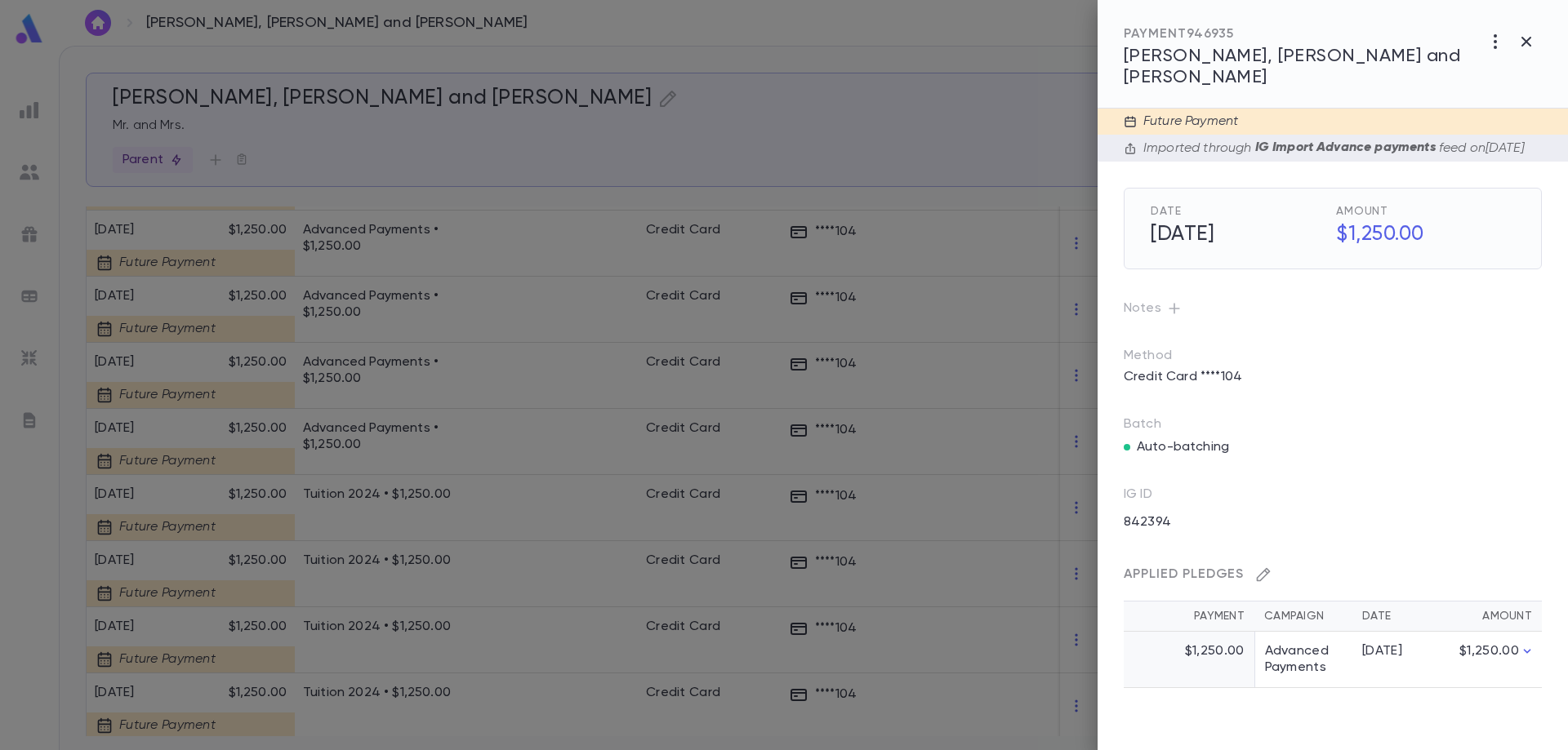
click at [1269, 569] on icon "button" at bounding box center [1263, 574] width 16 height 16
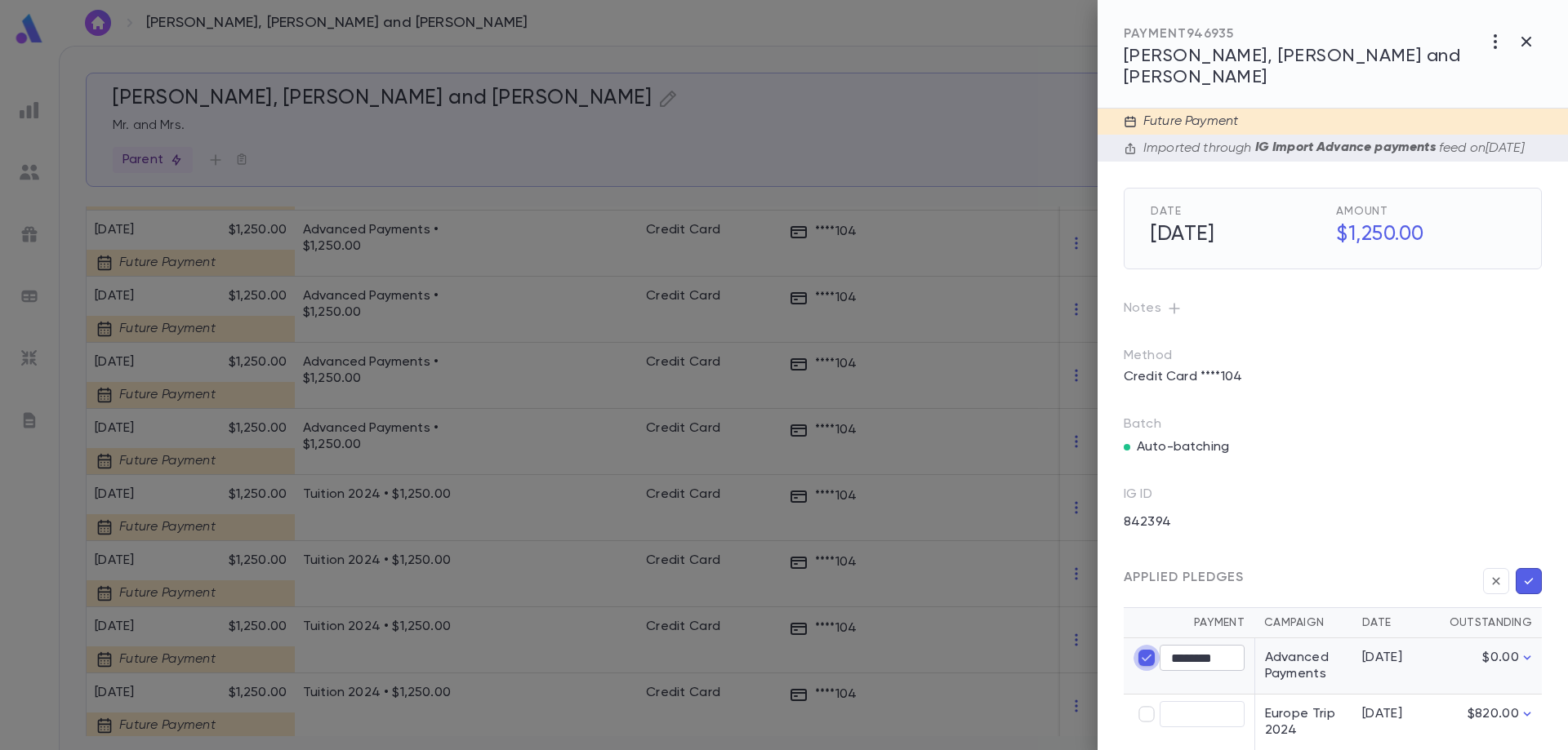
type input "****"
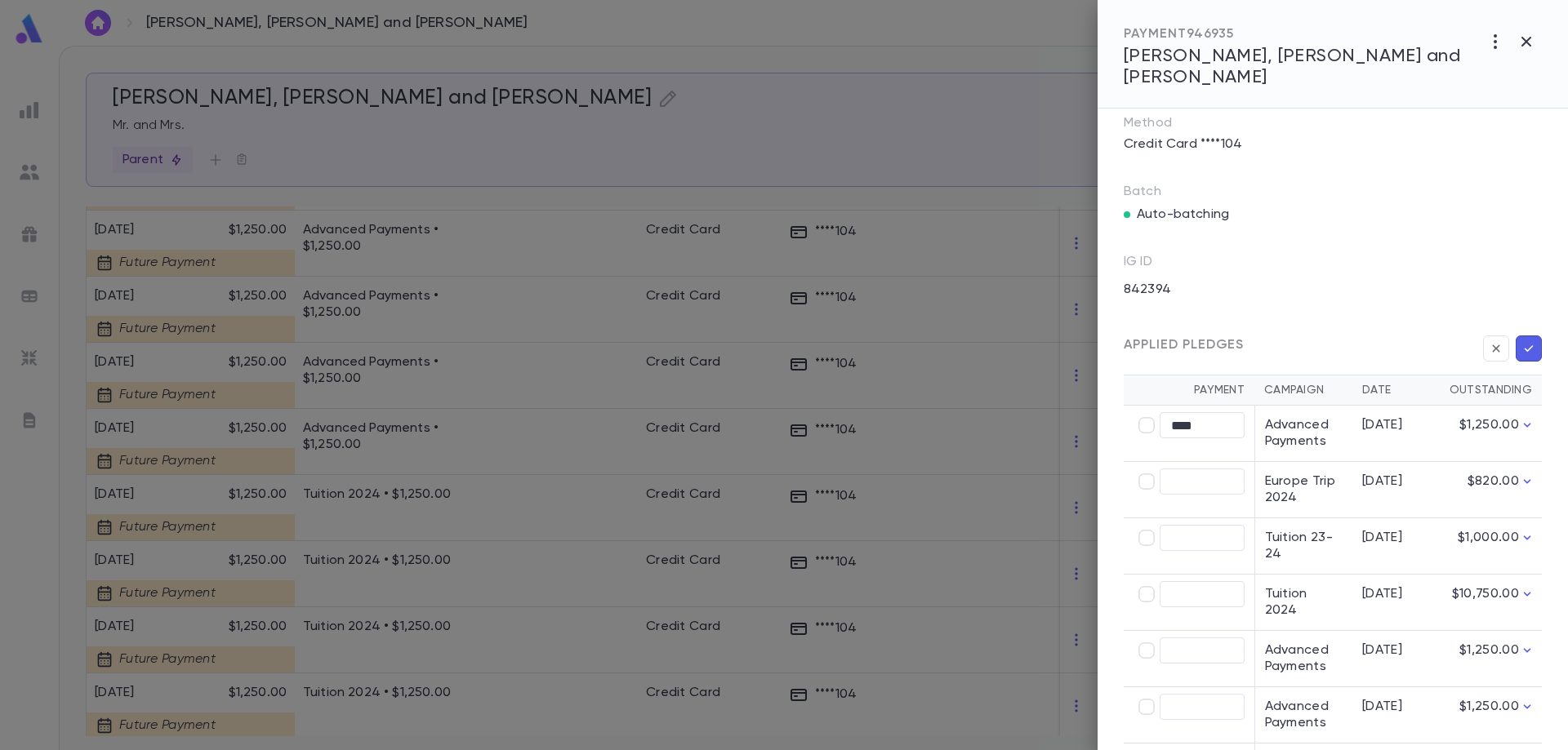
scroll to position [326, 0]
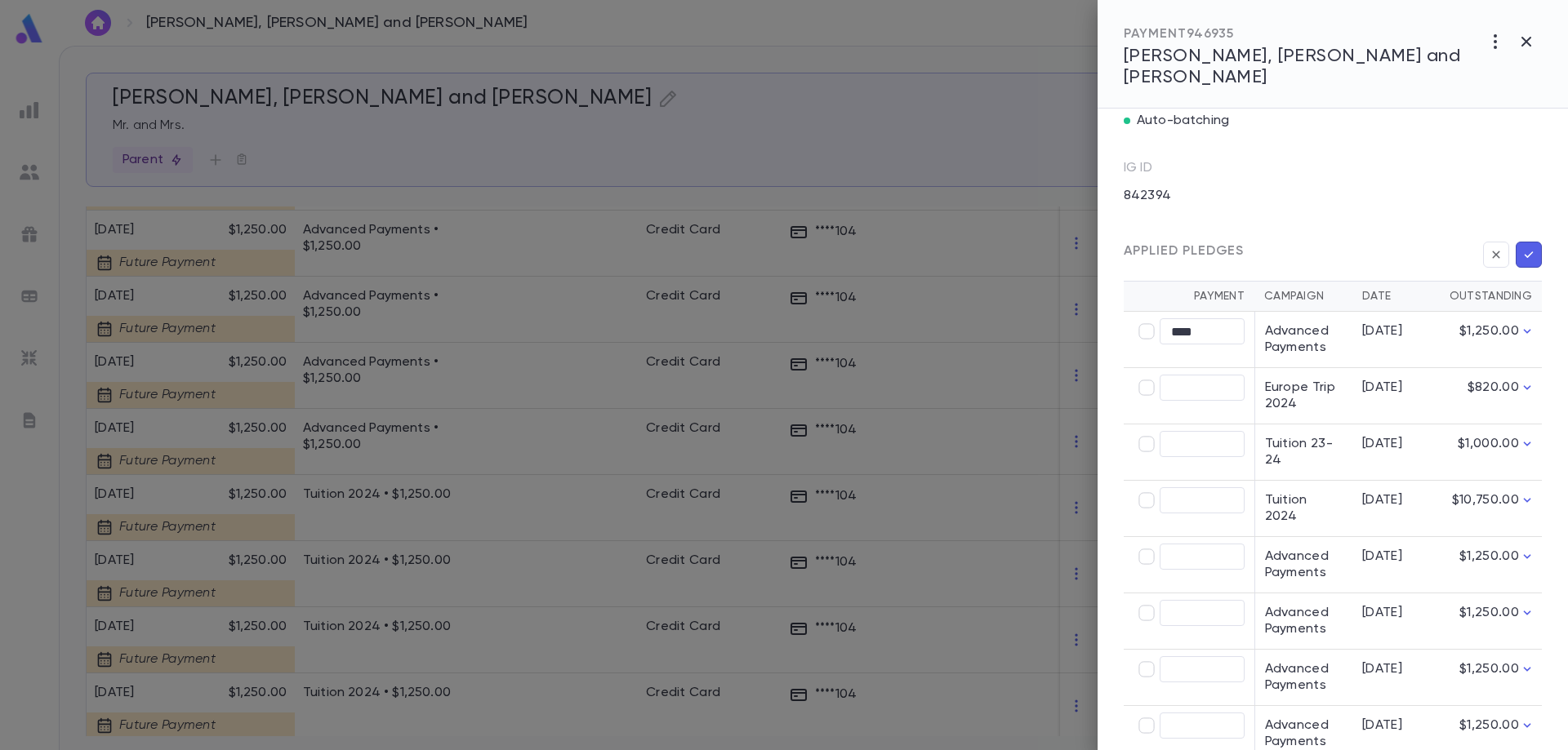
type input "********"
click at [1525, 252] on icon "button" at bounding box center [1529, 254] width 14 height 16
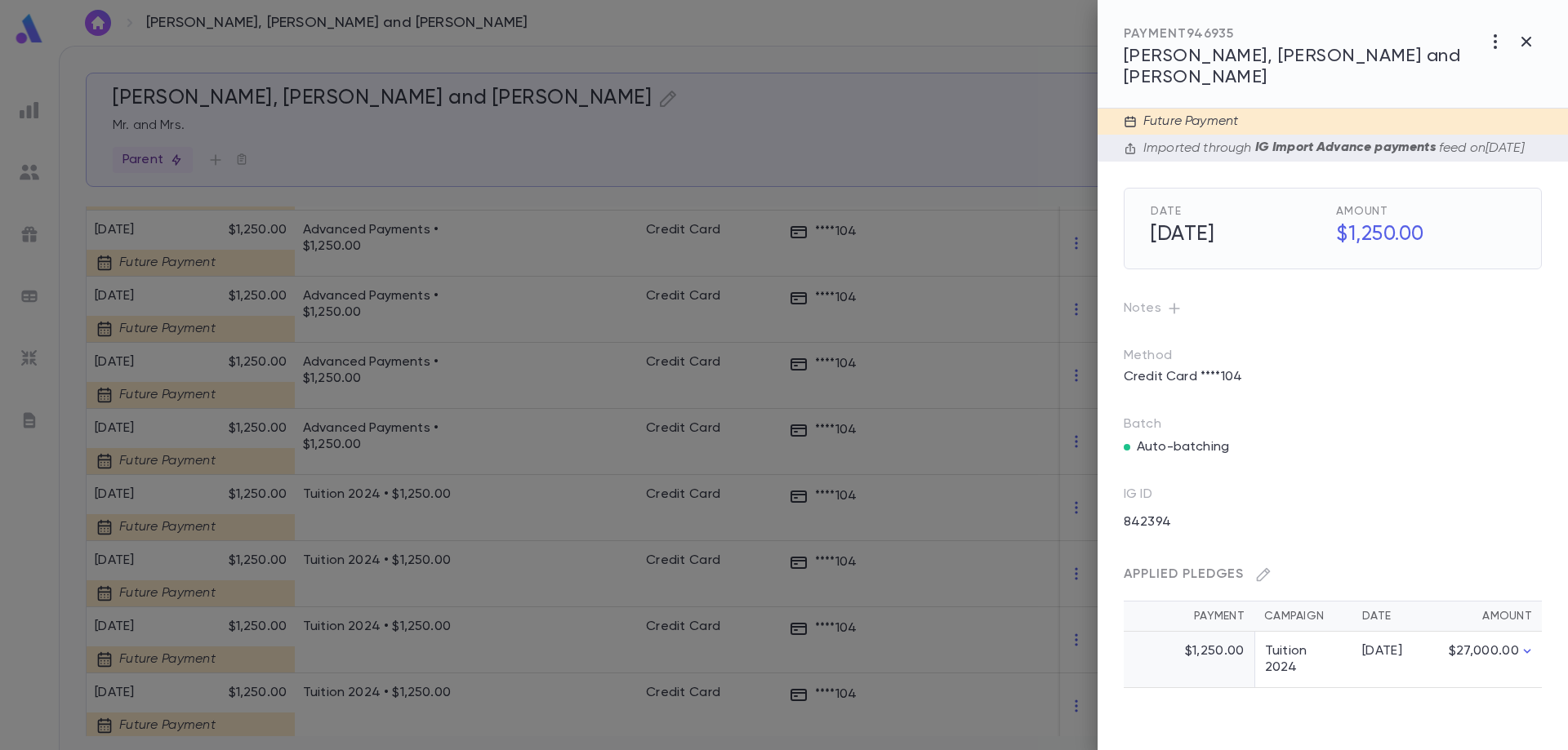
click at [388, 358] on div at bounding box center [784, 375] width 1568 height 750
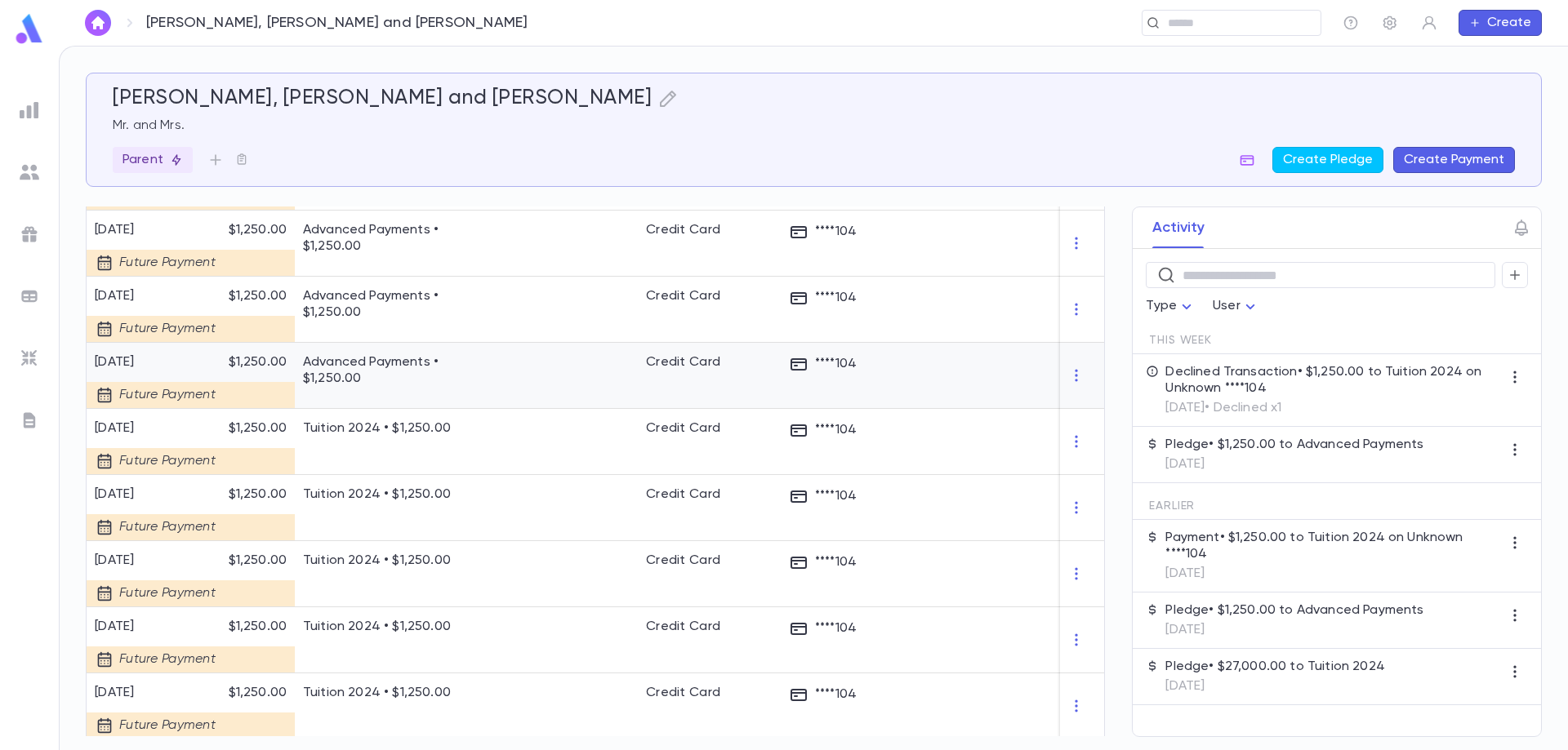
click at [388, 358] on p "Advanced Payments • $1,250.00" at bounding box center [397, 371] width 188 height 33
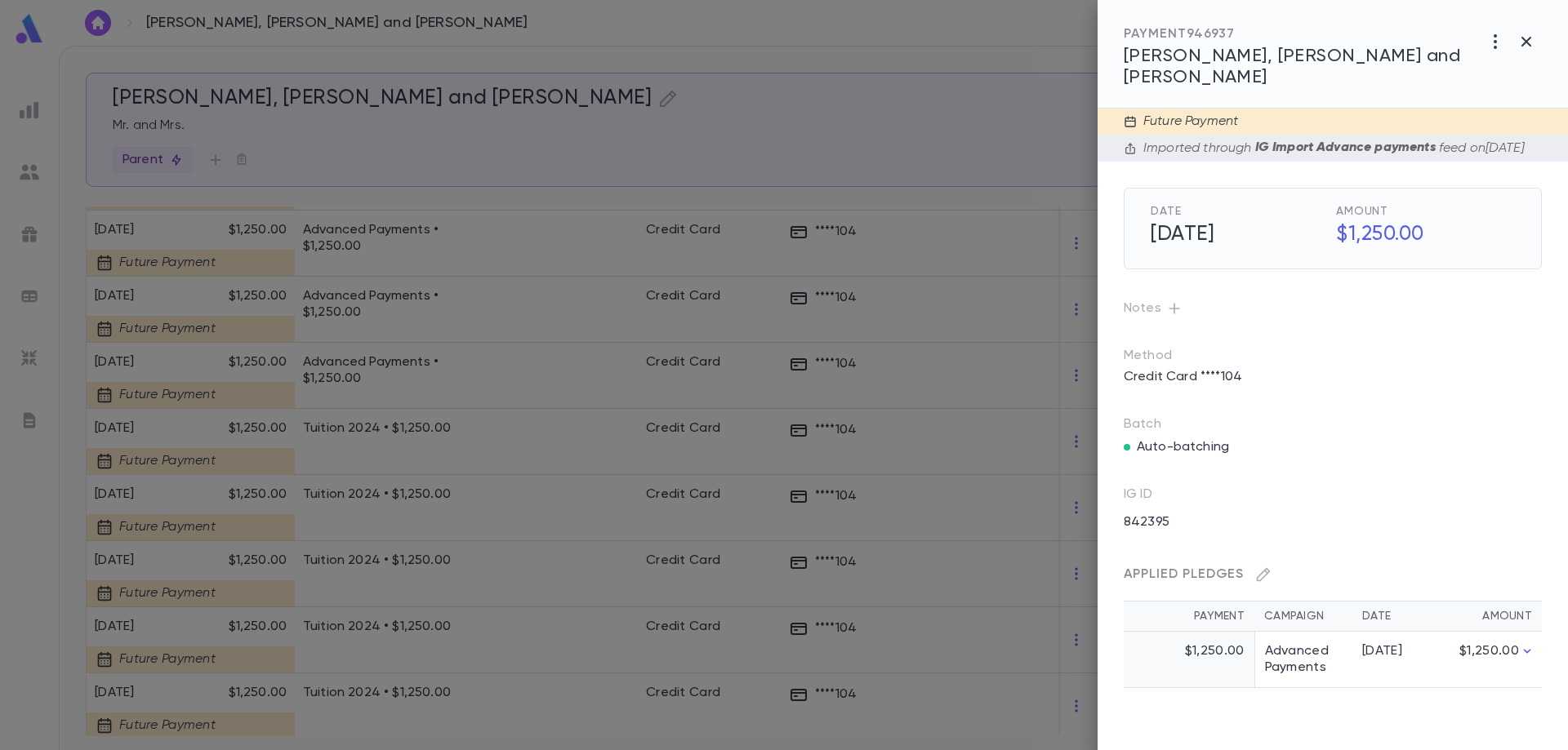
click at [1277, 569] on div "Applied Pledges" at bounding box center [1326, 568] width 431 height 39
click at [1268, 566] on icon "button" at bounding box center [1263, 574] width 16 height 16
type input "****"
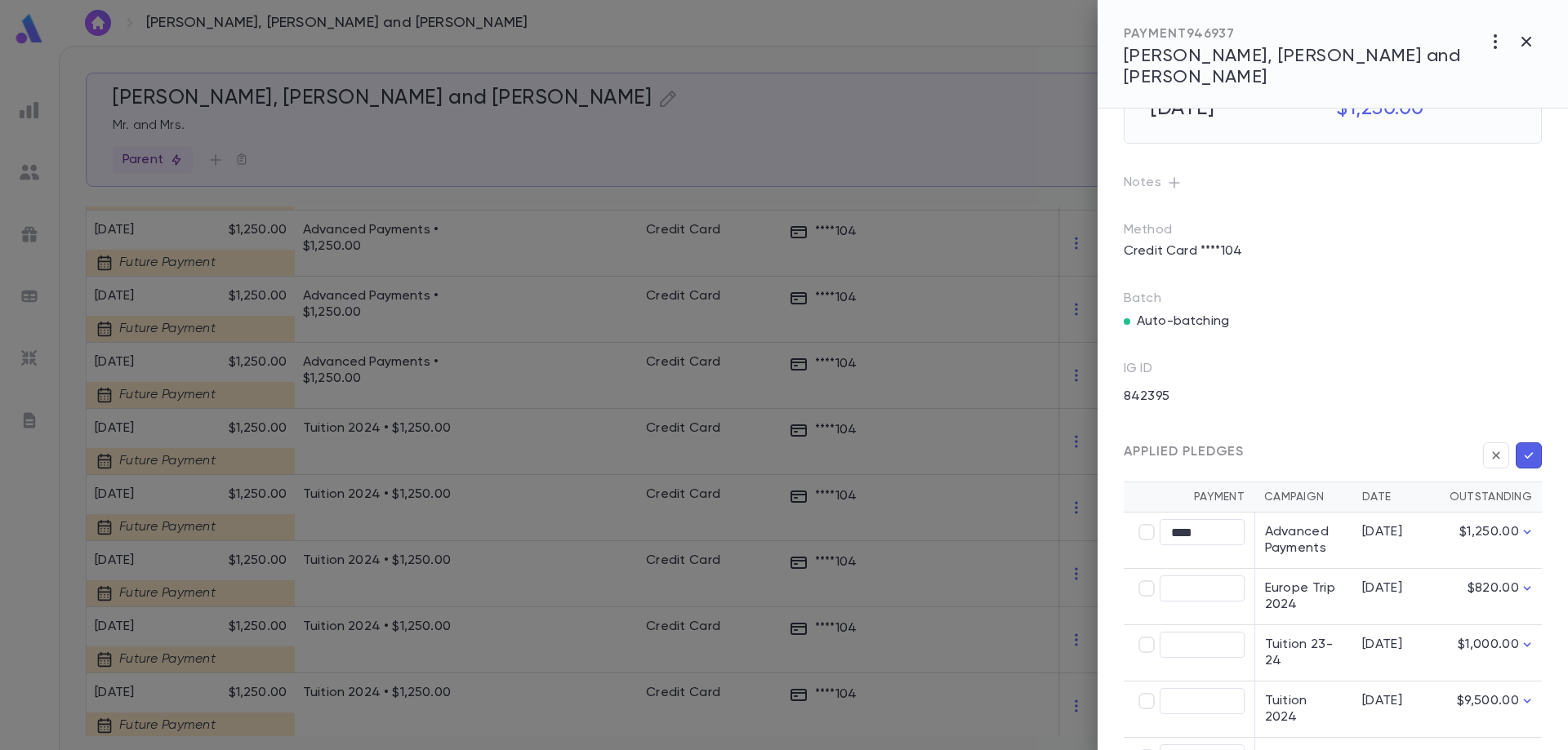
scroll to position [245, 0]
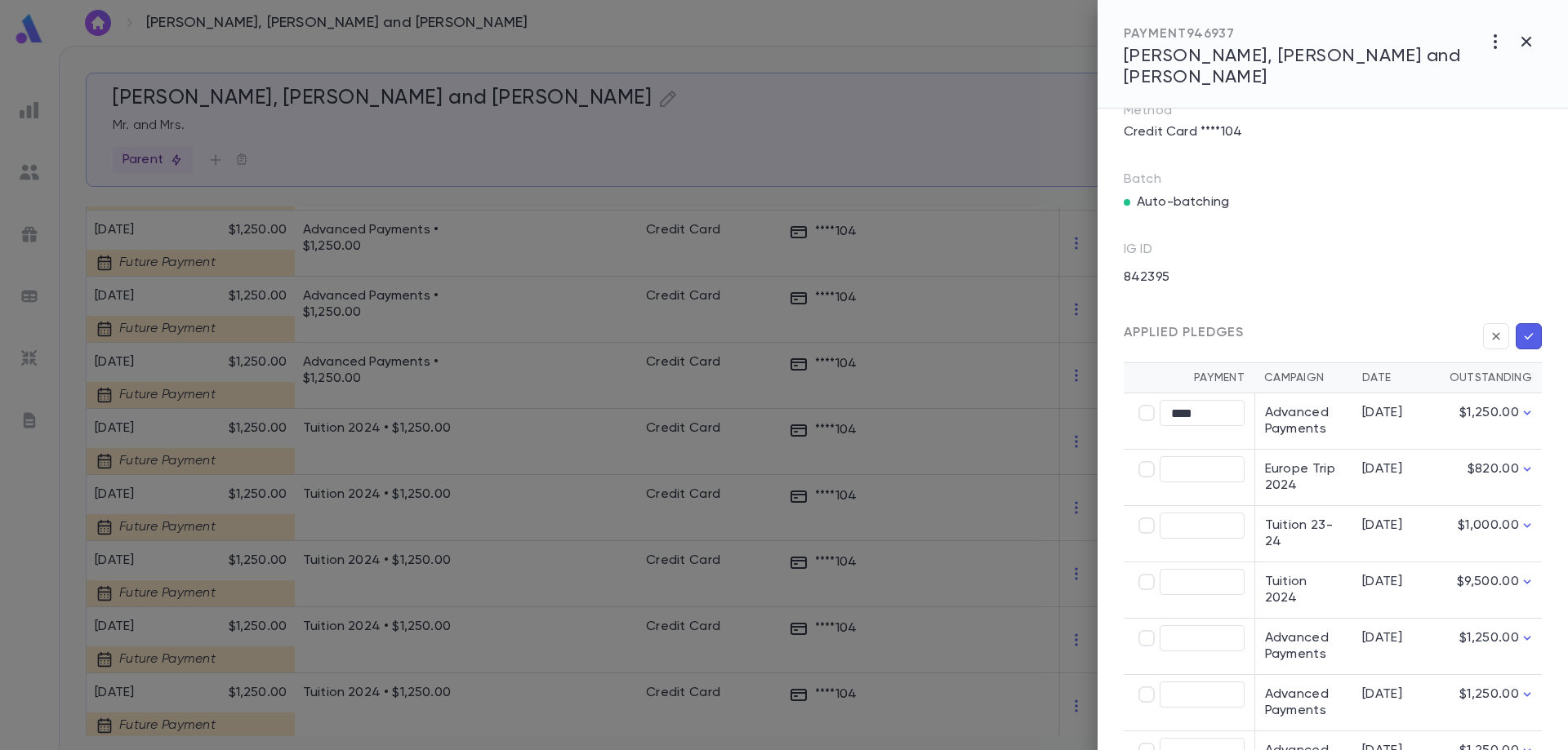
type input "********"
click at [1522, 331] on icon "button" at bounding box center [1529, 336] width 14 height 16
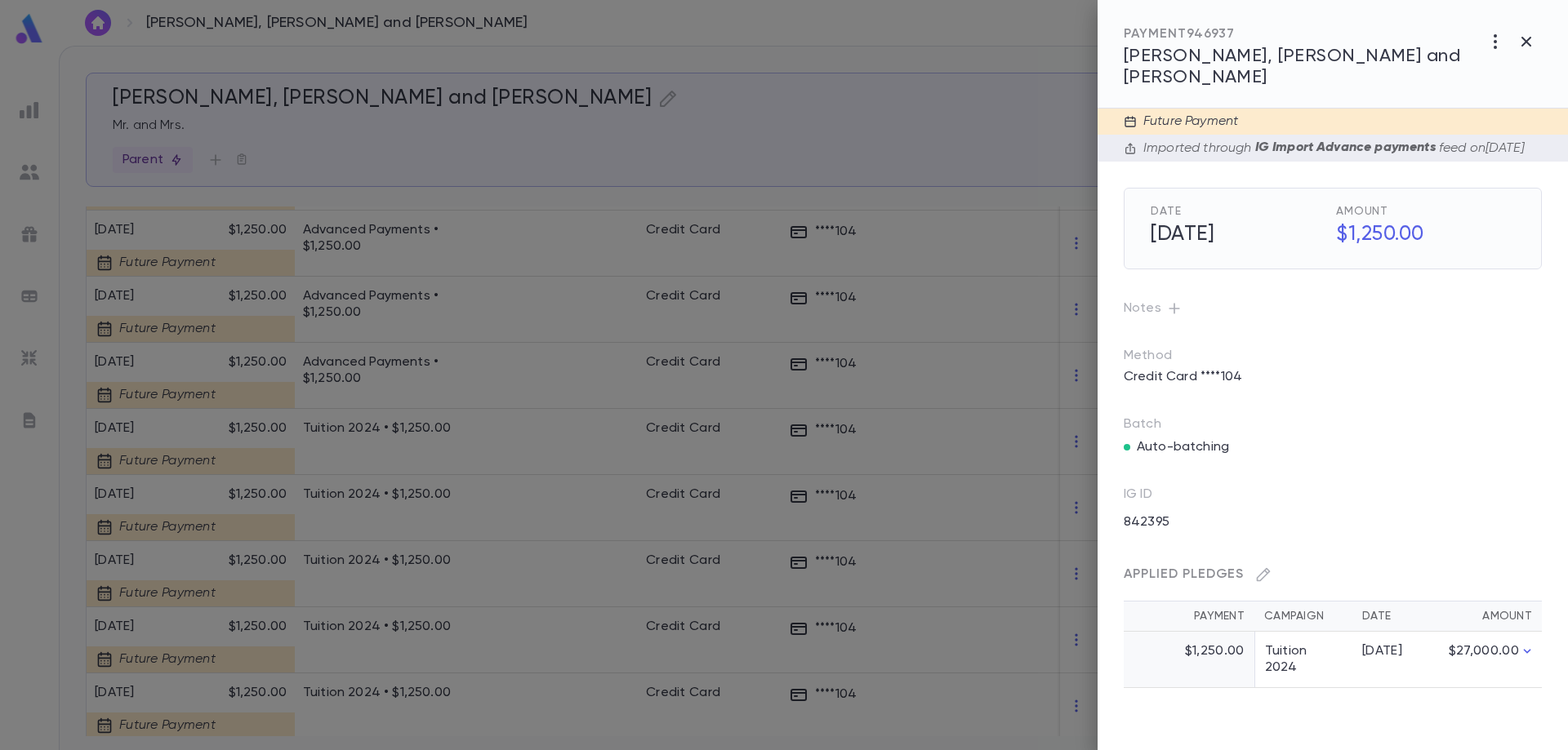
drag, startPoint x: 1280, startPoint y: 582, endPoint x: 445, endPoint y: 293, distance: 883.6
click at [445, 293] on div at bounding box center [784, 375] width 1568 height 750
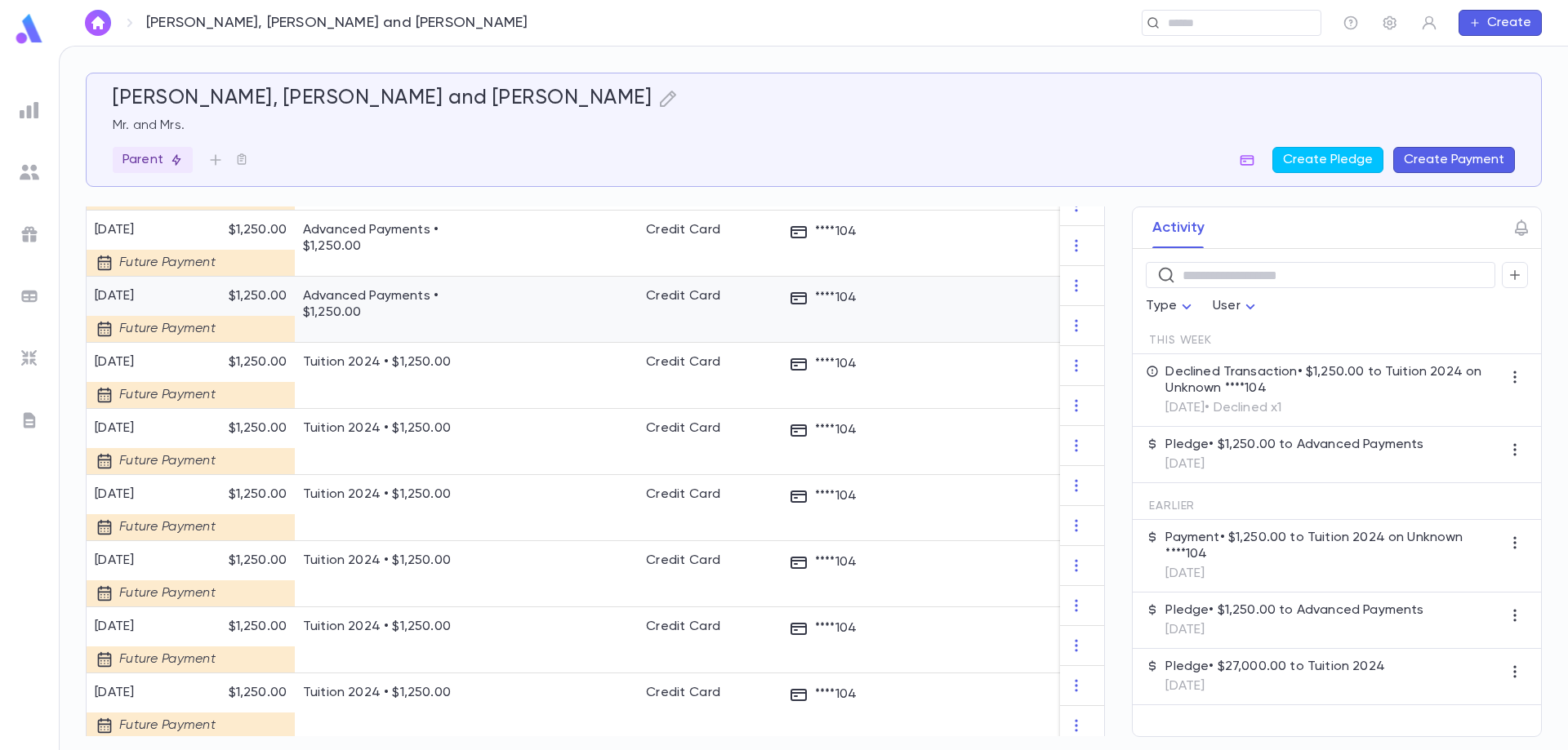
click at [445, 293] on p "Advanced Payments • $1,250.00" at bounding box center [397, 304] width 188 height 33
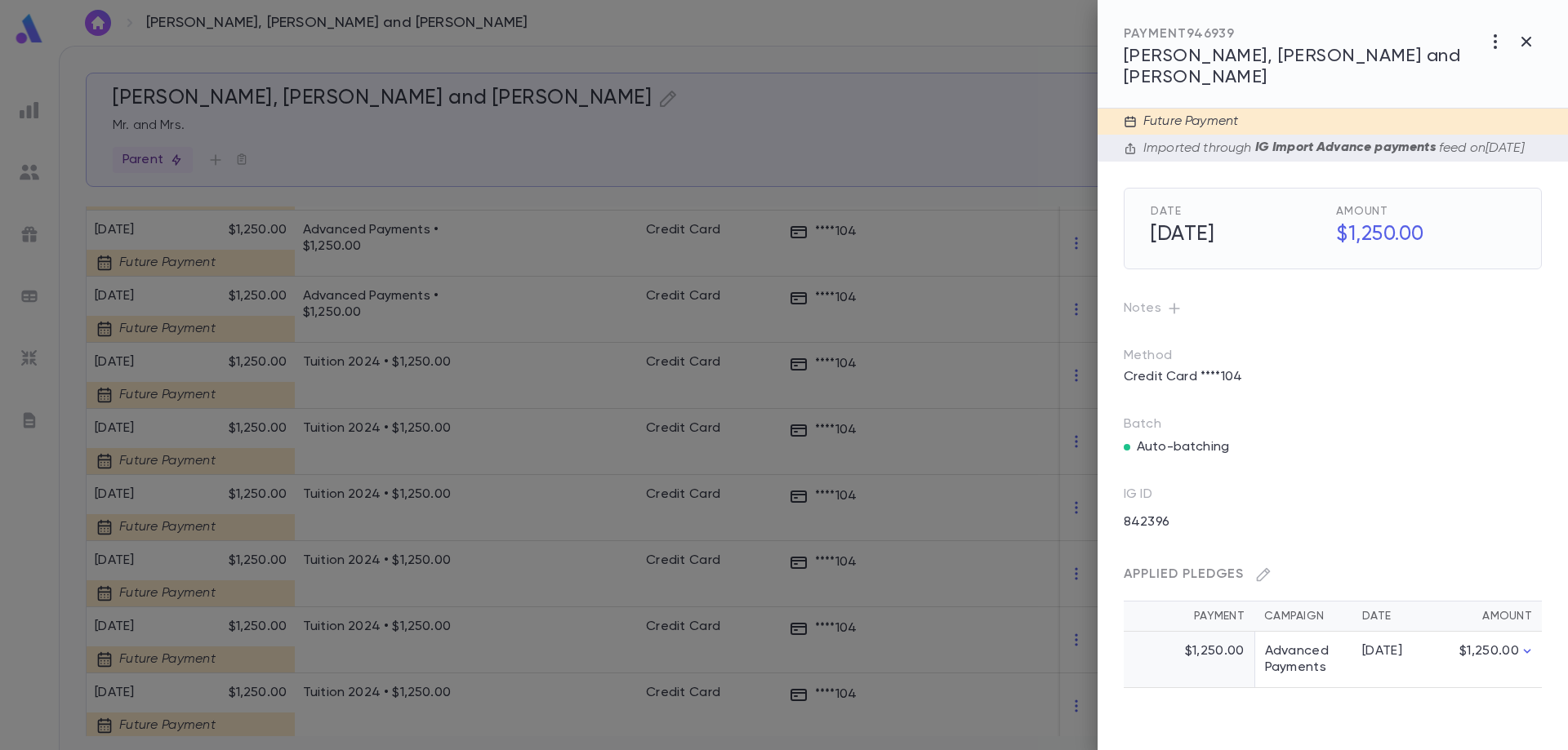
click at [410, 301] on div at bounding box center [784, 375] width 1568 height 750
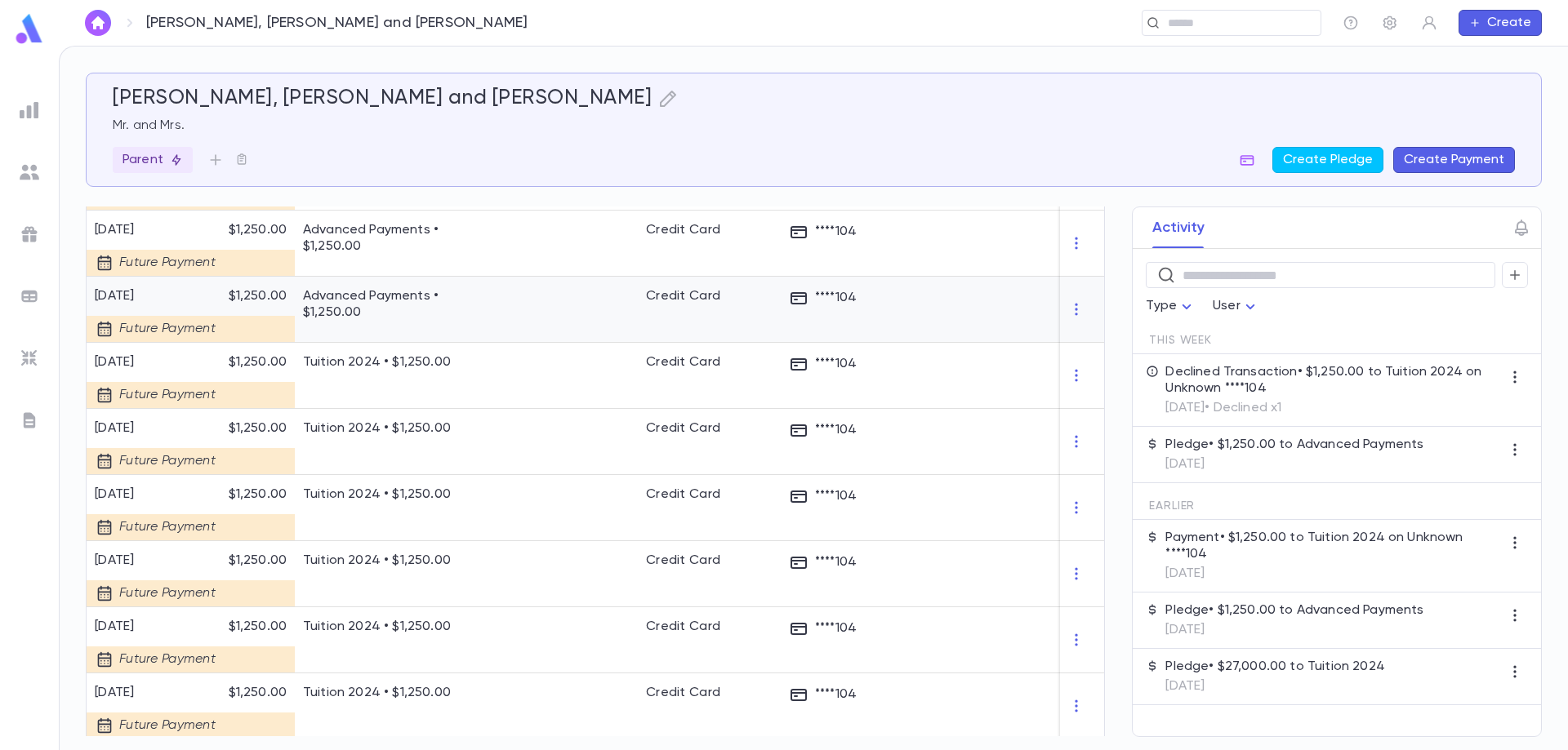
click at [410, 301] on p "Advanced Payments • $1,250.00" at bounding box center [397, 304] width 188 height 33
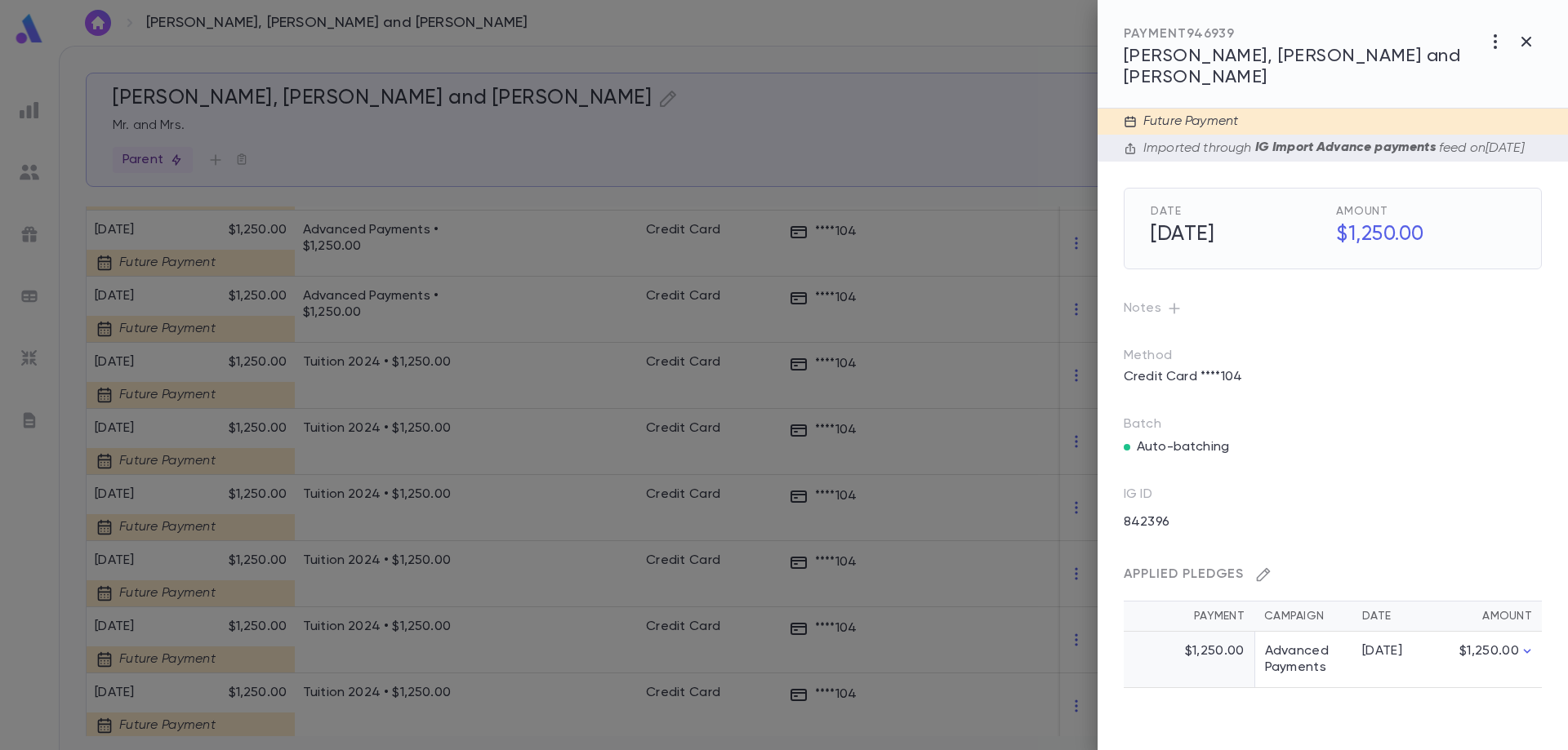
click at [1269, 566] on icon "button" at bounding box center [1263, 574] width 16 height 16
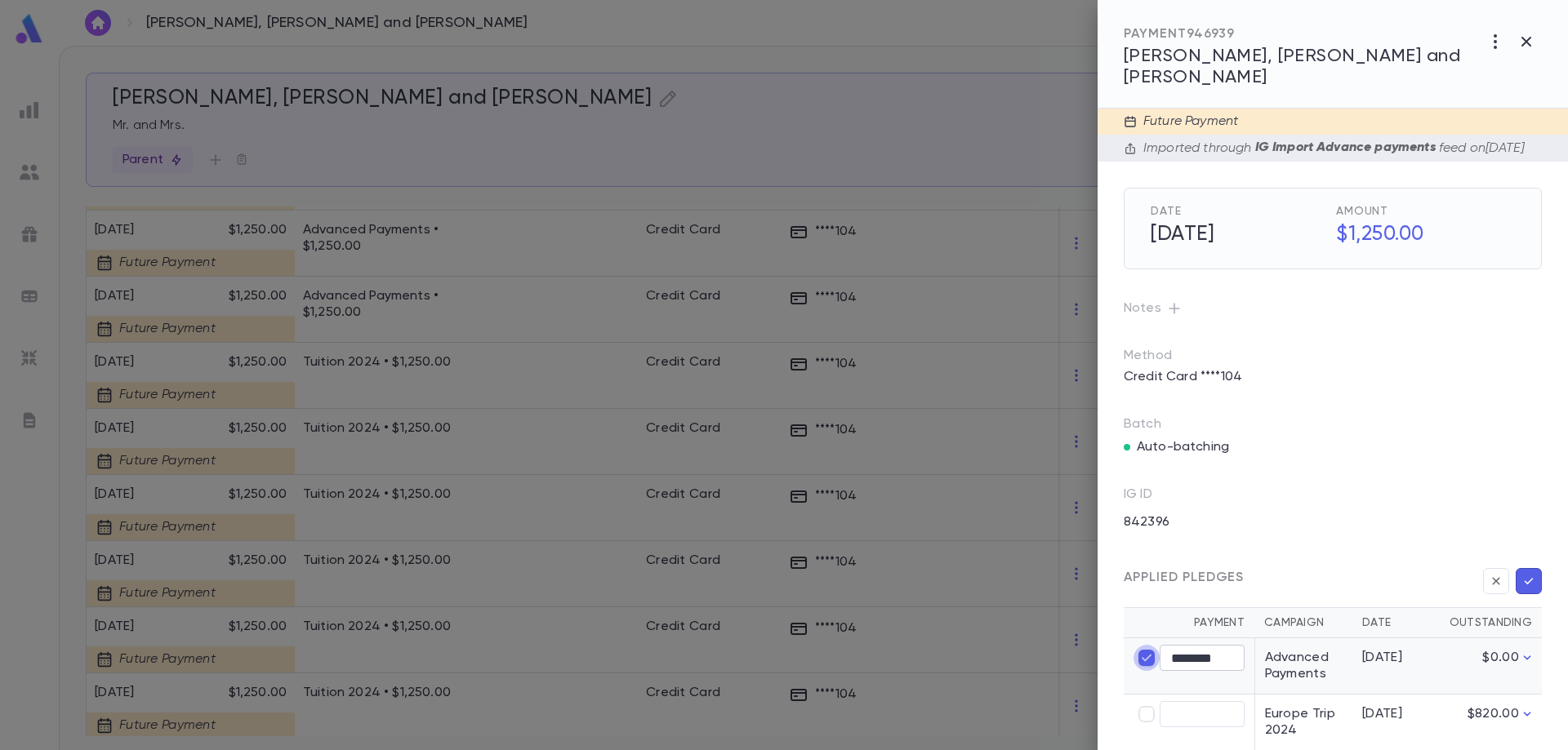
type input "****"
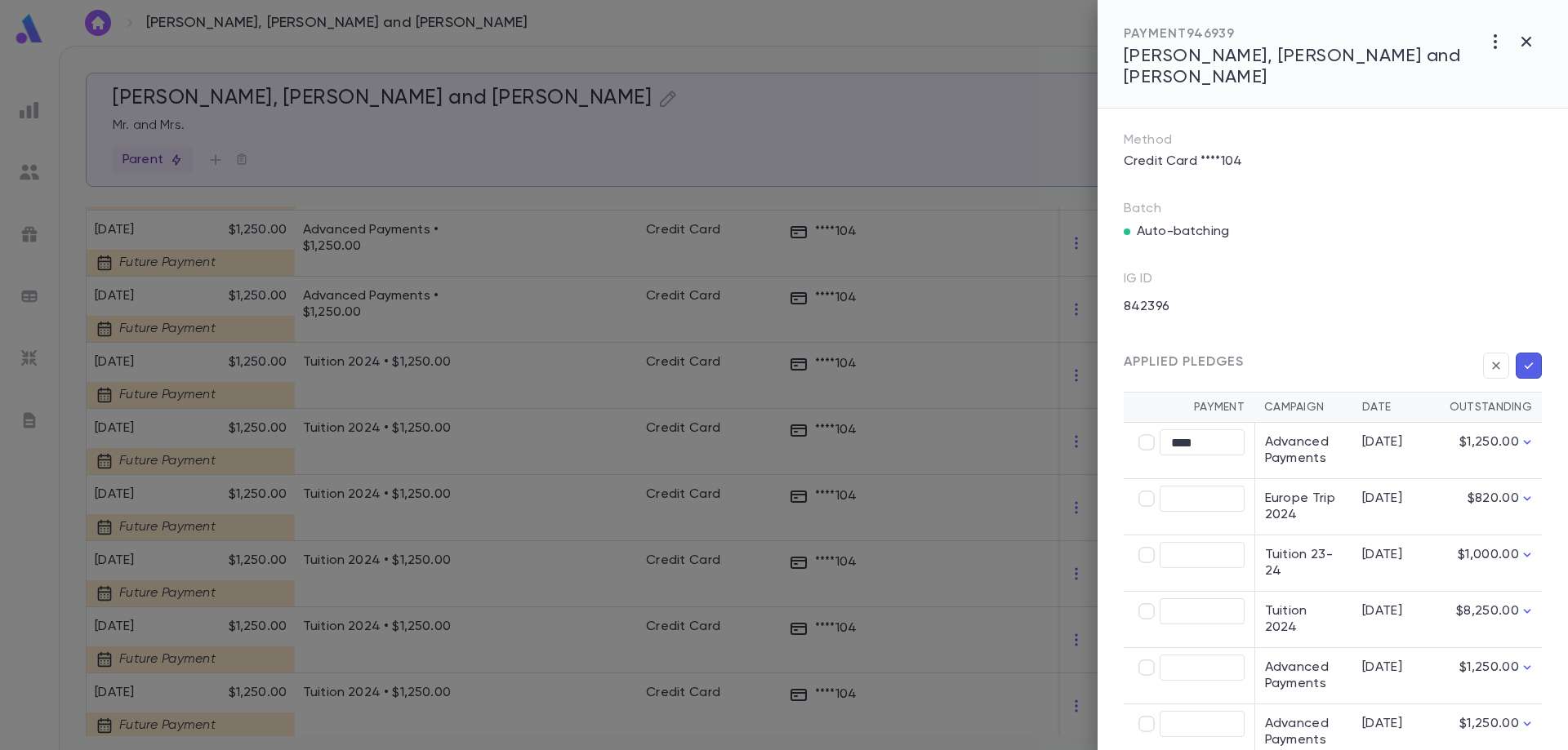
scroll to position [245, 0]
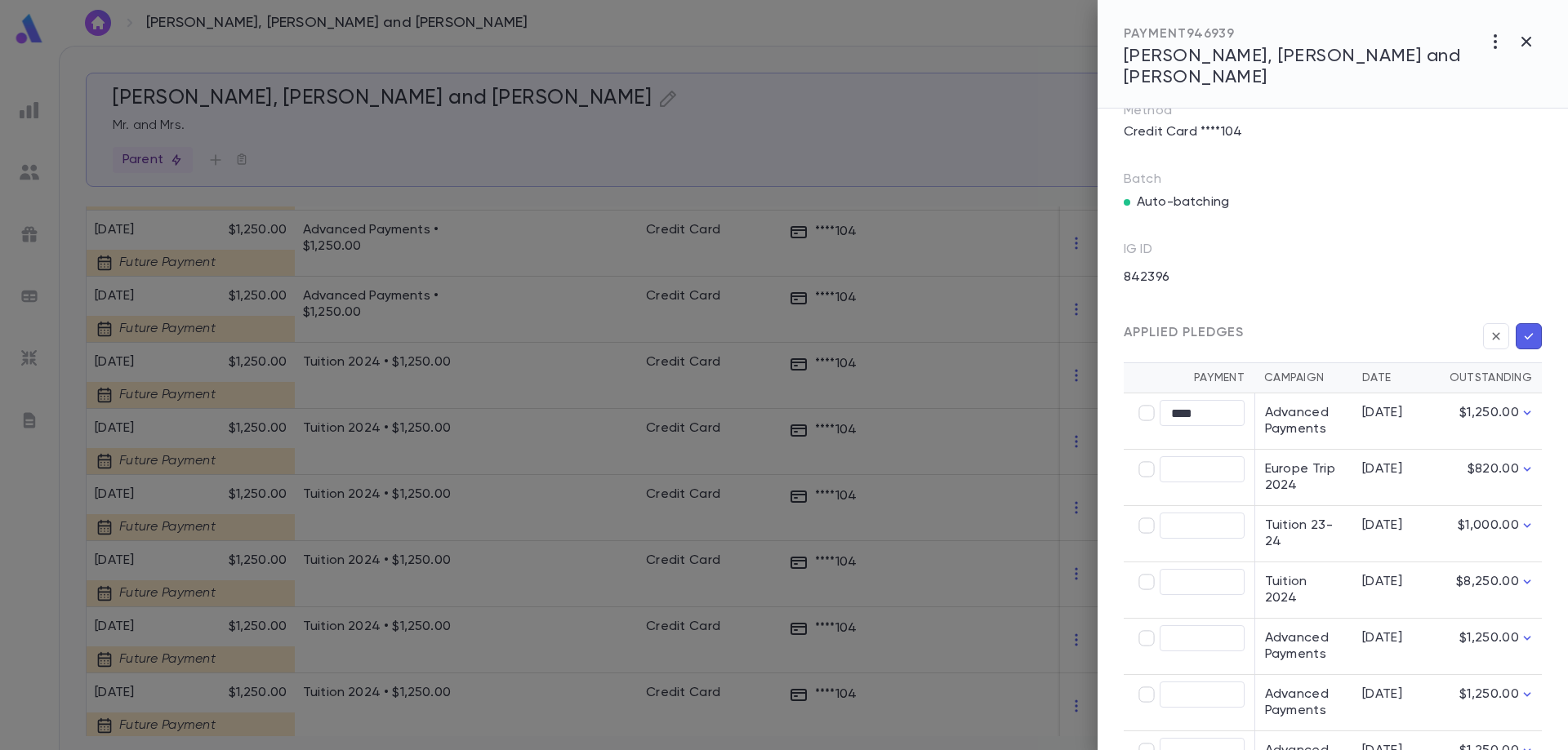
type input "********"
click at [1530, 335] on button "button" at bounding box center [1529, 336] width 26 height 26
click at [1527, 334] on icon "button" at bounding box center [1529, 336] width 14 height 16
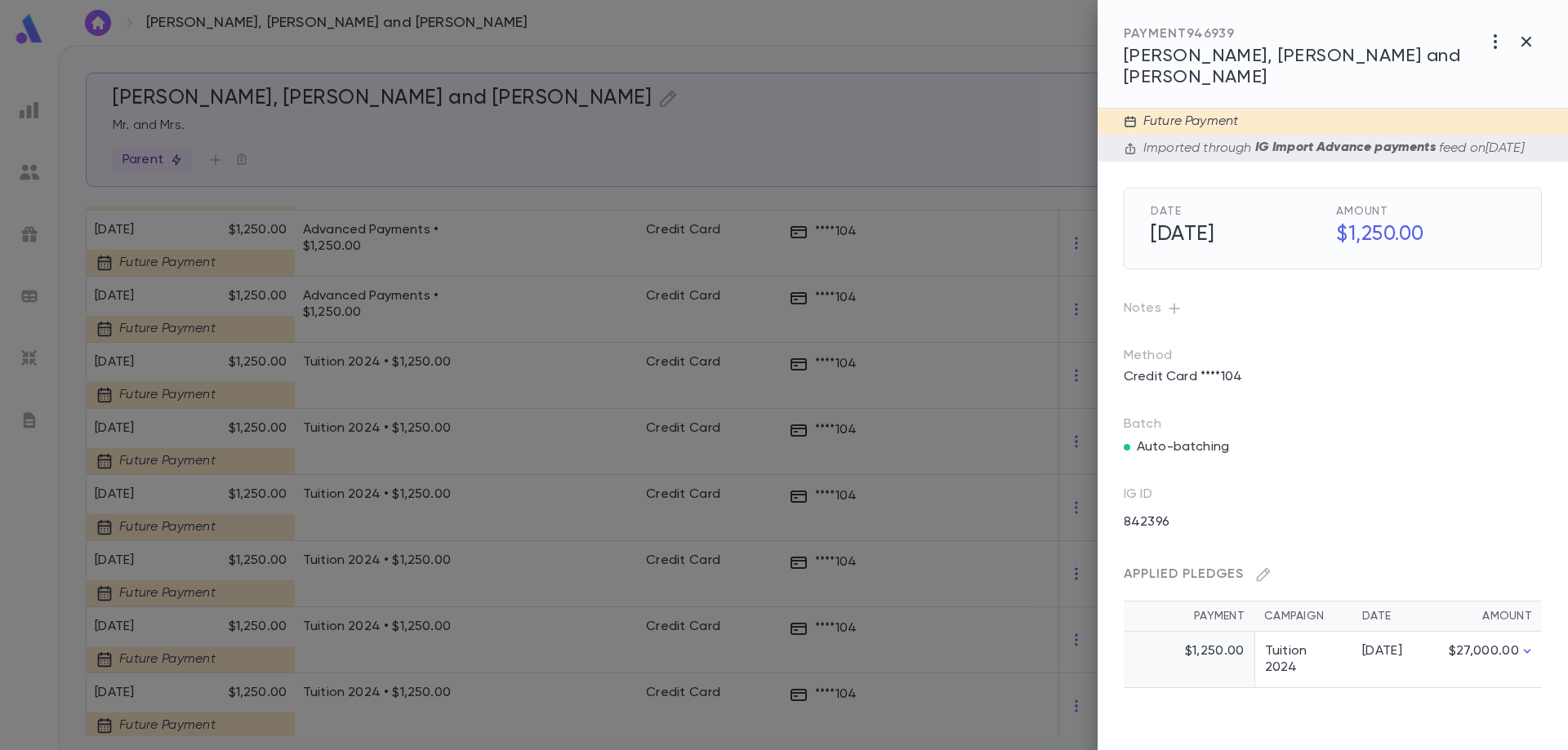
scroll to position [0, 0]
click at [443, 238] on div at bounding box center [784, 375] width 1568 height 750
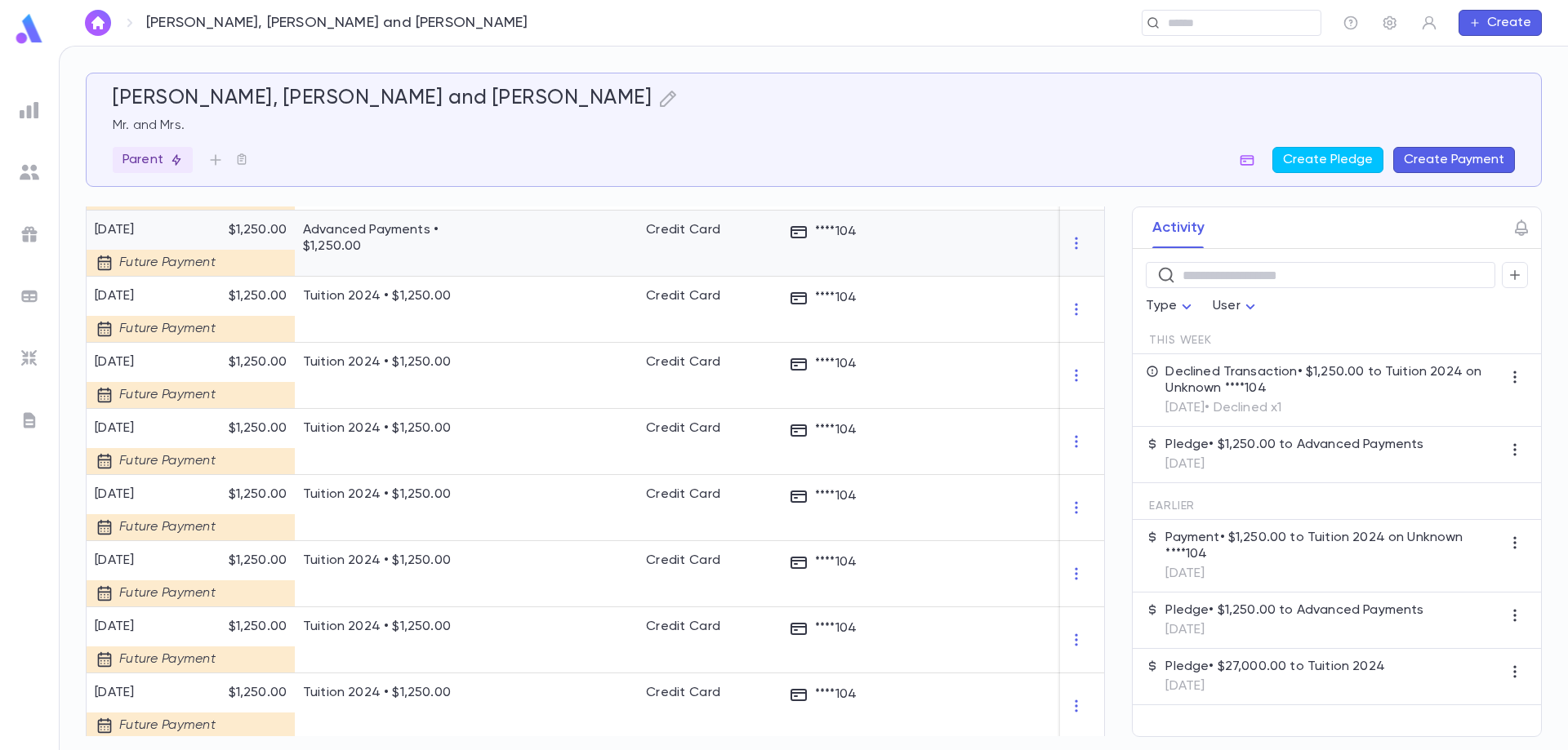
click at [537, 228] on div at bounding box center [568, 244] width 139 height 66
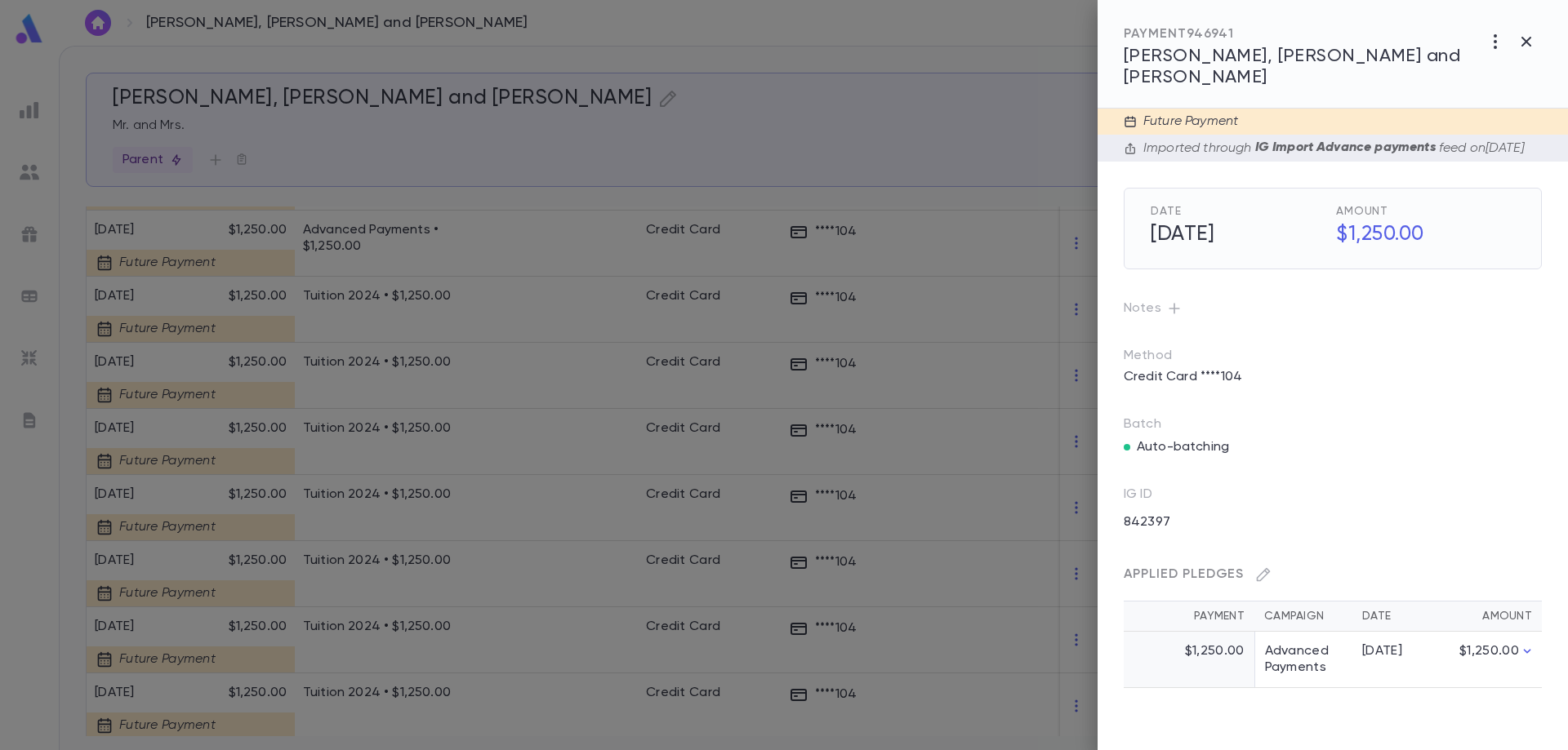
click at [1292, 688] on div "Future Payment Imported through IG Import Advance payments feed on [DATE] Date …" at bounding box center [1333, 429] width 470 height 641
click at [1261, 575] on icon "button" at bounding box center [1264, 575] width 13 height 13
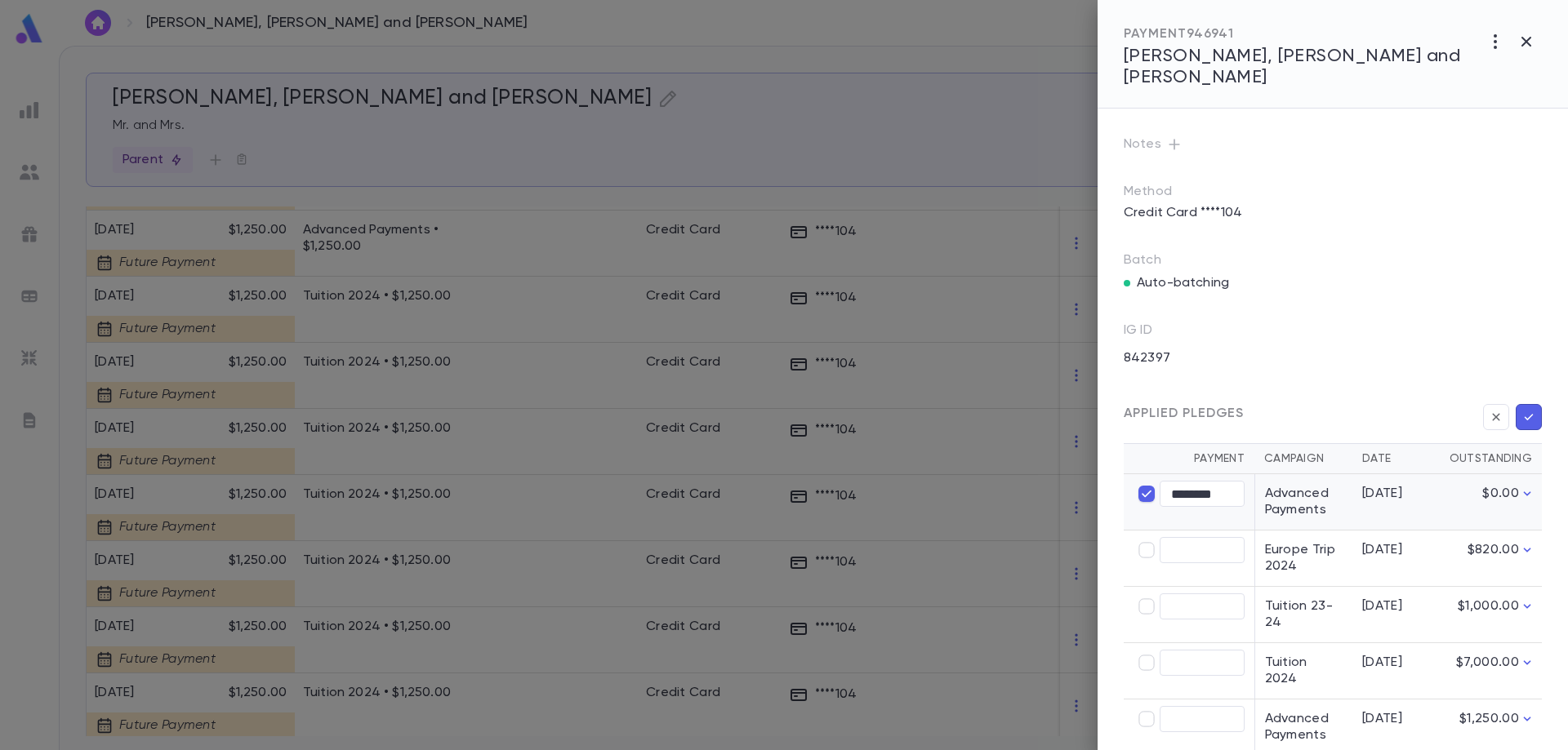
scroll to position [164, 0]
type input "****"
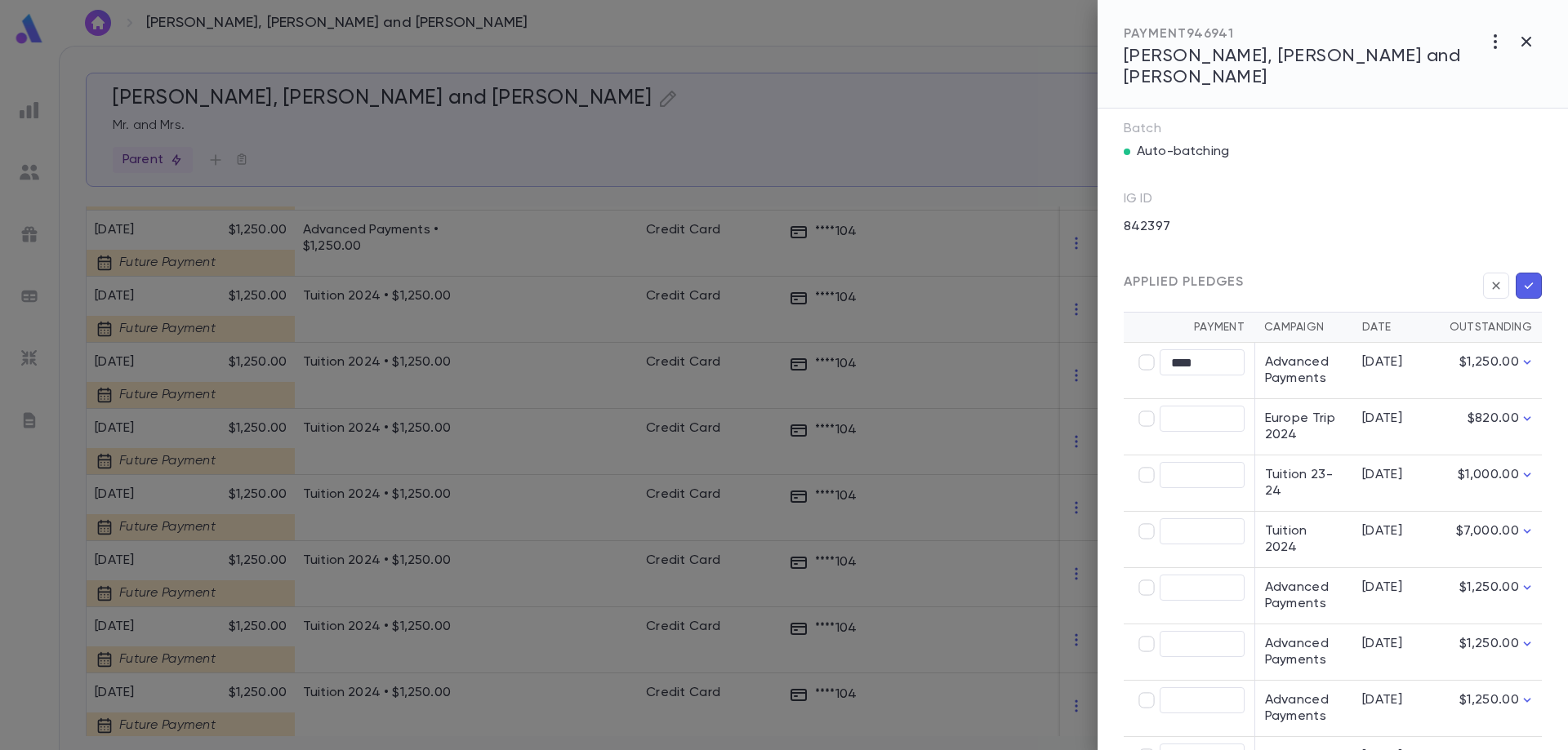
scroll to position [326, 0]
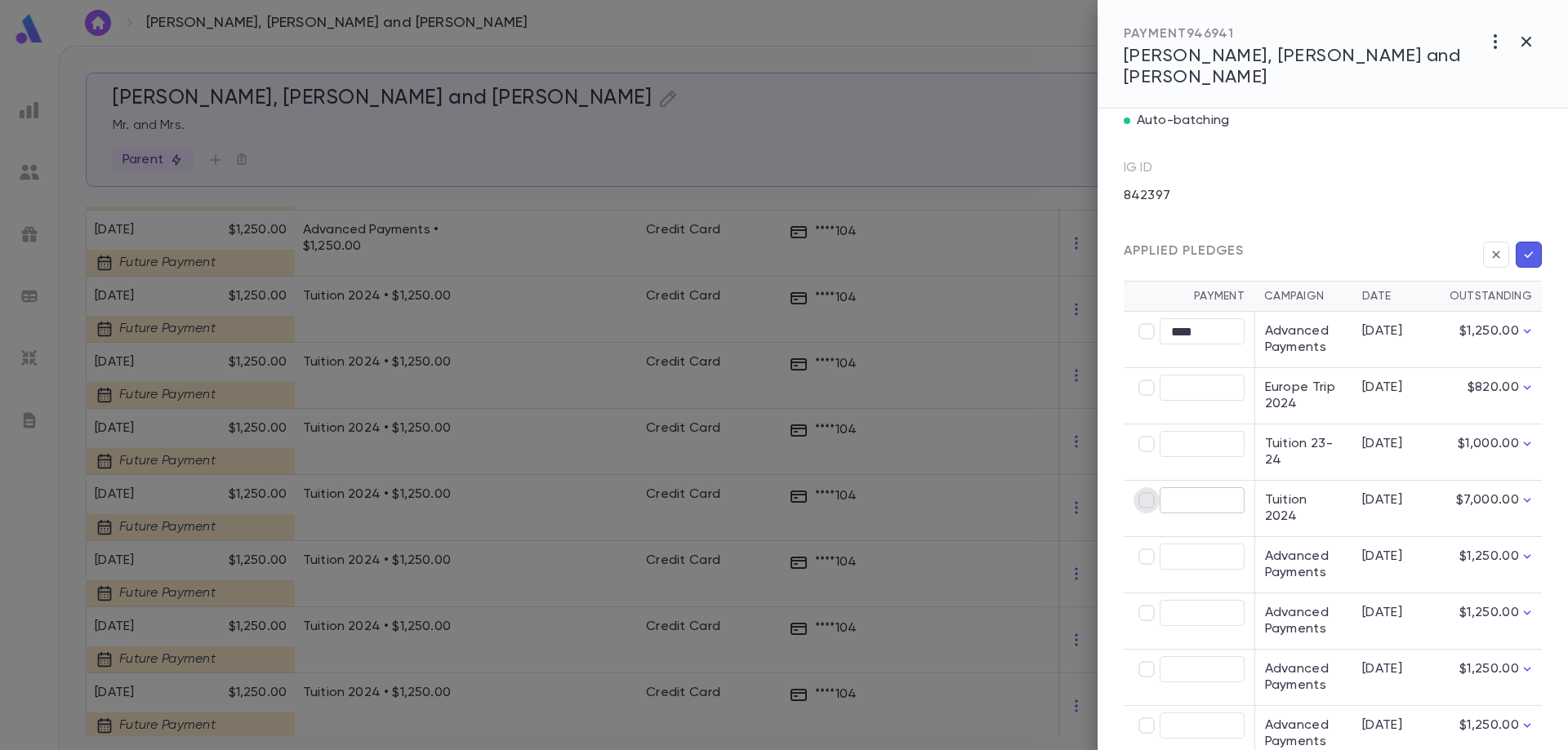
type input "********"
click at [1524, 253] on icon "button" at bounding box center [1529, 254] width 14 height 16
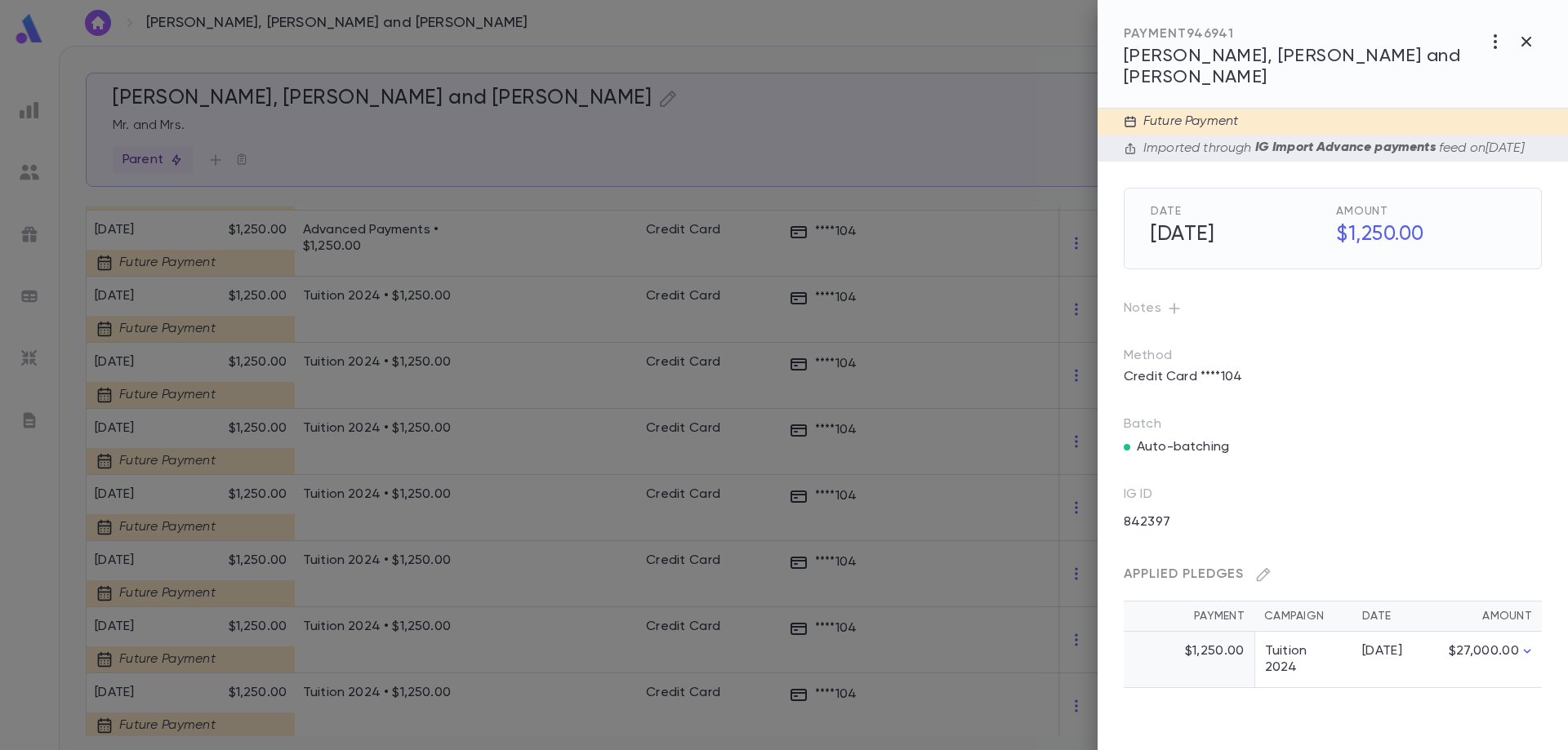
scroll to position [0, 0]
click at [531, 245] on div at bounding box center [784, 375] width 1568 height 750
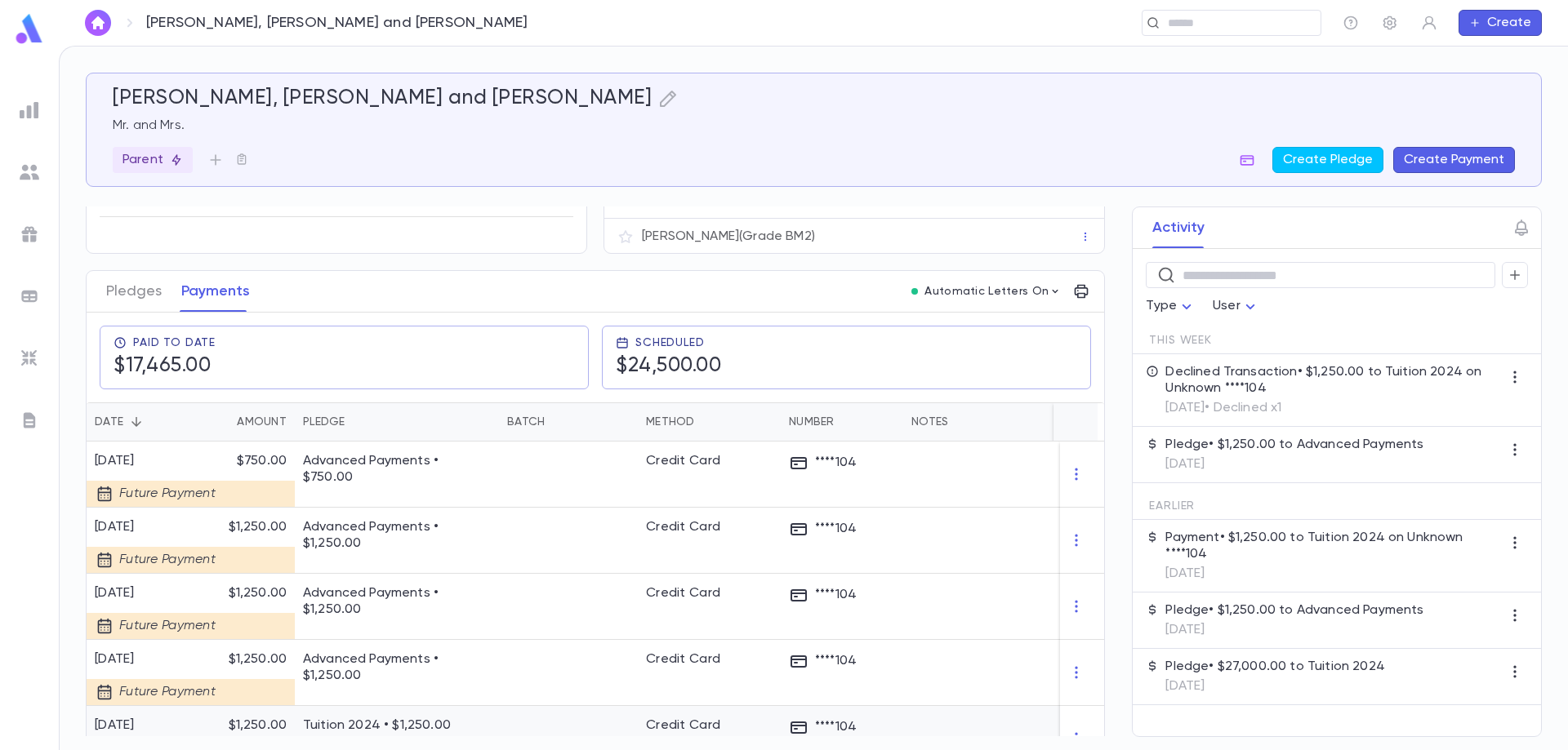
scroll to position [239, 0]
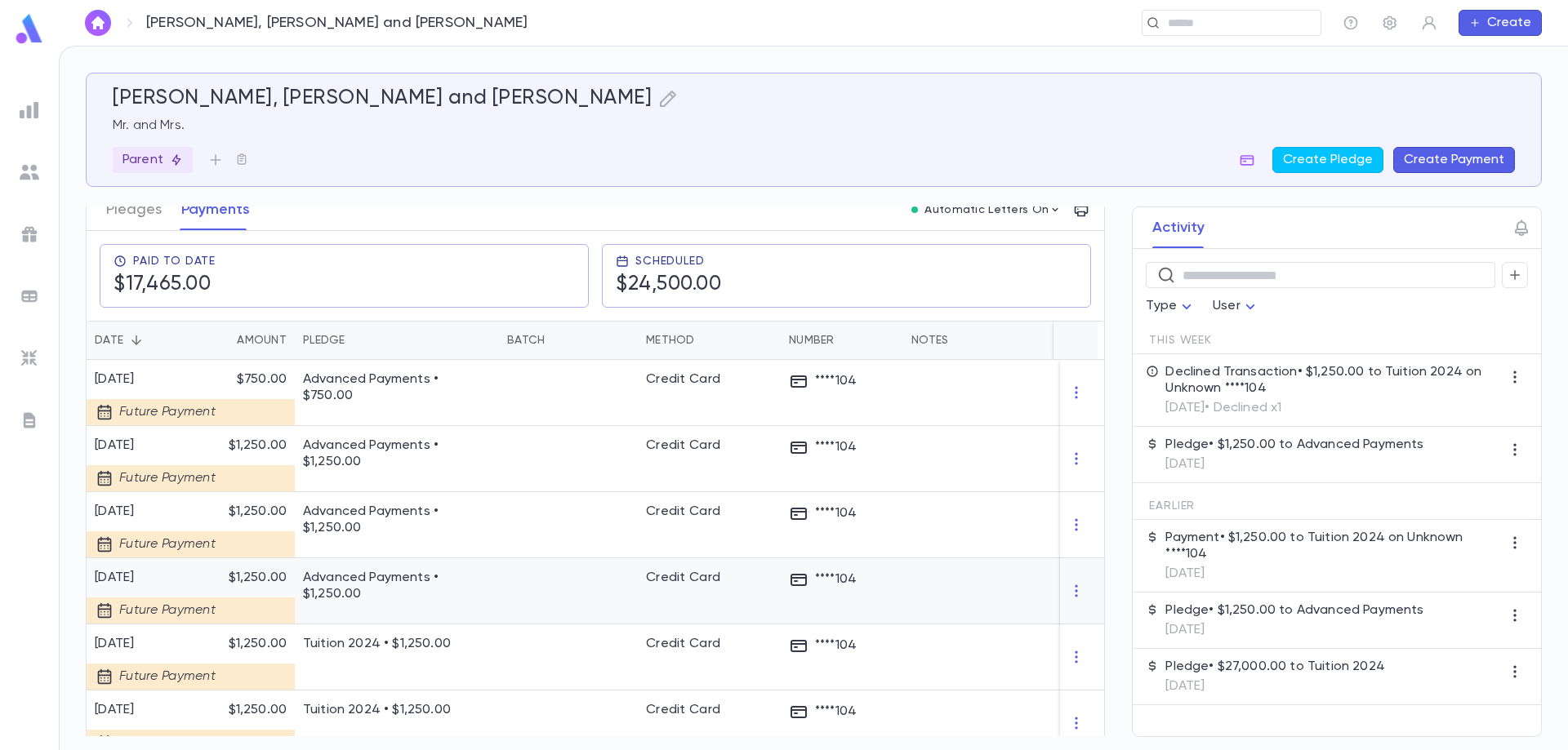
click at [498, 590] on div "Advanced Payments • $1,250.00" at bounding box center [397, 591] width 204 height 66
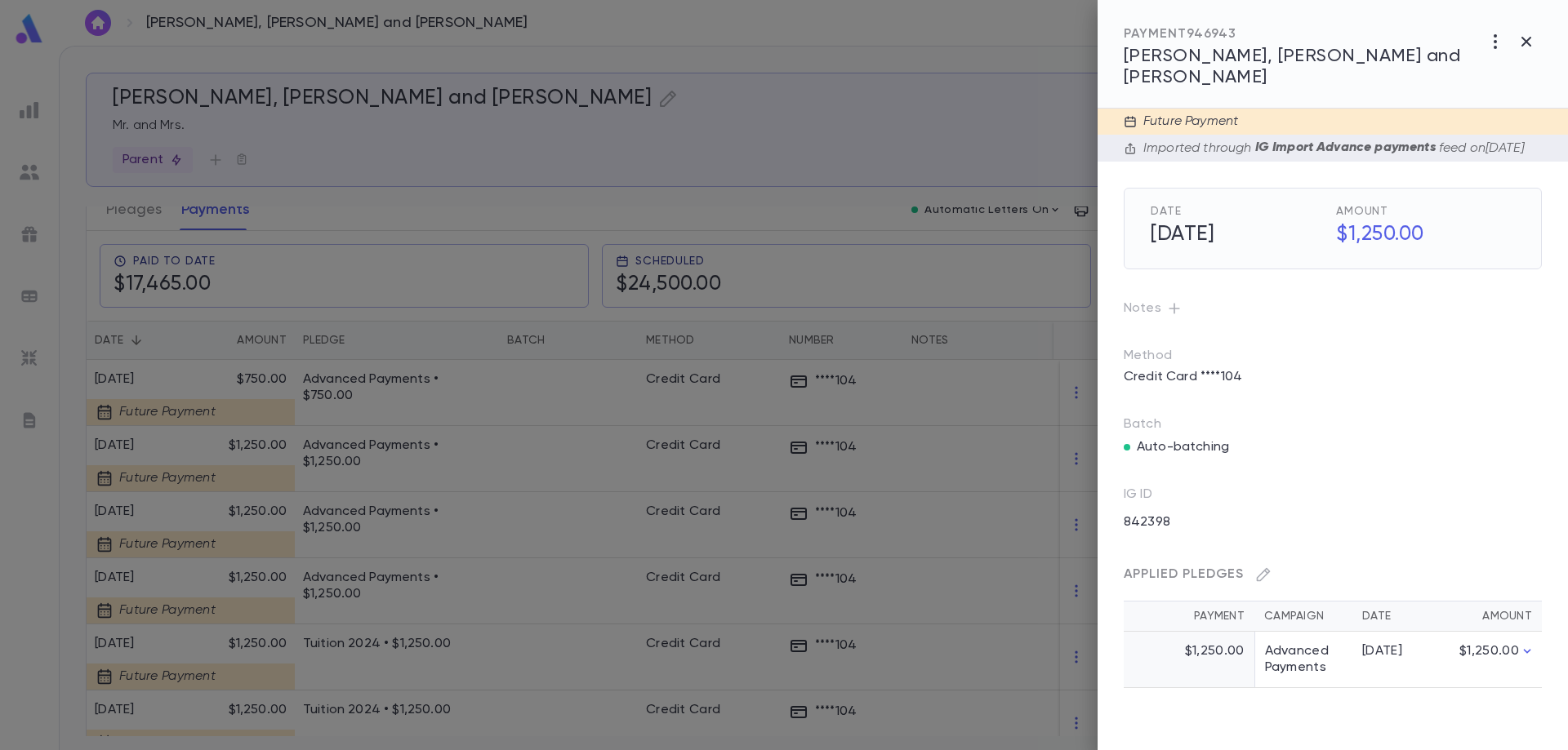
click at [431, 578] on div at bounding box center [784, 375] width 1568 height 750
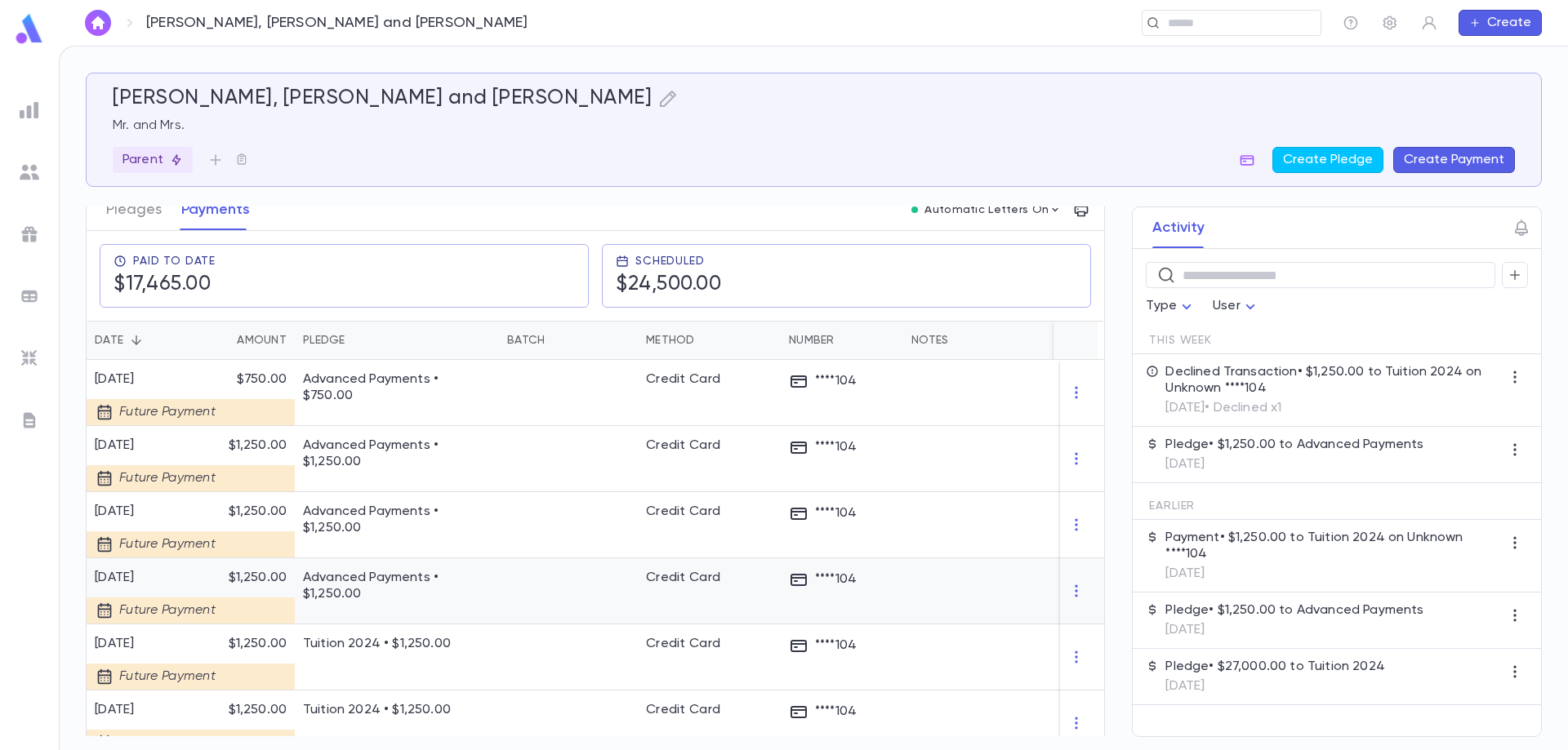
click at [489, 580] on p "Advanced Payments • $1,250.00" at bounding box center [397, 586] width 188 height 33
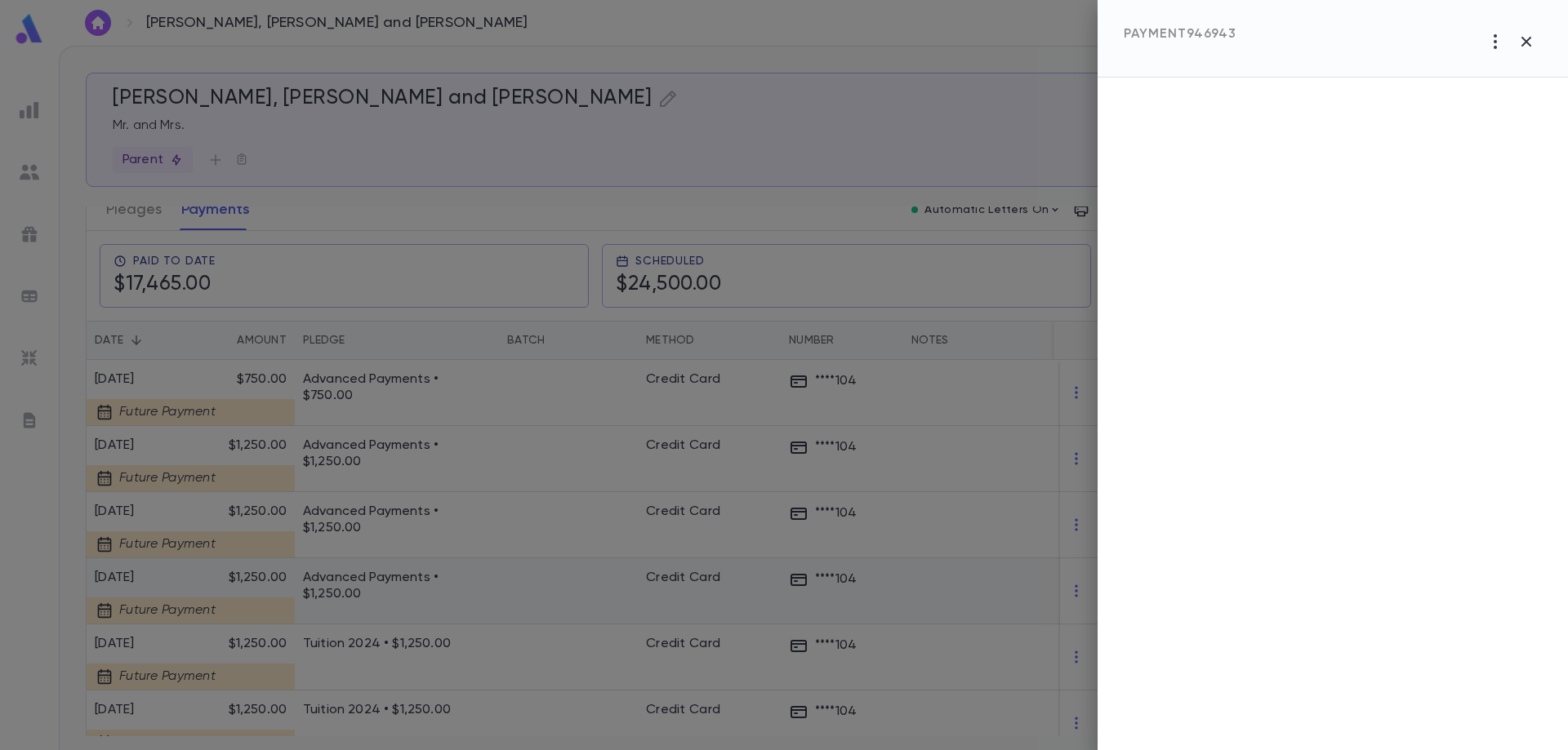
click at [489, 580] on div at bounding box center [784, 375] width 1568 height 750
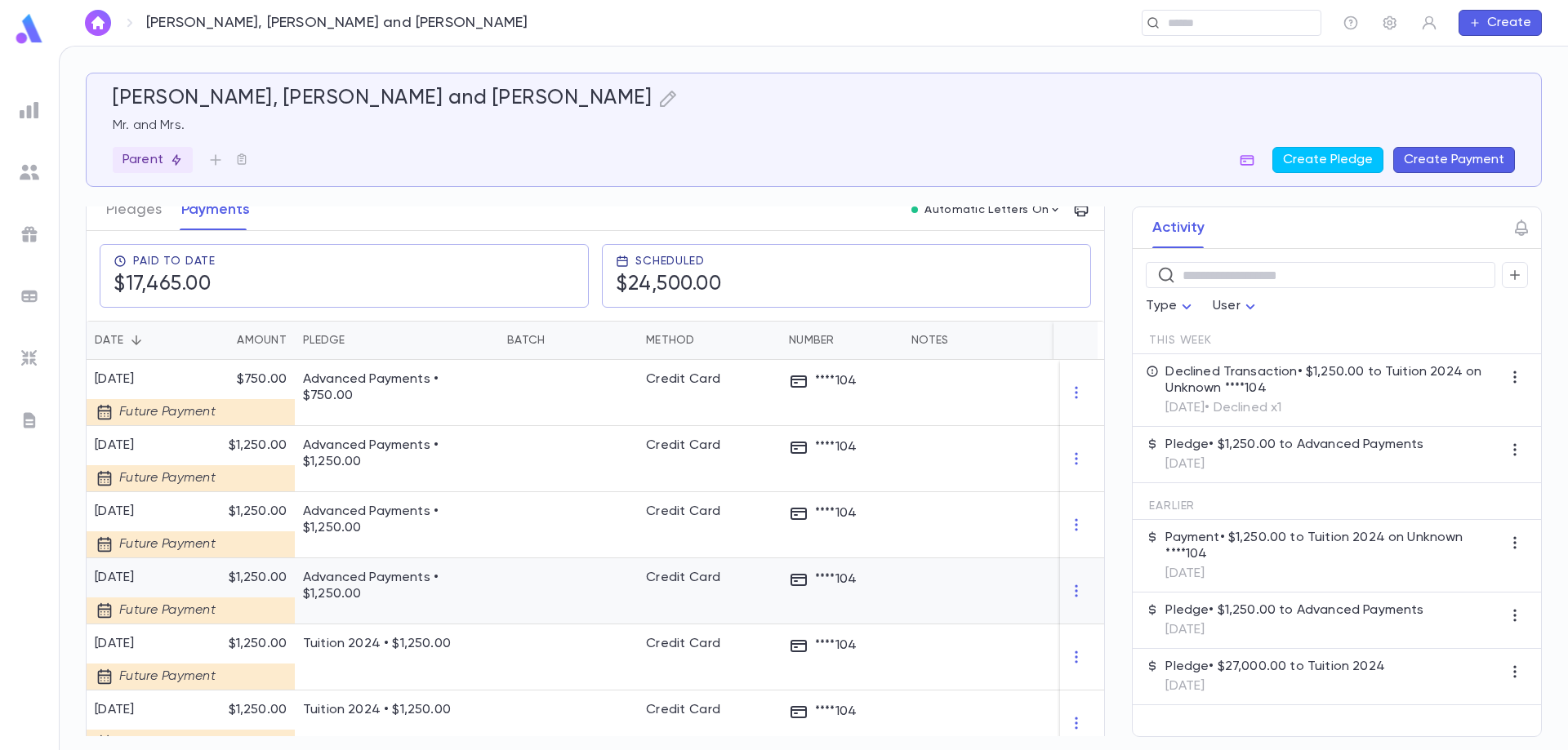
click at [509, 592] on div at bounding box center [568, 591] width 139 height 66
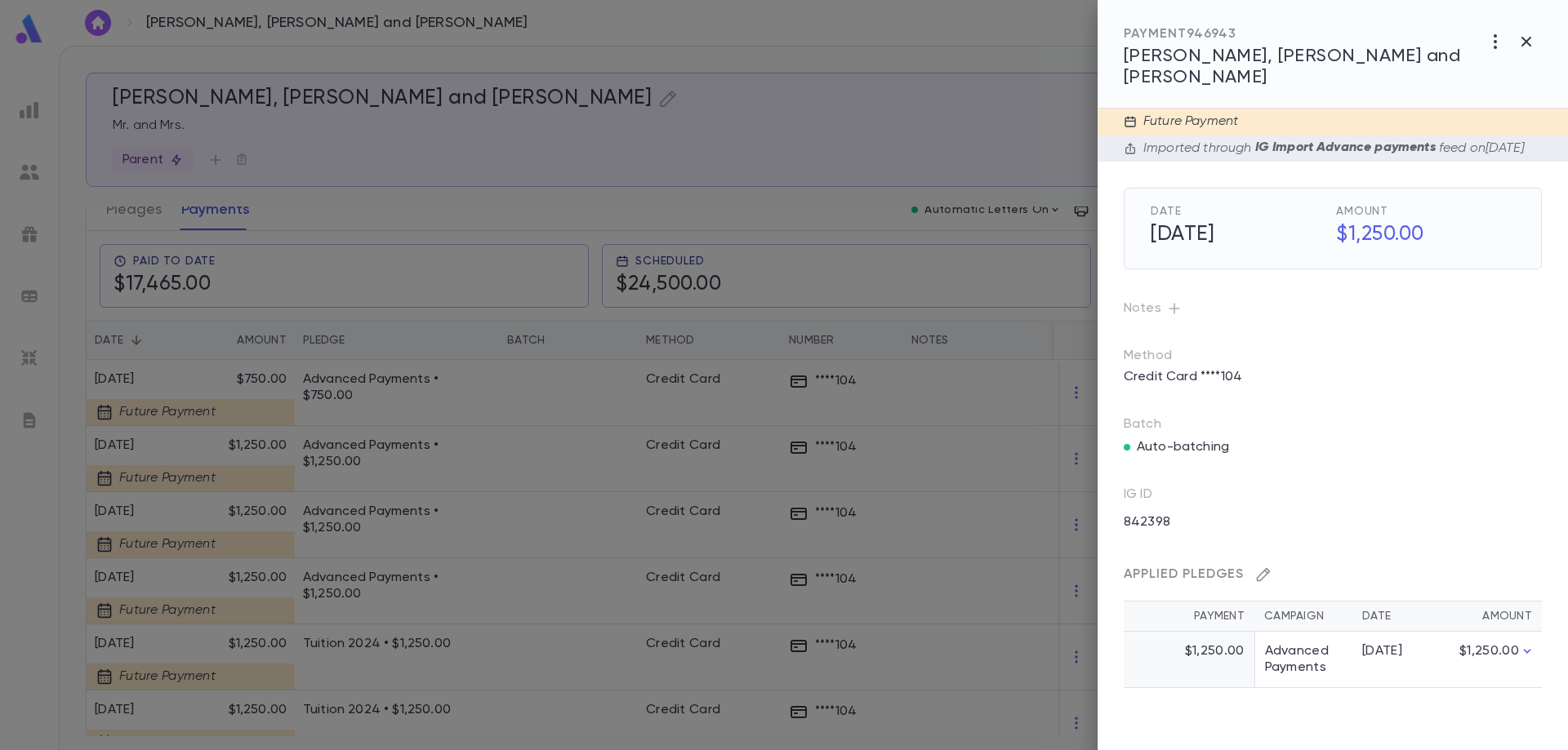
click at [1265, 568] on icon "button" at bounding box center [1264, 575] width 13 height 13
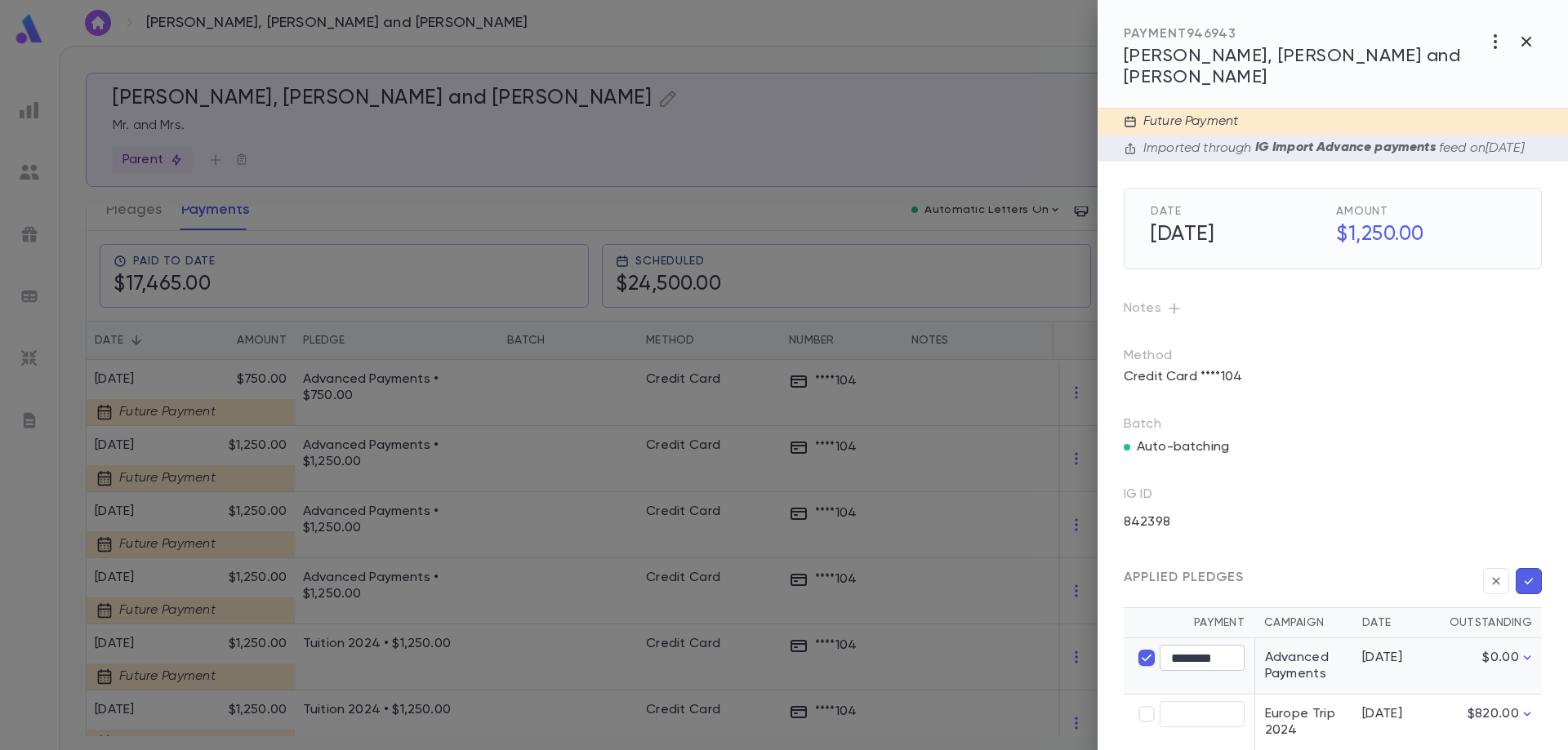
type input "****"
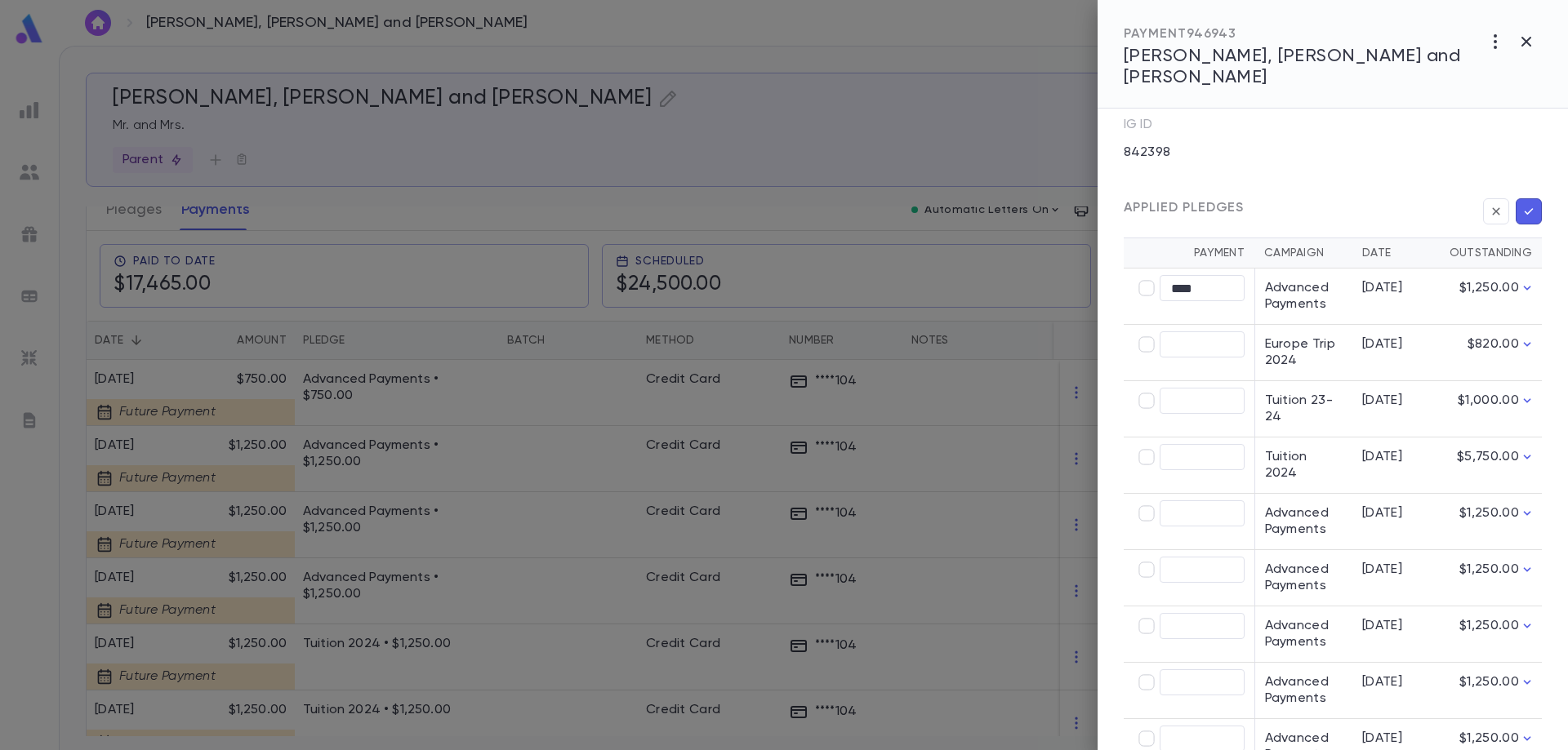
scroll to position [408, 0]
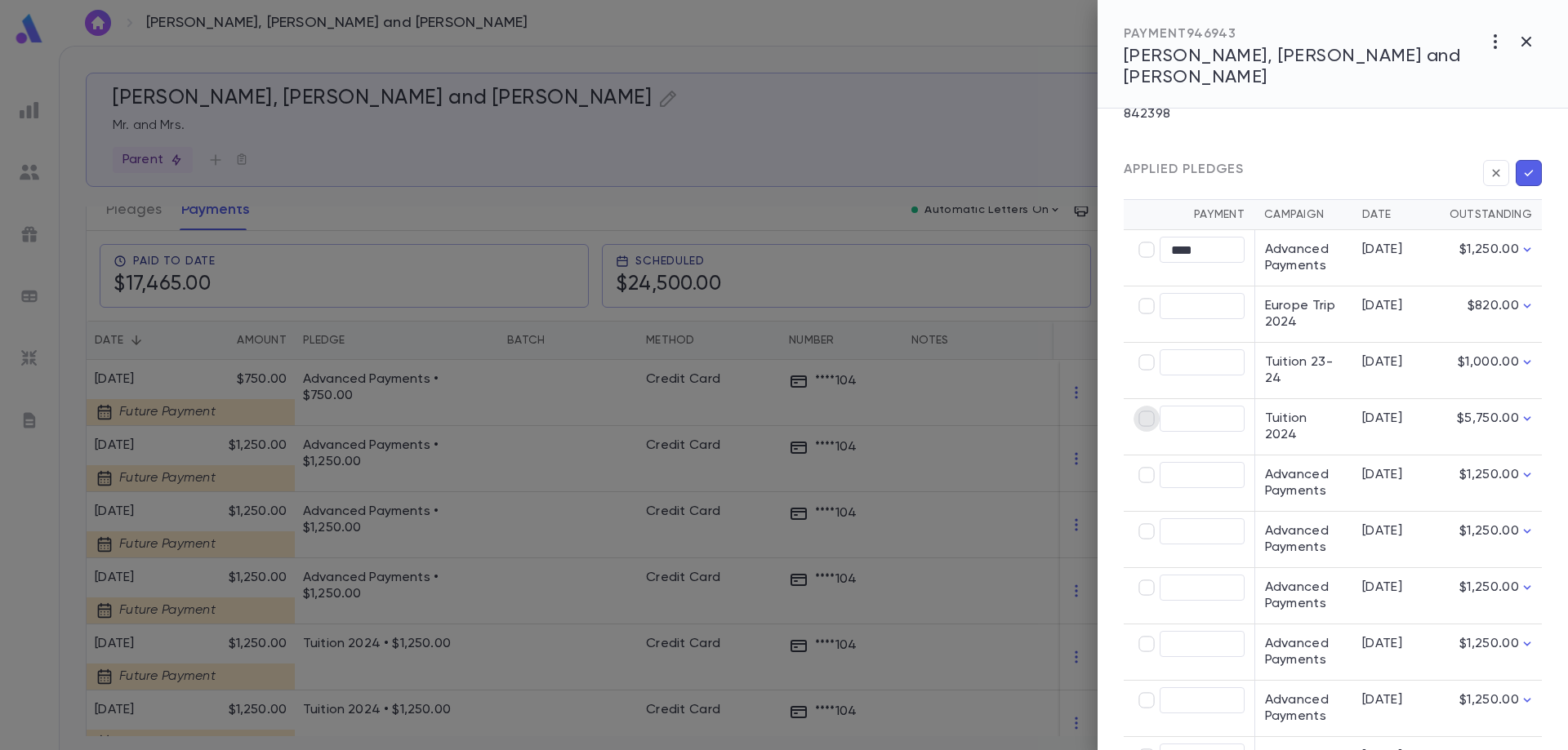
type input "********"
click at [1522, 166] on icon "button" at bounding box center [1529, 172] width 14 height 16
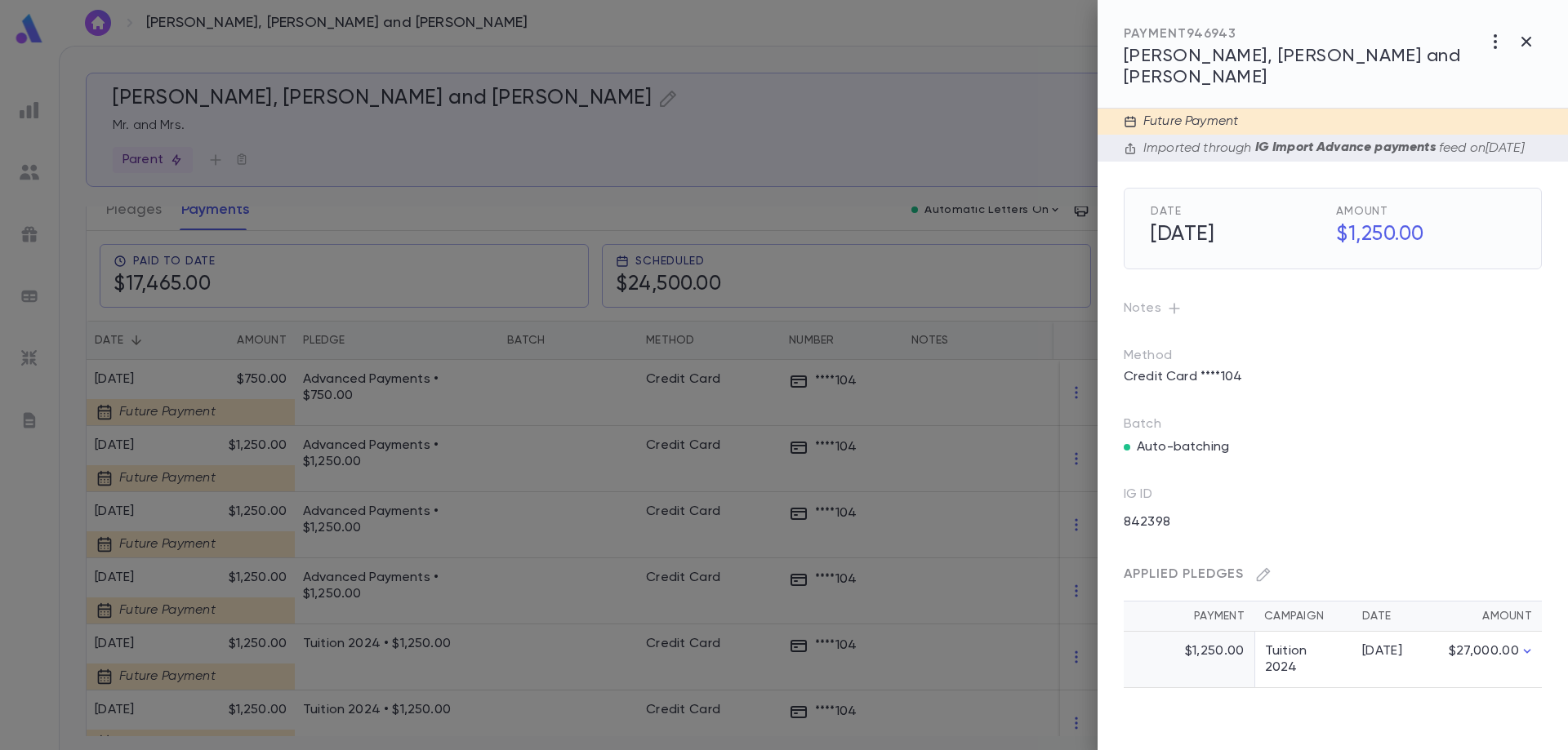
click at [380, 515] on div at bounding box center [784, 375] width 1568 height 750
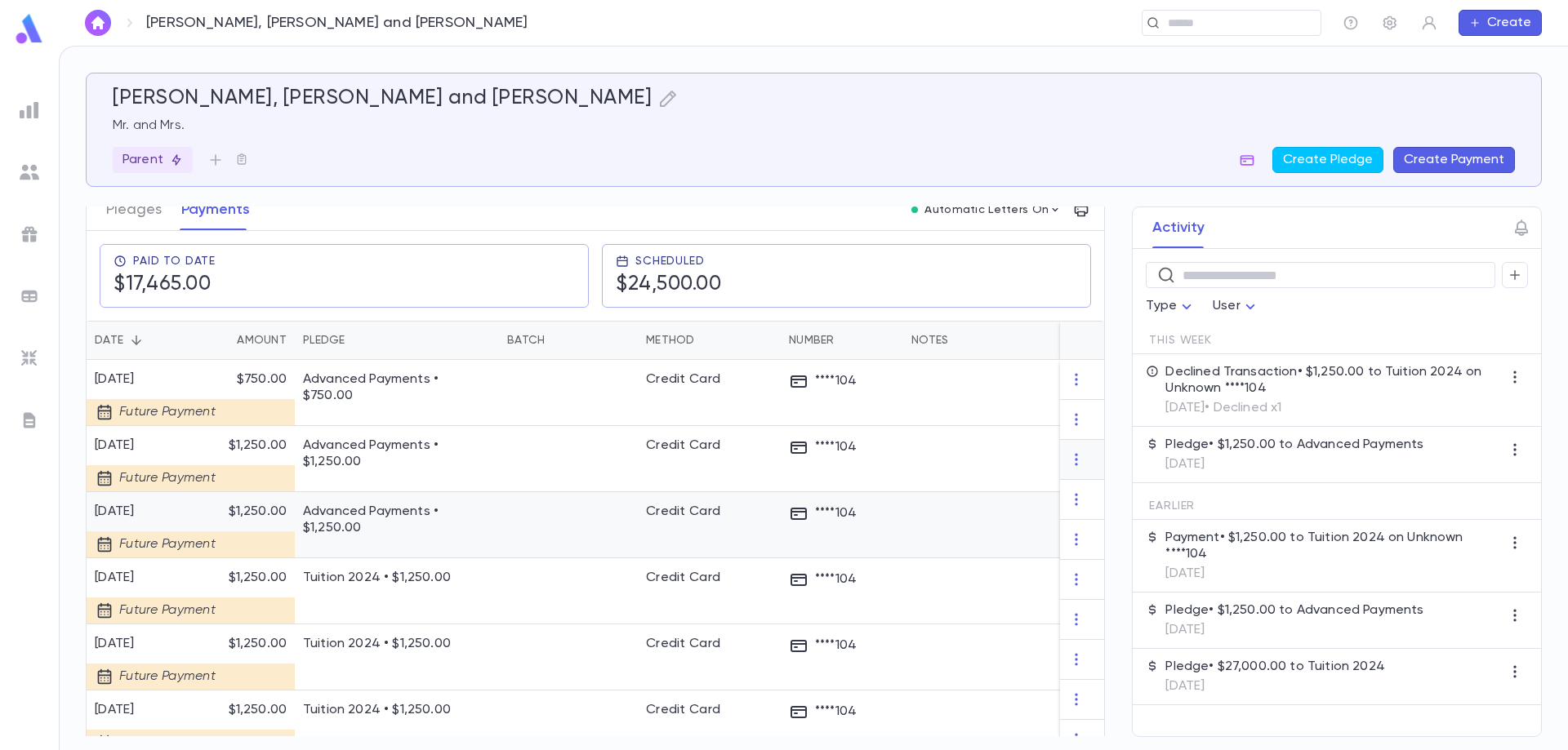
click at [380, 515] on p "Advanced Payments • $1,250.00" at bounding box center [397, 520] width 188 height 33
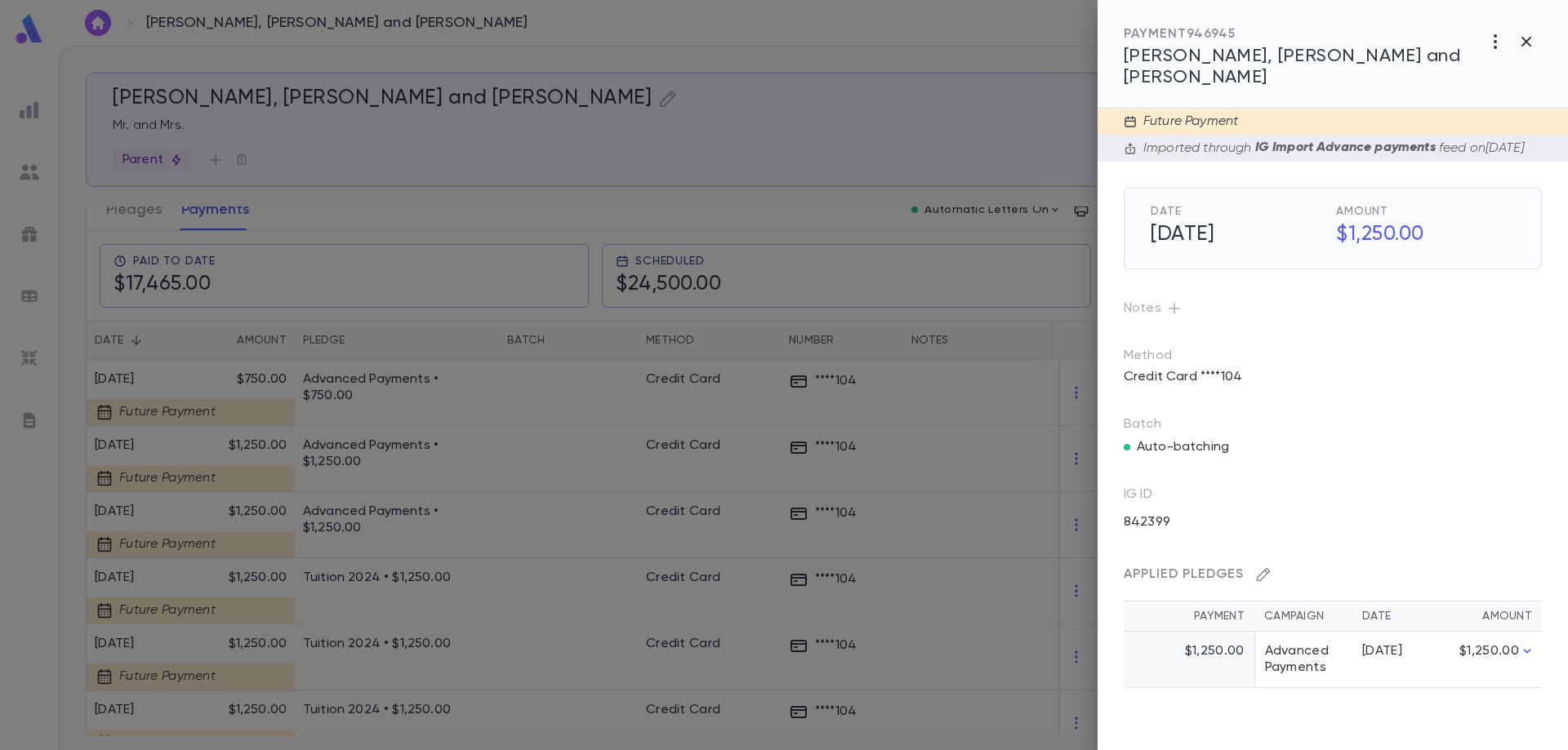
click at [1269, 567] on icon "button" at bounding box center [1263, 574] width 16 height 16
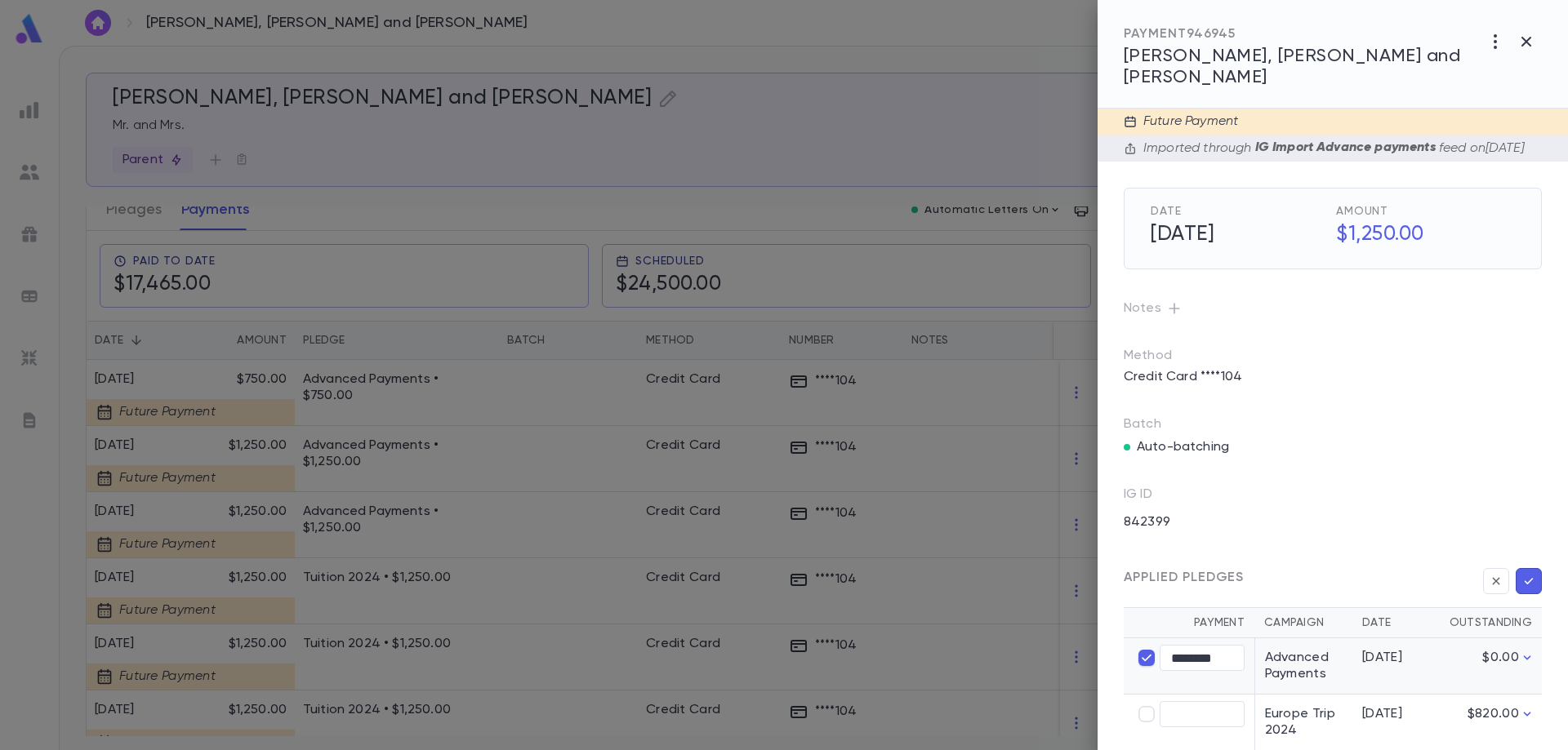
type input "****"
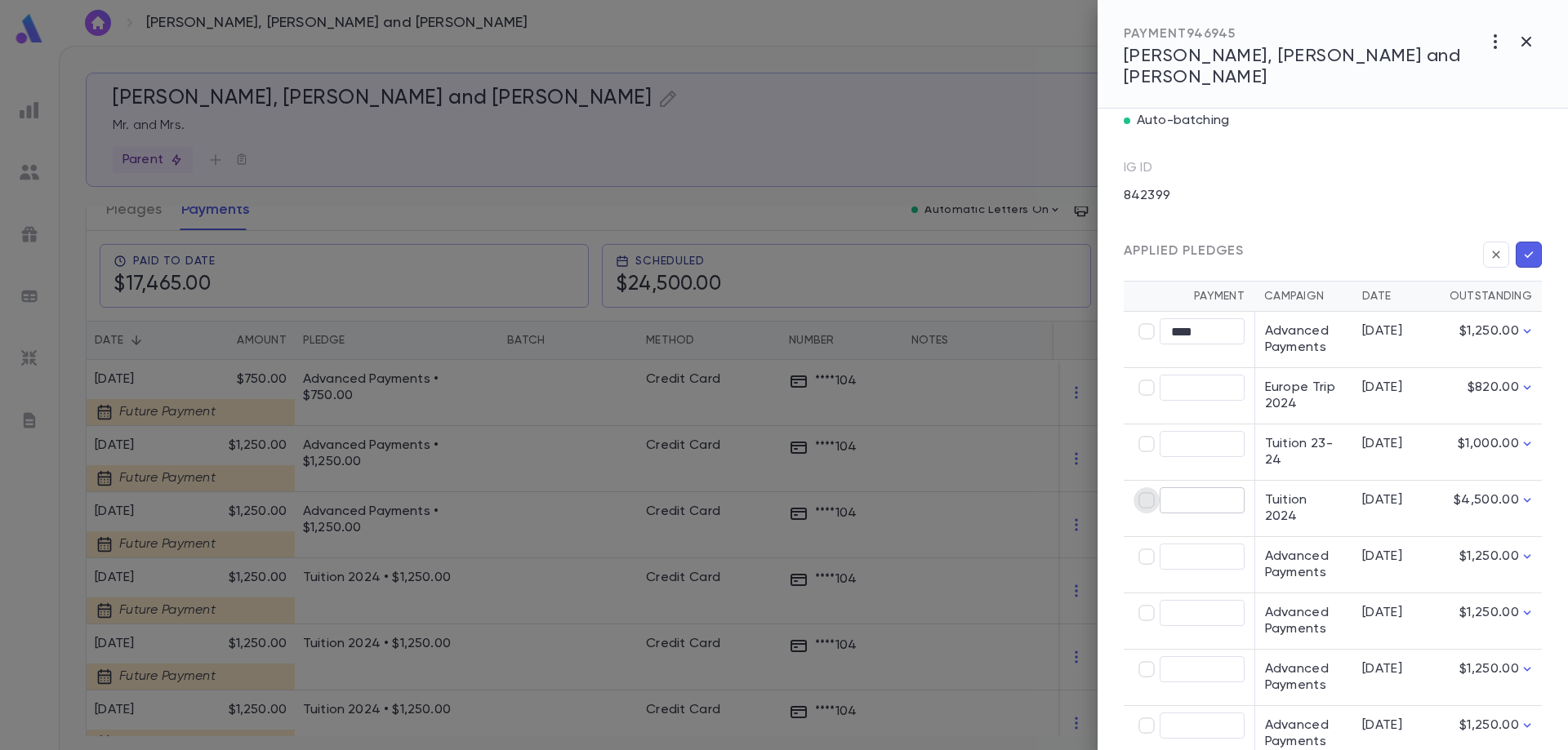
type input "********"
click at [1522, 249] on icon "button" at bounding box center [1529, 254] width 14 height 16
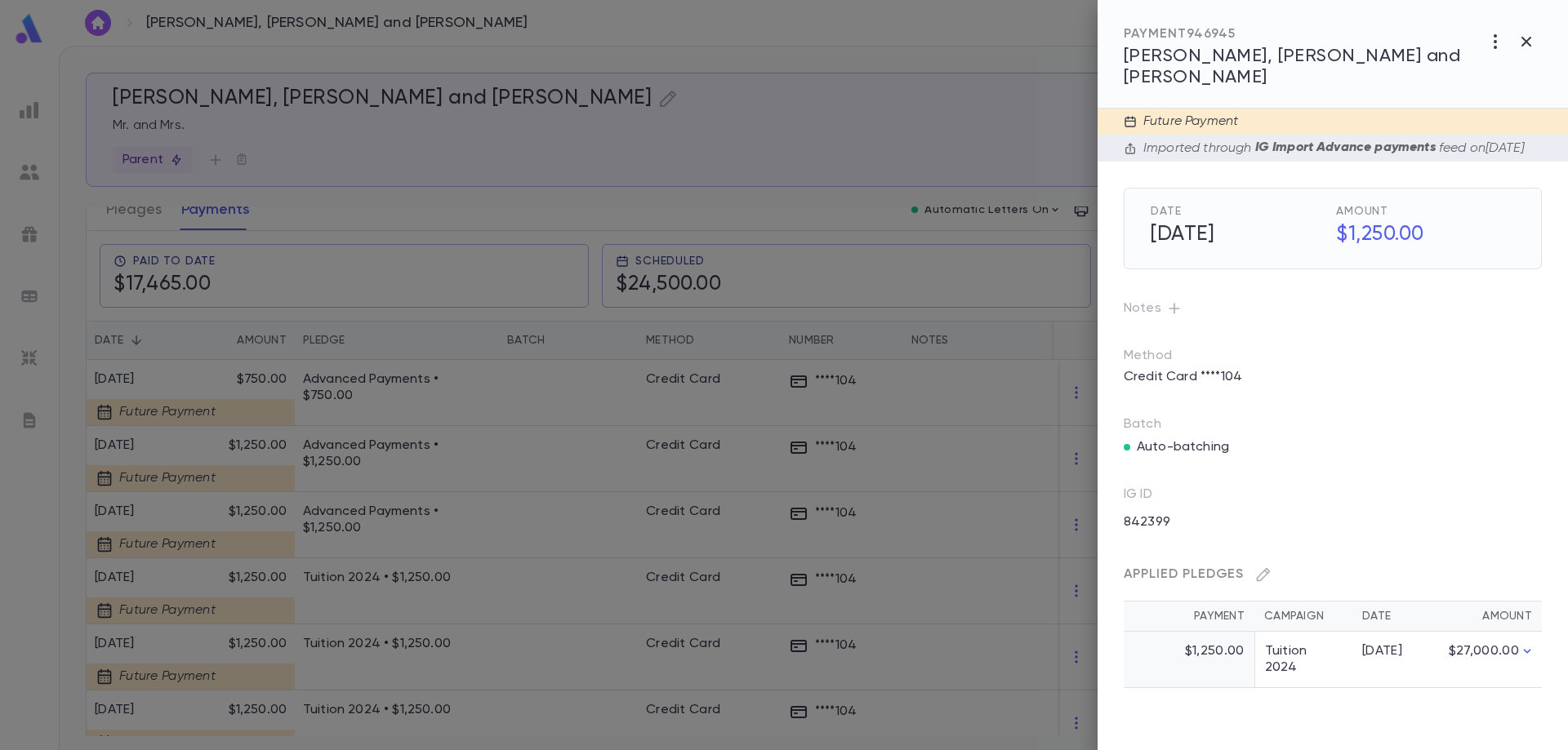
click at [340, 502] on div at bounding box center [784, 375] width 1568 height 750
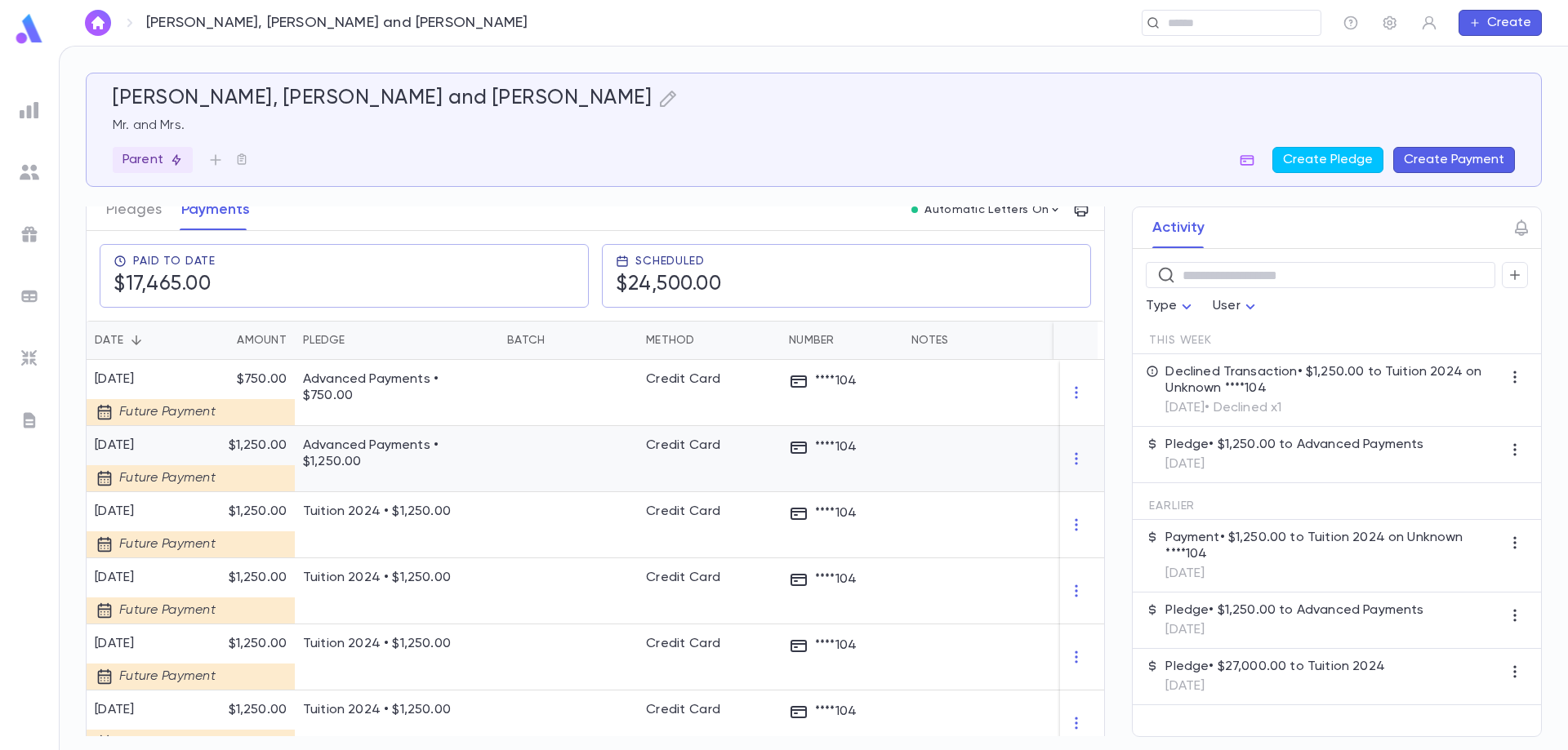
click at [343, 437] on p "Advanced Payments • $1,250.00" at bounding box center [397, 453] width 188 height 33
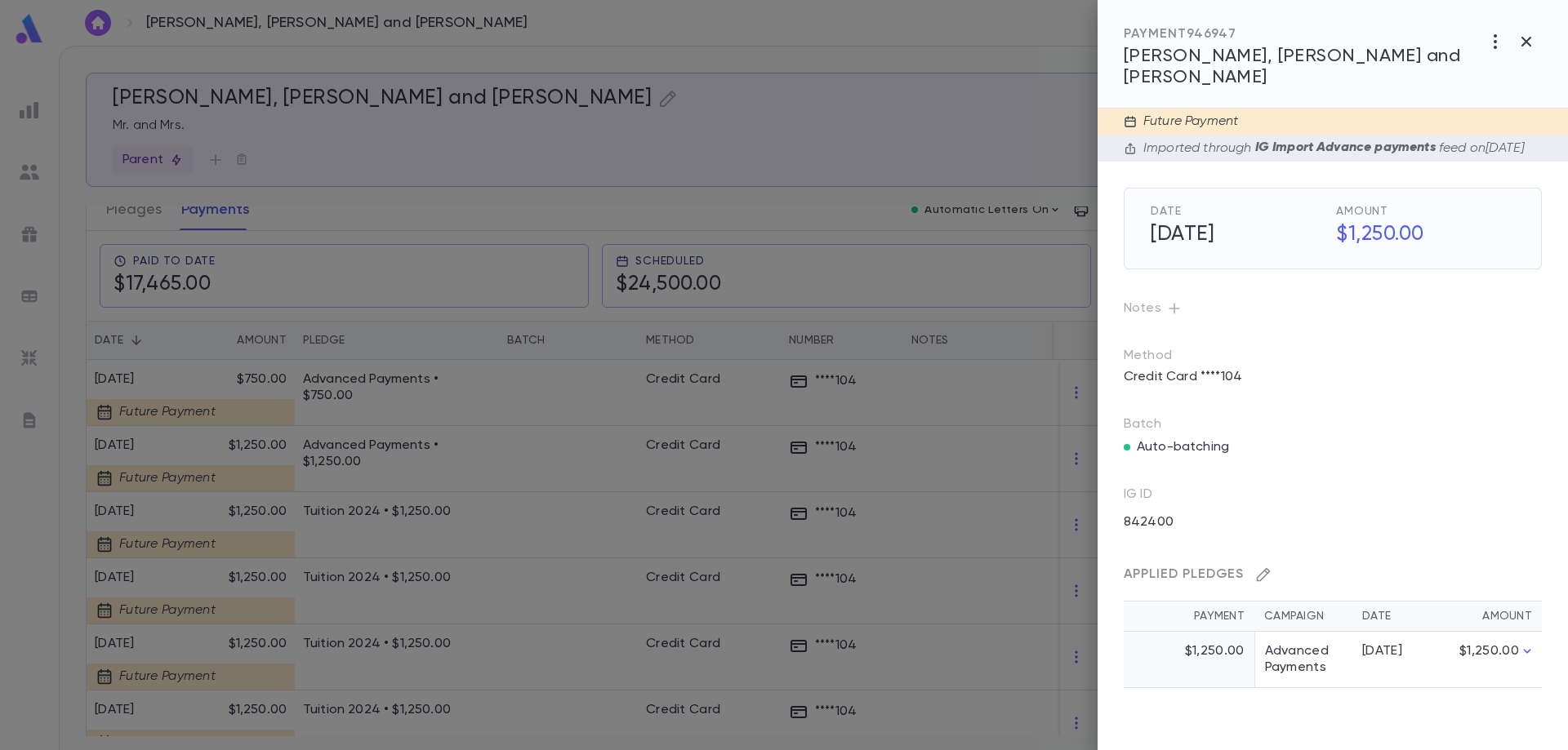
click at [1269, 566] on icon "button" at bounding box center [1263, 574] width 16 height 16
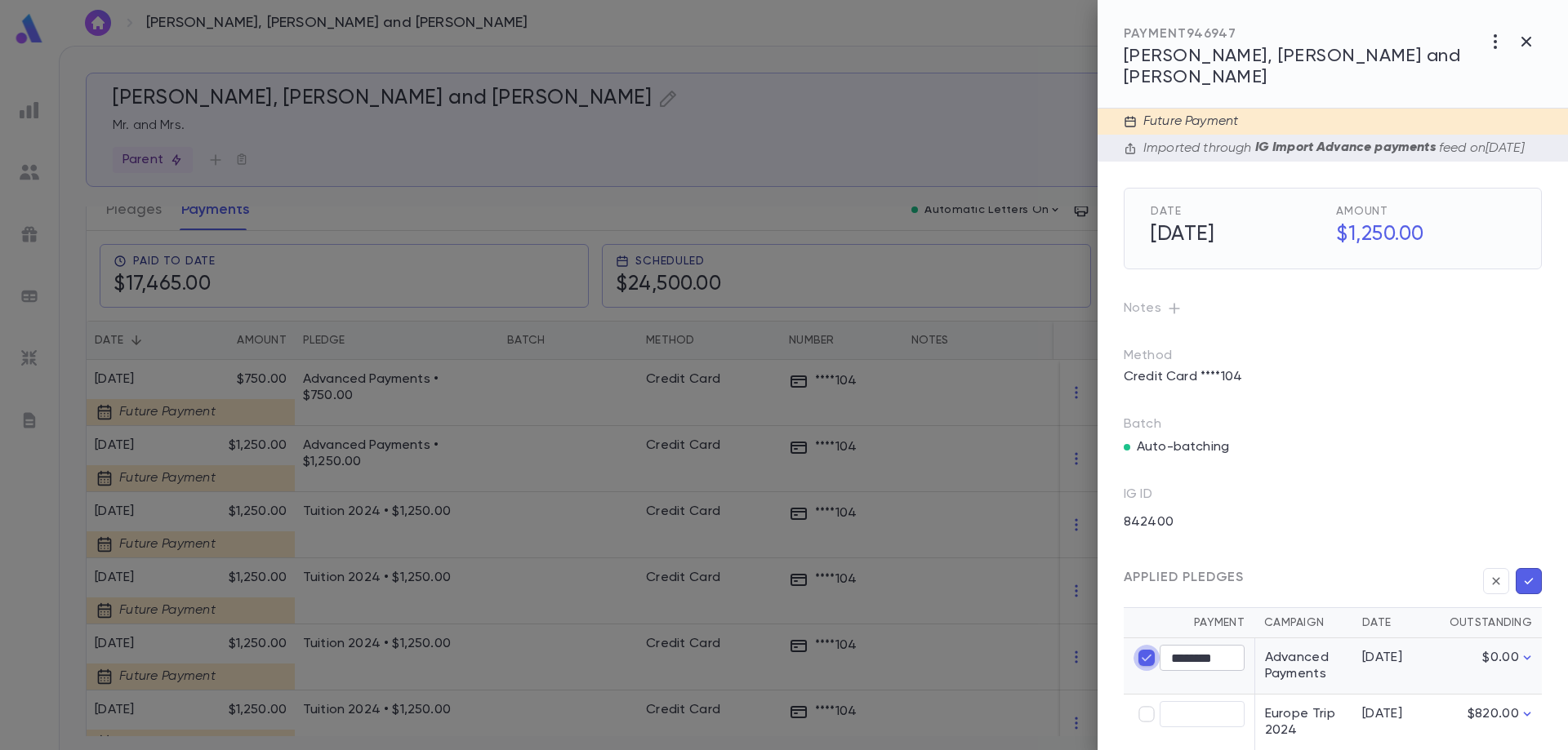
type input "****"
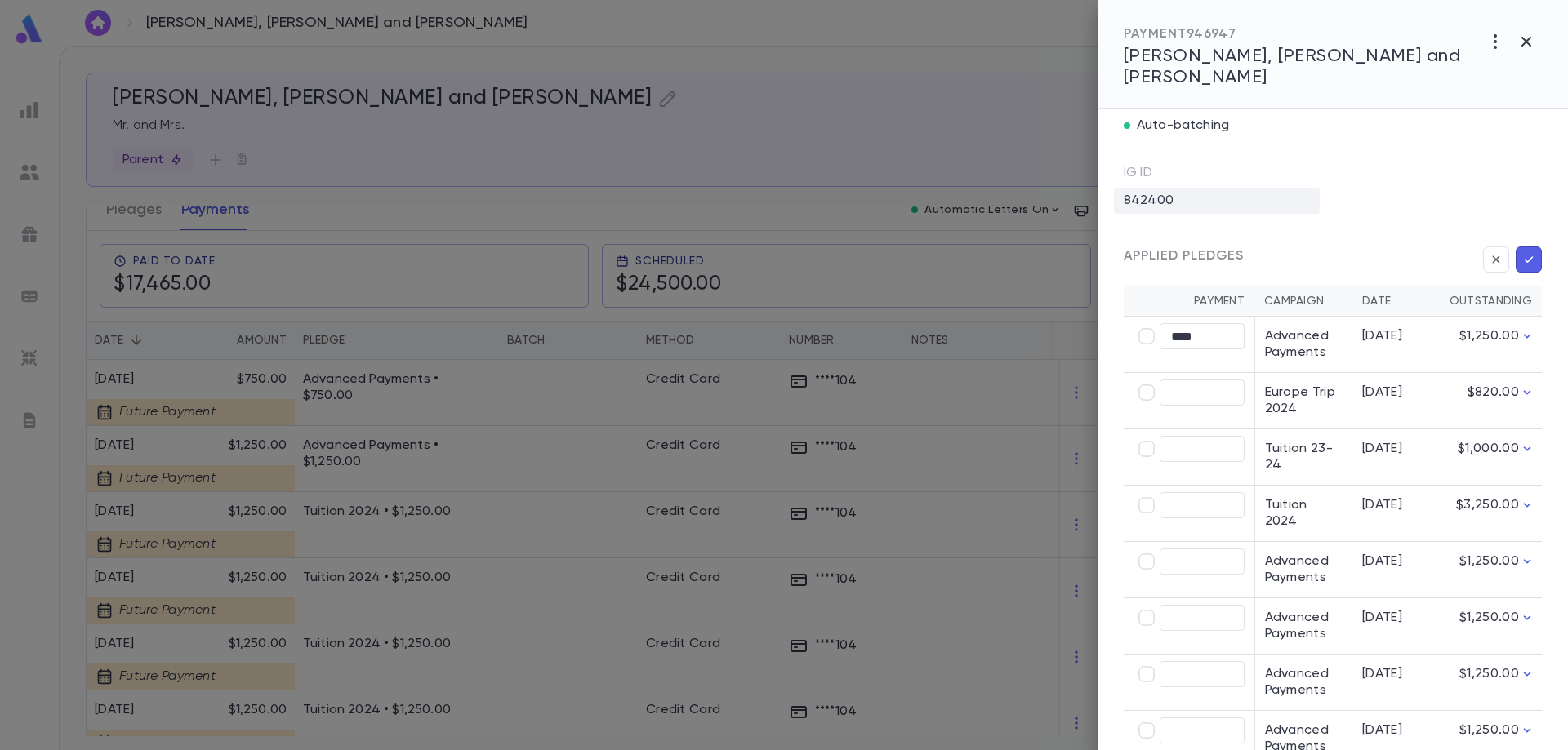
scroll to position [326, 0]
type input "********"
click at [1522, 246] on icon "button" at bounding box center [1529, 254] width 14 height 16
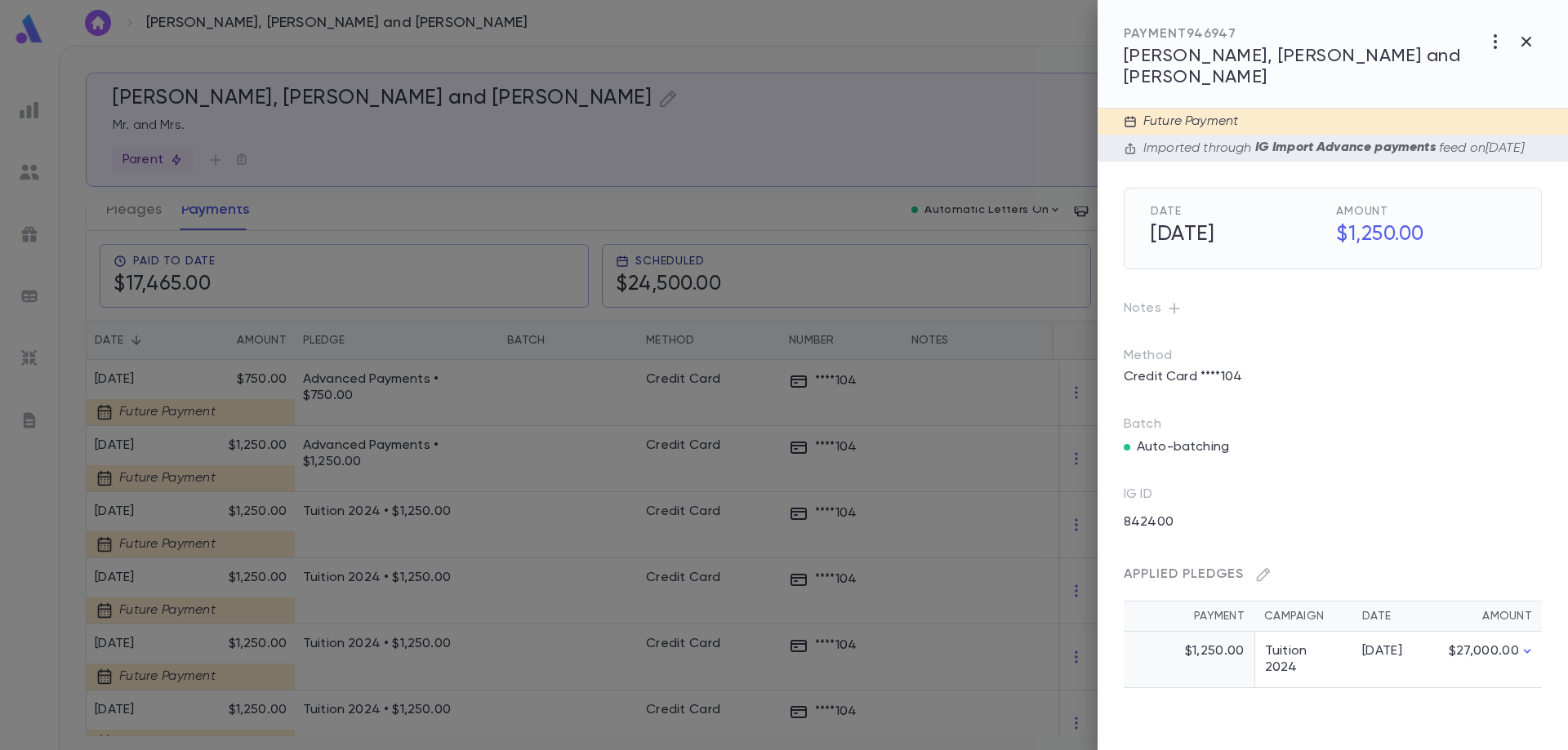
scroll to position [0, 0]
click at [353, 368] on div at bounding box center [784, 375] width 1568 height 750
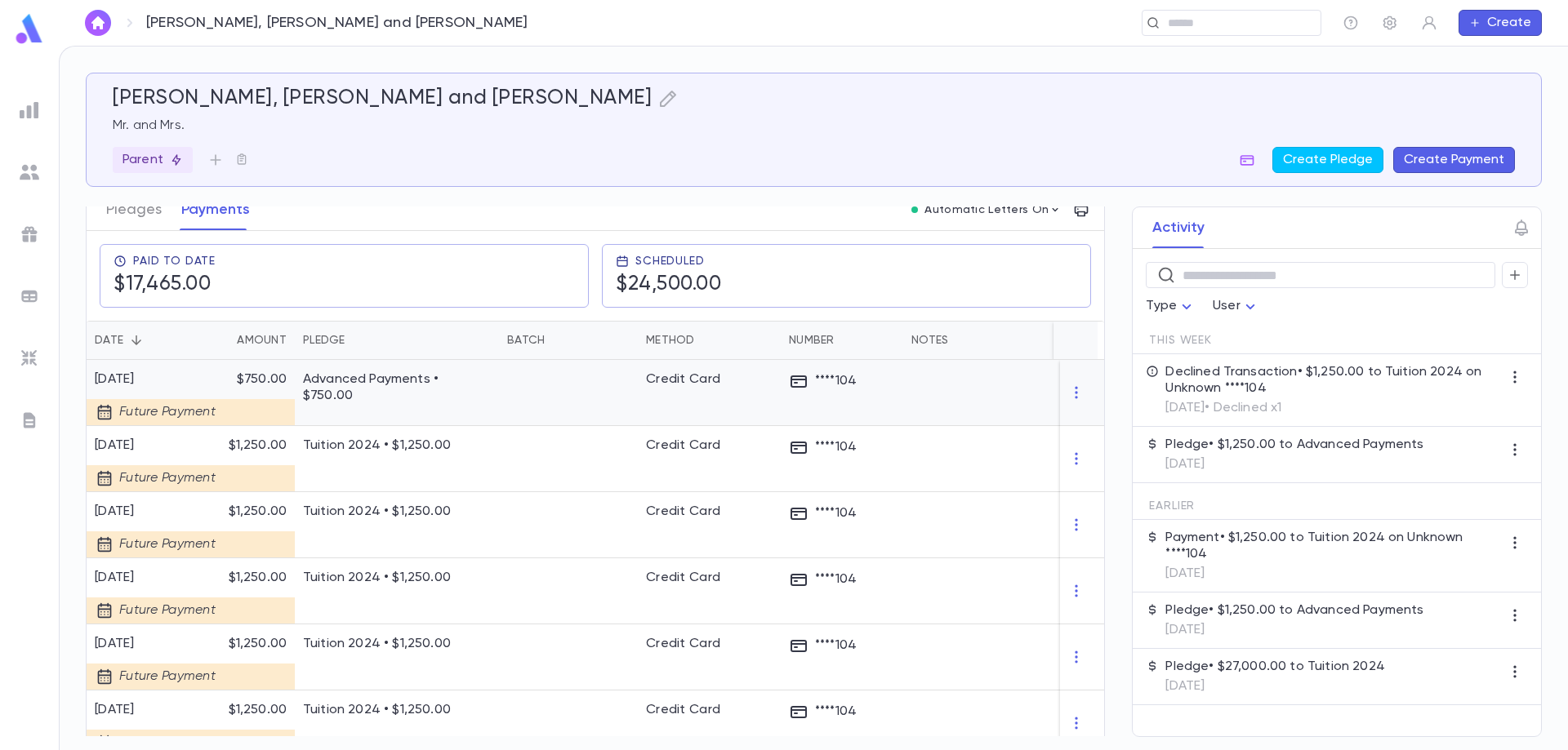
click at [357, 381] on div "Advanced Payments • $750.00" at bounding box center [397, 393] width 204 height 66
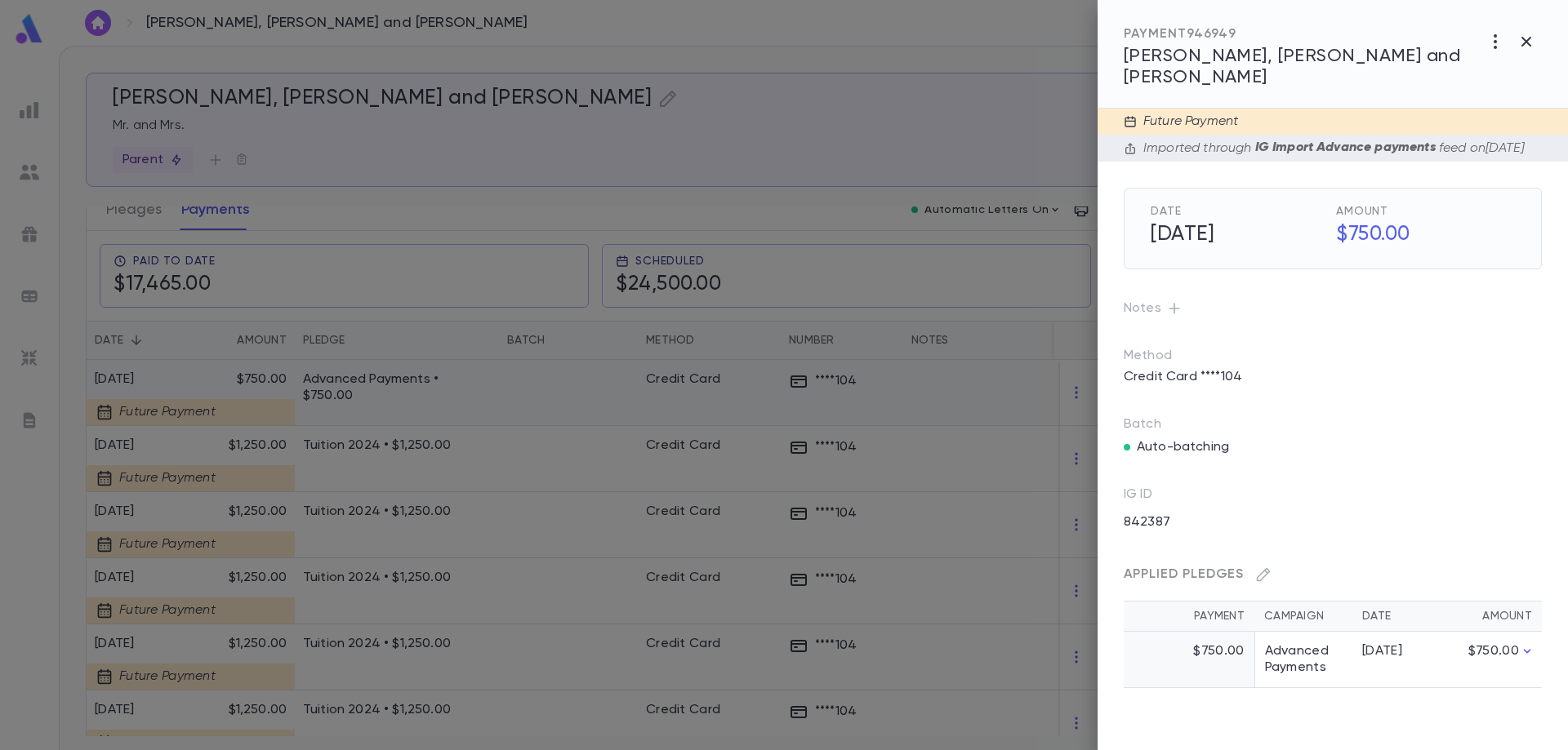
click at [360, 383] on div at bounding box center [784, 375] width 1568 height 750
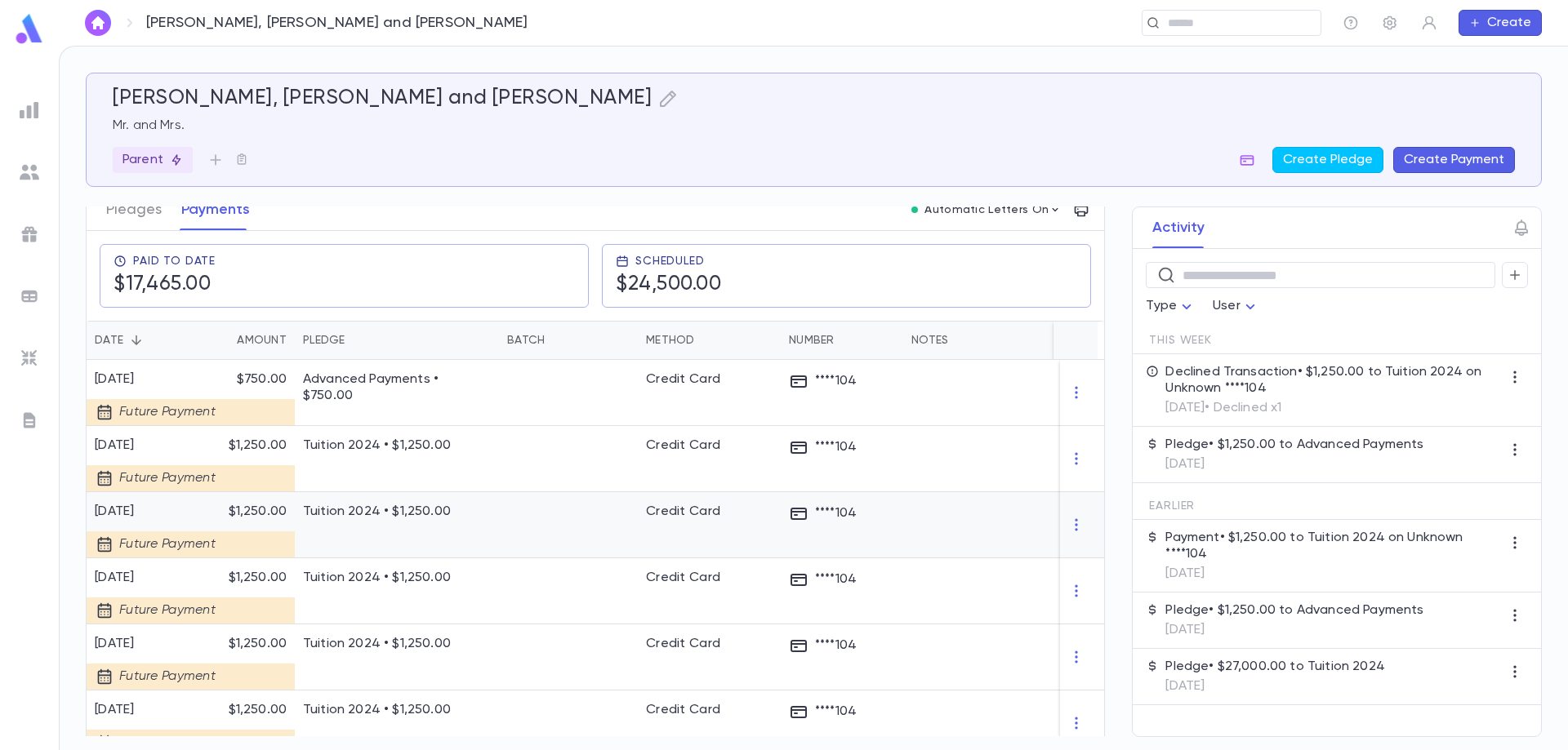
drag, startPoint x: 1314, startPoint y: 155, endPoint x: 494, endPoint y: 500, distance: 889.6
click at [542, 549] on div "[PERSON_NAME], [PERSON_NAME] and [PERSON_NAME] Mr. and Mrs. Parent Create Pledg…" at bounding box center [814, 403] width 1456 height 663
click at [407, 372] on p "Advanced Payments • $750.00" at bounding box center [397, 388] width 188 height 33
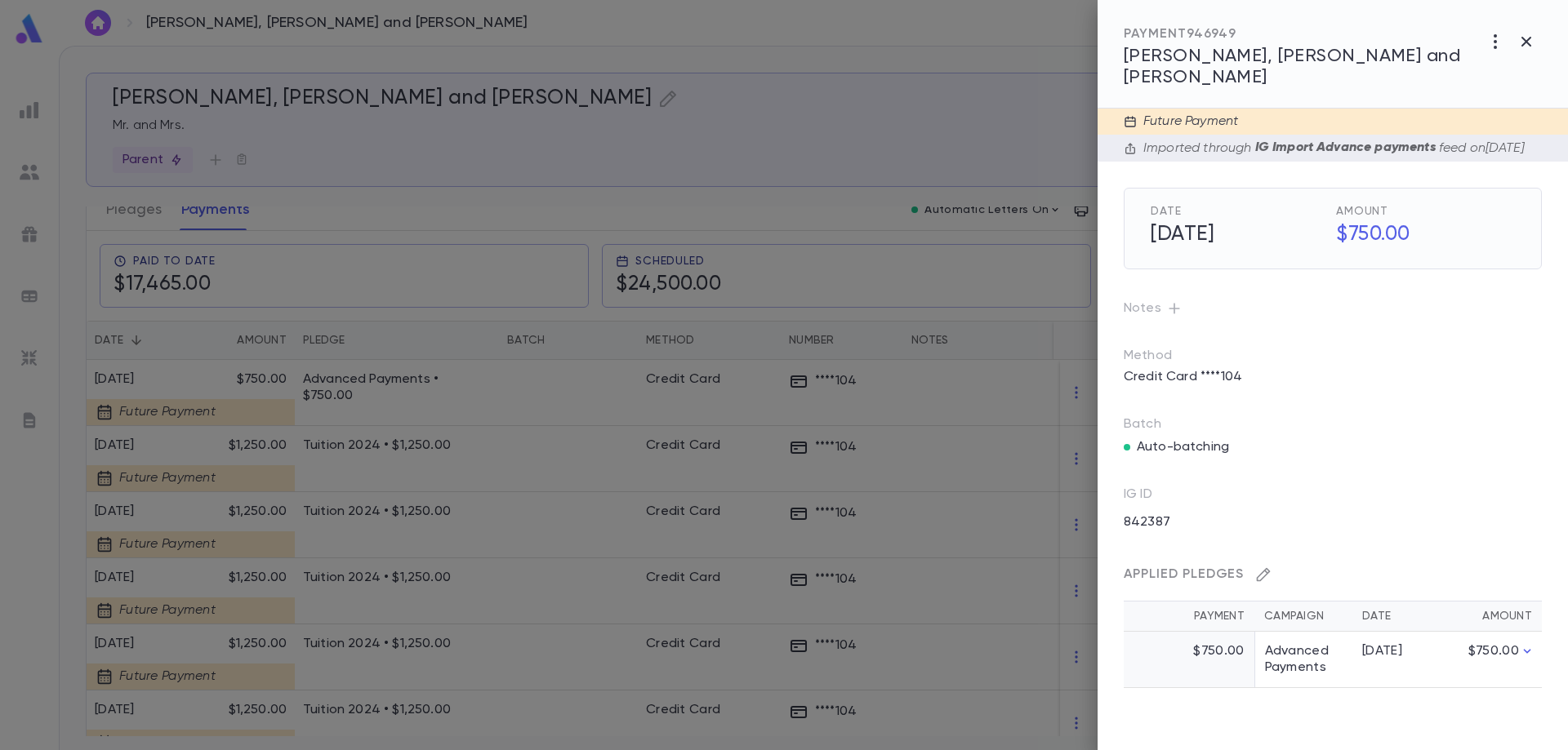
click at [1269, 574] on icon "button" at bounding box center [1263, 574] width 16 height 16
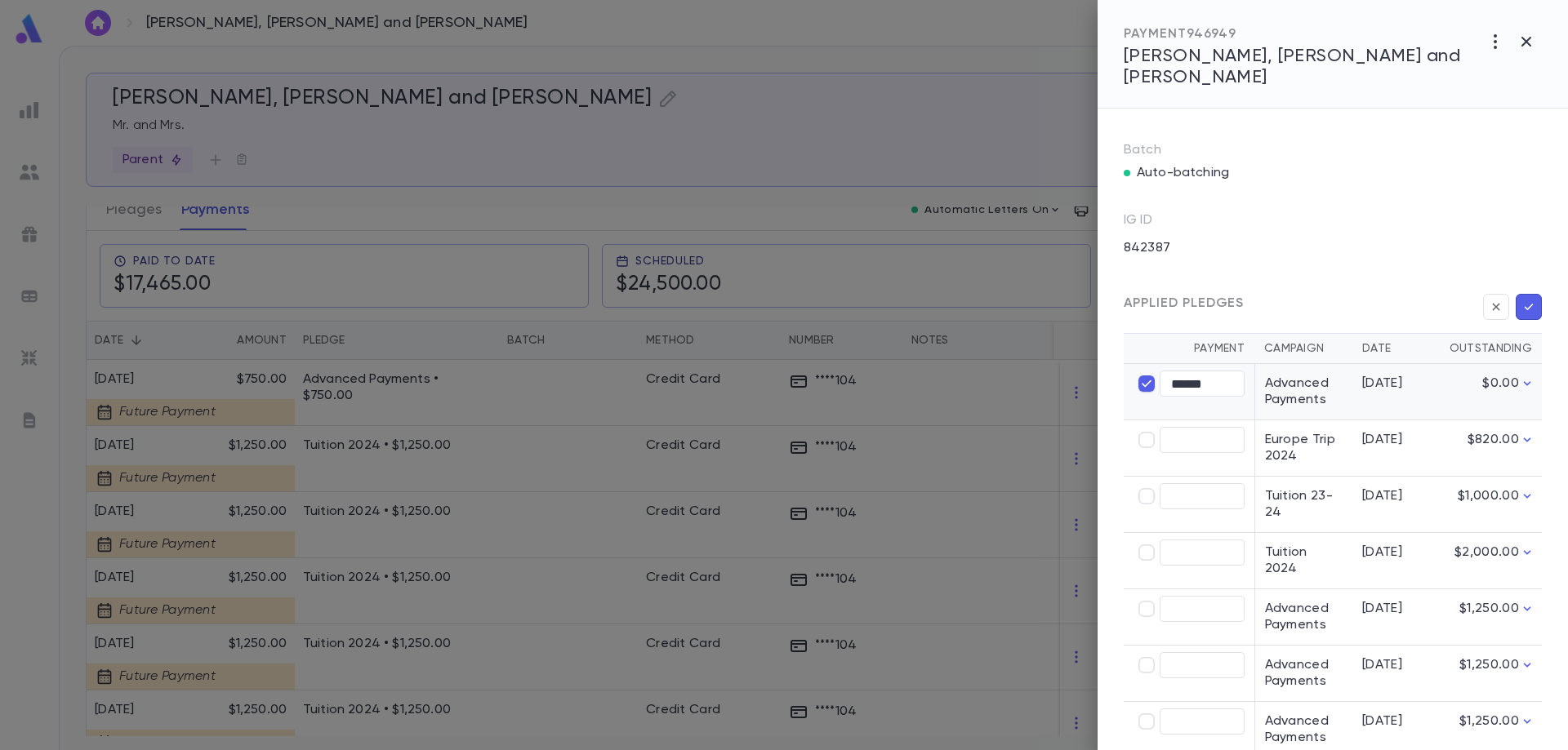
scroll to position [326, 0]
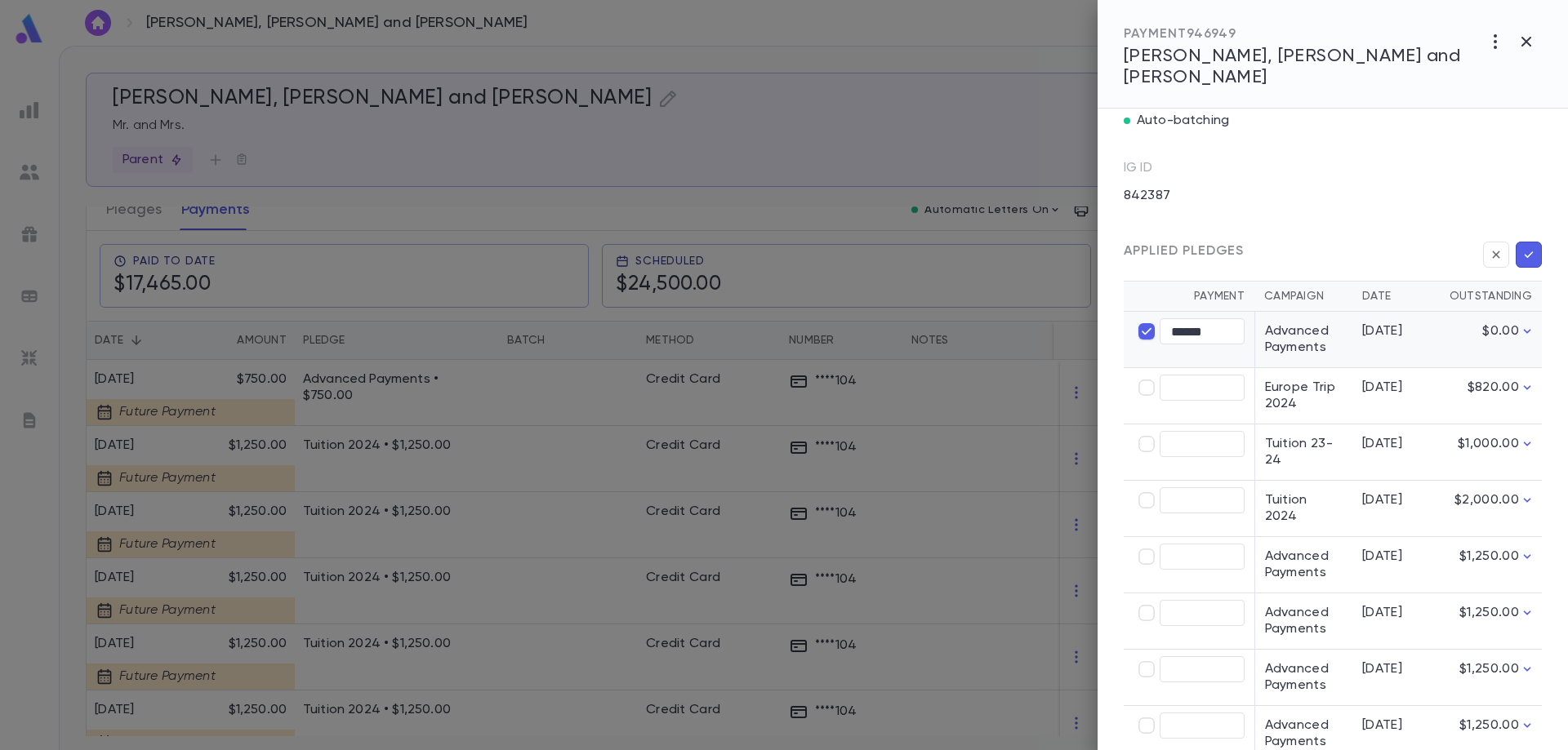
type input "****"
type input "******"
click at [1525, 254] on icon "button" at bounding box center [1529, 254] width 14 height 16
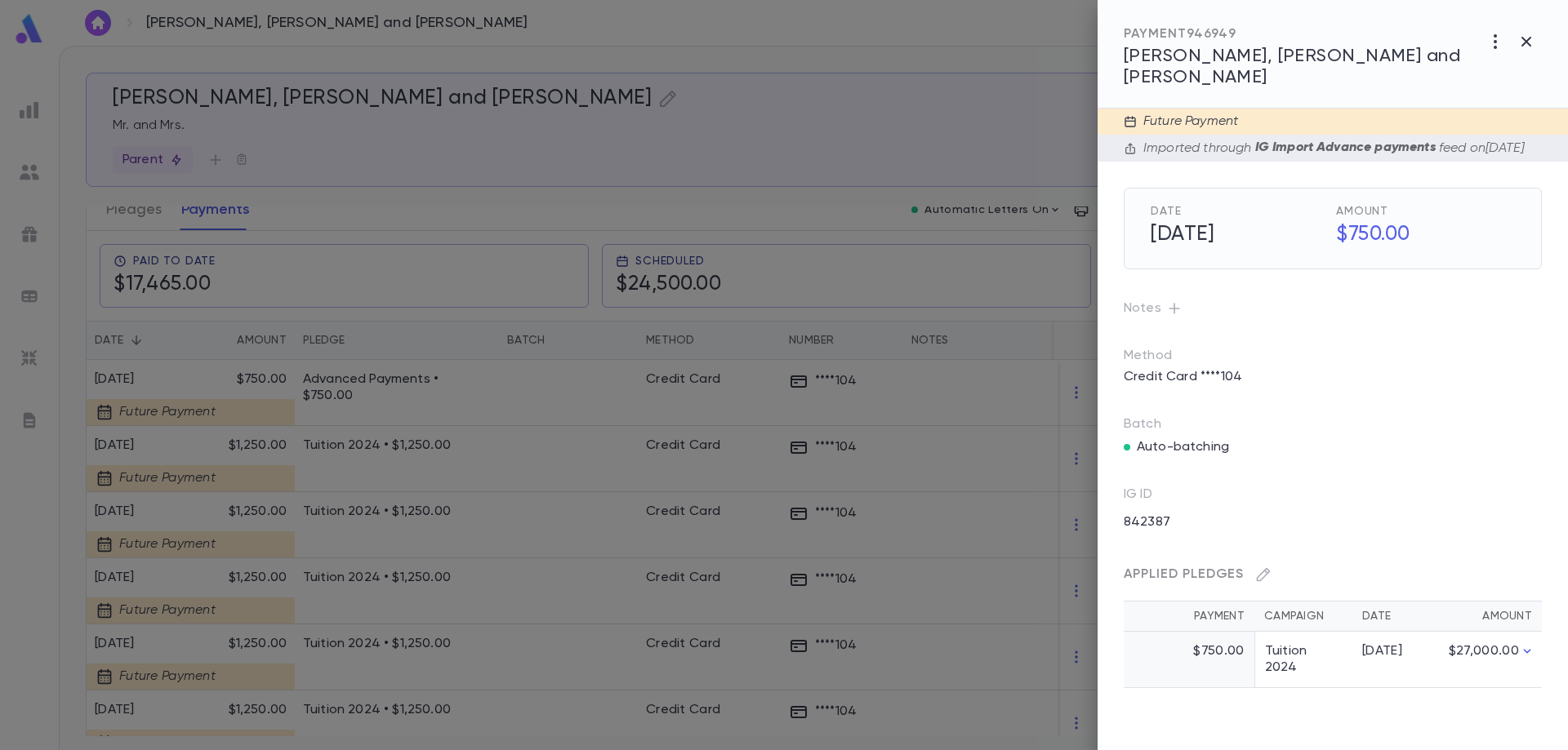
scroll to position [0, 0]
click at [386, 462] on div at bounding box center [784, 375] width 1568 height 750
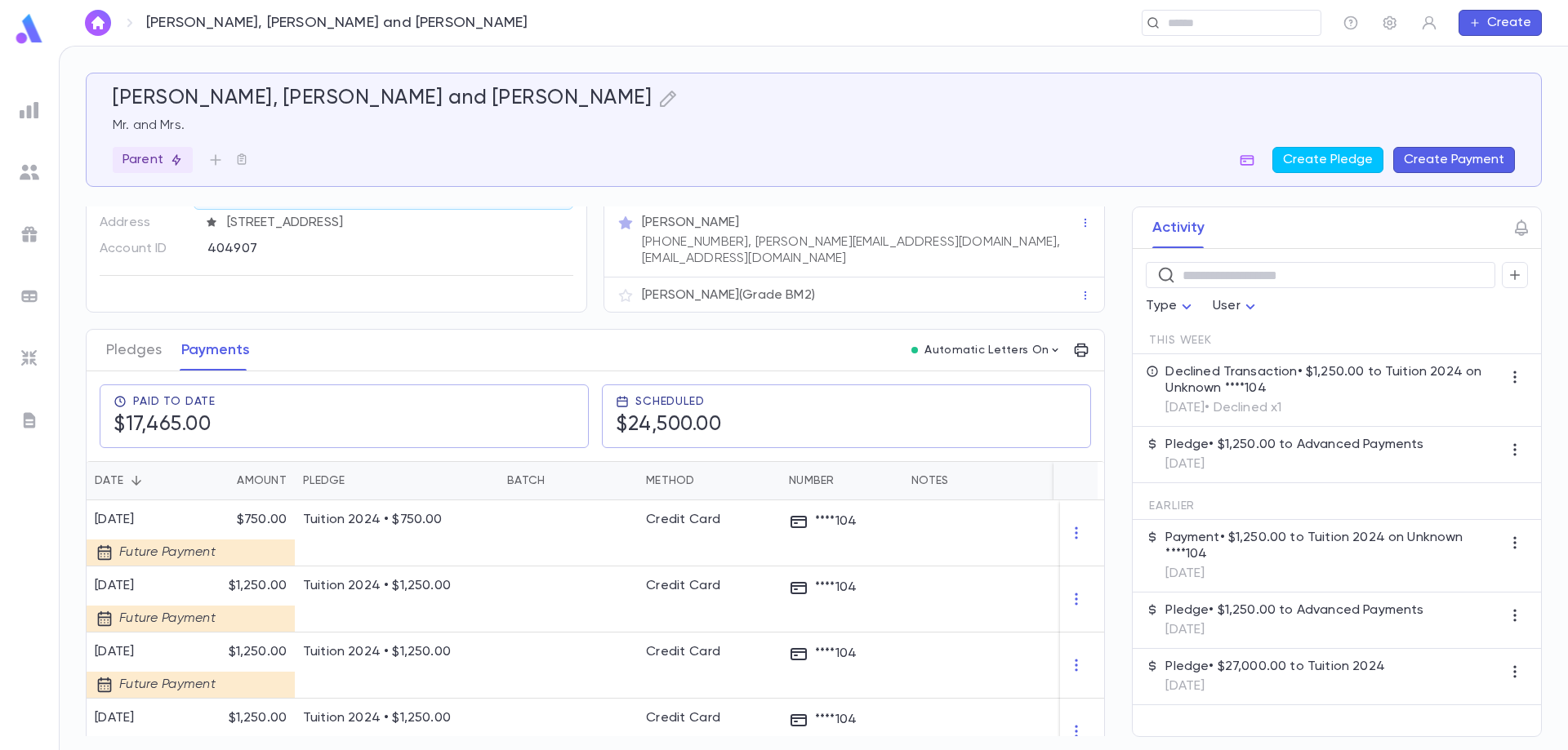
scroll to position [76, 0]
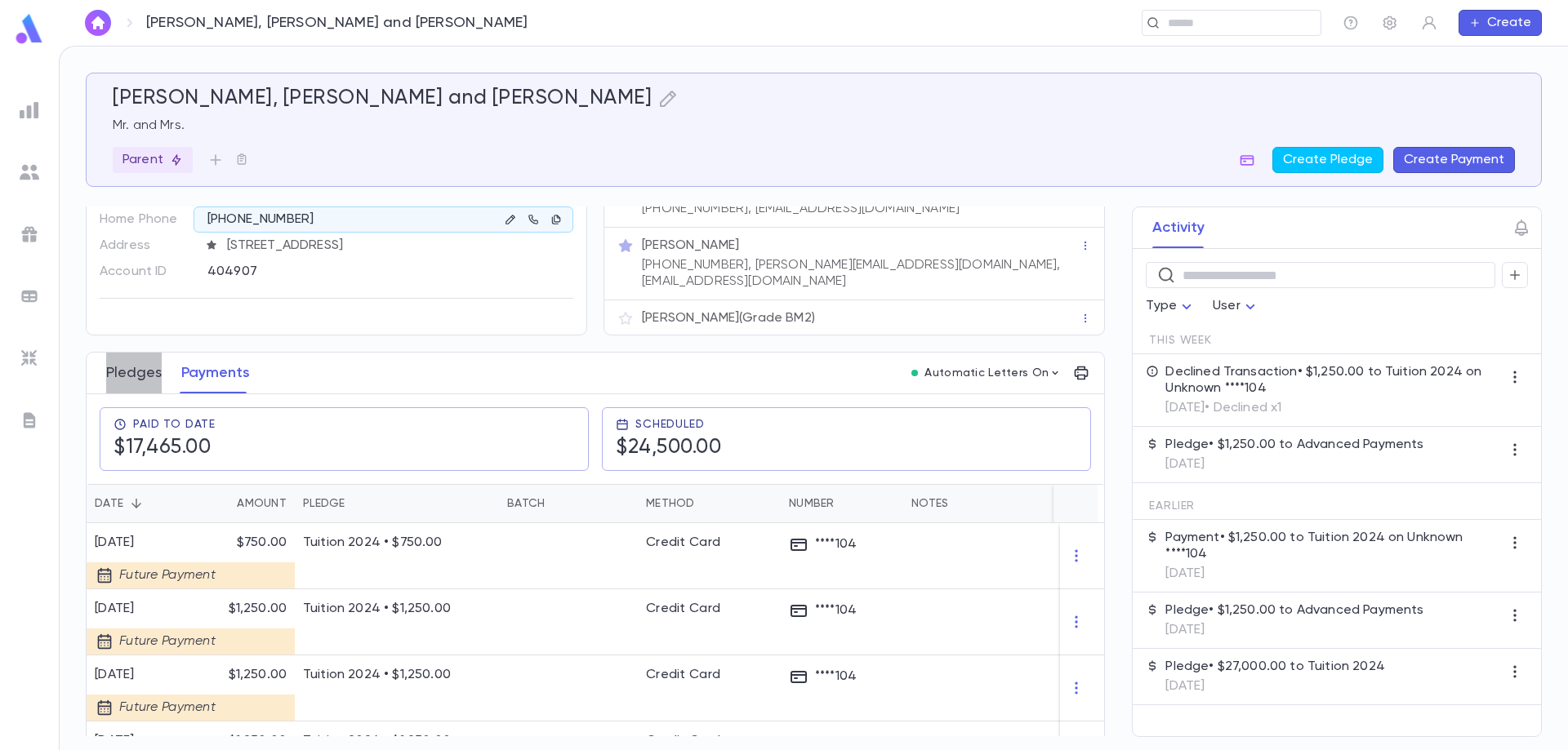
click at [136, 362] on button "Pledges" at bounding box center [134, 373] width 56 height 40
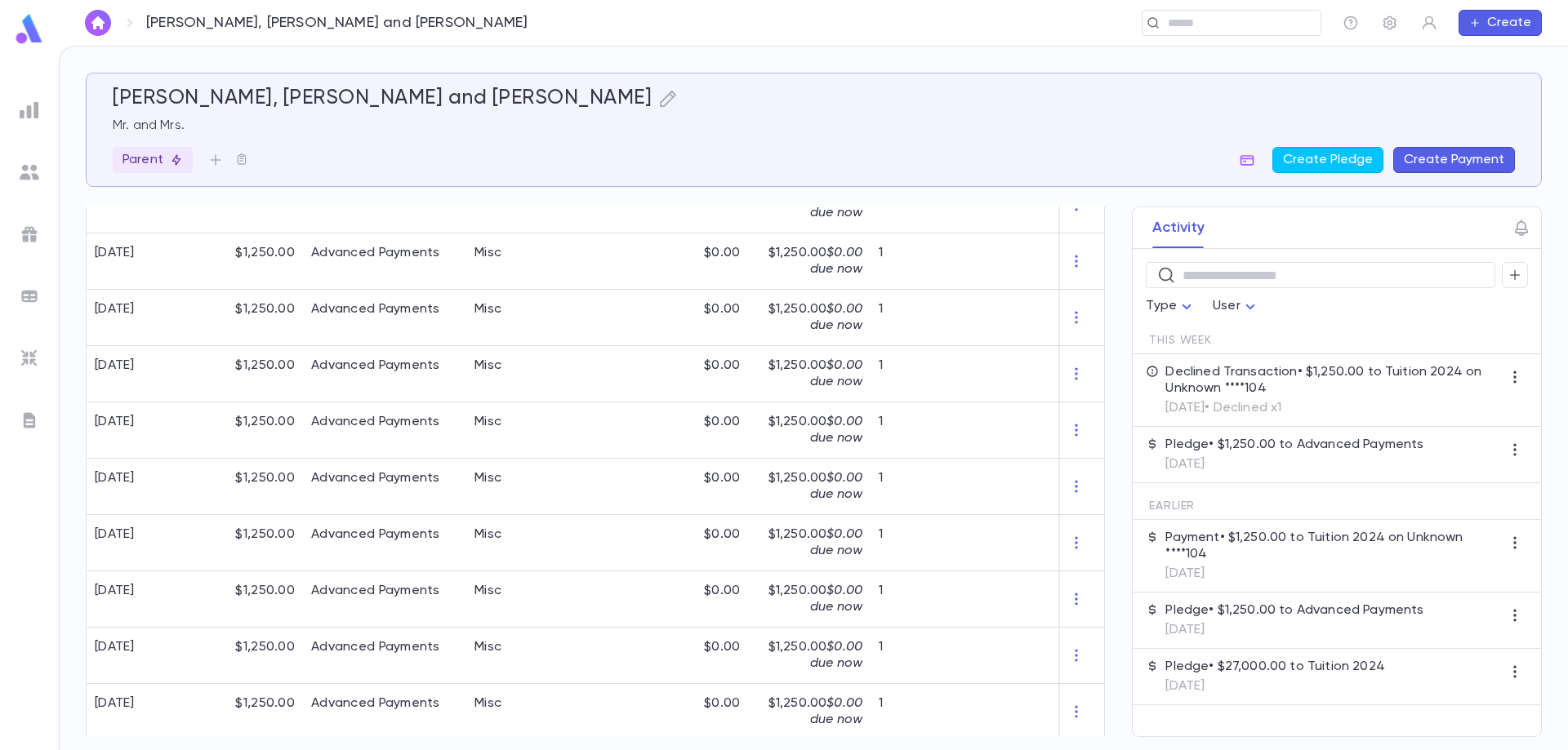
scroll to position [132, 0]
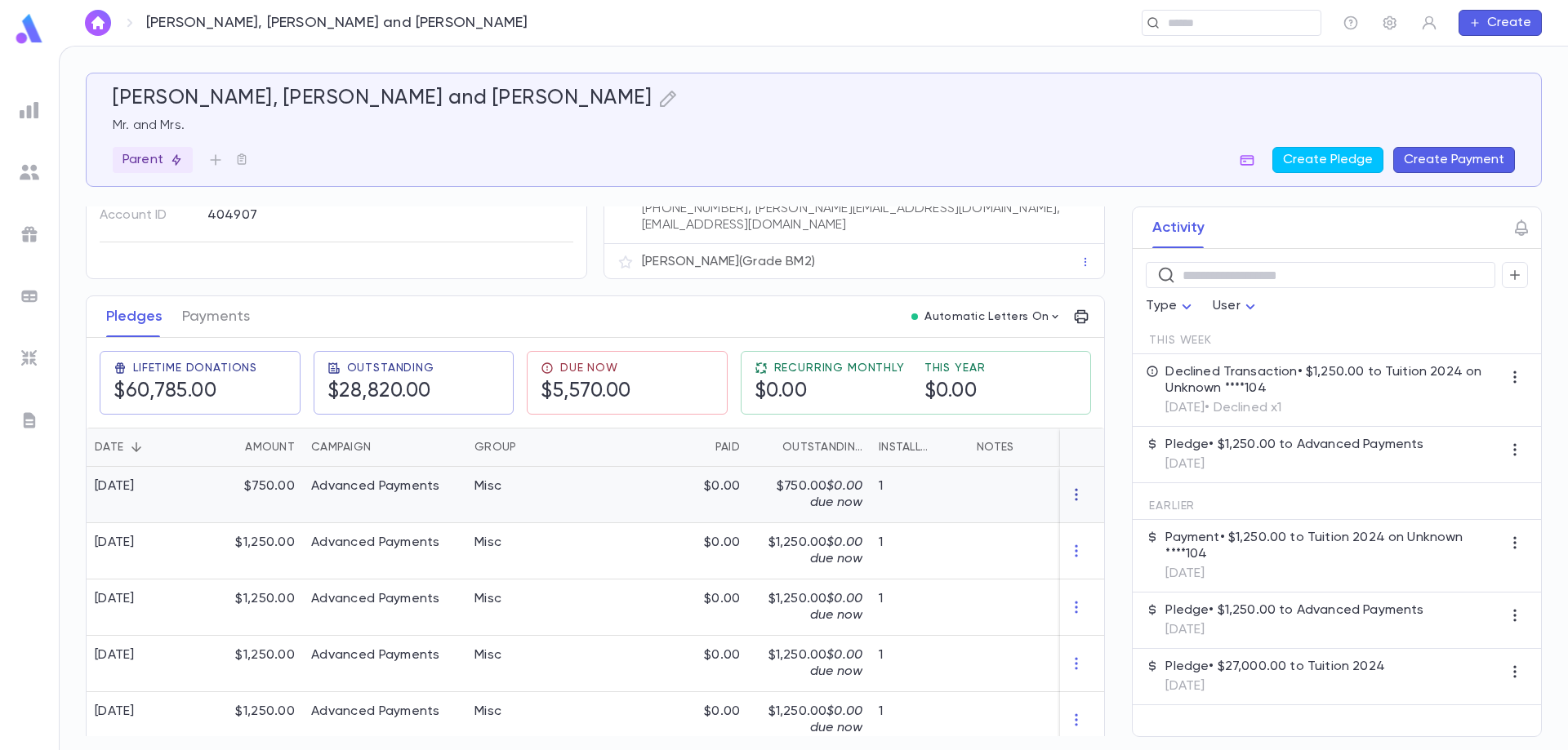
click at [1068, 488] on icon "button" at bounding box center [1076, 494] width 16 height 16
click at [1096, 516] on li "Delete" at bounding box center [1099, 511] width 68 height 26
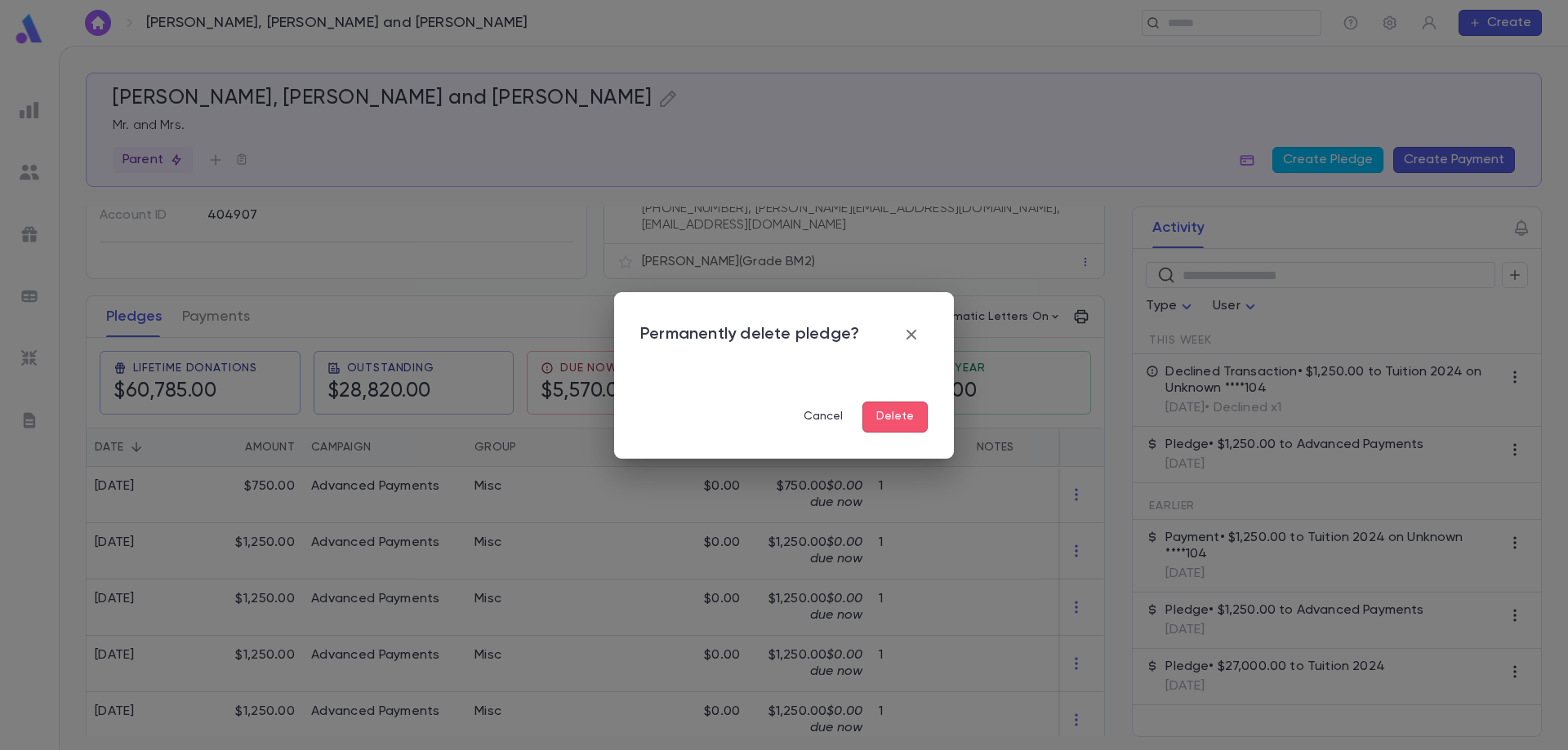
click at [910, 421] on button "Delete" at bounding box center [895, 417] width 65 height 31
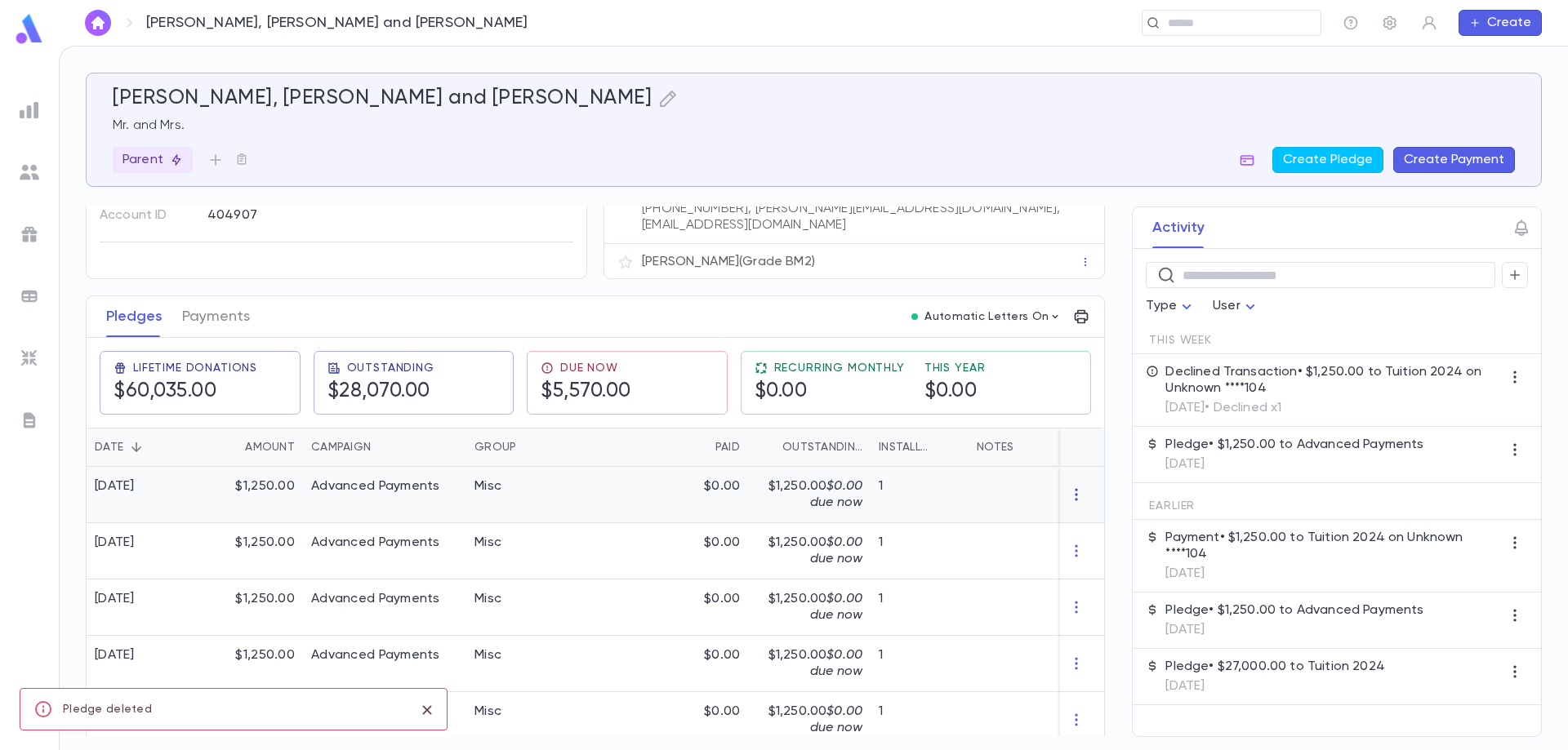
click at [1070, 486] on icon "button" at bounding box center [1076, 494] width 16 height 16
click at [1085, 514] on li "Delete" at bounding box center [1099, 511] width 68 height 26
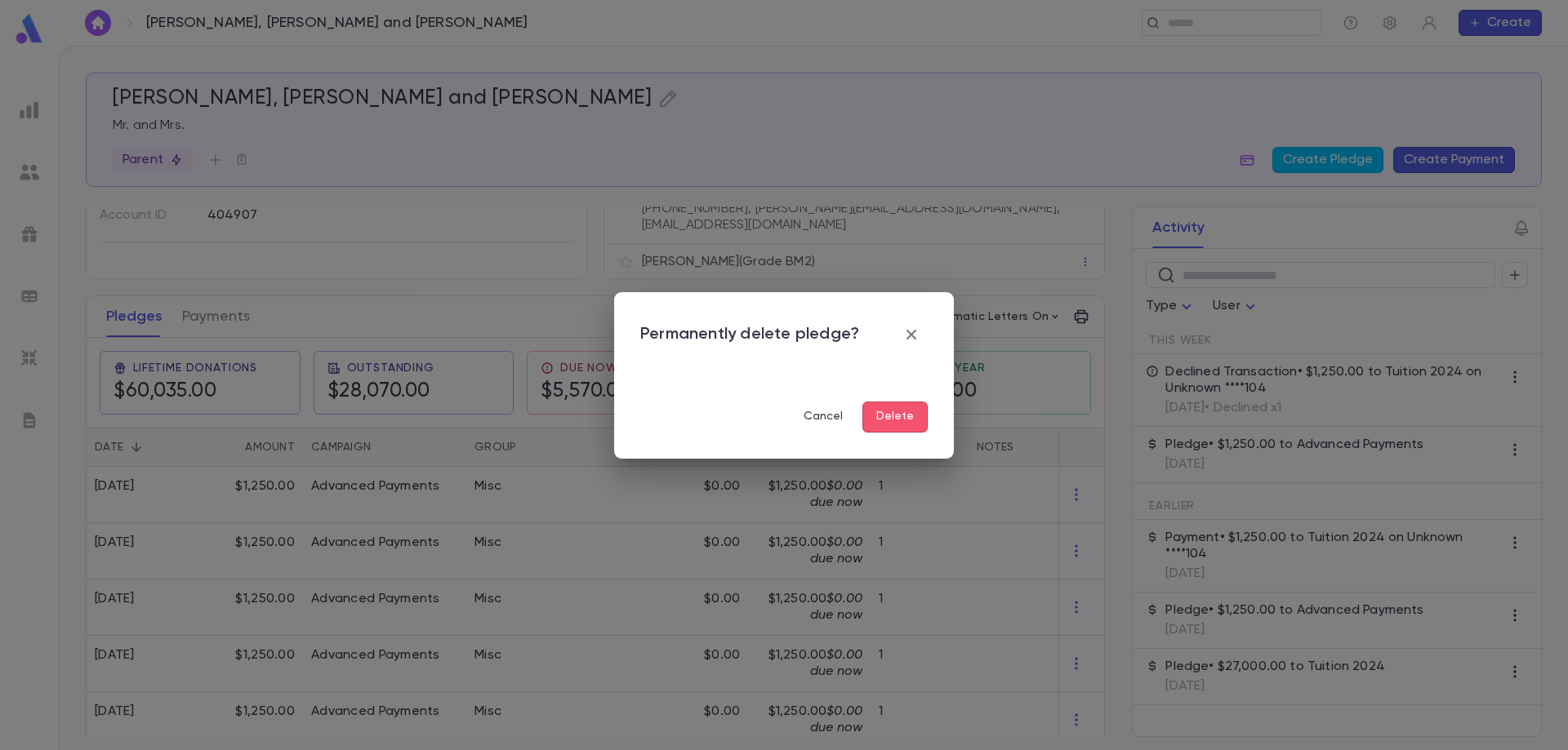
click at [905, 421] on button "Delete" at bounding box center [895, 417] width 65 height 31
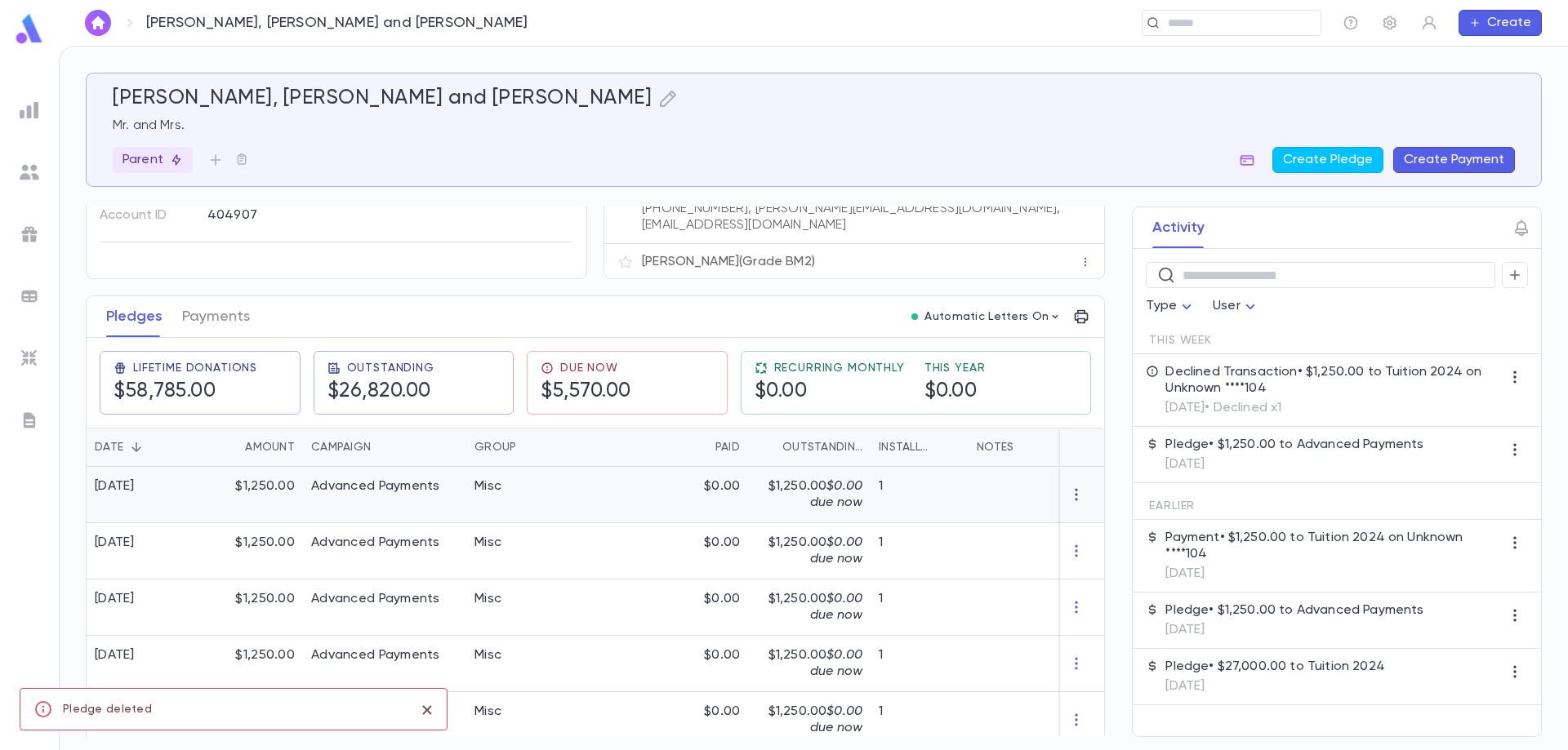
click at [1068, 486] on icon "button" at bounding box center [1076, 494] width 16 height 16
click at [1083, 513] on li "Delete" at bounding box center [1099, 511] width 68 height 26
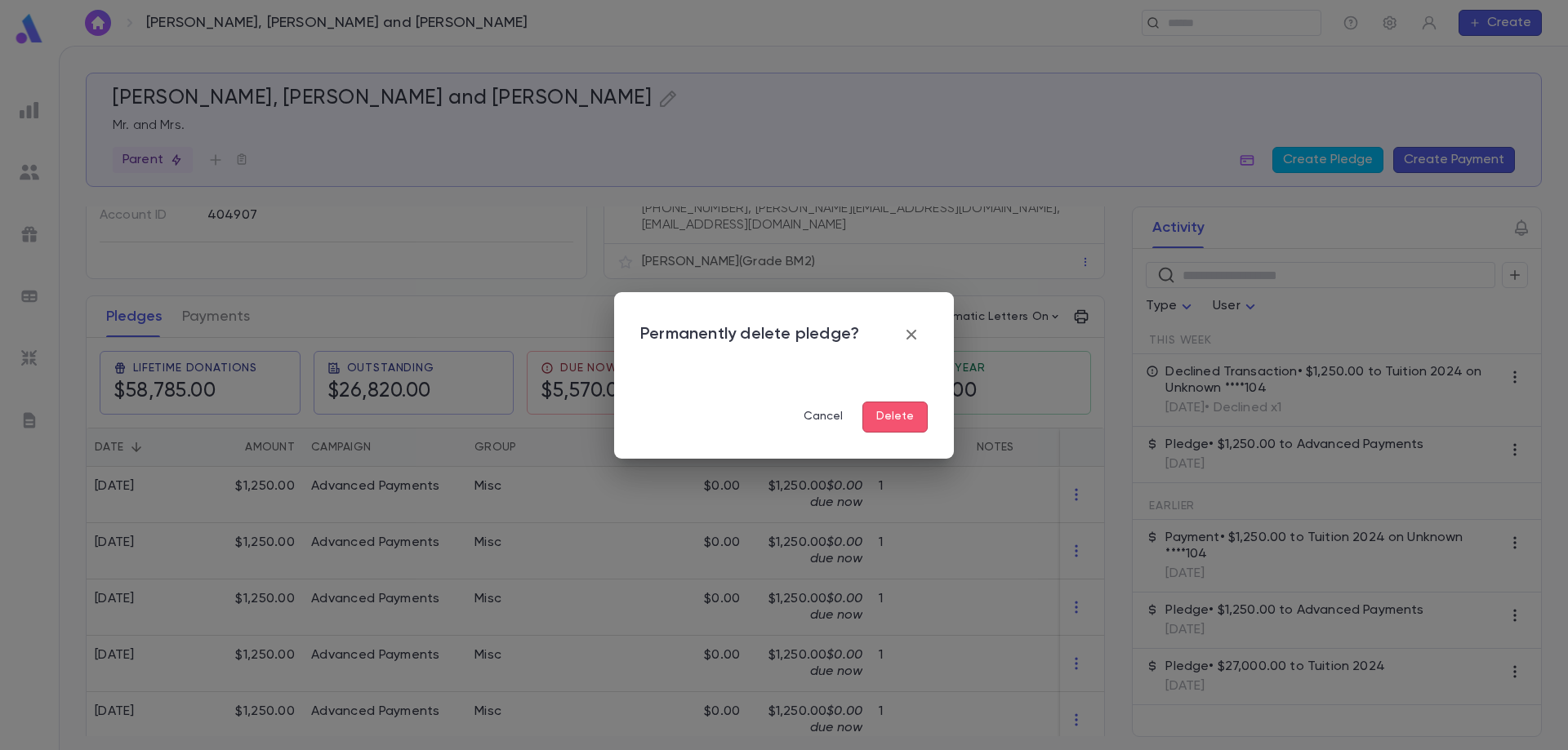
click at [891, 419] on button "Delete" at bounding box center [895, 417] width 65 height 31
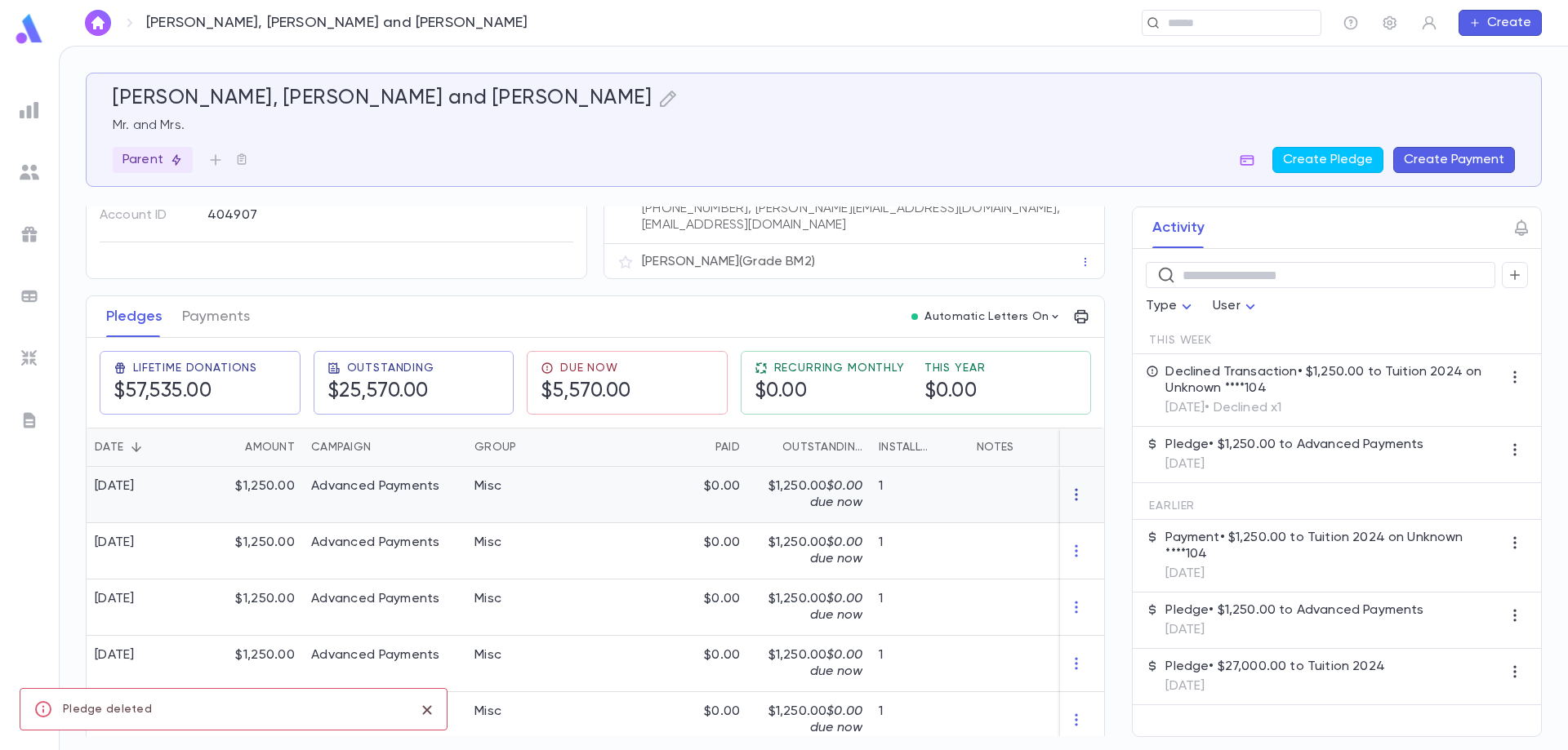
click at [1069, 486] on icon "button" at bounding box center [1076, 494] width 16 height 16
click at [1098, 516] on li "Delete" at bounding box center [1099, 511] width 68 height 26
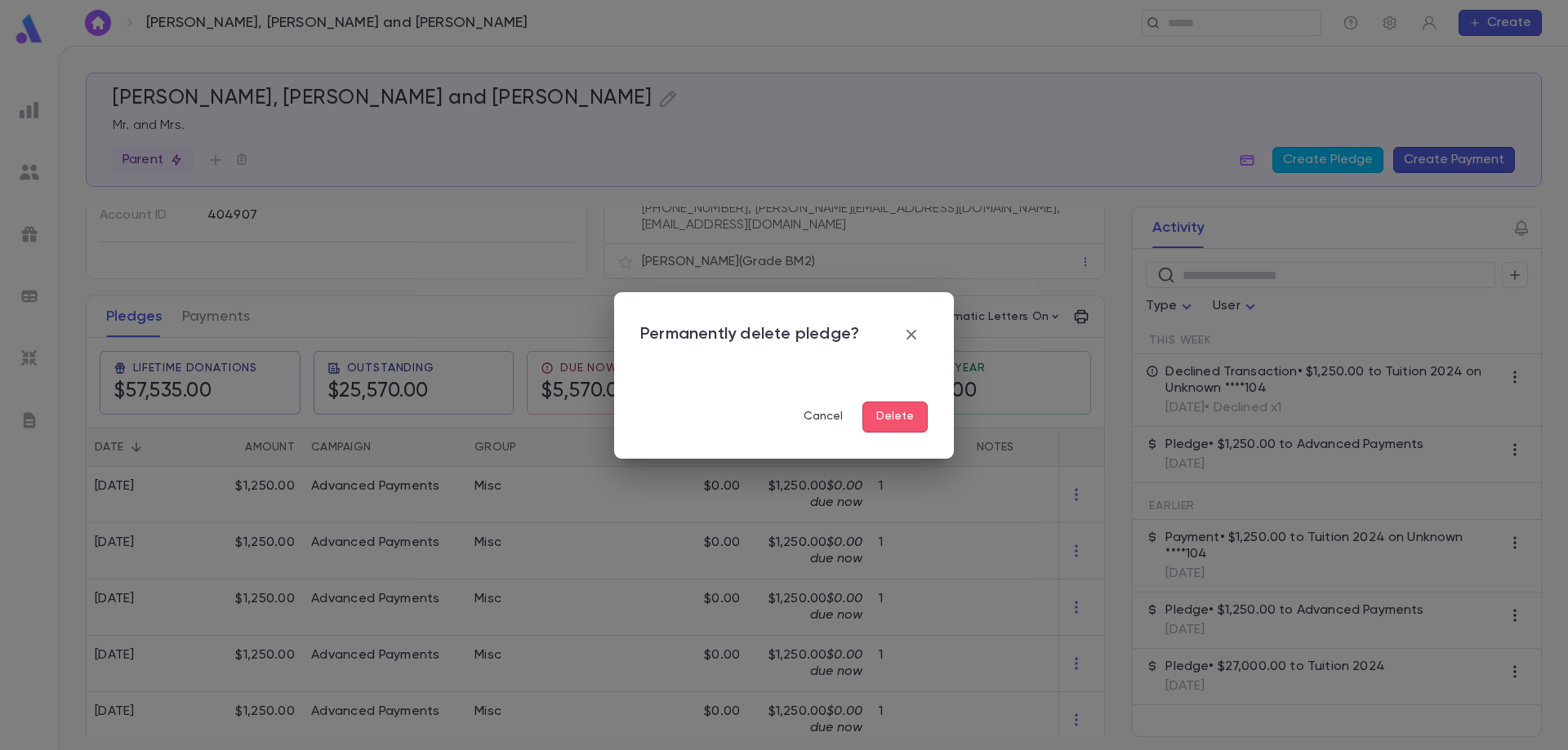
click at [900, 416] on button "Delete" at bounding box center [895, 417] width 65 height 31
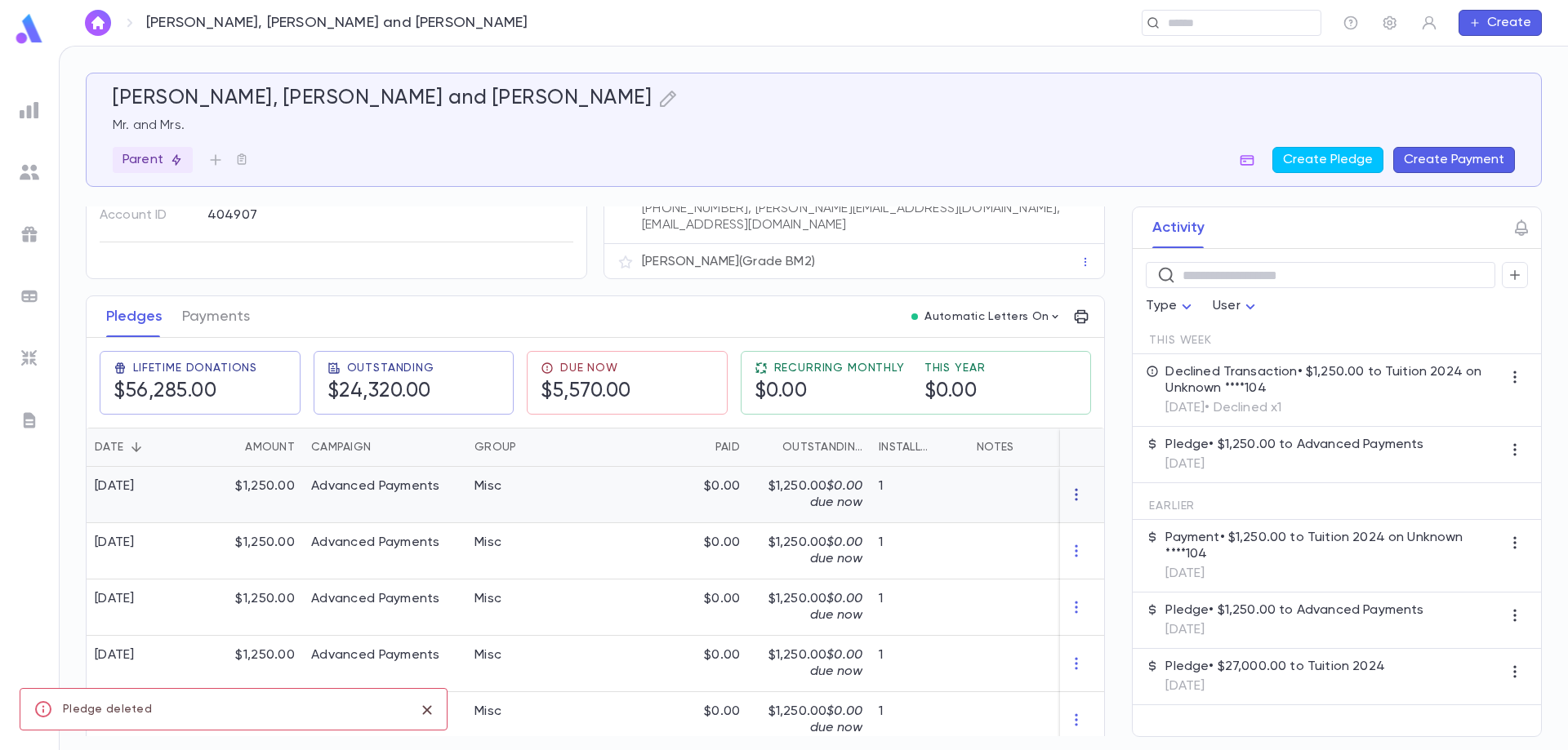
click at [1075, 491] on icon "button" at bounding box center [1076, 495] width 3 height 13
click at [1103, 512] on li "Delete" at bounding box center [1099, 511] width 68 height 26
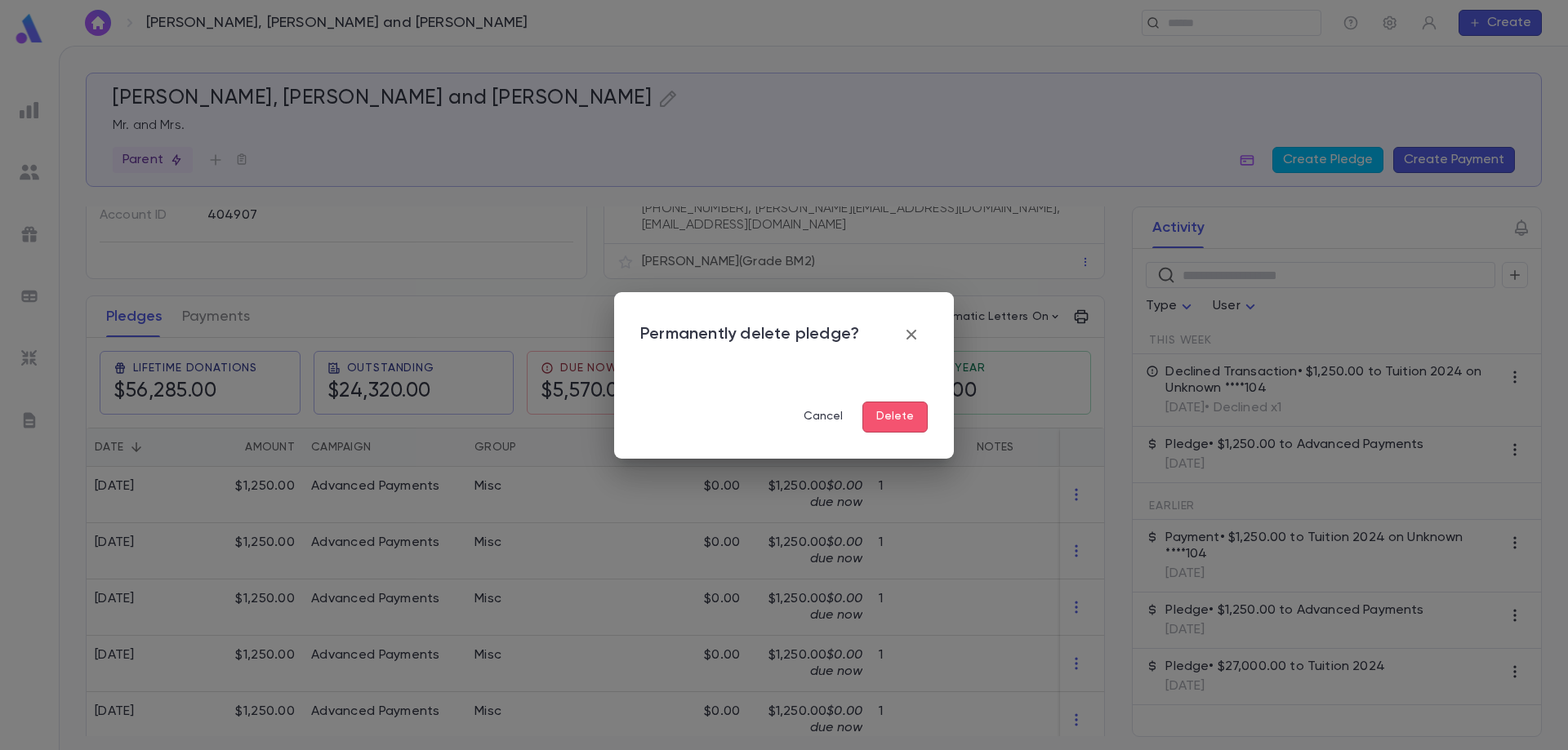
click at [919, 424] on button "Delete" at bounding box center [895, 417] width 65 height 31
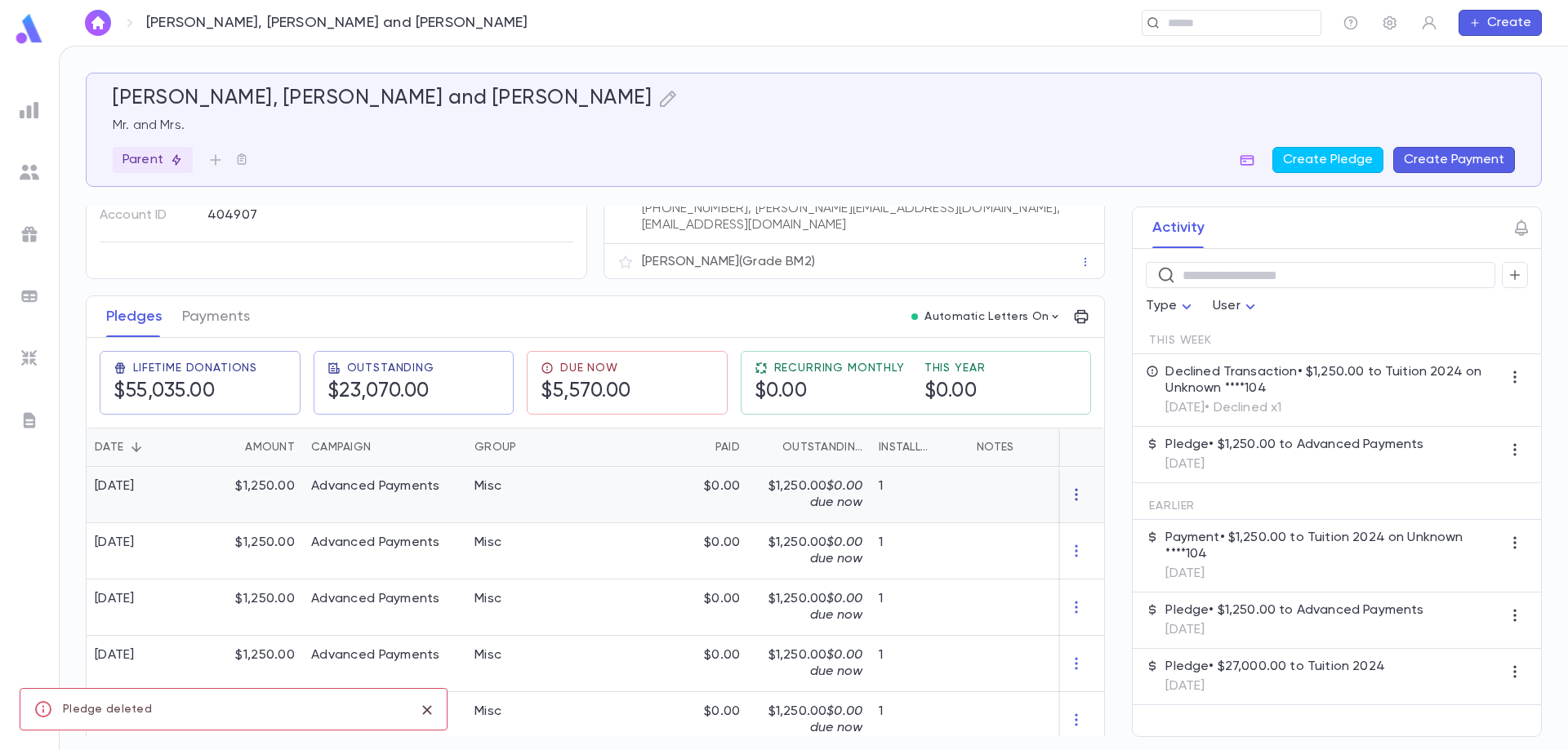
click at [1071, 487] on icon "button" at bounding box center [1076, 494] width 16 height 16
click at [1087, 516] on li "Delete" at bounding box center [1099, 511] width 68 height 26
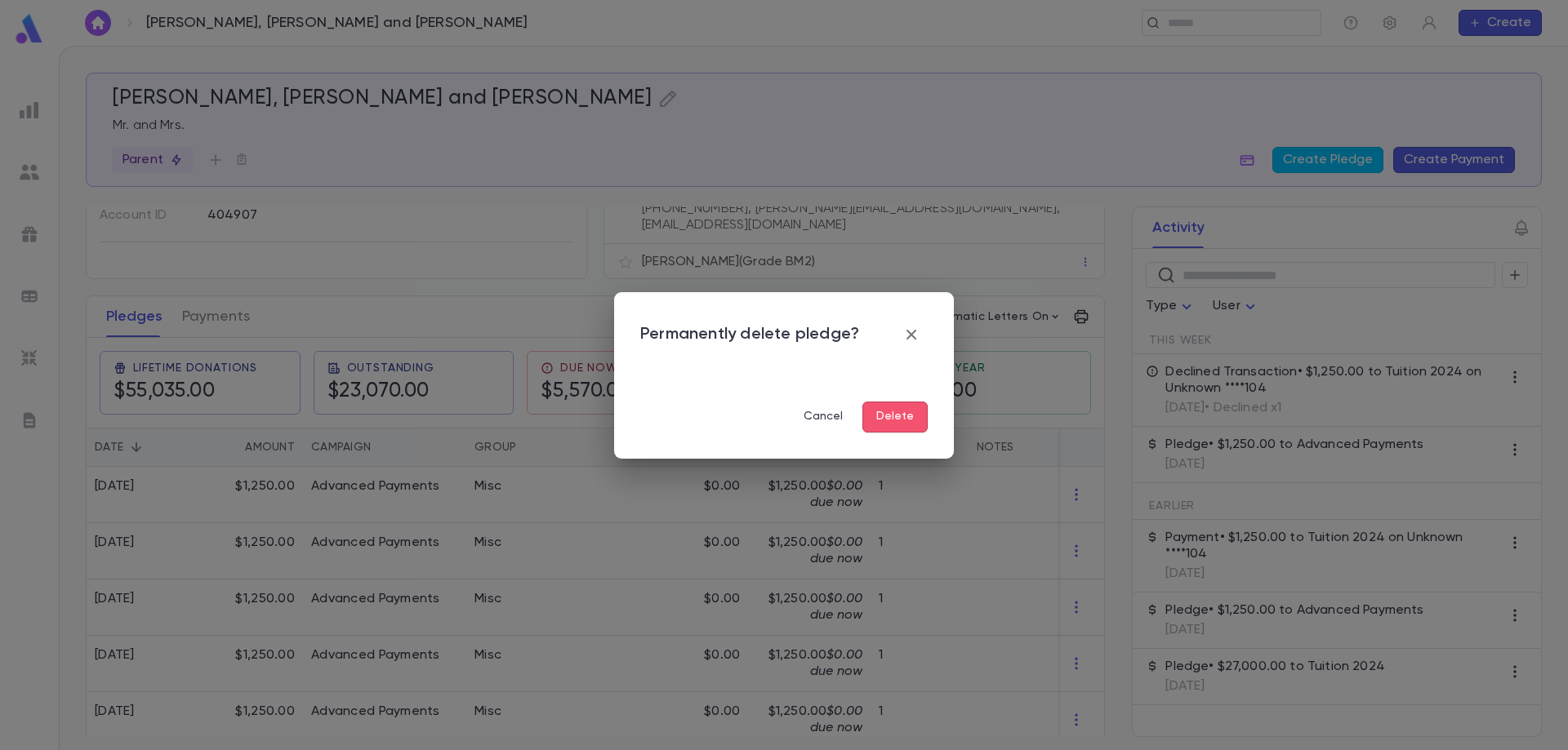
click at [881, 408] on button "Delete" at bounding box center [895, 417] width 65 height 31
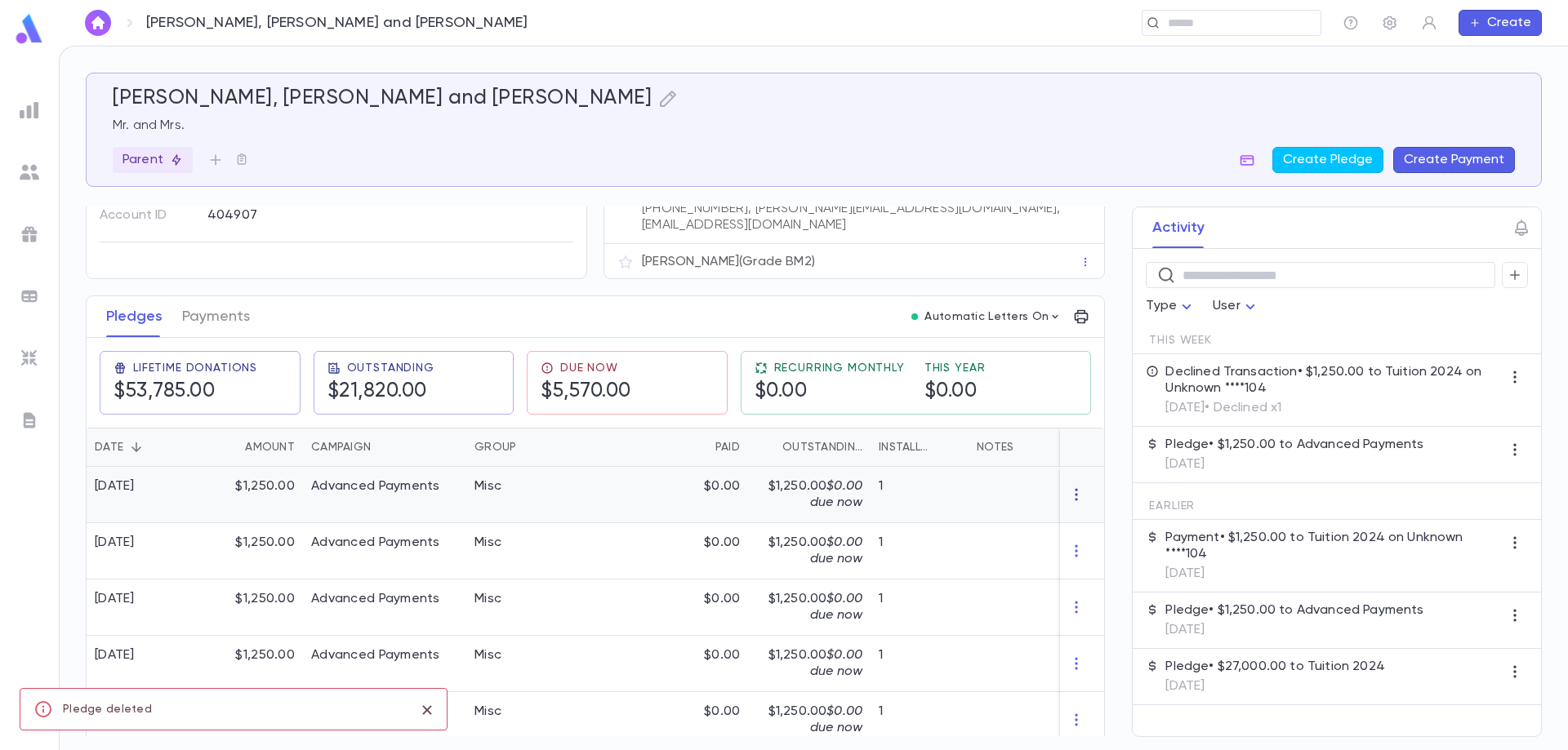
click at [1076, 491] on icon "button" at bounding box center [1076, 494] width 16 height 16
click at [1092, 510] on li "Delete" at bounding box center [1099, 511] width 68 height 26
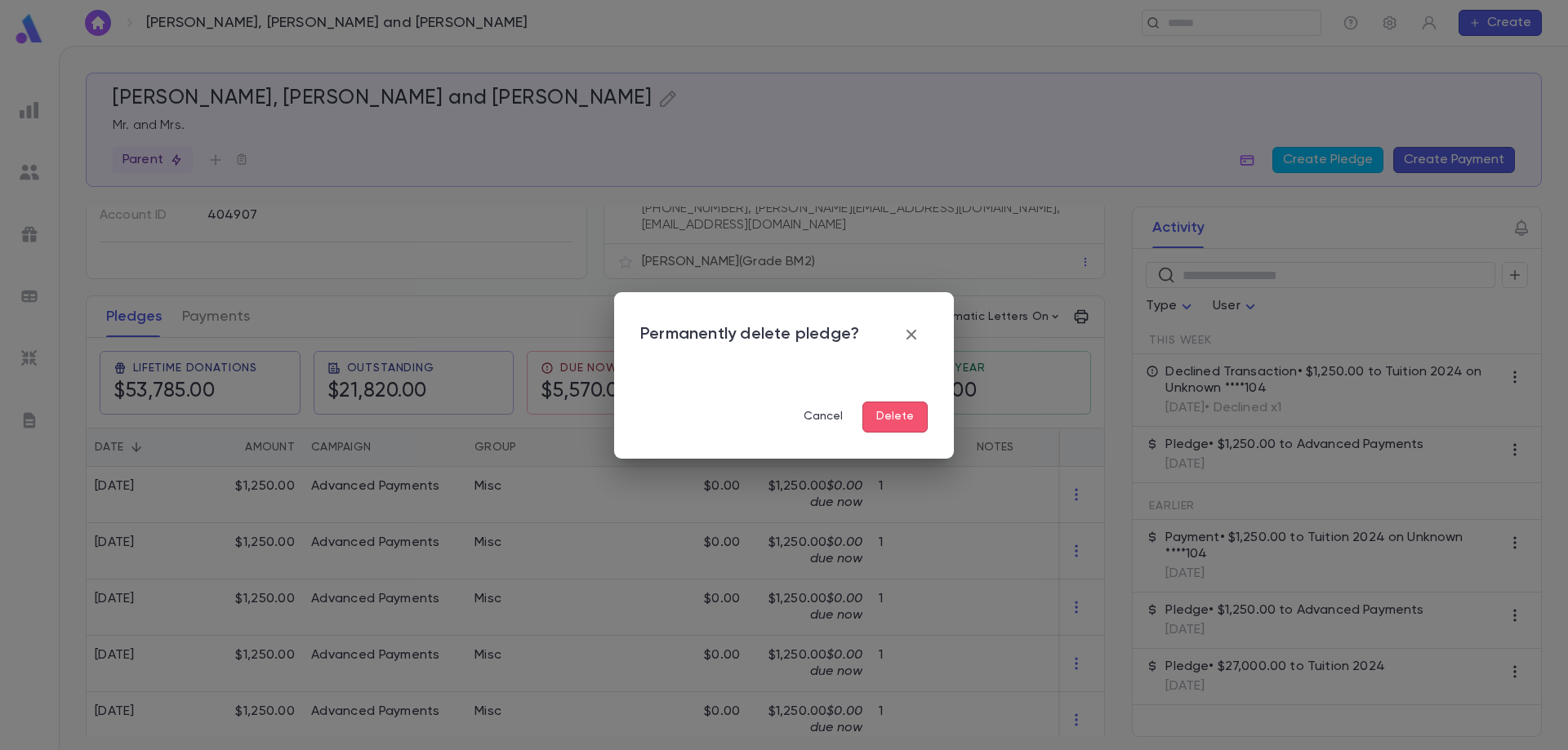
drag, startPoint x: 858, startPoint y: 413, endPoint x: 868, endPoint y: 418, distance: 11.2
click at [867, 417] on div "Cancel Delete" at bounding box center [784, 417] width 287 height 31
click at [906, 429] on button "Delete" at bounding box center [895, 417] width 65 height 31
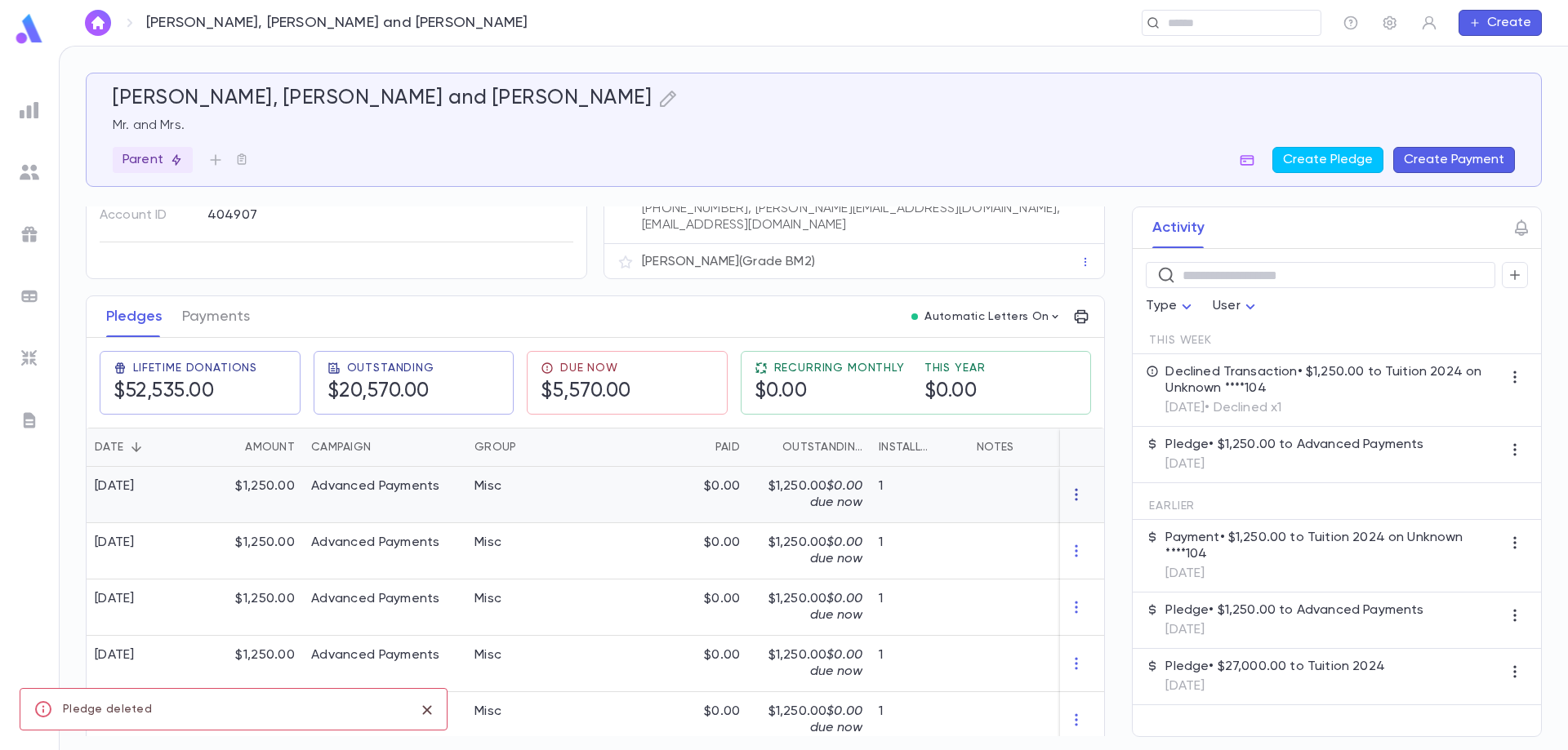
click at [1073, 488] on icon "button" at bounding box center [1076, 494] width 16 height 16
click at [1098, 512] on li "Delete" at bounding box center [1099, 511] width 68 height 26
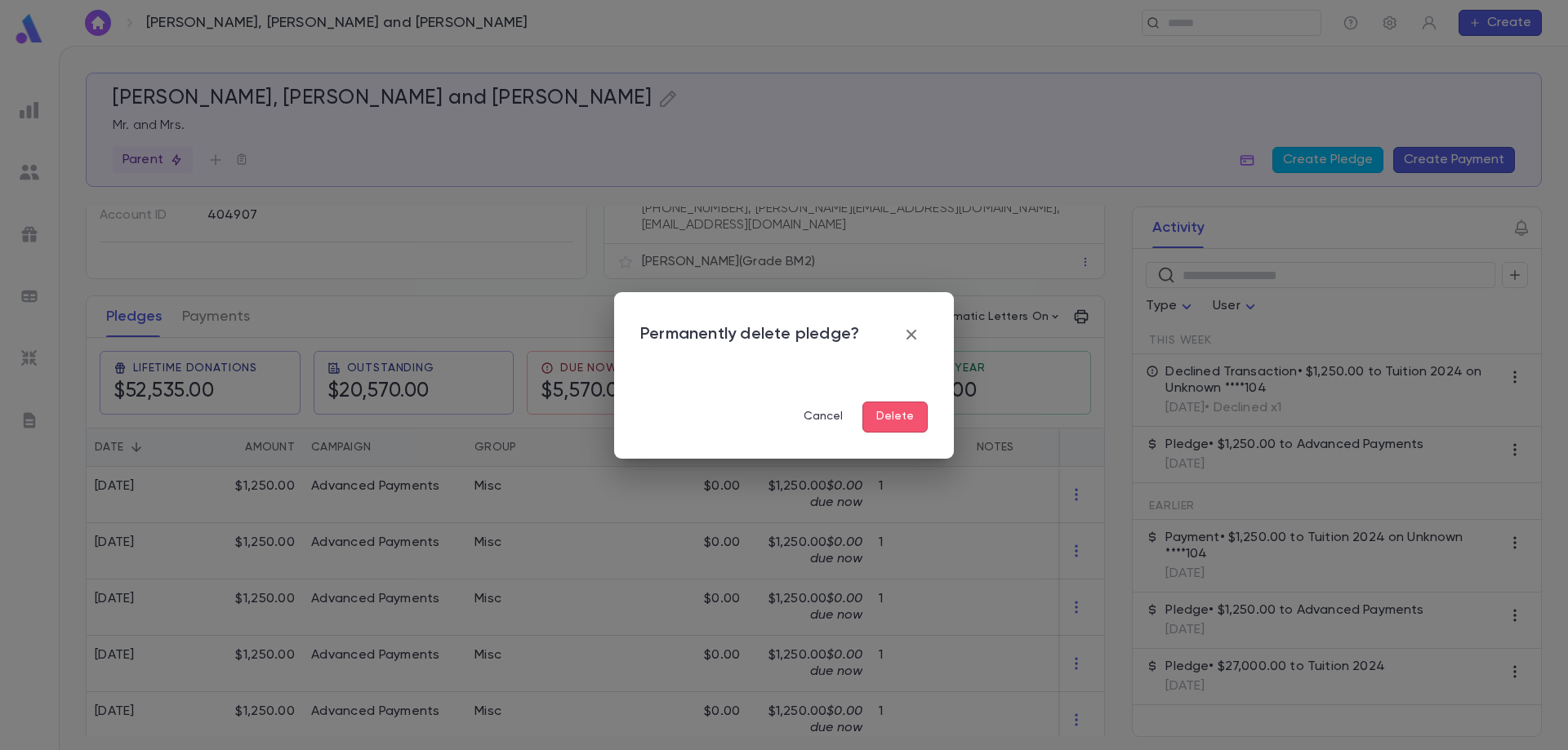
click at [913, 410] on button "Delete" at bounding box center [895, 417] width 65 height 31
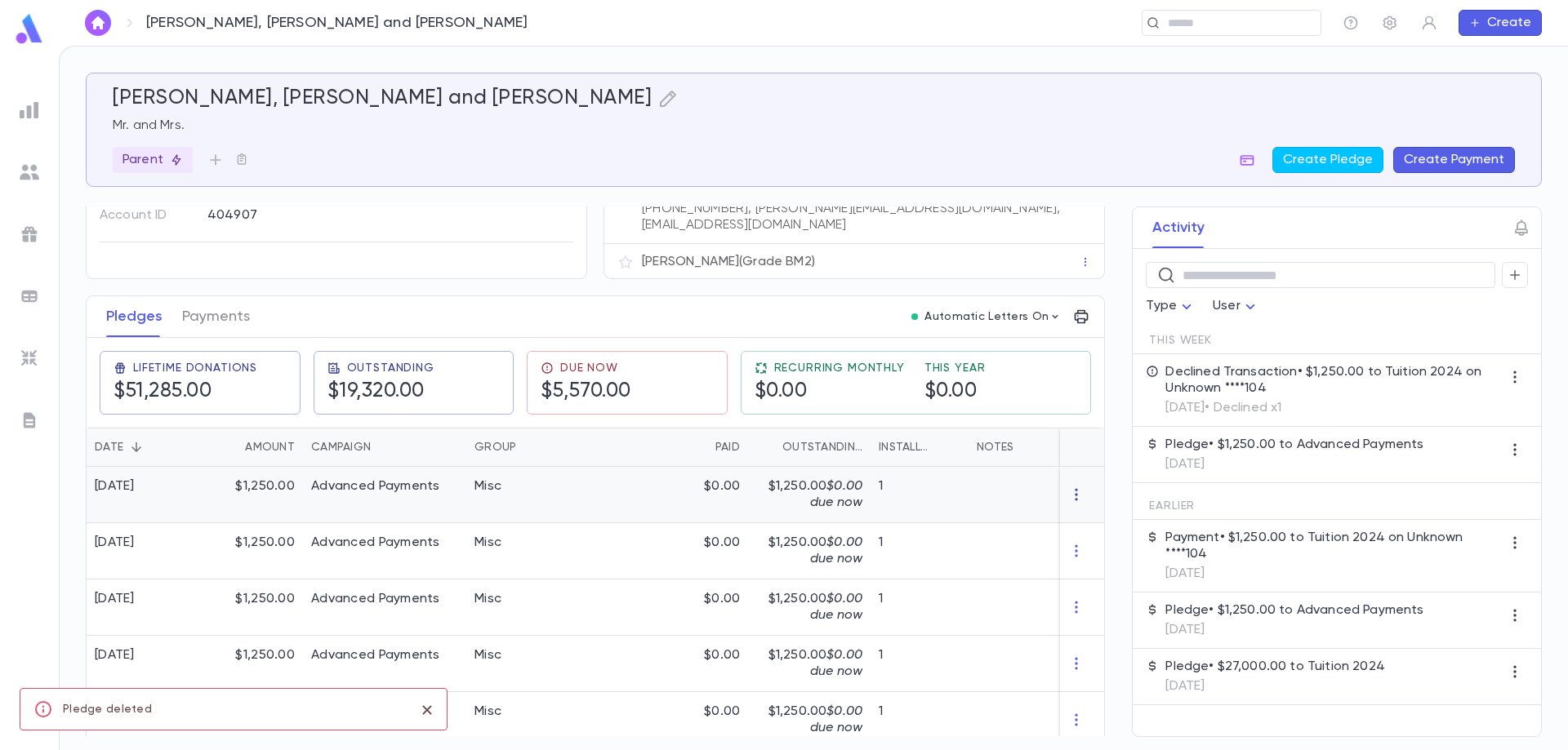
click at [1076, 486] on icon "button" at bounding box center [1076, 494] width 16 height 16
click at [1092, 509] on li "Delete" at bounding box center [1099, 511] width 68 height 26
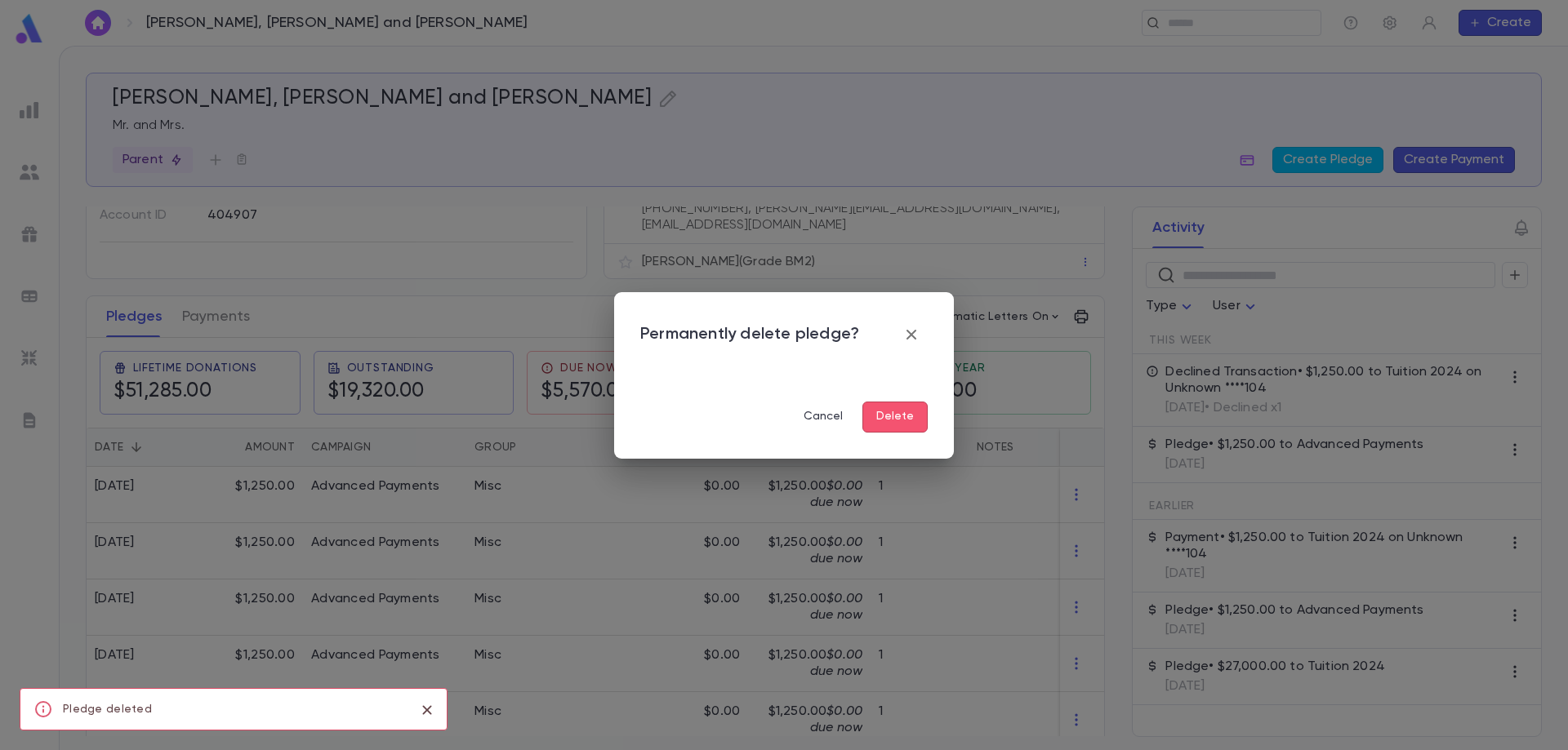
click at [909, 418] on button "Delete" at bounding box center [895, 417] width 65 height 31
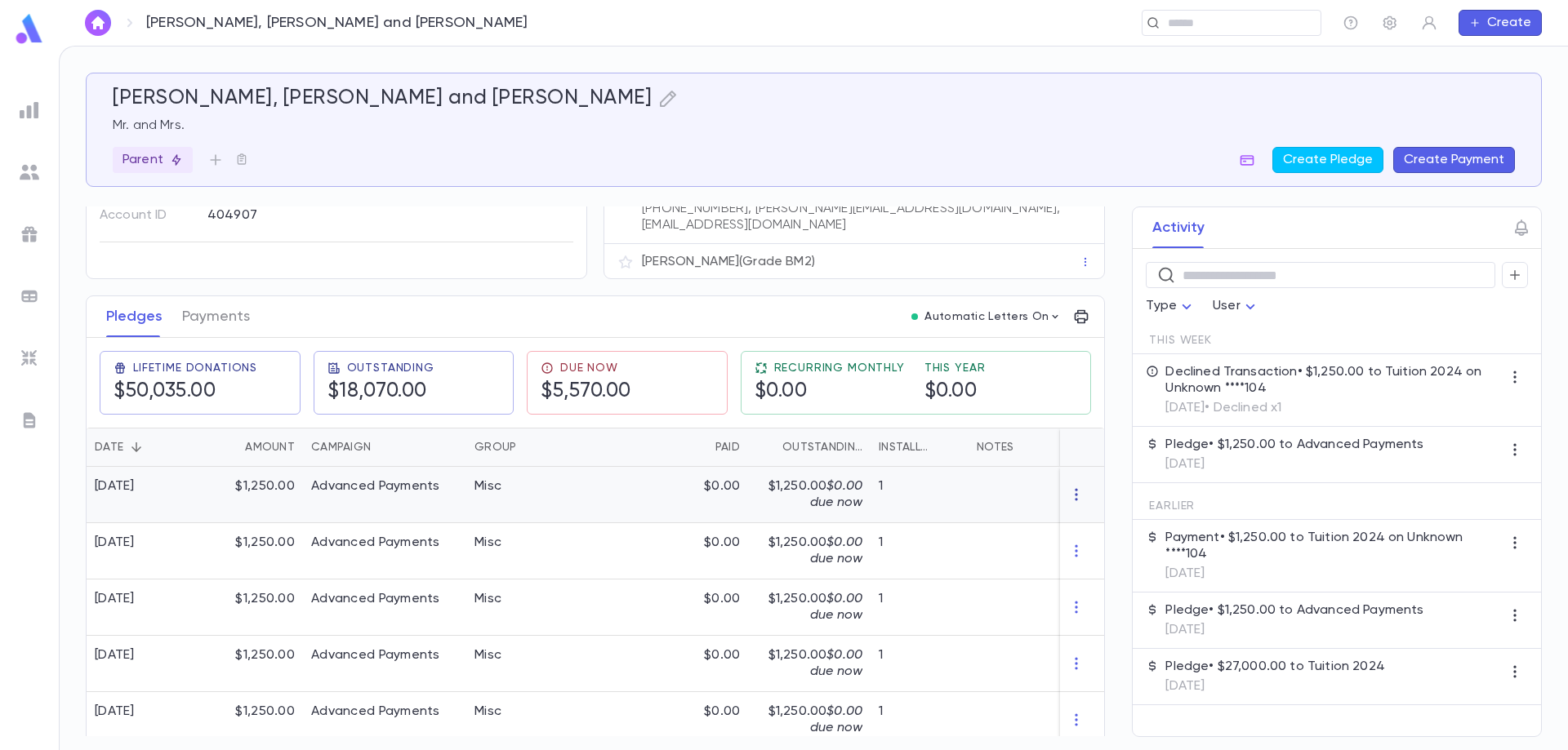
click at [1075, 491] on icon "button" at bounding box center [1076, 495] width 3 height 13
click at [1097, 514] on li "Delete" at bounding box center [1099, 511] width 68 height 26
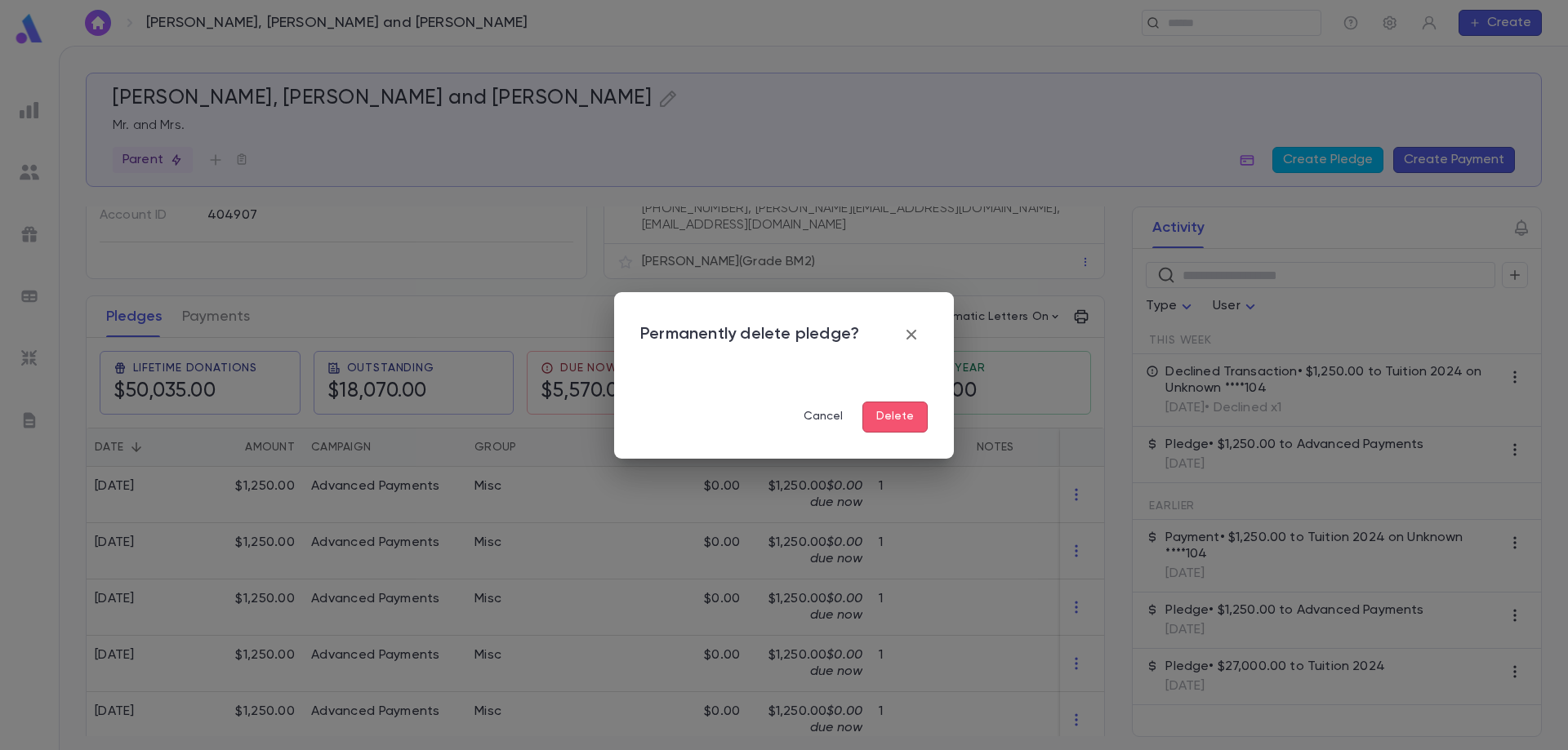
click at [899, 415] on button "Delete" at bounding box center [895, 417] width 65 height 31
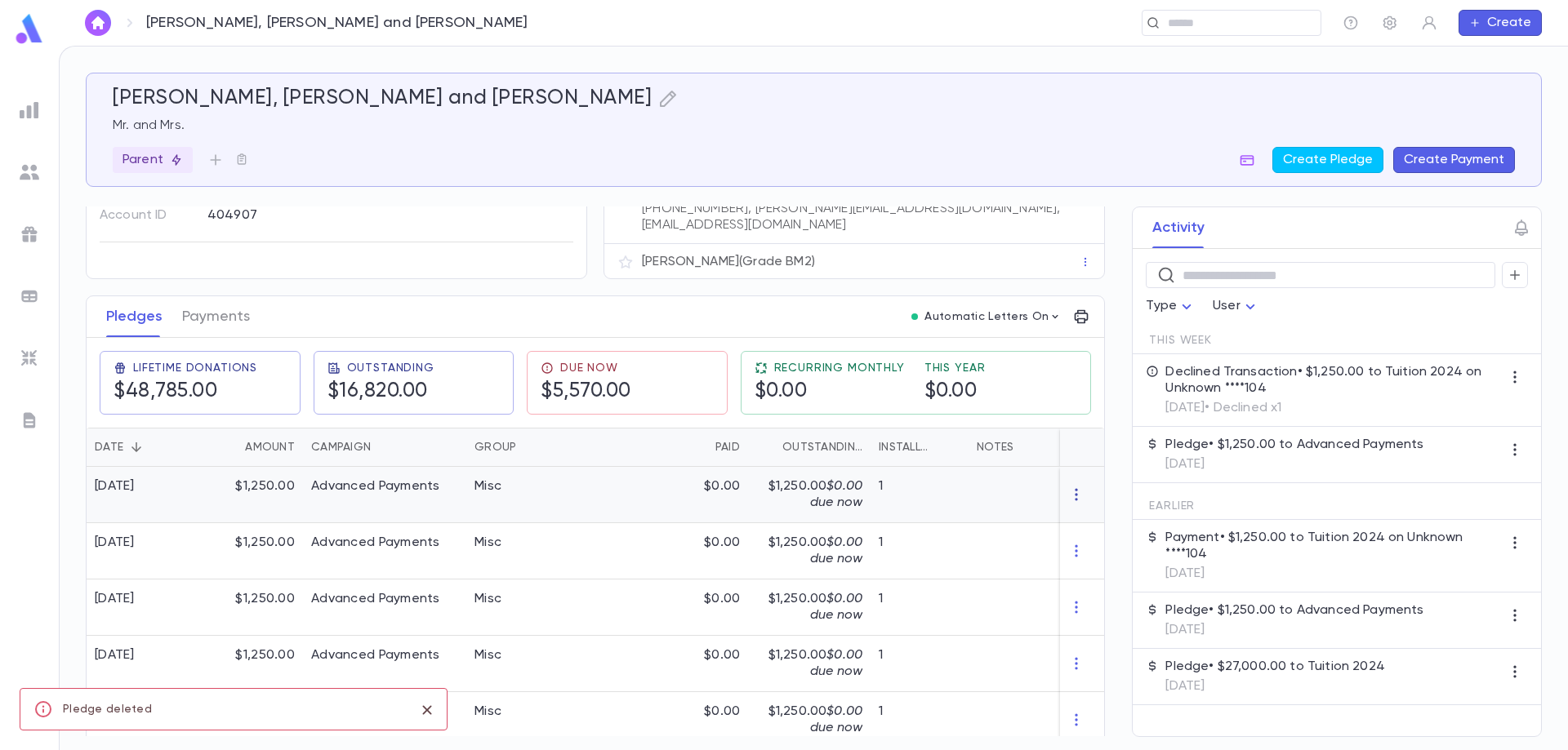
click at [1068, 486] on icon "button" at bounding box center [1076, 494] width 16 height 16
click at [1096, 516] on li "Delete" at bounding box center [1099, 511] width 68 height 26
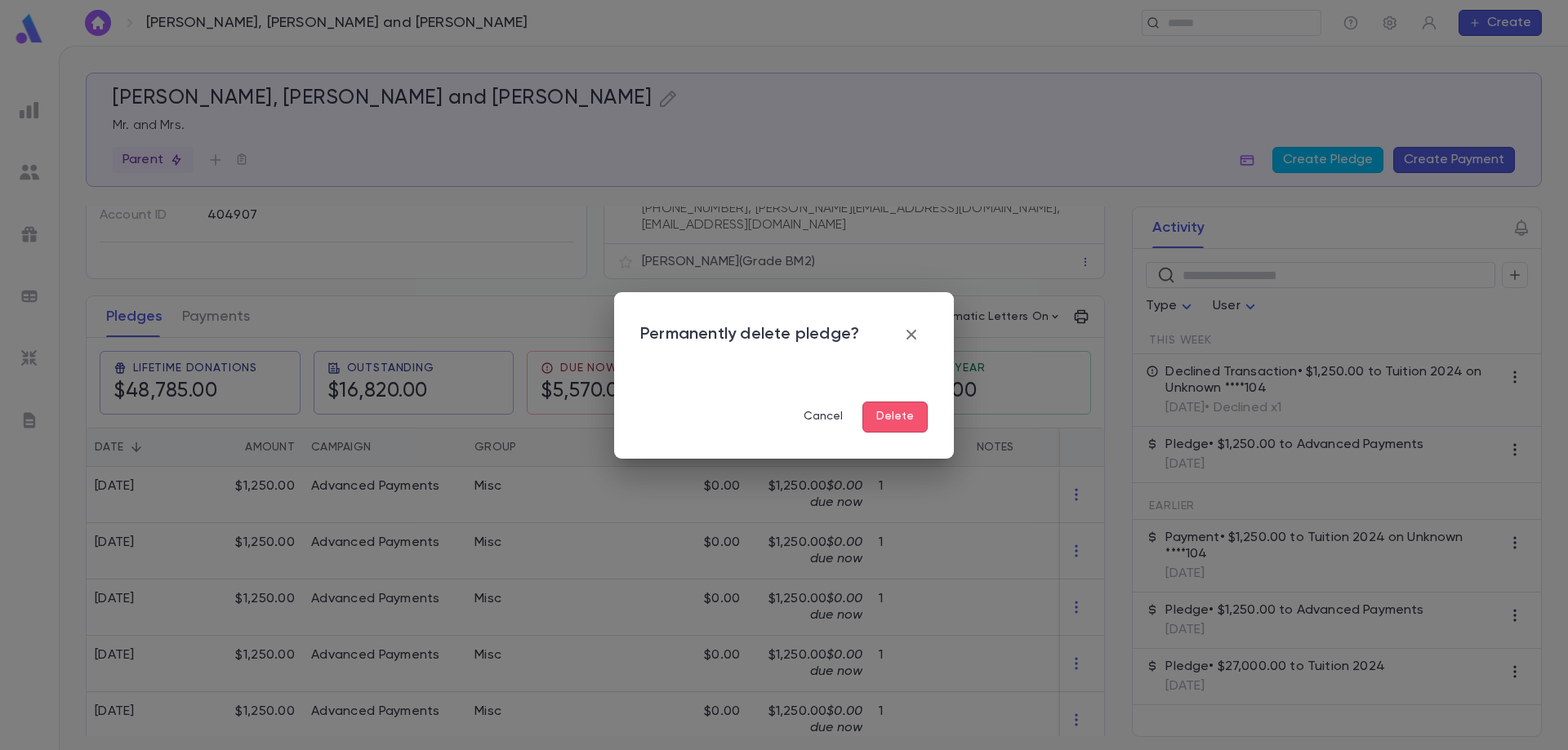
click at [902, 419] on button "Delete" at bounding box center [895, 417] width 65 height 31
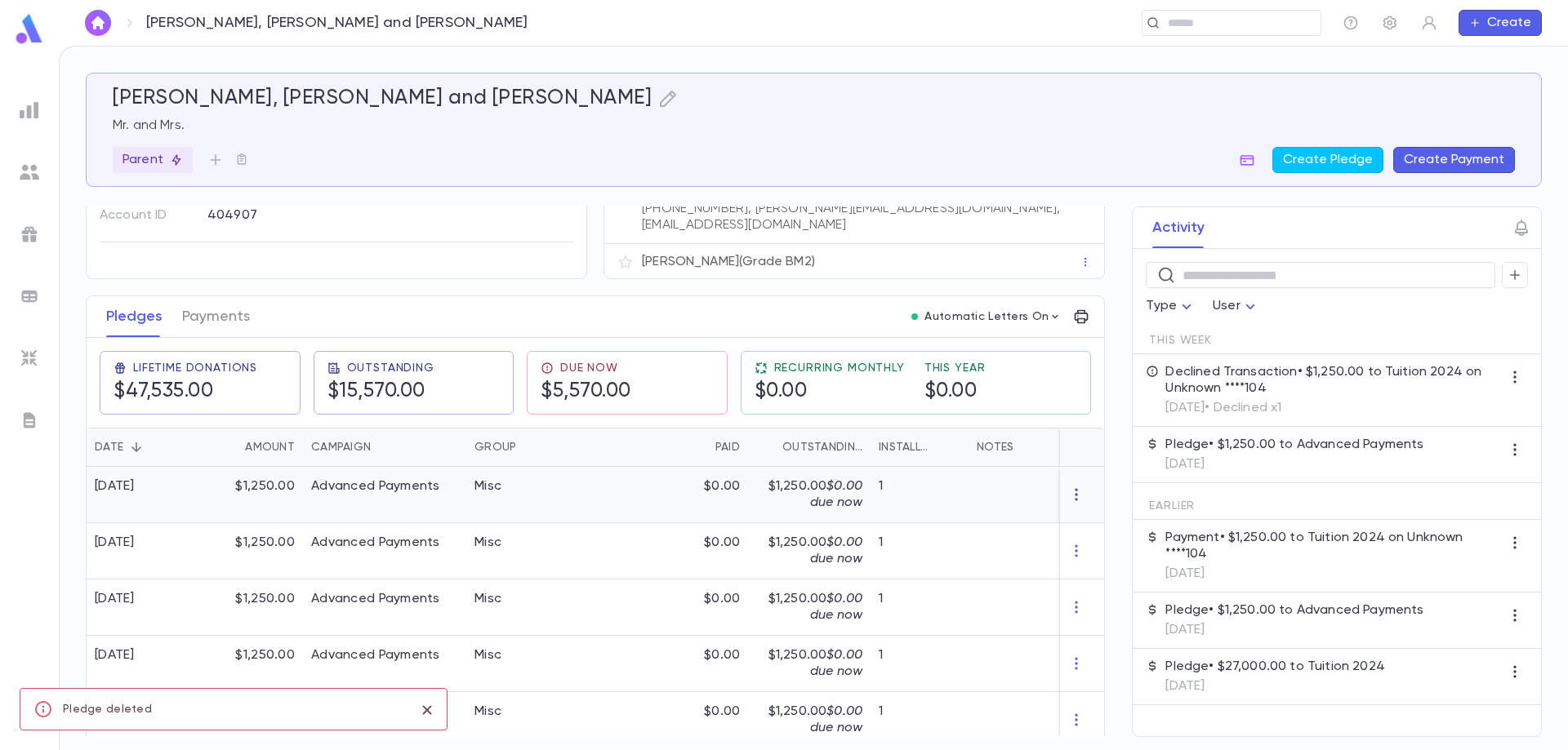
click at [1068, 488] on icon "button" at bounding box center [1076, 494] width 16 height 16
click at [1085, 506] on li "Delete" at bounding box center [1099, 511] width 68 height 26
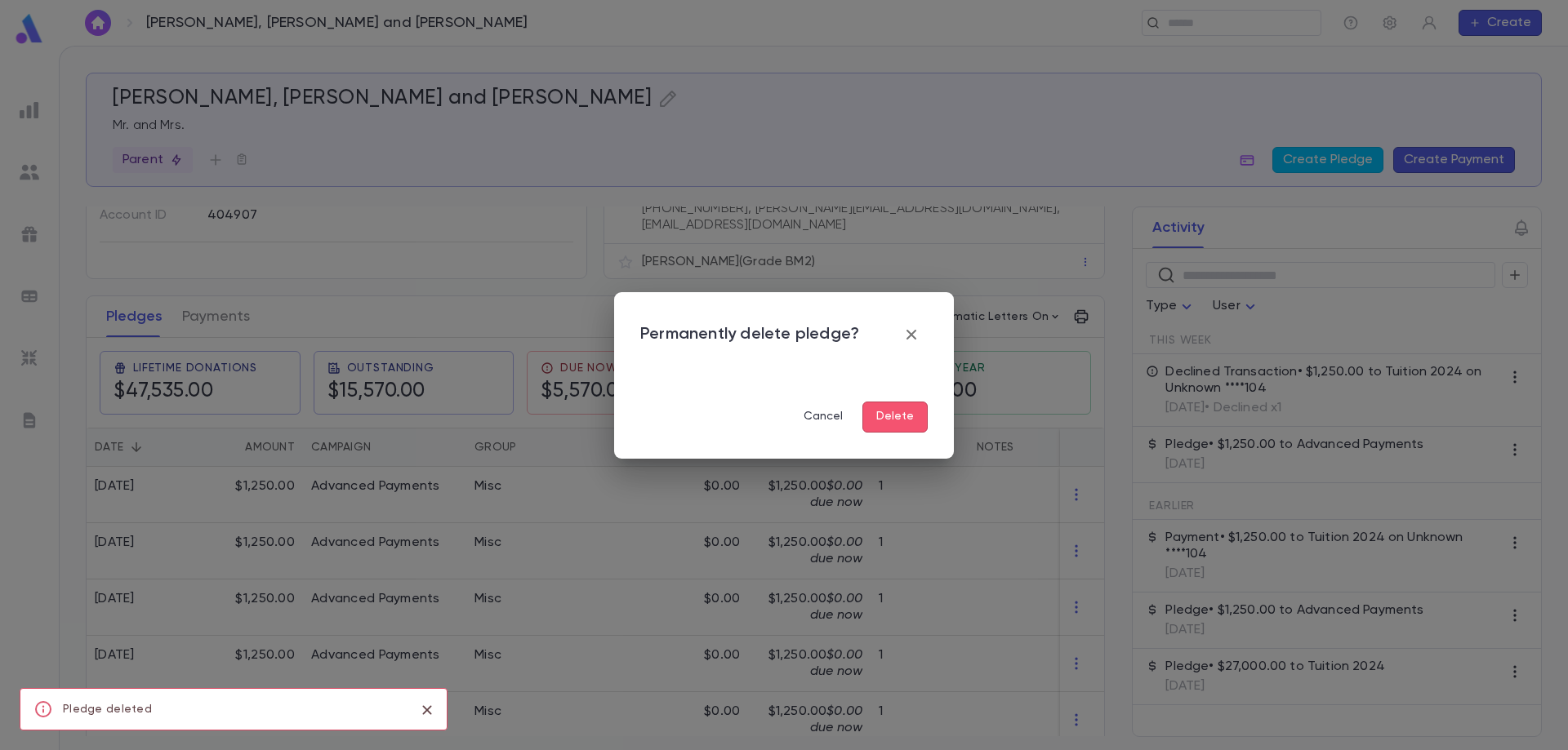
click at [918, 417] on button "Delete" at bounding box center [895, 417] width 65 height 31
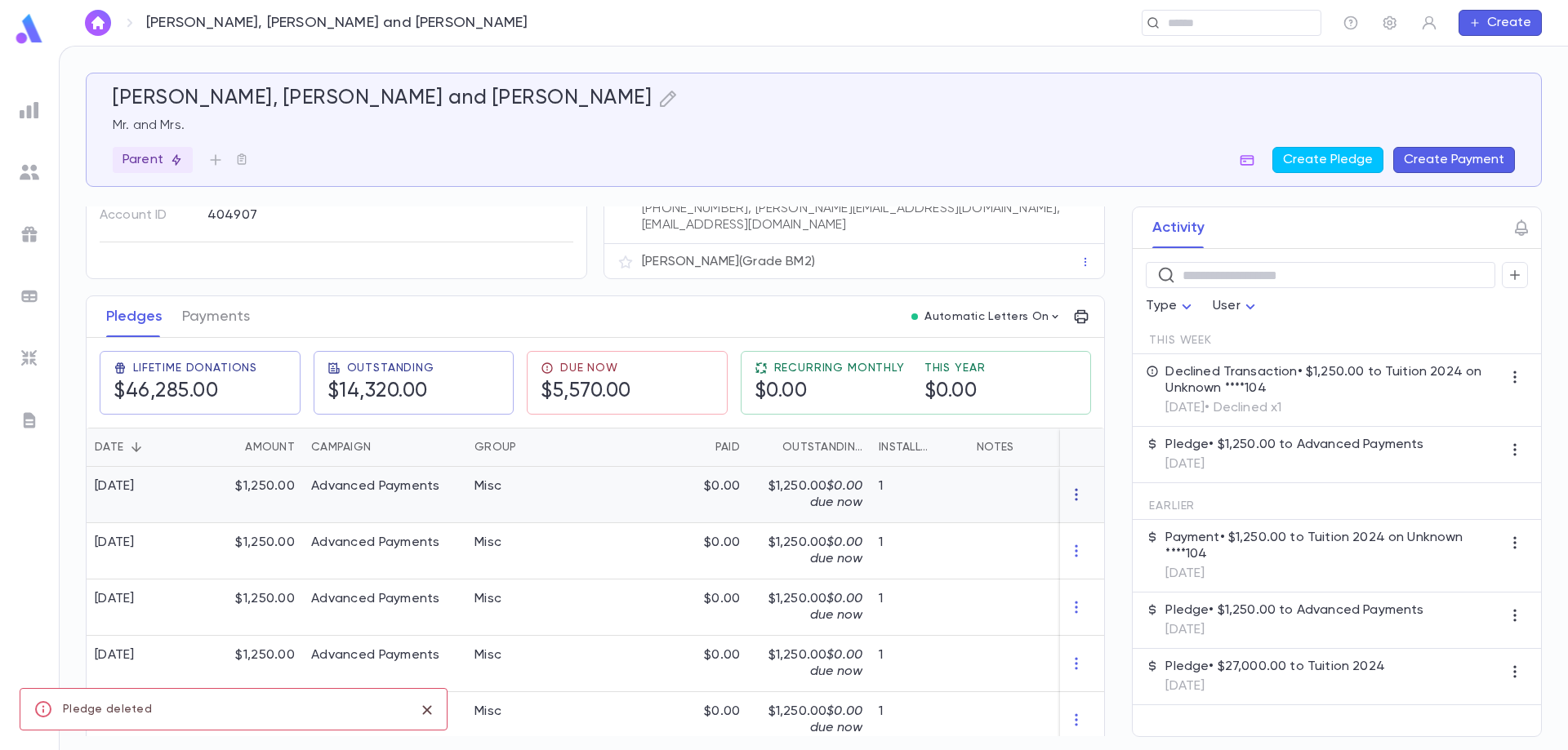
click at [1068, 489] on icon "button" at bounding box center [1076, 494] width 16 height 16
click at [1095, 517] on li "Delete" at bounding box center [1099, 511] width 68 height 26
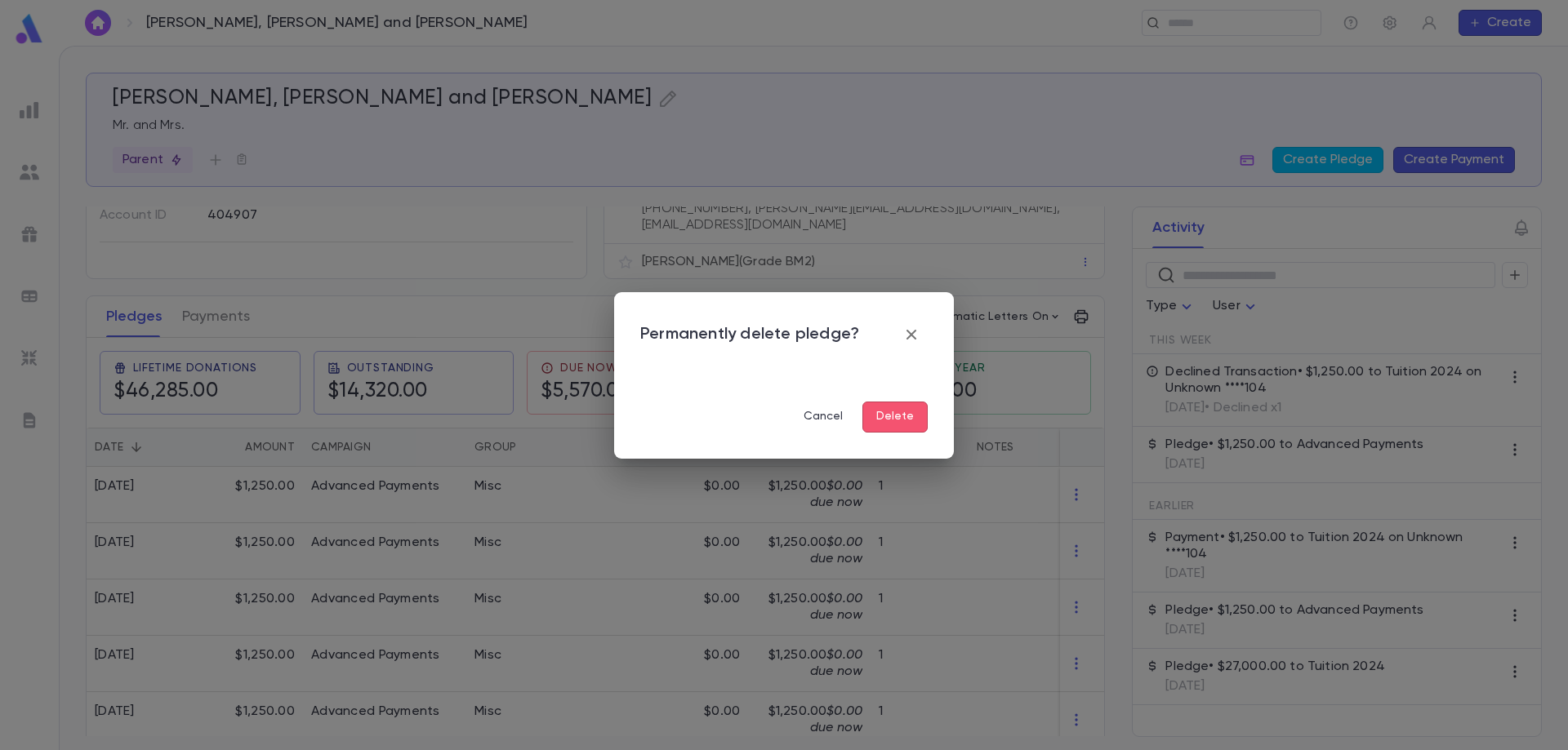
click at [916, 419] on button "Delete" at bounding box center [895, 417] width 65 height 31
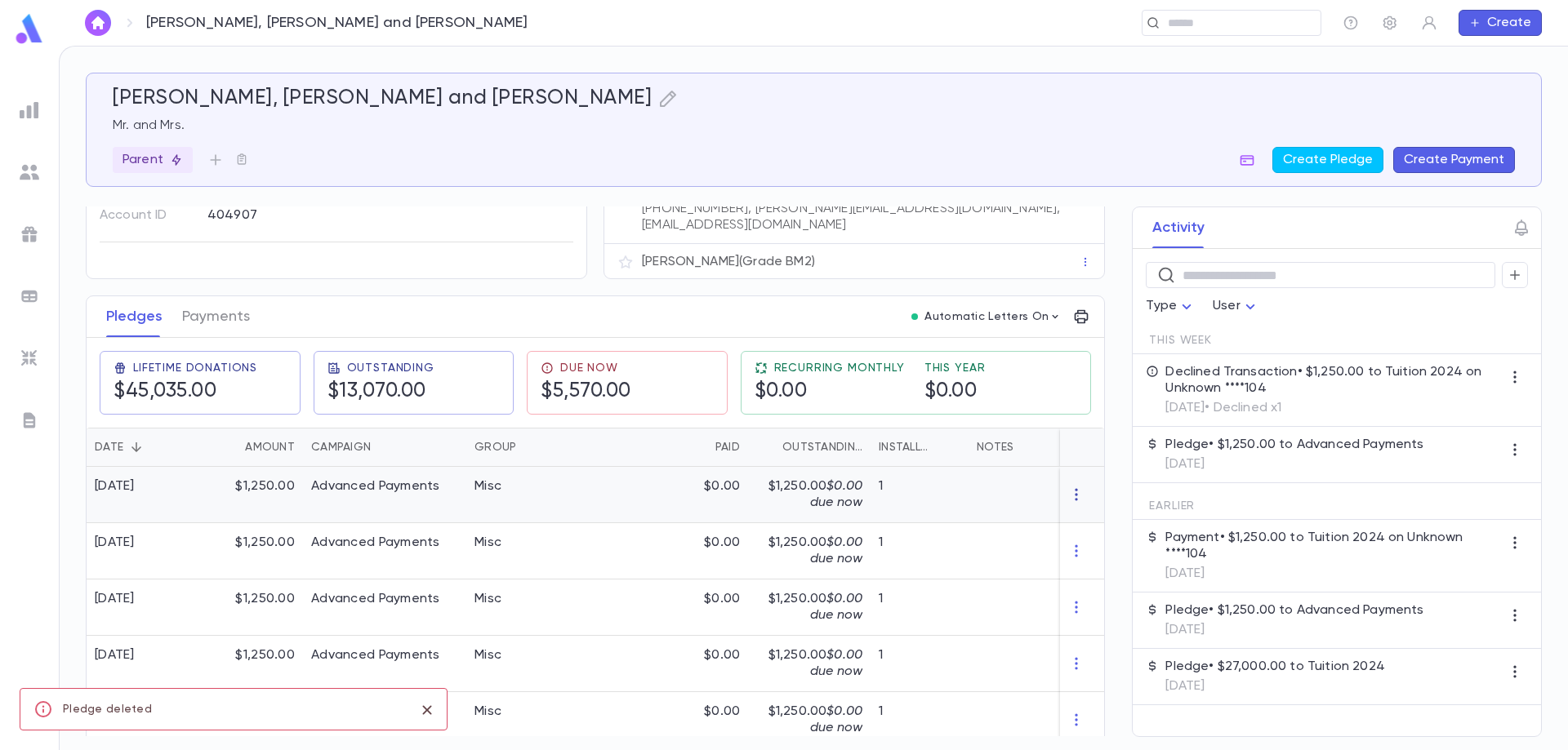
click at [1071, 492] on icon "button" at bounding box center [1076, 494] width 16 height 16
click at [1093, 515] on li "Delete" at bounding box center [1099, 511] width 68 height 26
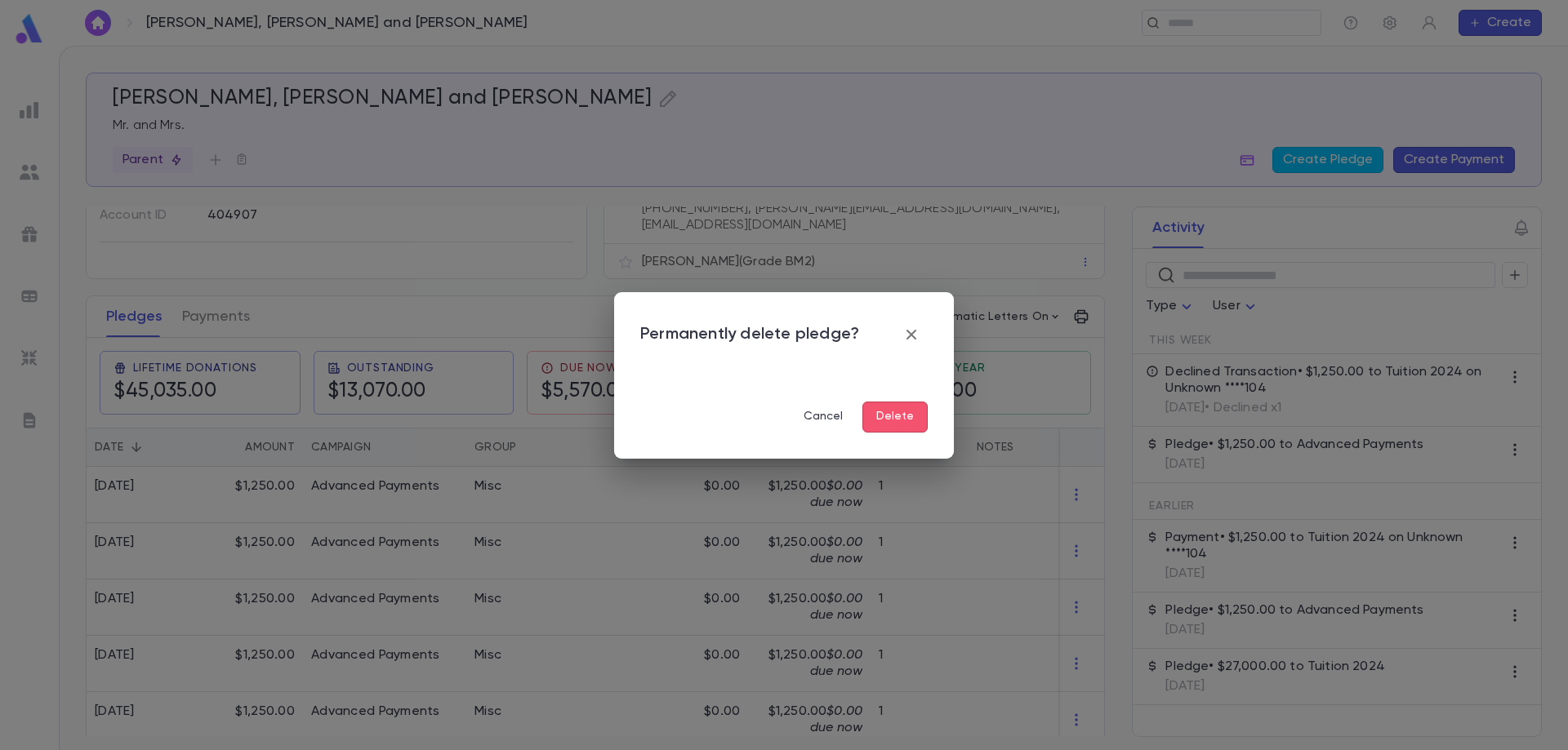
click at [913, 413] on button "Delete" at bounding box center [895, 417] width 65 height 31
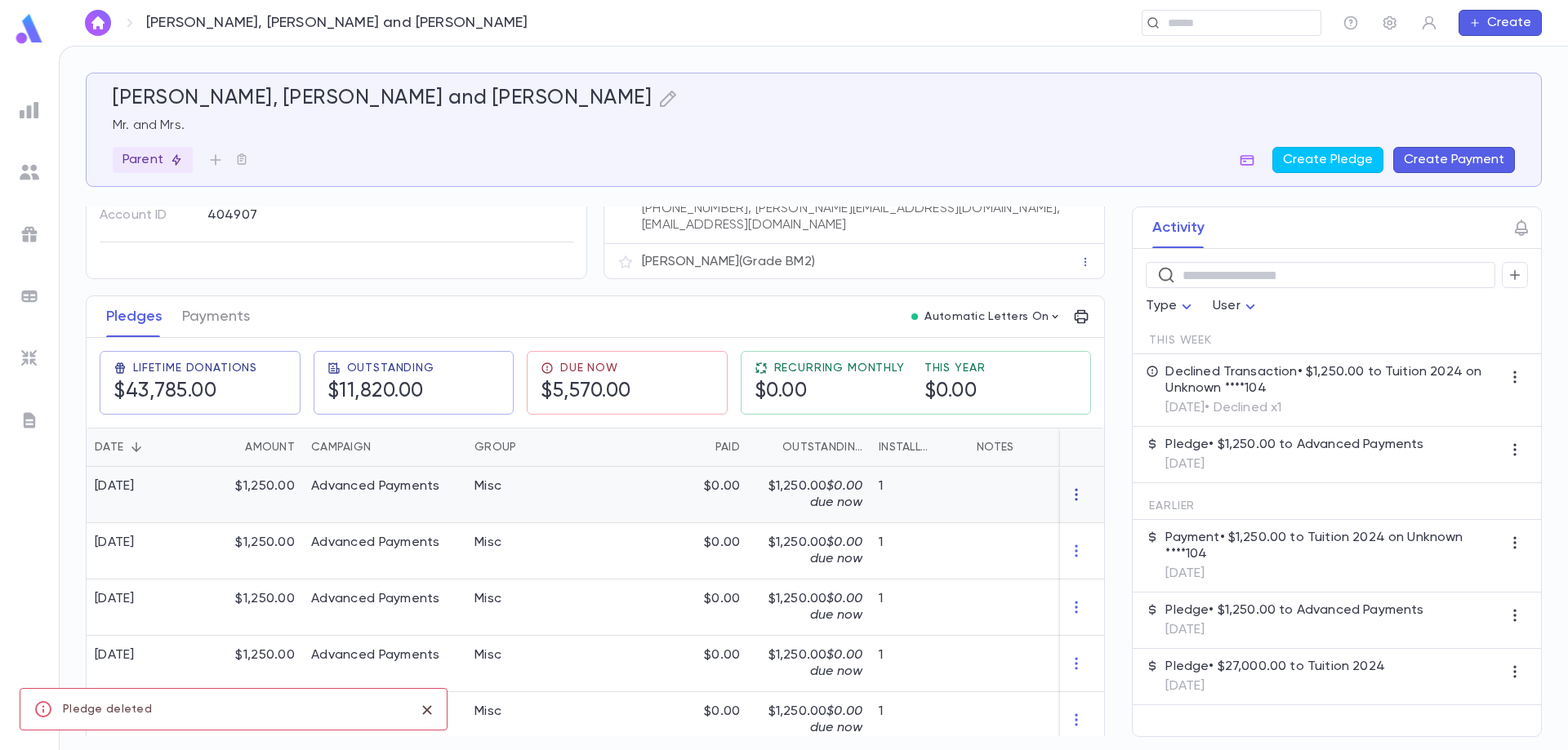
click at [1068, 486] on icon "button" at bounding box center [1076, 494] width 16 height 16
click at [1101, 515] on li "Delete" at bounding box center [1099, 511] width 68 height 26
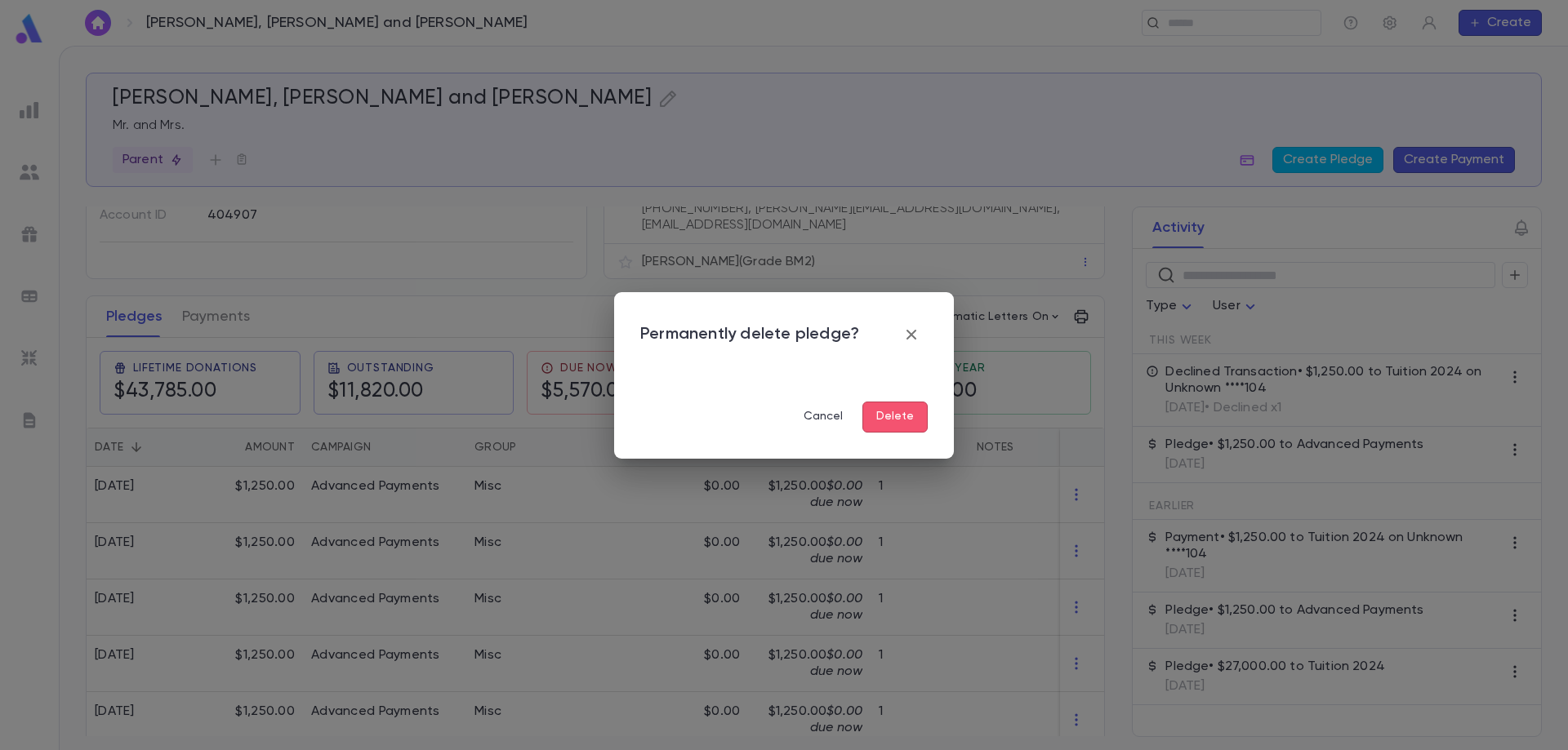
click at [900, 412] on button "Delete" at bounding box center [895, 417] width 65 height 31
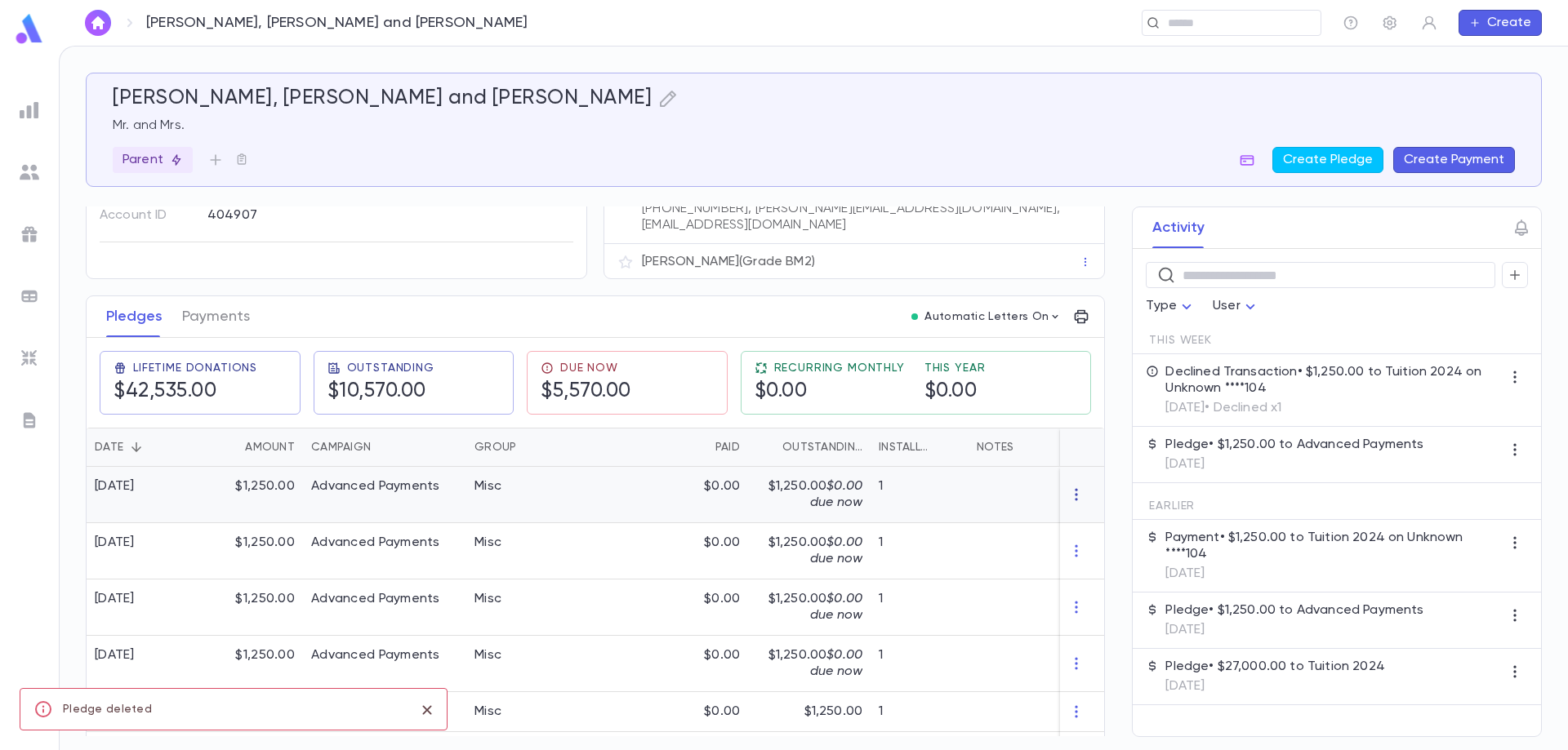
click at [1068, 488] on icon "button" at bounding box center [1076, 494] width 16 height 16
click at [1093, 516] on li "Delete" at bounding box center [1099, 511] width 68 height 26
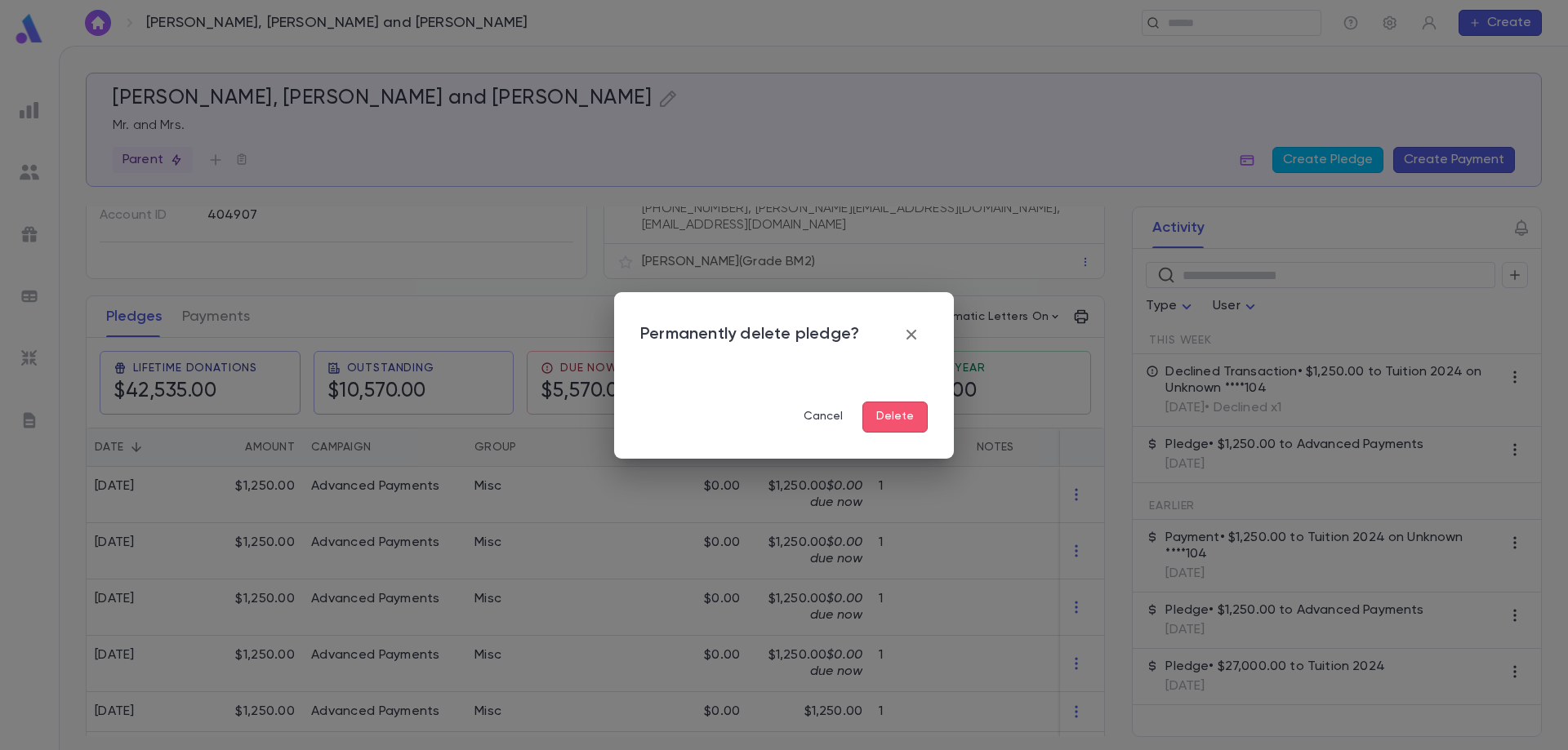
click at [899, 411] on button "Delete" at bounding box center [895, 417] width 65 height 31
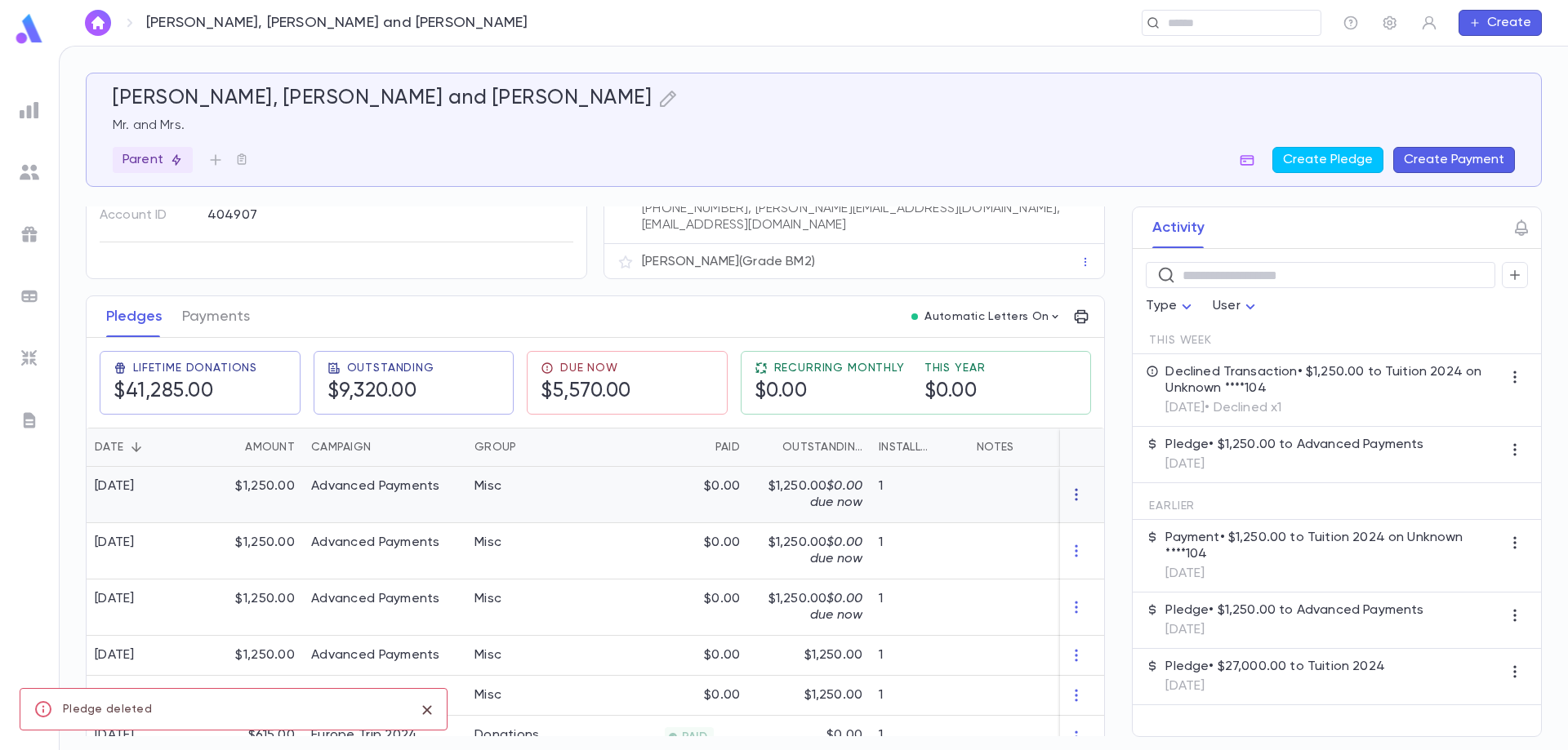
click at [1068, 486] on icon "button" at bounding box center [1076, 494] width 16 height 16
click at [1098, 515] on li "Delete" at bounding box center [1099, 511] width 68 height 26
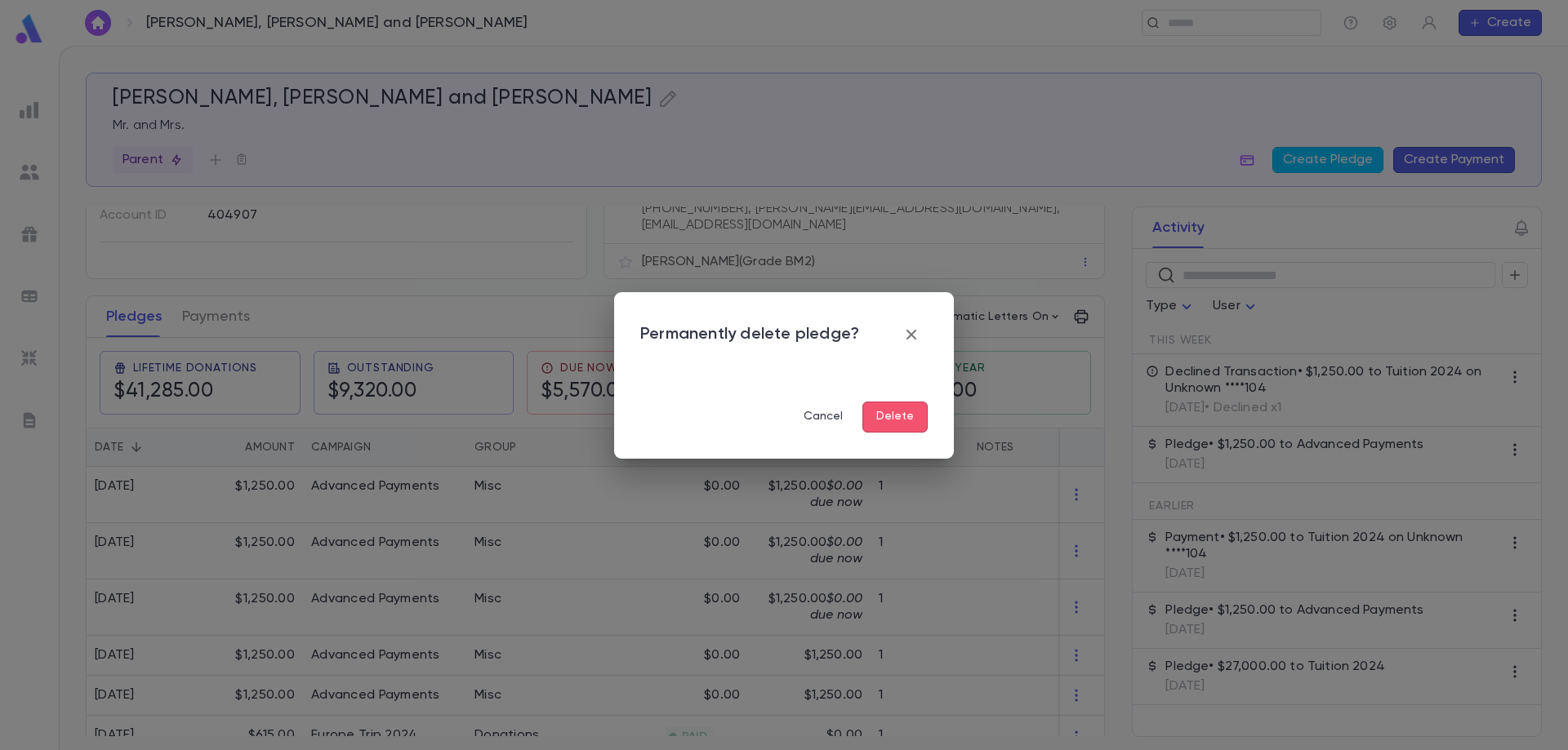
click at [903, 410] on button "Delete" at bounding box center [895, 417] width 65 height 31
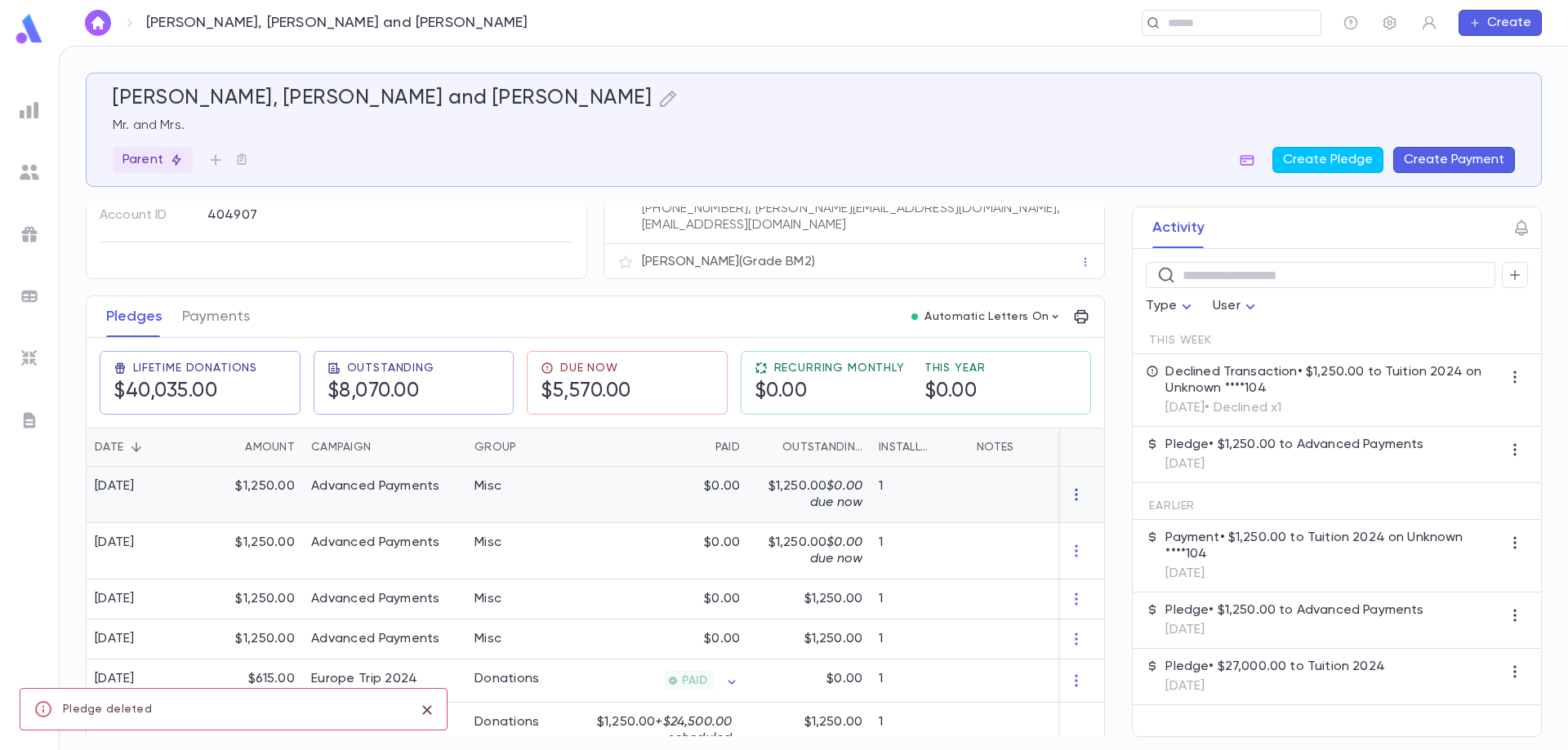
click at [1068, 488] on icon "button" at bounding box center [1076, 494] width 16 height 16
click at [1098, 512] on li "Delete" at bounding box center [1099, 511] width 68 height 26
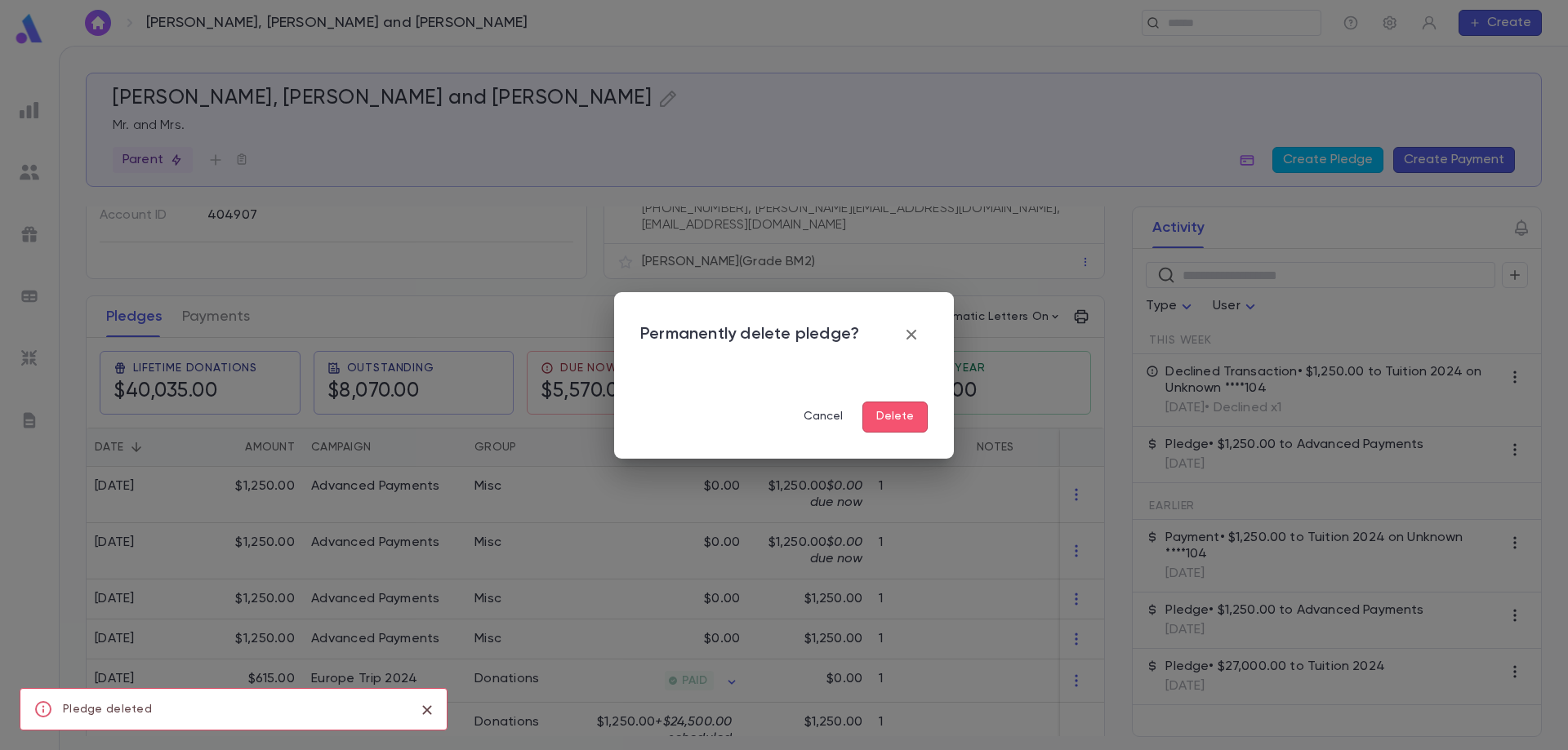
click at [914, 421] on button "Delete" at bounding box center [895, 417] width 65 height 31
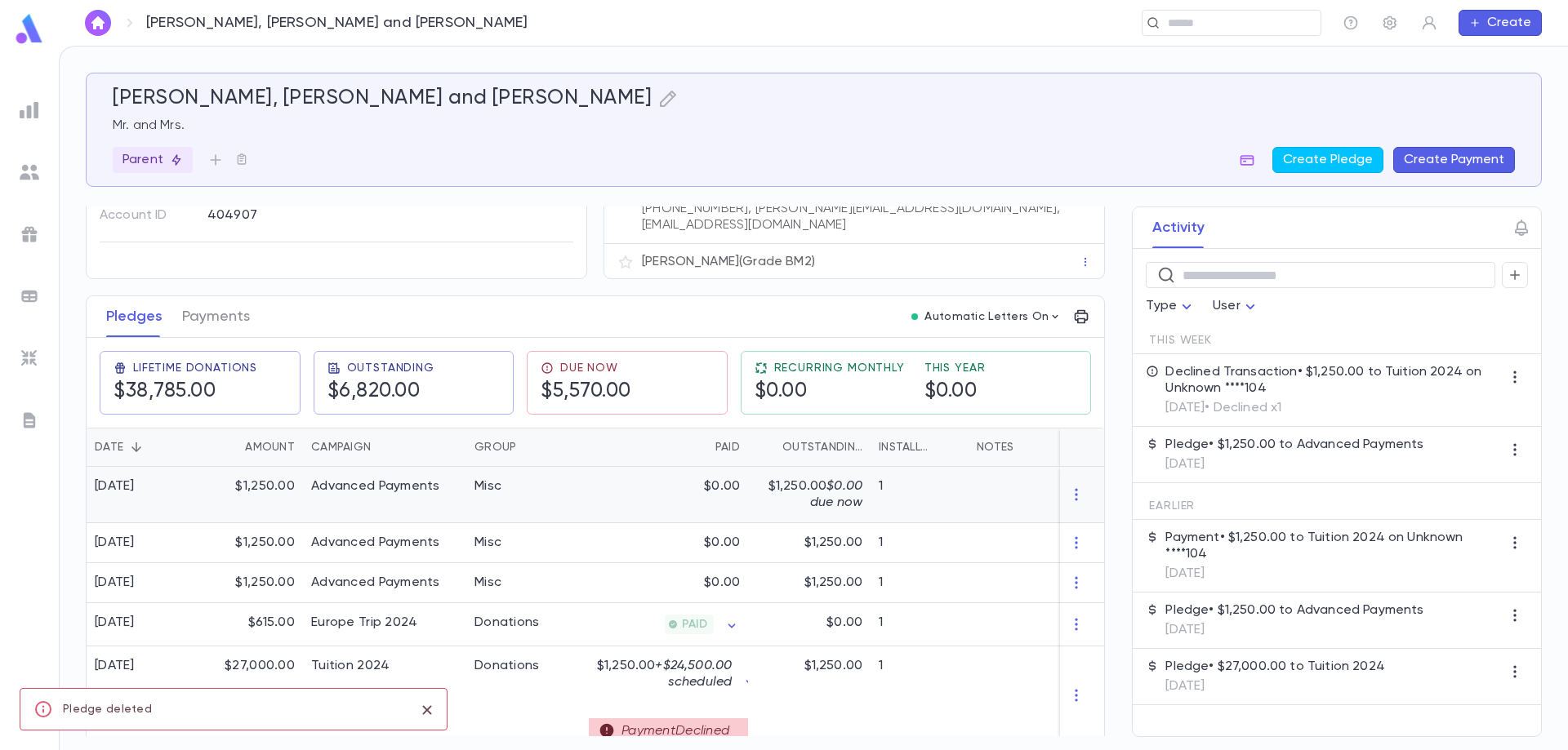
click at [1069, 493] on div at bounding box center [1083, 495] width 44 height 57
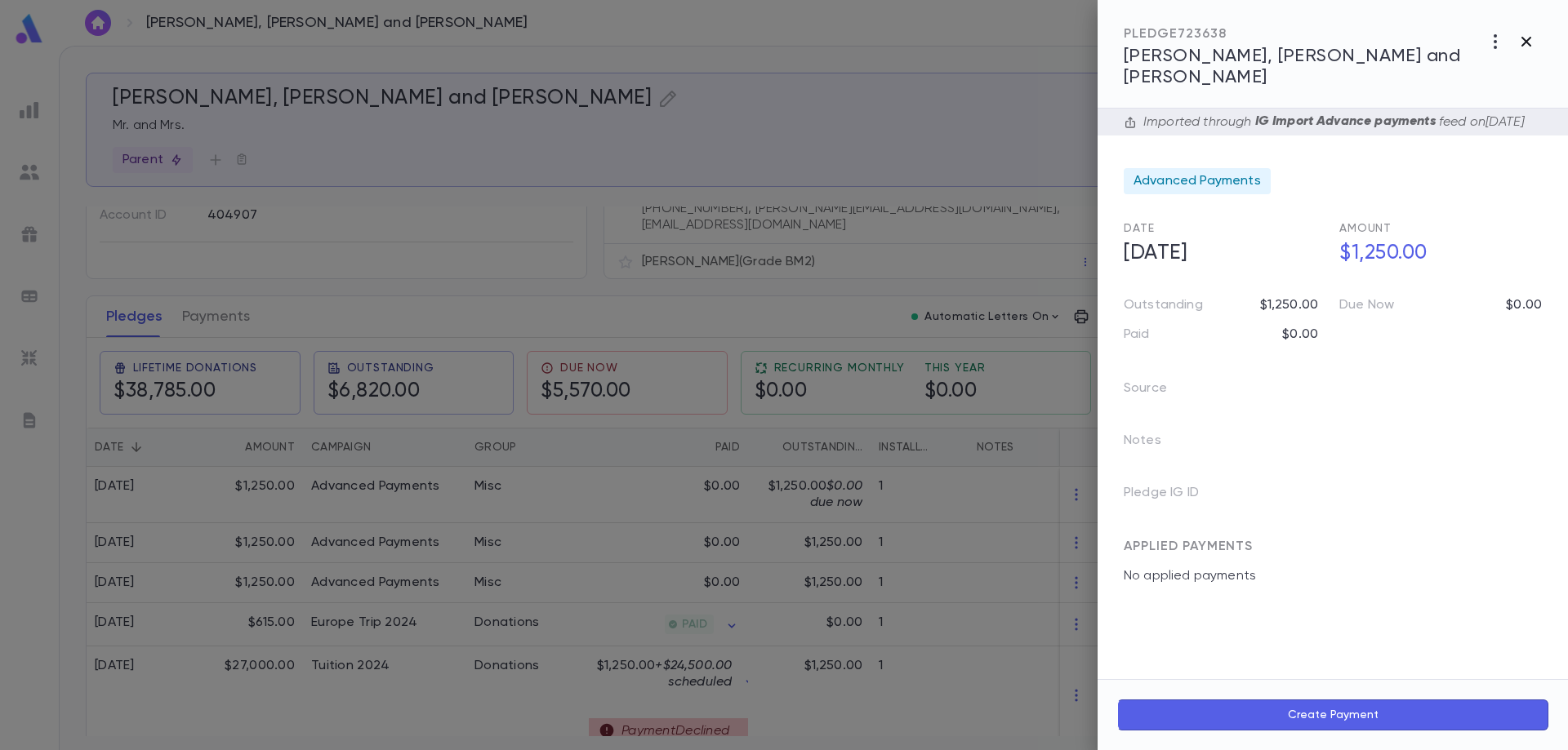
click at [1538, 36] on button "button" at bounding box center [1527, 41] width 31 height 31
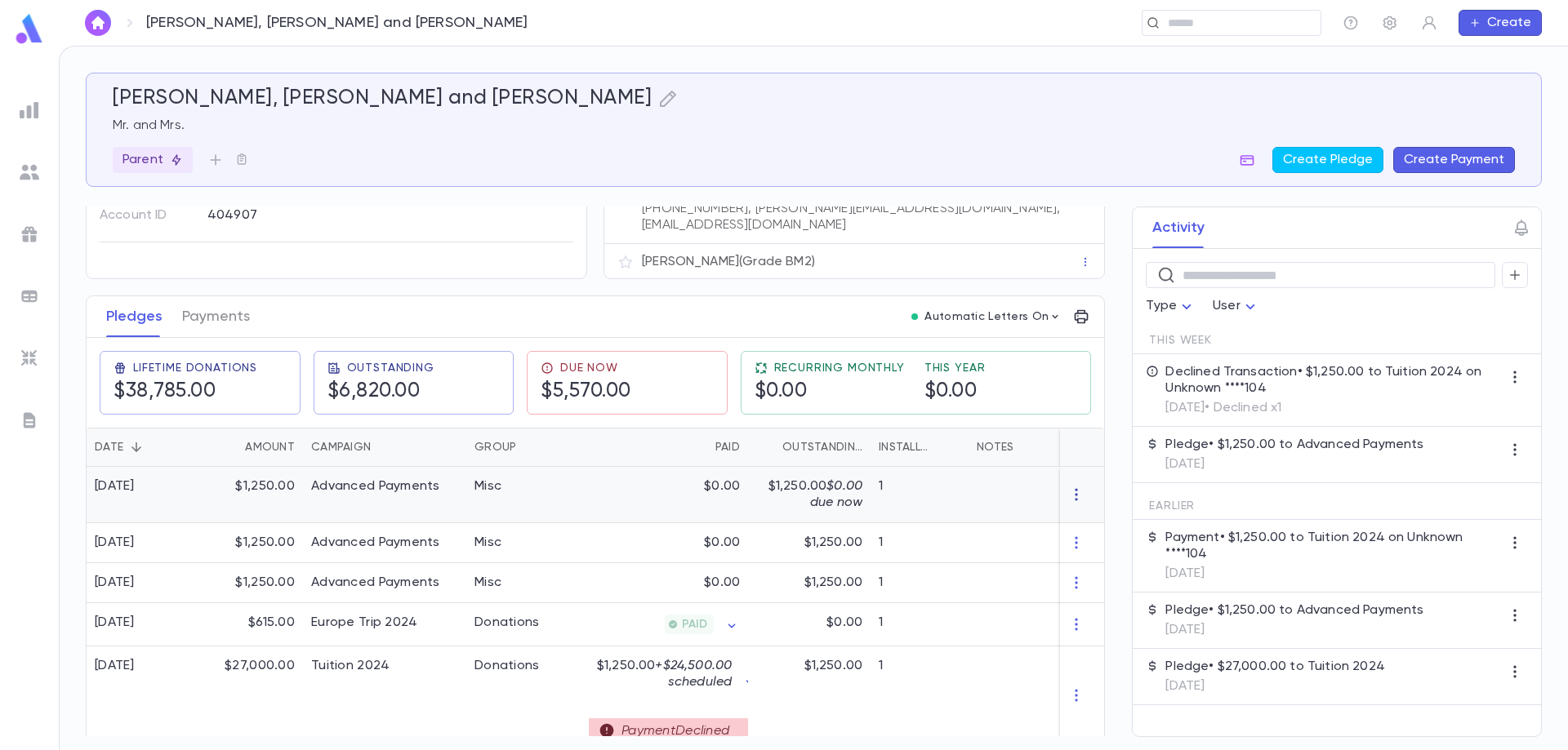
click at [1071, 492] on icon "button" at bounding box center [1076, 494] width 16 height 16
click at [1105, 517] on li "Delete" at bounding box center [1099, 511] width 68 height 26
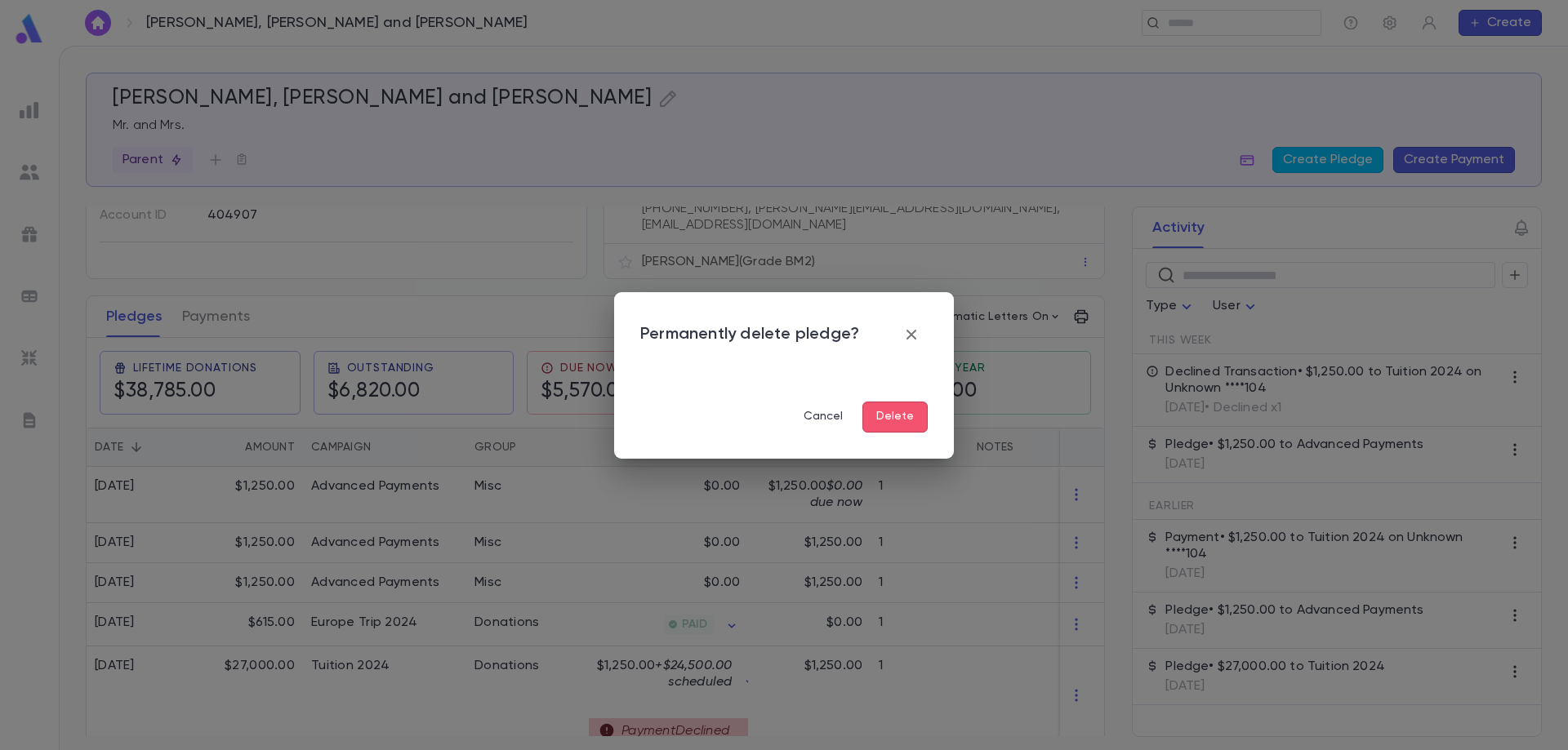
click at [899, 410] on button "Delete" at bounding box center [895, 417] width 65 height 31
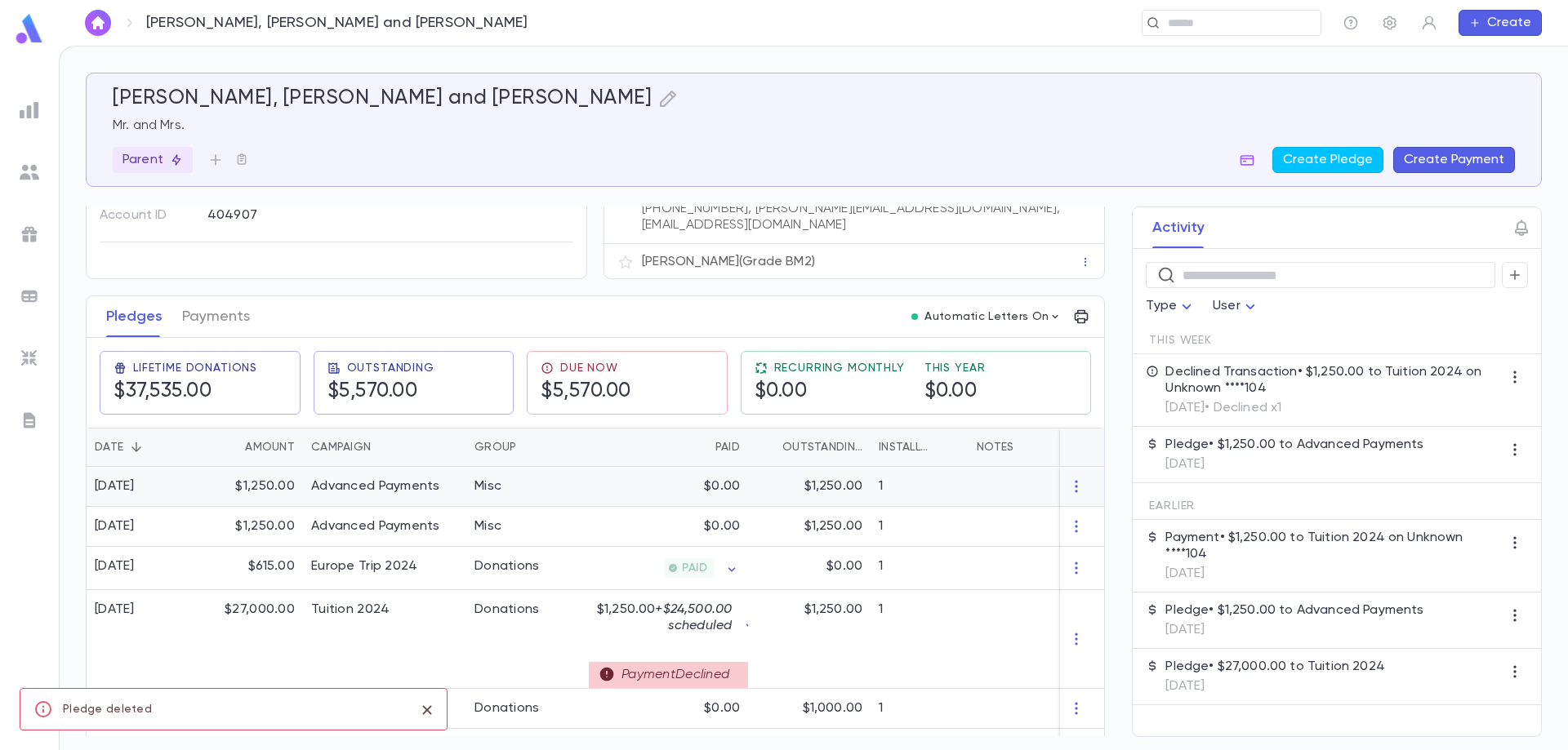
click at [1067, 486] on div at bounding box center [1083, 487] width 44 height 40
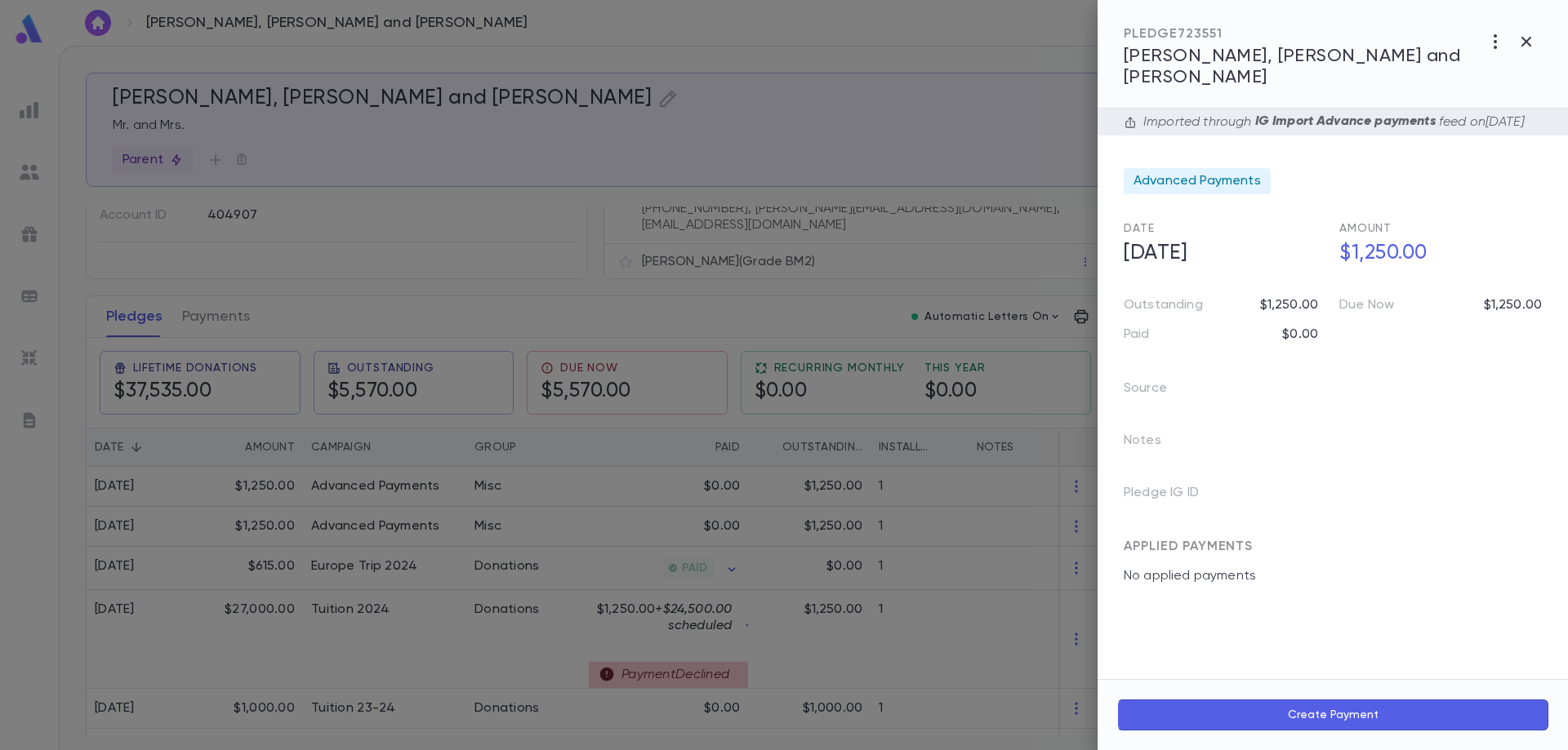
click at [1070, 475] on div at bounding box center [784, 375] width 1568 height 750
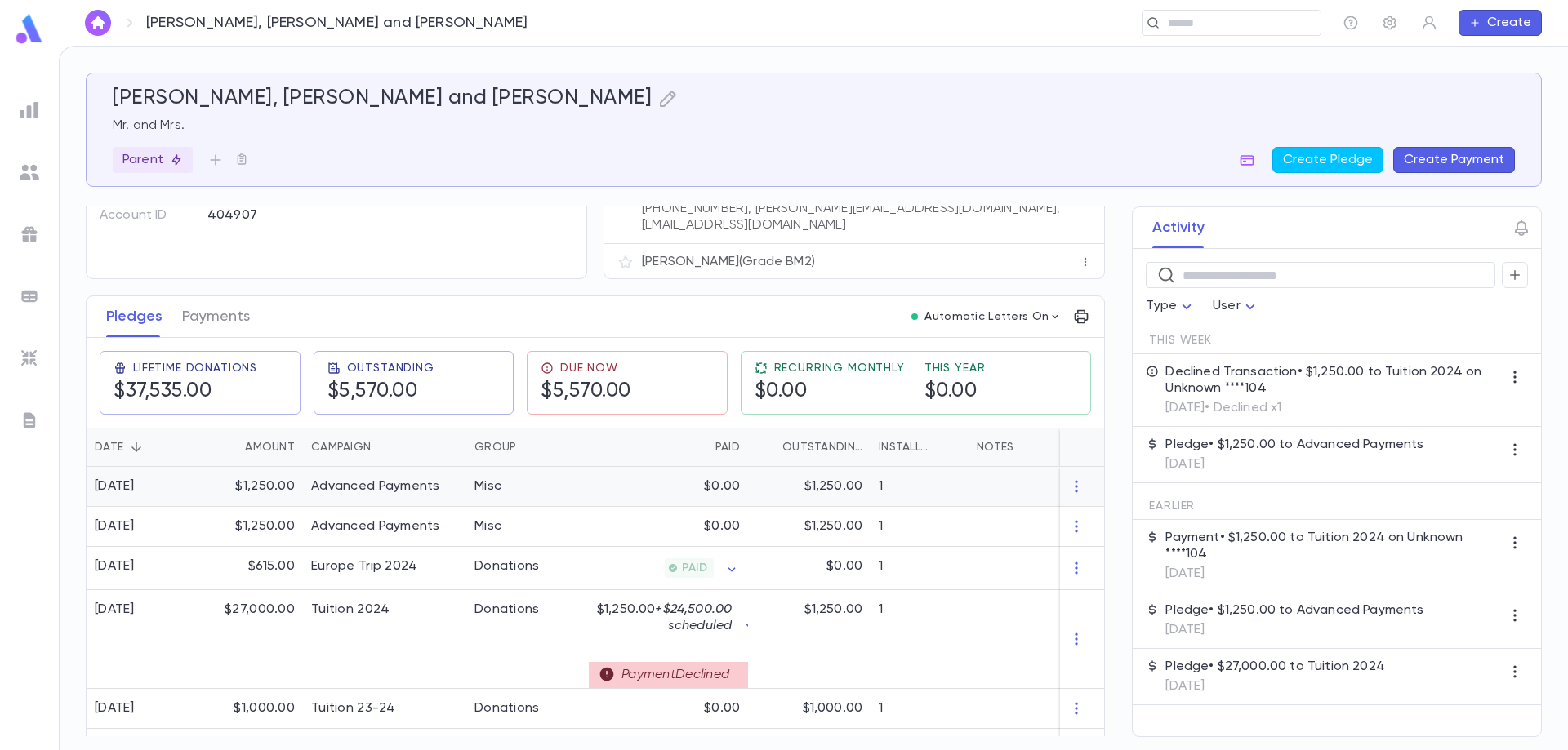
click at [1070, 478] on icon "button" at bounding box center [1076, 486] width 16 height 16
click at [1094, 504] on li "Delete" at bounding box center [1099, 504] width 68 height 26
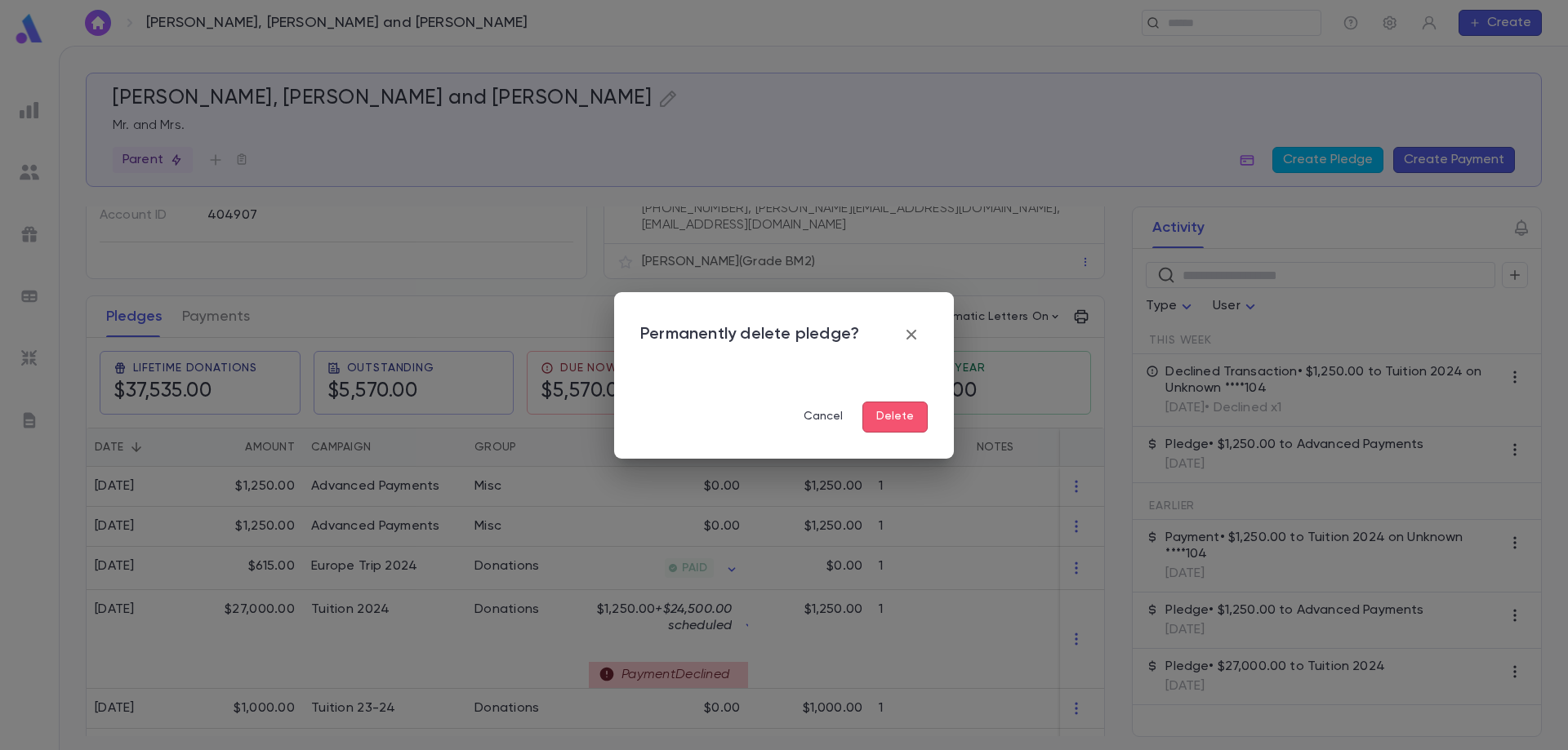
click at [900, 417] on button "Delete" at bounding box center [895, 417] width 65 height 31
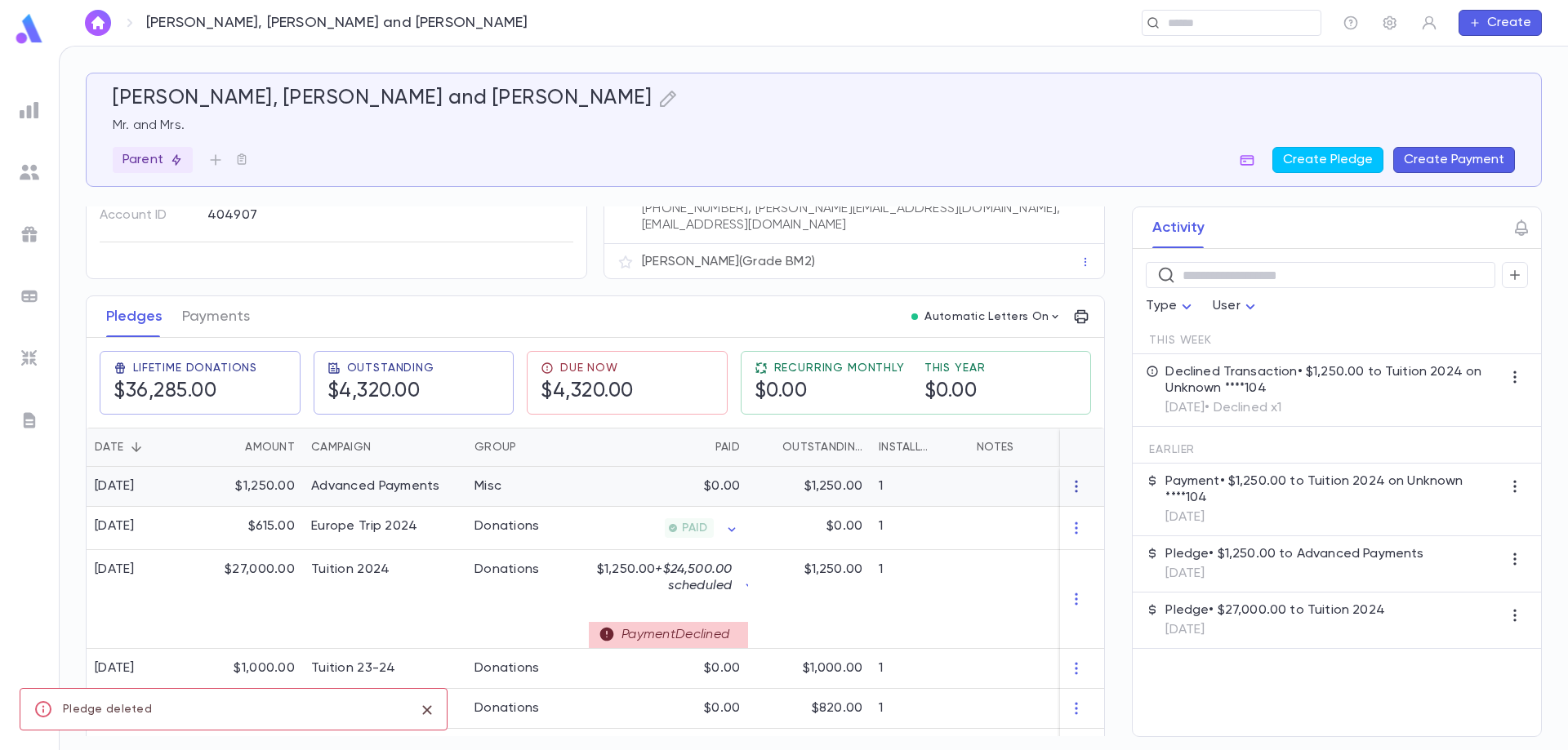
click at [1071, 480] on icon "button" at bounding box center [1076, 486] width 16 height 16
click at [1089, 502] on li "Delete" at bounding box center [1099, 504] width 68 height 26
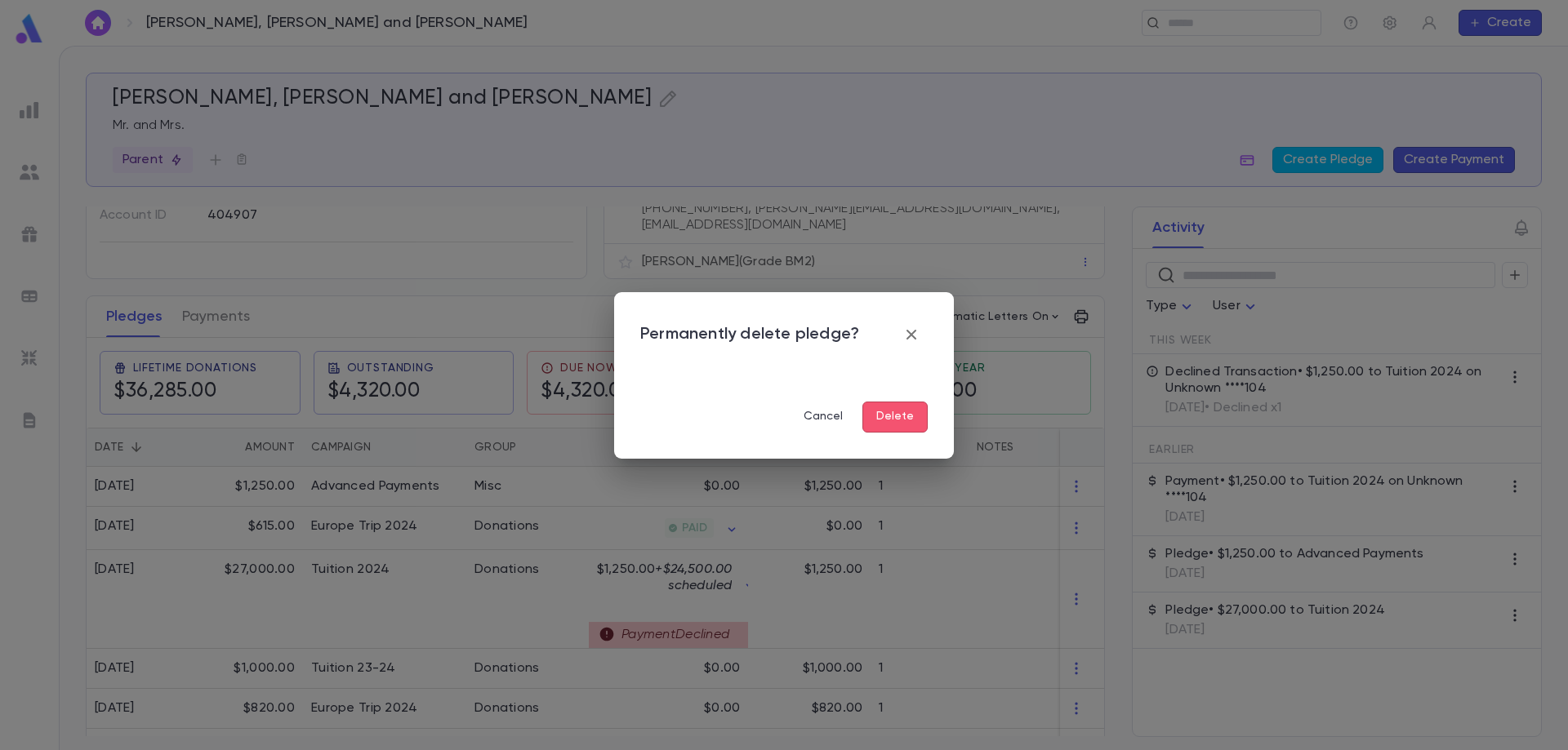
click at [902, 412] on button "Delete" at bounding box center [895, 417] width 65 height 31
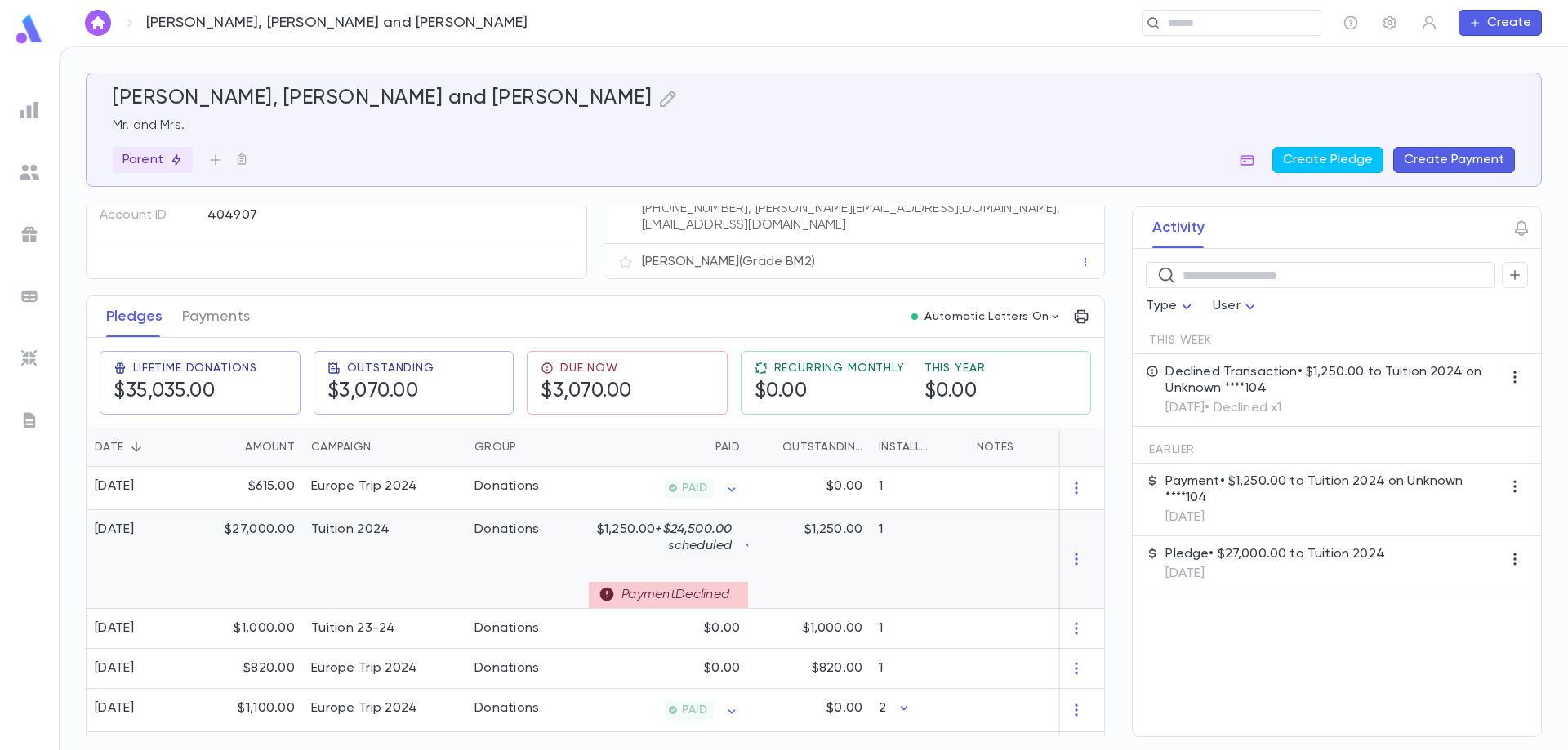
click at [417, 551] on div "Tuition 2024" at bounding box center [385, 559] width 164 height 99
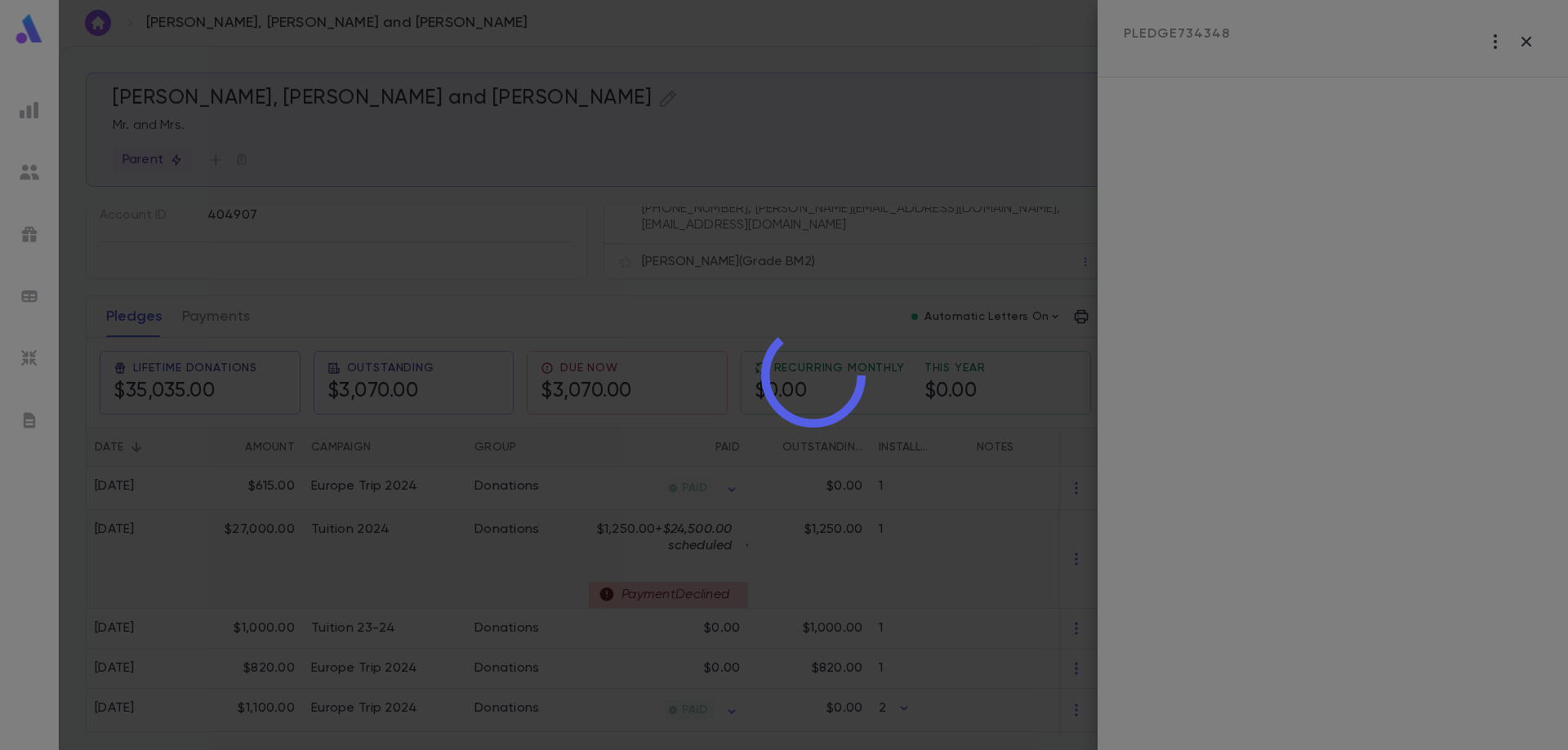
click at [417, 551] on div at bounding box center [813, 375] width 1509 height 750
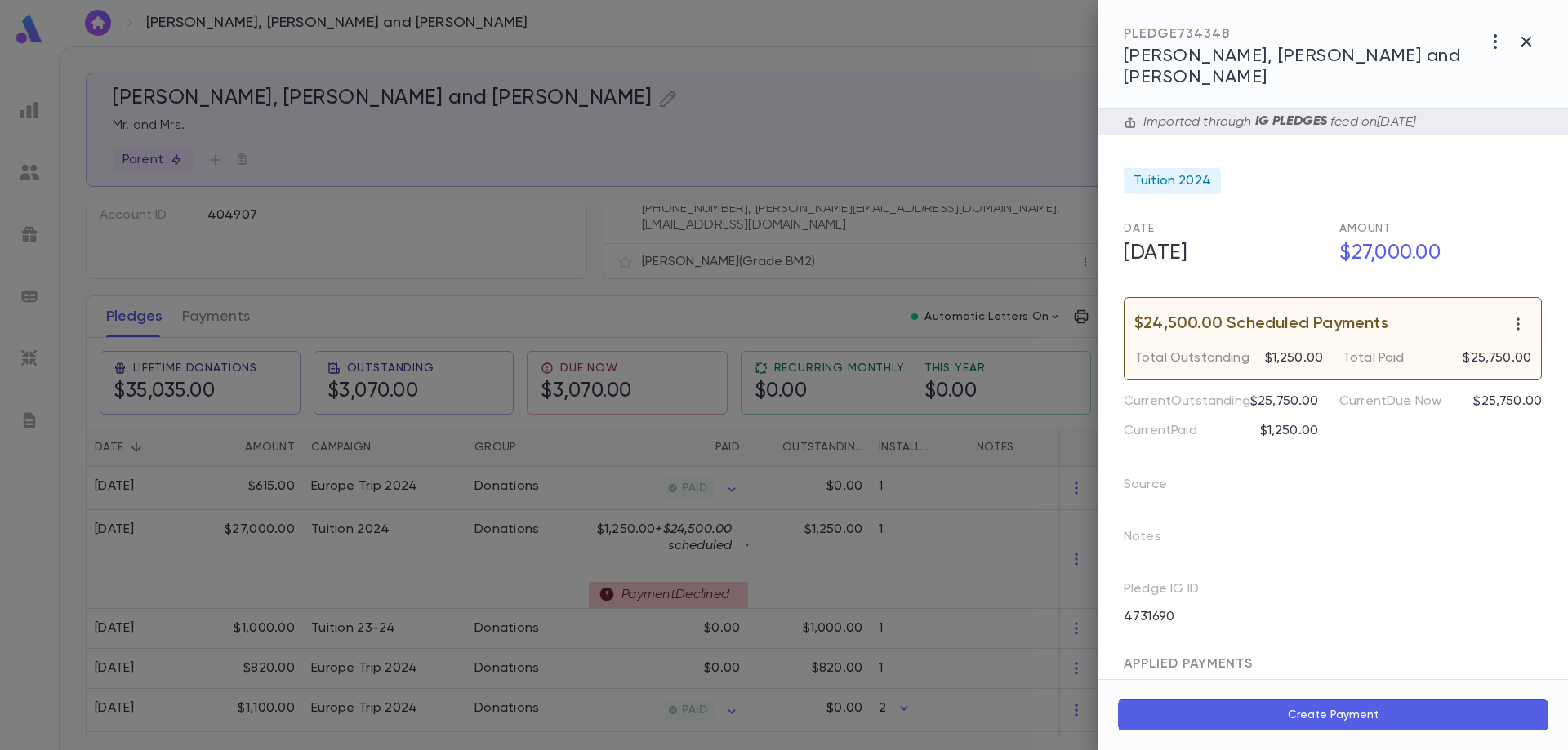
click at [222, 310] on div at bounding box center [784, 375] width 1568 height 750
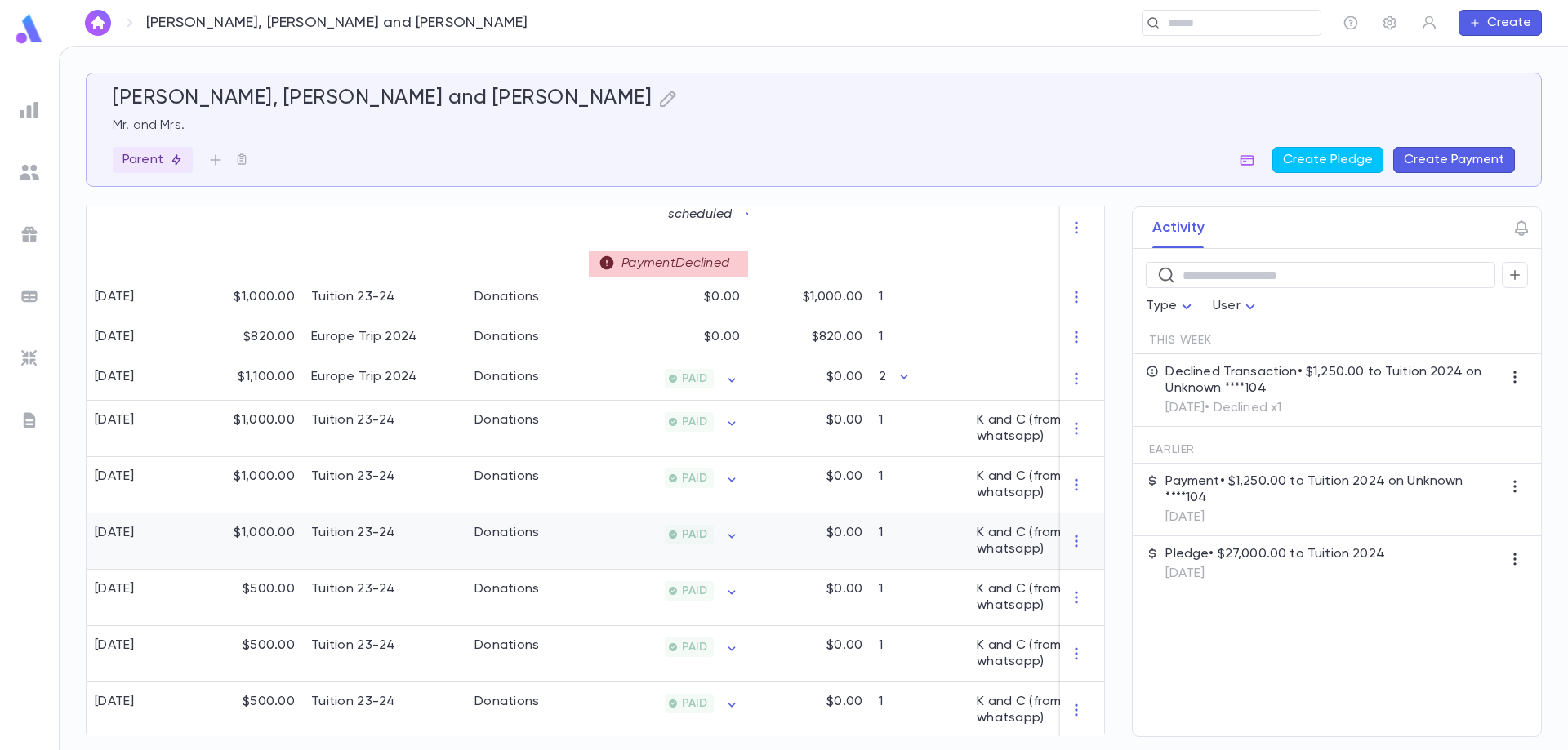
scroll to position [0, 0]
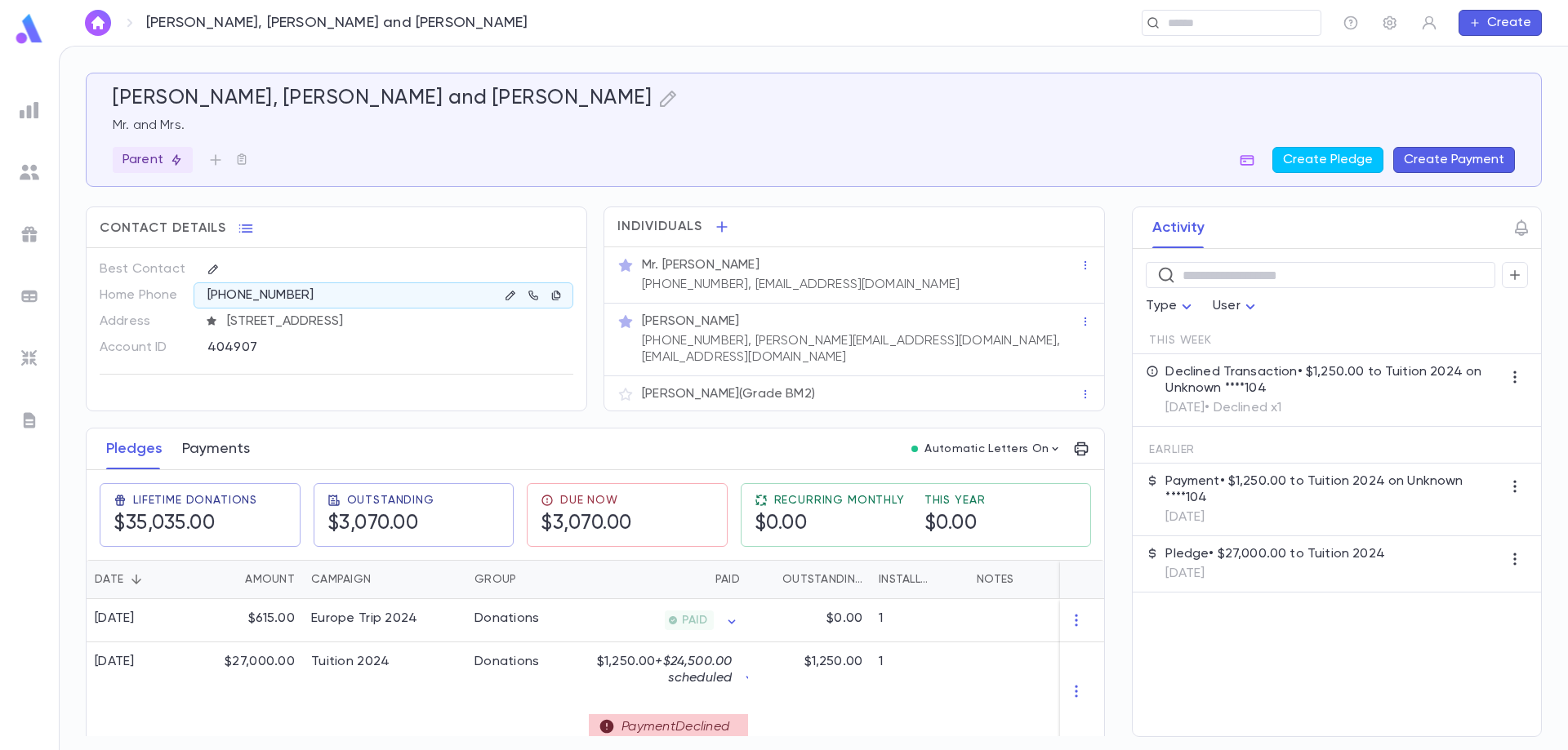
click at [219, 434] on button "Payments" at bounding box center [216, 449] width 67 height 40
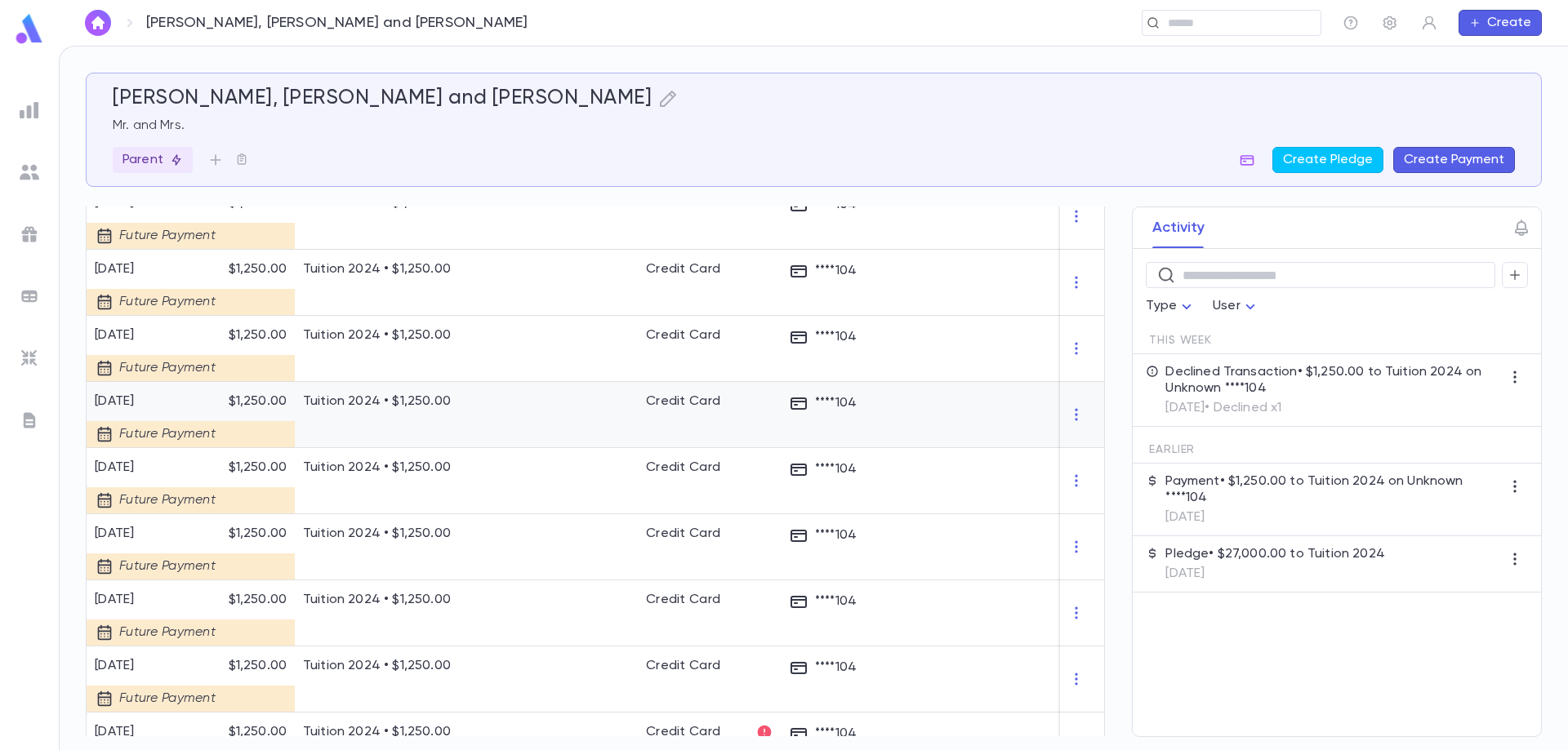
scroll to position [1533, 0]
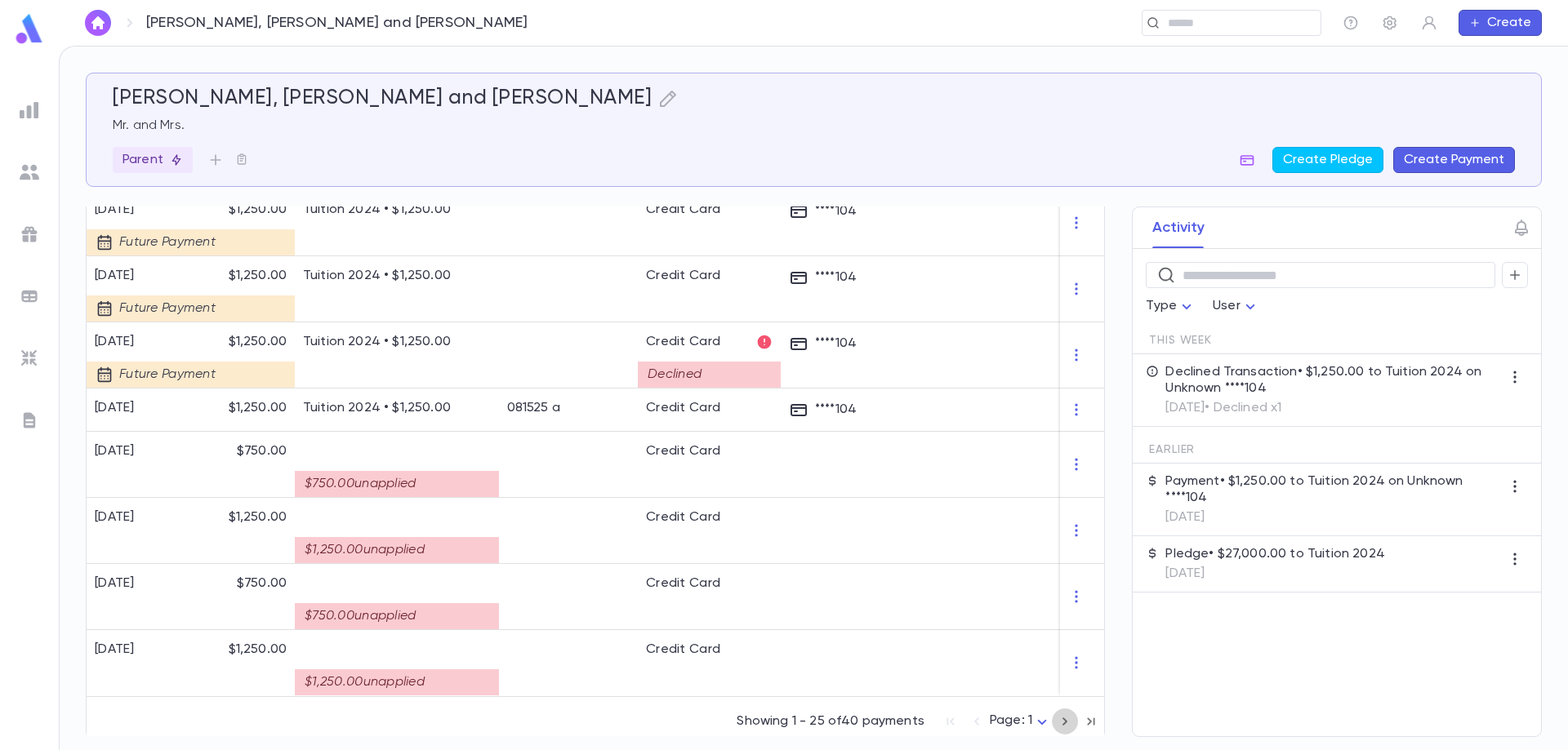
click at [1058, 721] on icon "button" at bounding box center [1064, 721] width 18 height 19
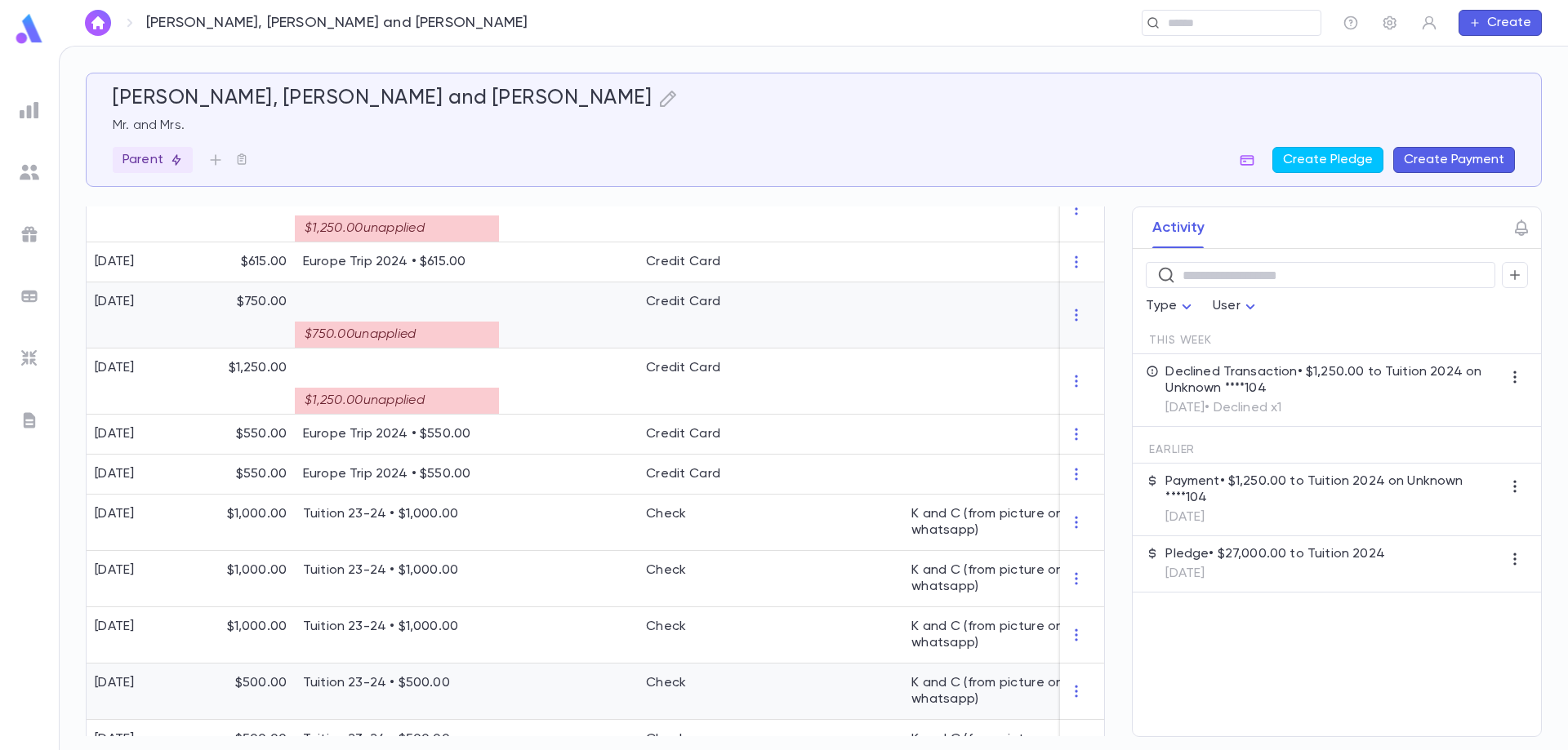
scroll to position [758, 0]
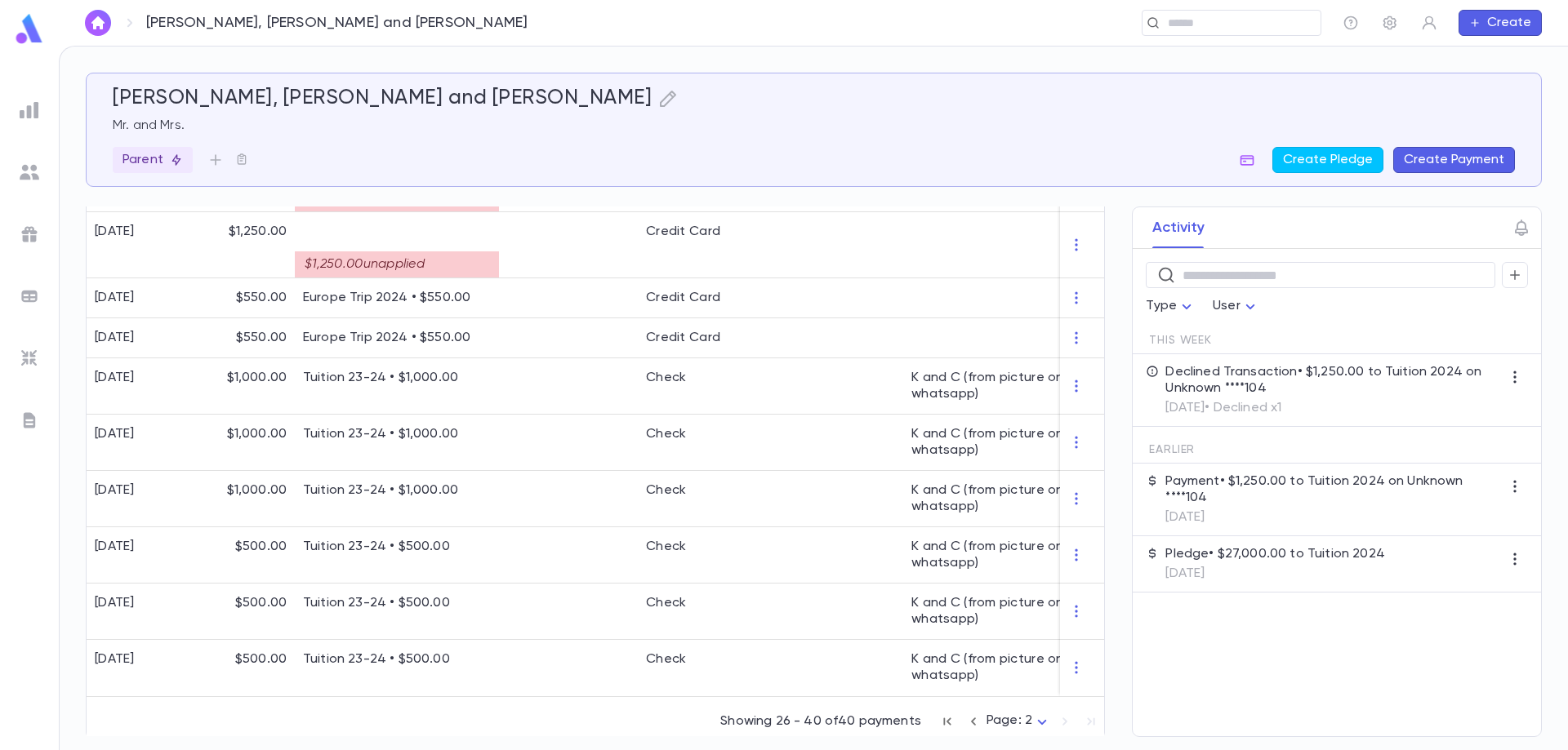
click at [970, 714] on icon "button" at bounding box center [973, 721] width 18 height 19
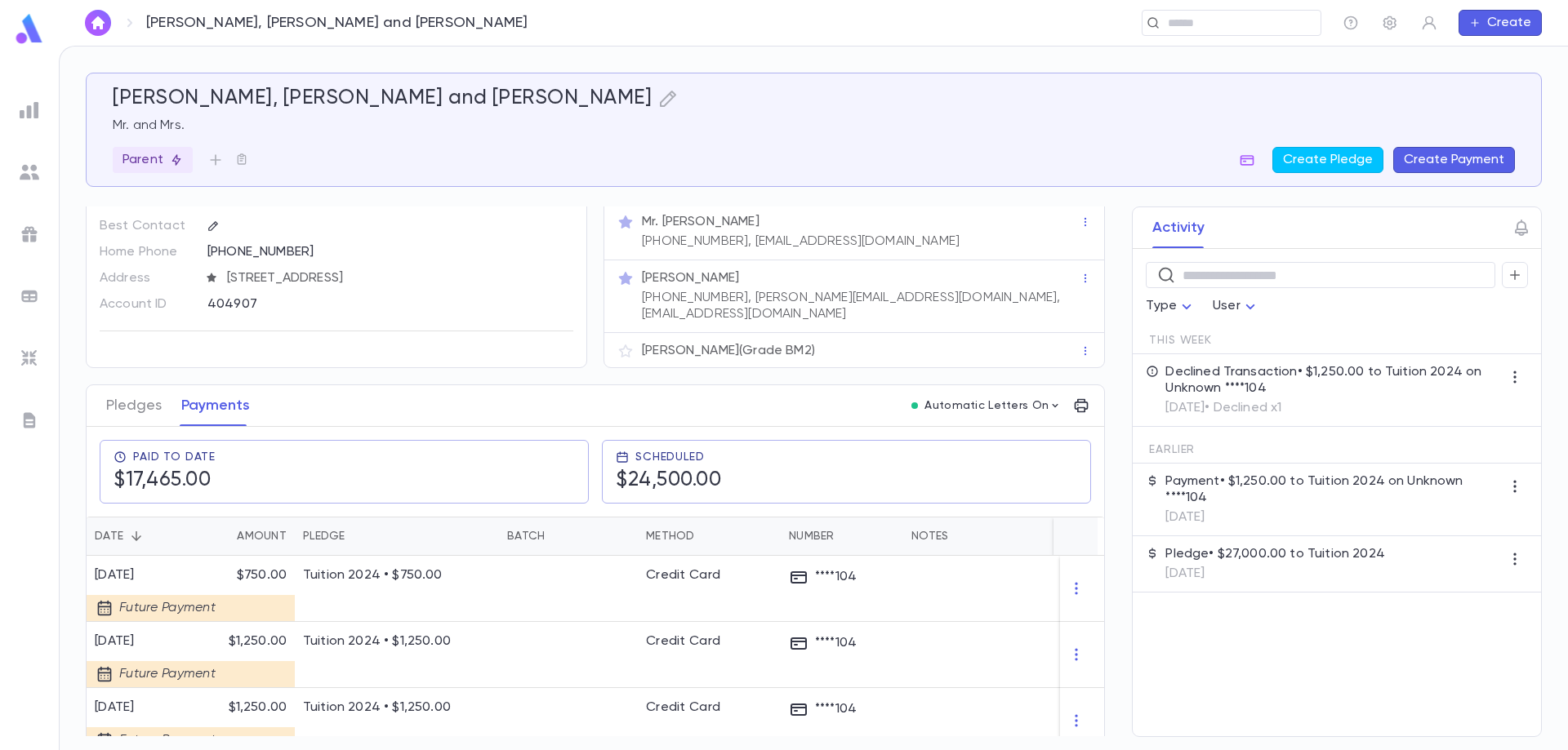
scroll to position [0, 0]
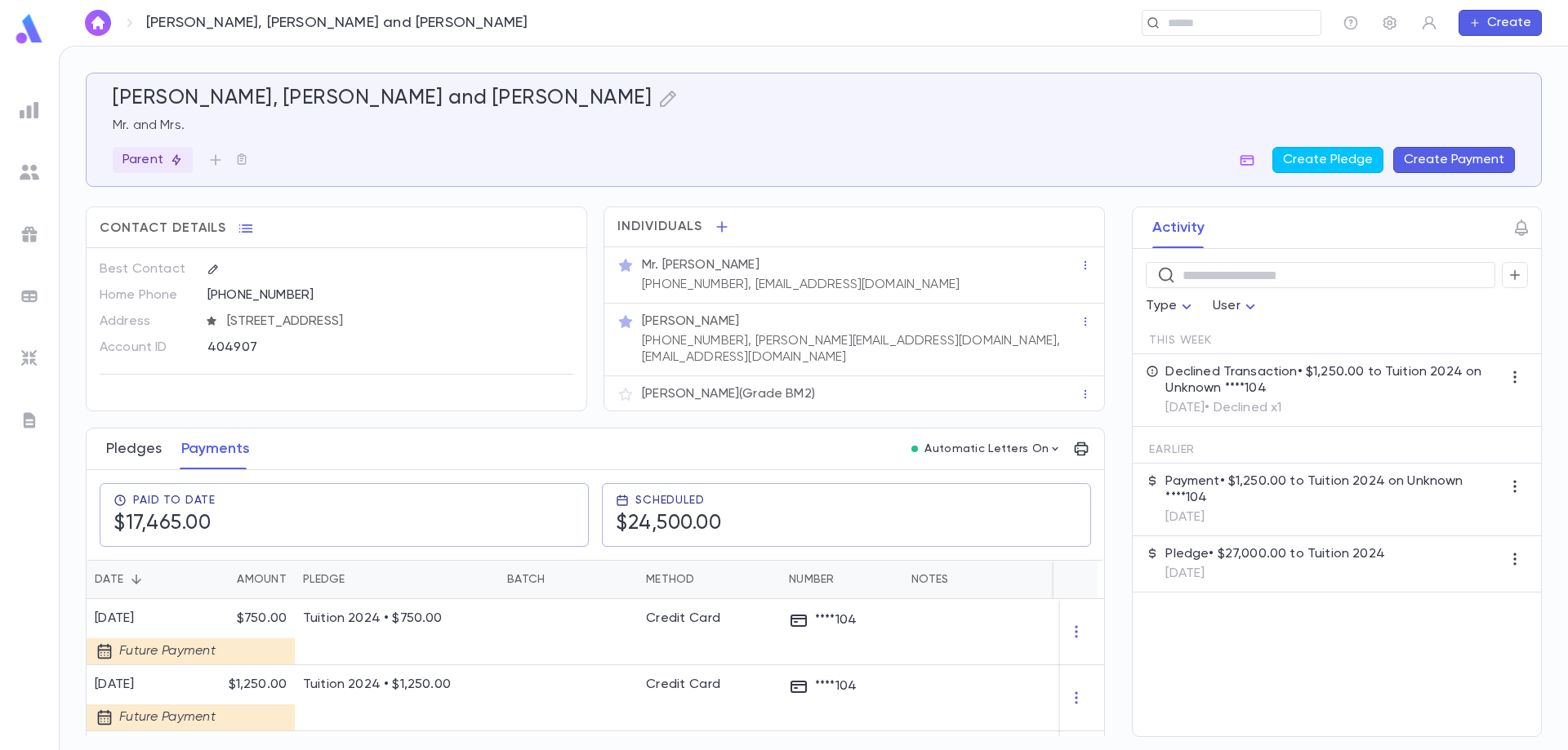
click at [118, 437] on button "Pledges" at bounding box center [134, 449] width 56 height 40
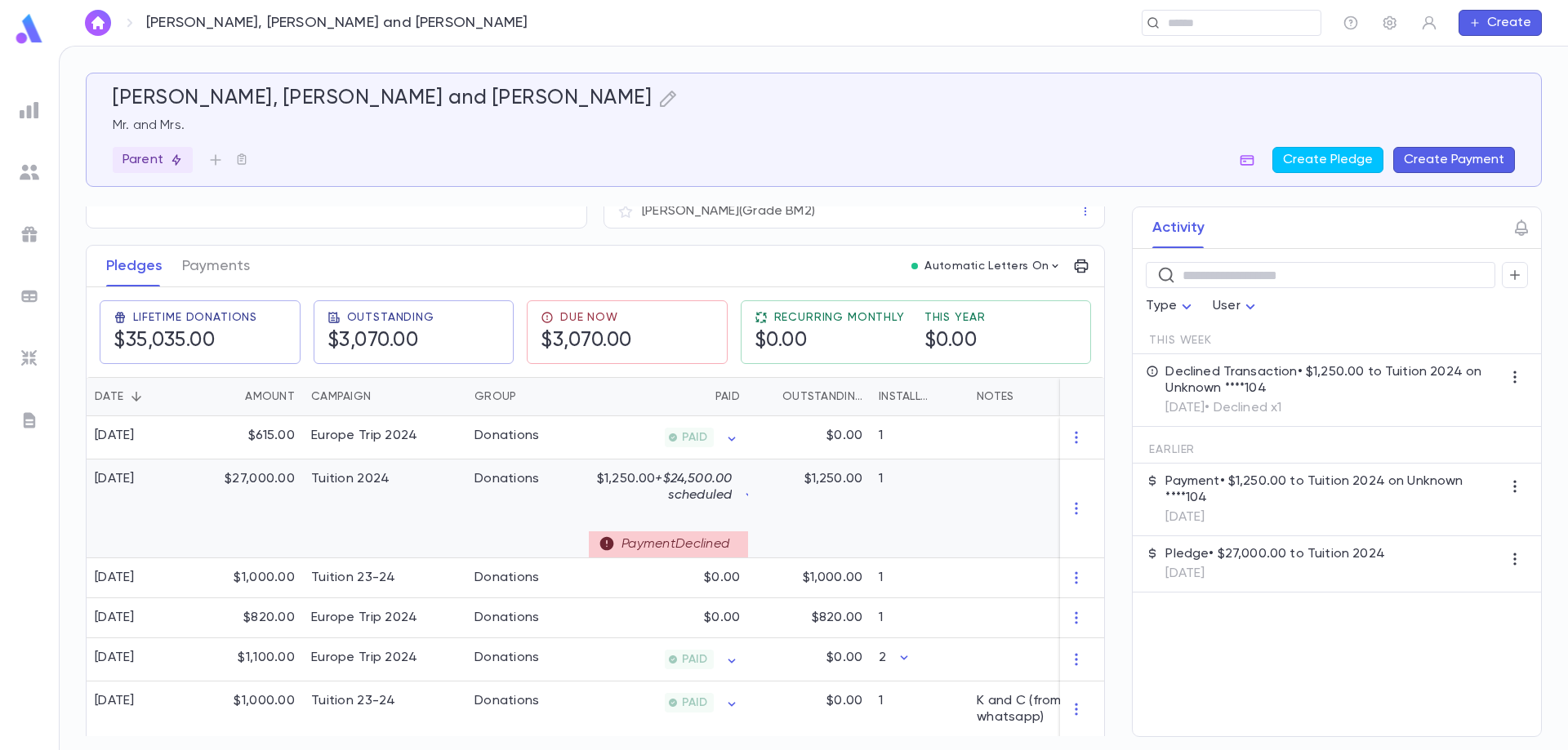
scroll to position [326, 0]
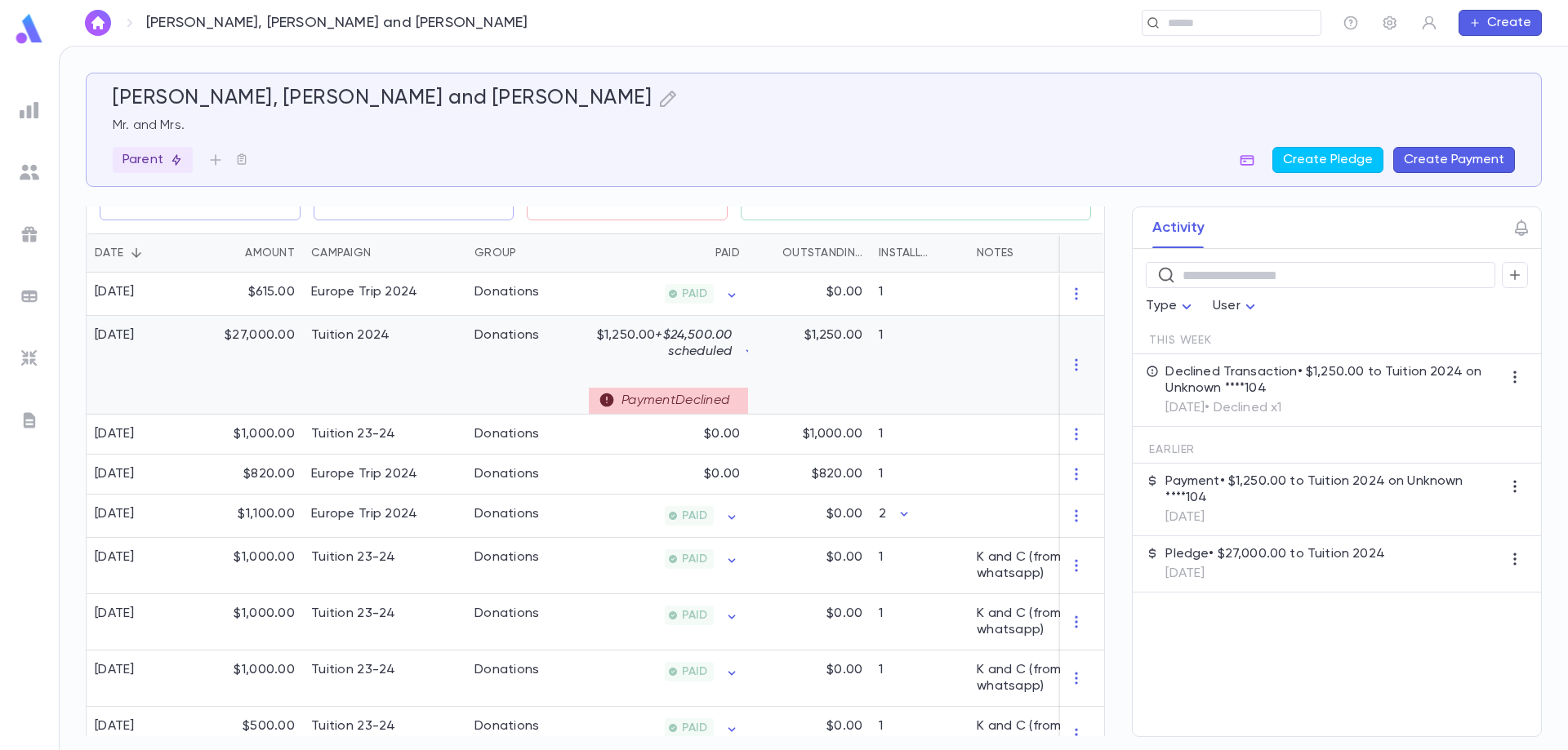
click at [683, 396] on div "Payment Declined" at bounding box center [667, 401] width 159 height 26
click at [458, 352] on div "Tuition 2024" at bounding box center [385, 365] width 164 height 99
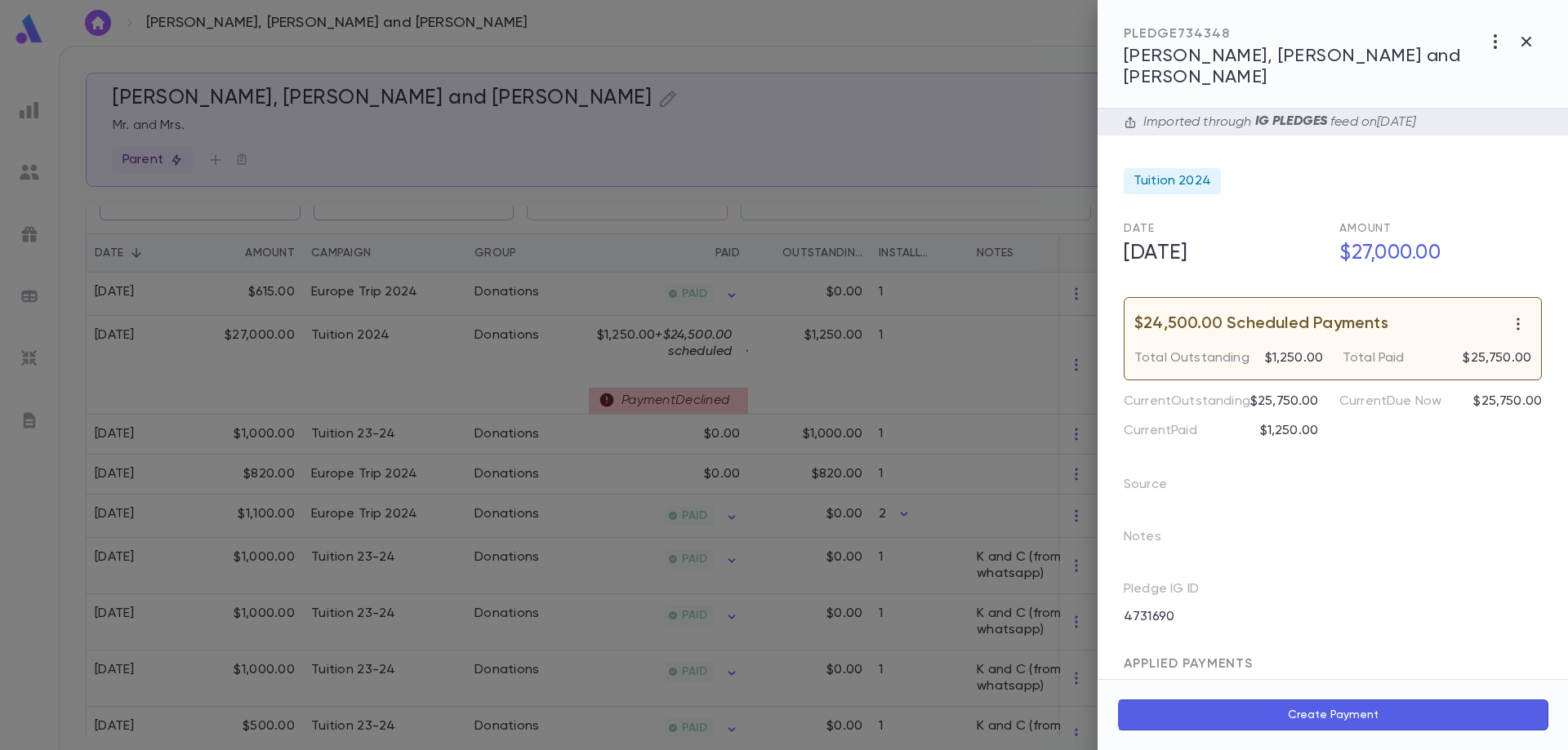
click at [284, 380] on div at bounding box center [784, 375] width 1568 height 750
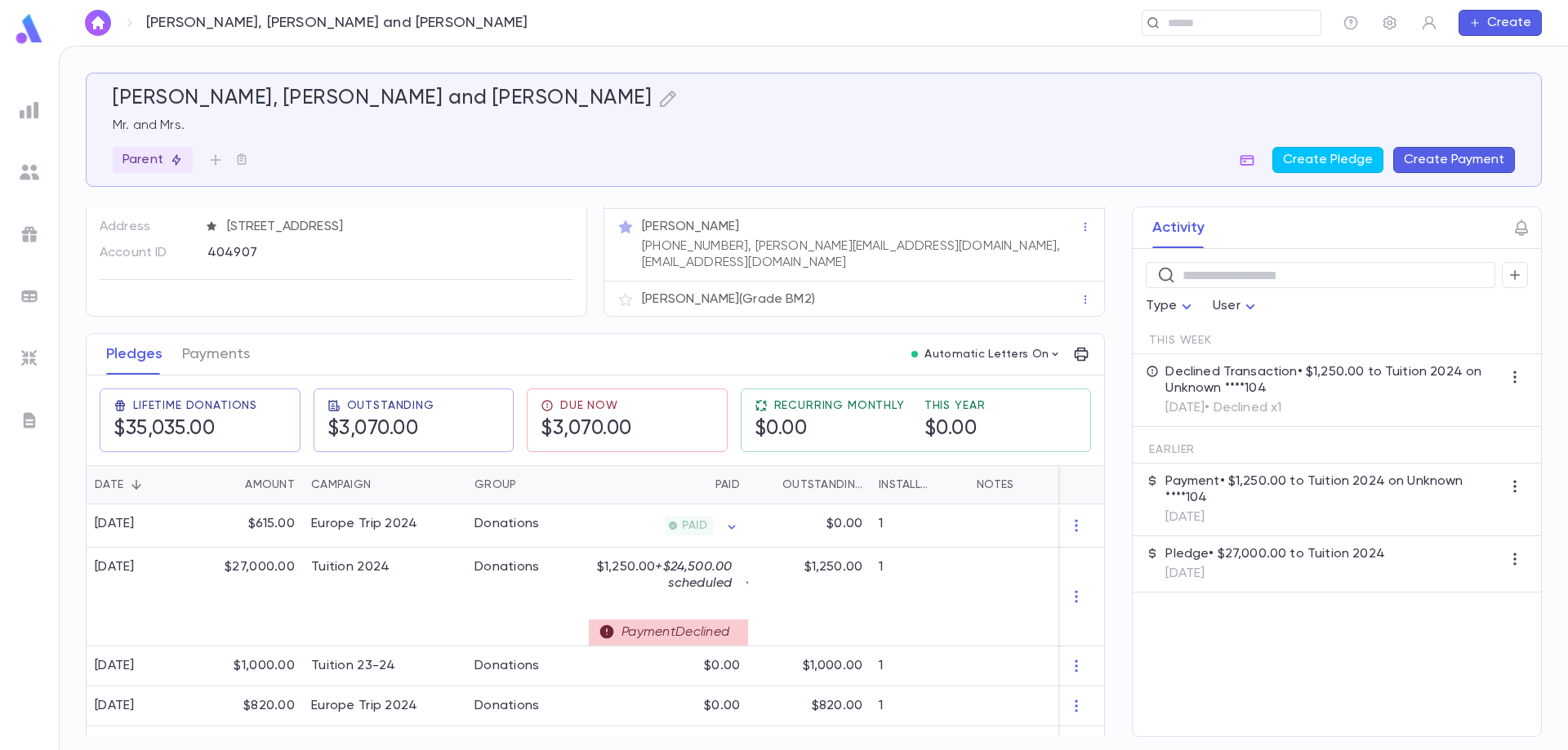
scroll to position [82, 0]
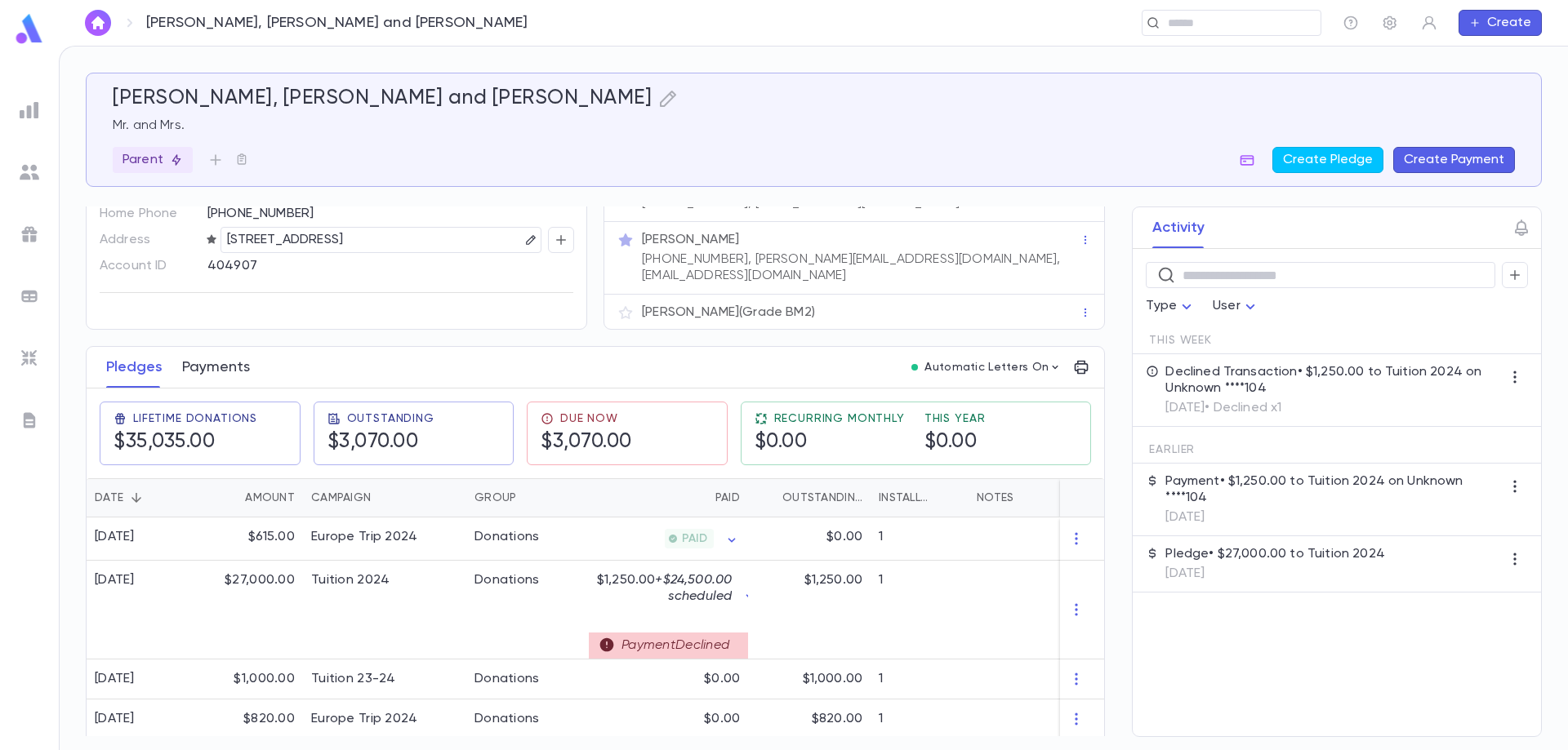
click at [218, 350] on button "Payments" at bounding box center [216, 367] width 67 height 40
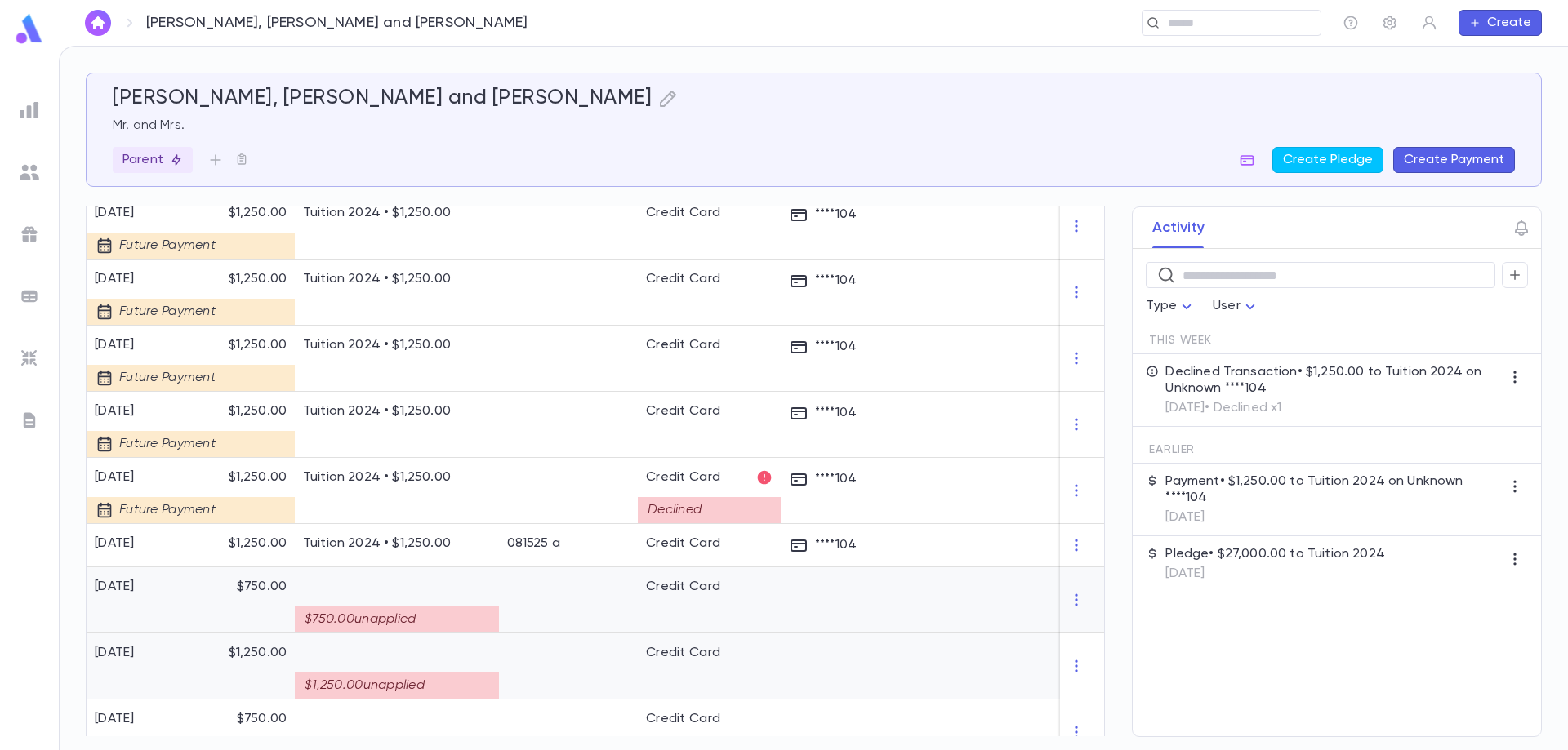
scroll to position [1533, 0]
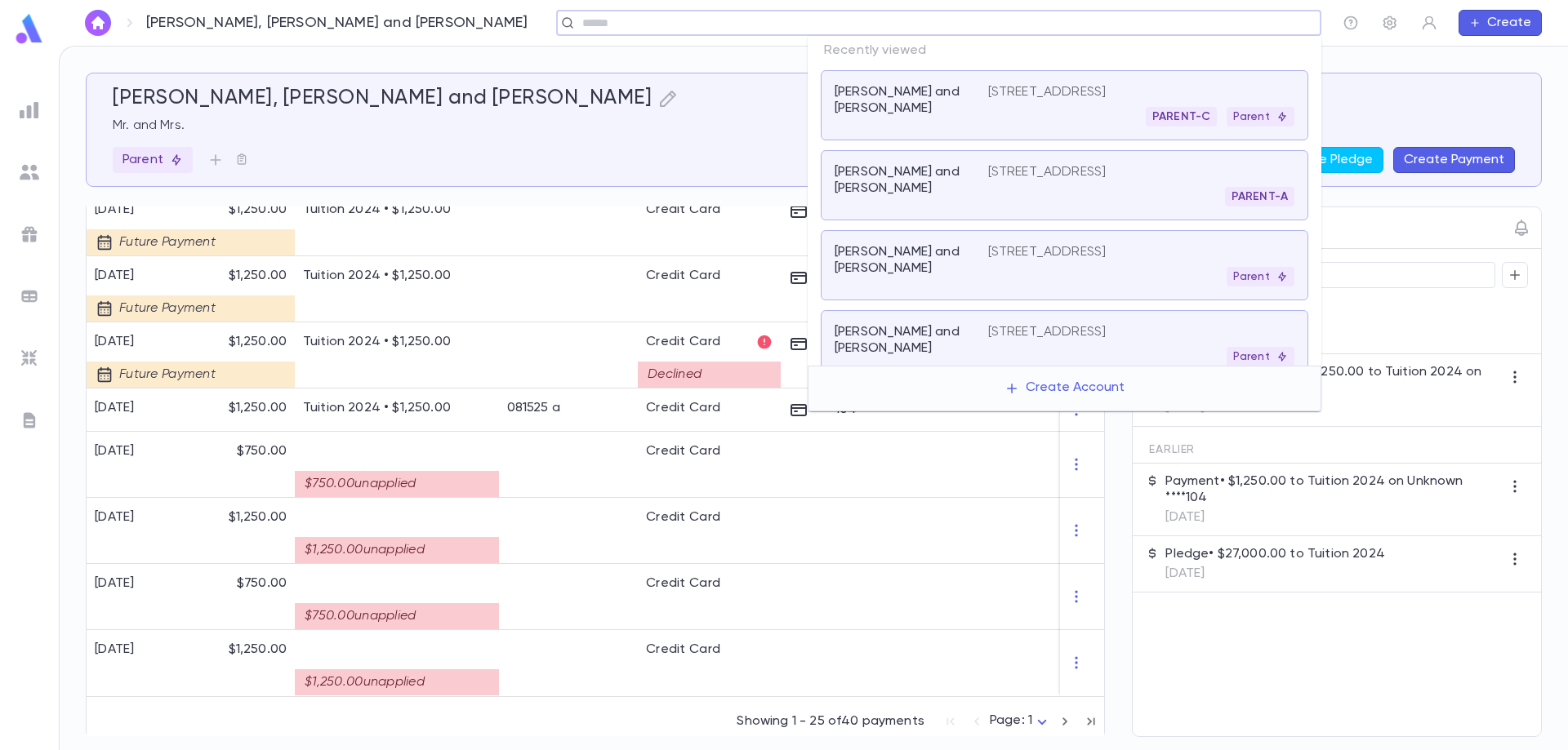
click at [1184, 24] on input "text" at bounding box center [932, 23] width 712 height 15
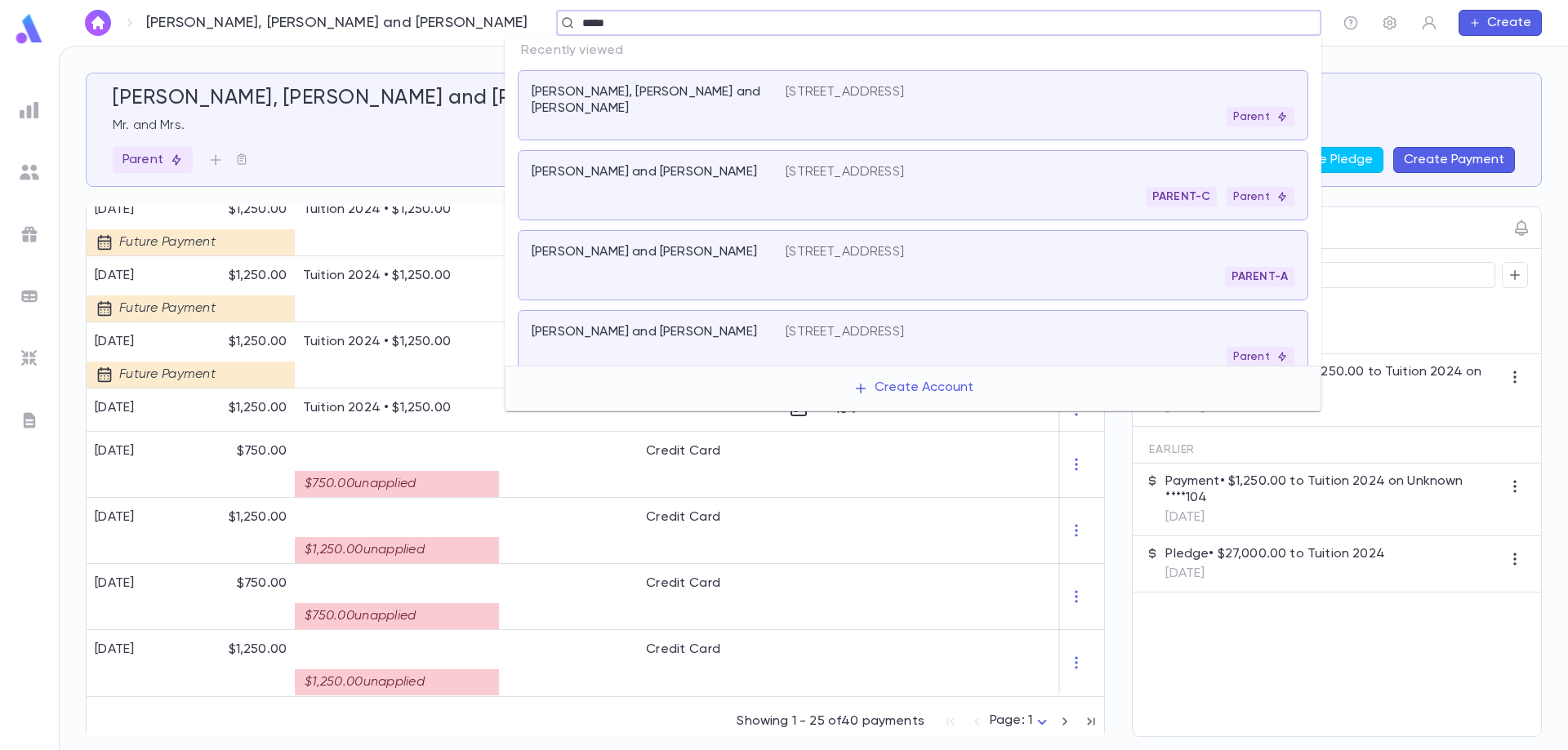
type input "******"
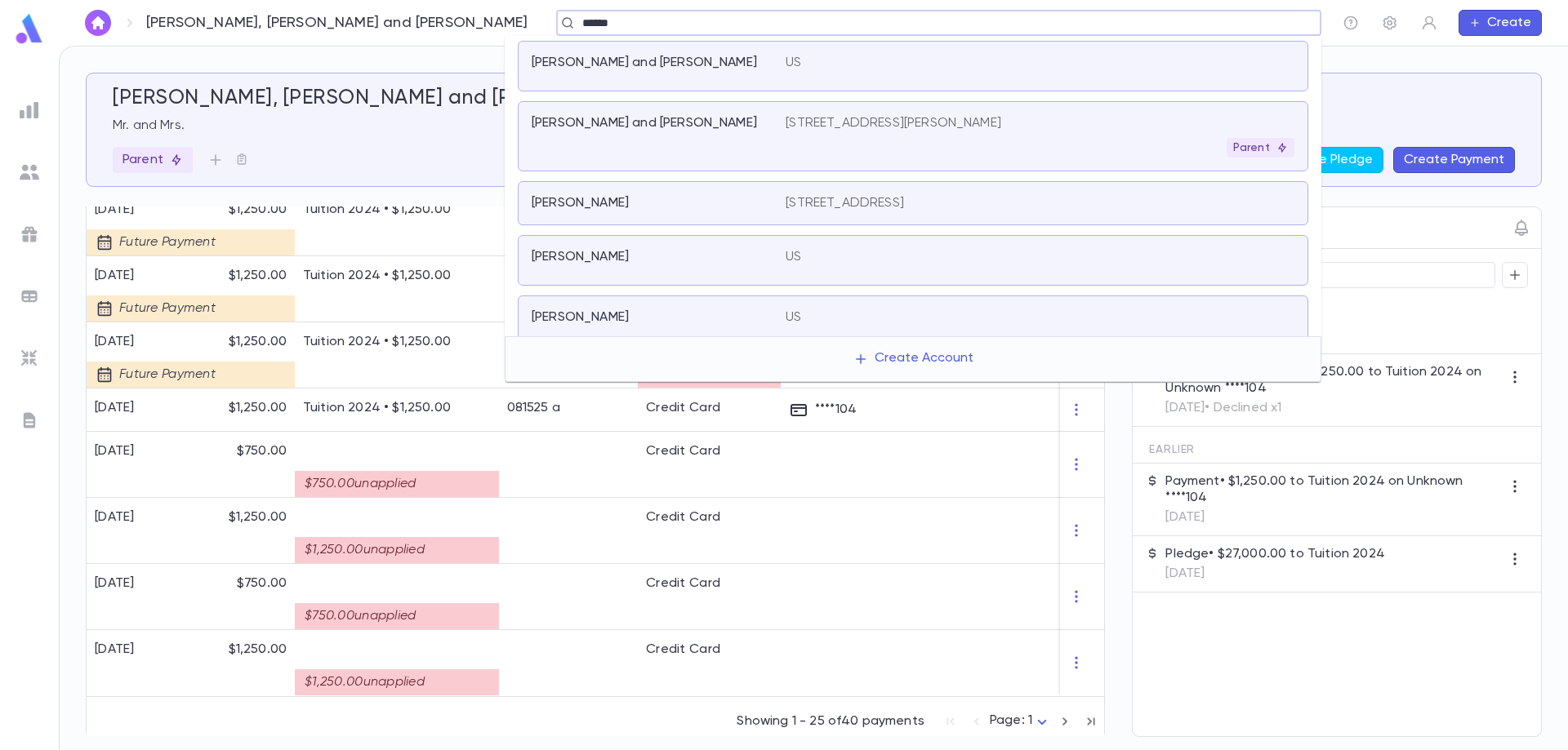
click at [856, 128] on p "[STREET_ADDRESS][PERSON_NAME]" at bounding box center [894, 123] width 216 height 16
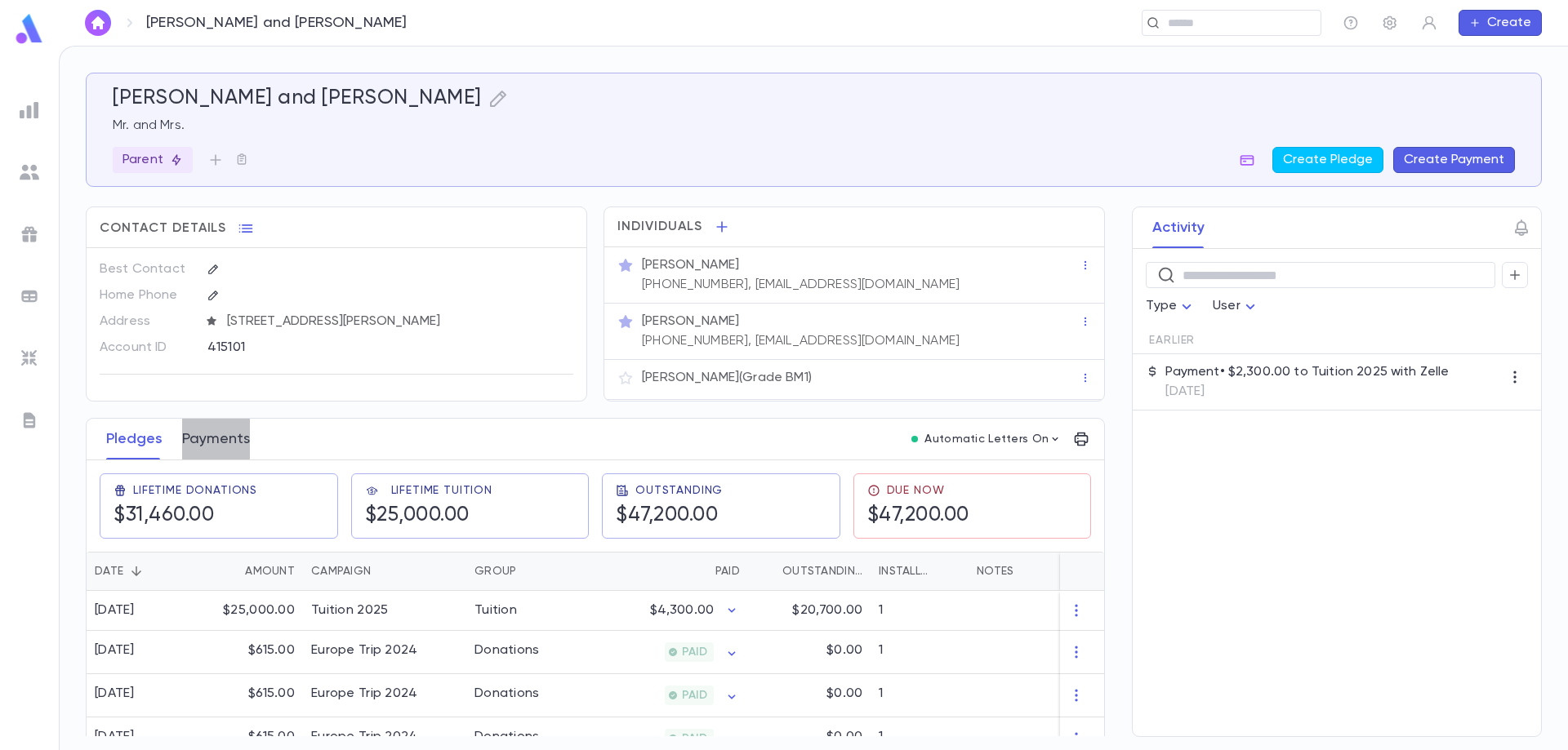
click at [199, 438] on button "Payments" at bounding box center [216, 439] width 67 height 40
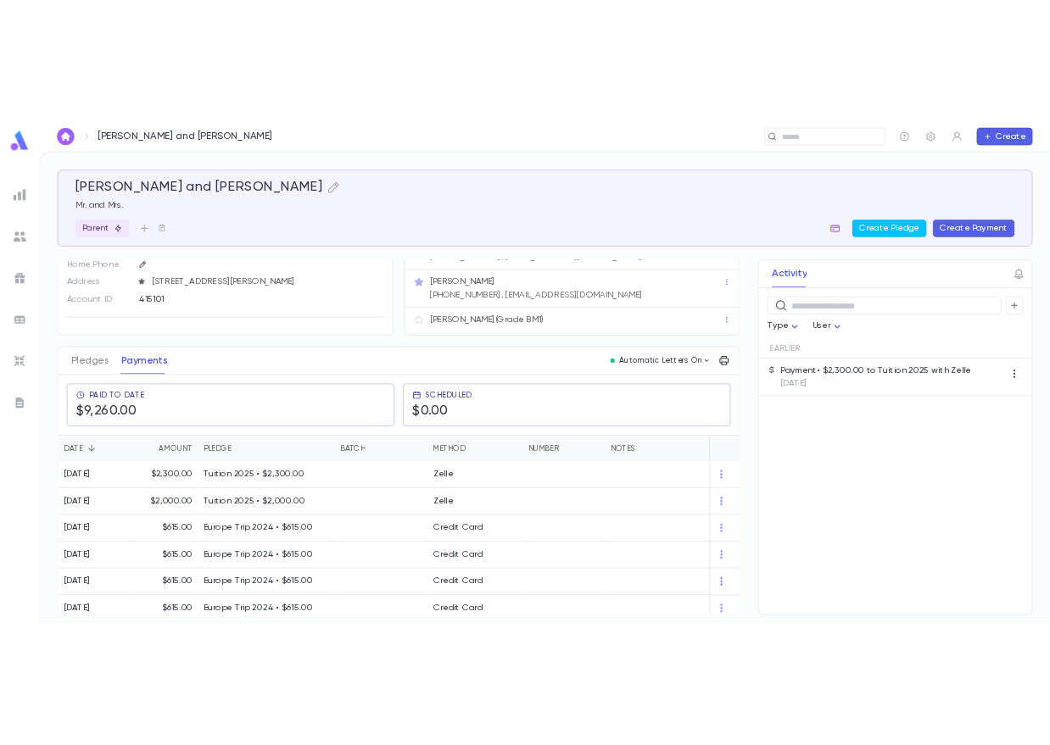
scroll to position [163, 0]
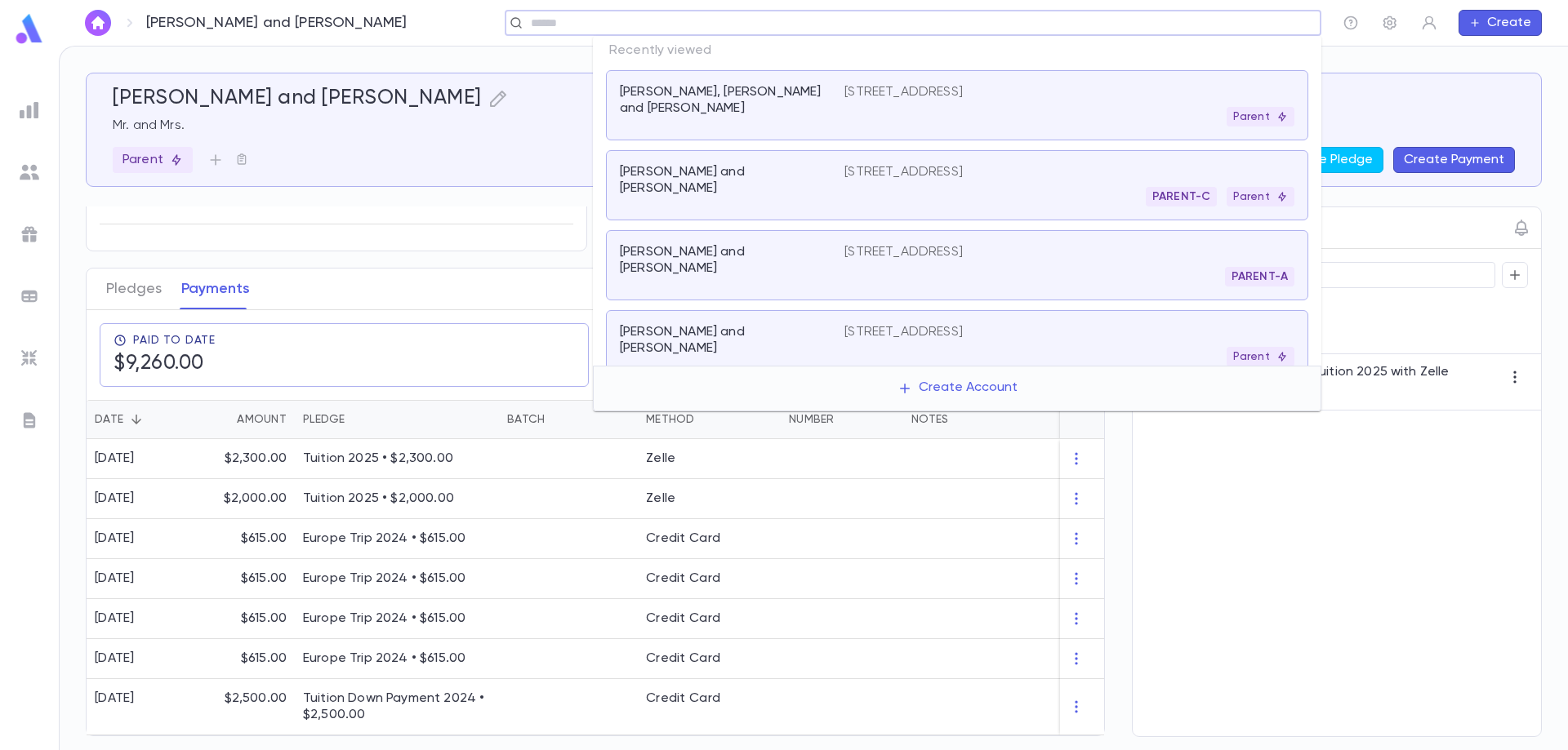
click at [1184, 26] on input "text" at bounding box center [907, 23] width 764 height 15
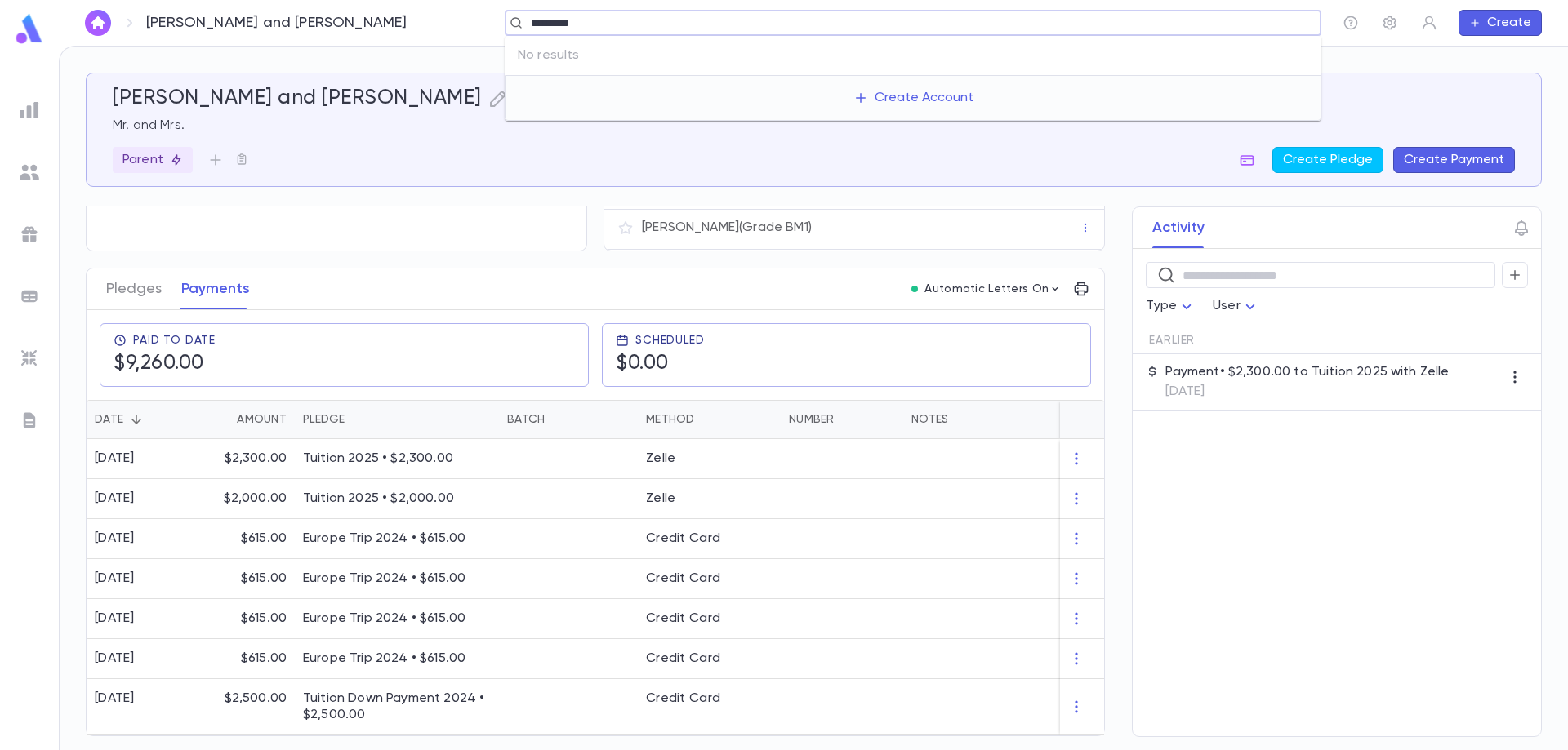
click at [693, 21] on input "*********" at bounding box center [907, 23] width 764 height 15
click at [934, 104] on button "Create Account" at bounding box center [913, 98] width 146 height 31
type input "*********"
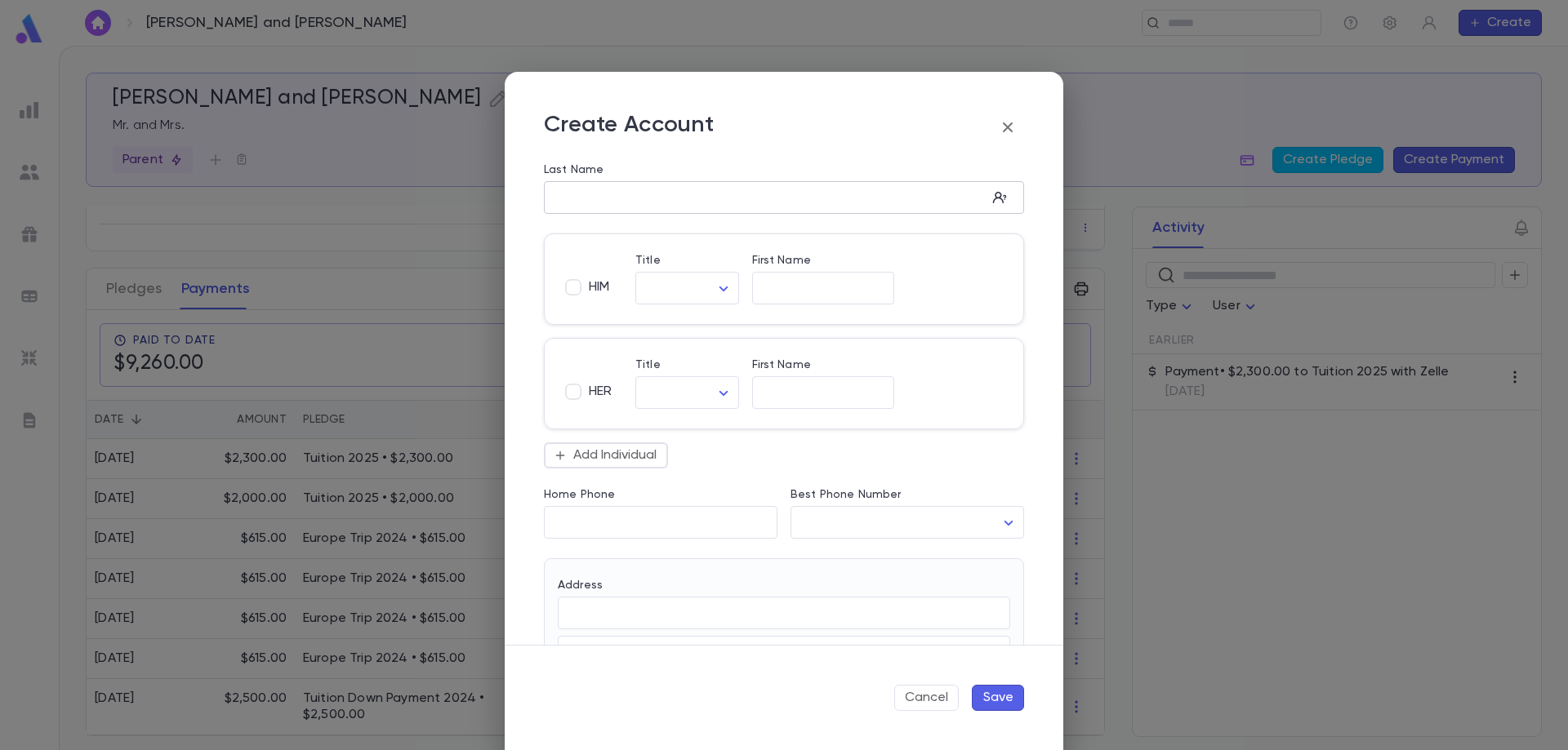
click at [583, 202] on input "Last Name" at bounding box center [766, 198] width 443 height 19
type input "*********"
click at [672, 282] on body "[PERSON_NAME] and [PERSON_NAME] ​ Create [PERSON_NAME] and [PERSON_NAME] Mr. an…" at bounding box center [784, 398] width 1568 height 705
click at [670, 326] on span "Mr." at bounding box center [720, 323] width 140 height 16
type input "***"
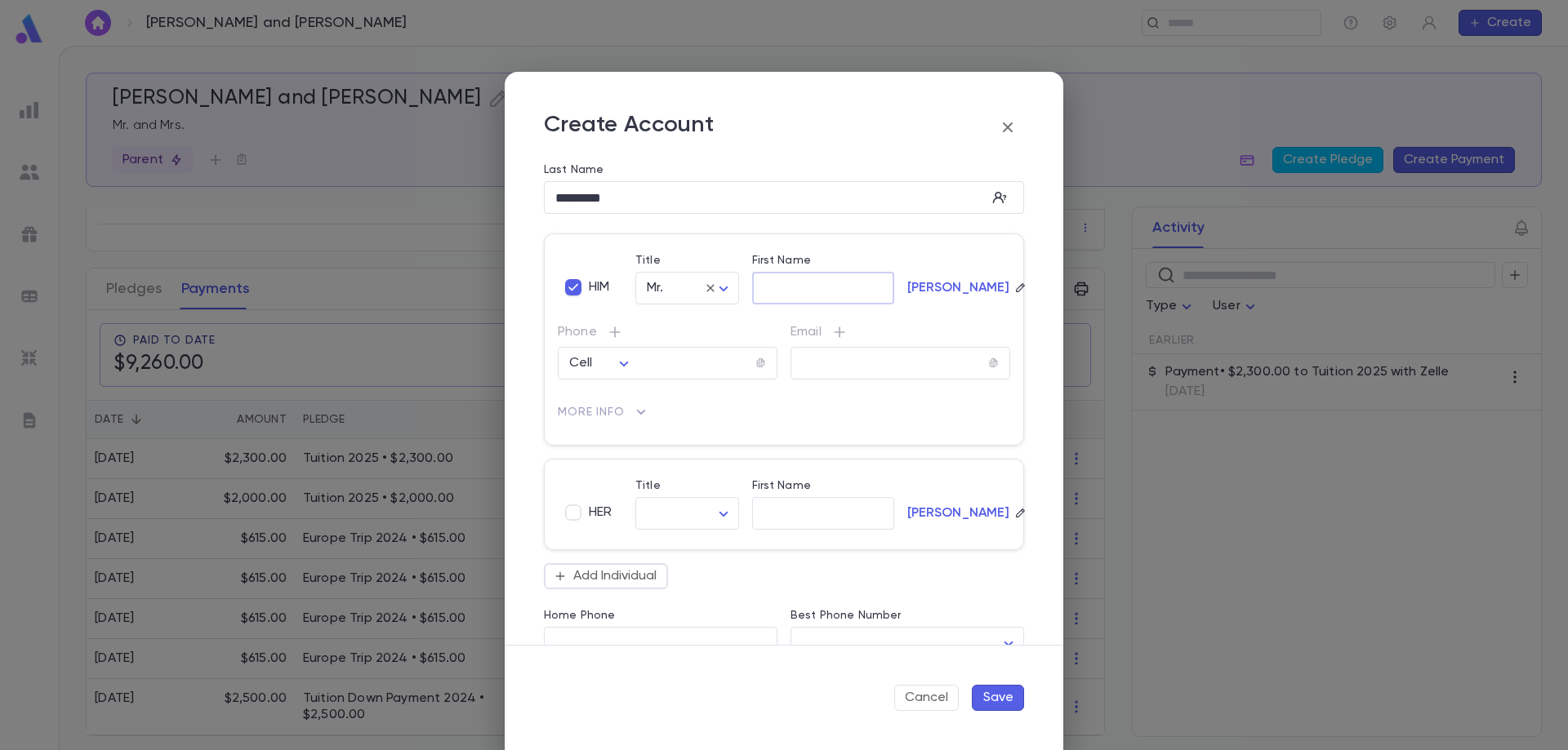
click at [785, 287] on input "First Name" at bounding box center [823, 289] width 143 height 19
type input "****"
click at [674, 357] on input "tel" at bounding box center [692, 364] width 127 height 19
paste input "**********"
type input "**********"
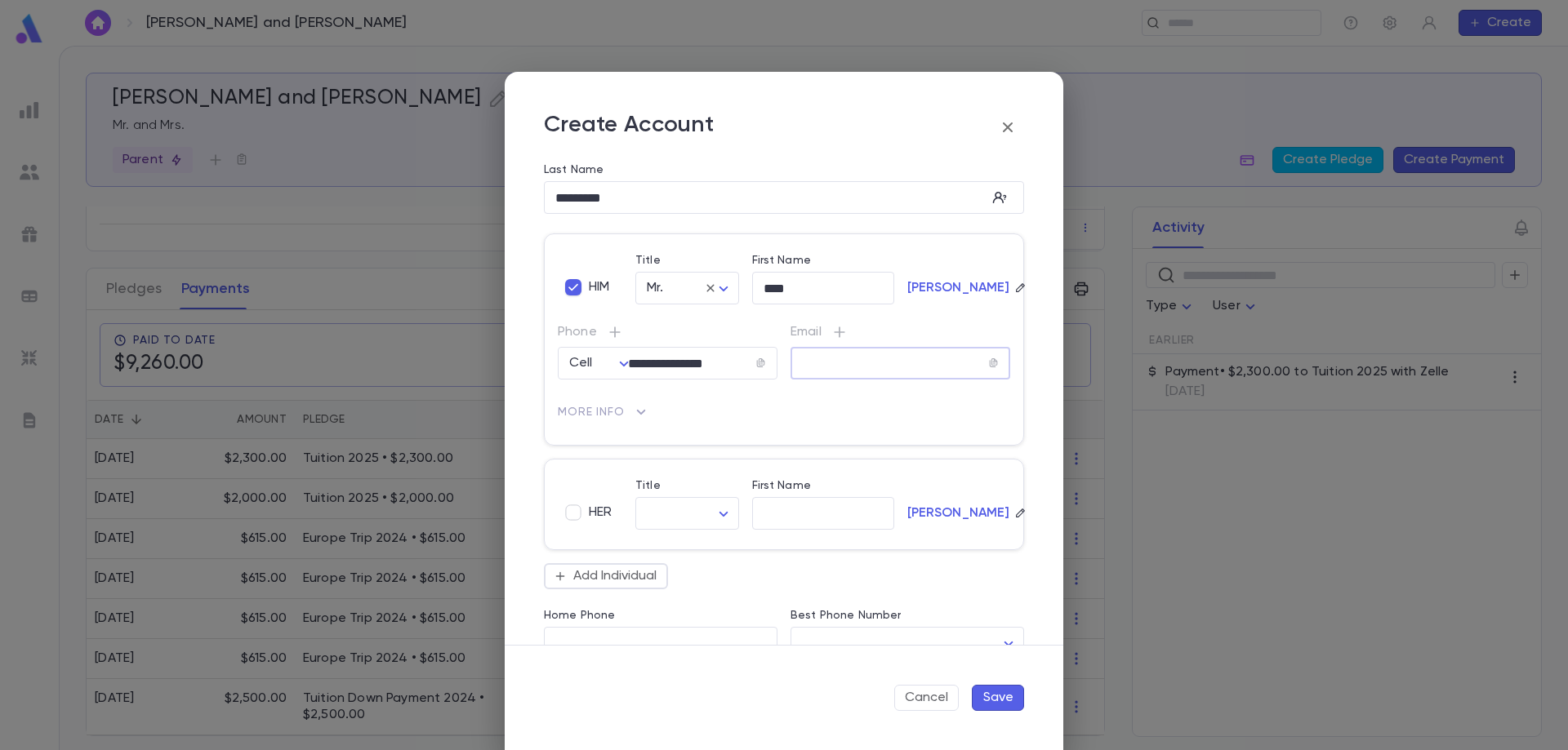
paste input "**********"
type input "**********"
click at [676, 510] on body "[PERSON_NAME] and [PERSON_NAME] ​ Create [PERSON_NAME] and [PERSON_NAME] Mr. an…" at bounding box center [784, 398] width 1568 height 705
click at [669, 546] on span "Mrs." at bounding box center [688, 549] width 74 height 16
type input "****"
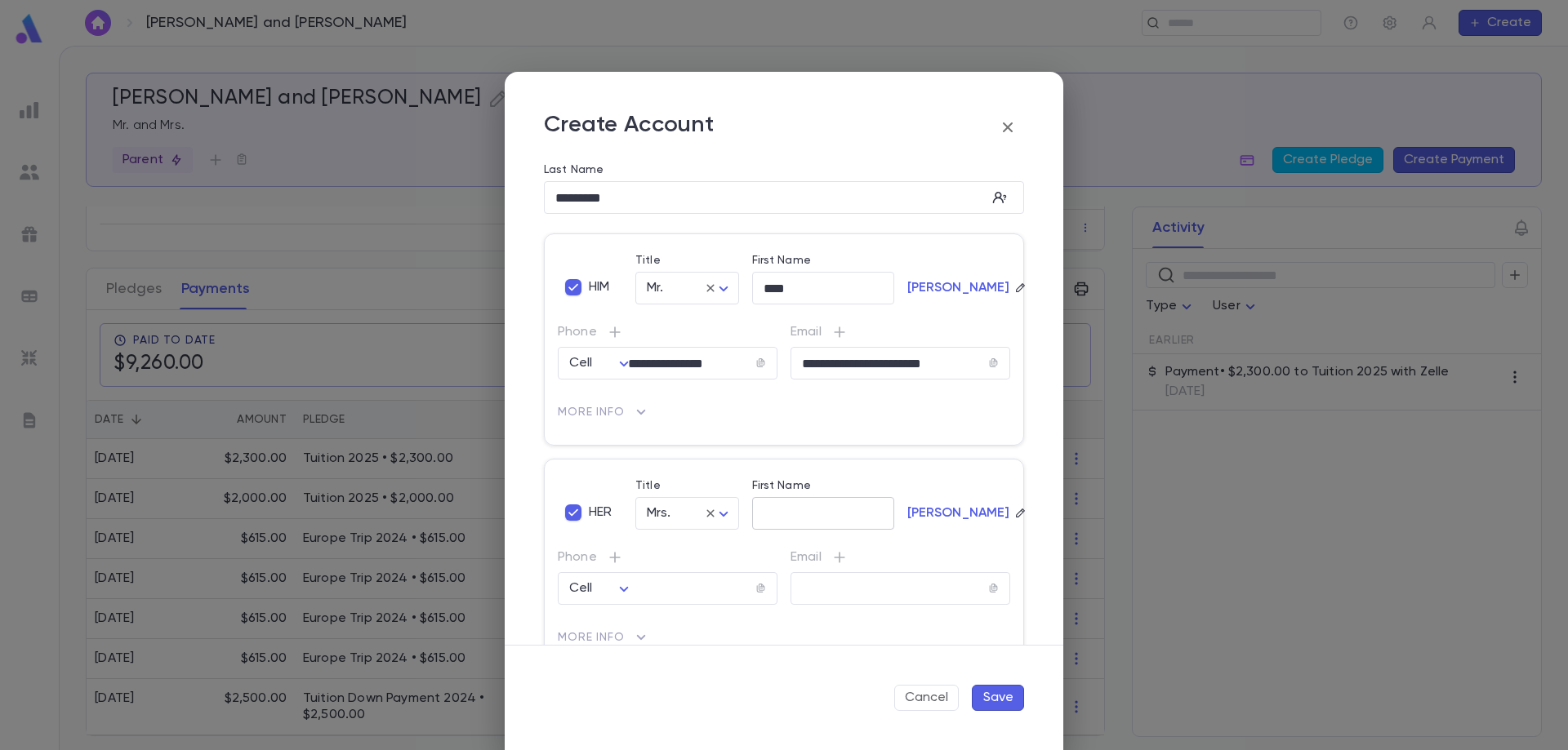
drag, startPoint x: 849, startPoint y: 532, endPoint x: 820, endPoint y: 517, distance: 32.6
paste input "*****"
type input "*****"
paste input "**********"
type input "**********"
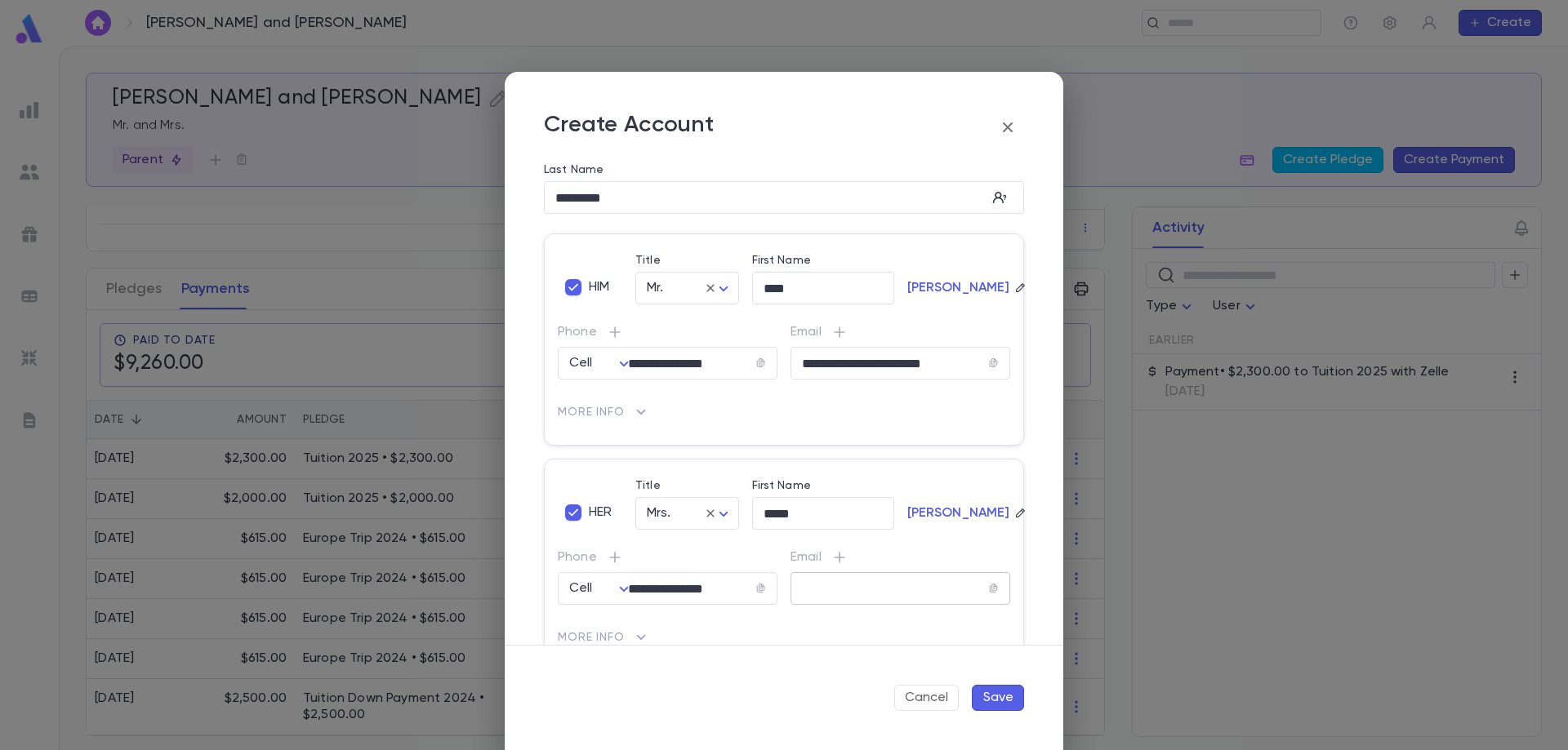
click at [856, 585] on input "text" at bounding box center [889, 589] width 197 height 19
paste input "**********"
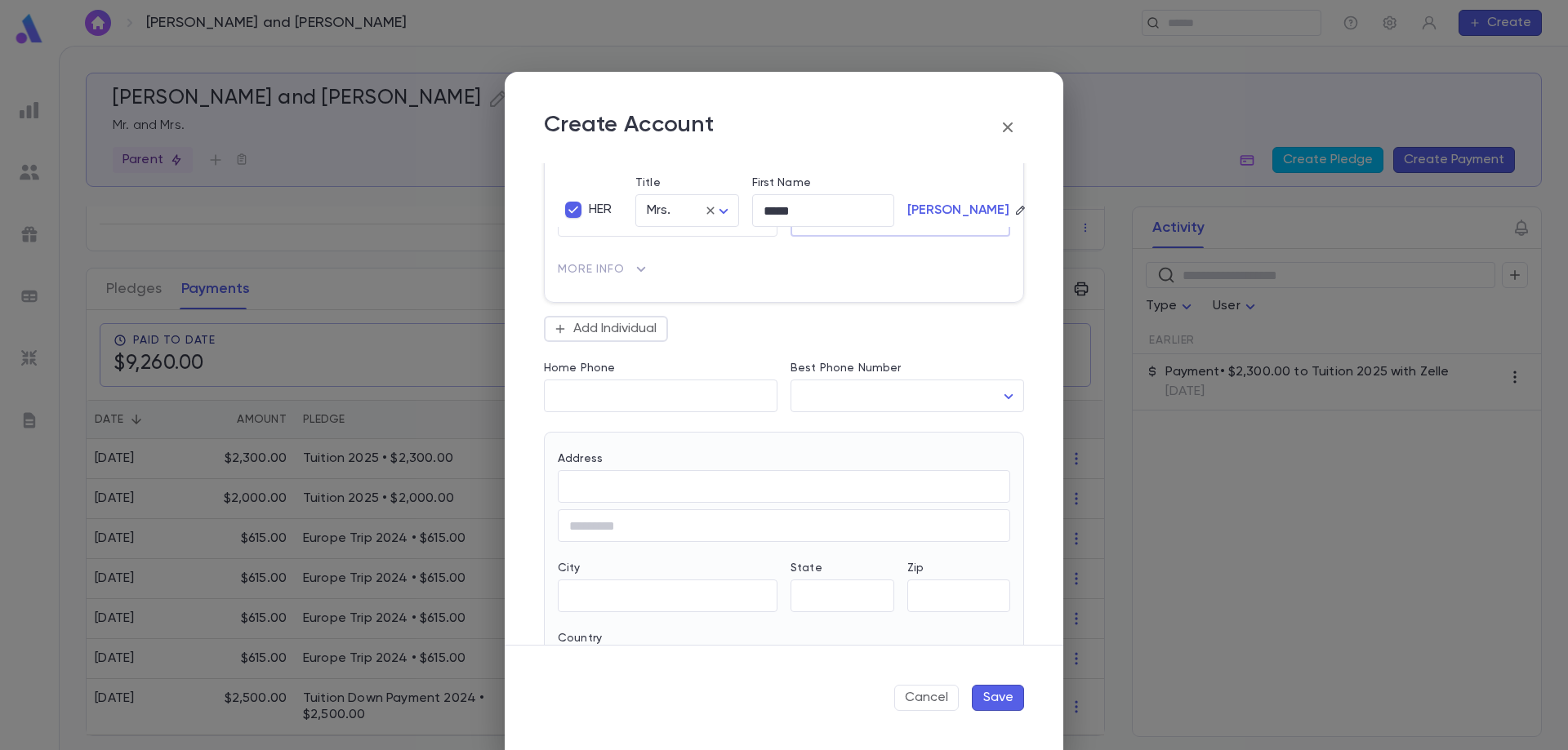
scroll to position [408, 0]
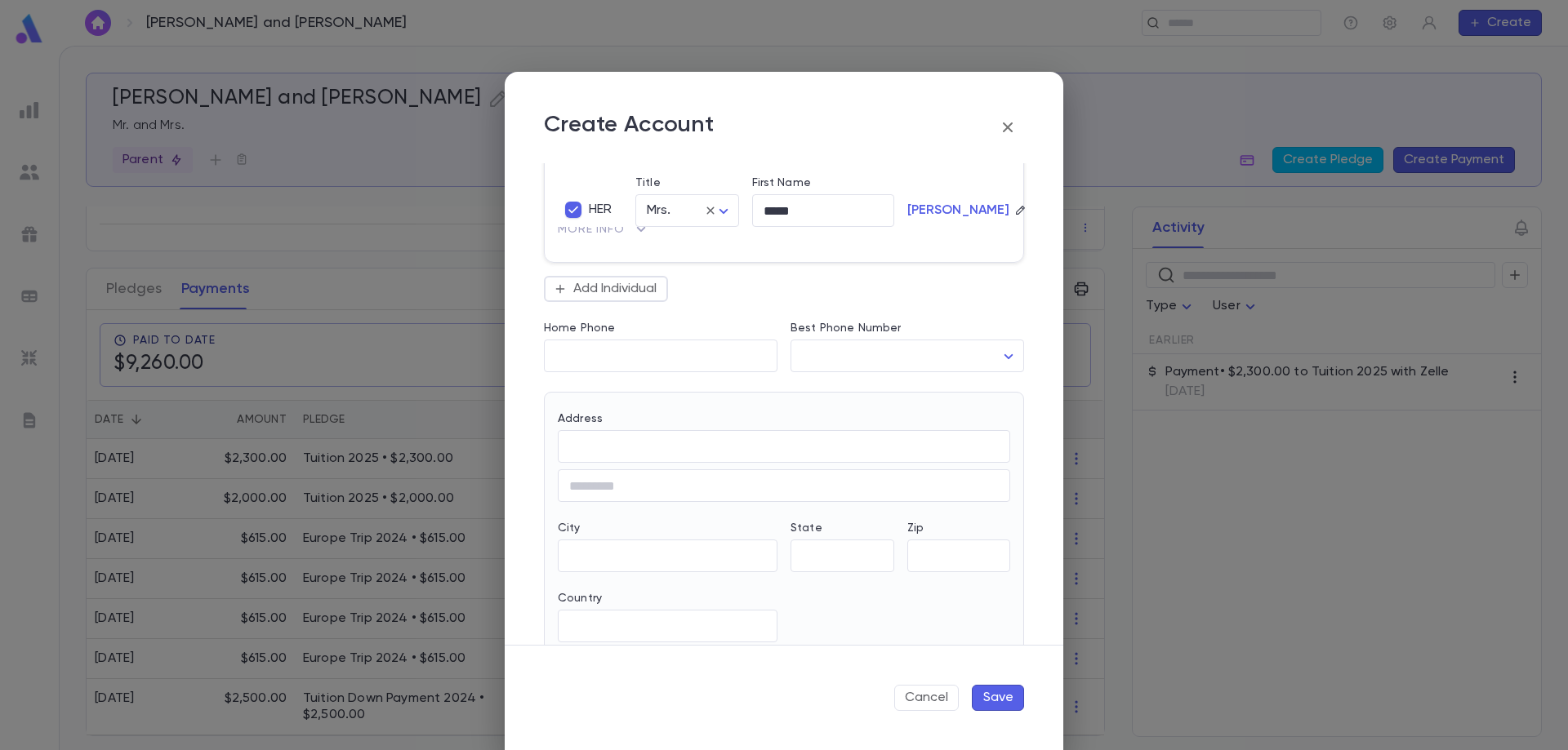
type input "**********"
paste input "**********"
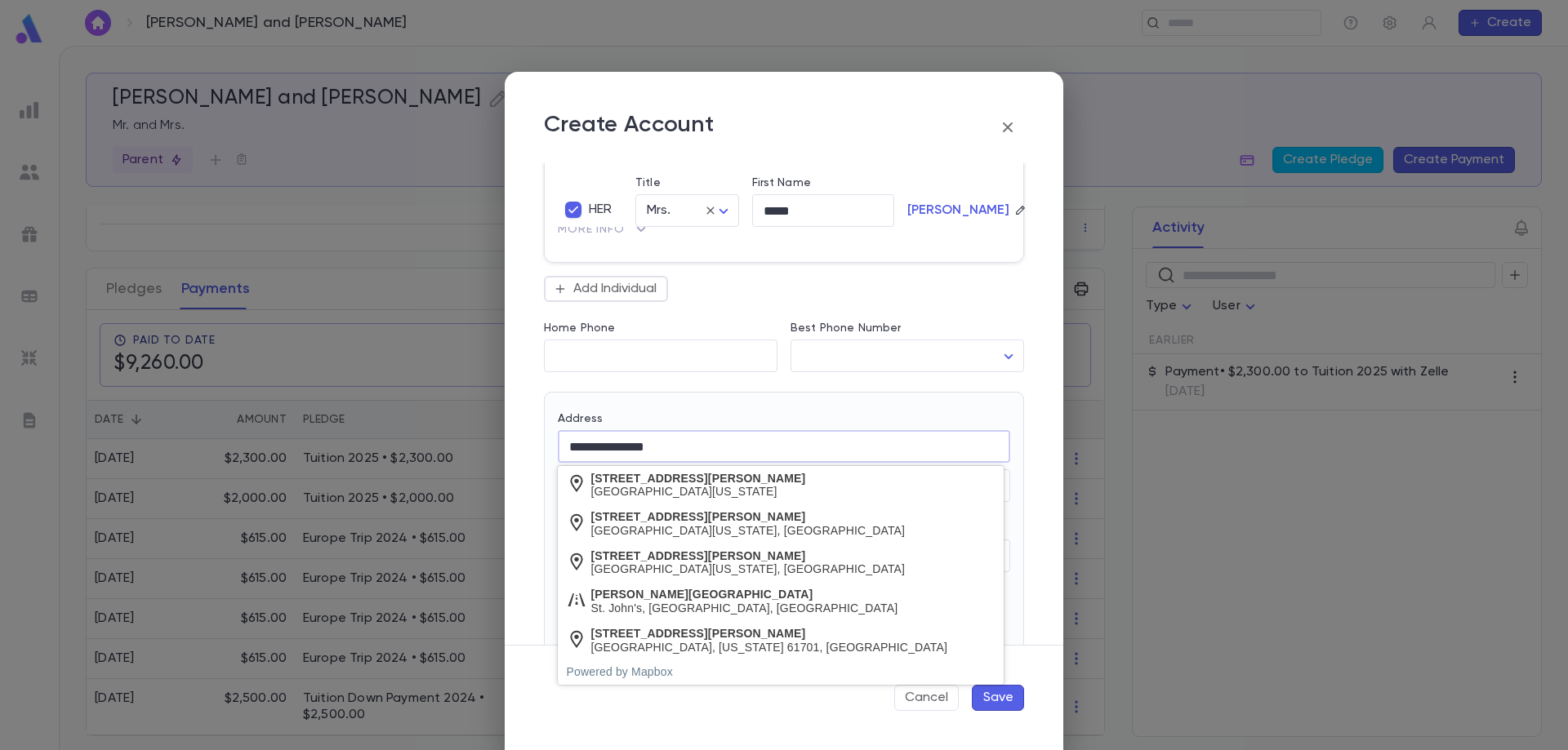
type input "**********"
click at [633, 368] on div "​" at bounding box center [661, 356] width 233 height 33
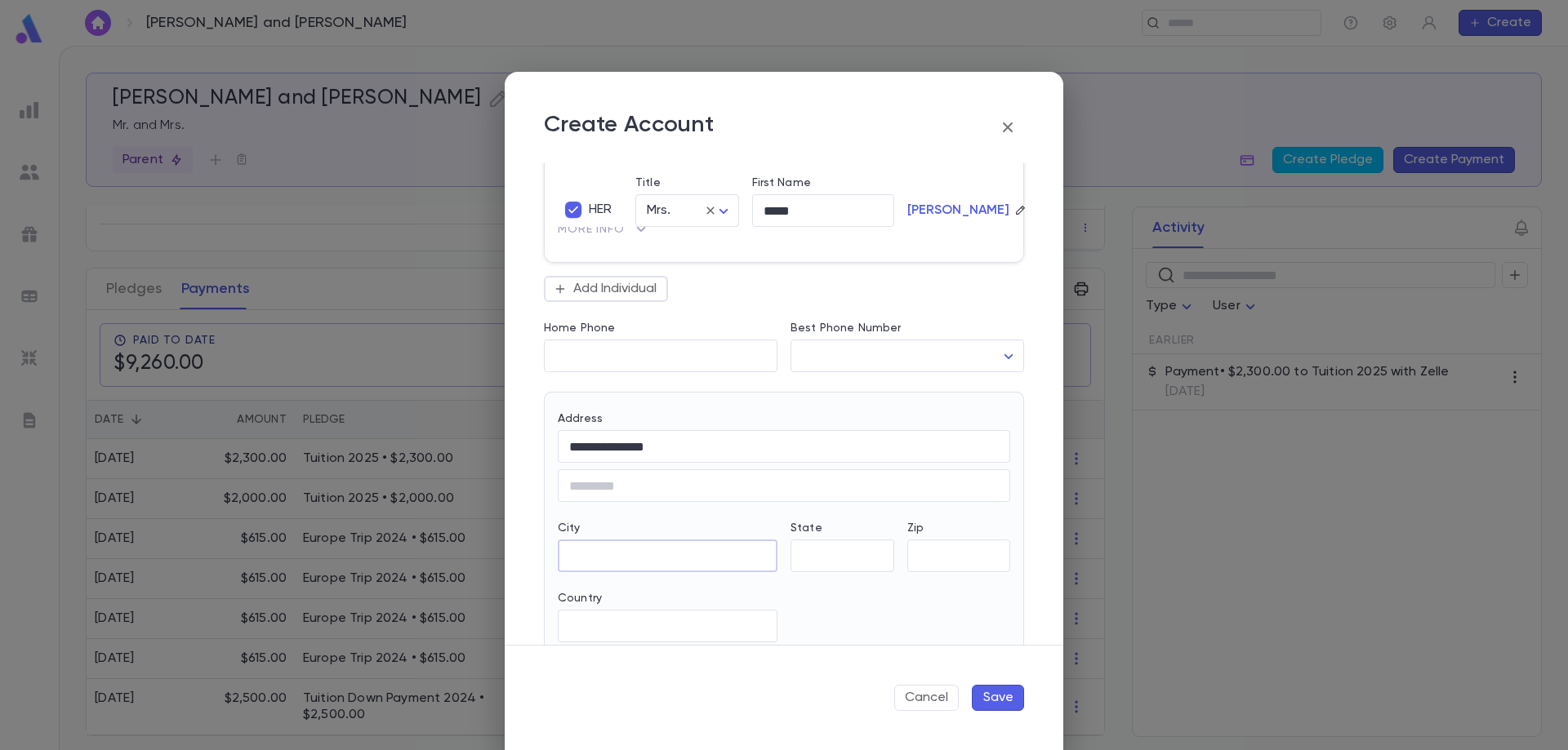
paste input "*********"
type input "*********"
paste input "**"
type input "**"
drag, startPoint x: 931, startPoint y: 547, endPoint x: 927, endPoint y: 557, distance: 10.8
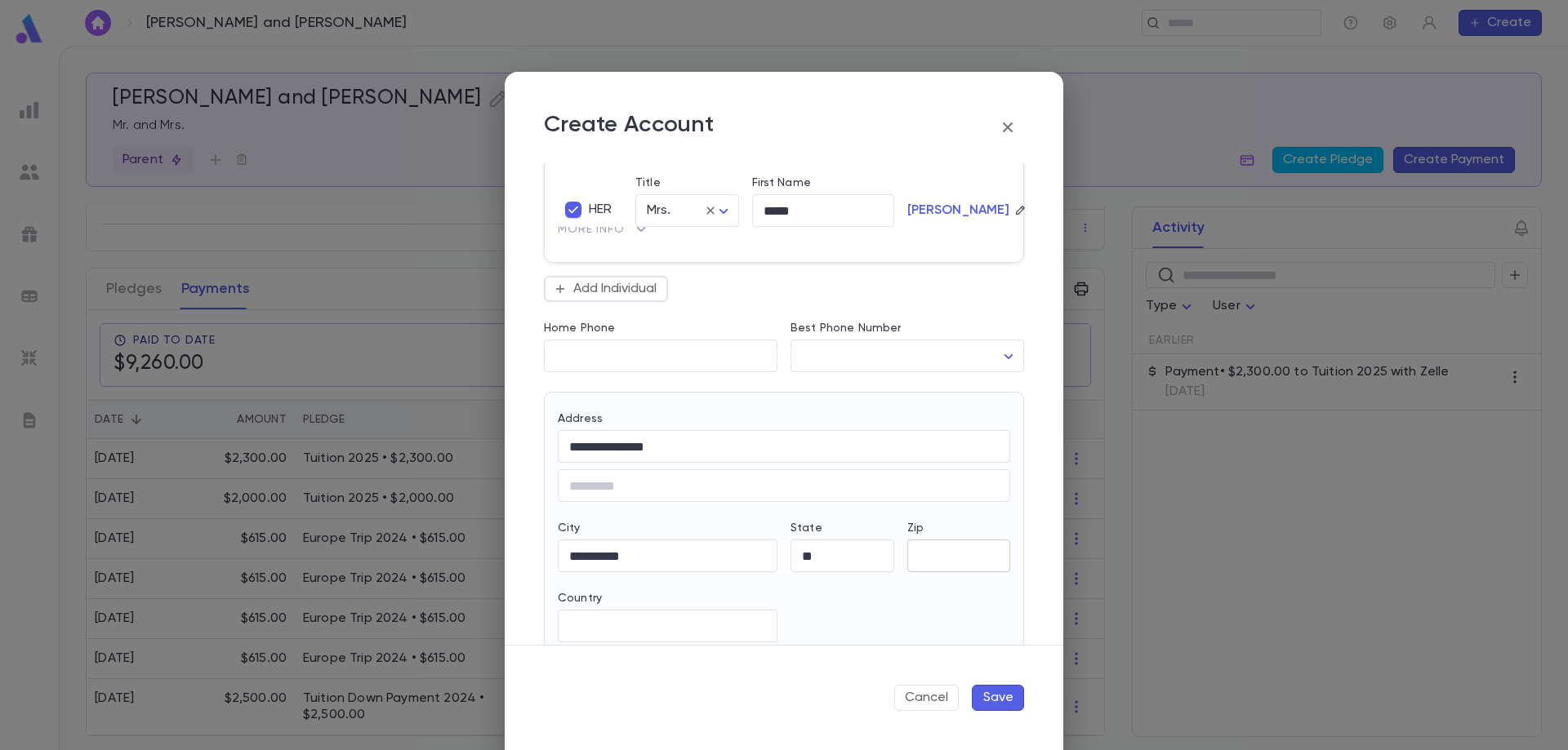
click at [927, 557] on input "Zip" at bounding box center [959, 556] width 104 height 19
paste input "*****"
type input "*****"
click at [698, 625] on input "Country" at bounding box center [667, 627] width 220 height 19
type input "*"
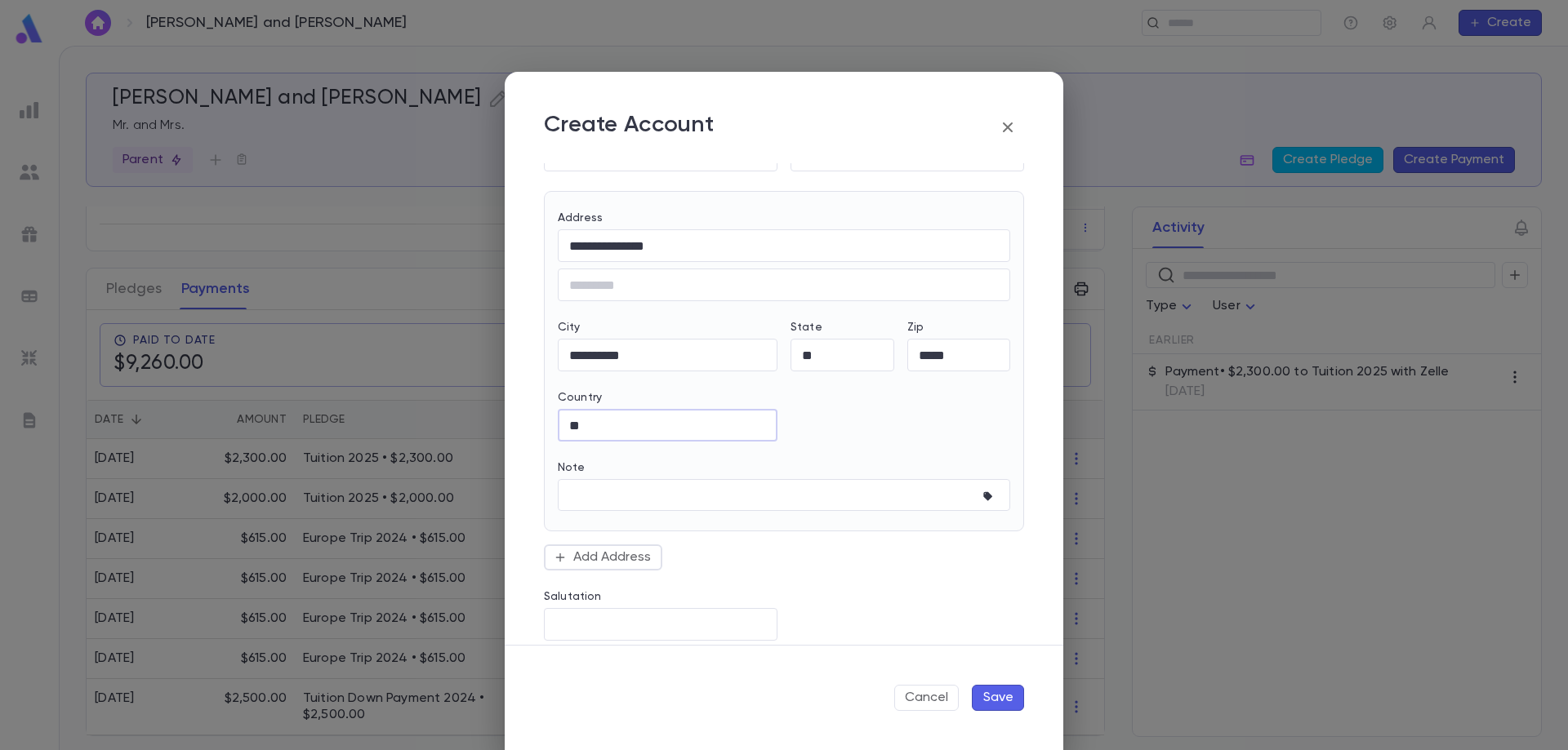
scroll to position [626, 0]
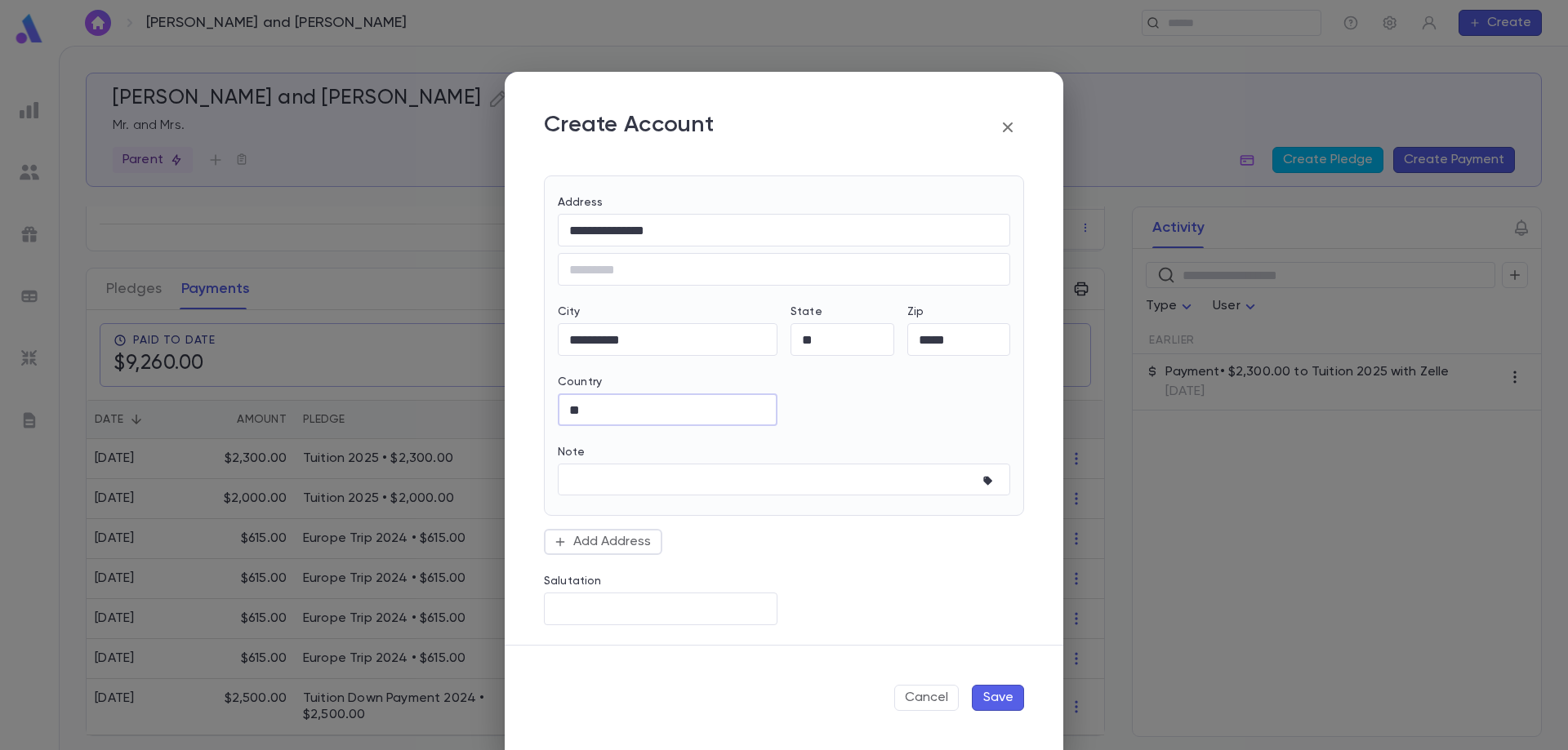
type input "**"
click at [985, 696] on button "Save" at bounding box center [998, 697] width 52 height 26
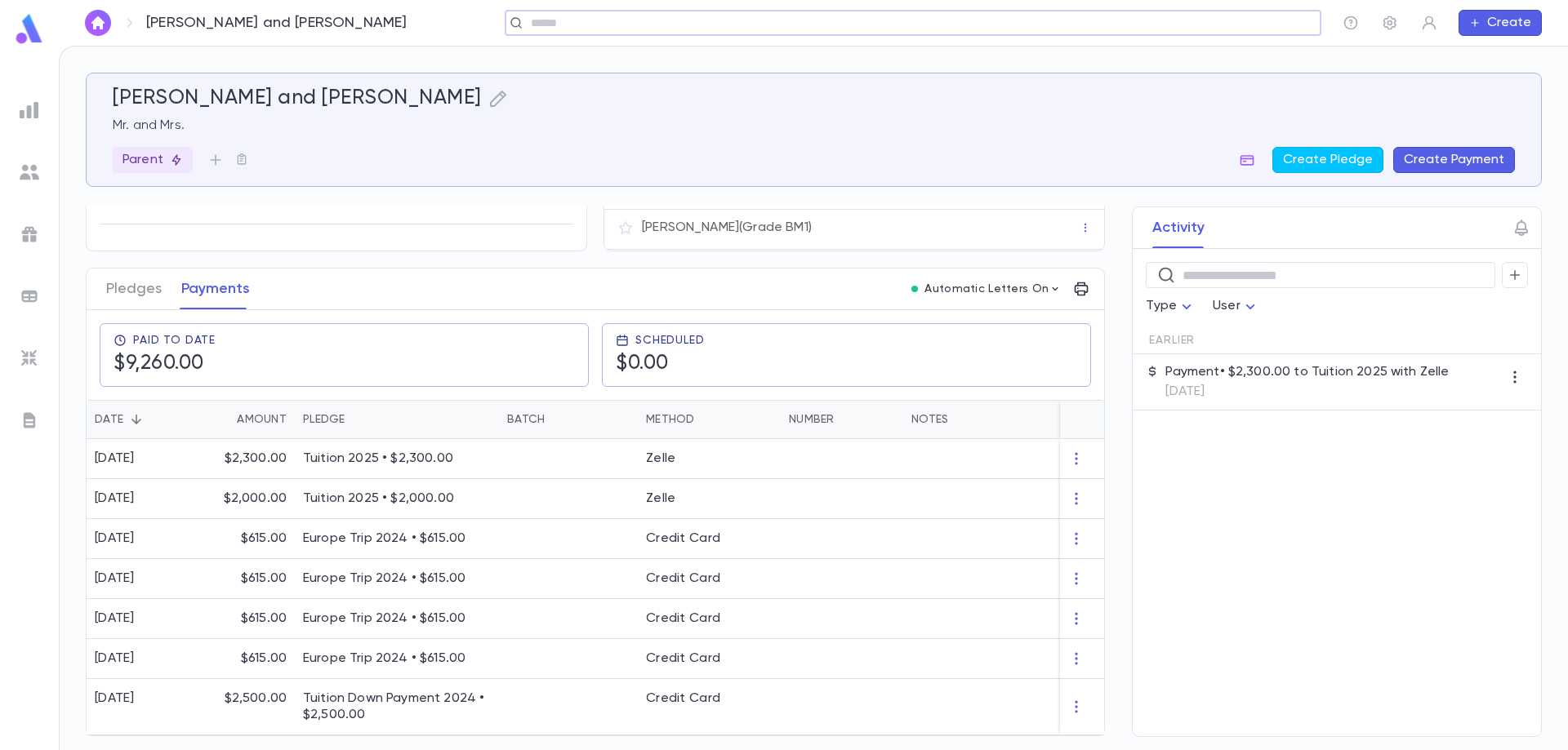
click at [607, 21] on input "text" at bounding box center [907, 23] width 764 height 15
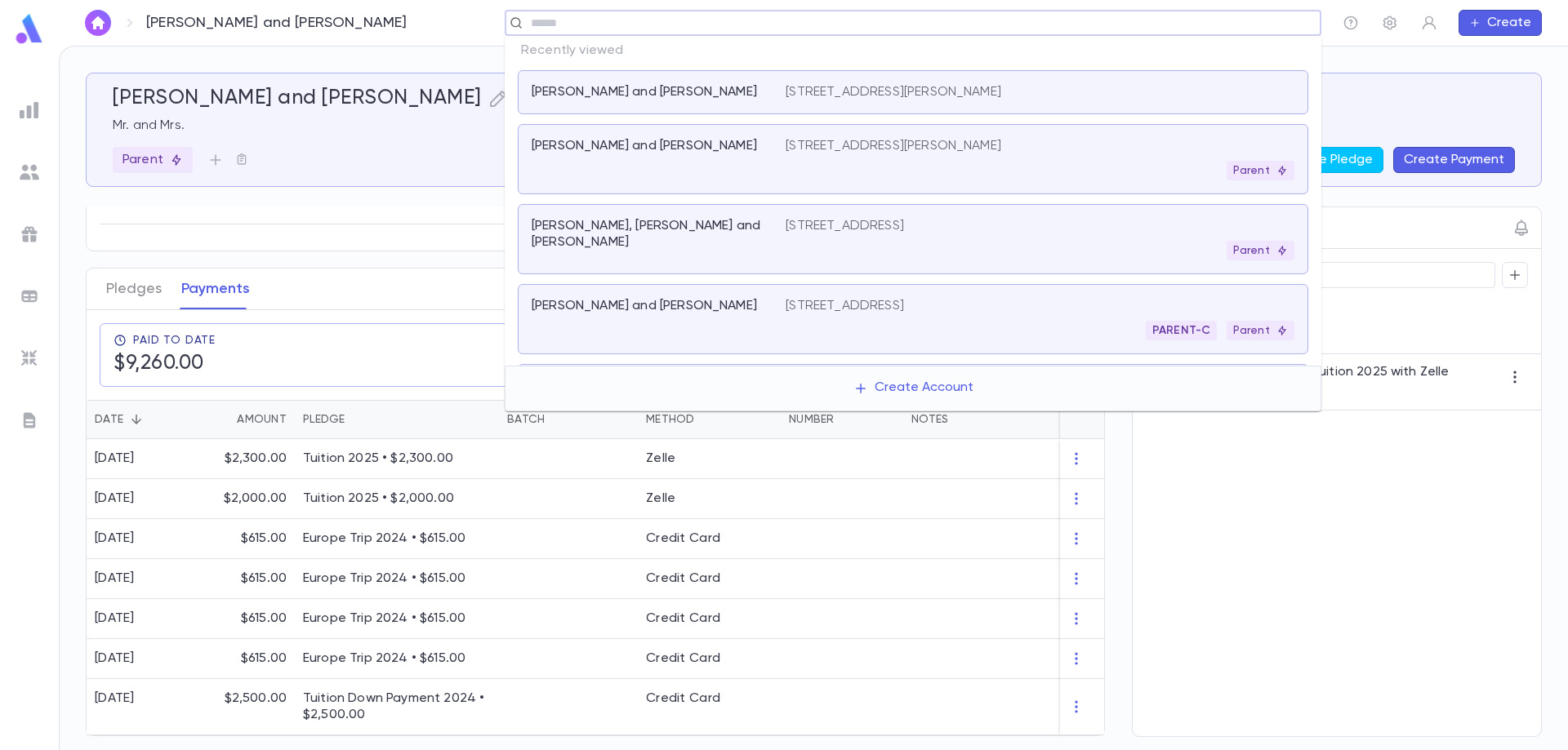
click at [615, 92] on p "[PERSON_NAME] and [PERSON_NAME]" at bounding box center [644, 91] width 225 height 16
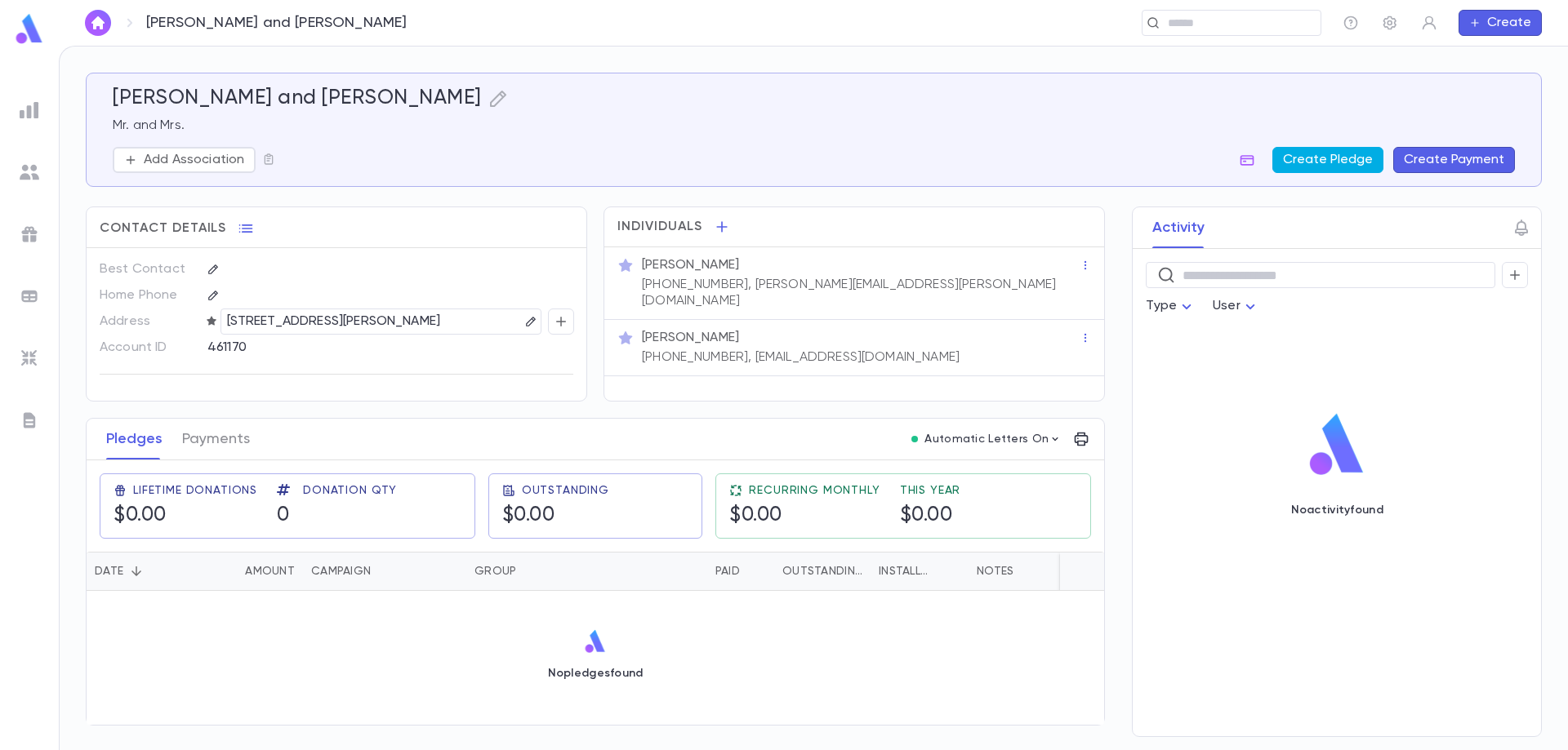
click at [1312, 163] on button "Create Pledge" at bounding box center [1327, 160] width 111 height 26
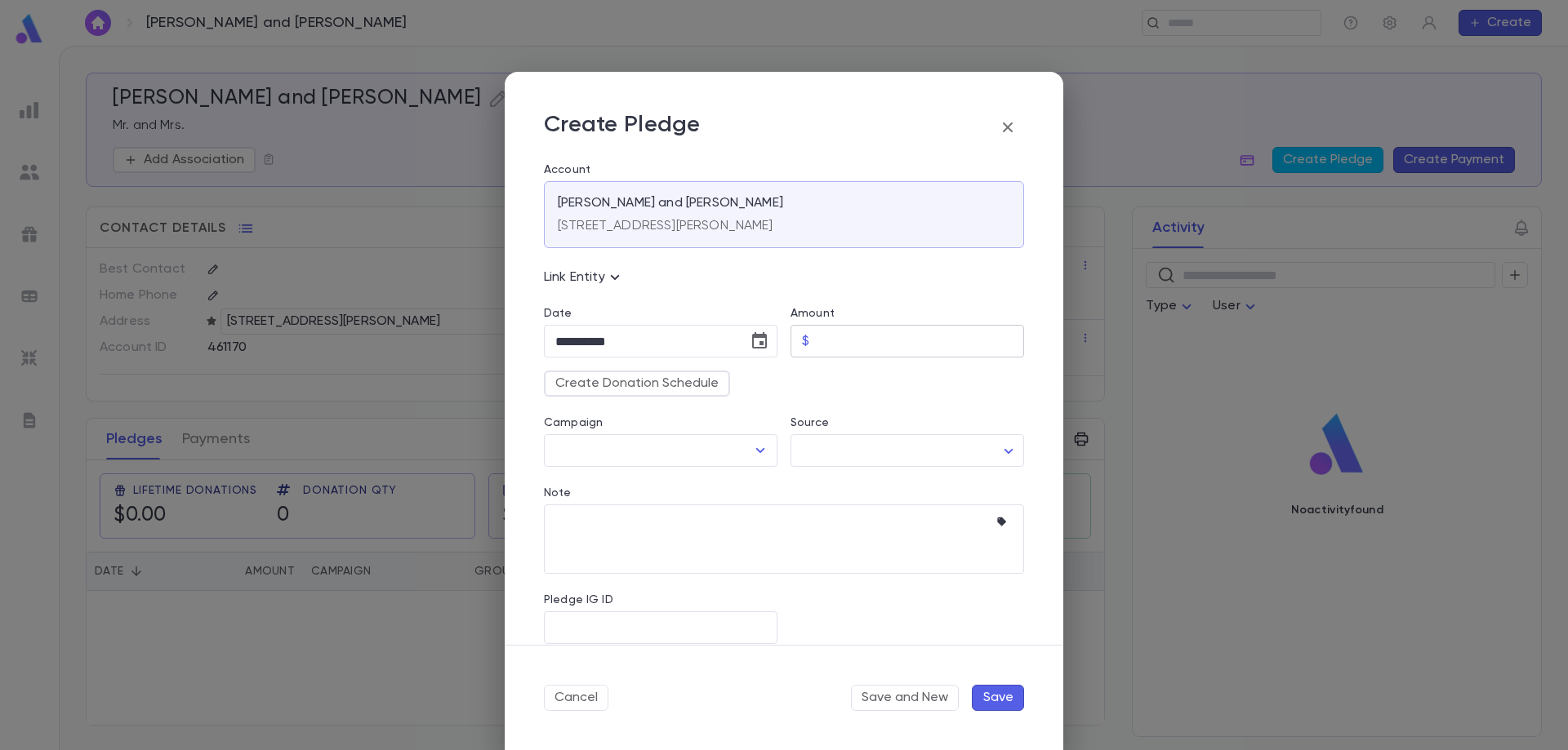
click at [844, 345] on input "Amount" at bounding box center [920, 341] width 208 height 32
type input "*********"
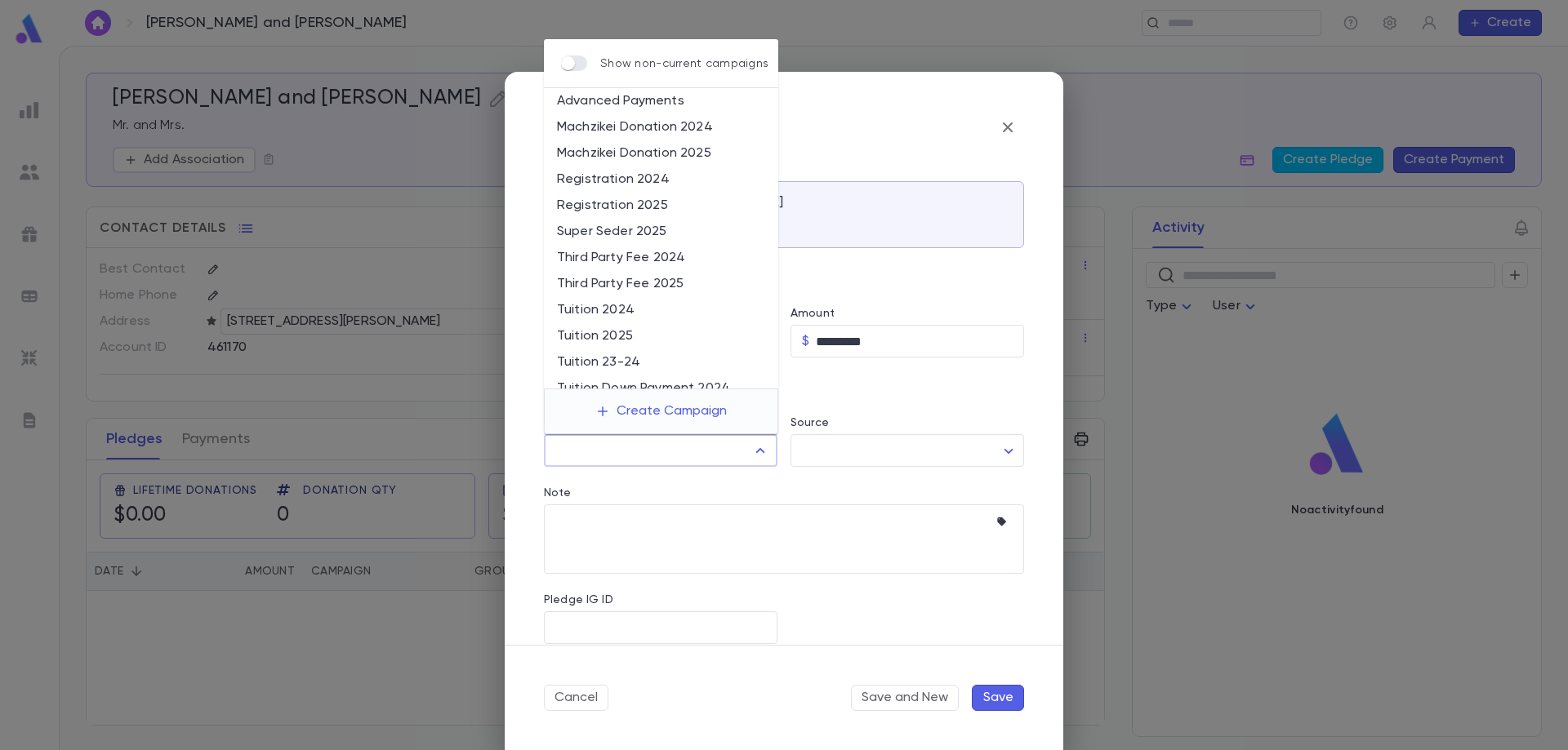
click at [680, 446] on input "Campaign" at bounding box center [648, 451] width 195 height 31
click at [621, 342] on li "Tuition 2025" at bounding box center [661, 336] width 234 height 26
type input "**********"
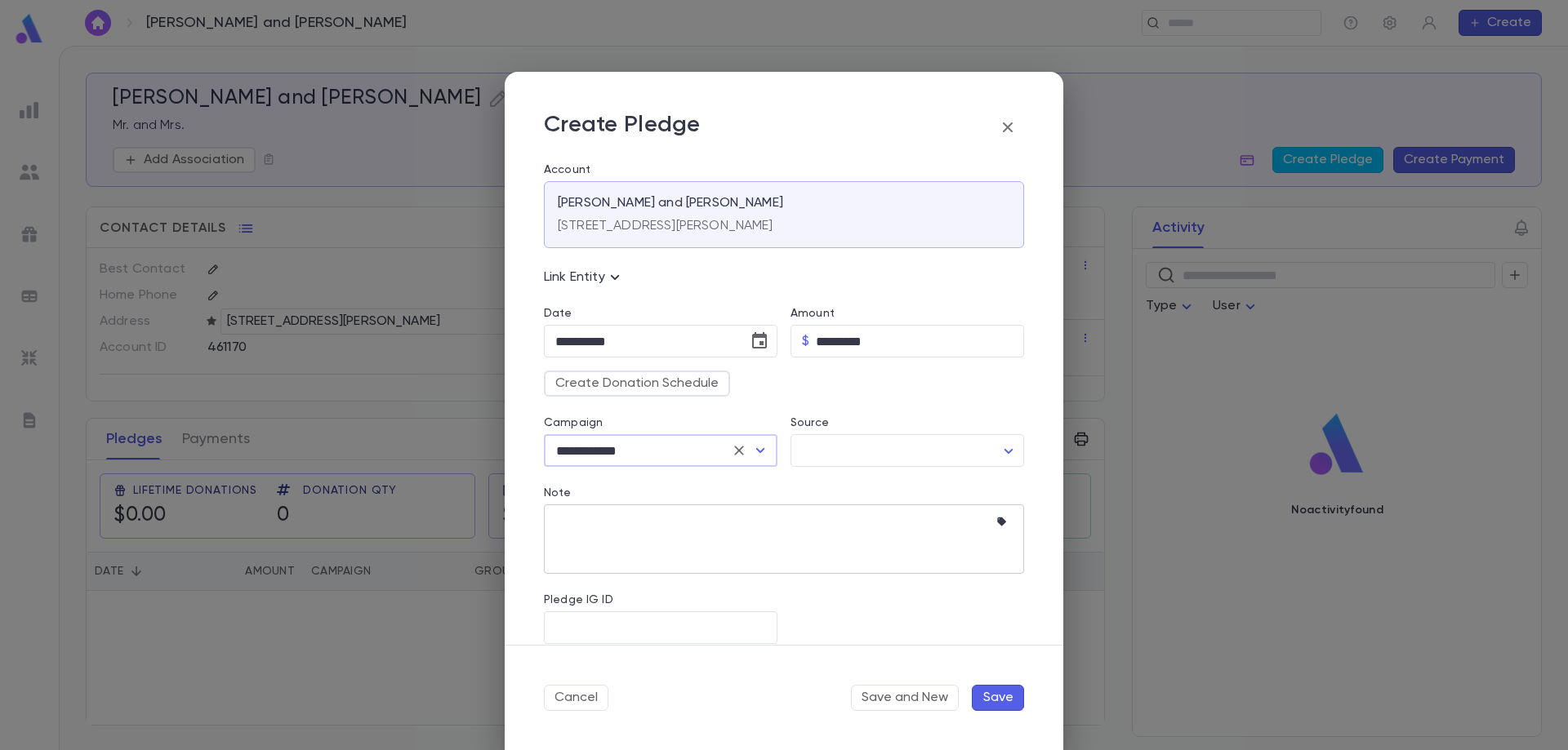
scroll to position [19, 0]
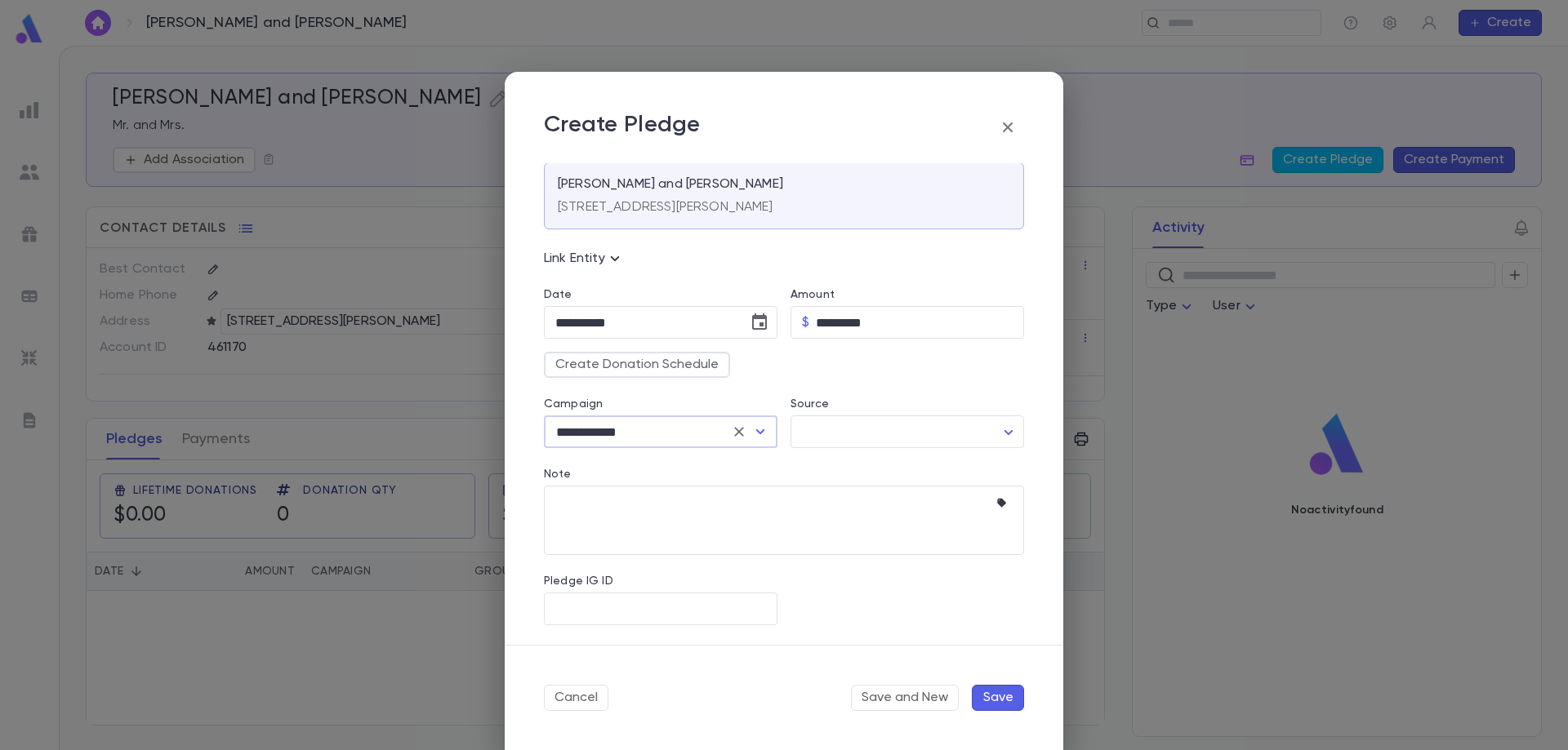
click at [990, 699] on button "Save" at bounding box center [998, 697] width 52 height 26
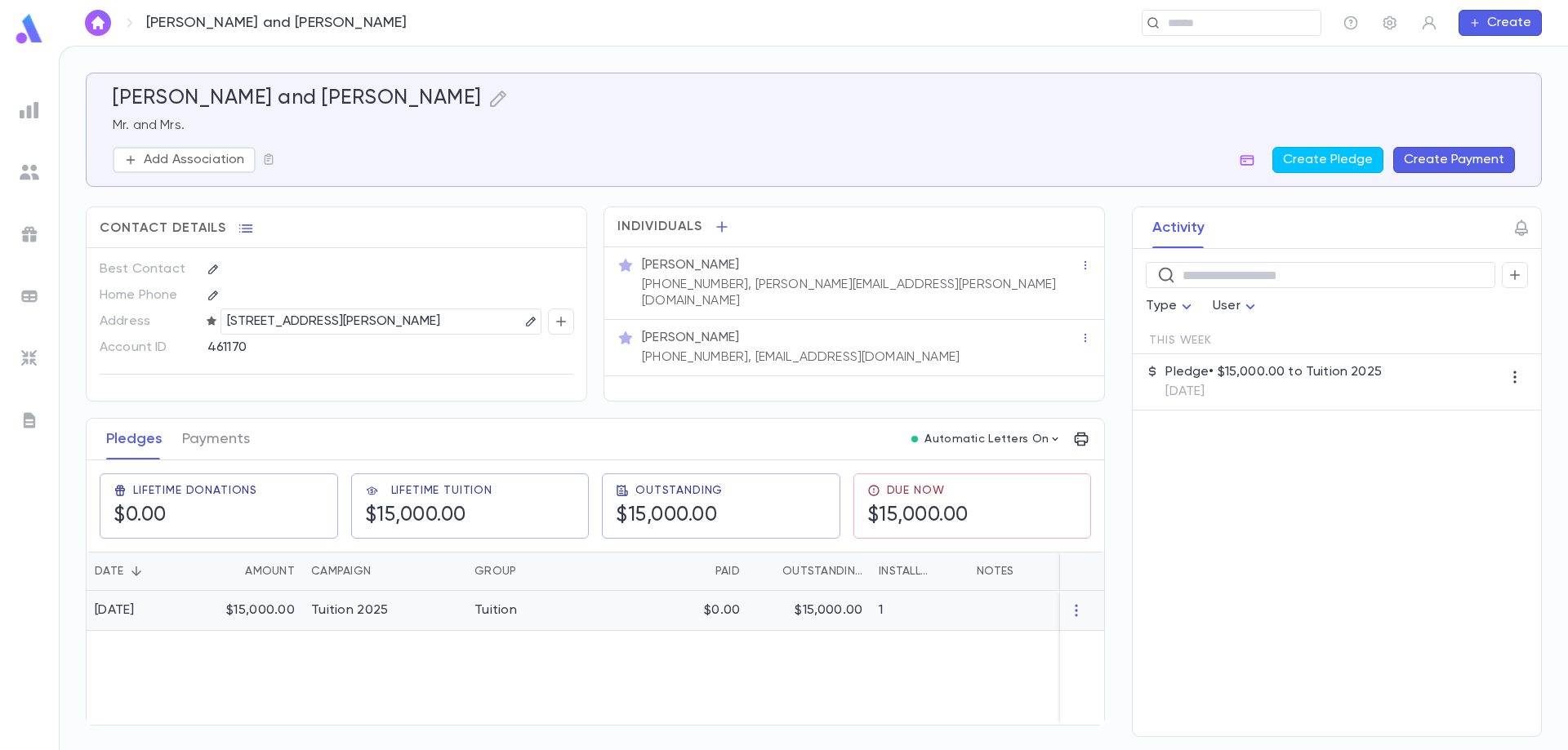
click at [315, 614] on div "Tuition 2025" at bounding box center [350, 610] width 77 height 16
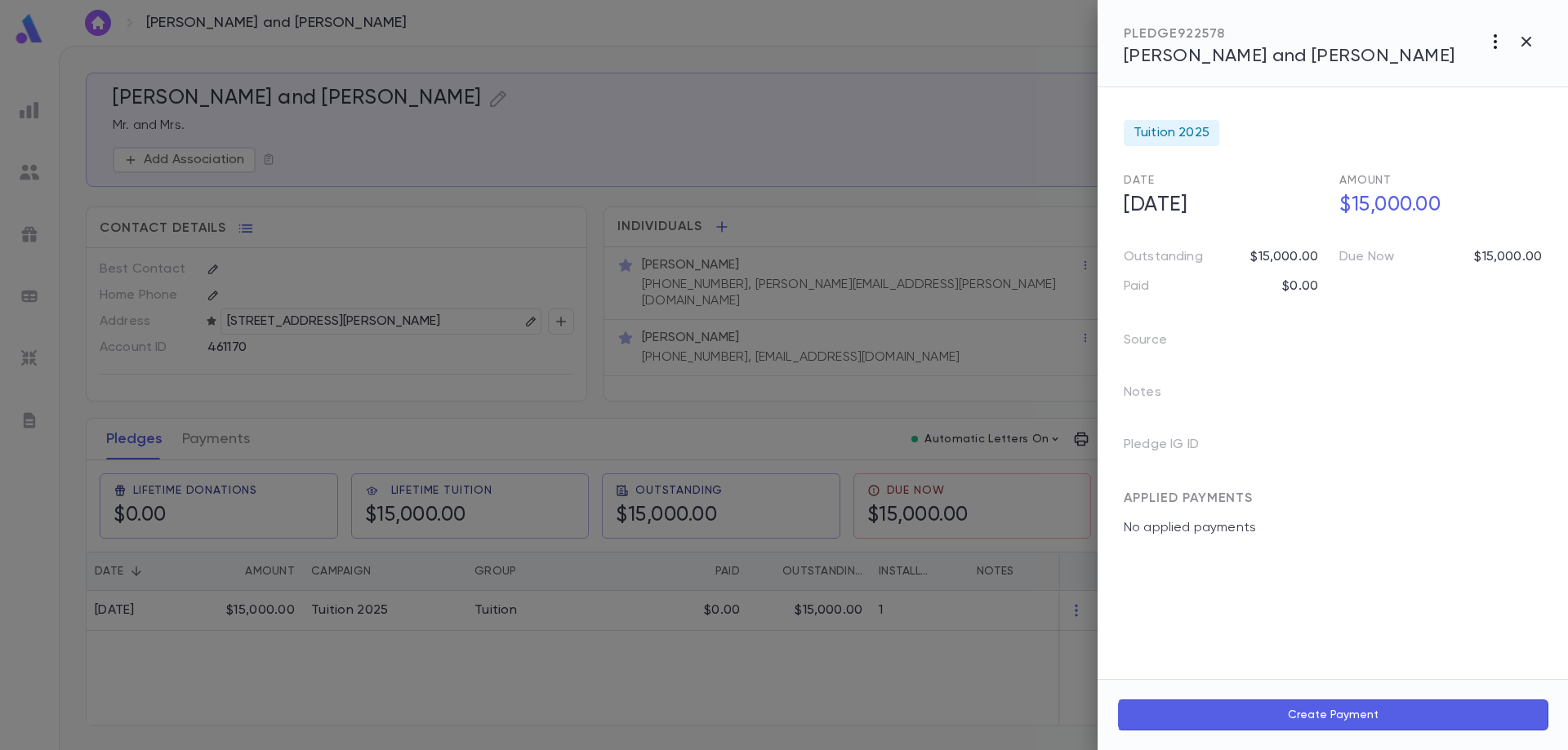
click at [1496, 45] on icon "button" at bounding box center [1495, 41] width 19 height 19
click at [1361, 423] on div at bounding box center [784, 375] width 1568 height 750
click at [907, 221] on div at bounding box center [784, 375] width 1568 height 750
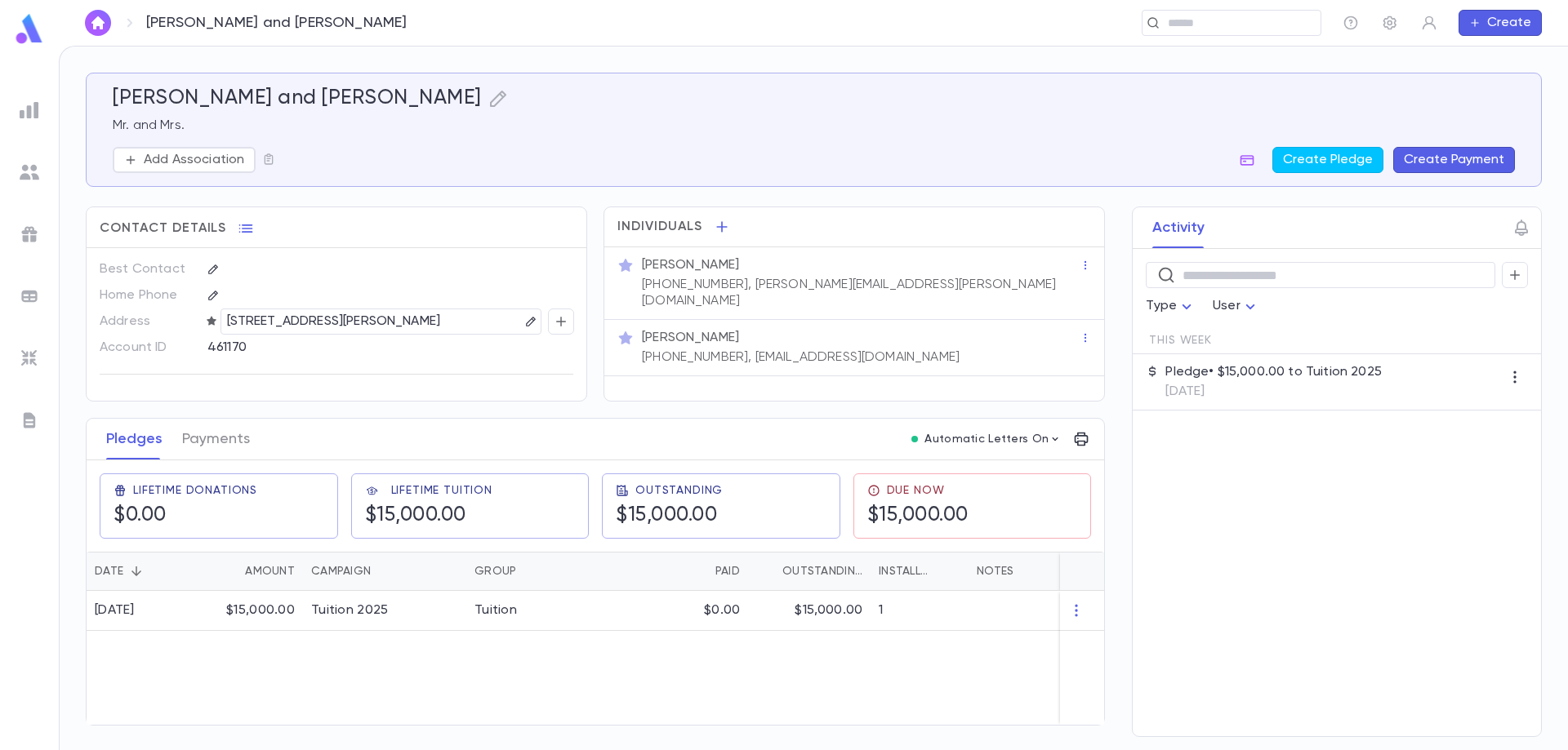
click at [1435, 158] on button "Create Payment" at bounding box center [1453, 160] width 121 height 26
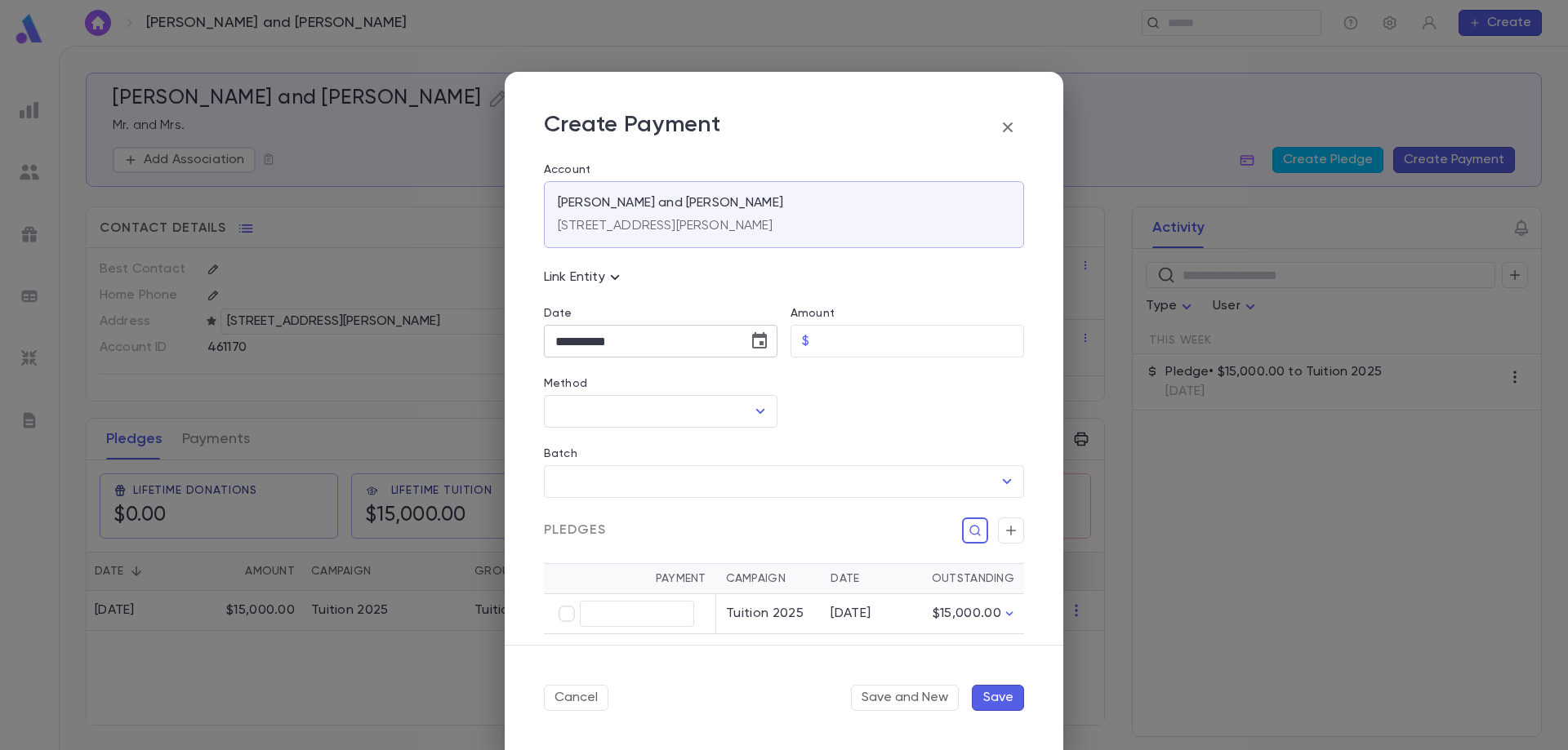
click at [768, 345] on button "Choose date, selected date is Sep 8, 2025" at bounding box center [760, 341] width 33 height 33
click at [705, 388] on icon "Previous month" at bounding box center [705, 382] width 19 height 19
click at [706, 386] on icon "Previous month" at bounding box center [705, 383] width 6 height 10
click at [606, 483] on button "10" at bounding box center [606, 481] width 30 height 30
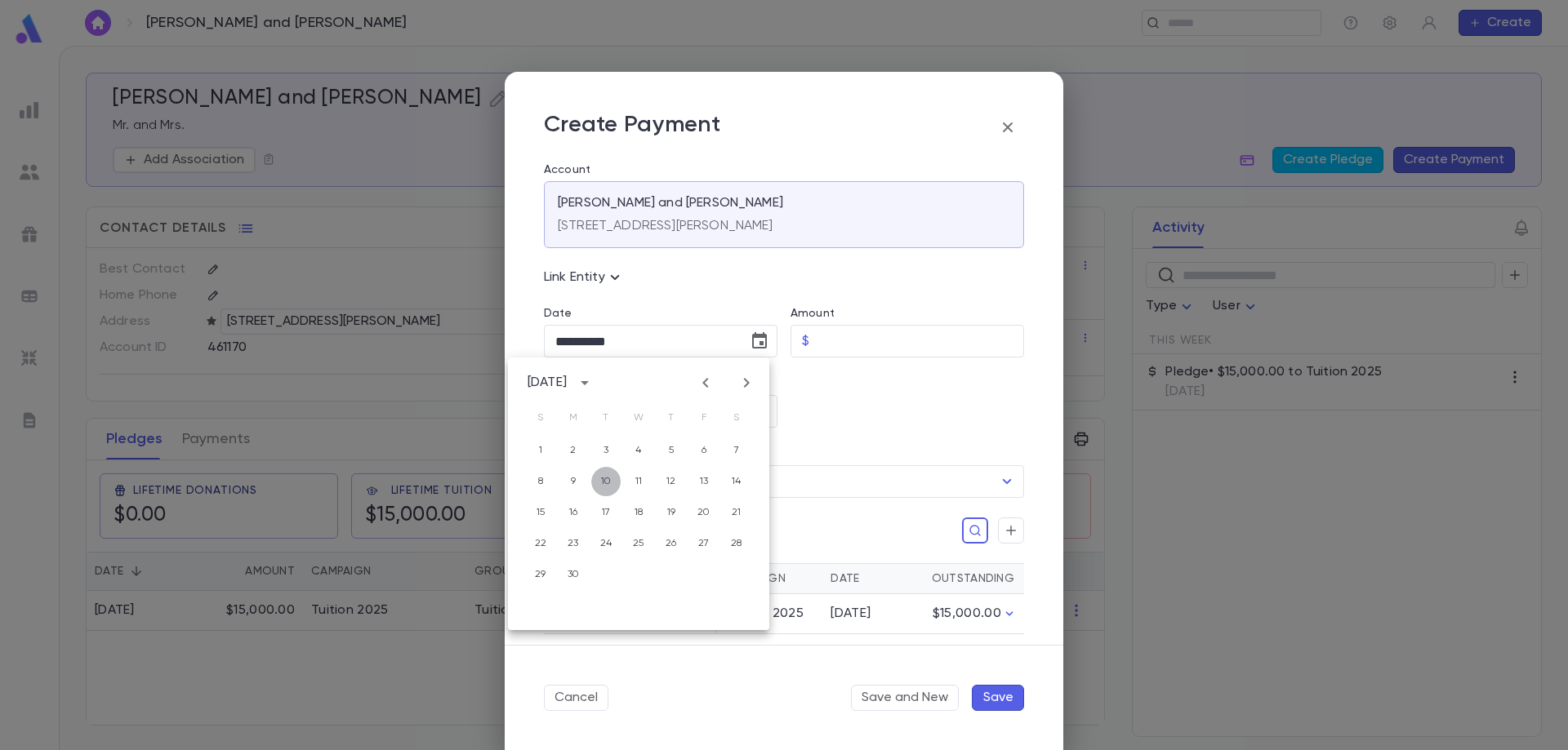
type input "**********"
click at [840, 335] on input "Amount" at bounding box center [920, 341] width 208 height 32
type input "******"
click at [653, 421] on input "Method" at bounding box center [648, 411] width 195 height 31
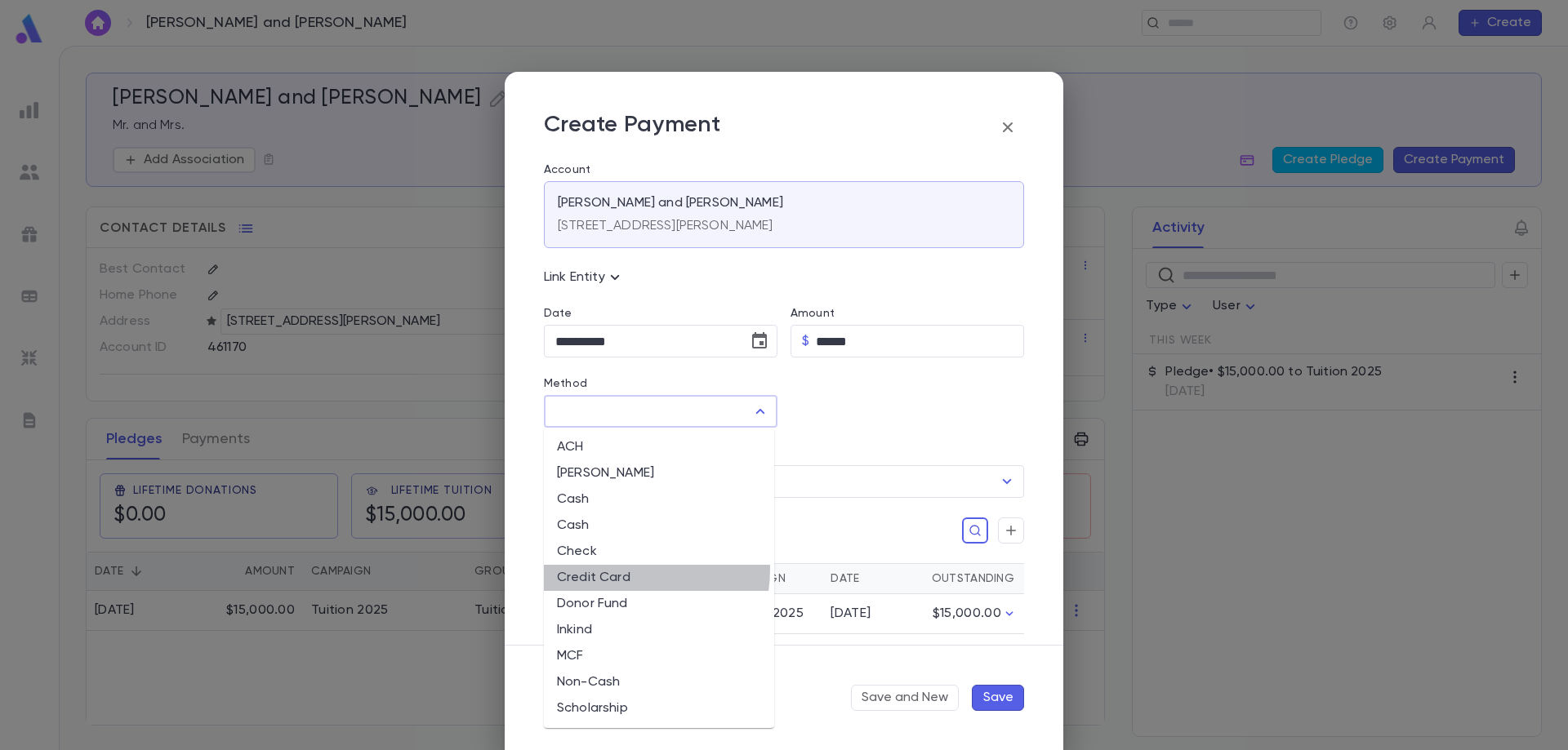
click at [613, 570] on li "Credit Card" at bounding box center [659, 578] width 230 height 26
type input "**********"
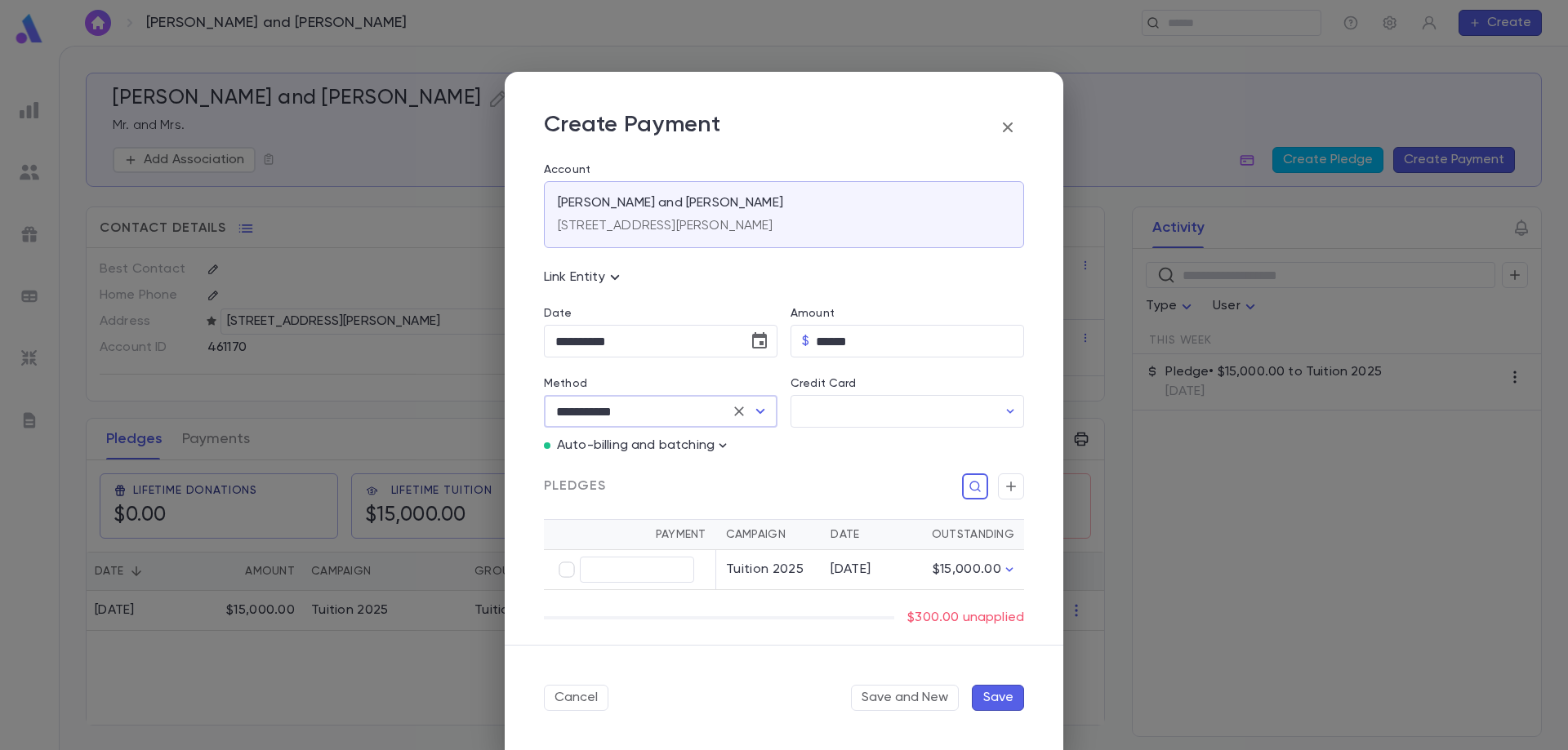
click at [760, 412] on icon "Open" at bounding box center [760, 411] width 19 height 19
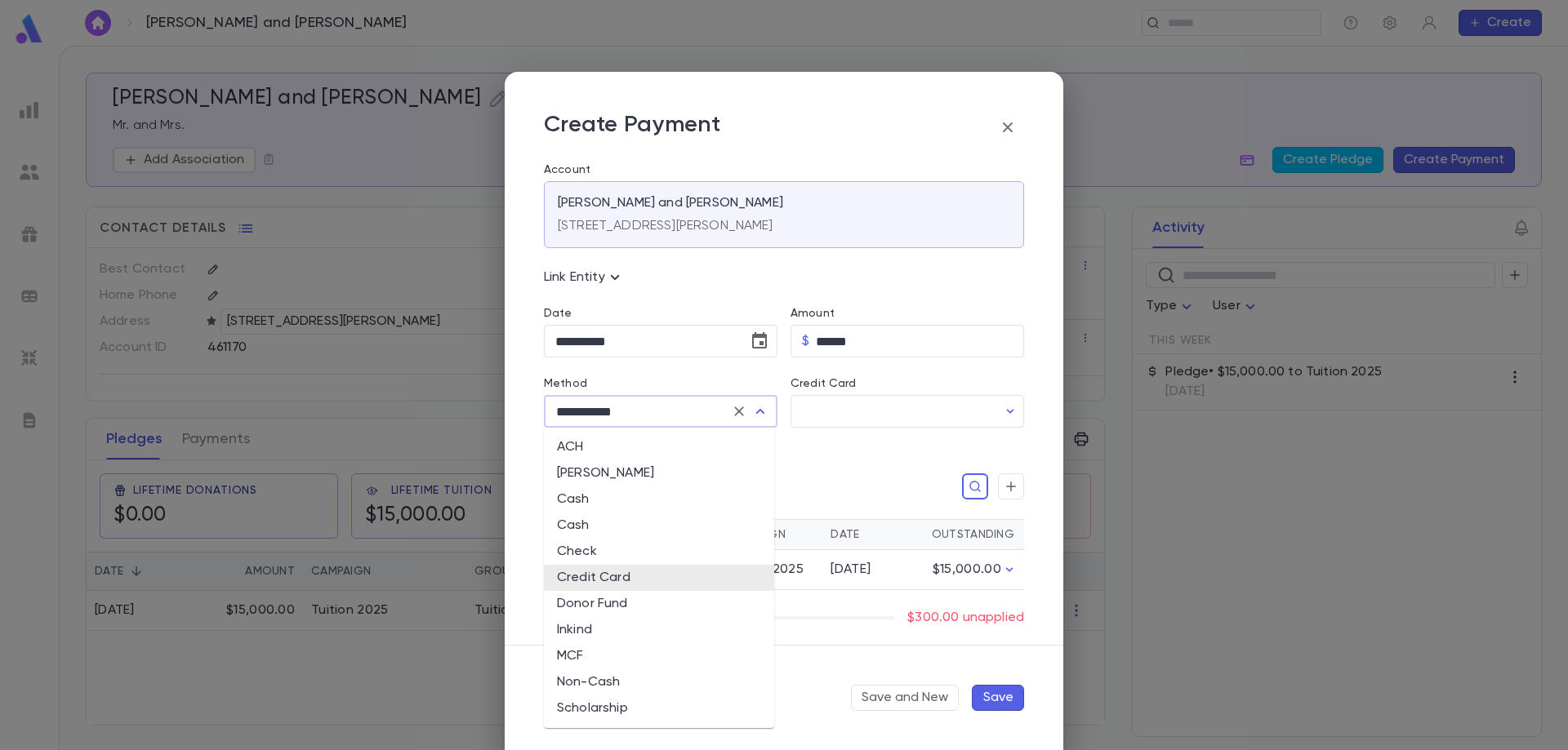
click at [759, 411] on icon "Close" at bounding box center [760, 411] width 9 height 5
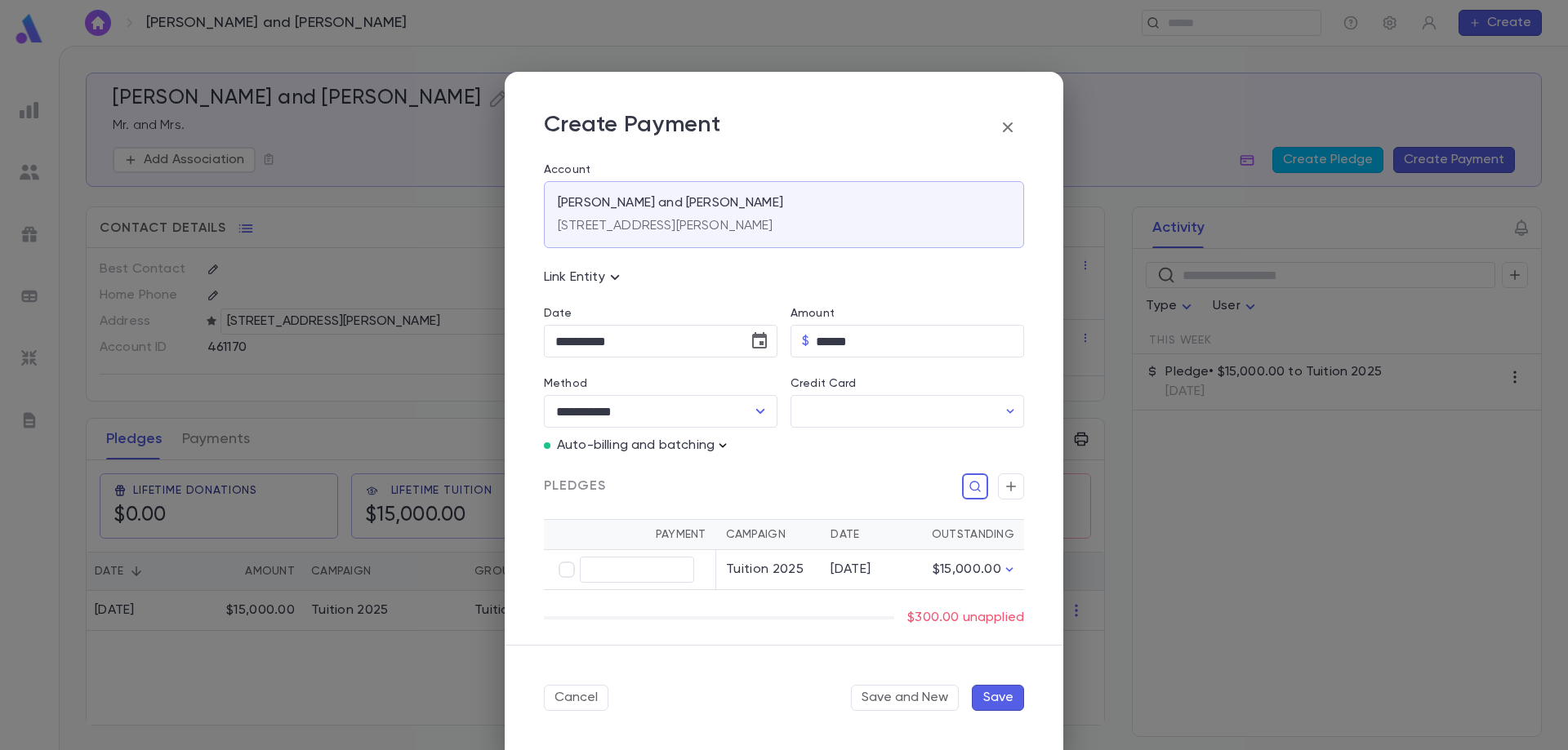
click at [725, 442] on icon "button" at bounding box center [722, 445] width 16 height 16
click at [758, 472] on p "Enter Manual Billing Instead" at bounding box center [817, 475] width 169 height 16
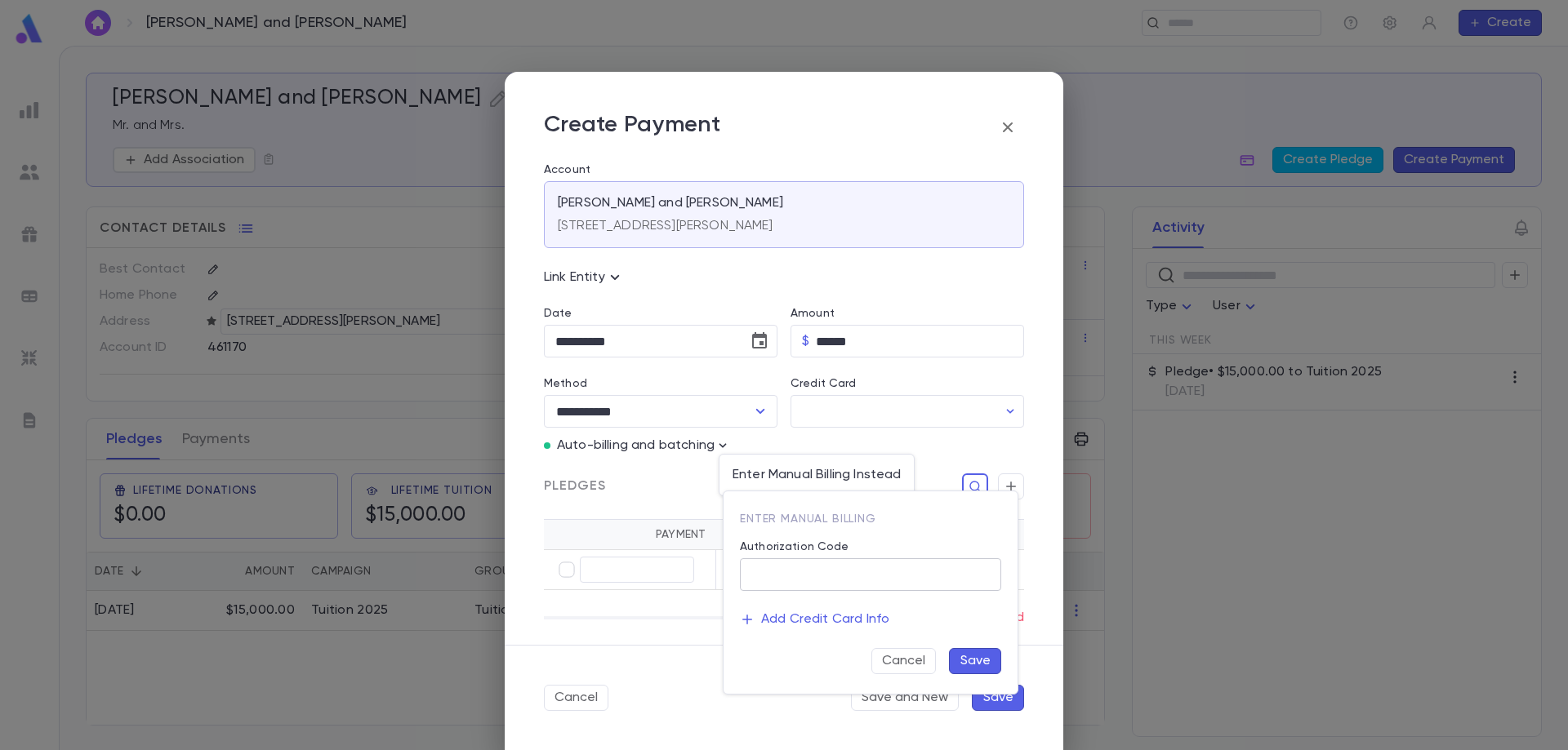
click at [782, 571] on input "Authorization Code" at bounding box center [870, 575] width 261 height 32
type input "**********"
click at [979, 666] on button "Save" at bounding box center [975, 660] width 52 height 26
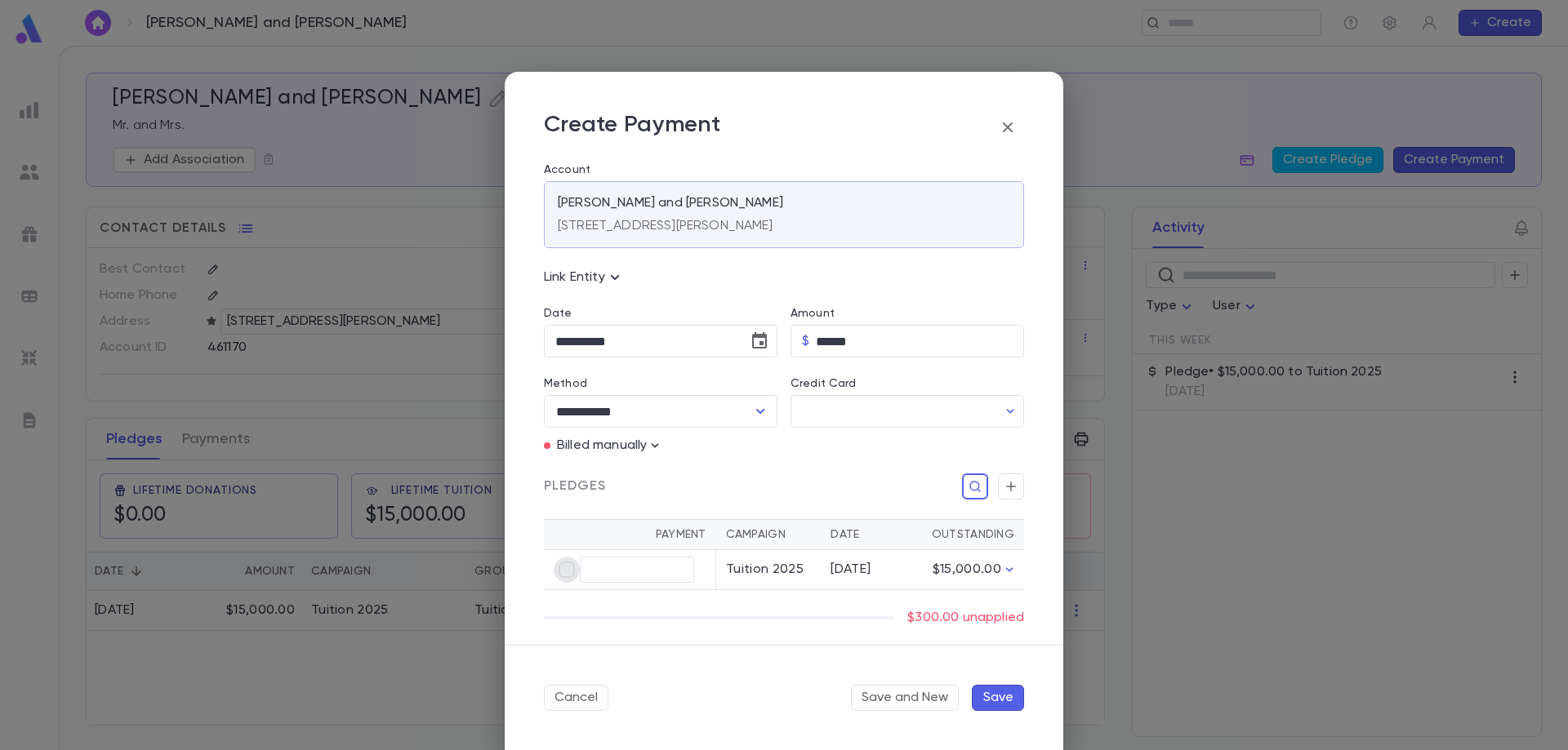
type input "******"
click at [998, 700] on button "Save" at bounding box center [998, 697] width 52 height 26
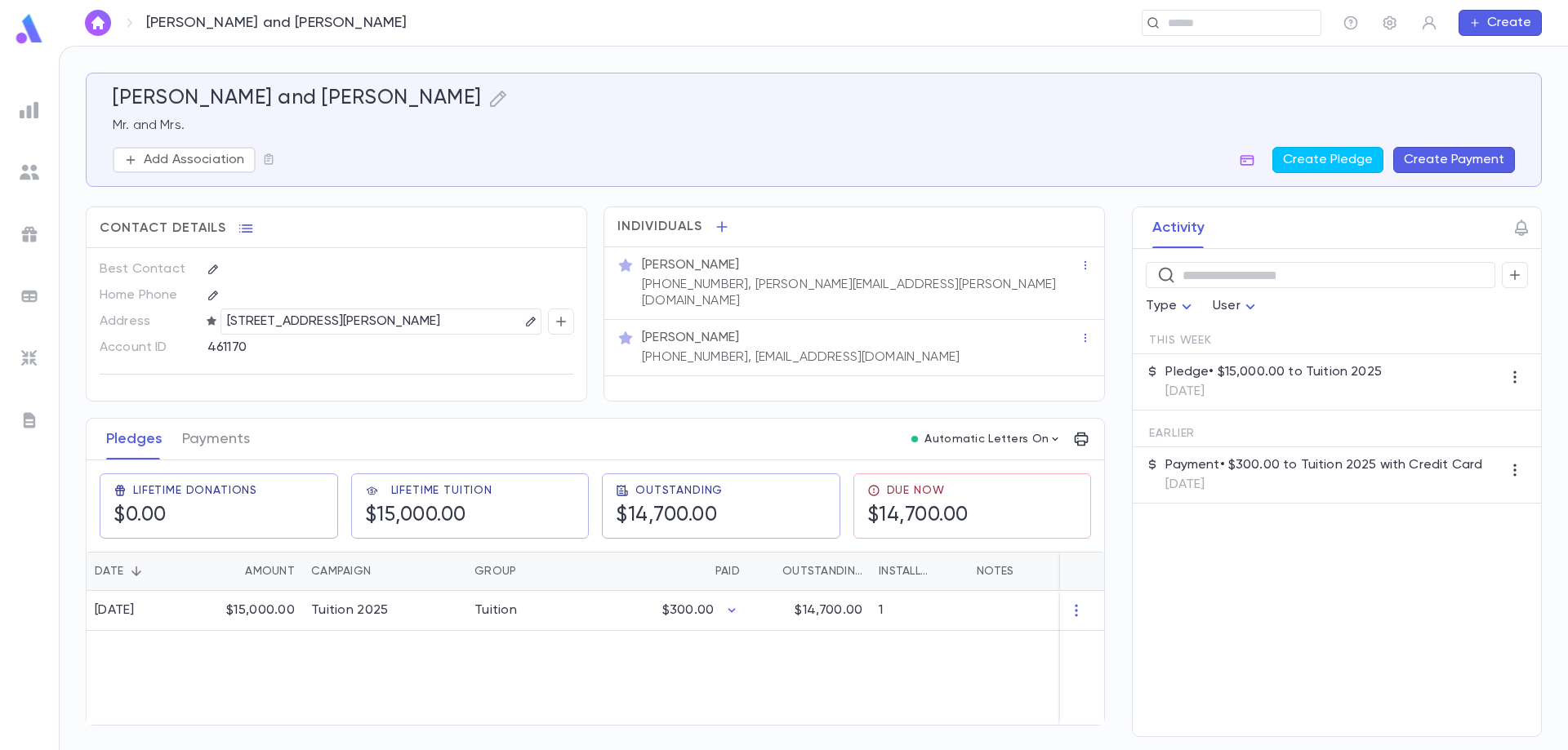
click at [1448, 152] on button "Create Payment" at bounding box center [1453, 160] width 121 height 26
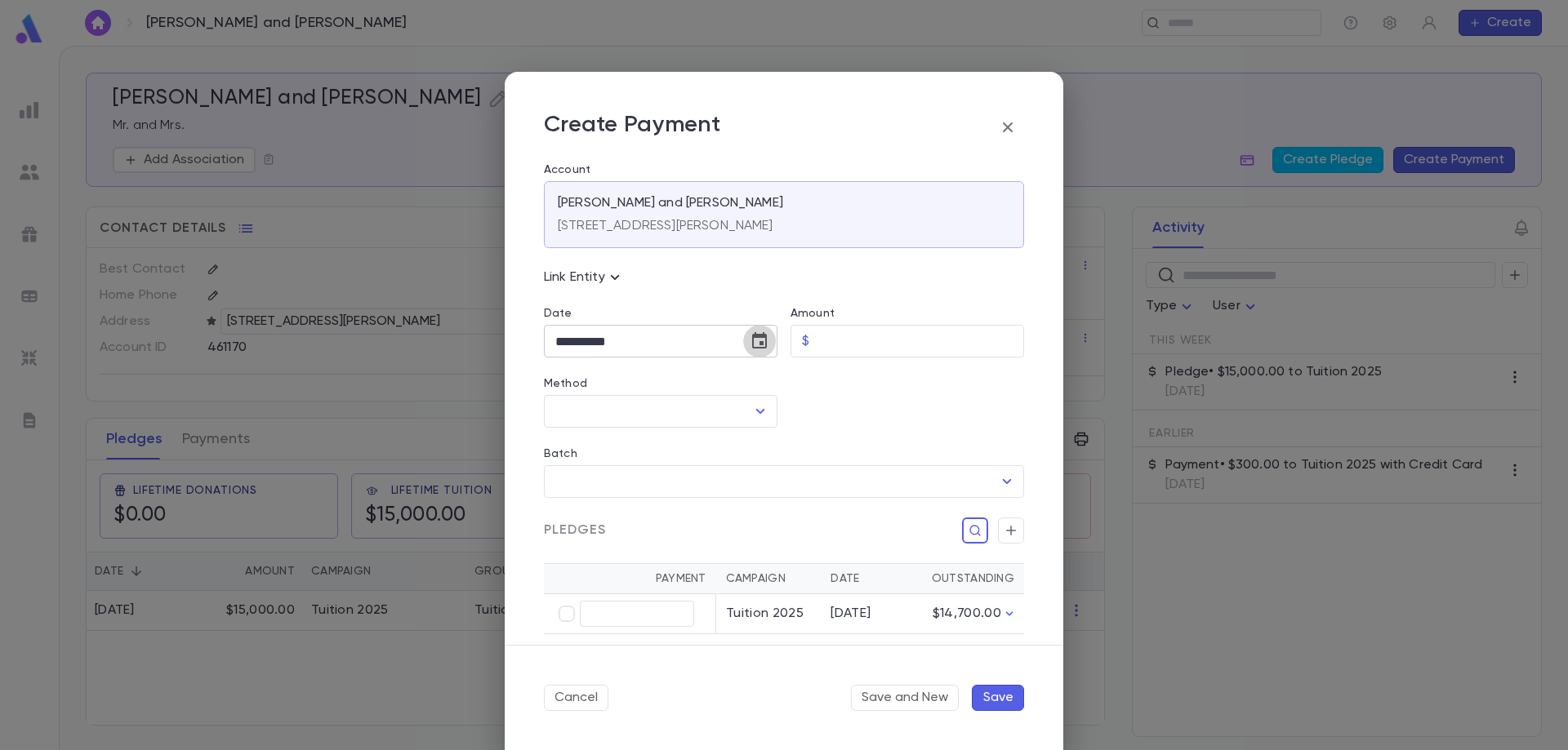
click at [759, 335] on icon "Choose date, selected date is Sep 8, 2025" at bounding box center [759, 340] width 14 height 16
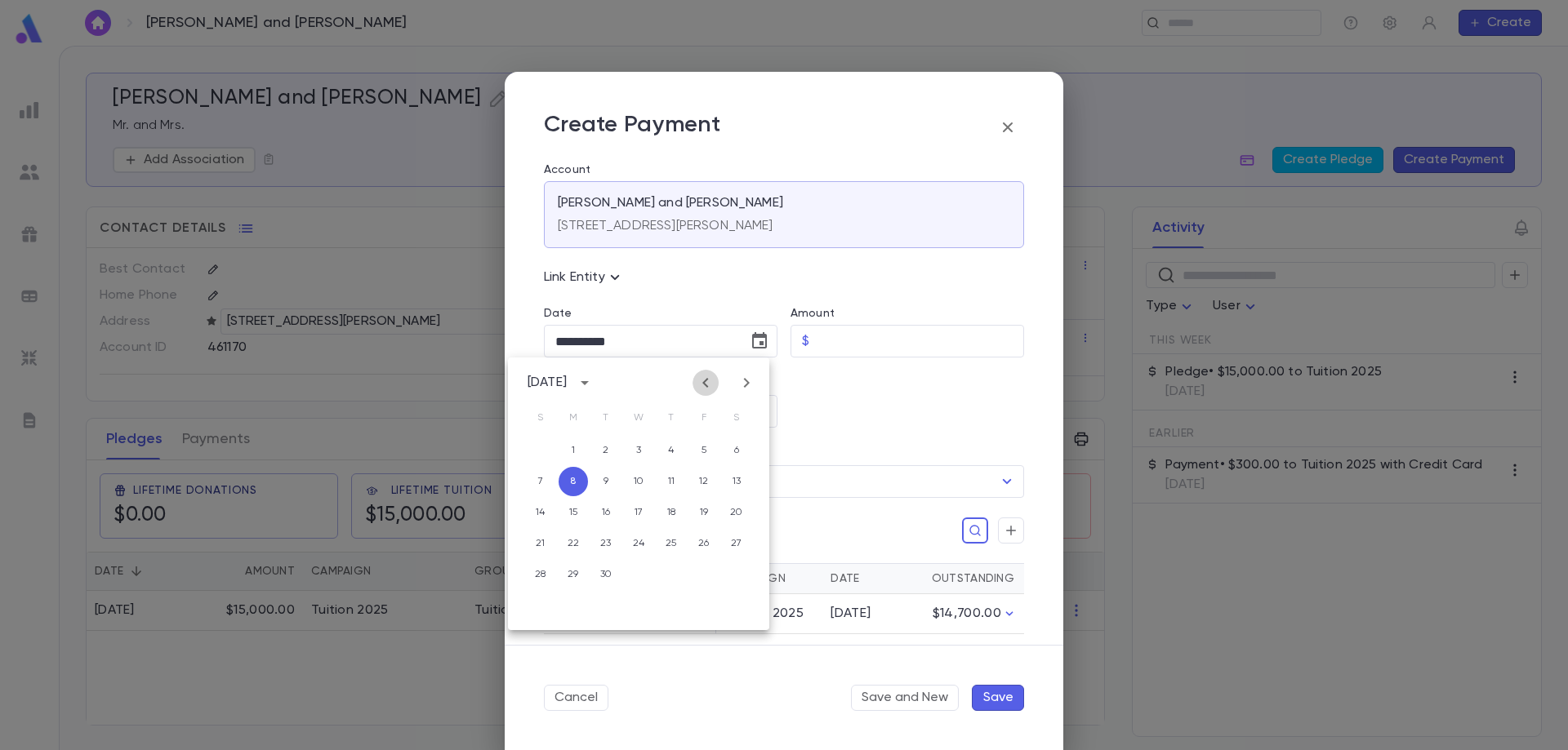
click at [701, 380] on icon "Previous month" at bounding box center [705, 382] width 19 height 19
click at [702, 381] on icon "Previous month" at bounding box center [705, 382] width 19 height 19
click at [666, 571] on button "31" at bounding box center [671, 575] width 30 height 30
type input "**********"
click at [843, 342] on input "Amount" at bounding box center [920, 341] width 208 height 32
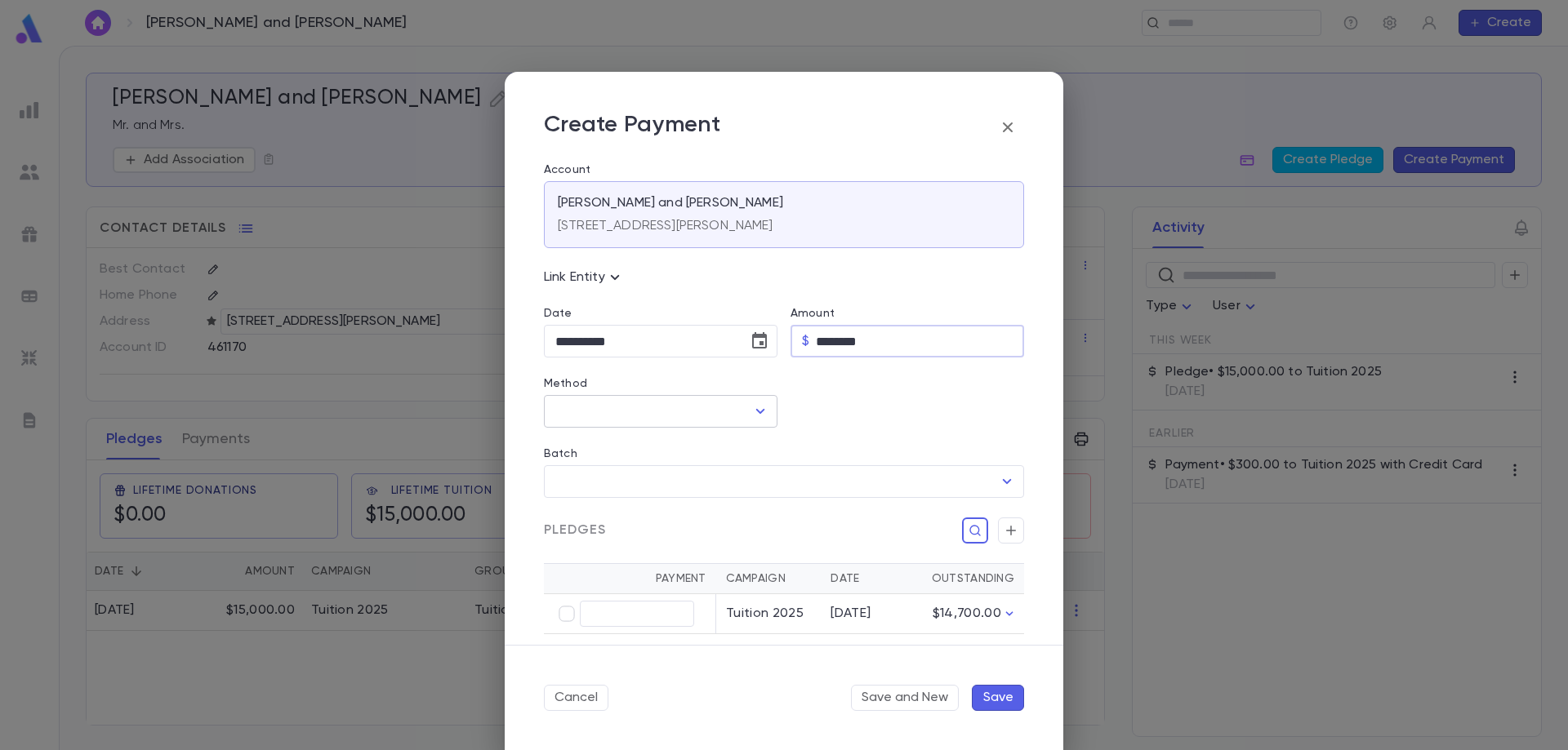
type input "********"
click at [631, 418] on input "Method" at bounding box center [648, 411] width 195 height 31
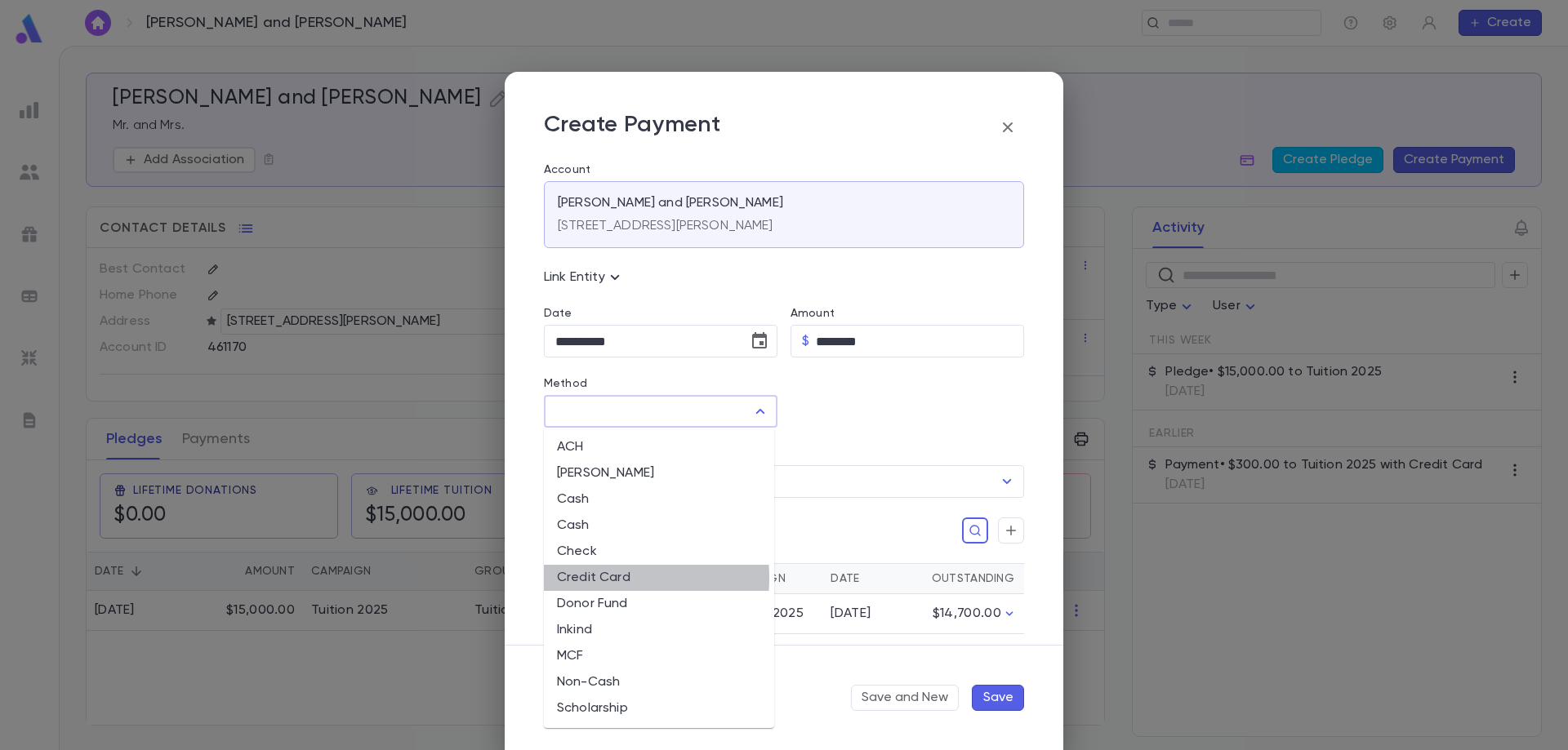
click at [589, 578] on li "Credit Card" at bounding box center [659, 578] width 230 height 26
type input "**********"
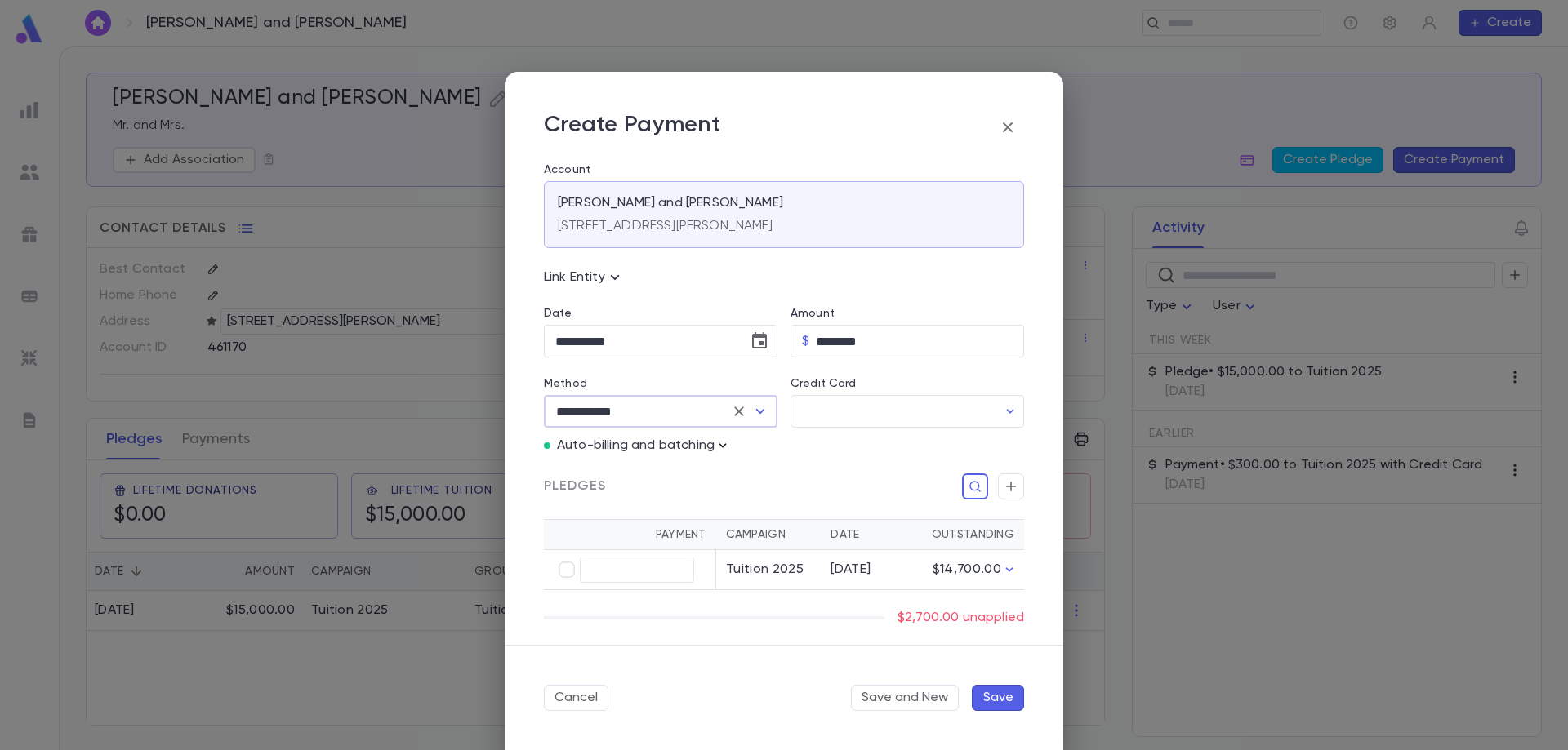
click at [727, 440] on icon "button" at bounding box center [722, 445] width 16 height 16
click at [771, 472] on p "Enter Manual Billing Instead" at bounding box center [817, 475] width 169 height 16
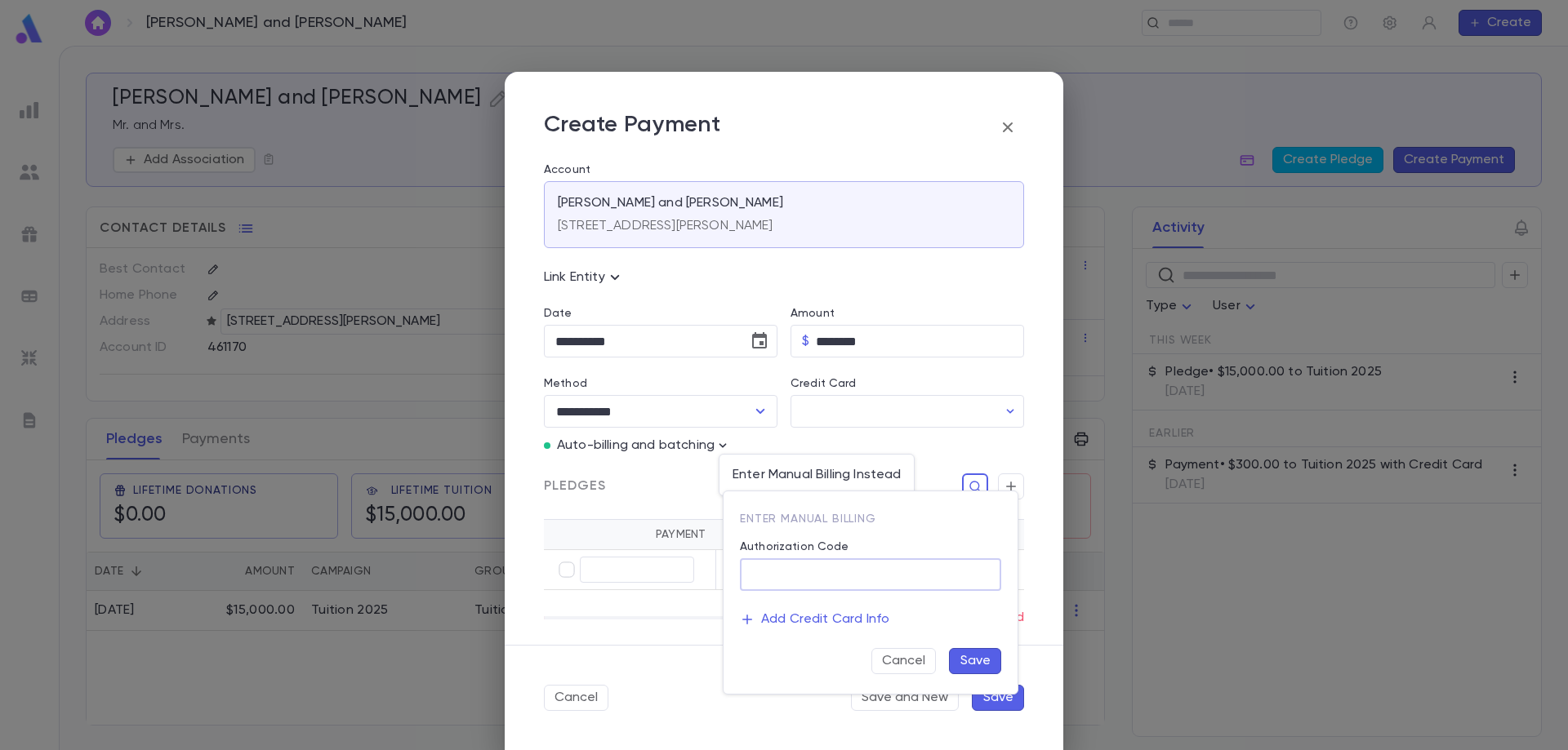
click at [781, 568] on input "Authorization Code" at bounding box center [870, 575] width 261 height 32
type input "**********"
click at [958, 653] on button "Save" at bounding box center [975, 660] width 52 height 26
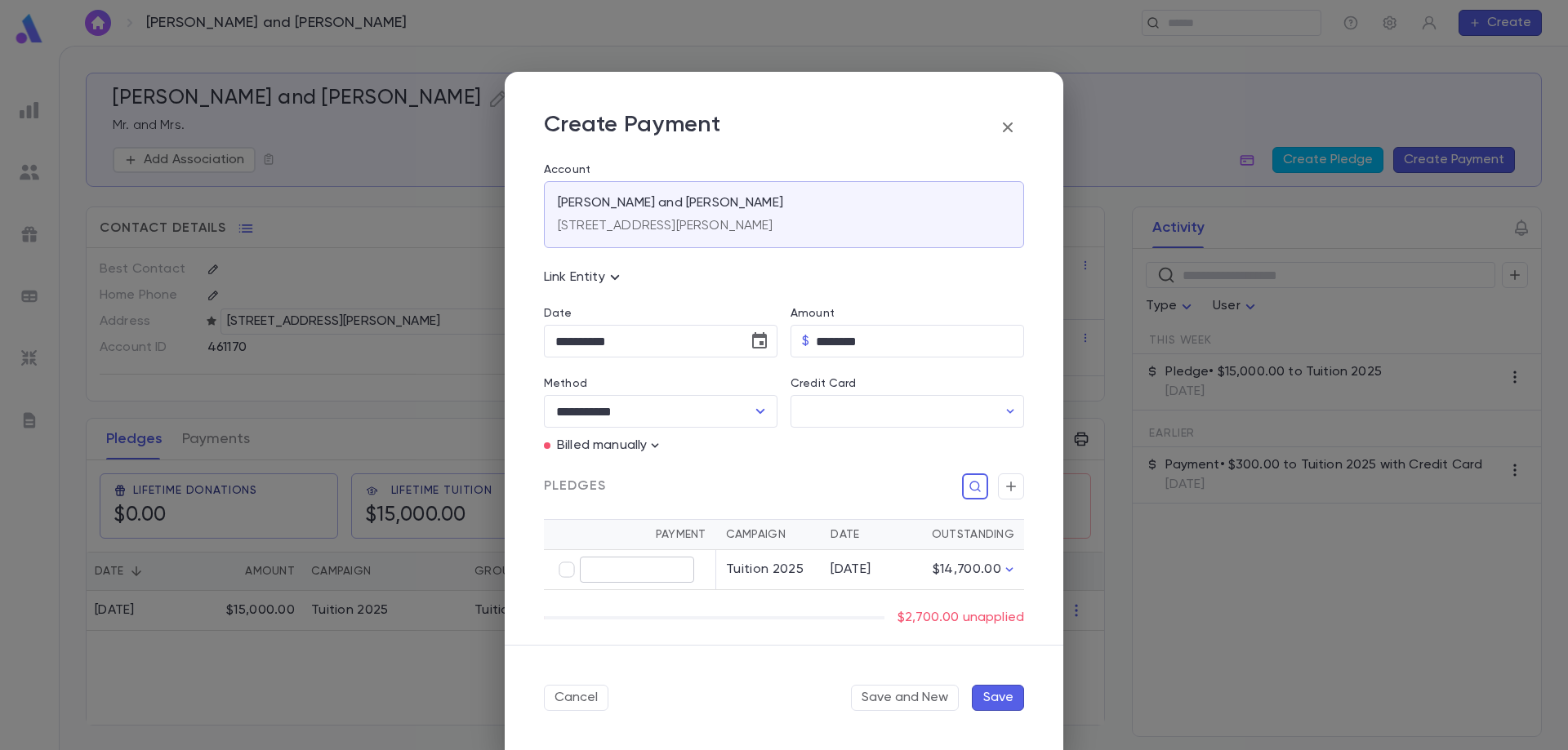
type input "********"
click at [1003, 700] on button "Save" at bounding box center [998, 697] width 52 height 26
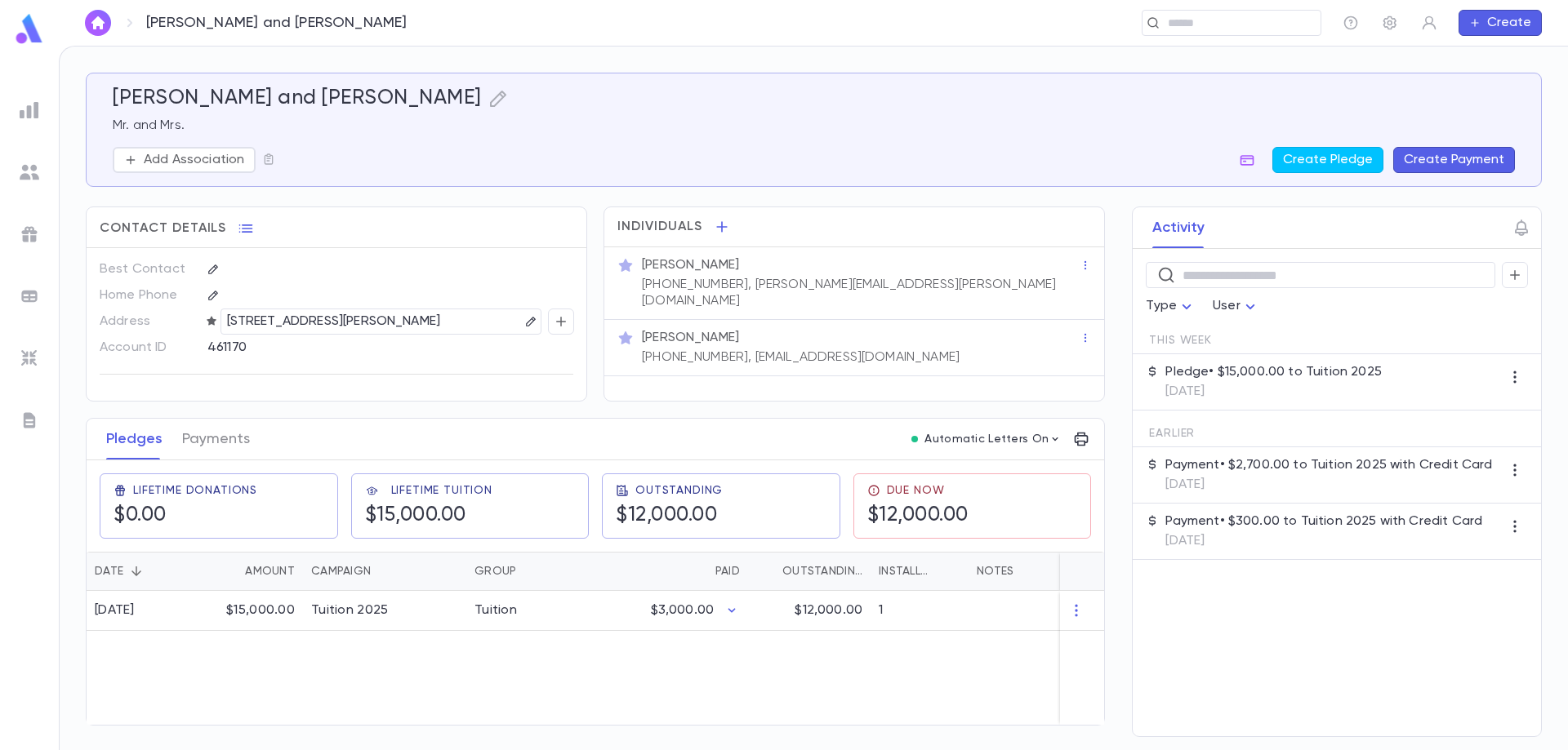
click at [1445, 163] on button "Create Payment" at bounding box center [1453, 160] width 121 height 26
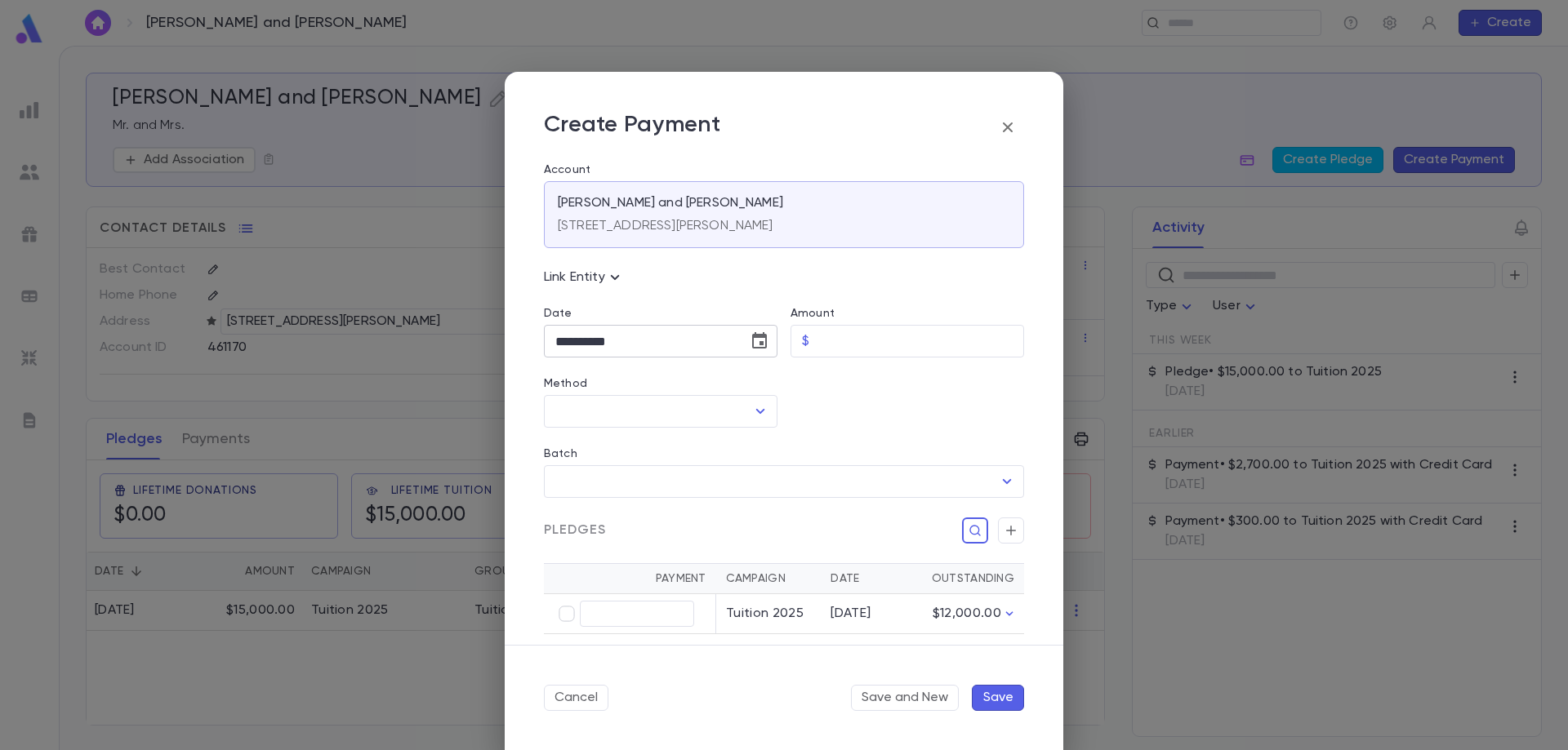
click at [760, 350] on icon "Choose date, selected date is Sep 8, 2025" at bounding box center [759, 341] width 19 height 19
click at [711, 388] on icon "Previous month" at bounding box center [705, 382] width 19 height 19
click at [543, 545] on button "17" at bounding box center [540, 543] width 30 height 30
type input "**********"
click at [866, 348] on input "Amount" at bounding box center [920, 341] width 208 height 32
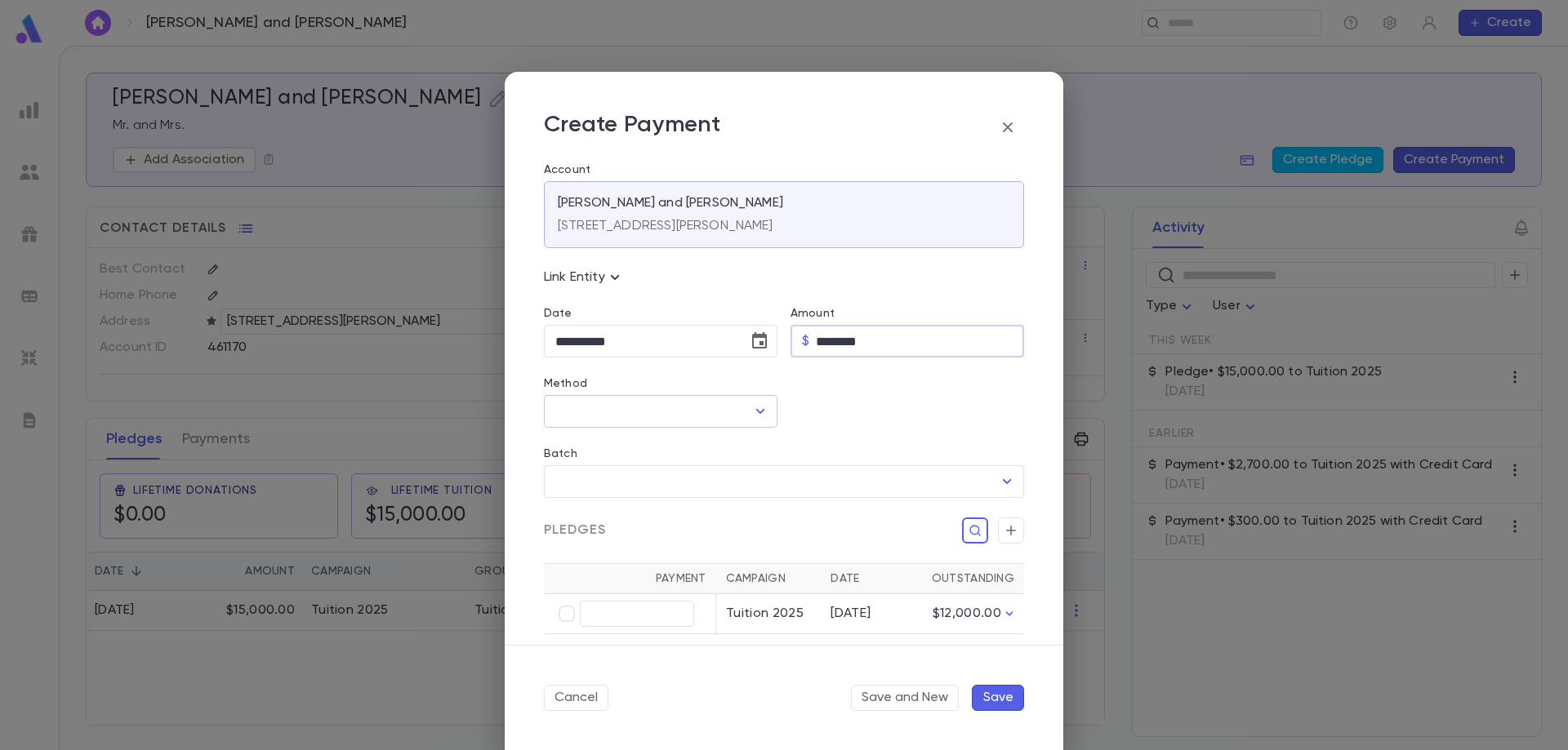
type input "********"
click at [659, 411] on input "Method" at bounding box center [648, 411] width 195 height 31
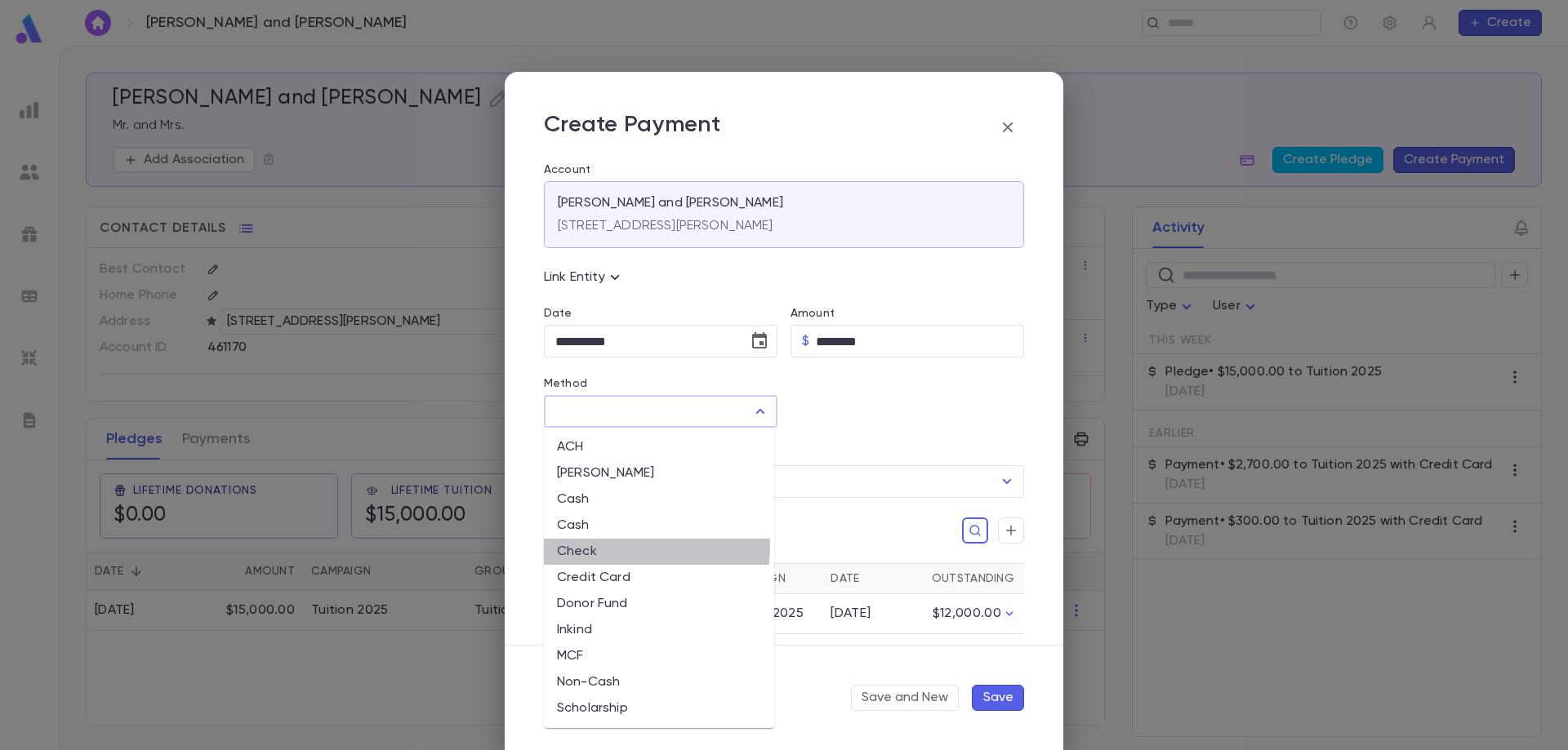
click at [607, 545] on li "Check" at bounding box center [659, 552] width 230 height 26
type input "*****"
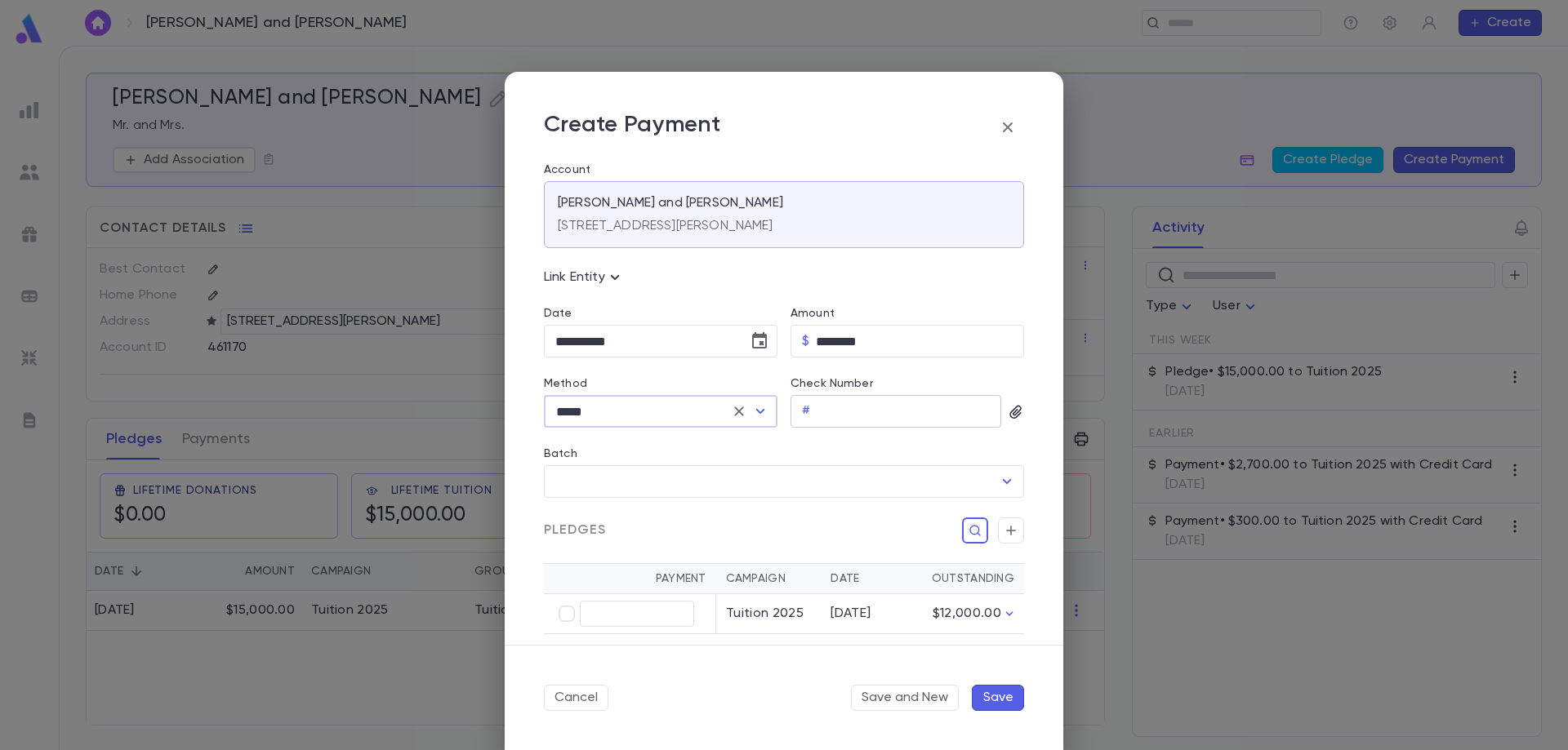
click at [896, 413] on input "Check Number" at bounding box center [909, 411] width 185 height 32
type input "*"
click at [583, 338] on input "**********" at bounding box center [640, 341] width 193 height 32
click at [582, 337] on input "**********" at bounding box center [640, 341] width 193 height 32
drag, startPoint x: 579, startPoint y: 341, endPoint x: 590, endPoint y: 341, distance: 11.0
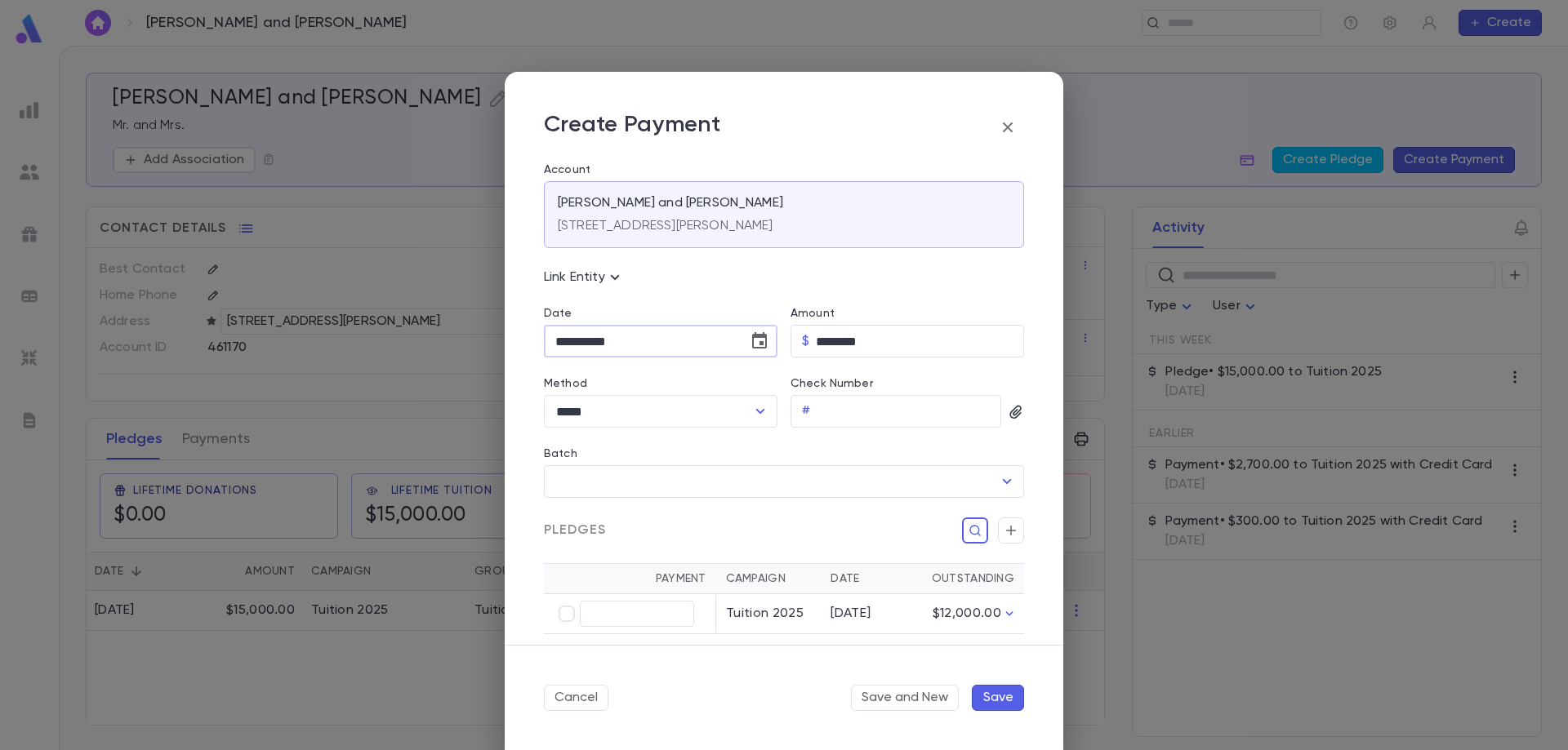
click at [590, 341] on input "**********" at bounding box center [640, 341] width 193 height 32
type input "**********"
click at [850, 416] on input "Check Number" at bounding box center [909, 411] width 185 height 32
type input "****"
type input "********"
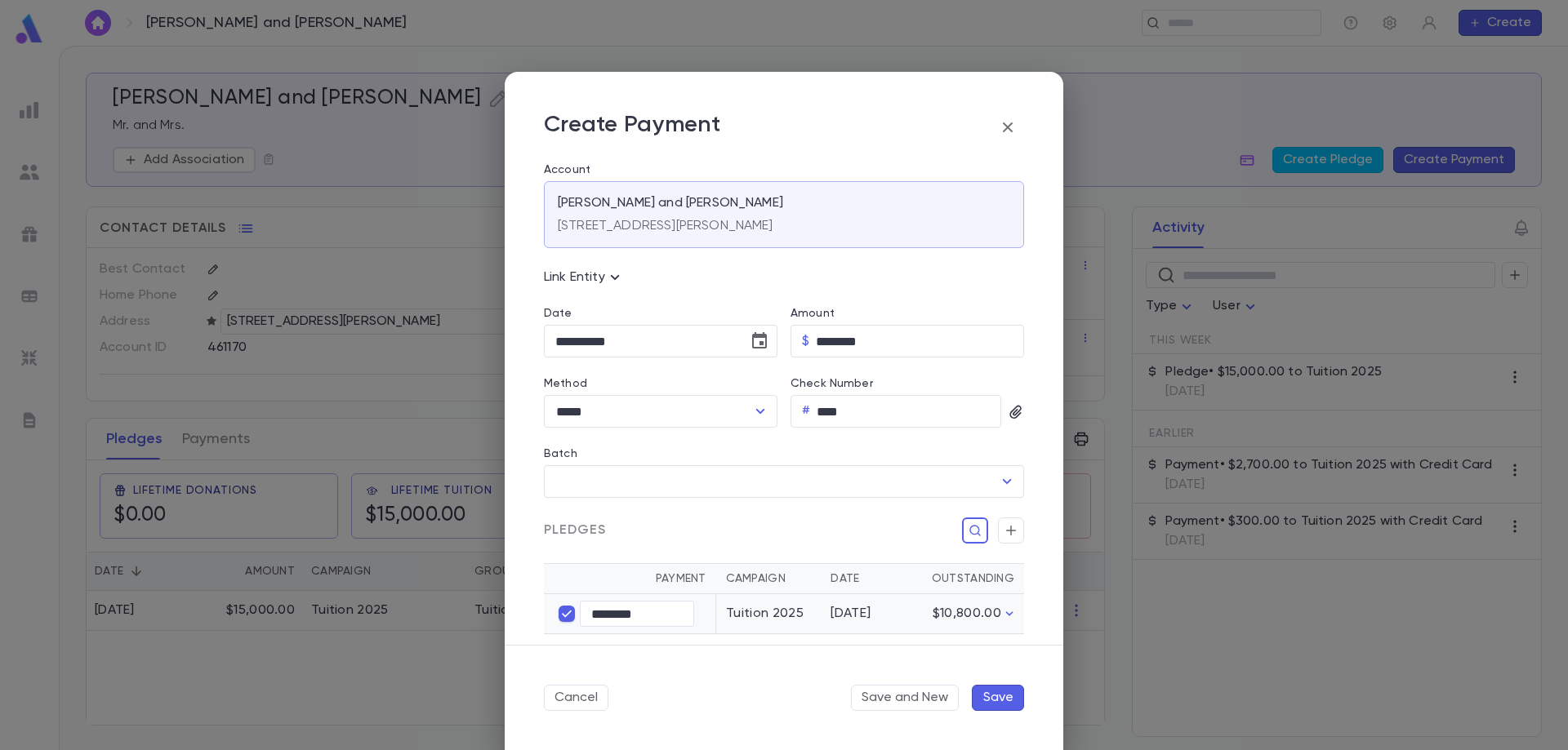
click at [996, 698] on button "Save" at bounding box center [998, 697] width 52 height 26
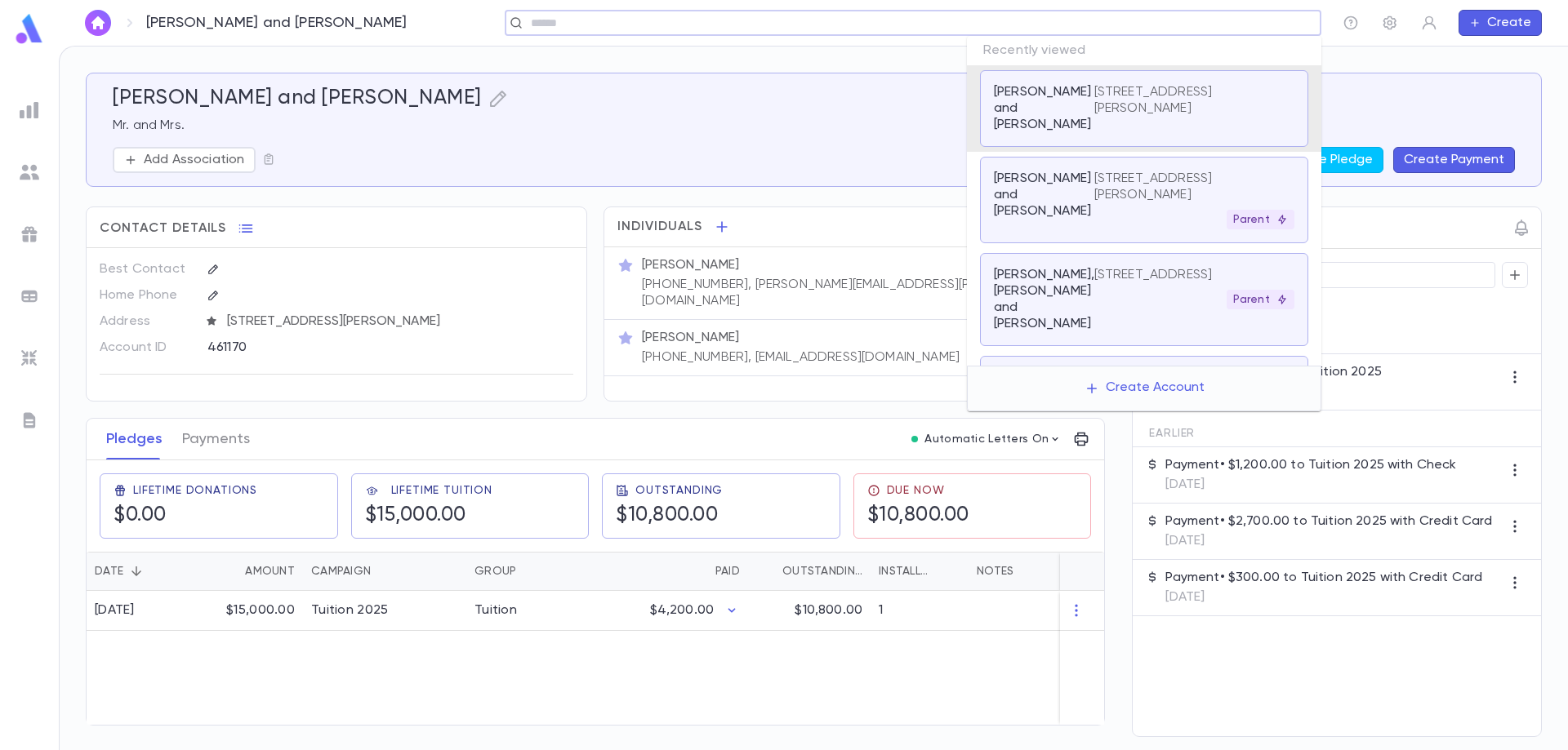
click at [1199, 27] on input "text" at bounding box center [907, 23] width 764 height 15
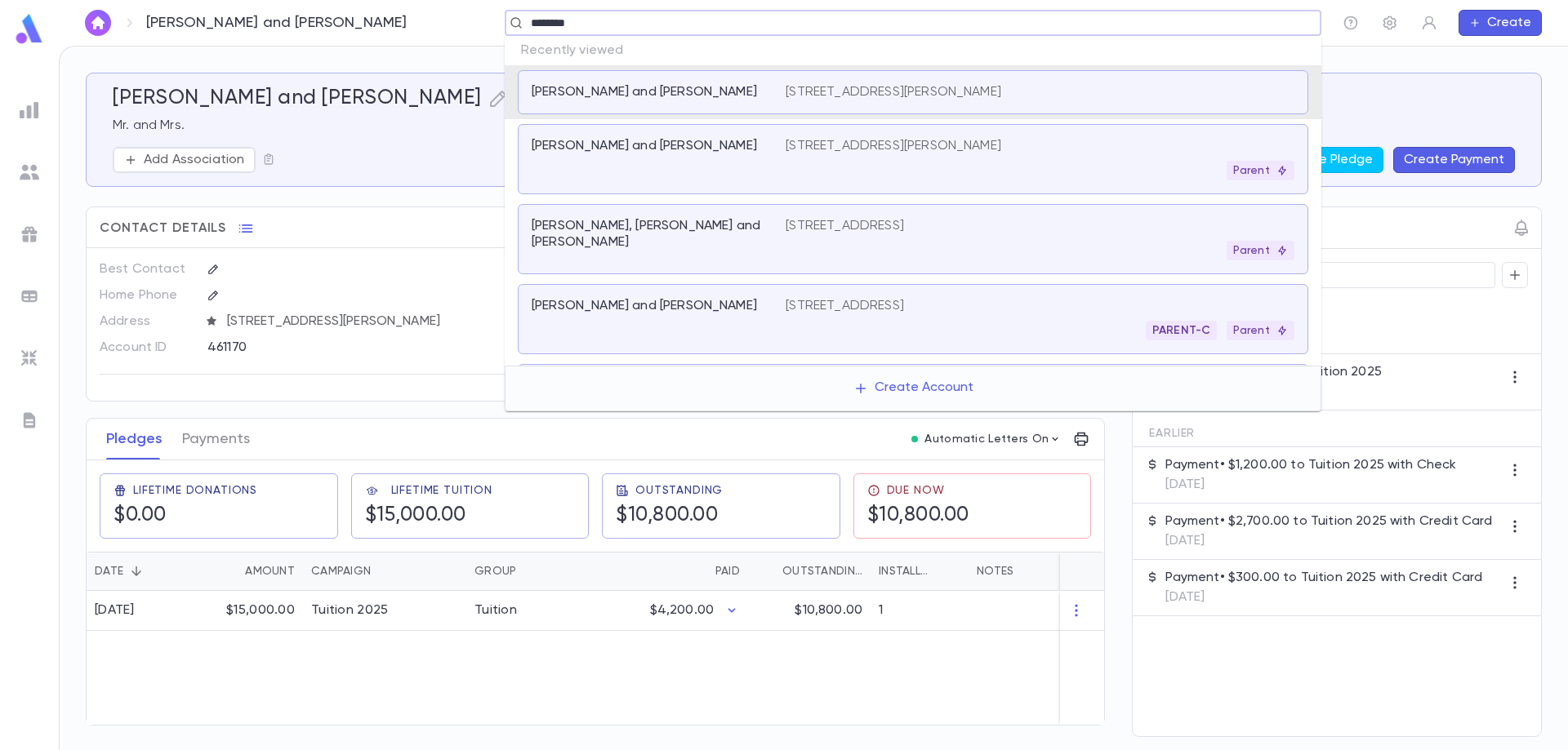
type input "*********"
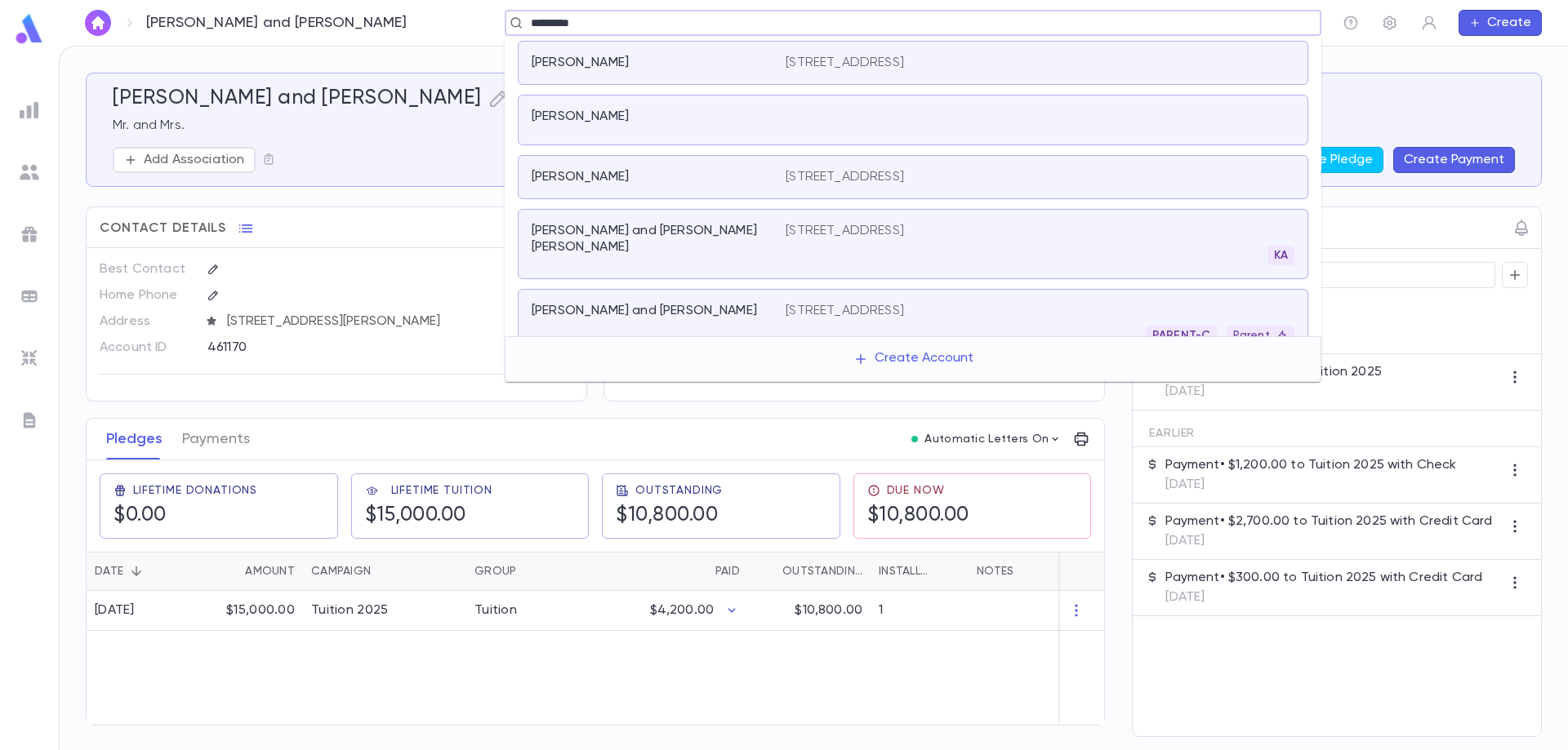
click at [614, 306] on p "[PERSON_NAME] and [PERSON_NAME]" at bounding box center [644, 311] width 225 height 16
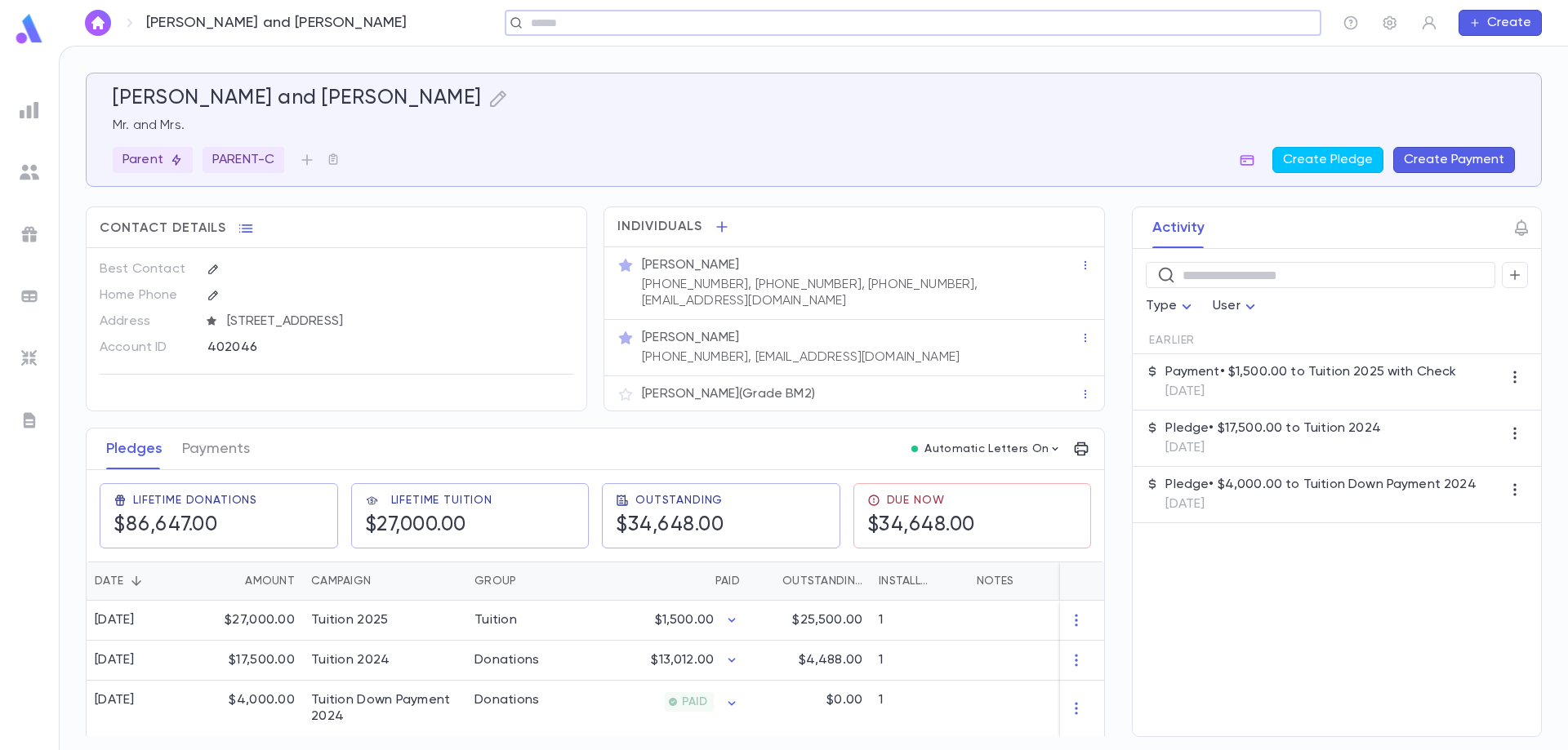
scroll to position [30, 0]
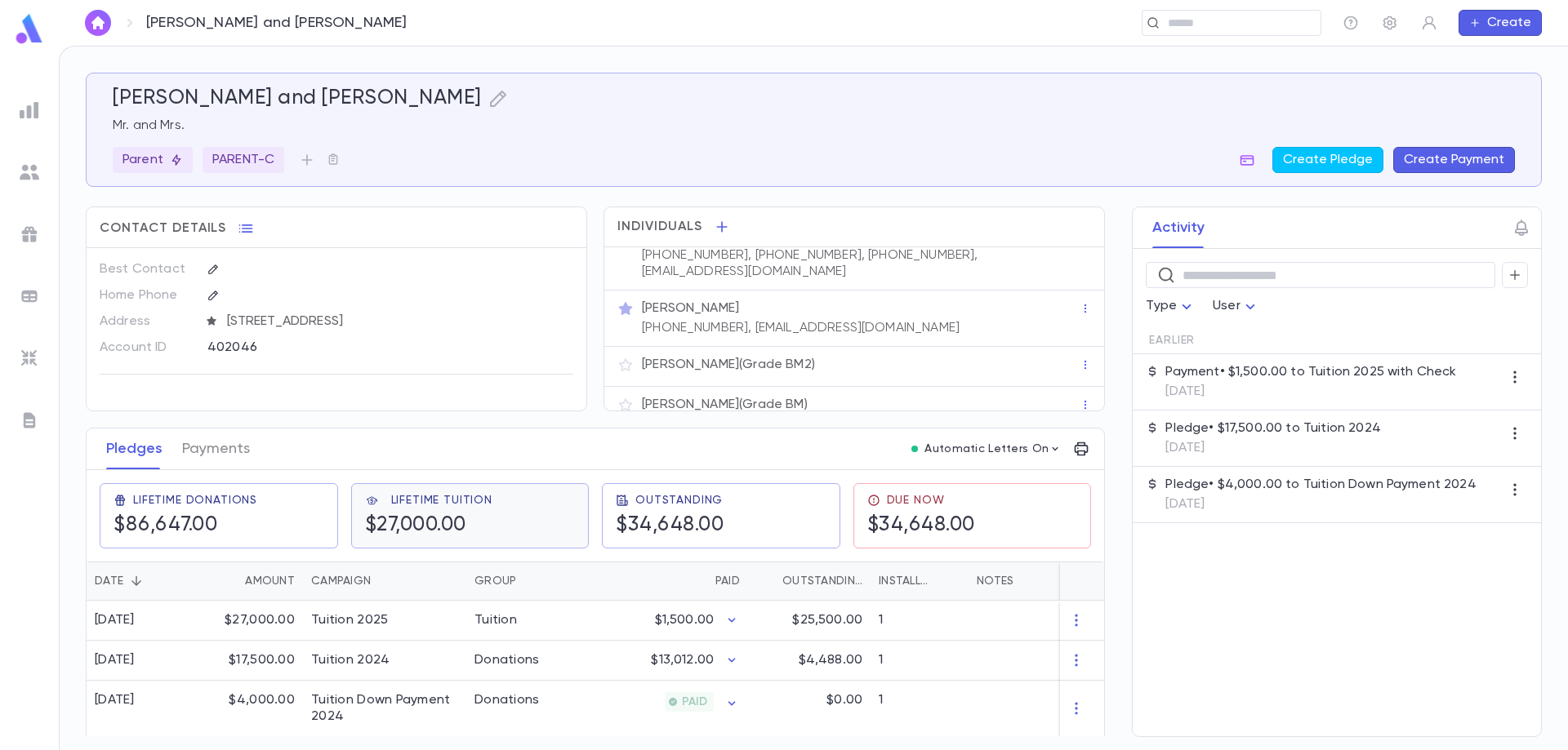
click at [405, 529] on h5 "$27,000.00" at bounding box center [415, 525] width 101 height 24
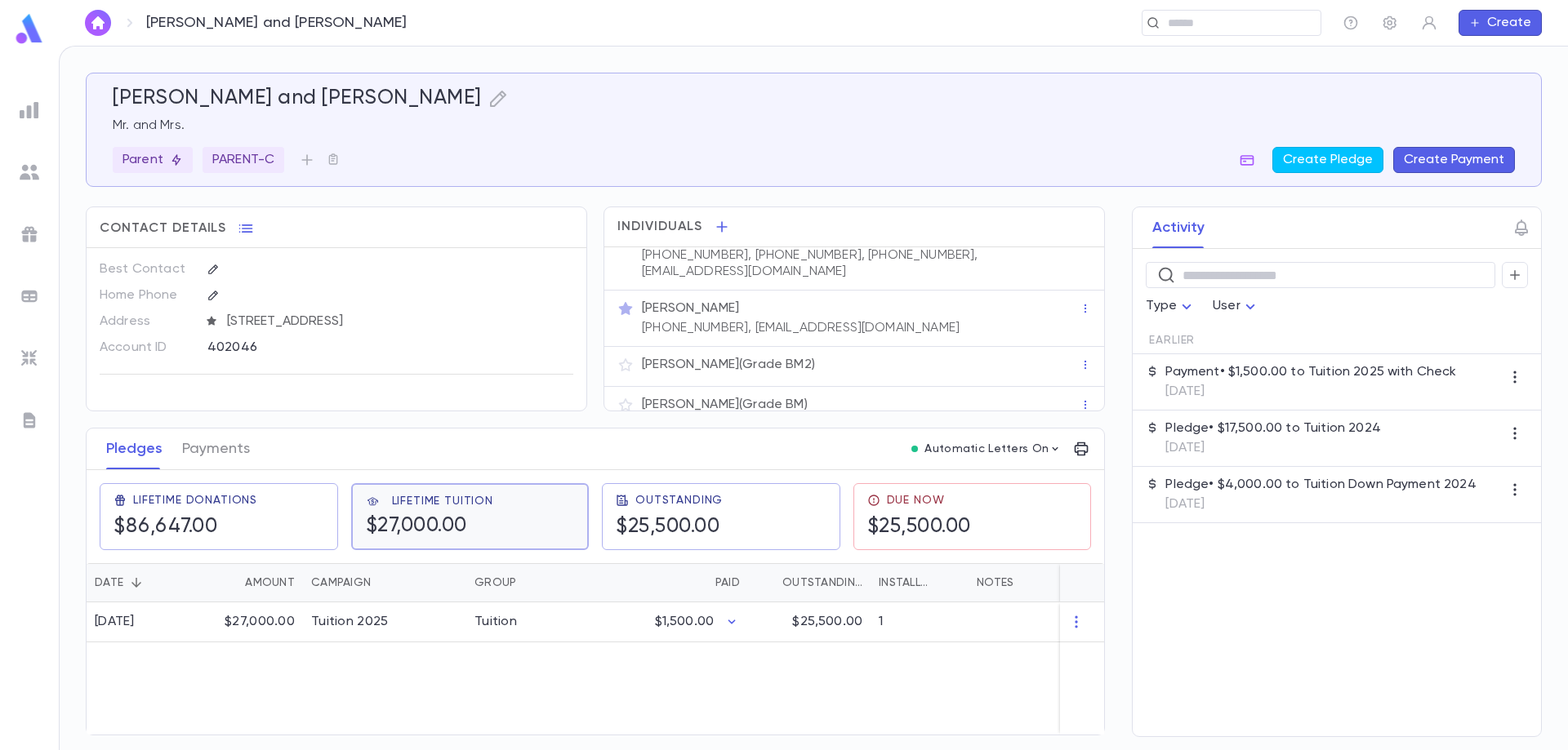
click at [421, 530] on h5 "$27,000.00" at bounding box center [416, 526] width 101 height 24
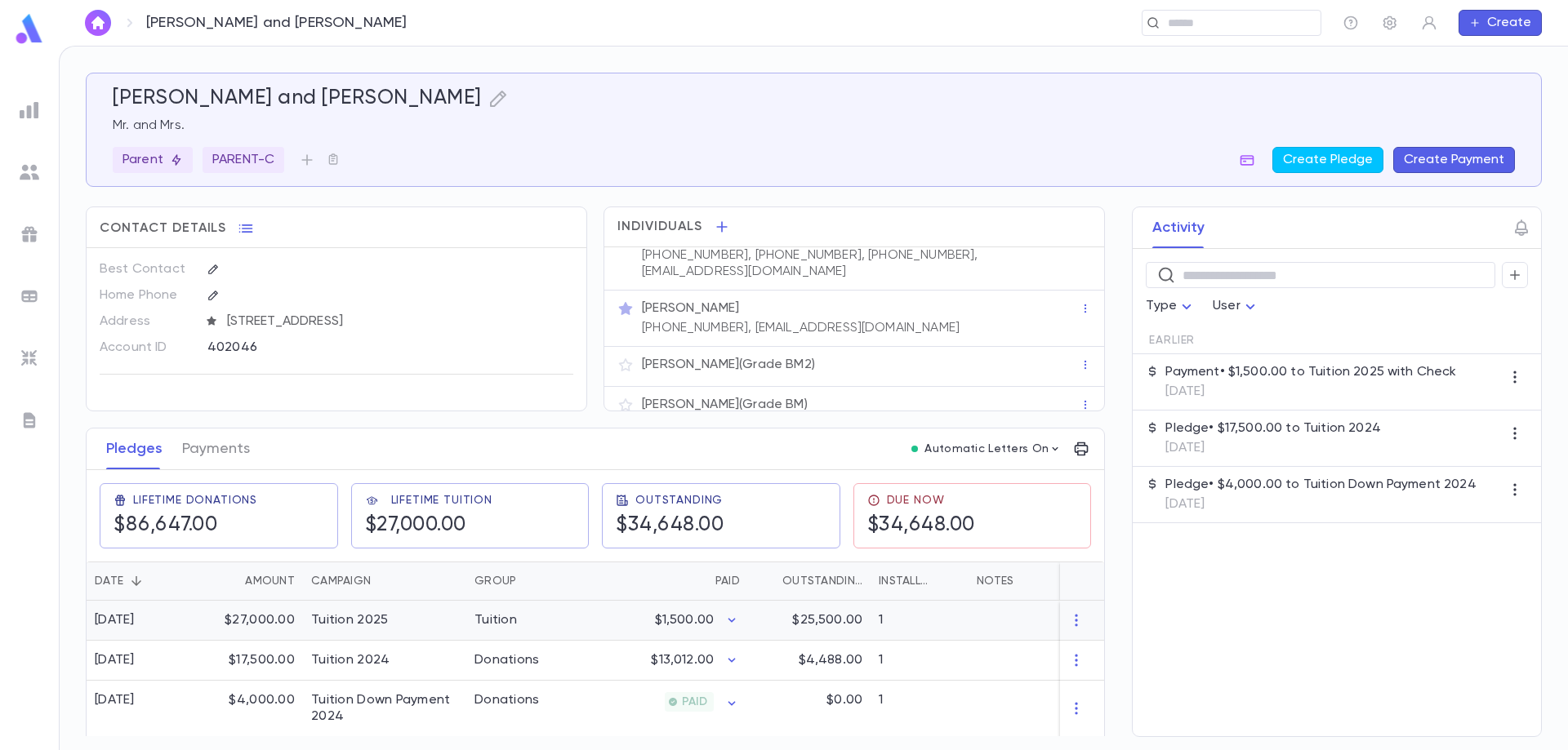
click at [263, 620] on div "$27,000.00" at bounding box center [249, 621] width 106 height 40
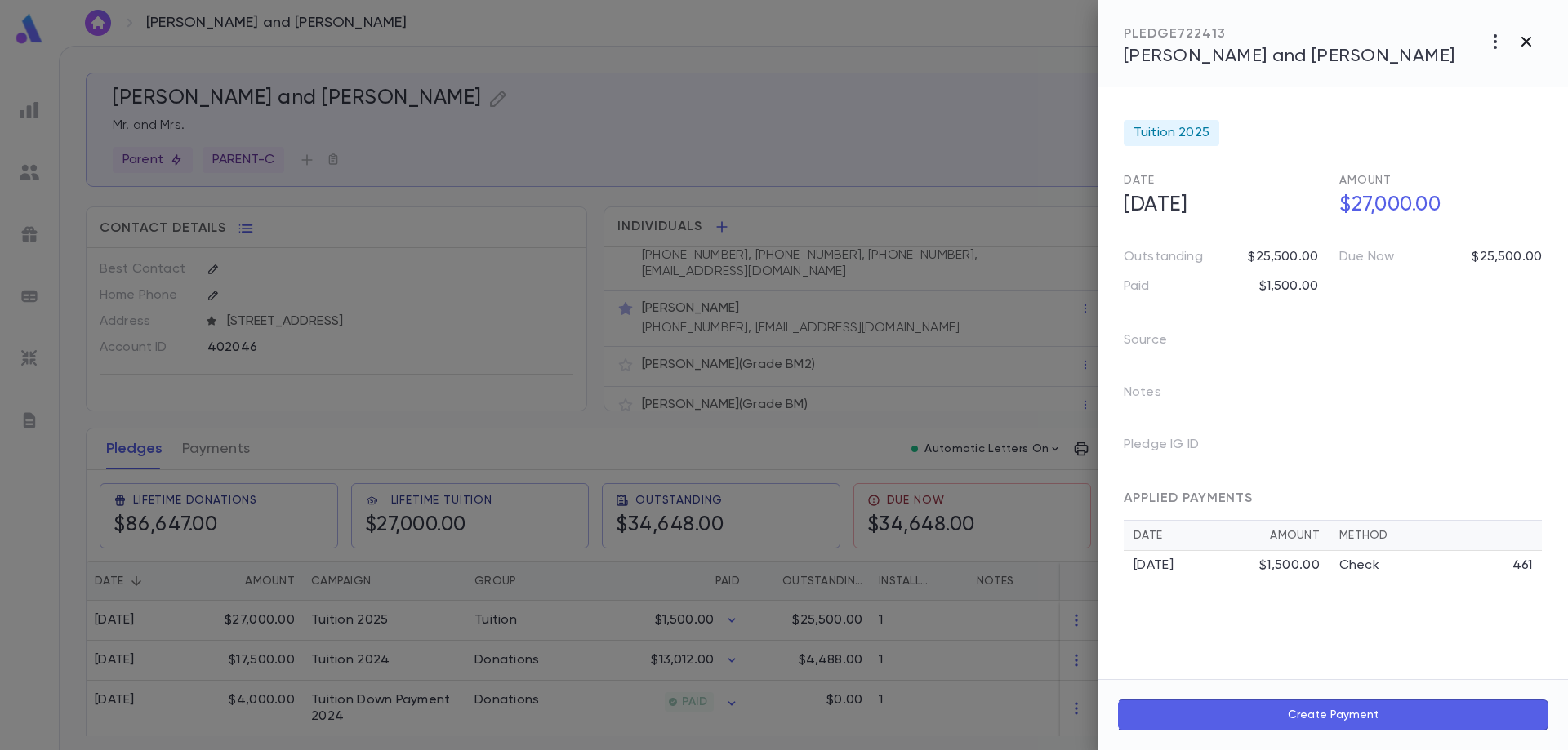
click at [1525, 49] on icon "button" at bounding box center [1526, 41] width 19 height 19
